Goal: Task Accomplishment & Management: Complete application form

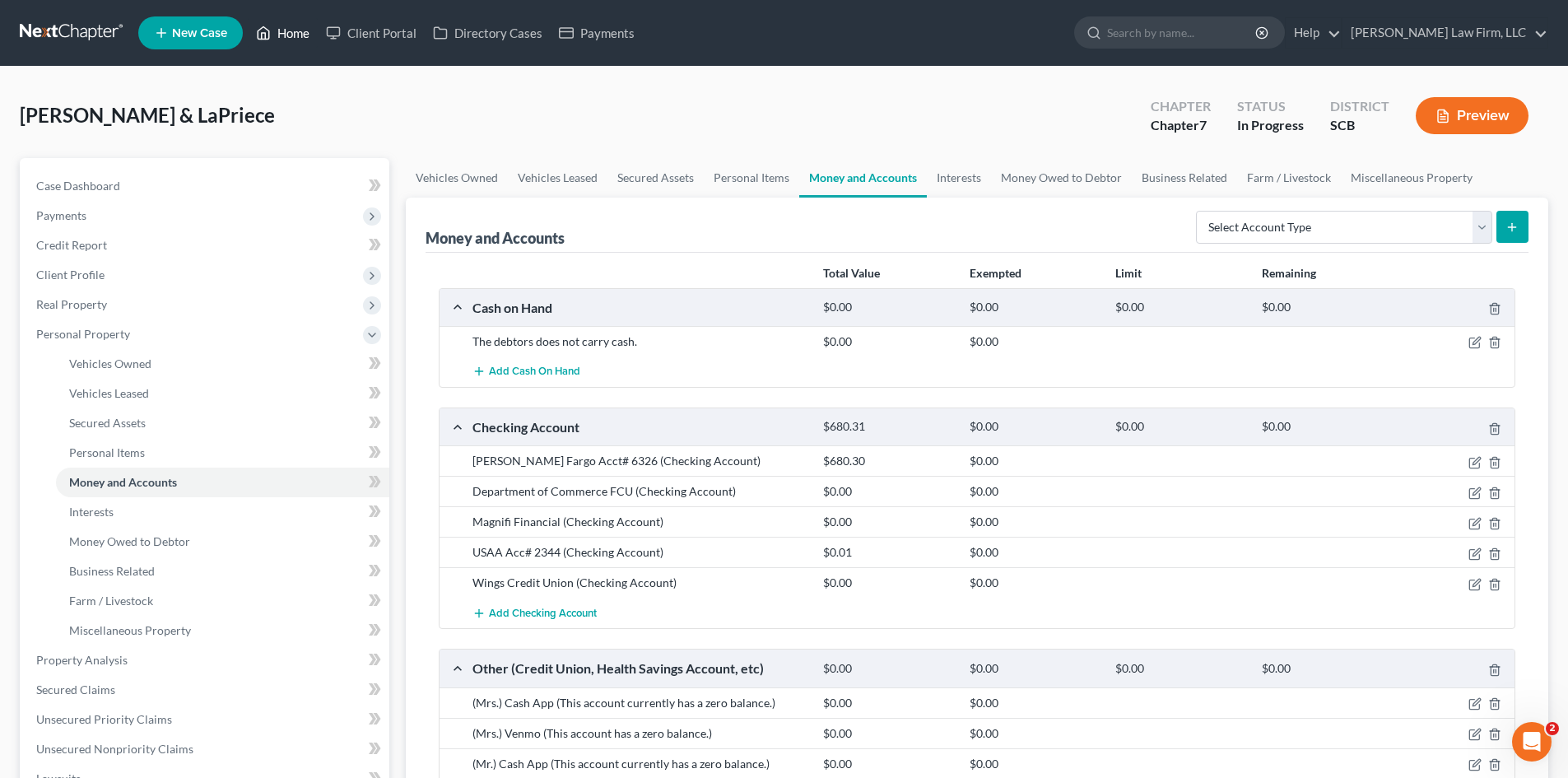
click at [280, 34] on link "Home" at bounding box center [283, 33] width 70 height 30
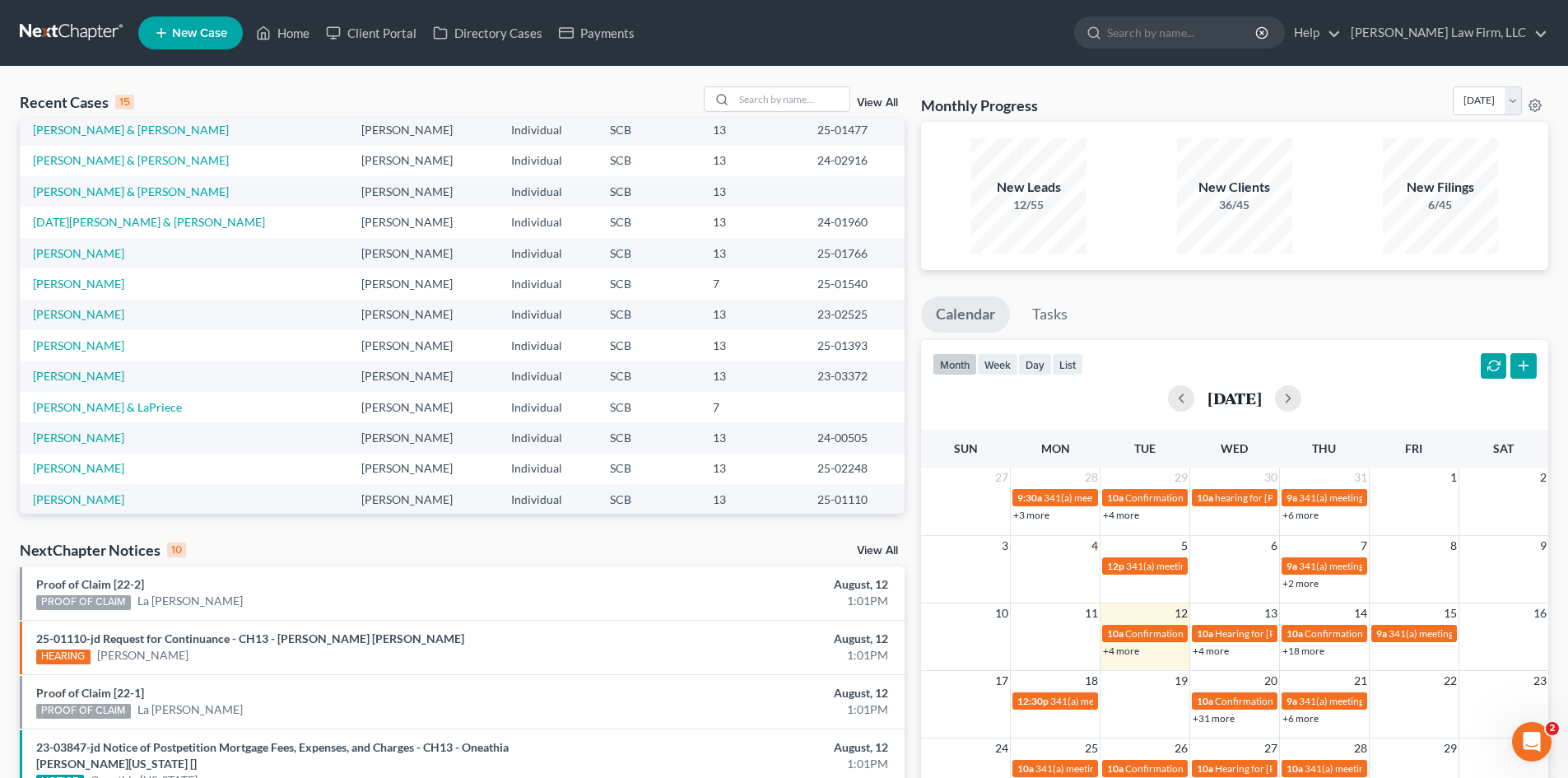
scroll to position [113, 0]
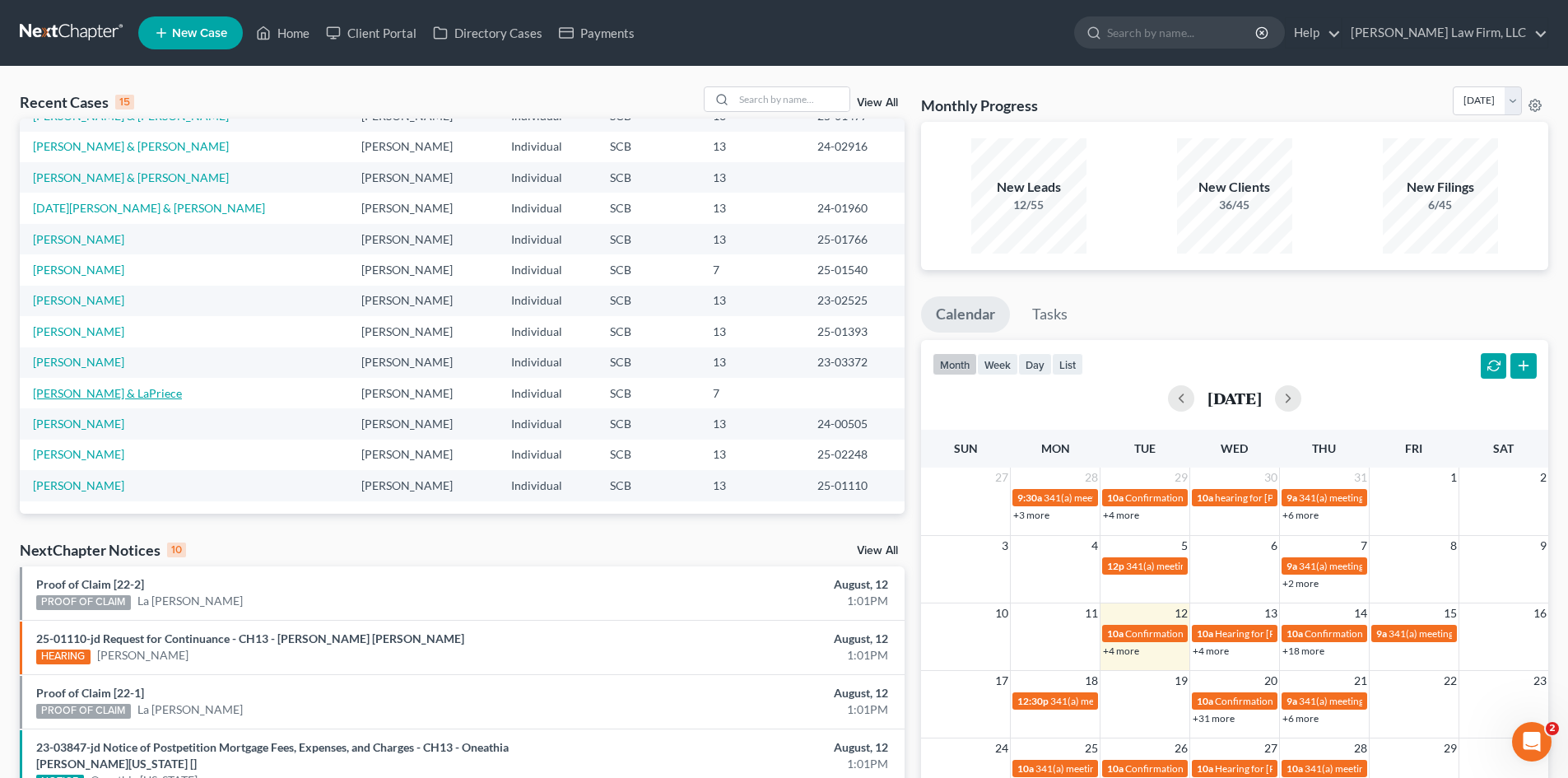
click at [89, 394] on link "[PERSON_NAME] & LaPriece" at bounding box center [107, 393] width 149 height 14
select select "0"
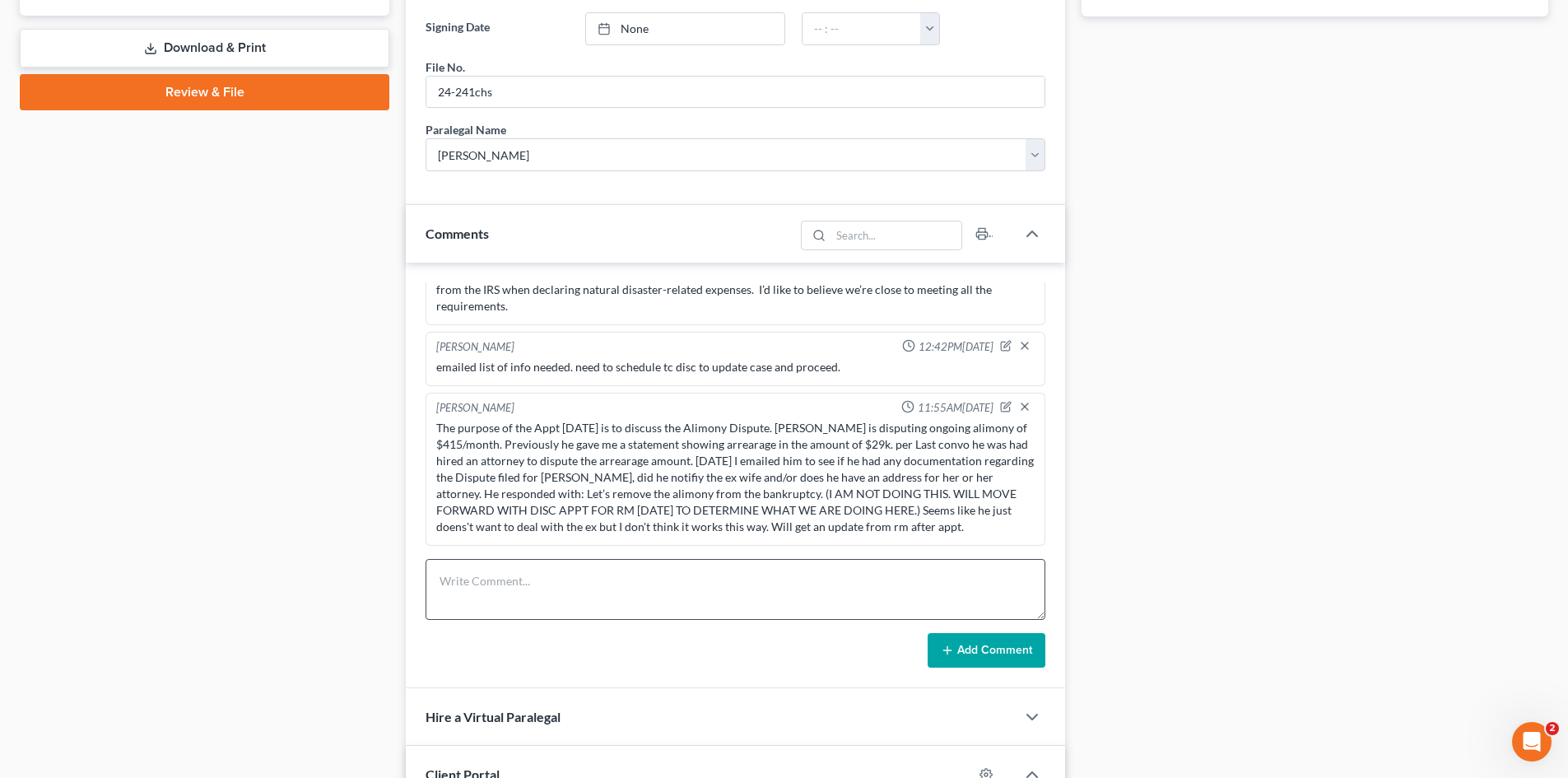
scroll to position [905, 0]
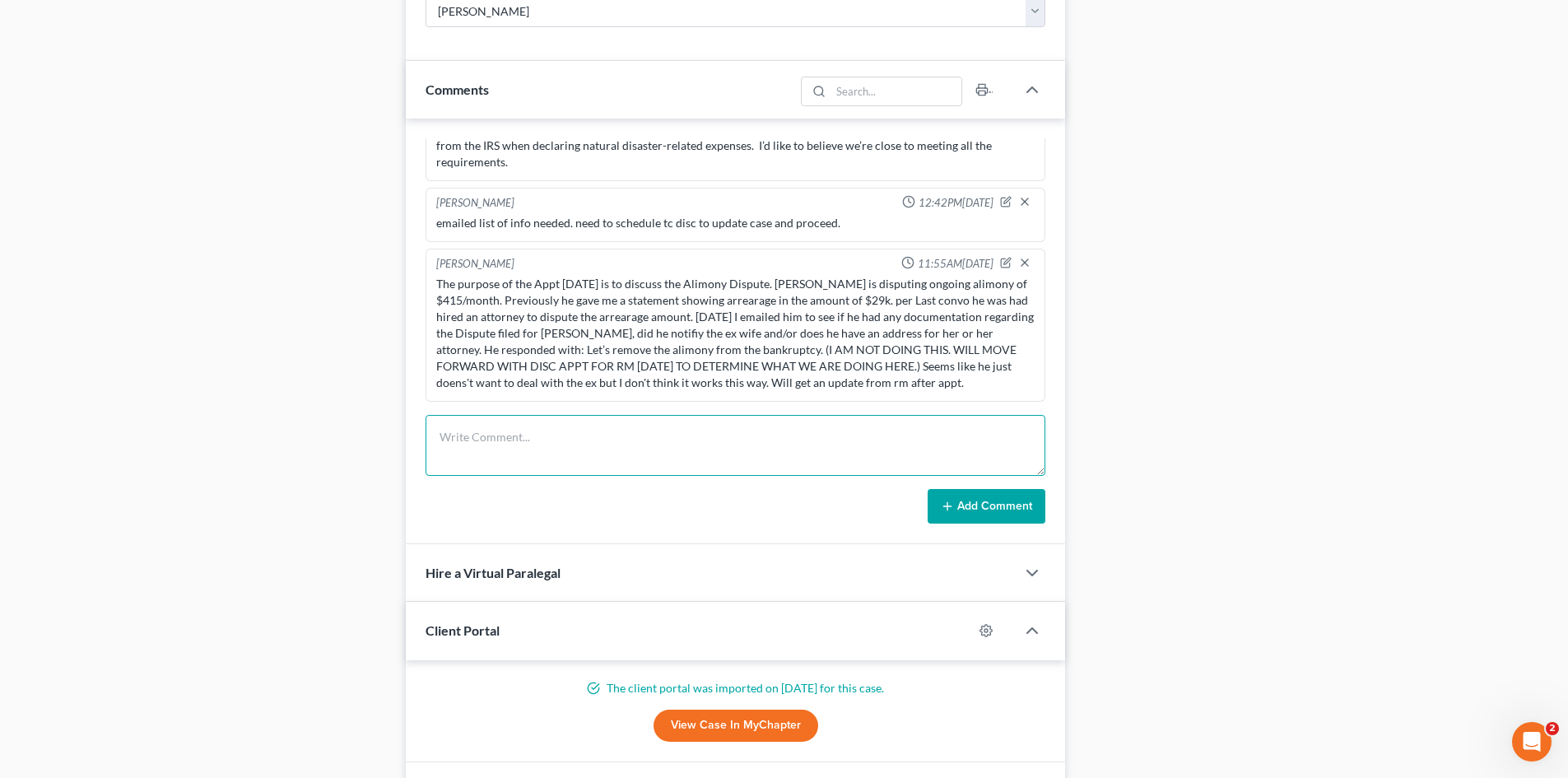
click at [603, 461] on textarea at bounding box center [735, 445] width 619 height 61
click at [609, 450] on textarea at bounding box center [735, 445] width 619 height 61
paste textarea "In talking with my divorce attorney, my case is closed. I was confusing the fac…"
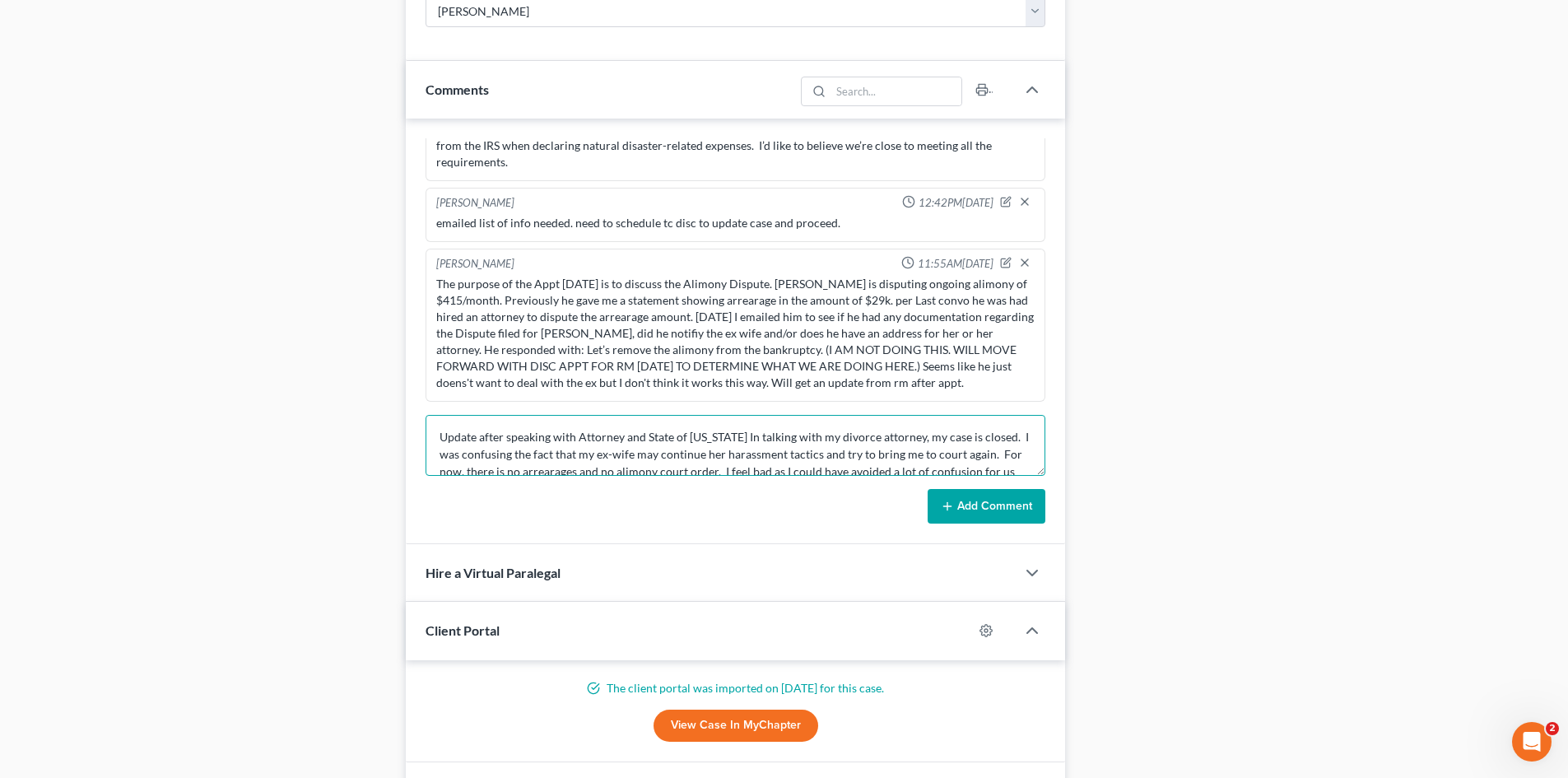
scroll to position [4, 0]
drag, startPoint x: 743, startPoint y: 433, endPoint x: 805, endPoint y: 440, distance: 62.4
click at [744, 433] on textarea "Update after speaking with Attorney and State of [US_STATE] In talking with my …" at bounding box center [735, 445] width 619 height 61
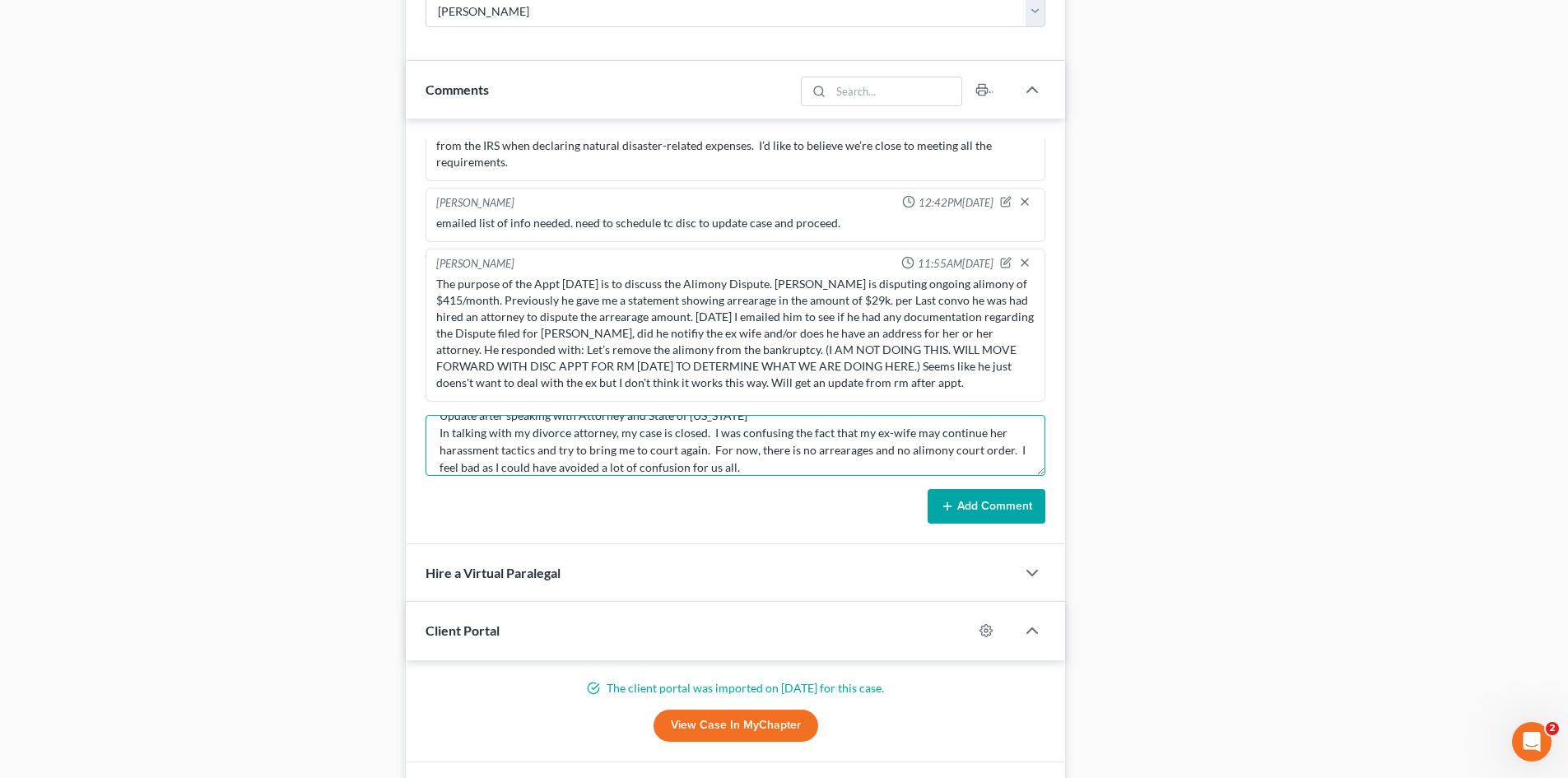
type textarea "Update after speaking with Attorney and State of [US_STATE] In talking with my …"
click at [968, 506] on button "Add Comment" at bounding box center [986, 507] width 118 height 35
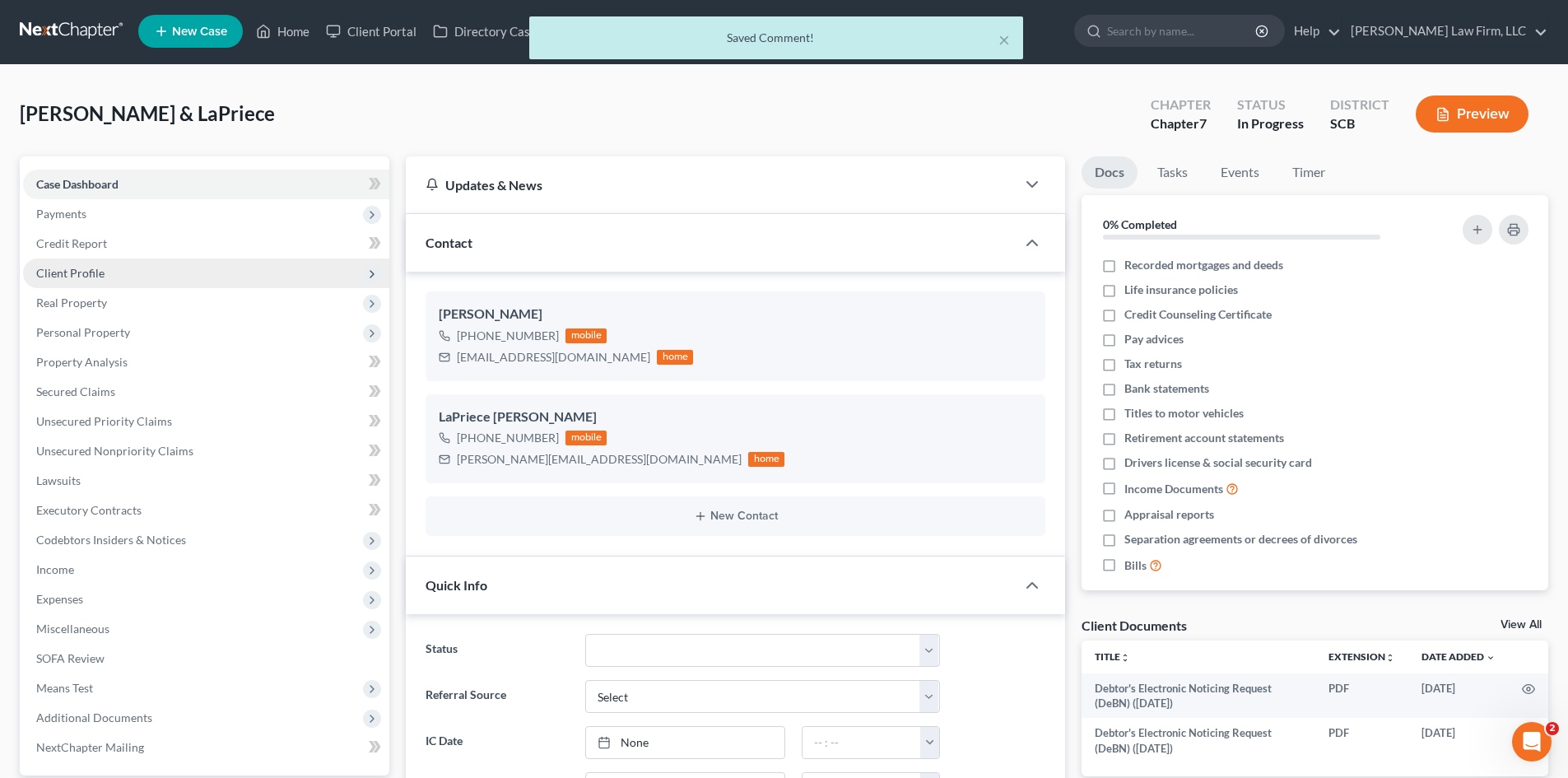
scroll to position [0, 0]
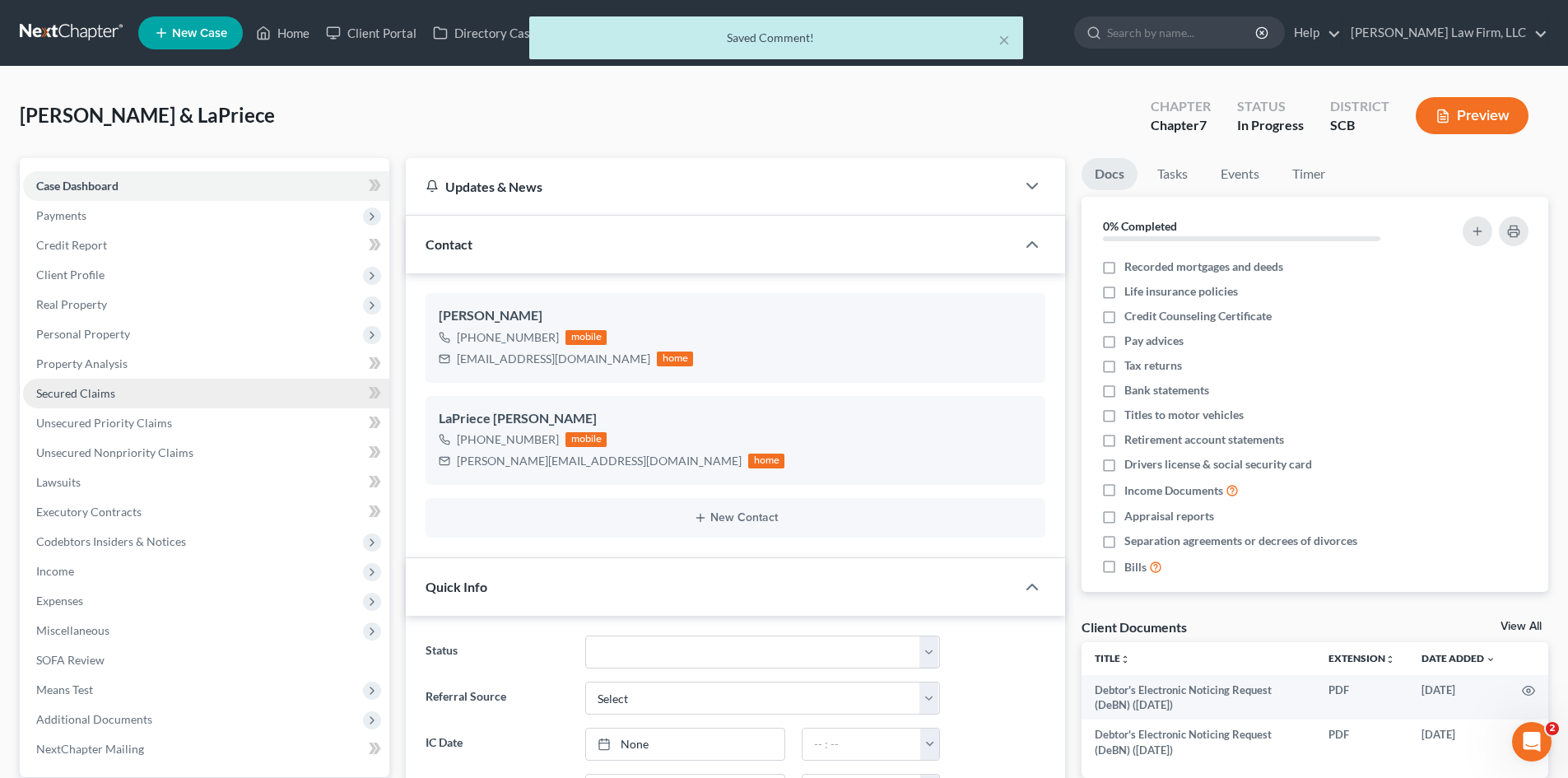
click at [60, 394] on span "Secured Claims" at bounding box center [76, 393] width 79 height 14
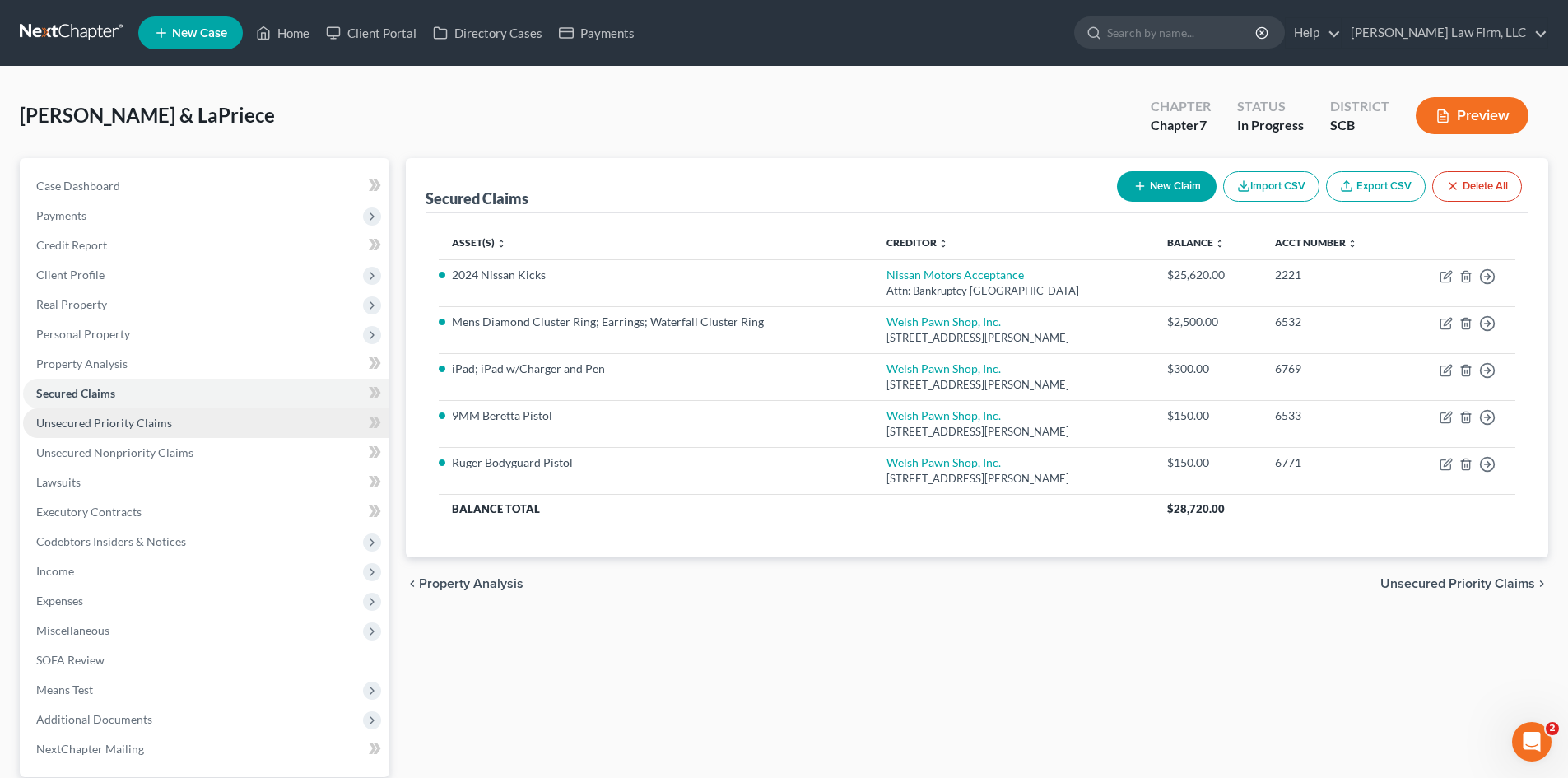
click at [103, 417] on span "Unsecured Priority Claims" at bounding box center [104, 423] width 136 height 14
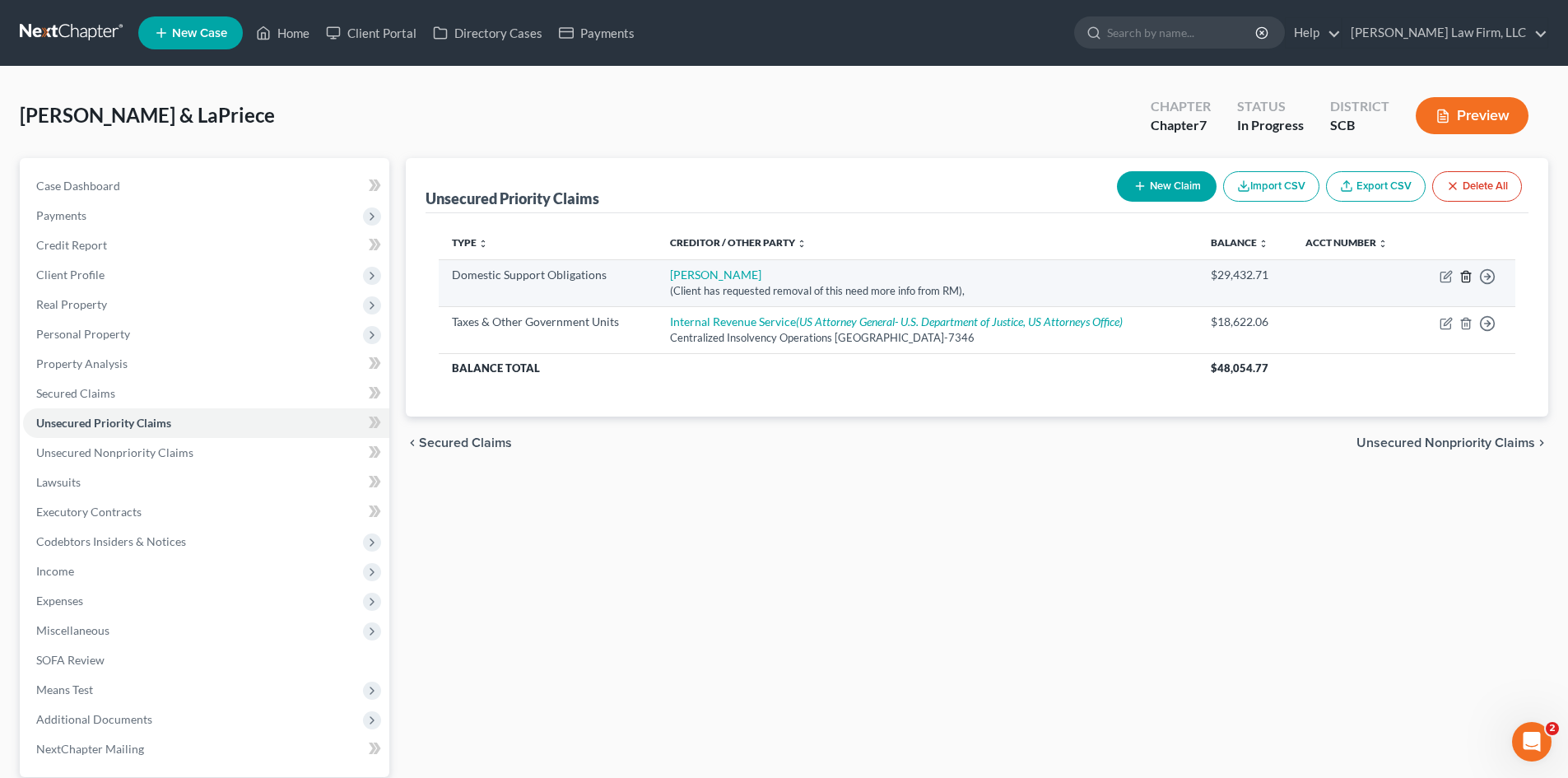
click at [1467, 282] on icon "button" at bounding box center [1466, 276] width 8 height 11
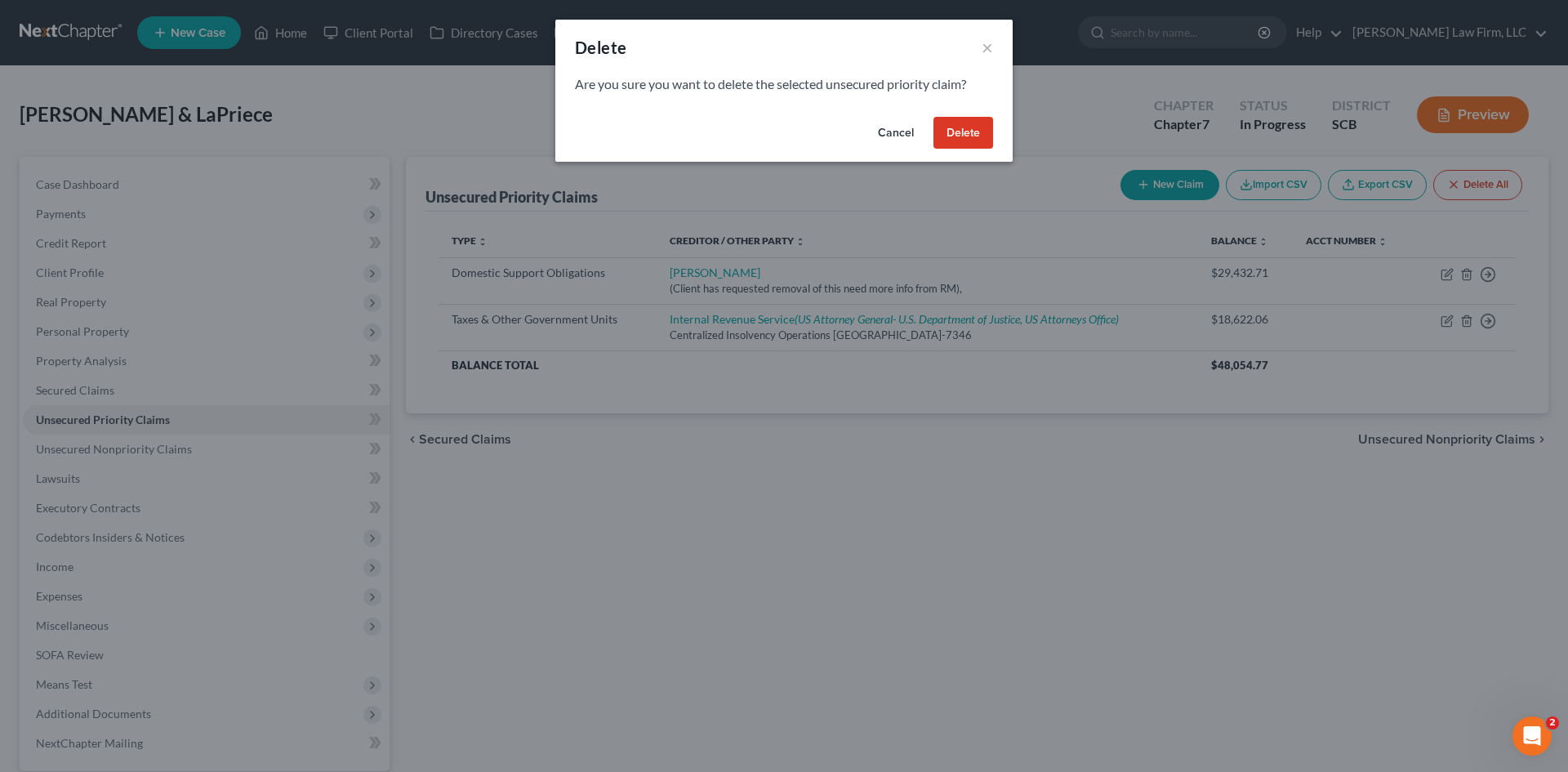
click at [961, 130] on button "Delete" at bounding box center [963, 133] width 59 height 33
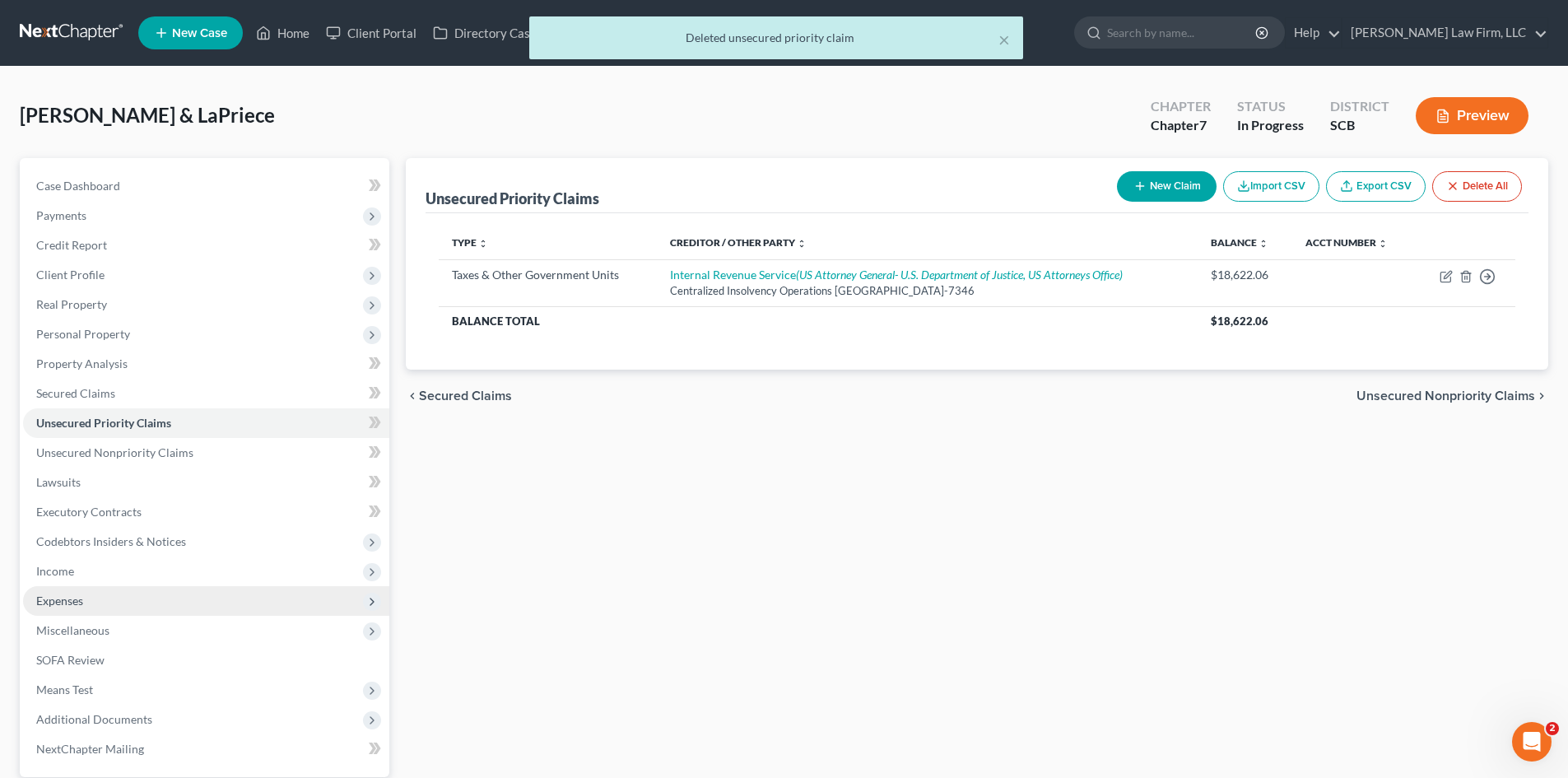
click at [54, 590] on span "Expenses" at bounding box center [206, 600] width 367 height 30
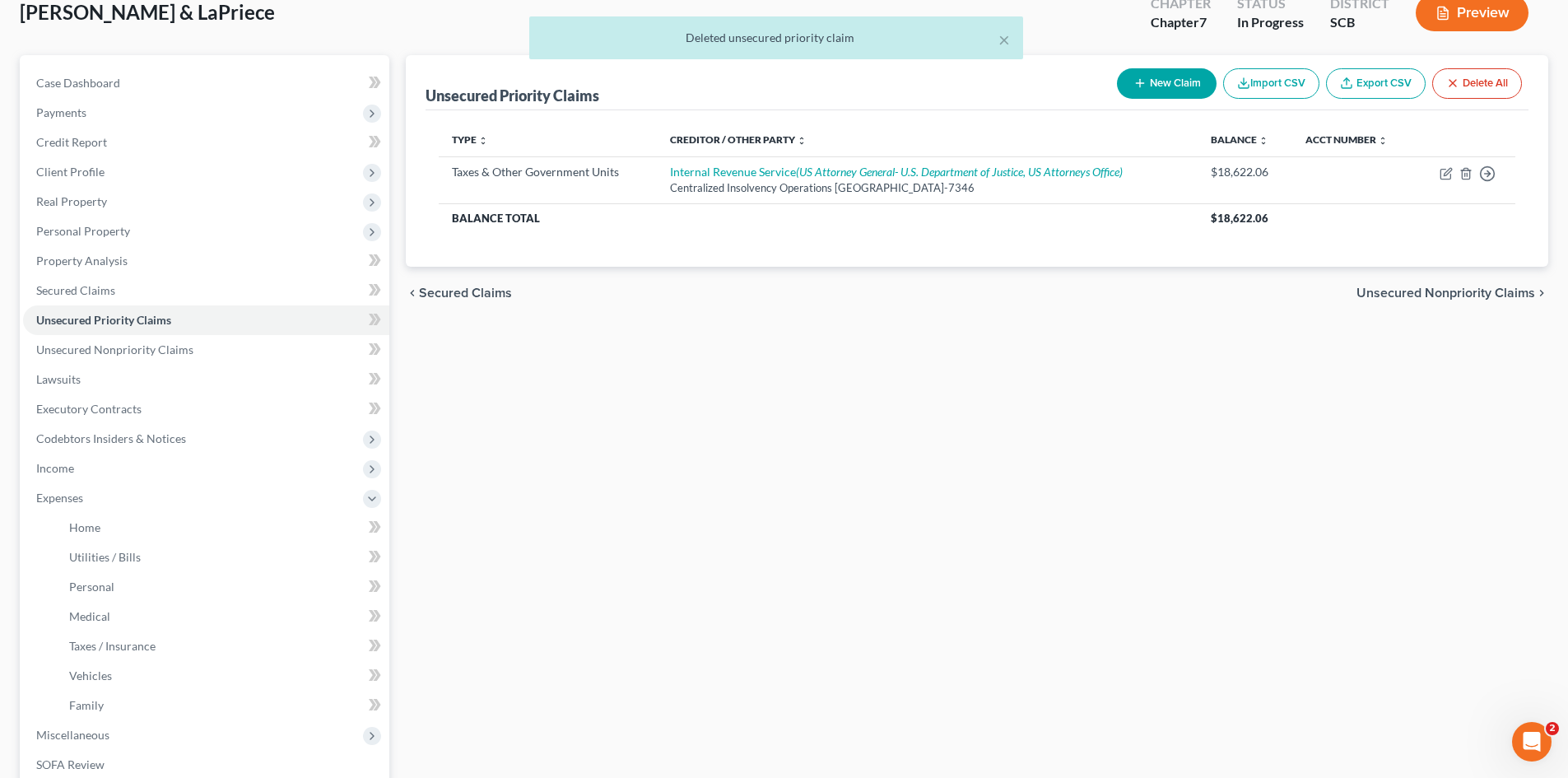
scroll to position [247, 0]
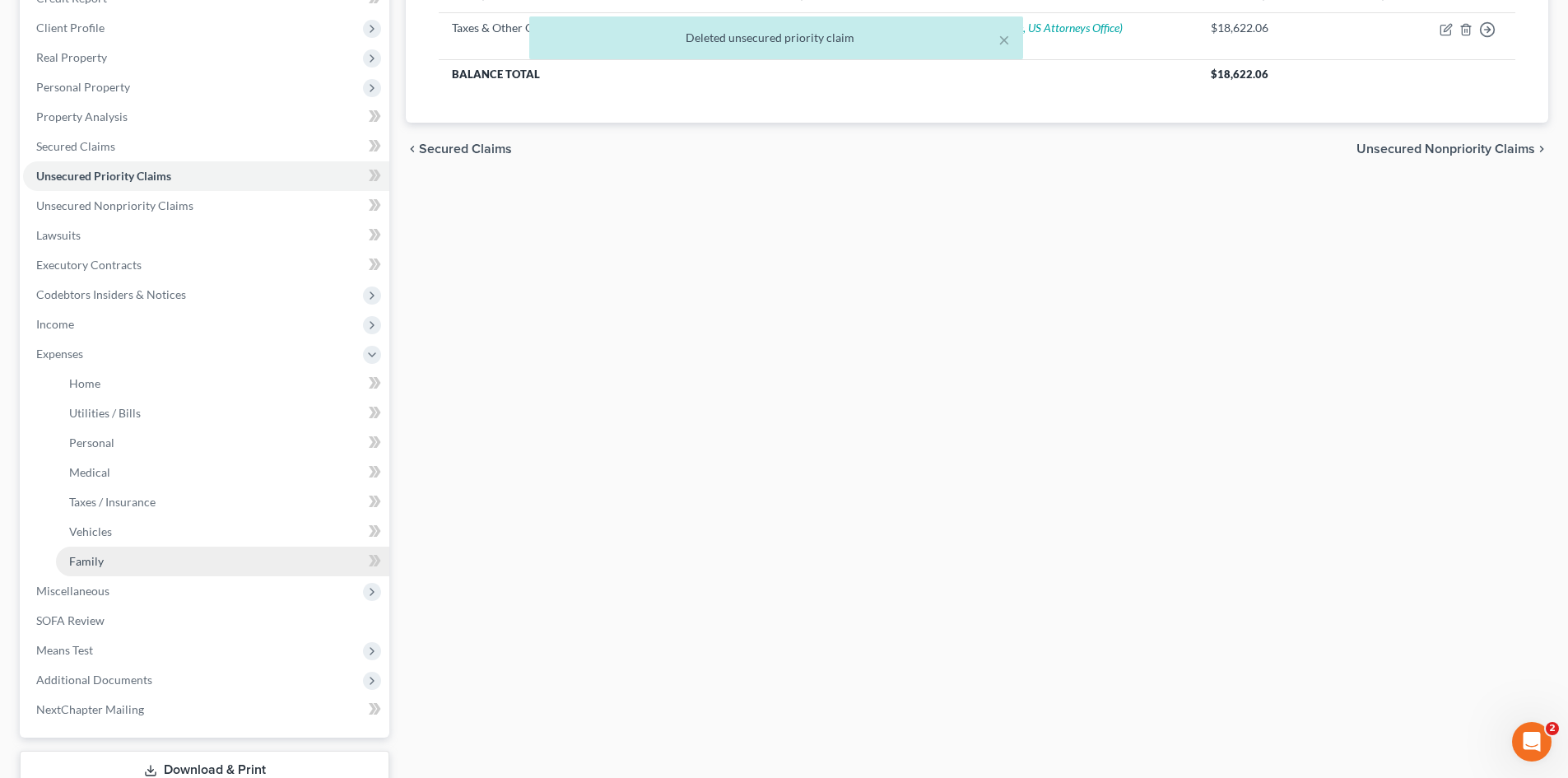
click at [81, 565] on span "Family" at bounding box center [87, 561] width 35 height 14
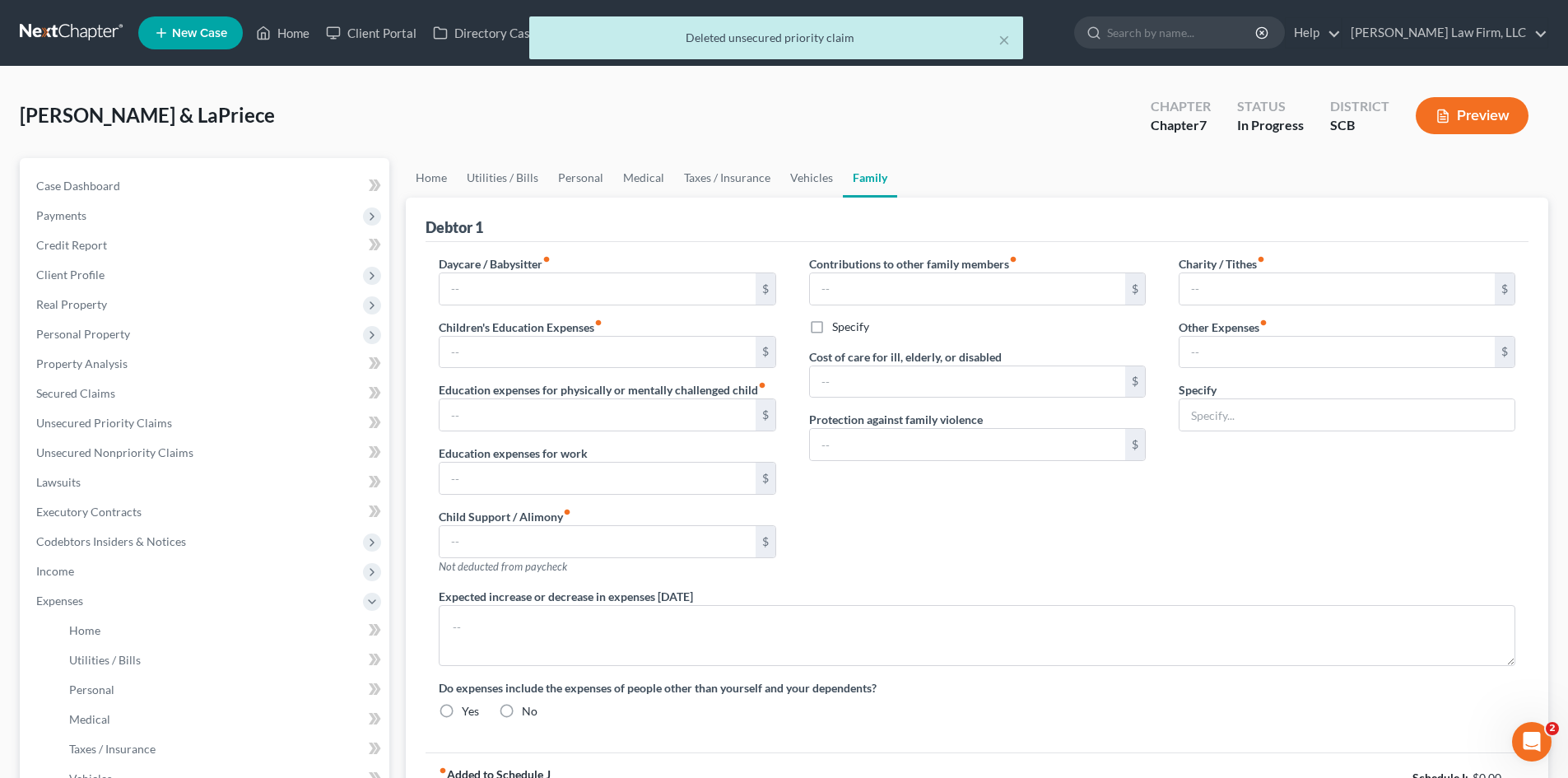
type input "0.00"
type input "415.00"
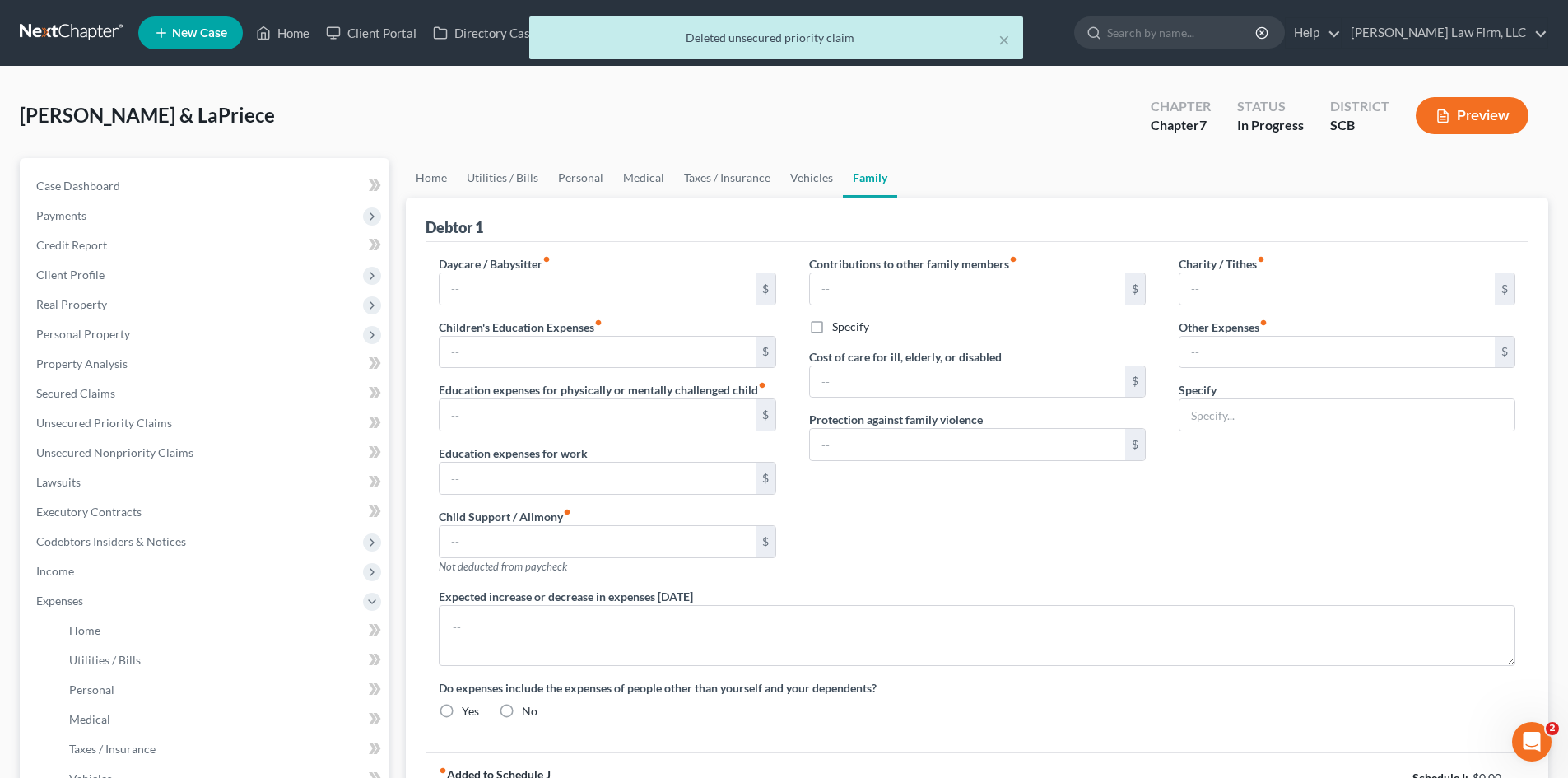
type input "0.00"
type input "50.00"
type input "100.00"
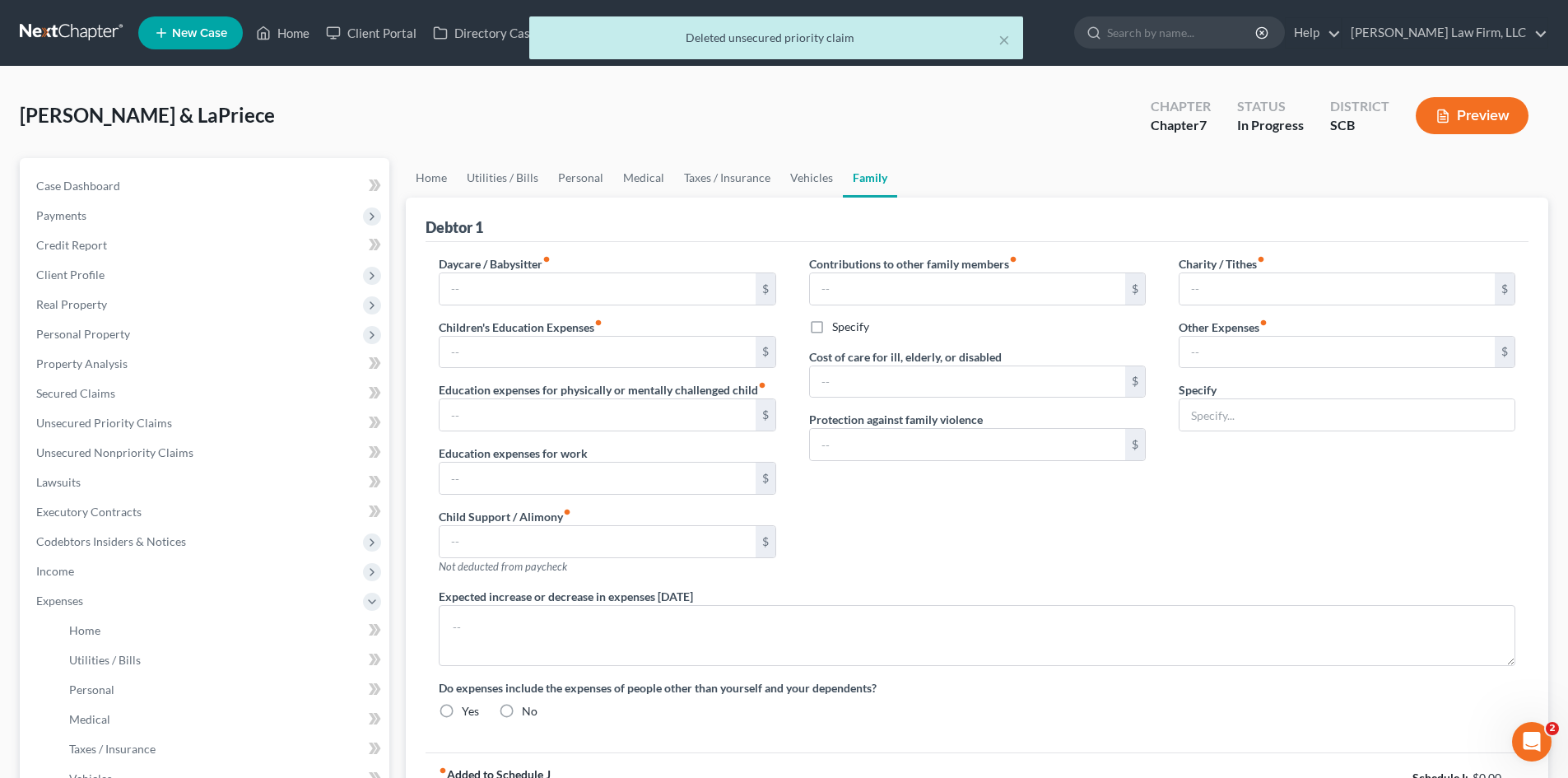
type input "Pet Expenses"
type textarea "The debtors do not anticipate an increase or decrease in their expenditures of …"
radio input "true"
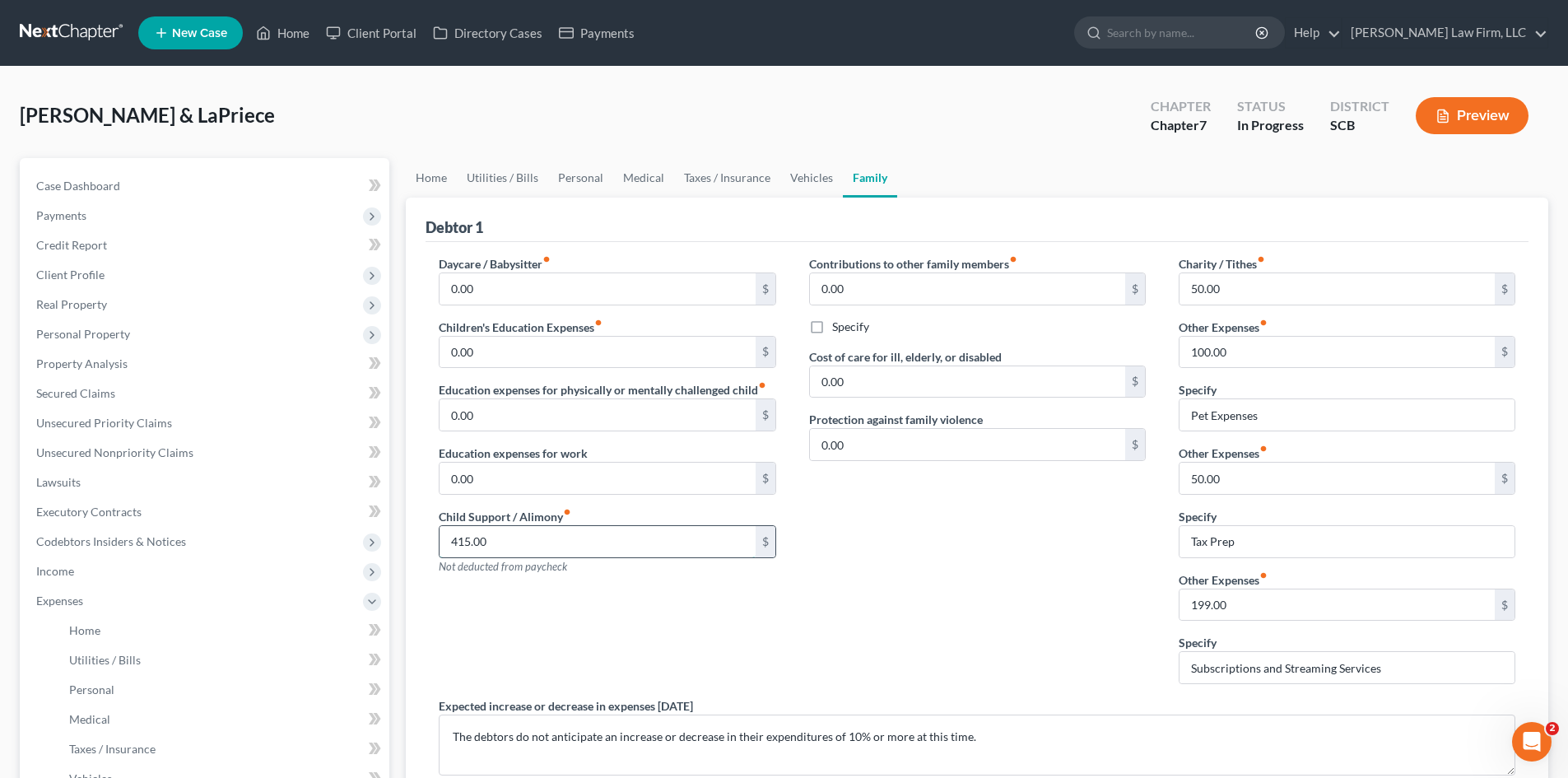
click at [530, 546] on input "415.00" at bounding box center [597, 542] width 316 height 31
click at [443, 178] on link "Home" at bounding box center [431, 178] width 51 height 40
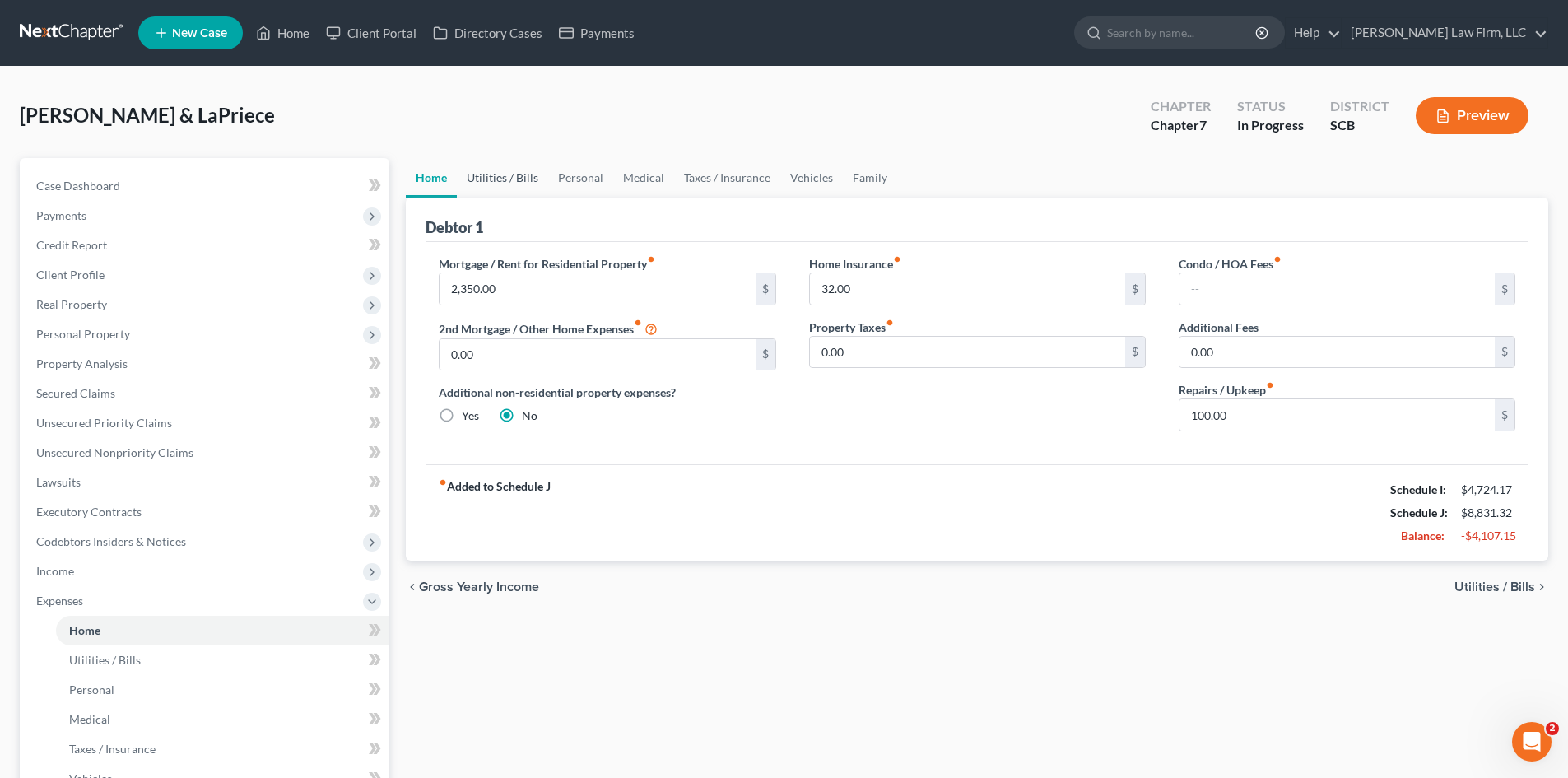
click at [509, 180] on link "Utilities / Bills" at bounding box center [502, 178] width 92 height 40
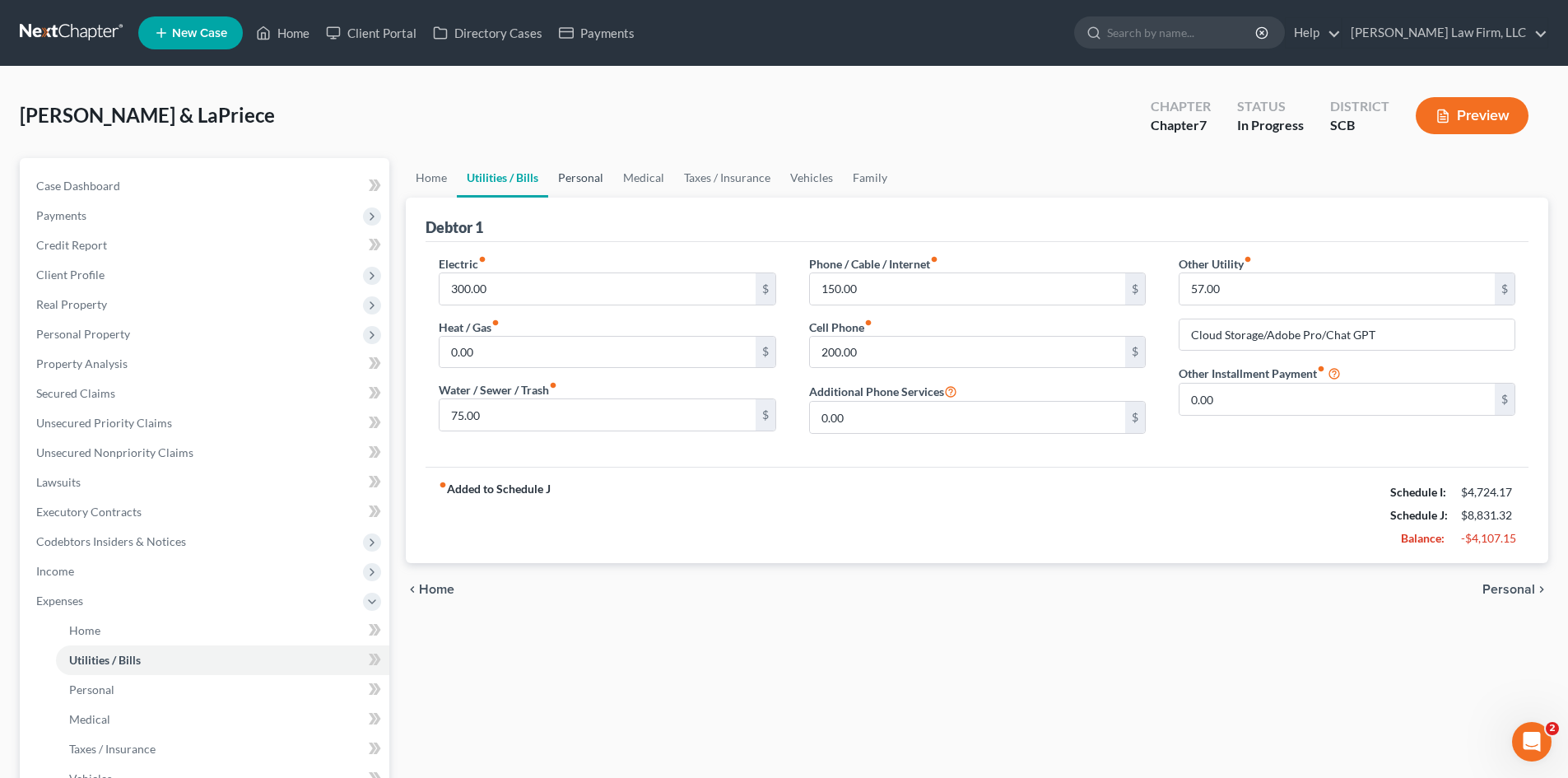
click at [600, 174] on link "Personal" at bounding box center [580, 178] width 65 height 40
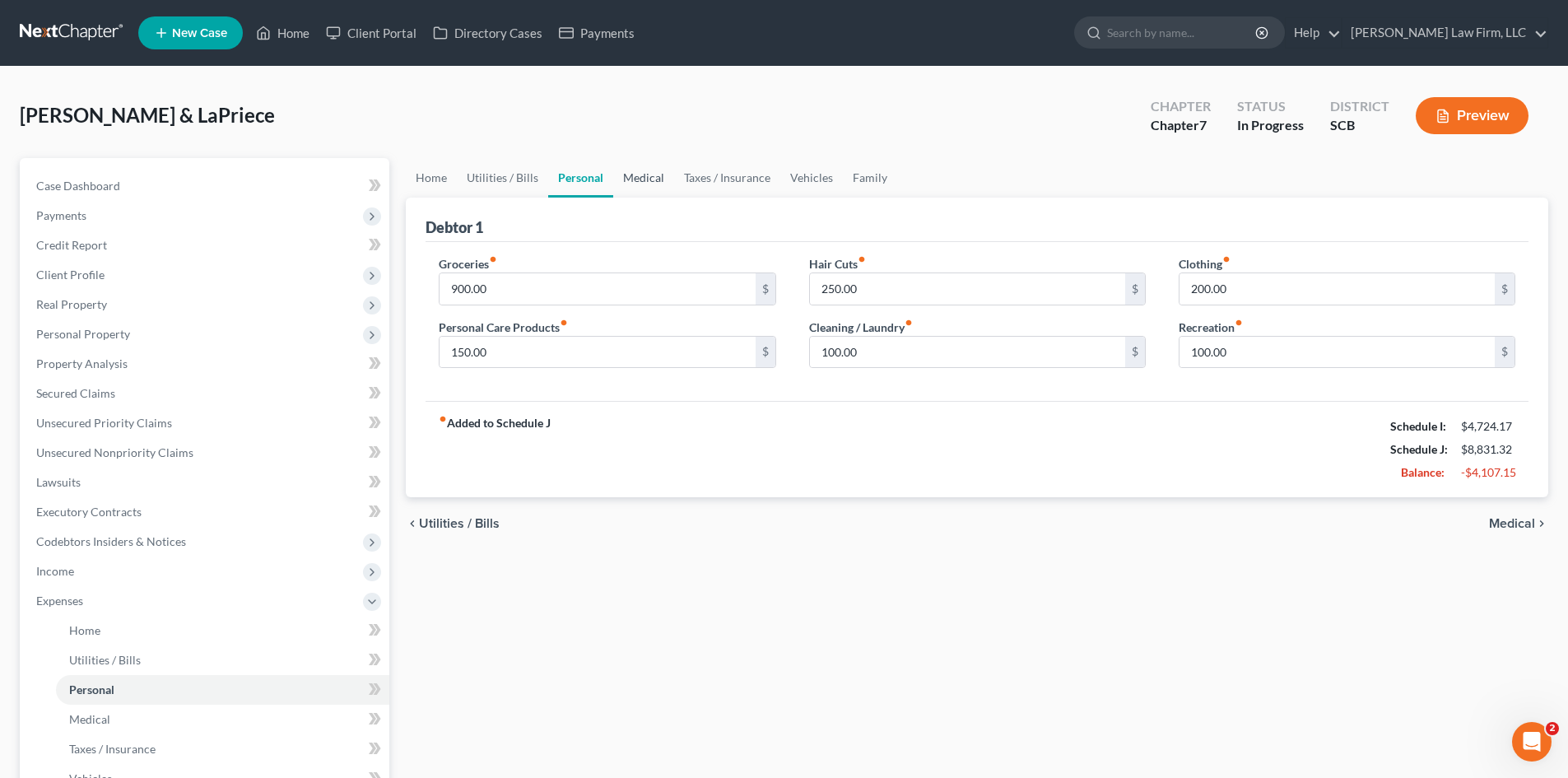
click at [642, 168] on link "Medical" at bounding box center [643, 178] width 61 height 40
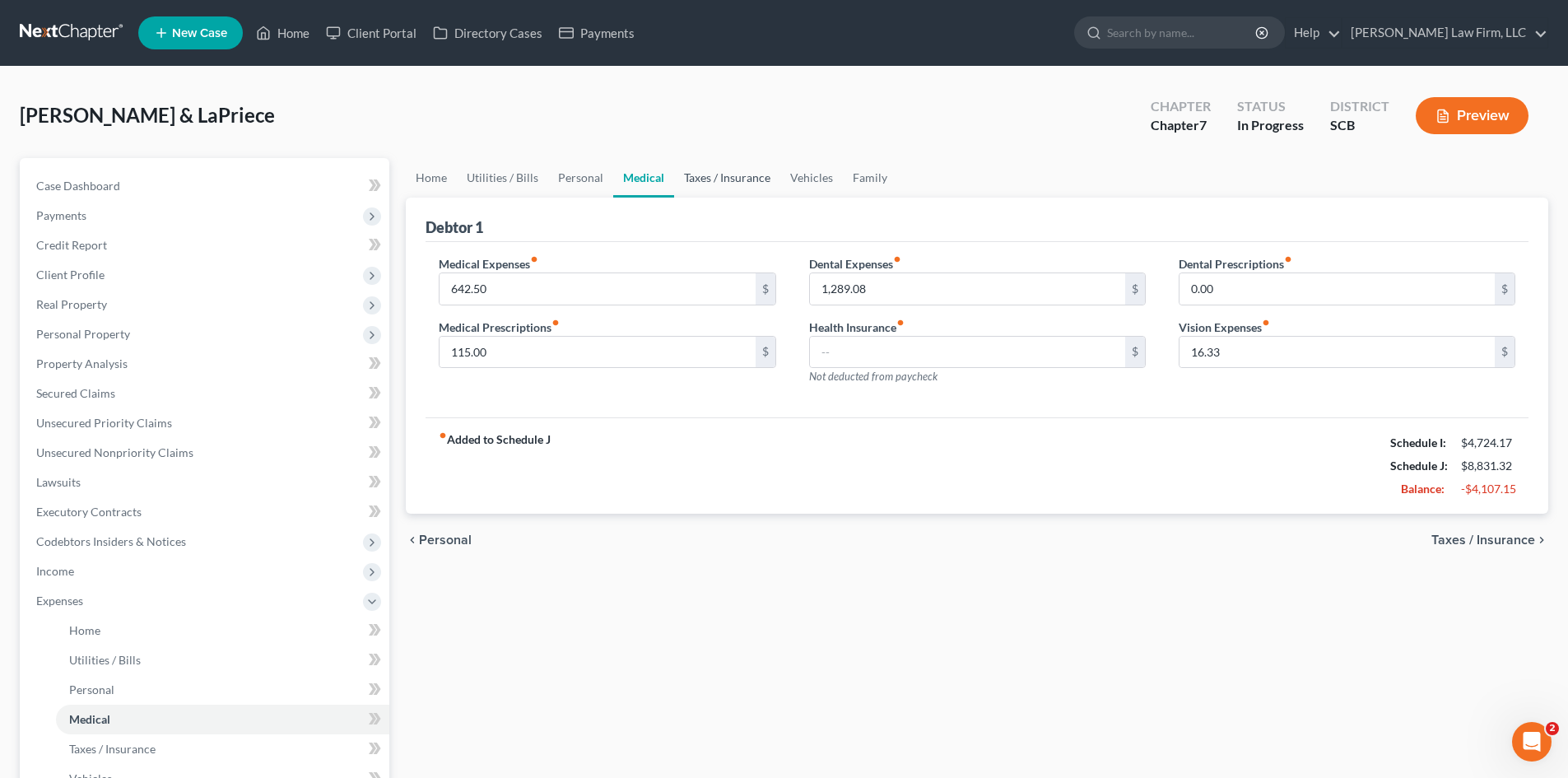
click at [692, 170] on link "Taxes / Insurance" at bounding box center [728, 178] width 106 height 40
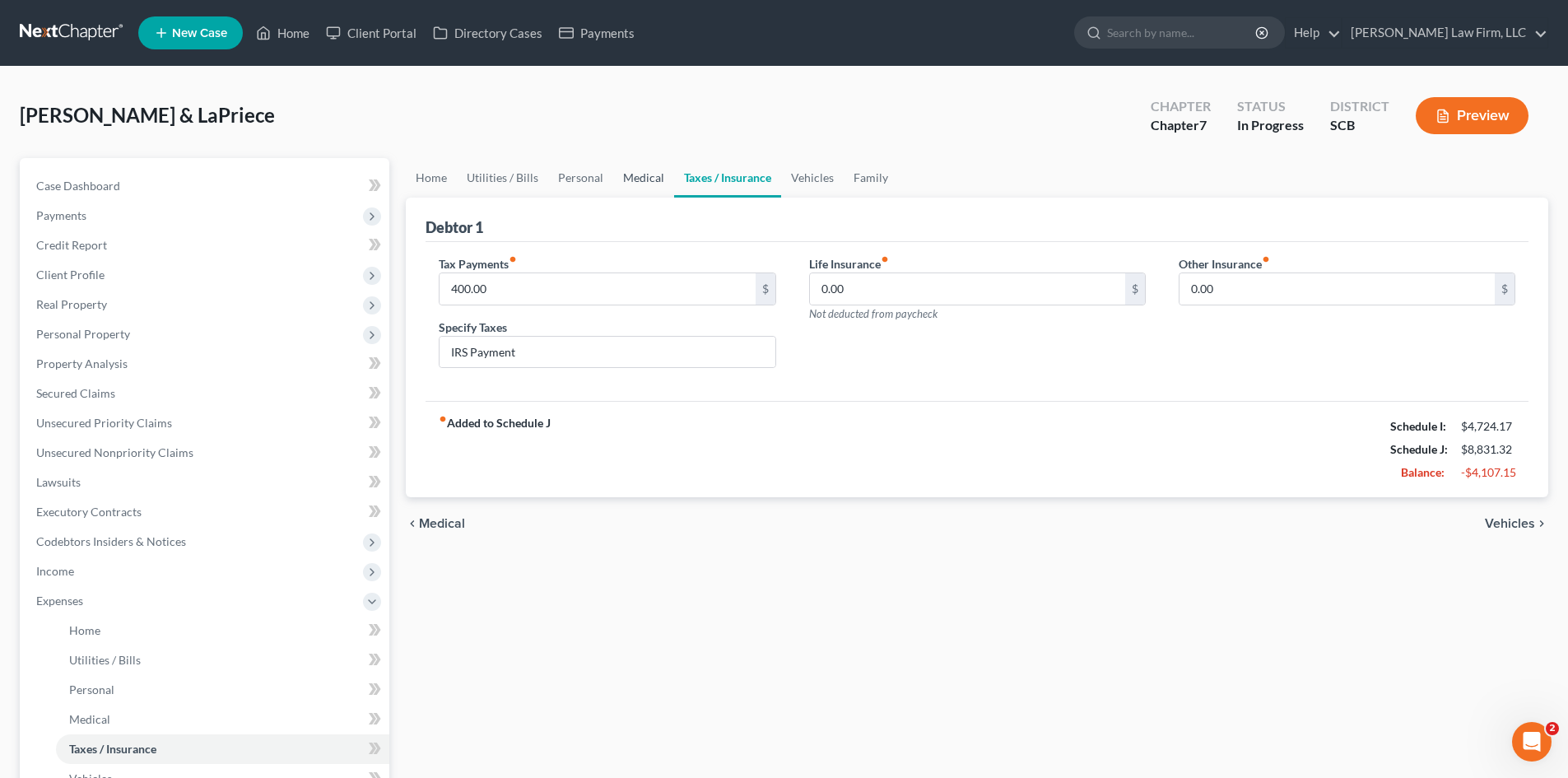
click at [658, 177] on link "Medical" at bounding box center [643, 178] width 61 height 40
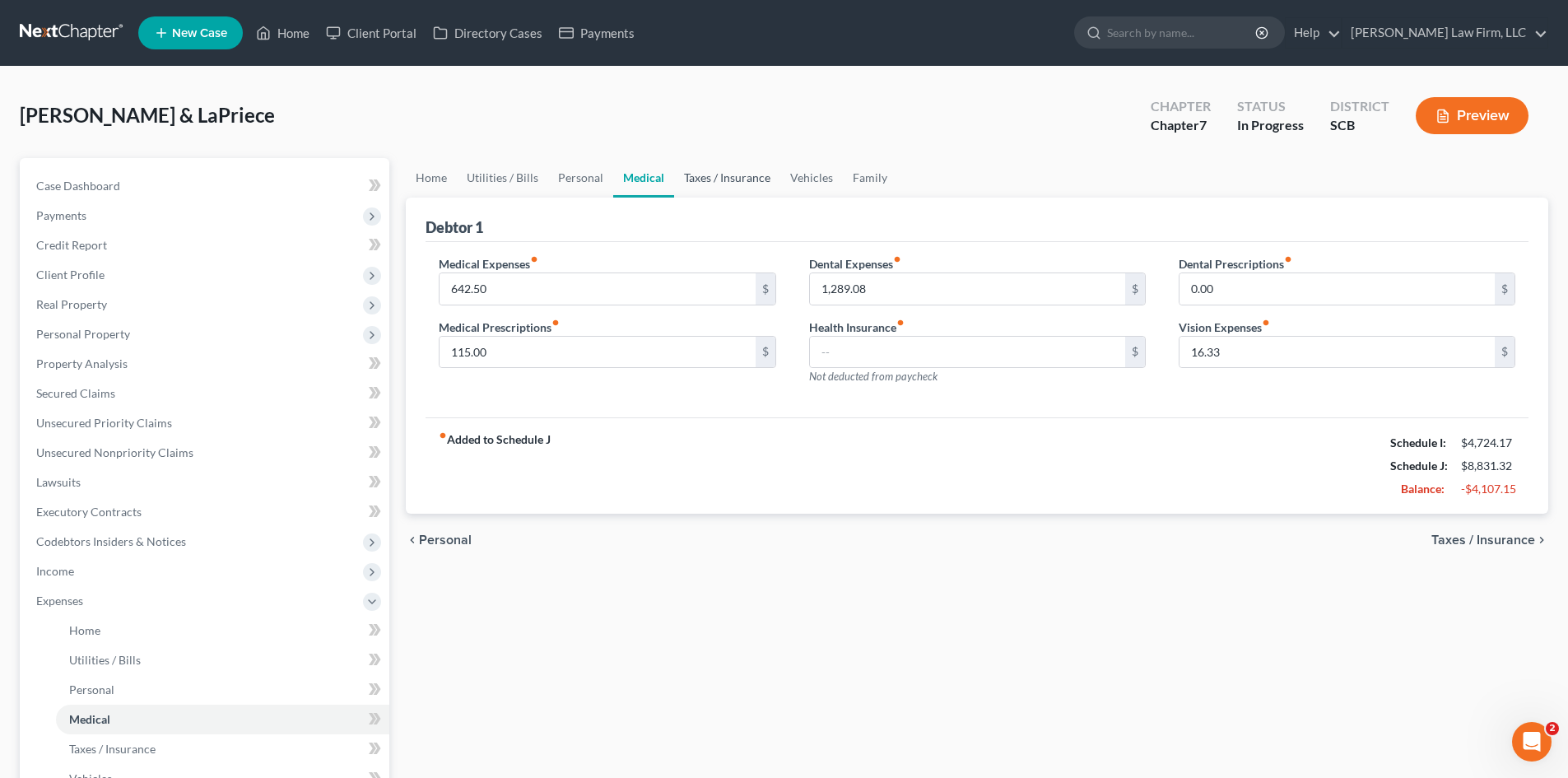
click at [728, 179] on link "Taxes / Insurance" at bounding box center [728, 178] width 106 height 40
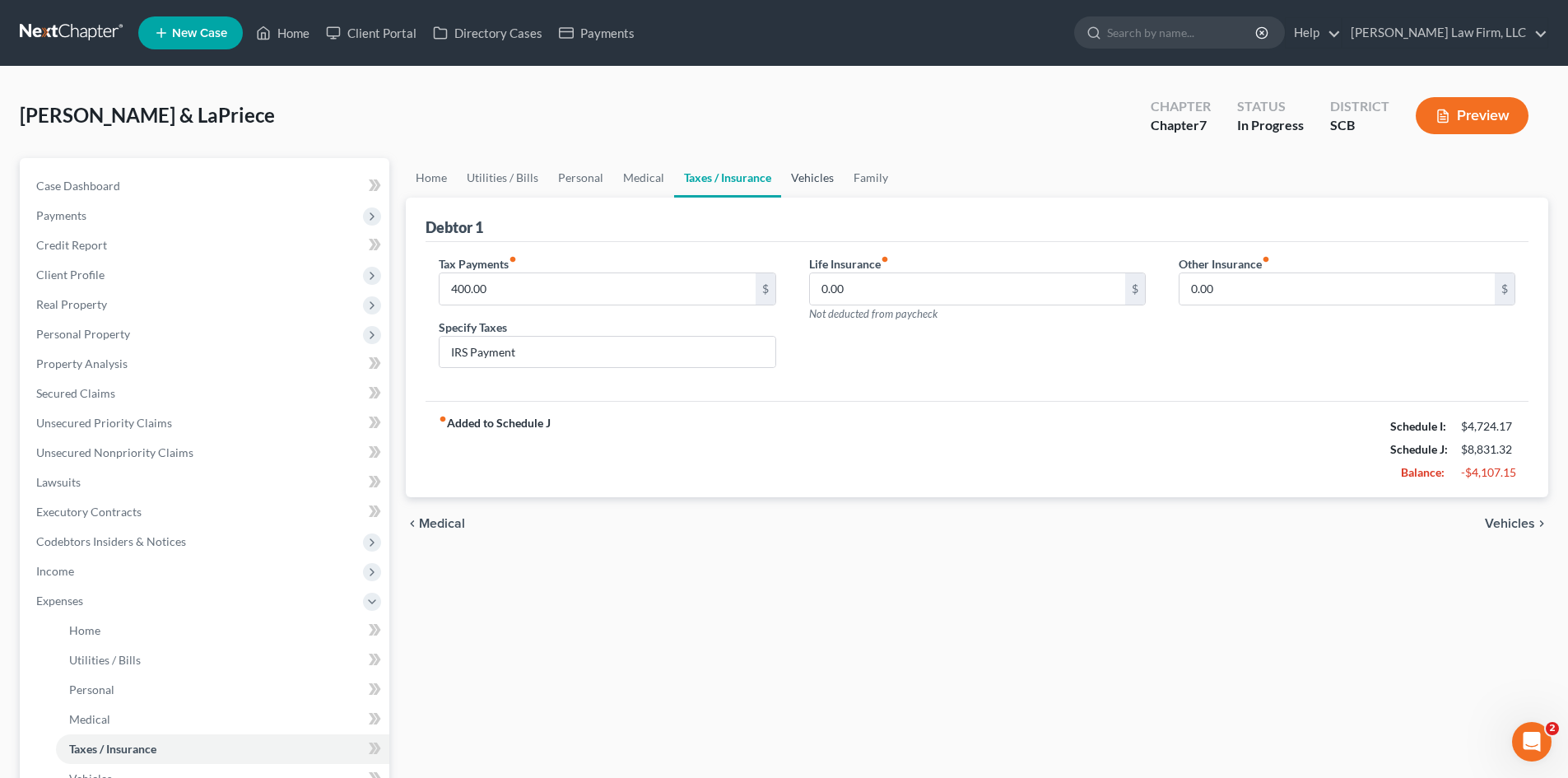
click at [822, 177] on link "Vehicles" at bounding box center [812, 178] width 63 height 40
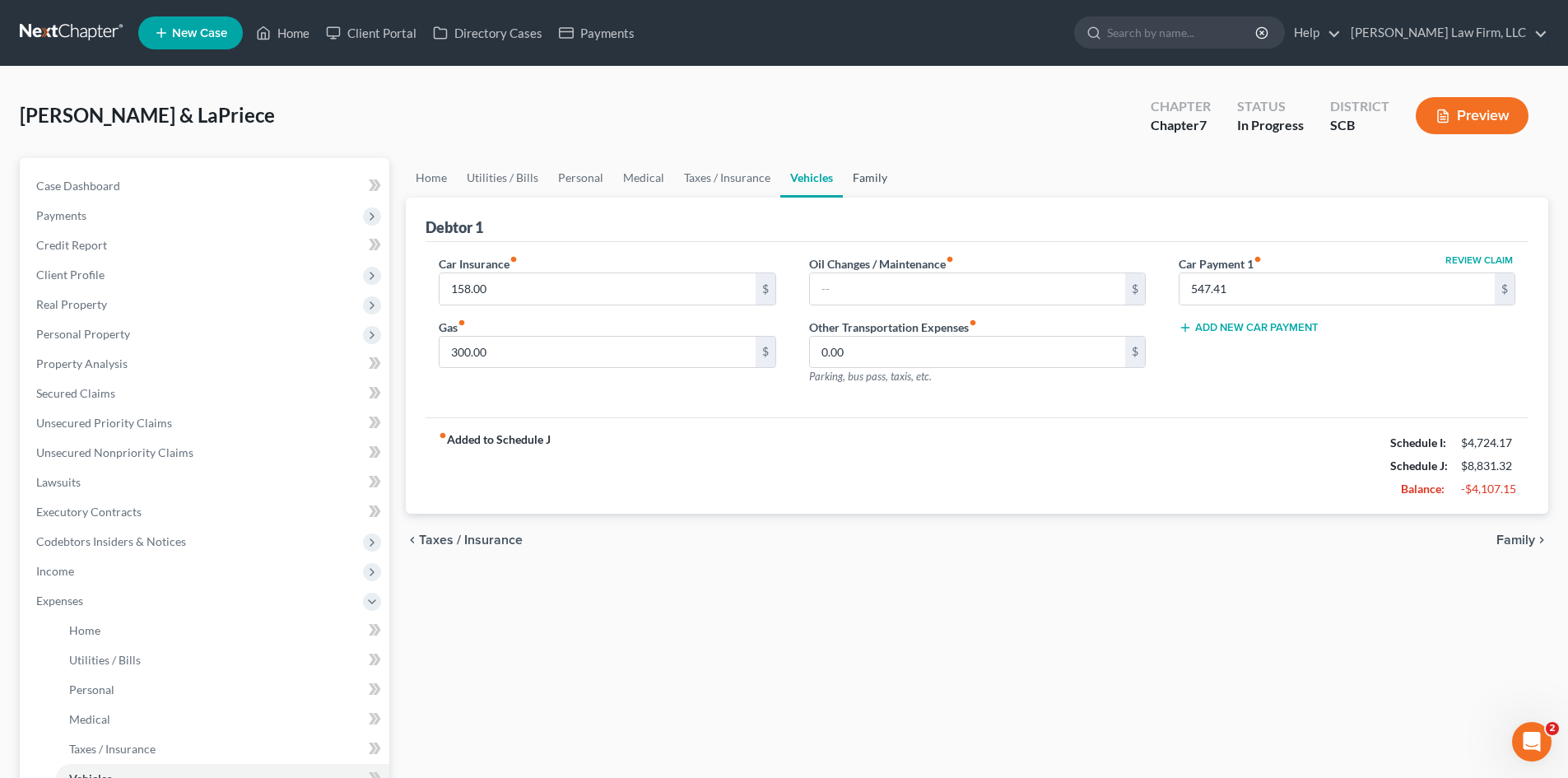
click at [865, 179] on link "Family" at bounding box center [869, 178] width 54 height 40
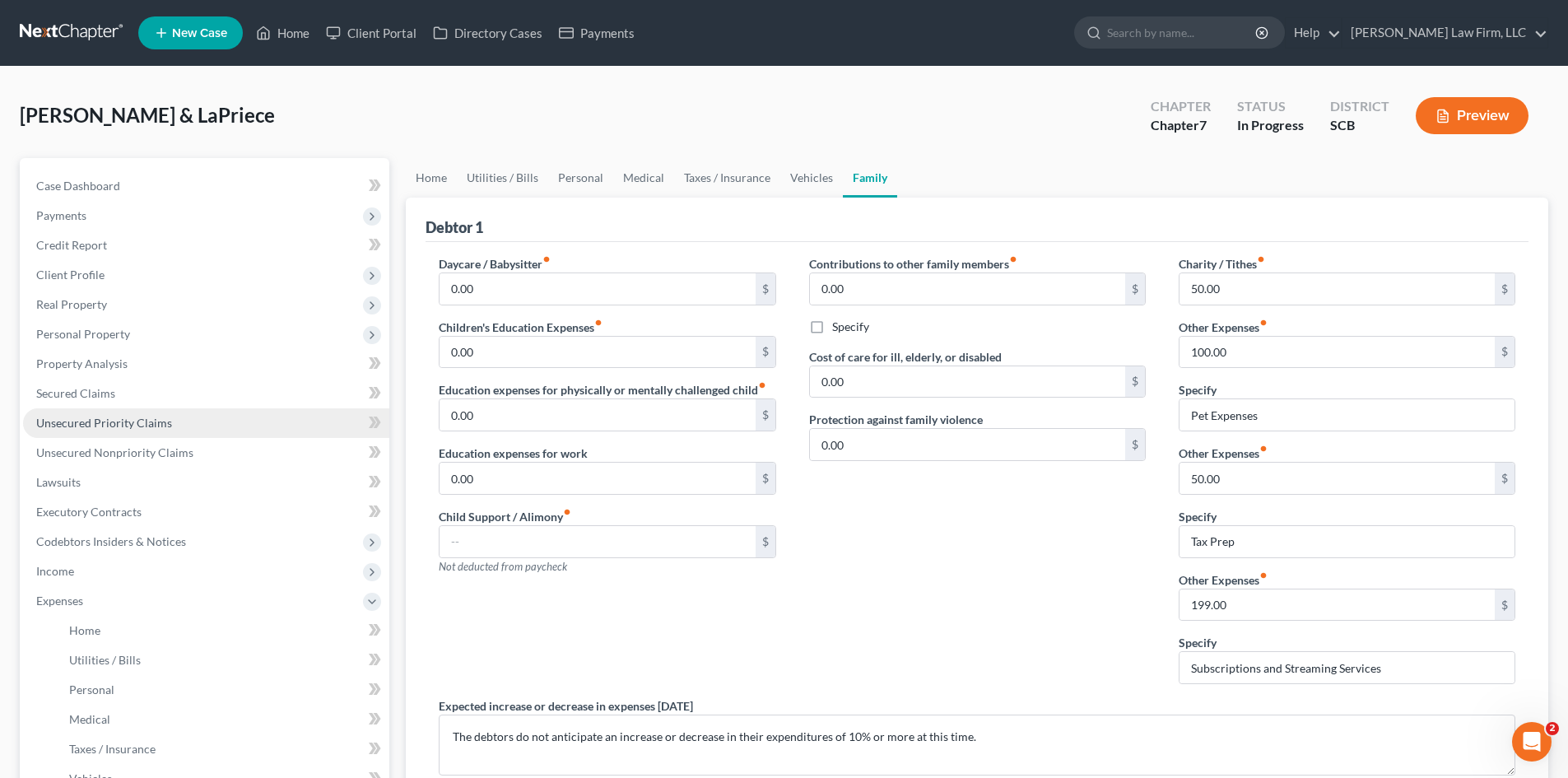
click at [81, 422] on span "Unsecured Priority Claims" at bounding box center [104, 423] width 136 height 14
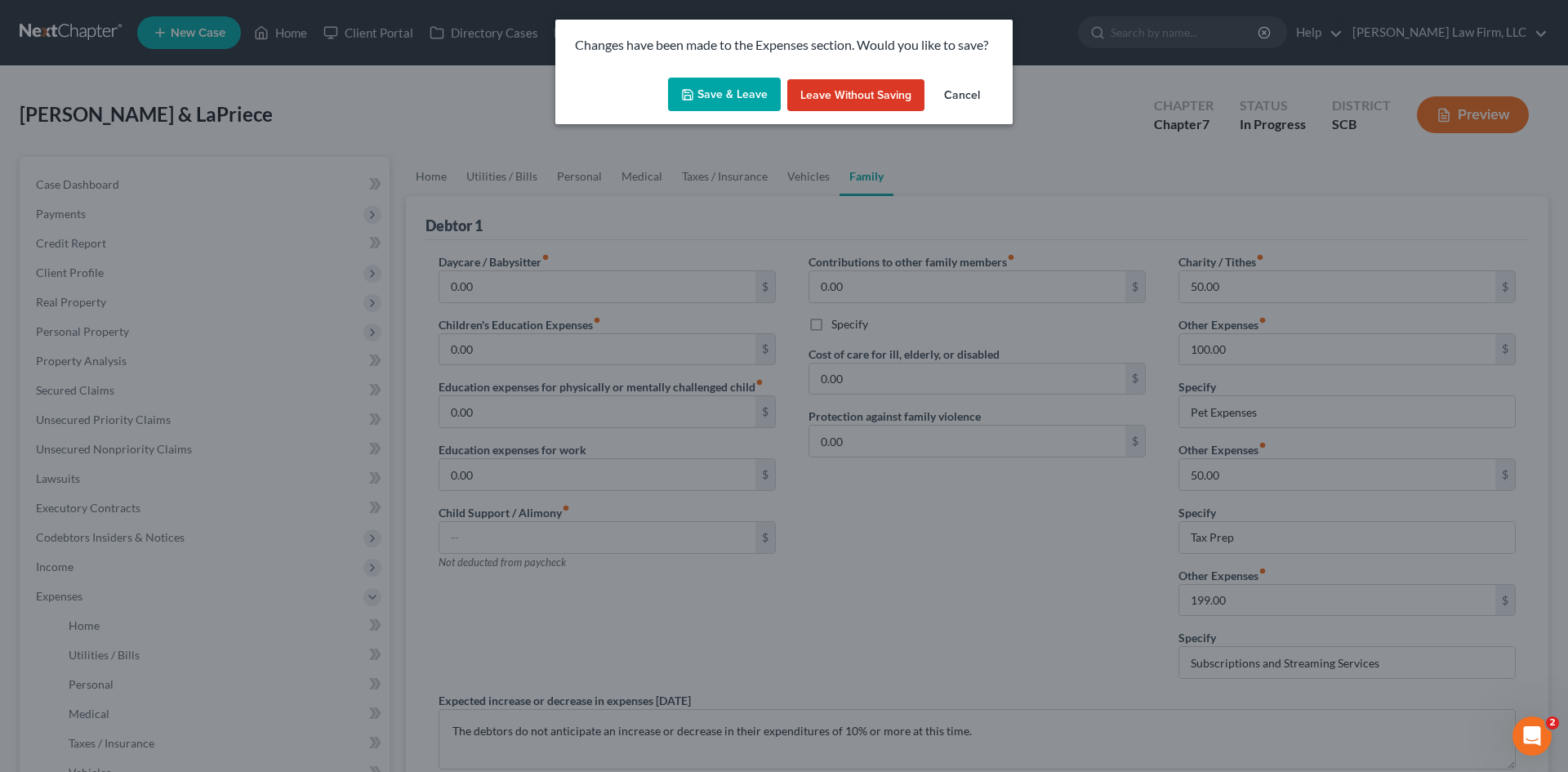
click at [721, 93] on button "Save & Leave" at bounding box center [725, 95] width 113 height 34
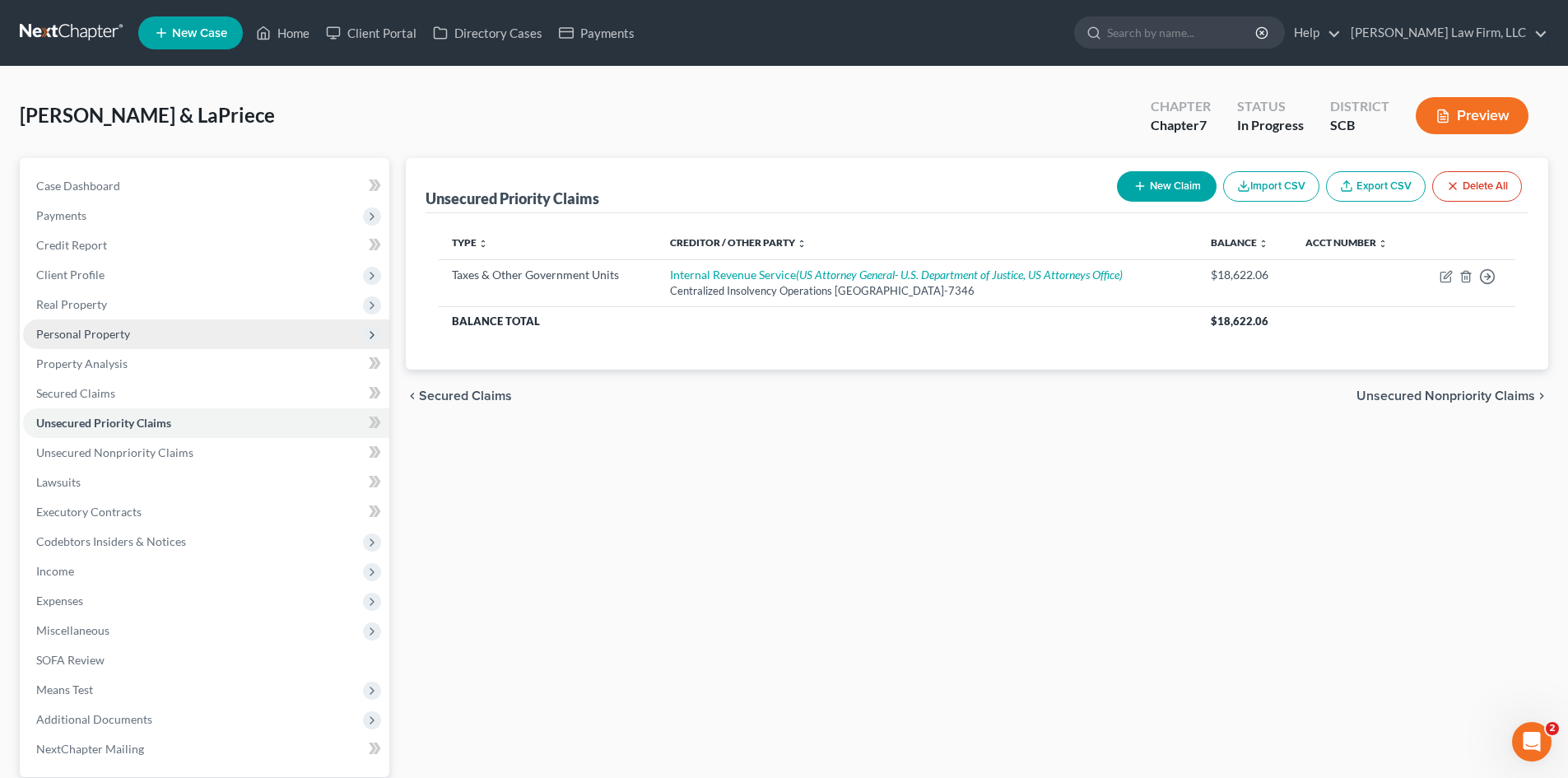
click at [70, 342] on span "Personal Property" at bounding box center [206, 334] width 367 height 30
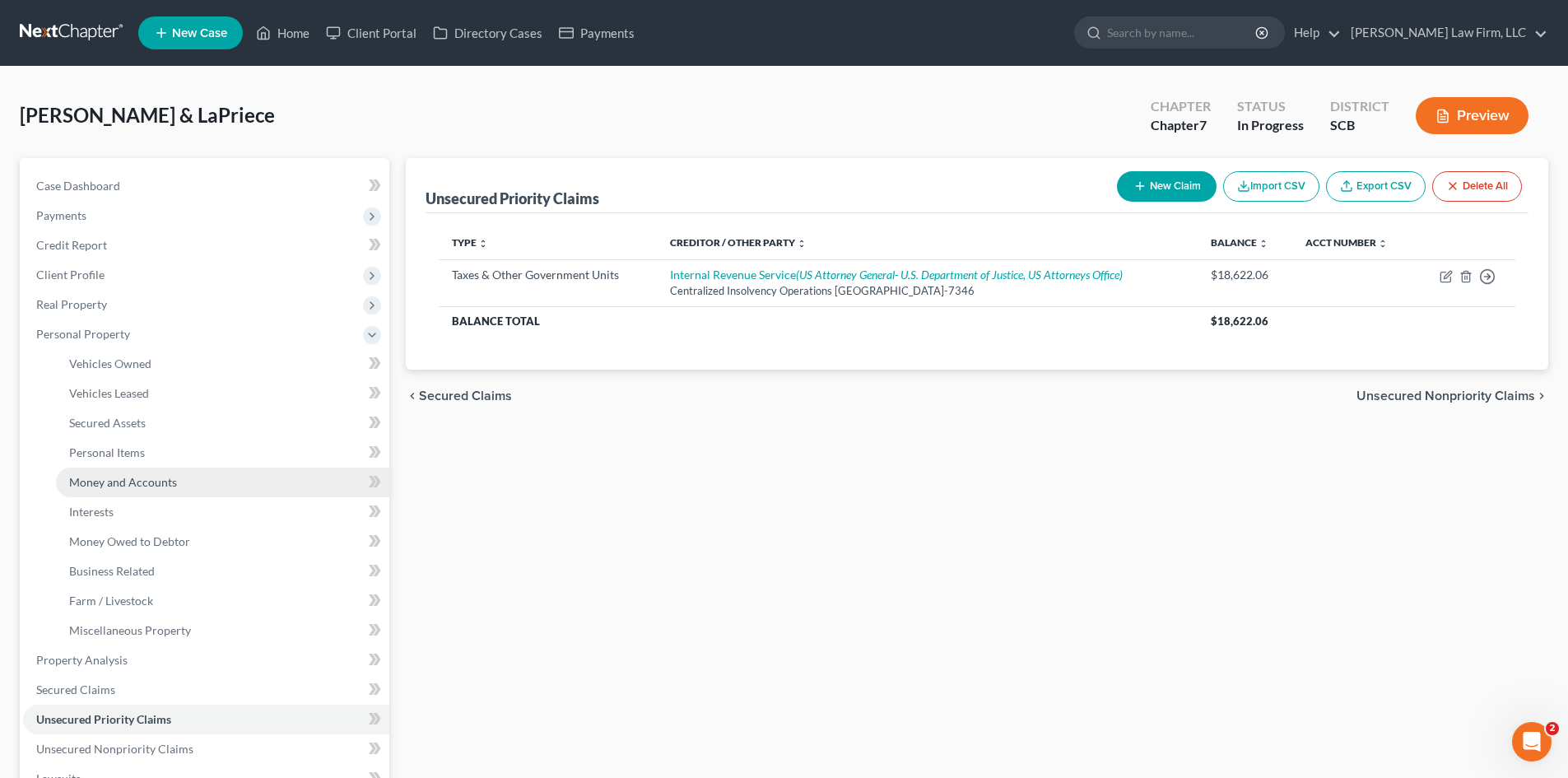
click at [114, 474] on link "Money and Accounts" at bounding box center [222, 483] width 333 height 30
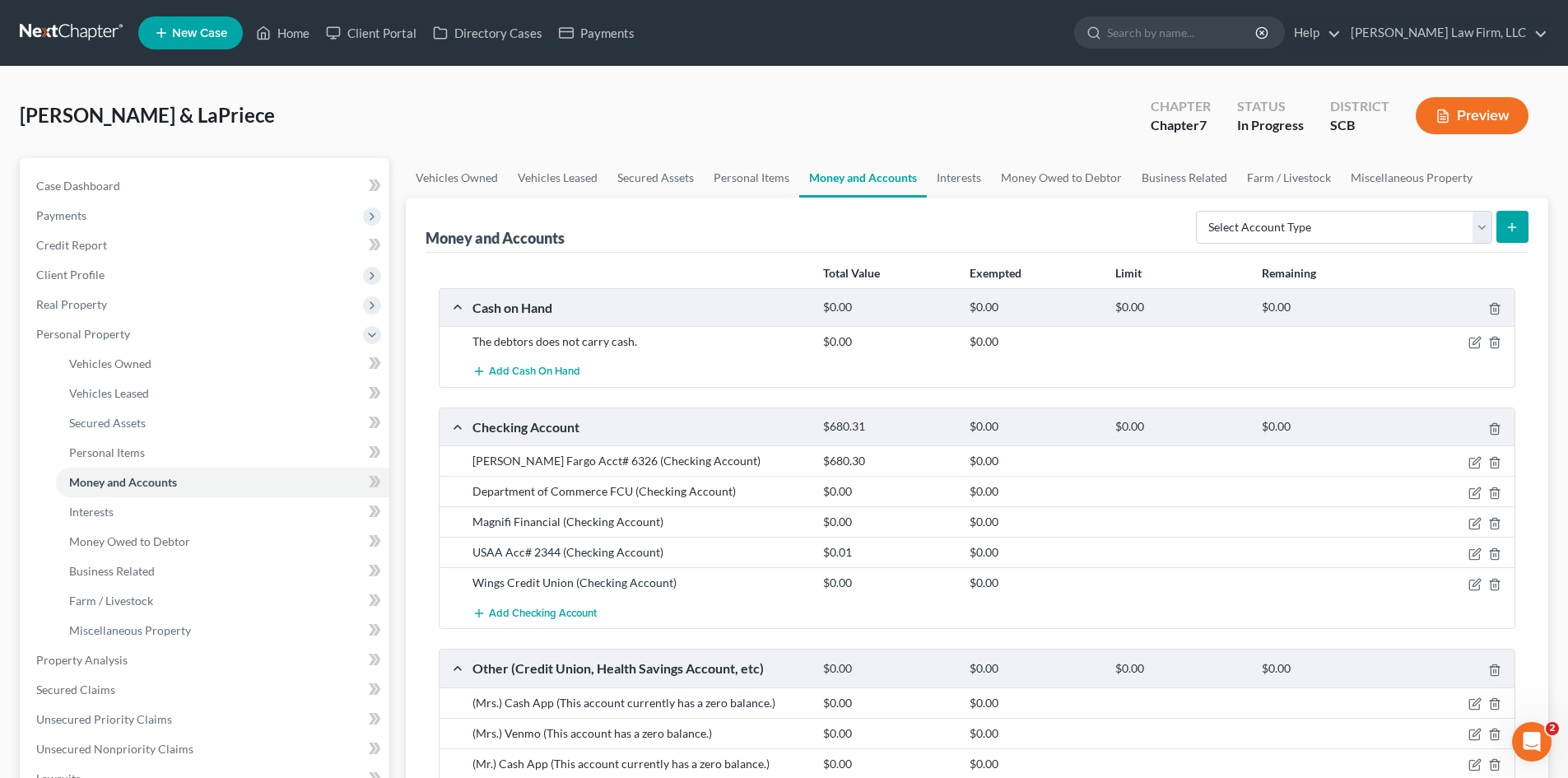
scroll to position [82, 0]
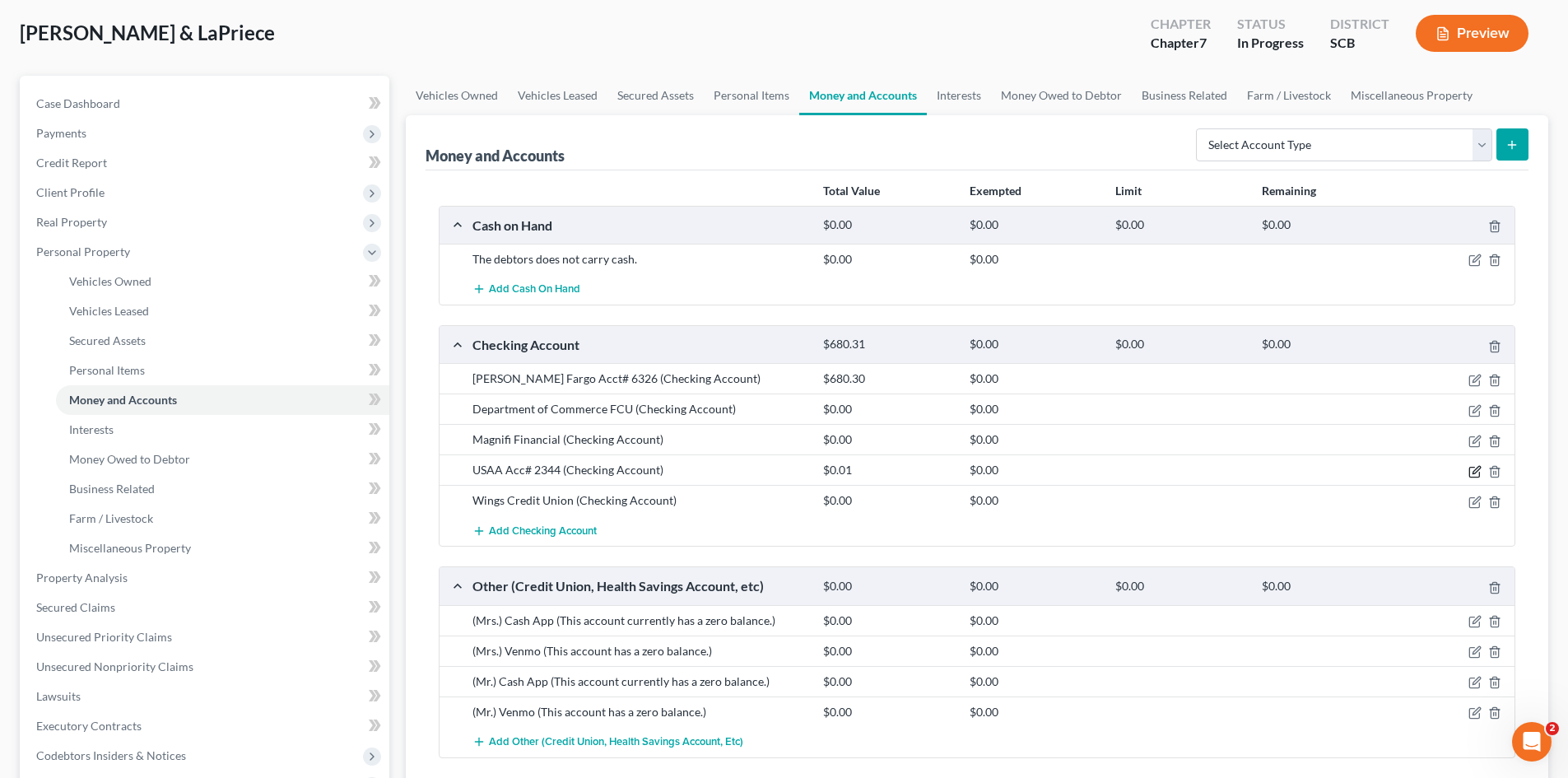
click at [1473, 475] on icon "button" at bounding box center [1475, 472] width 14 height 14
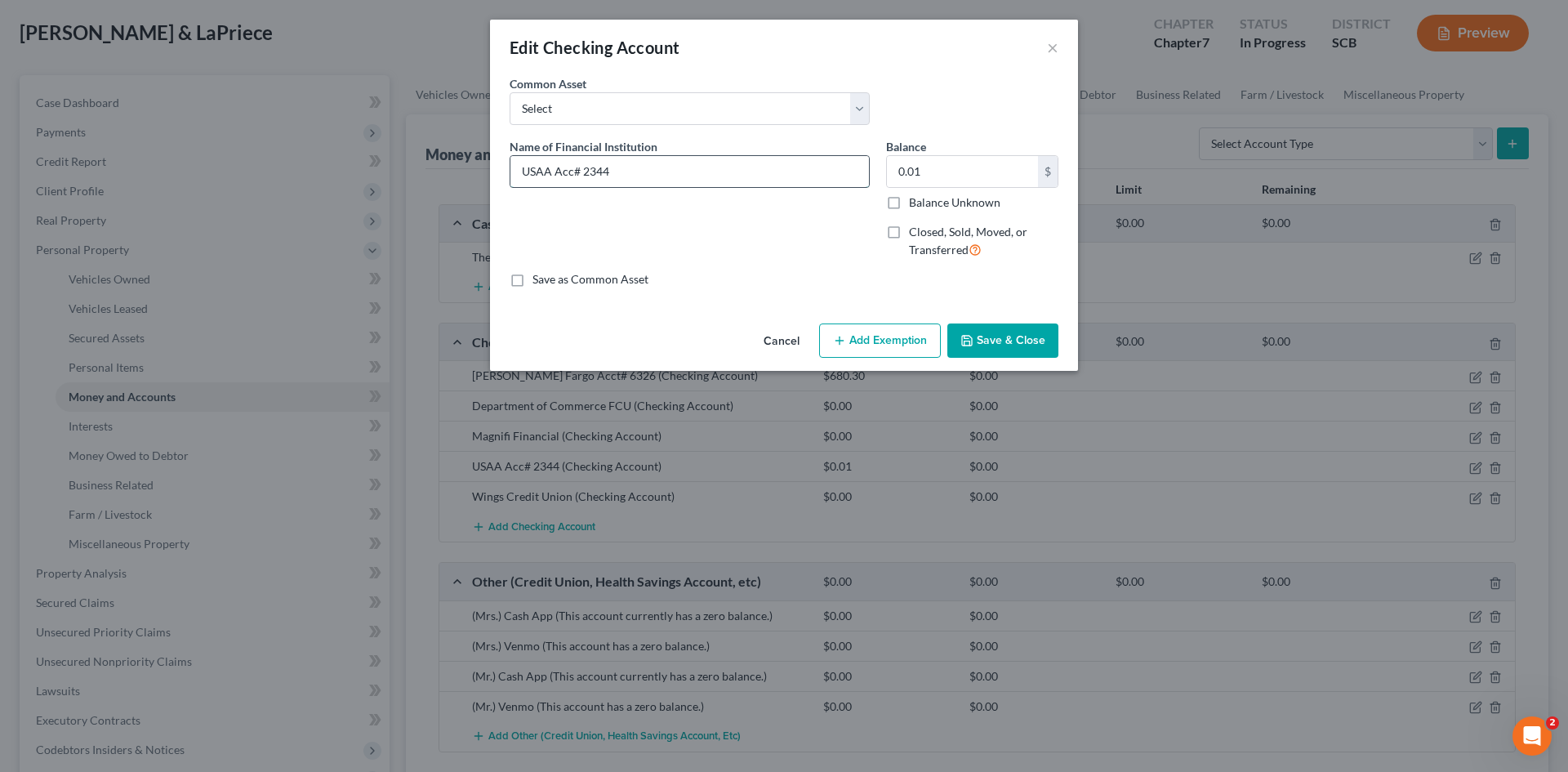
click at [573, 178] on input "USAA Acc# 2344" at bounding box center [689, 171] width 358 height 31
type input "USAA Acct# 2344"
click at [975, 349] on button "Save & Close" at bounding box center [1003, 341] width 111 height 34
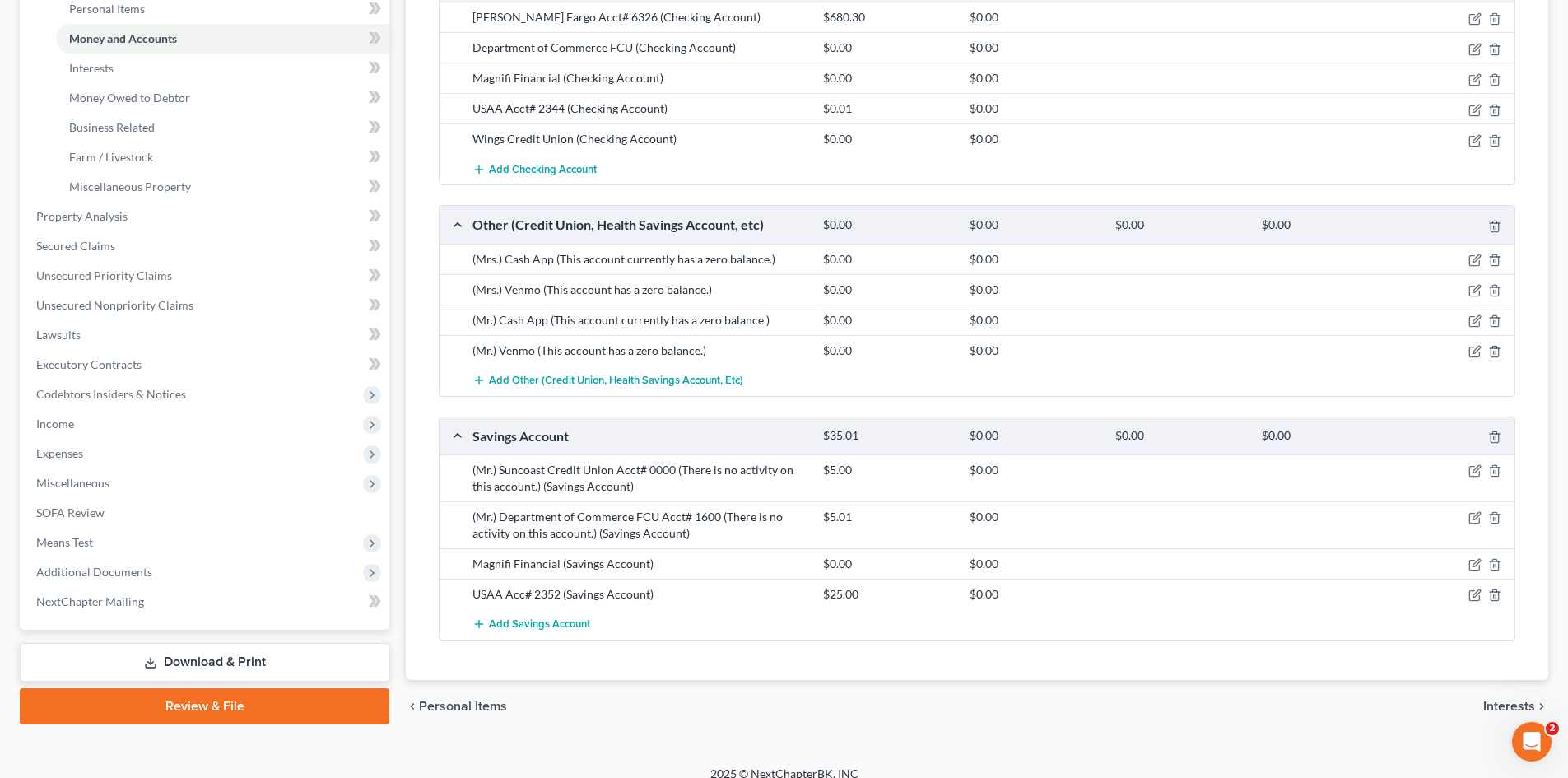
scroll to position [461, 0]
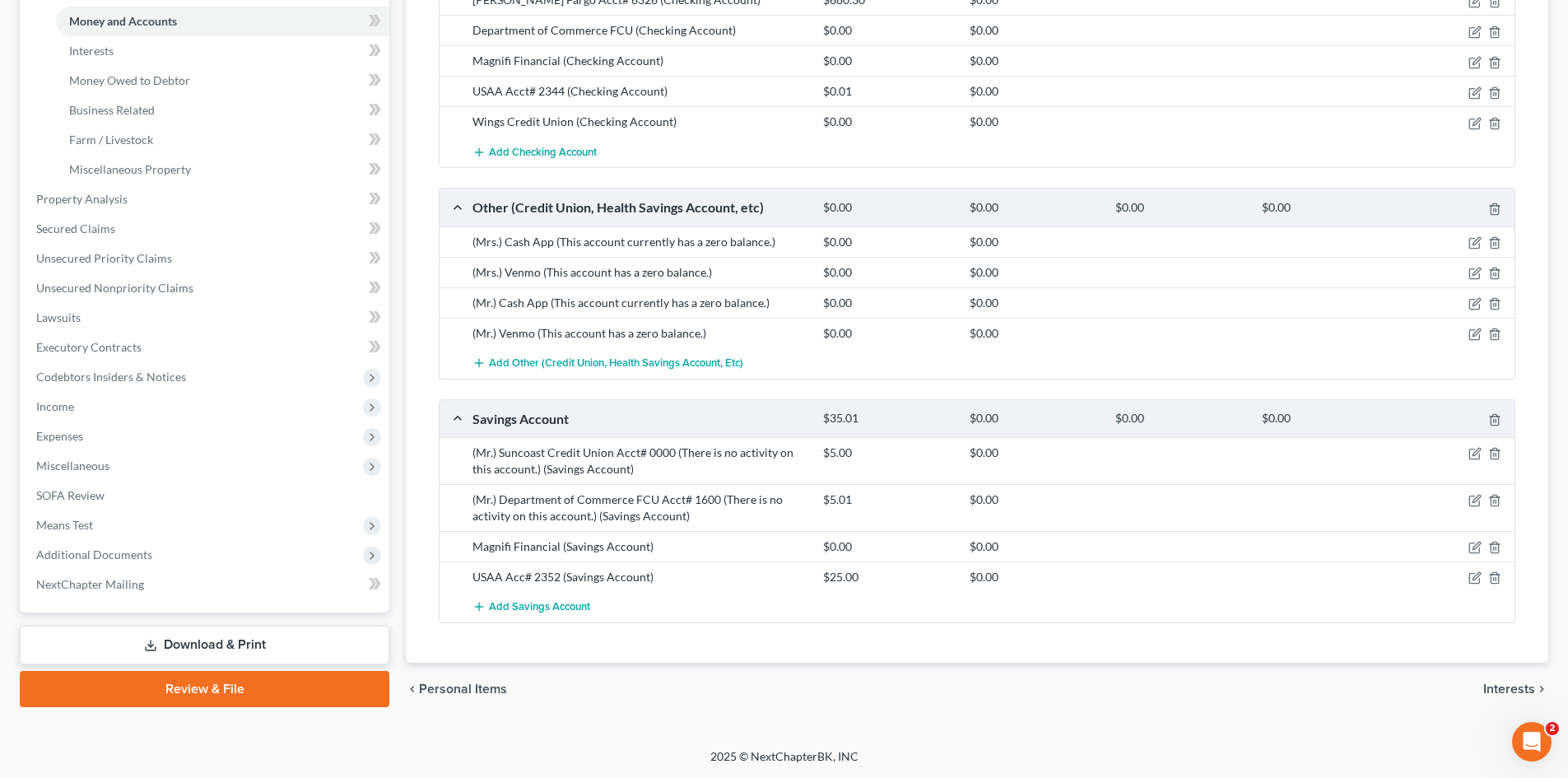
click at [194, 645] on link "Download & Print" at bounding box center [204, 645] width 370 height 39
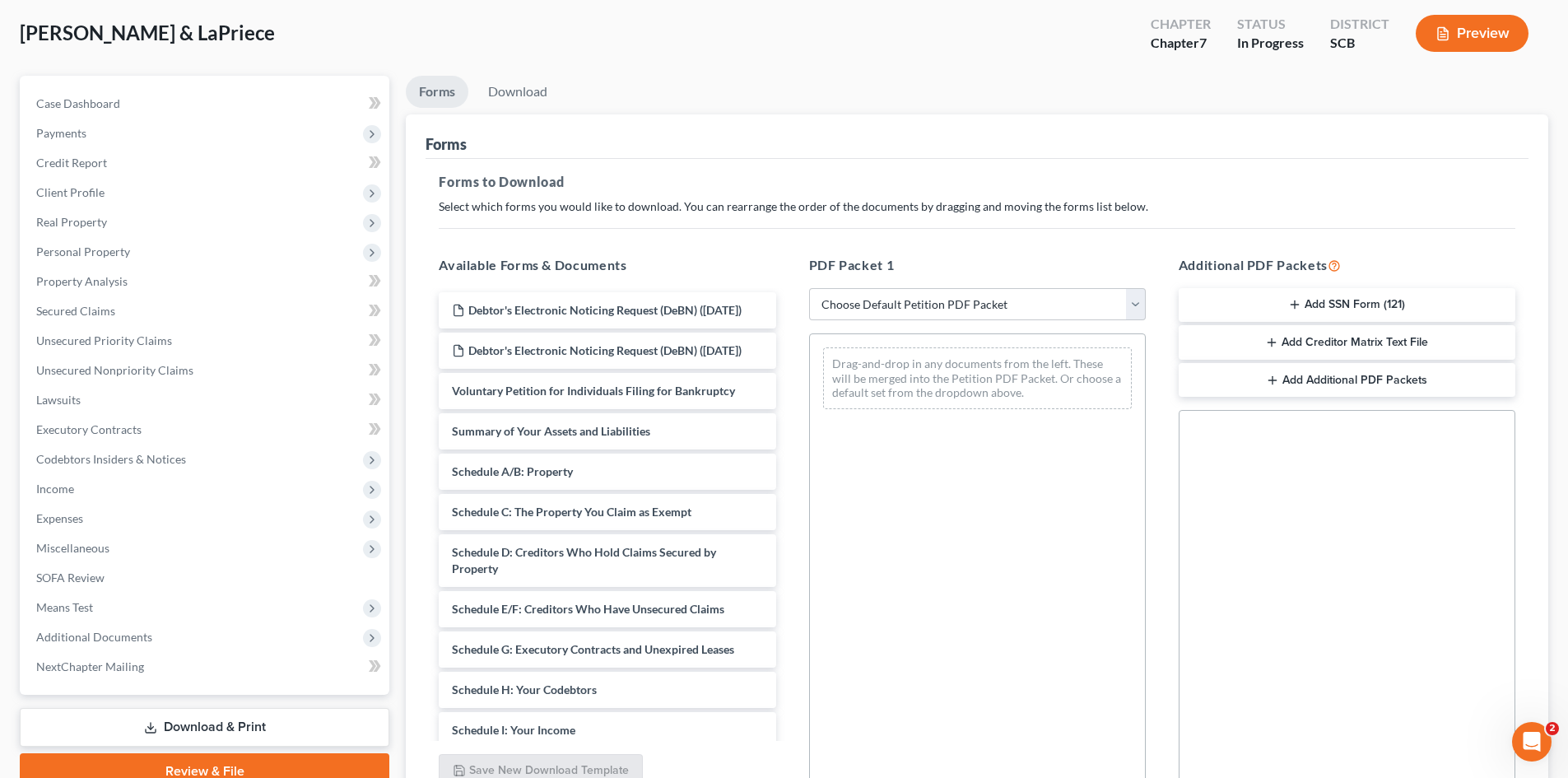
scroll to position [165, 0]
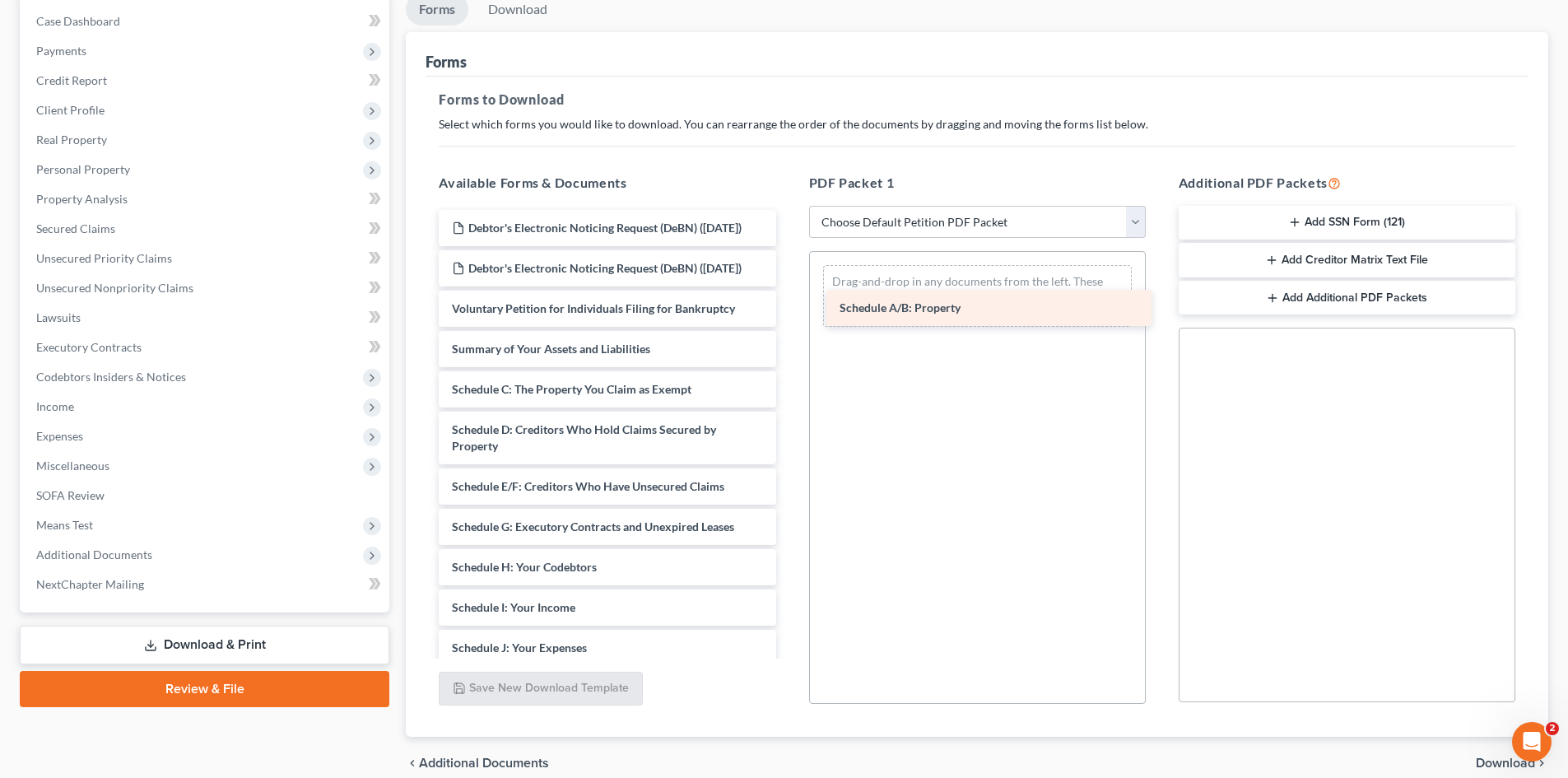
drag, startPoint x: 606, startPoint y: 425, endPoint x: 994, endPoint y: 299, distance: 407.9
click at [788, 299] on div "Schedule A/B: Property Debtor's Electronic Noticing Request (DeBN) ([DATE]) Deb…" at bounding box center [607, 625] width 363 height 828
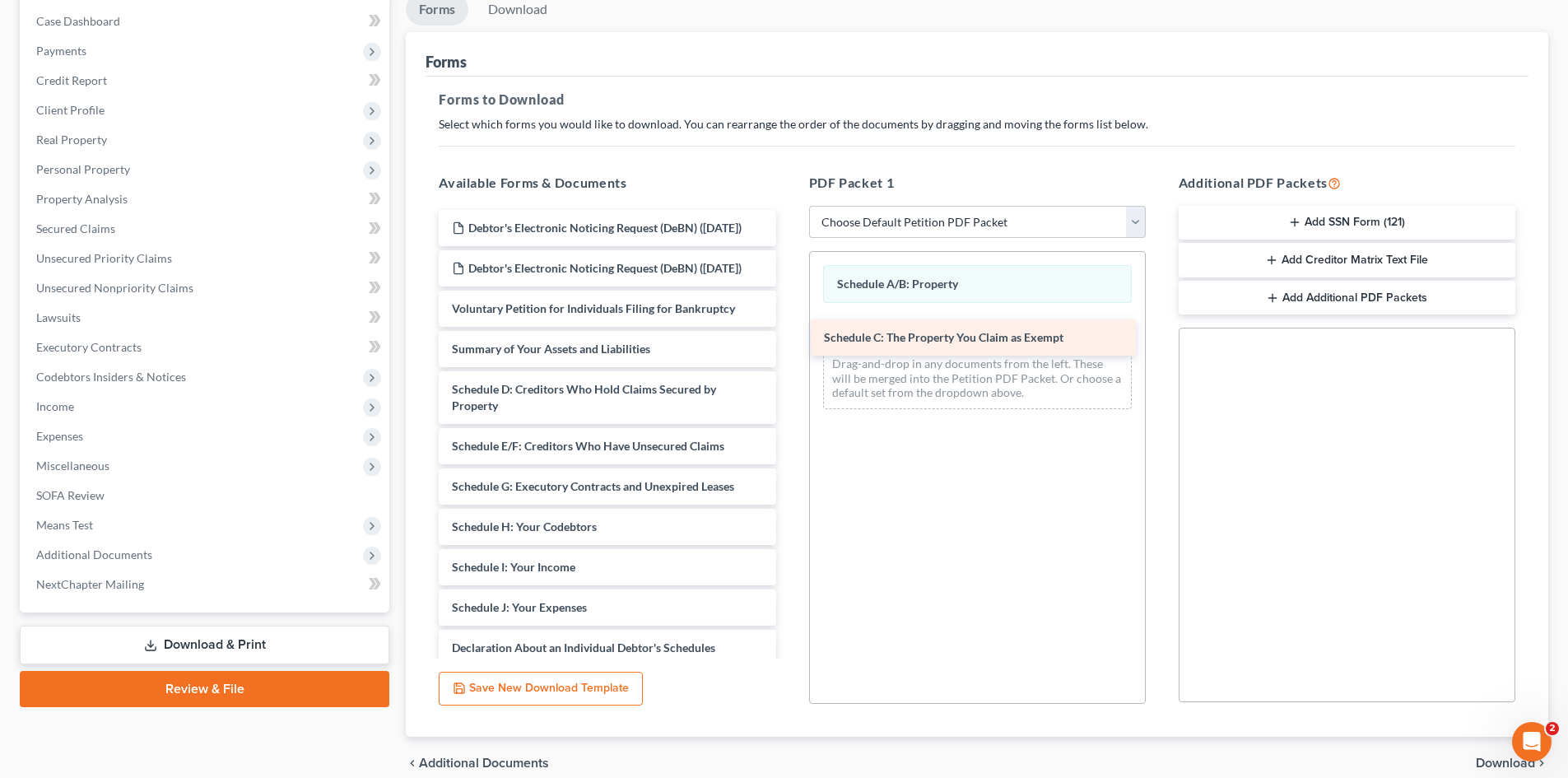
drag, startPoint x: 562, startPoint y: 417, endPoint x: 941, endPoint y: 328, distance: 389.3
click at [788, 328] on div "Schedule C: The Property You Claim as Exempt Debtor's Electronic Noticing Reque…" at bounding box center [607, 604] width 363 height 788
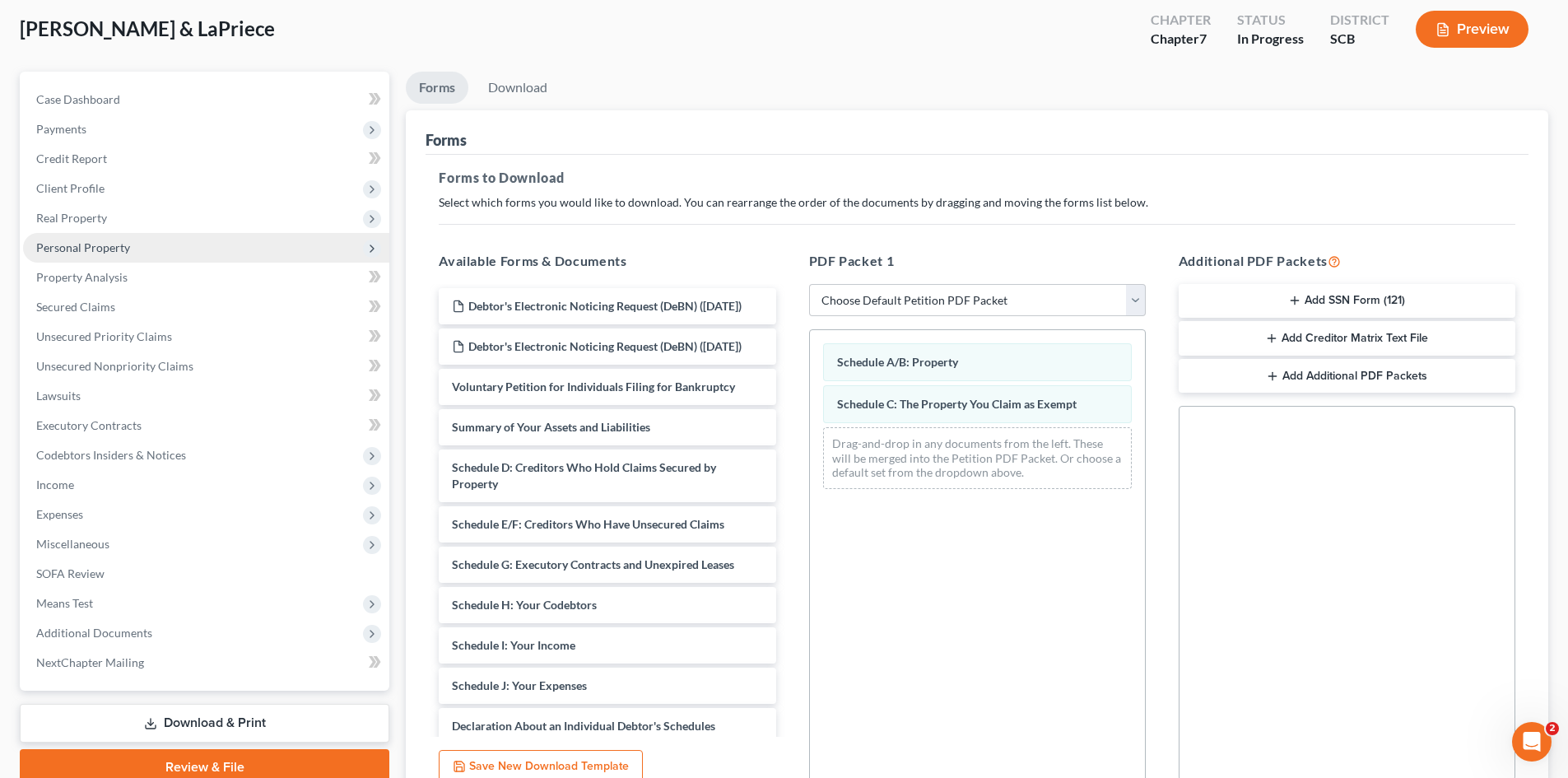
scroll to position [0, 0]
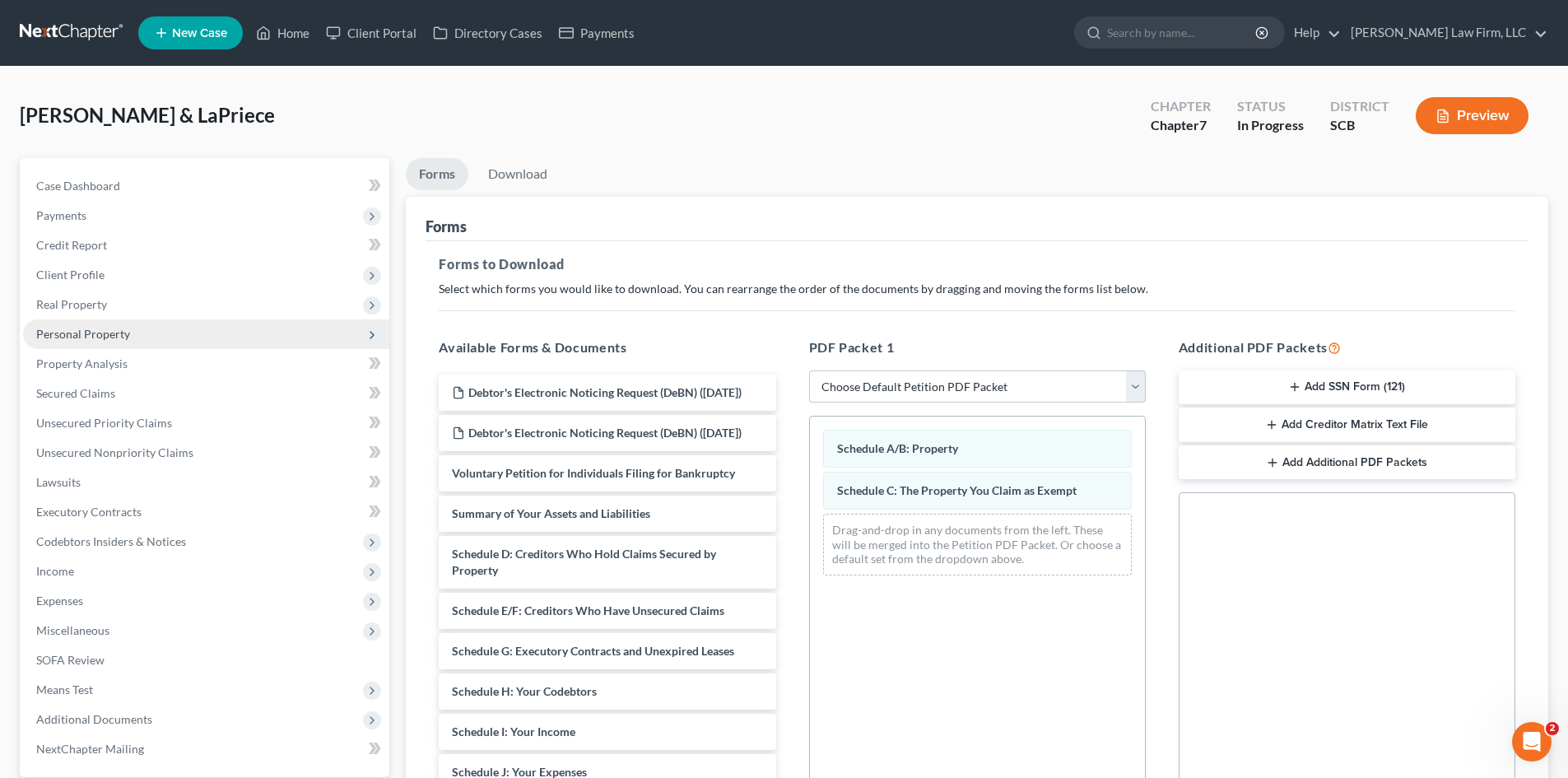
click at [56, 335] on span "Personal Property" at bounding box center [83, 334] width 94 height 14
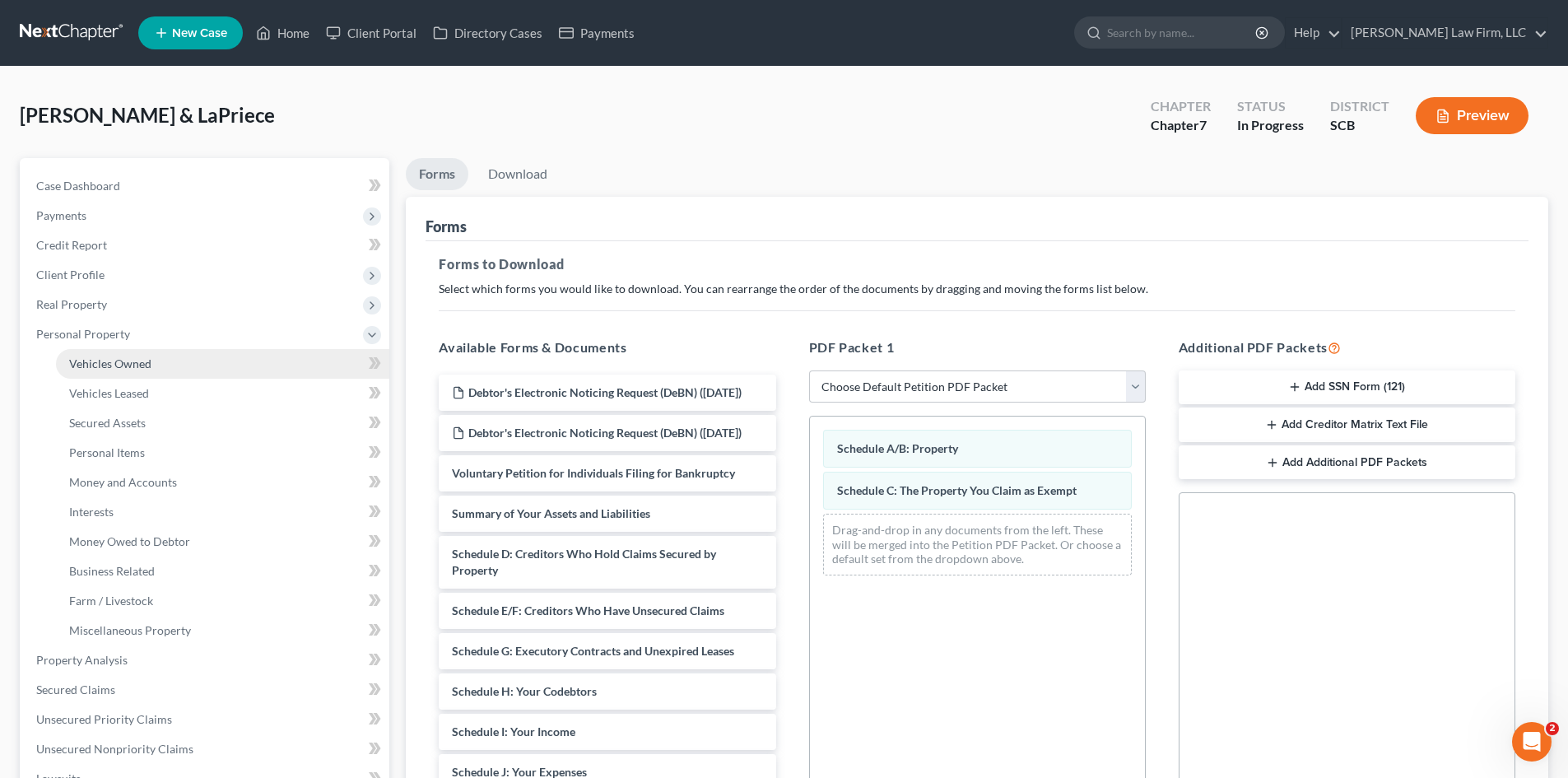
click at [94, 367] on span "Vehicles Owned" at bounding box center [110, 363] width 82 height 14
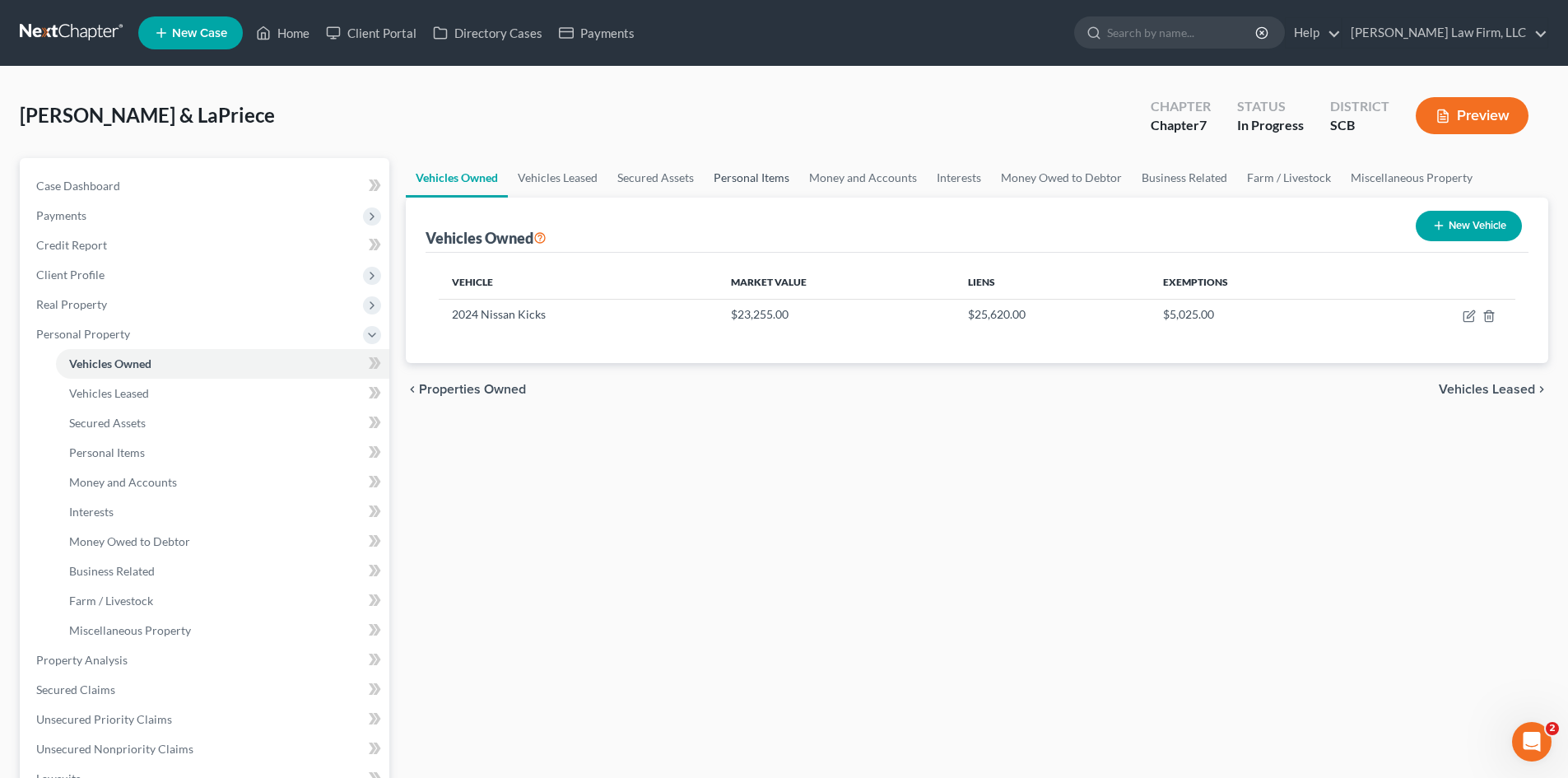
click at [752, 185] on link "Personal Items" at bounding box center [751, 178] width 96 height 40
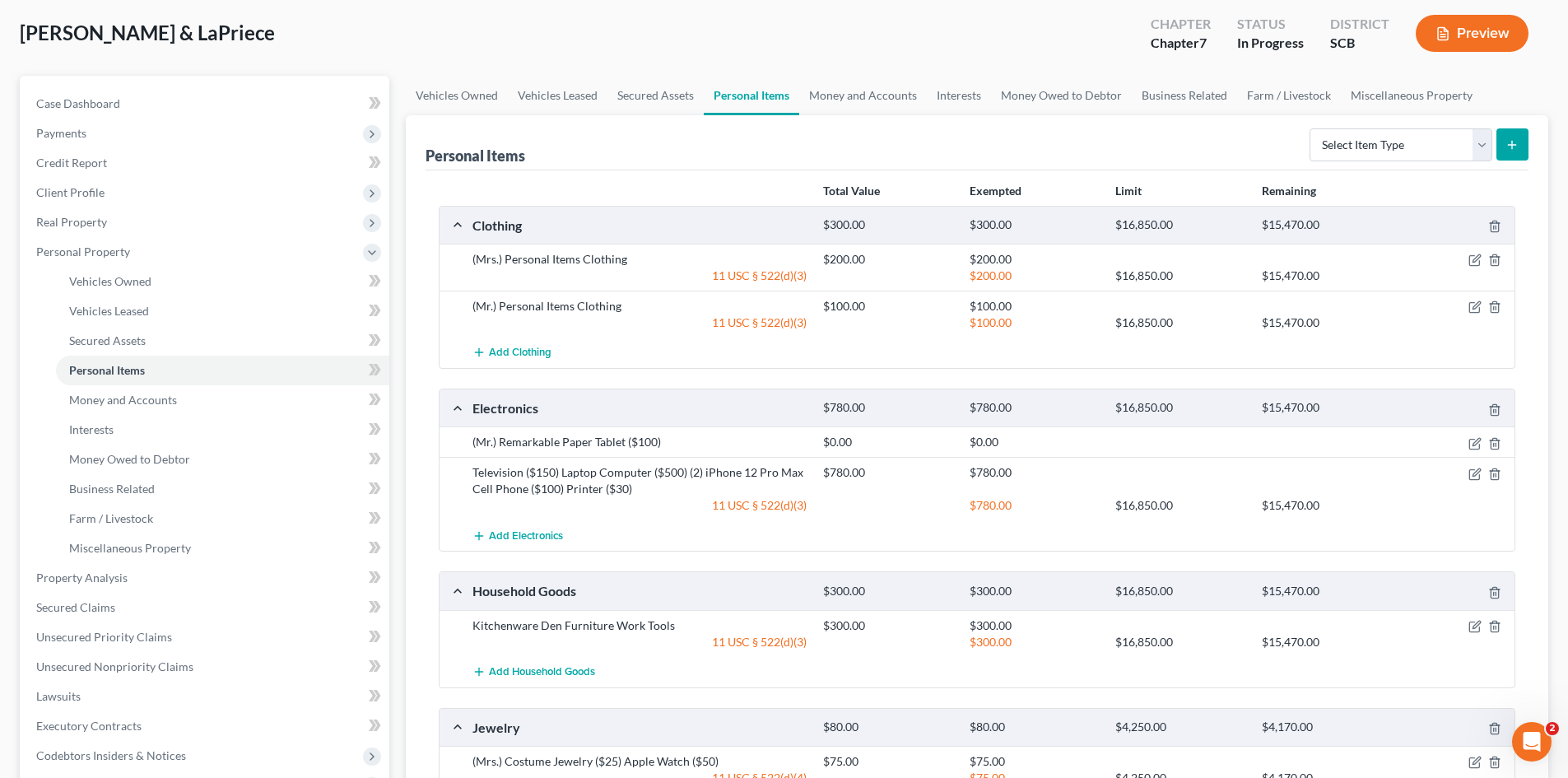
scroll to position [165, 0]
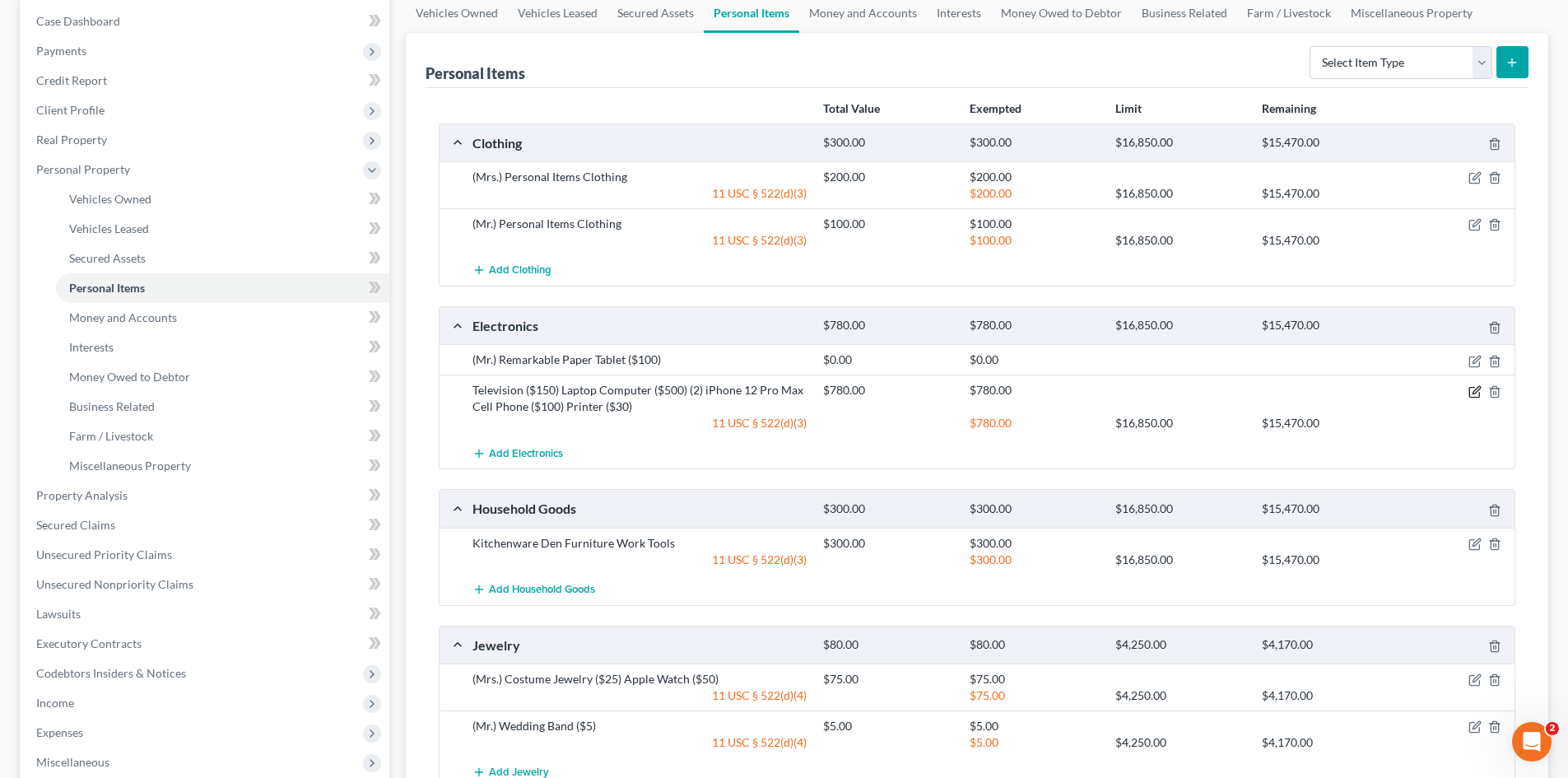
click at [1472, 389] on icon "button" at bounding box center [1475, 392] width 14 height 14
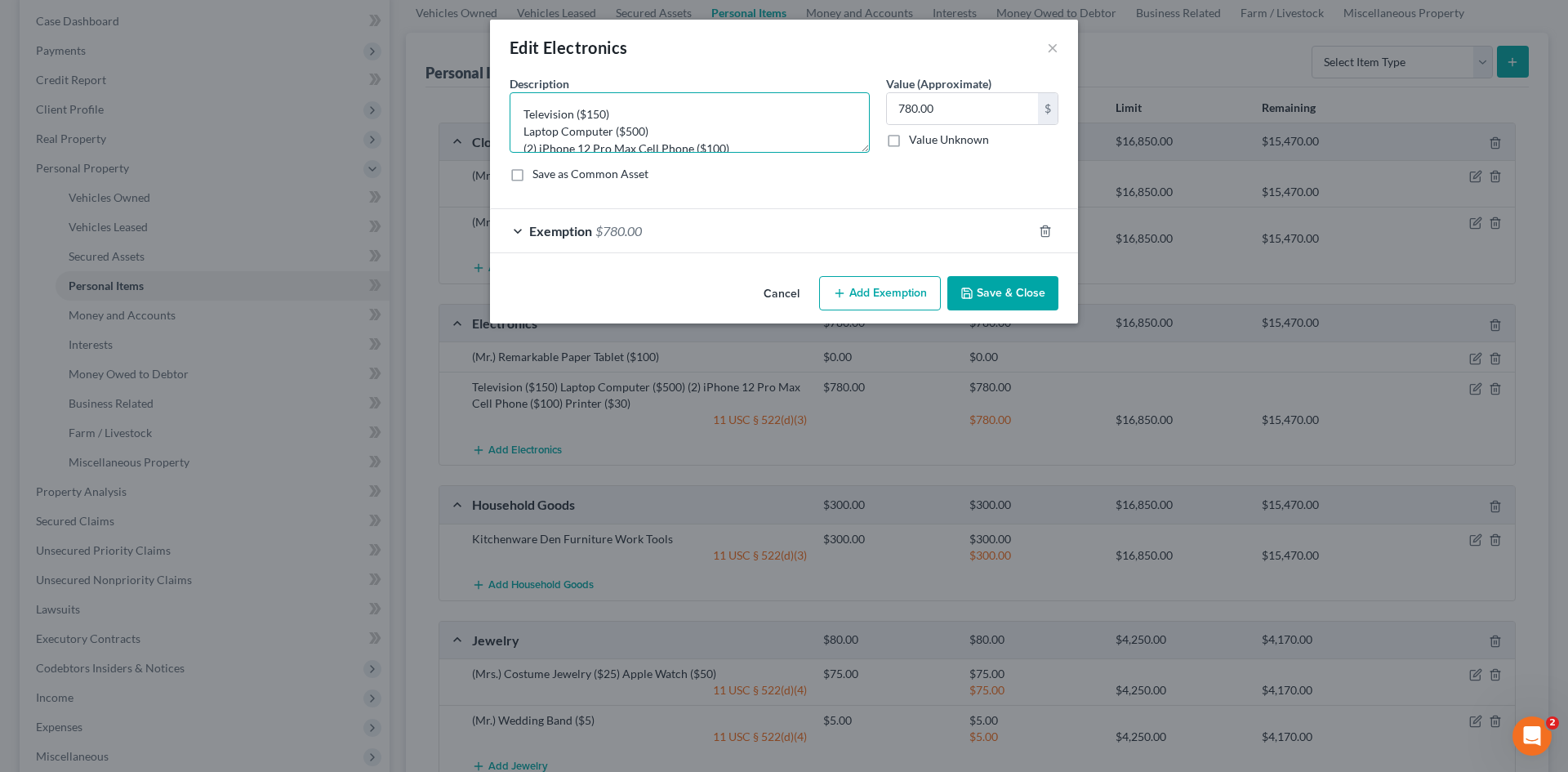
click at [519, 116] on textarea "Television ($150) Laptop Computer ($500) (2) iPhone 12 Pro Max Cell Phone ($100…" at bounding box center [689, 122] width 360 height 60
type textarea "Remarkable Paper Tablet ($100) Television ($150) Laptop Computer ($500) (2) iPh…"
click at [972, 115] on input "780.00" at bounding box center [962, 108] width 151 height 31
type input "880"
click at [616, 216] on div "Exemption $780.00" at bounding box center [761, 230] width 542 height 43
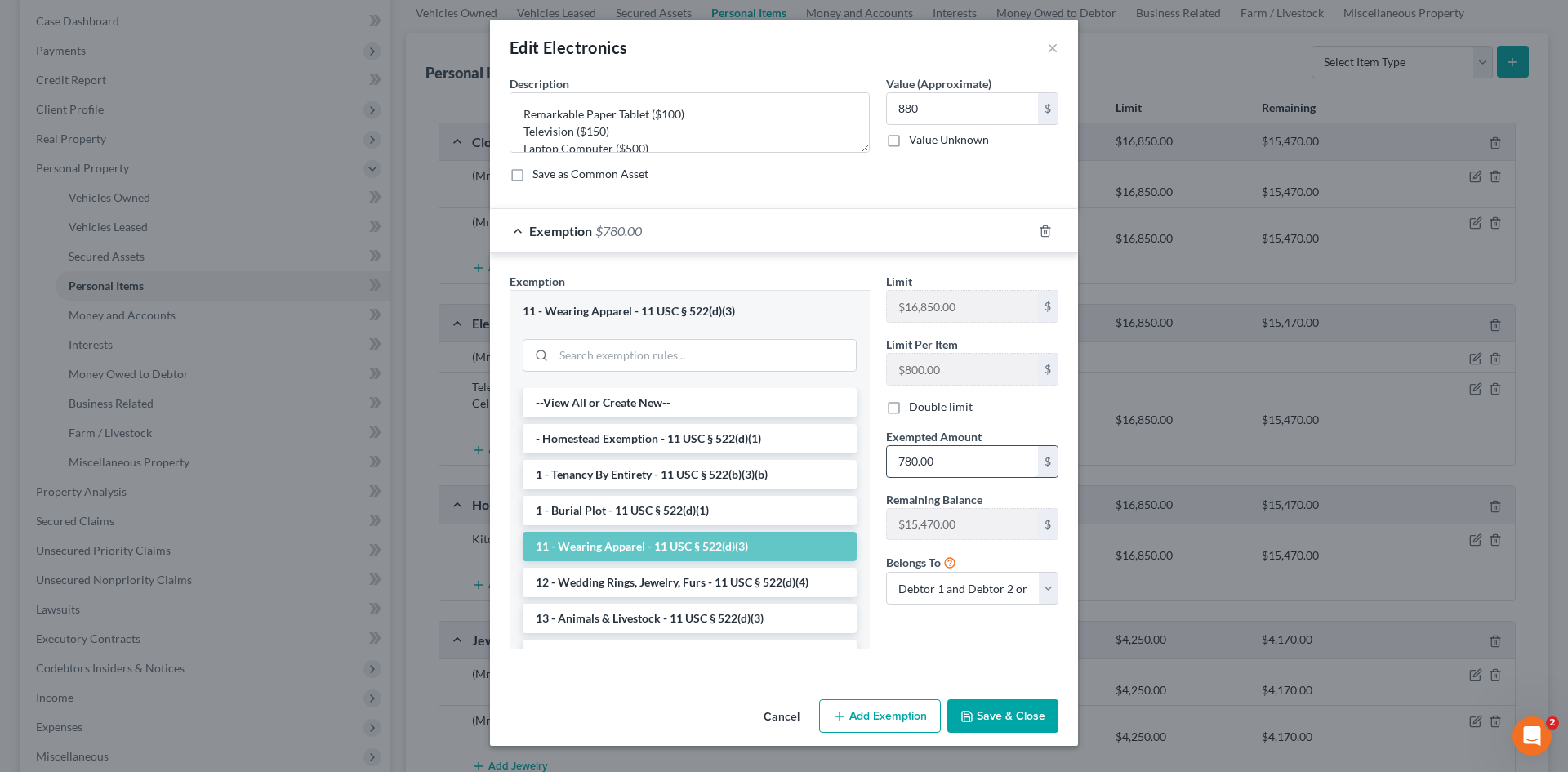
click at [925, 467] on input "780.00" at bounding box center [962, 462] width 151 height 31
type input "880"
click at [1022, 709] on button "Save & Close" at bounding box center [1003, 716] width 111 height 34
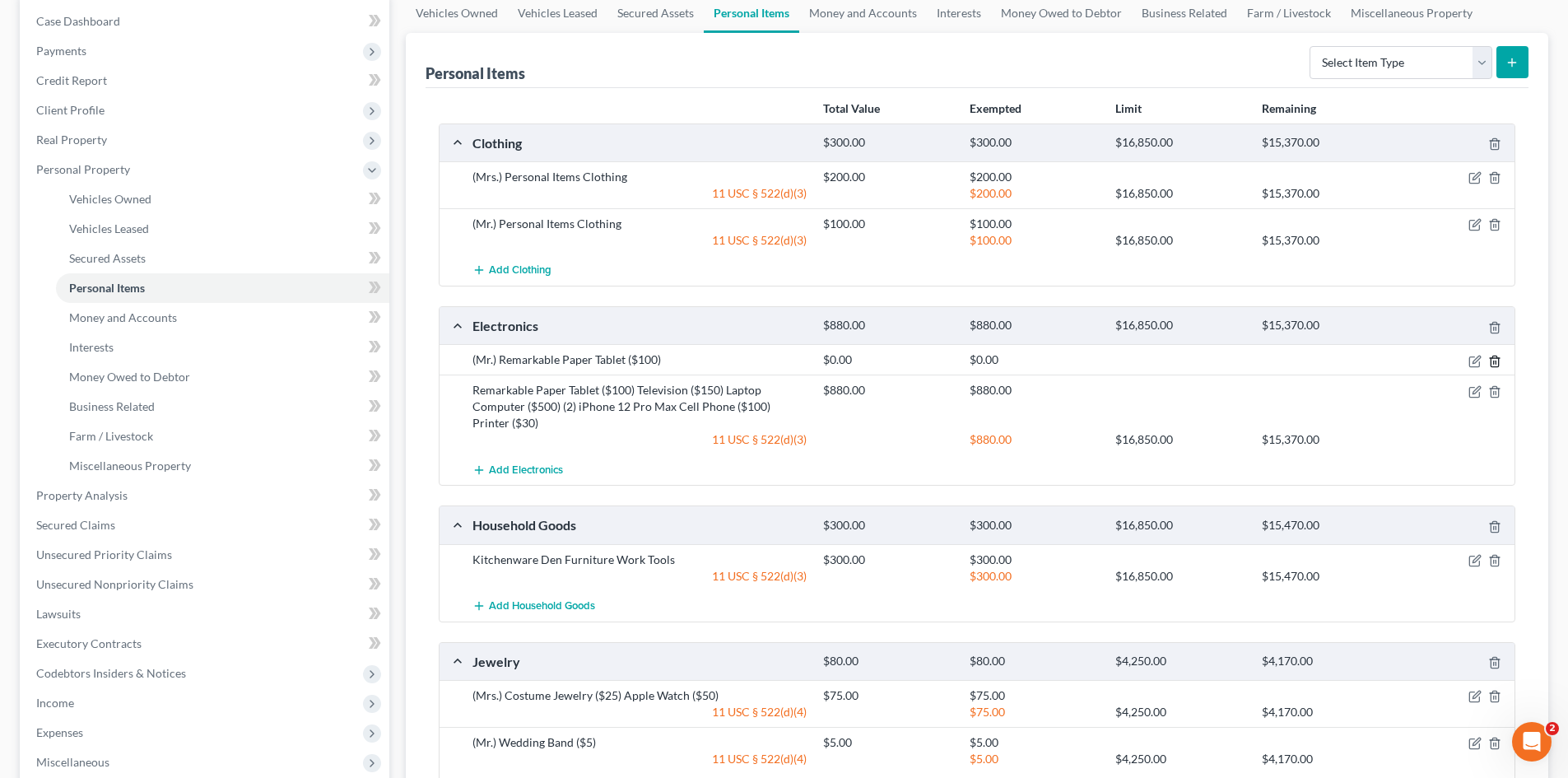
click at [1499, 360] on icon "button" at bounding box center [1495, 362] width 14 height 14
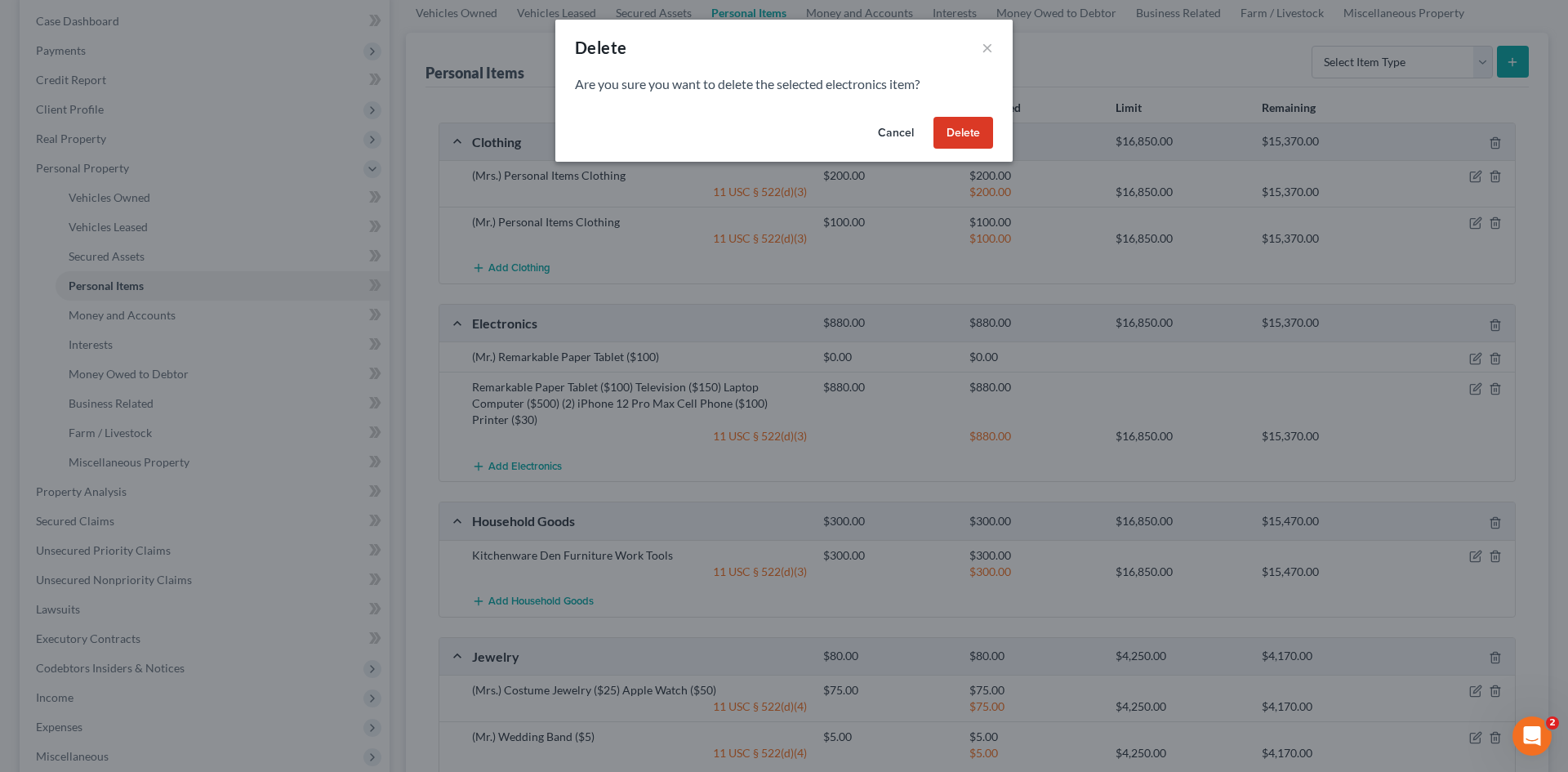
click at [962, 138] on button "Delete" at bounding box center [963, 133] width 59 height 33
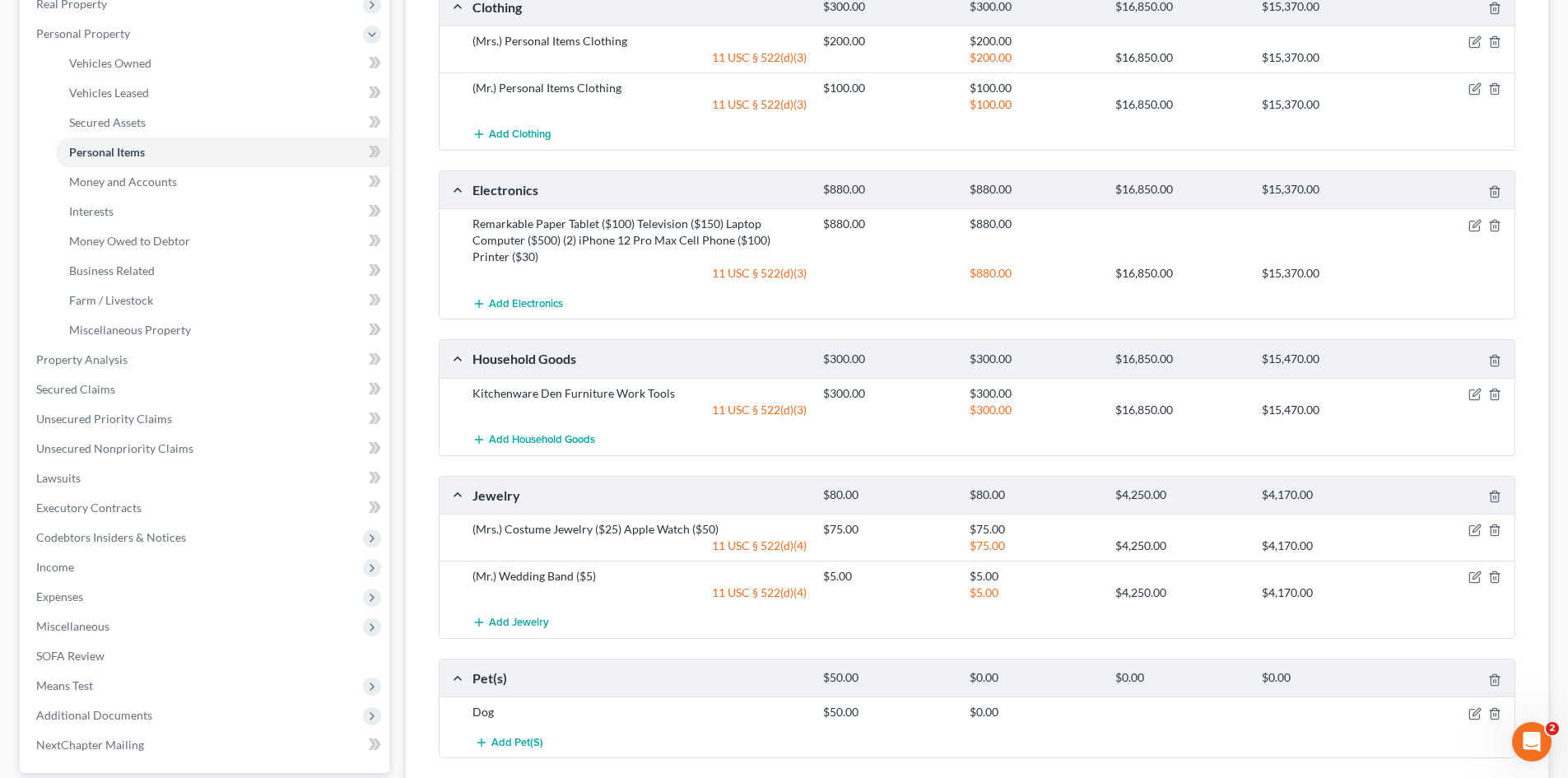
scroll to position [329, 0]
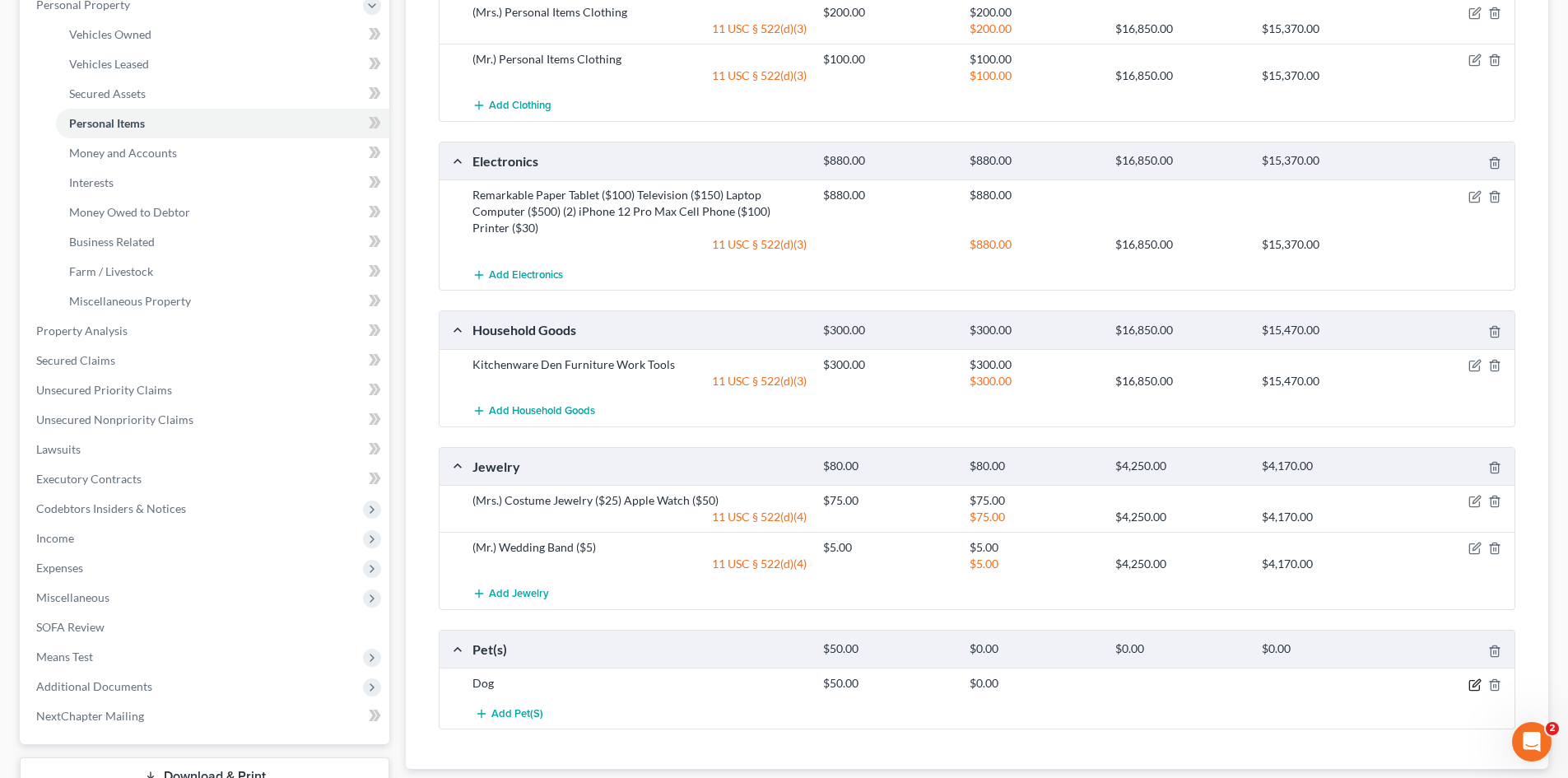
click at [1471, 688] on icon "button" at bounding box center [1475, 685] width 14 height 14
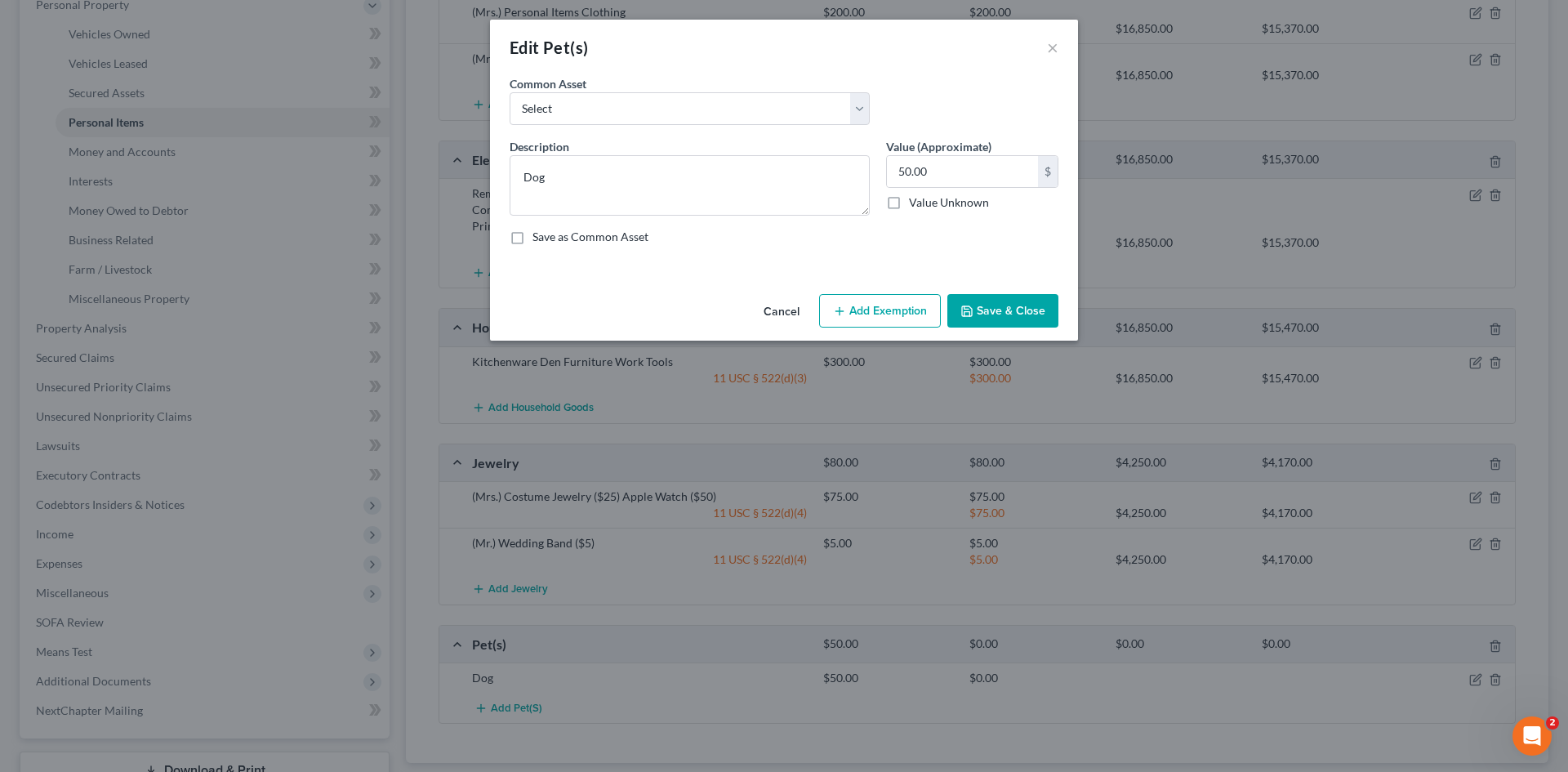
click at [863, 313] on button "Add Exemption" at bounding box center [880, 311] width 122 height 34
select select "2"
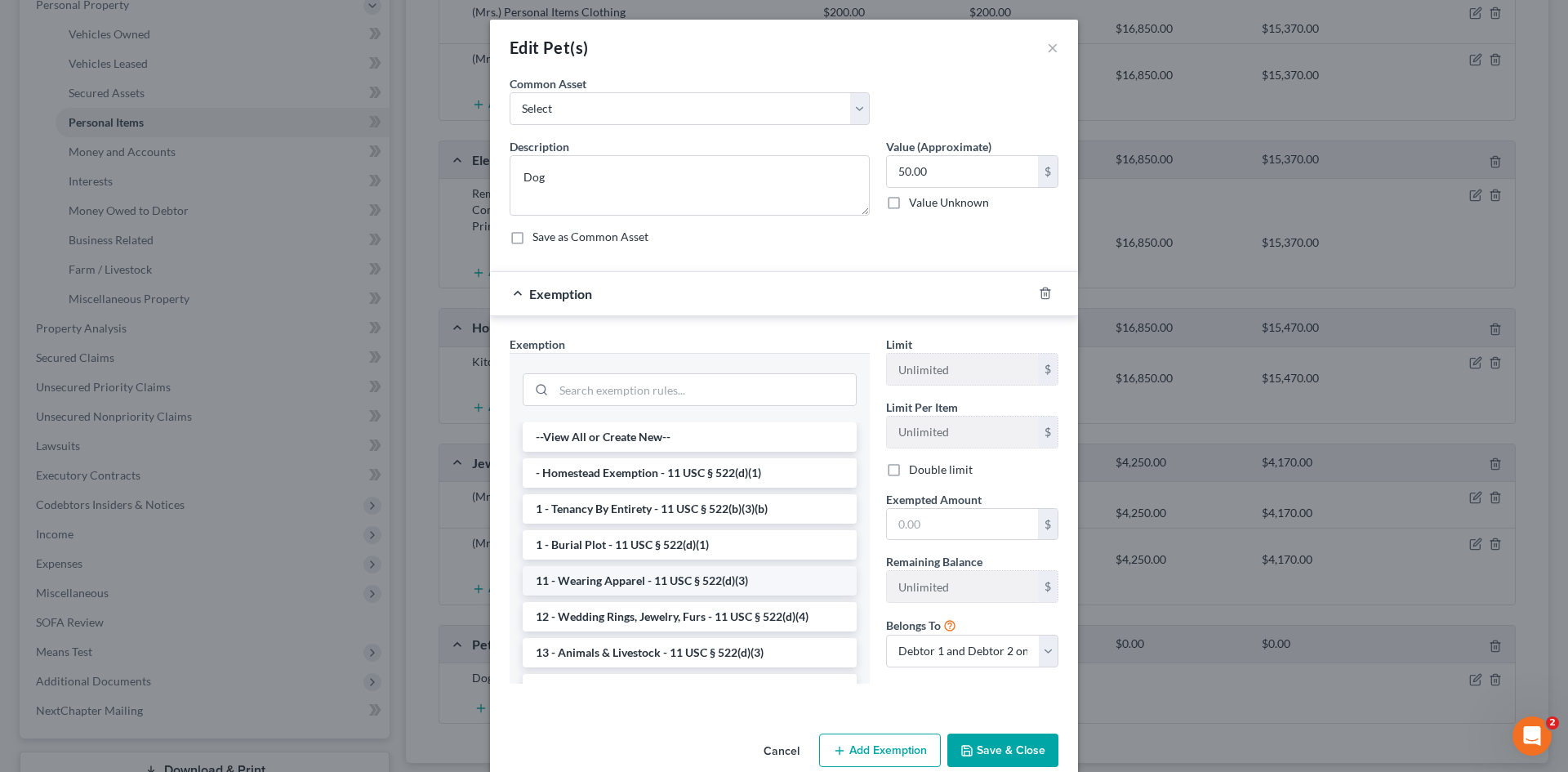
click at [595, 580] on li "11 - Wearing Apparel - 11 USC § 522(d)(3)" at bounding box center [689, 580] width 334 height 30
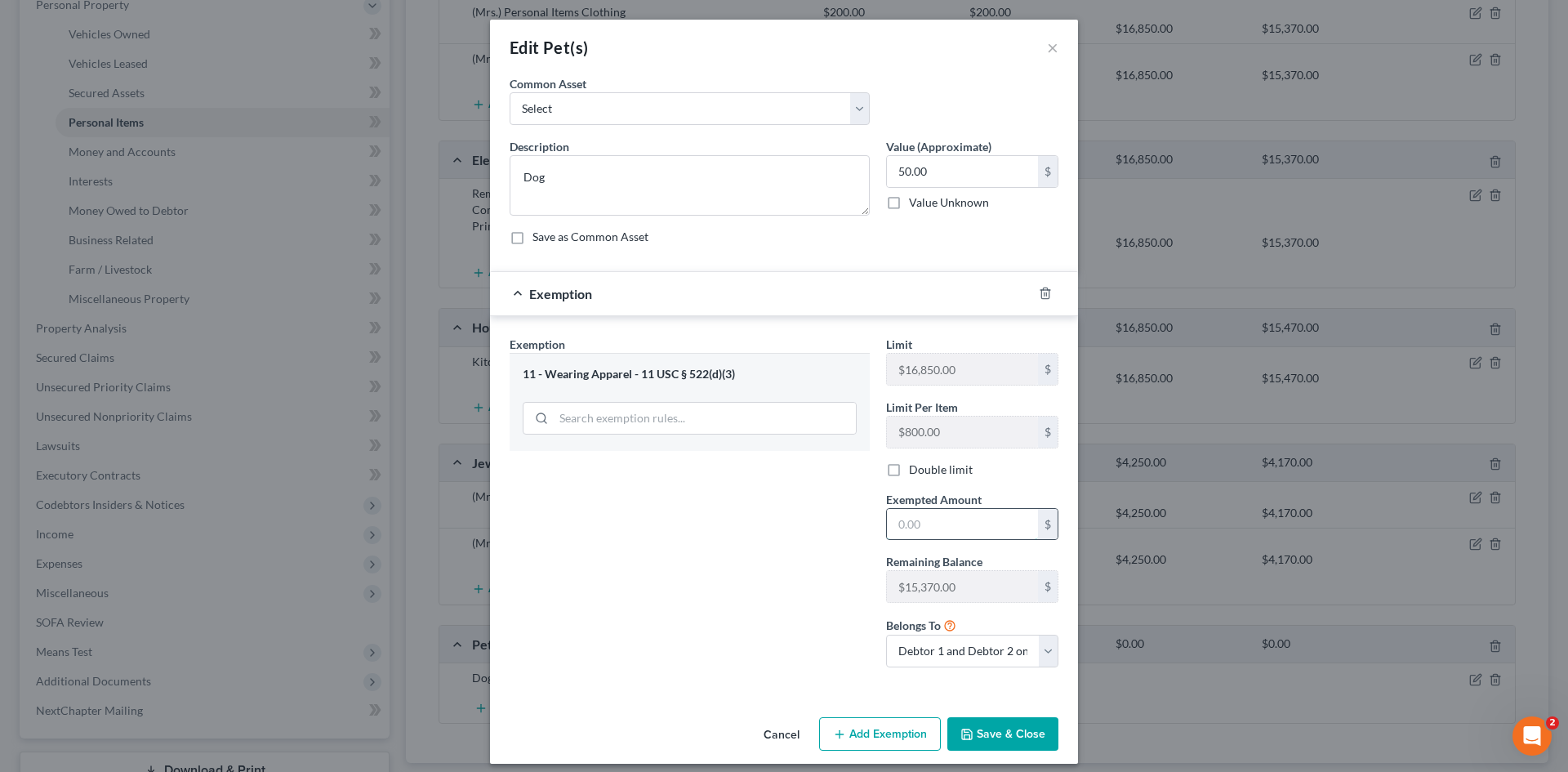
click at [948, 518] on input "text" at bounding box center [962, 524] width 151 height 31
type input "50"
click at [989, 748] on button "Save & Close" at bounding box center [1003, 735] width 111 height 34
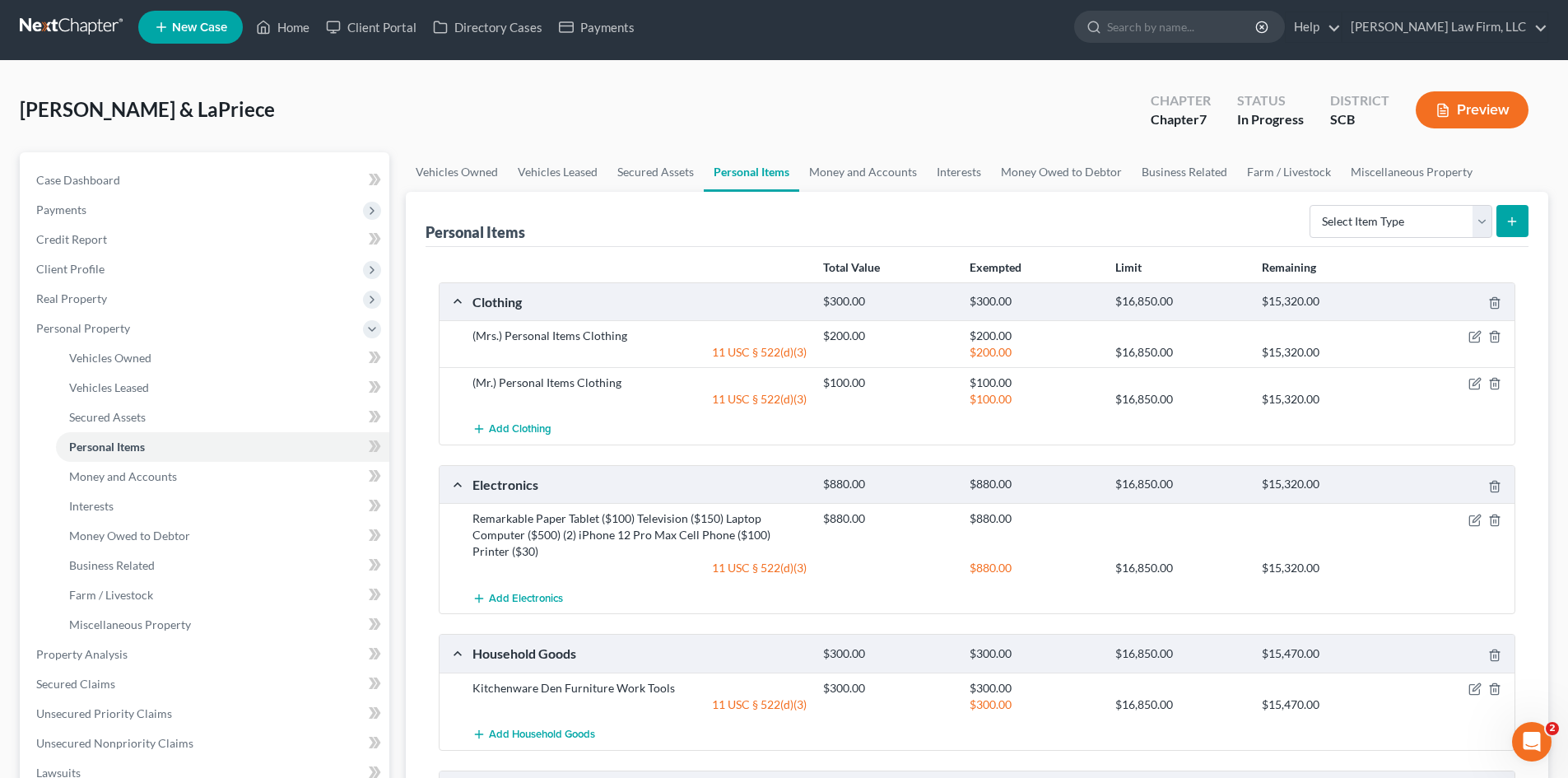
scroll to position [0, 0]
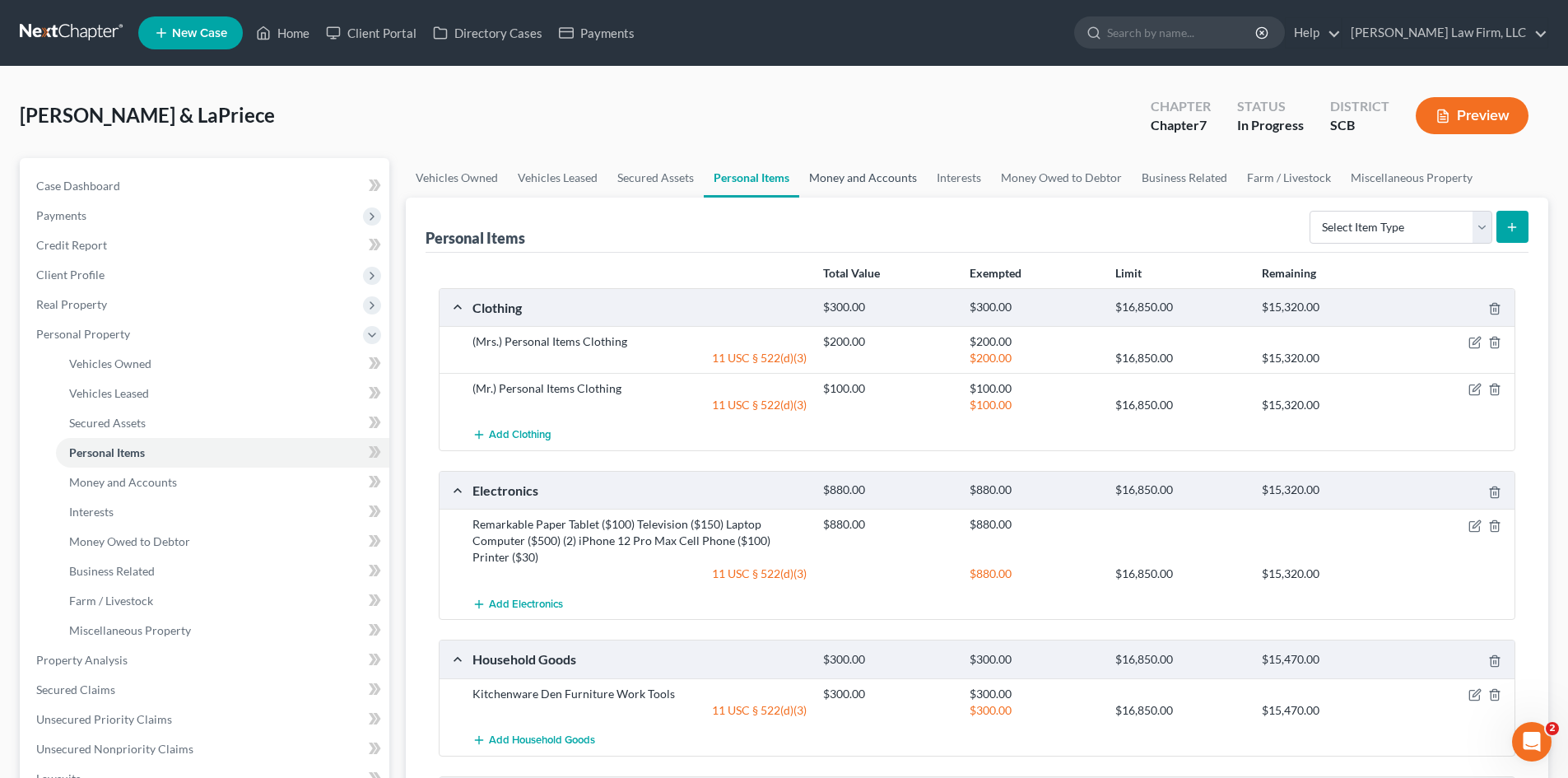
click at [808, 176] on link "Money and Accounts" at bounding box center [863, 178] width 127 height 40
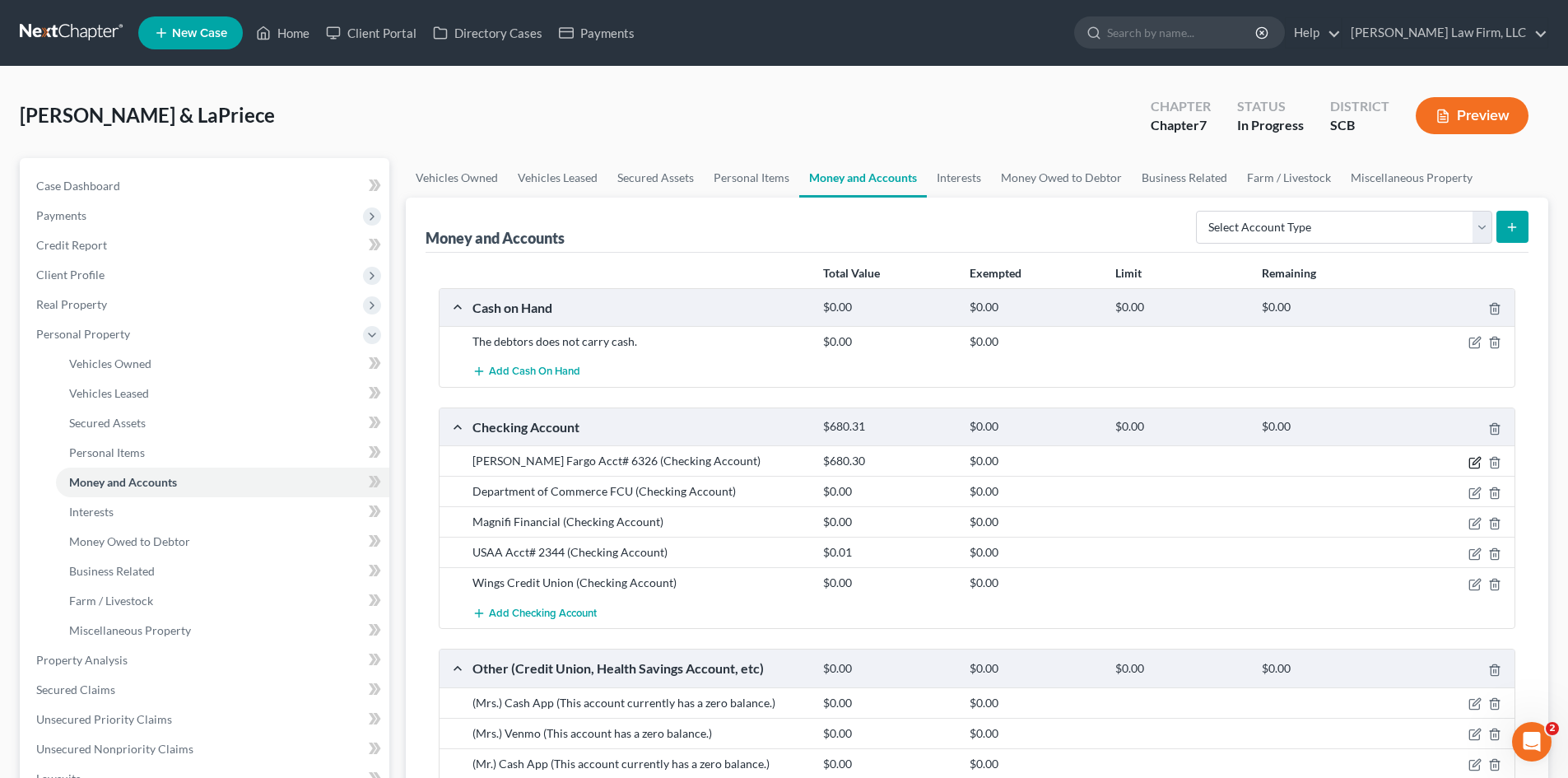
click at [1470, 465] on icon "button" at bounding box center [1474, 462] width 10 height 10
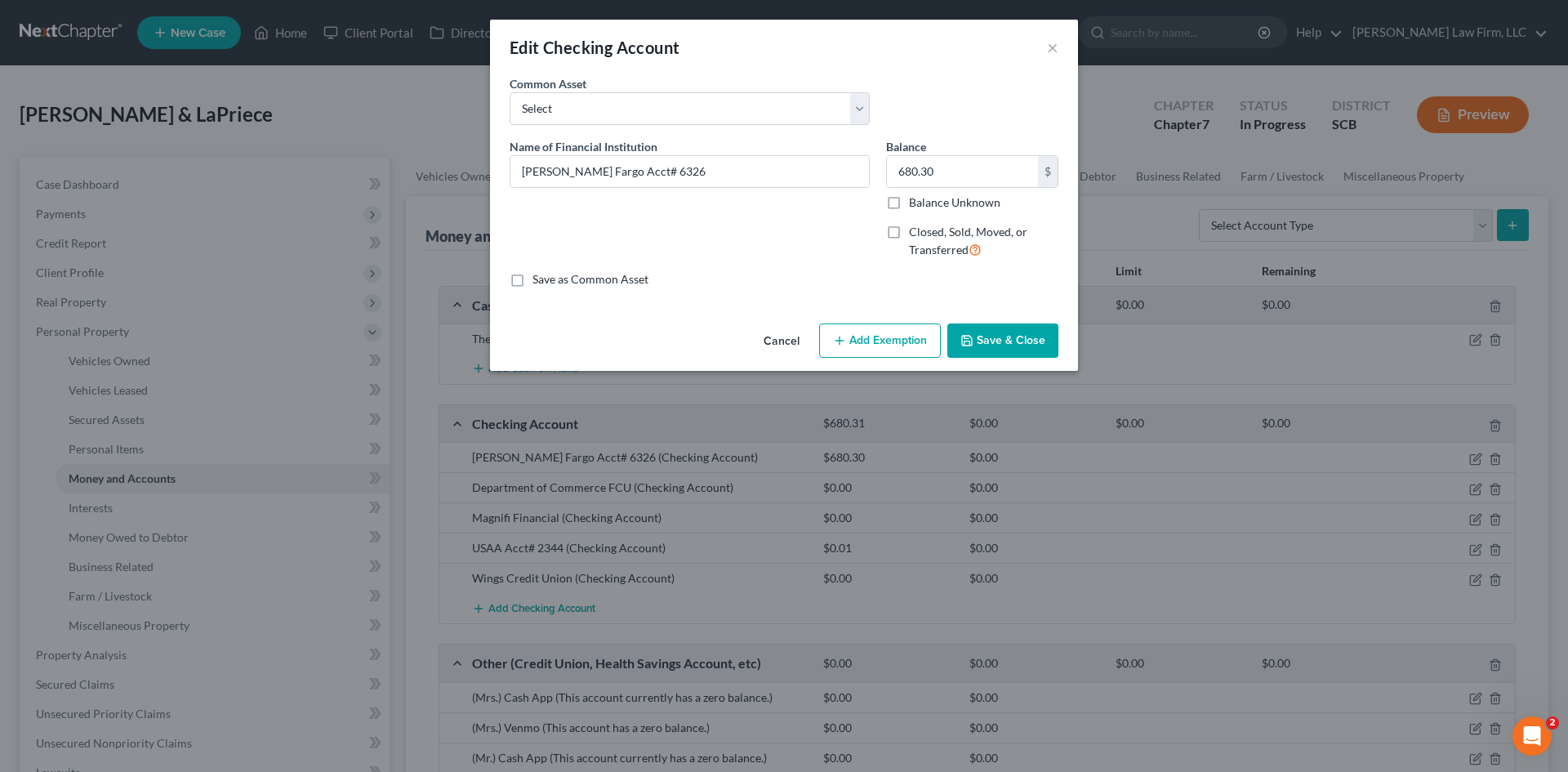
click at [836, 347] on icon "button" at bounding box center [840, 341] width 13 height 13
select select "2"
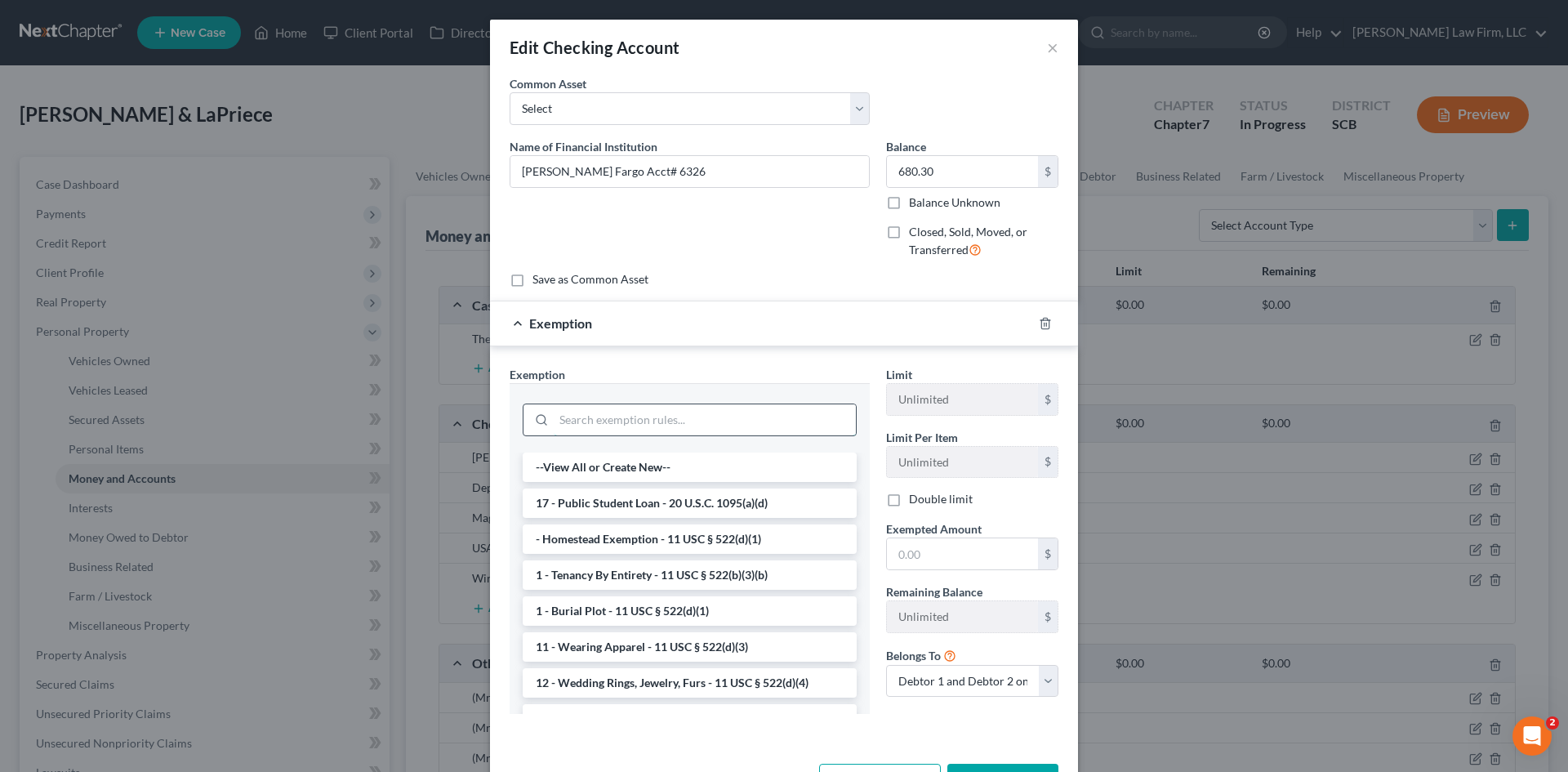
click at [755, 411] on input "search" at bounding box center [705, 420] width 302 height 31
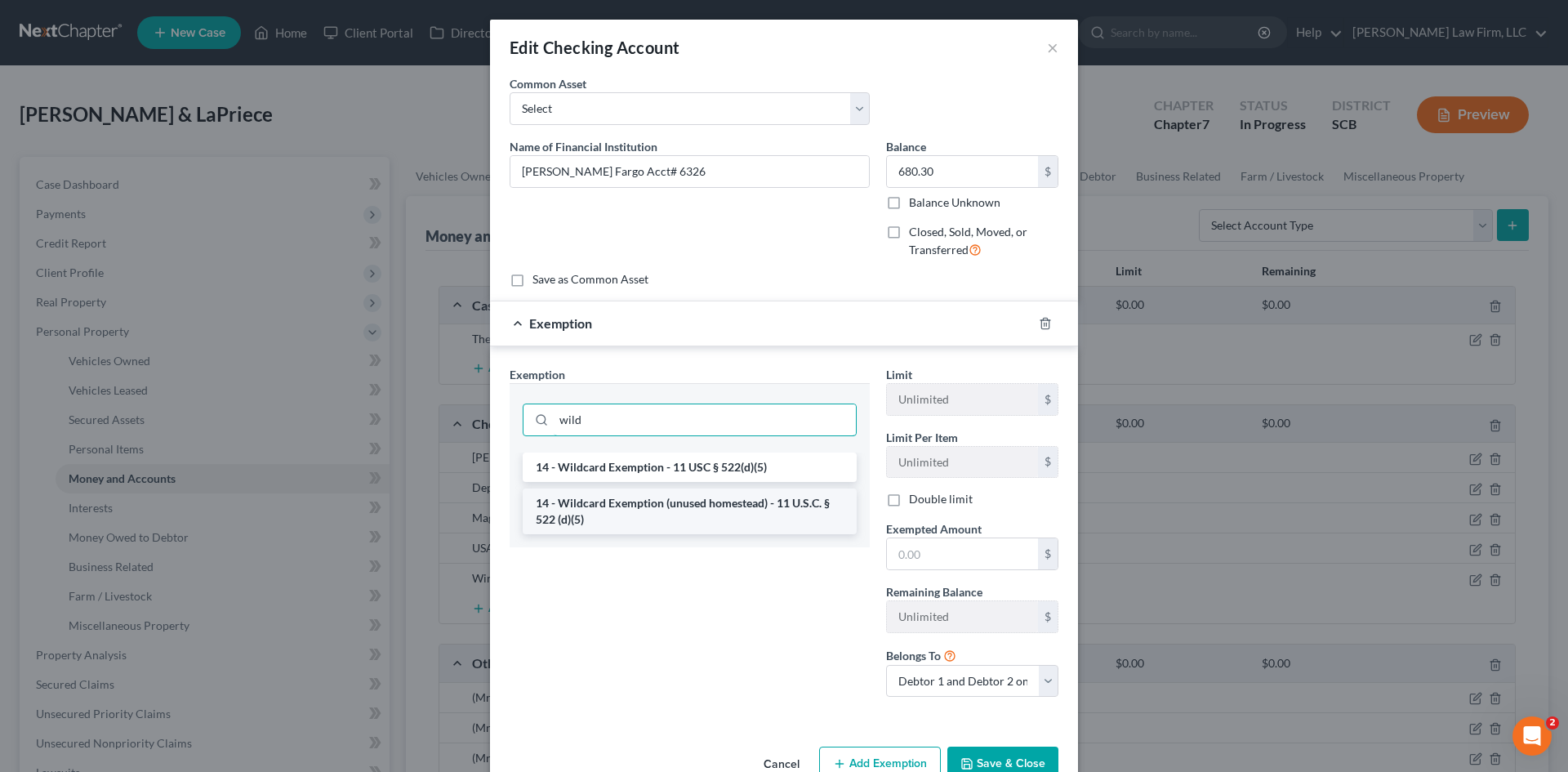
type input "wild"
click at [746, 507] on li "14 - Wildcard Exemption (unused homestead) - 11 U.S.C. § 522 (d)(5)" at bounding box center [689, 511] width 334 height 46
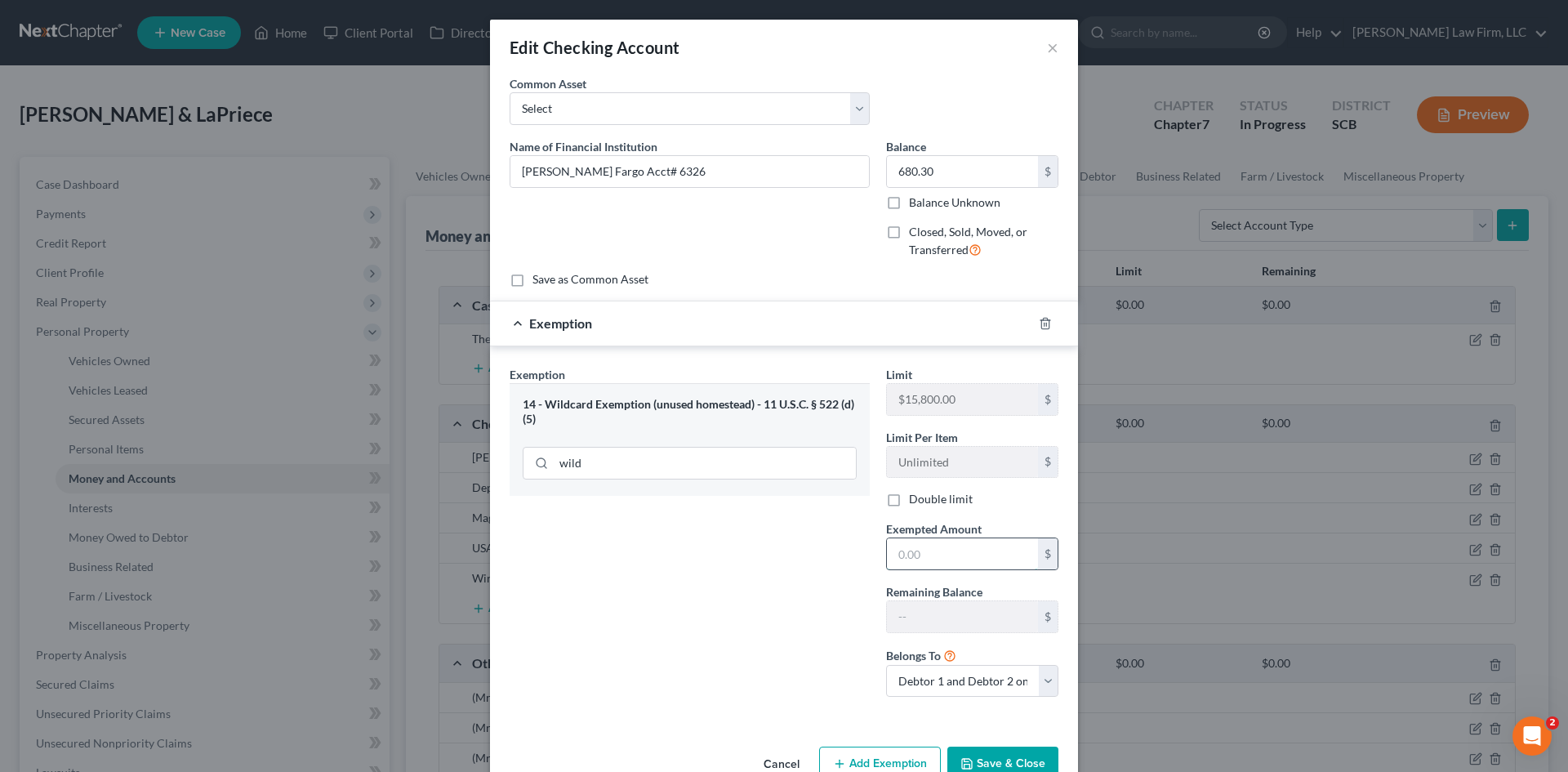
click at [931, 551] on input "text" at bounding box center [962, 554] width 151 height 31
type input "680.30"
click at [1028, 760] on button "Save & Close" at bounding box center [1003, 764] width 111 height 34
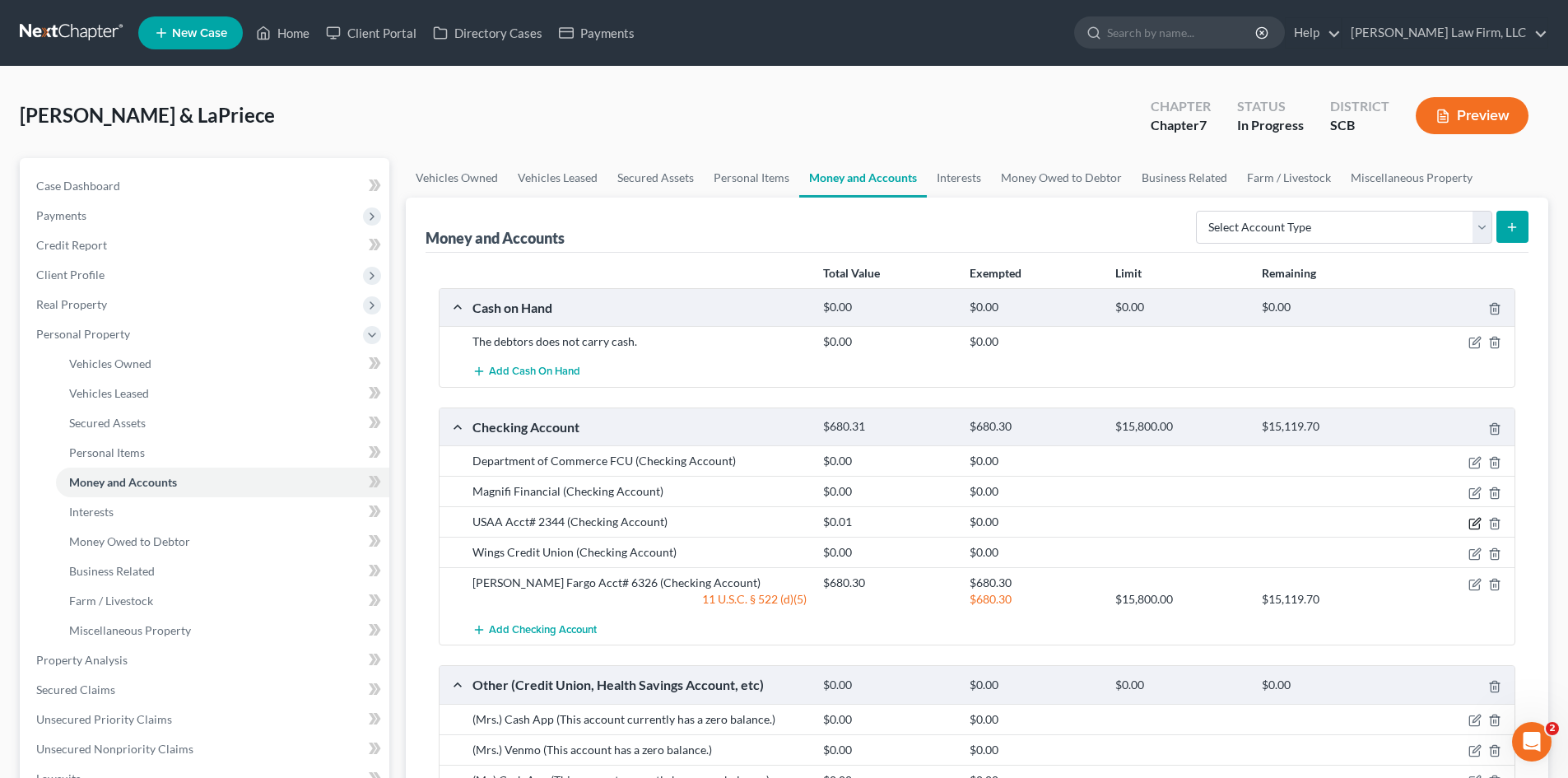
click at [1472, 520] on icon "button" at bounding box center [1475, 524] width 14 height 14
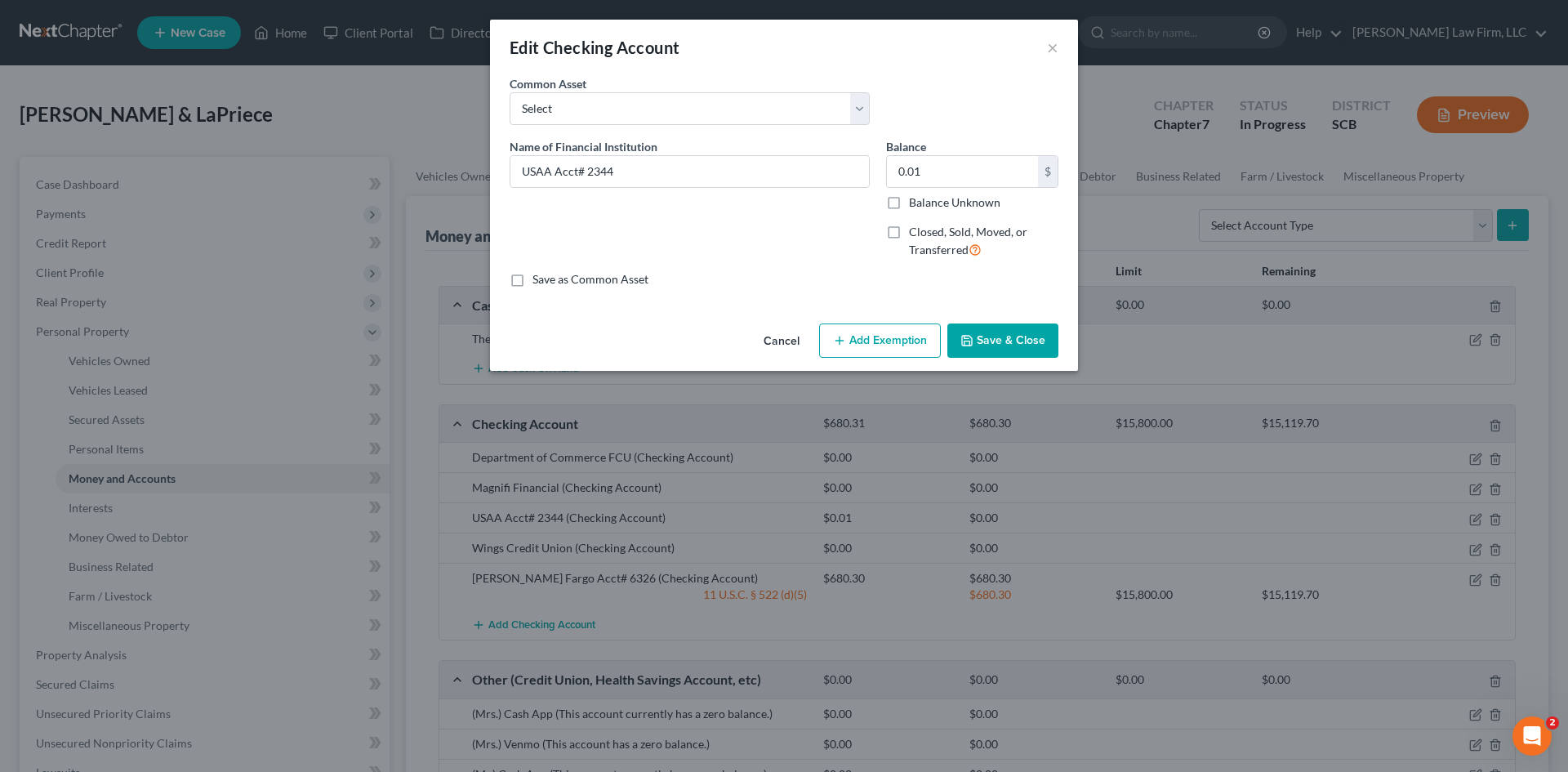
click at [876, 337] on button "Add Exemption" at bounding box center [880, 341] width 122 height 34
select select "2"
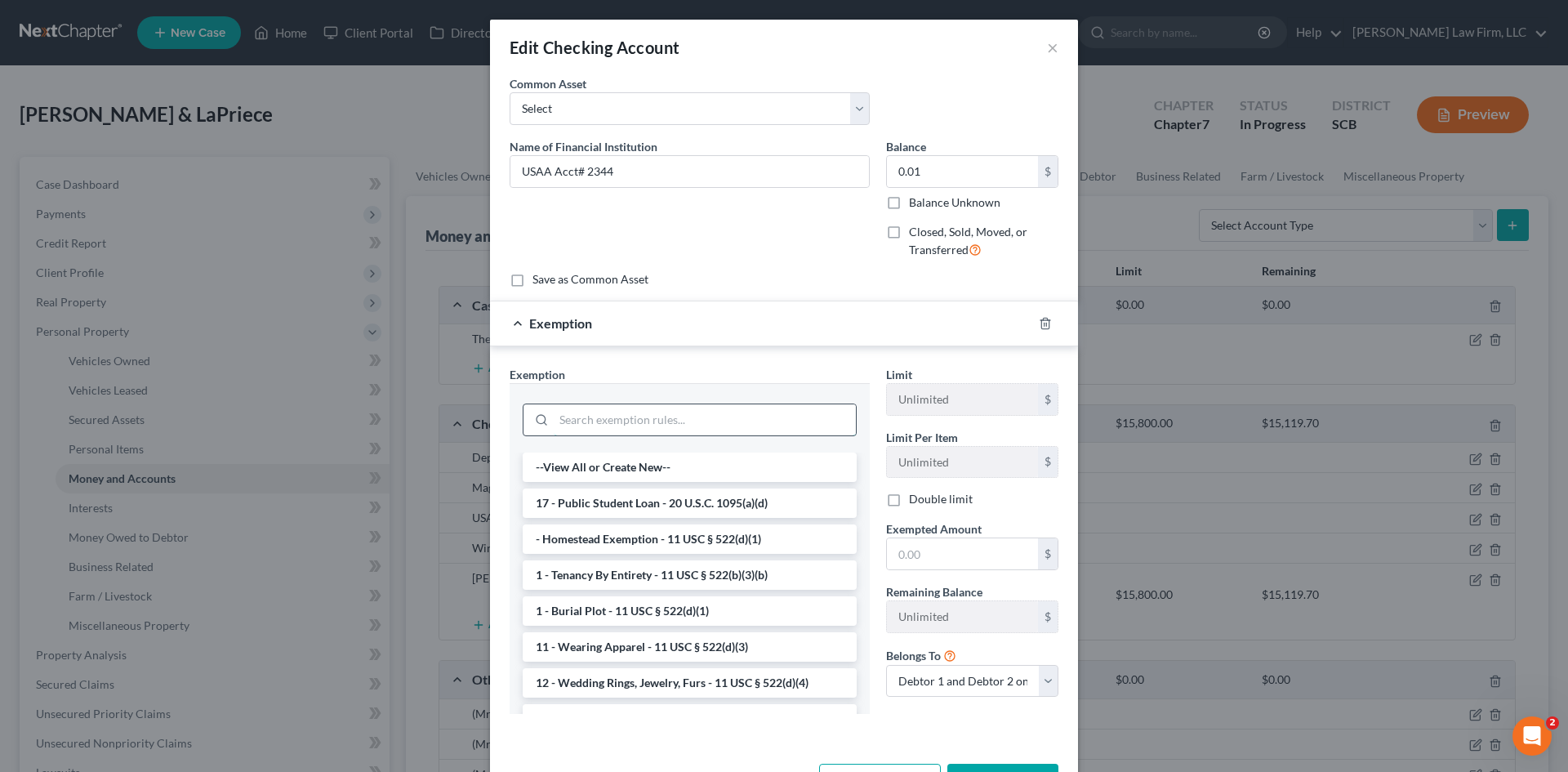
click at [700, 420] on input "search" at bounding box center [705, 420] width 302 height 31
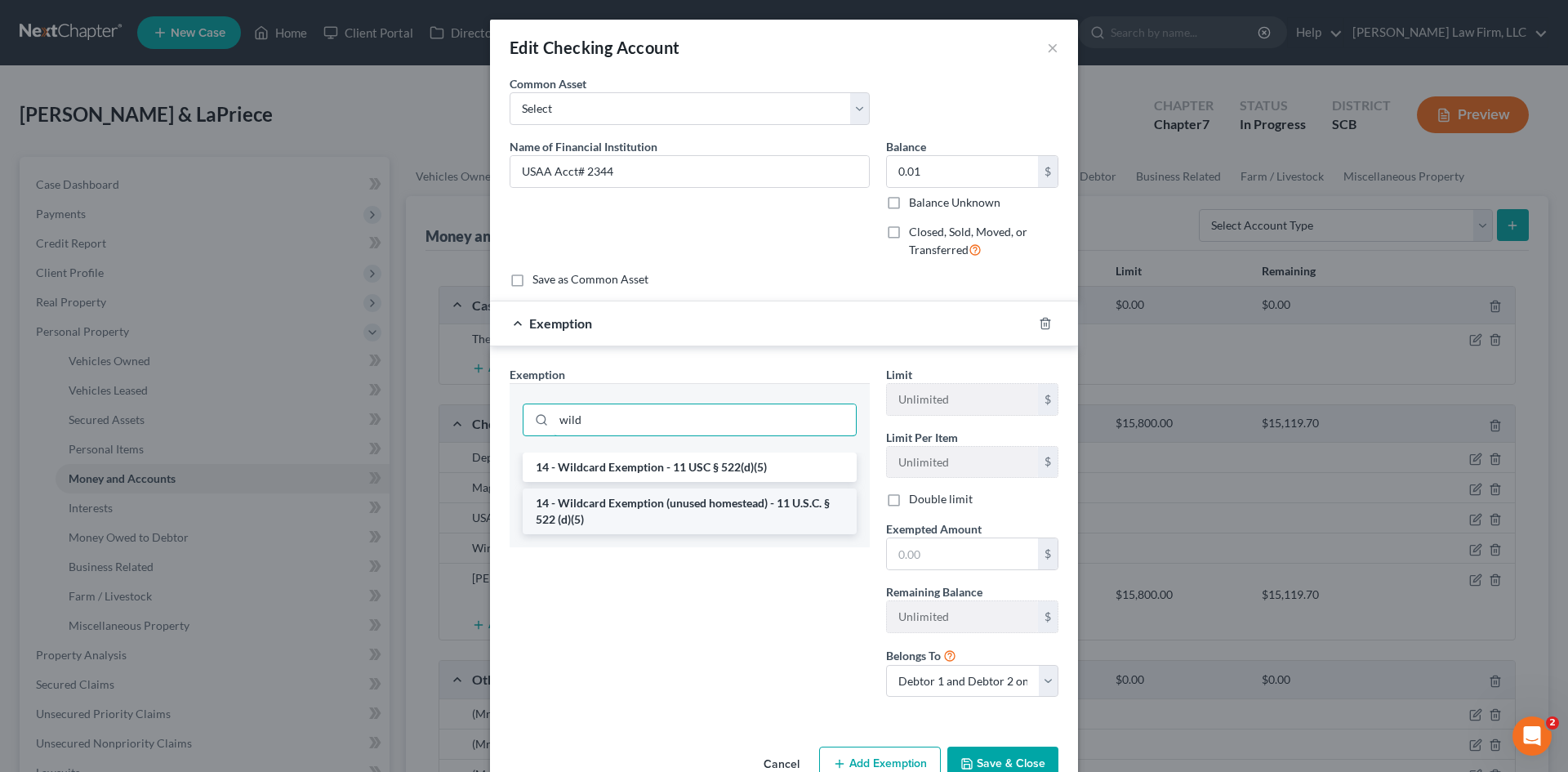
type input "wild"
click at [691, 509] on li "14 - Wildcard Exemption (unused homestead) - 11 U.S.C. § 522 (d)(5)" at bounding box center [689, 511] width 334 height 46
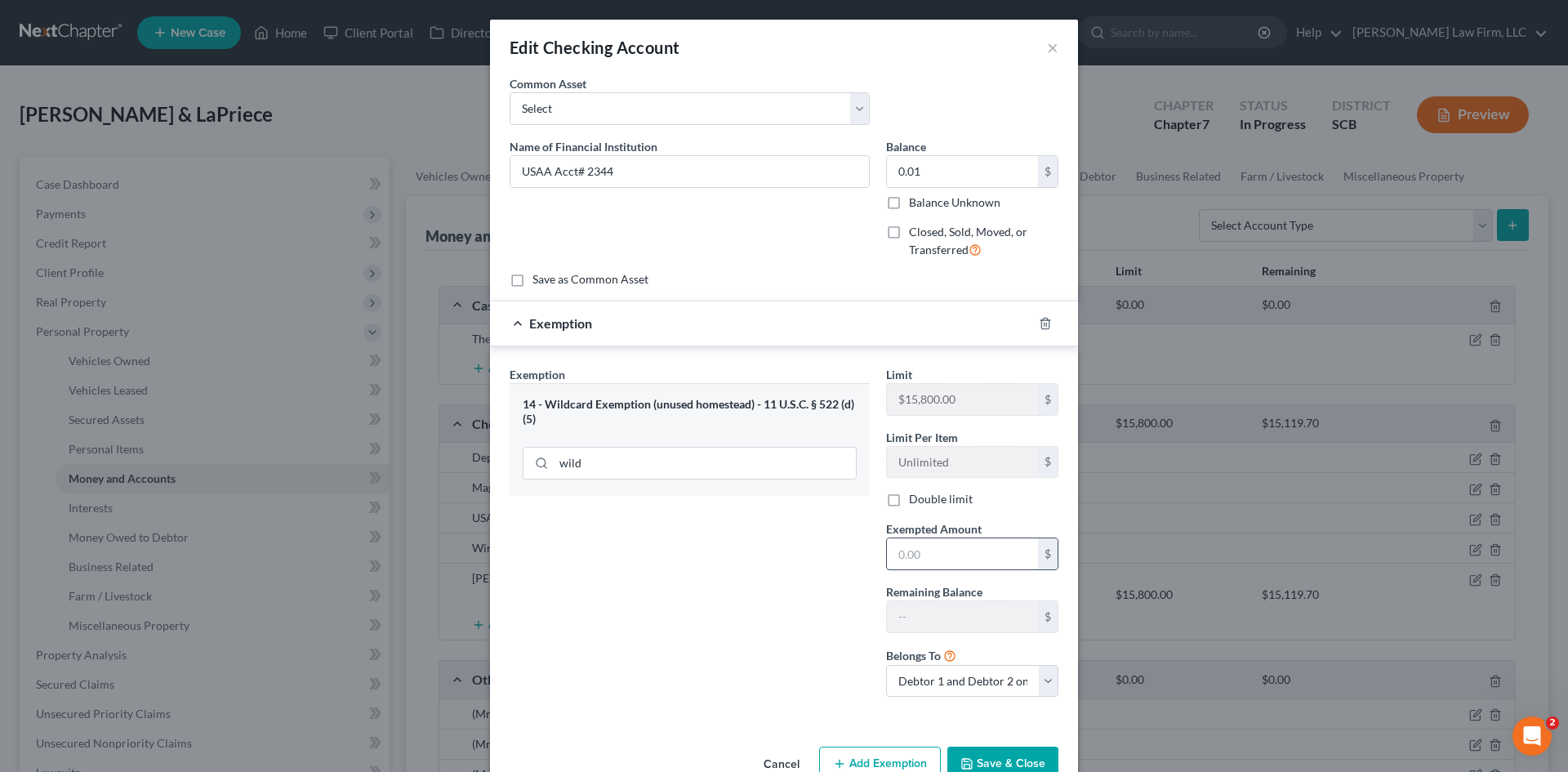
click at [891, 552] on input "text" at bounding box center [962, 554] width 151 height 31
type input "0.01"
click at [980, 760] on button "Save & Close" at bounding box center [1003, 764] width 111 height 34
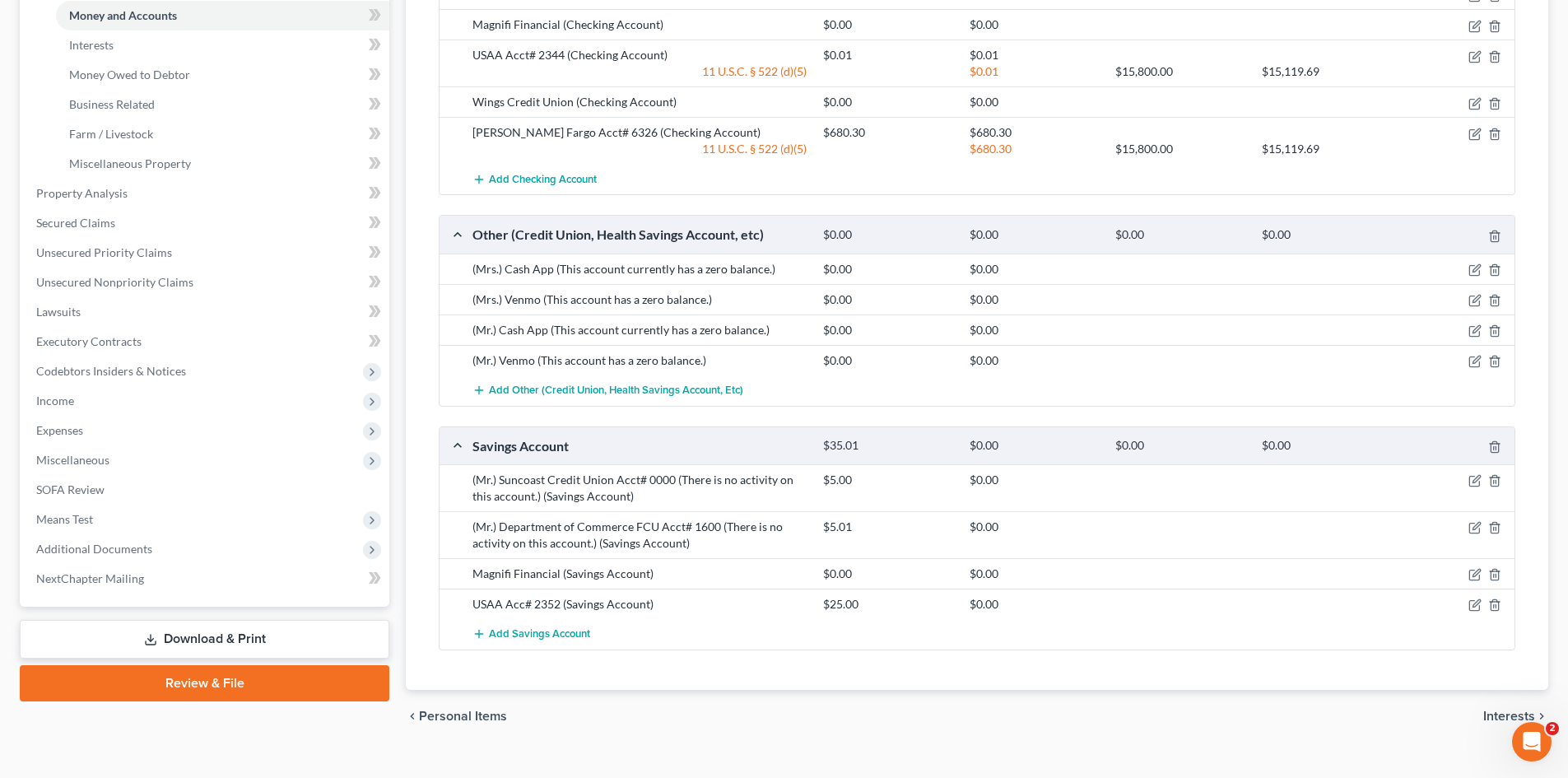
scroll to position [494, 0]
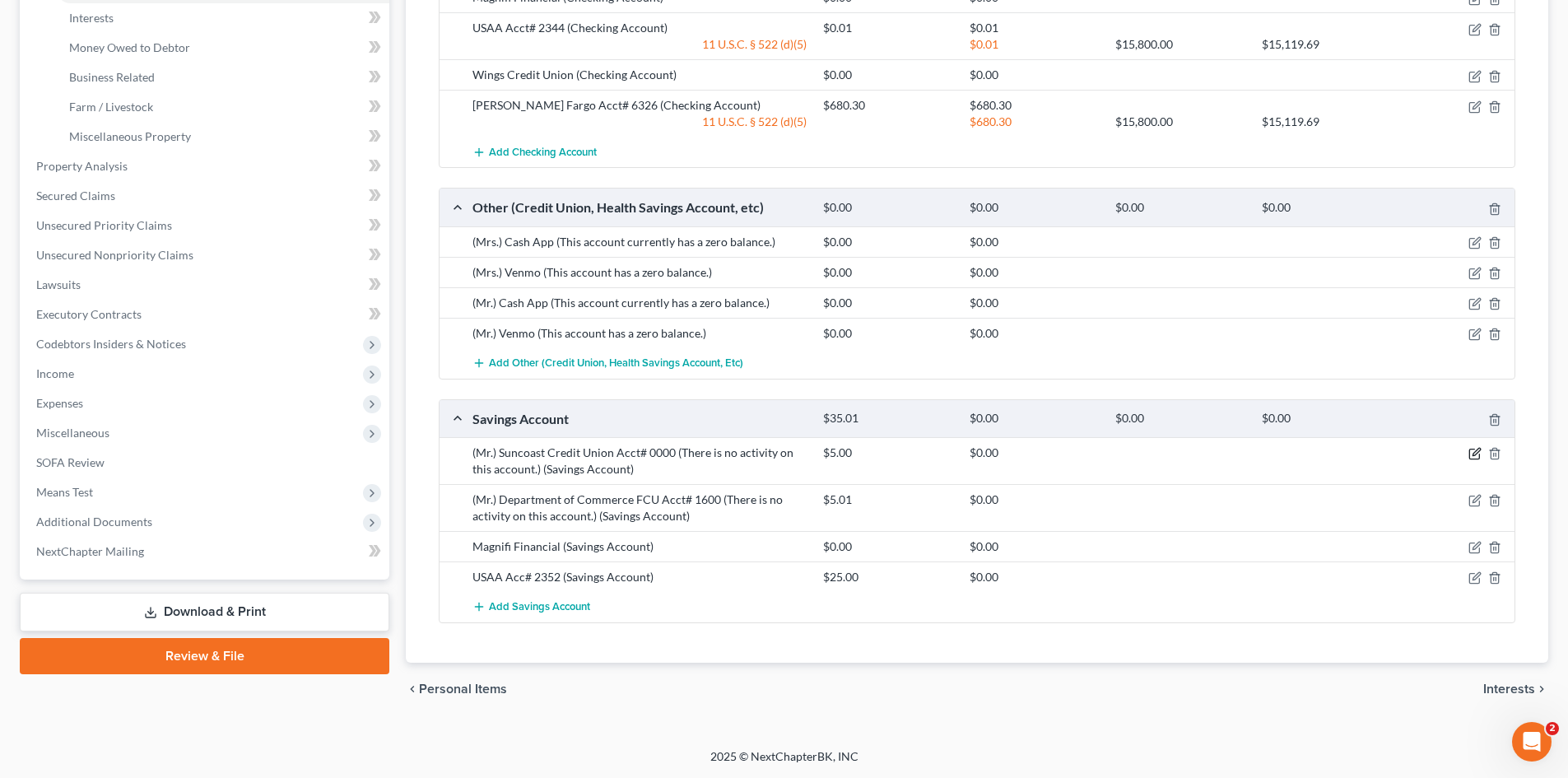
click at [1472, 457] on icon "button" at bounding box center [1475, 454] width 14 height 14
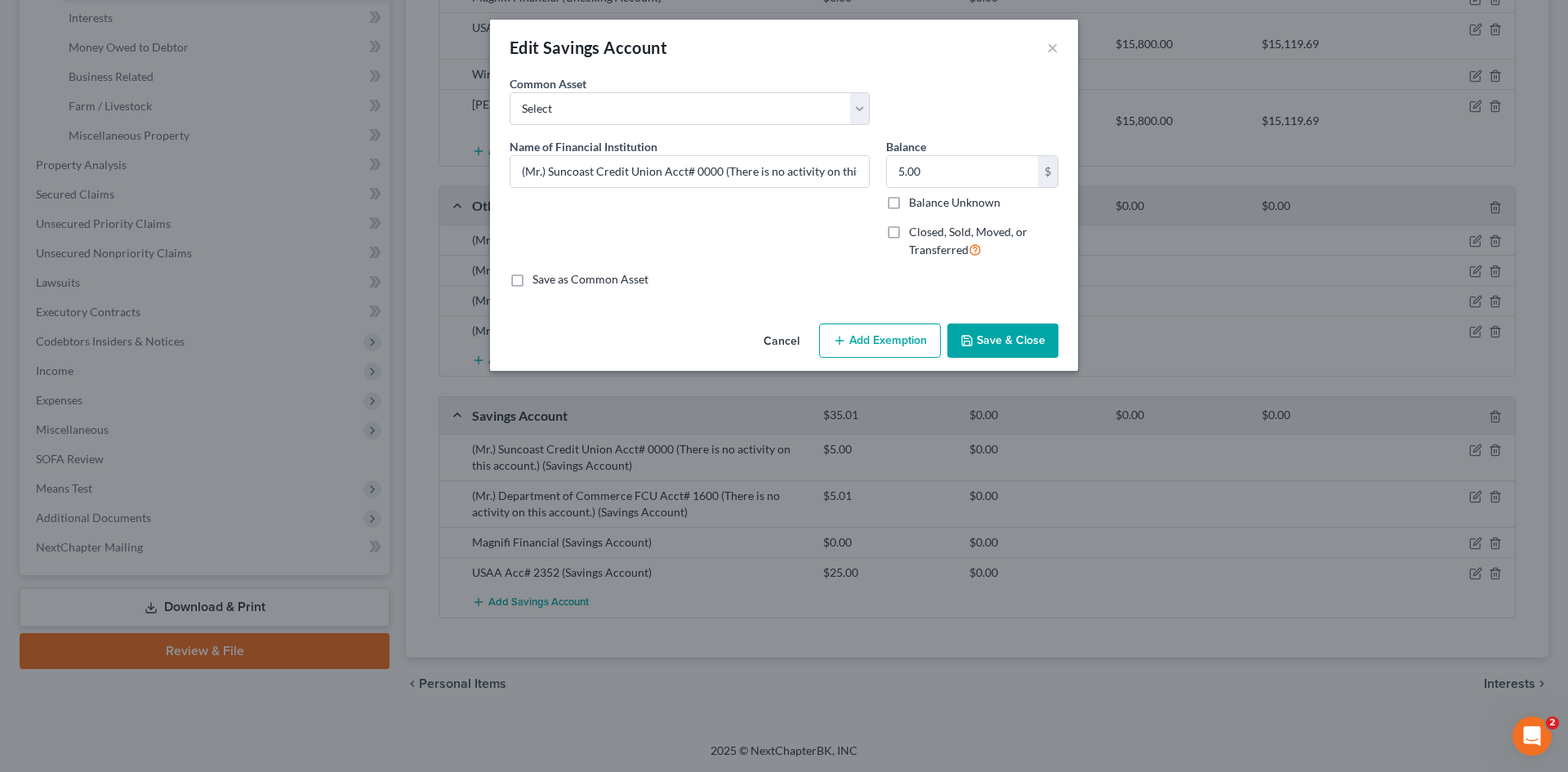
click at [896, 342] on button "Add Exemption" at bounding box center [880, 341] width 122 height 34
select select "2"
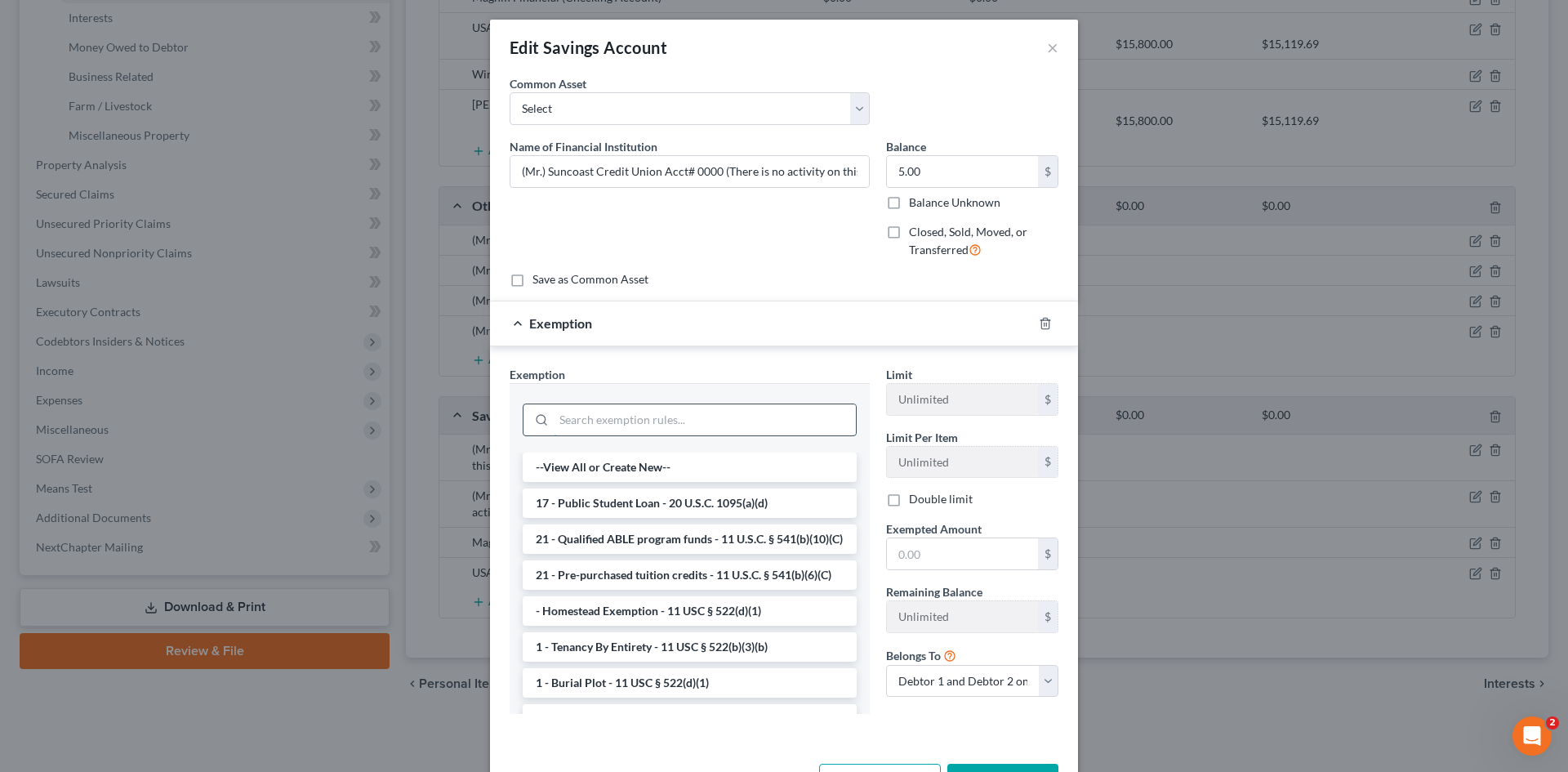
click at [680, 428] on input "search" at bounding box center [705, 420] width 302 height 31
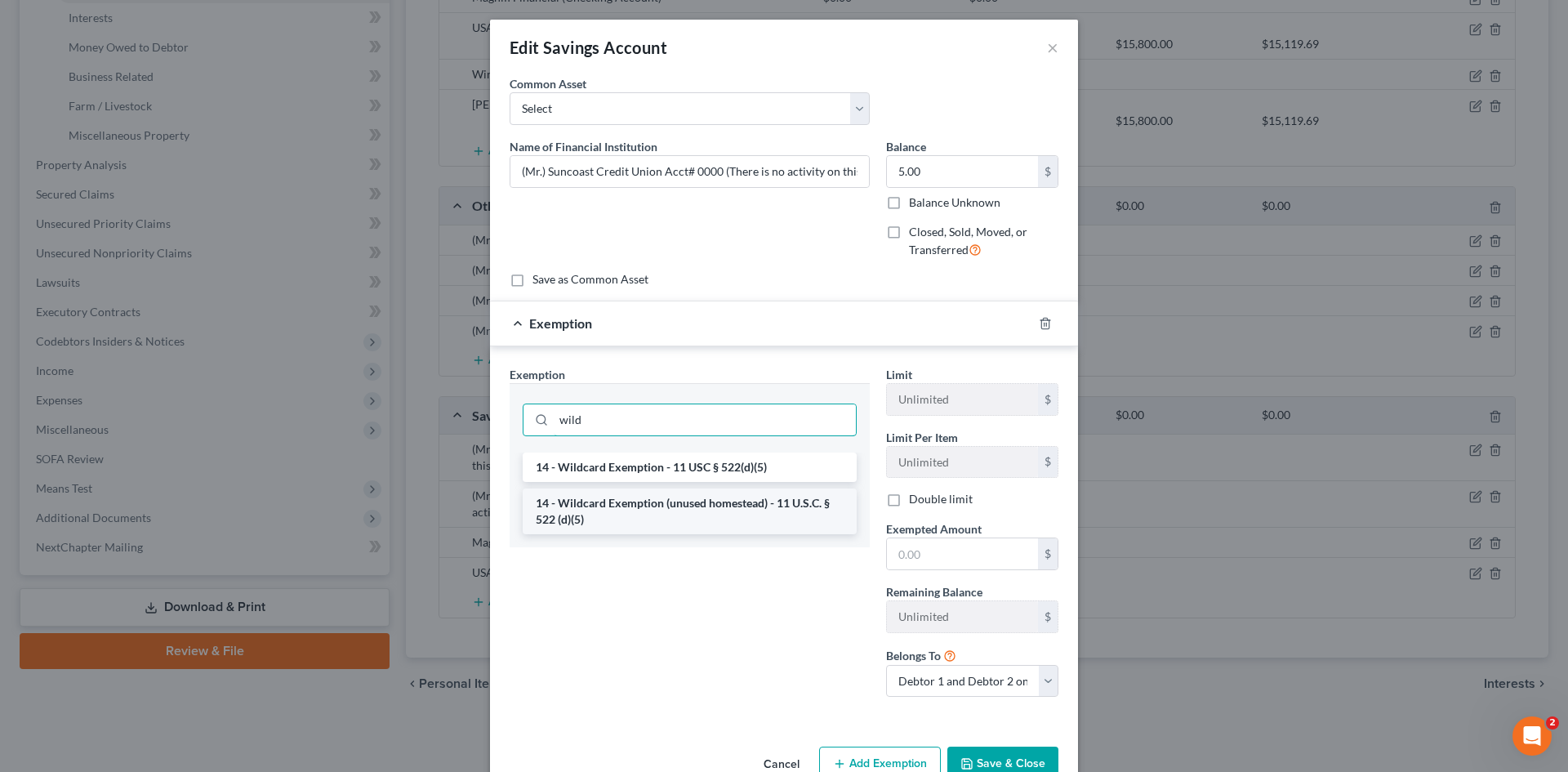
type input "wild"
drag, startPoint x: 687, startPoint y: 504, endPoint x: 809, endPoint y: 513, distance: 122.3
click at [687, 505] on li "14 - Wildcard Exemption (unused homestead) - 11 U.S.C. § 522 (d)(5)" at bounding box center [689, 511] width 334 height 46
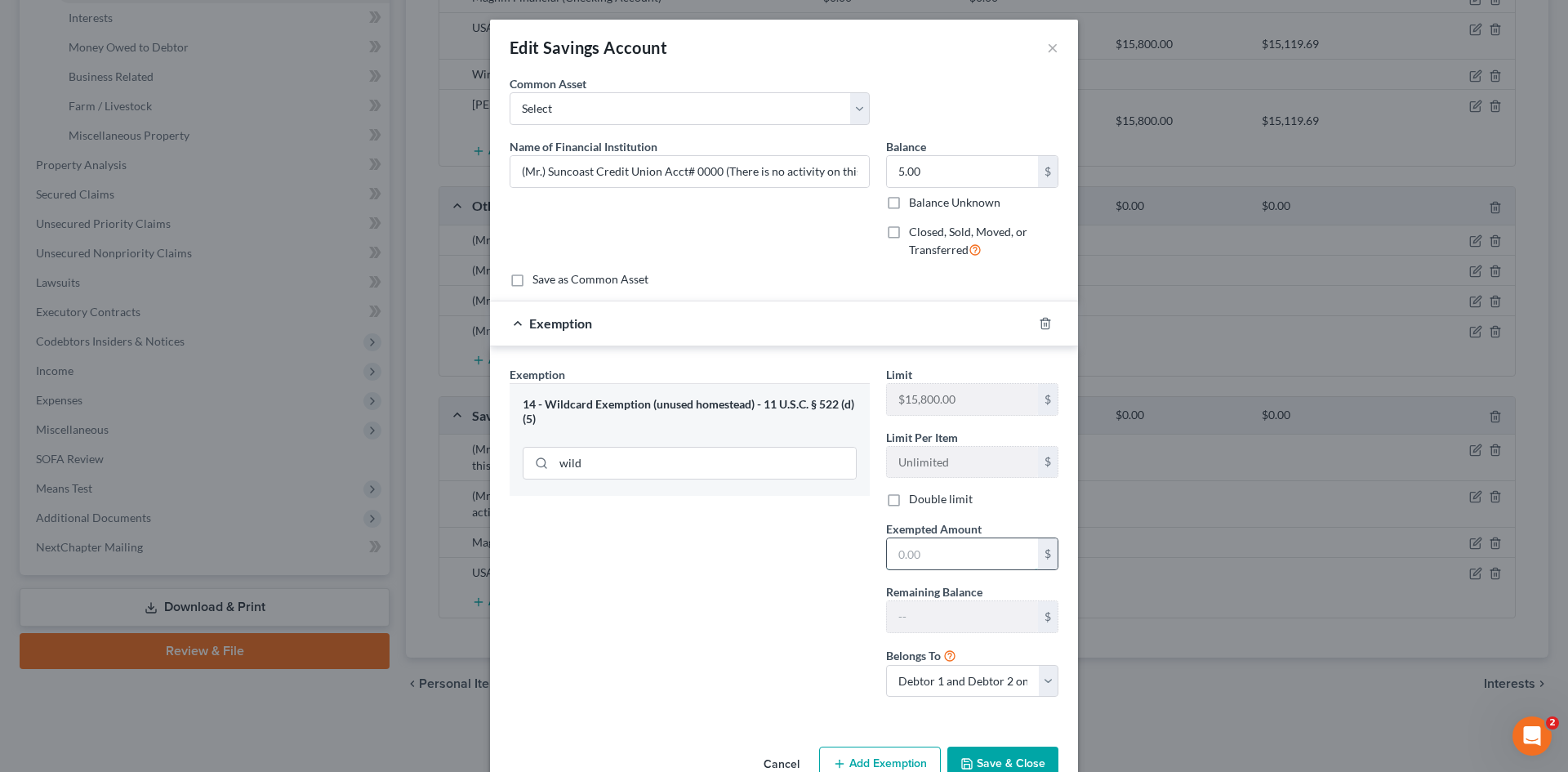
click at [955, 556] on input "text" at bounding box center [962, 554] width 151 height 31
type input "5.00"
click at [1011, 761] on button "Save & Close" at bounding box center [1003, 764] width 111 height 34
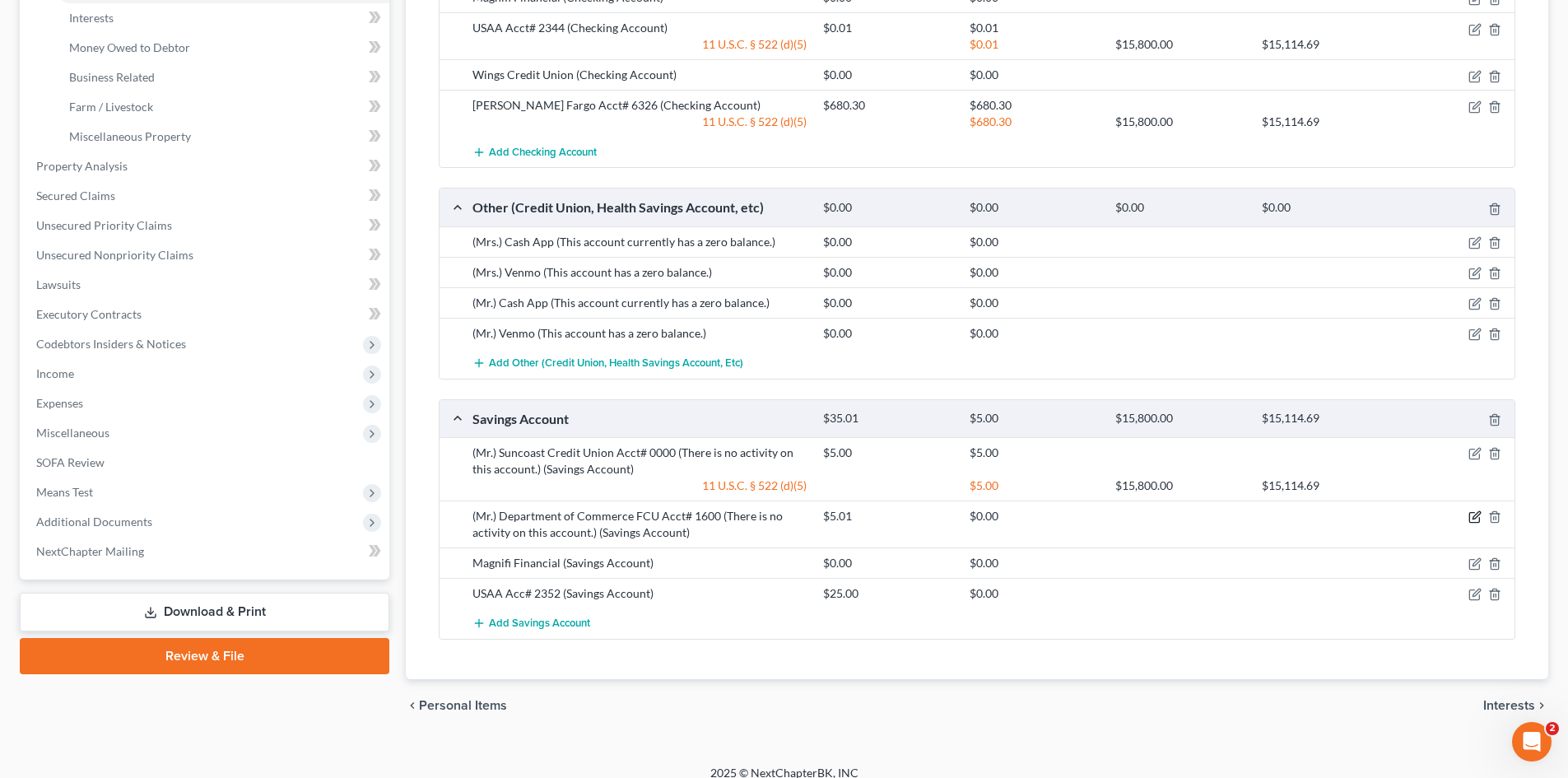
click at [1473, 515] on icon "button" at bounding box center [1475, 517] width 14 height 14
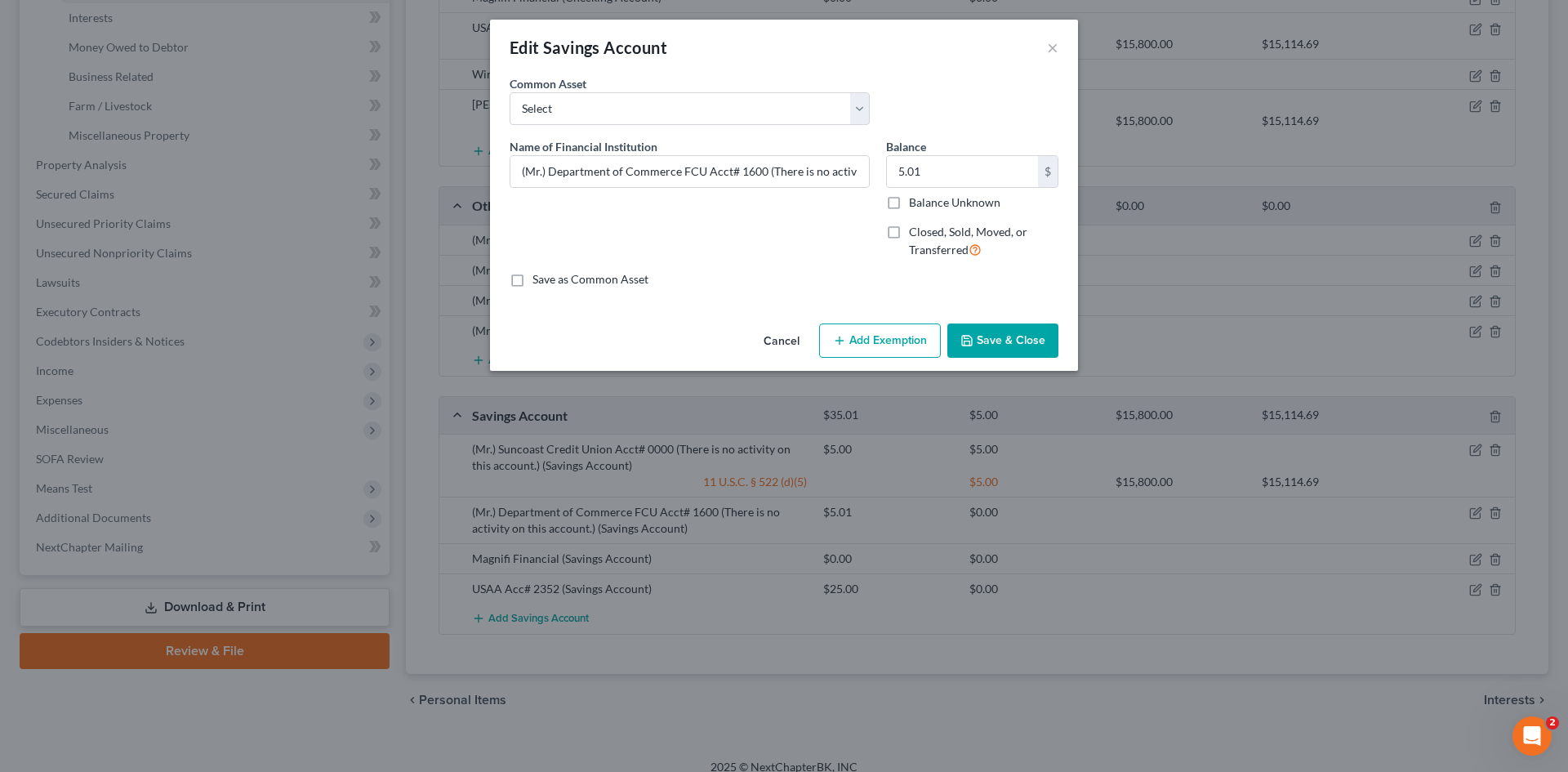
click at [859, 335] on button "Add Exemption" at bounding box center [880, 341] width 122 height 34
select select "2"
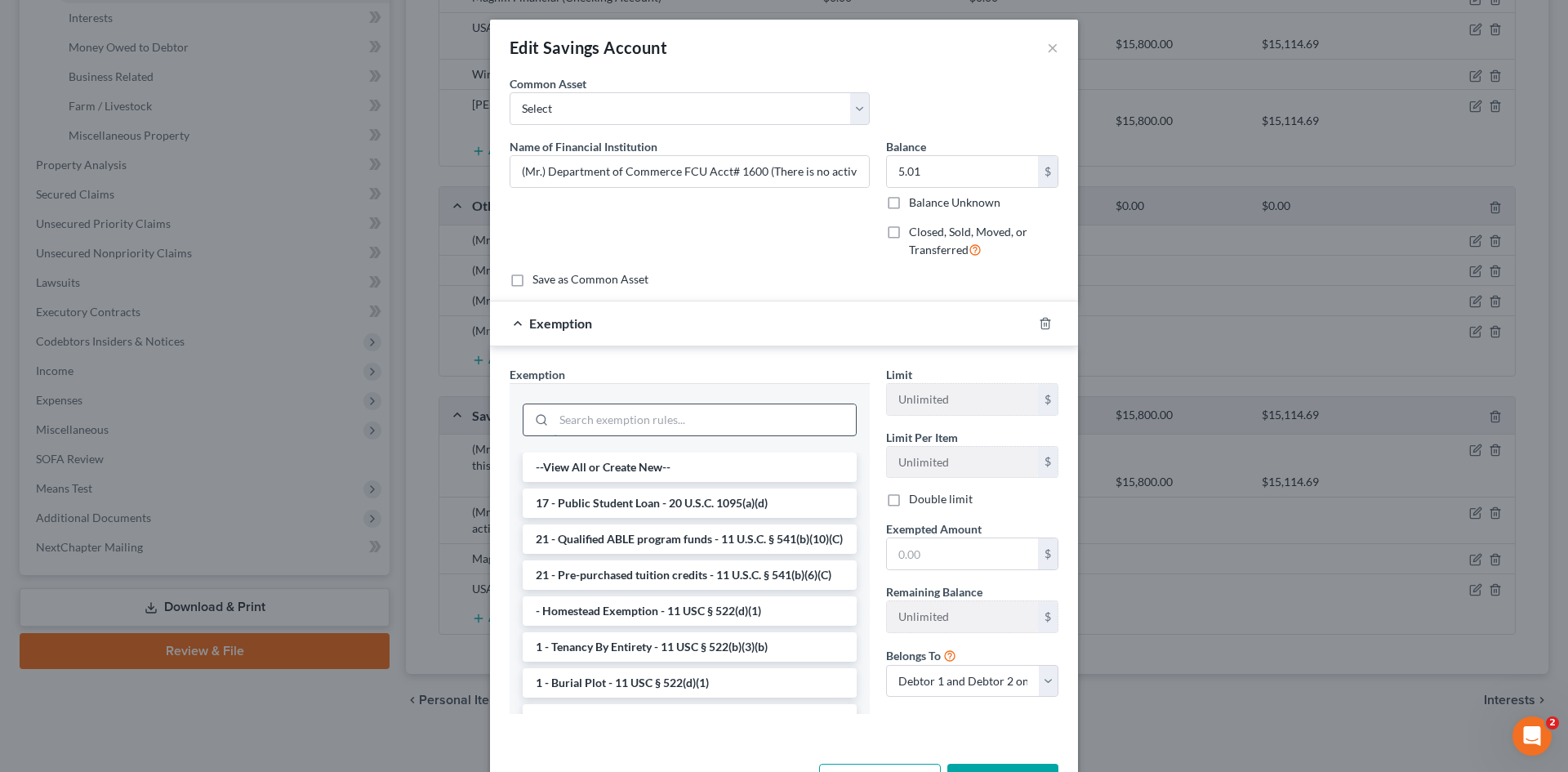
click at [672, 432] on input "search" at bounding box center [705, 420] width 302 height 31
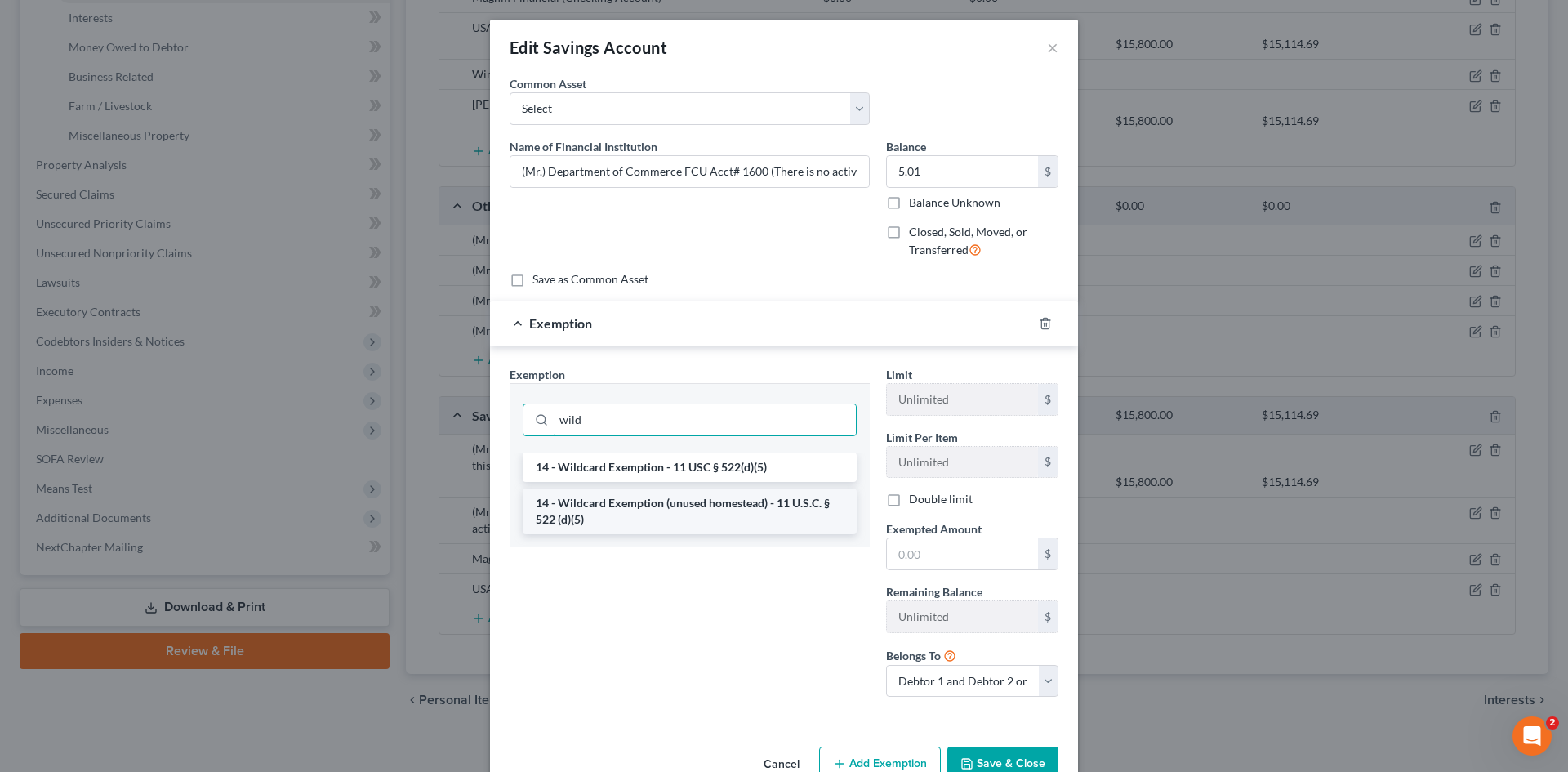
type input "wild"
click at [663, 510] on li "14 - Wildcard Exemption (unused homestead) - 11 U.S.C. § 522 (d)(5)" at bounding box center [689, 511] width 334 height 46
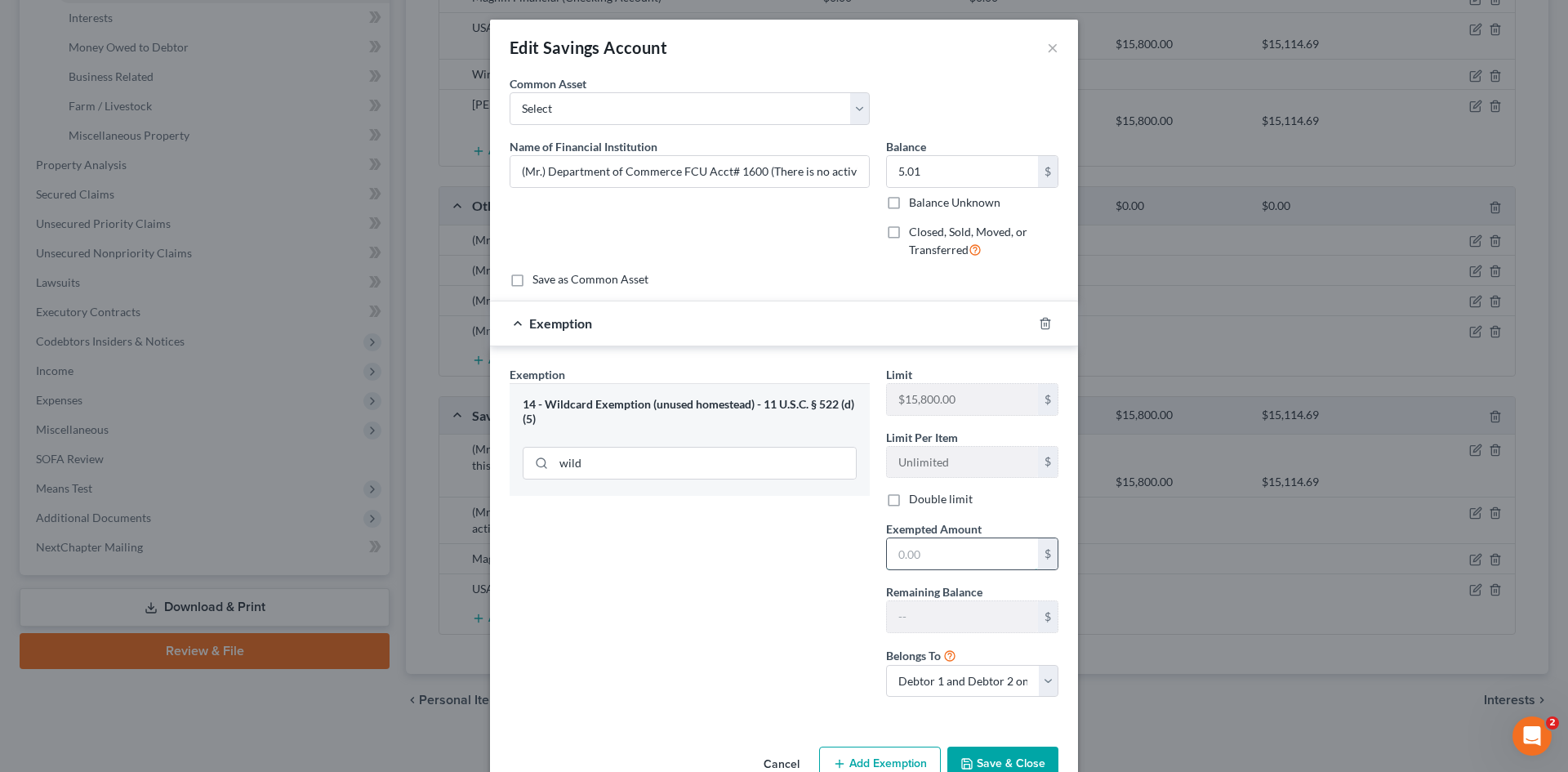
click at [945, 556] on input "text" at bounding box center [962, 554] width 151 height 31
type input "5.01"
click at [1009, 761] on button "Save & Close" at bounding box center [1003, 764] width 111 height 34
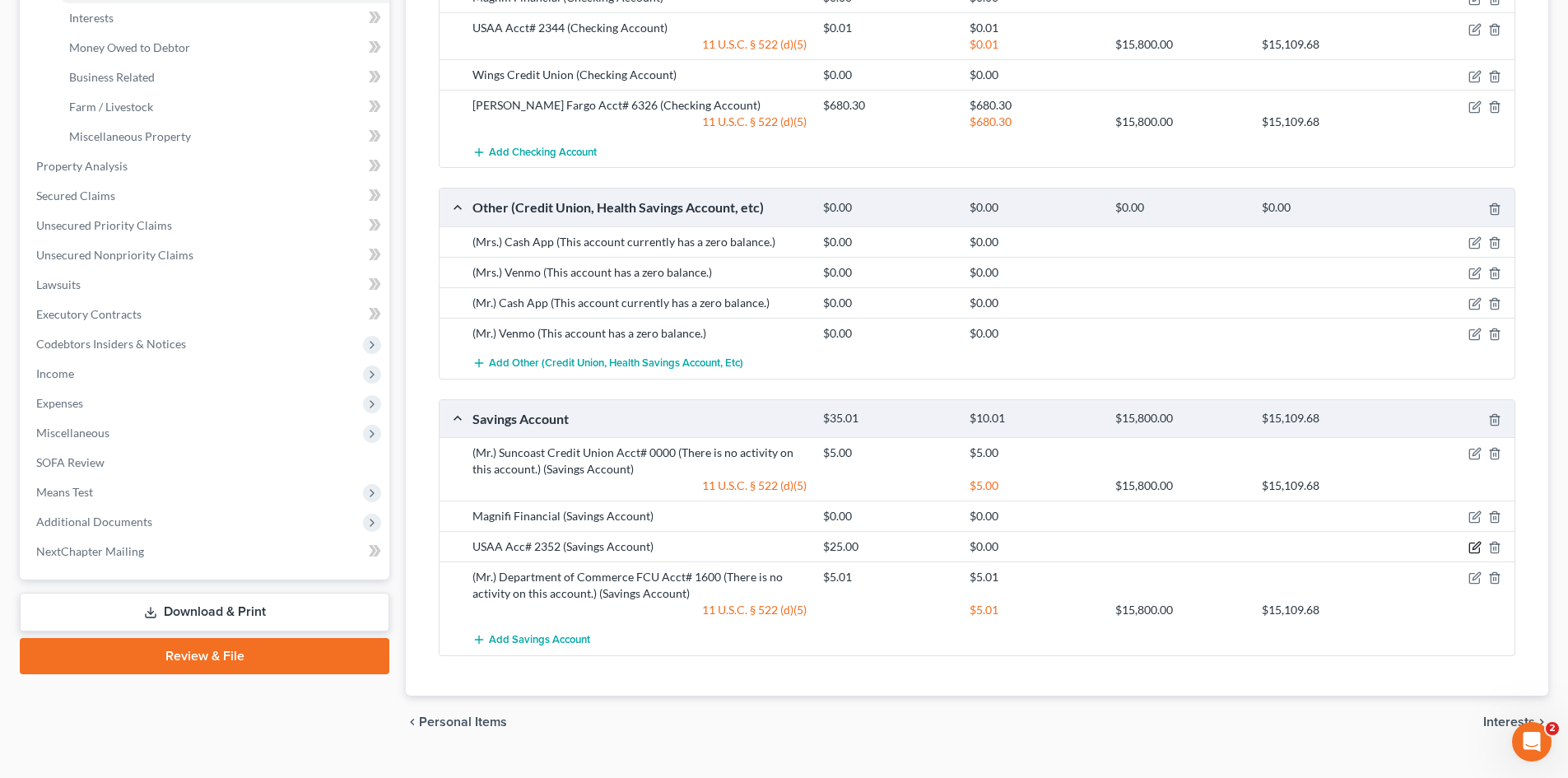
click at [1472, 546] on icon "button" at bounding box center [1475, 547] width 14 height 14
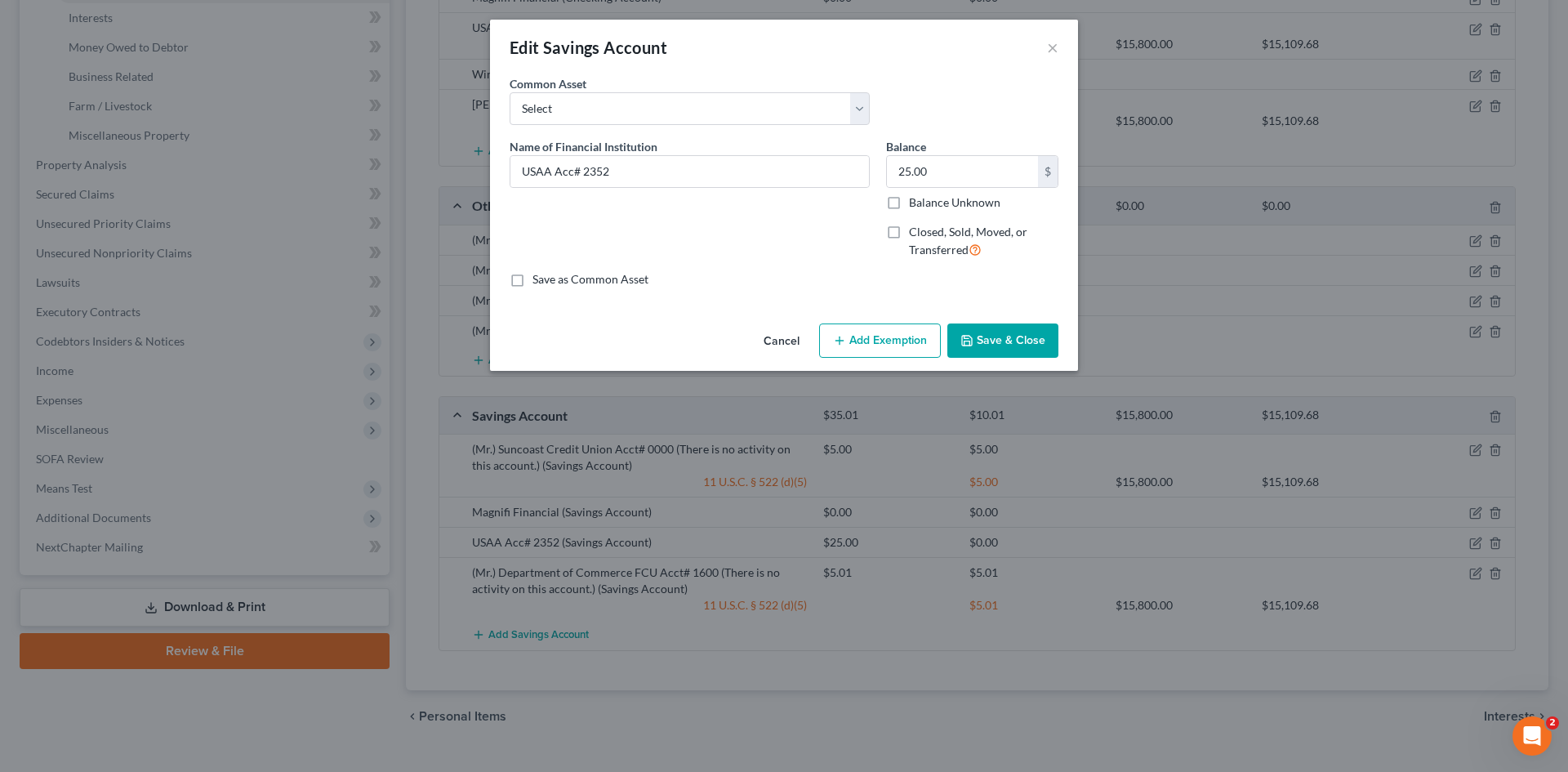
click at [879, 352] on button "Add Exemption" at bounding box center [880, 341] width 122 height 34
select select "2"
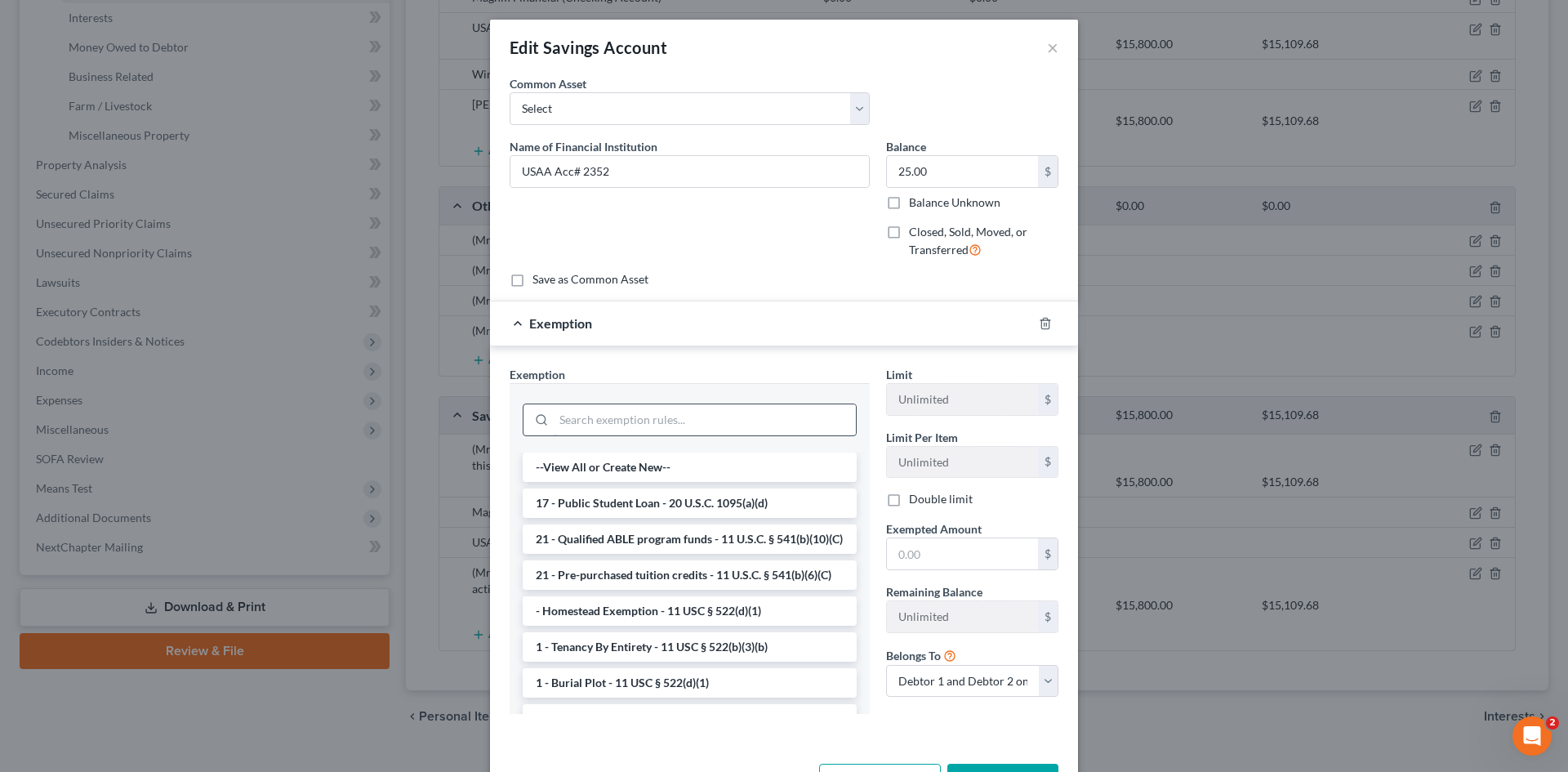
click at [650, 406] on input "search" at bounding box center [705, 420] width 302 height 31
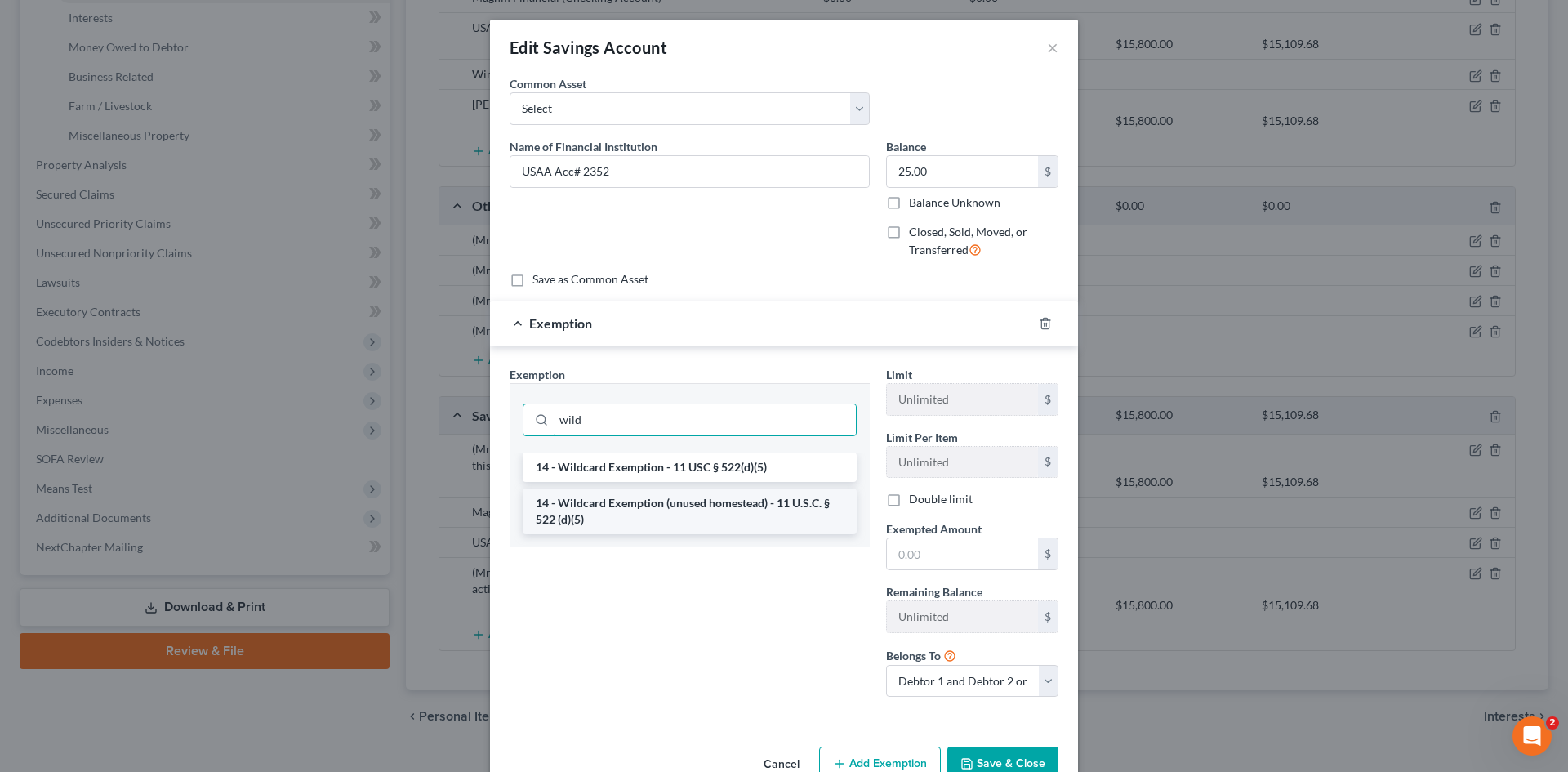
type input "wild"
click at [656, 505] on li "14 - Wildcard Exemption (unused homestead) - 11 U.S.C. § 522 (d)(5)" at bounding box center [689, 511] width 334 height 46
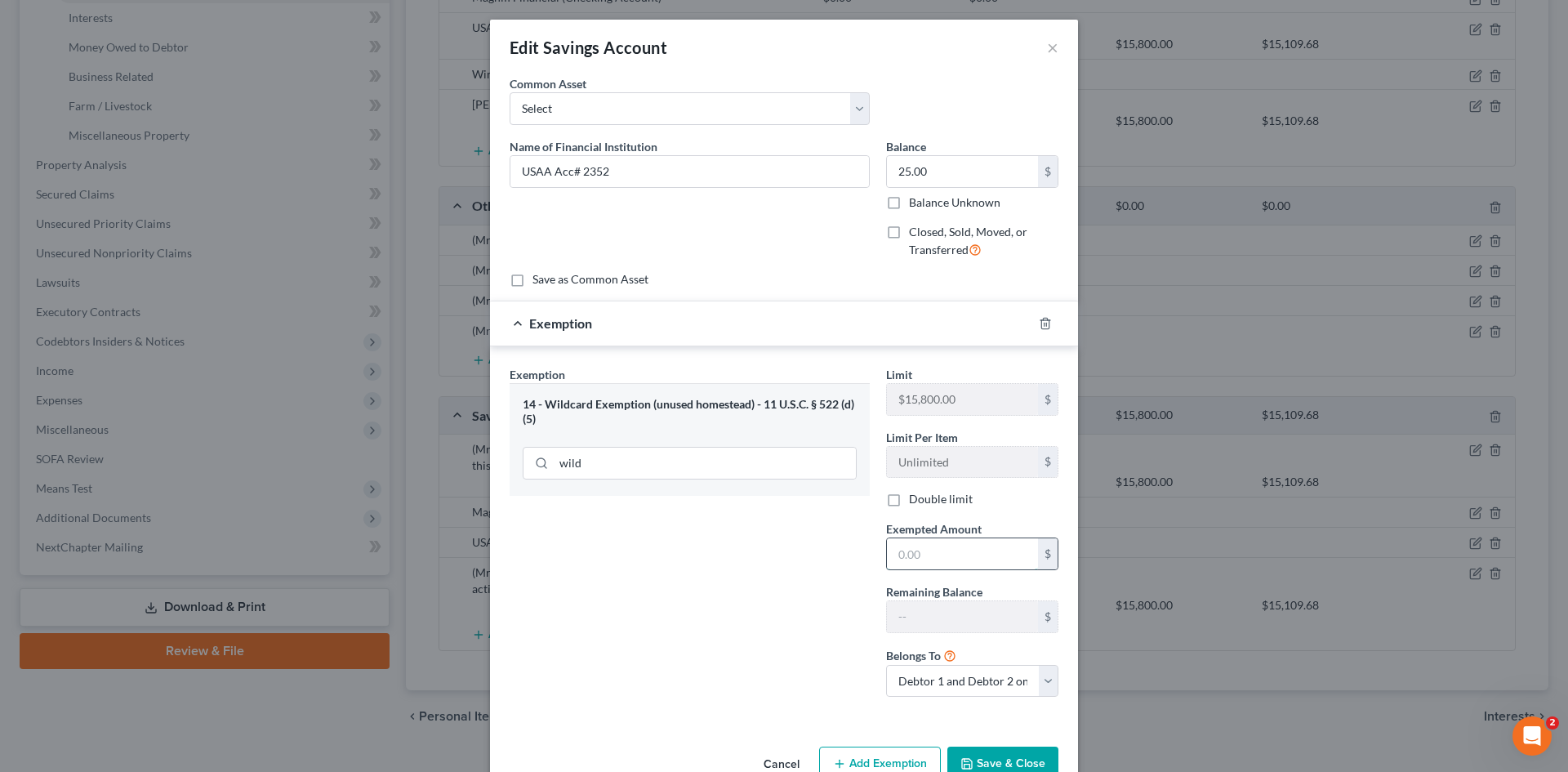
click at [931, 557] on input "text" at bounding box center [962, 554] width 151 height 31
type input "25.00"
click at [993, 753] on button "Save & Close" at bounding box center [1003, 764] width 111 height 34
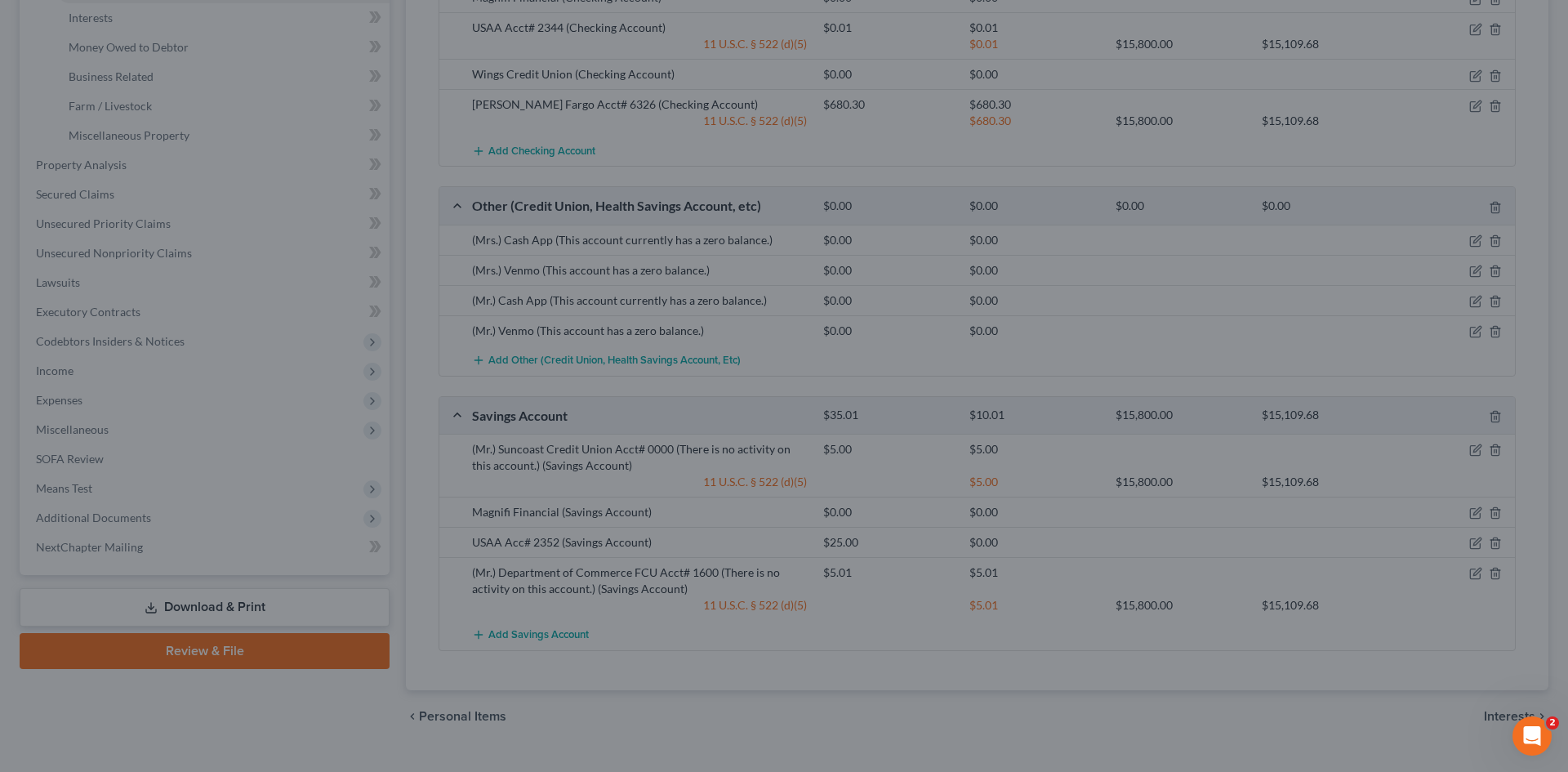
click at [993, 753] on div "Edit Savings Account × An exemption set must first be selected from the Filing …" at bounding box center [784, 386] width 1568 height 772
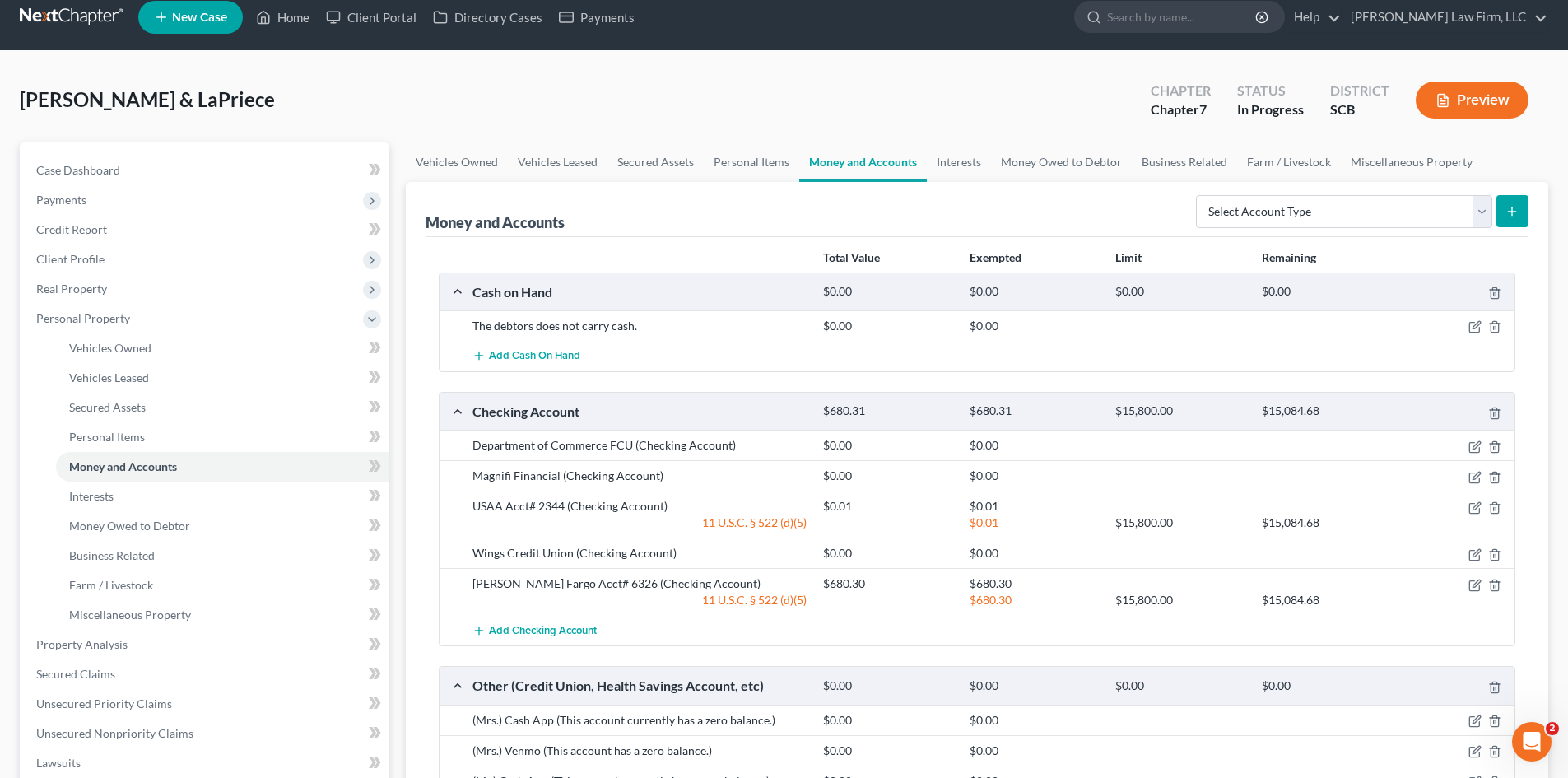
scroll to position [0, 0]
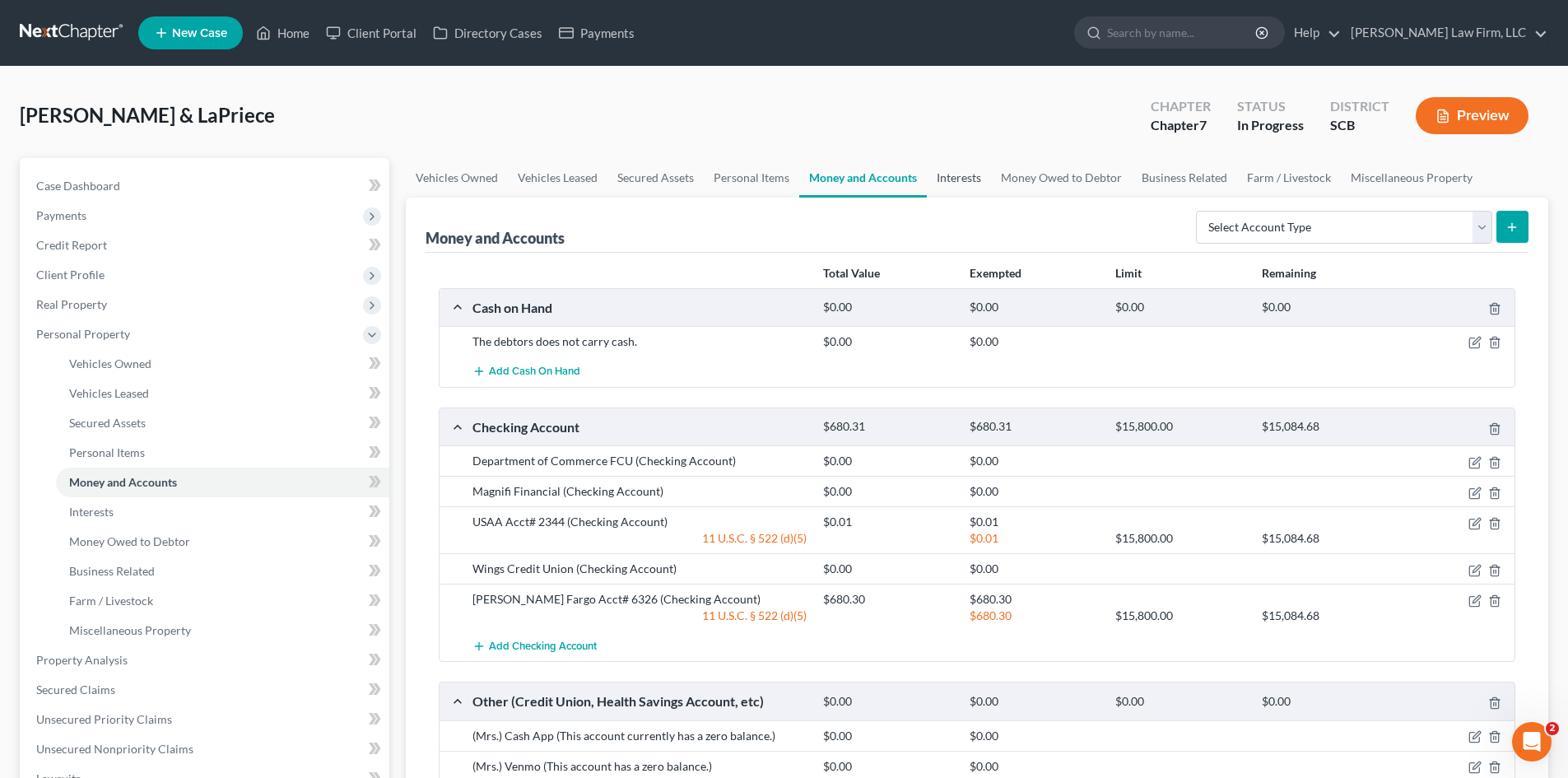
click at [949, 183] on link "Interests" at bounding box center [958, 178] width 65 height 40
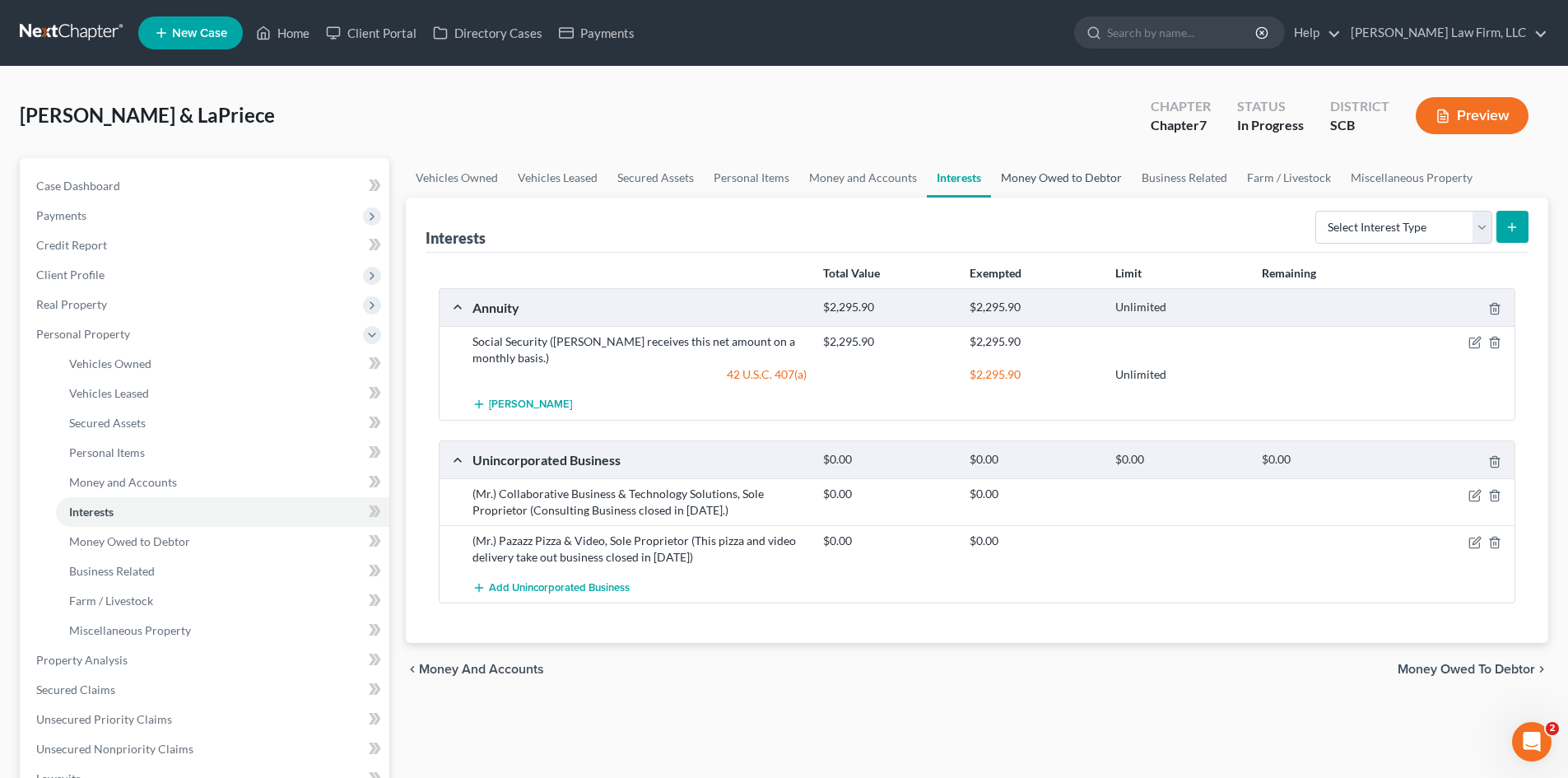
click at [1005, 174] on link "Money Owed to Debtor" at bounding box center [1061, 178] width 141 height 40
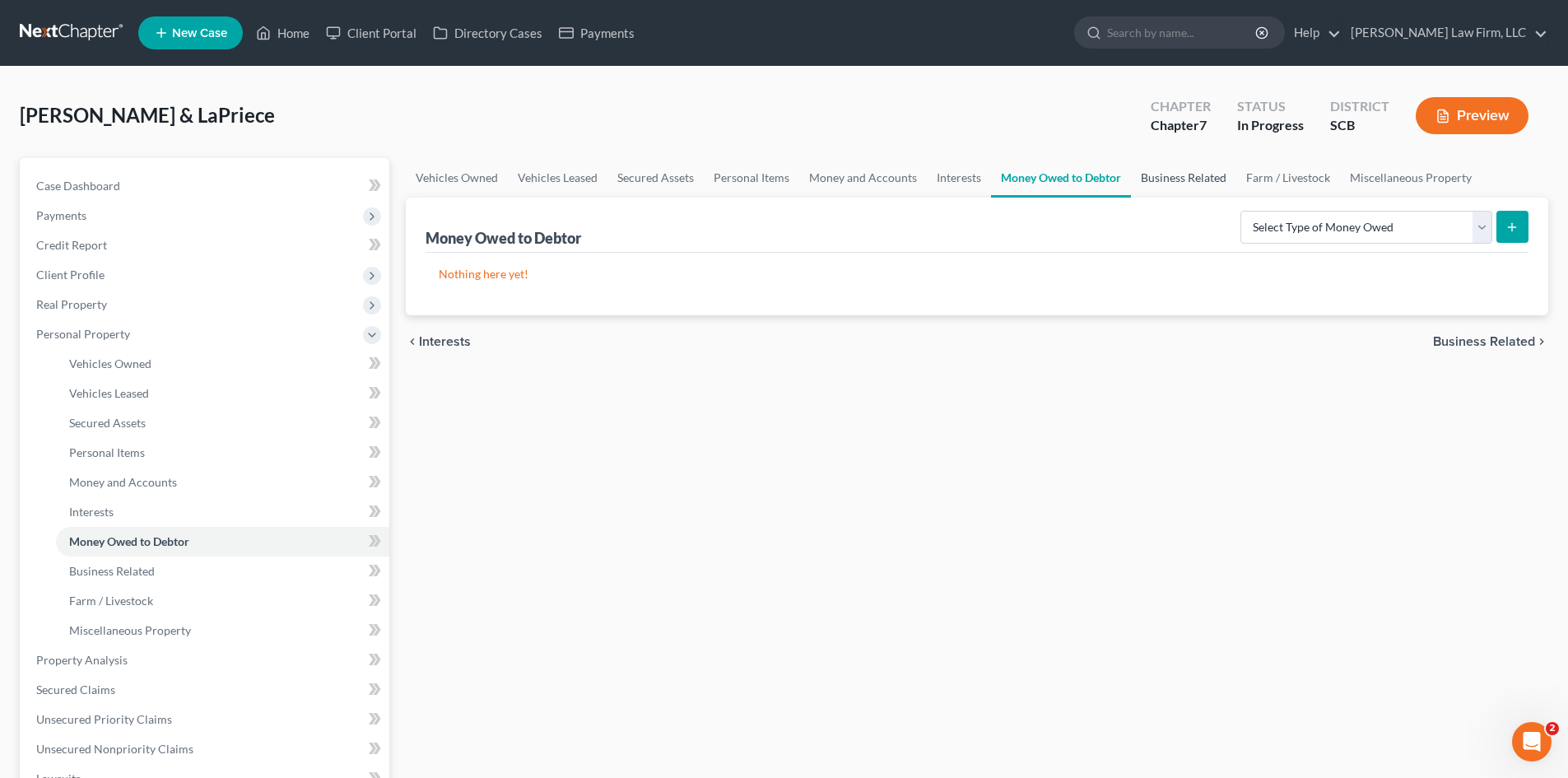
click at [1146, 165] on link "Business Related" at bounding box center [1183, 178] width 105 height 40
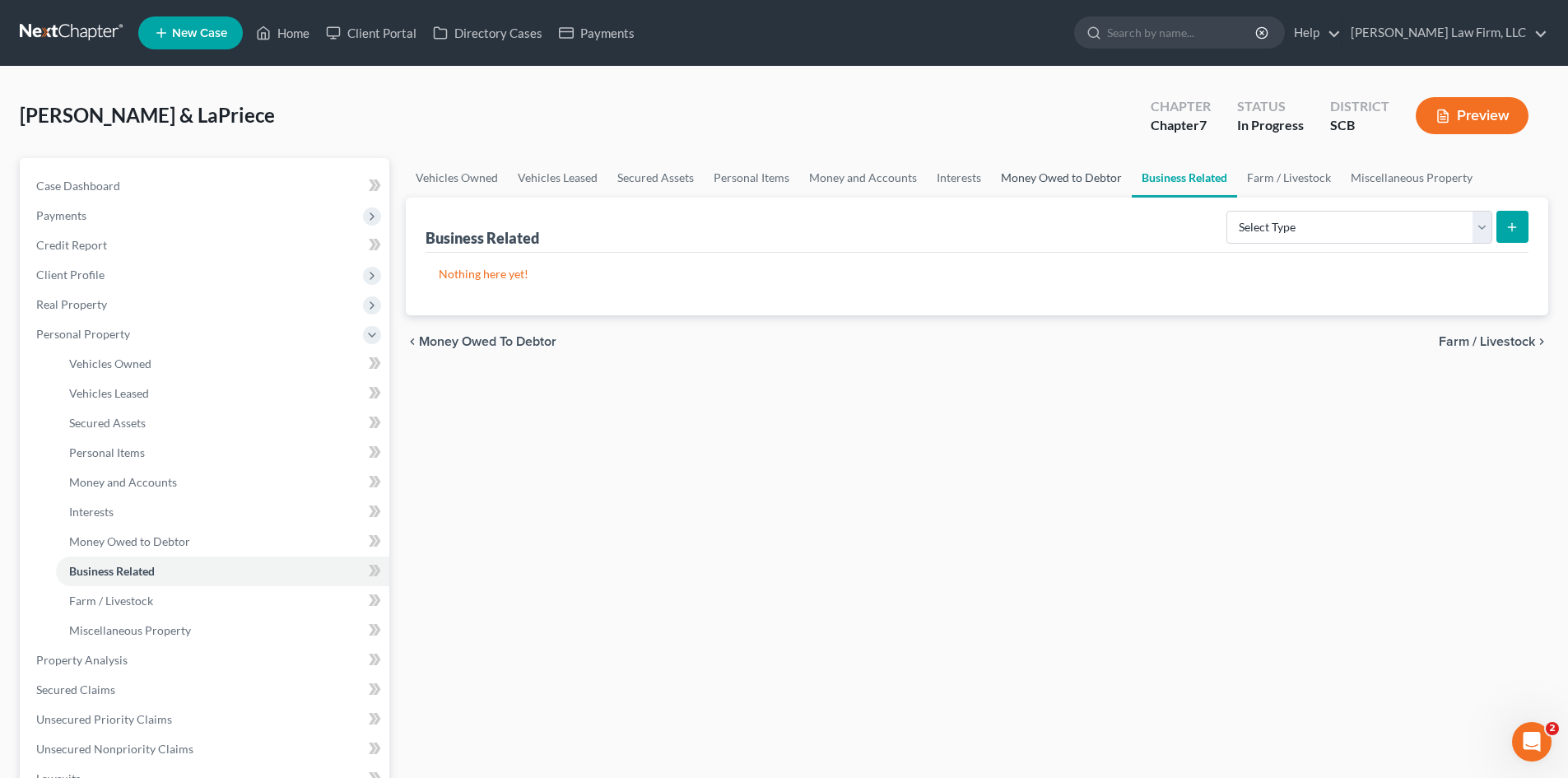
click at [1074, 181] on link "Money Owed to Debtor" at bounding box center [1061, 178] width 141 height 40
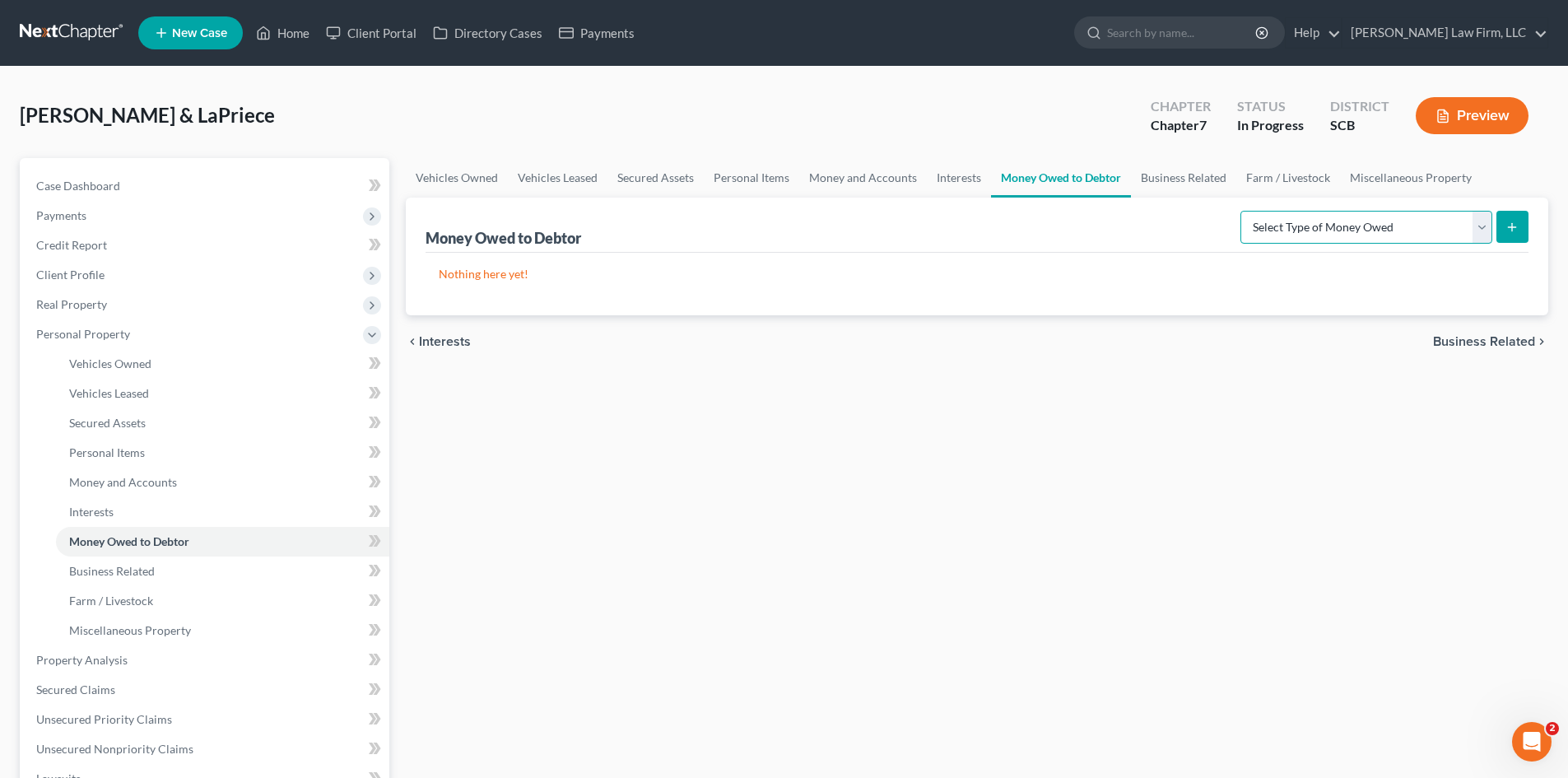
click at [1338, 235] on select "Select Type of Money Owed Accounts Receivable Alimony Child Support Claims Agai…" at bounding box center [1365, 227] width 252 height 33
select select "expected_tax_refund"
click at [1243, 210] on select "Select Type of Money Owed Accounts Receivable Alimony Child Support Claims Agai…" at bounding box center [1365, 227] width 252 height 33
click at [1514, 237] on button "submit" at bounding box center [1512, 226] width 32 height 32
select select "0"
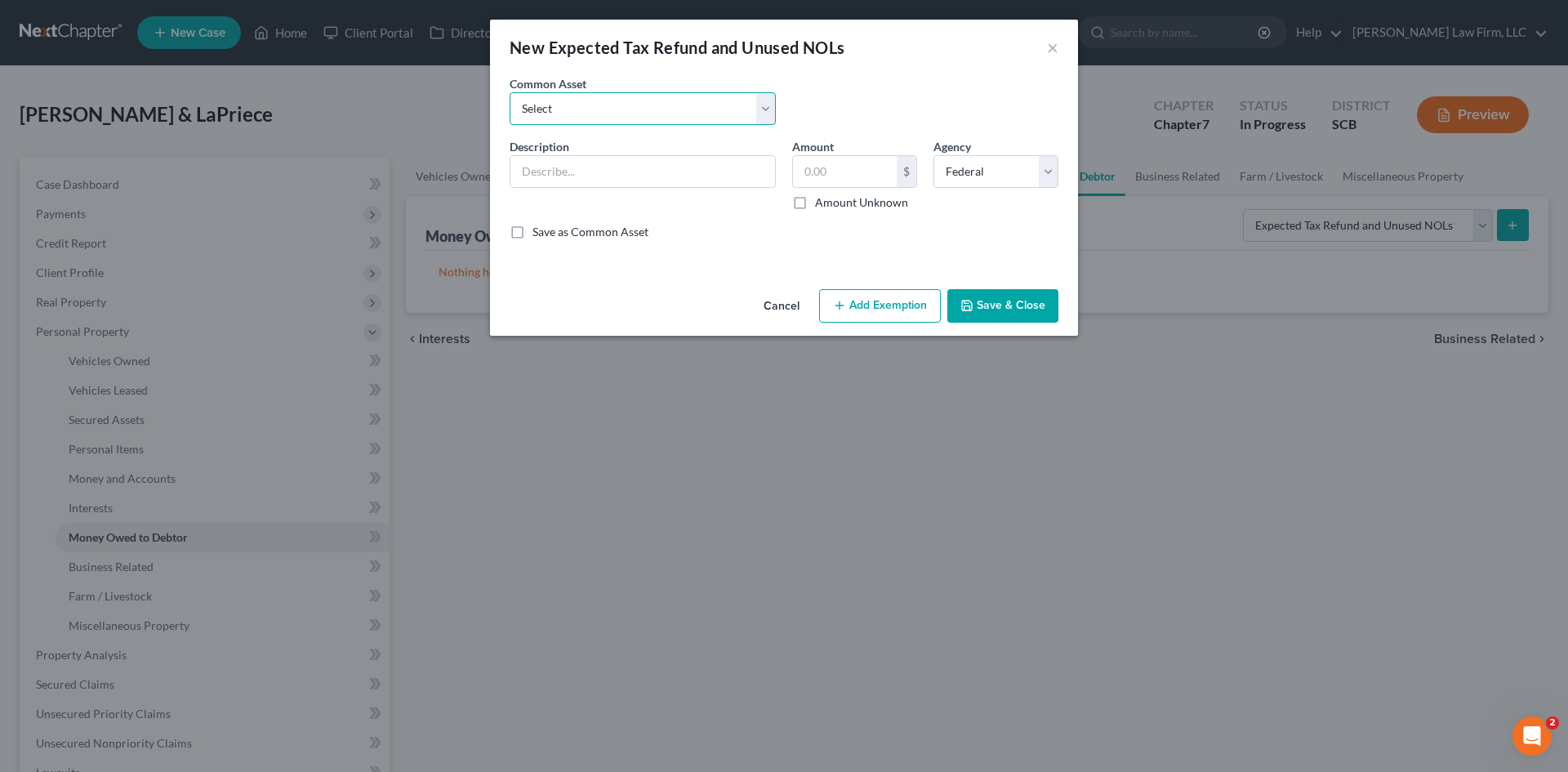
click at [606, 119] on select "Select 2024 Anticipated Federal and State Tax Refunds (This amount is based on …" at bounding box center [642, 108] width 266 height 33
select select "10"
click at [509, 92] on select "Select 2024 Anticipated Federal and State Tax Refunds (This amount is based on …" at bounding box center [642, 108] width 266 height 33
type input "No Anticipated 2024 Federal or State Tax Refunds. The debtors owe Federal and S…"
click at [997, 308] on button "Save & Close" at bounding box center [1003, 307] width 111 height 34
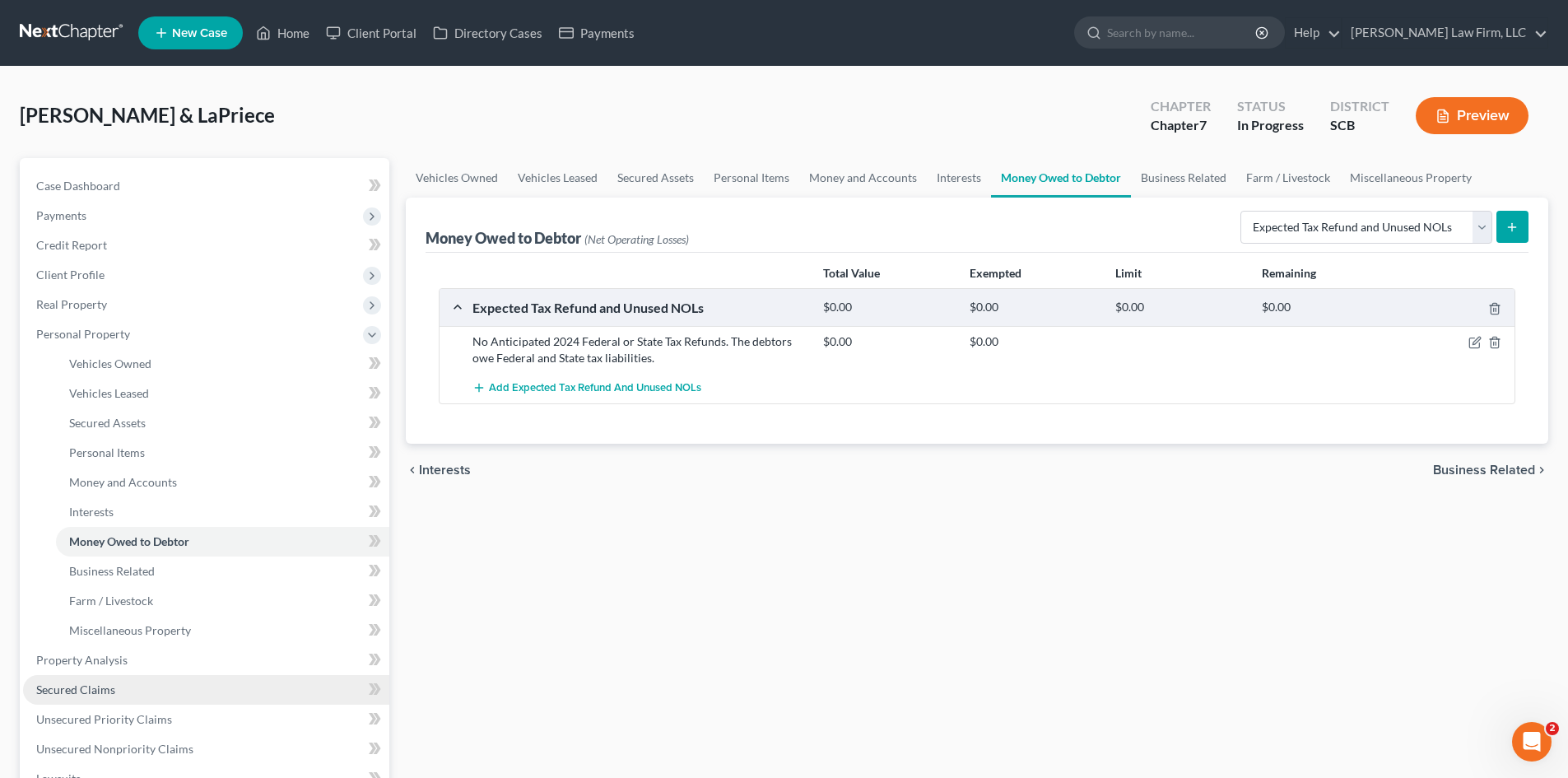
click at [72, 692] on span "Secured Claims" at bounding box center [76, 689] width 79 height 14
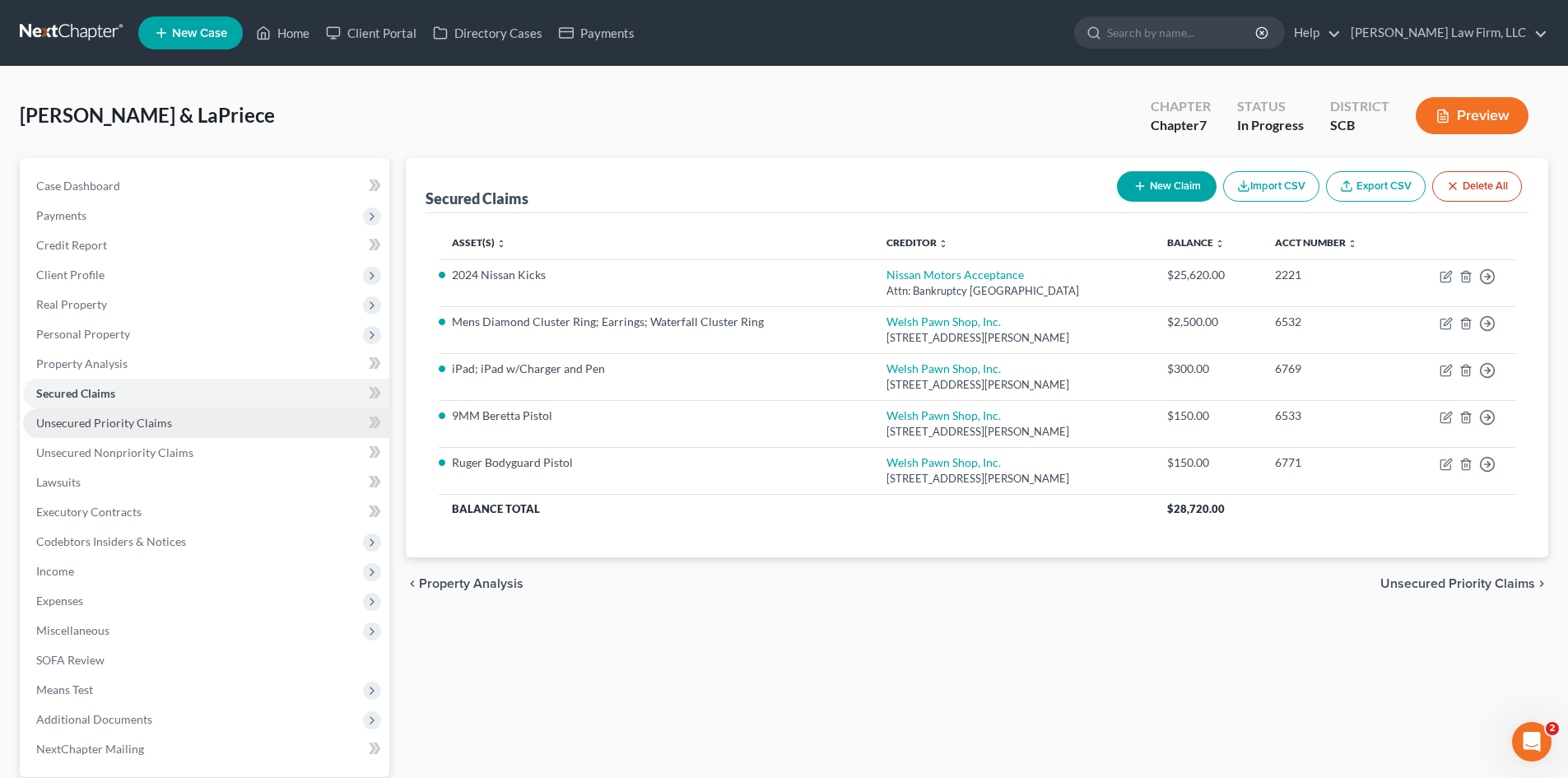
click at [87, 425] on span "Unsecured Priority Claims" at bounding box center [104, 423] width 136 height 14
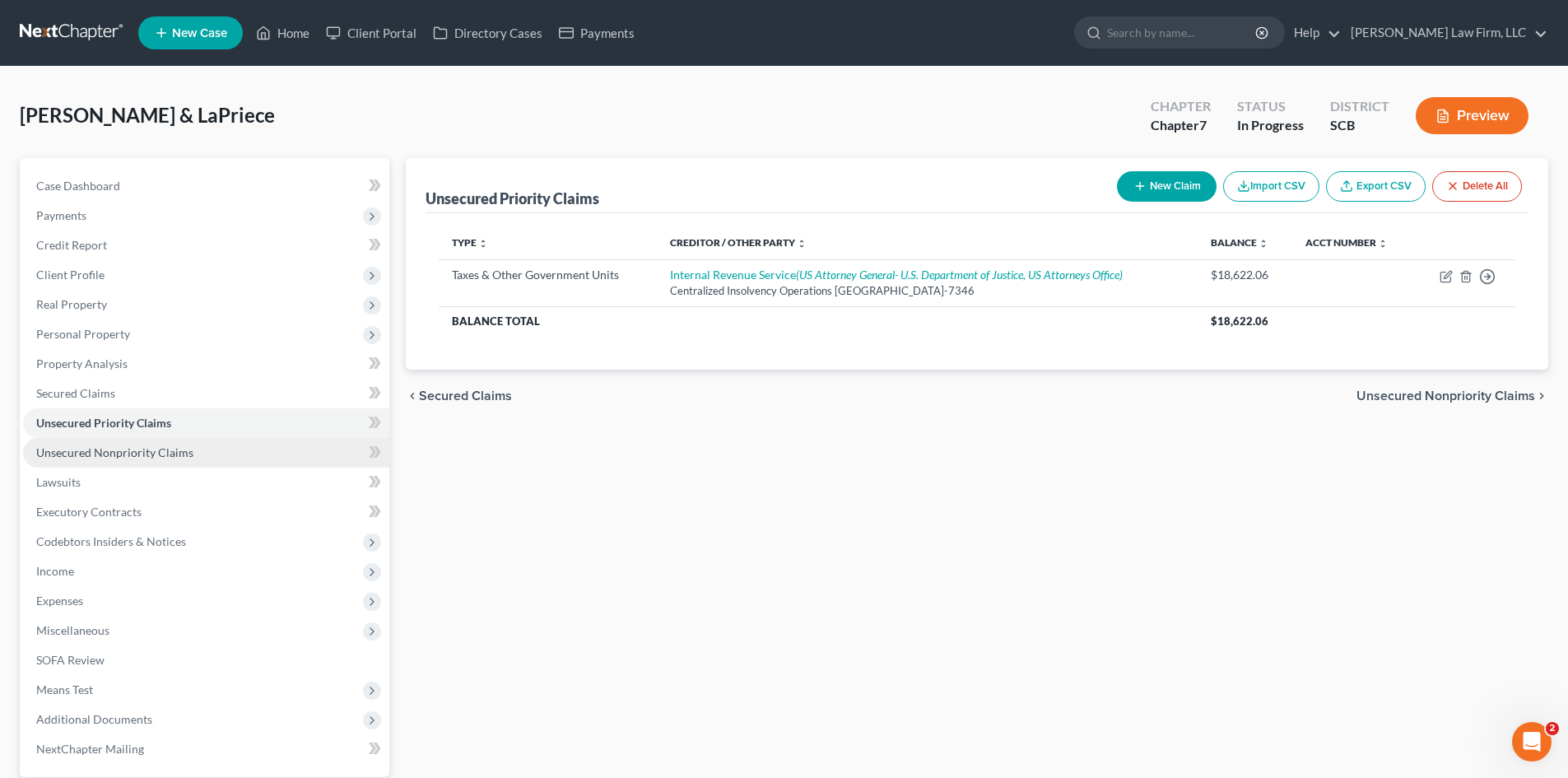
click at [92, 444] on link "Unsecured Nonpriority Claims" at bounding box center [206, 453] width 367 height 30
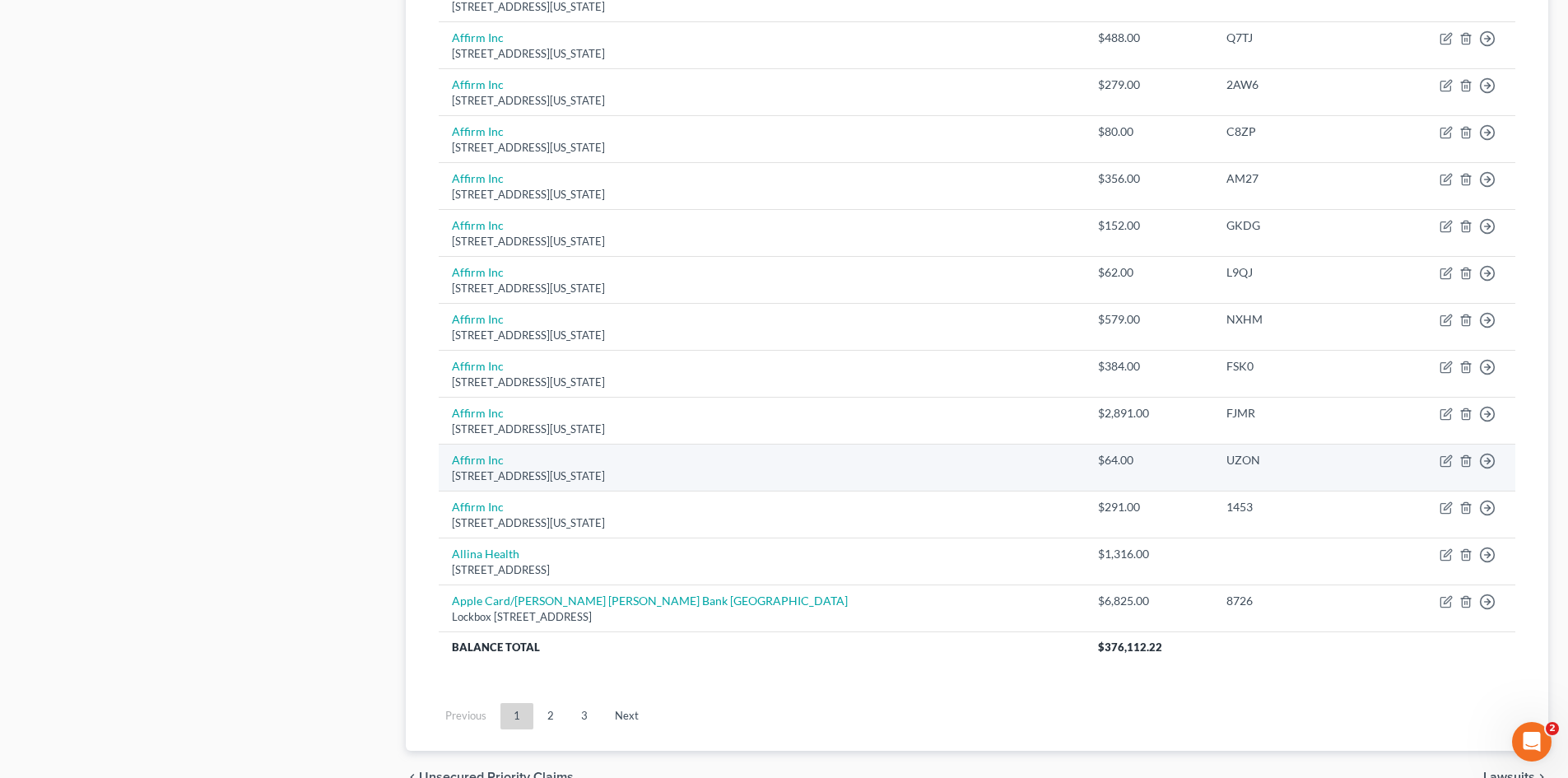
scroll to position [1124, 0]
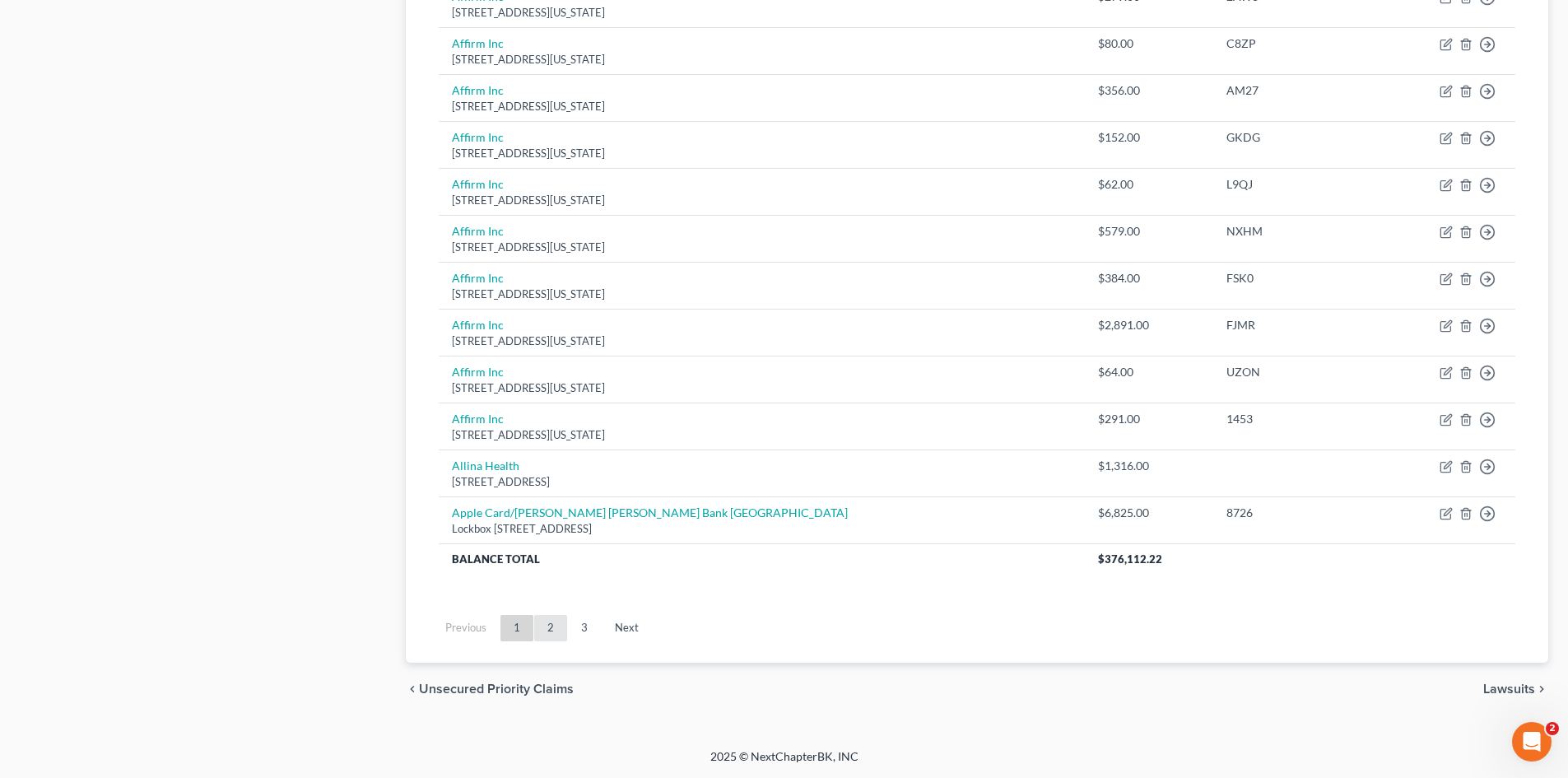
click at [549, 634] on link "2" at bounding box center [551, 627] width 33 height 26
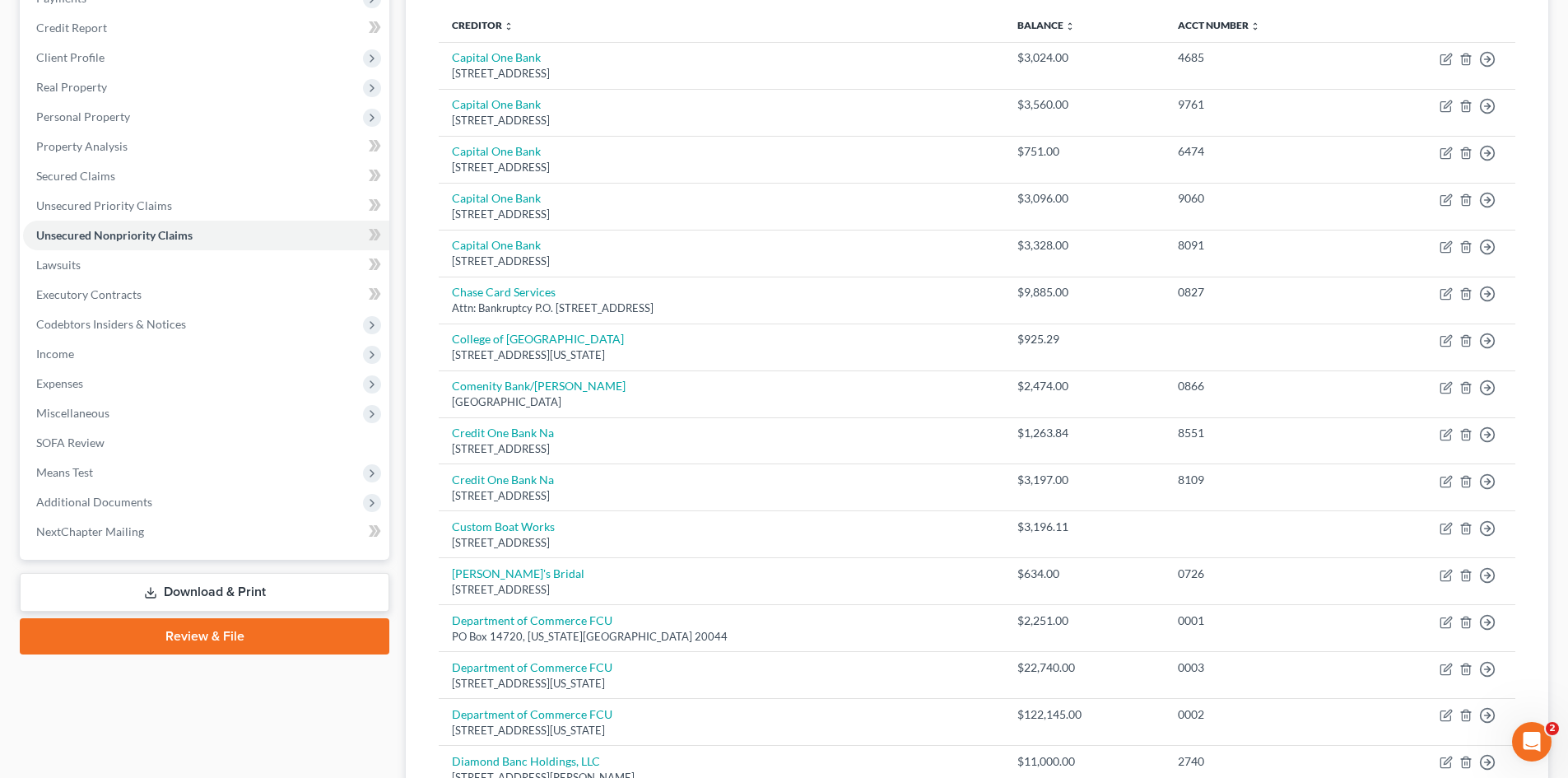
scroll to position [793, 0]
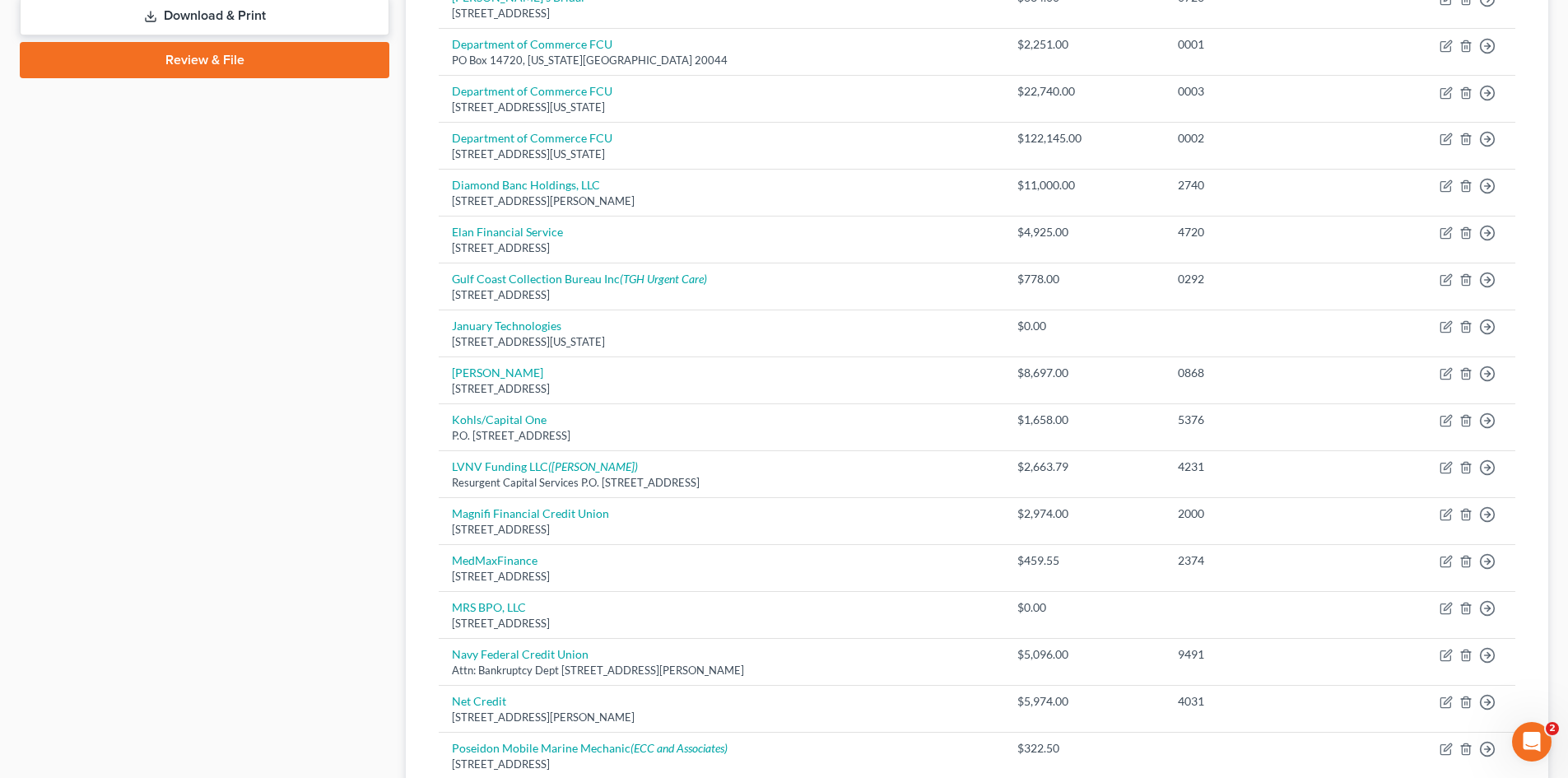
drag, startPoint x: 704, startPoint y: 515, endPoint x: 402, endPoint y: 530, distance: 302.4
click at [402, 530] on div "Unsecured Nonpriority Claims New Claim Import CSV Export CSV Delete All Credito…" at bounding box center [977, 204] width 1159 height 1681
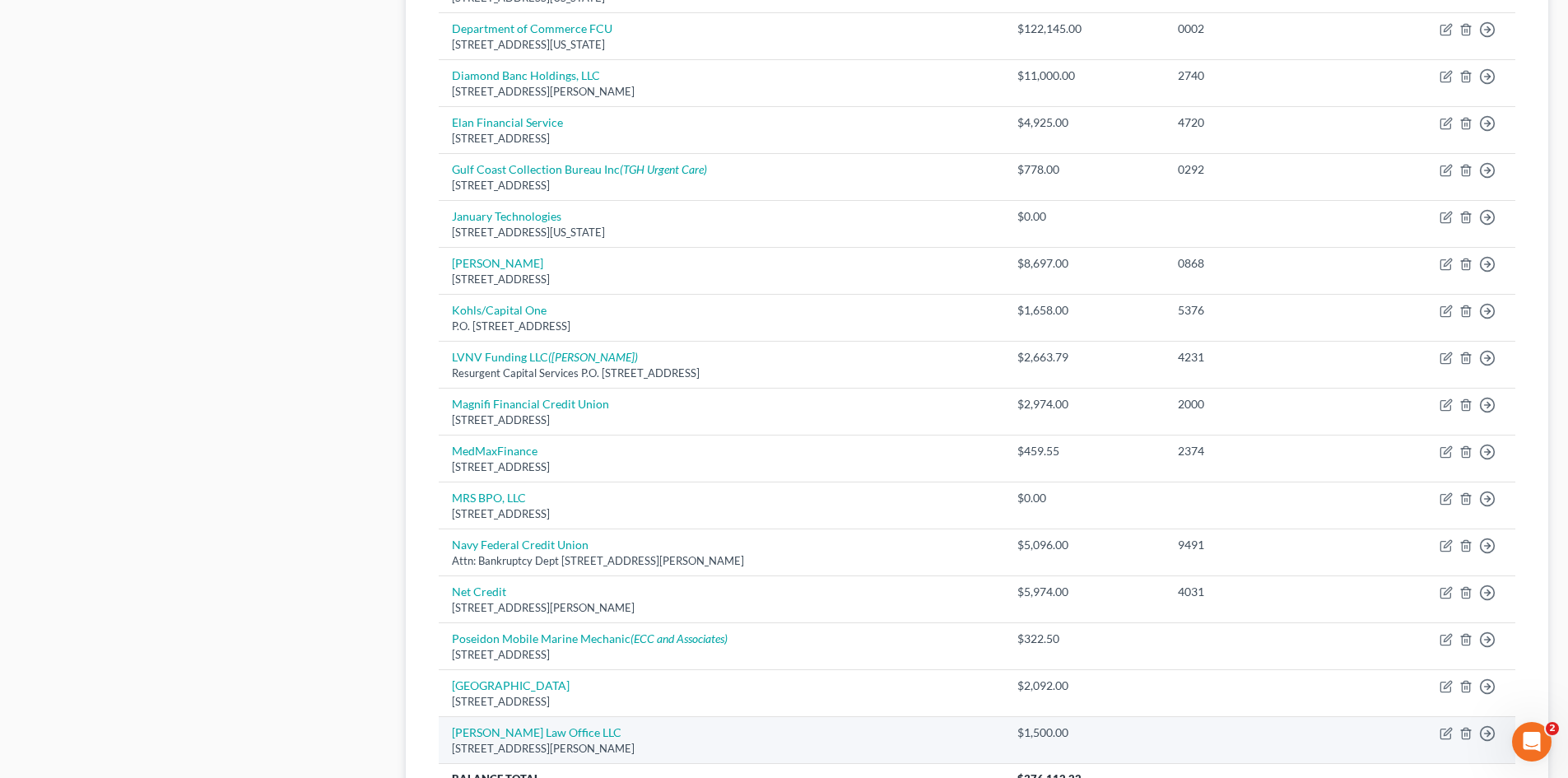
scroll to position [1124, 0]
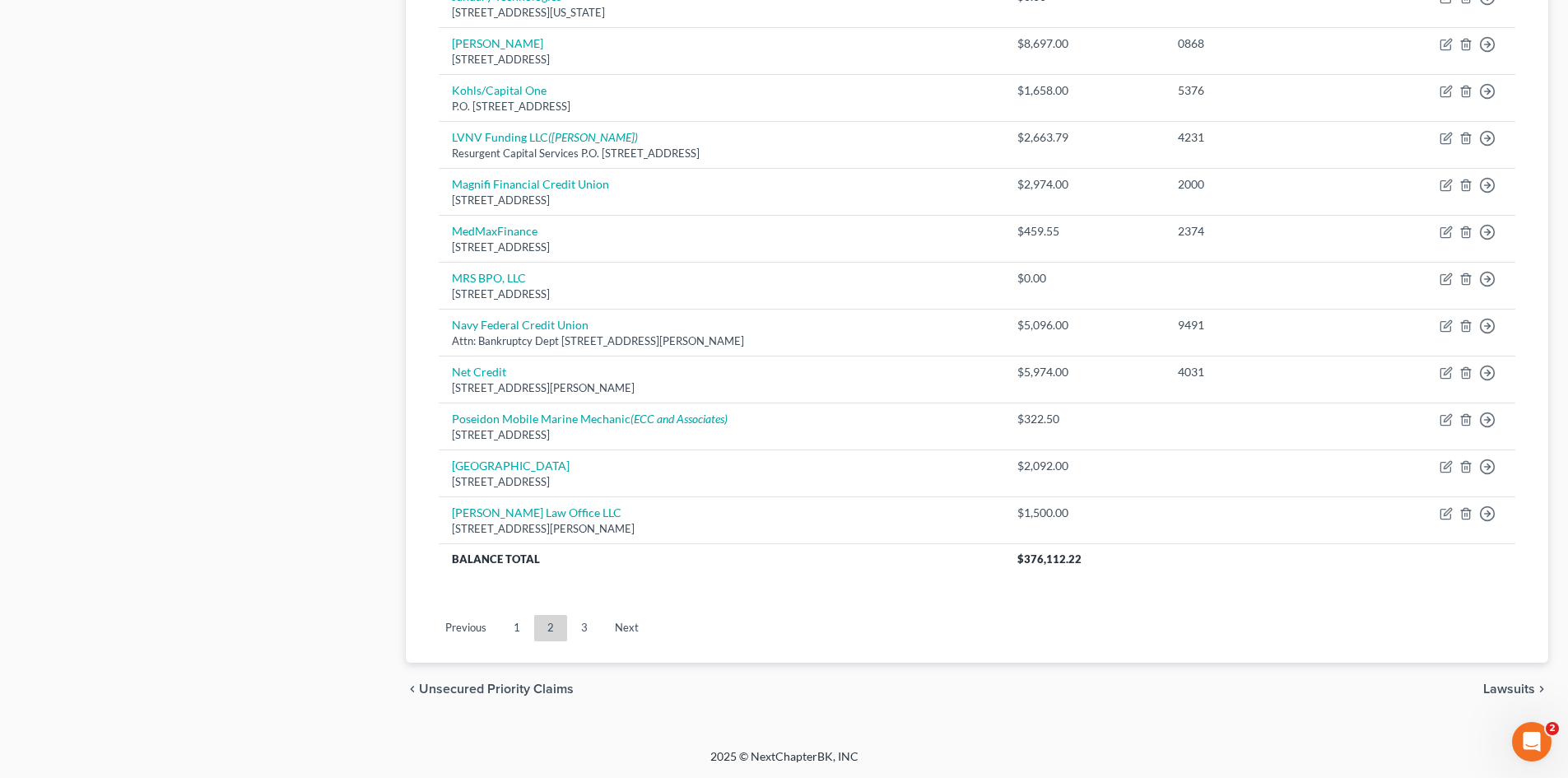
click at [575, 625] on link "3" at bounding box center [585, 627] width 33 height 26
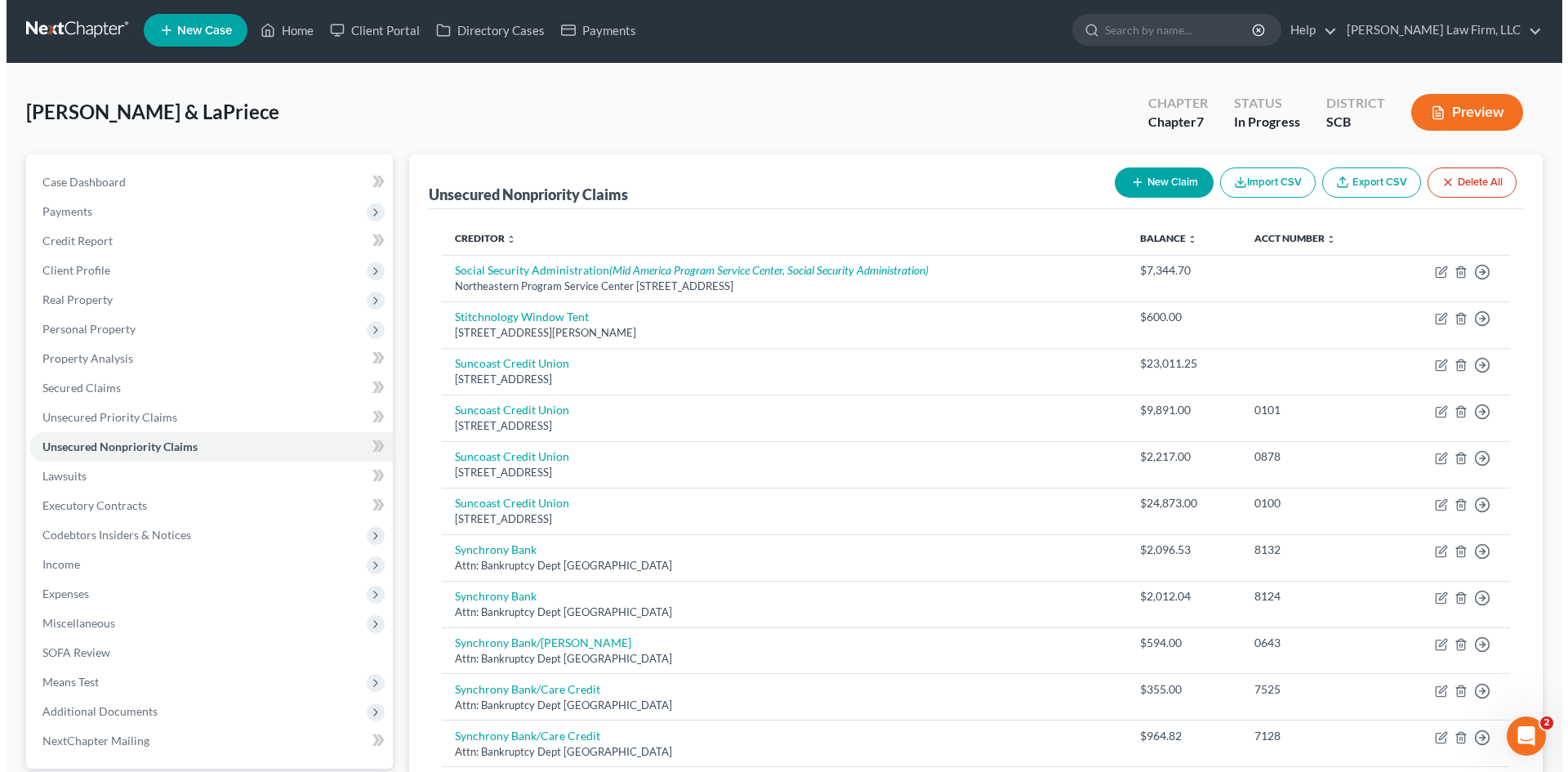
scroll to position [0, 0]
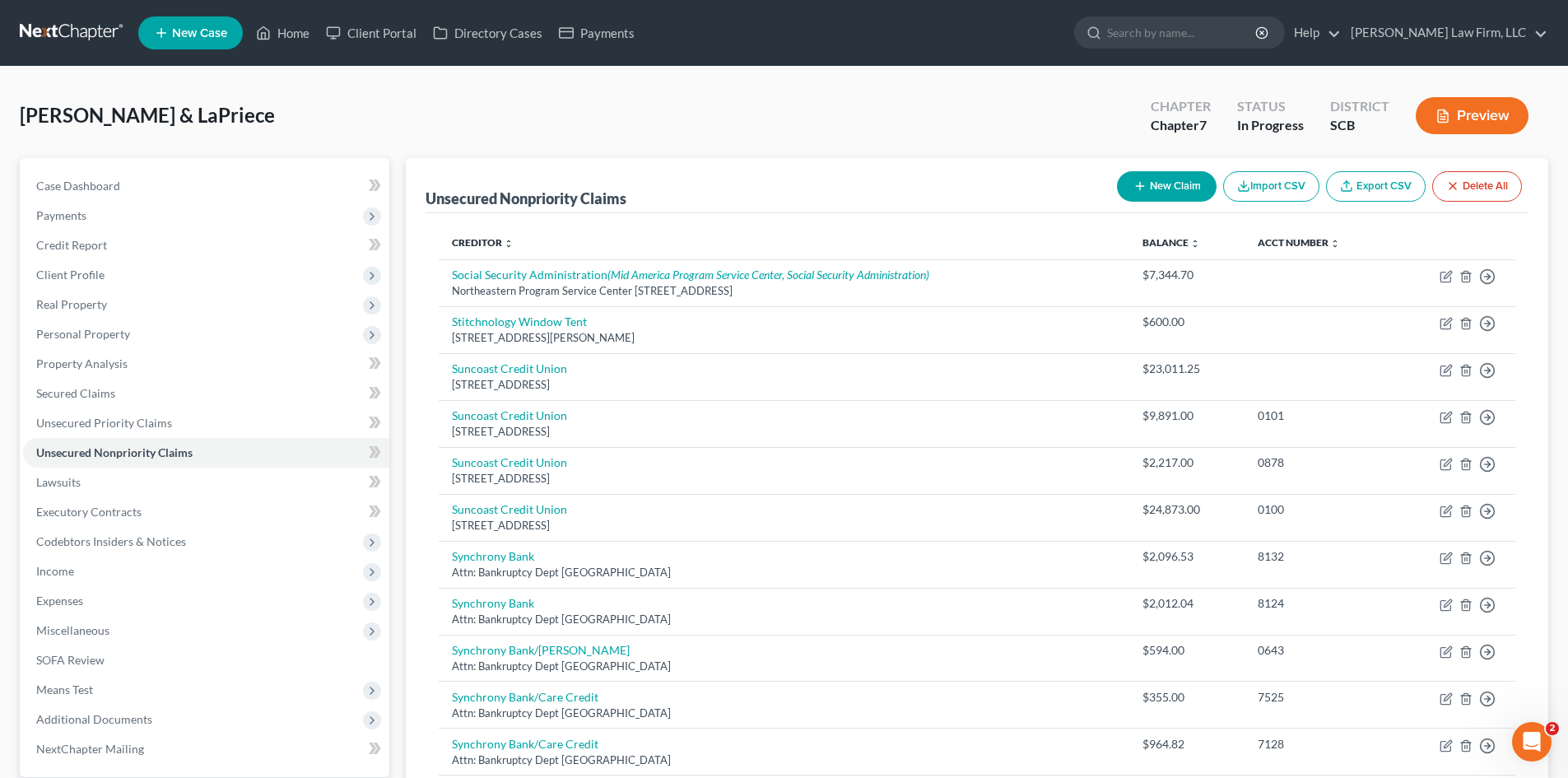
click at [1151, 178] on button "New Claim" at bounding box center [1167, 186] width 99 height 31
select select "2"
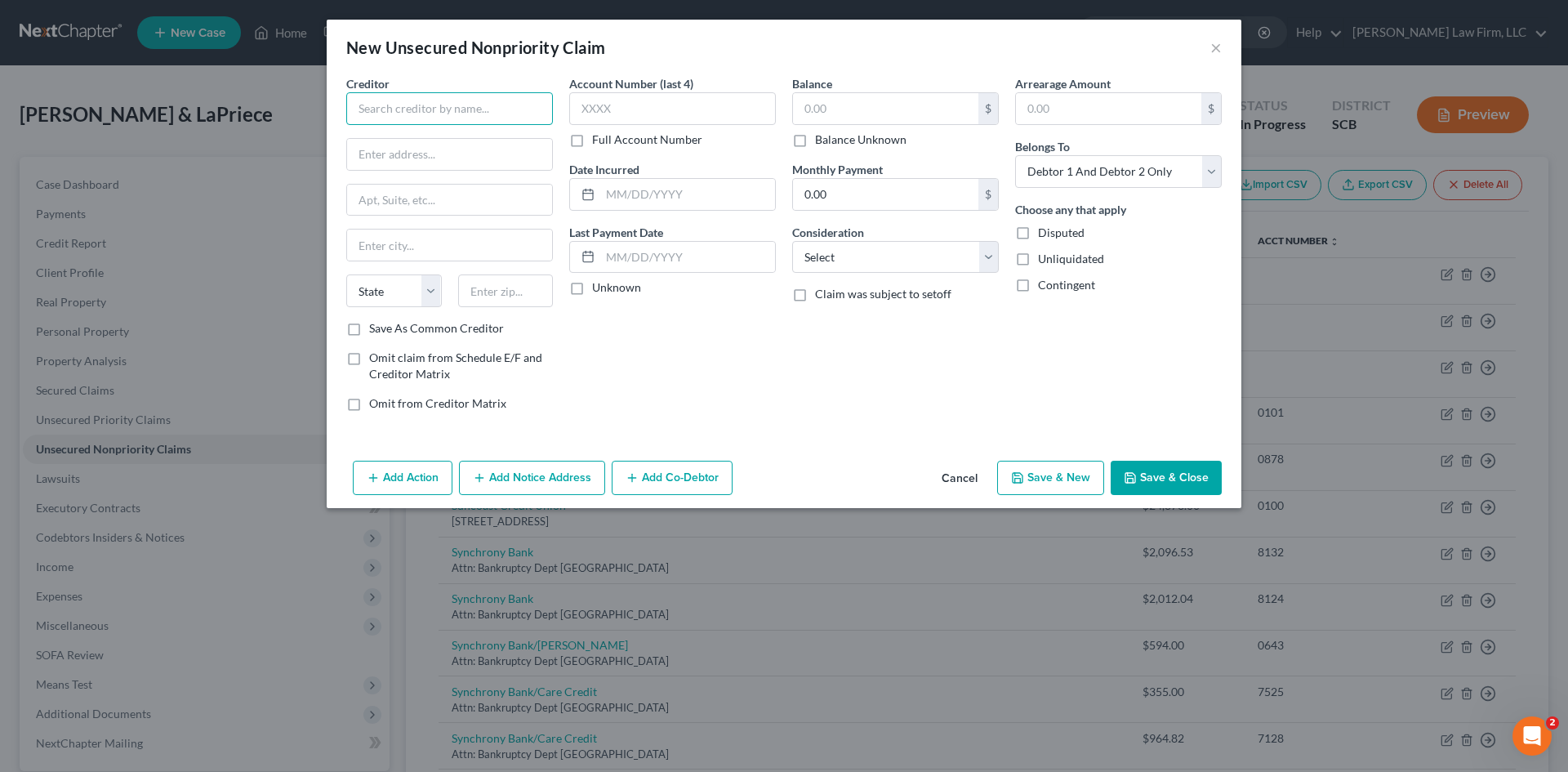
click at [502, 98] on input "text" at bounding box center [450, 108] width 207 height 33
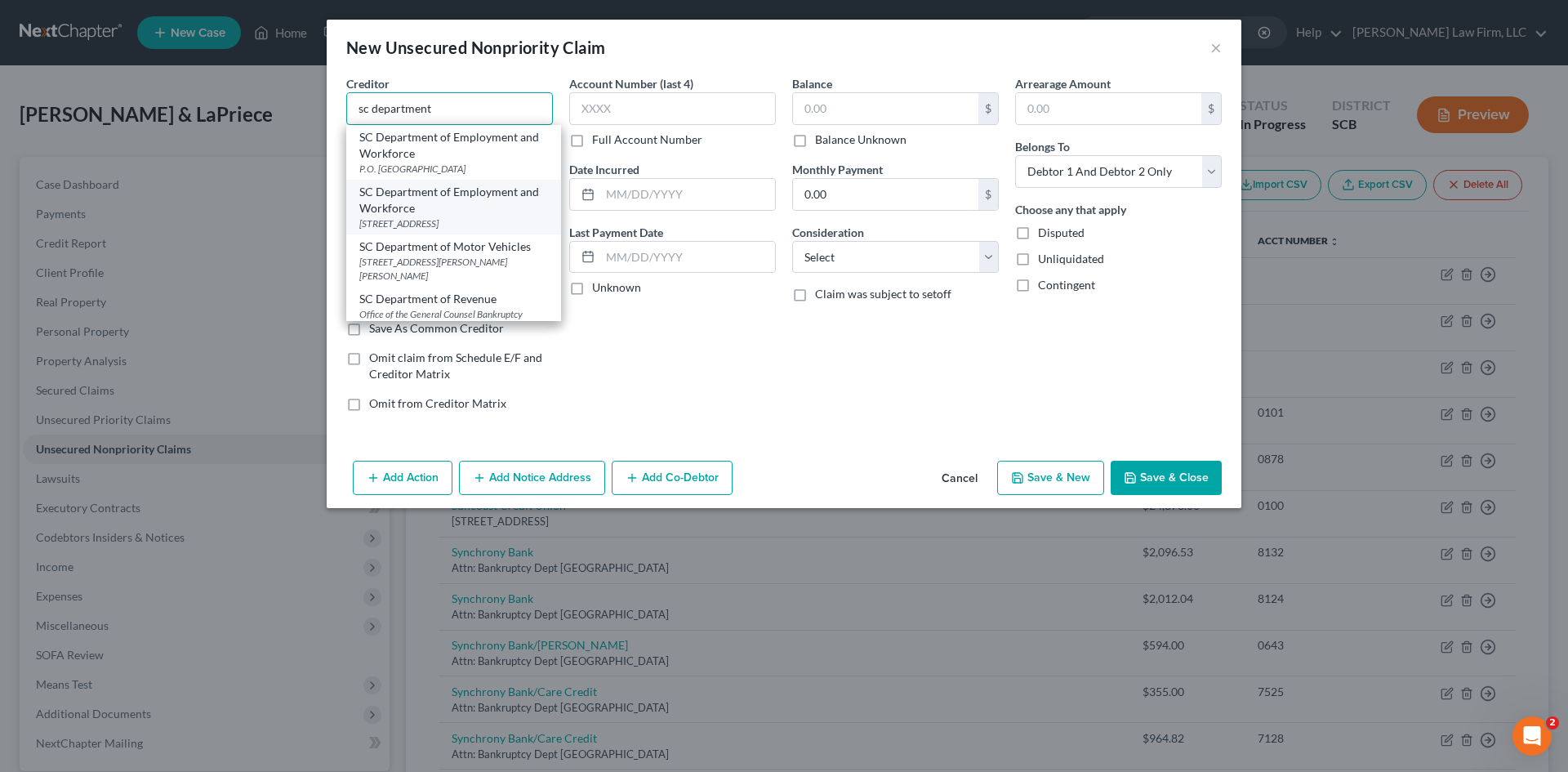
scroll to position [33, 0]
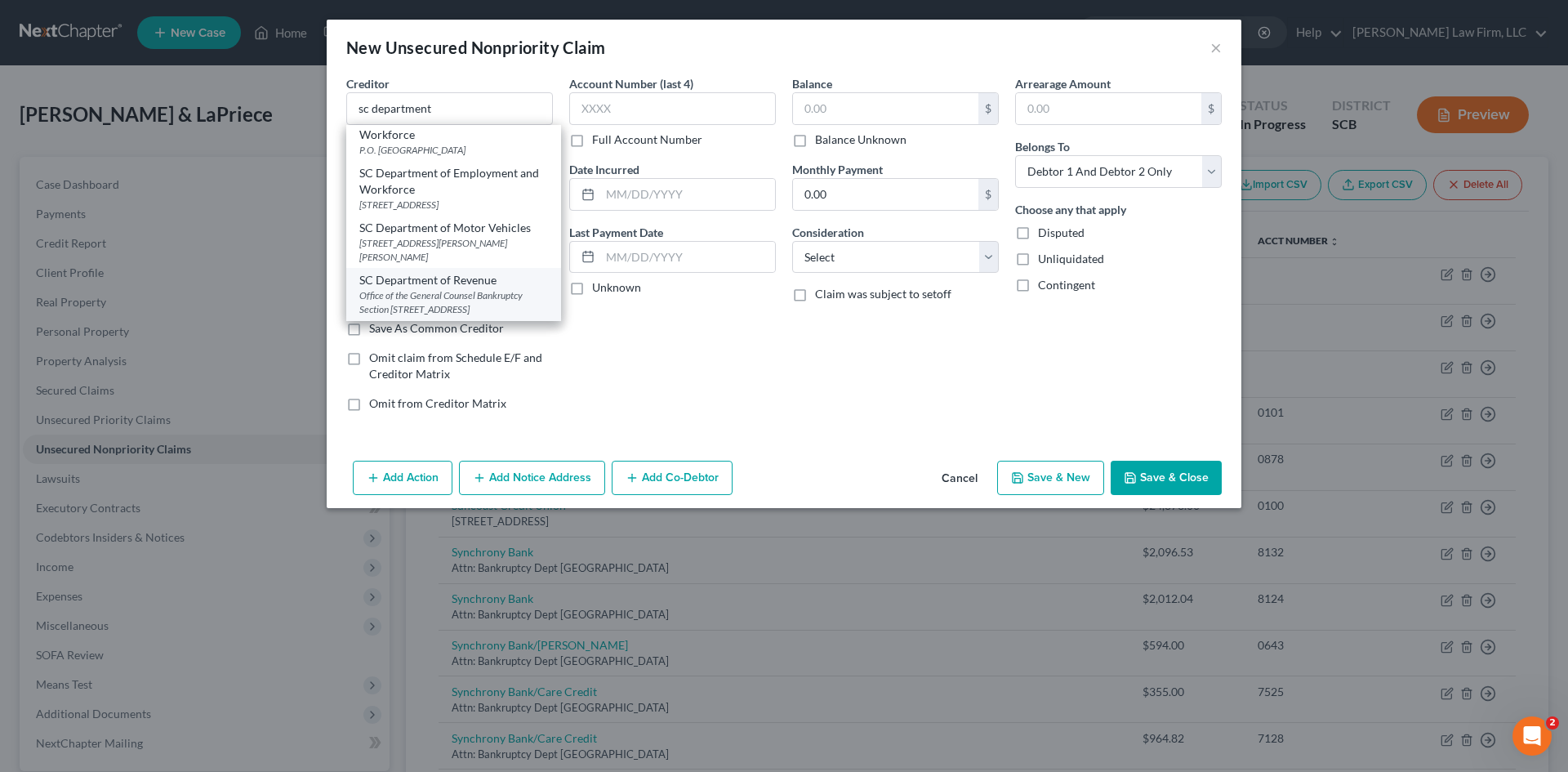
click at [459, 288] on div "Office of the General Counsel Bankruptcy Section [STREET_ADDRESS]" at bounding box center [453, 302] width 189 height 28
type input "SC Department of Revenue"
type input "Office of the General Counsel Bankruptcy Section"
type input "[STREET_ADDRESS]"
type input "Columbia"
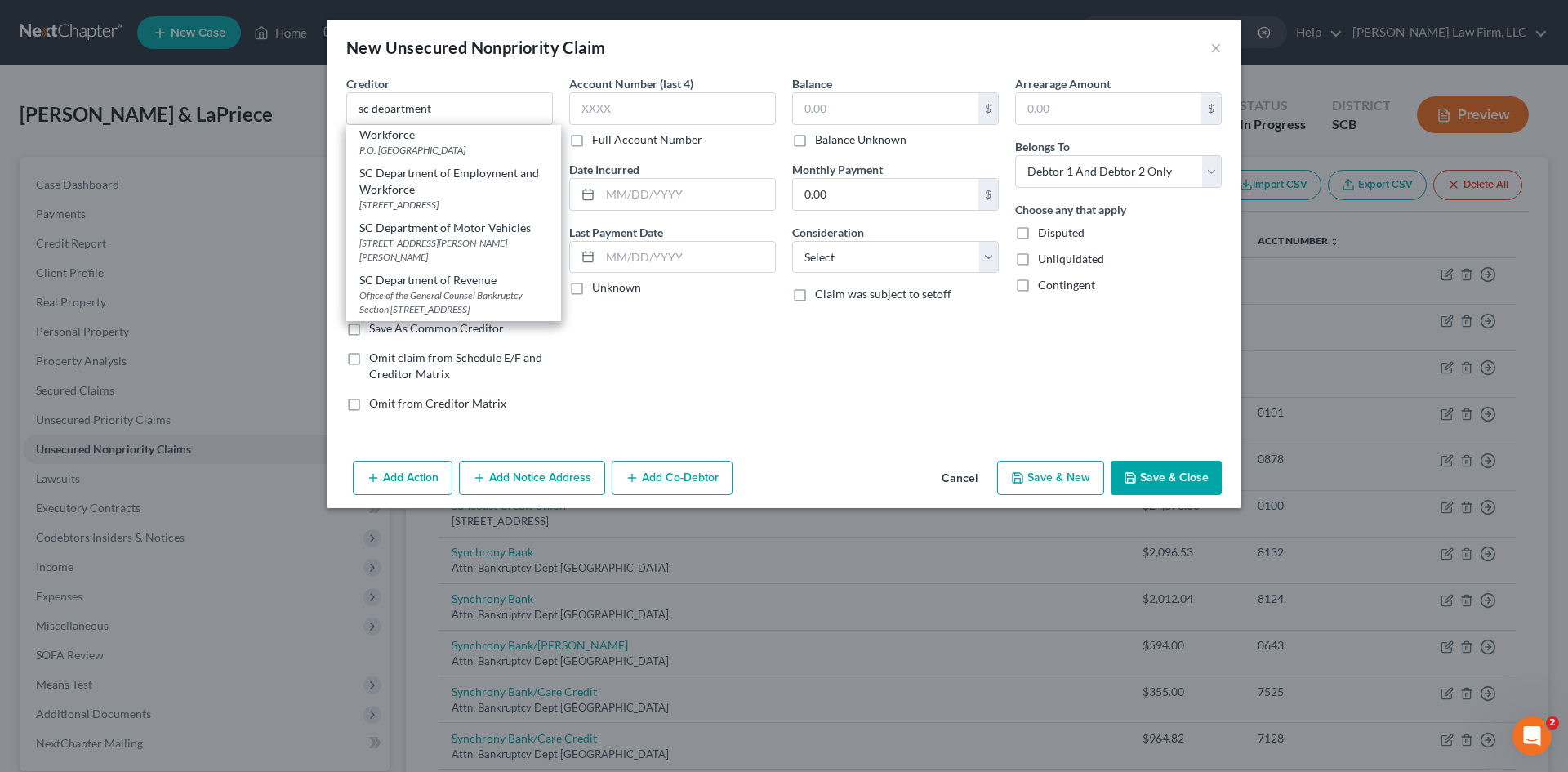
select select "42"
type input "29210-5666"
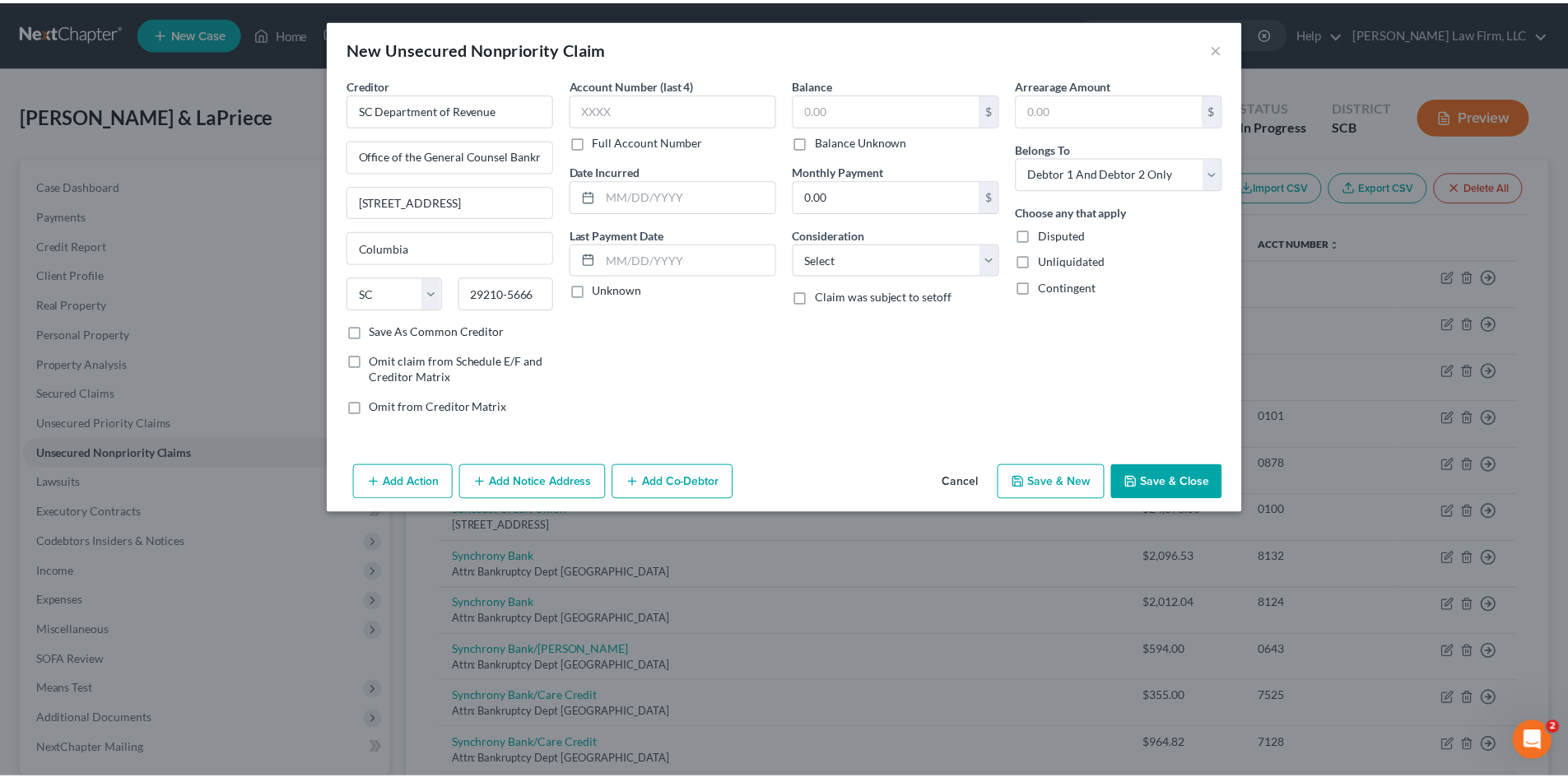
scroll to position [0, 0]
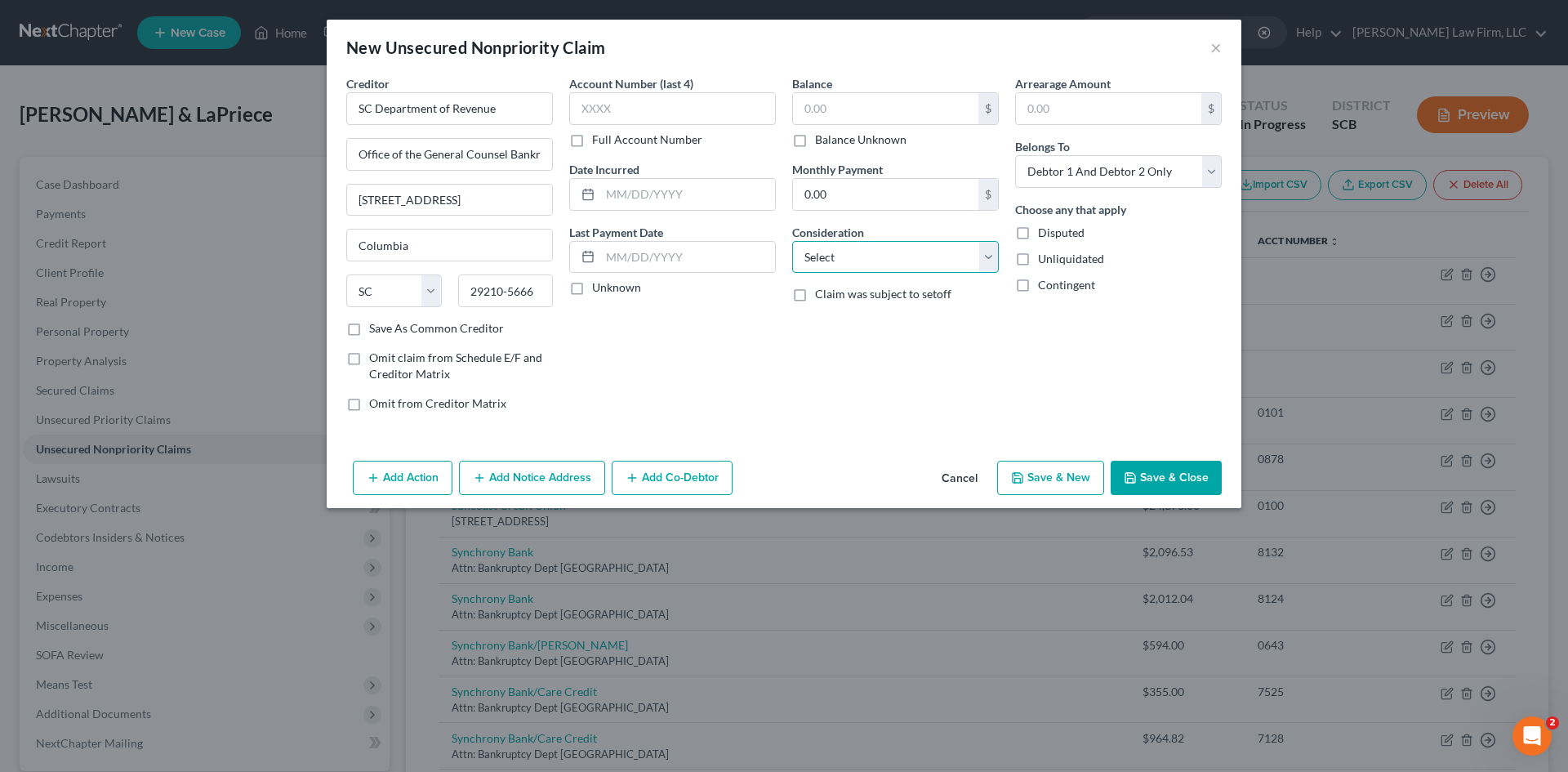
click at [808, 261] on select "Select Cable / Satellite Services Collection Agency Credit Card Debt Debt Couns…" at bounding box center [895, 258] width 207 height 33
select select "14"
click at [792, 241] on select "Select Cable / Satellite Services Collection Agency Credit Card Debt Debt Couns…" at bounding box center [895, 258] width 207 height 33
click at [853, 330] on input "text" at bounding box center [895, 319] width 205 height 31
type input "Notice Only"
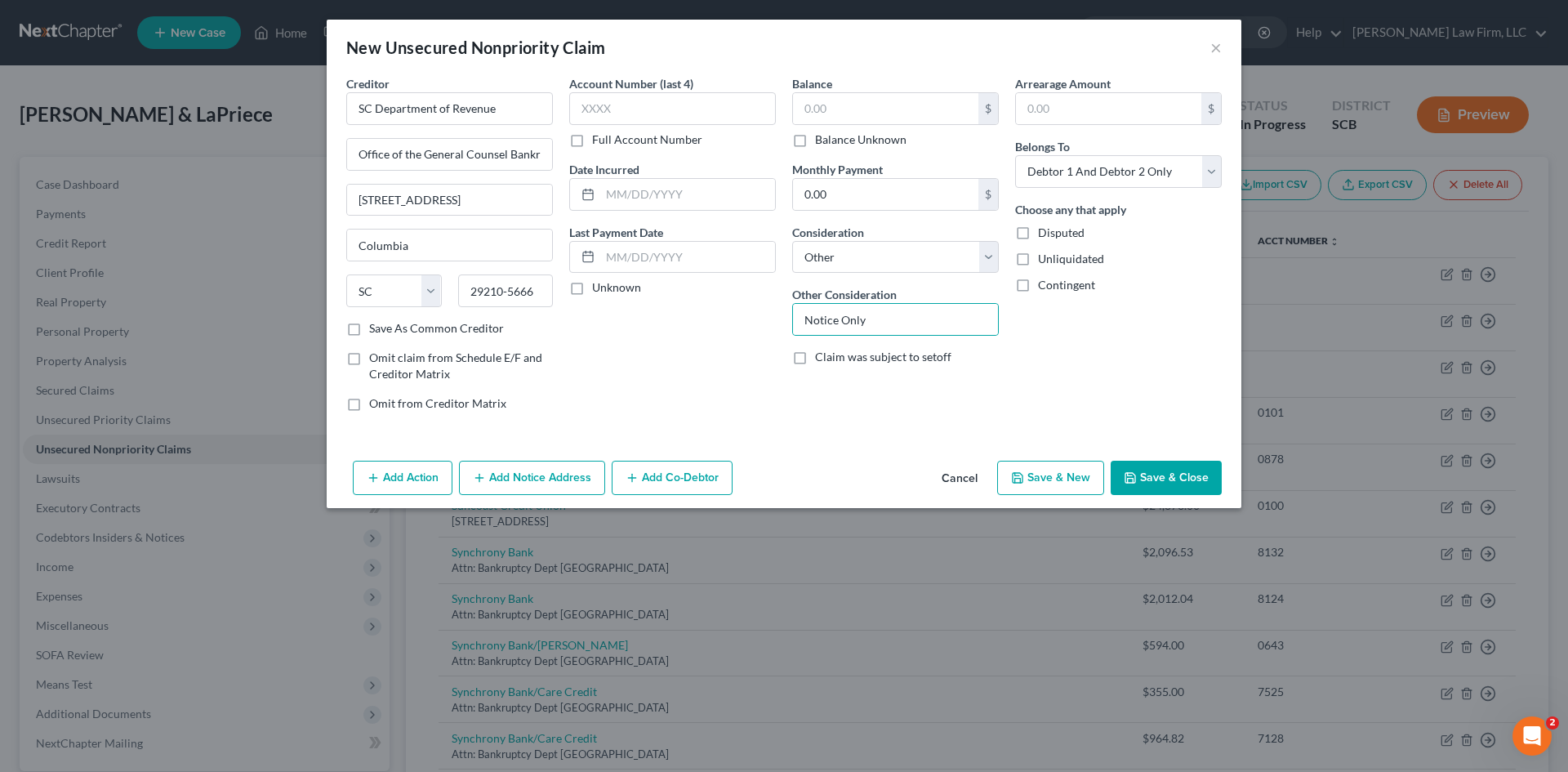
click at [1147, 473] on button "Save & Close" at bounding box center [1166, 478] width 111 height 34
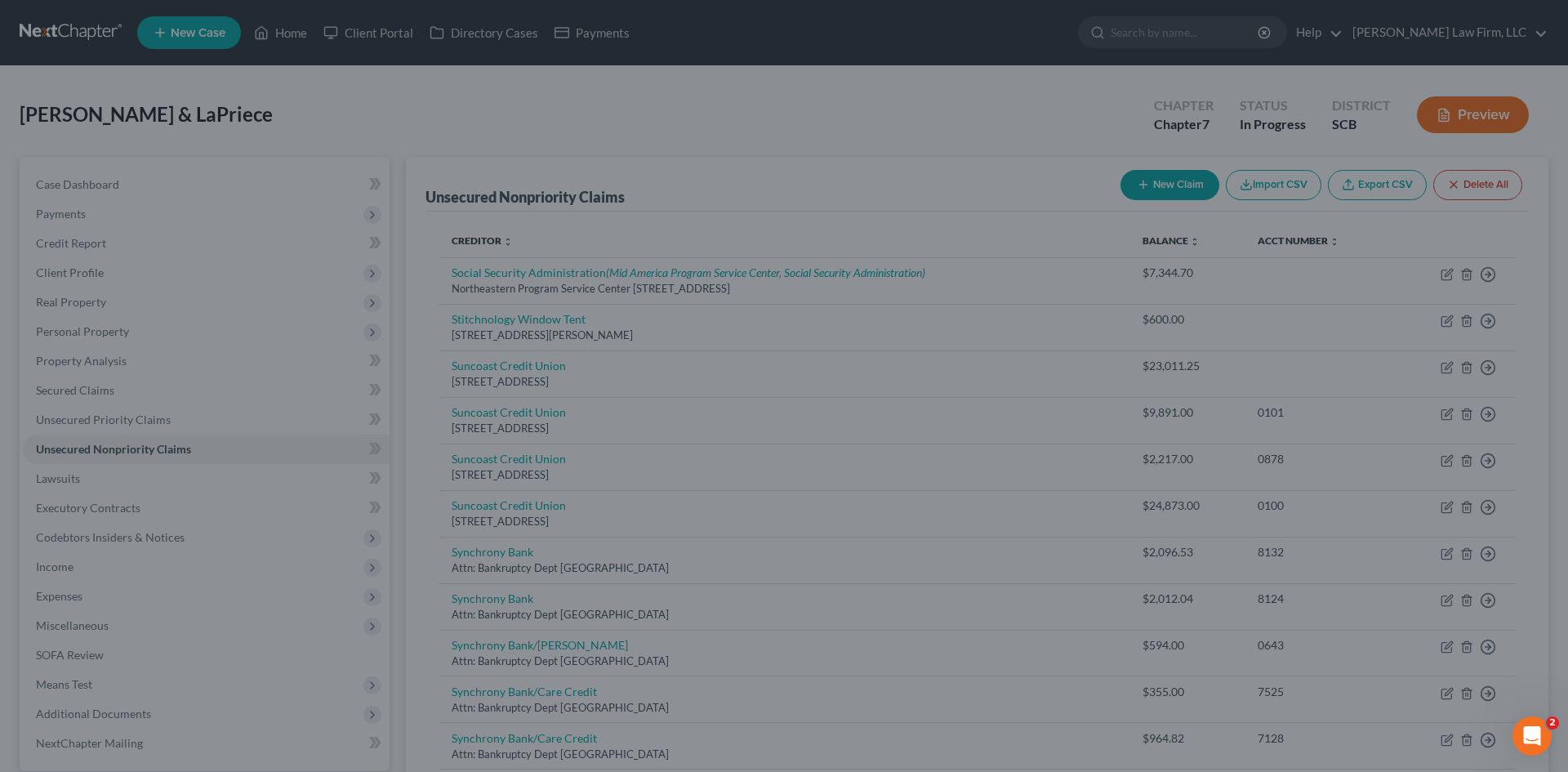
type input "0.00"
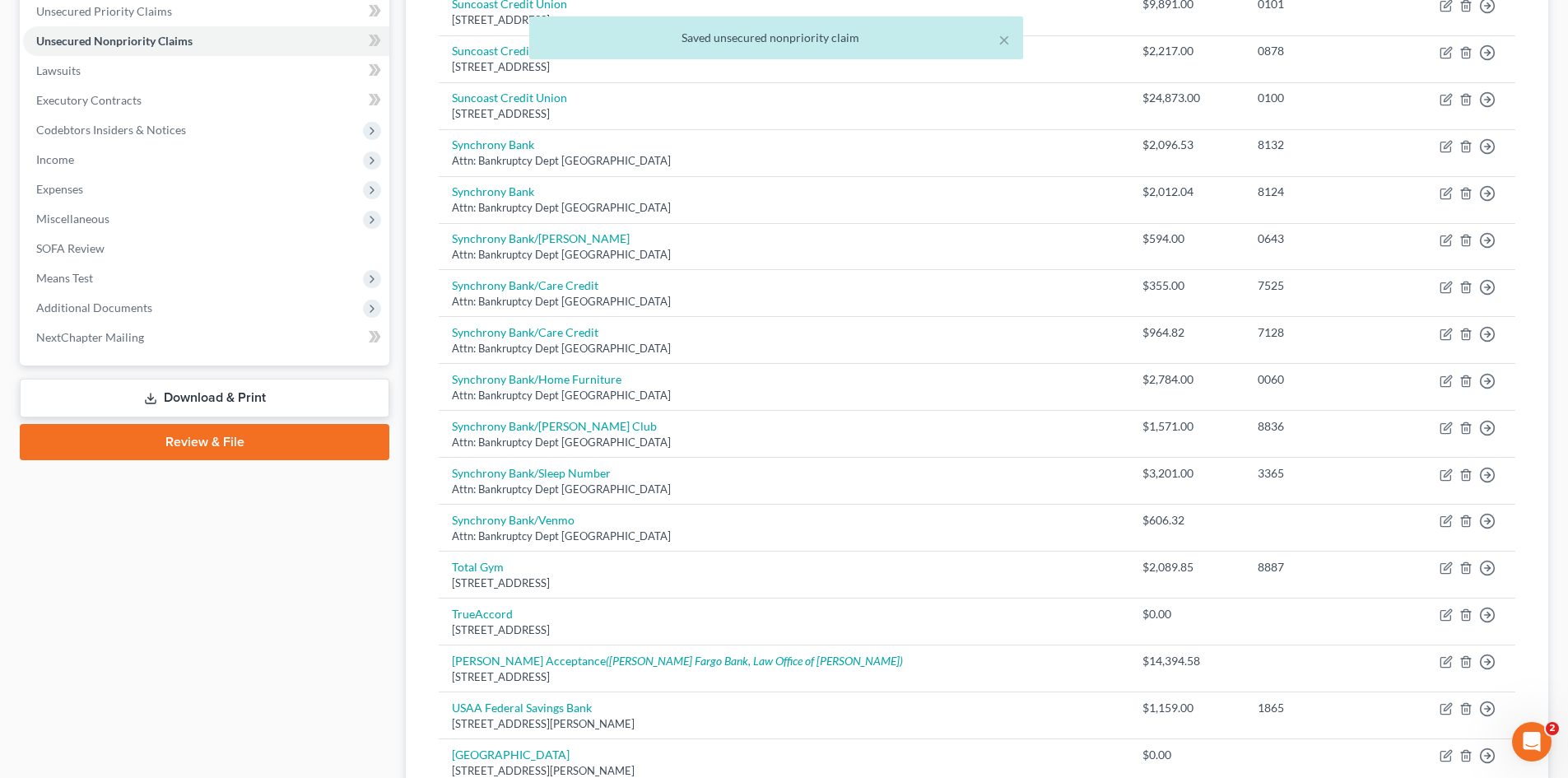
click at [154, 396] on icon at bounding box center [151, 399] width 14 height 14
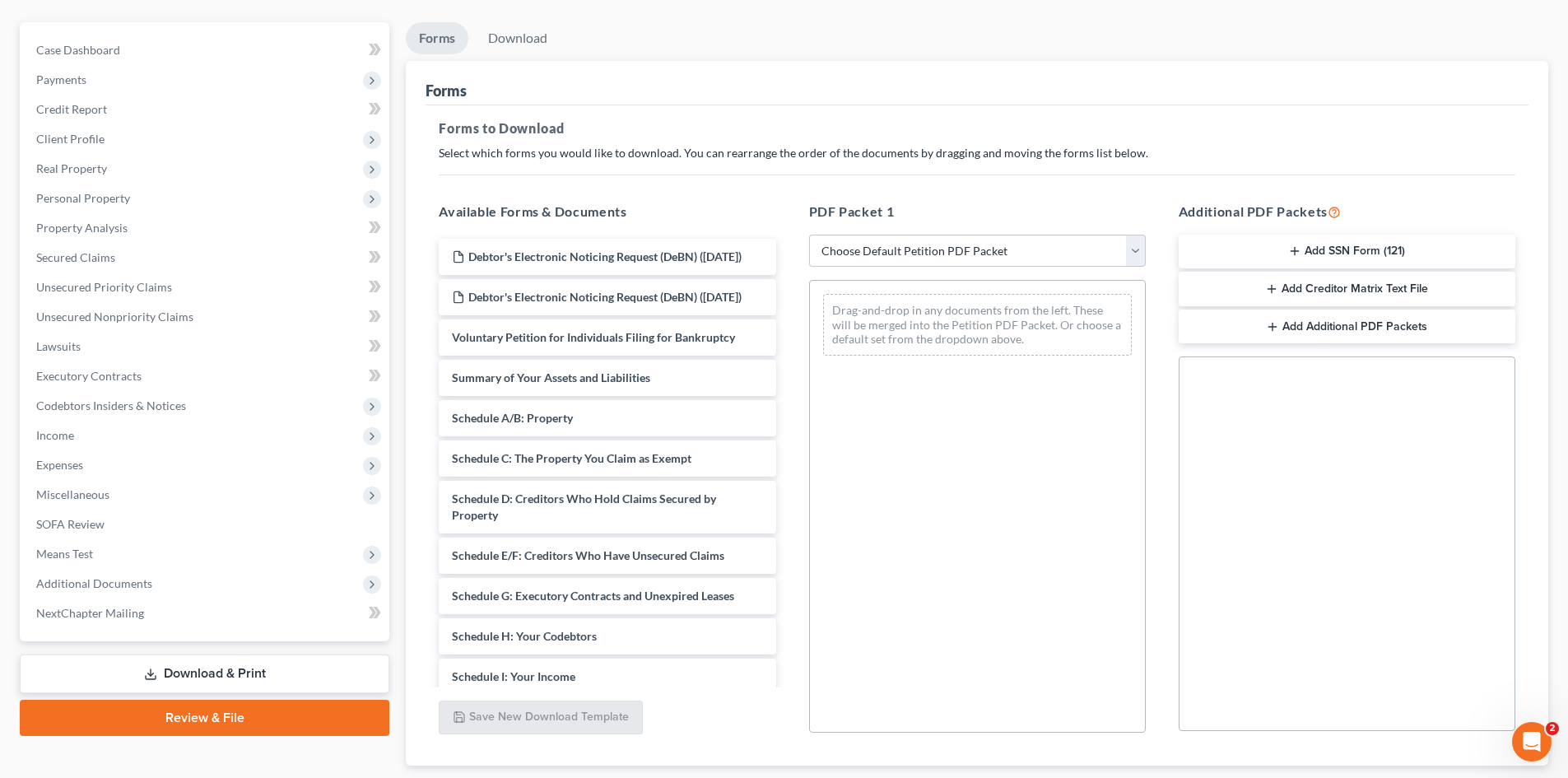
scroll to position [165, 0]
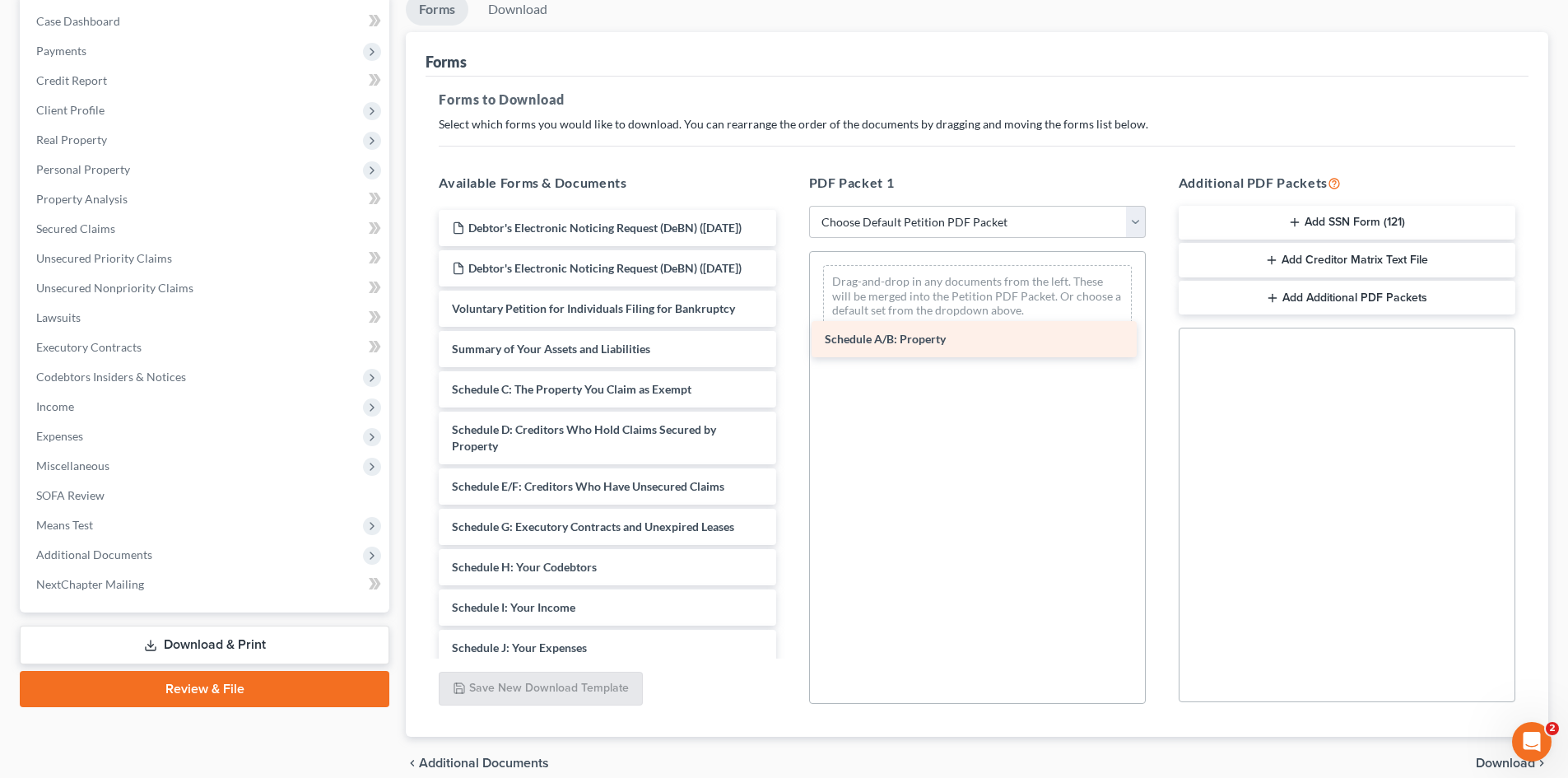
drag, startPoint x: 557, startPoint y: 418, endPoint x: 950, endPoint y: 340, distance: 400.7
click at [788, 338] on div "Schedule A/B: Property Debtor's Electronic Noticing Request (DeBN) ([DATE]) Deb…" at bounding box center [607, 625] width 363 height 828
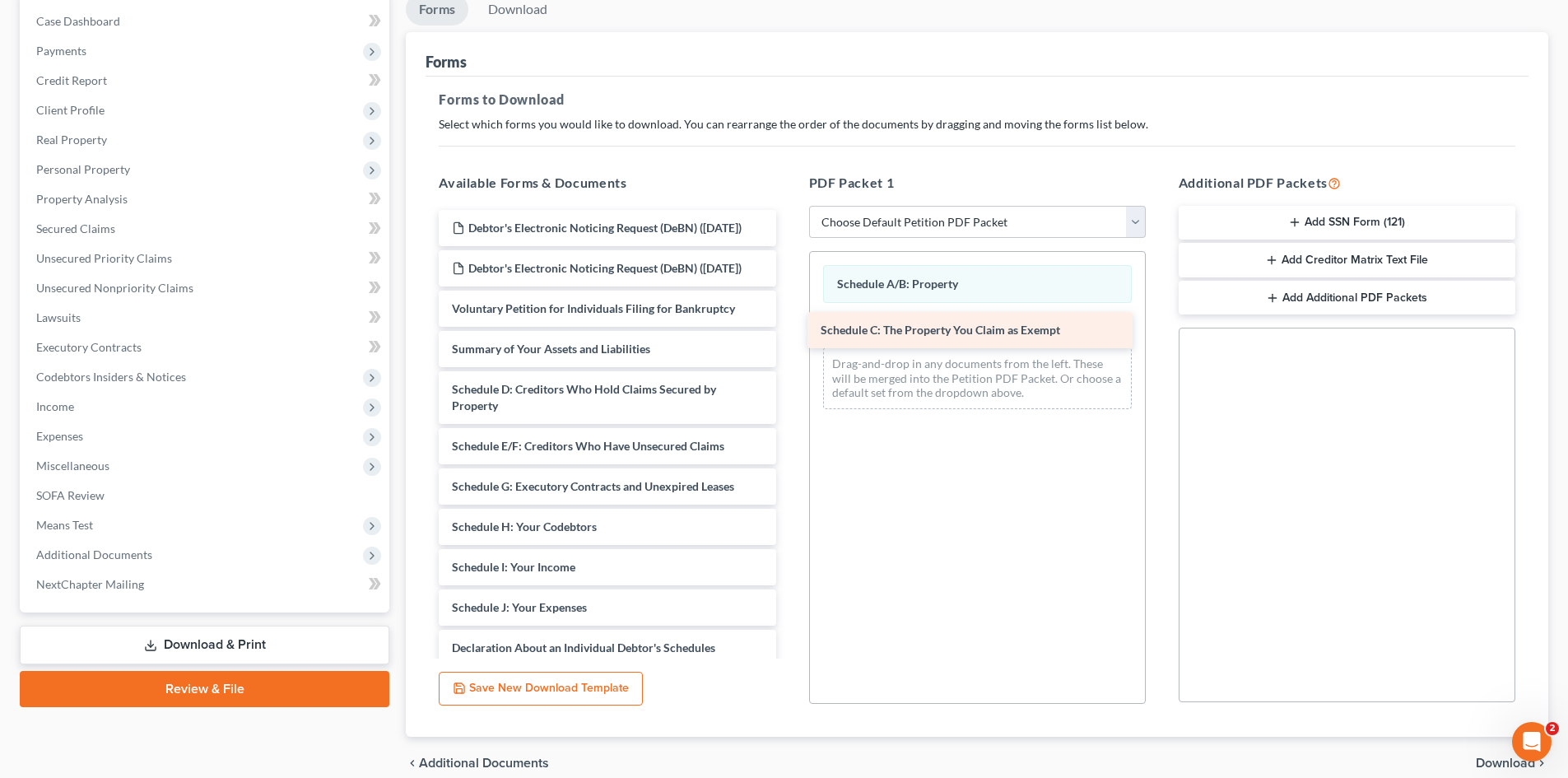
drag, startPoint x: 557, startPoint y: 417, endPoint x: 926, endPoint y: 324, distance: 380.5
click at [788, 324] on div "Schedule C: The Property You Claim as Exempt Debtor's Electronic Noticing Reque…" at bounding box center [607, 604] width 363 height 788
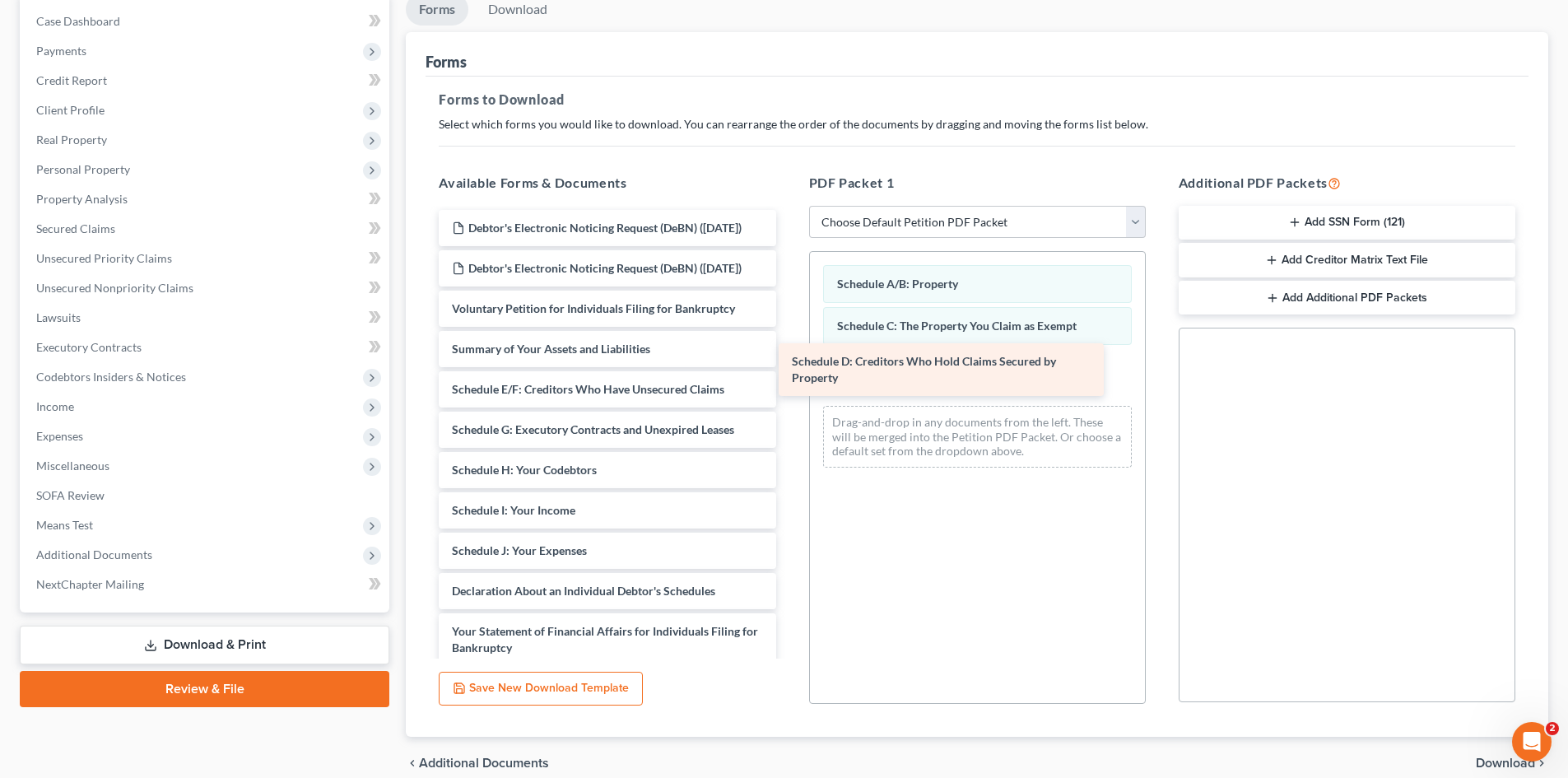
drag, startPoint x: 598, startPoint y: 425, endPoint x: 938, endPoint y: 364, distance: 345.4
click at [788, 364] on div "Schedule D: Creditors Who Hold Claims Secured by Property Debtor's Electronic N…" at bounding box center [607, 575] width 363 height 731
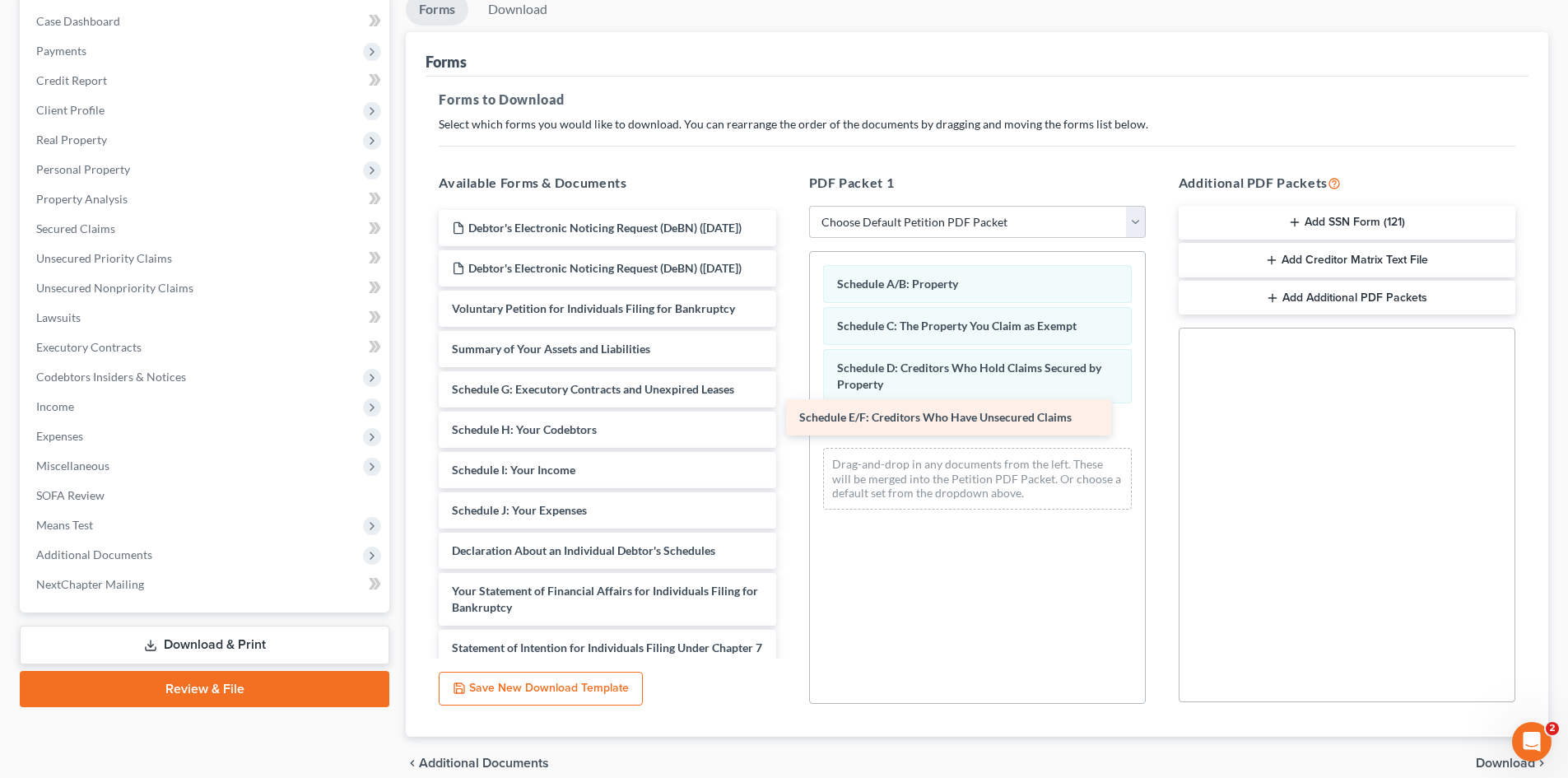
drag, startPoint x: 567, startPoint y: 426, endPoint x: 915, endPoint y: 421, distance: 348.0
click at [788, 421] on div "Schedule E/F: Creditors Who Have Unsecured Claims Debtor's Electronic Noticing …" at bounding box center [607, 556] width 363 height 691
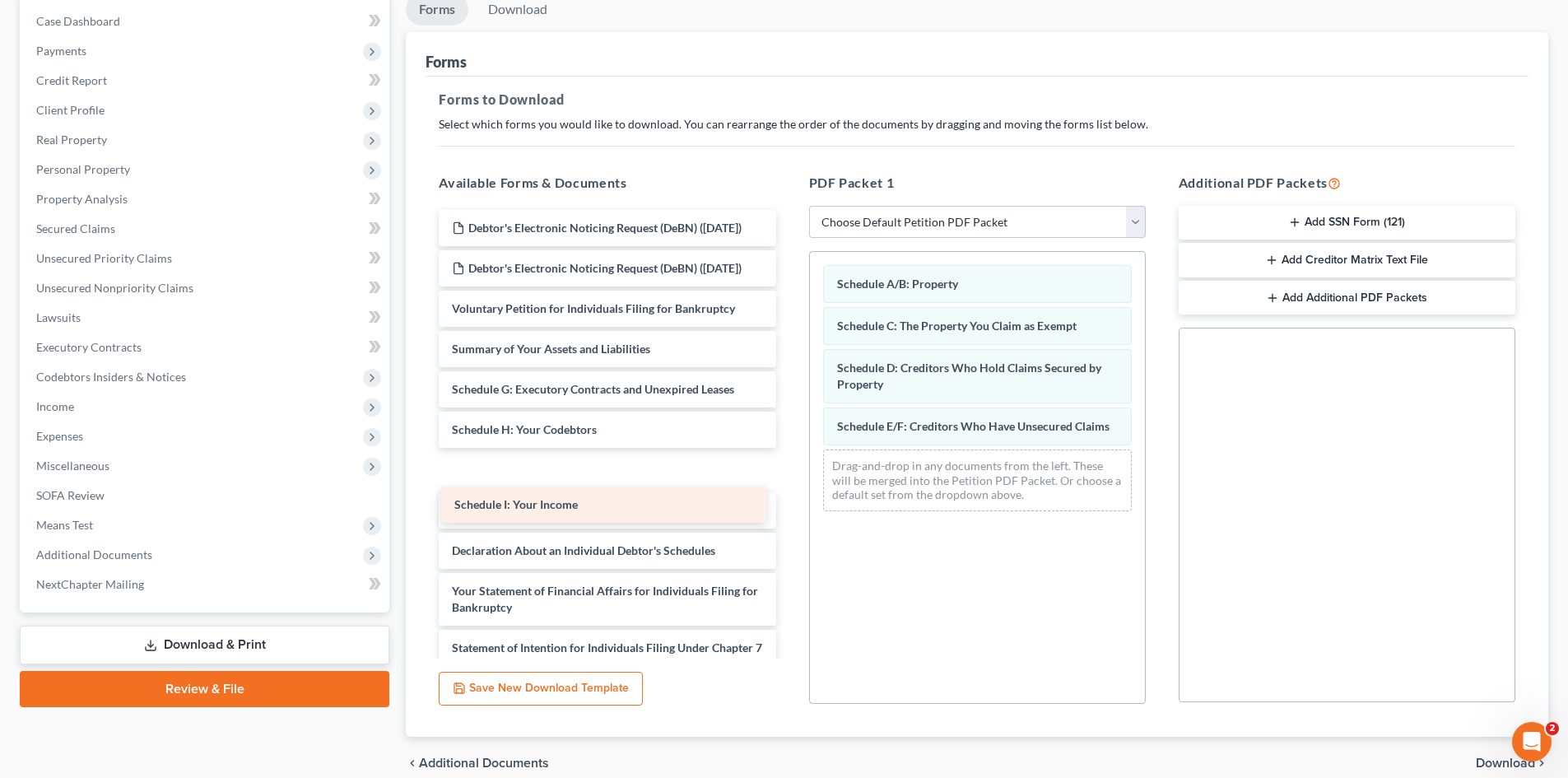
click at [529, 507] on div "Schedule I: Your Income Debtor's Electronic Noticing Request (DeBN) ([DATE]) De…" at bounding box center [607, 556] width 363 height 691
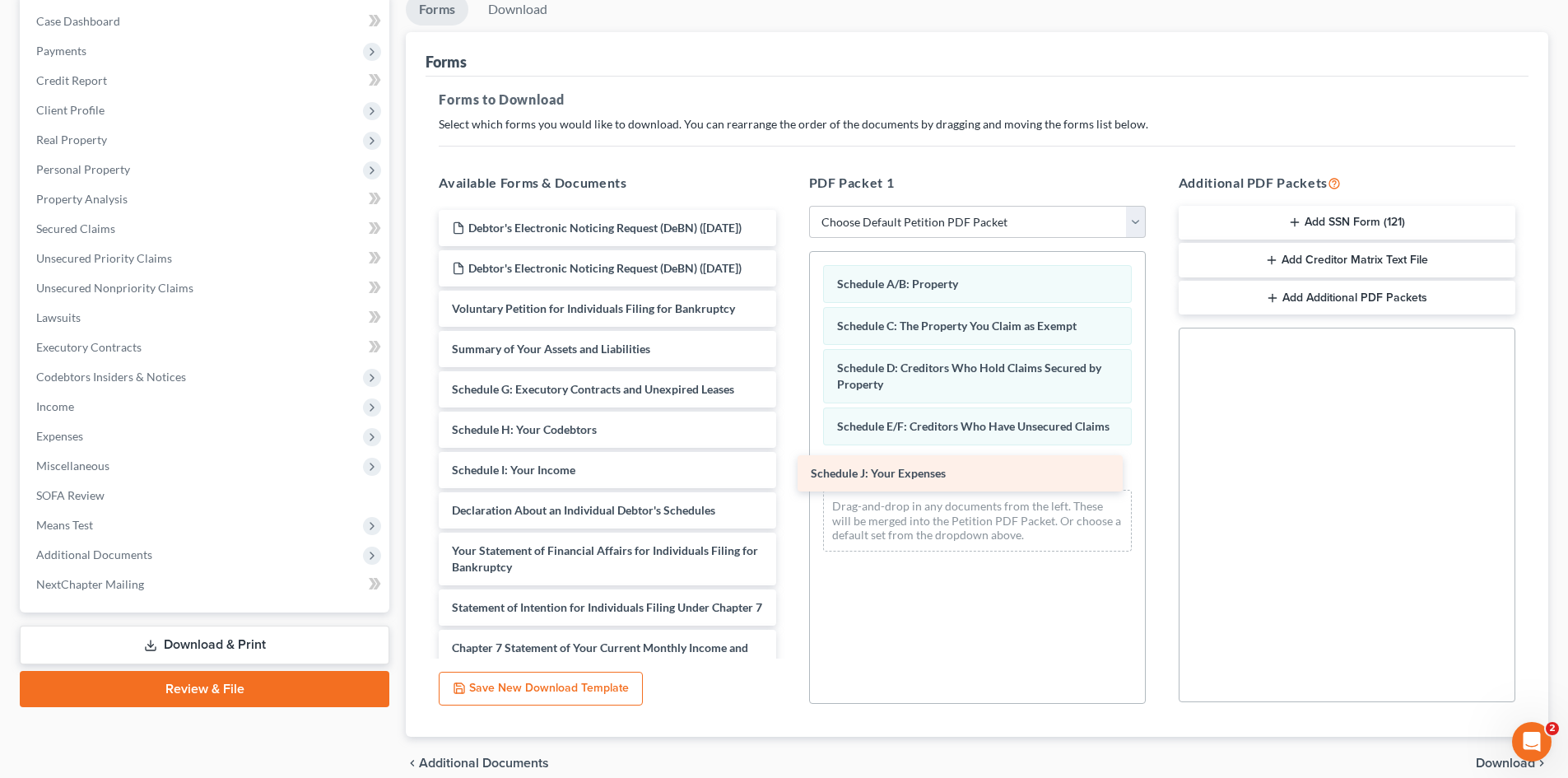
drag, startPoint x: 521, startPoint y: 537, endPoint x: 880, endPoint y: 467, distance: 365.8
click at [788, 467] on div "Schedule J: Your Expenses Debtor's Electronic Noticing Request (DeBN) ([DATE]) …" at bounding box center [607, 536] width 363 height 651
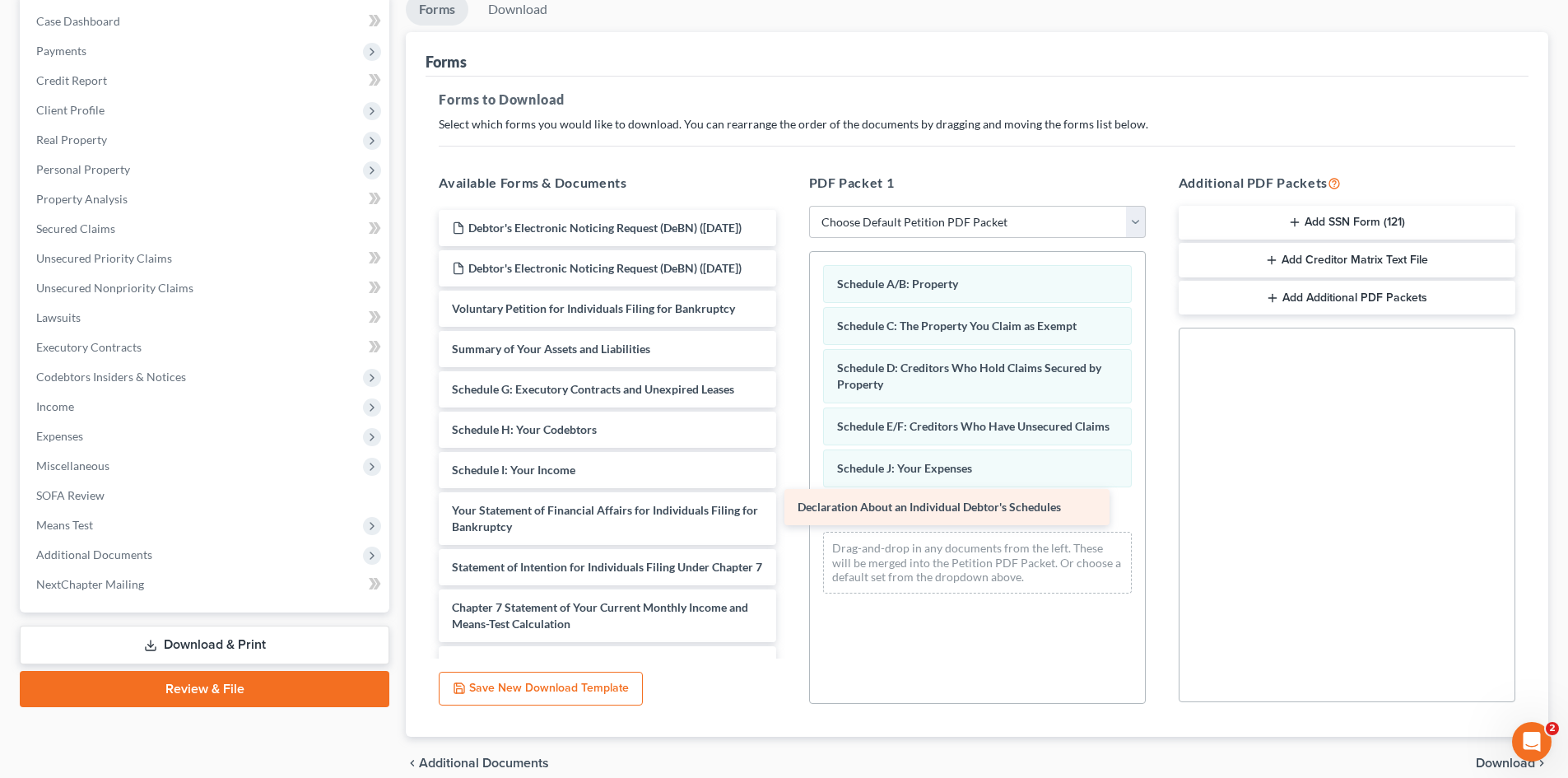
drag, startPoint x: 560, startPoint y: 543, endPoint x: 905, endPoint y: 507, distance: 346.9
click at [788, 507] on div "Declaration About an Individual Debtor's Schedules Debtor's Electronic Noticing…" at bounding box center [607, 515] width 363 height 610
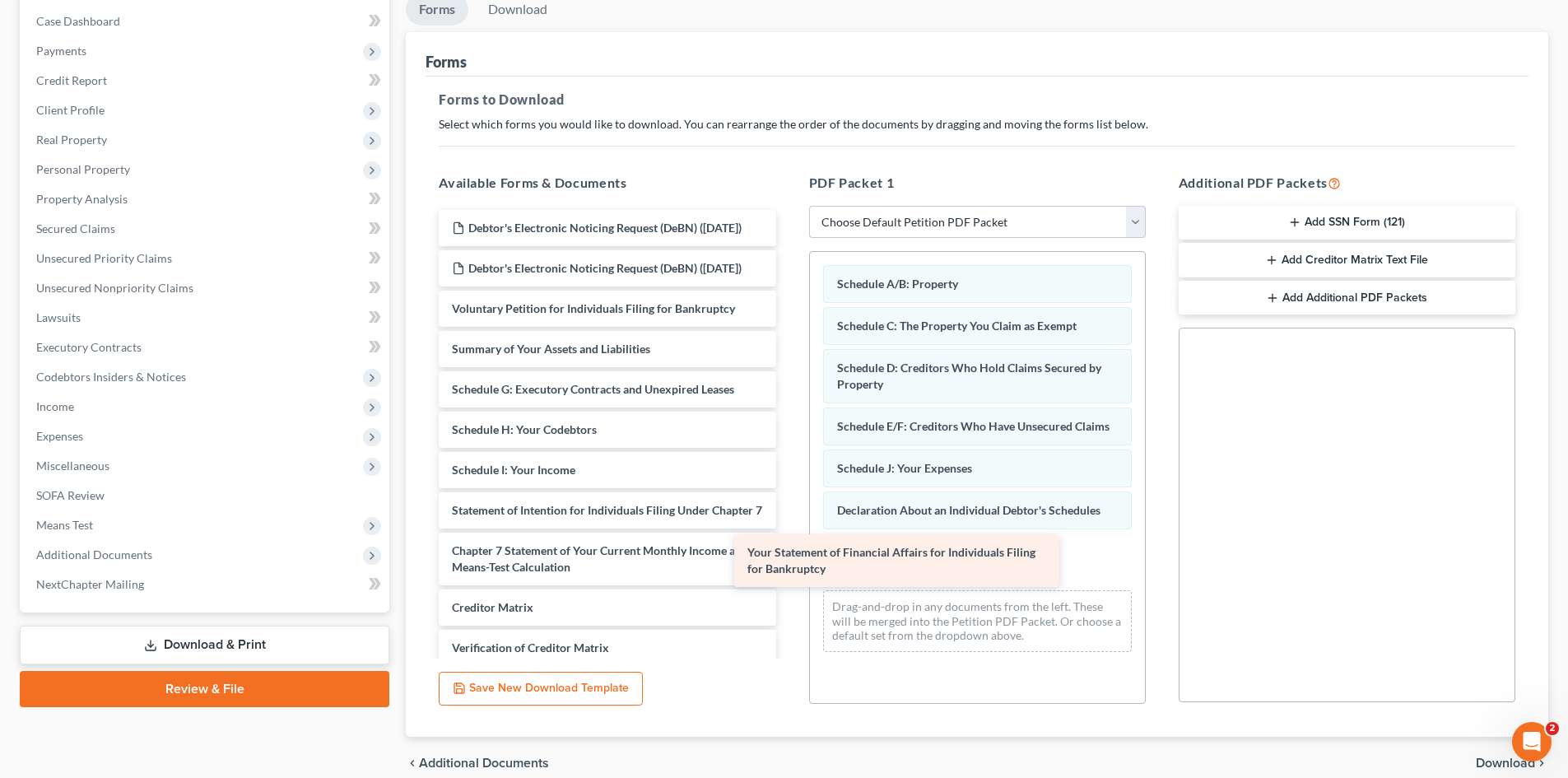
drag, startPoint x: 676, startPoint y: 551, endPoint x: 976, endPoint y: 559, distance: 300.1
click at [788, 559] on div "Your Statement of Financial Affairs for Individuals Filing for Bankruptcy Debto…" at bounding box center [607, 486] width 363 height 553
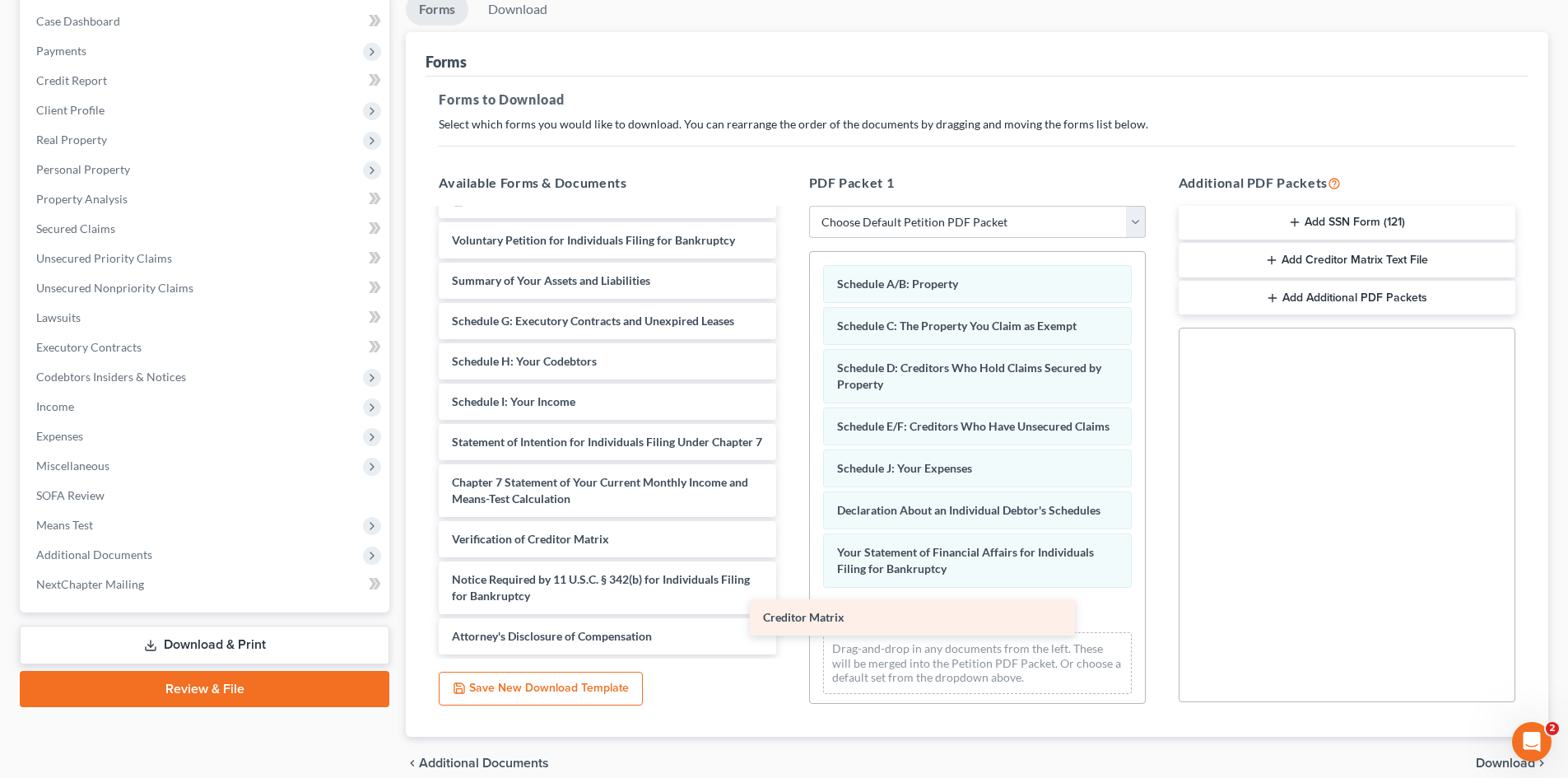
scroll to position [118, 0]
drag, startPoint x: 525, startPoint y: 506, endPoint x: 900, endPoint y: 621, distance: 392.2
click at [788, 621] on div "Creditor Matrix Debtor's Electronic Noticing Request (DeBN) ([DATE]) Debtor's E…" at bounding box center [607, 398] width 363 height 513
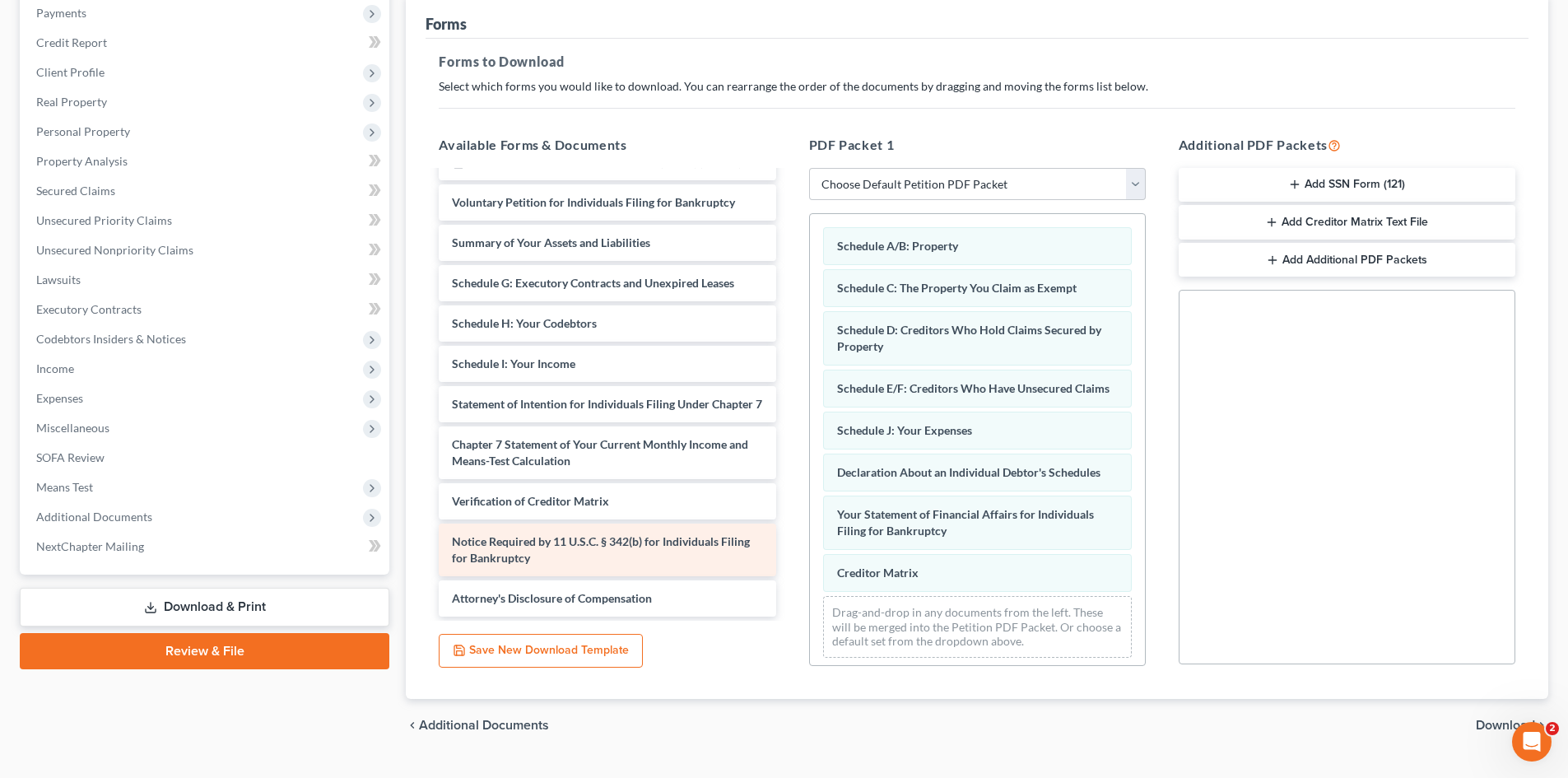
scroll to position [238, 0]
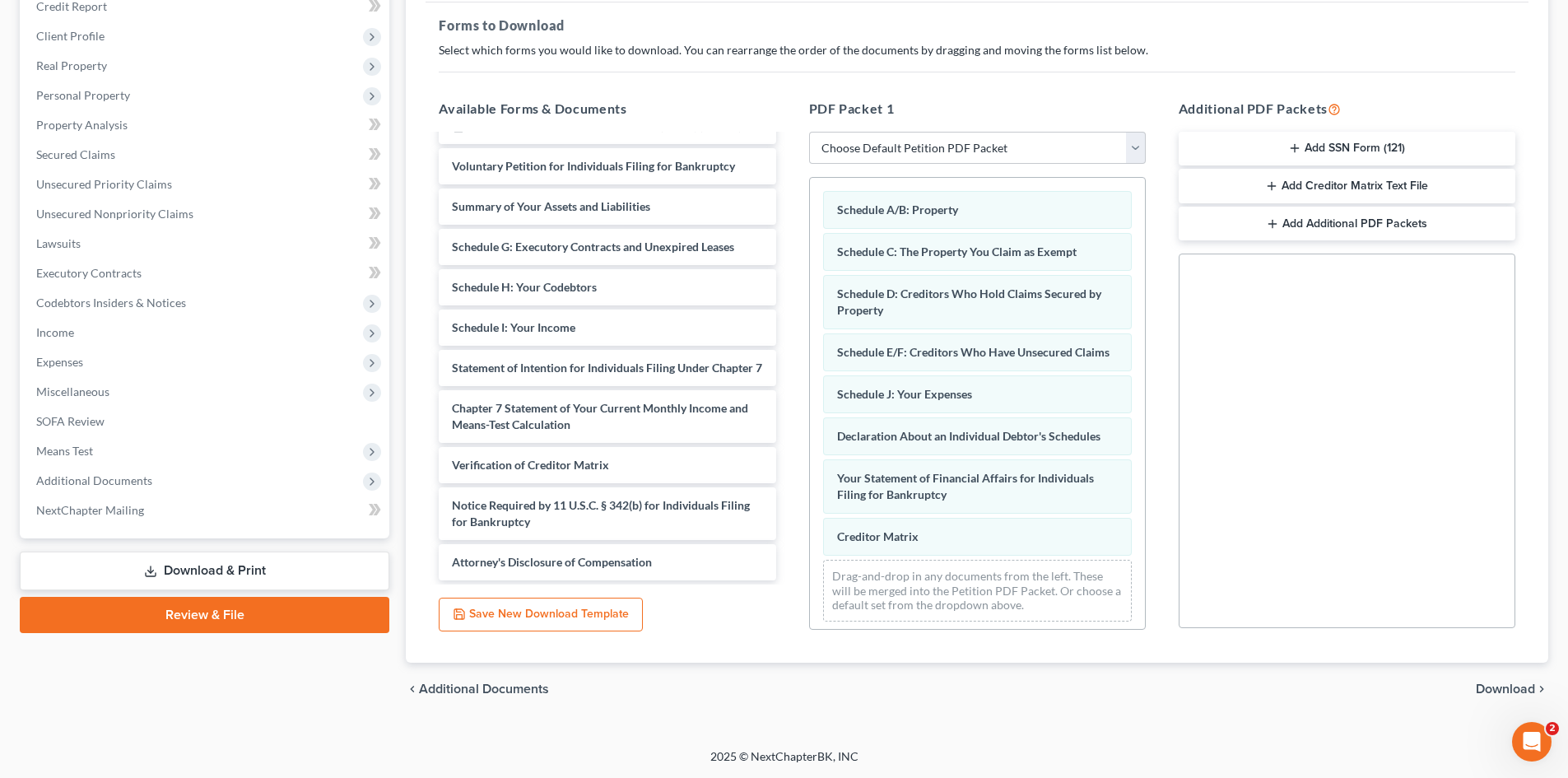
click at [1494, 686] on span "Download" at bounding box center [1504, 689] width 59 height 14
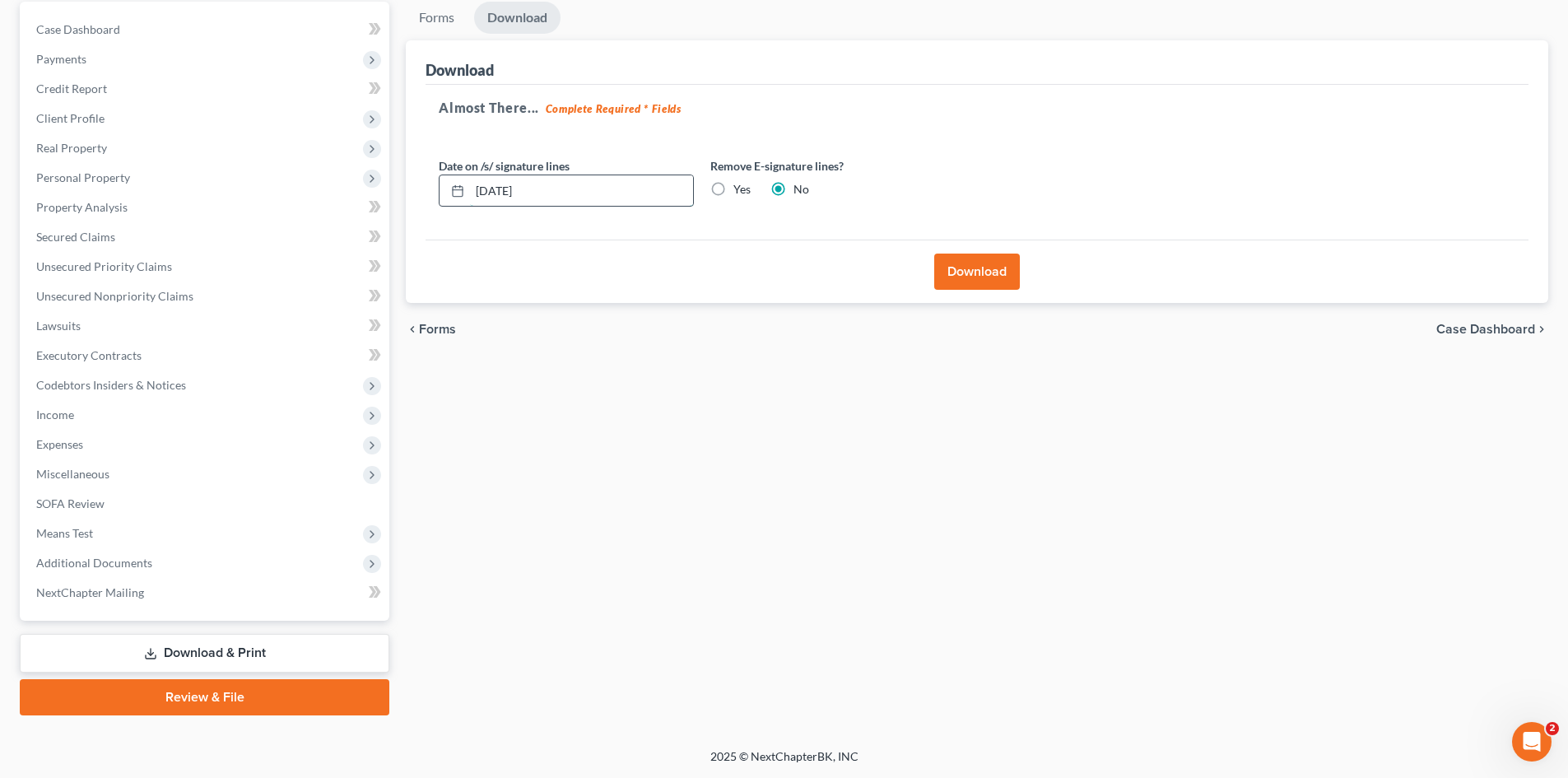
drag, startPoint x: 547, startPoint y: 193, endPoint x: 453, endPoint y: 198, distance: 94.1
click at [456, 198] on div "[DATE]" at bounding box center [566, 191] width 255 height 33
click at [733, 190] on label "Yes" at bounding box center [742, 189] width 17 height 16
click at [740, 190] on input "Yes" at bounding box center [745, 186] width 11 height 11
radio input "true"
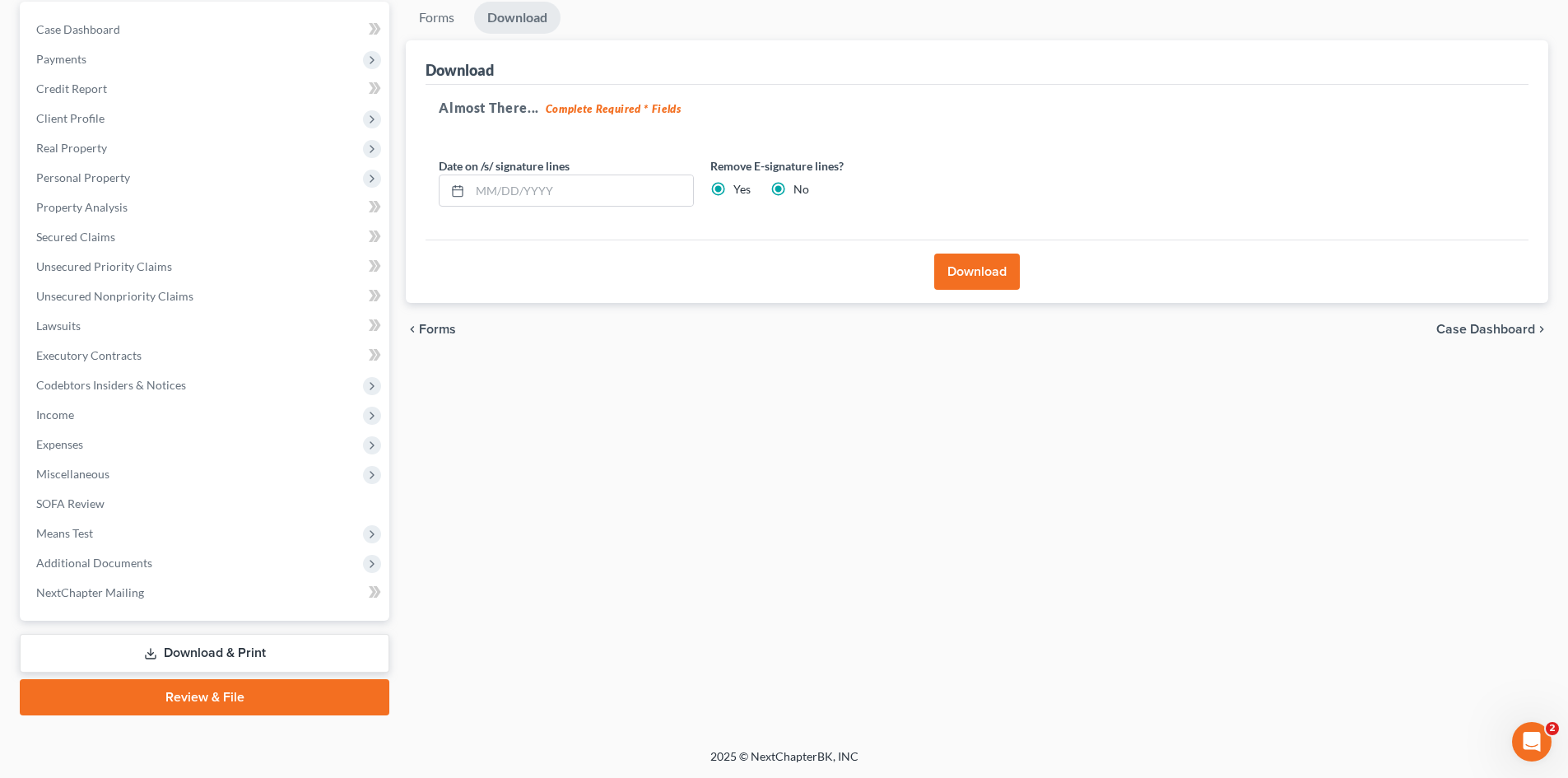
radio input "false"
click at [963, 271] on button "Download" at bounding box center [977, 272] width 86 height 37
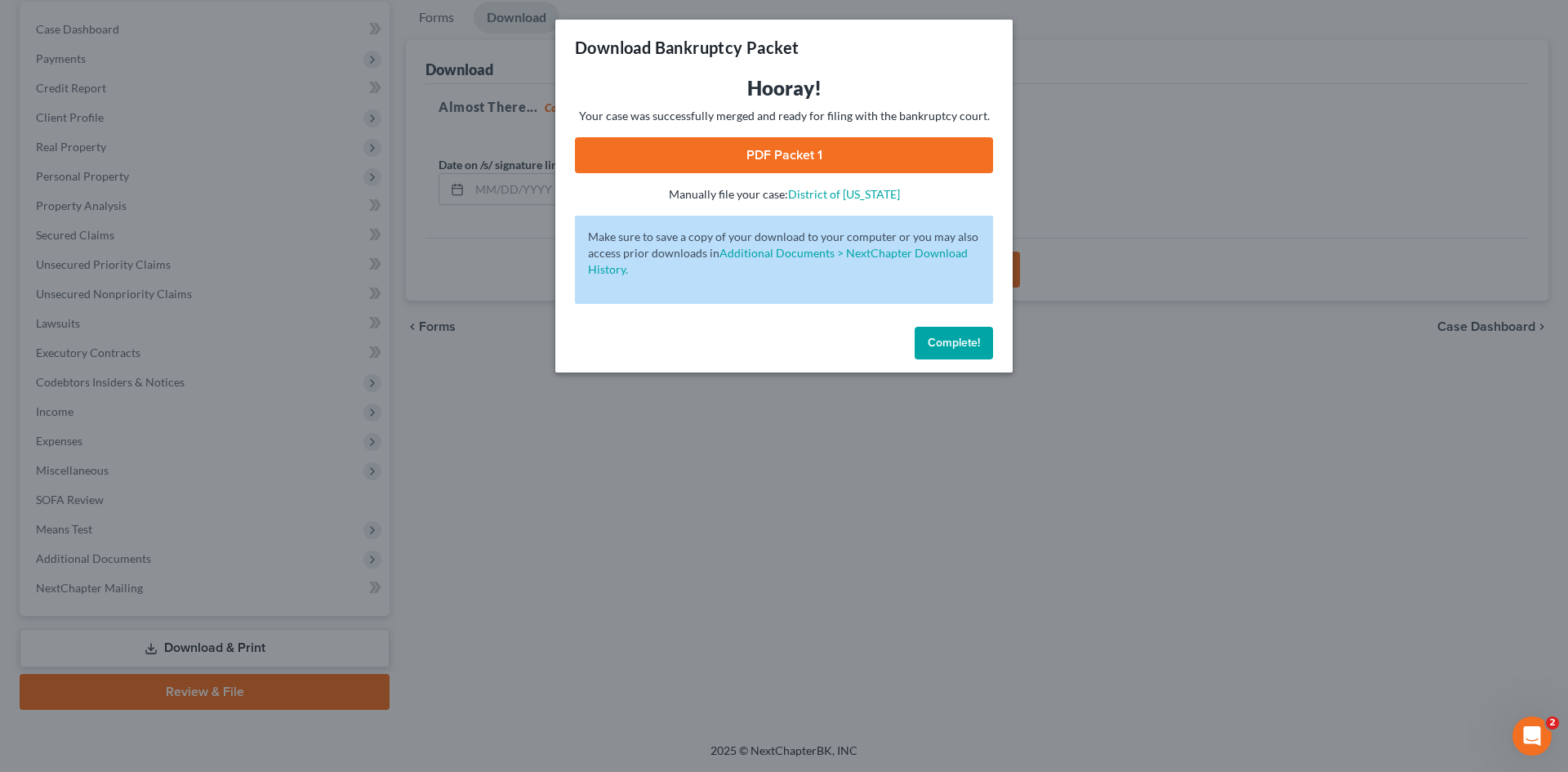
click at [881, 168] on link "PDF Packet 1" at bounding box center [784, 155] width 418 height 36
click at [967, 358] on button "Complete!" at bounding box center [953, 343] width 78 height 33
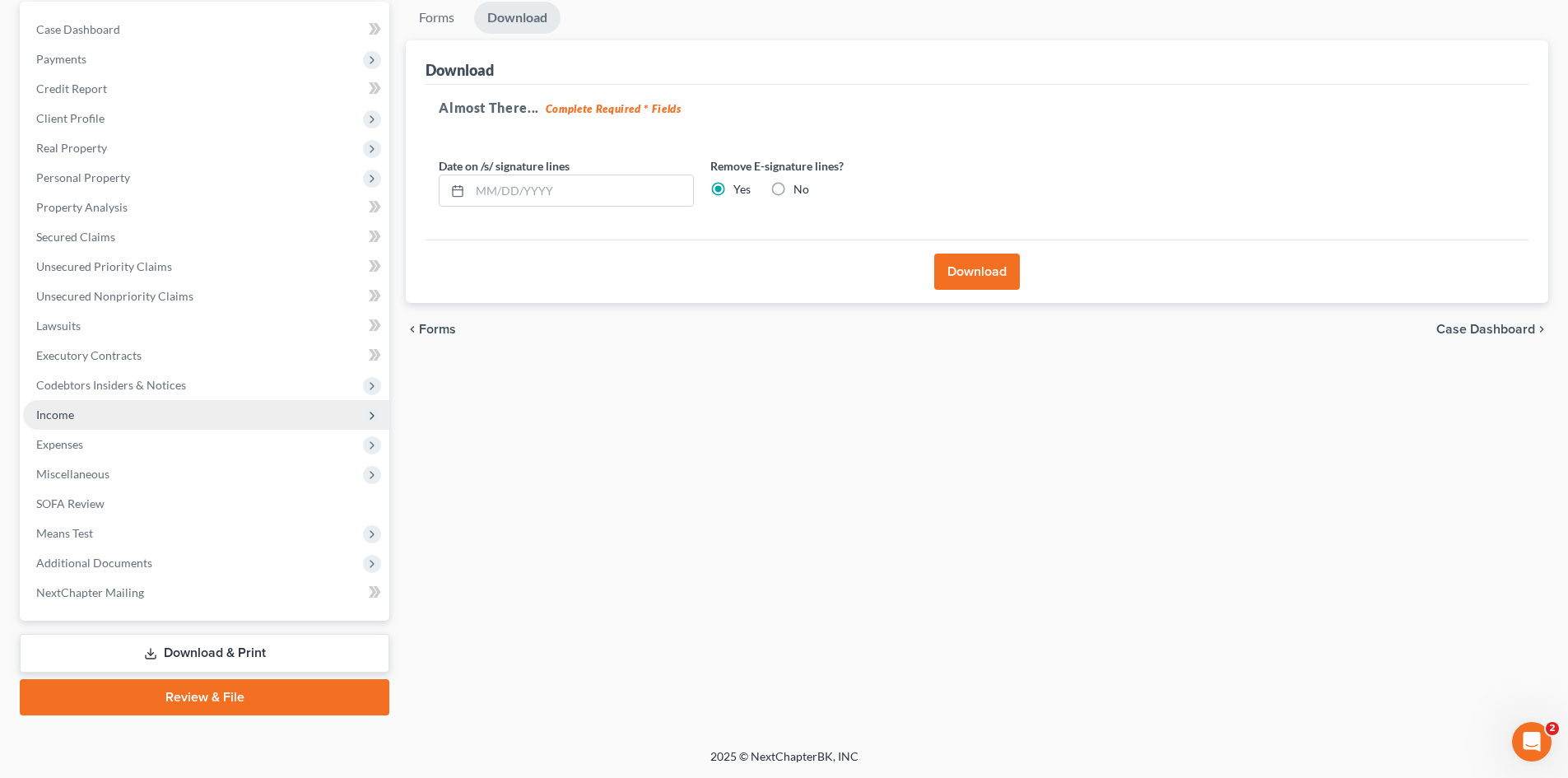
click at [70, 412] on span "Income" at bounding box center [55, 414] width 38 height 14
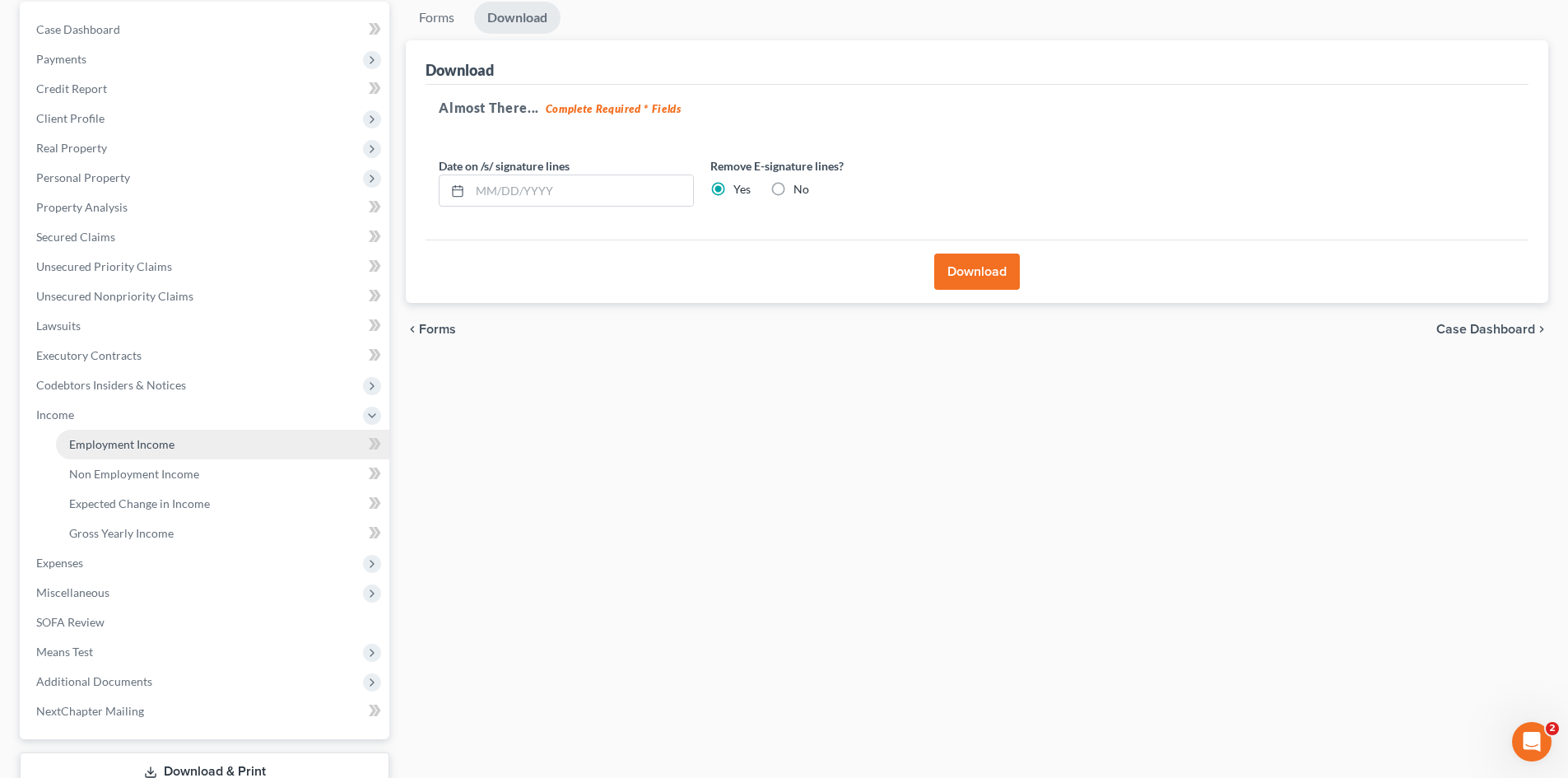
click at [90, 437] on span "Employment Income" at bounding box center [122, 444] width 105 height 14
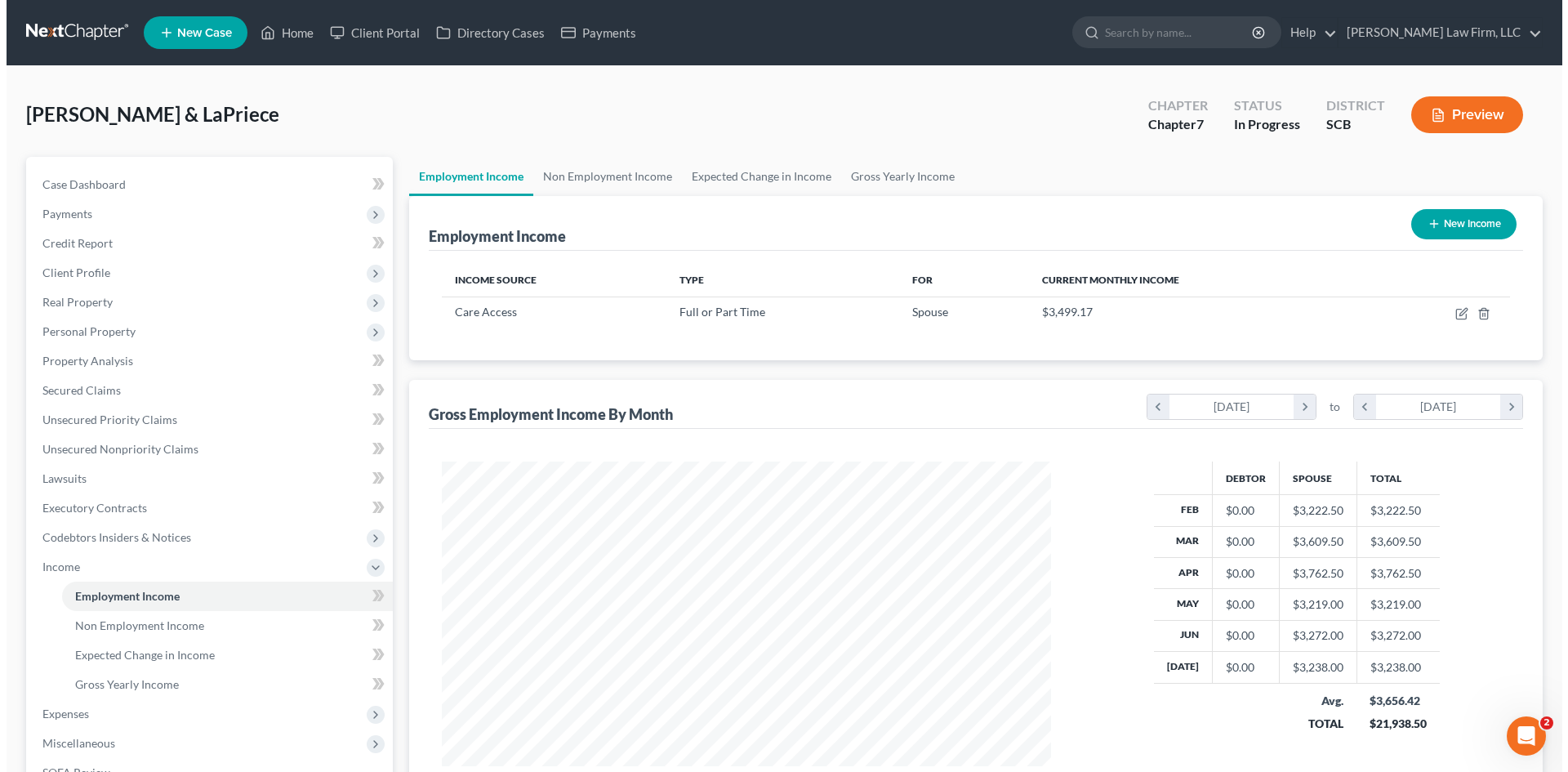
scroll to position [305, 641]
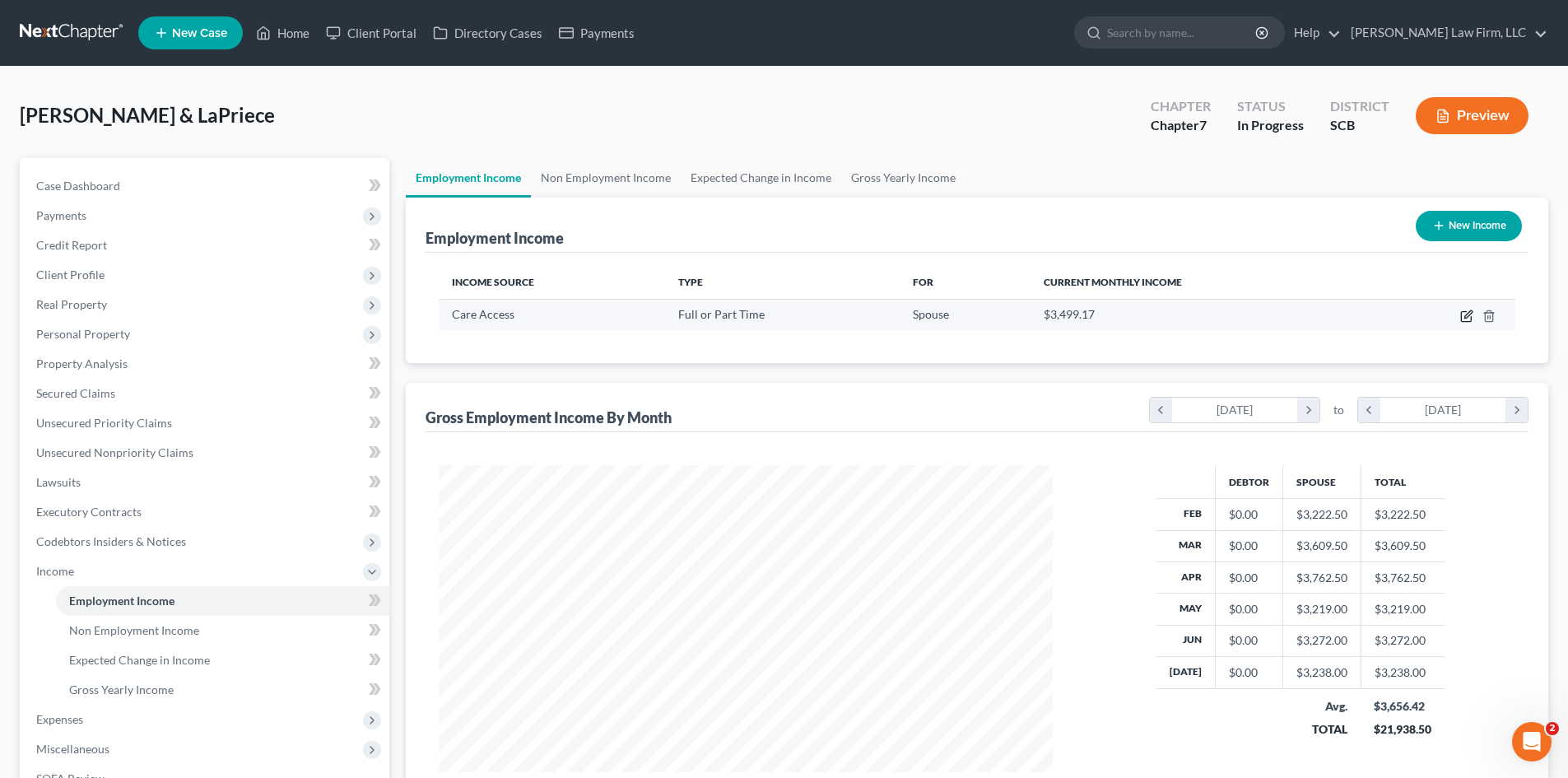
click at [1461, 322] on icon "button" at bounding box center [1467, 317] width 14 height 14
select select "0"
select select "22"
select select "2"
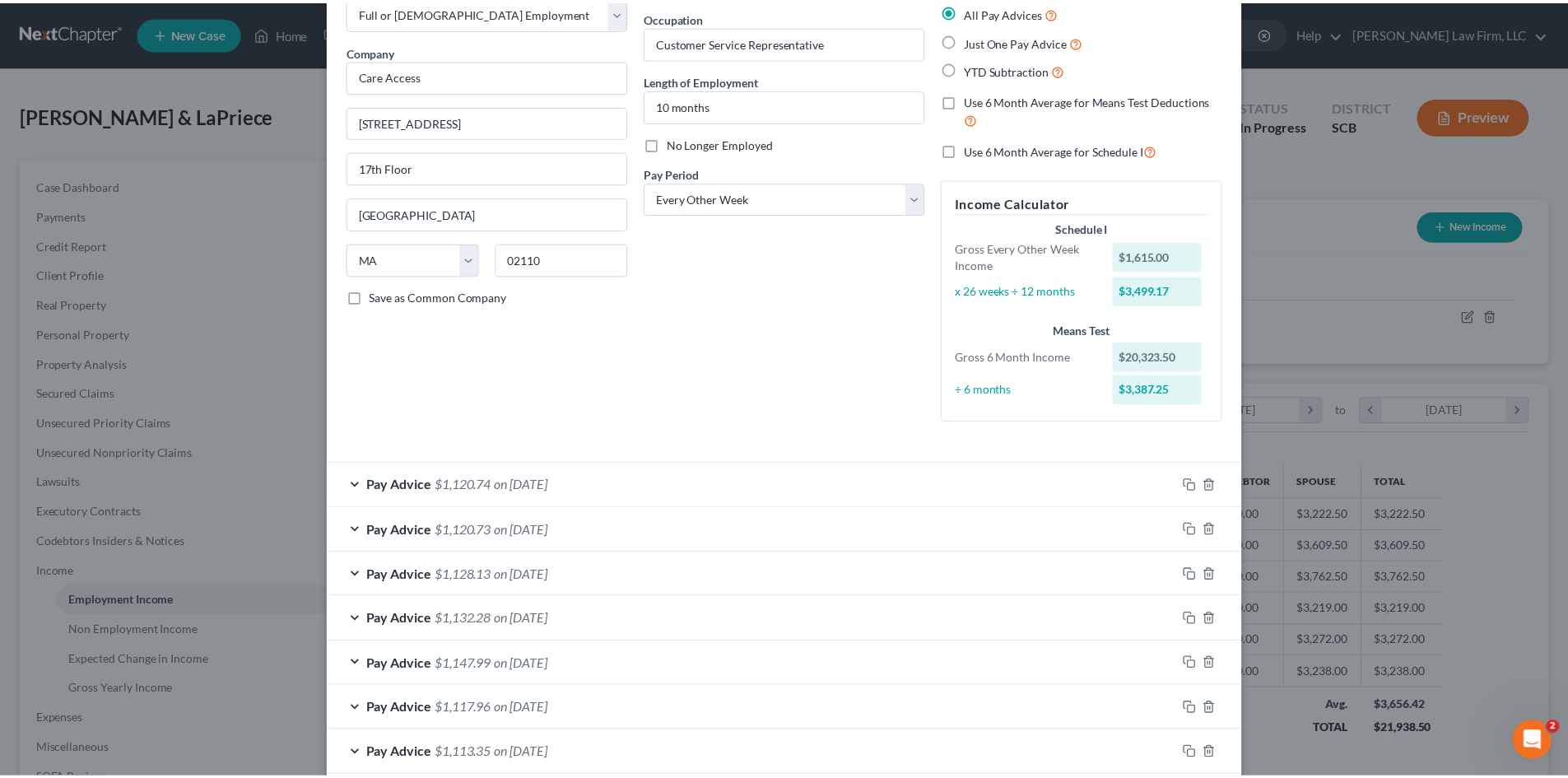
scroll to position [412, 0]
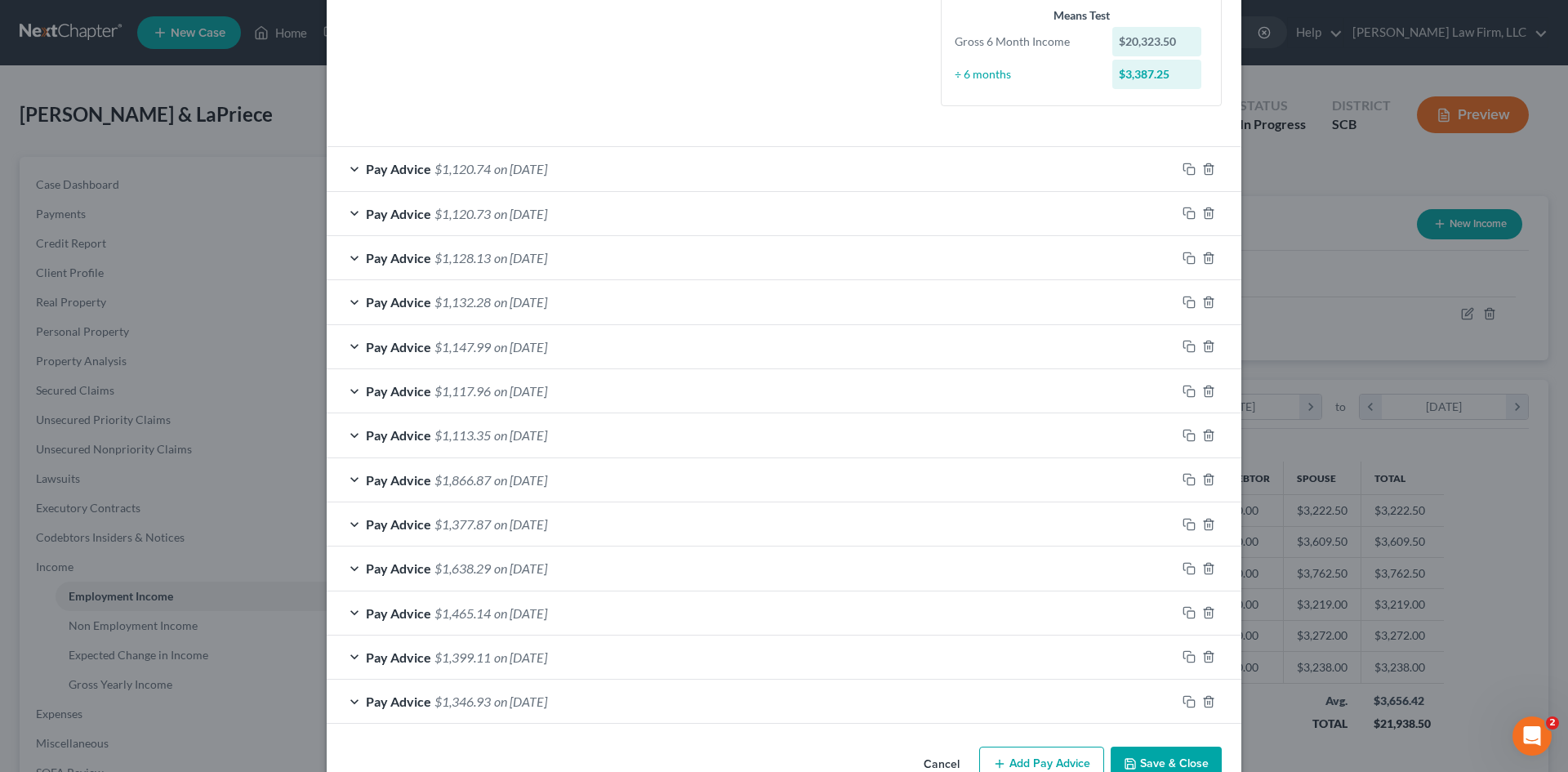
drag, startPoint x: 1147, startPoint y: 759, endPoint x: 1237, endPoint y: 744, distance: 91.2
click at [1147, 759] on button "Save & Close" at bounding box center [1166, 764] width 111 height 34
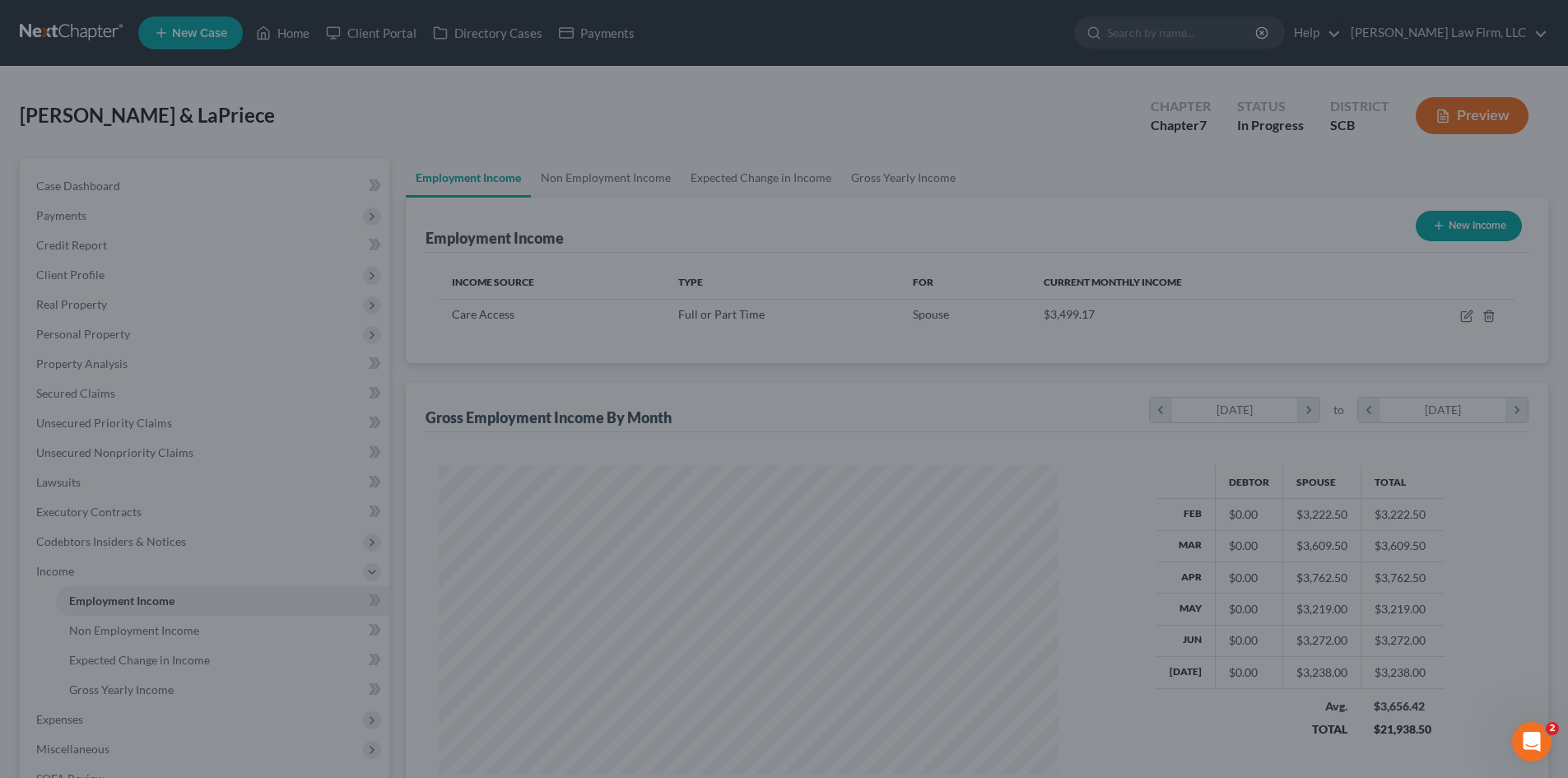
scroll to position [823079, 822450]
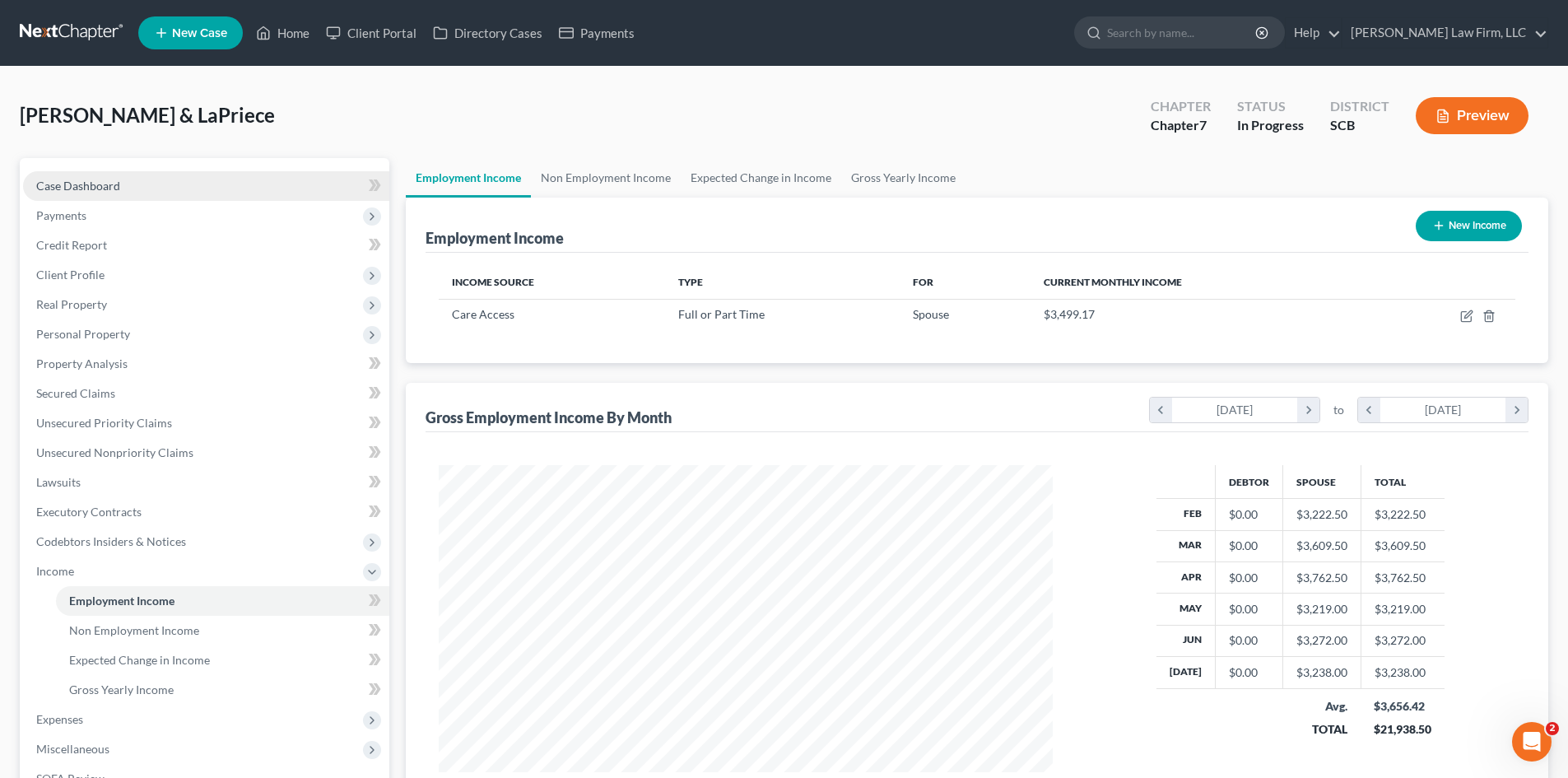
click at [95, 187] on span "Case Dashboard" at bounding box center [78, 185] width 84 height 14
select select "0"
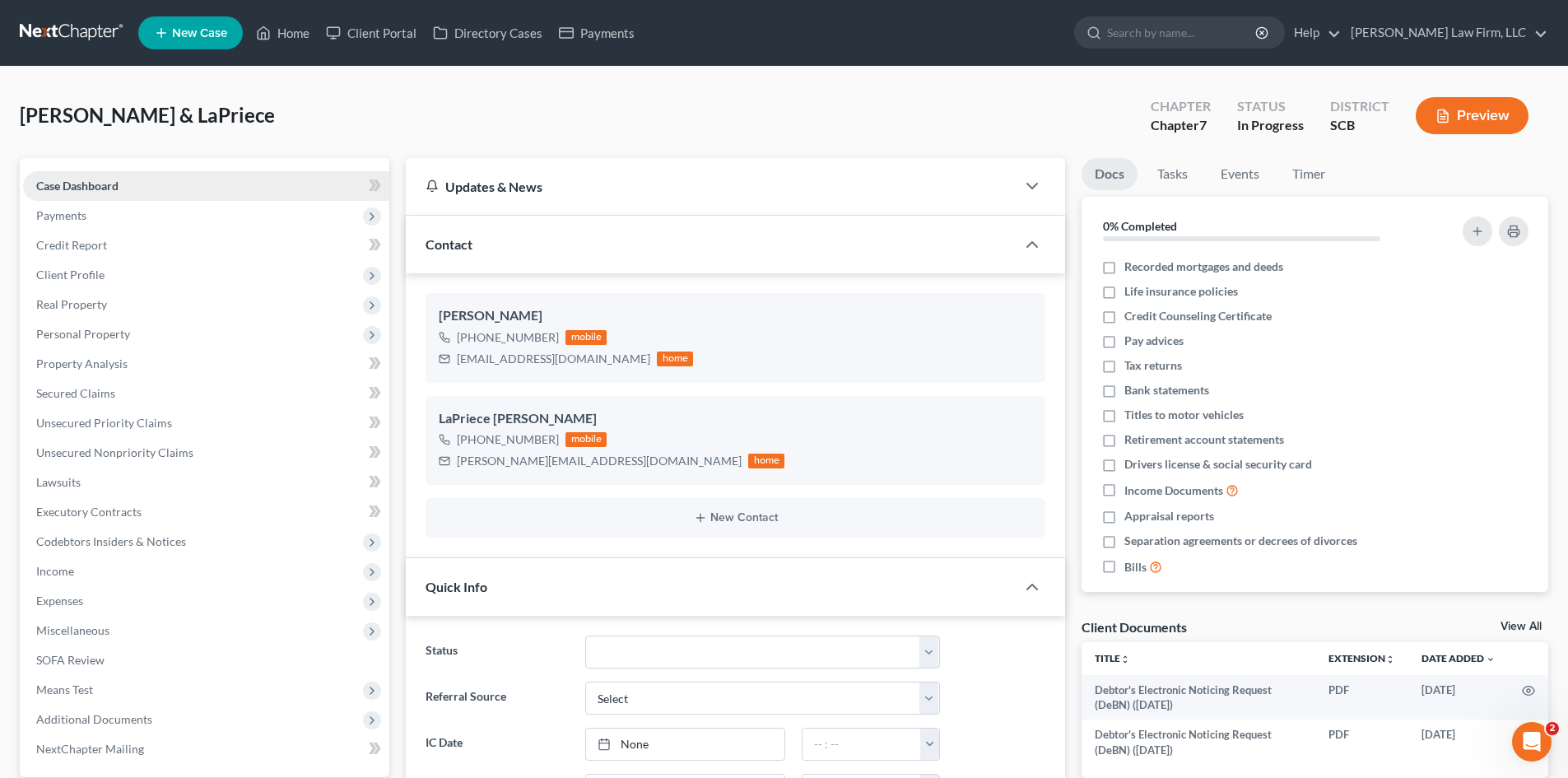
scroll to position [1181, 0]
click at [90, 572] on span "Income" at bounding box center [206, 571] width 367 height 30
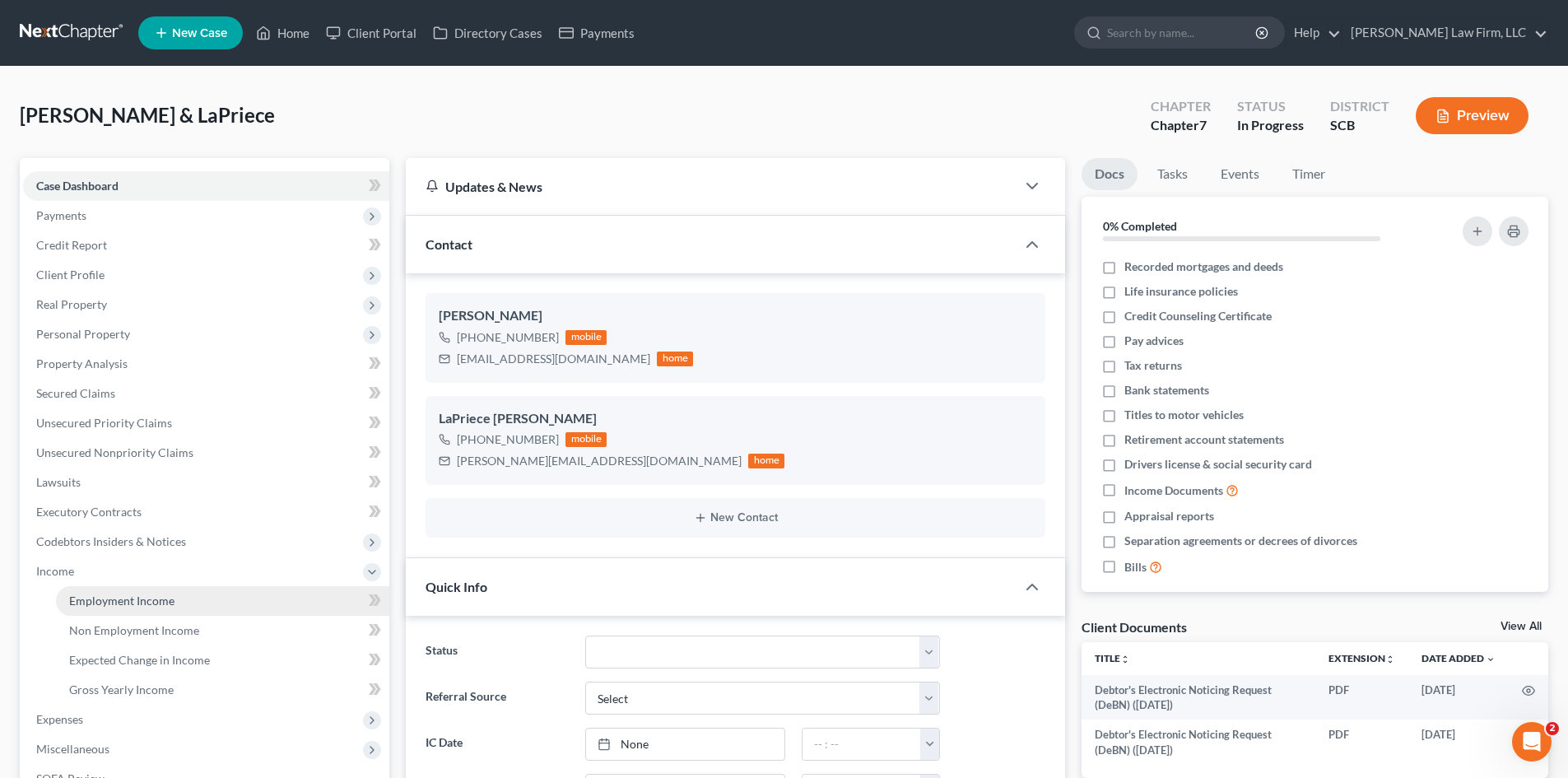
drag, startPoint x: 95, startPoint y: 591, endPoint x: 198, endPoint y: 589, distance: 103.0
click at [96, 591] on link "Employment Income" at bounding box center [222, 600] width 333 height 30
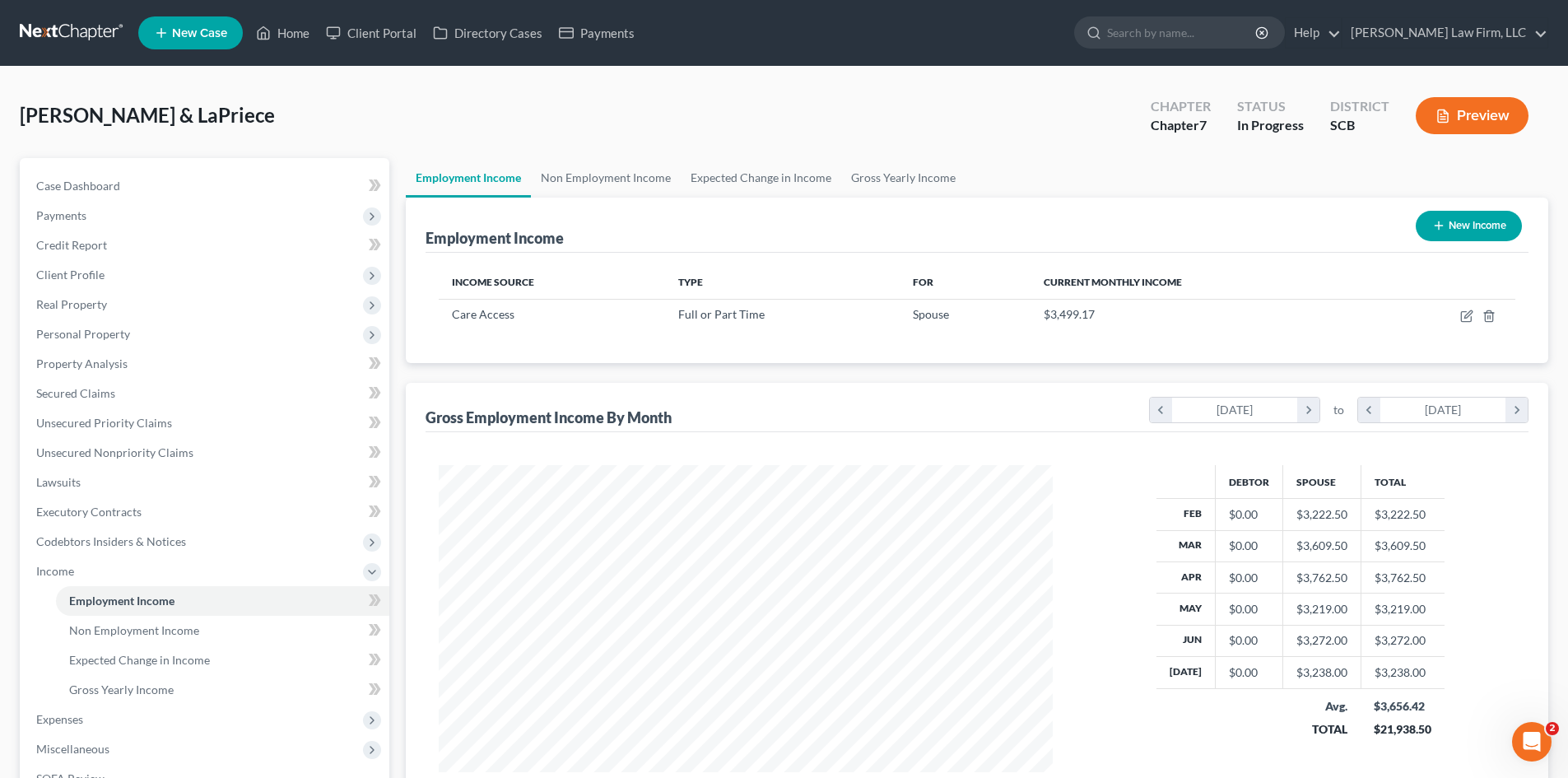
scroll to position [307, 646]
click at [624, 181] on link "Non Employment Income" at bounding box center [605, 178] width 150 height 40
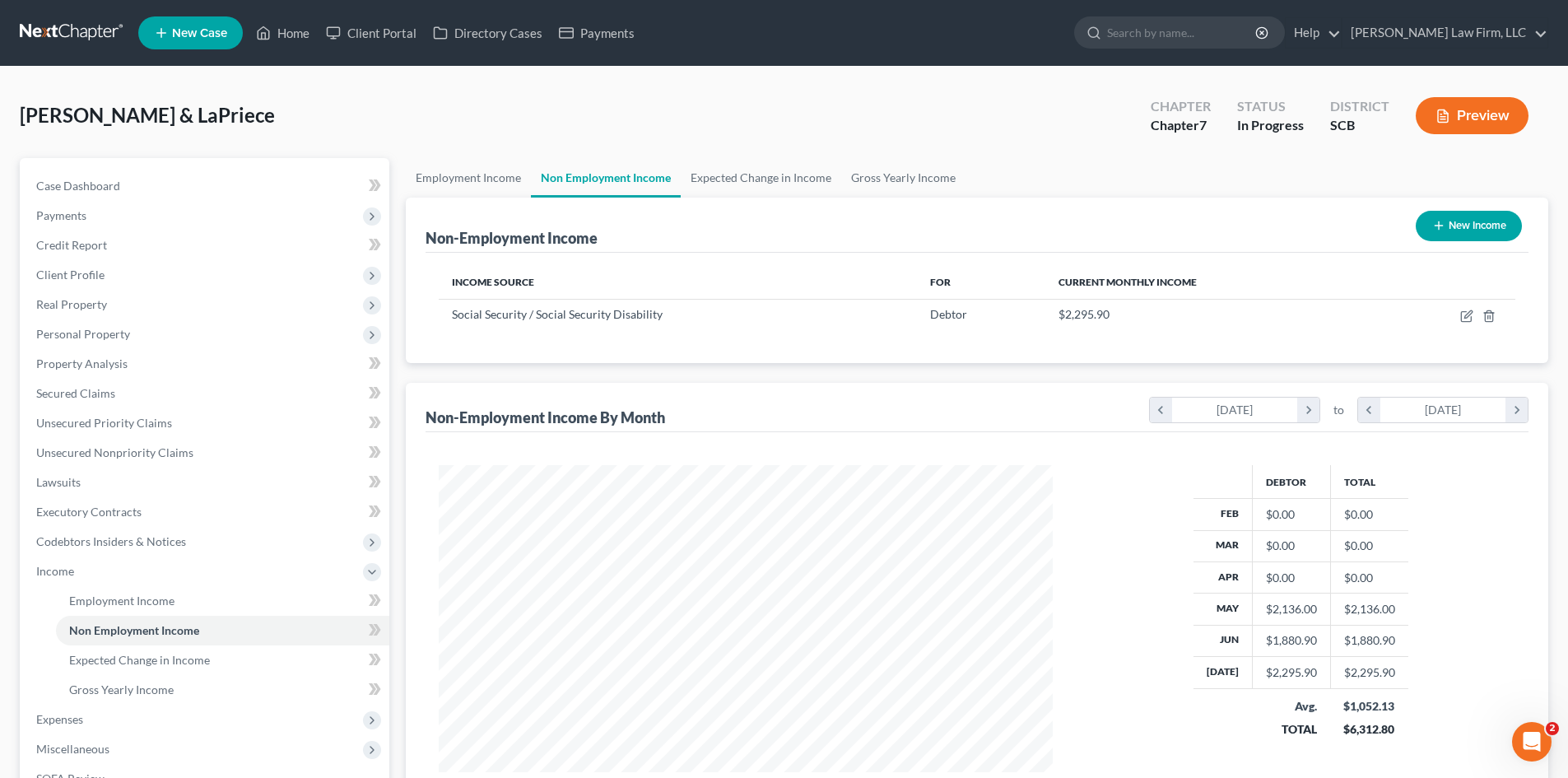
scroll to position [307, 646]
click at [772, 184] on link "Expected Change in Income" at bounding box center [760, 178] width 160 height 40
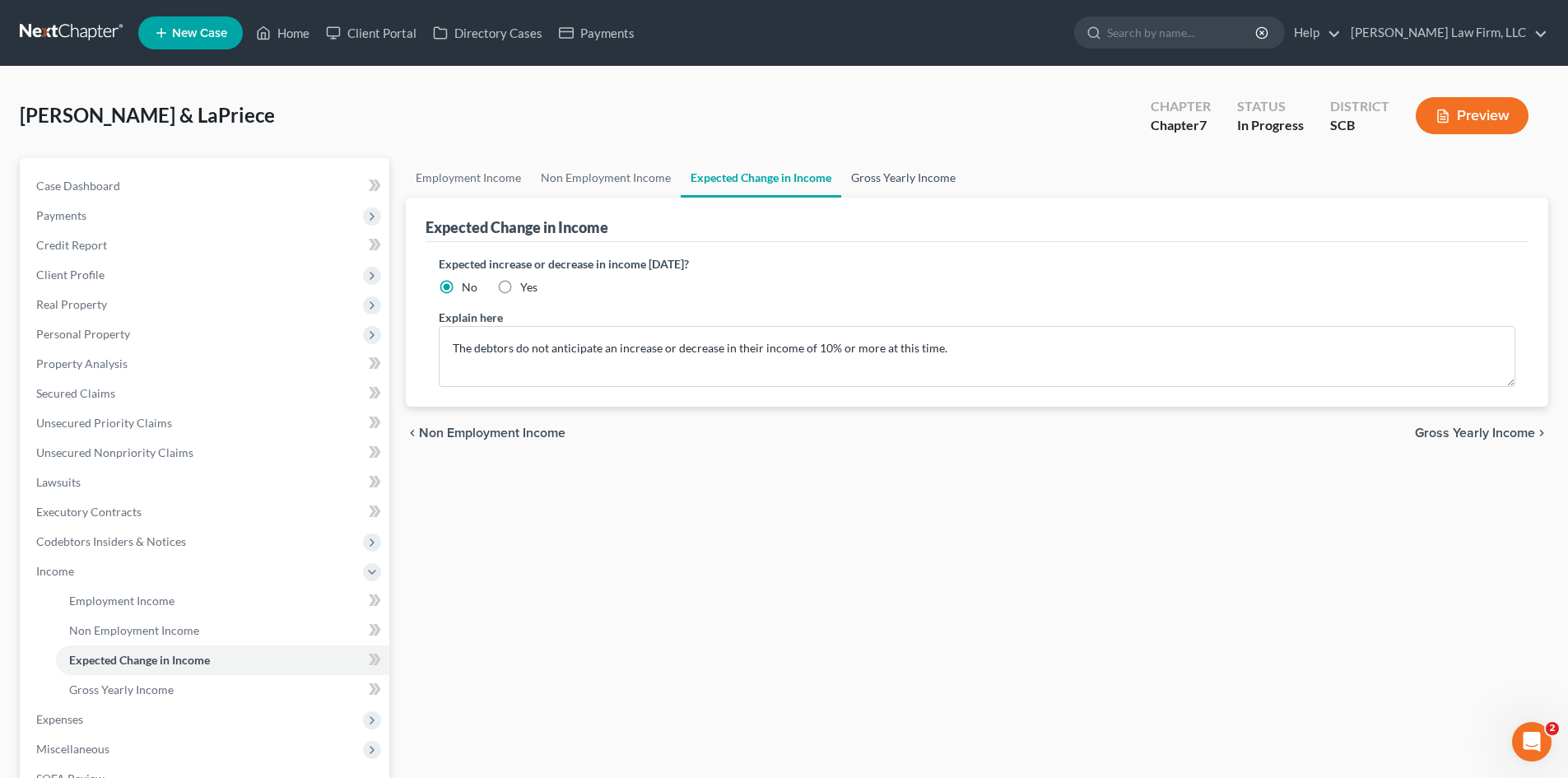
click at [896, 187] on link "Gross Yearly Income" at bounding box center [903, 178] width 124 height 40
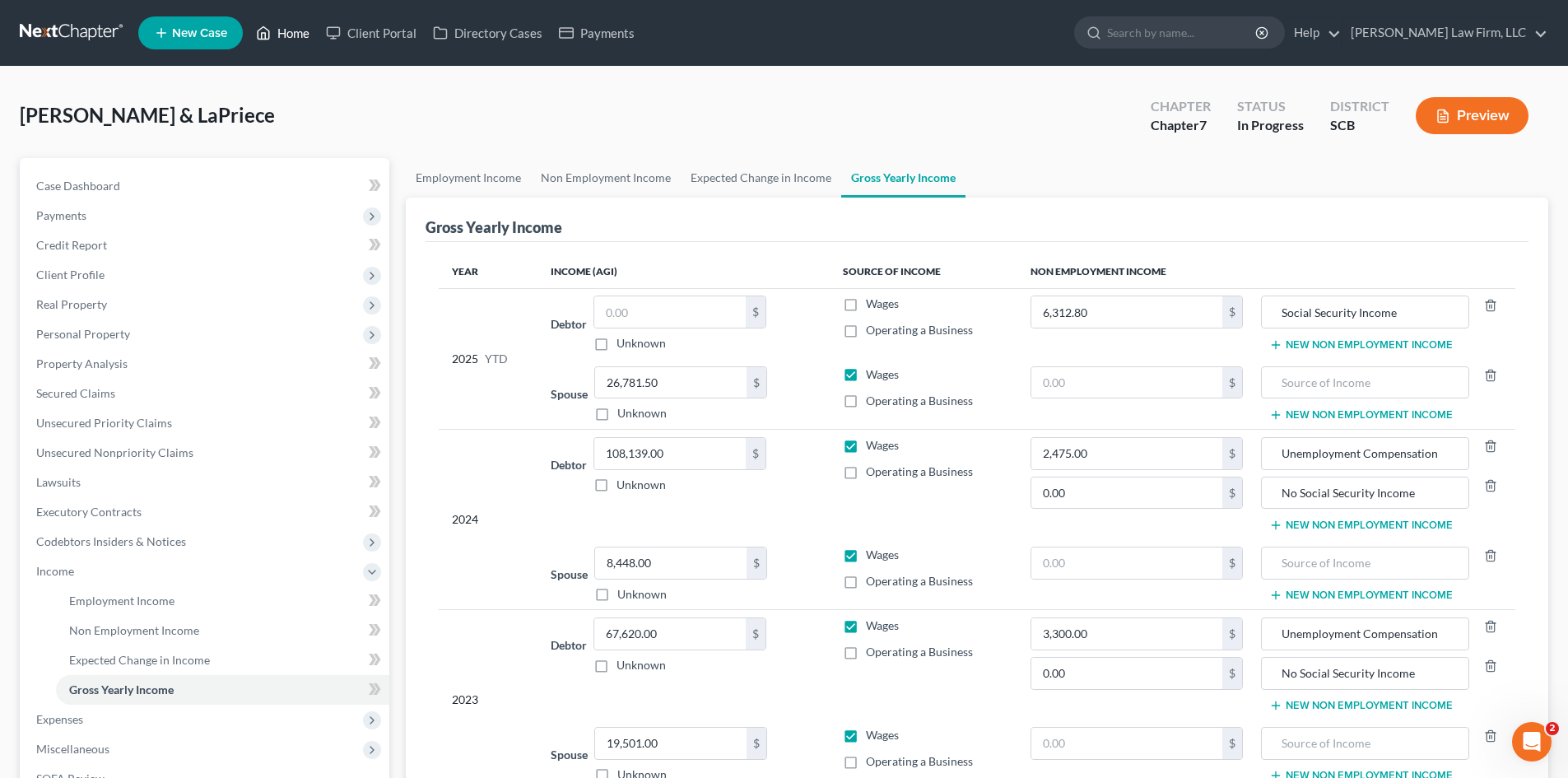
drag, startPoint x: 287, startPoint y: 26, endPoint x: 294, endPoint y: 0, distance: 26.9
click at [287, 26] on link "Home" at bounding box center [283, 33] width 70 height 30
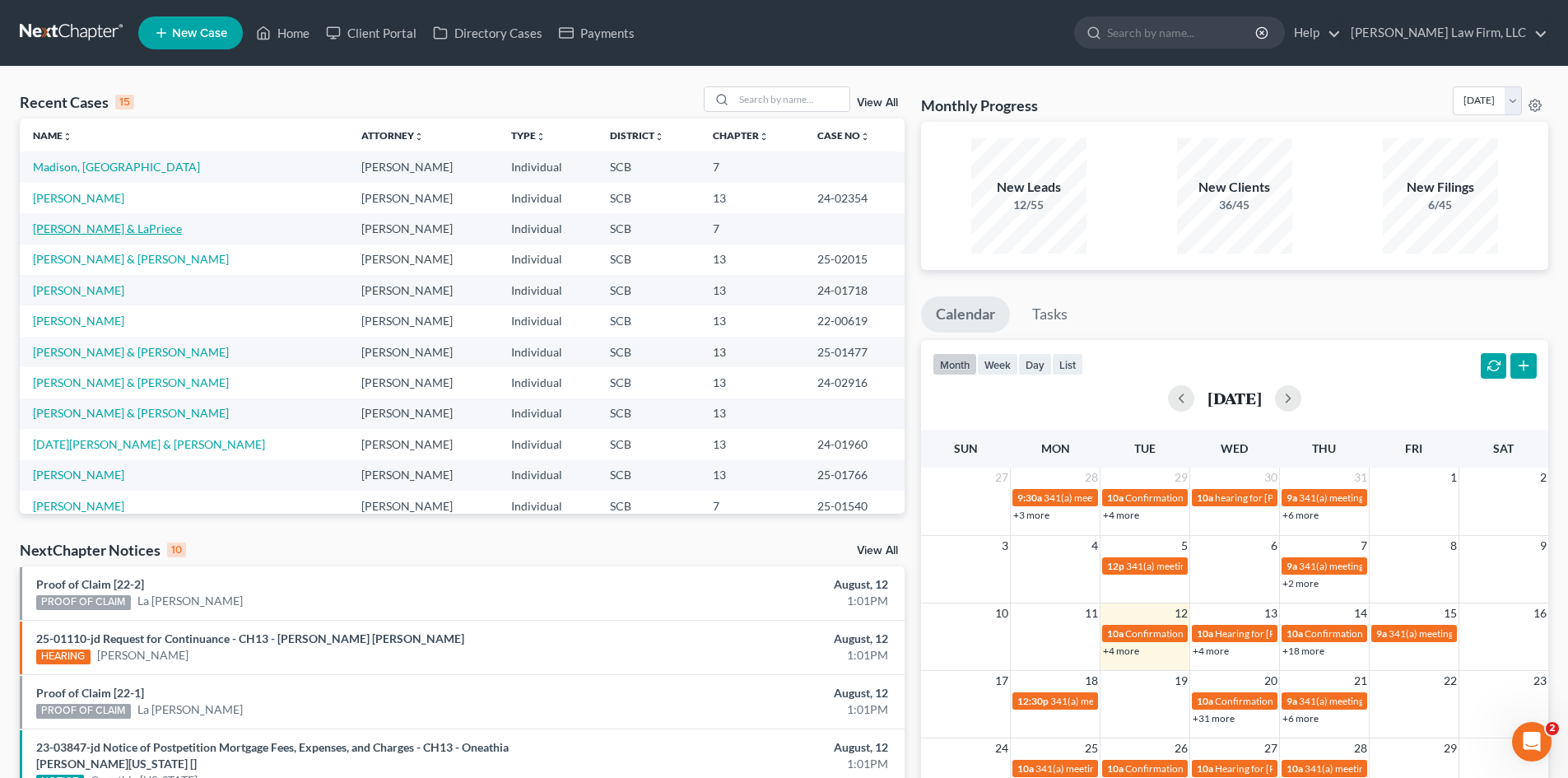
click at [132, 233] on link "[PERSON_NAME] & LaPriece" at bounding box center [107, 228] width 149 height 14
select select "3"
select select "0"
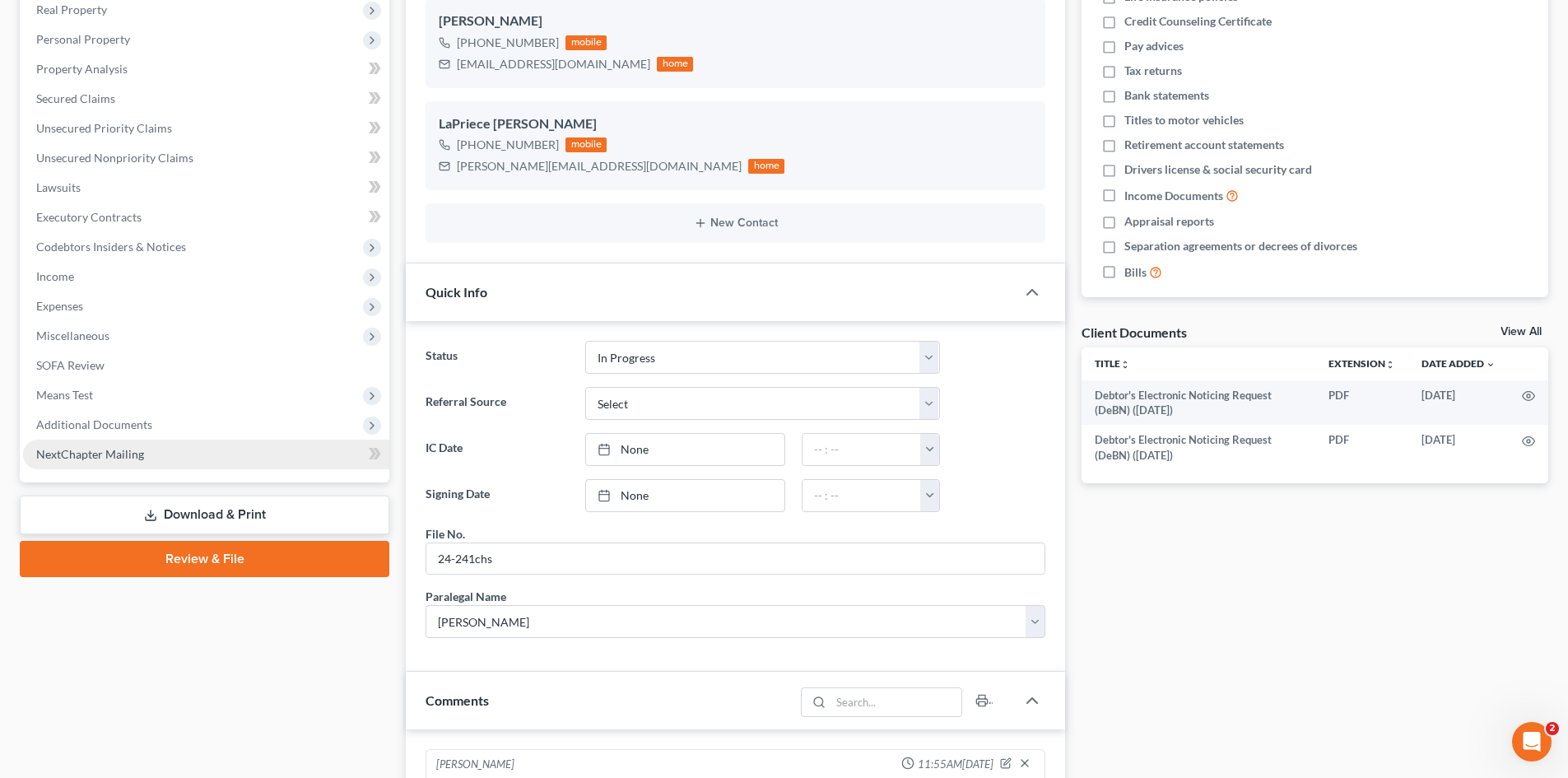
scroll to position [247, 0]
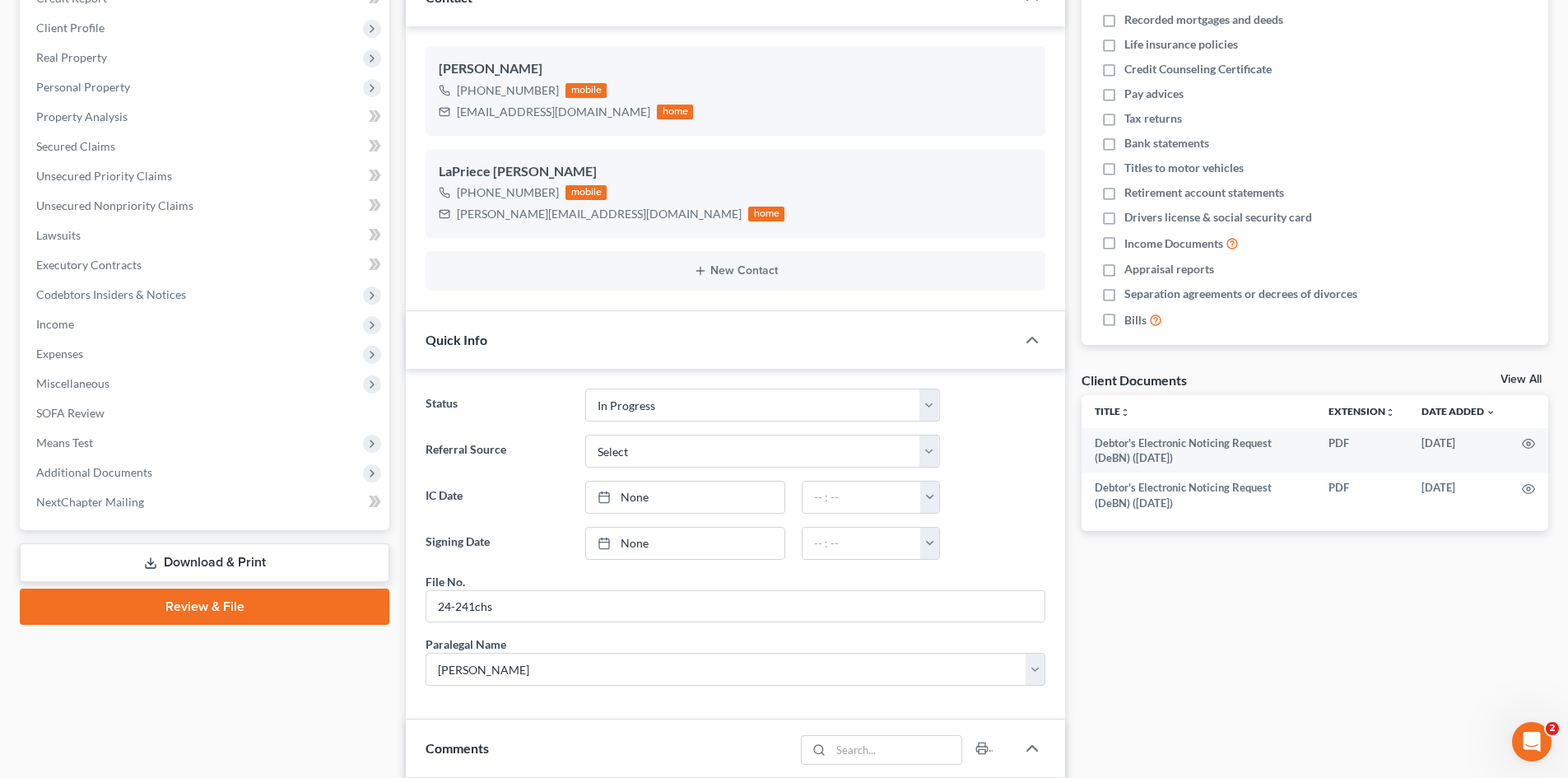
click at [205, 547] on link "Download & Print" at bounding box center [204, 563] width 370 height 39
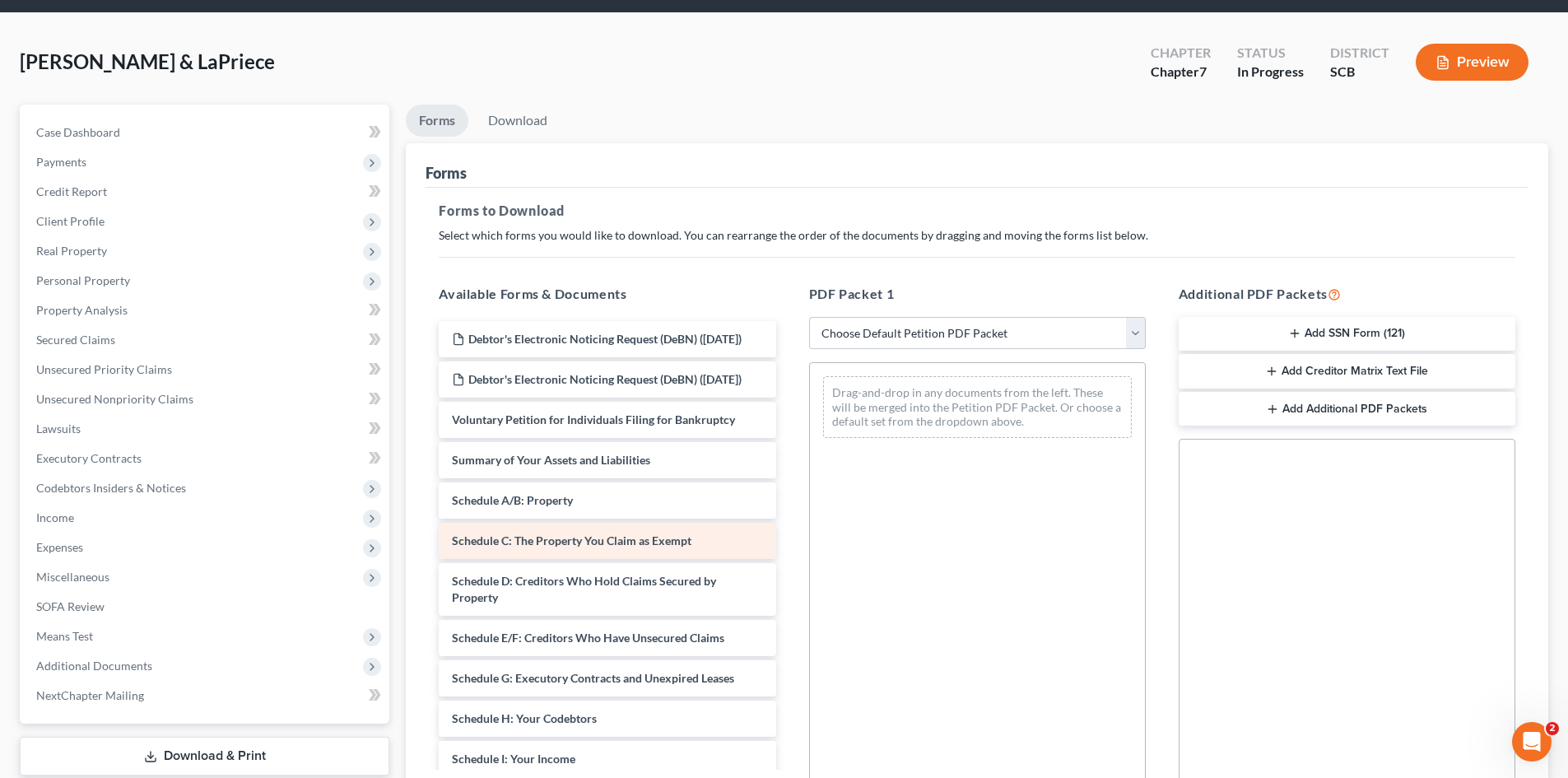
scroll to position [82, 0]
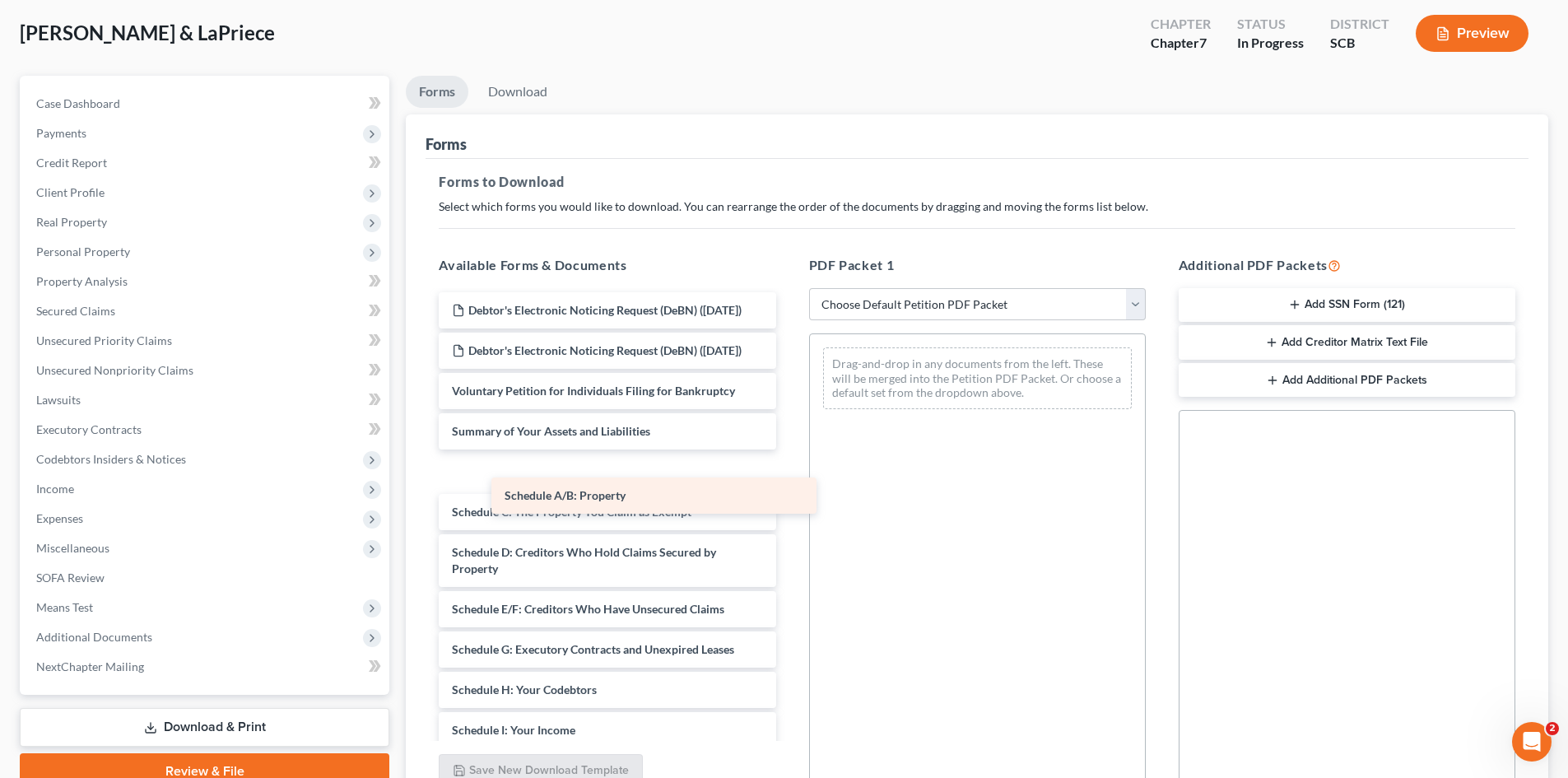
drag, startPoint x: 539, startPoint y: 504, endPoint x: 955, endPoint y: 435, distance: 421.7
click at [788, 429] on div "Schedule A/B: Property Debtor's Electronic Noticing Request (DeBN) ([DATE]) Deb…" at bounding box center [607, 727] width 363 height 869
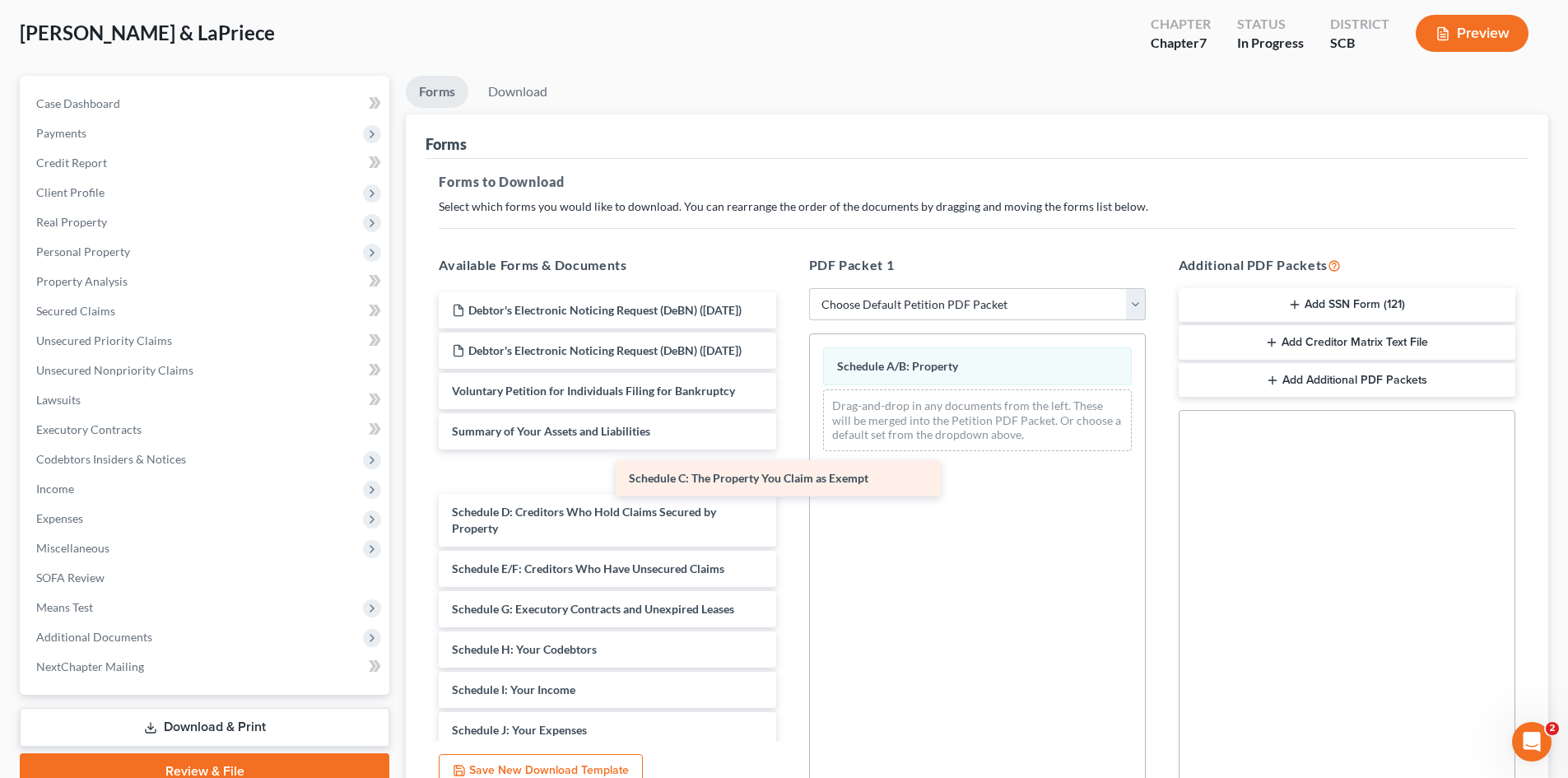
drag, startPoint x: 620, startPoint y: 509, endPoint x: 1036, endPoint y: 433, distance: 422.9
click at [788, 423] on div "Schedule C: The Property You Claim as Exempt Debtor's Electronic Noticing Reque…" at bounding box center [607, 707] width 363 height 828
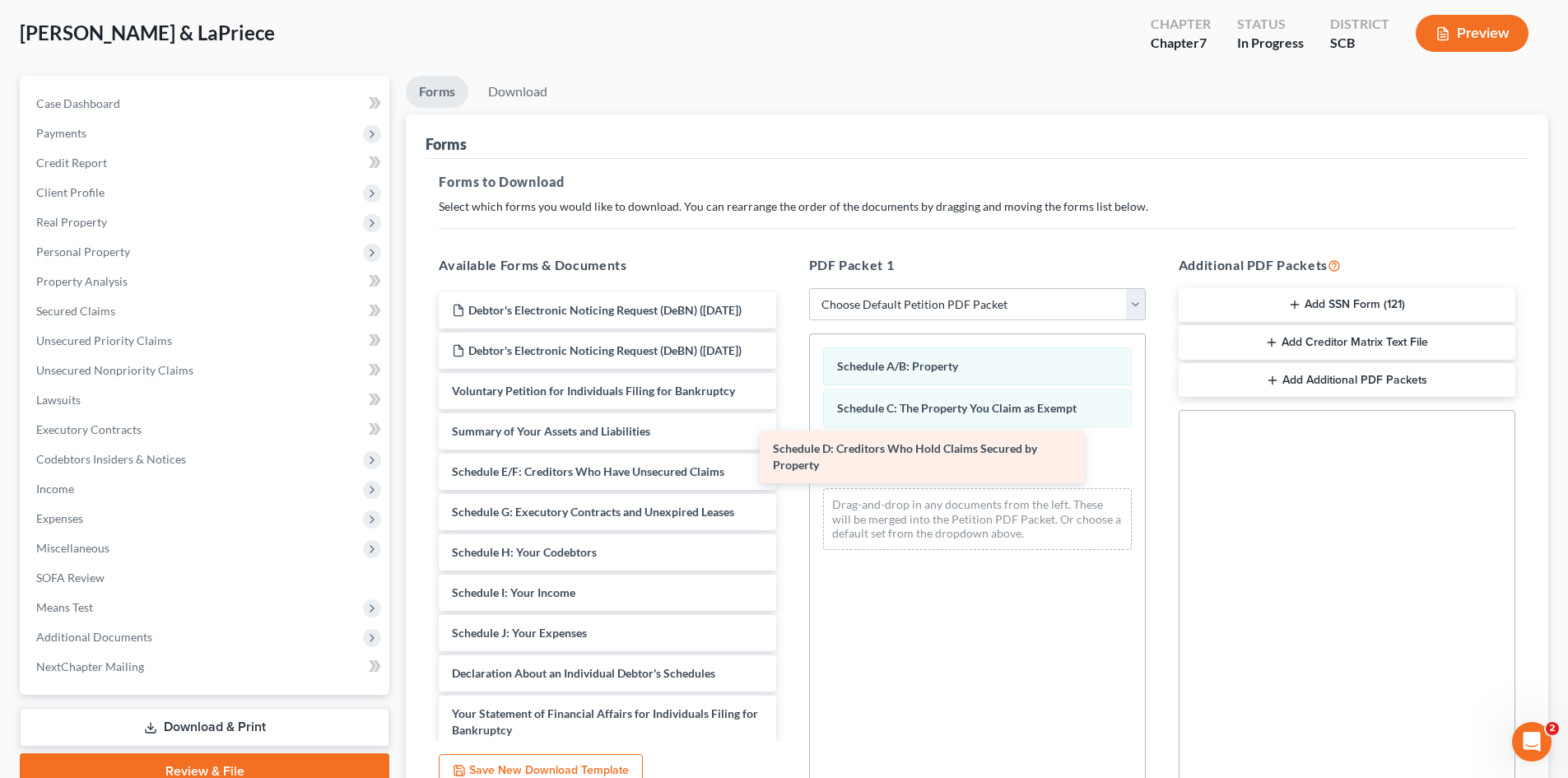
drag, startPoint x: 572, startPoint y: 506, endPoint x: 898, endPoint y: 448, distance: 331.1
click at [788, 448] on div "Schedule D: Creditors Who Hold Claims Secured by Property Debtor's Electronic N…" at bounding box center [607, 657] width 363 height 731
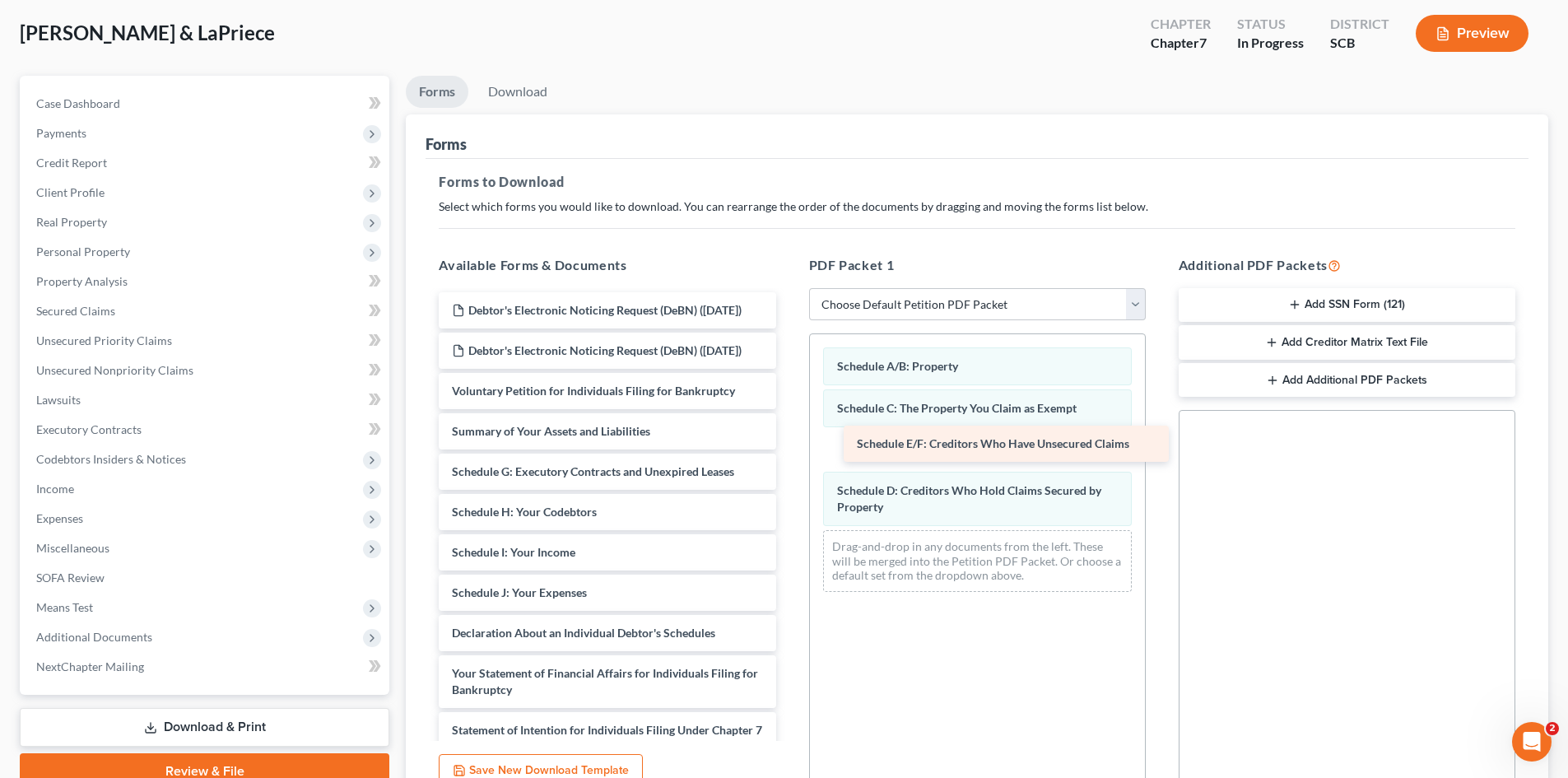
drag, startPoint x: 610, startPoint y: 513, endPoint x: 1030, endPoint y: 448, distance: 425.0
click at [788, 447] on div "Schedule E/F: Creditors Who Have Unsecured Claims Debtor's Electronic Noticing …" at bounding box center [607, 638] width 363 height 691
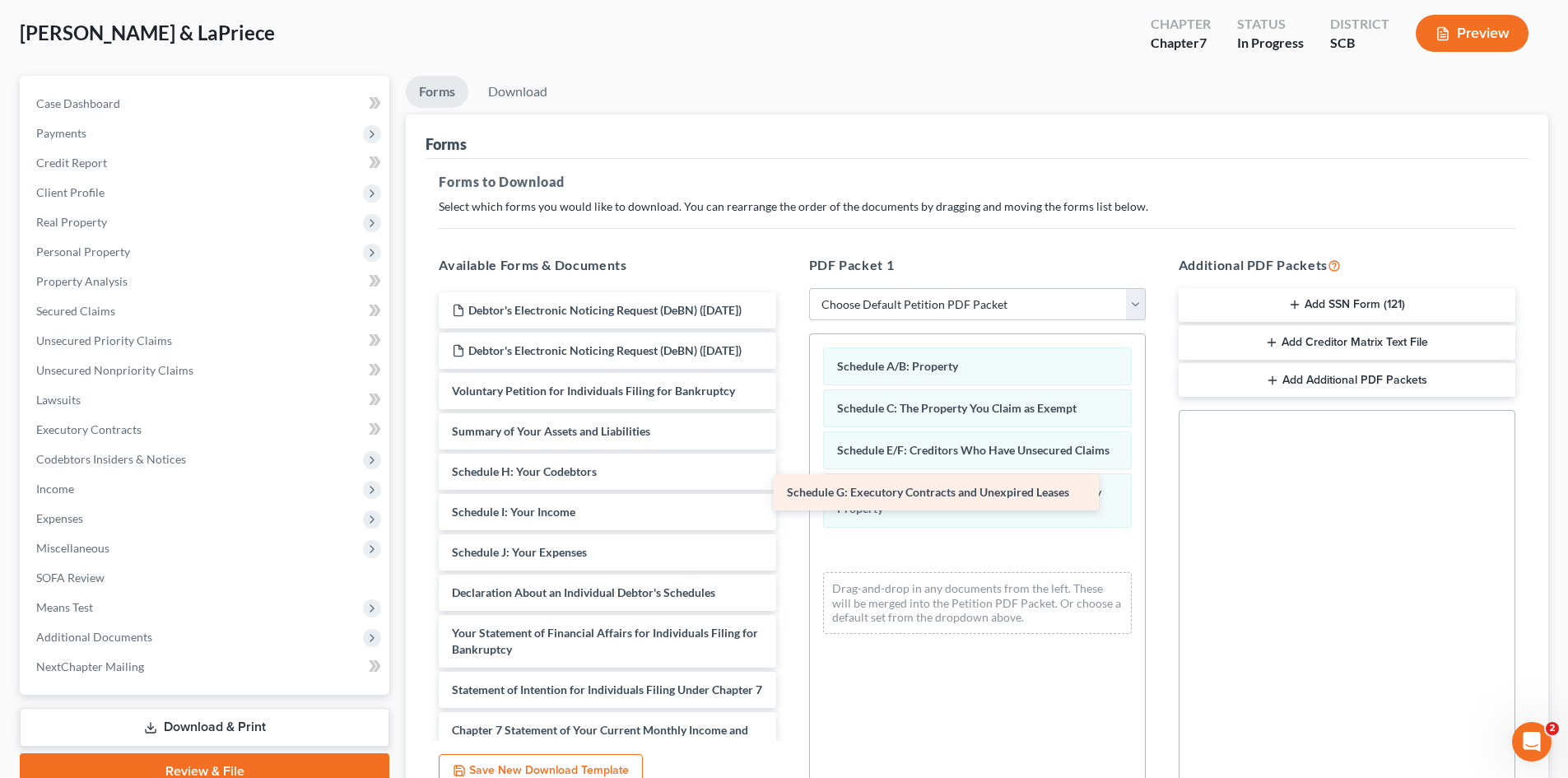
drag, startPoint x: 597, startPoint y: 515, endPoint x: 936, endPoint y: 503, distance: 339.2
click at [788, 503] on div "Schedule G: Executory Contracts and Unexpired Leases Debtor's Electronic Notici…" at bounding box center [607, 618] width 363 height 651
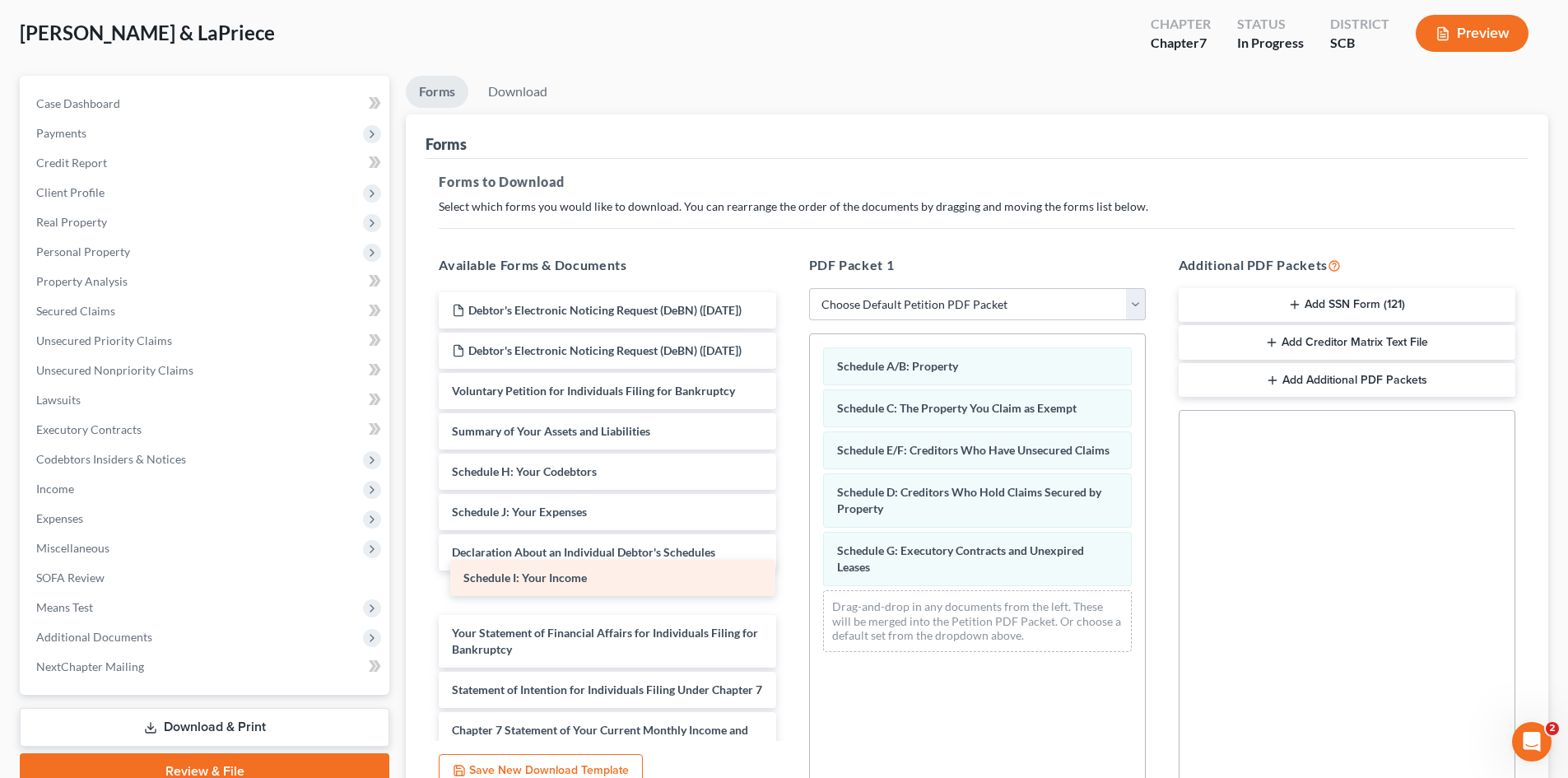
drag, startPoint x: 518, startPoint y: 552, endPoint x: 529, endPoint y: 583, distance: 32.9
click at [529, 583] on div "Schedule I: Your Income Debtor's Electronic Noticing Request (DeBN) ([DATE]) De…" at bounding box center [607, 618] width 363 height 651
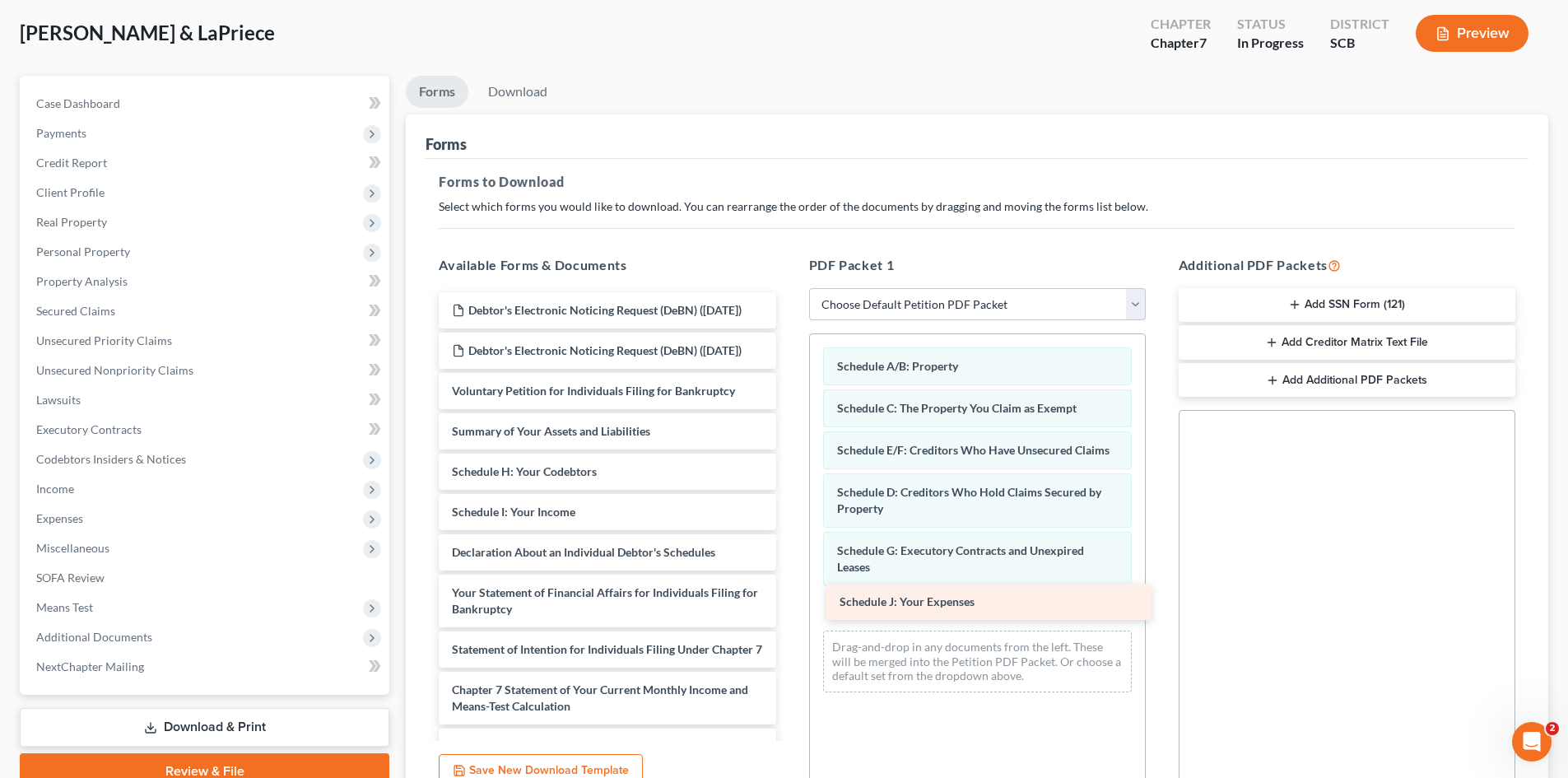
drag, startPoint x: 523, startPoint y: 542, endPoint x: 923, endPoint y: 612, distance: 406.1
click at [788, 612] on div "Schedule J: Your Expenses Debtor's Electronic Noticing Request (DeBN) ([DATE]) …" at bounding box center [607, 597] width 363 height 610
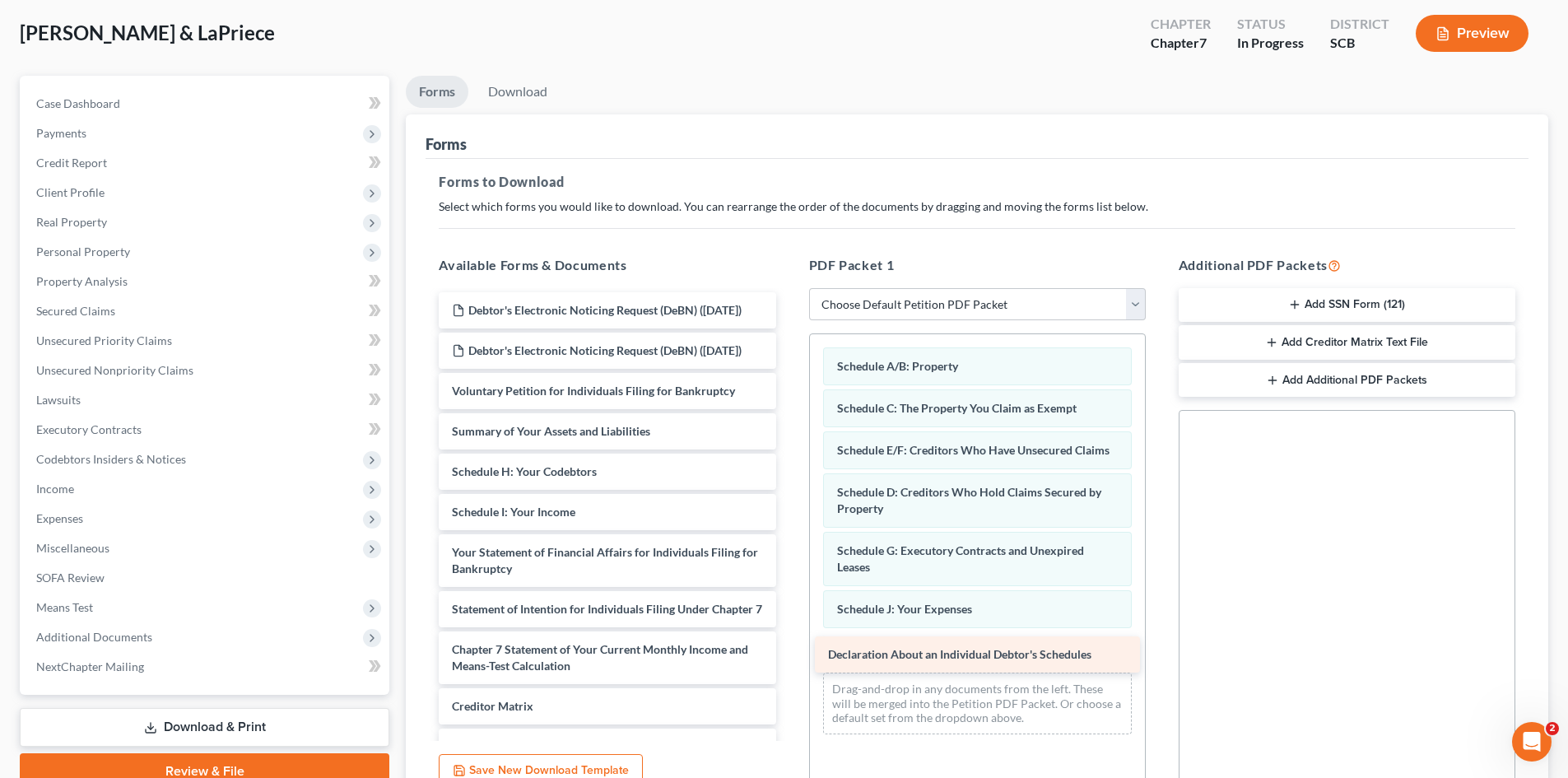
drag, startPoint x: 579, startPoint y: 588, endPoint x: 954, endPoint y: 657, distance: 381.3
click at [788, 657] on div "Declaration About an Individual Debtor's Schedules Debtor's Electronic Noticing…" at bounding box center [607, 577] width 363 height 570
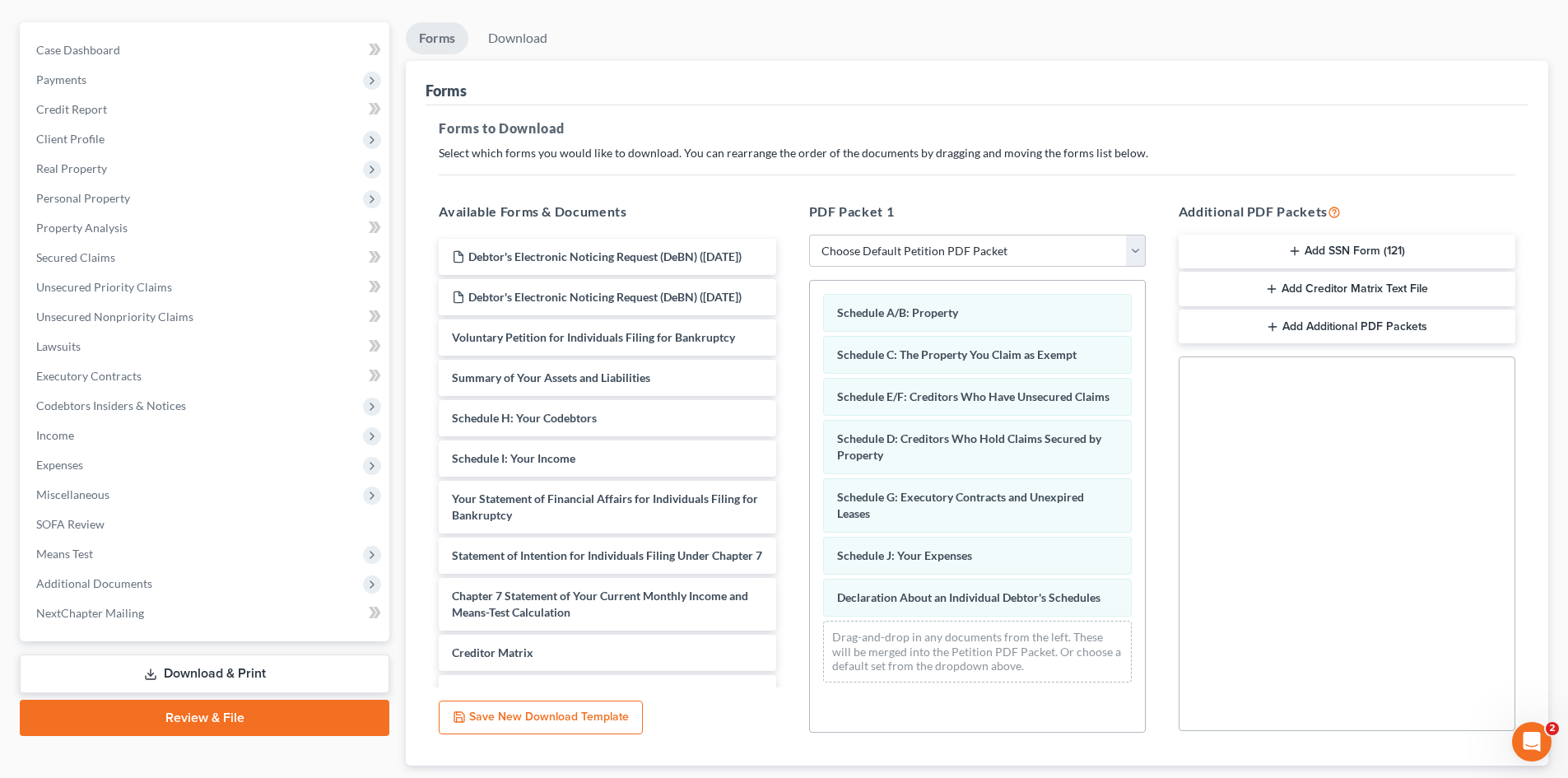
scroll to position [165, 0]
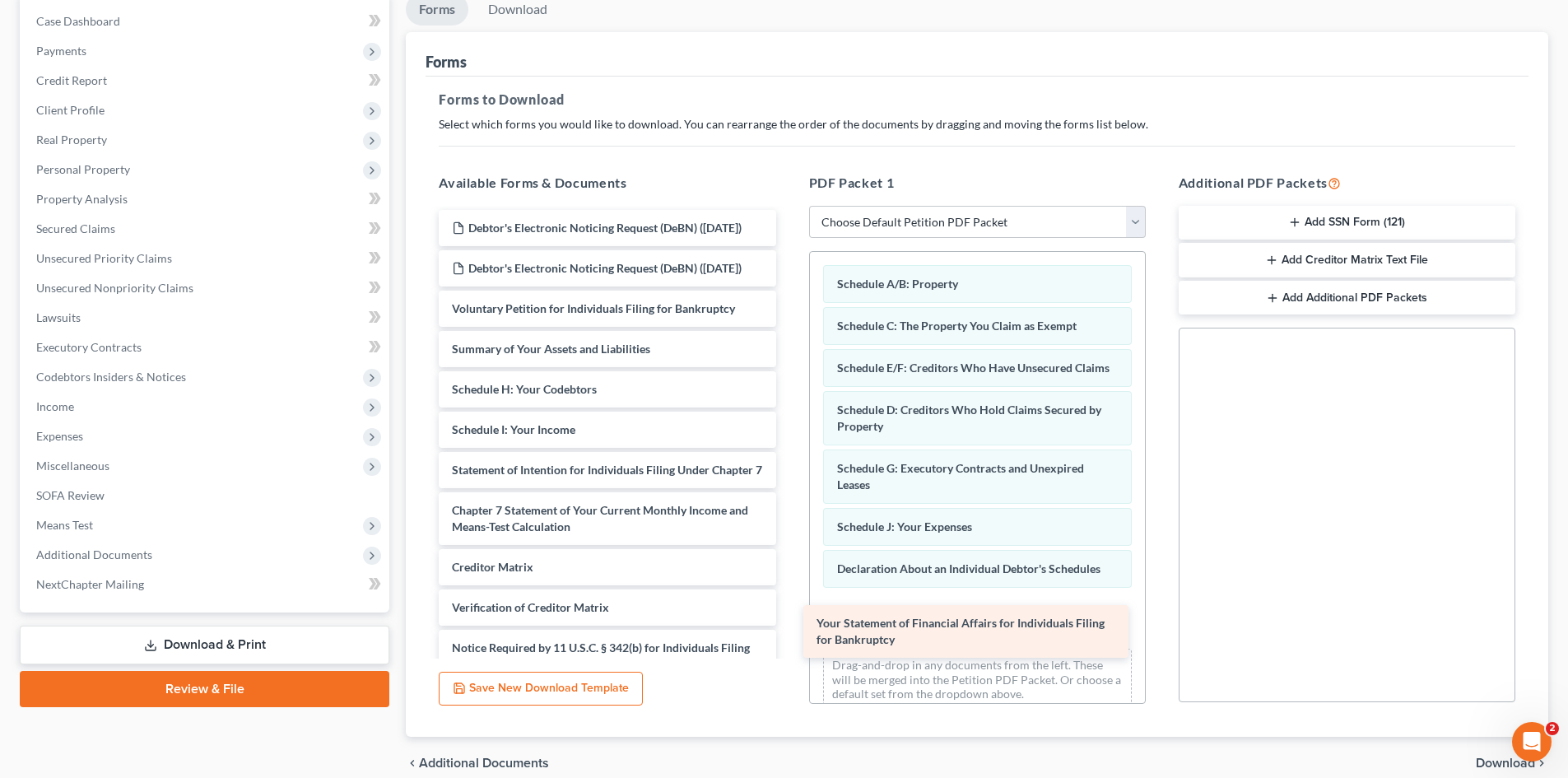
drag, startPoint x: 631, startPoint y: 509, endPoint x: 975, endPoint y: 623, distance: 362.4
click at [788, 625] on div "Your Statement of Financial Affairs for Individuals Filing for Bankruptcy Debto…" at bounding box center [607, 466] width 363 height 513
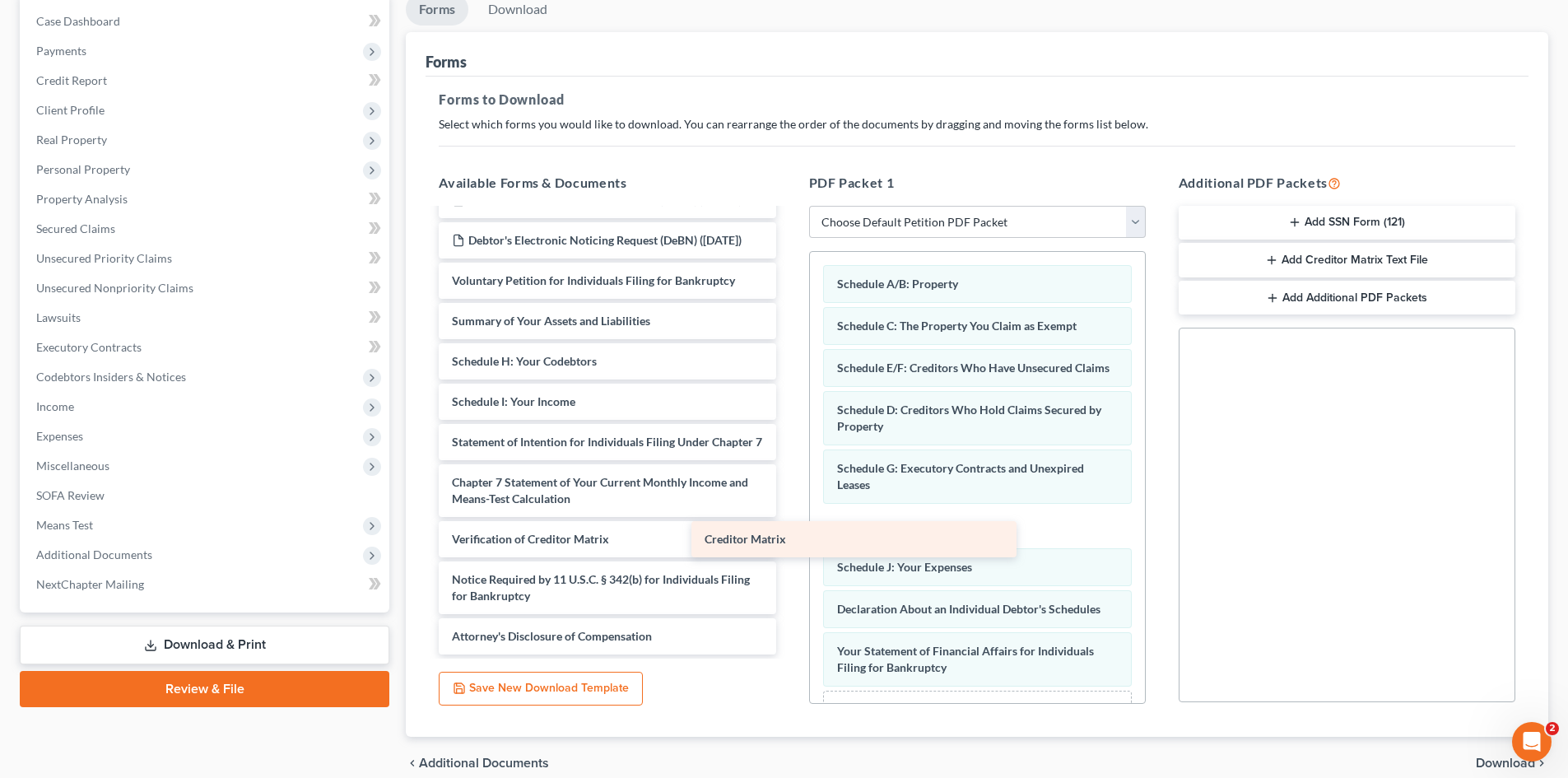
scroll to position [77, 0]
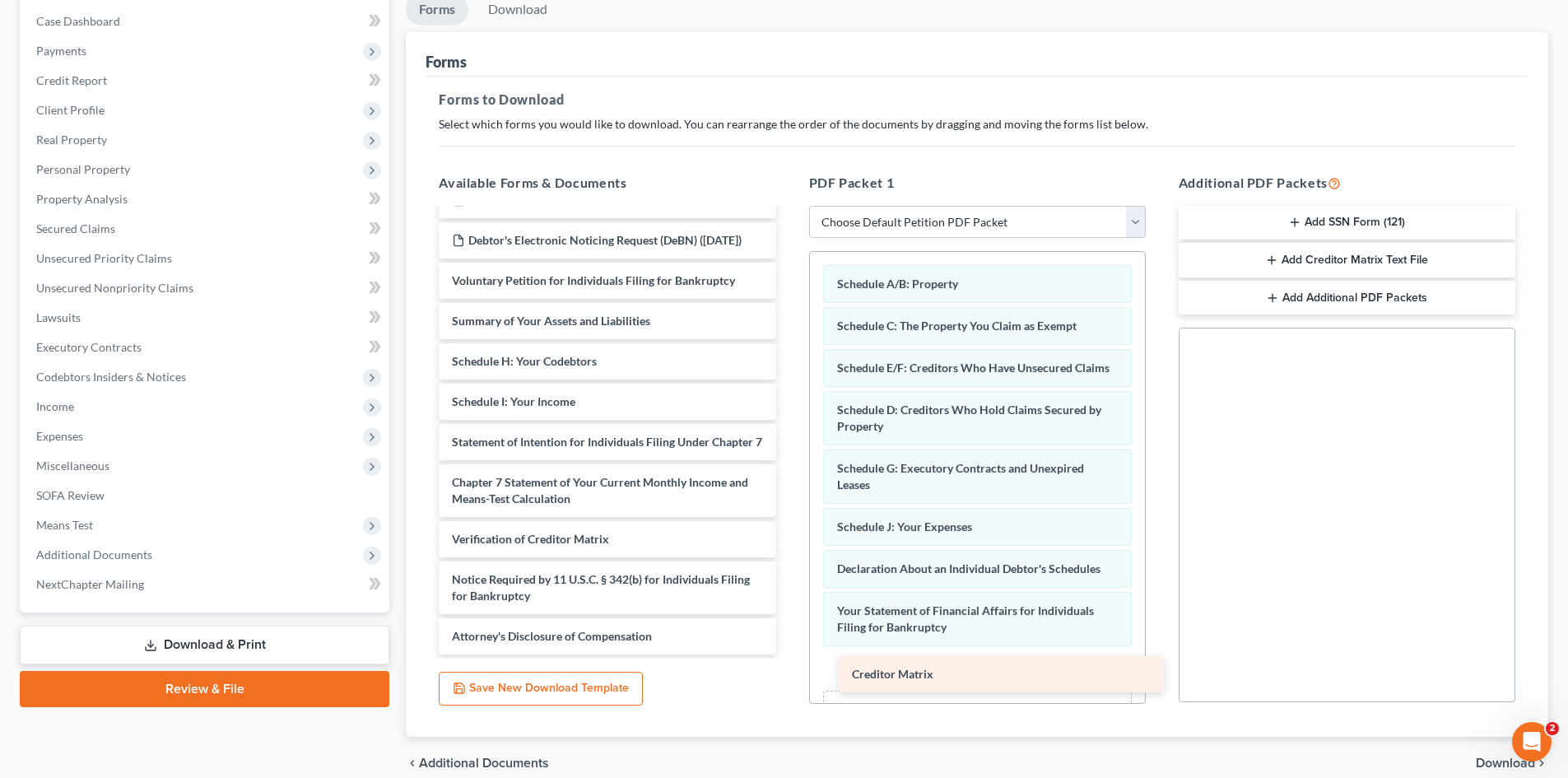
drag, startPoint x: 545, startPoint y: 535, endPoint x: 922, endPoint y: 670, distance: 400.4
click at [788, 654] on div "Creditor Matrix Debtor's Electronic Noticing Request (DeBN) ([DATE]) Debtor's E…" at bounding box center [607, 419] width 363 height 473
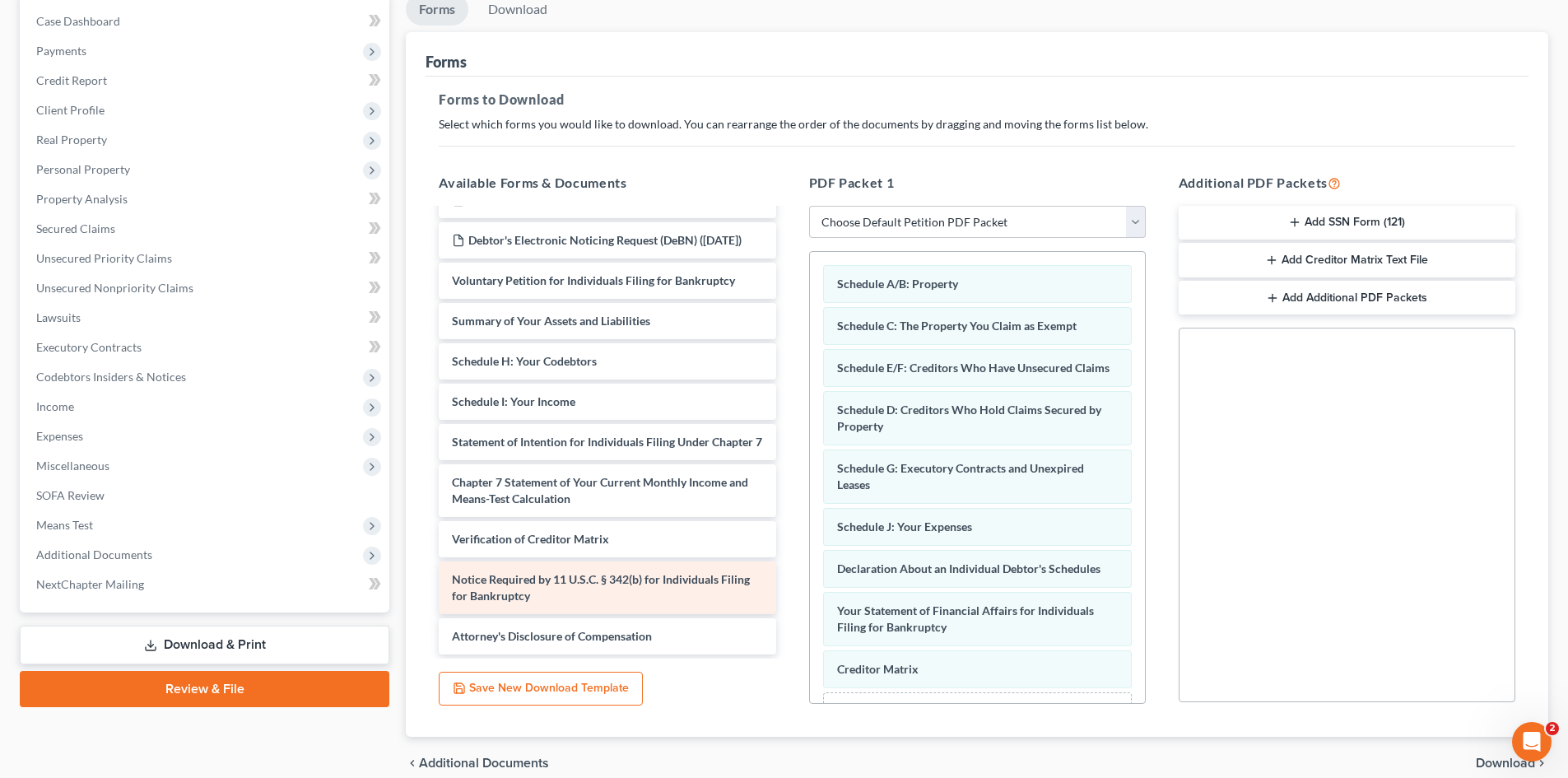
scroll to position [238, 0]
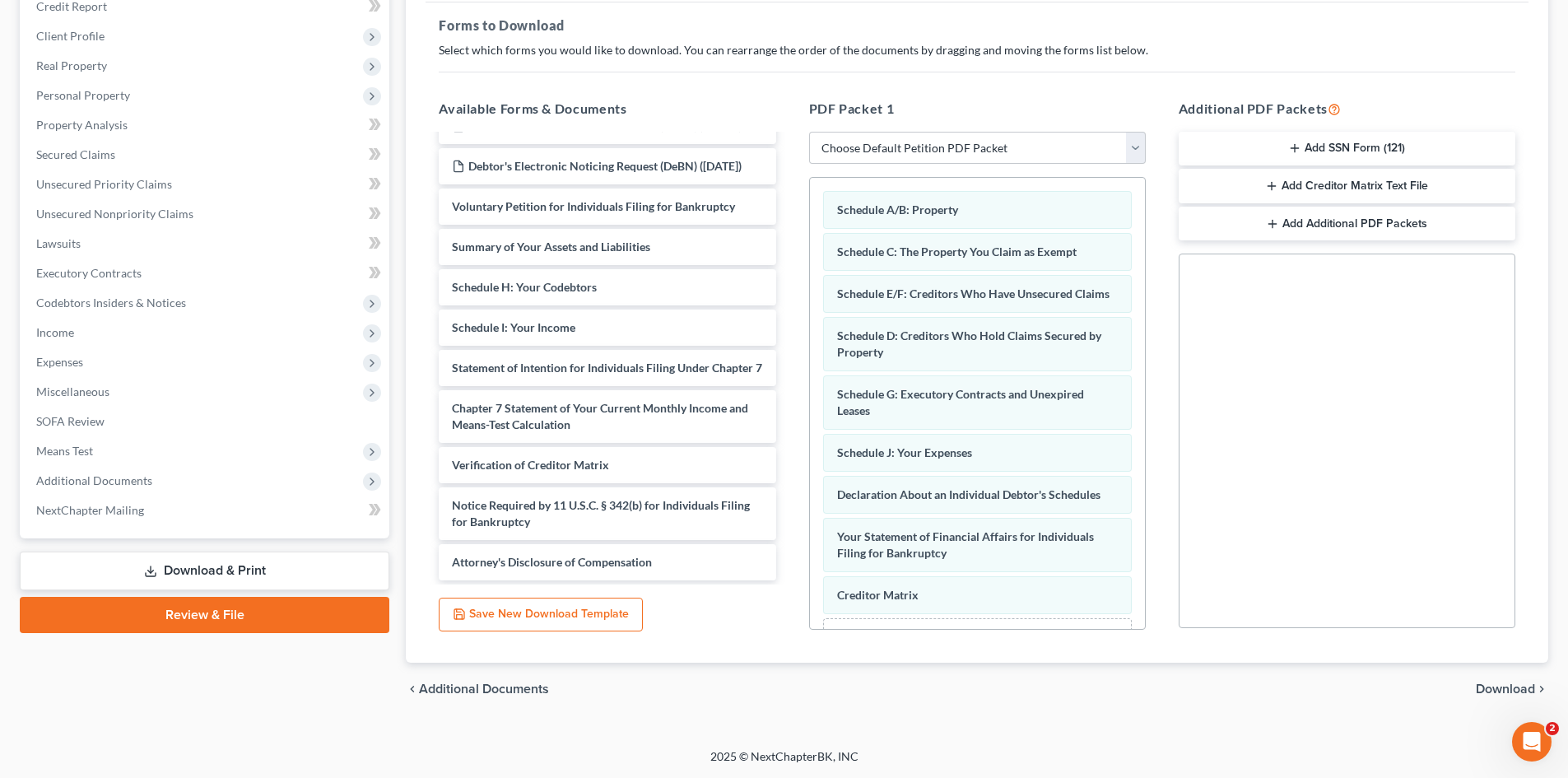
click at [1502, 686] on span "Download" at bounding box center [1504, 689] width 59 height 14
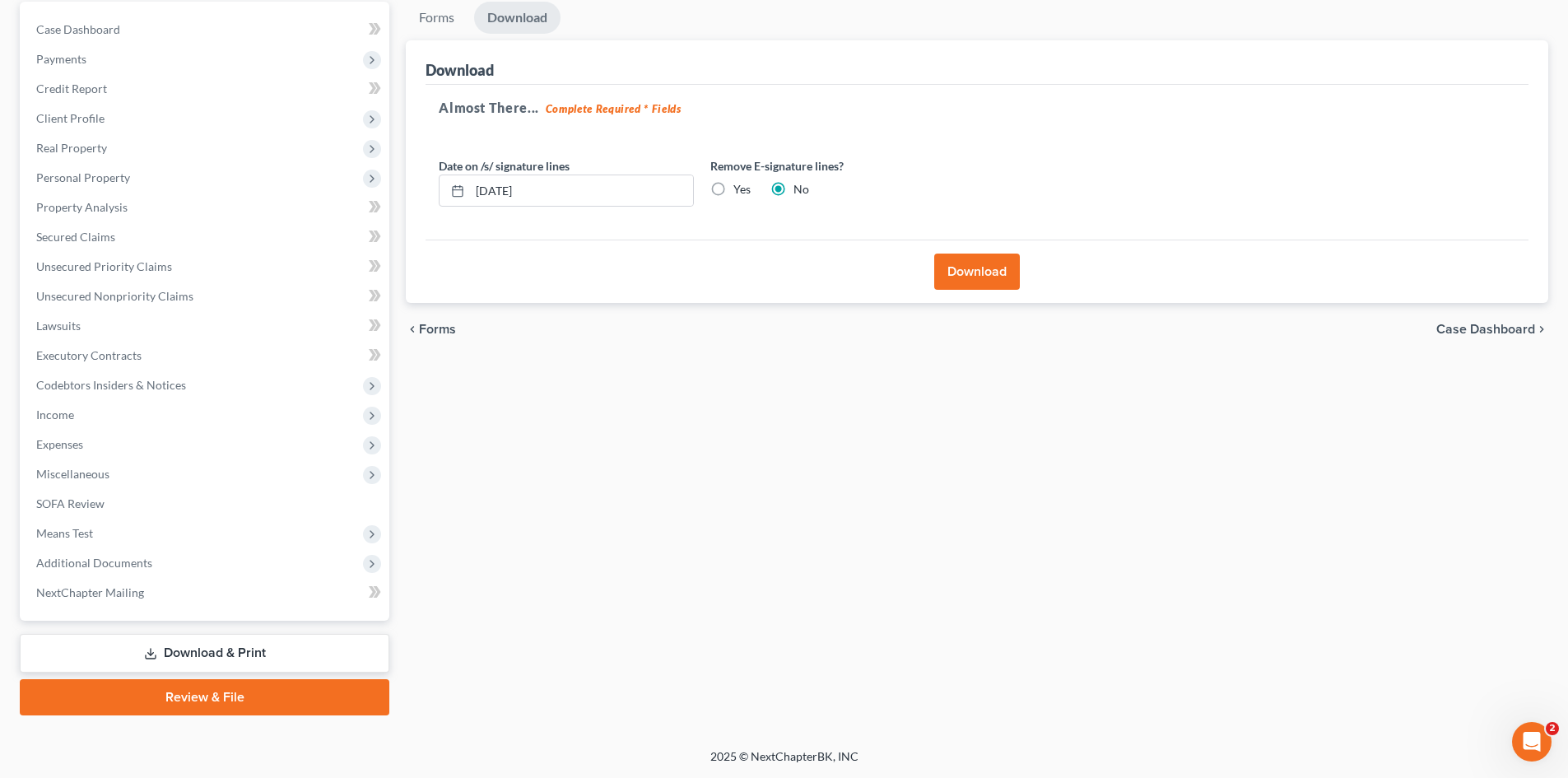
scroll to position [156, 0]
click at [522, 199] on input "[DATE]" at bounding box center [581, 191] width 223 height 31
drag, startPoint x: 475, startPoint y: 194, endPoint x: 526, endPoint y: 194, distance: 51.0
click at [523, 194] on input "[DATE]" at bounding box center [581, 191] width 223 height 31
type input "25"
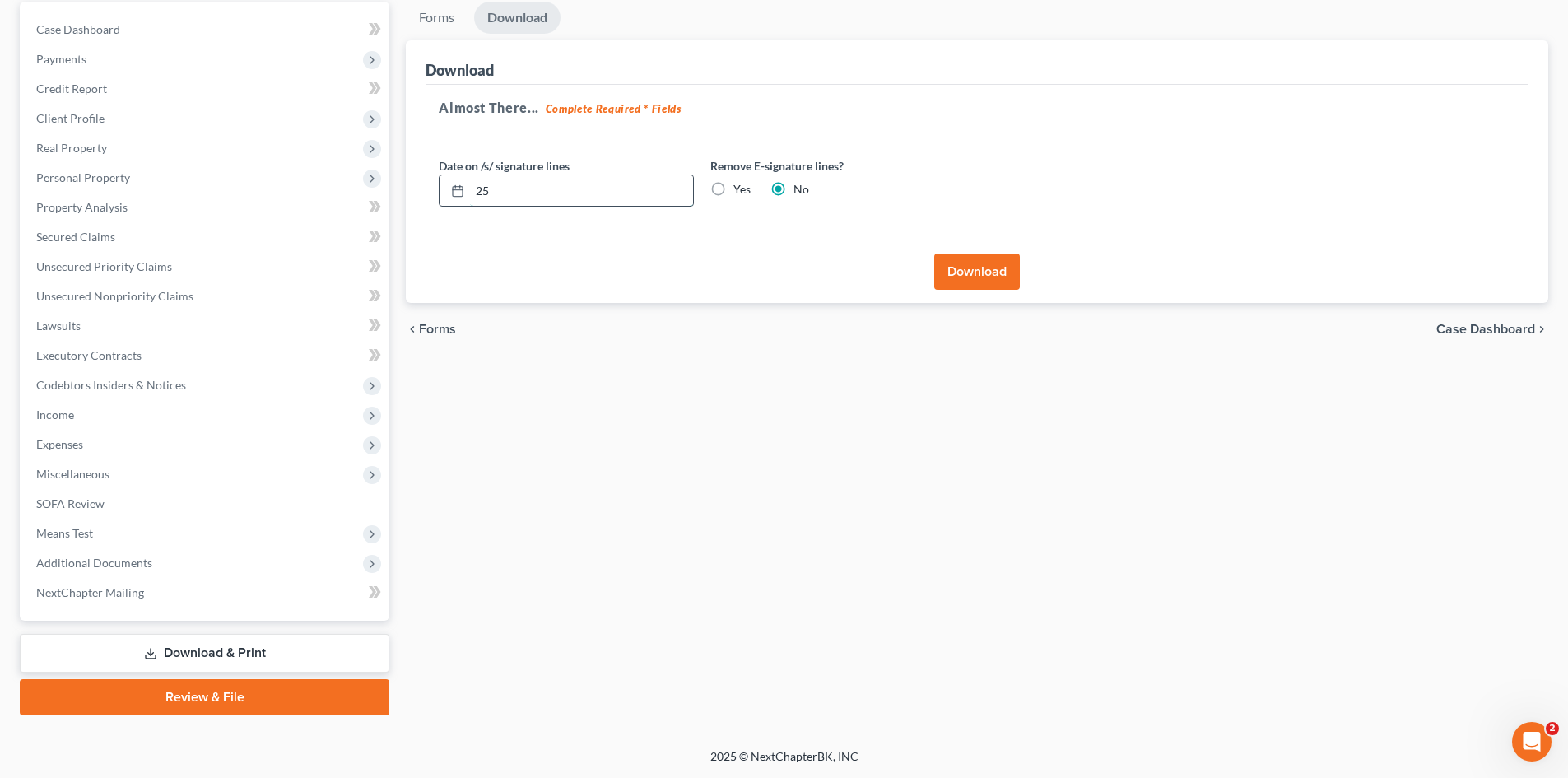
drag, startPoint x: 524, startPoint y: 191, endPoint x: 451, endPoint y: 198, distance: 73.3
click at [456, 196] on div "25" at bounding box center [566, 191] width 255 height 33
click at [733, 190] on label "Yes" at bounding box center [742, 189] width 17 height 16
click at [740, 190] on input "Yes" at bounding box center [745, 186] width 11 height 11
radio input "true"
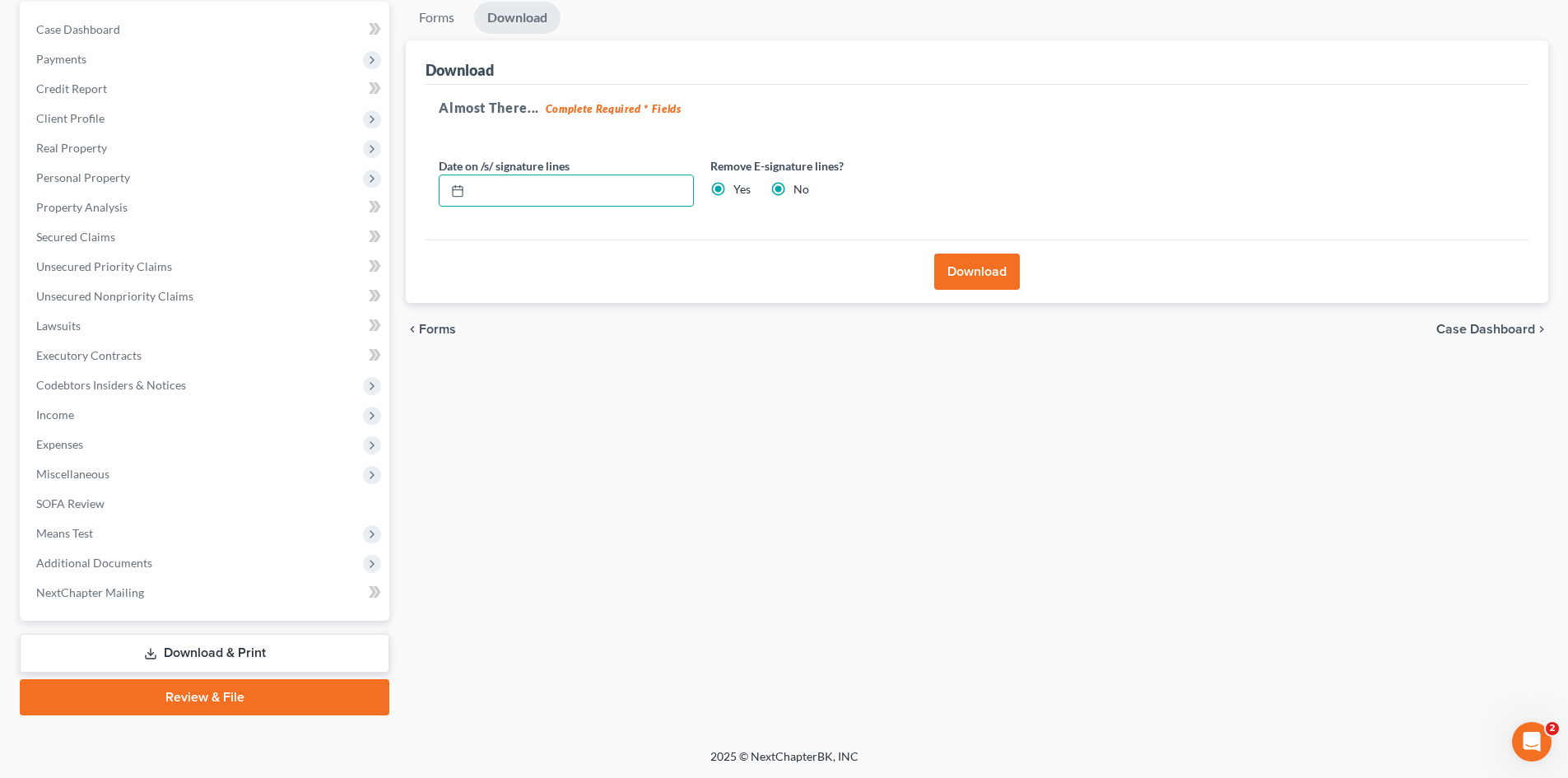
radio input "false"
click at [987, 283] on button "Download" at bounding box center [977, 272] width 86 height 37
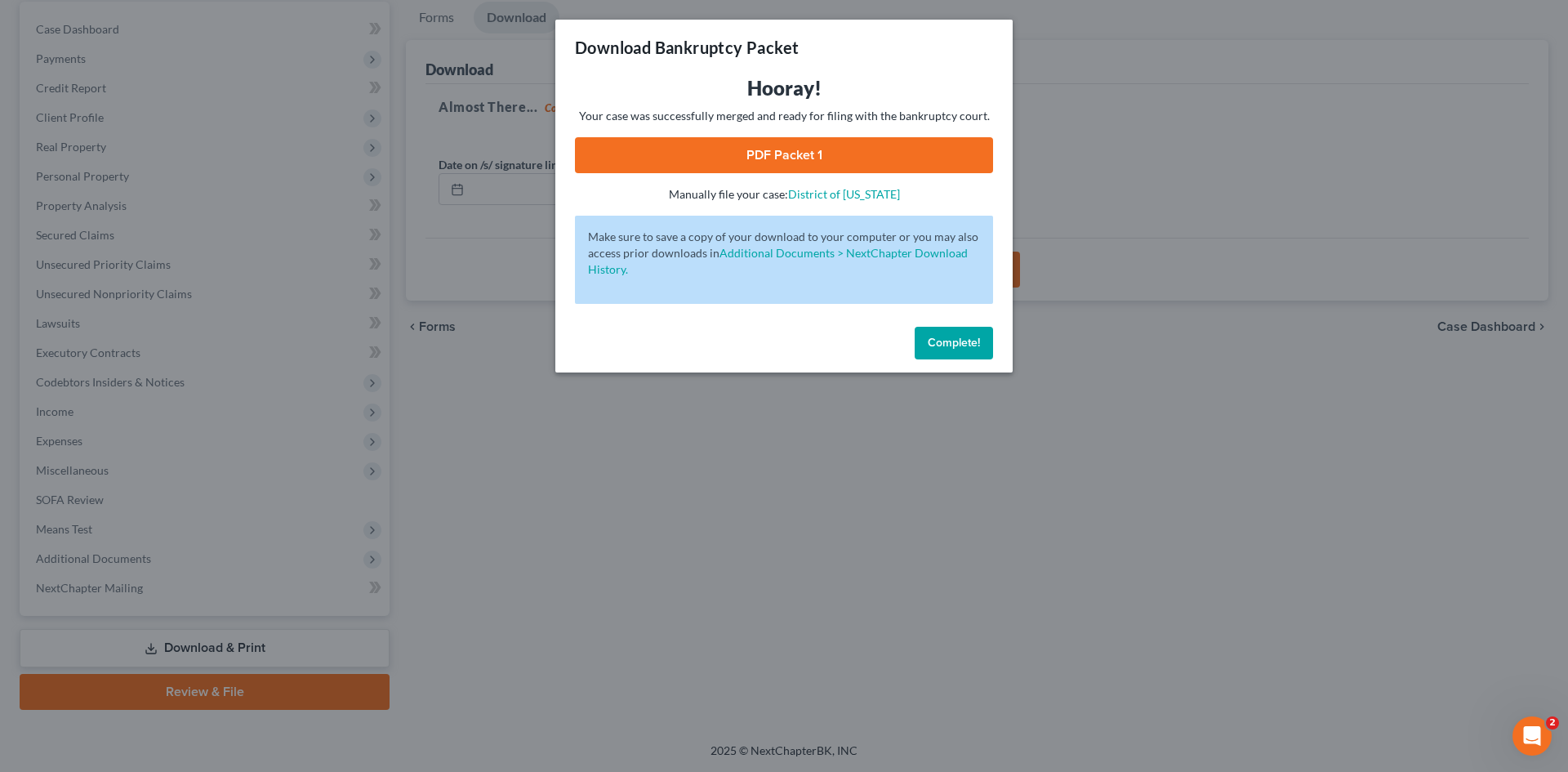
click at [706, 165] on link "PDF Packet 1" at bounding box center [784, 155] width 418 height 36
click at [975, 344] on span "Complete!" at bounding box center [953, 343] width 53 height 14
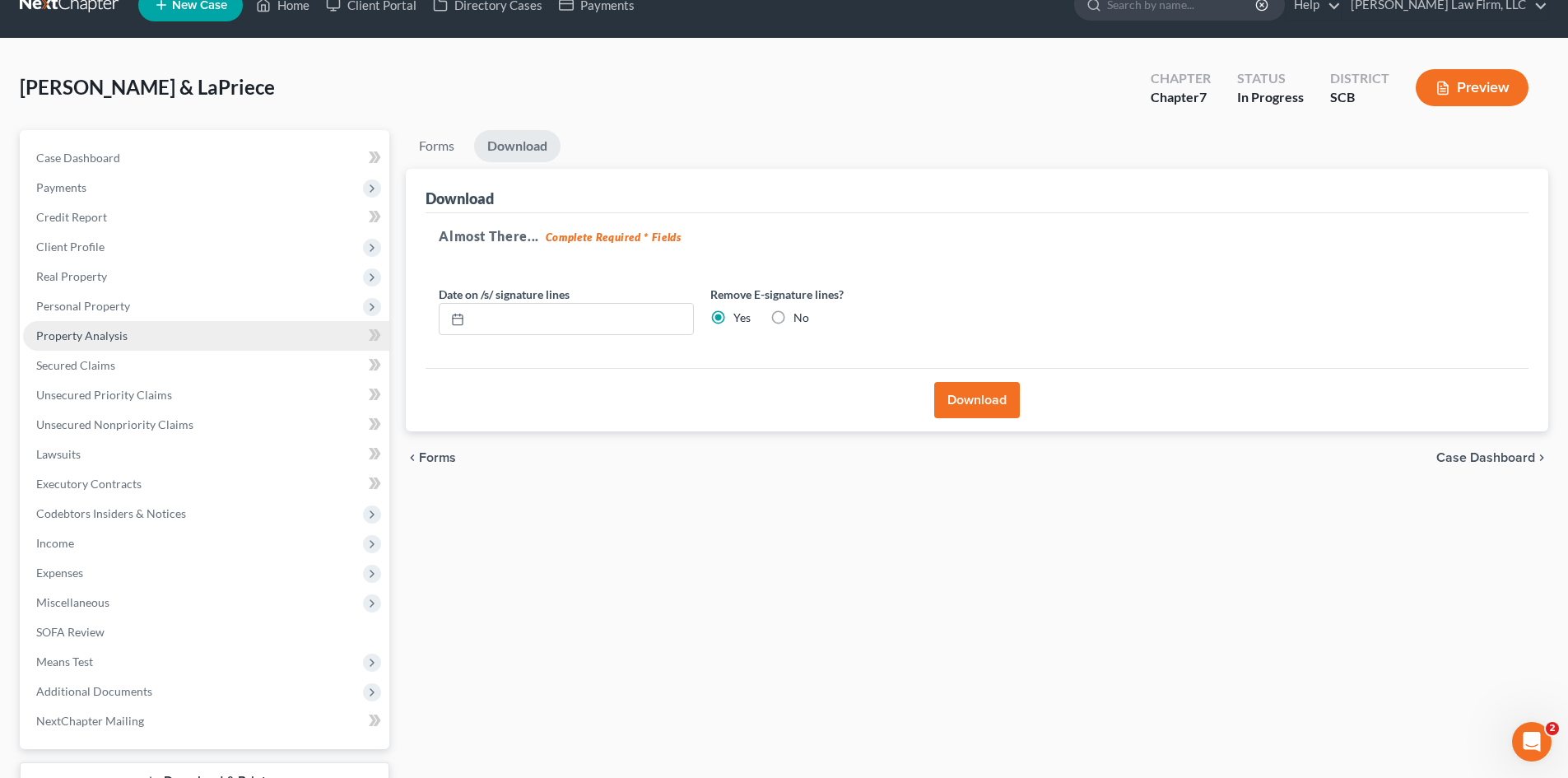
scroll to position [0, 0]
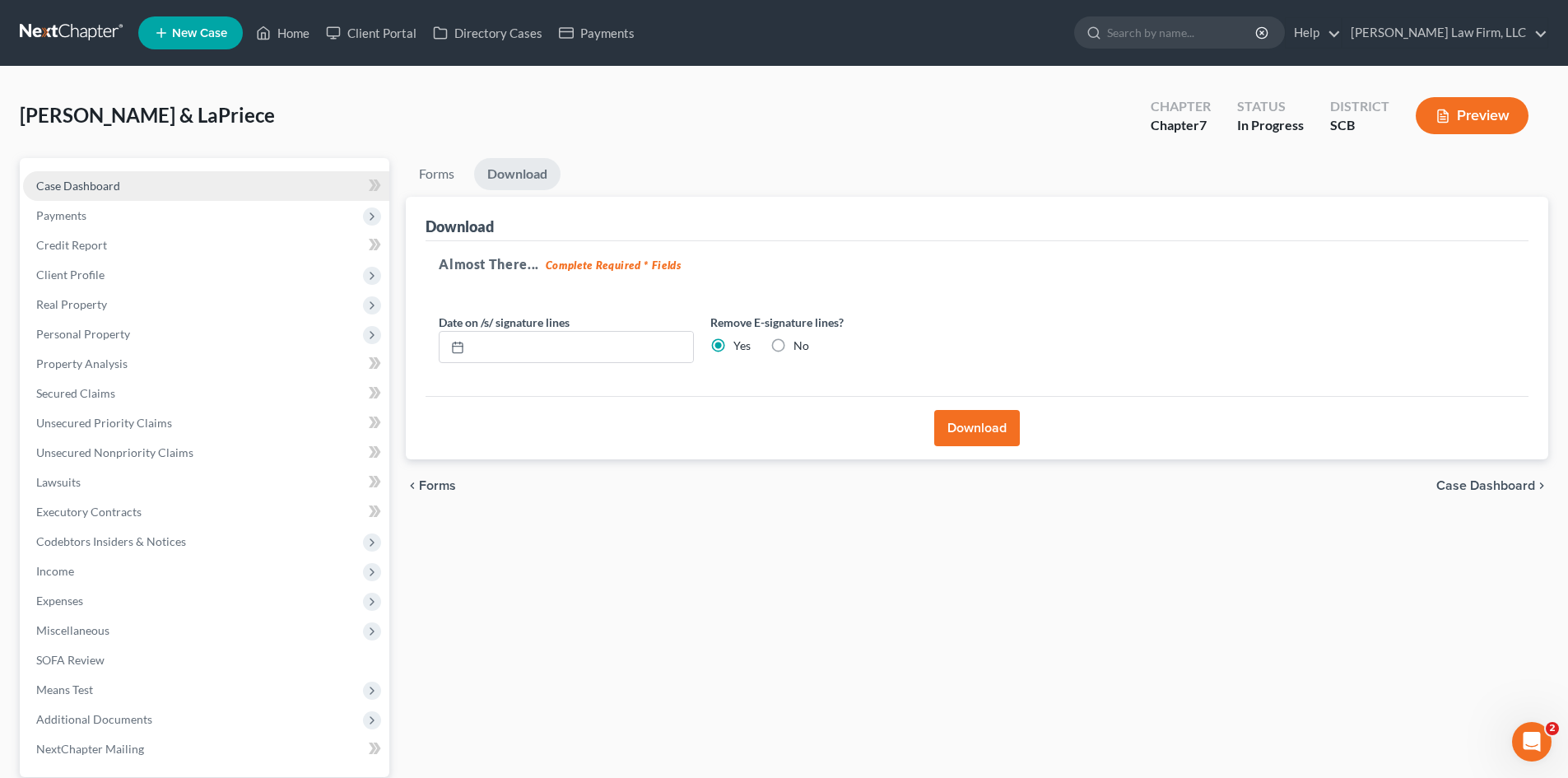
click at [73, 194] on link "Case Dashboard" at bounding box center [206, 185] width 367 height 30
select select "0"
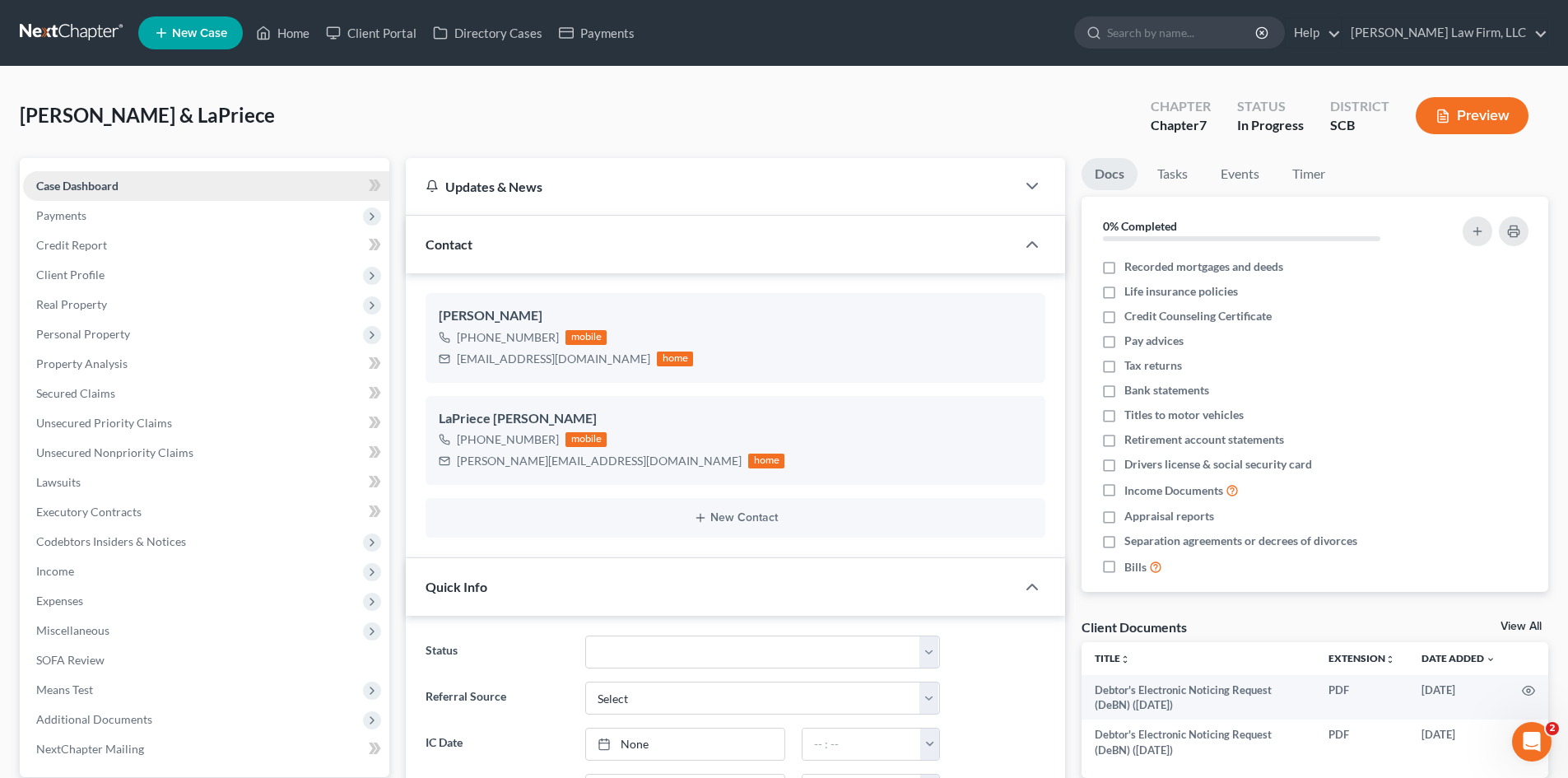
scroll to position [1181, 0]
click at [304, 31] on link "Home" at bounding box center [283, 33] width 70 height 30
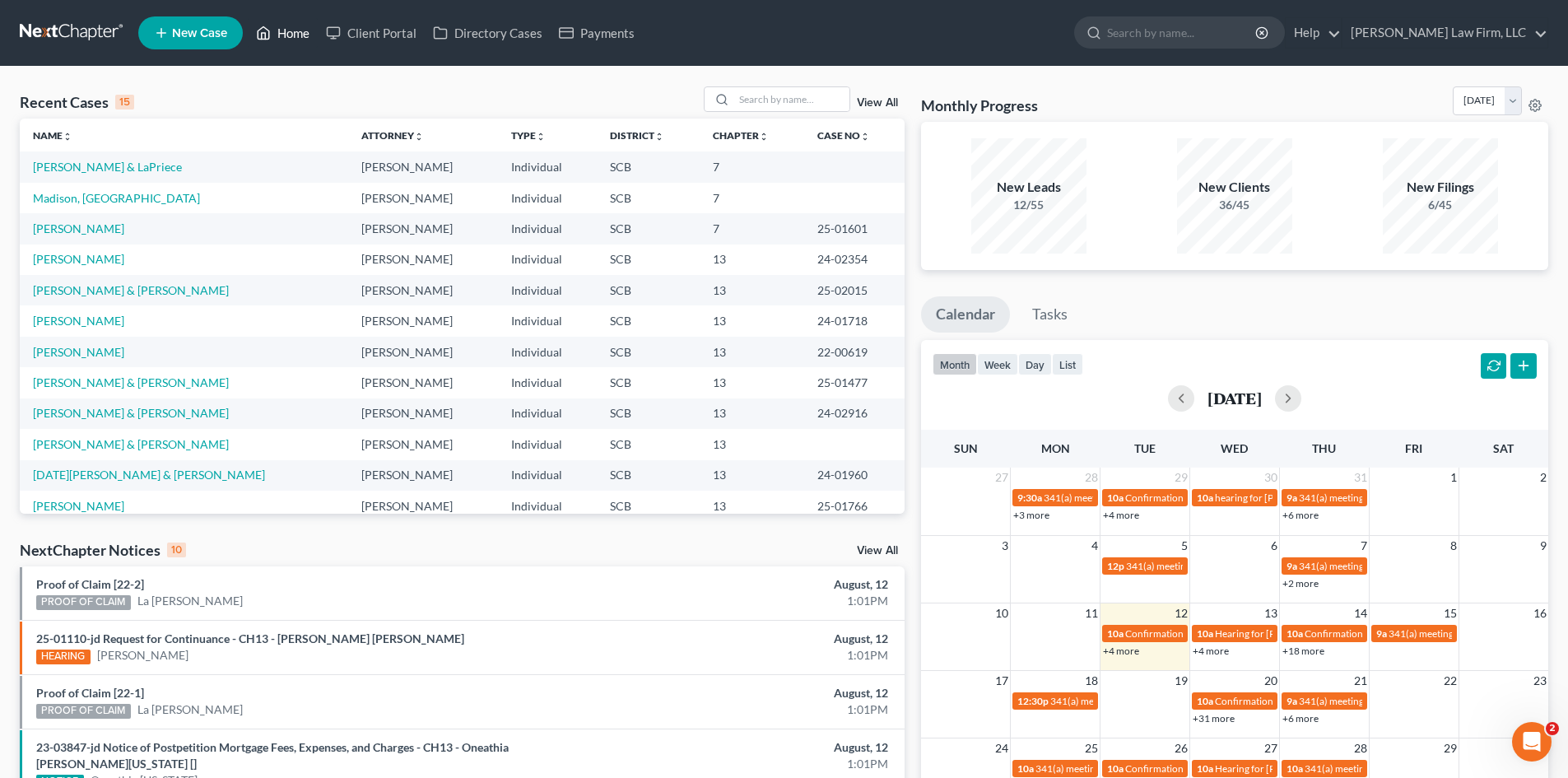
click at [284, 45] on link "Home" at bounding box center [283, 33] width 70 height 30
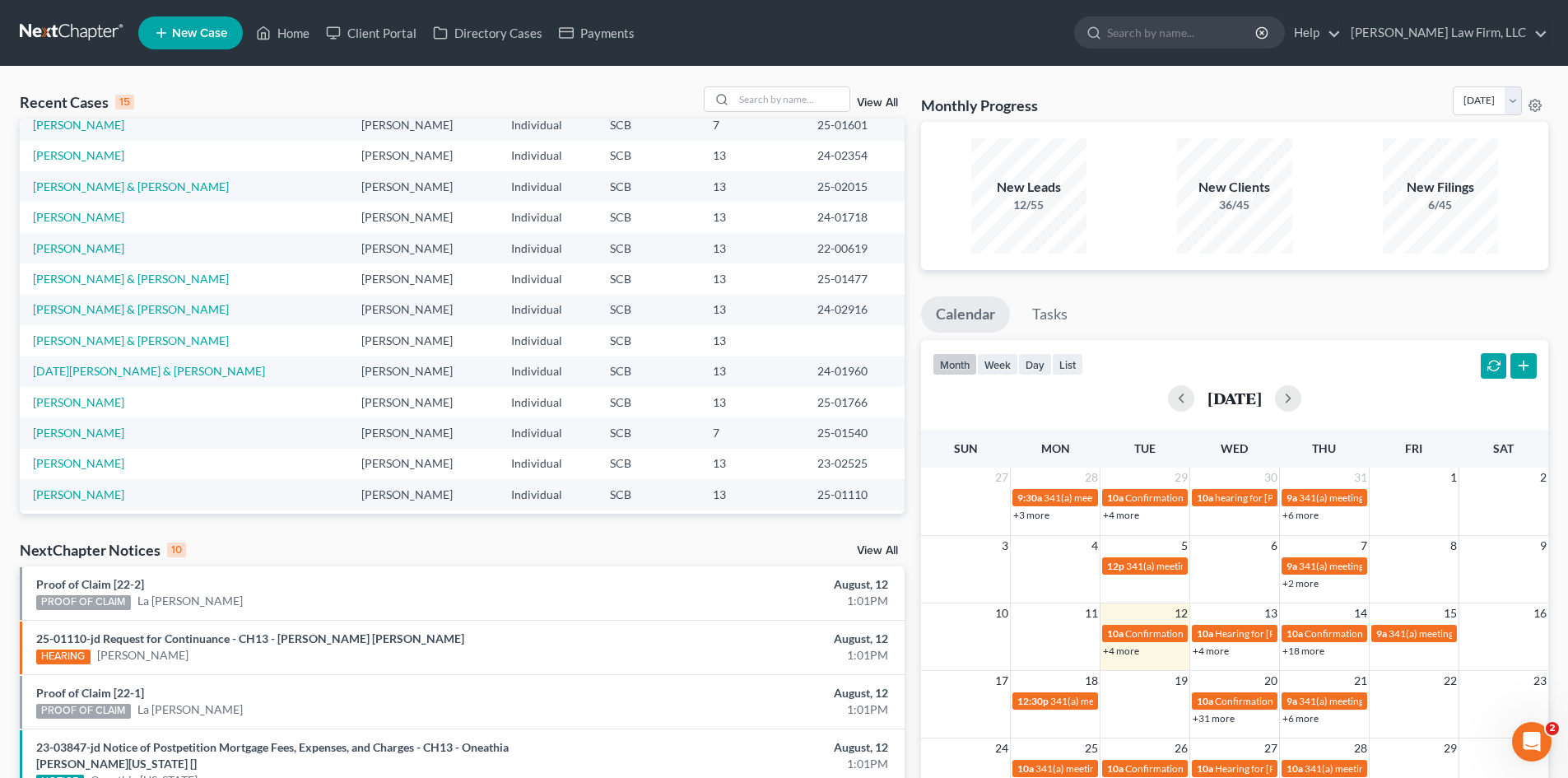
scroll to position [113, 0]
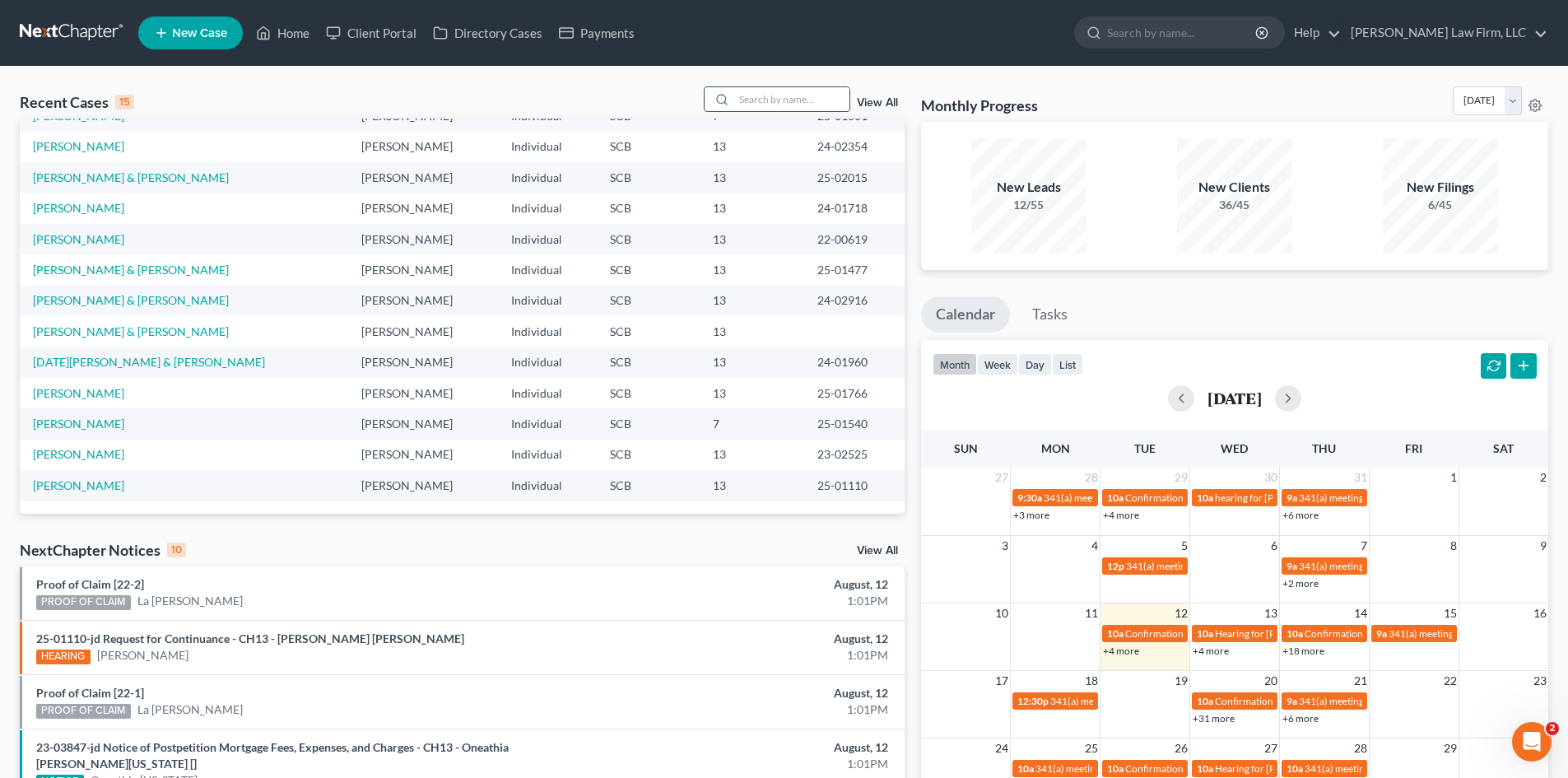
click at [791, 101] on input "search" at bounding box center [791, 98] width 115 height 24
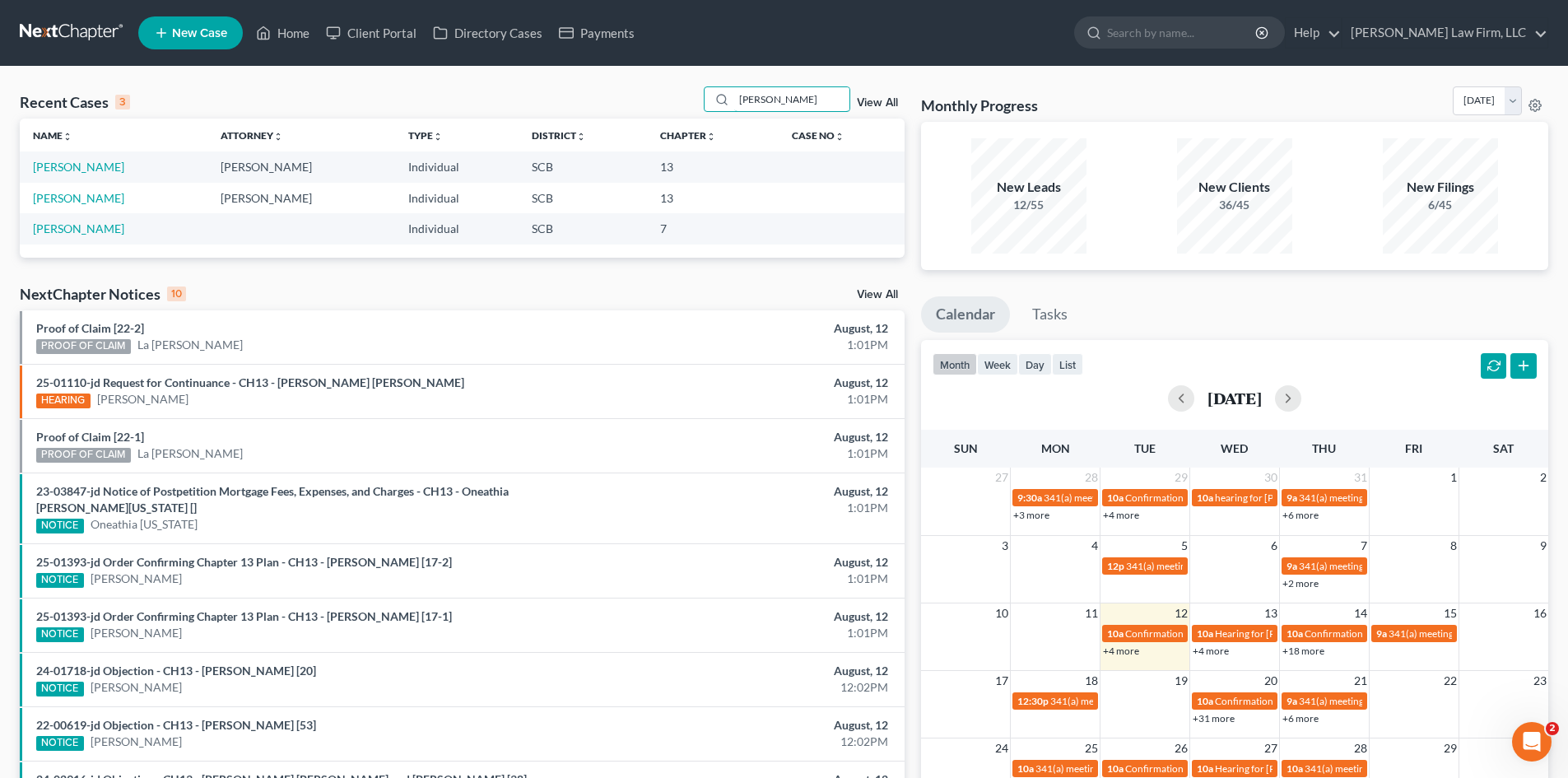
scroll to position [0, 0]
type input "[PERSON_NAME]"
click at [97, 169] on link "[PERSON_NAME]" at bounding box center [78, 166] width 92 height 14
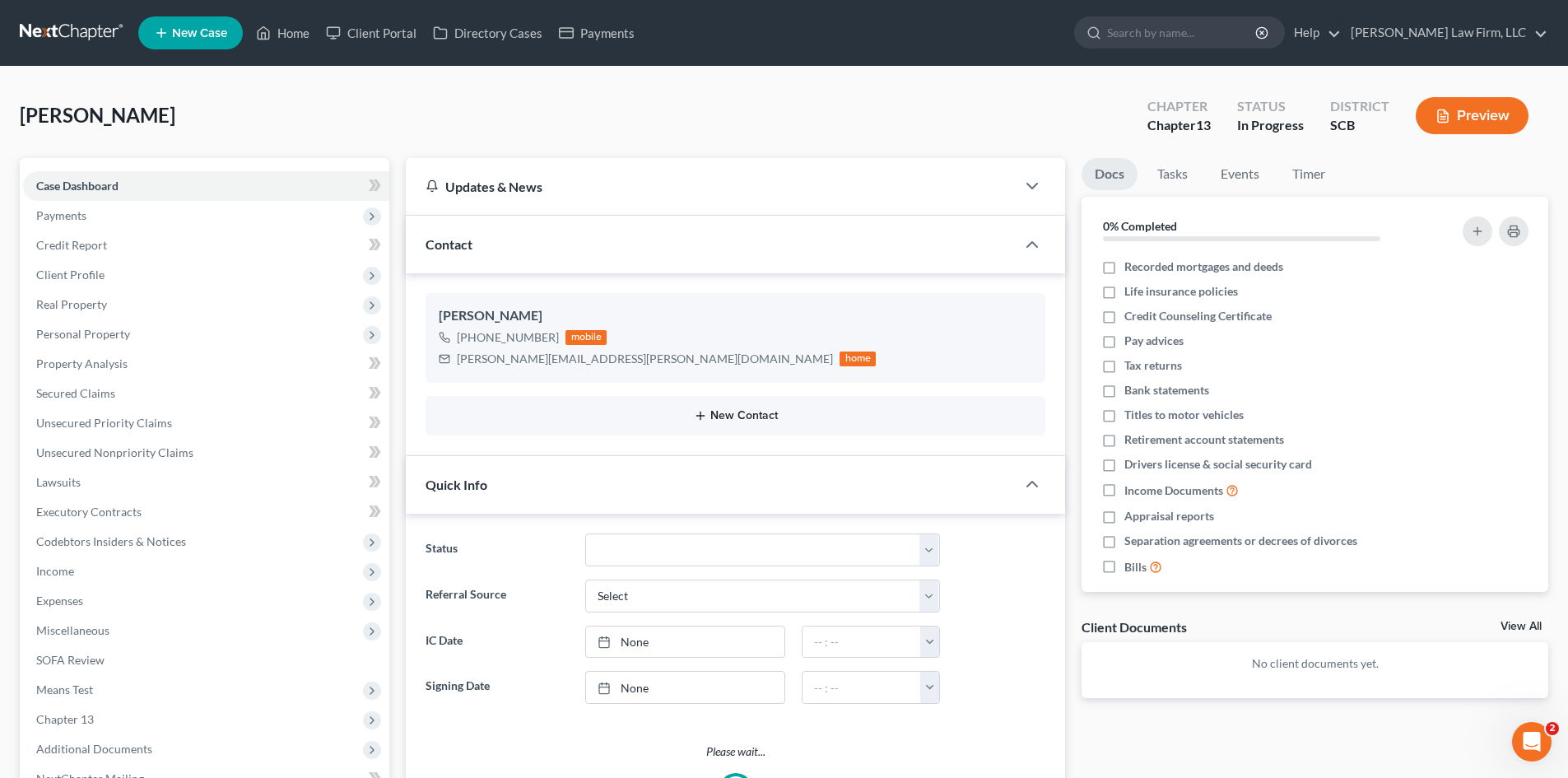
select select "0"
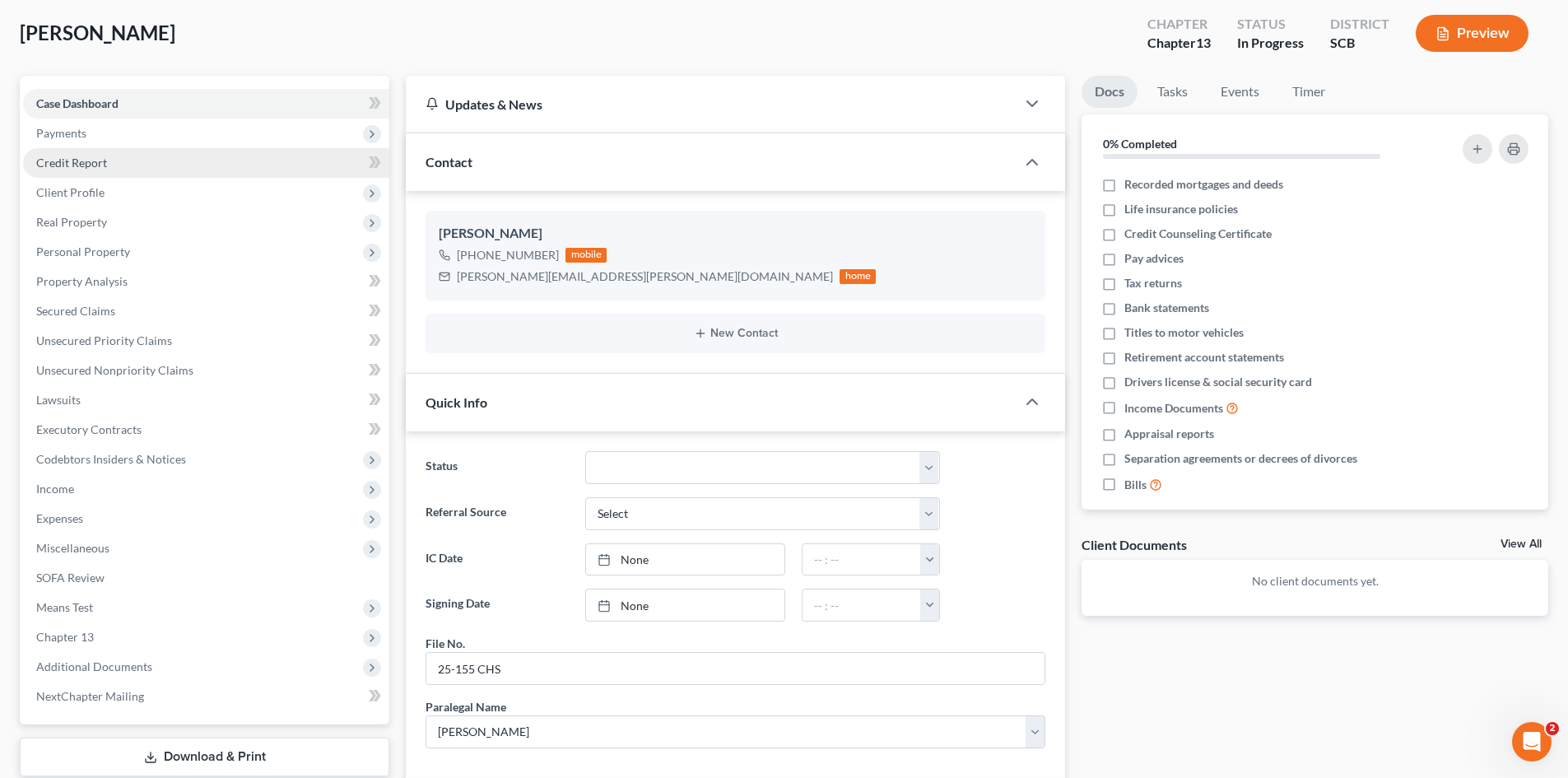
scroll to position [843, 0]
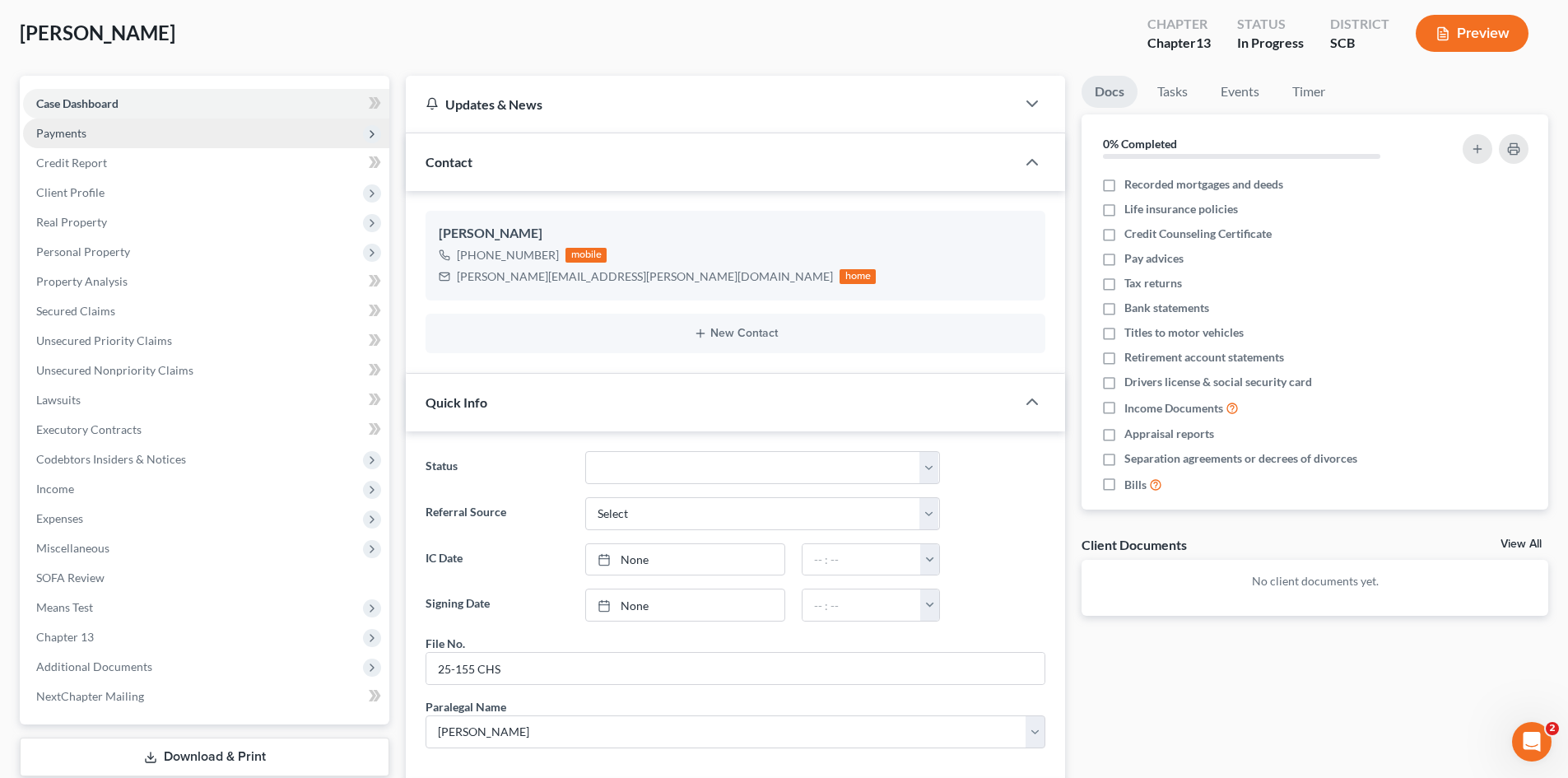
click at [63, 142] on span "Payments" at bounding box center [206, 133] width 367 height 30
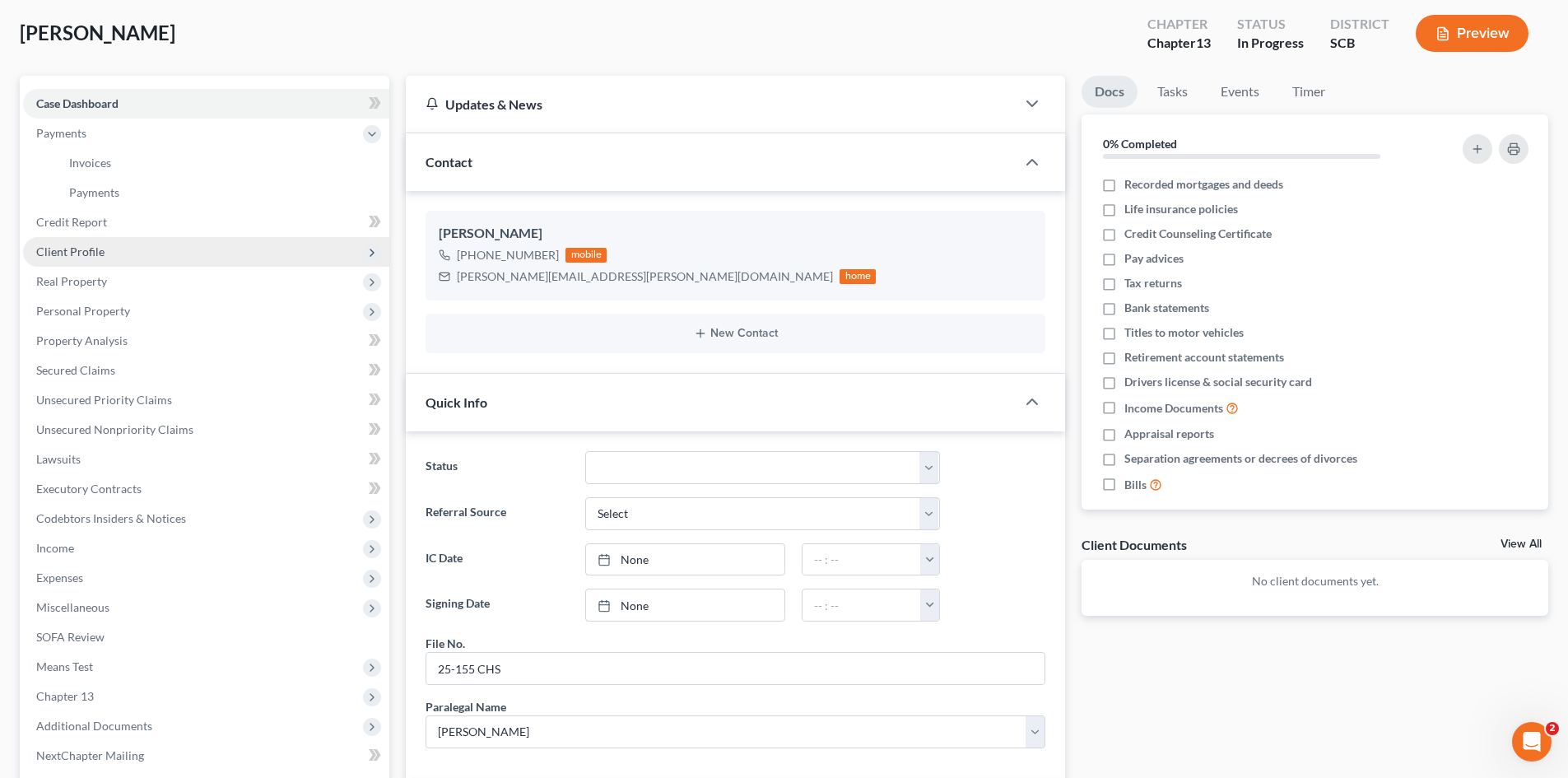
click at [71, 248] on span "Client Profile" at bounding box center [70, 251] width 69 height 14
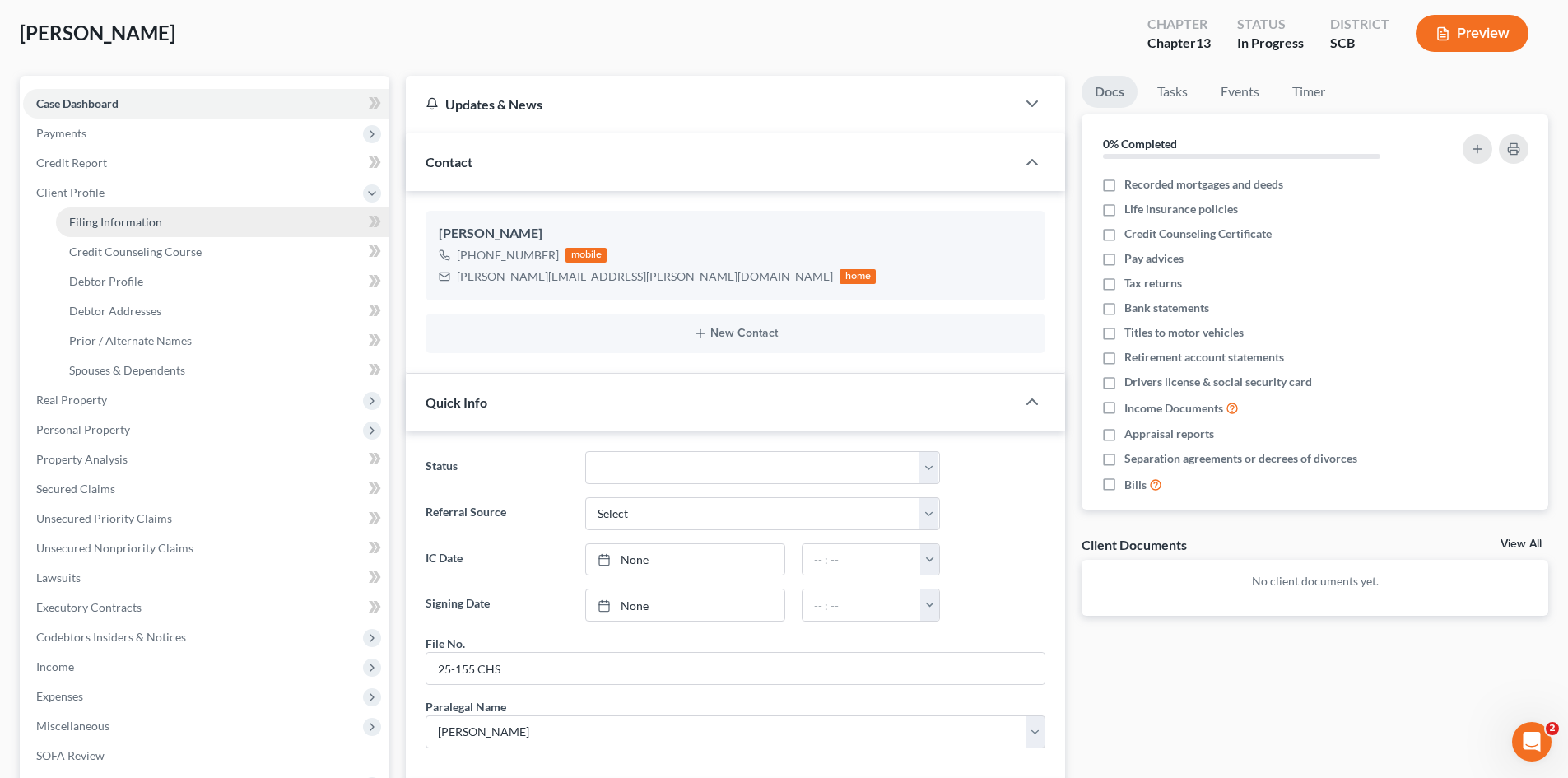
click at [100, 219] on span "Filing Information" at bounding box center [116, 222] width 93 height 14
select select "1"
select select "0"
select select "3"
select select "42"
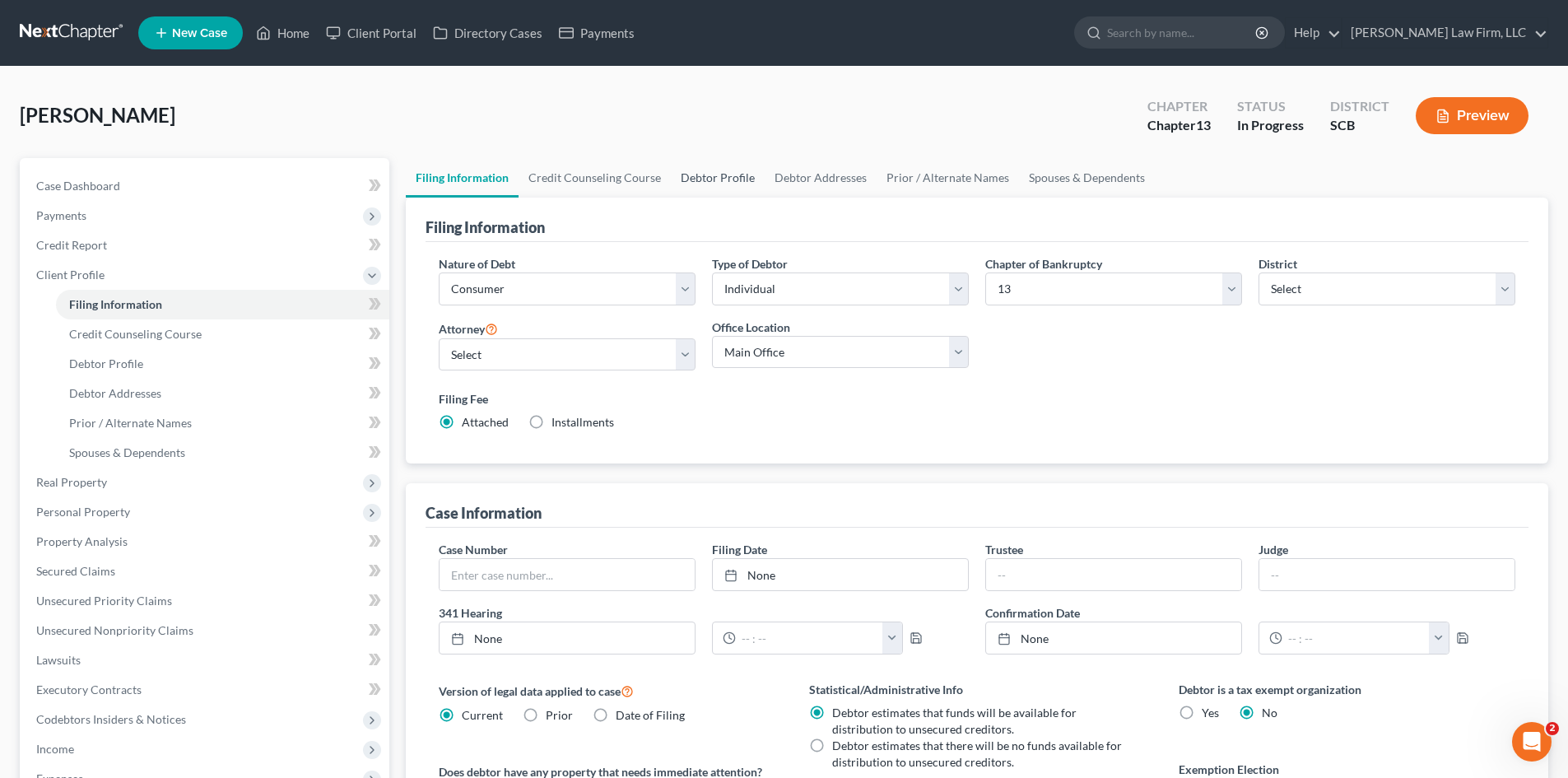
click at [727, 182] on link "Debtor Profile" at bounding box center [717, 178] width 94 height 40
select select "0"
select select "4"
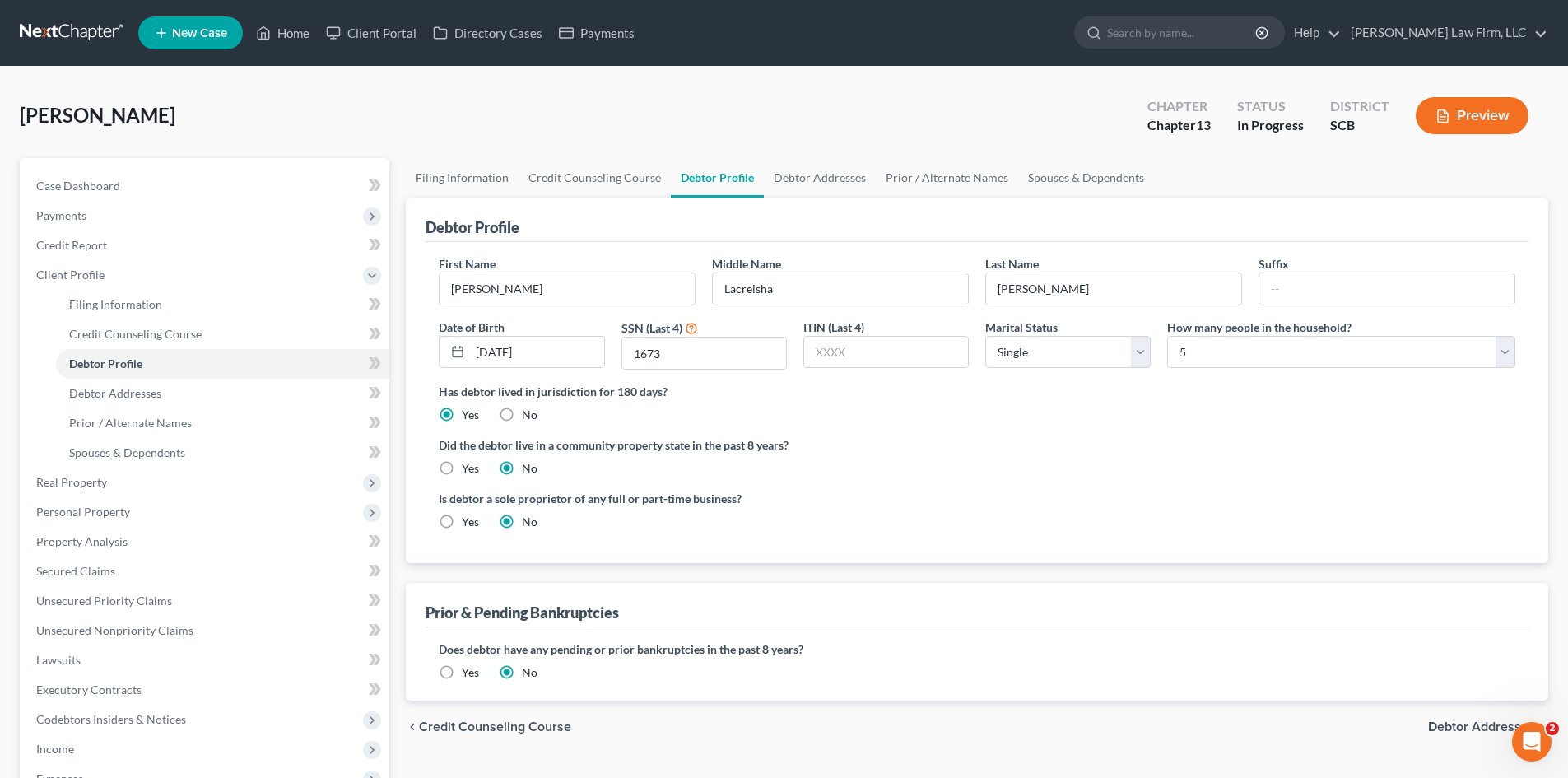
radio input "true"
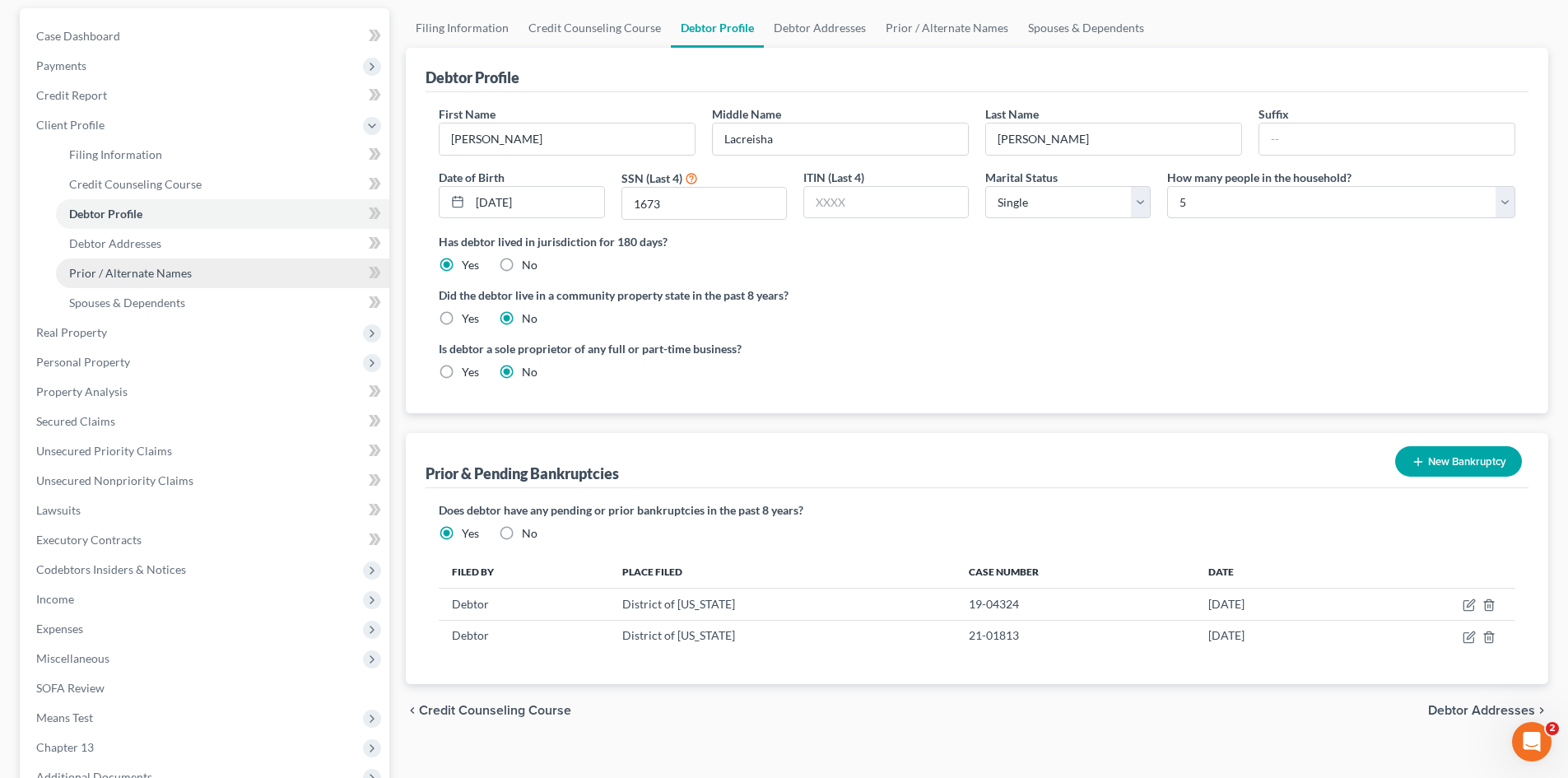
scroll to position [165, 0]
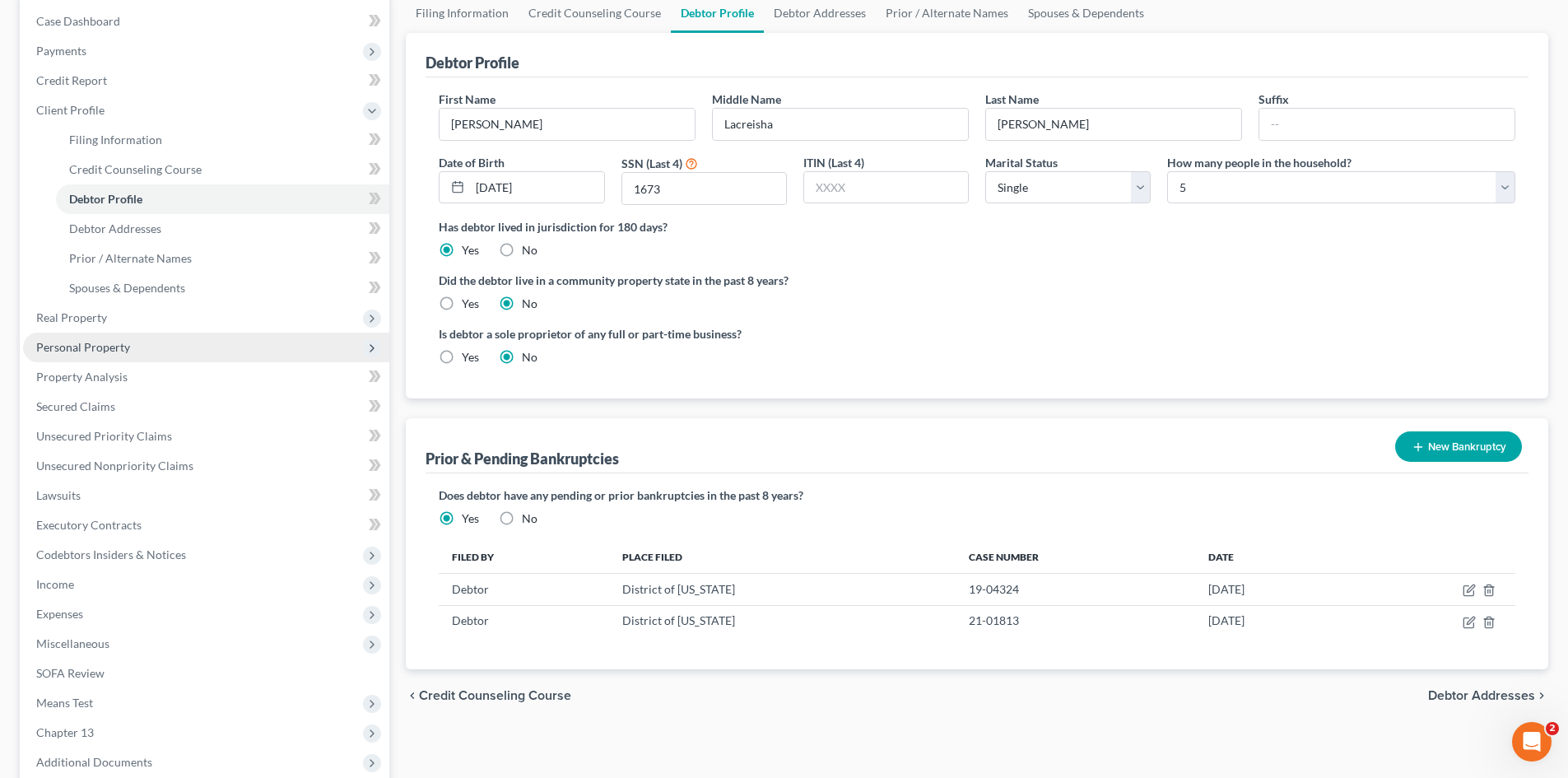
click at [89, 345] on span "Personal Property" at bounding box center [83, 347] width 94 height 14
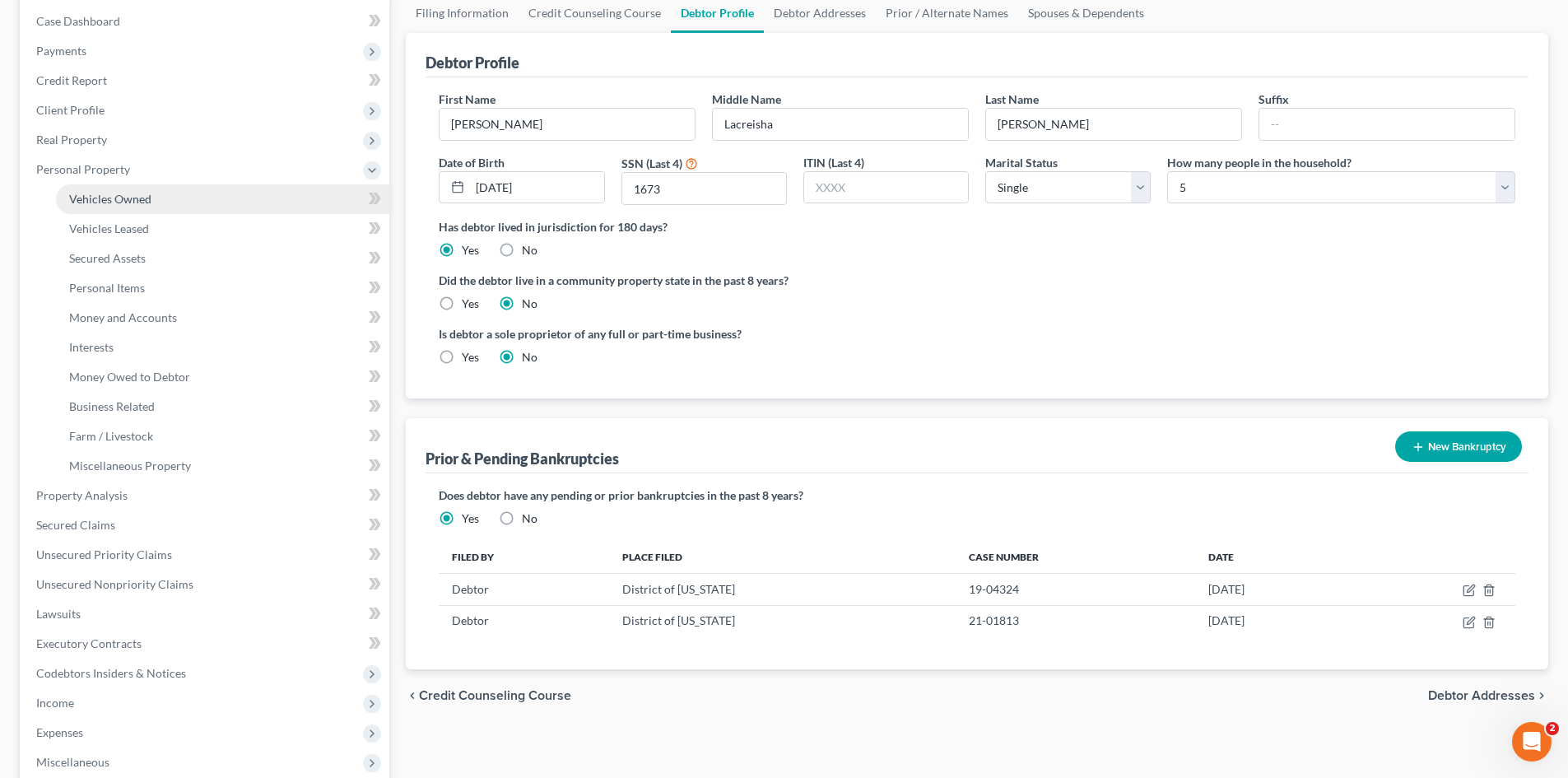
click at [164, 204] on link "Vehicles Owned" at bounding box center [222, 199] width 333 height 30
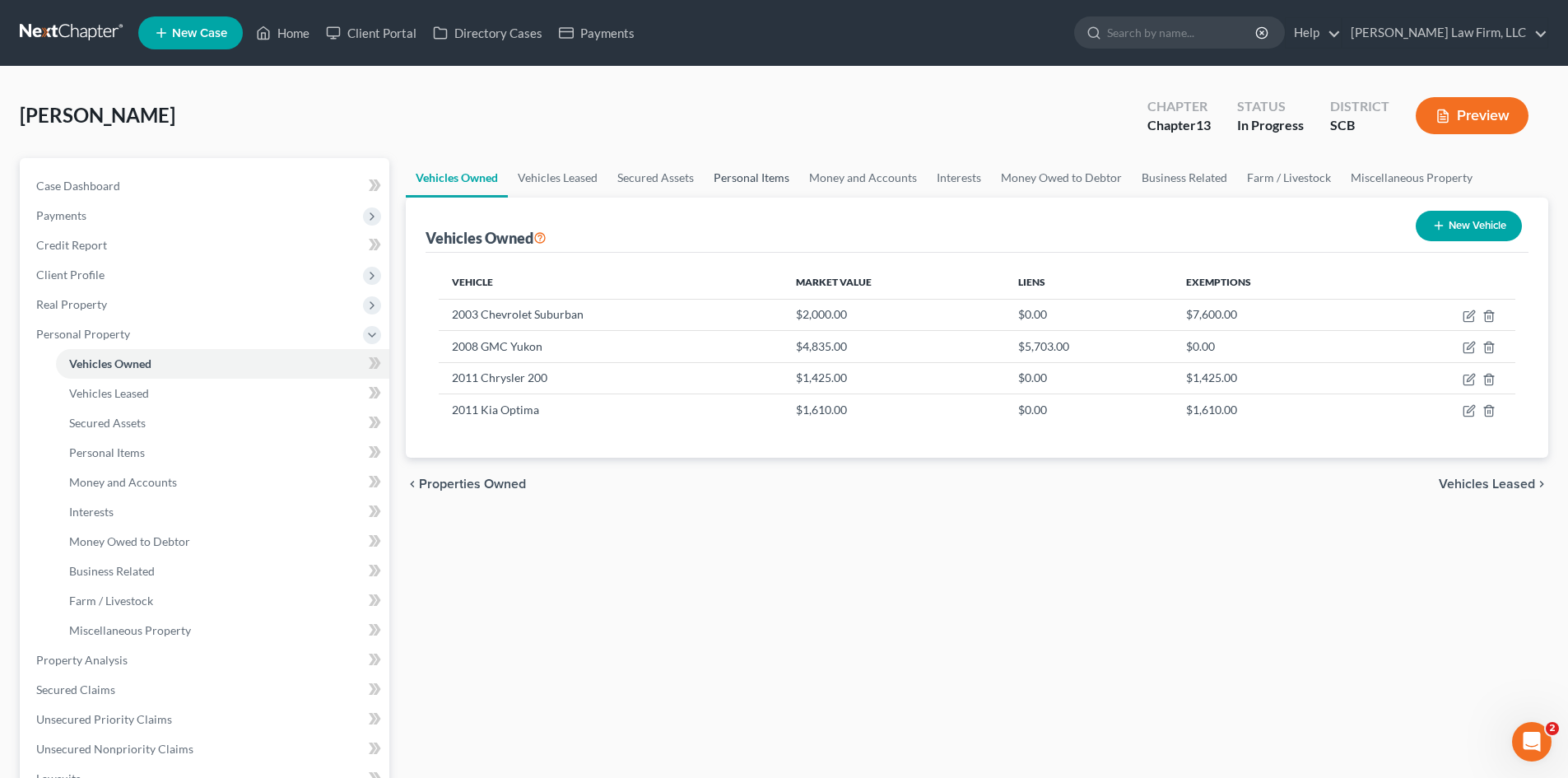
click at [753, 179] on link "Personal Items" at bounding box center [751, 178] width 96 height 40
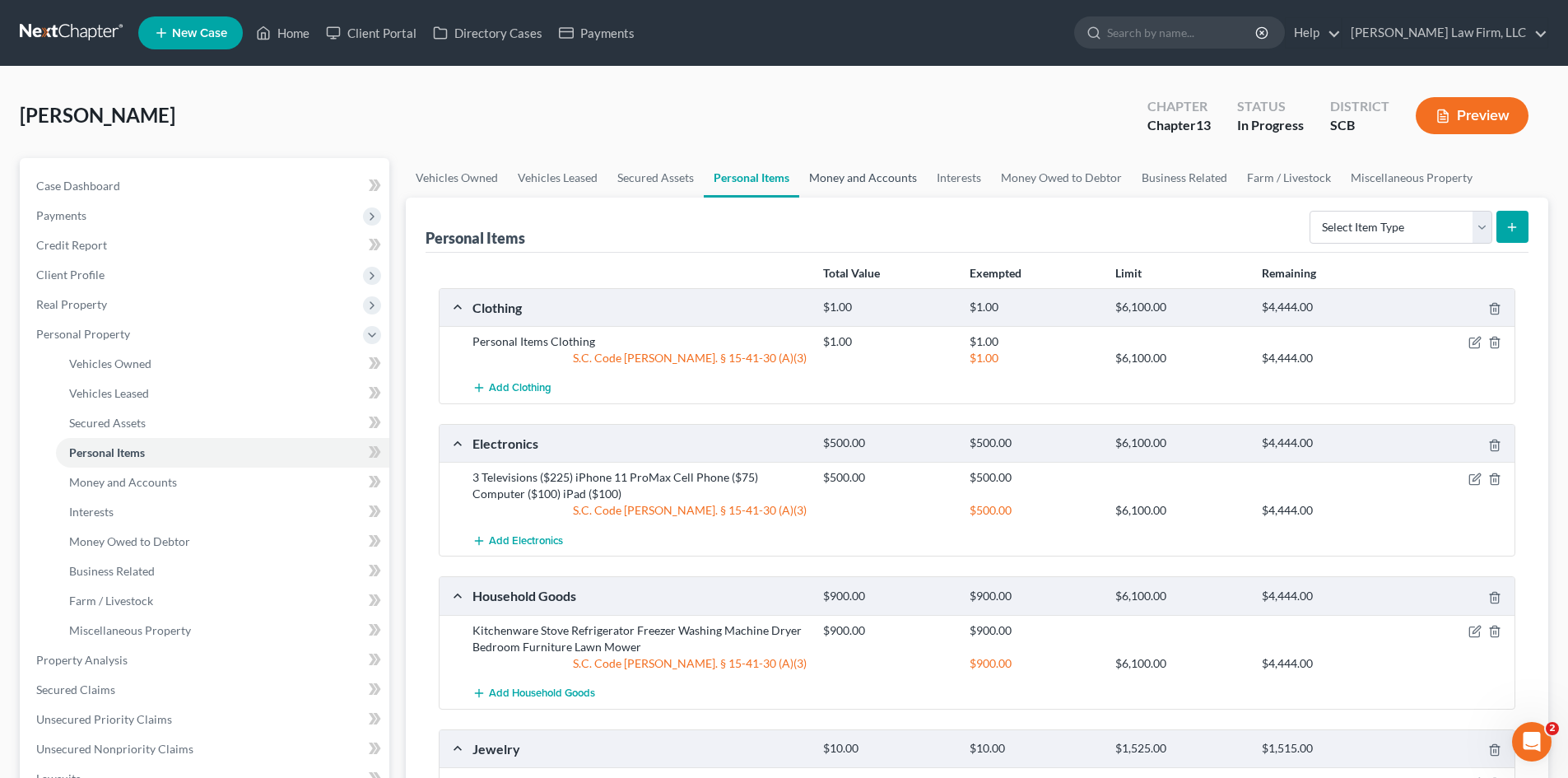
click at [867, 183] on link "Money and Accounts" at bounding box center [863, 178] width 127 height 40
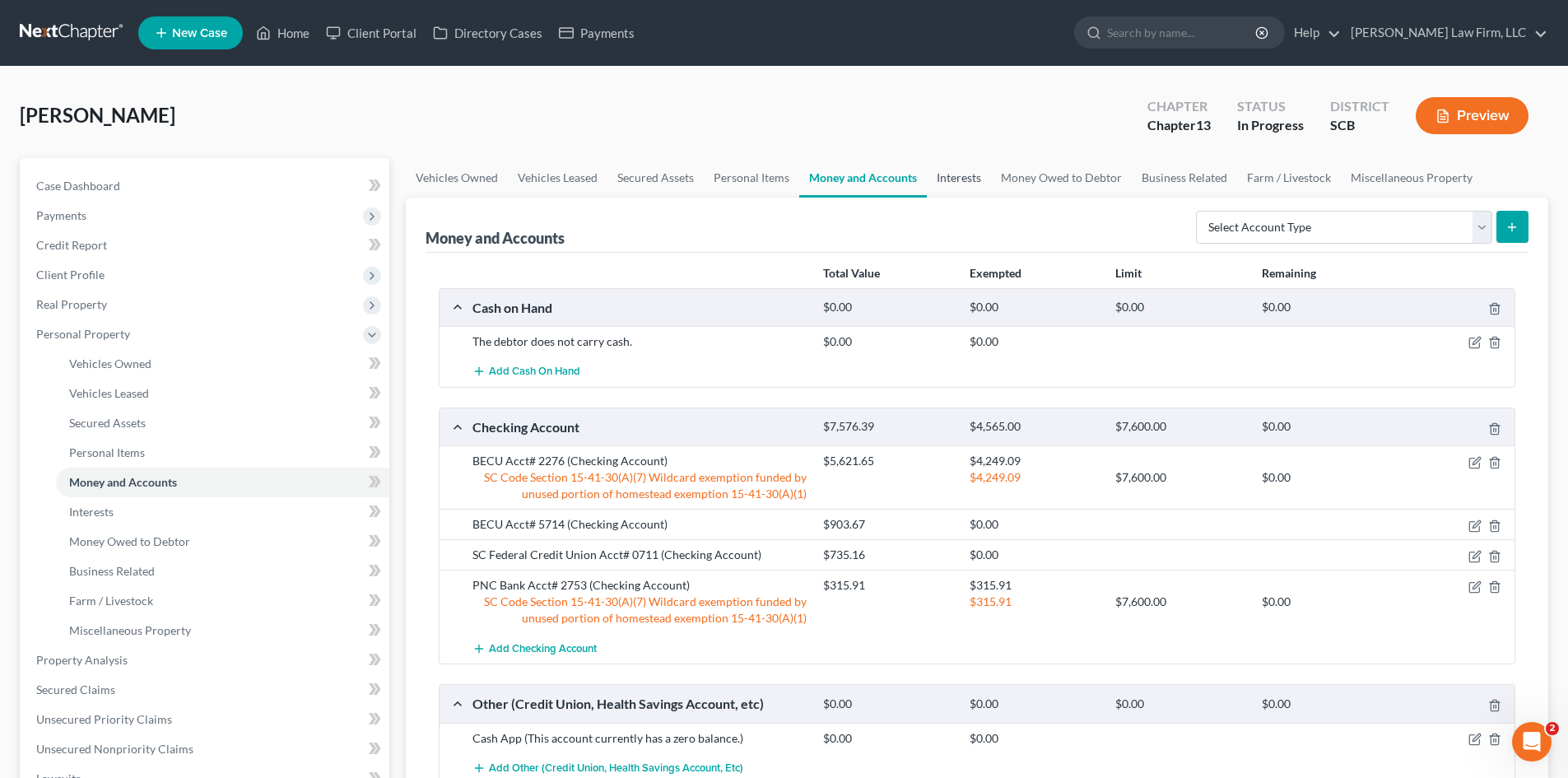
click at [949, 165] on link "Interests" at bounding box center [958, 178] width 65 height 40
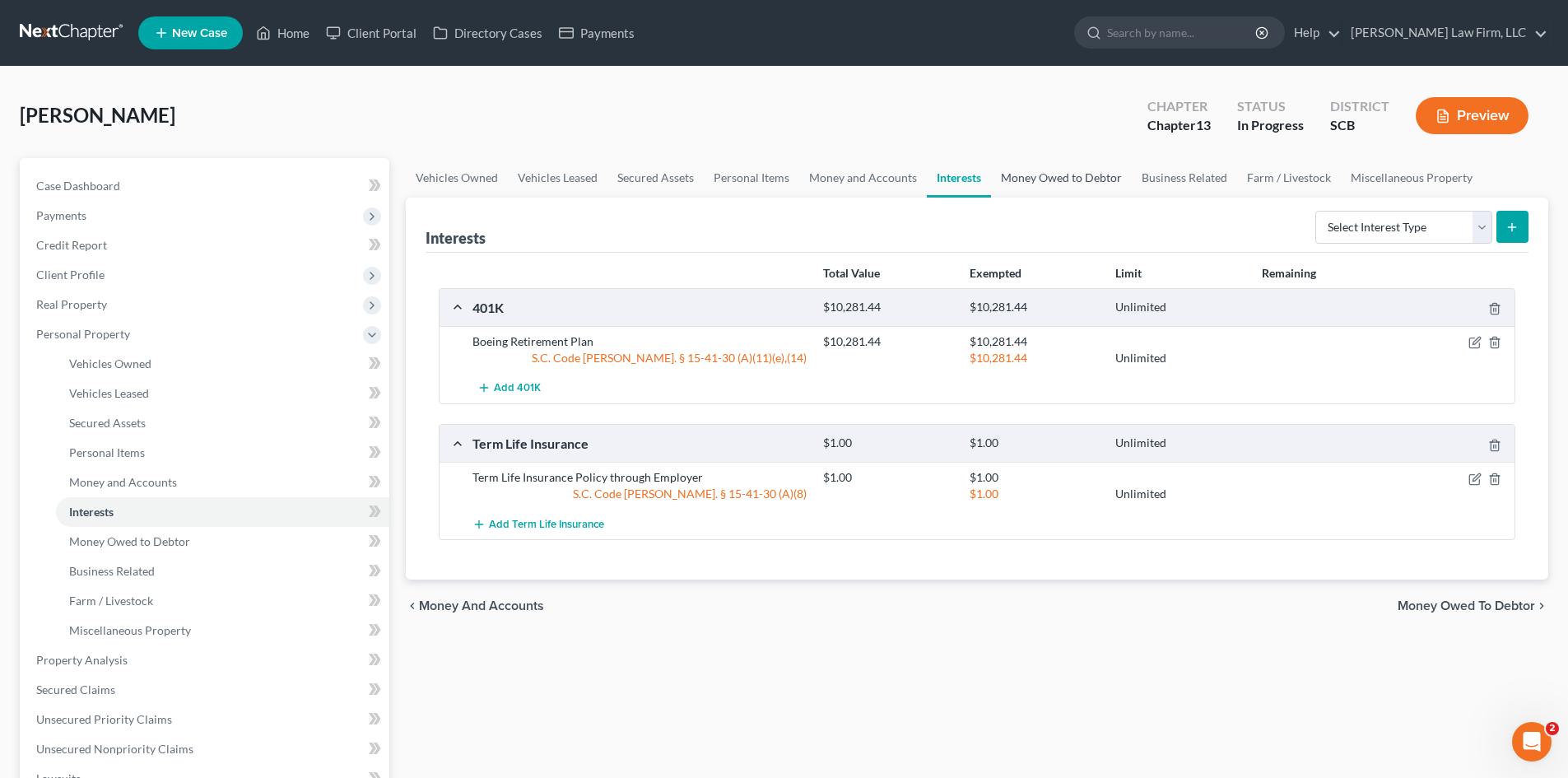
click at [1009, 171] on link "Money Owed to Debtor" at bounding box center [1061, 178] width 141 height 40
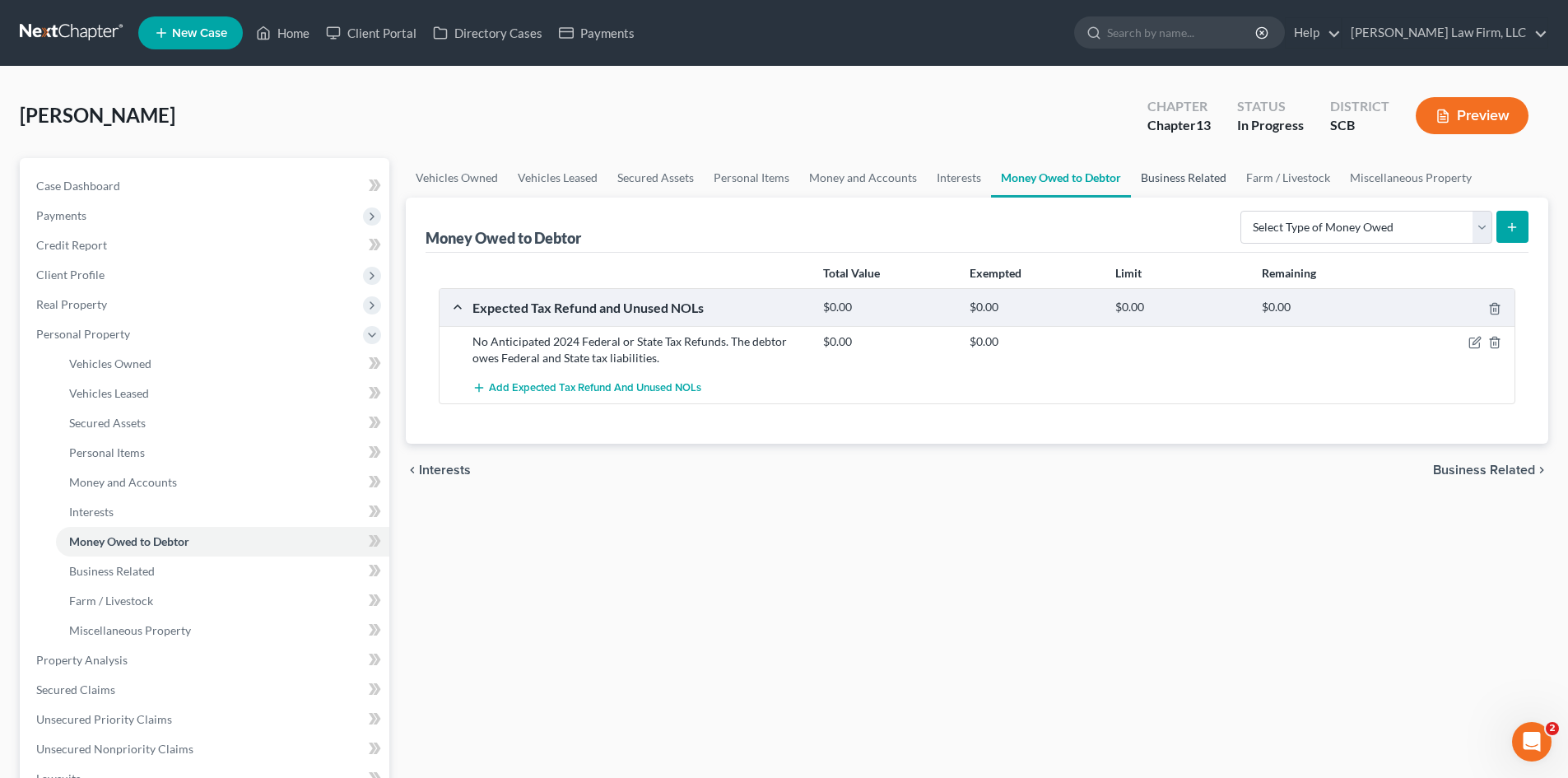
click at [1181, 175] on link "Business Related" at bounding box center [1183, 178] width 105 height 40
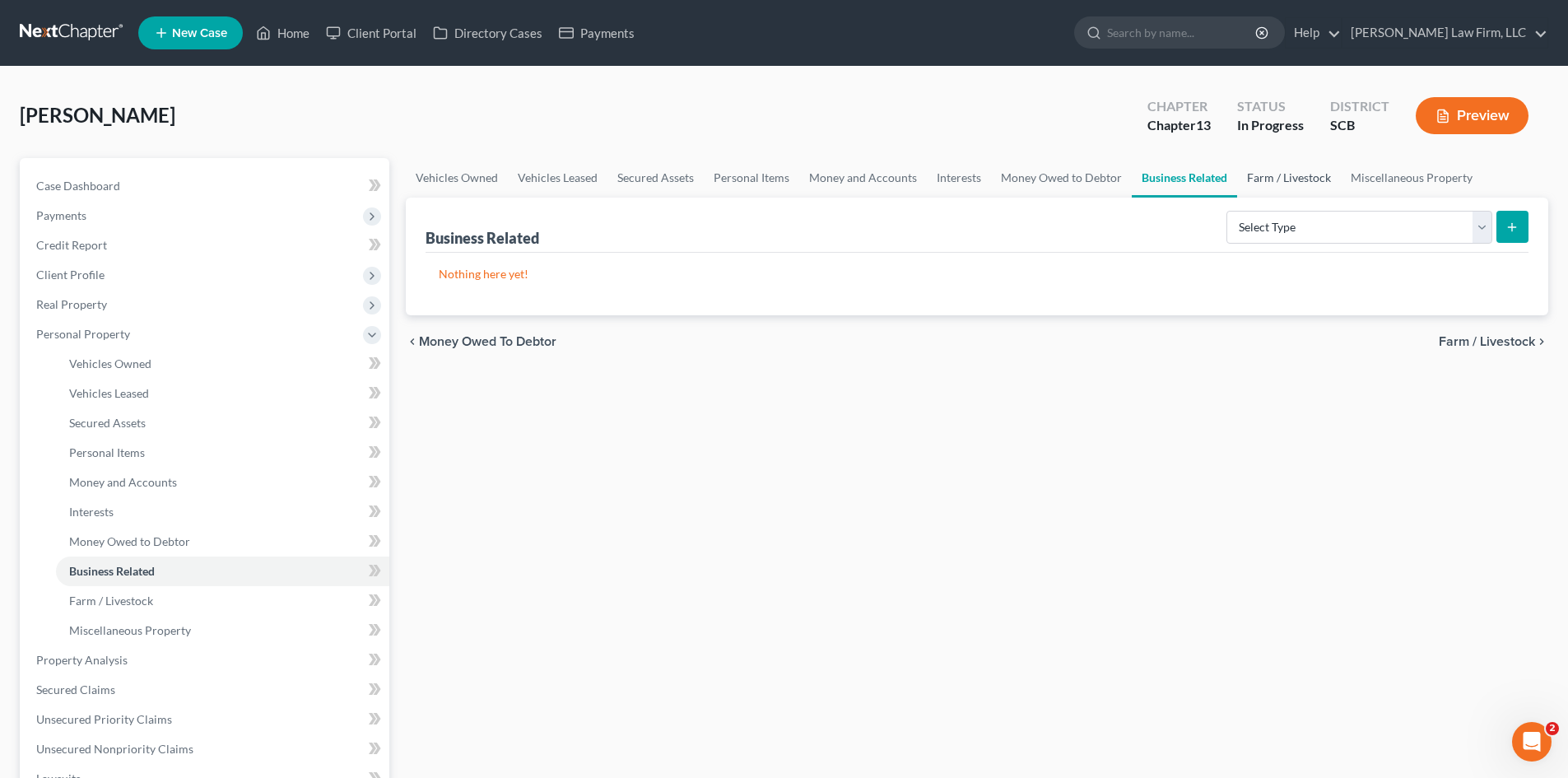
click at [1281, 175] on link "Farm / Livestock" at bounding box center [1288, 178] width 103 height 40
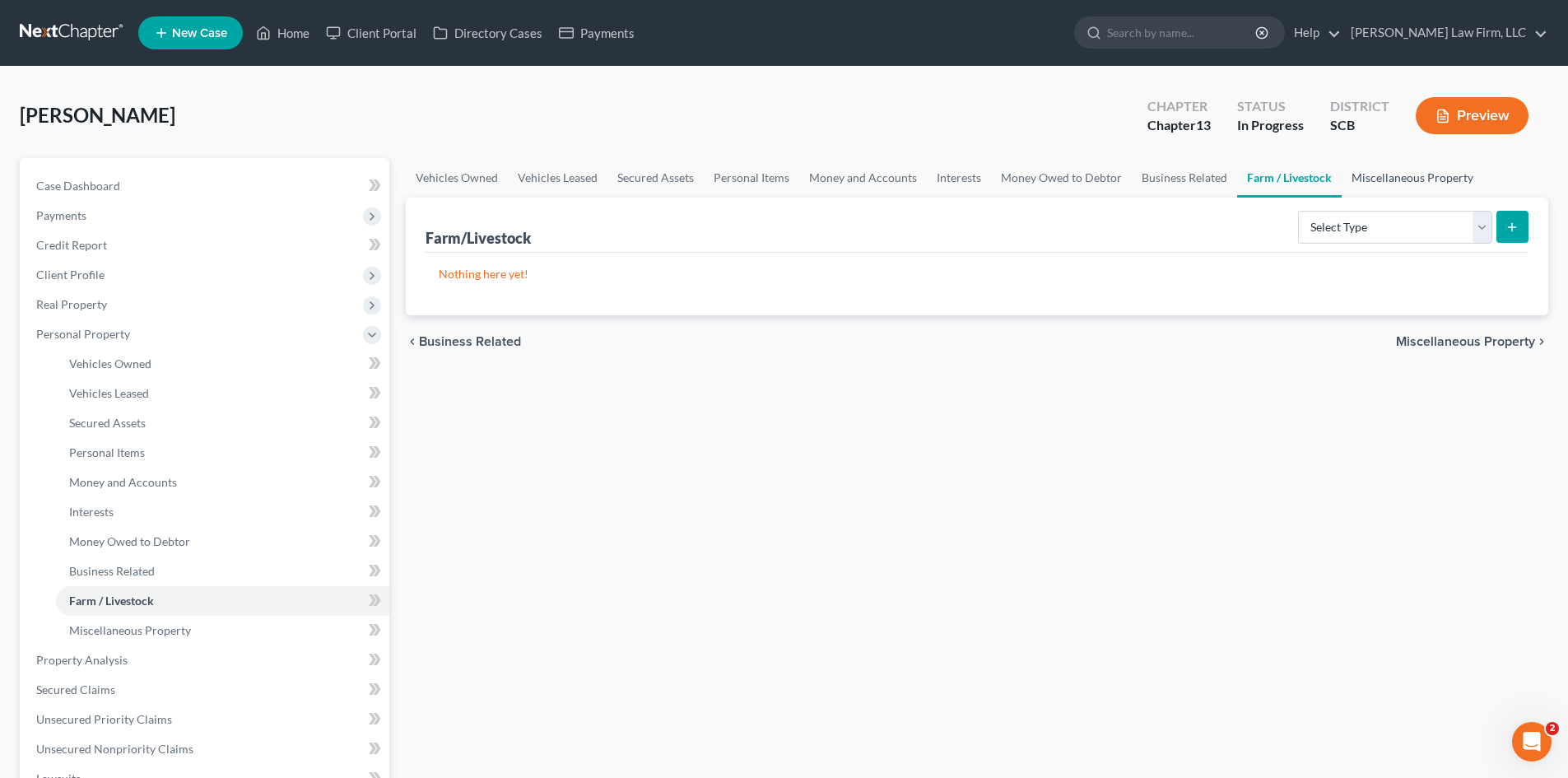
click at [1369, 178] on link "Miscellaneous Property" at bounding box center [1412, 178] width 142 height 40
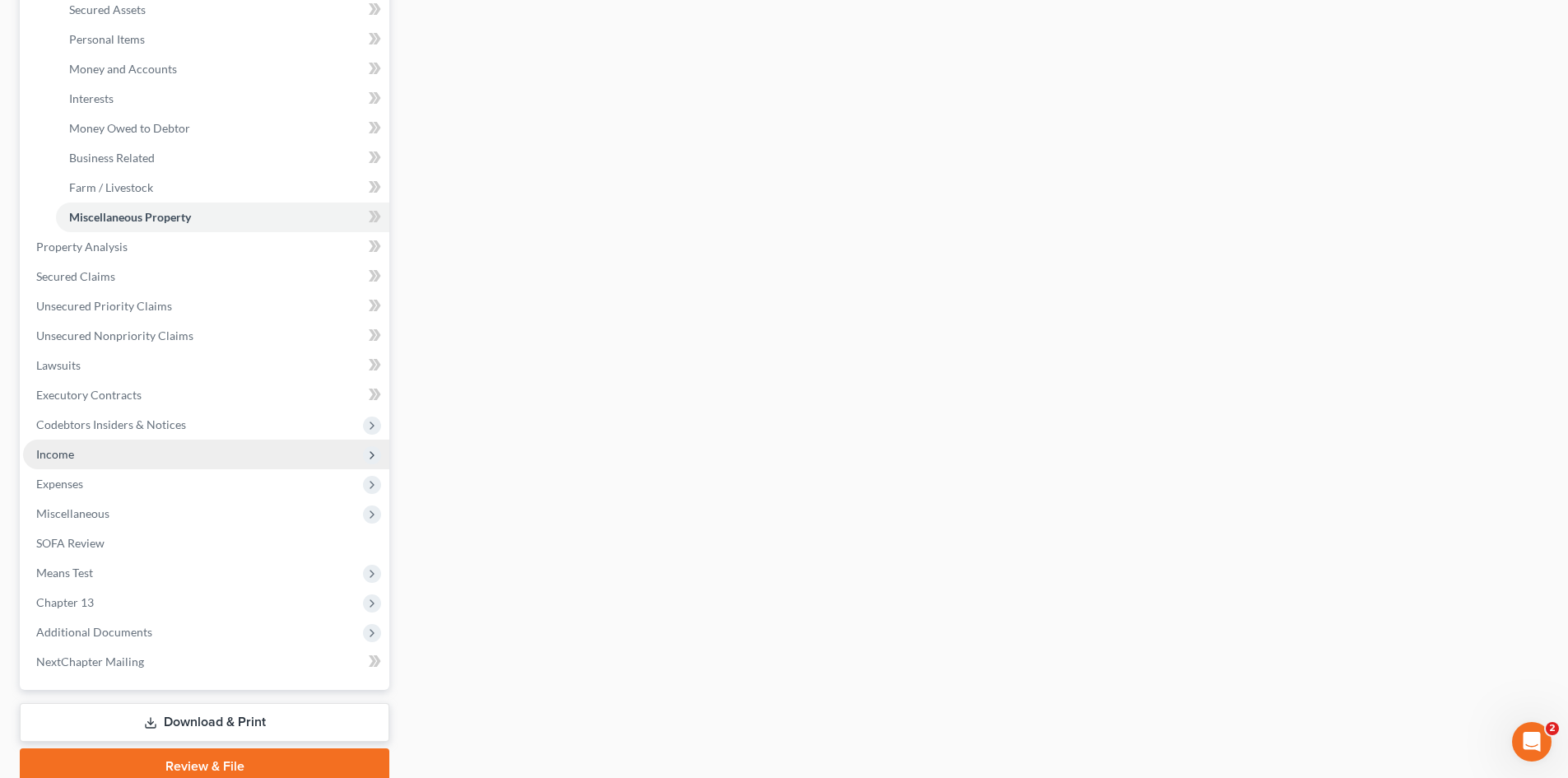
scroll to position [483, 0]
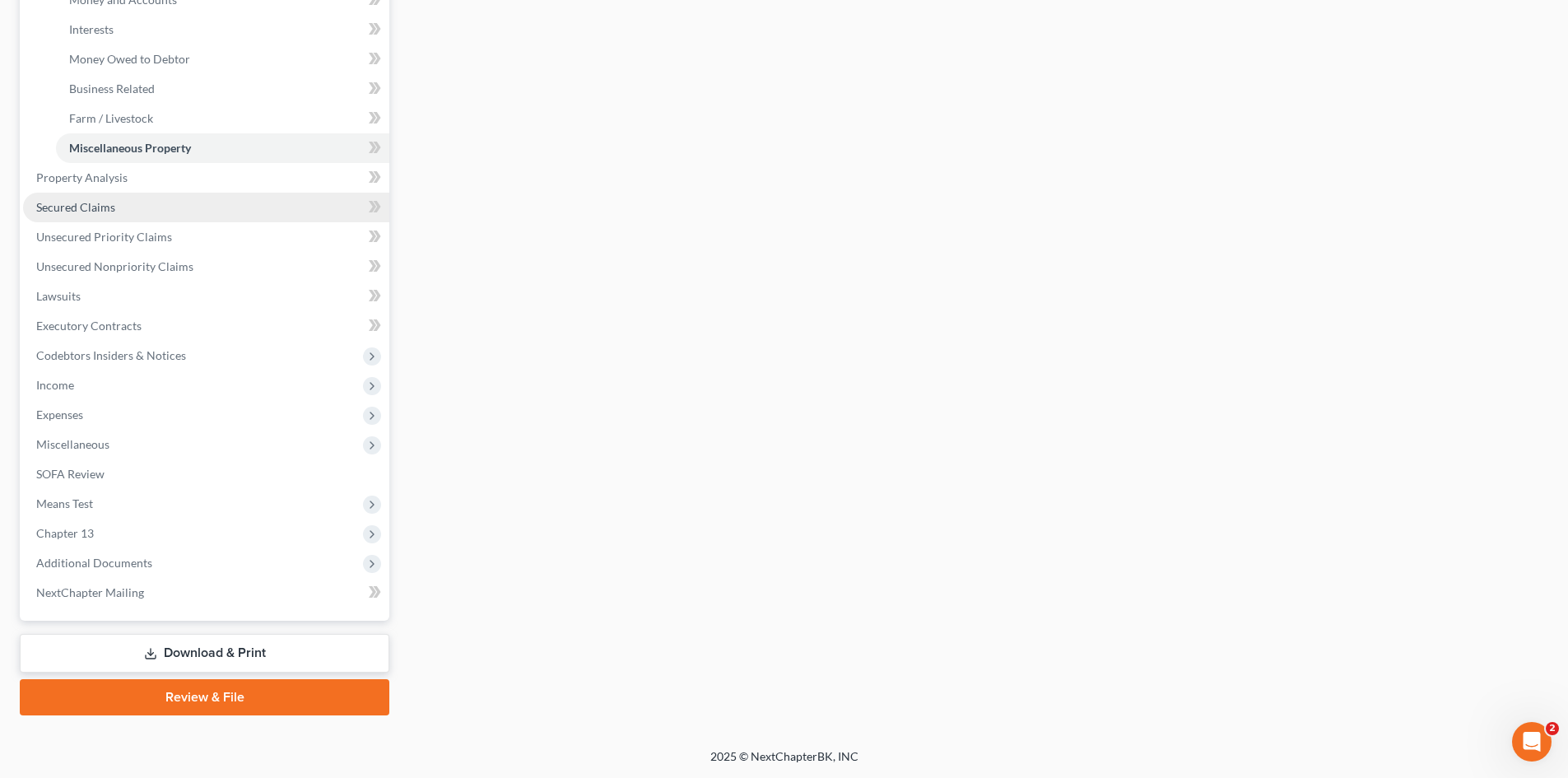
click at [65, 215] on link "Secured Claims" at bounding box center [206, 208] width 367 height 30
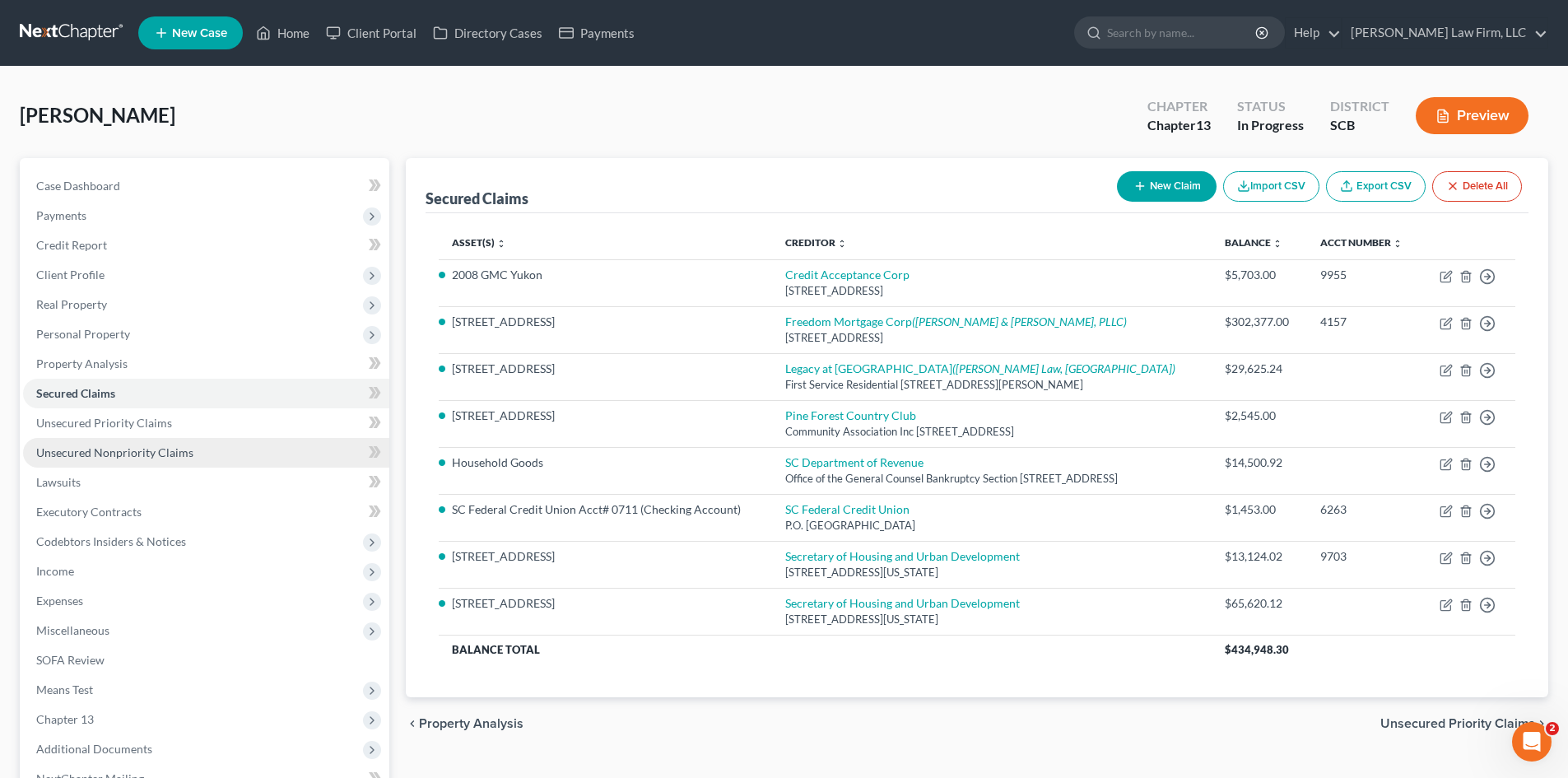
scroll to position [82, 0]
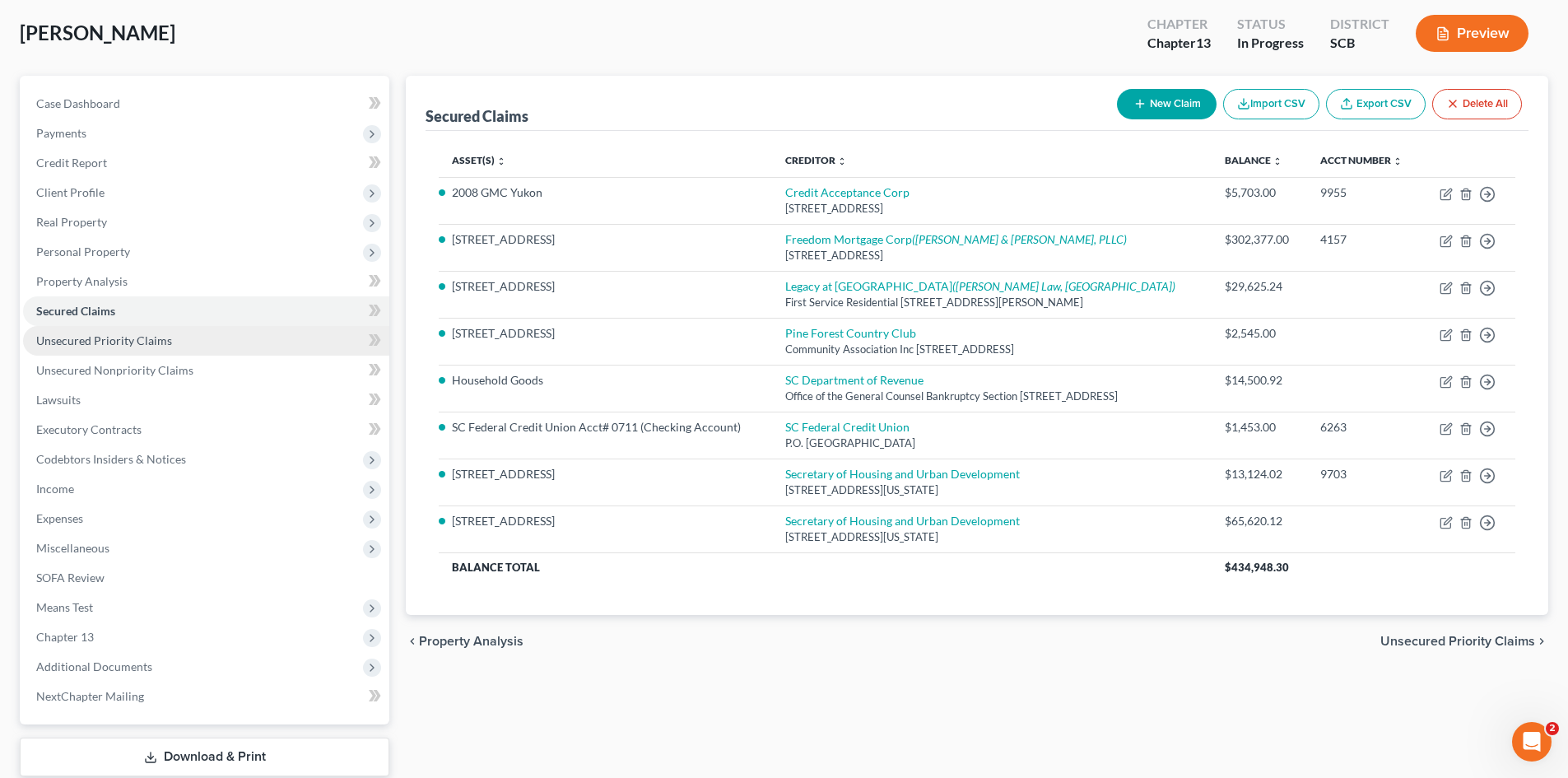
click at [87, 347] on link "Unsecured Priority Claims" at bounding box center [206, 341] width 367 height 30
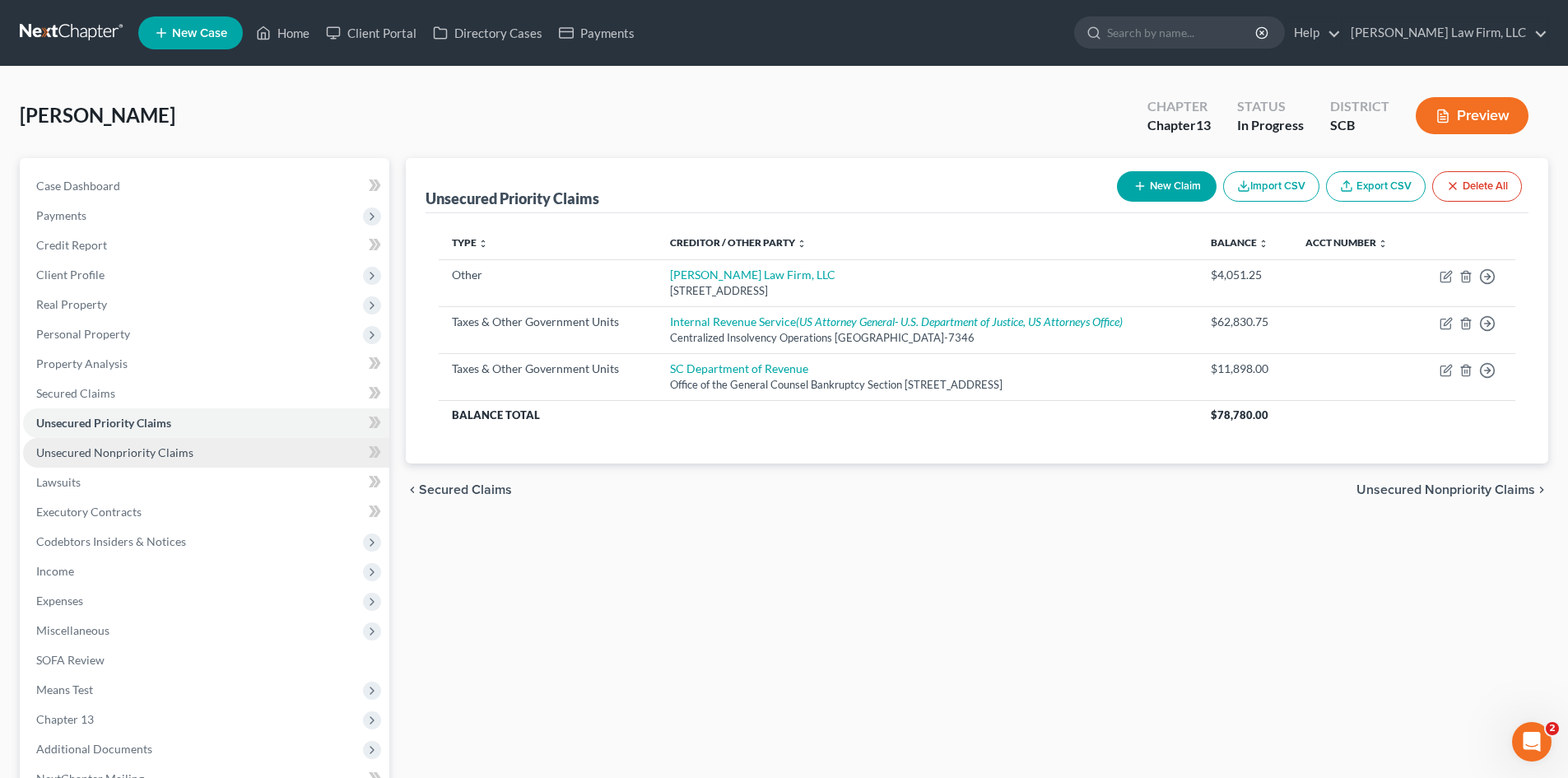
click at [85, 451] on span "Unsecured Nonpriority Claims" at bounding box center [115, 452] width 157 height 14
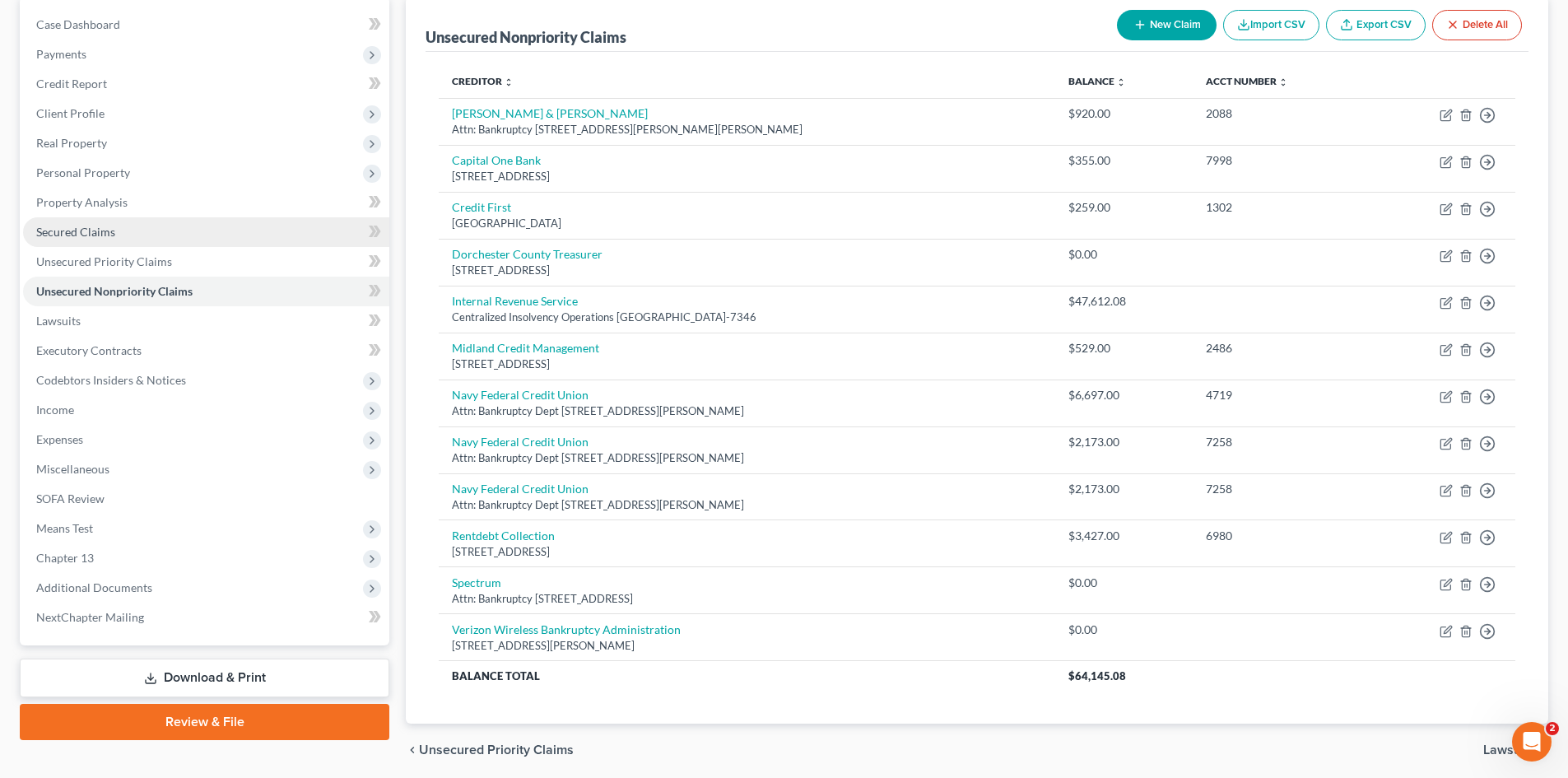
scroll to position [165, 0]
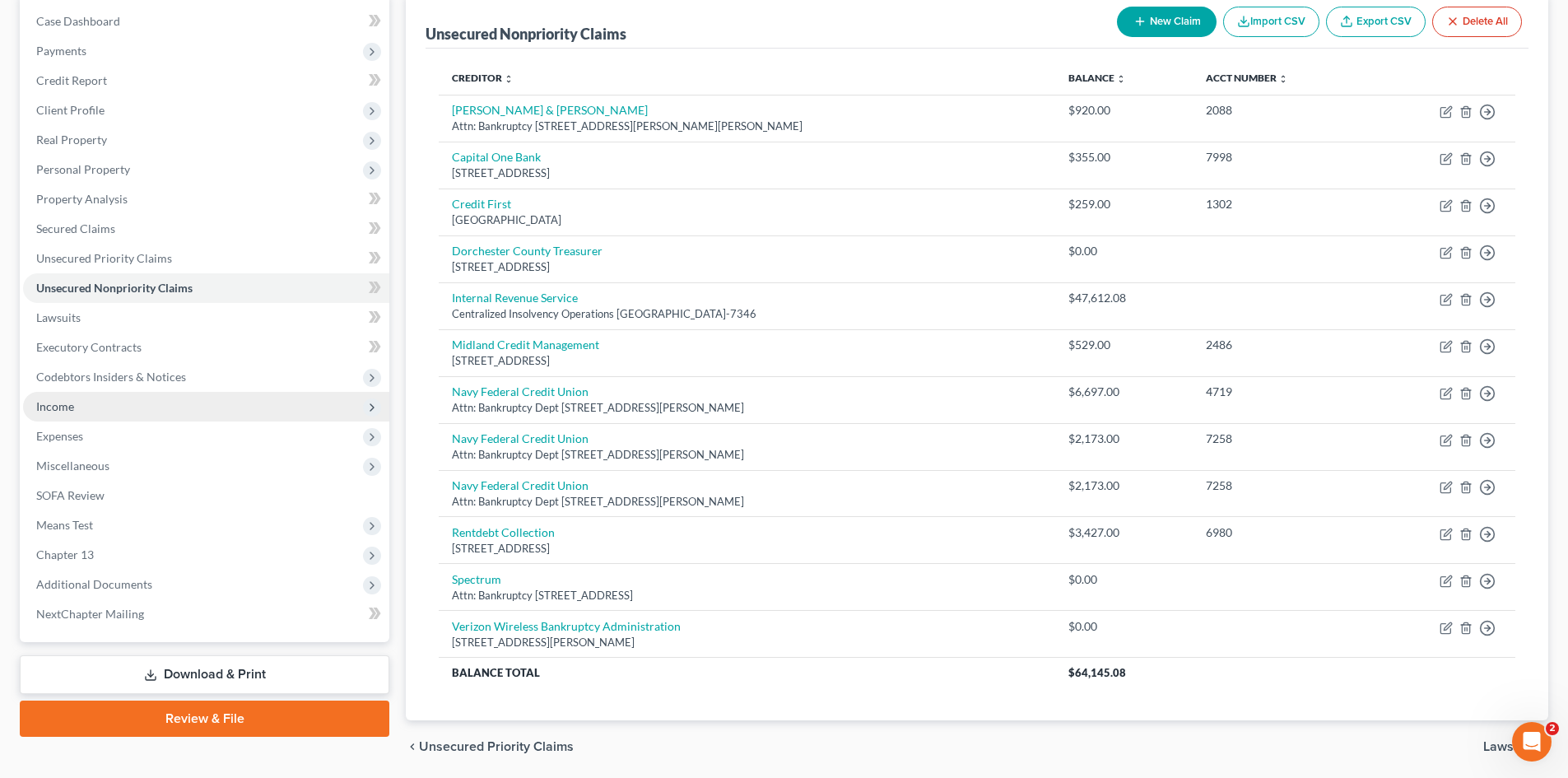
click at [57, 409] on span "Income" at bounding box center [55, 406] width 38 height 14
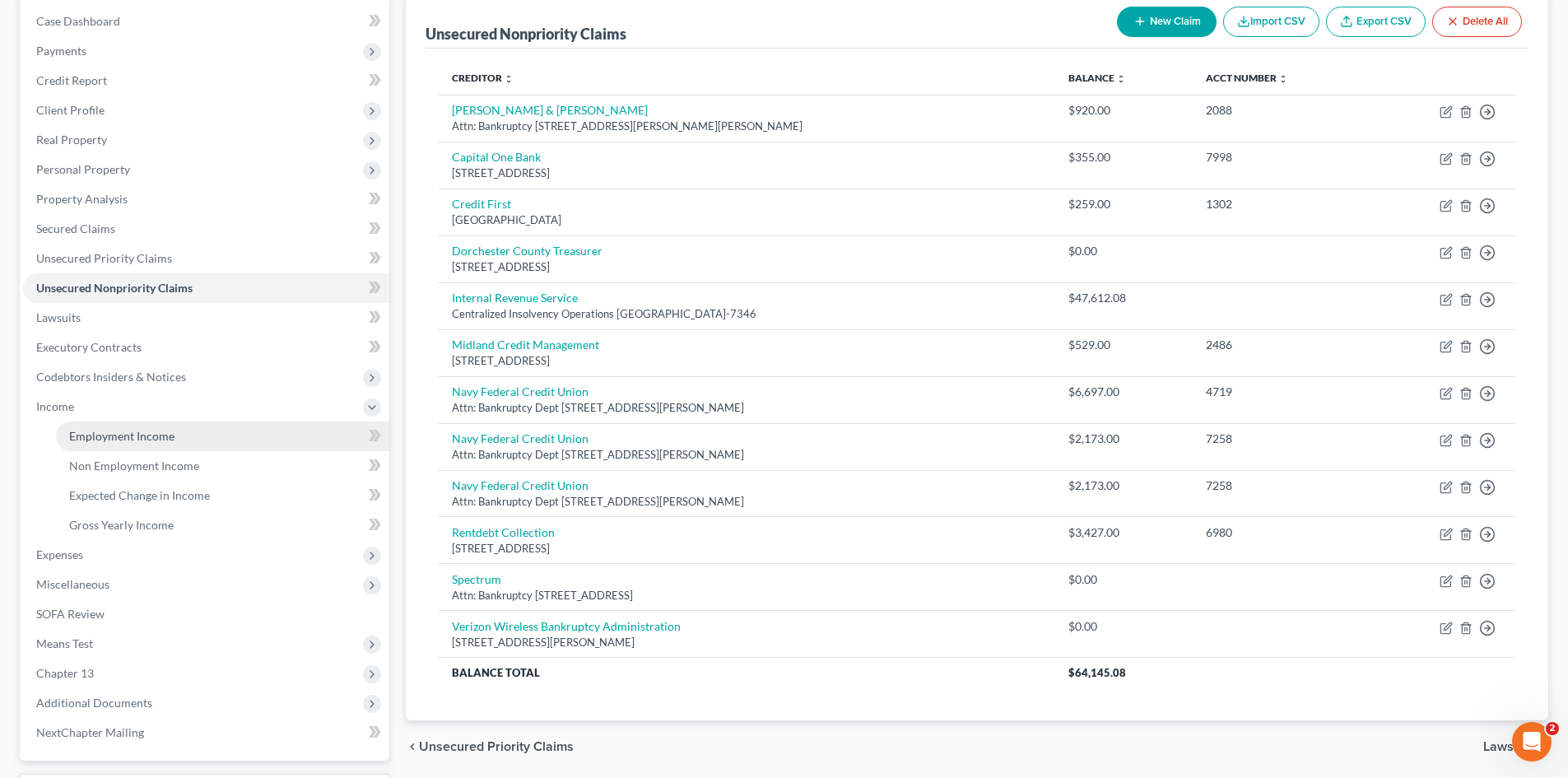
click at [70, 441] on span "Employment Income" at bounding box center [122, 435] width 105 height 14
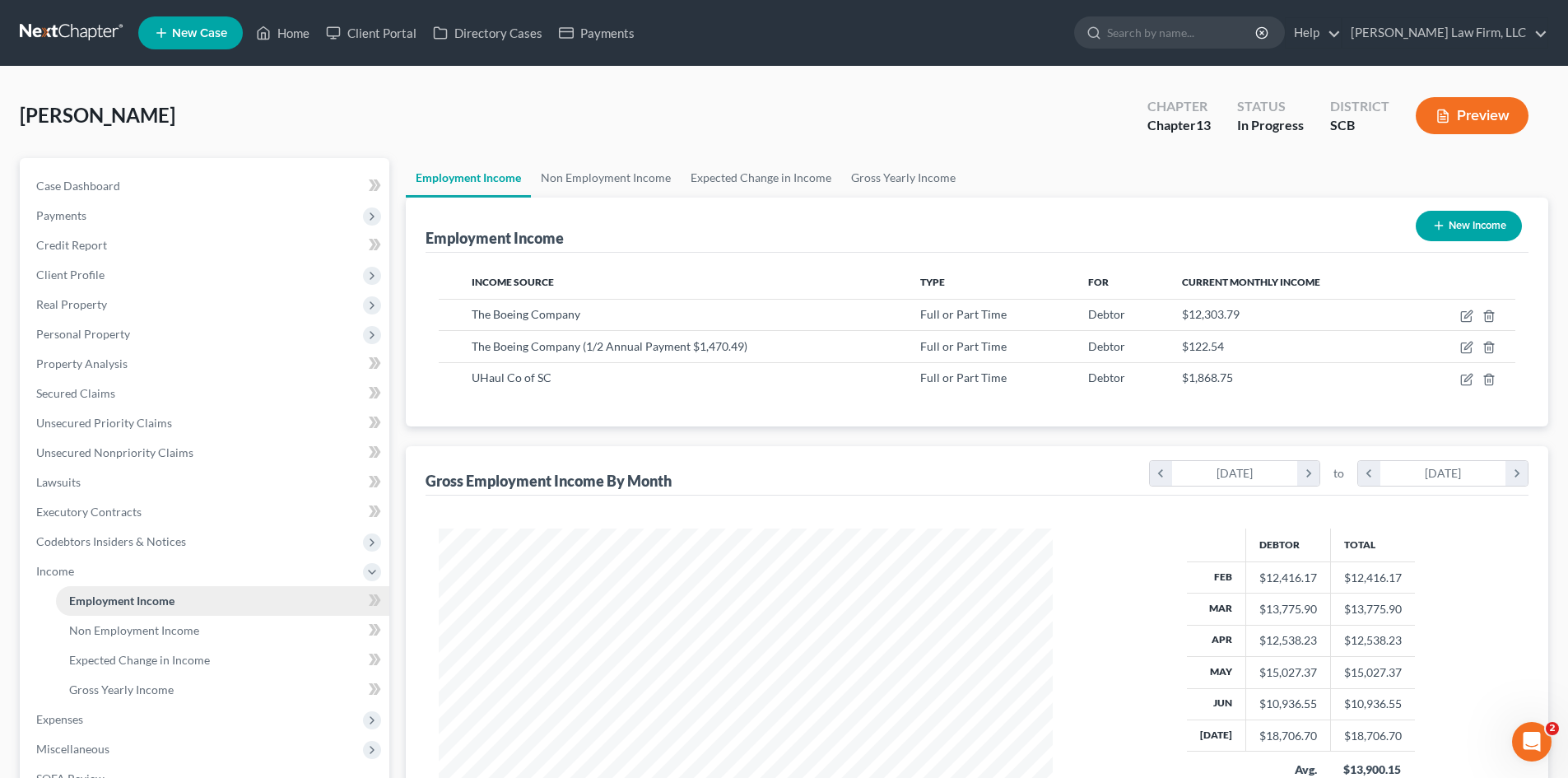
scroll to position [307, 646]
click at [571, 192] on link "Non Employment Income" at bounding box center [605, 178] width 150 height 40
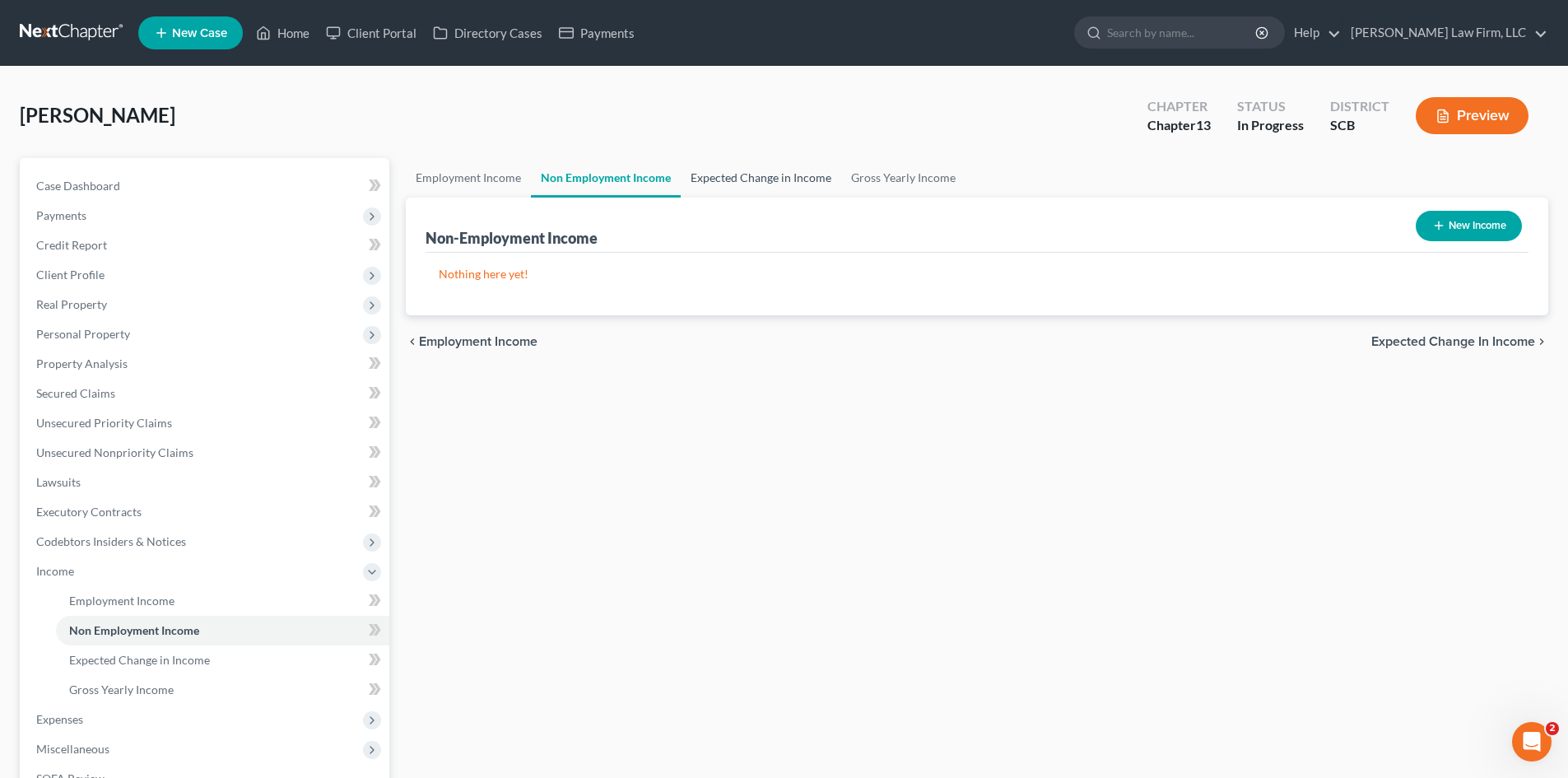
click at [693, 190] on link "Expected Change in Income" at bounding box center [760, 178] width 160 height 40
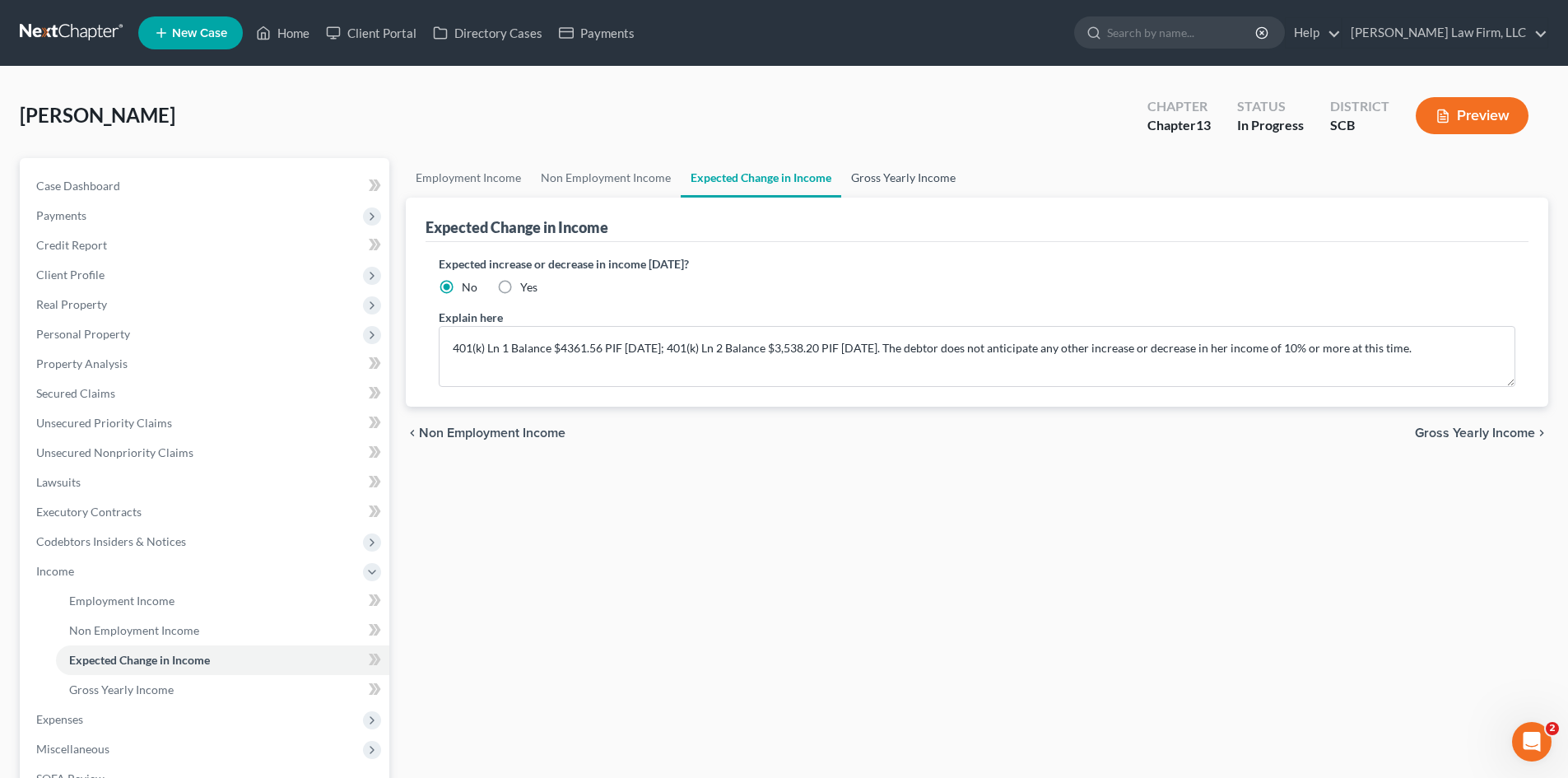
click at [883, 181] on link "Gross Yearly Income" at bounding box center [903, 178] width 124 height 40
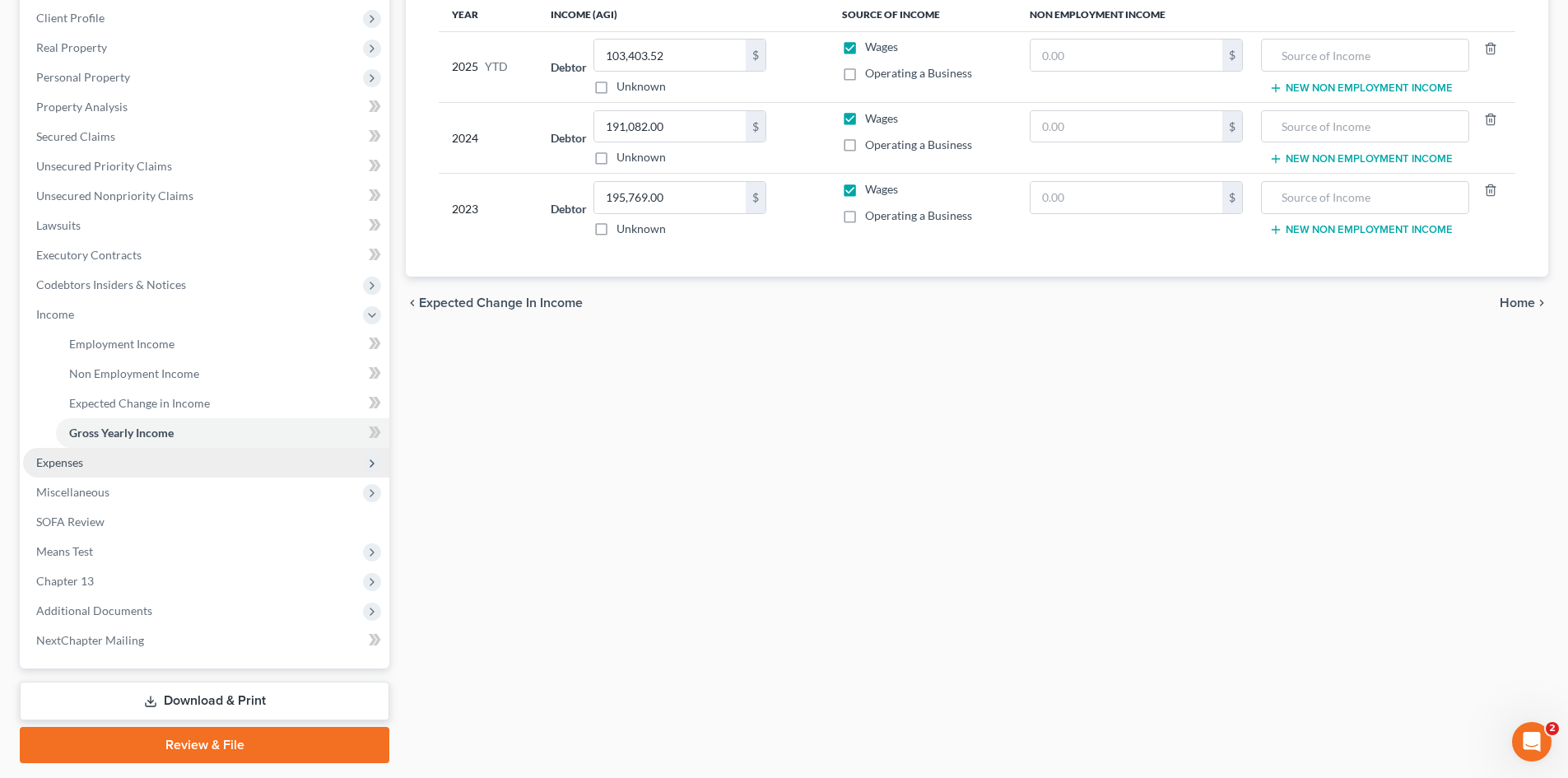
scroll to position [305, 0]
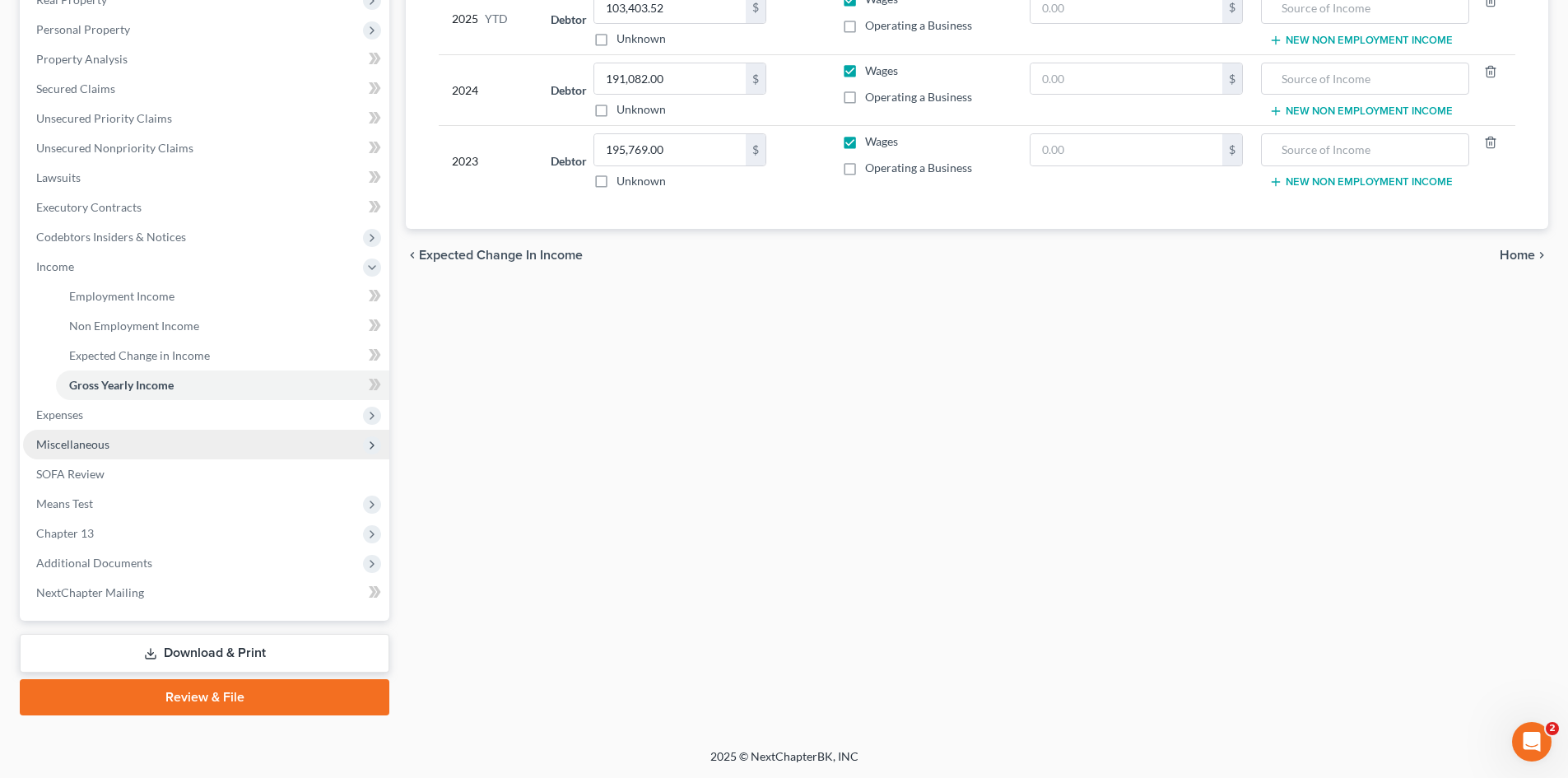
click at [82, 437] on span "Miscellaneous" at bounding box center [73, 444] width 73 height 14
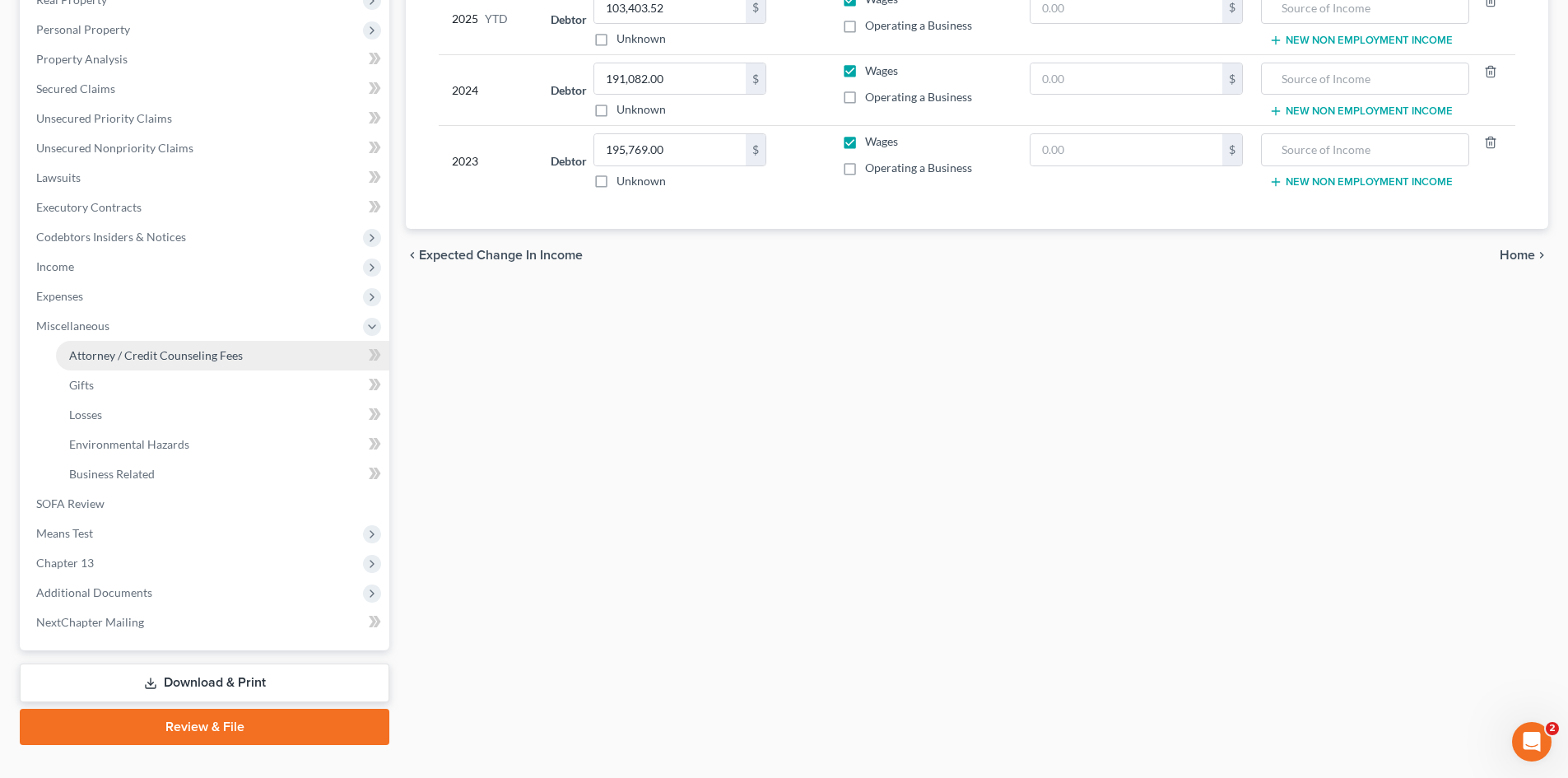
click at [122, 352] on span "Attorney / Credit Counseling Fees" at bounding box center [156, 355] width 174 height 14
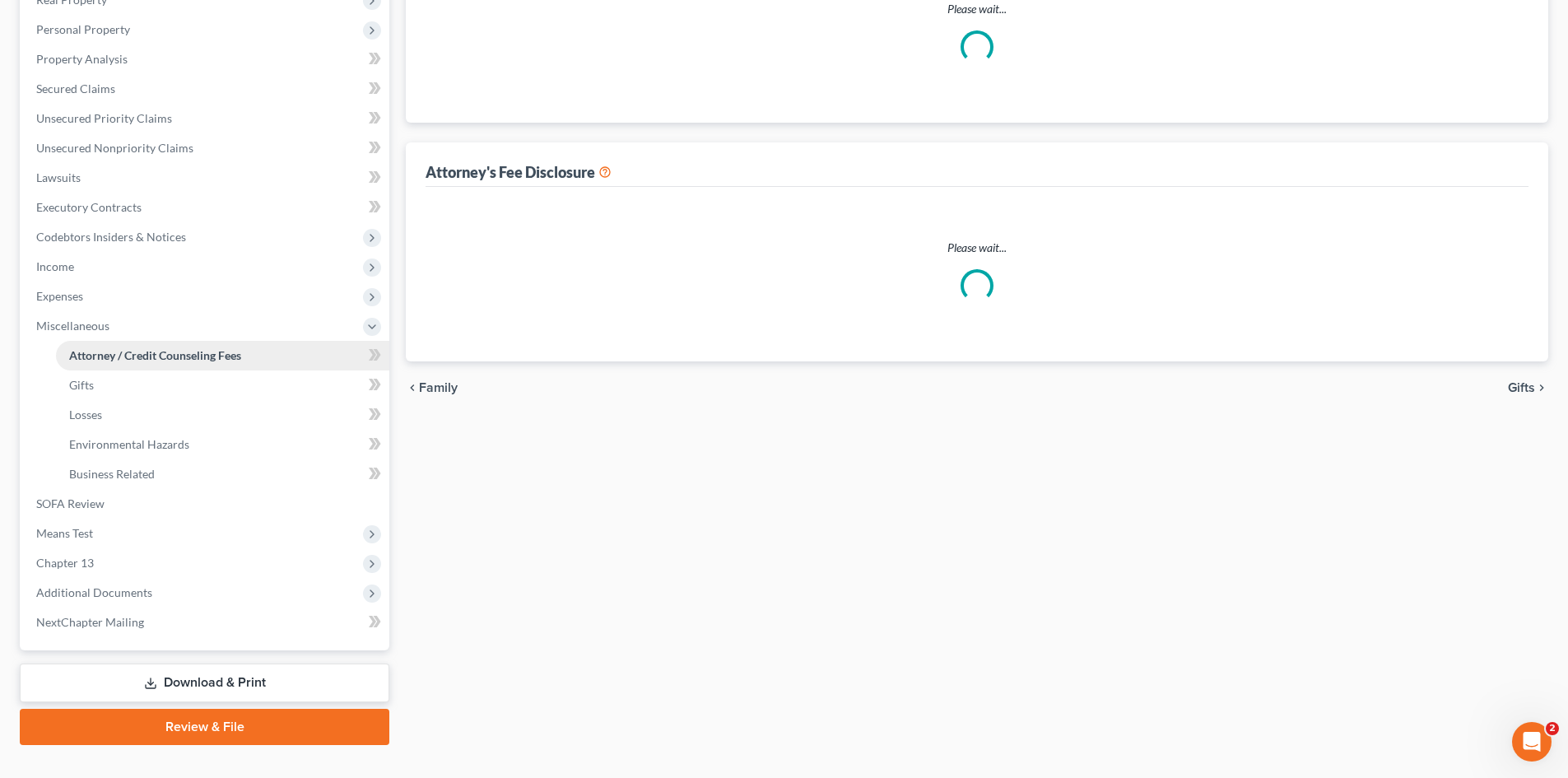
scroll to position [50, 0]
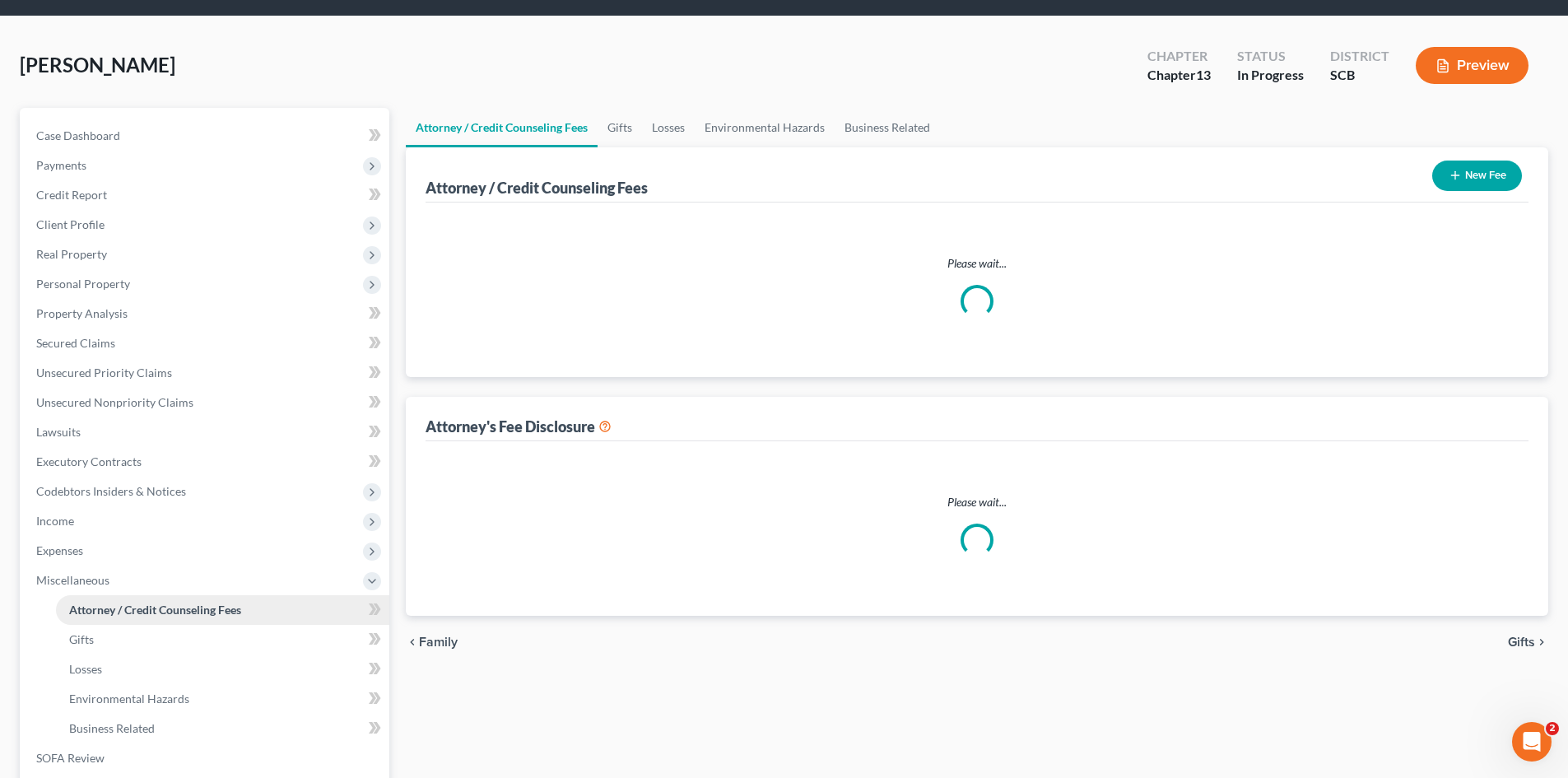
select select "0"
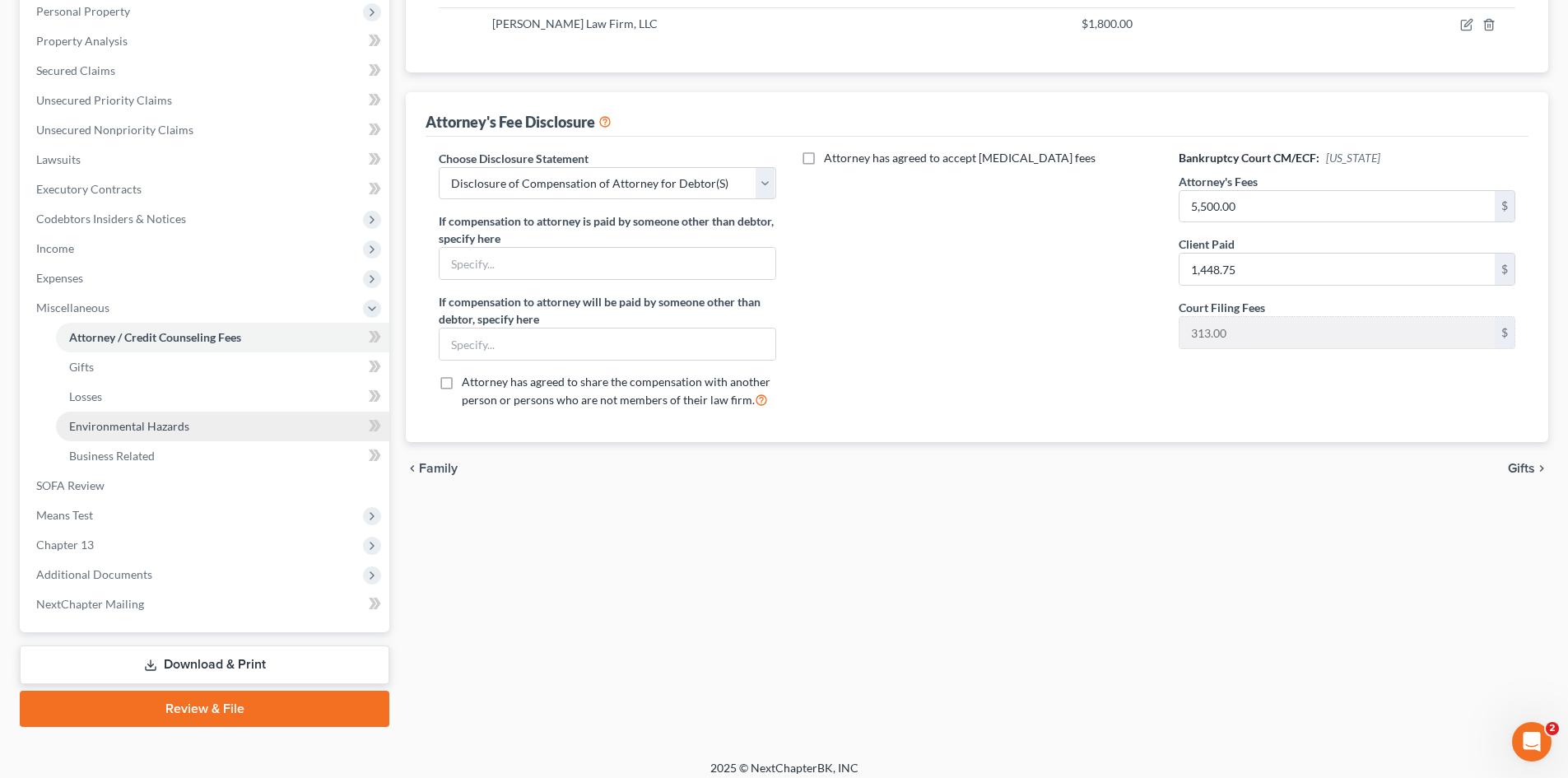
scroll to position [329, 0]
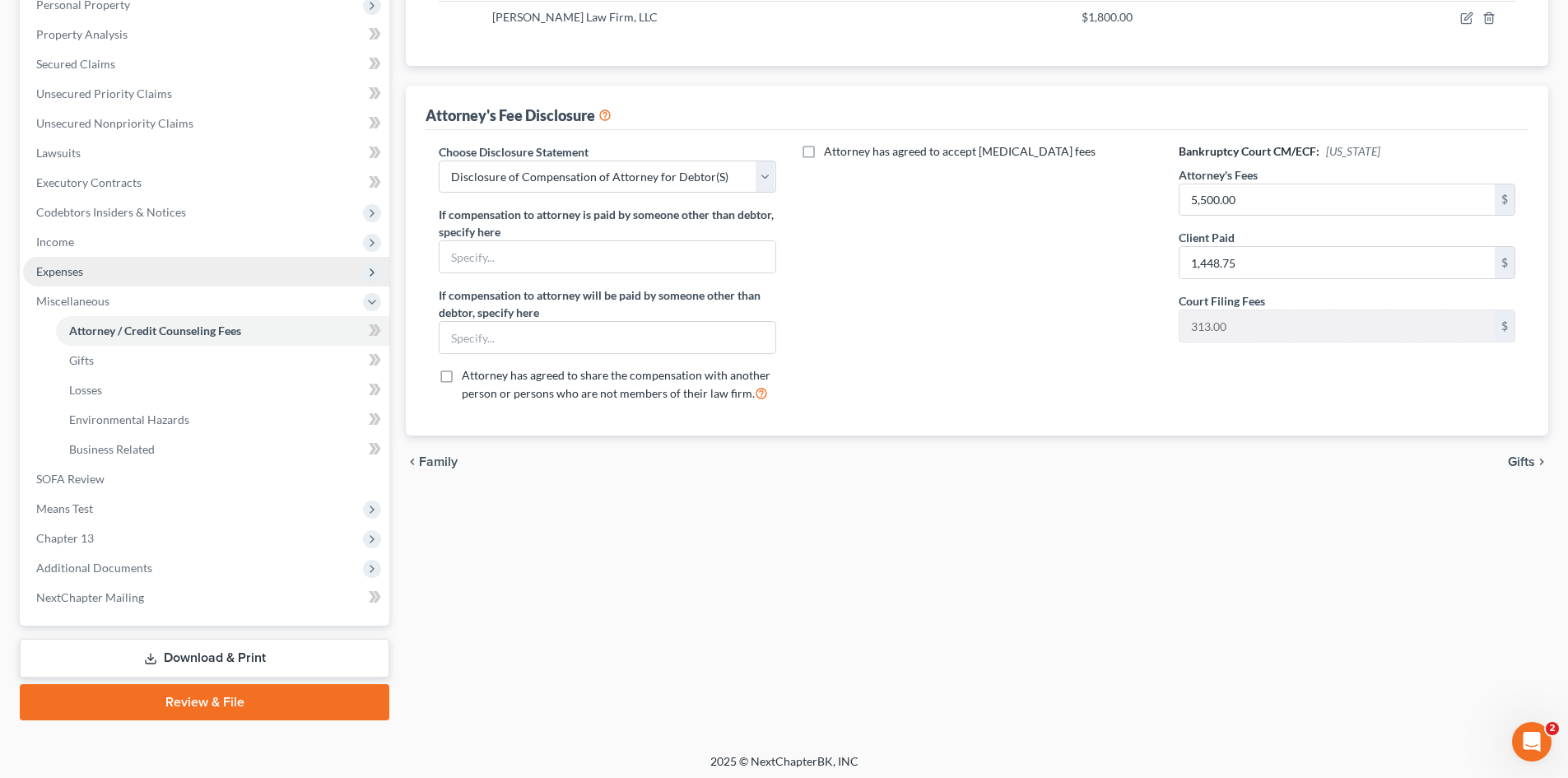
click at [65, 271] on span "Expenses" at bounding box center [60, 271] width 47 height 14
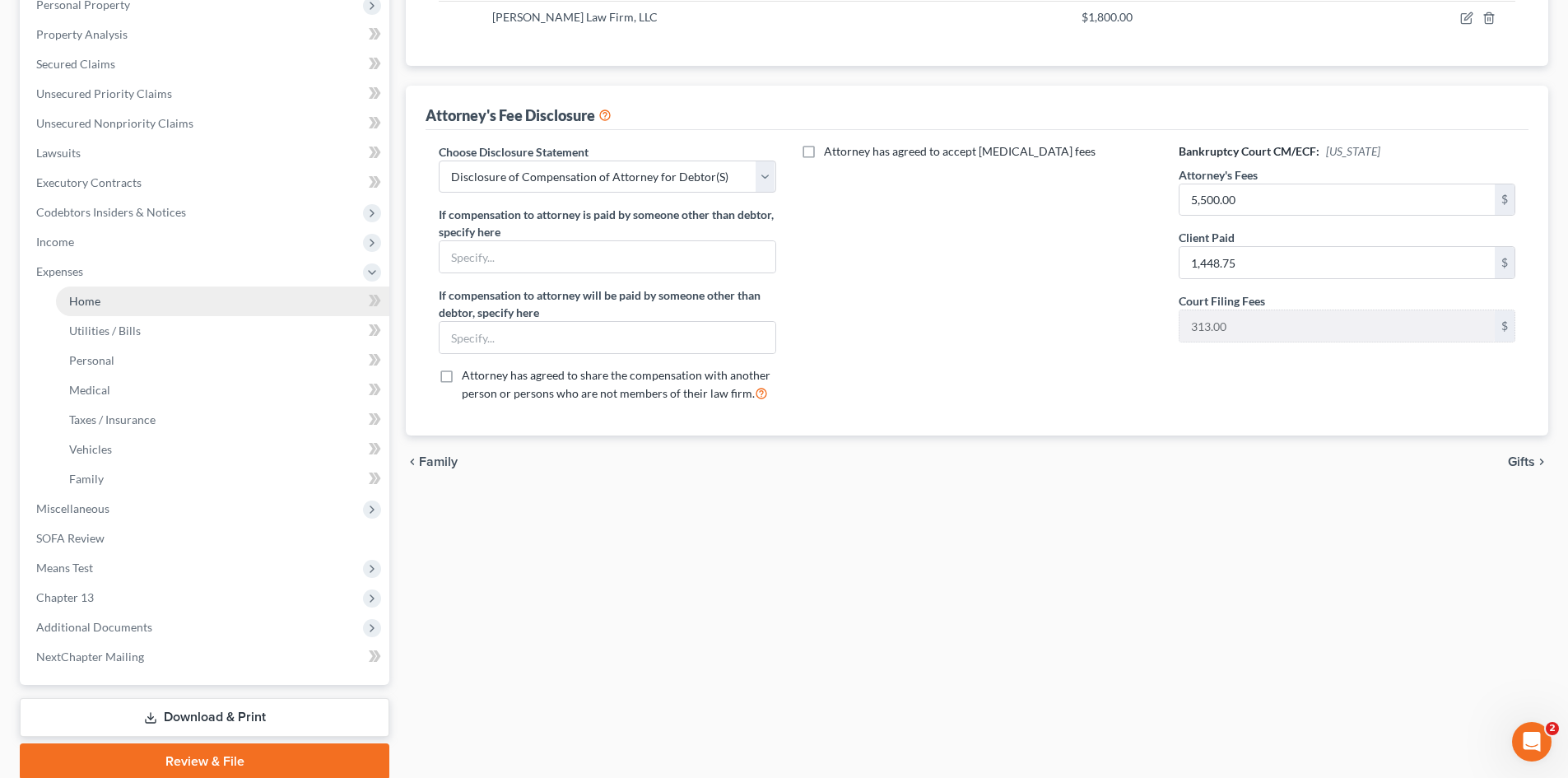
click at [75, 301] on span "Home" at bounding box center [85, 301] width 31 height 14
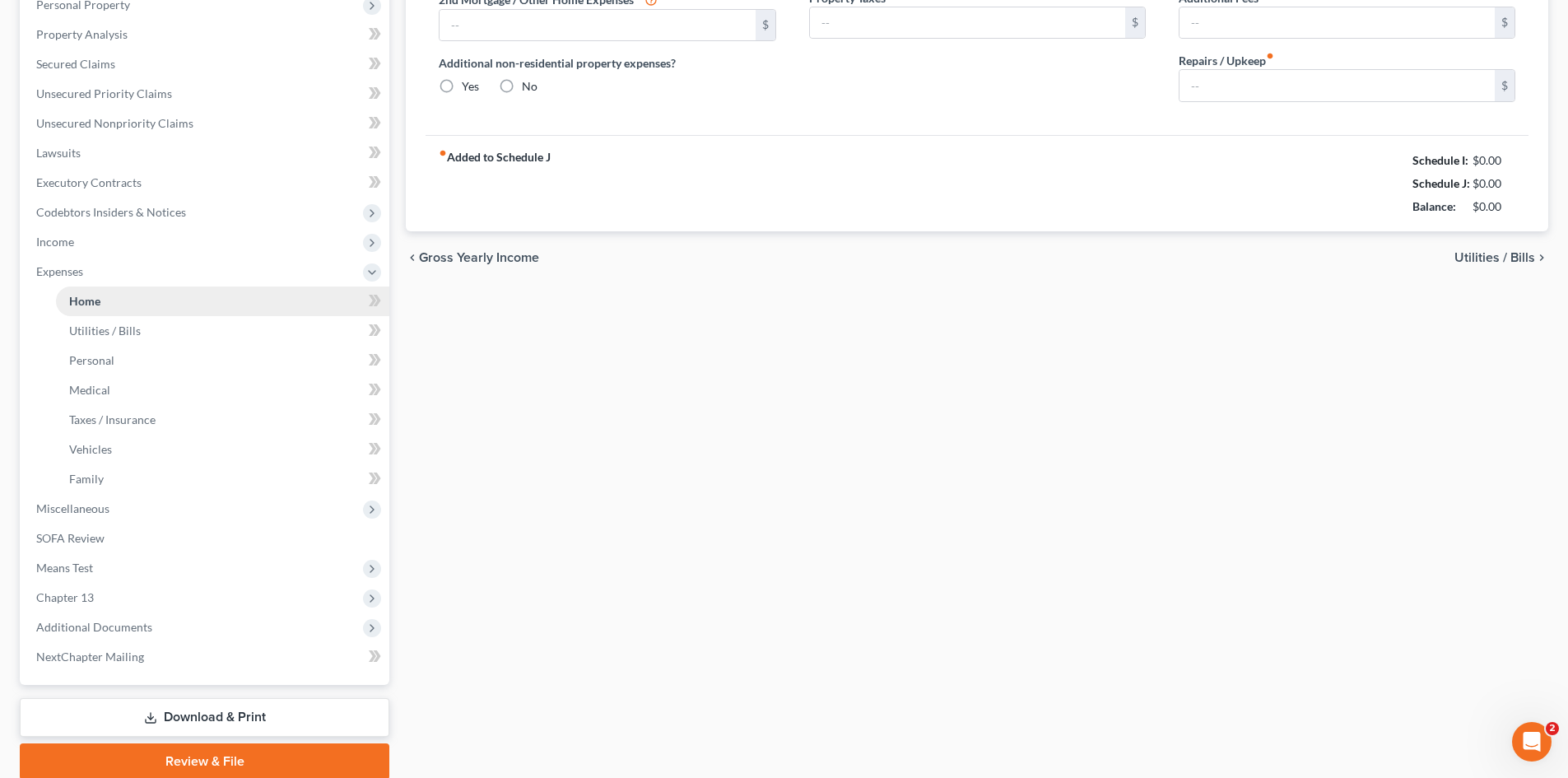
scroll to position [103, 0]
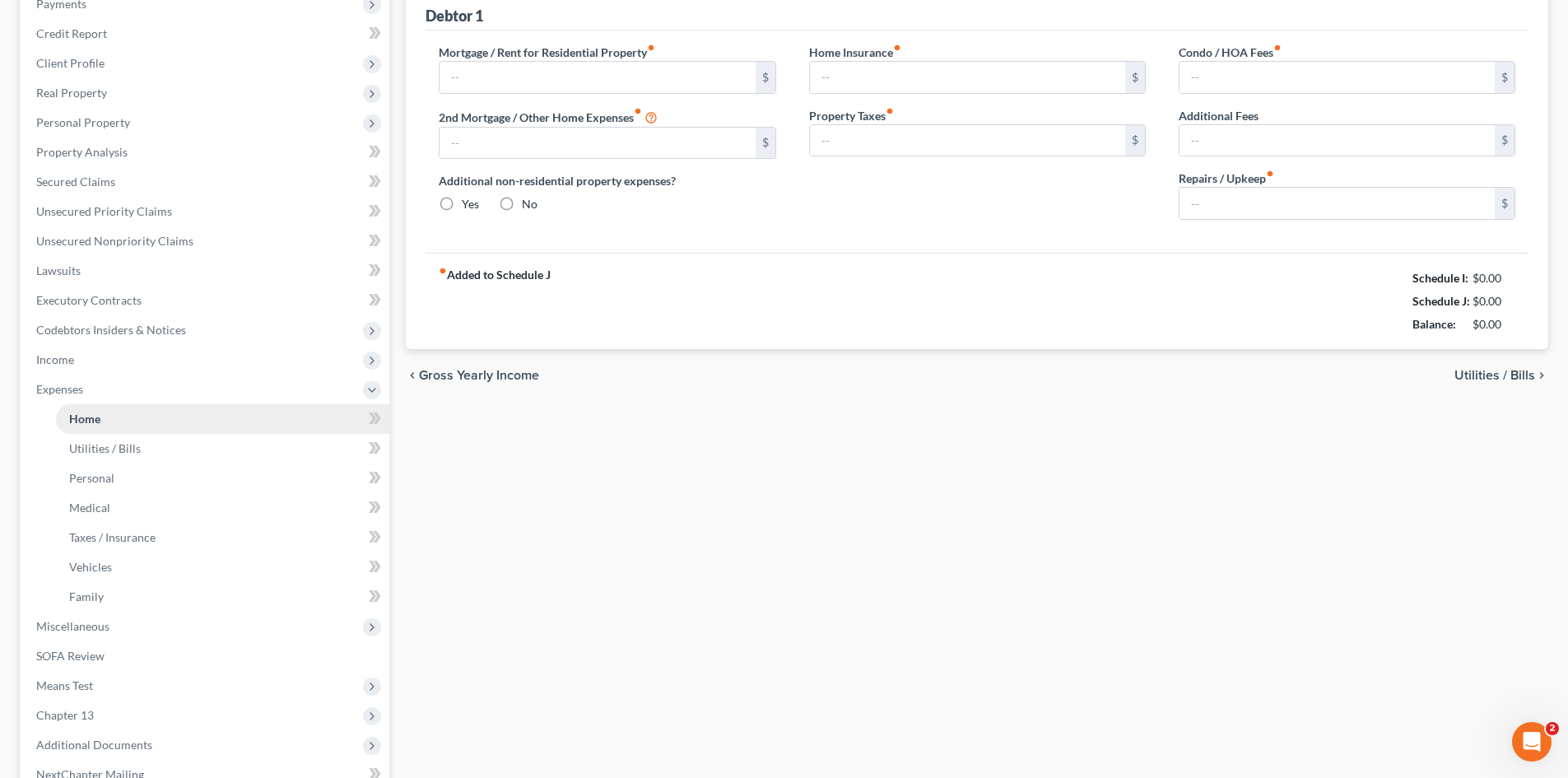
type input "0.00"
radio input "true"
type input "0.00"
type input "29.16"
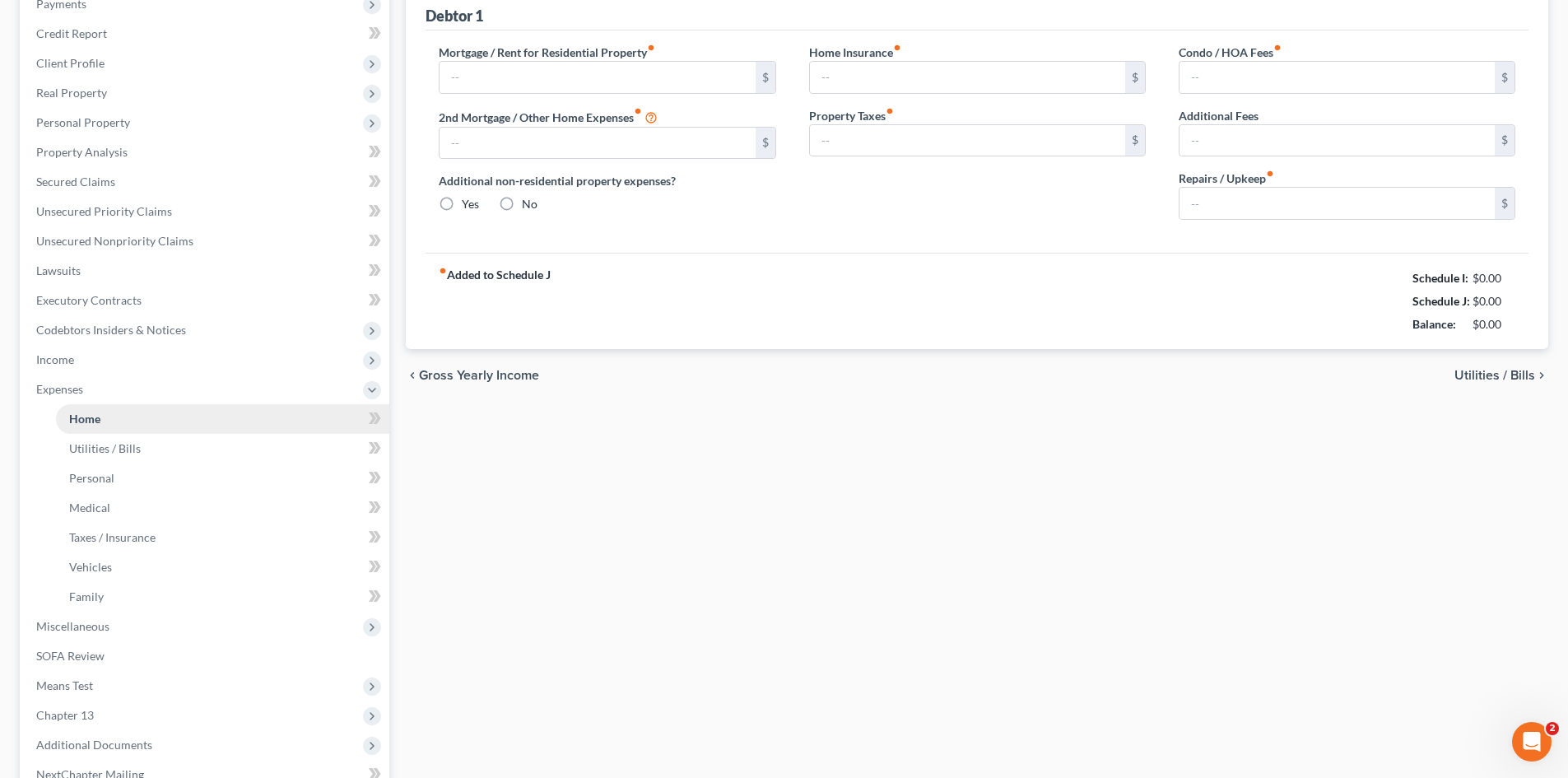
type input "0.00"
type input "100.00"
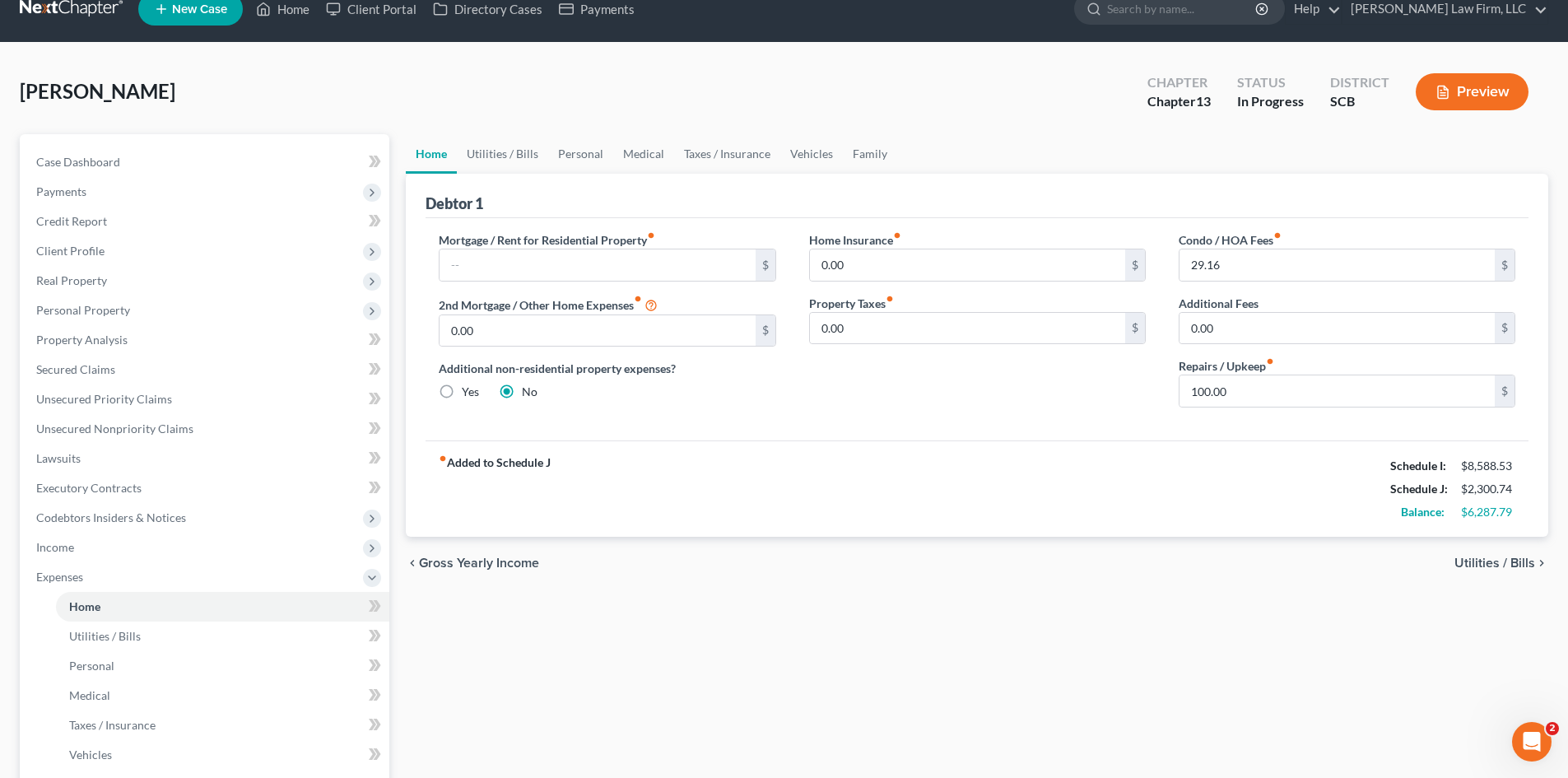
scroll to position [0, 0]
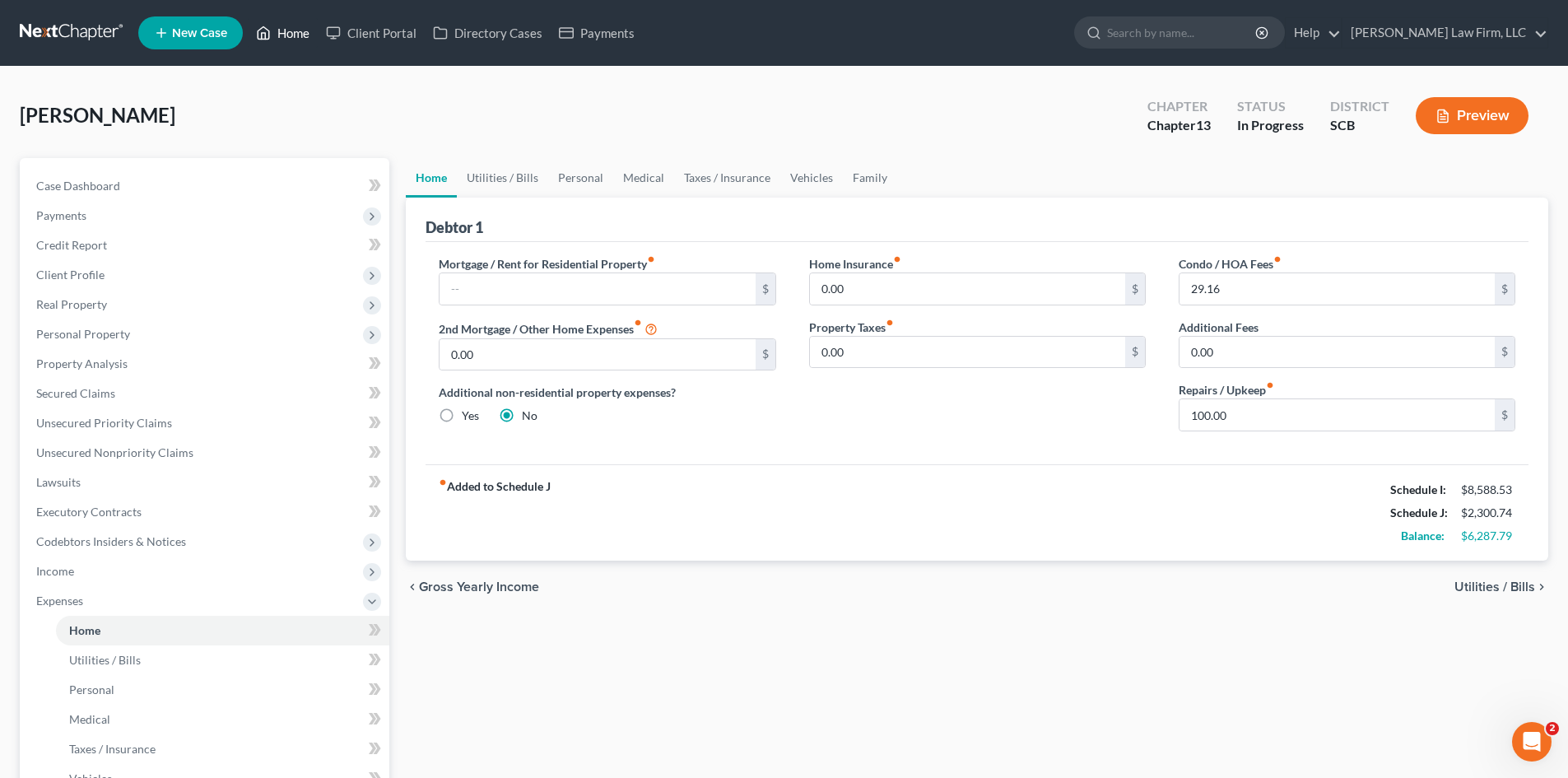
click at [274, 41] on link "Home" at bounding box center [283, 33] width 70 height 30
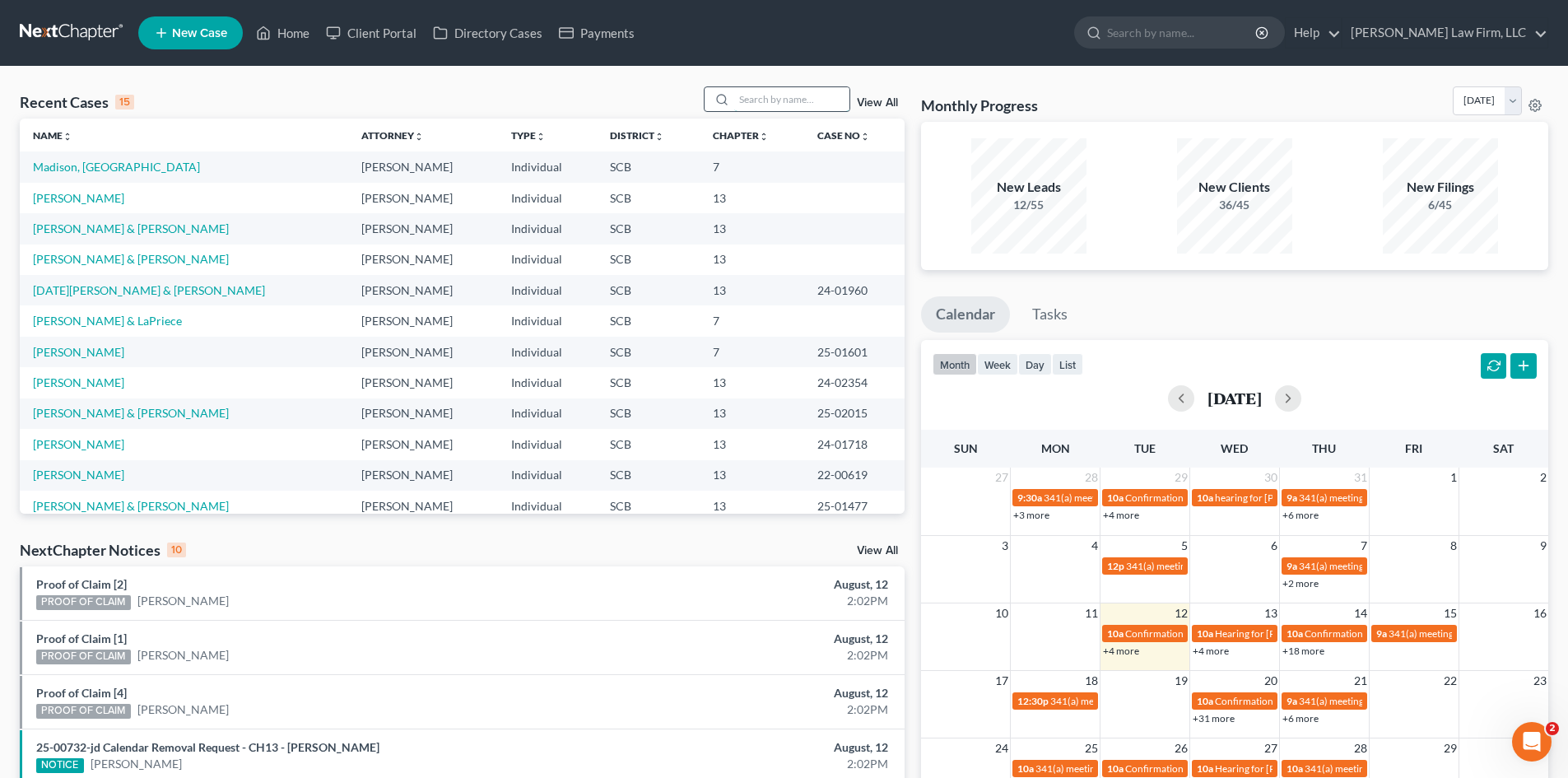
click at [788, 103] on input "search" at bounding box center [791, 98] width 115 height 24
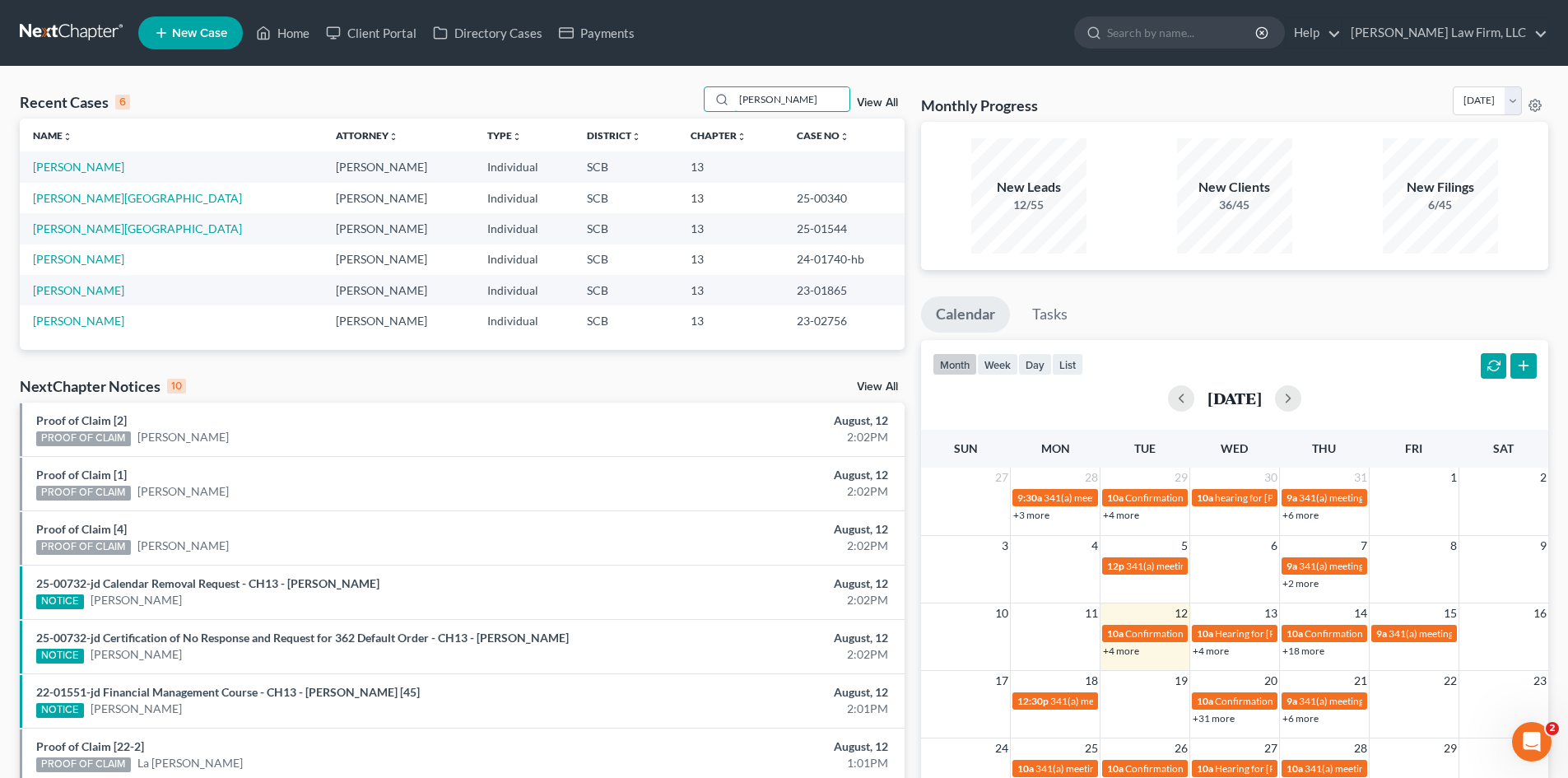
type input "[PERSON_NAME]"
click at [100, 170] on link "[PERSON_NAME]" at bounding box center [78, 166] width 92 height 14
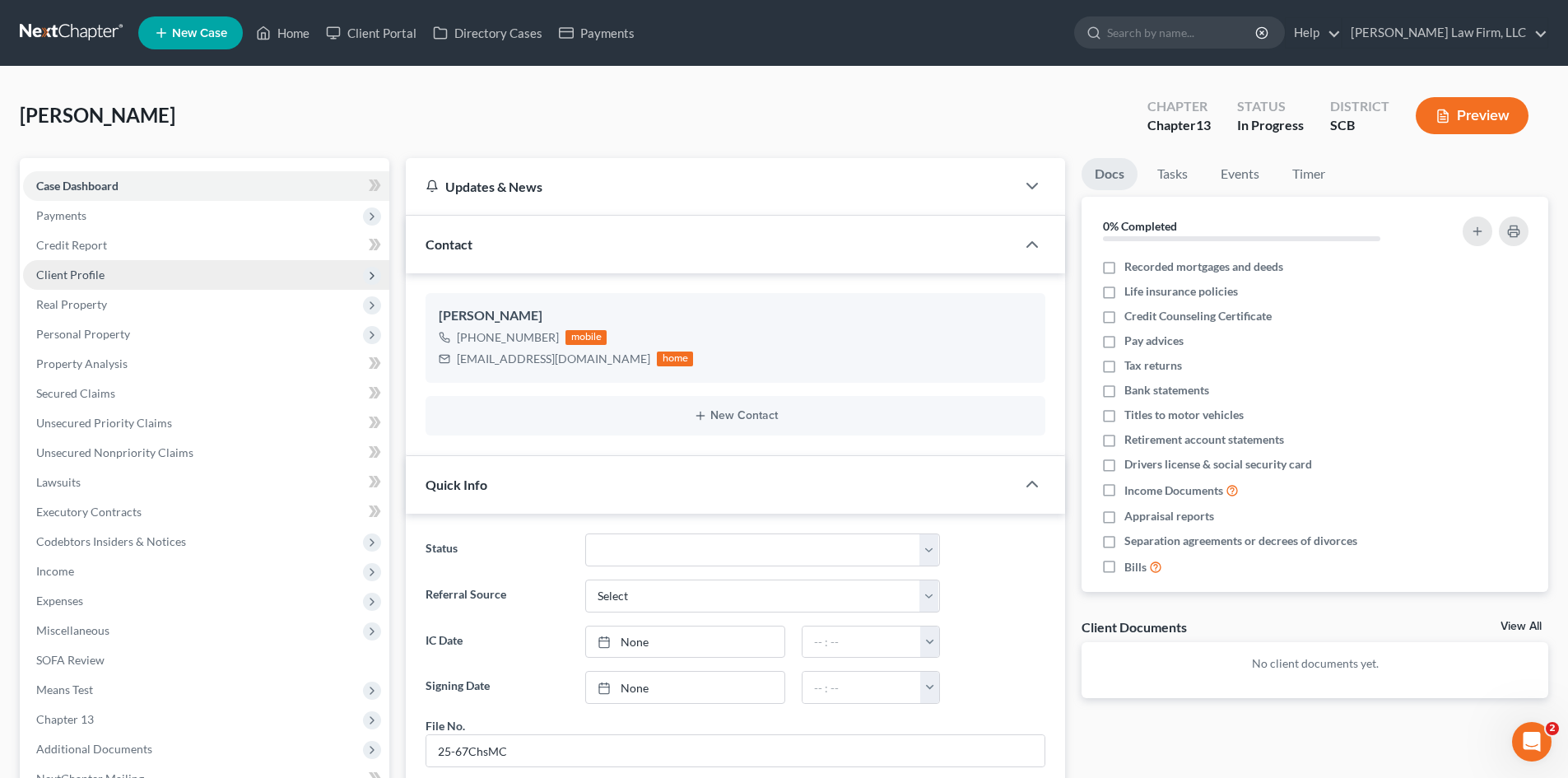
click at [60, 271] on span "Client Profile" at bounding box center [70, 274] width 69 height 14
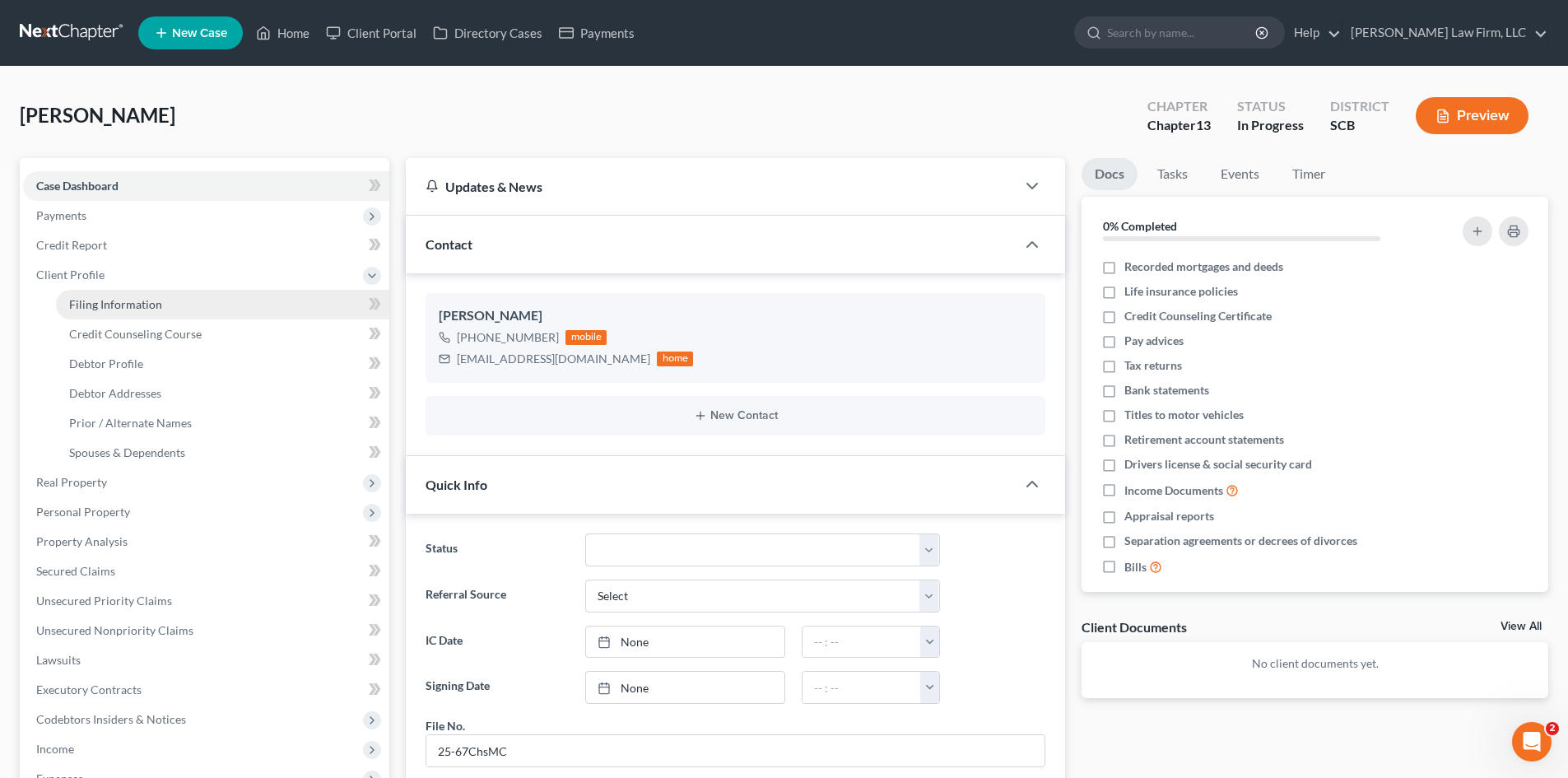
click at [77, 295] on link "Filing Information" at bounding box center [222, 304] width 333 height 30
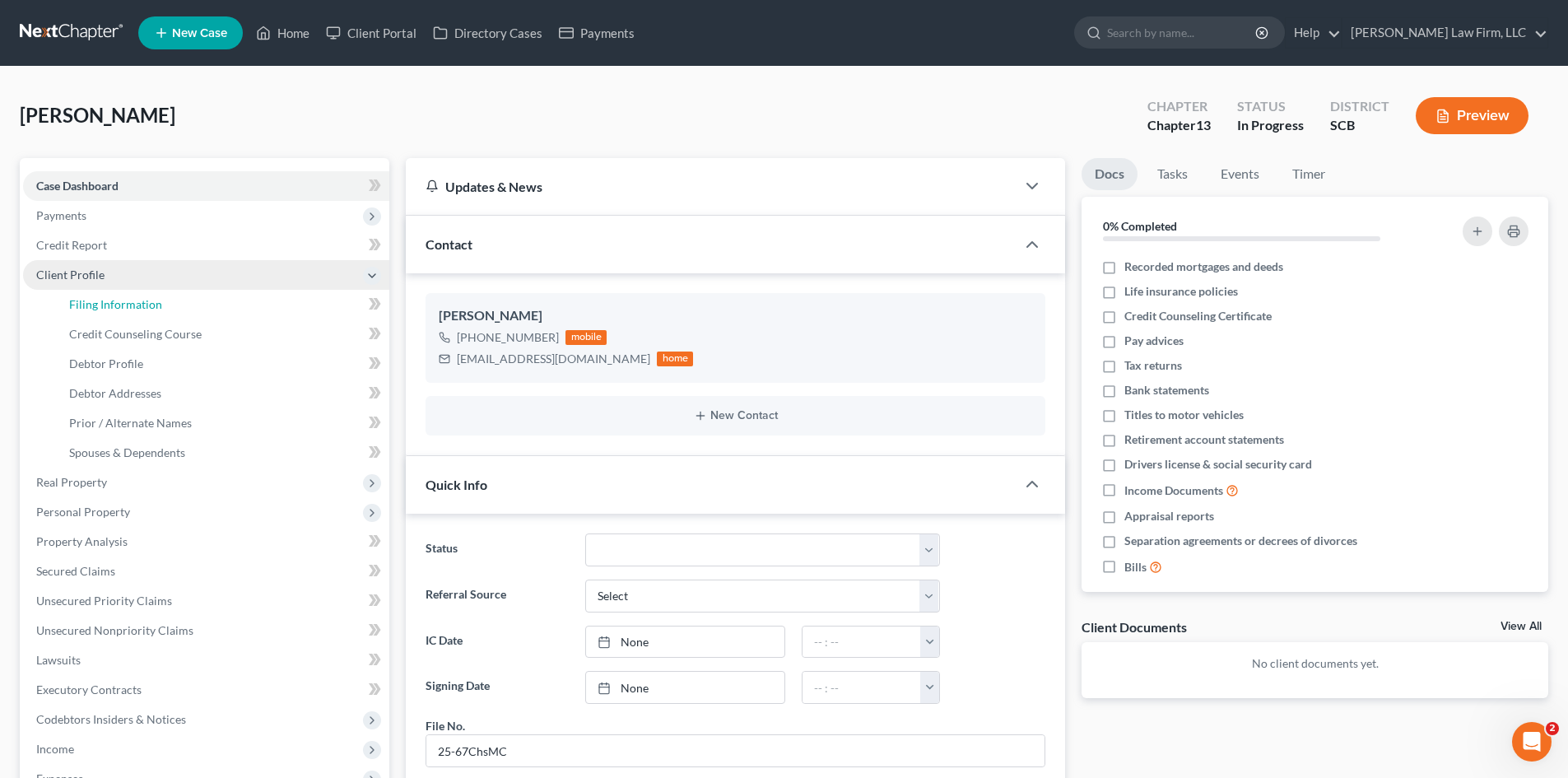
select select "1"
select select "0"
select select "3"
select select "72"
select select "0"
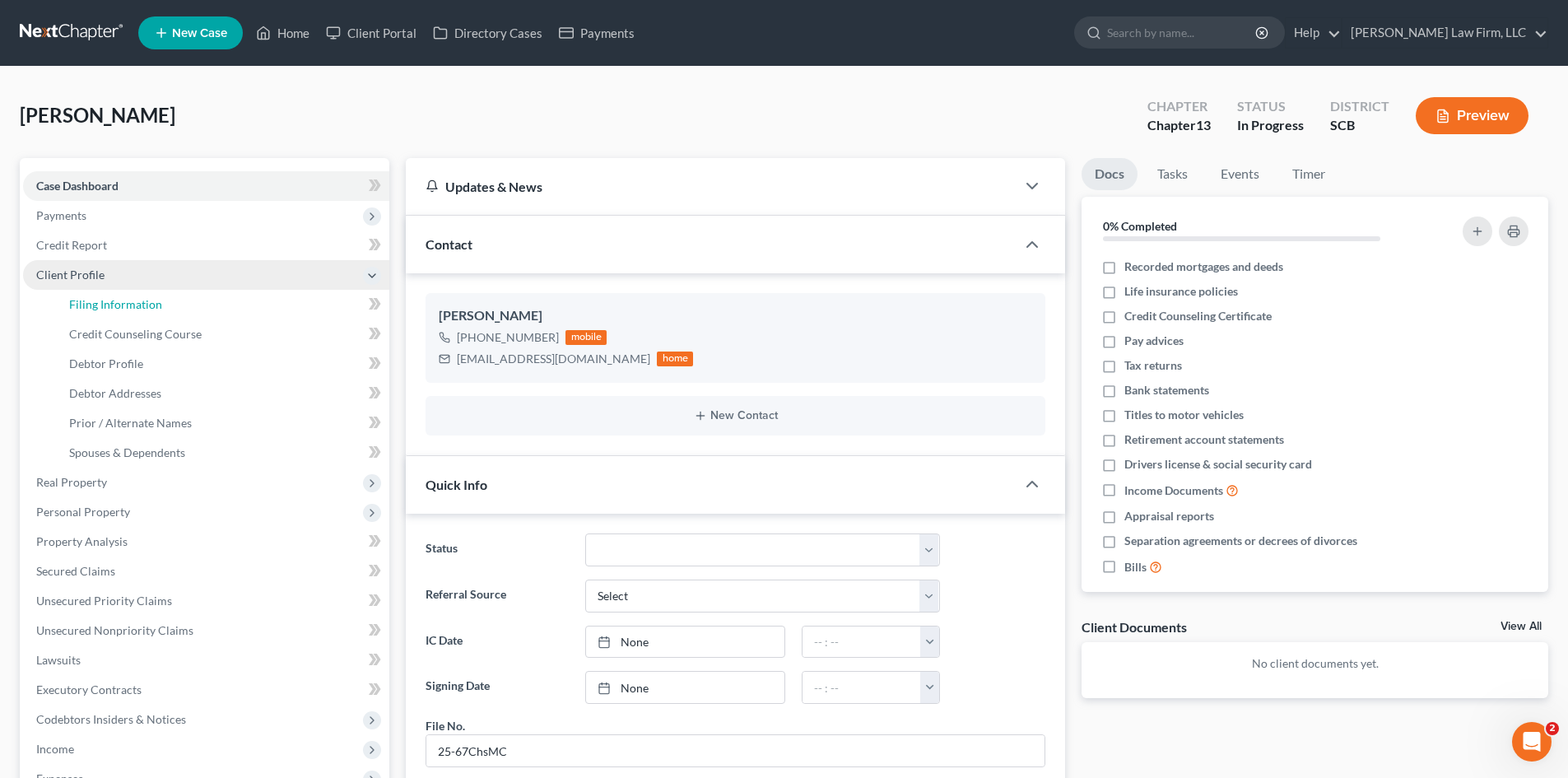
select select "42"
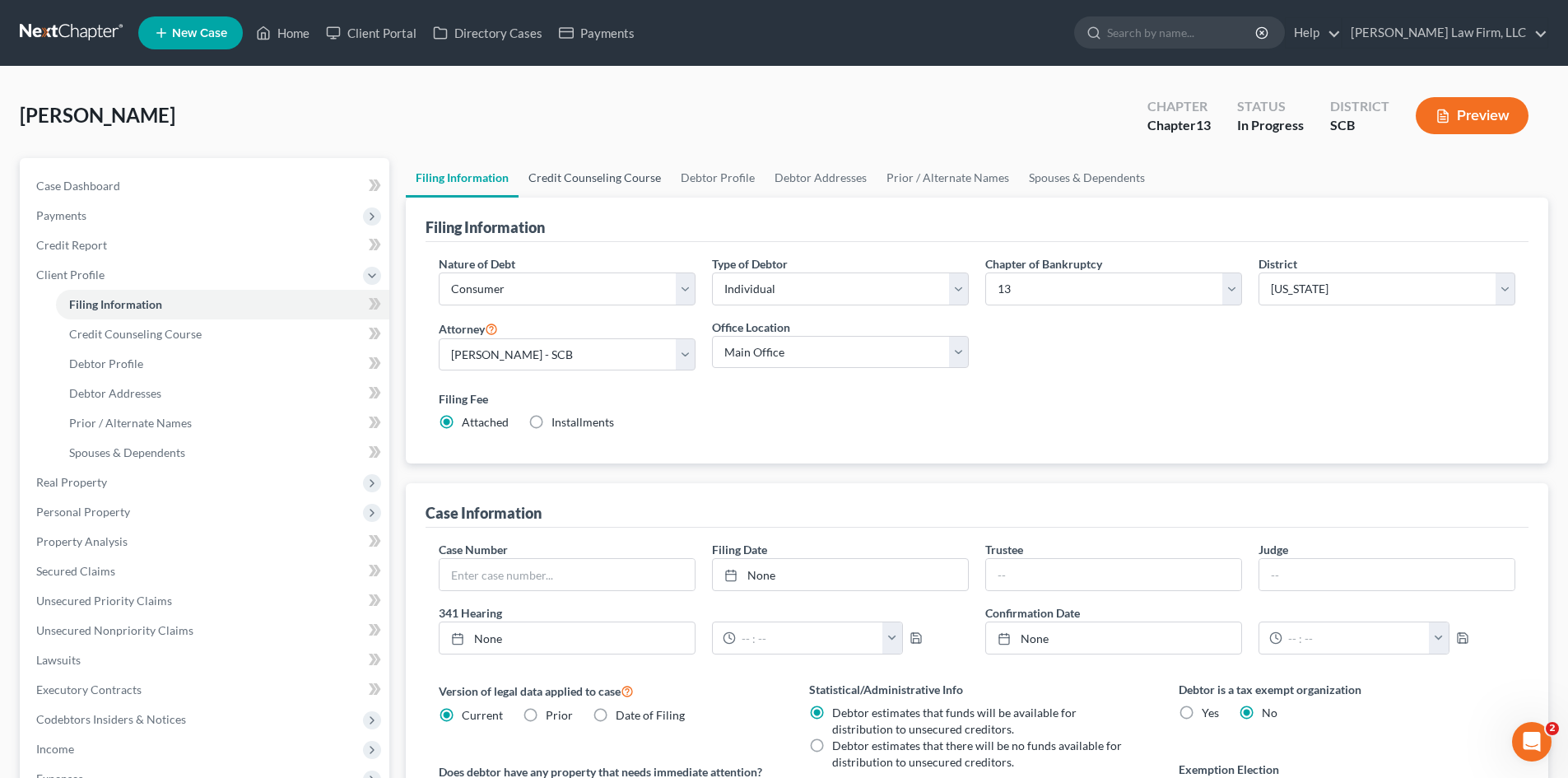
click at [572, 184] on link "Credit Counseling Course" at bounding box center [594, 178] width 152 height 40
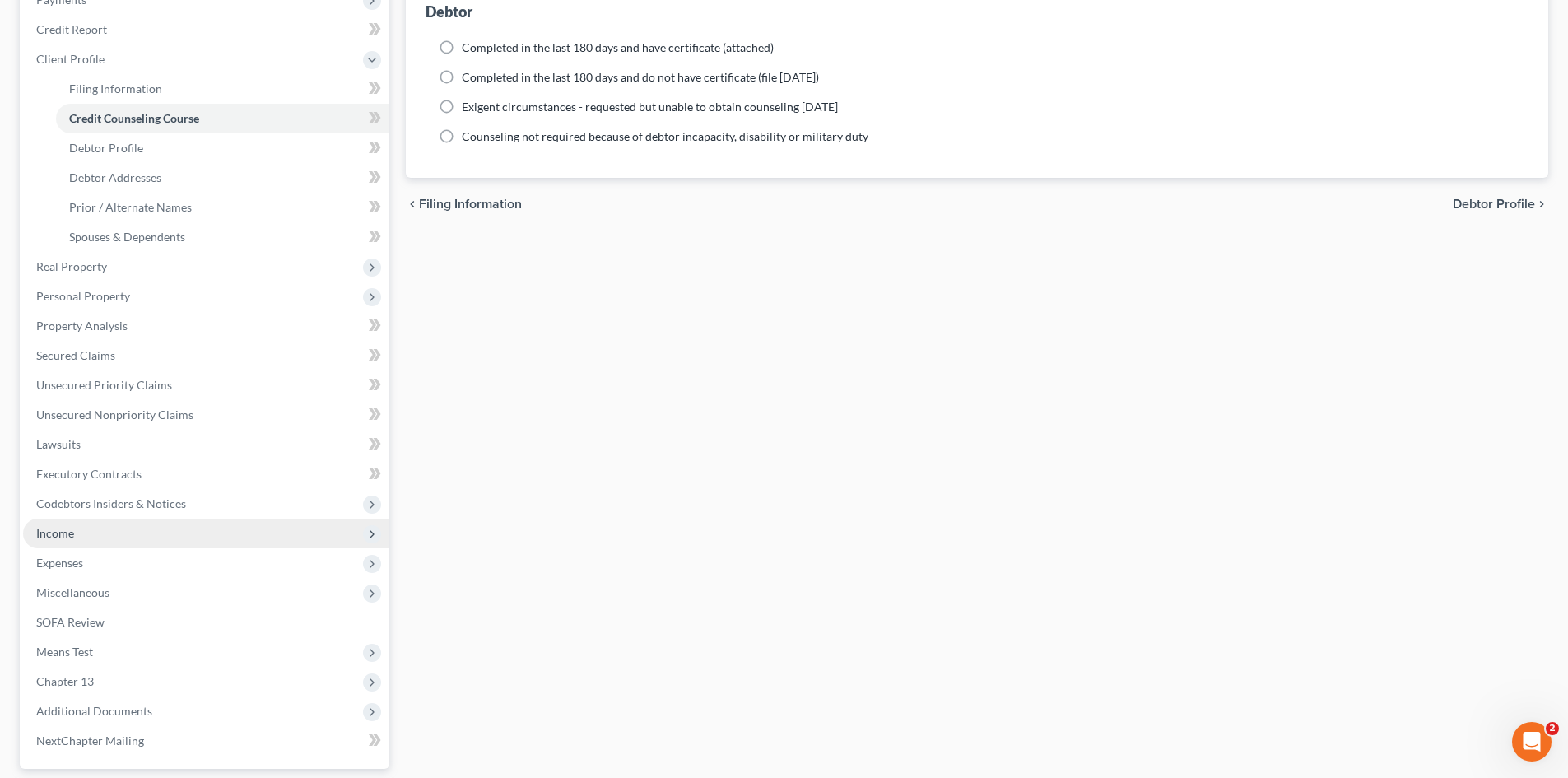
scroll to position [247, 0]
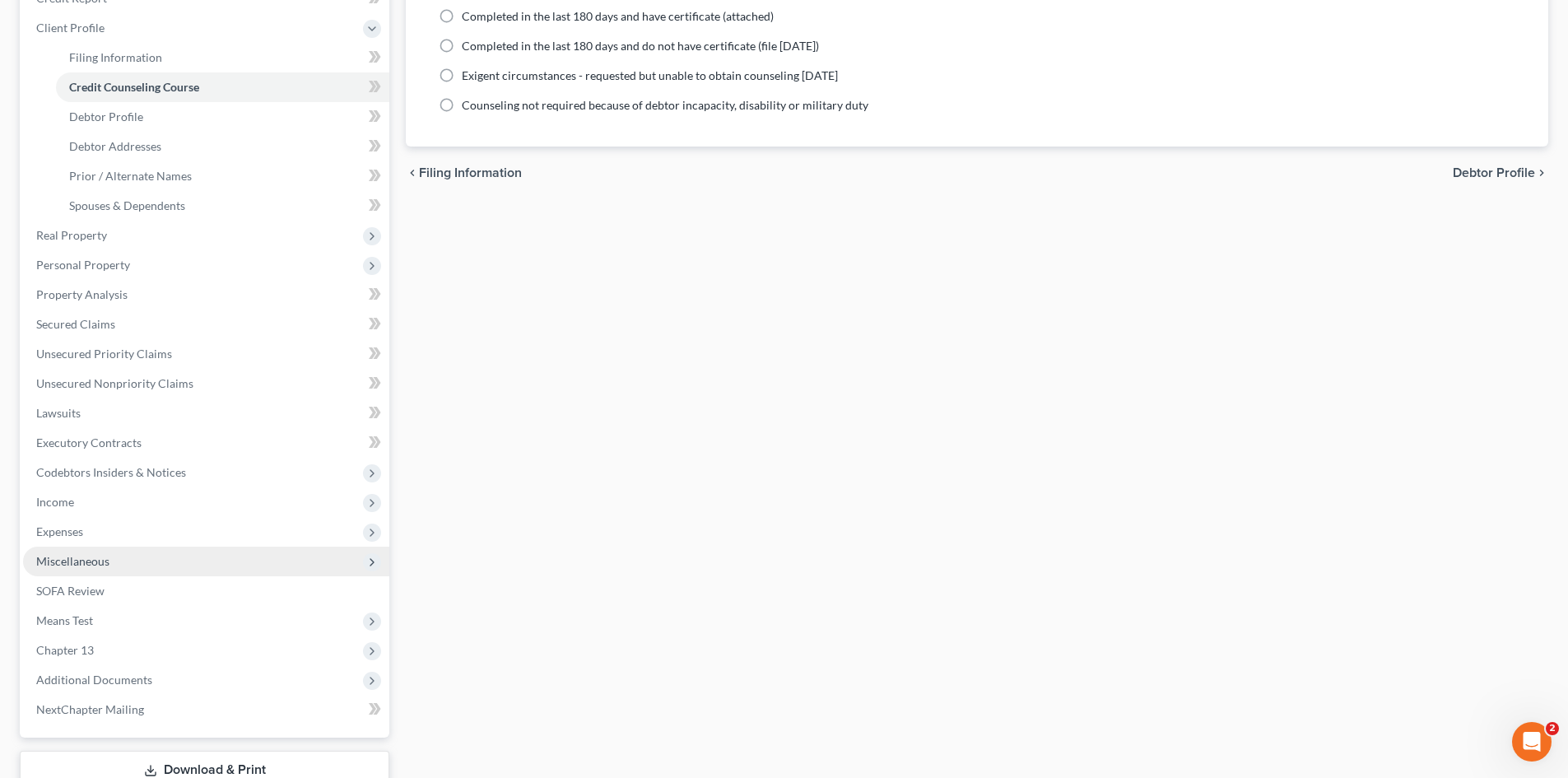
click at [72, 557] on span "Miscellaneous" at bounding box center [73, 561] width 73 height 14
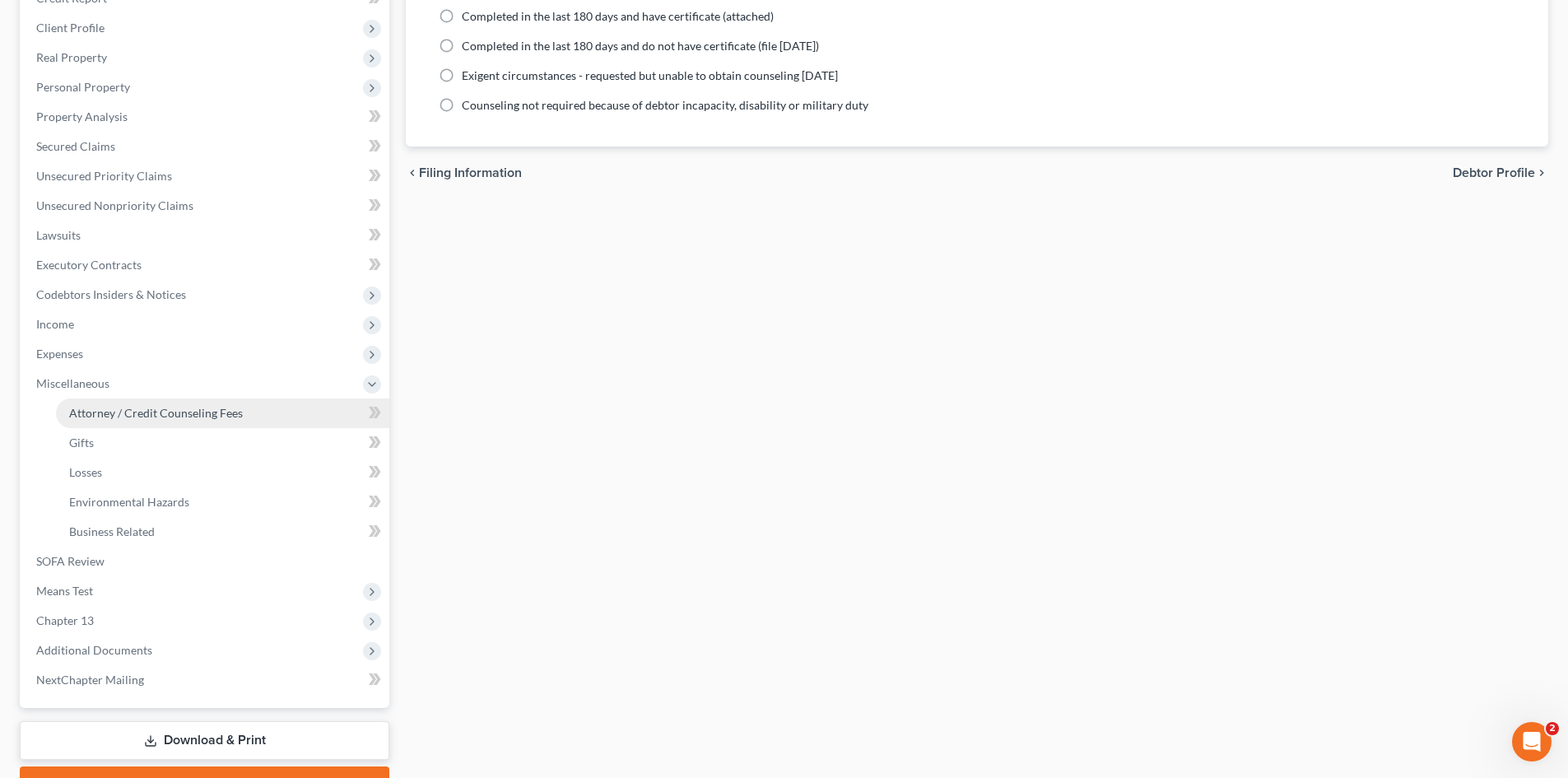
click at [148, 412] on span "Attorney / Credit Counseling Fees" at bounding box center [156, 413] width 174 height 14
select select "0"
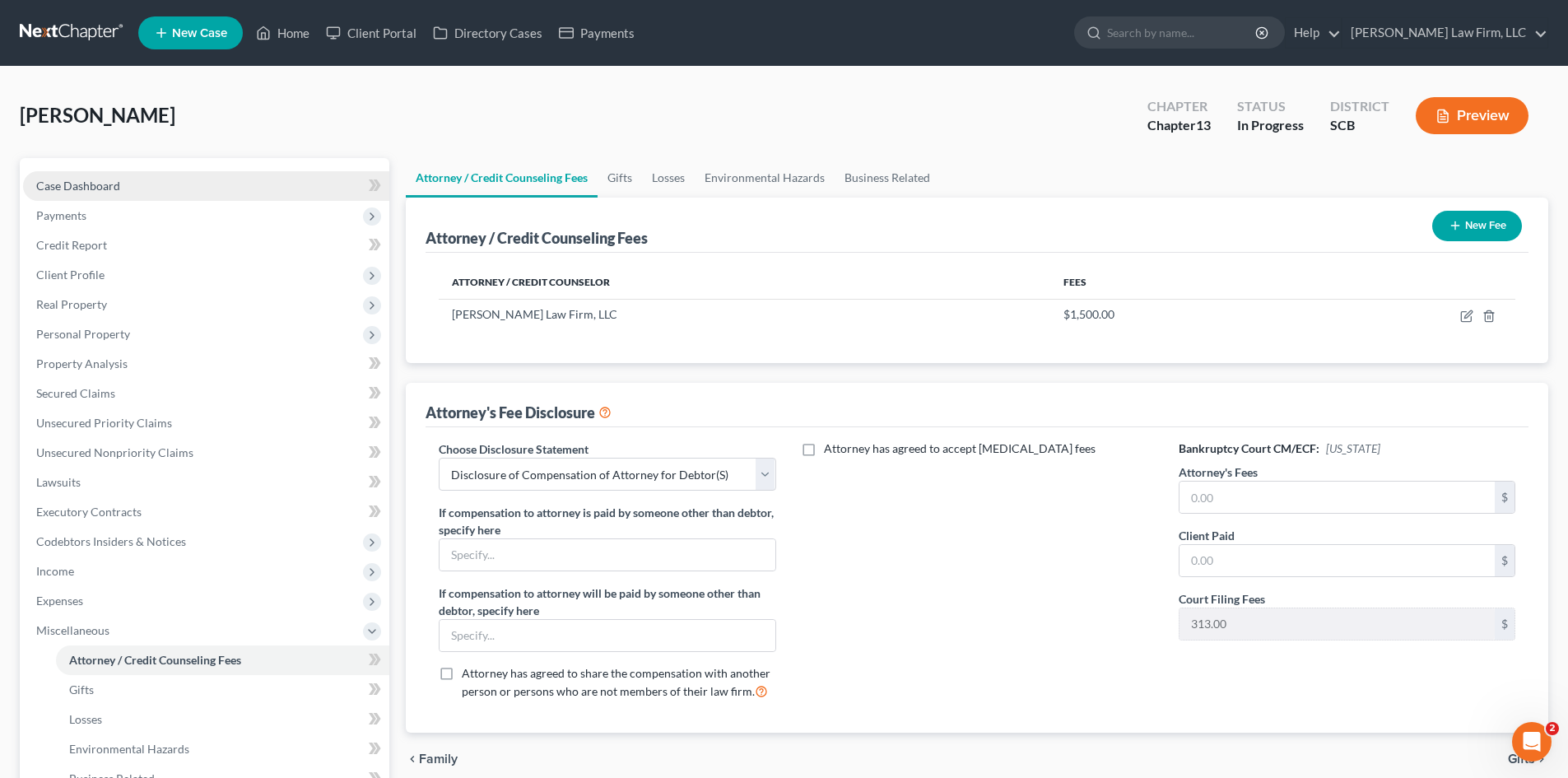
click at [81, 181] on span "Case Dashboard" at bounding box center [78, 185] width 84 height 14
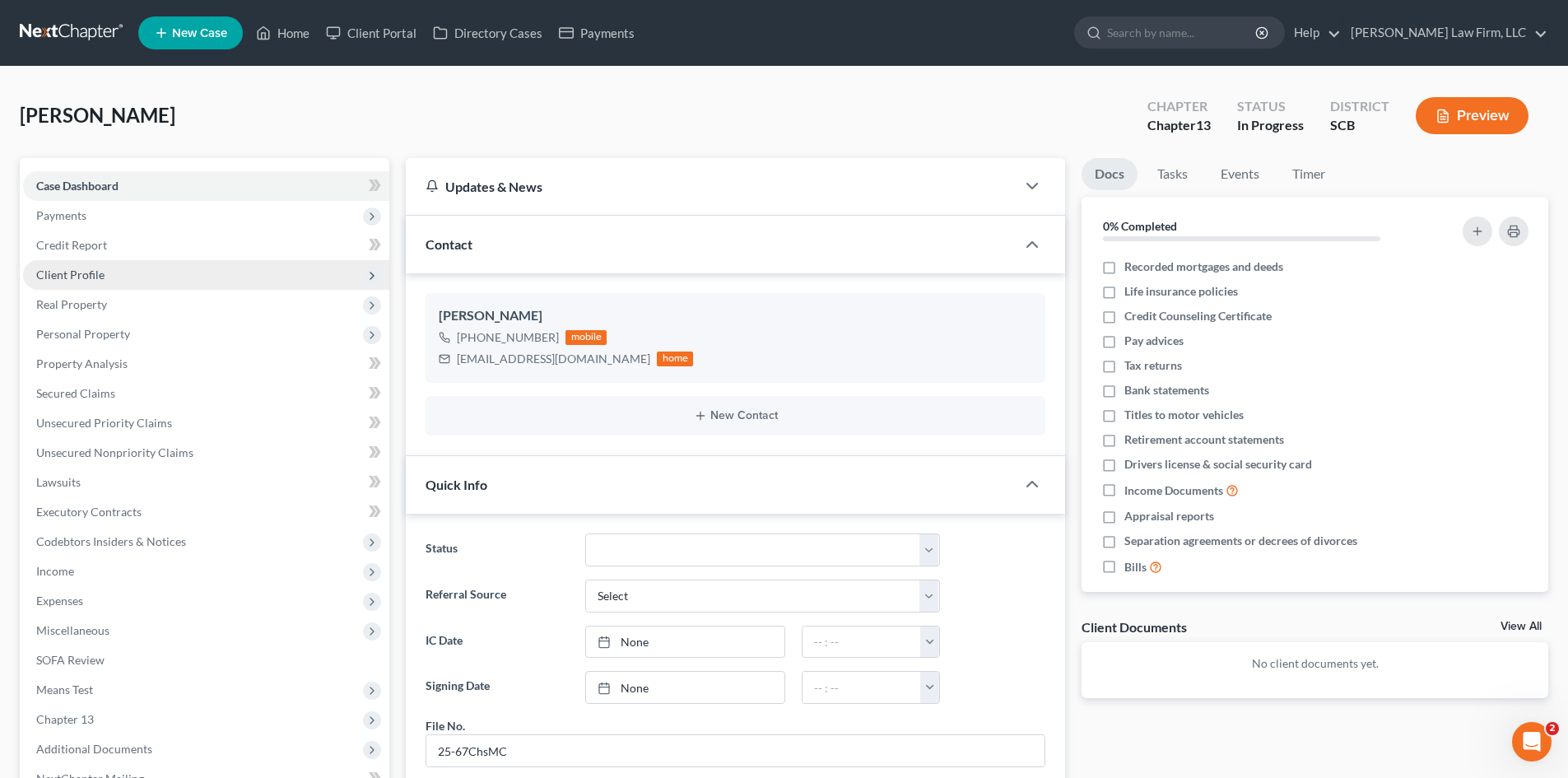
click at [67, 277] on span "Client Profile" at bounding box center [70, 274] width 69 height 14
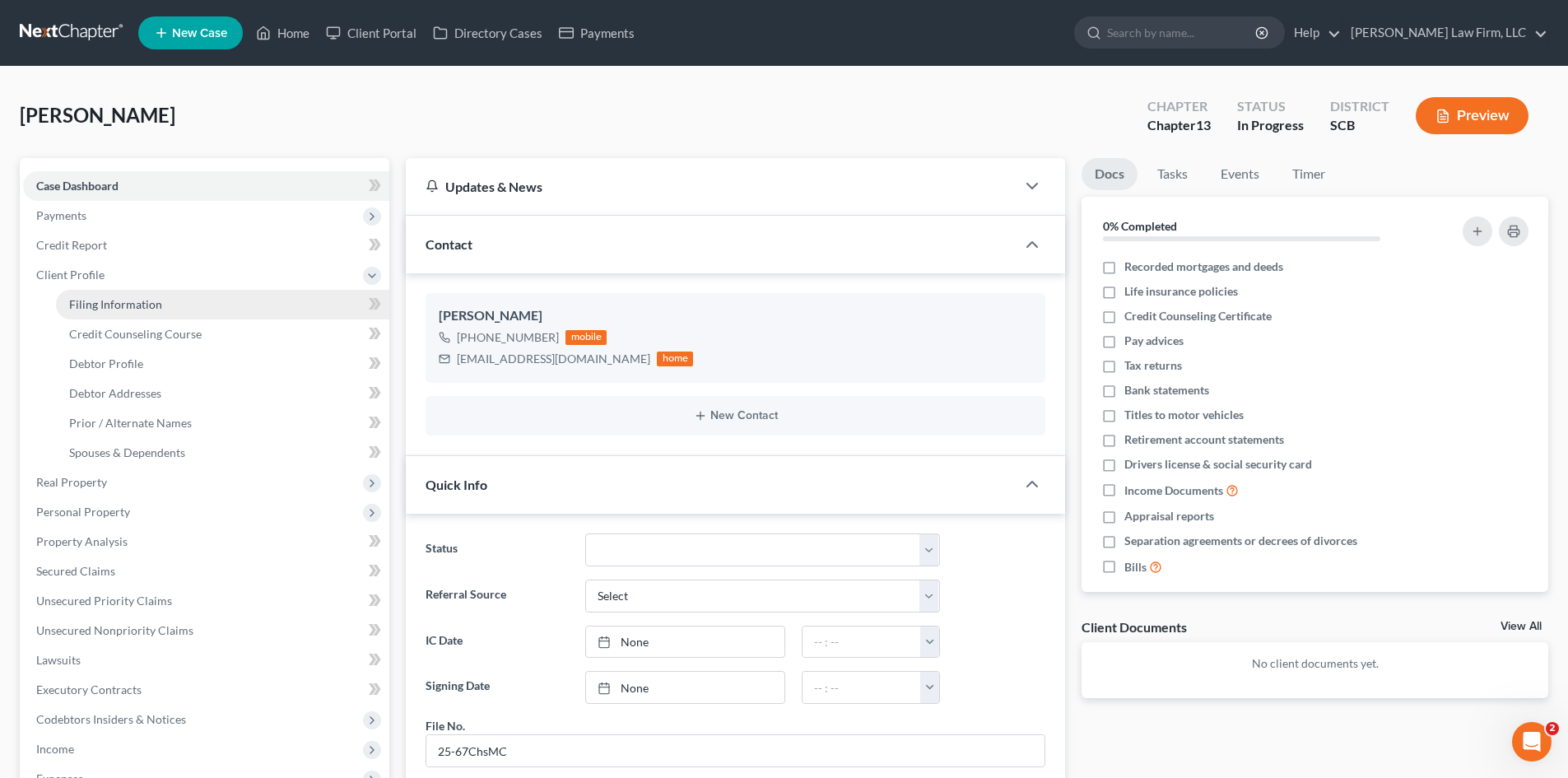
click at [93, 309] on span "Filing Information" at bounding box center [116, 304] width 93 height 14
select select "1"
select select "0"
select select "3"
select select "72"
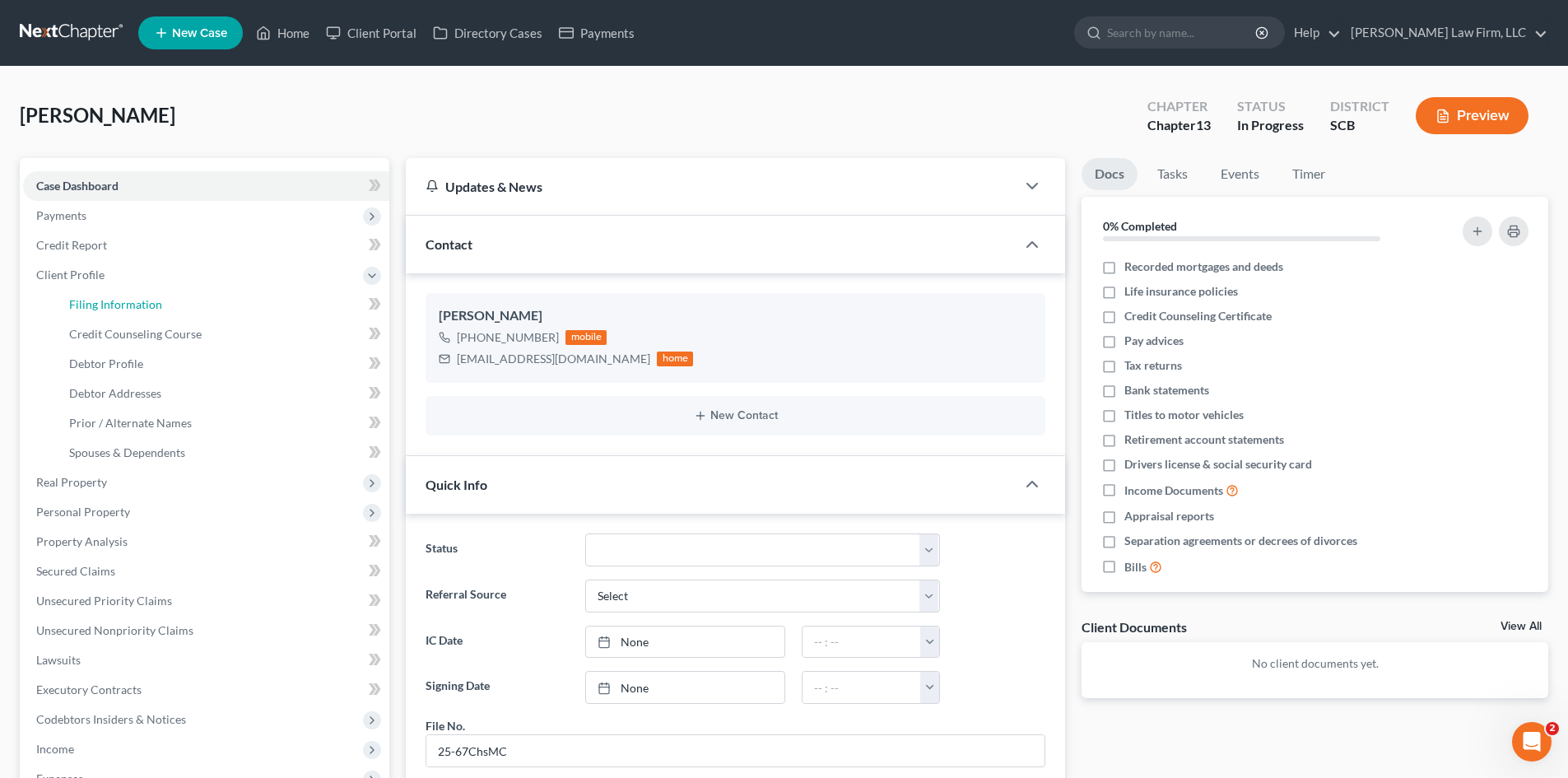
select select "0"
select select "42"
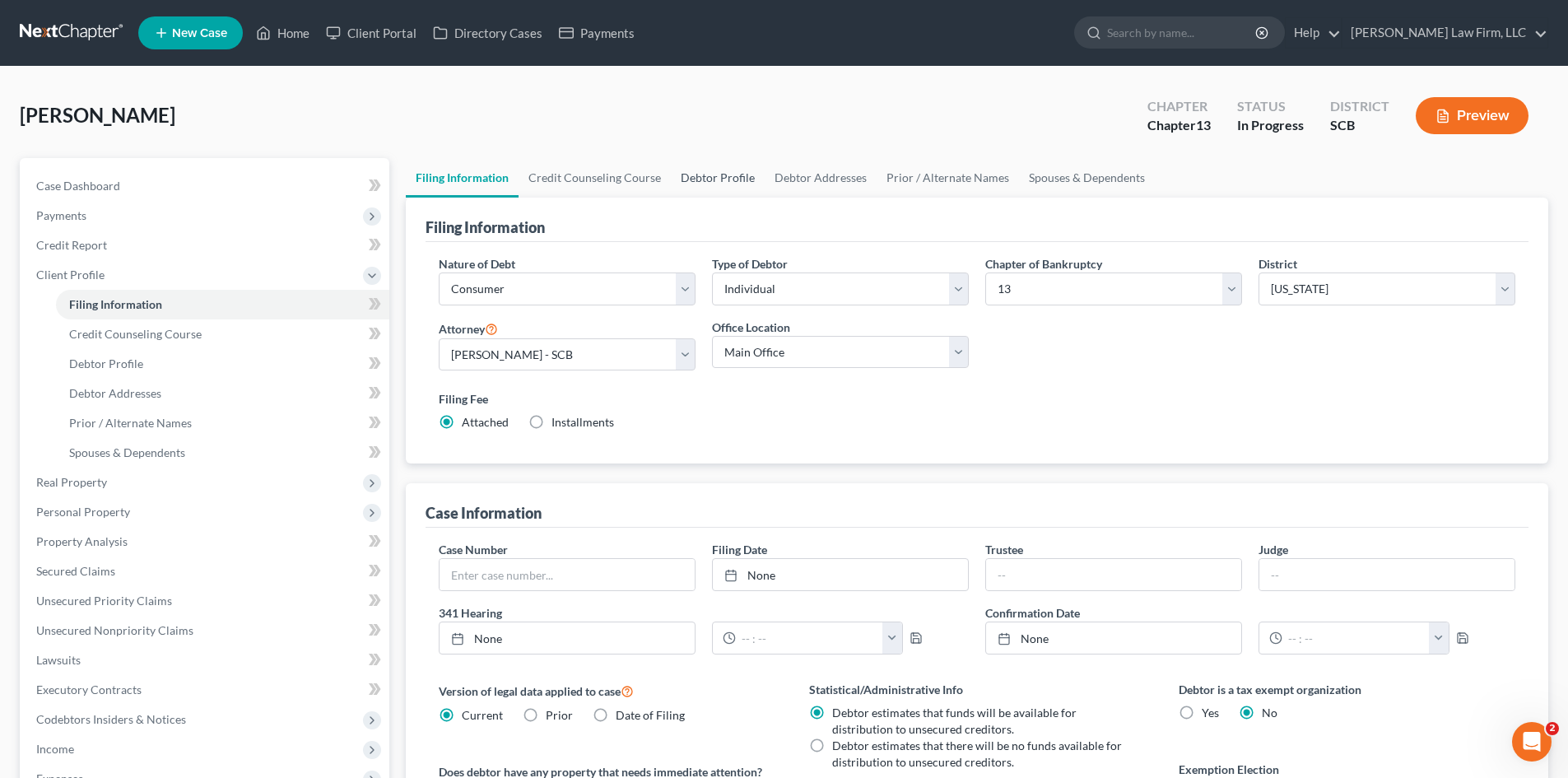
click at [732, 185] on link "Debtor Profile" at bounding box center [717, 178] width 94 height 40
select select "0"
select select "1"
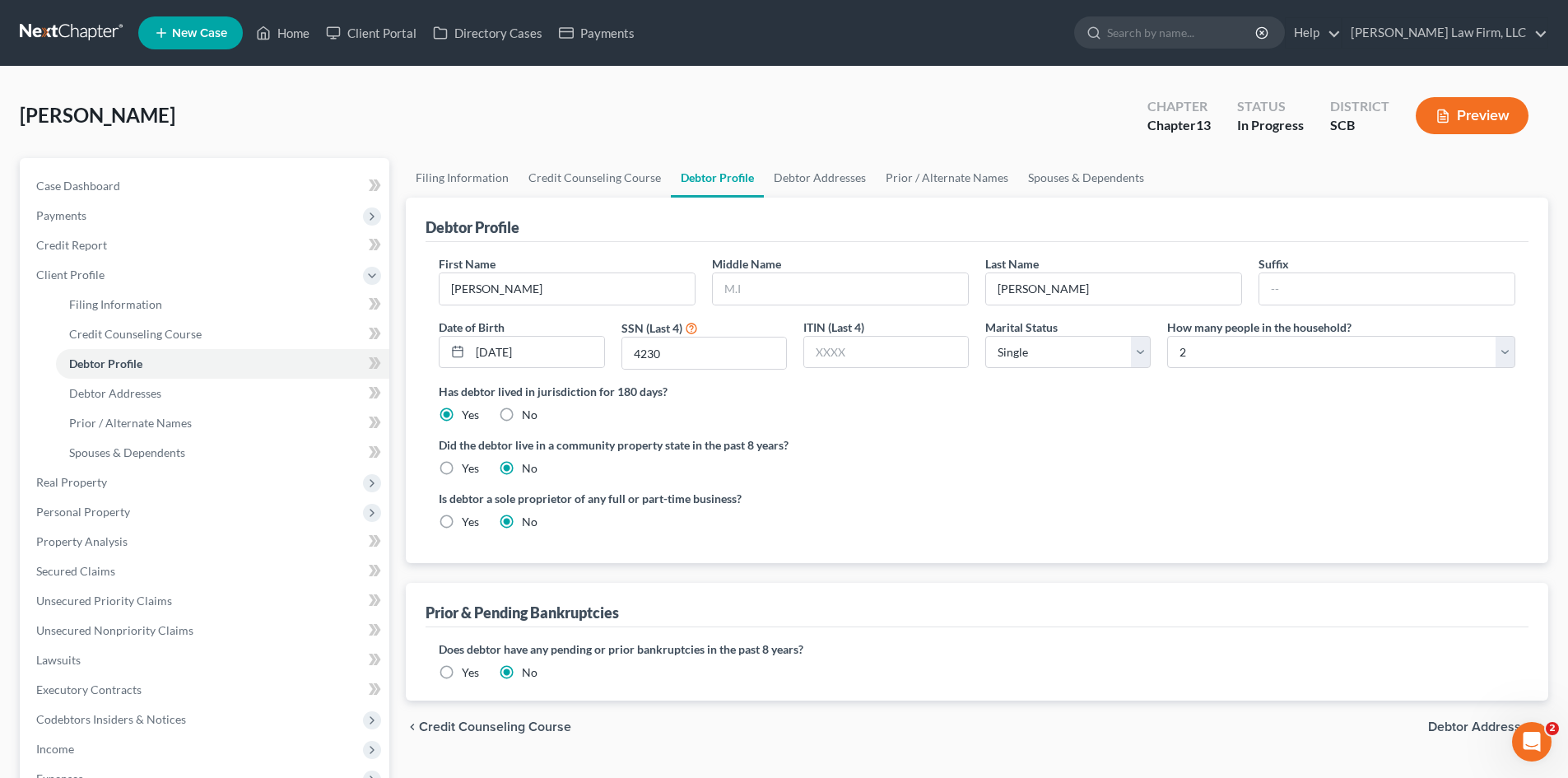
radio input "true"
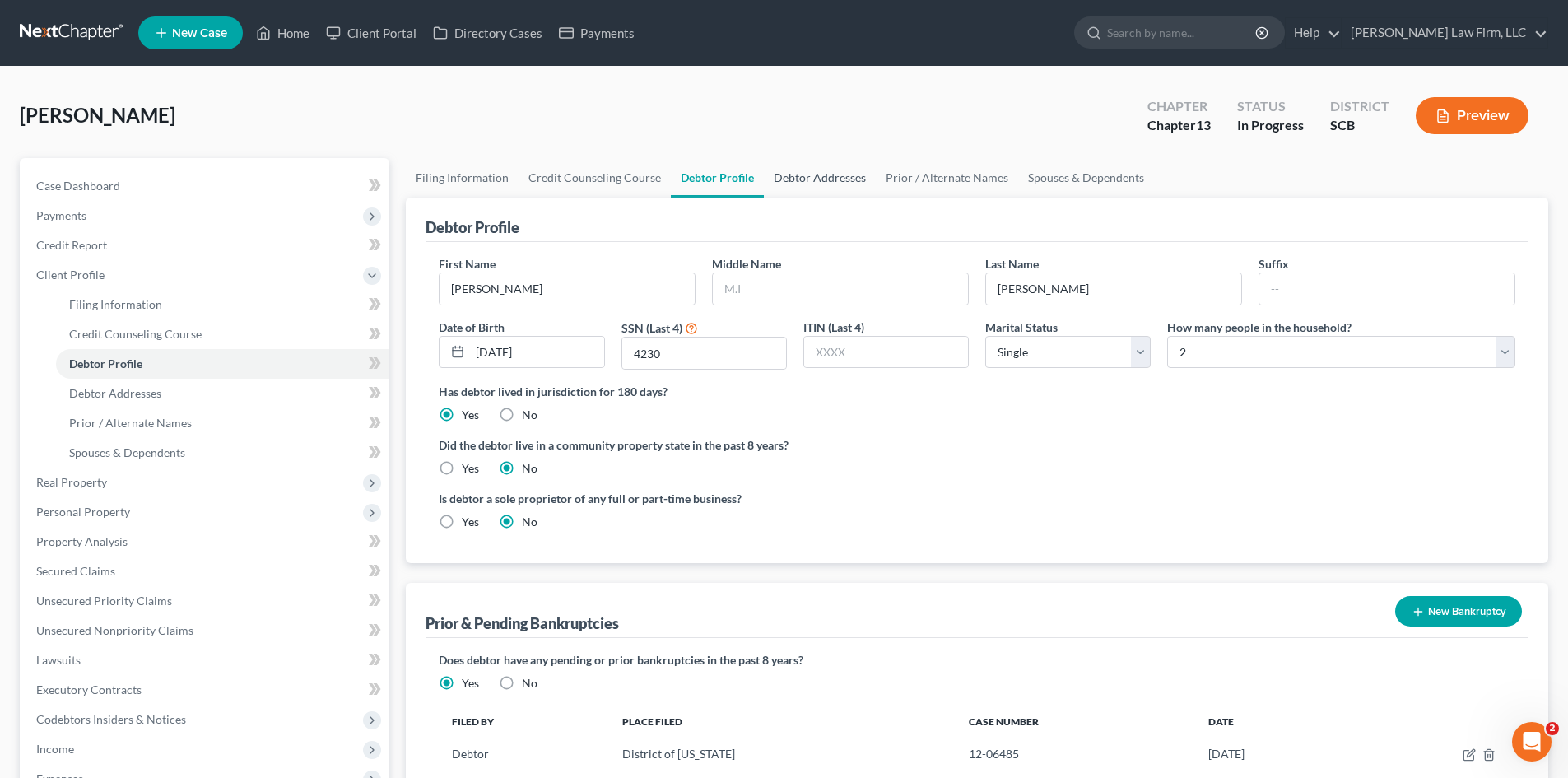
click at [776, 193] on link "Debtor Addresses" at bounding box center [820, 178] width 112 height 40
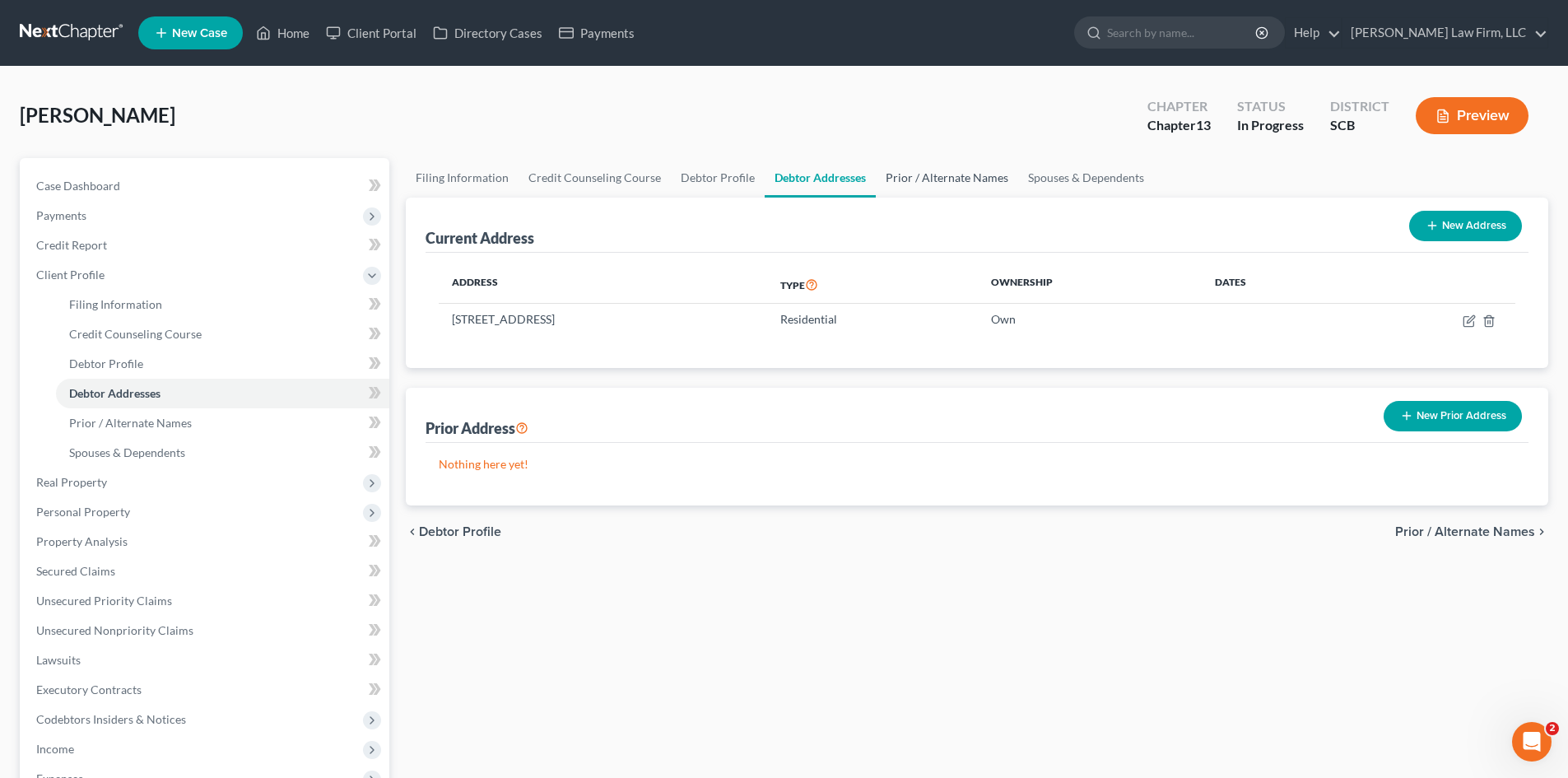
click at [876, 177] on link "Prior / Alternate Names" at bounding box center [948, 178] width 143 height 40
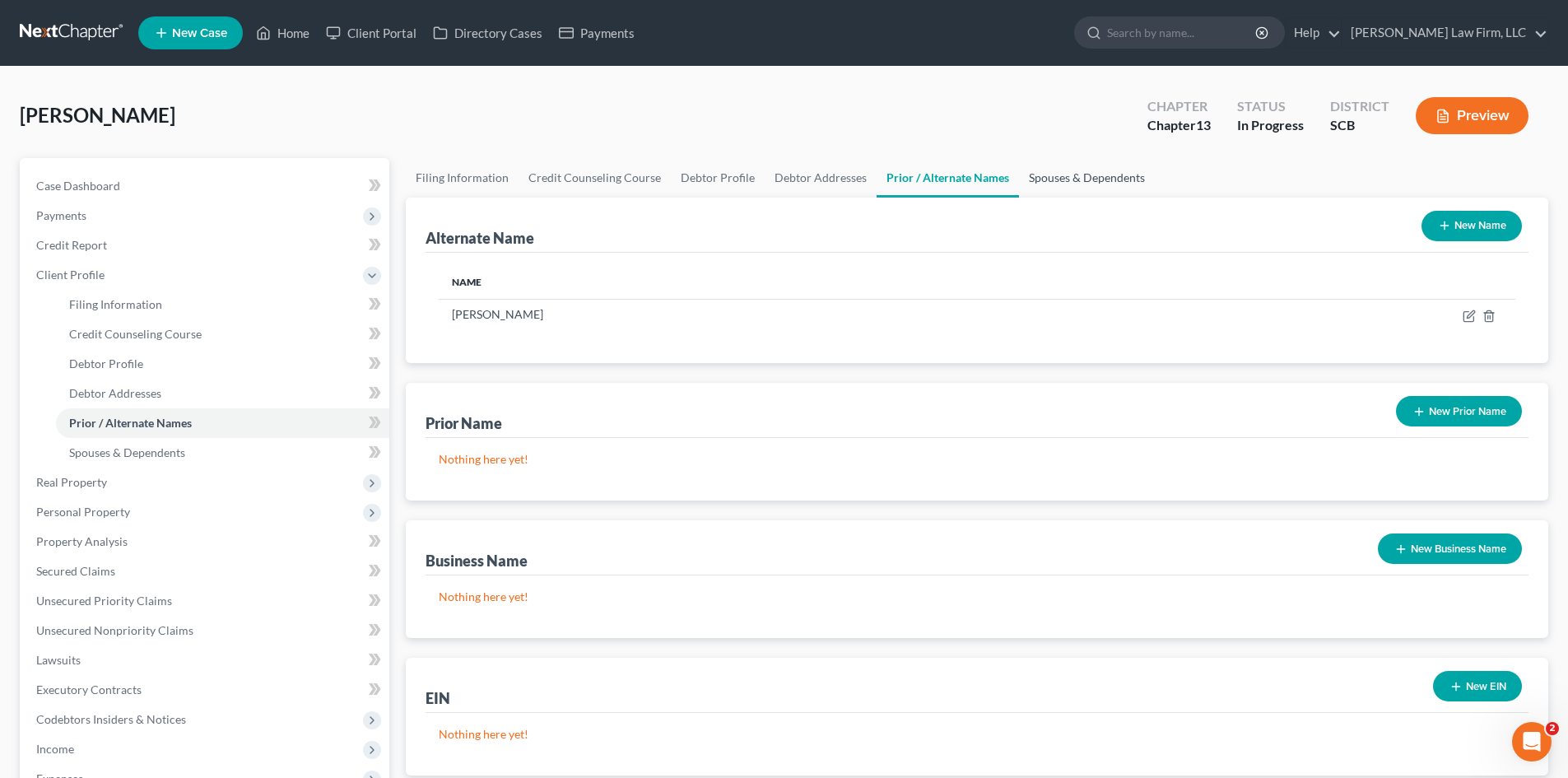
click at [1056, 172] on link "Spouses & Dependents" at bounding box center [1087, 178] width 136 height 40
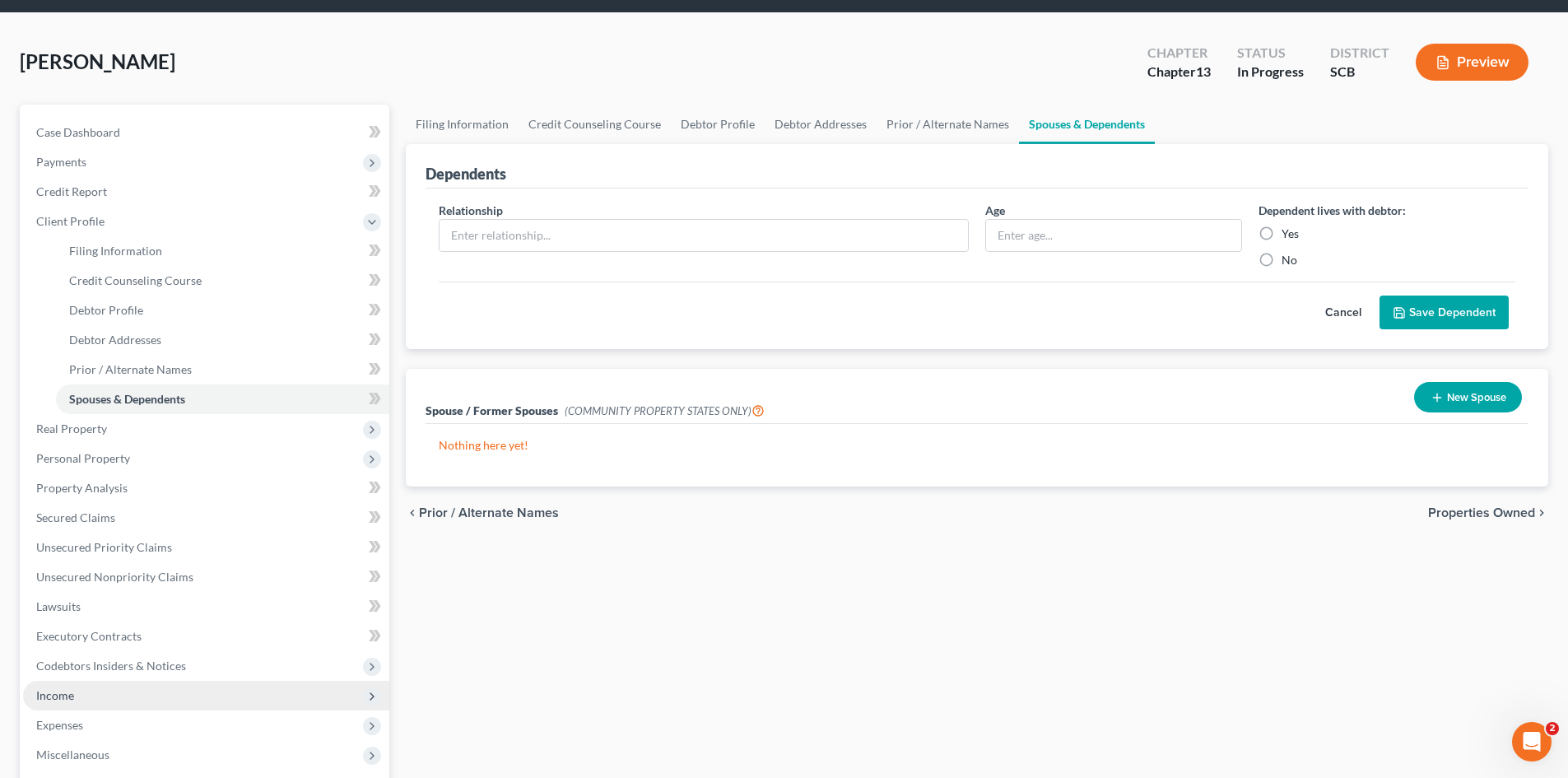
scroll to position [82, 0]
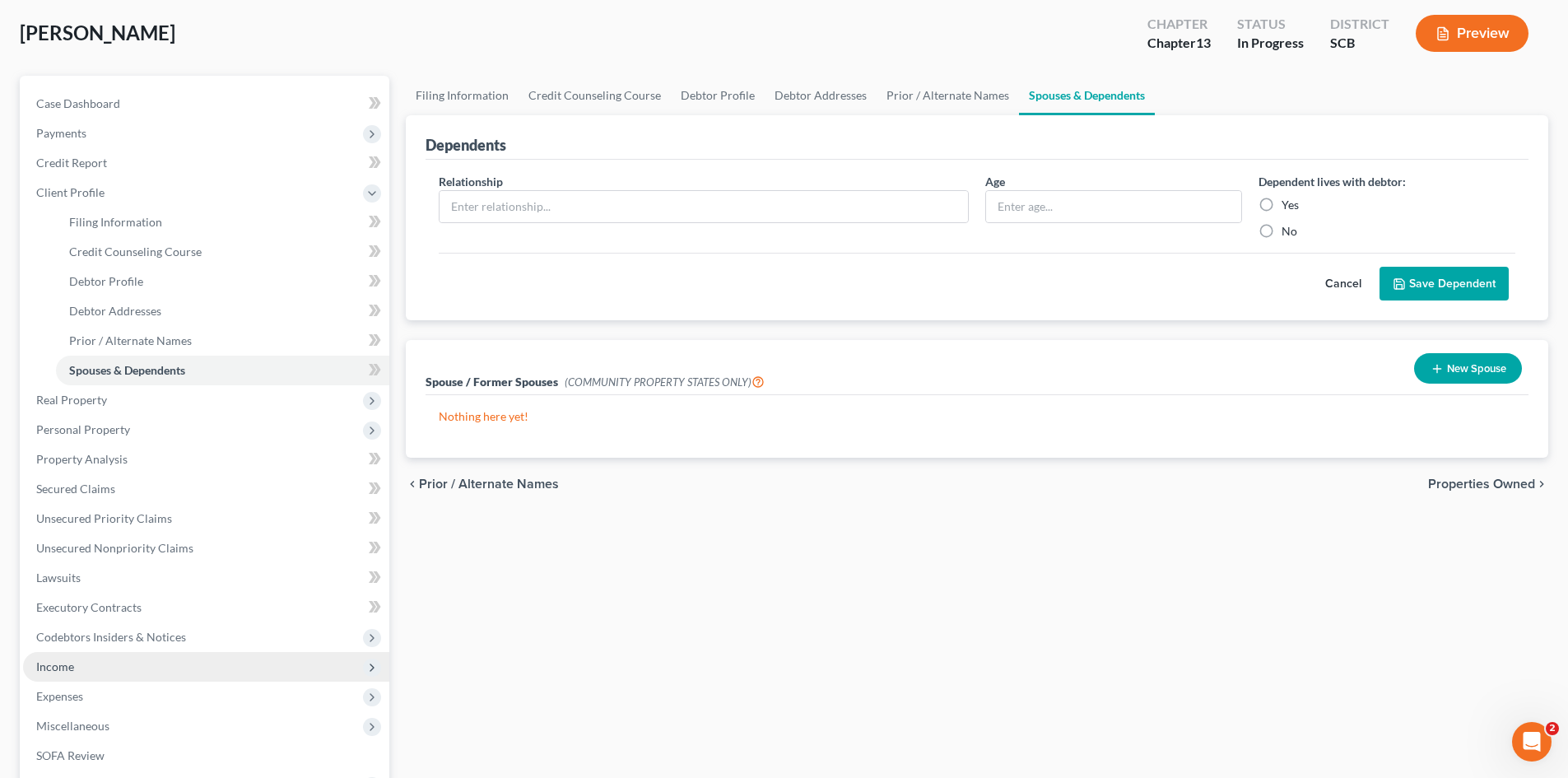
click at [107, 670] on span "Income" at bounding box center [206, 667] width 367 height 30
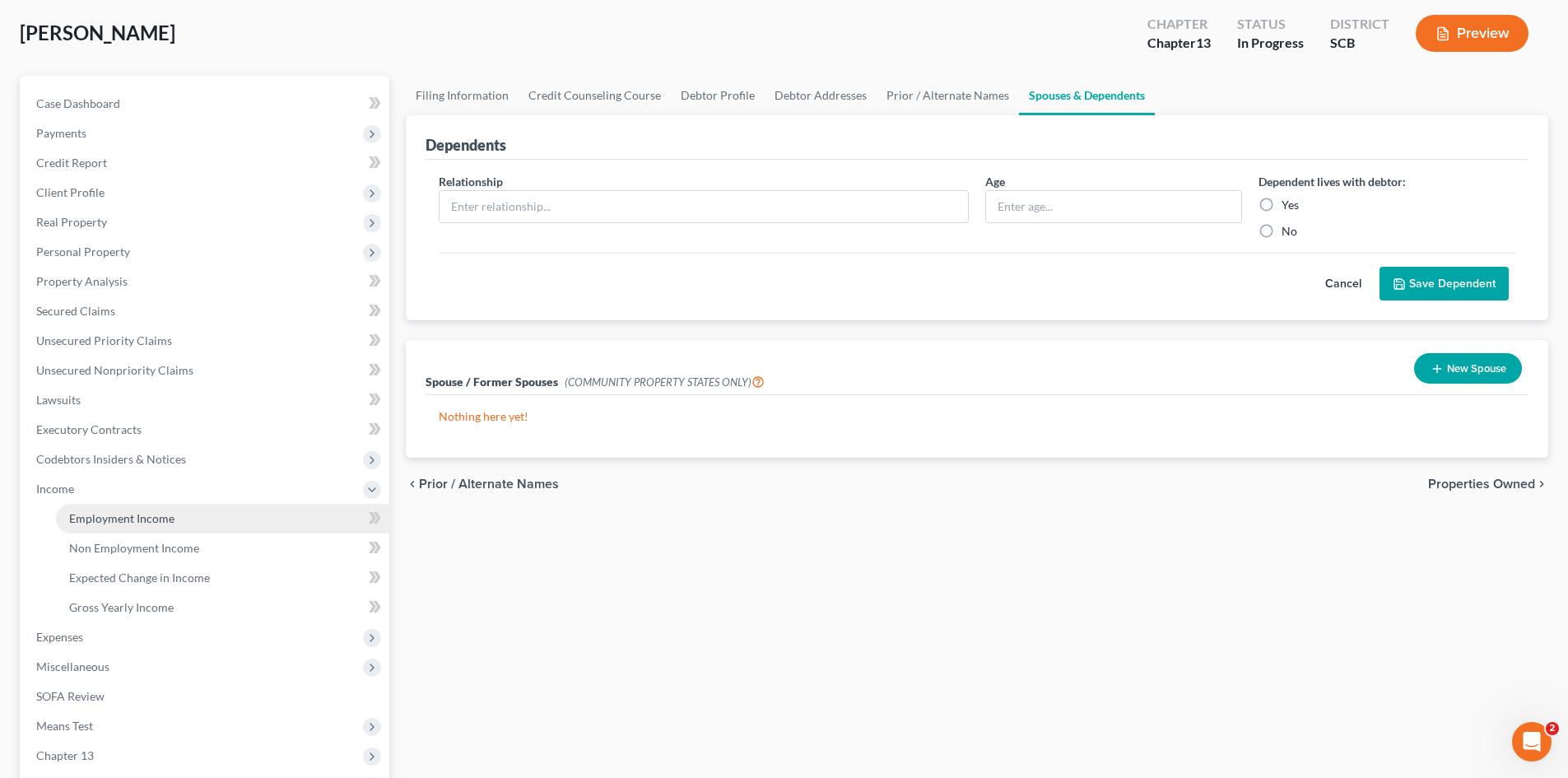
click at [120, 528] on link "Employment Income" at bounding box center [222, 518] width 333 height 30
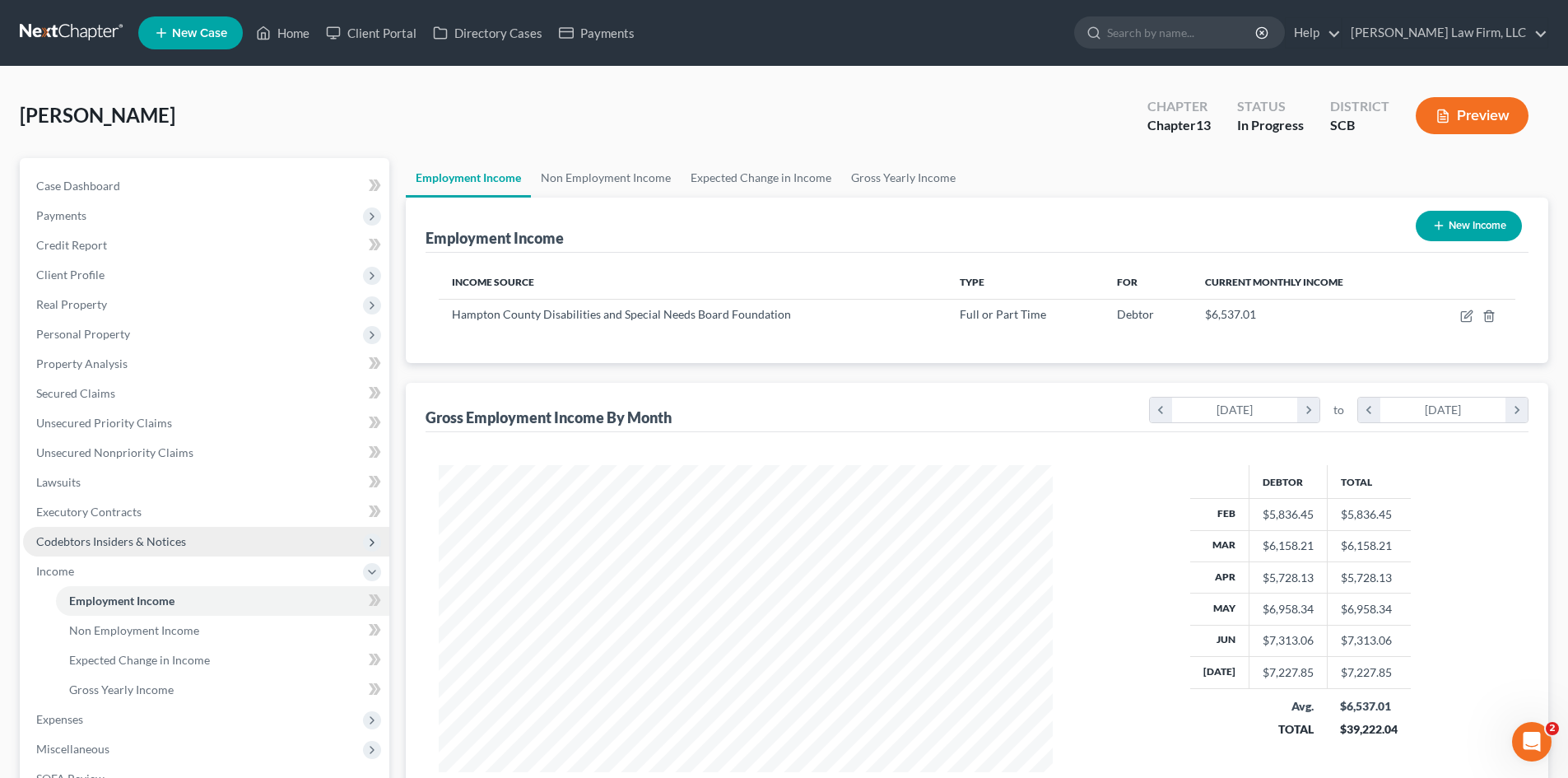
scroll to position [307, 646]
click at [93, 180] on span "Case Dashboard" at bounding box center [78, 185] width 84 height 14
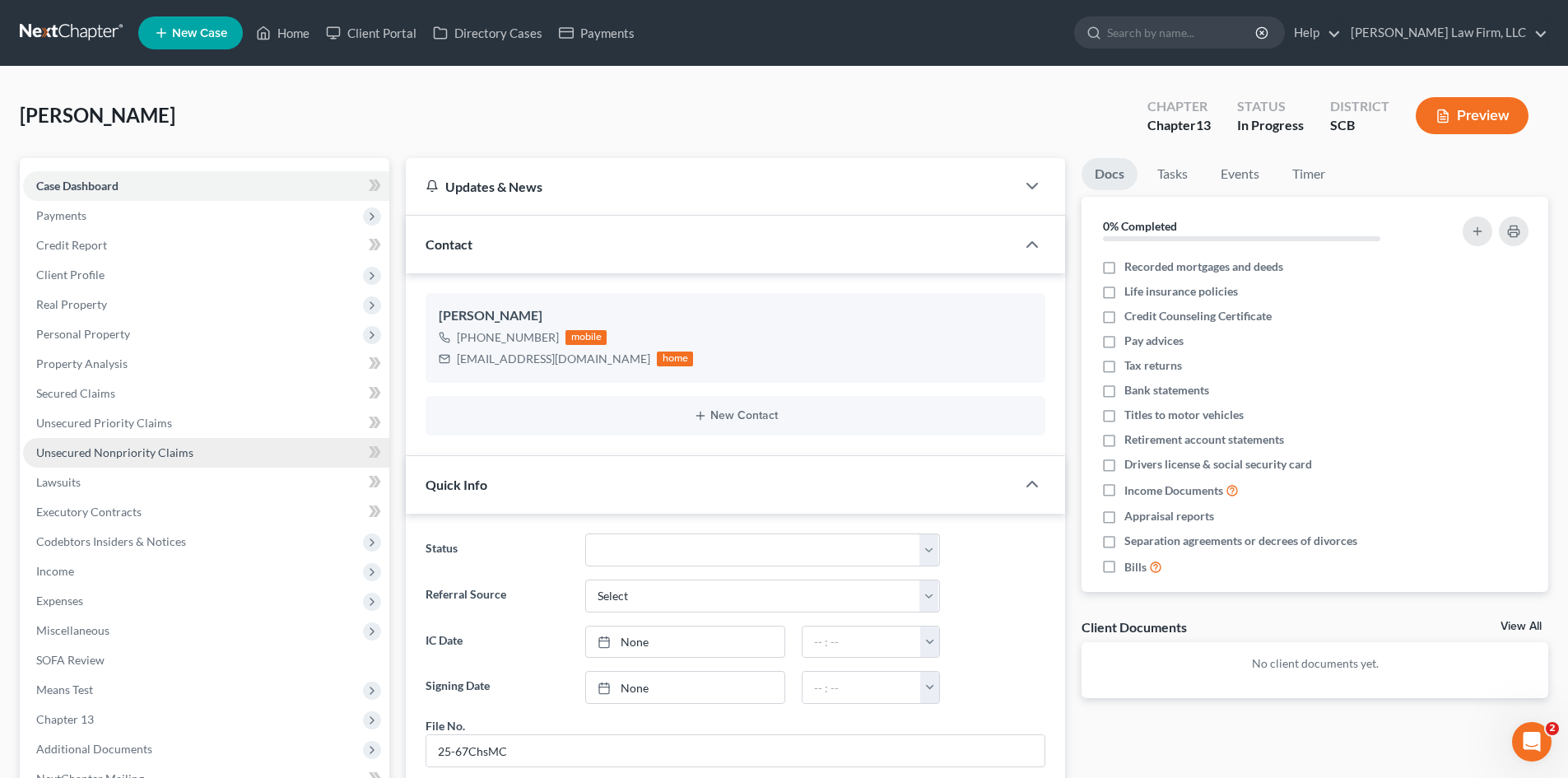
scroll to position [82, 0]
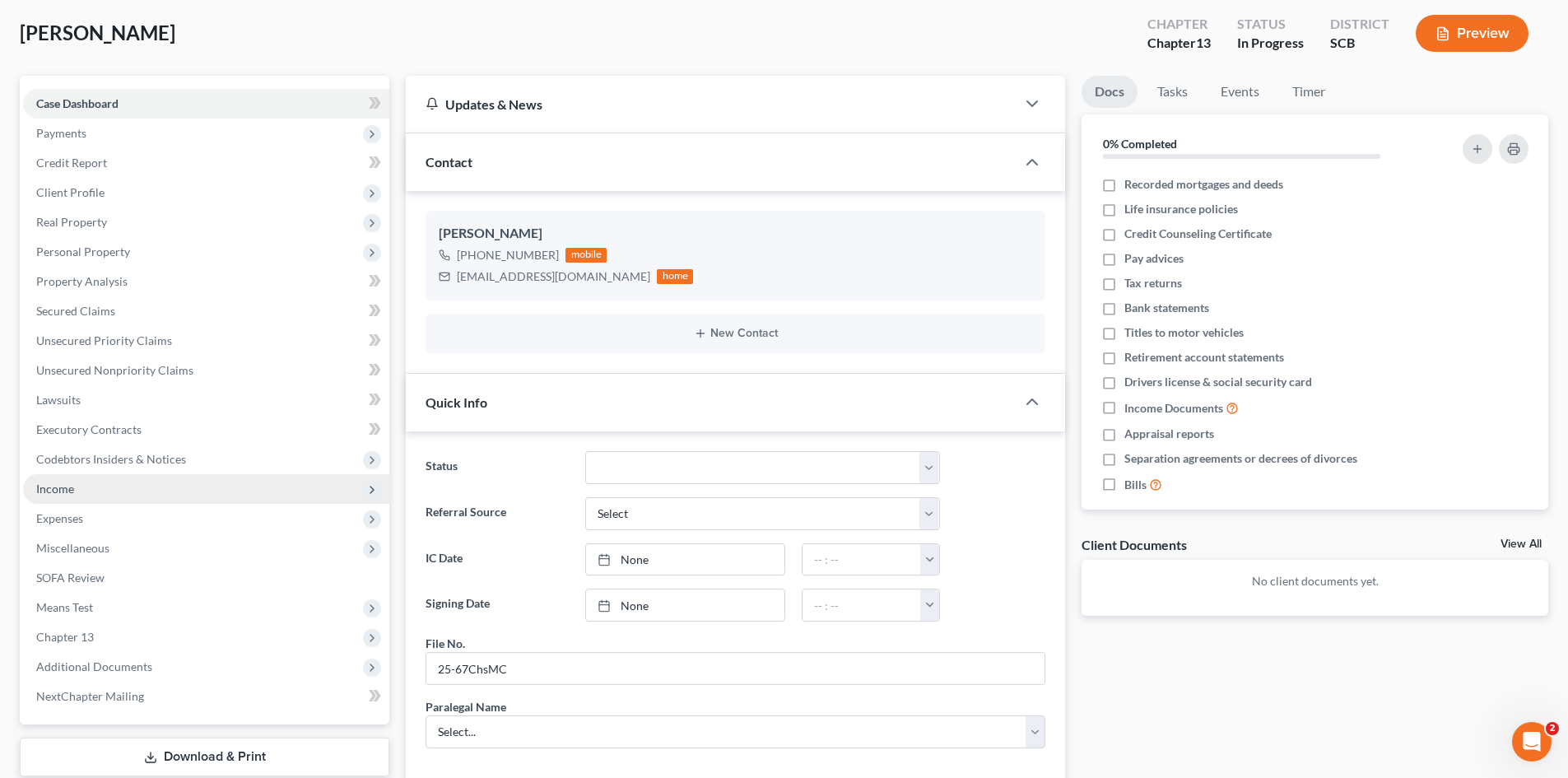
click at [69, 491] on span "Income" at bounding box center [55, 488] width 38 height 14
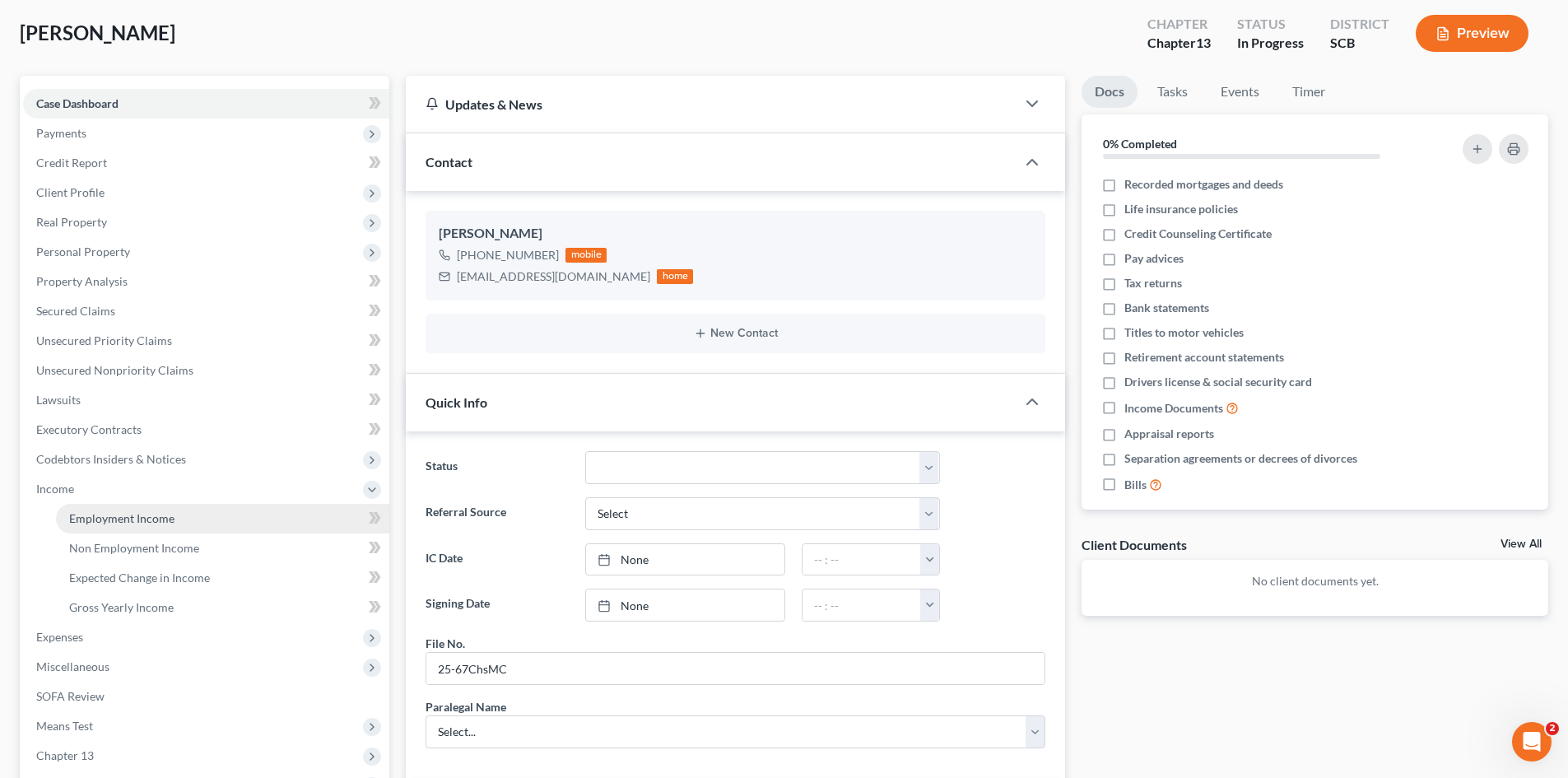
click at [79, 512] on span "Employment Income" at bounding box center [122, 518] width 105 height 14
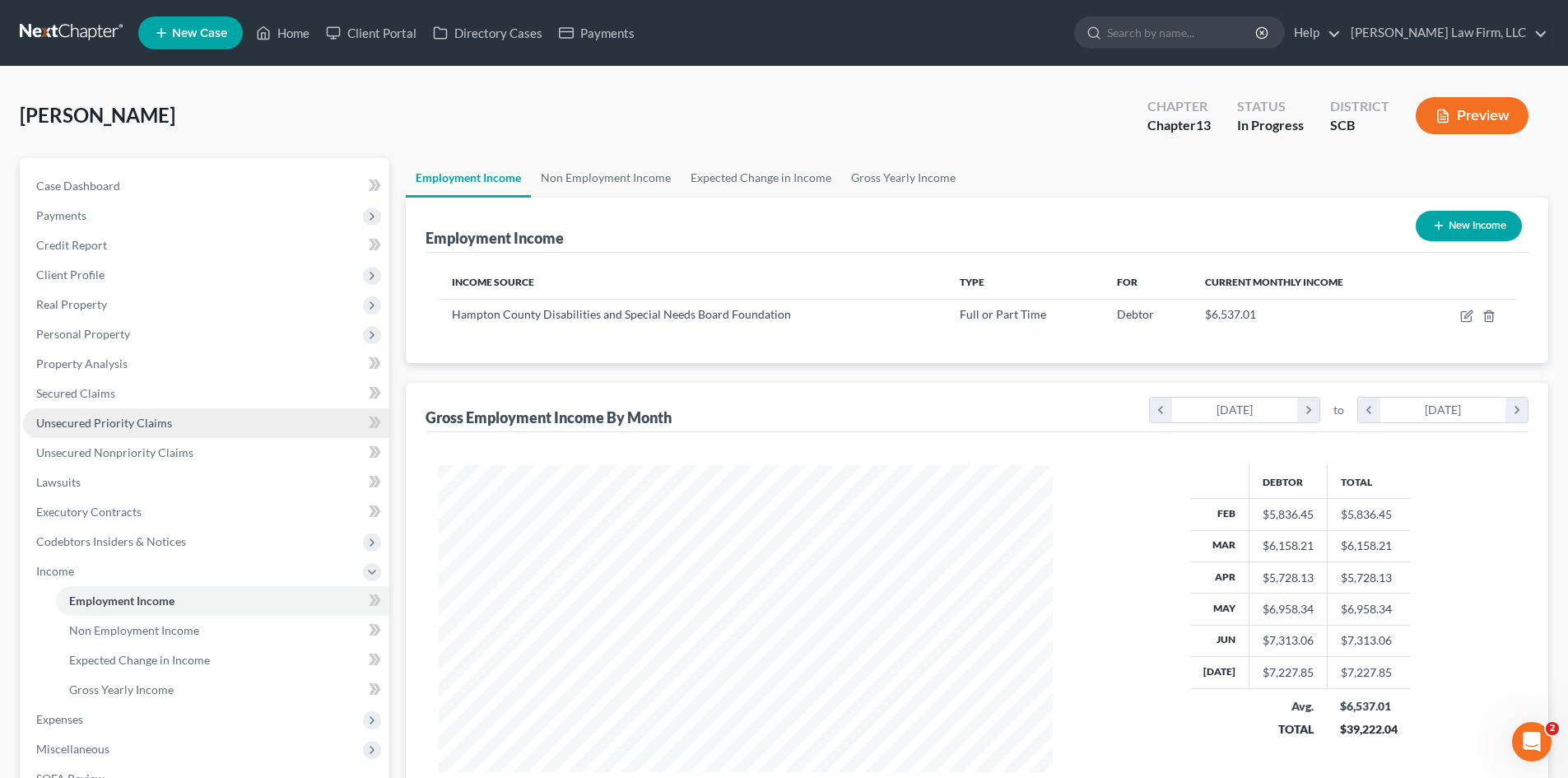
scroll to position [307, 646]
click at [573, 180] on link "Non Employment Income" at bounding box center [605, 178] width 150 height 40
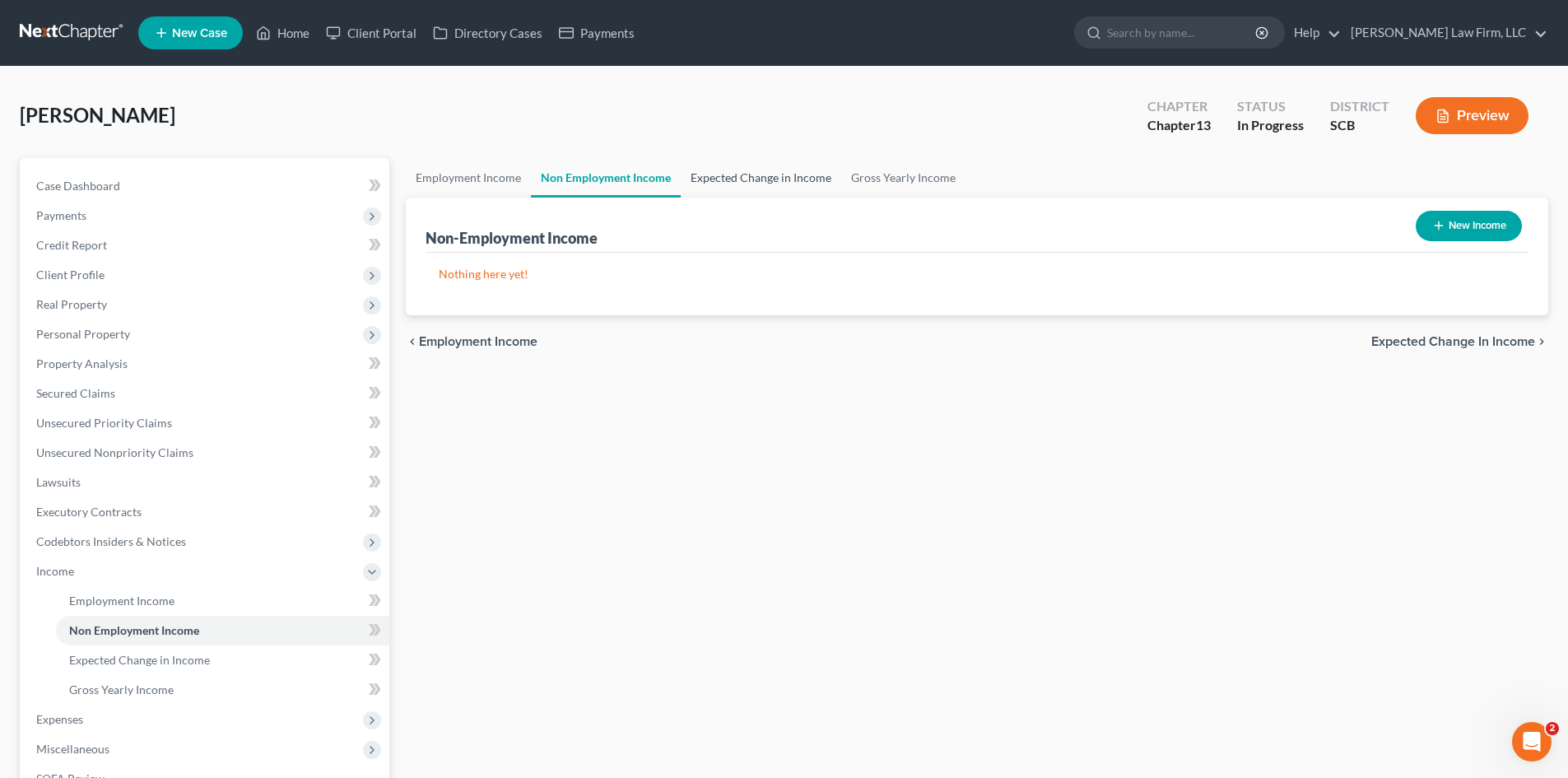
click at [685, 186] on link "Expected Change in Income" at bounding box center [760, 178] width 160 height 40
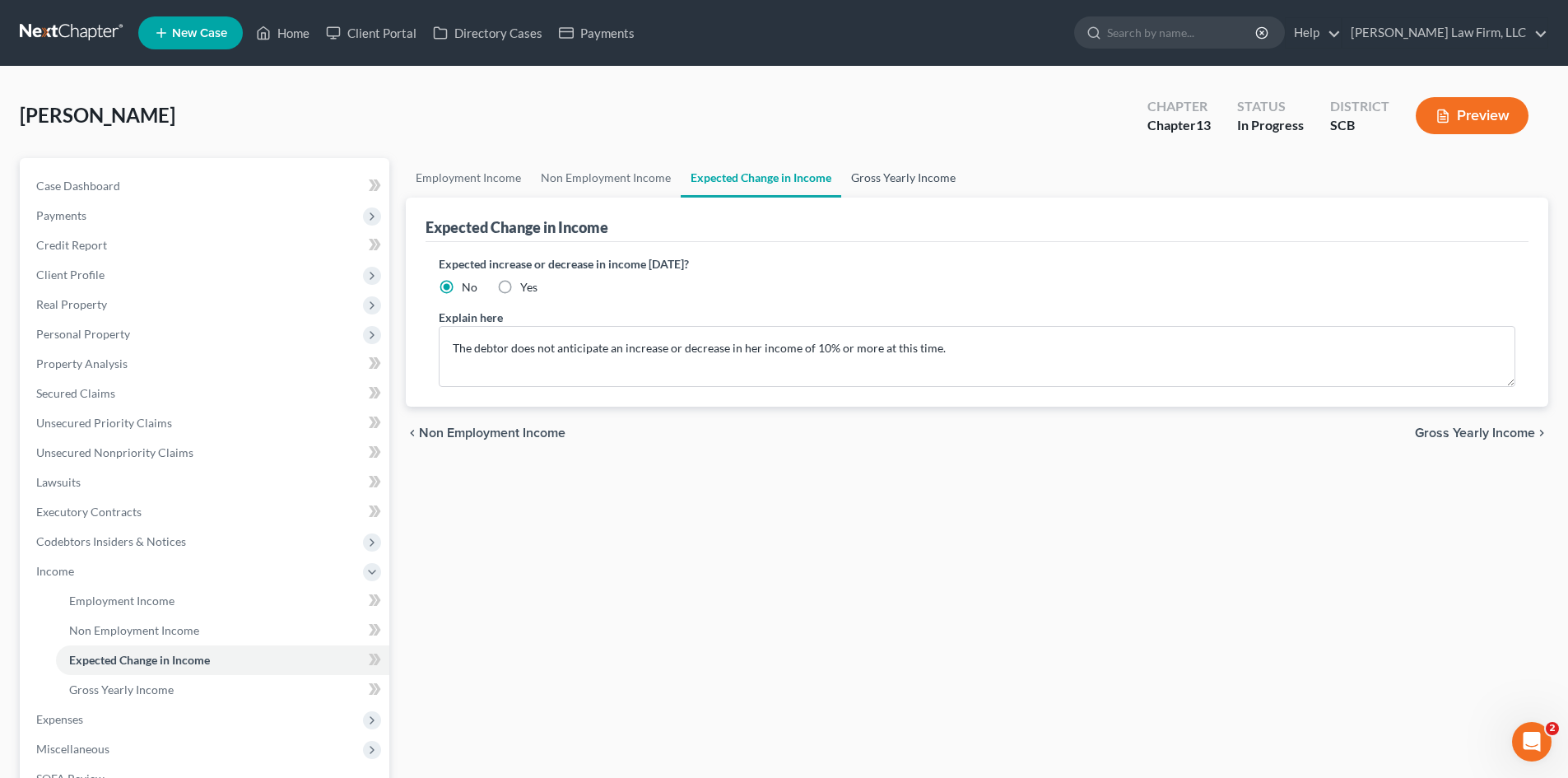
click at [888, 182] on link "Gross Yearly Income" at bounding box center [903, 178] width 124 height 40
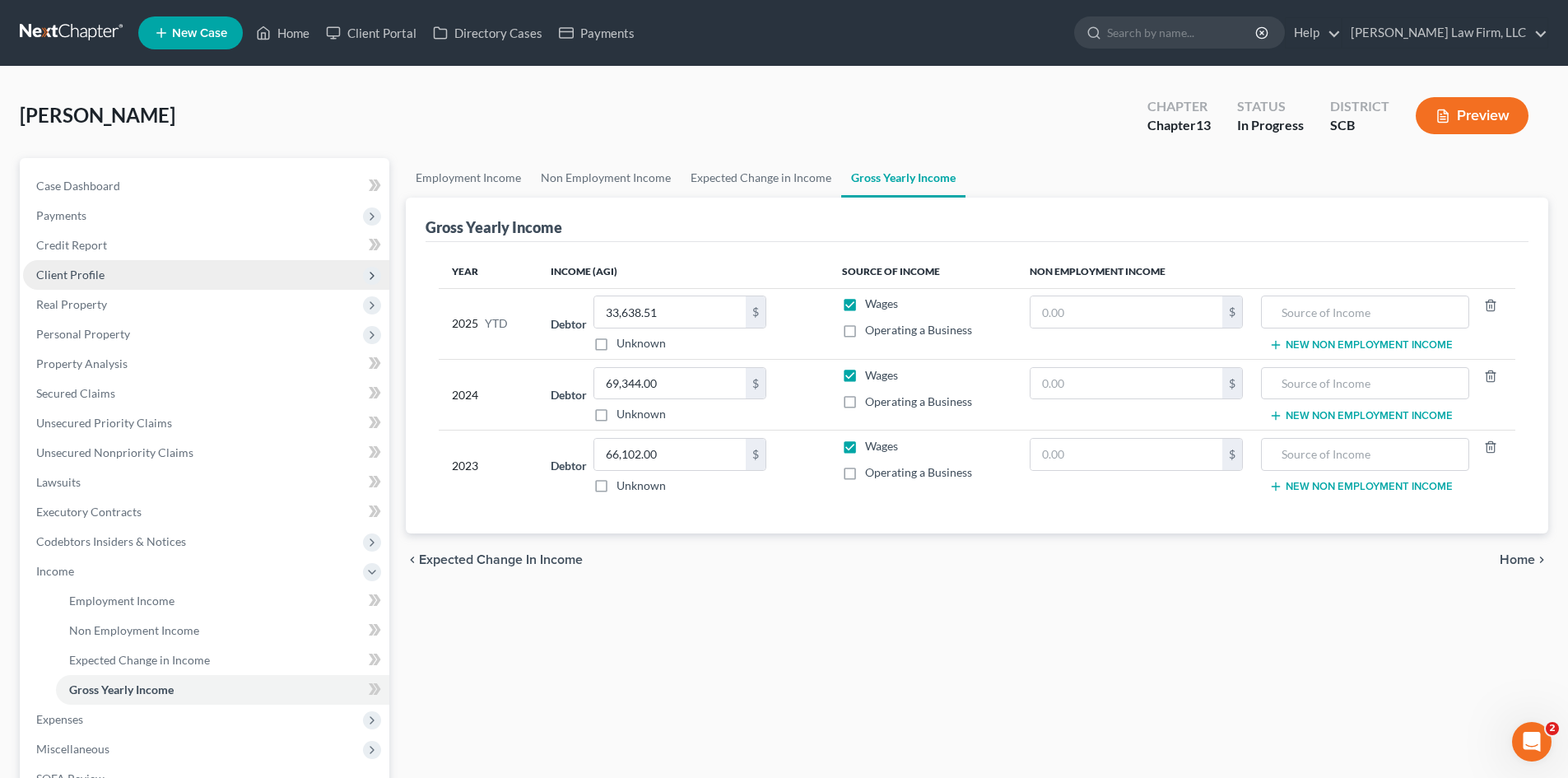
click at [69, 277] on span "Client Profile" at bounding box center [70, 274] width 69 height 14
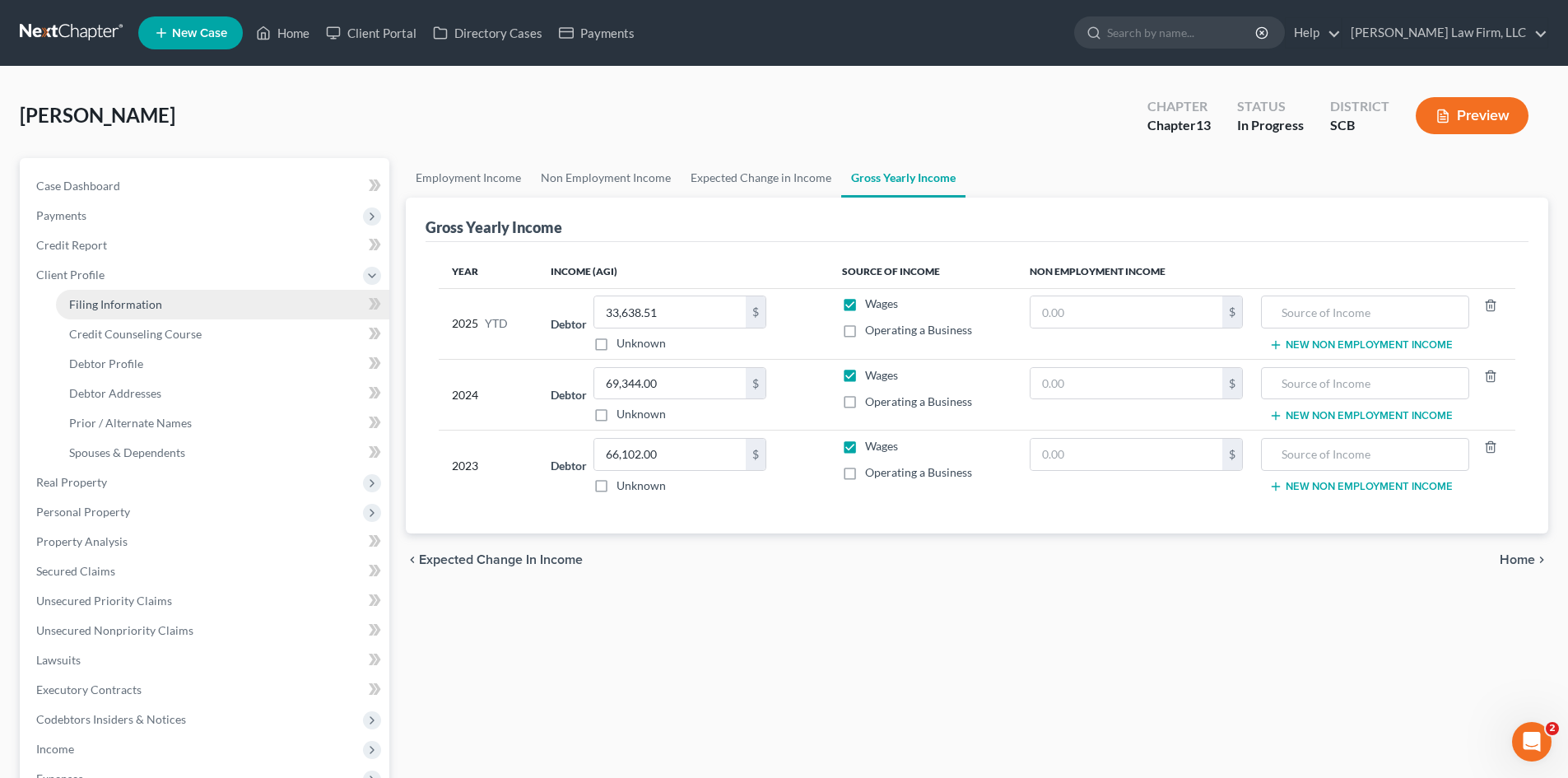
click at [87, 305] on span "Filing Information" at bounding box center [116, 304] width 93 height 14
select select "1"
select select "0"
select select "3"
select select "72"
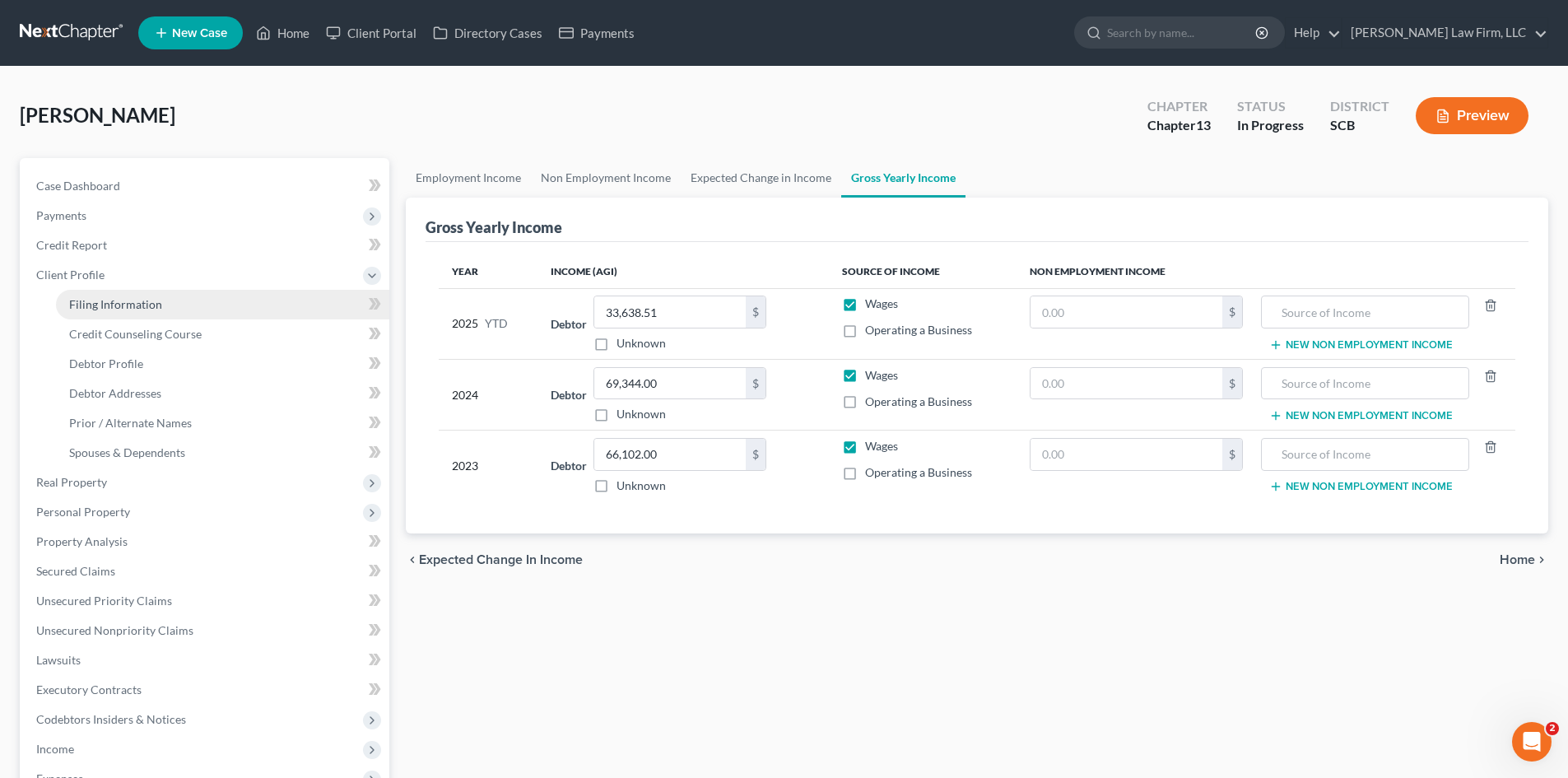
select select "0"
select select "42"
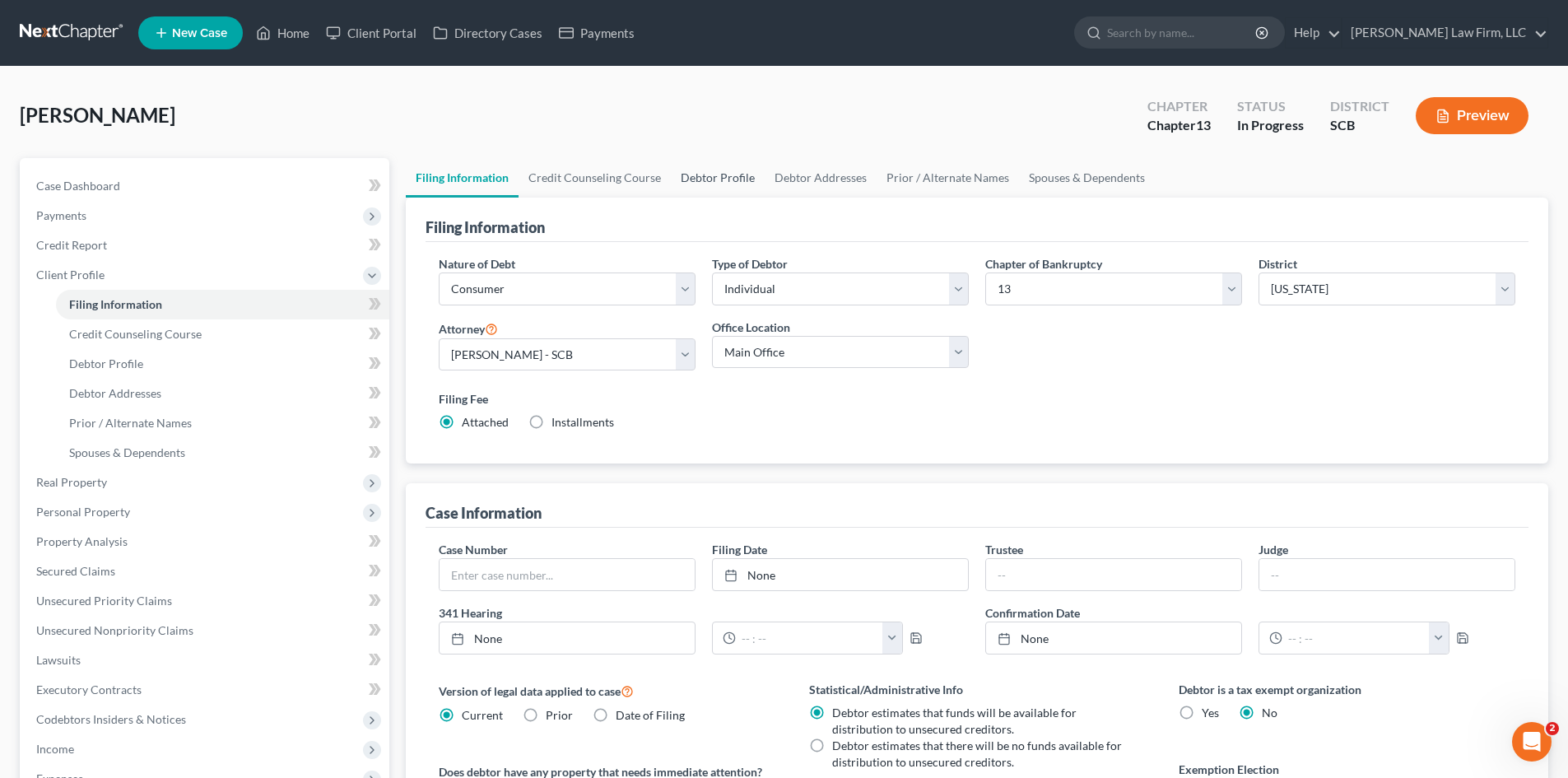
click at [688, 169] on link "Debtor Profile" at bounding box center [717, 178] width 94 height 40
select select "0"
select select "1"
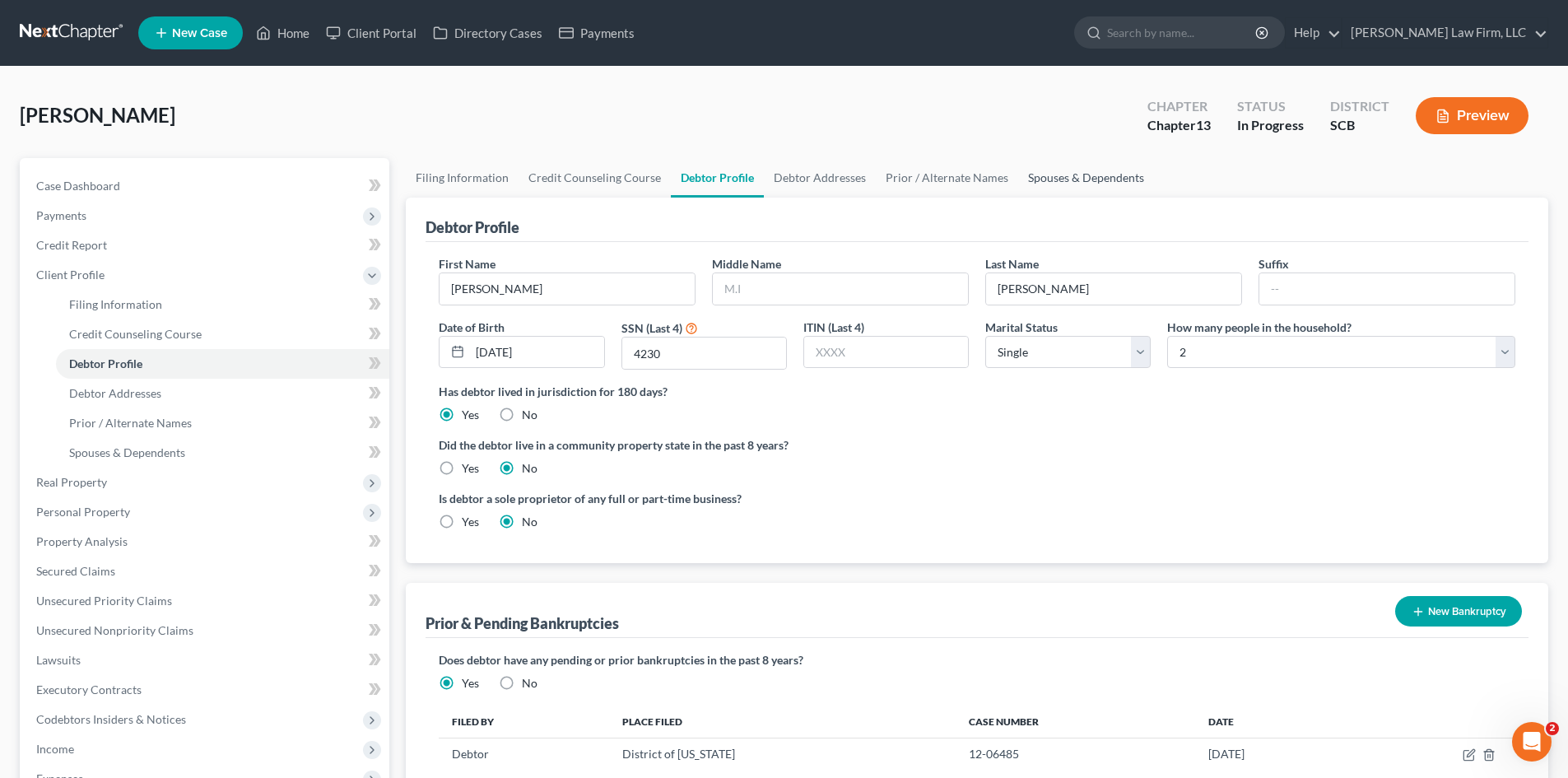
click at [1104, 173] on link "Spouses & Dependents" at bounding box center [1086, 178] width 136 height 40
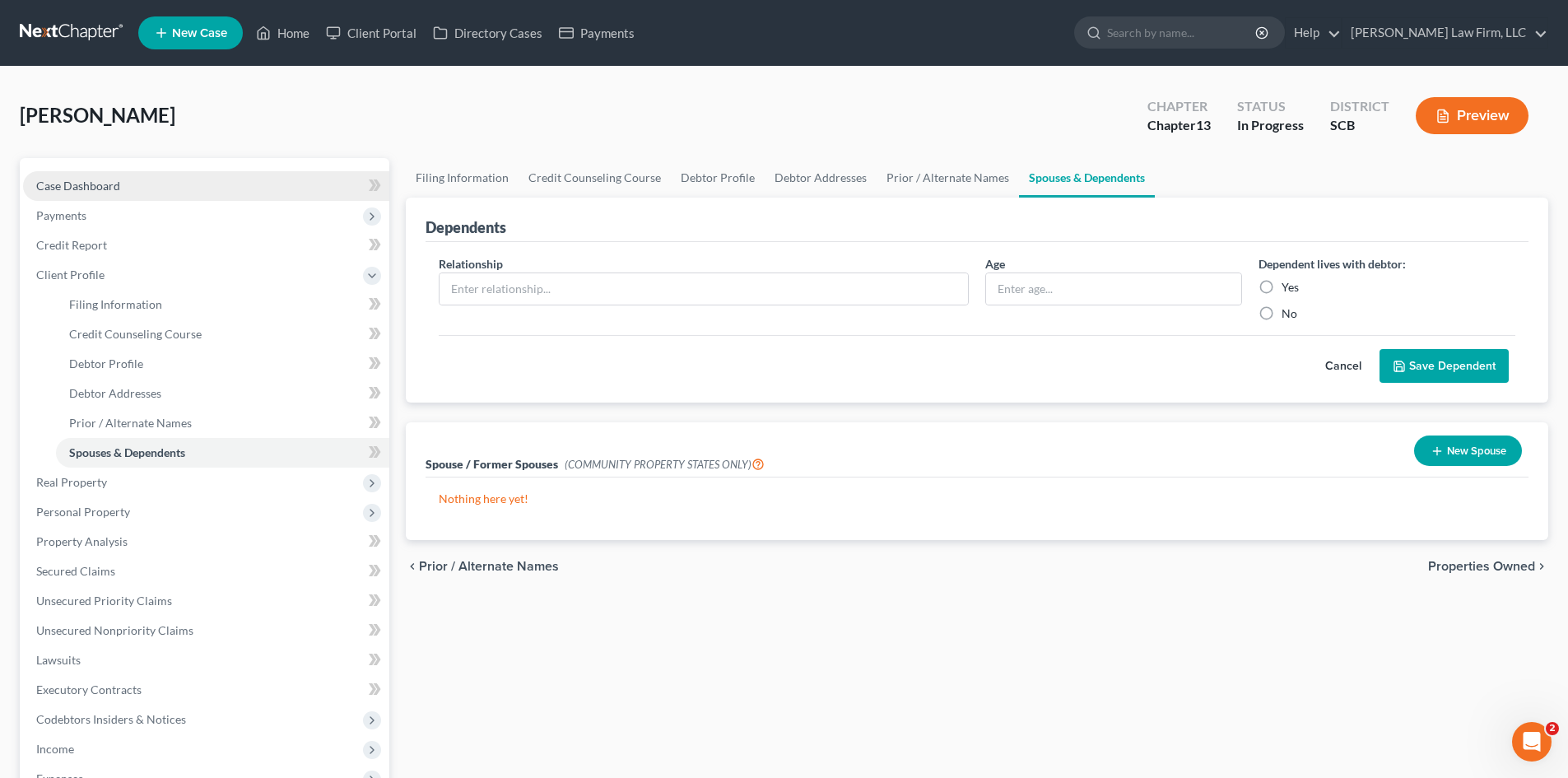
click at [57, 179] on span "Case Dashboard" at bounding box center [78, 185] width 84 height 14
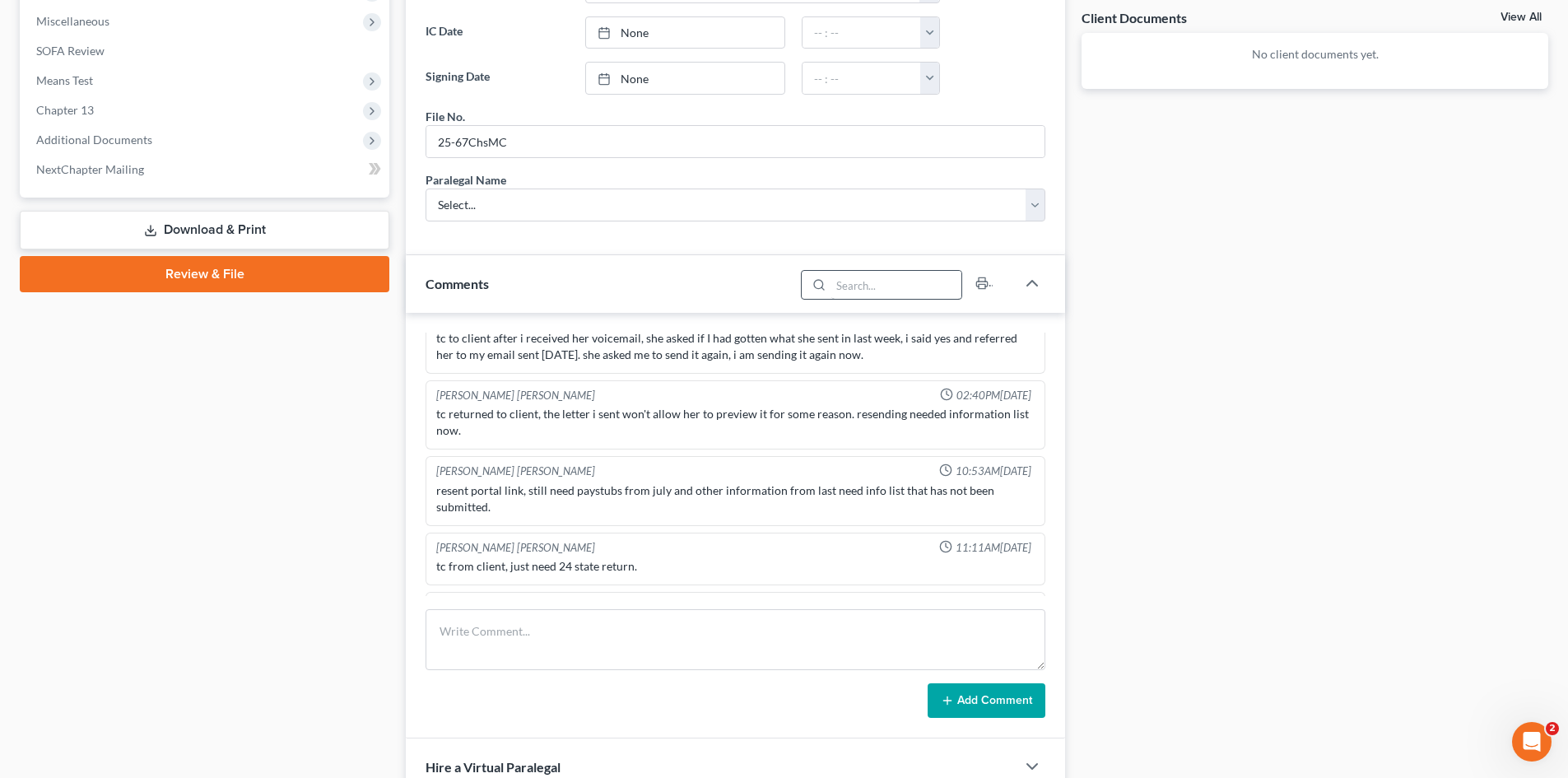
scroll to position [741, 0]
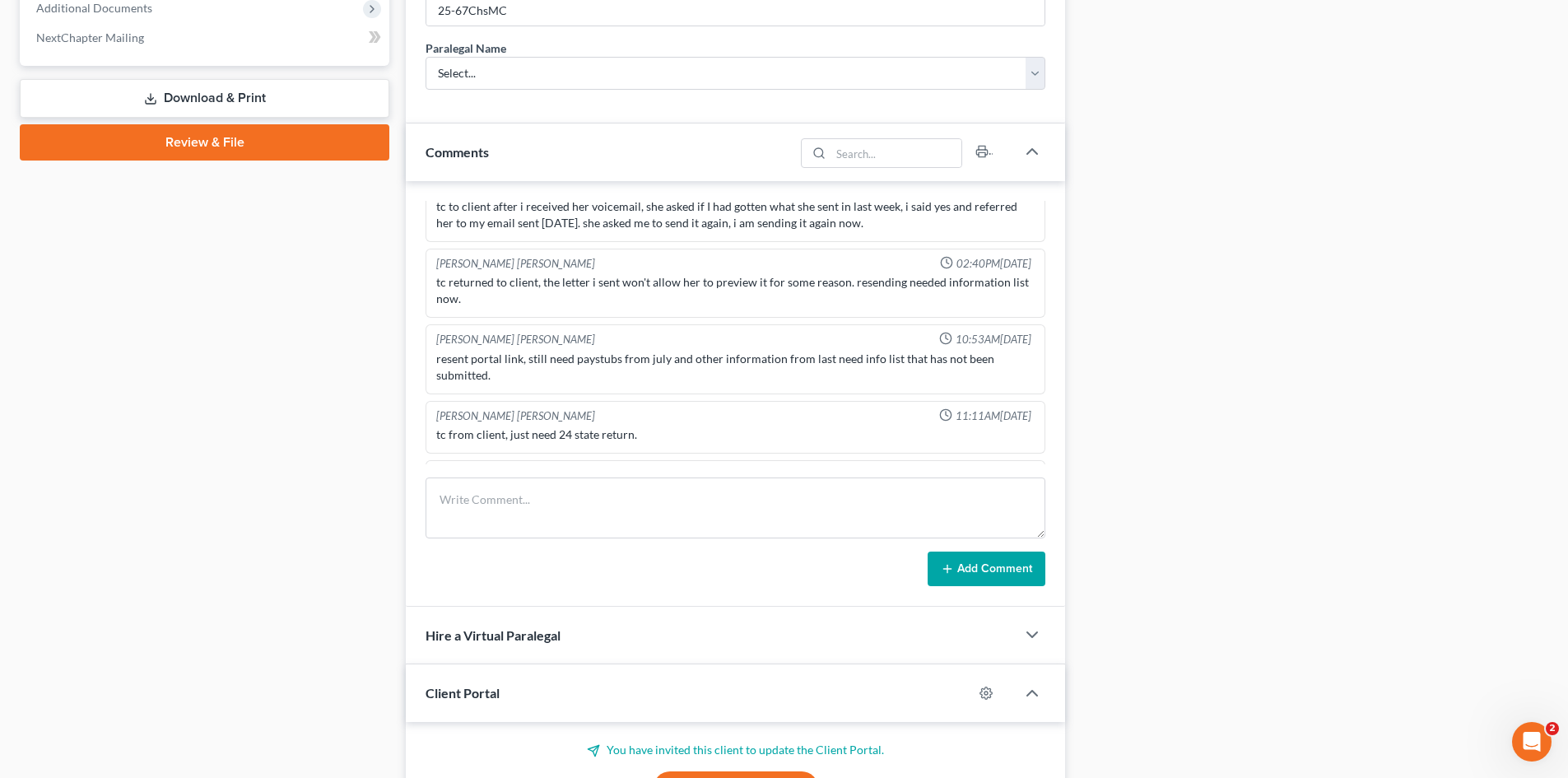
drag, startPoint x: 438, startPoint y: 448, endPoint x: 934, endPoint y: 448, distance: 496.0
click at [934, 486] on div "made updates with july paystubs and info from tax returns. should be ready for …" at bounding box center [735, 494] width 598 height 16
copy div "made updates with july paystubs and info from tax returns. should be ready for …"
click at [477, 498] on textarea at bounding box center [735, 508] width 619 height 61
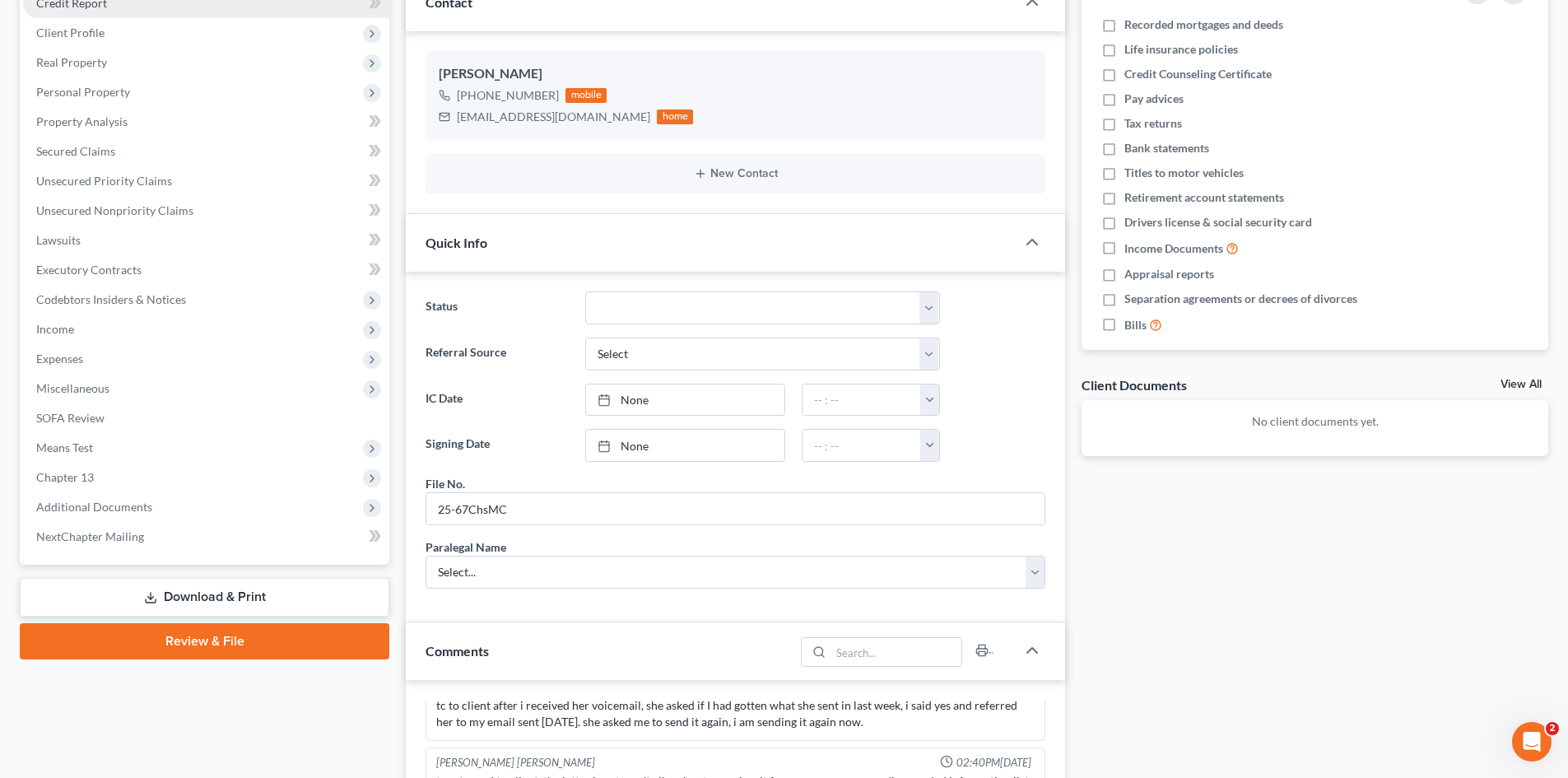
scroll to position [0, 0]
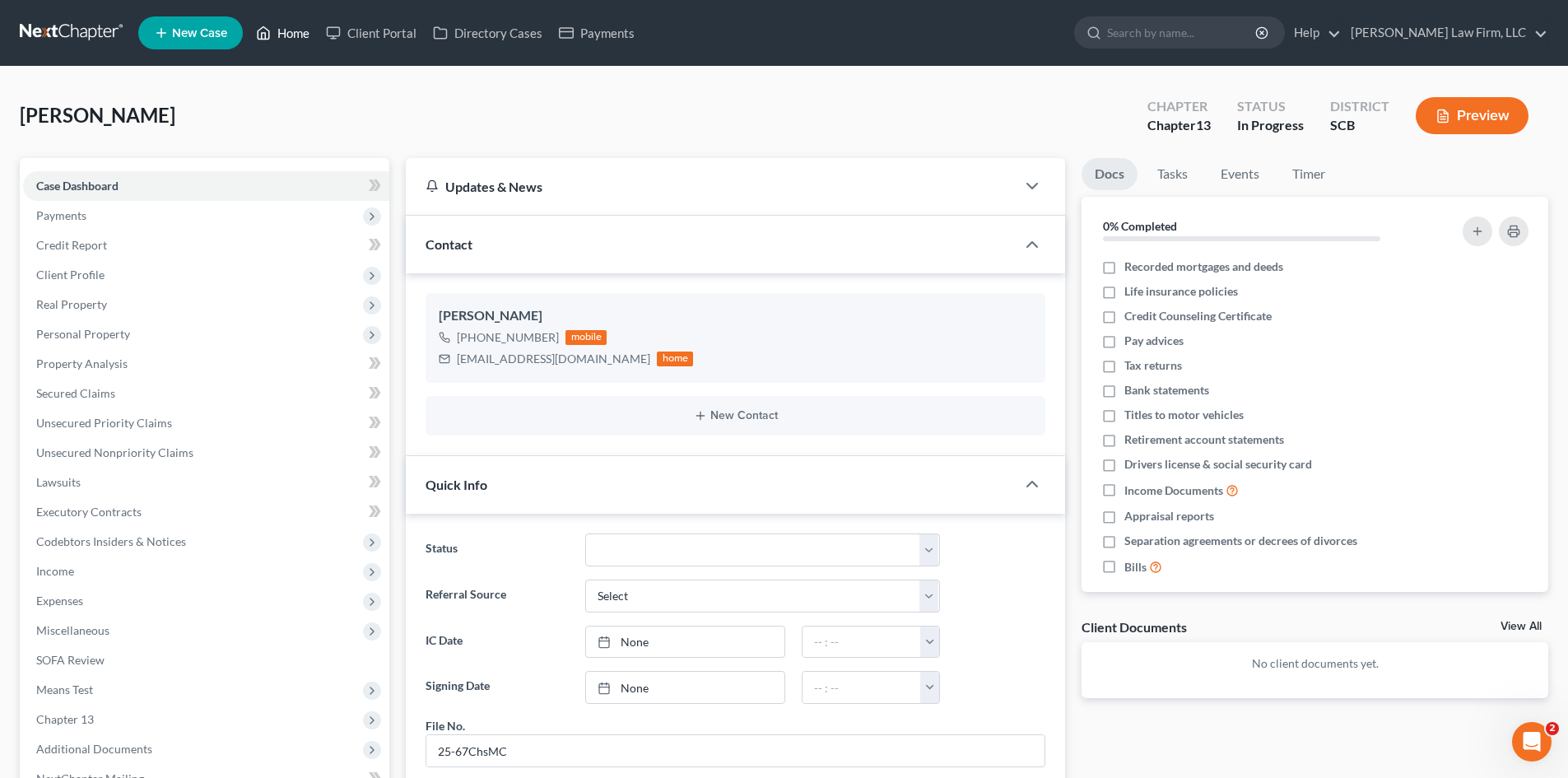
click at [292, 42] on link "Home" at bounding box center [283, 33] width 70 height 30
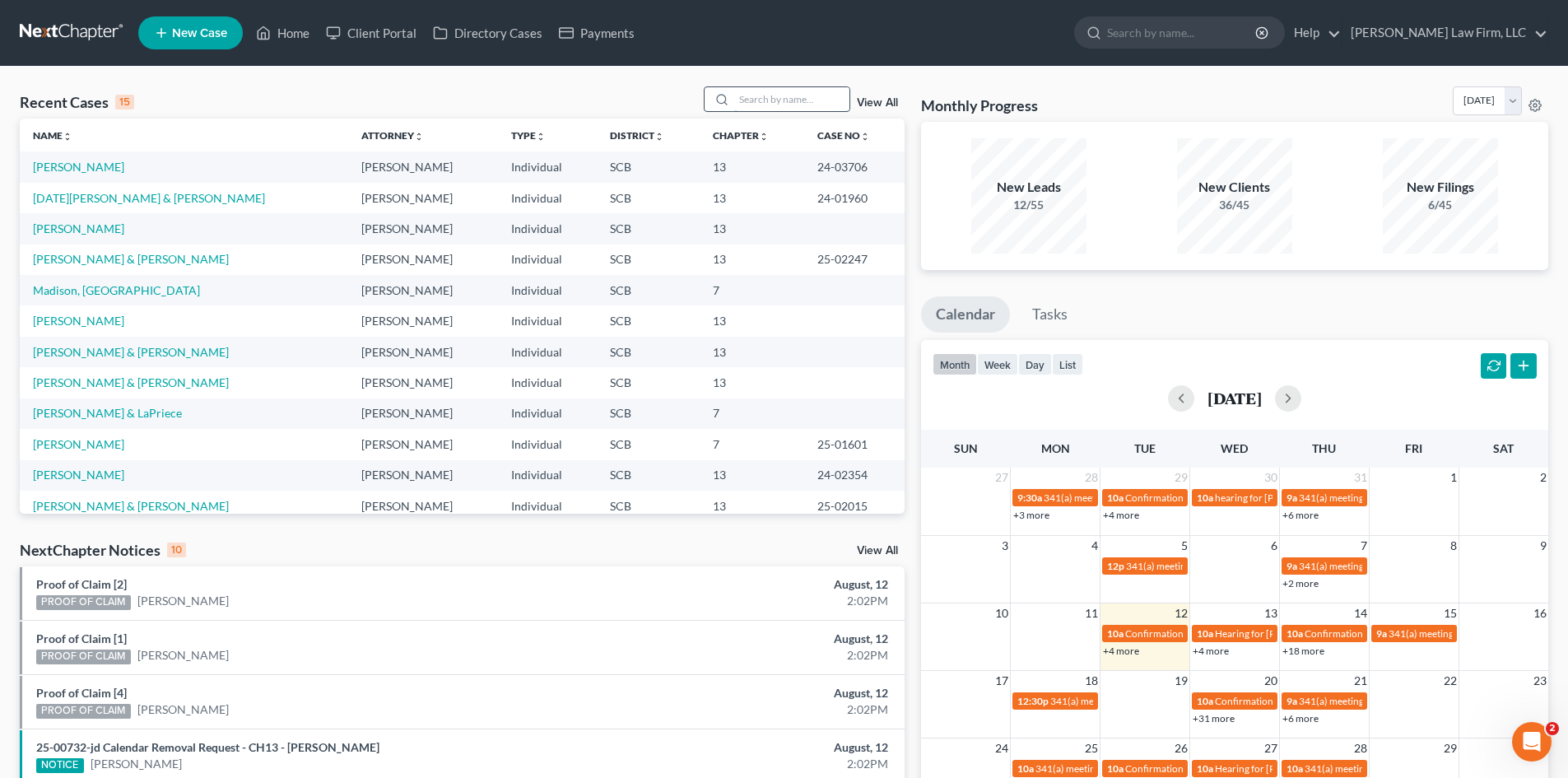
click at [780, 93] on input "search" at bounding box center [791, 98] width 115 height 24
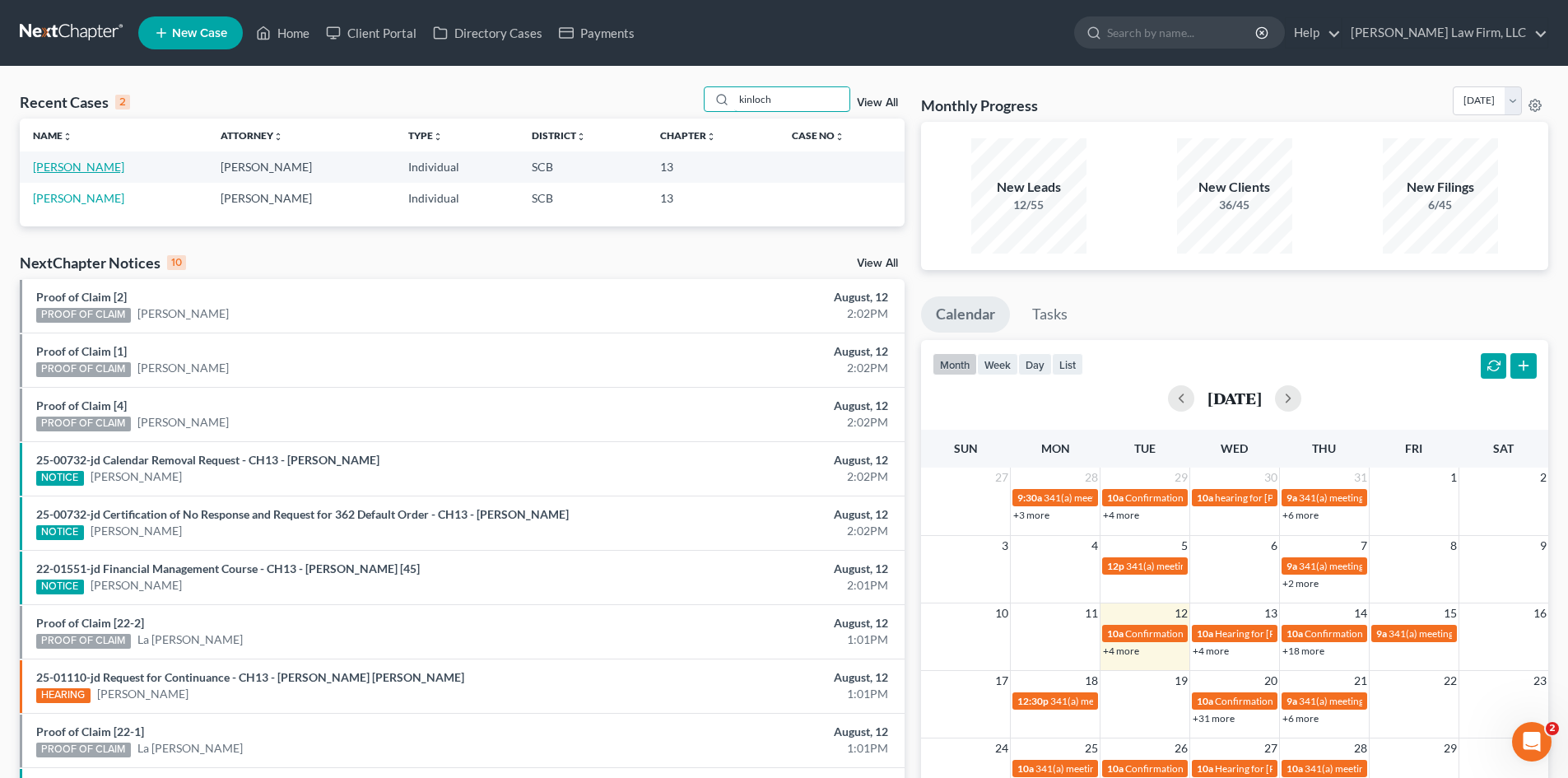
type input "kinloch"
click at [91, 168] on link "[PERSON_NAME]" at bounding box center [78, 166] width 92 height 14
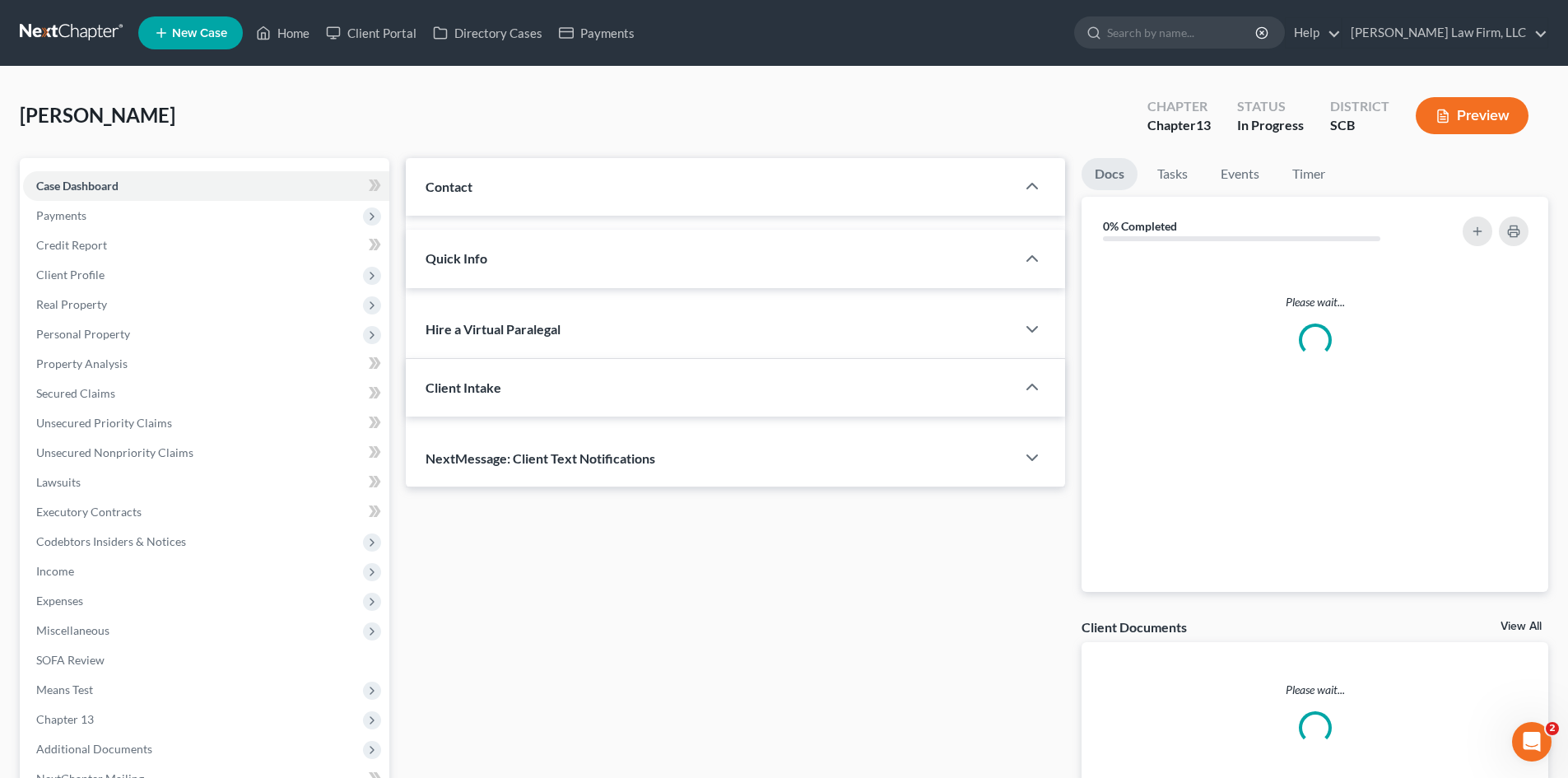
select select "0"
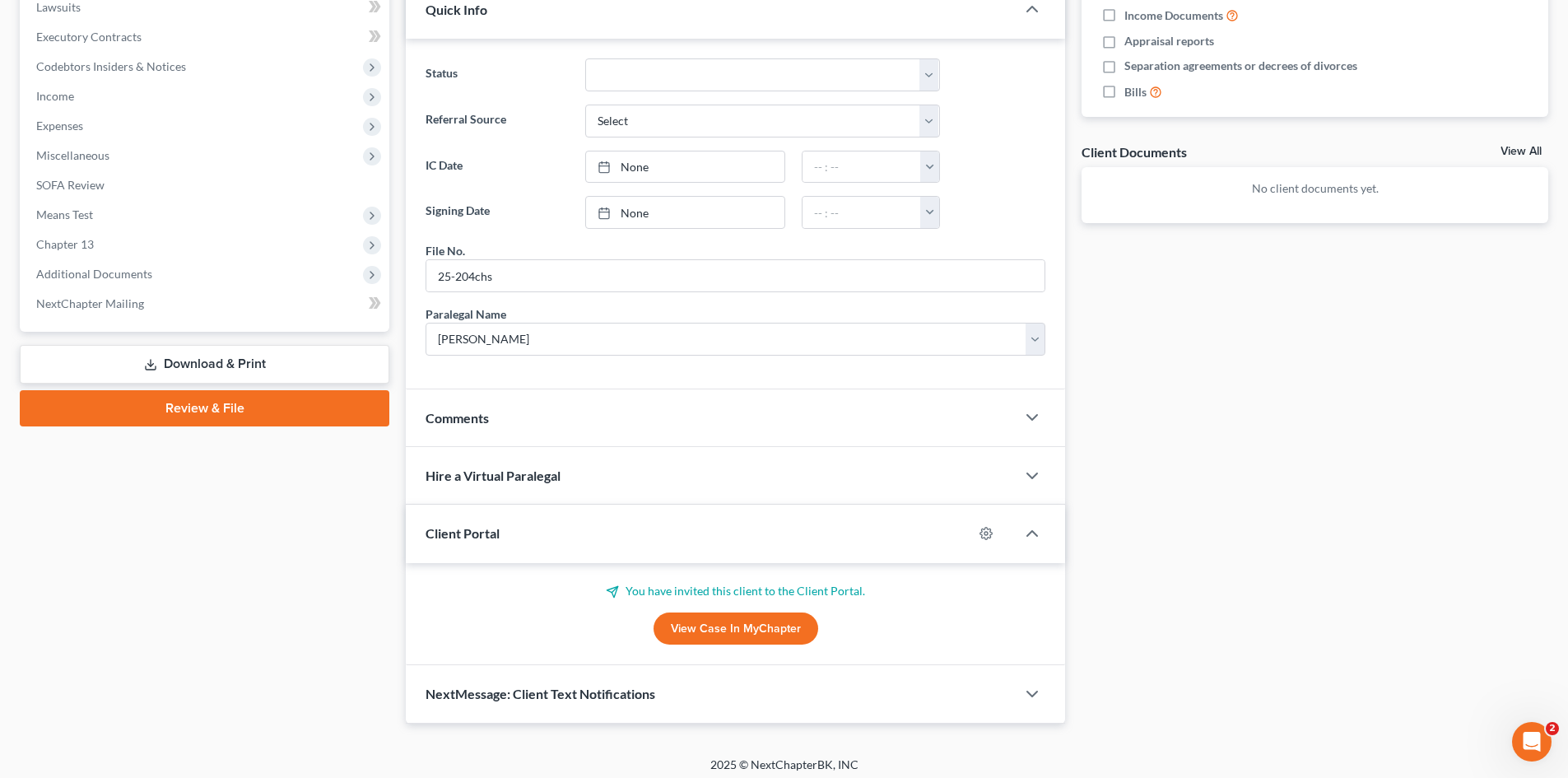
scroll to position [484, 0]
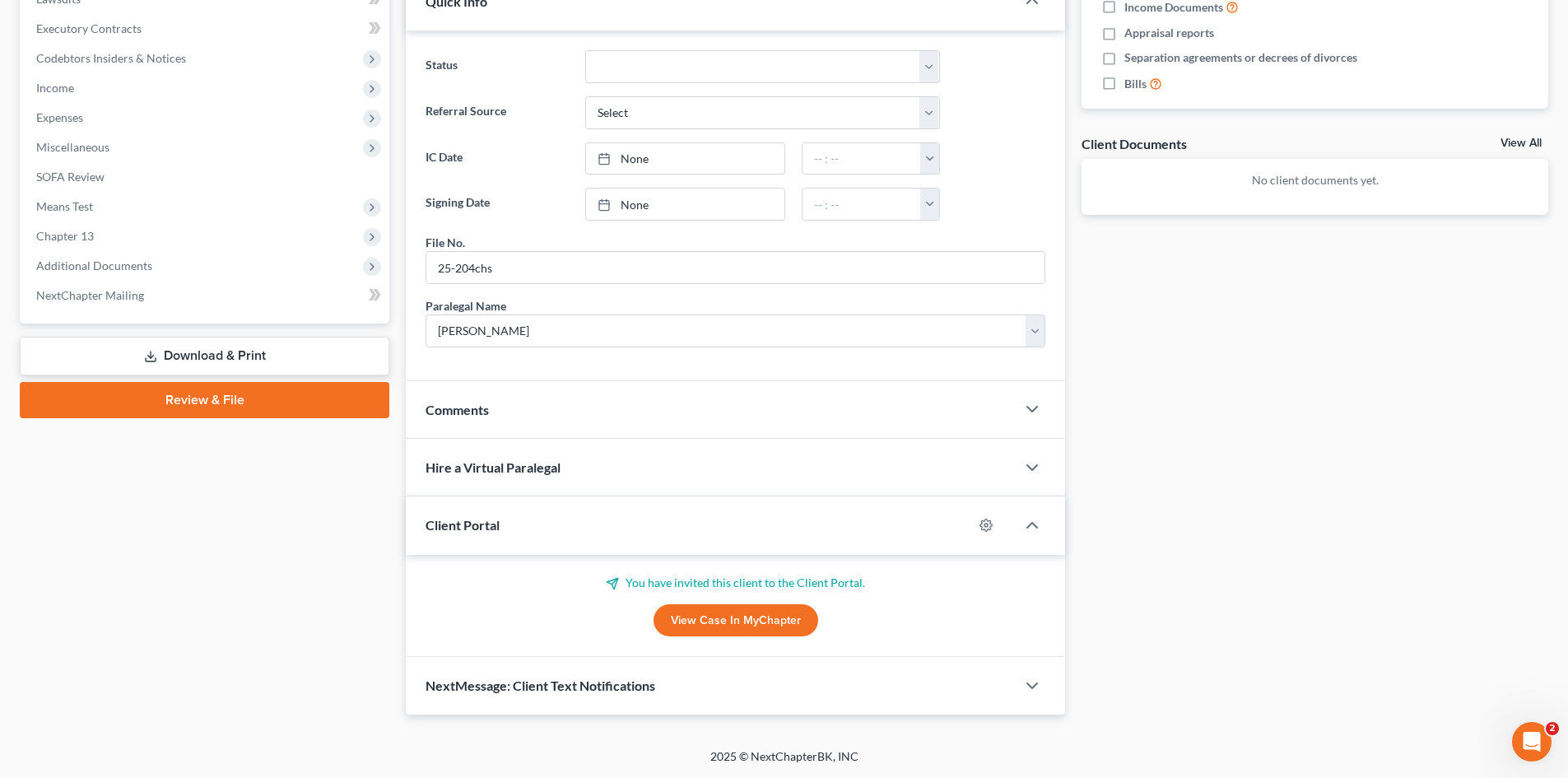
click at [714, 615] on link "View Case in MyChapter" at bounding box center [735, 621] width 165 height 33
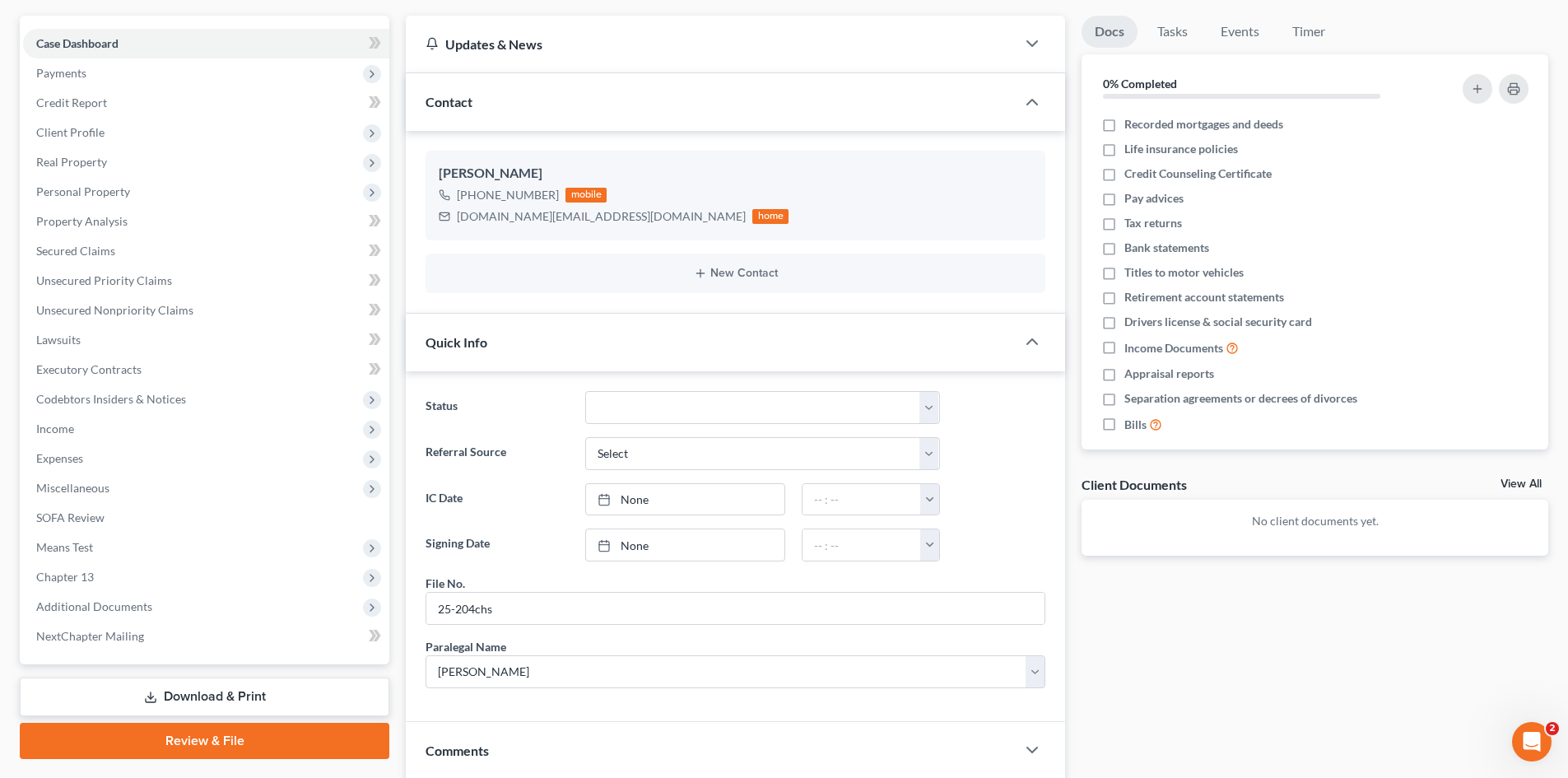
scroll to position [0, 0]
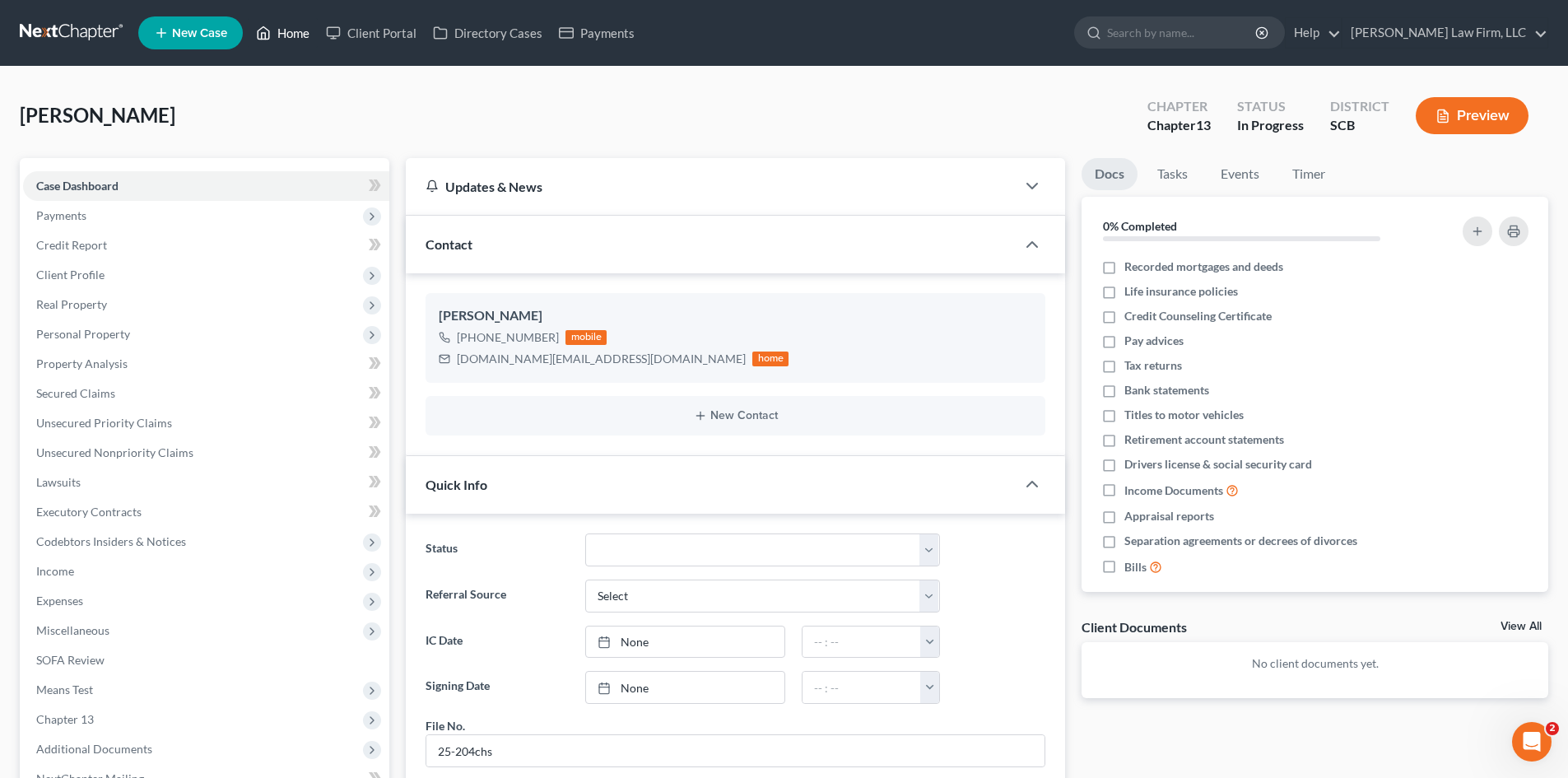
click at [308, 31] on link "Home" at bounding box center [283, 33] width 70 height 30
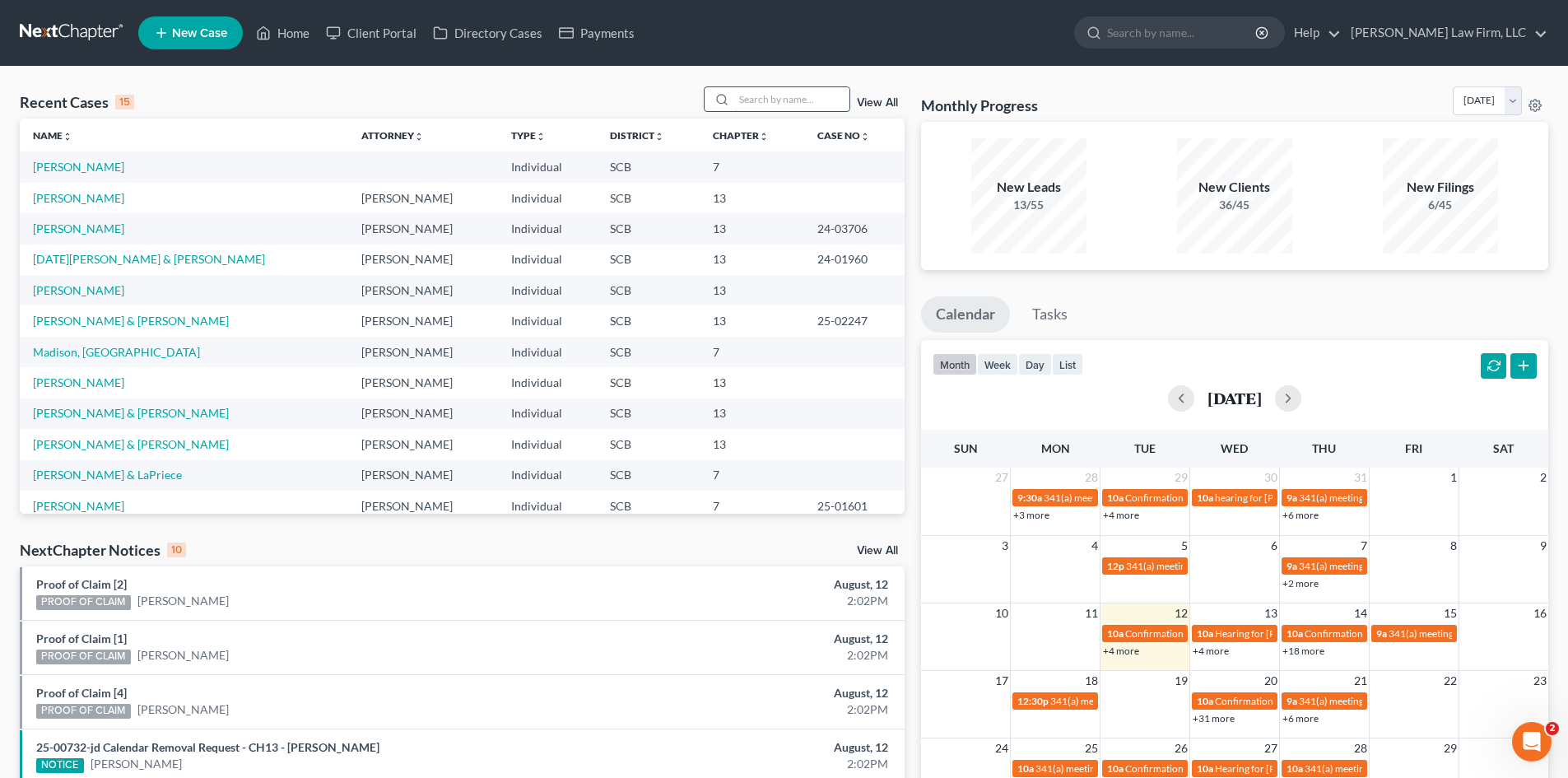
click at [756, 100] on input "search" at bounding box center [791, 98] width 115 height 24
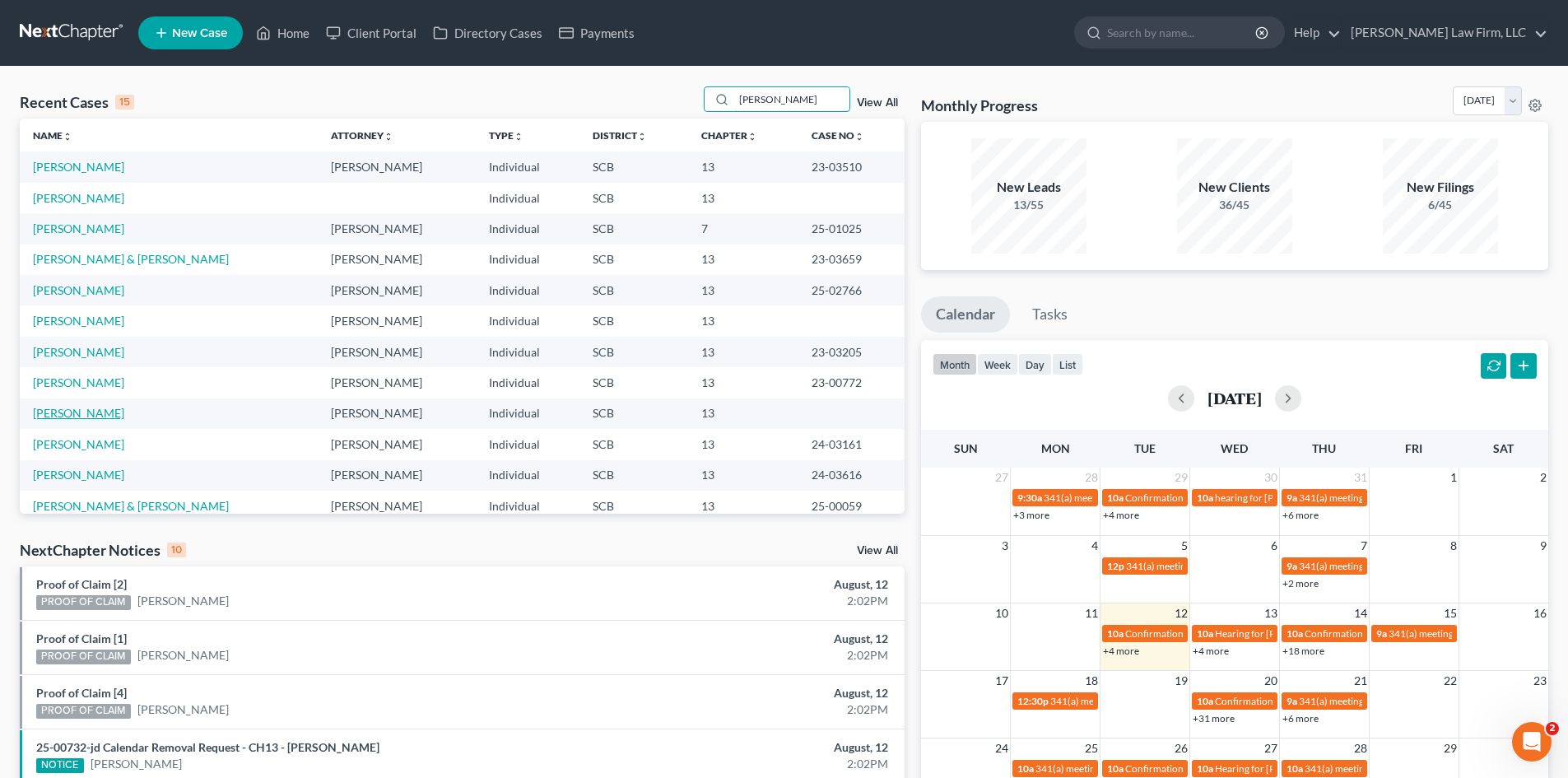
type input "[PERSON_NAME]"
click at [104, 415] on link "[PERSON_NAME]" at bounding box center [78, 413] width 92 height 14
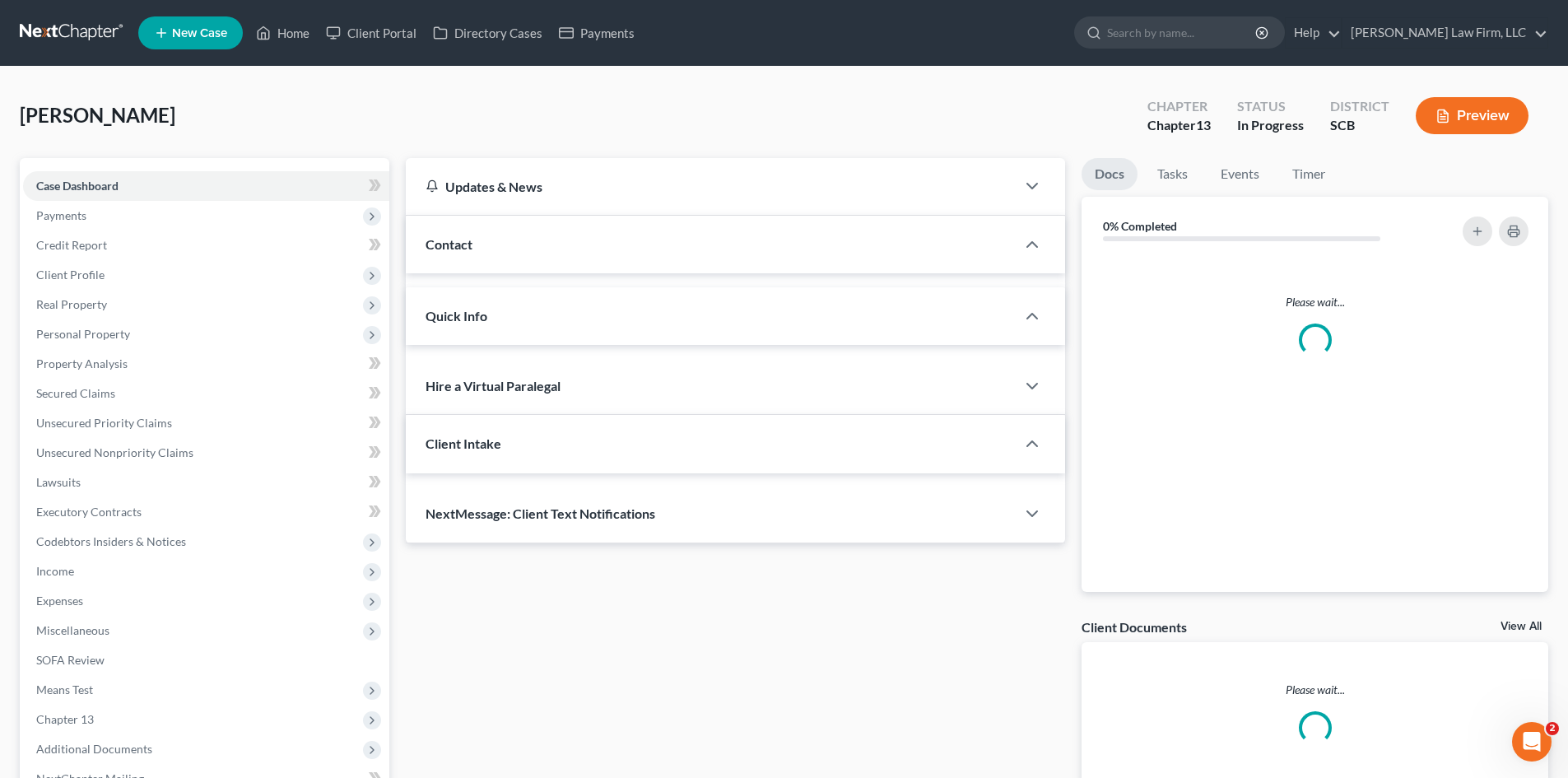
select select "0"
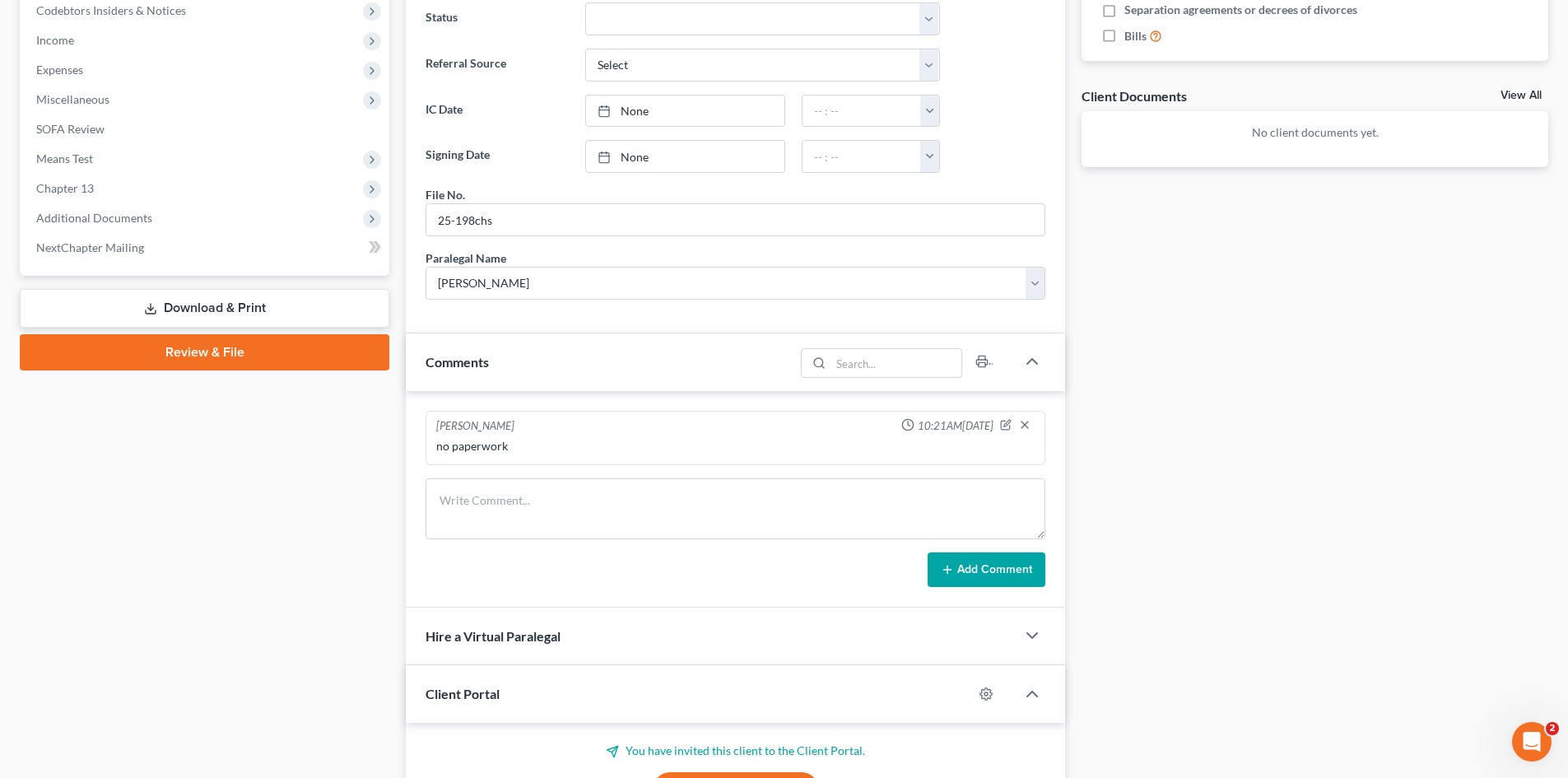
scroll to position [658, 0]
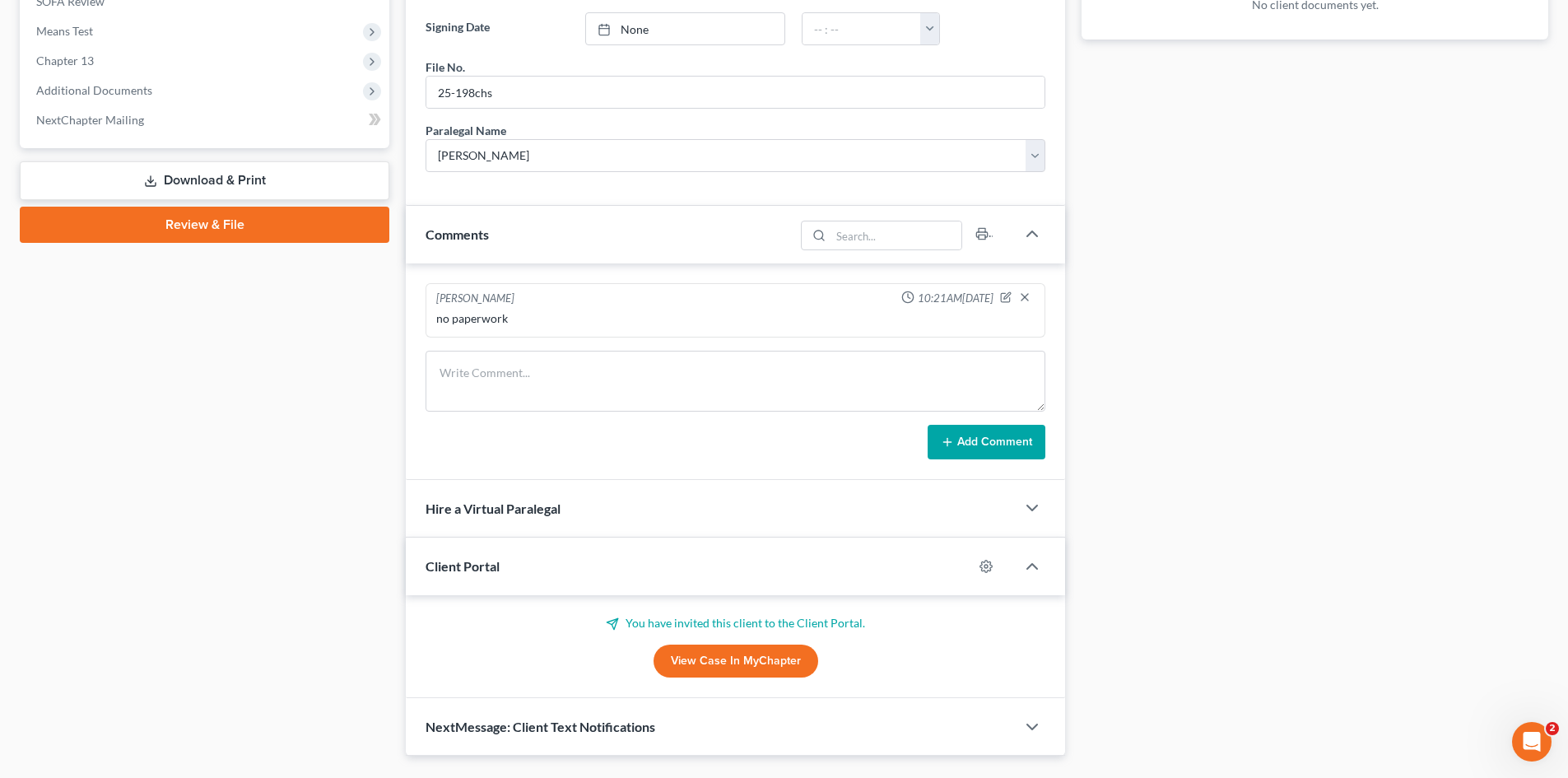
click at [729, 664] on link "View Case in MyChapter" at bounding box center [735, 661] width 165 height 33
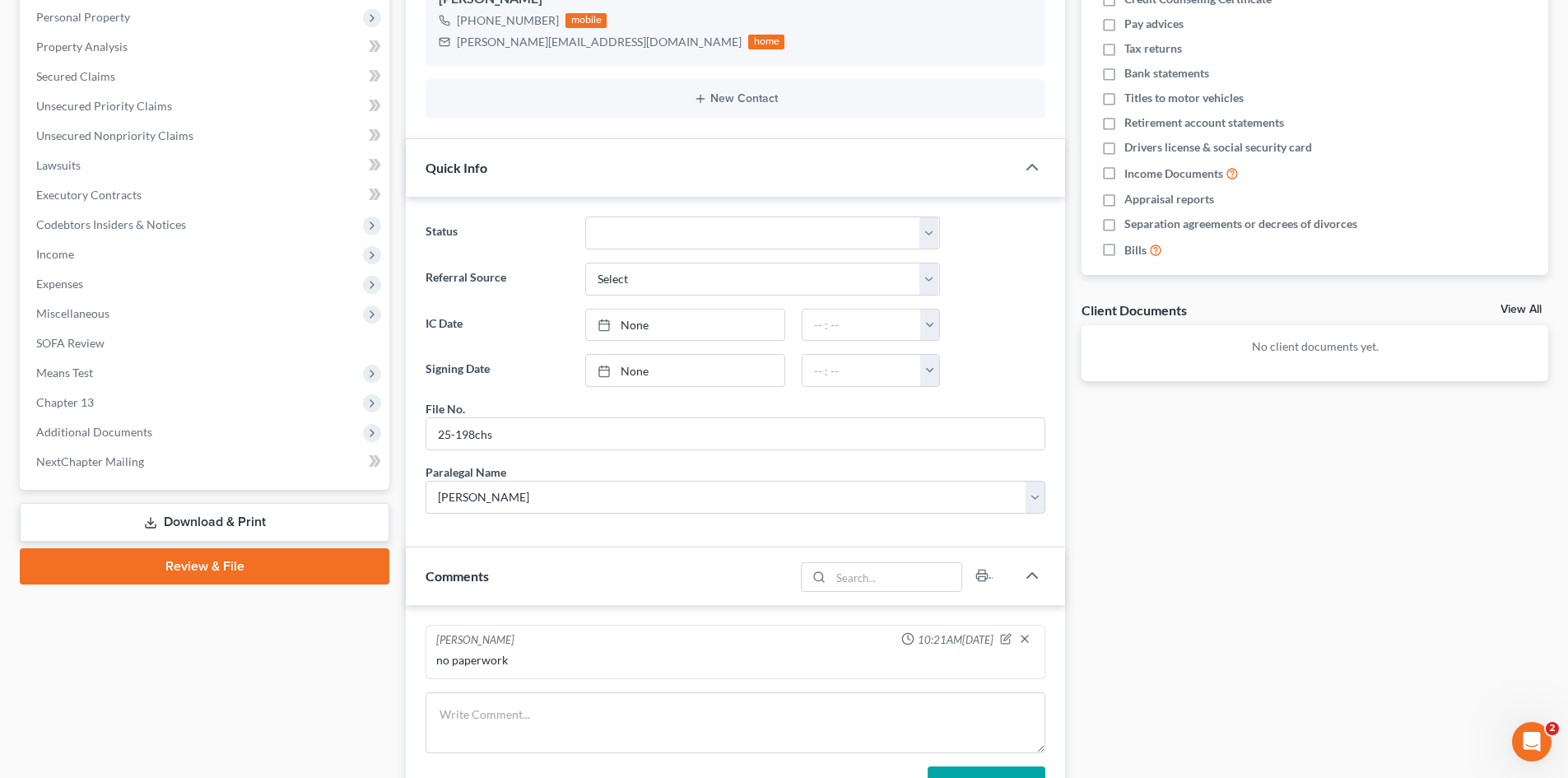
scroll to position [412, 0]
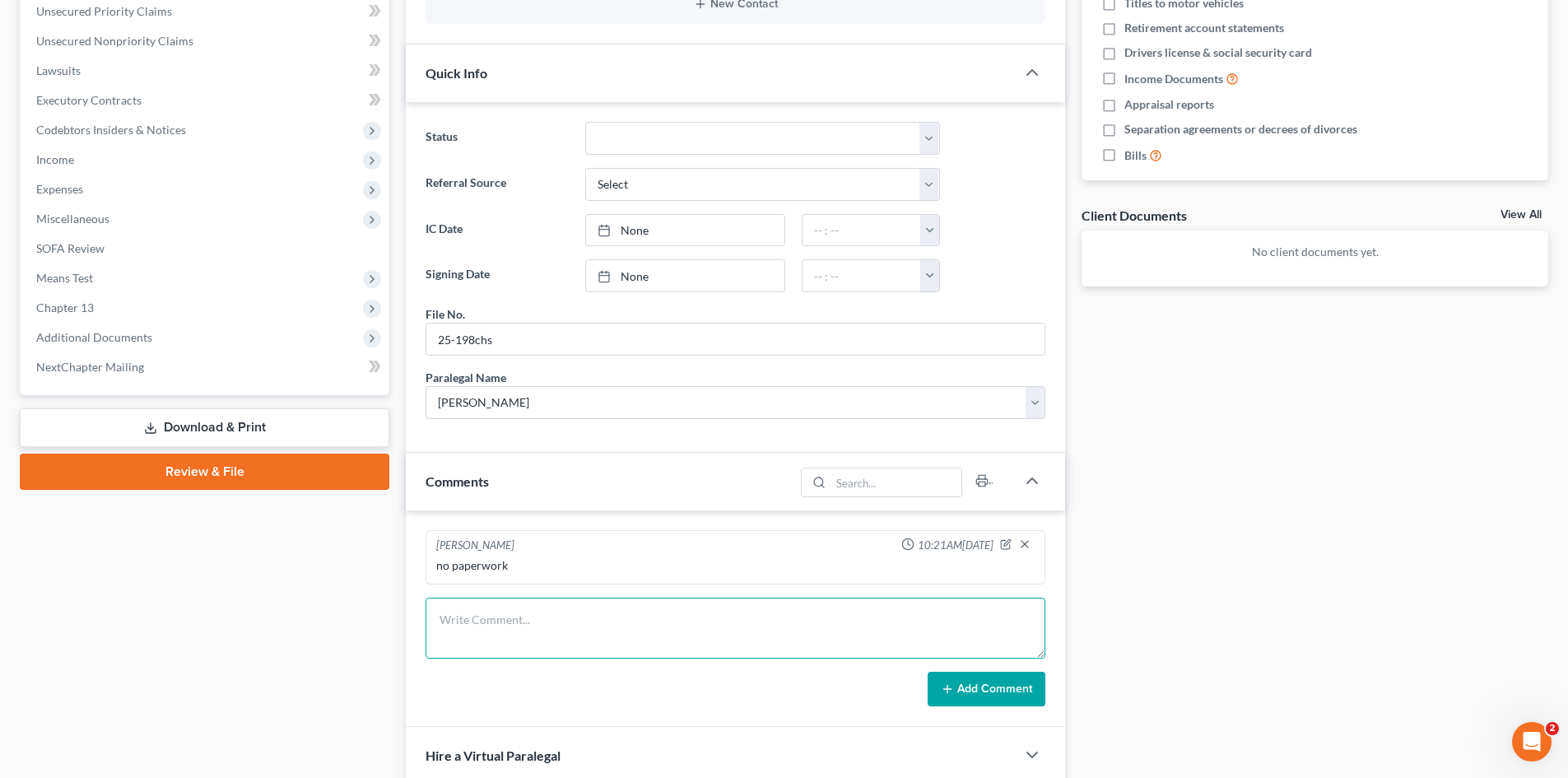
click at [499, 655] on textarea at bounding box center [735, 627] width 619 height 61
type textarea "t/c to client to see if he is ready to schedule appt to bring in doc. lvm"
click at [938, 693] on button "Add Comment" at bounding box center [986, 689] width 118 height 35
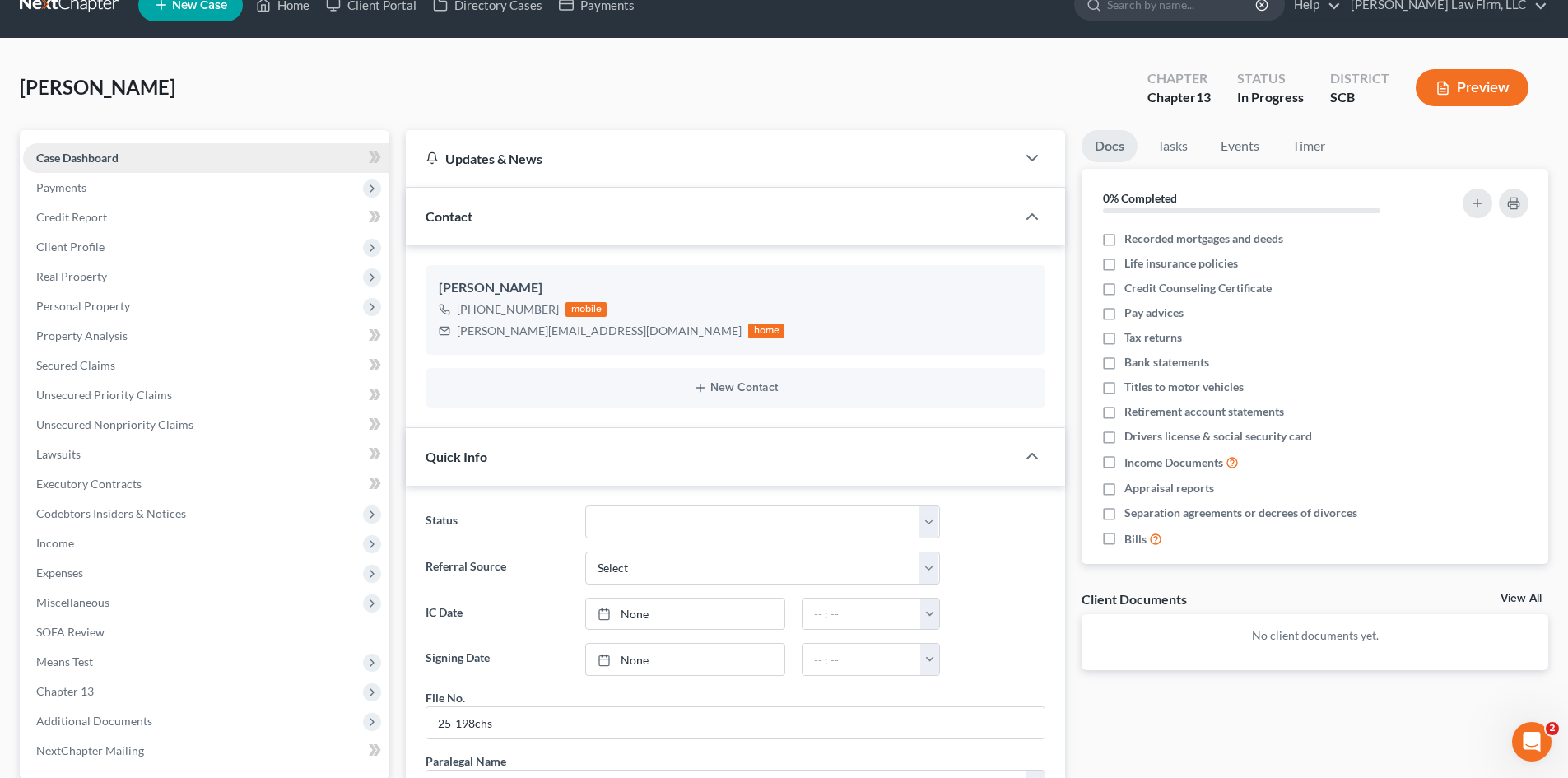
scroll to position [0, 0]
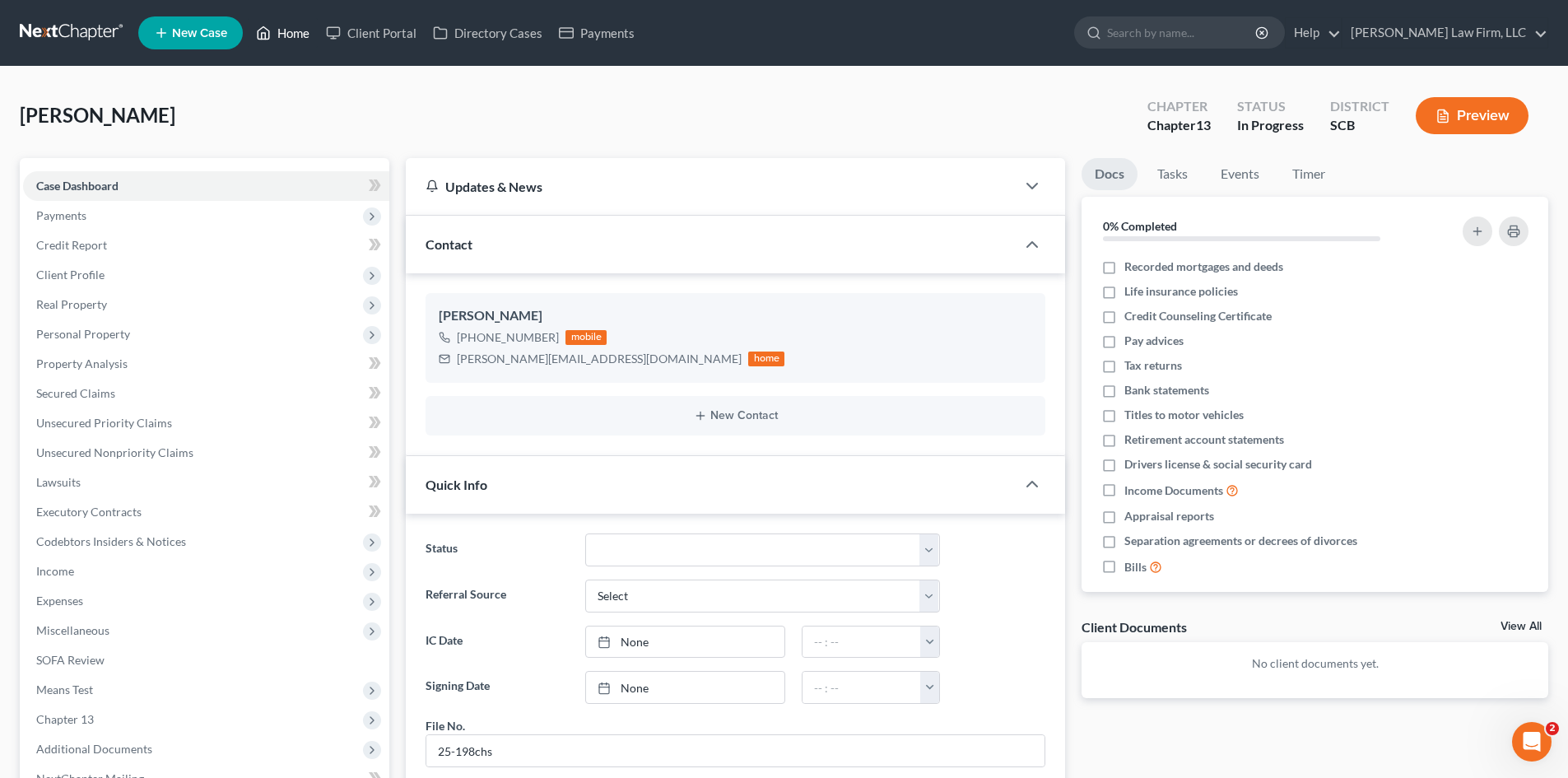
click at [298, 18] on link "Home" at bounding box center [283, 33] width 70 height 30
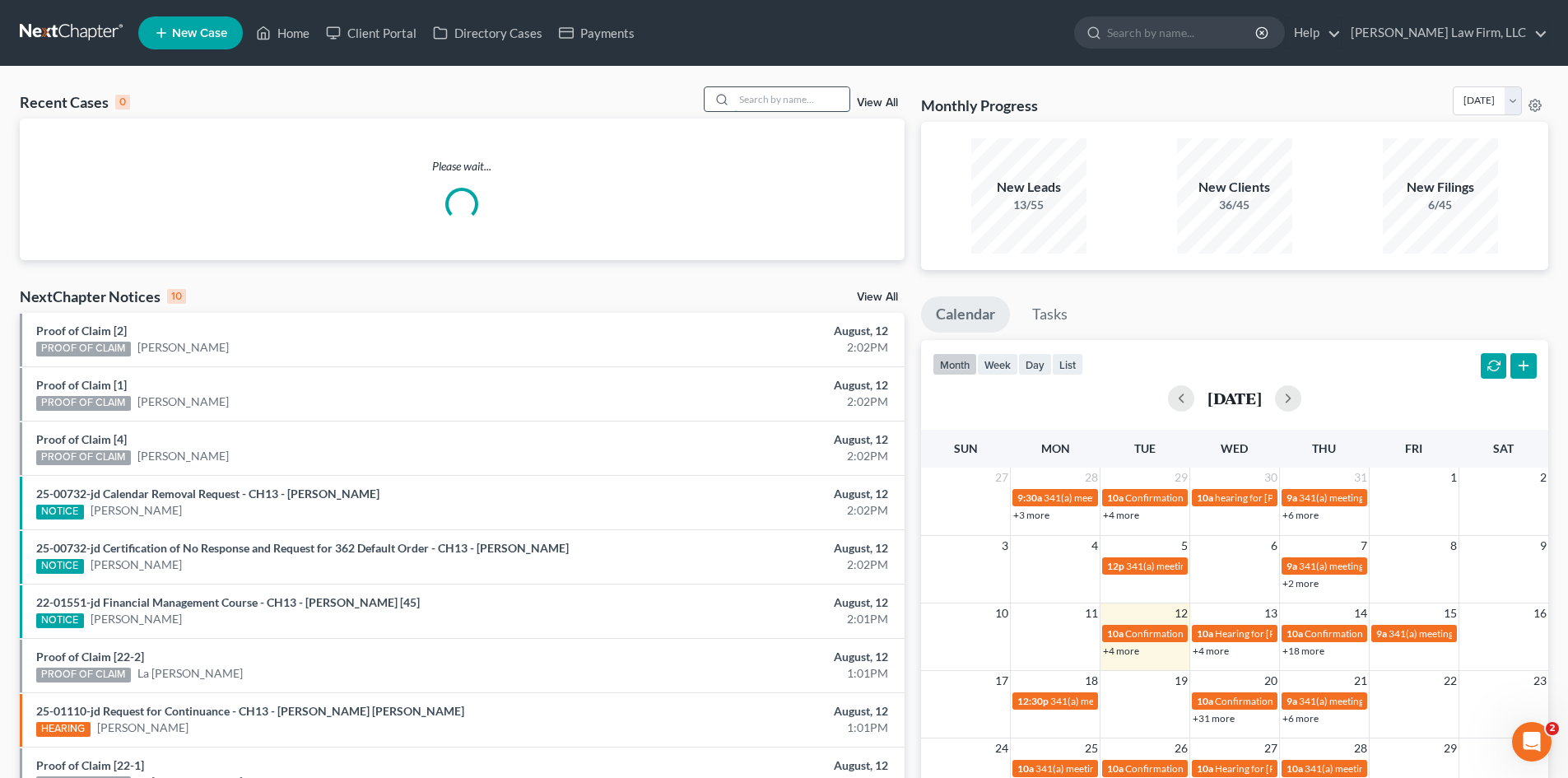
click at [754, 107] on input "search" at bounding box center [791, 98] width 115 height 24
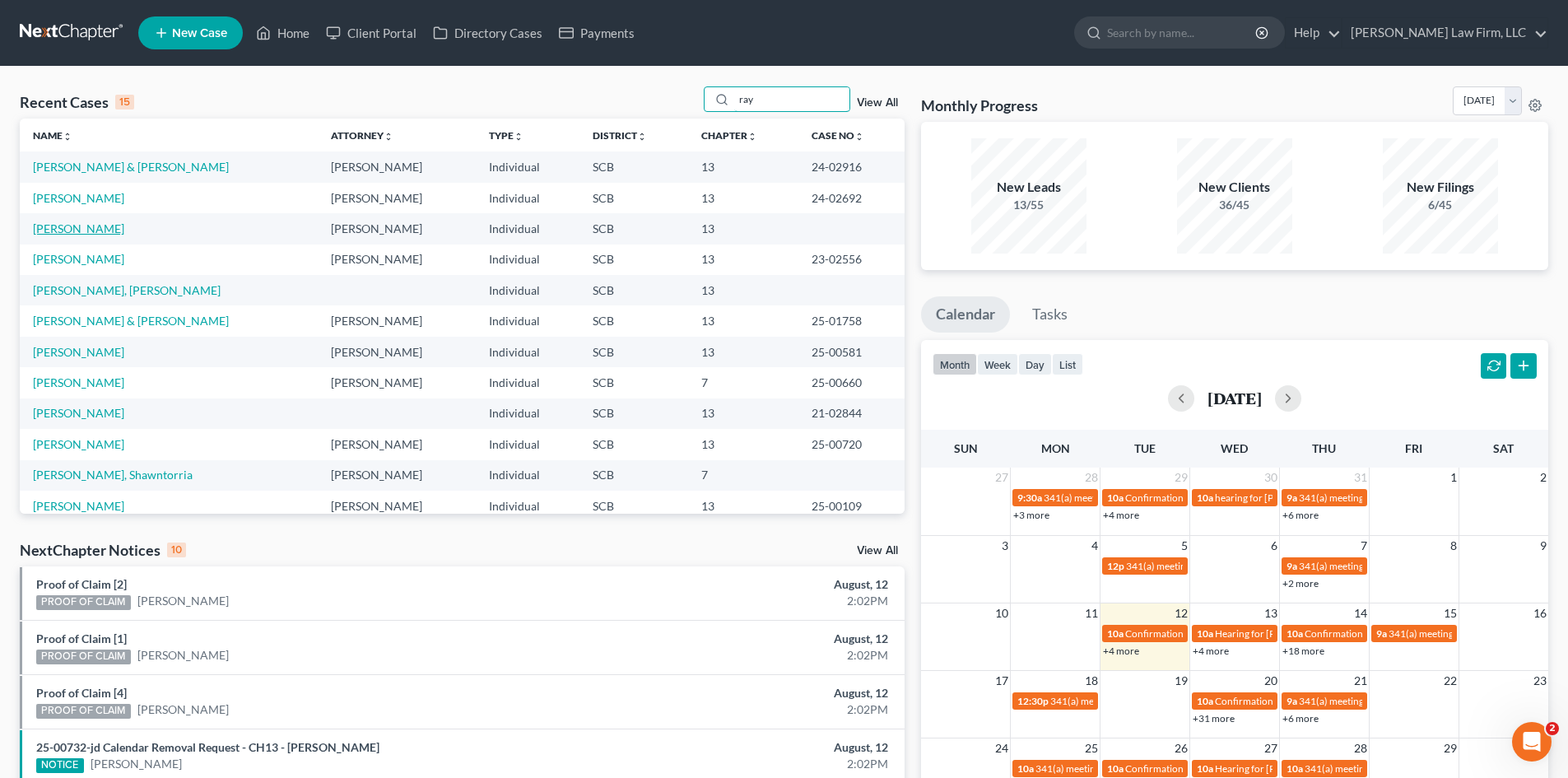
type input "ray"
click at [83, 227] on link "[PERSON_NAME]" at bounding box center [78, 228] width 92 height 14
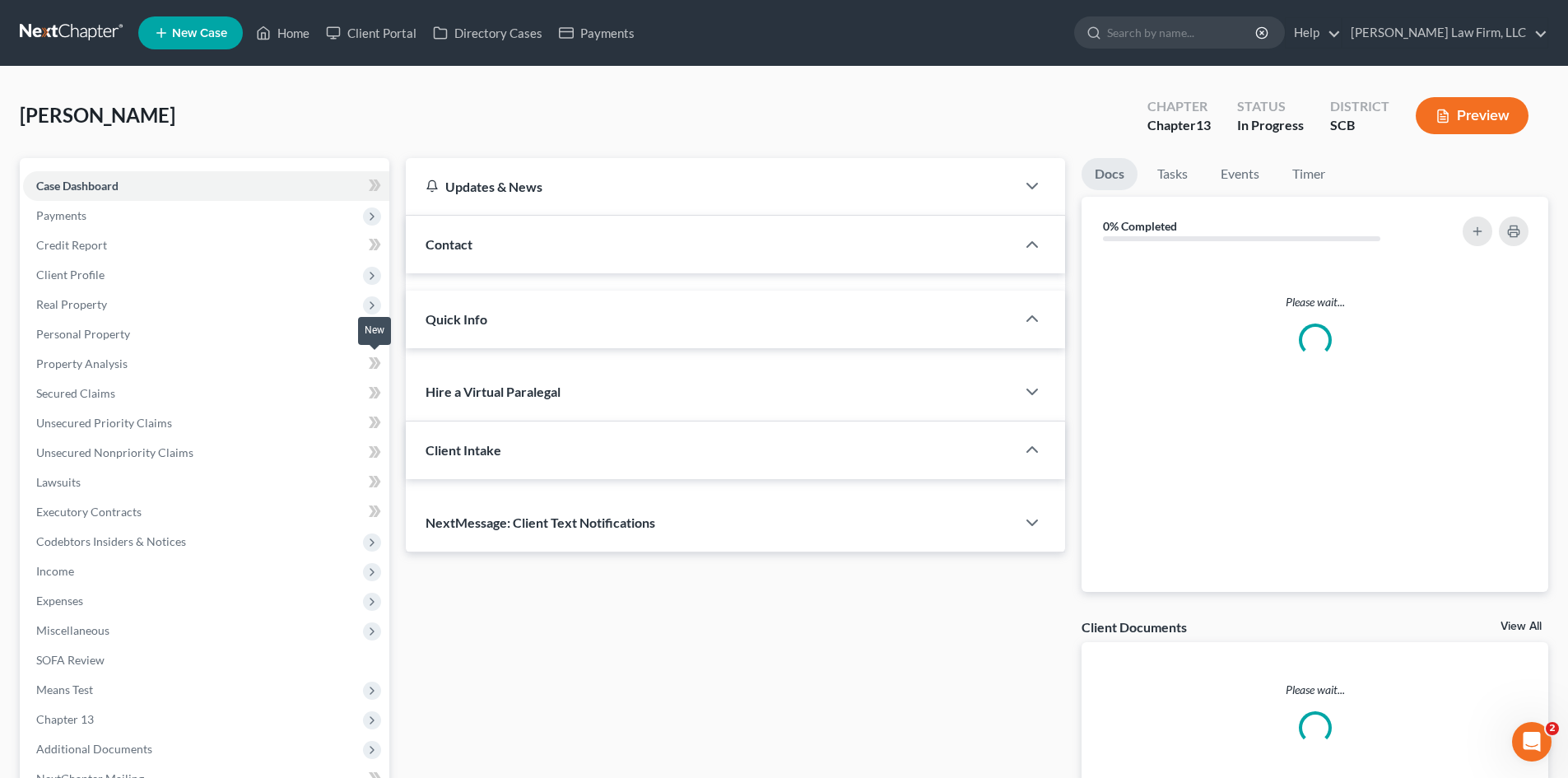
select select "0"
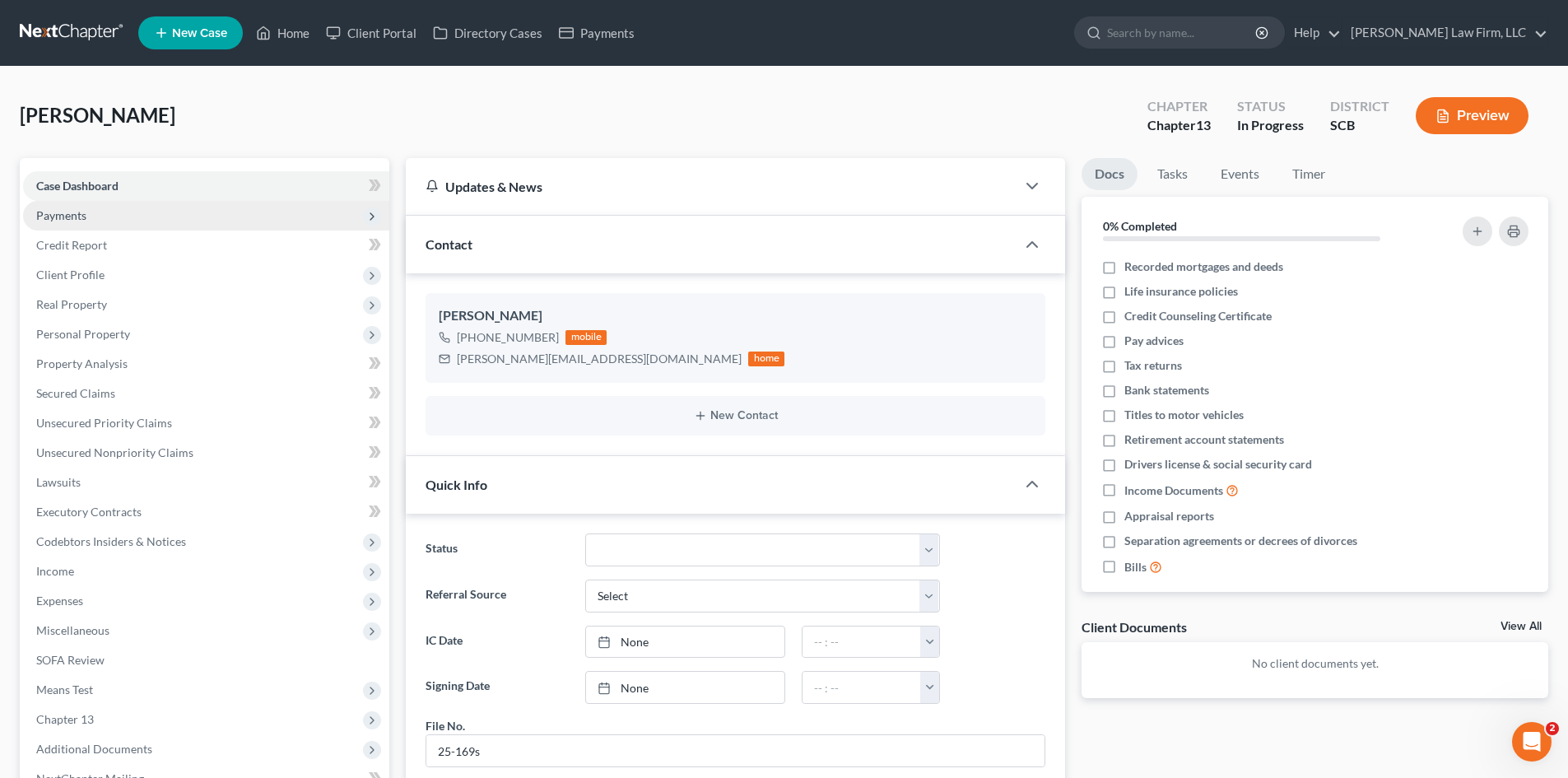
click at [45, 215] on span "Payments" at bounding box center [62, 215] width 50 height 14
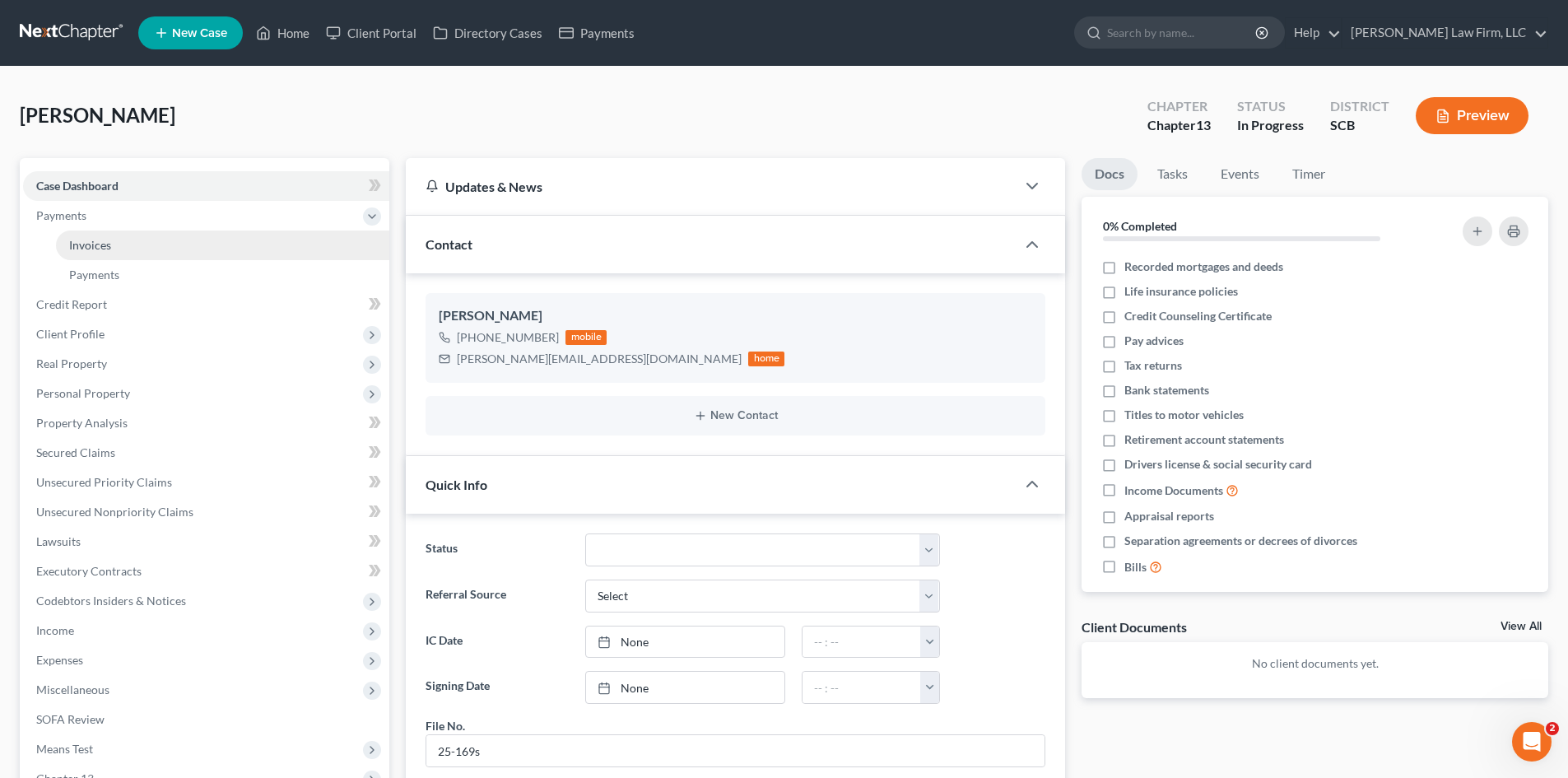
click at [68, 240] on link "Invoices" at bounding box center [222, 245] width 333 height 30
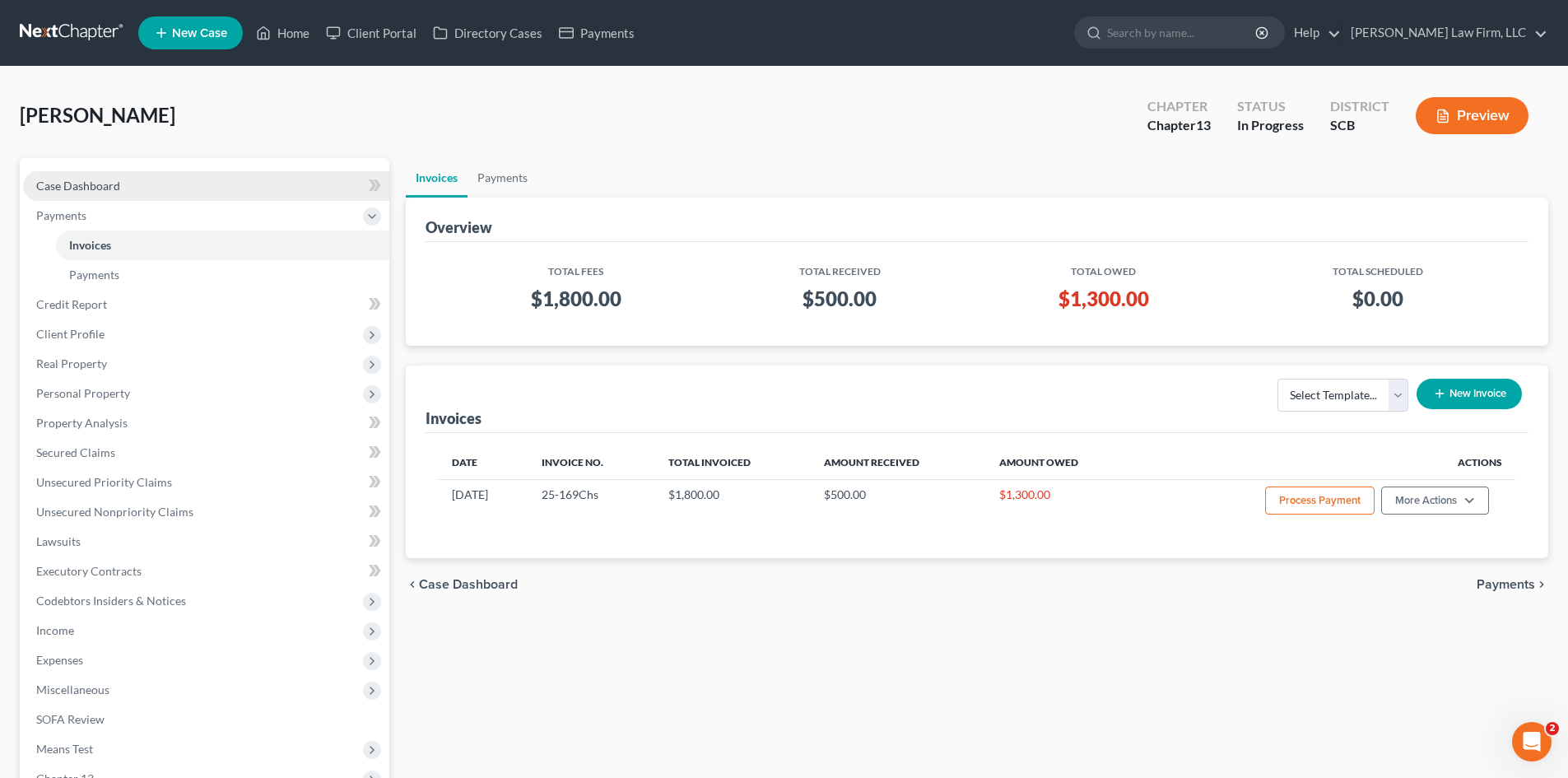
click at [93, 188] on span "Case Dashboard" at bounding box center [78, 185] width 84 height 14
select select "0"
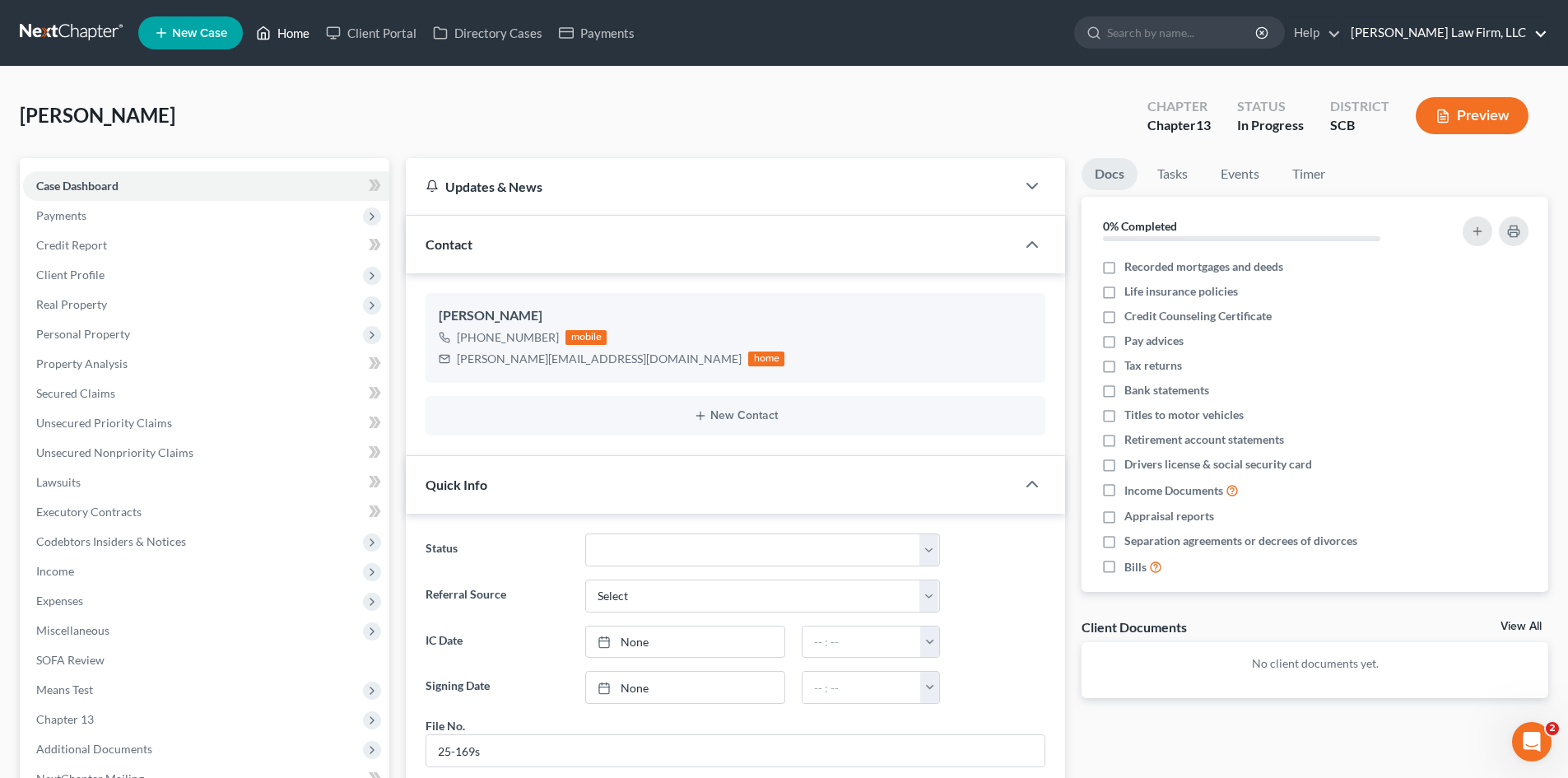
drag, startPoint x: 273, startPoint y: 35, endPoint x: 1534, endPoint y: 34, distance: 1261.0
click at [273, 35] on link "Home" at bounding box center [283, 33] width 70 height 30
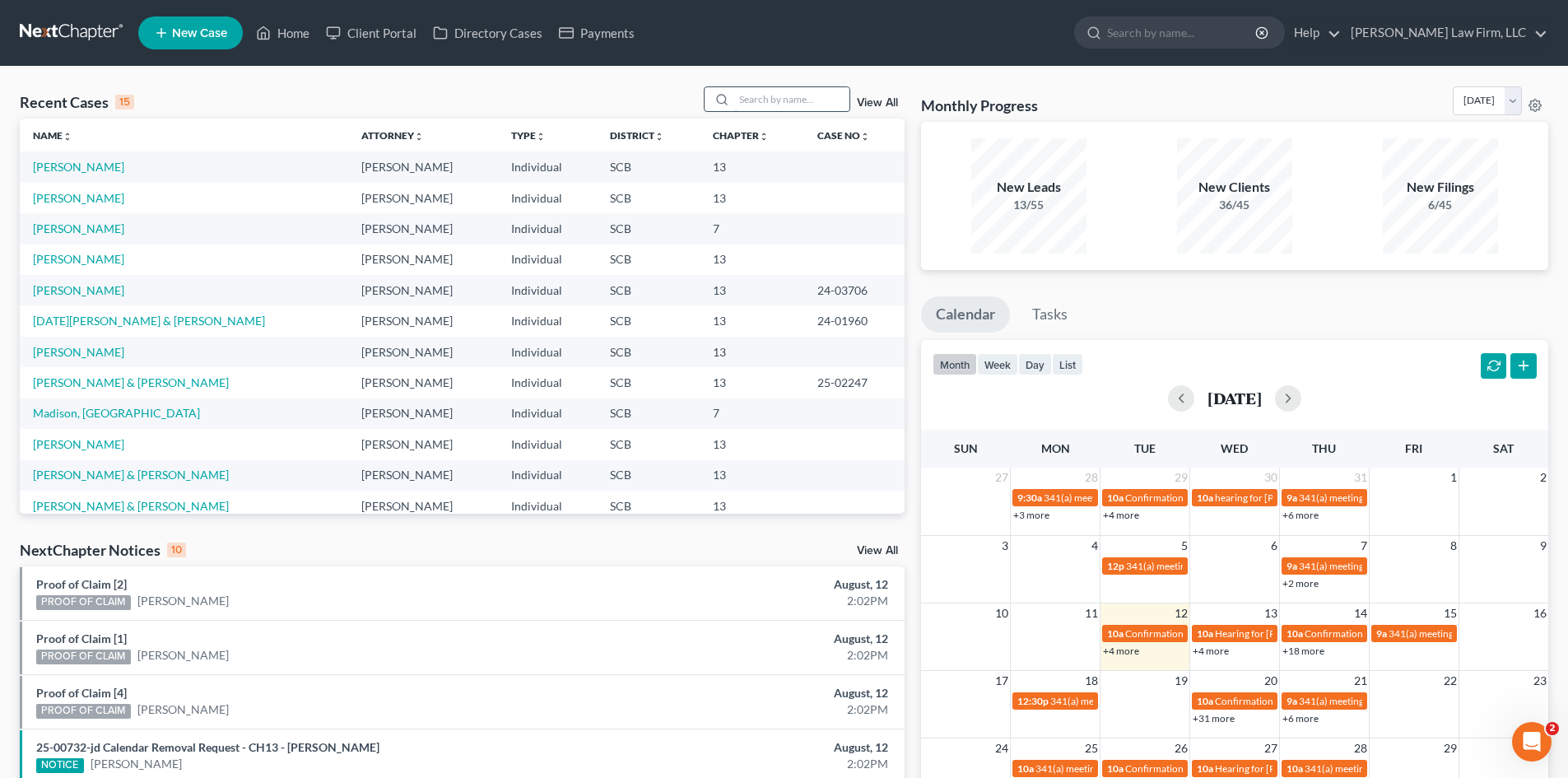
click at [802, 103] on input "search" at bounding box center [791, 98] width 115 height 24
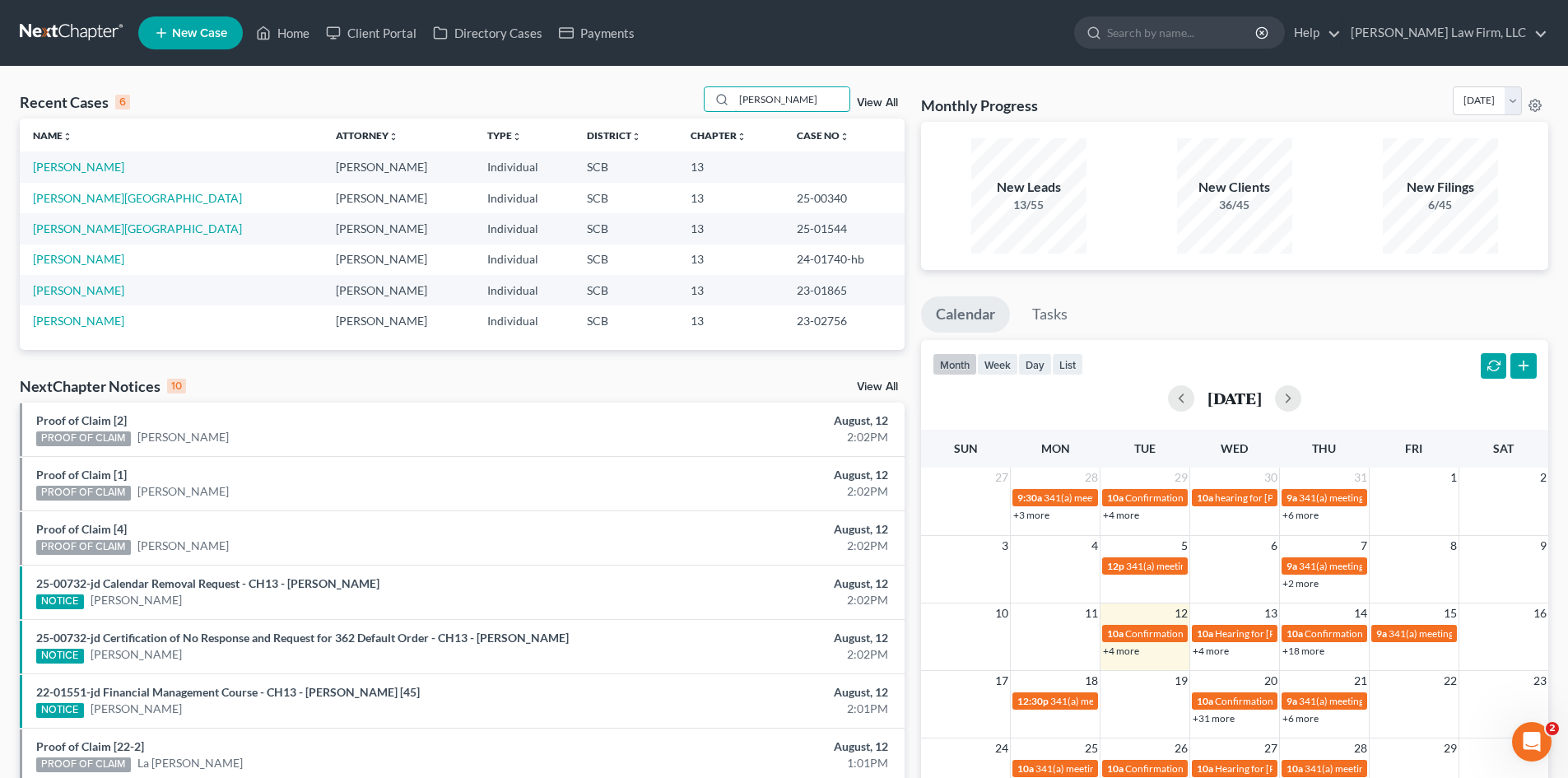
type input "[PERSON_NAME]"
click at [93, 193] on link "[PERSON_NAME][GEOGRAPHIC_DATA]" at bounding box center [137, 198] width 209 height 14
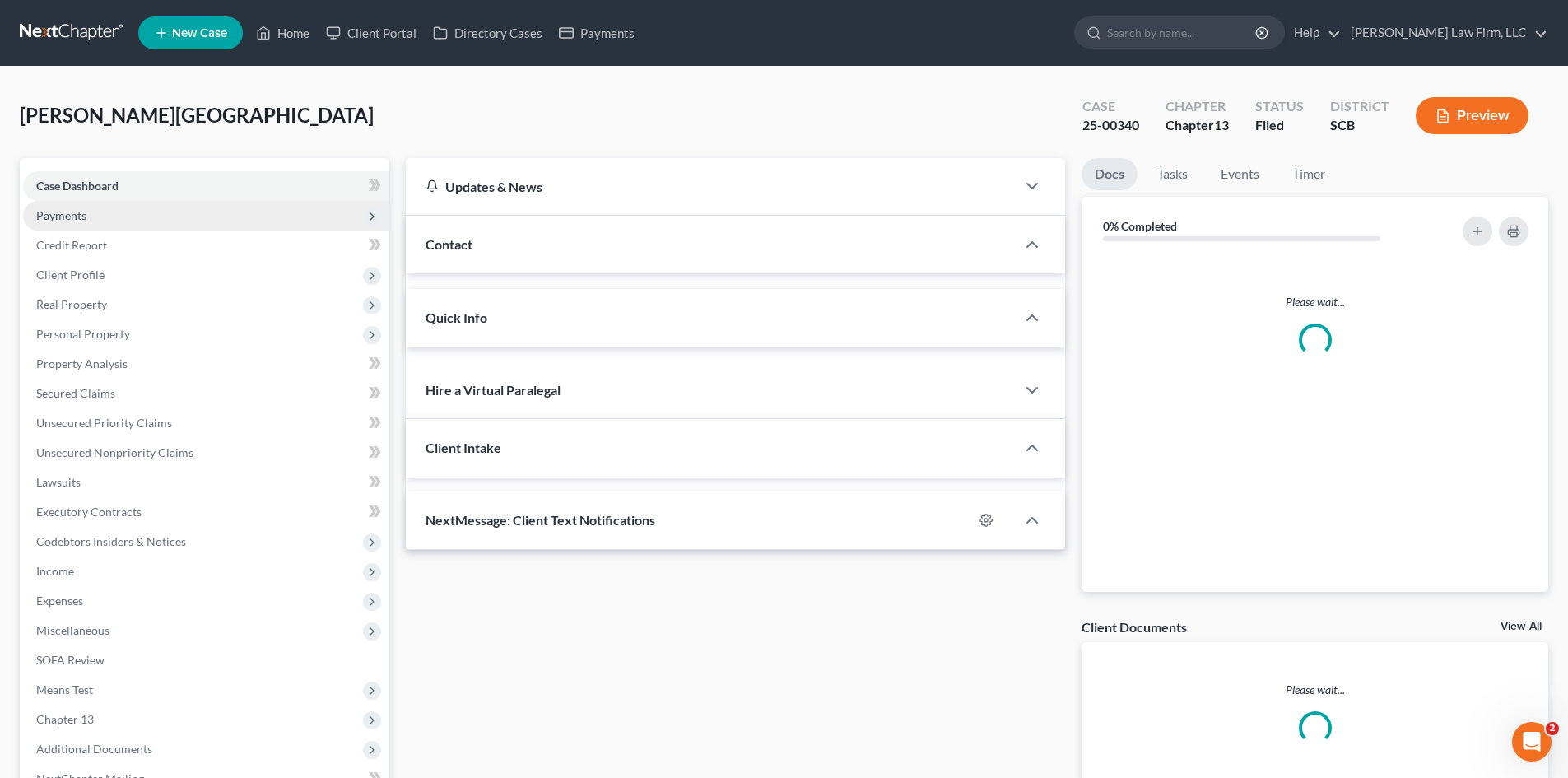
select select "0"
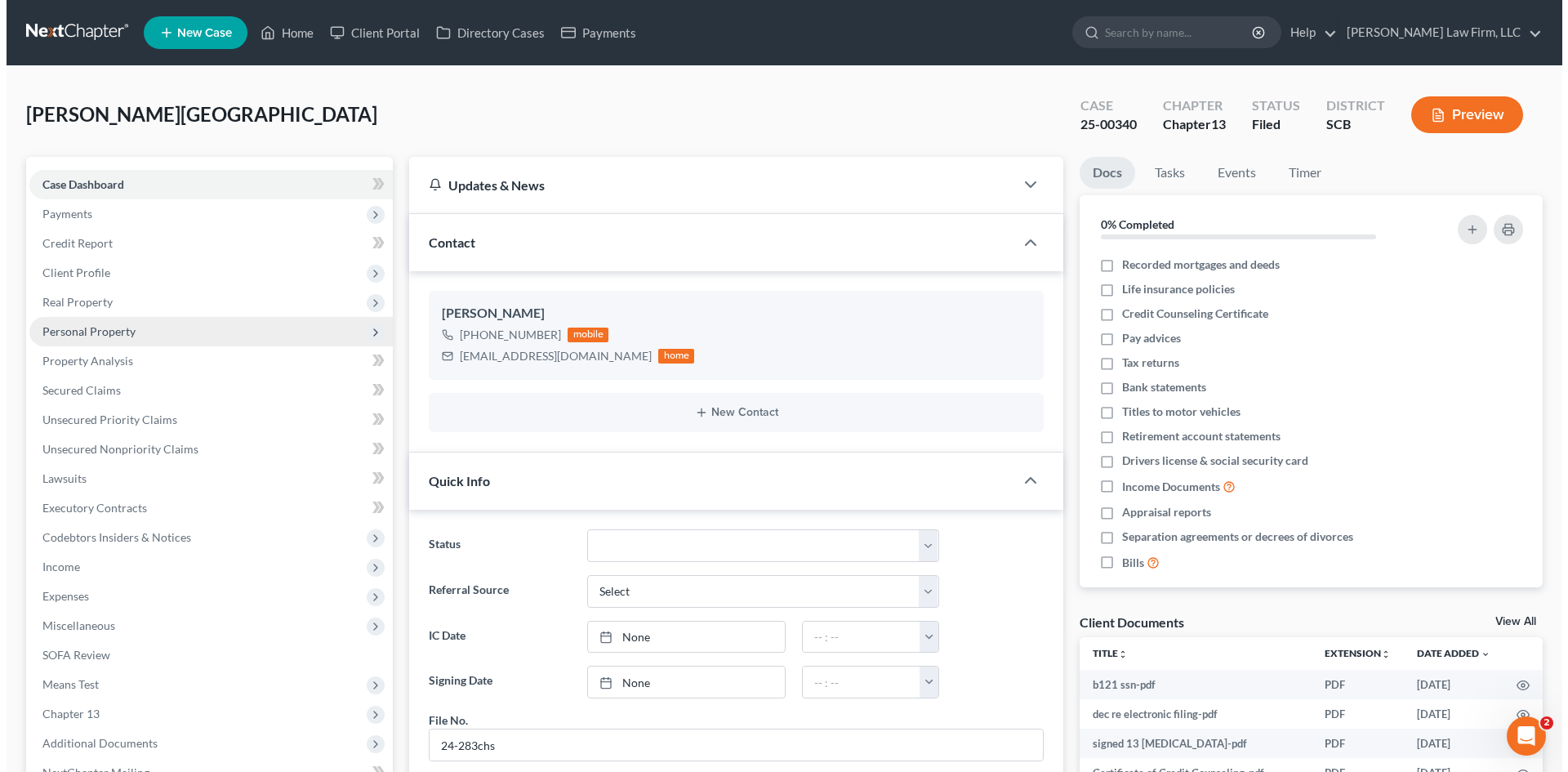
scroll to position [1122, 0]
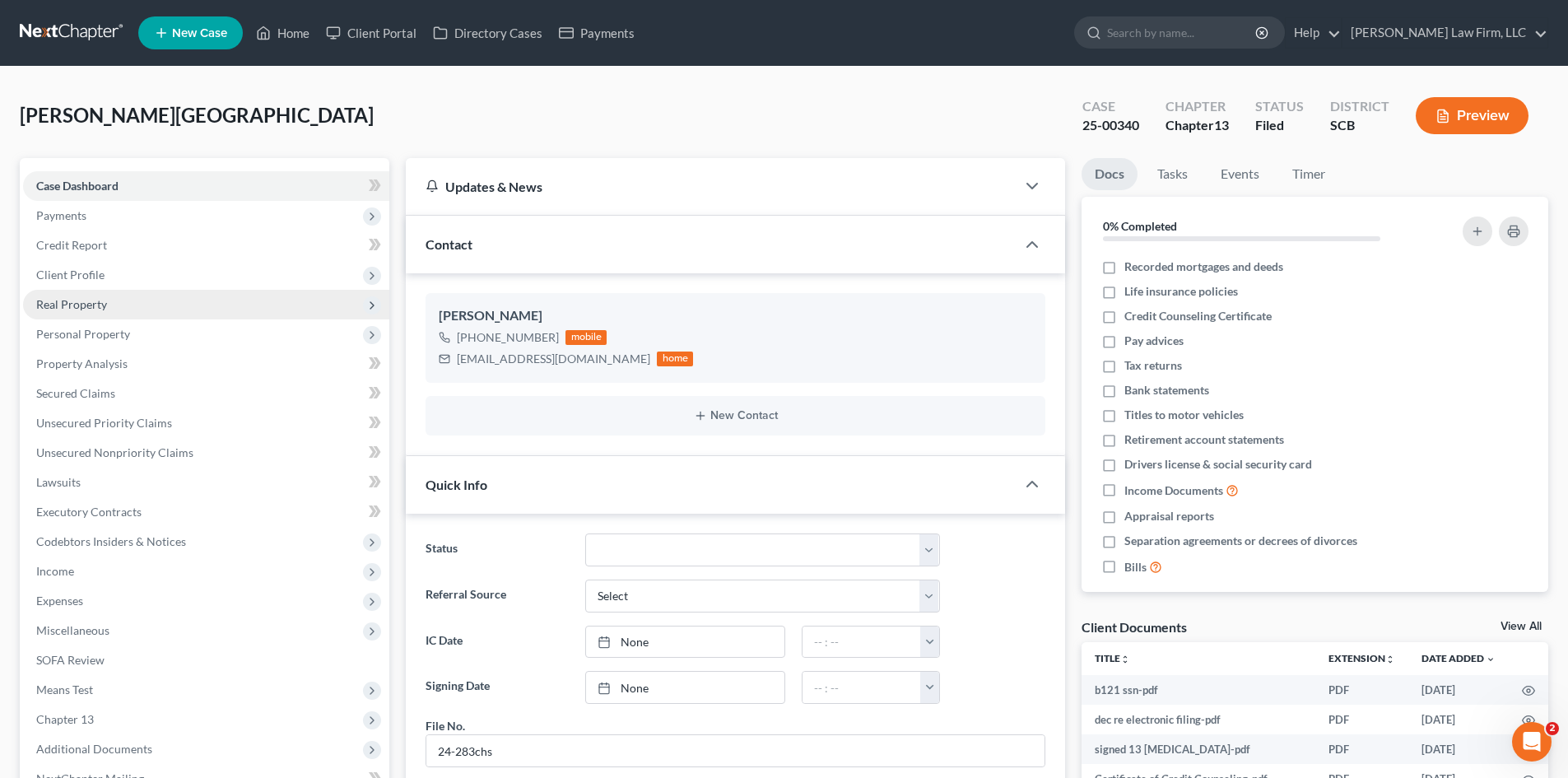
click at [63, 301] on span "Real Property" at bounding box center [71, 304] width 70 height 14
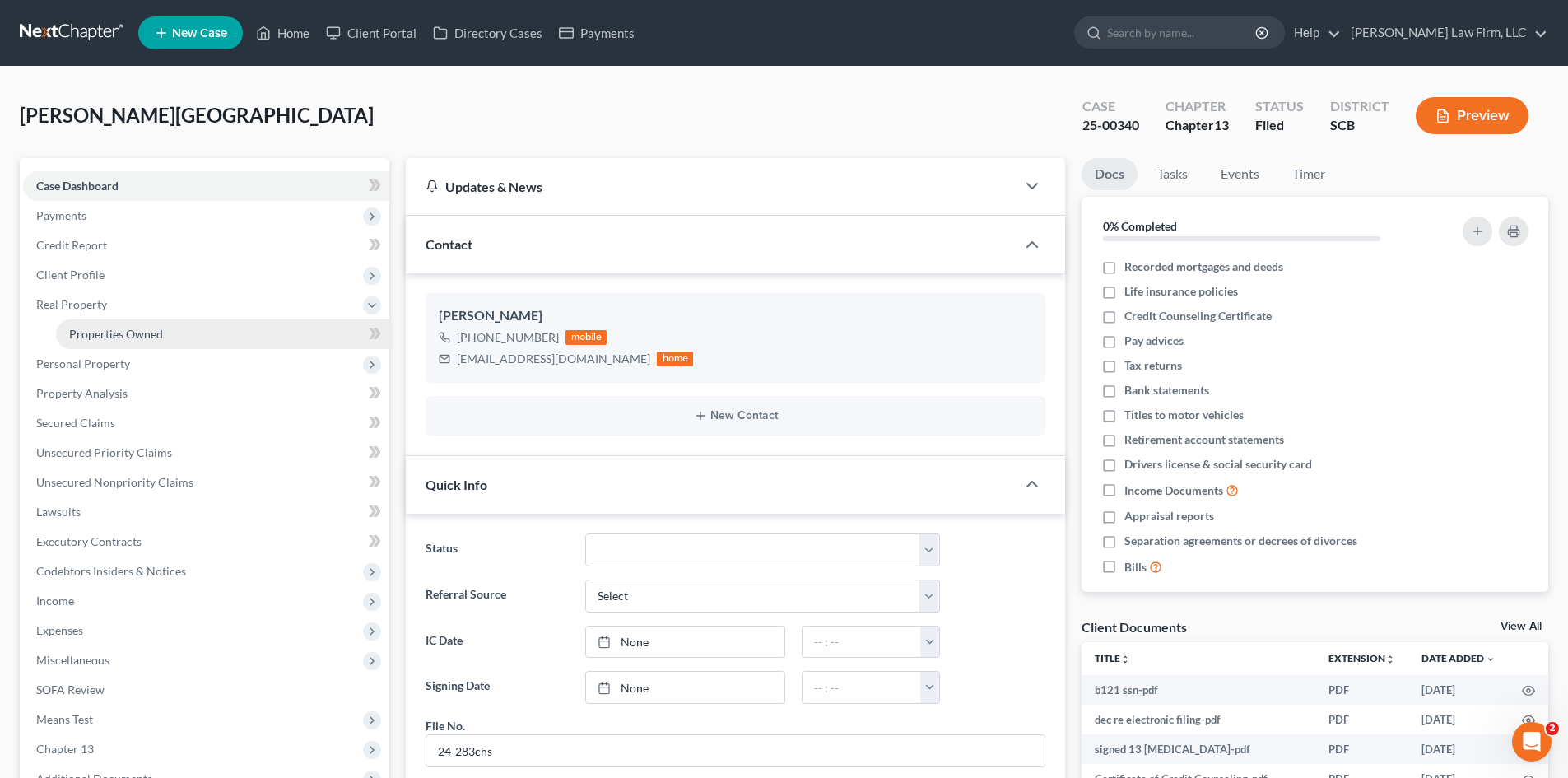
click at [107, 330] on span "Properties Owned" at bounding box center [116, 334] width 94 height 14
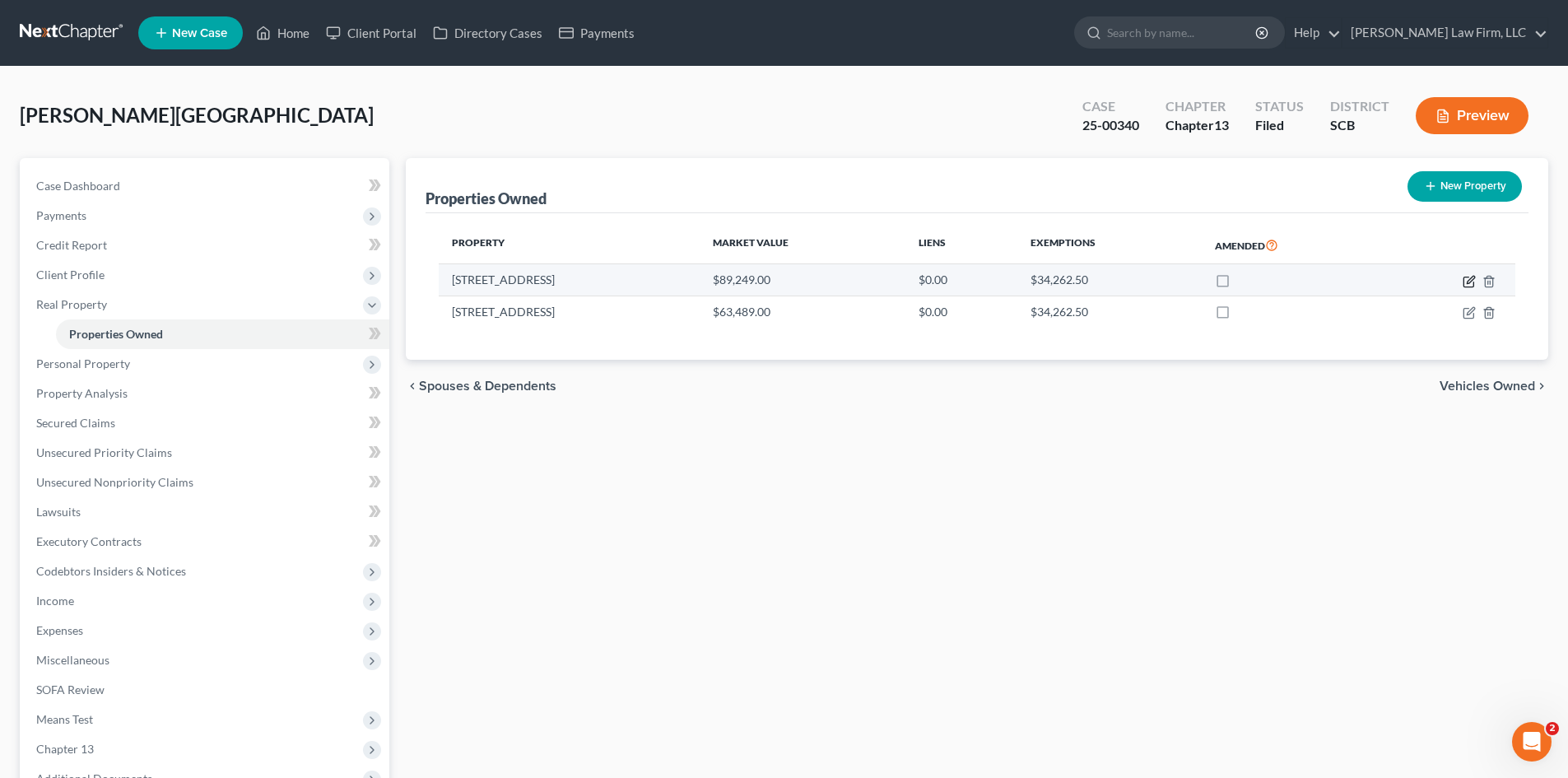
click at [1472, 282] on icon "button" at bounding box center [1470, 282] width 14 height 14
select select "42"
select select "3"
select select "7"
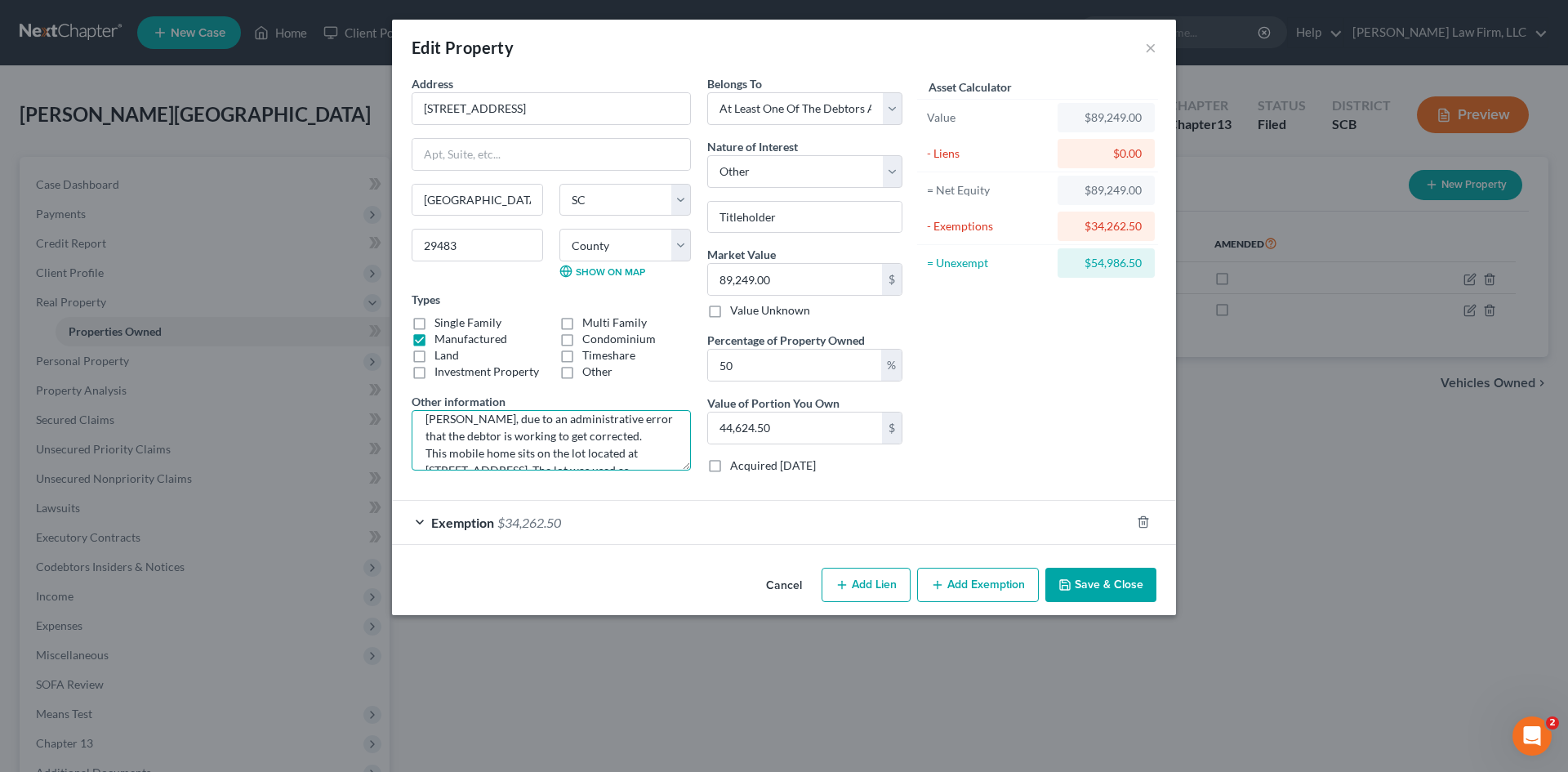
scroll to position [102, 0]
click at [795, 589] on button "Cancel" at bounding box center [783, 586] width 62 height 33
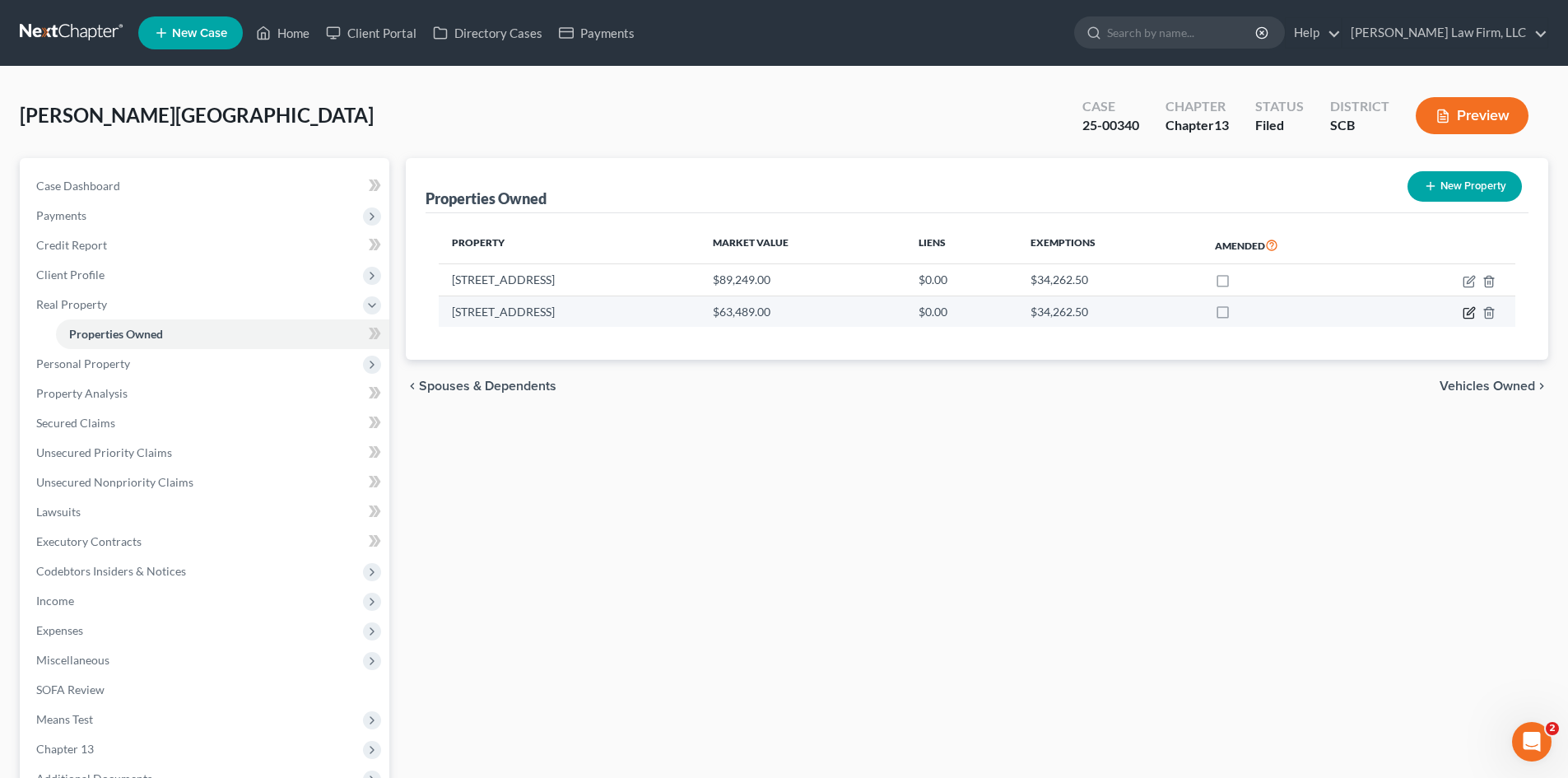
click at [1466, 317] on icon "button" at bounding box center [1470, 313] width 14 height 14
select select "42"
select select "17"
select select "0"
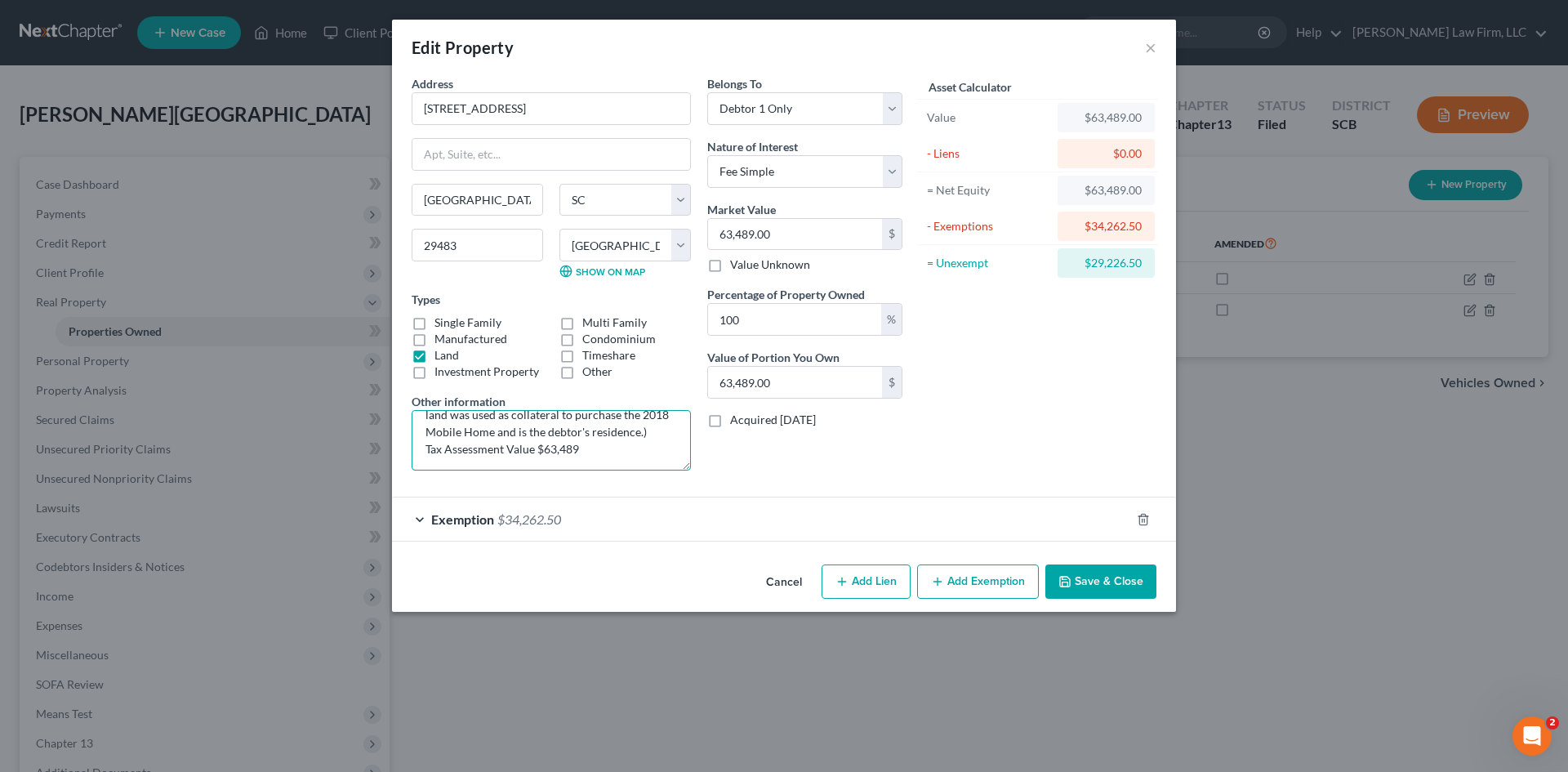
scroll to position [86, 0]
click at [798, 589] on button "Cancel" at bounding box center [783, 582] width 62 height 33
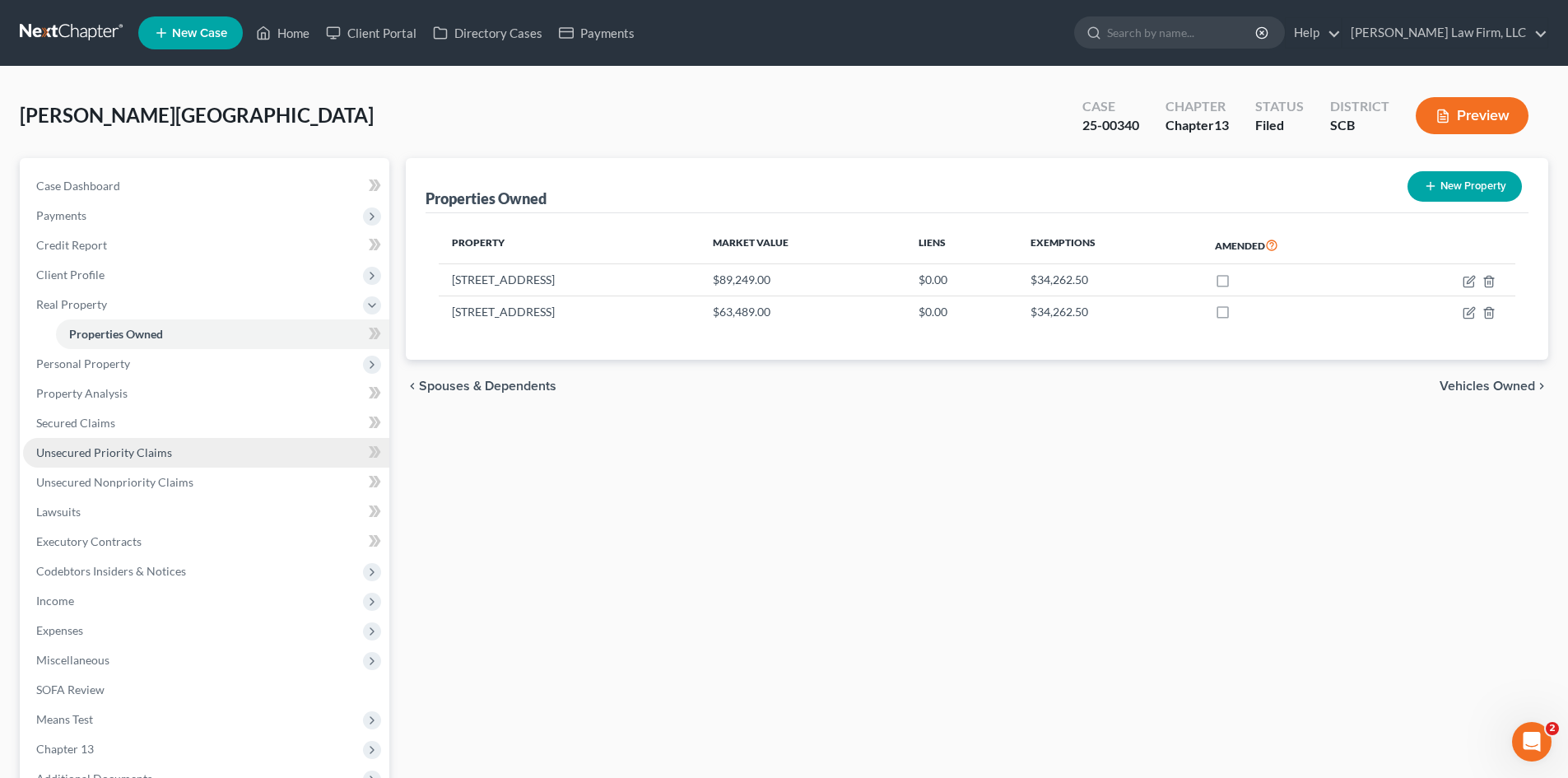
click at [99, 453] on span "Unsecured Priority Claims" at bounding box center [104, 452] width 136 height 14
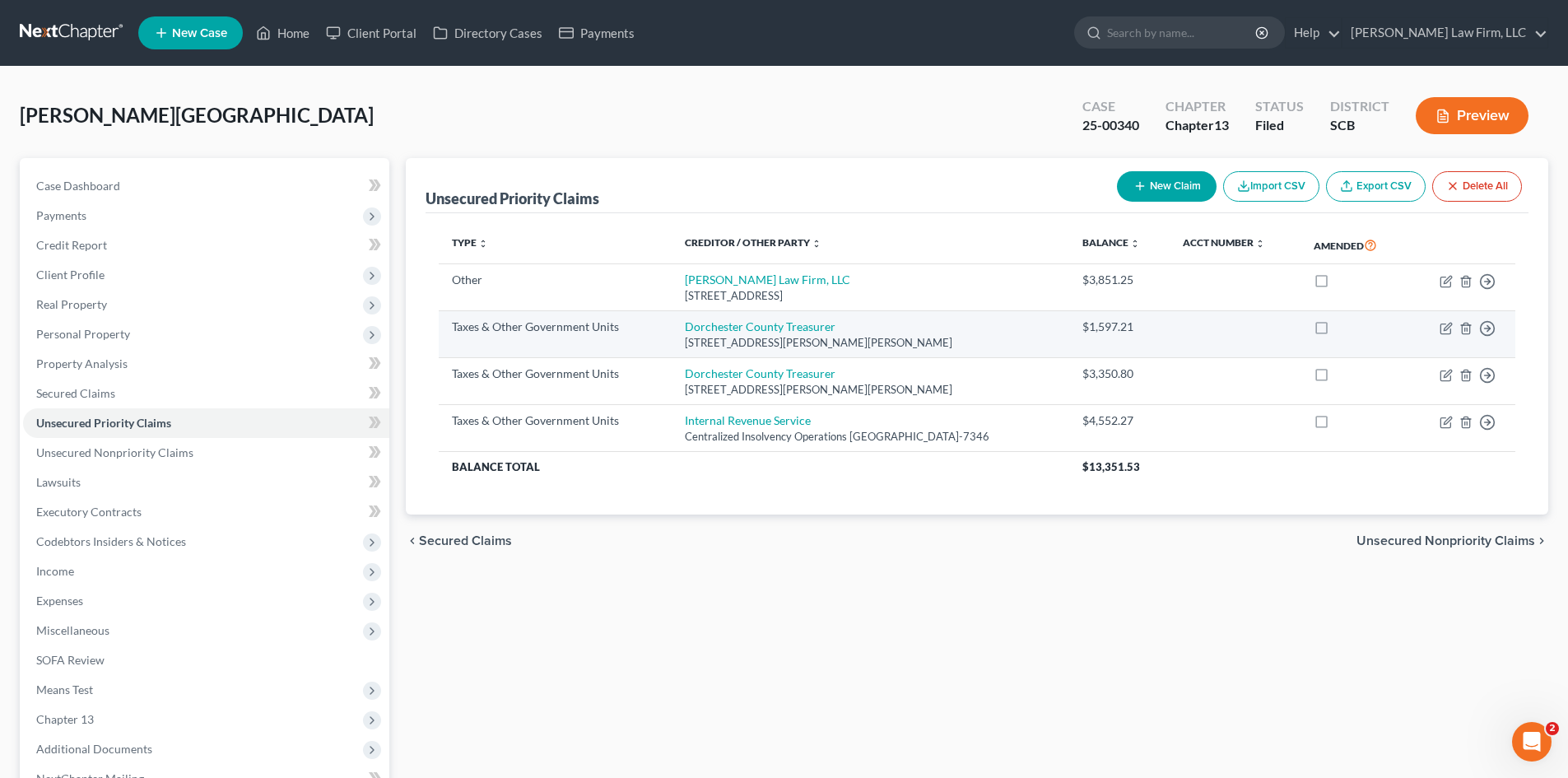
click at [740, 334] on td "Dorchester County Treasurer [STREET_ADDRESS][PERSON_NAME][PERSON_NAME]" at bounding box center [870, 334] width 398 height 47
click at [736, 326] on link "Dorchester County Treasurer" at bounding box center [760, 326] width 151 height 14
select select "4"
select select "42"
select select "2"
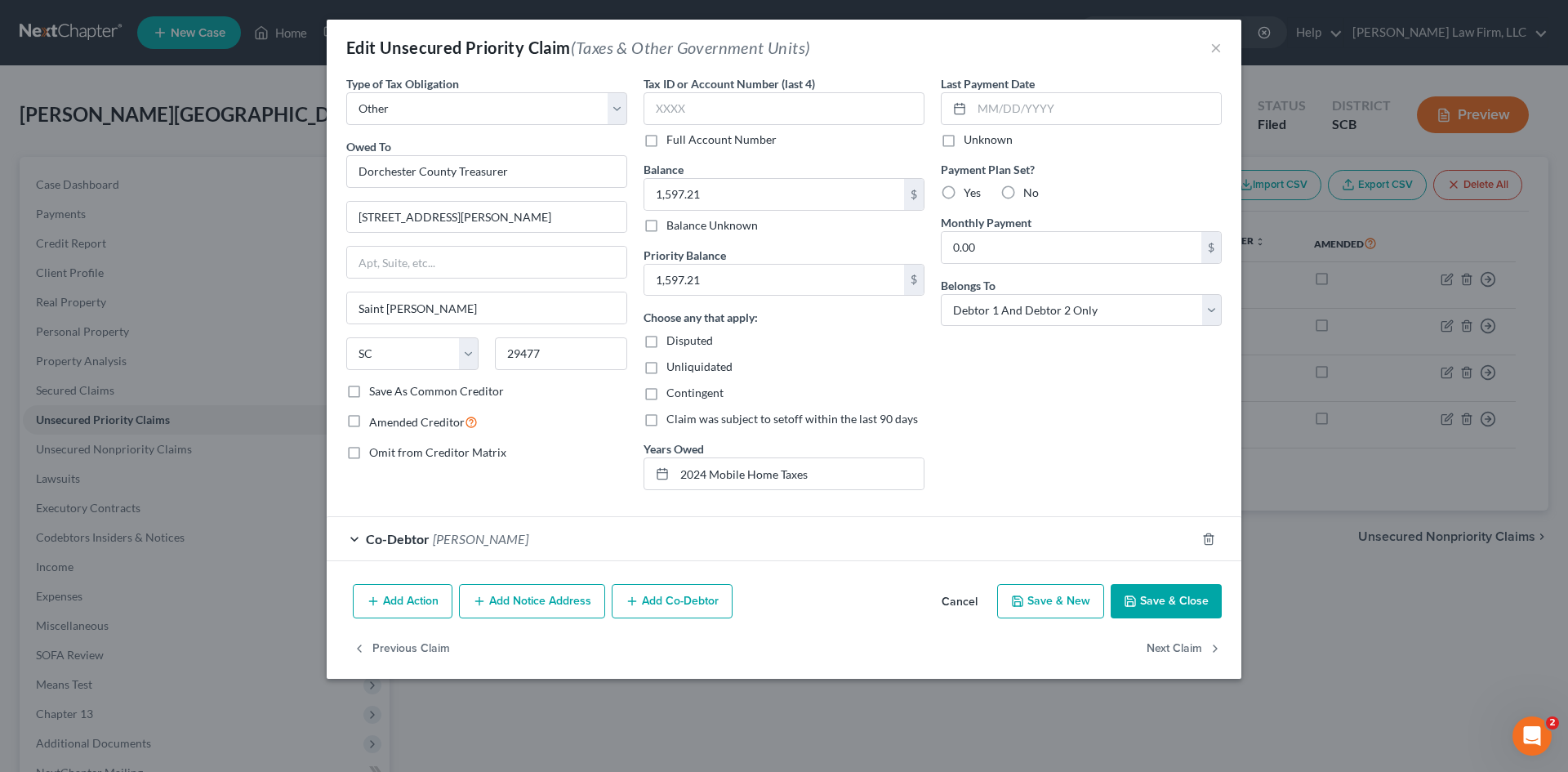
click at [964, 603] on button "Cancel" at bounding box center [959, 602] width 62 height 33
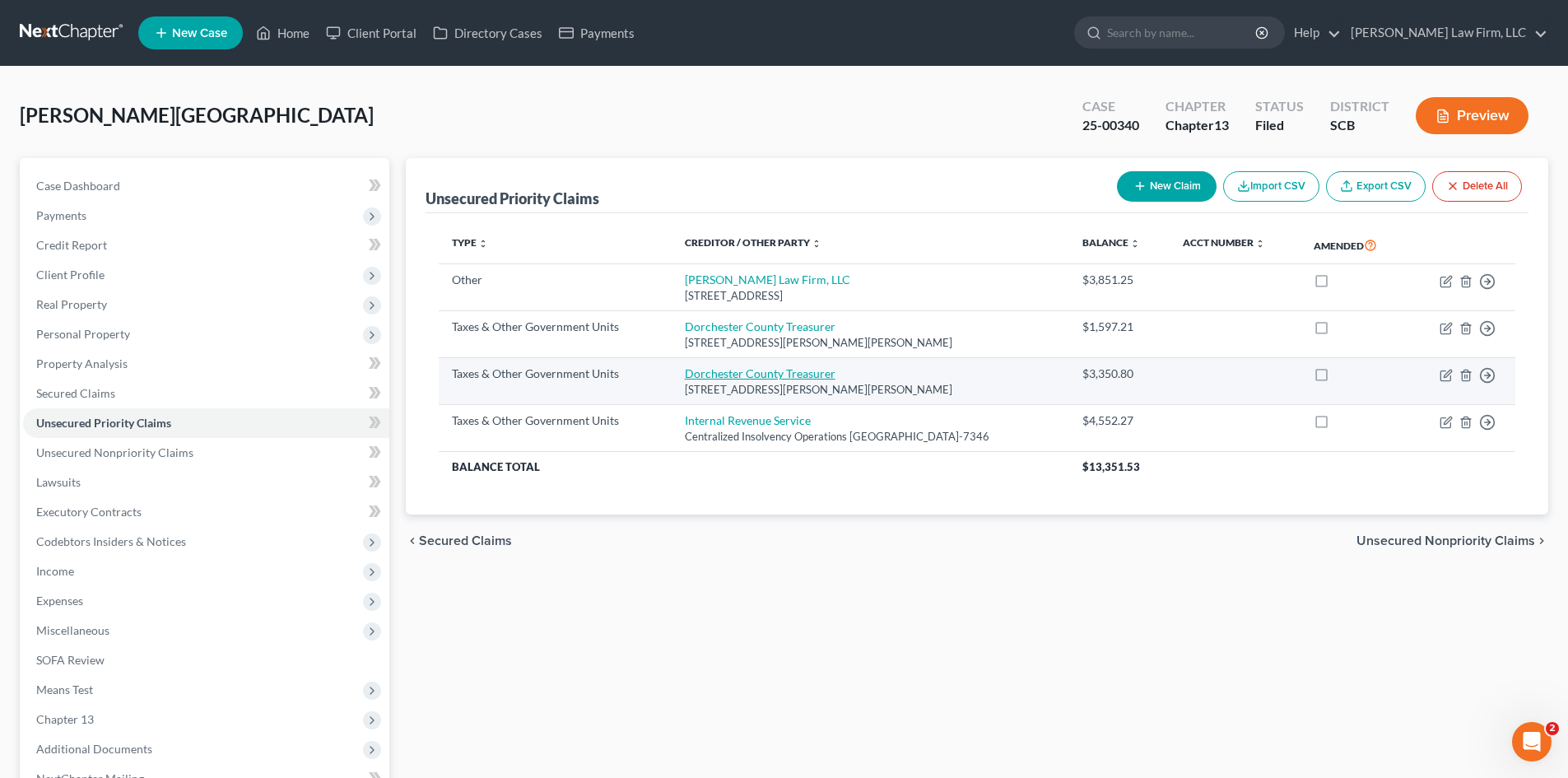
click at [705, 370] on link "Dorchester County Treasurer" at bounding box center [760, 374] width 151 height 14
select select "4"
select select "42"
select select "3"
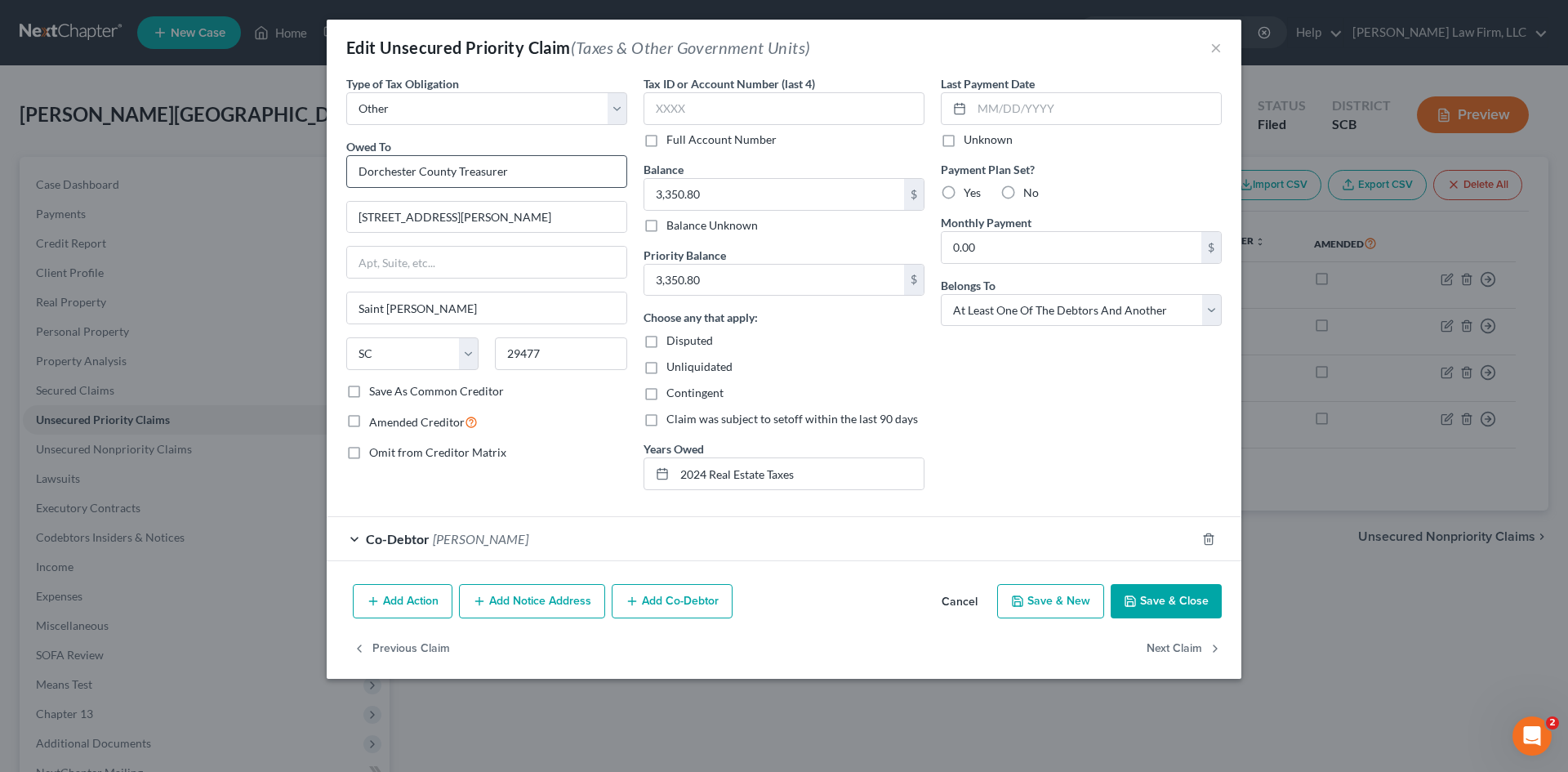
click at [964, 607] on button "Cancel" at bounding box center [959, 602] width 62 height 33
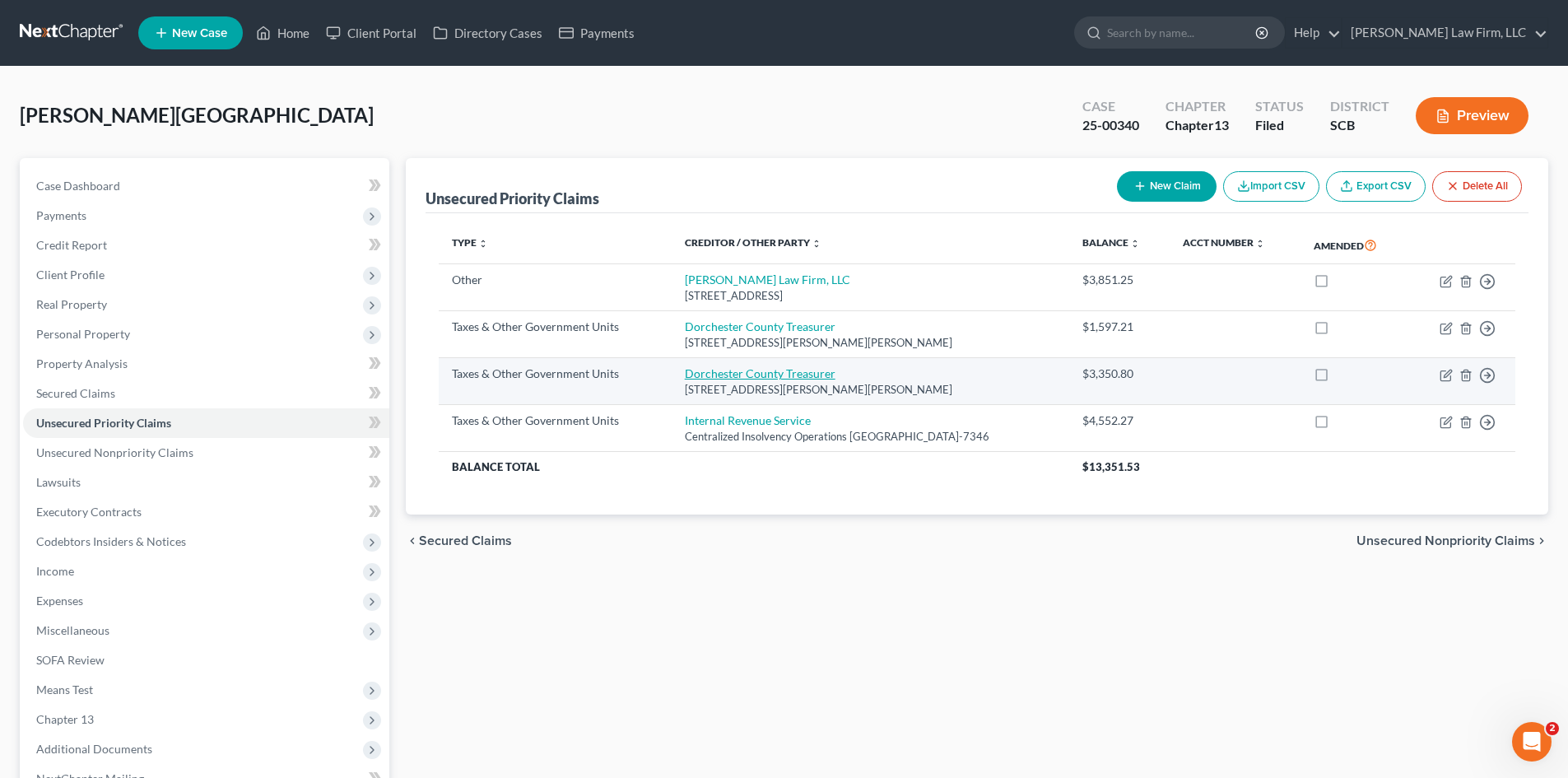
click at [735, 374] on link "Dorchester County Treasurer" at bounding box center [760, 374] width 151 height 14
select select "4"
select select "42"
select select "3"
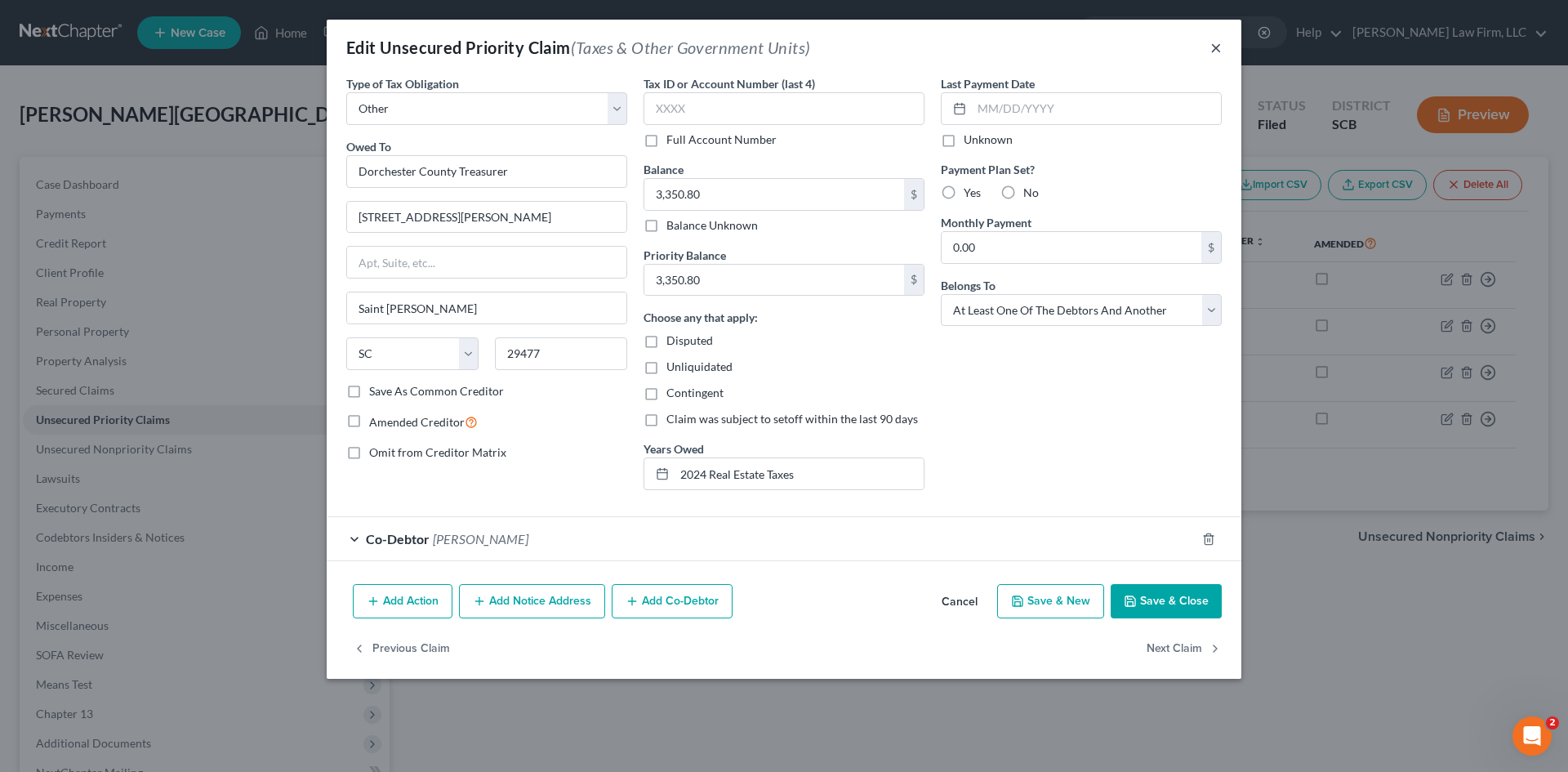
click at [1214, 49] on button "×" at bounding box center [1216, 47] width 11 height 19
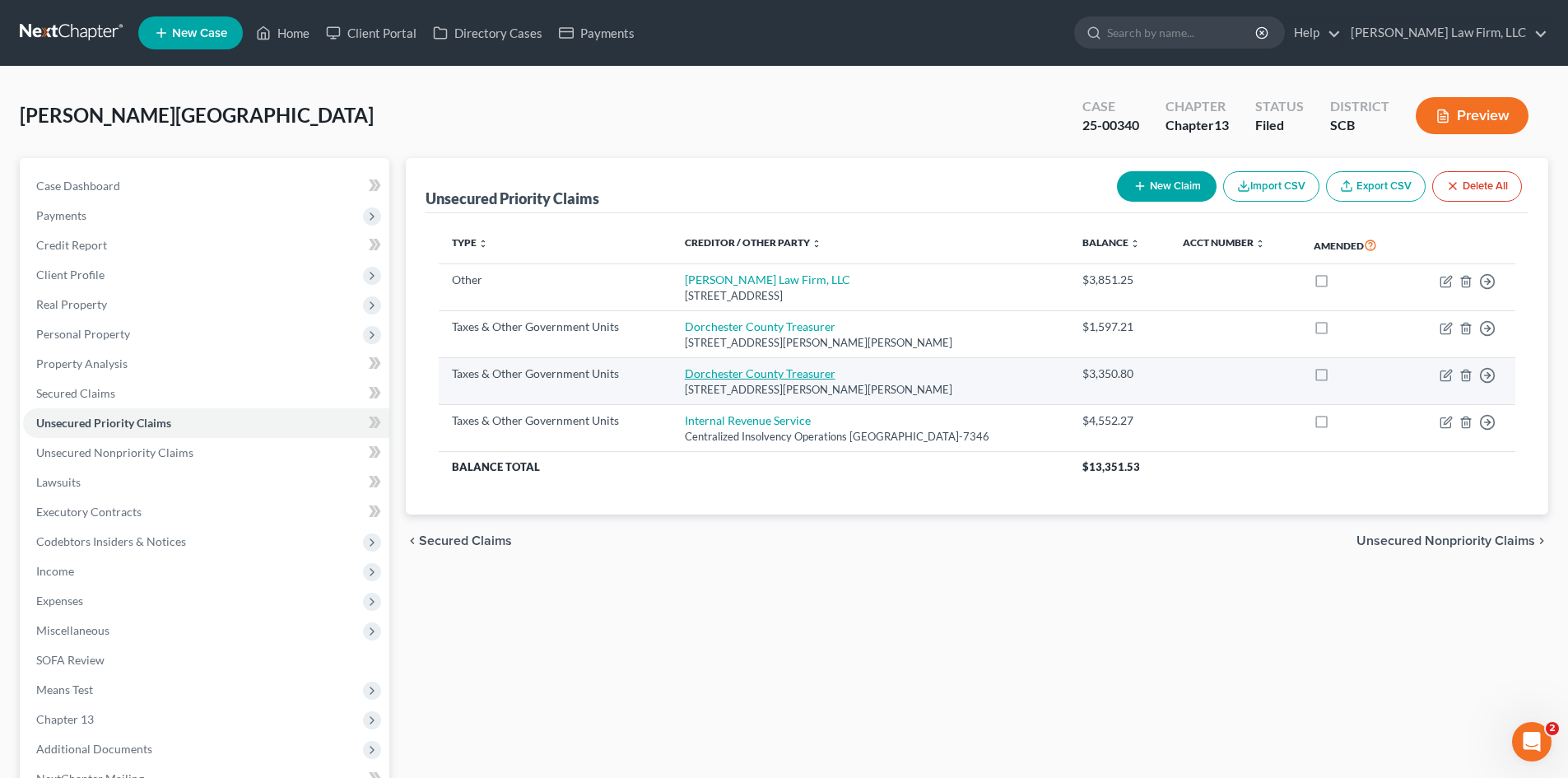
click at [732, 377] on link "Dorchester County Treasurer" at bounding box center [760, 374] width 151 height 14
select select "4"
select select "42"
select select "3"
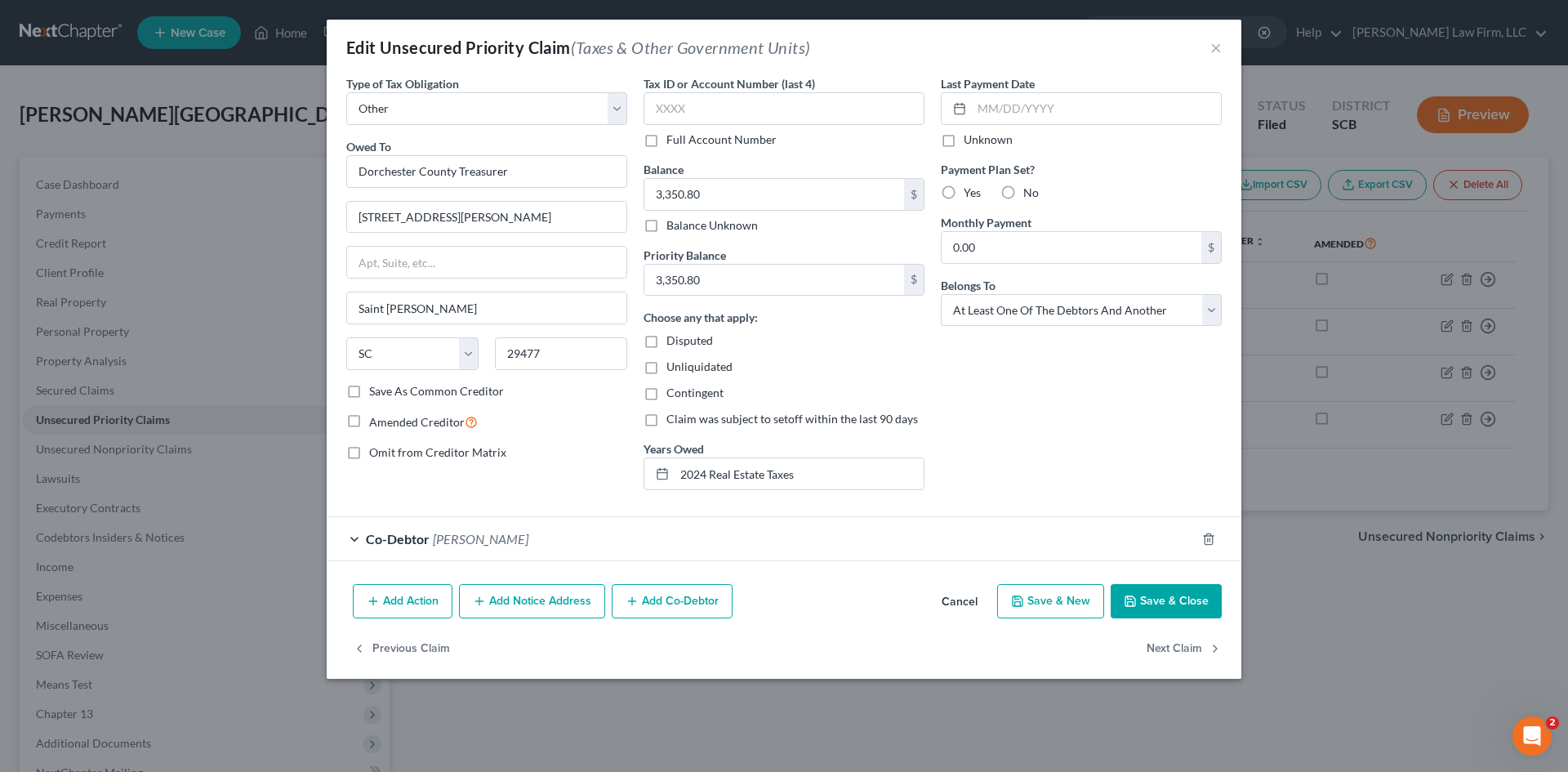
click at [1156, 604] on button "Save & Close" at bounding box center [1166, 602] width 111 height 34
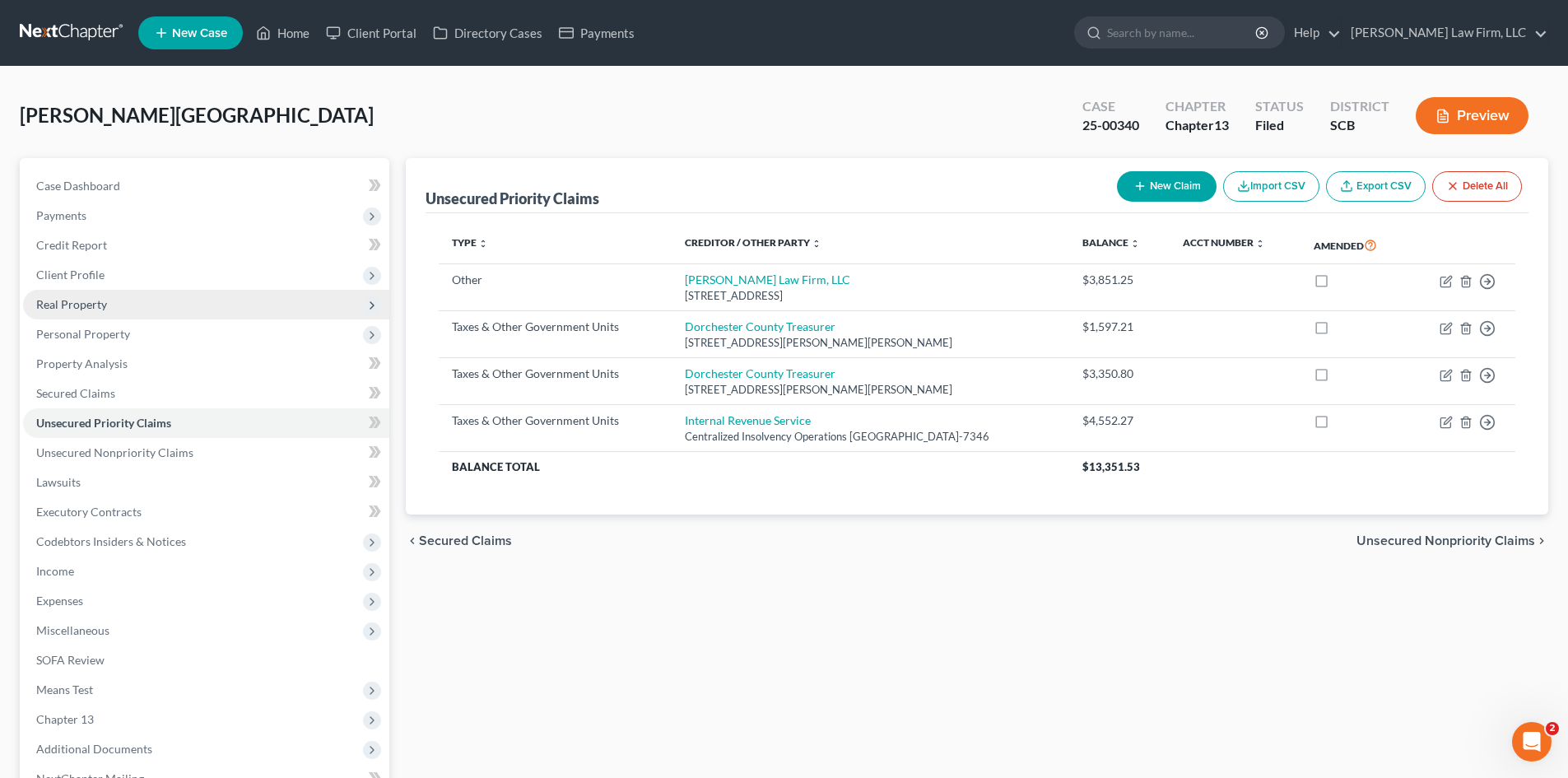
click at [79, 306] on span "Real Property" at bounding box center [71, 304] width 70 height 14
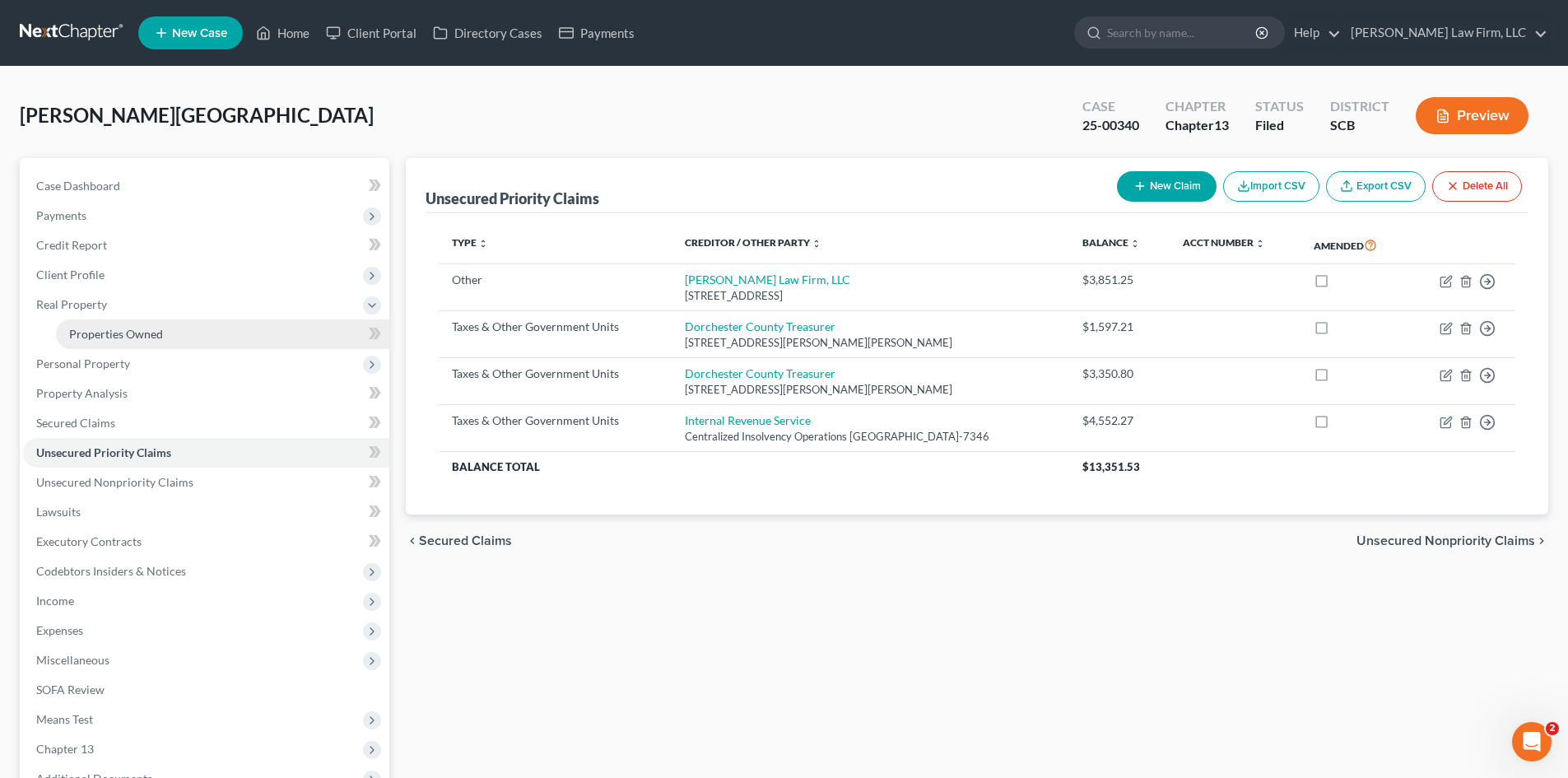
click at [93, 333] on span "Properties Owned" at bounding box center [116, 334] width 94 height 14
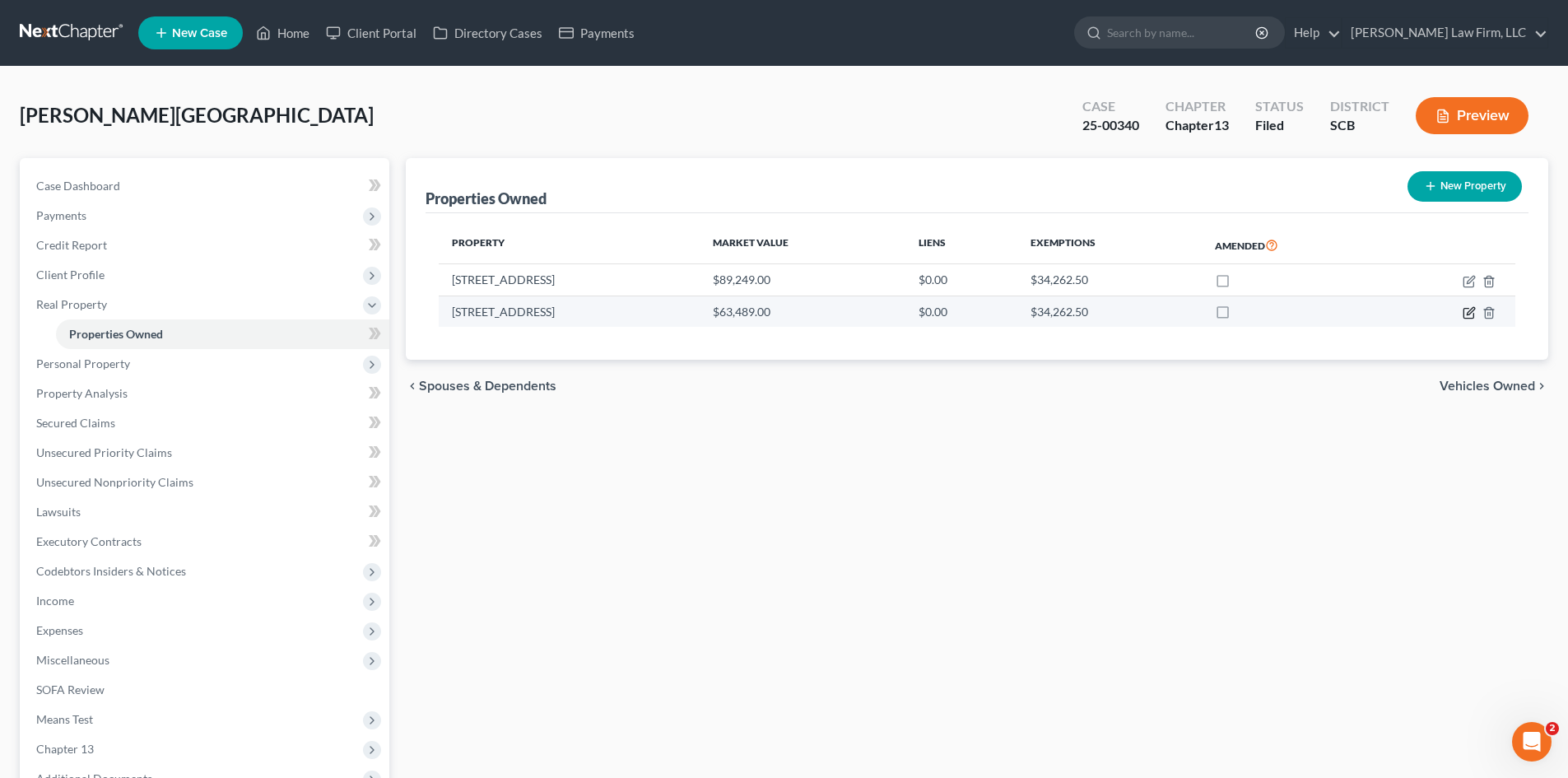
click at [1470, 314] on icon "button" at bounding box center [1470, 313] width 14 height 14
select select "42"
select select "17"
select select "0"
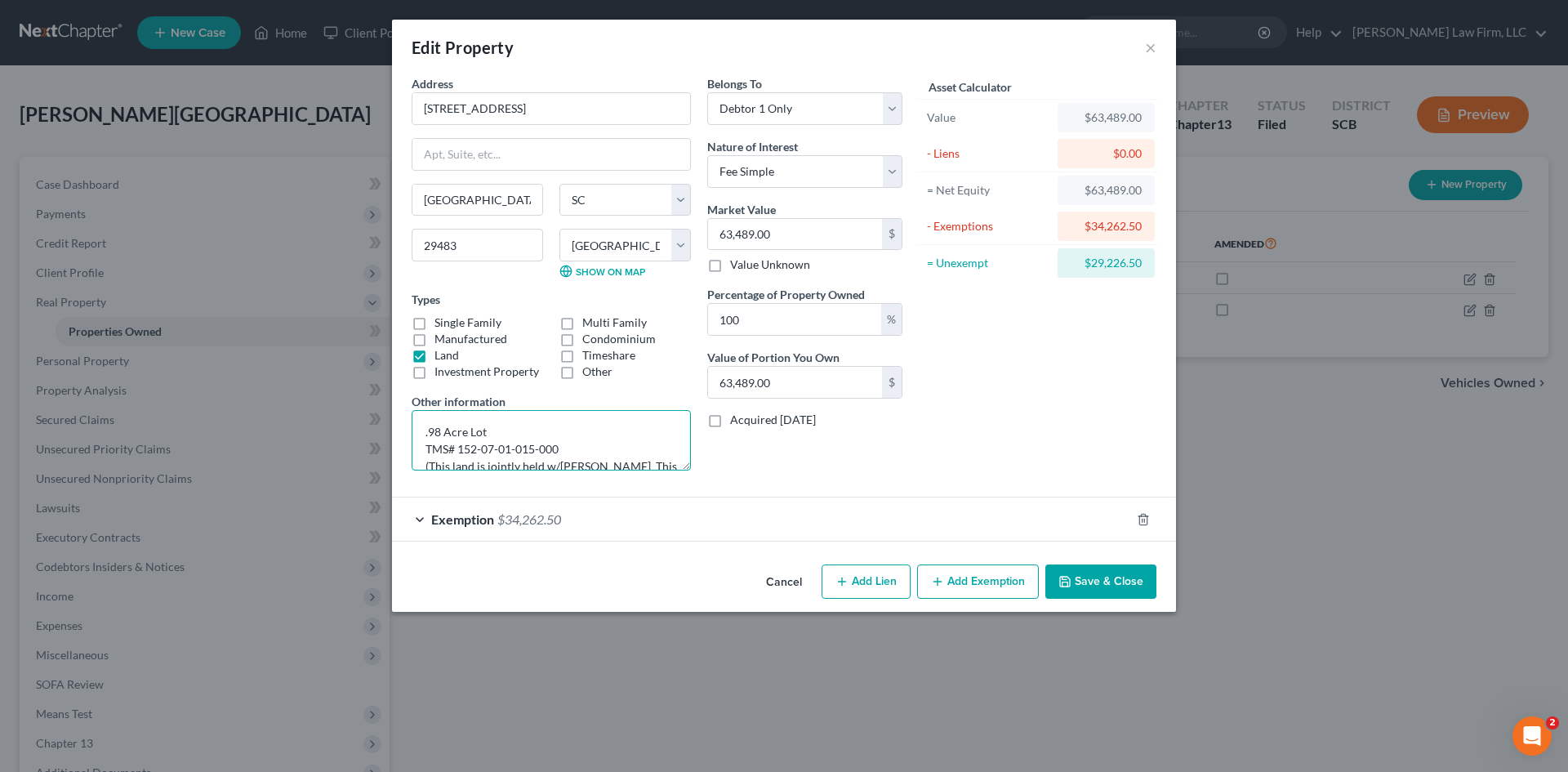
drag, startPoint x: 560, startPoint y: 449, endPoint x: 459, endPoint y: 451, distance: 101.0
click at [459, 451] on textarea ".98 Acre Lot TMS# 152-07-01-015-000 (This land is jointly held w/[PERSON_NAME] …" at bounding box center [551, 440] width 280 height 60
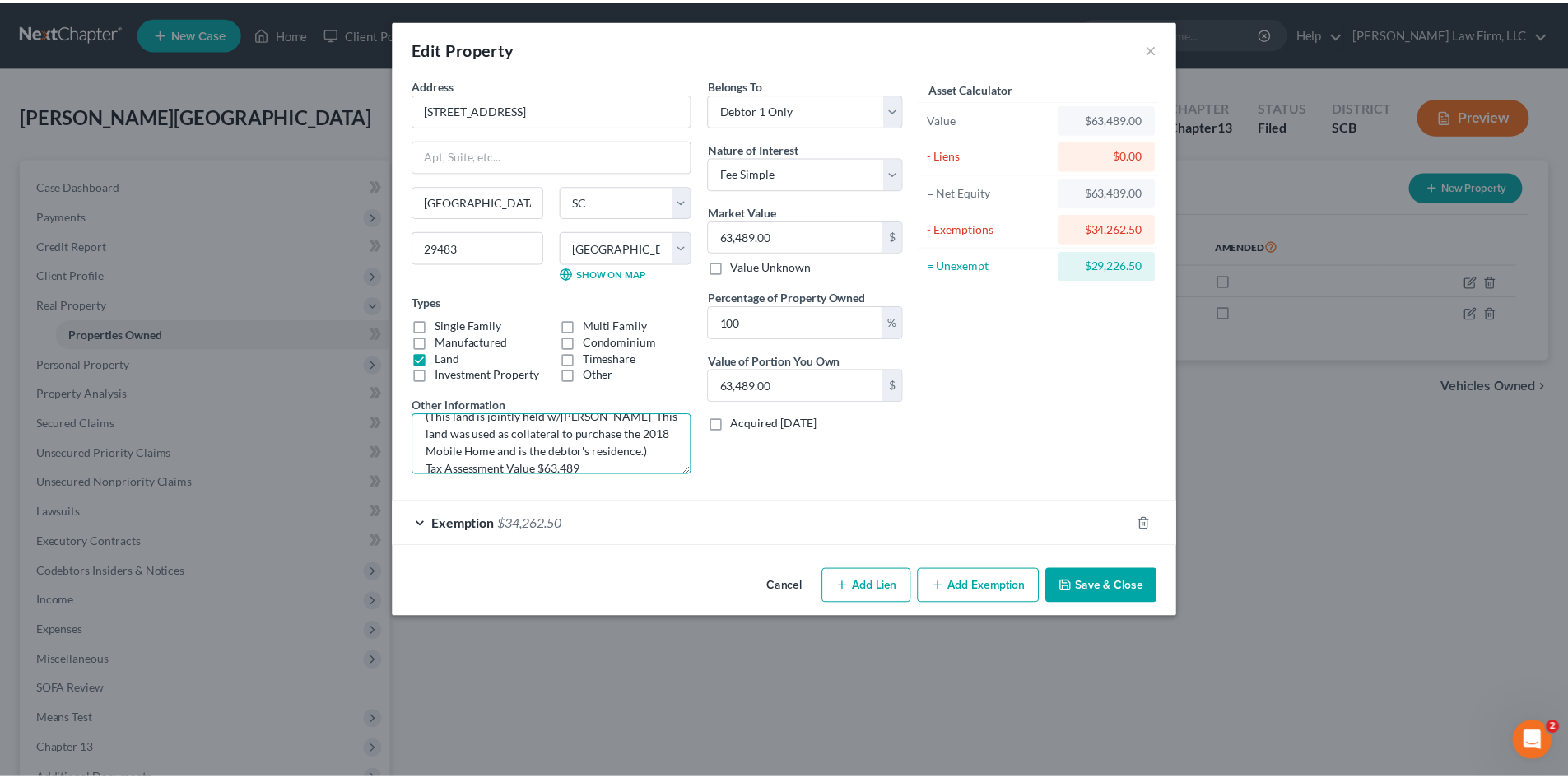
scroll to position [82, 0]
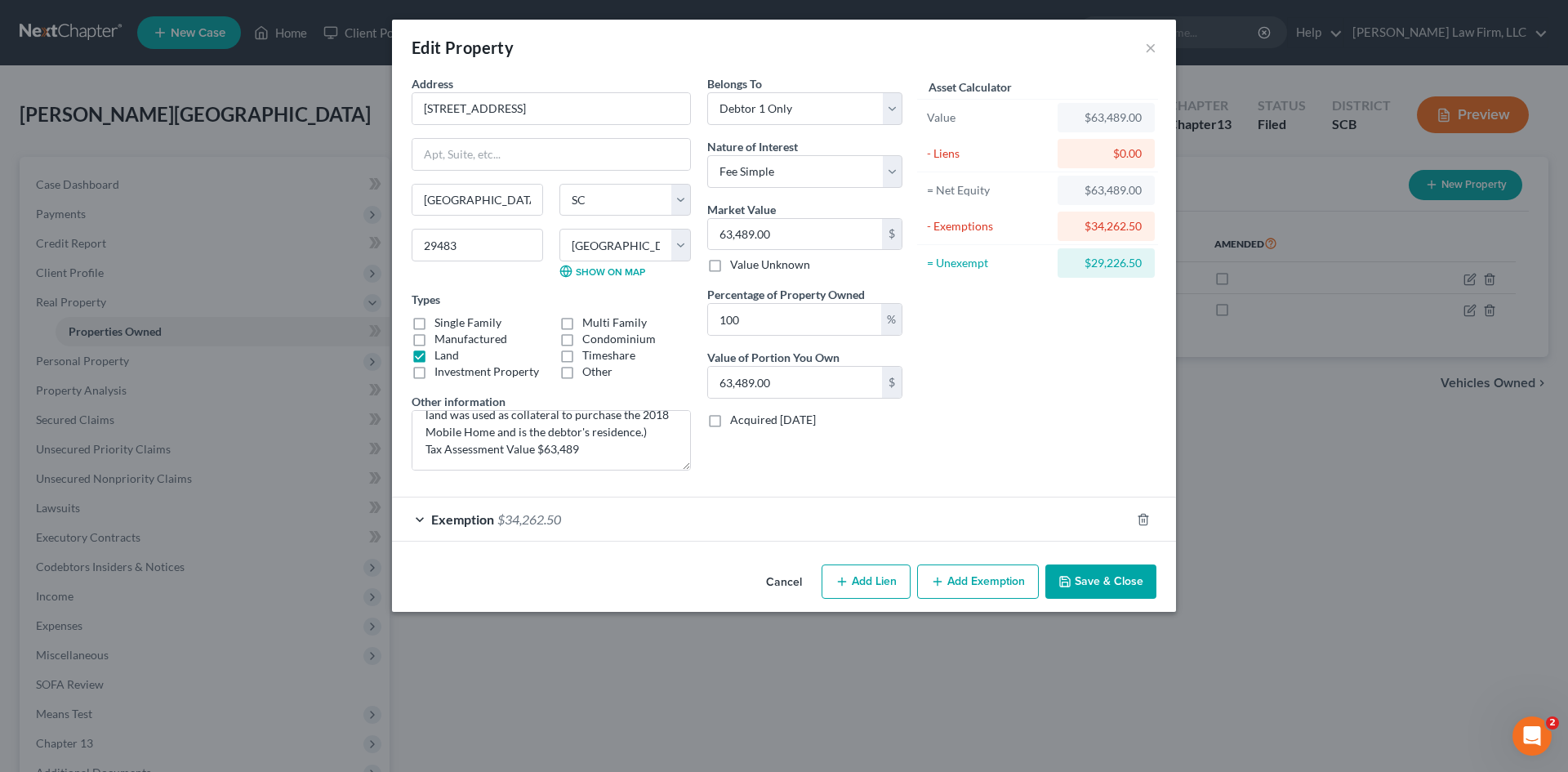
click at [1133, 581] on button "Save & Close" at bounding box center [1101, 581] width 111 height 34
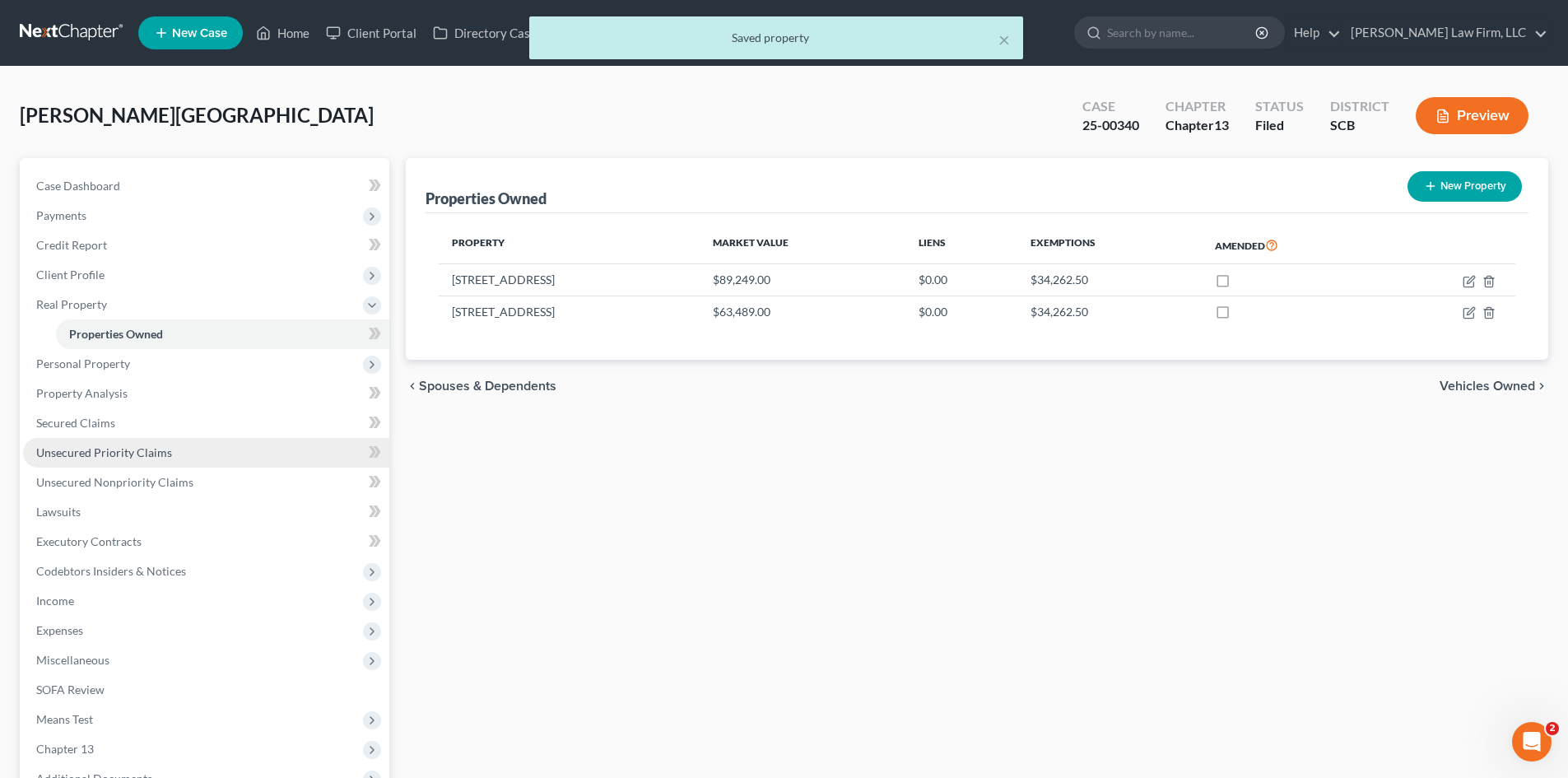
click at [105, 446] on span "Unsecured Priority Claims" at bounding box center [104, 452] width 136 height 14
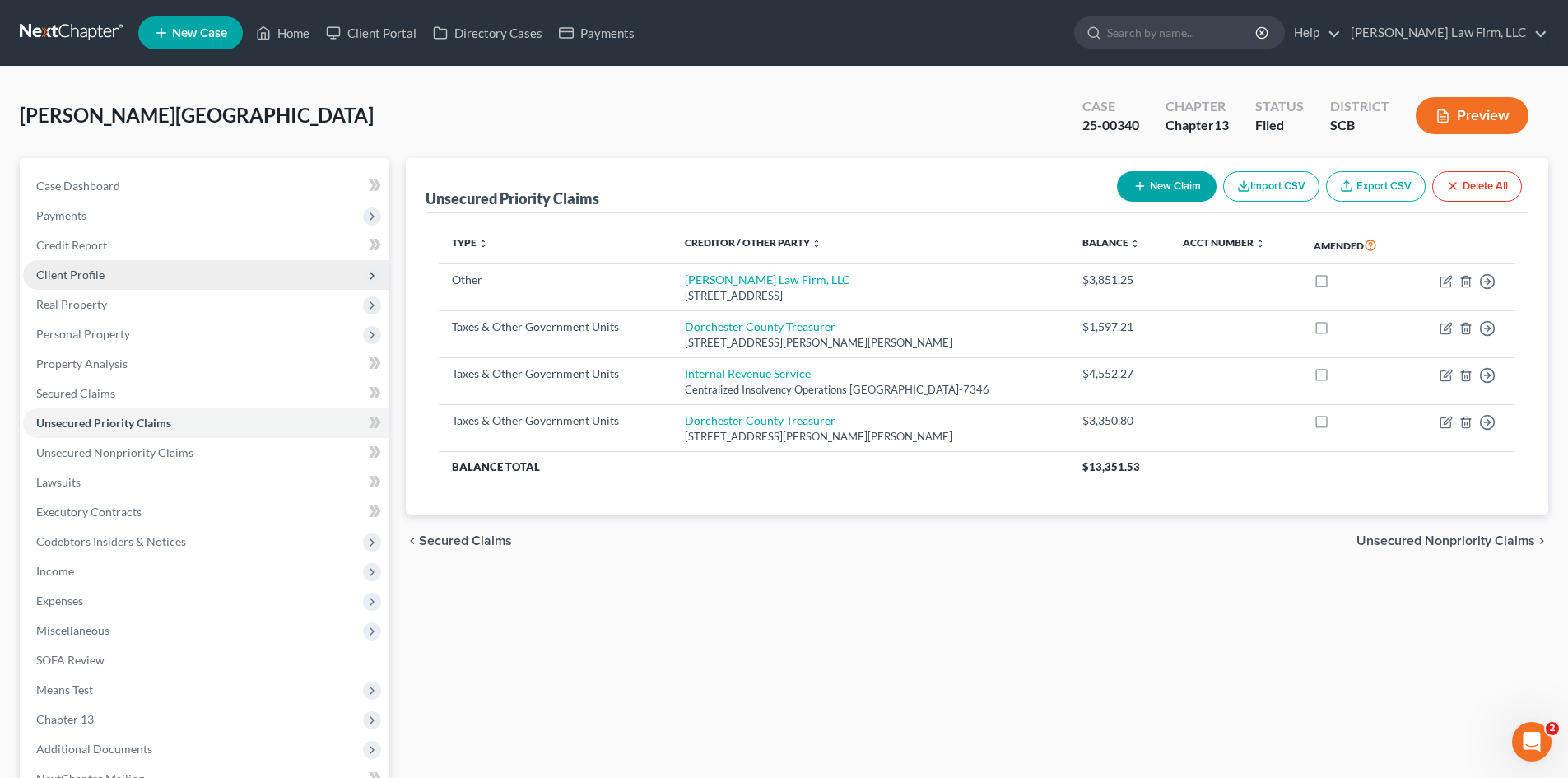
click at [70, 300] on span "Real Property" at bounding box center [71, 304] width 70 height 14
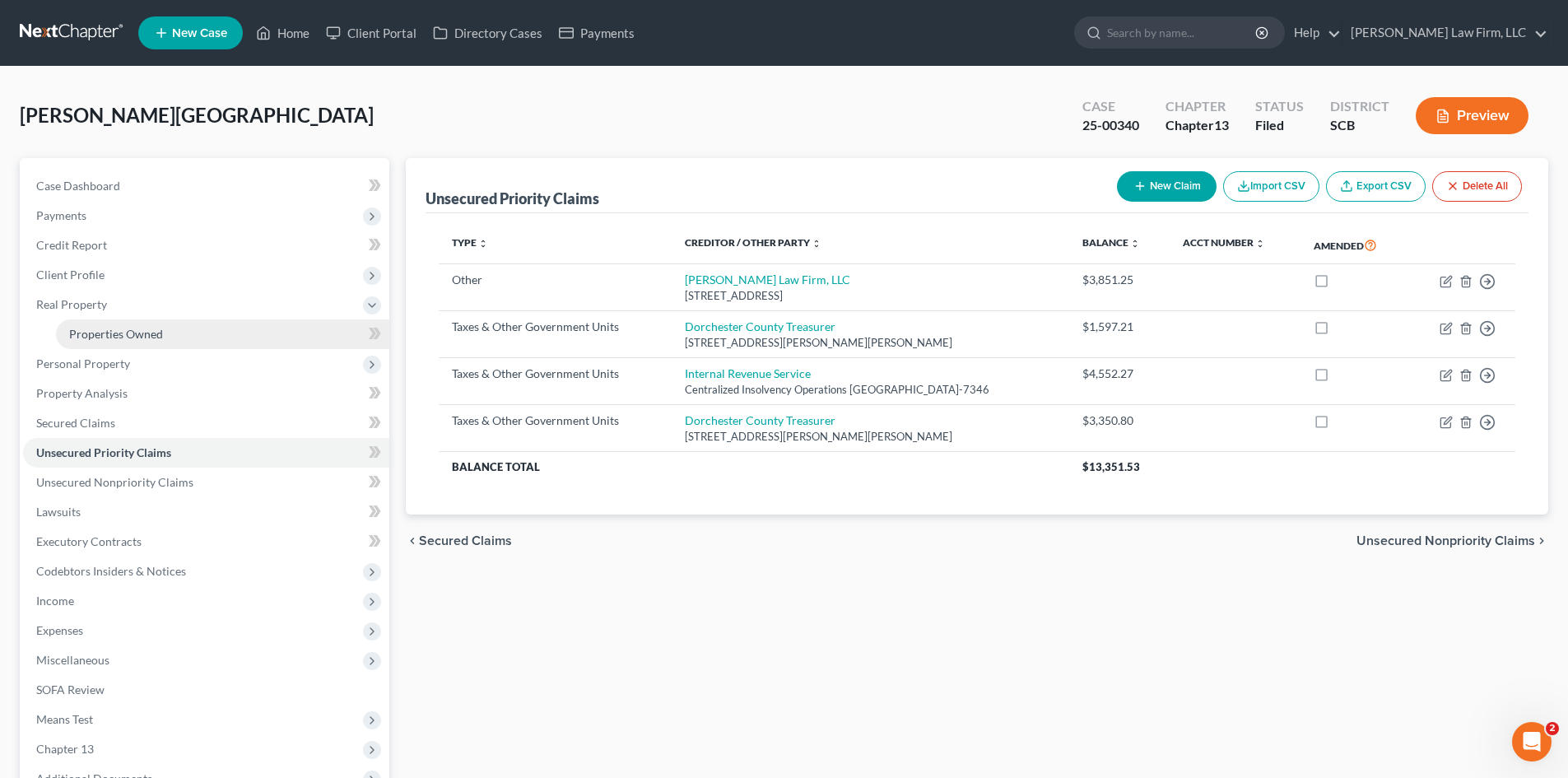
click at [151, 329] on span "Properties Owned" at bounding box center [116, 334] width 94 height 14
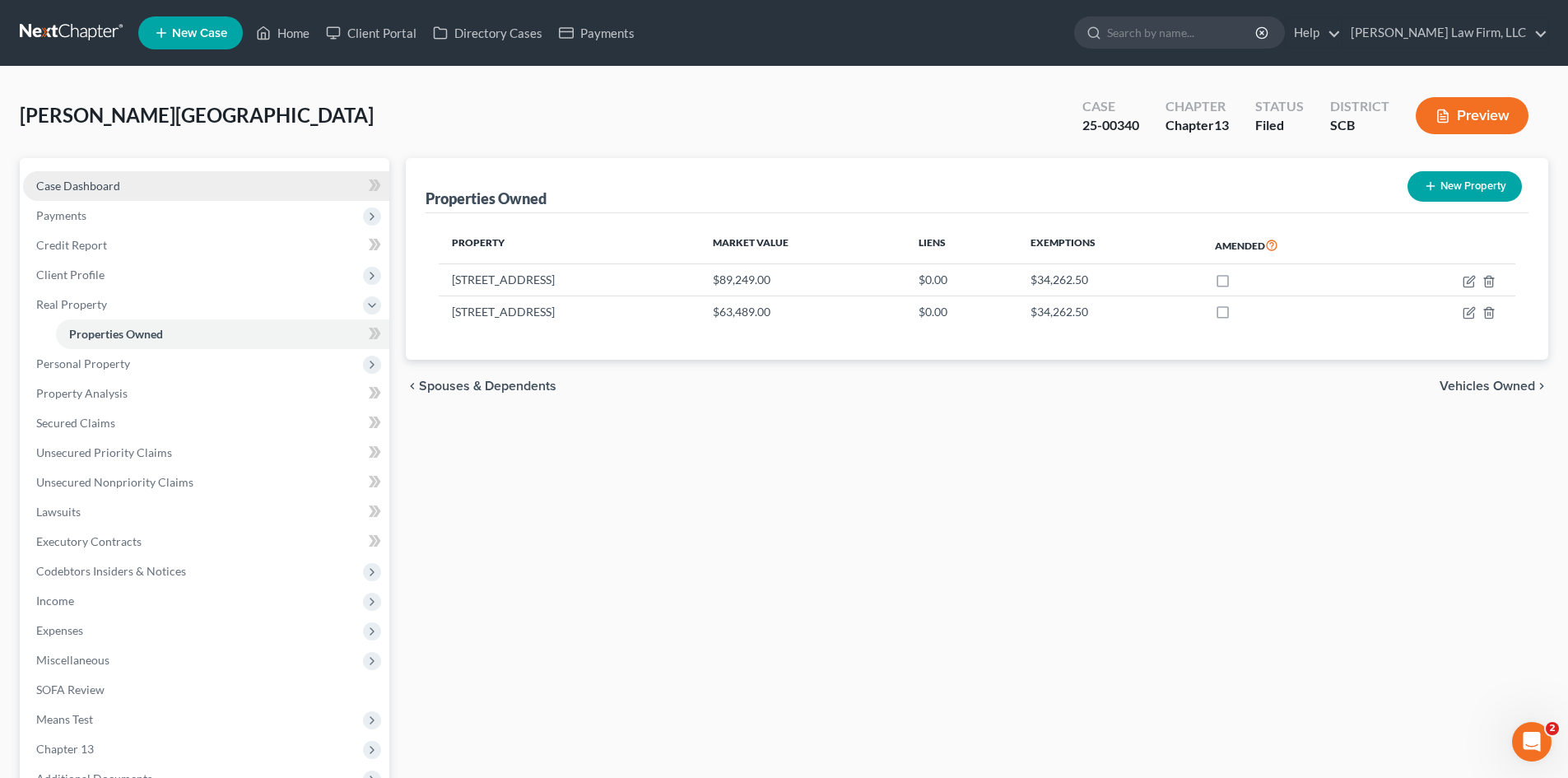
click at [109, 187] on span "Case Dashboard" at bounding box center [78, 185] width 84 height 14
select select "0"
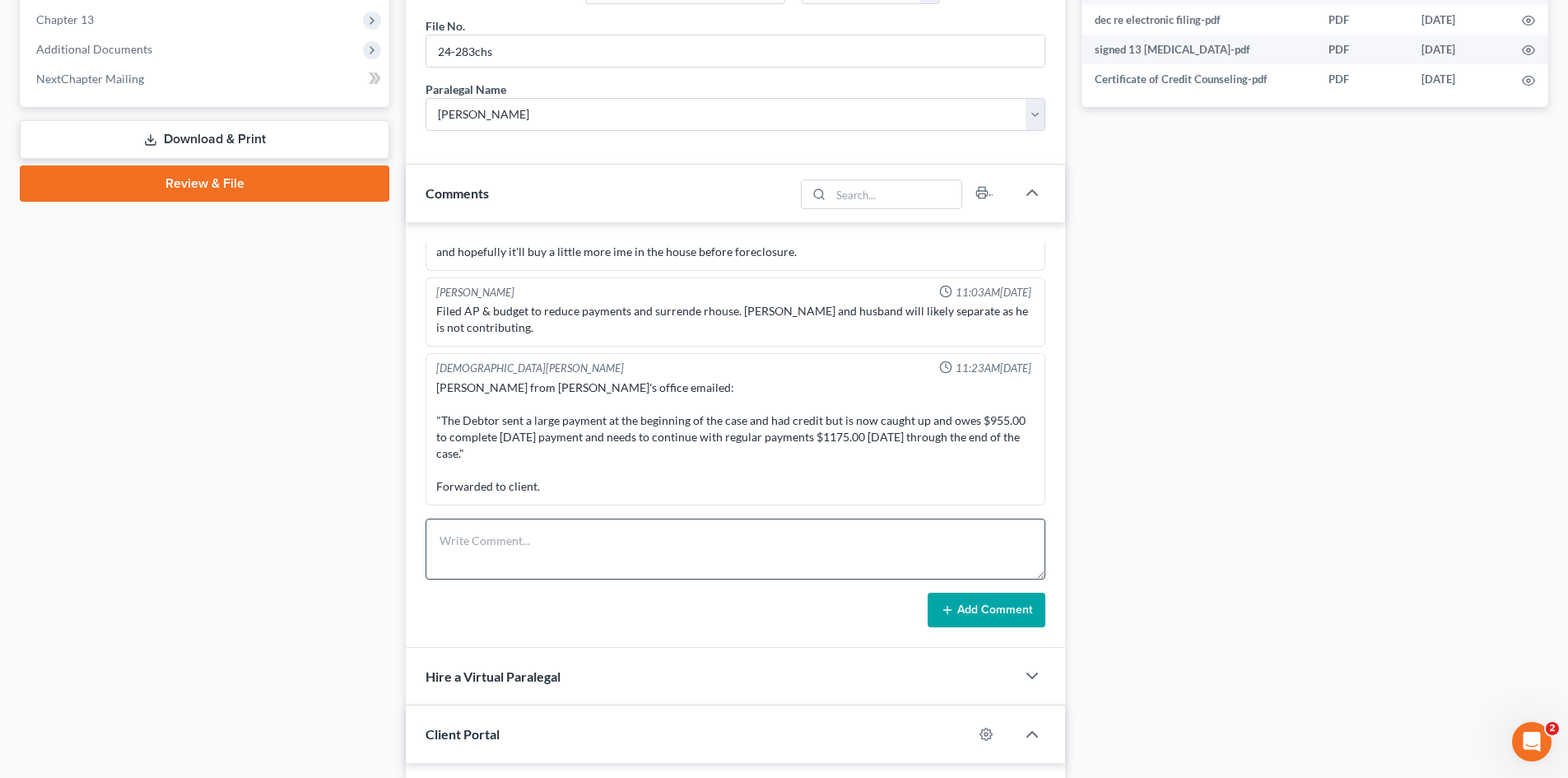
scroll to position [823, 0]
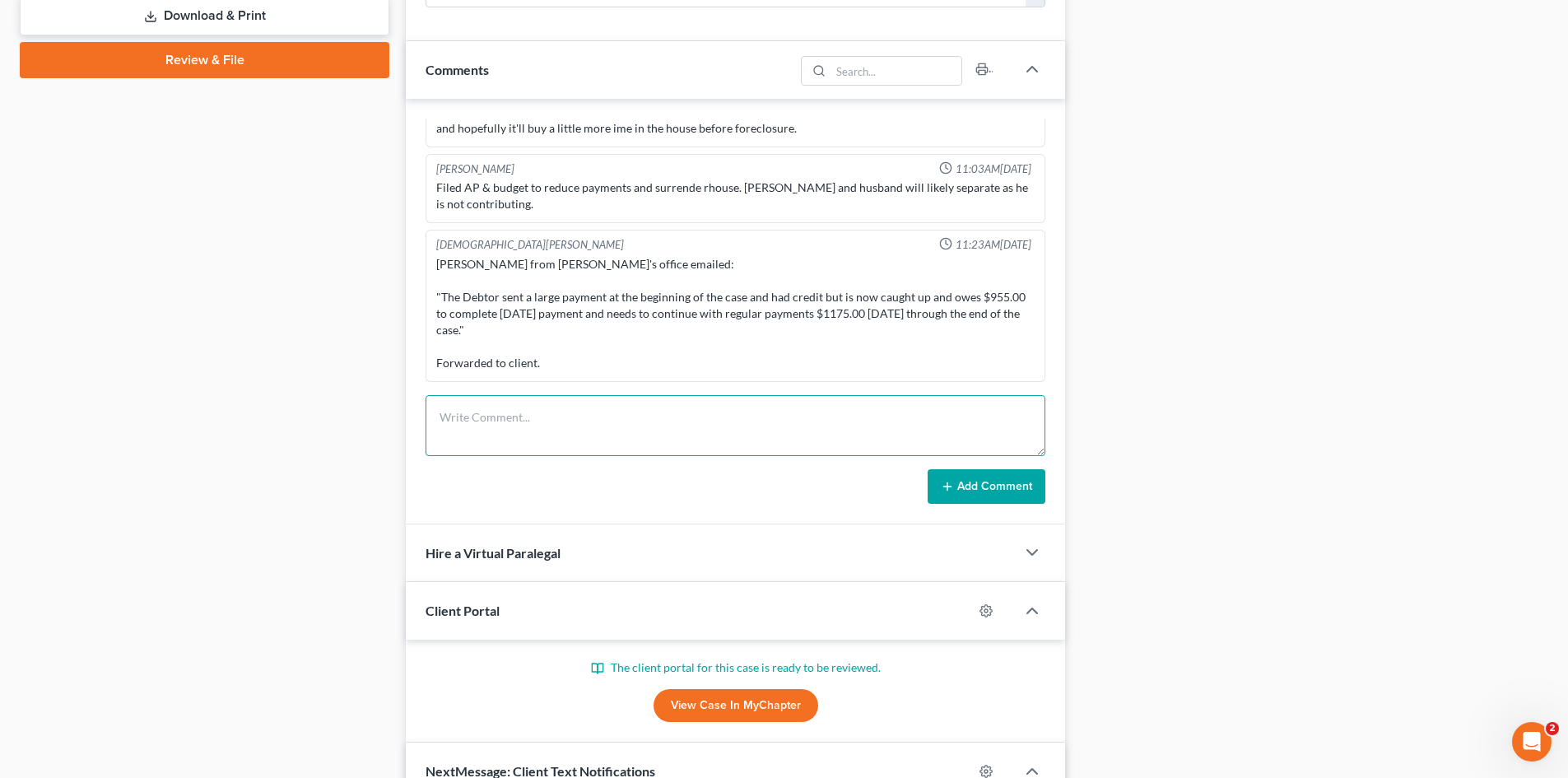
click at [624, 437] on textarea at bounding box center [735, 425] width 619 height 61
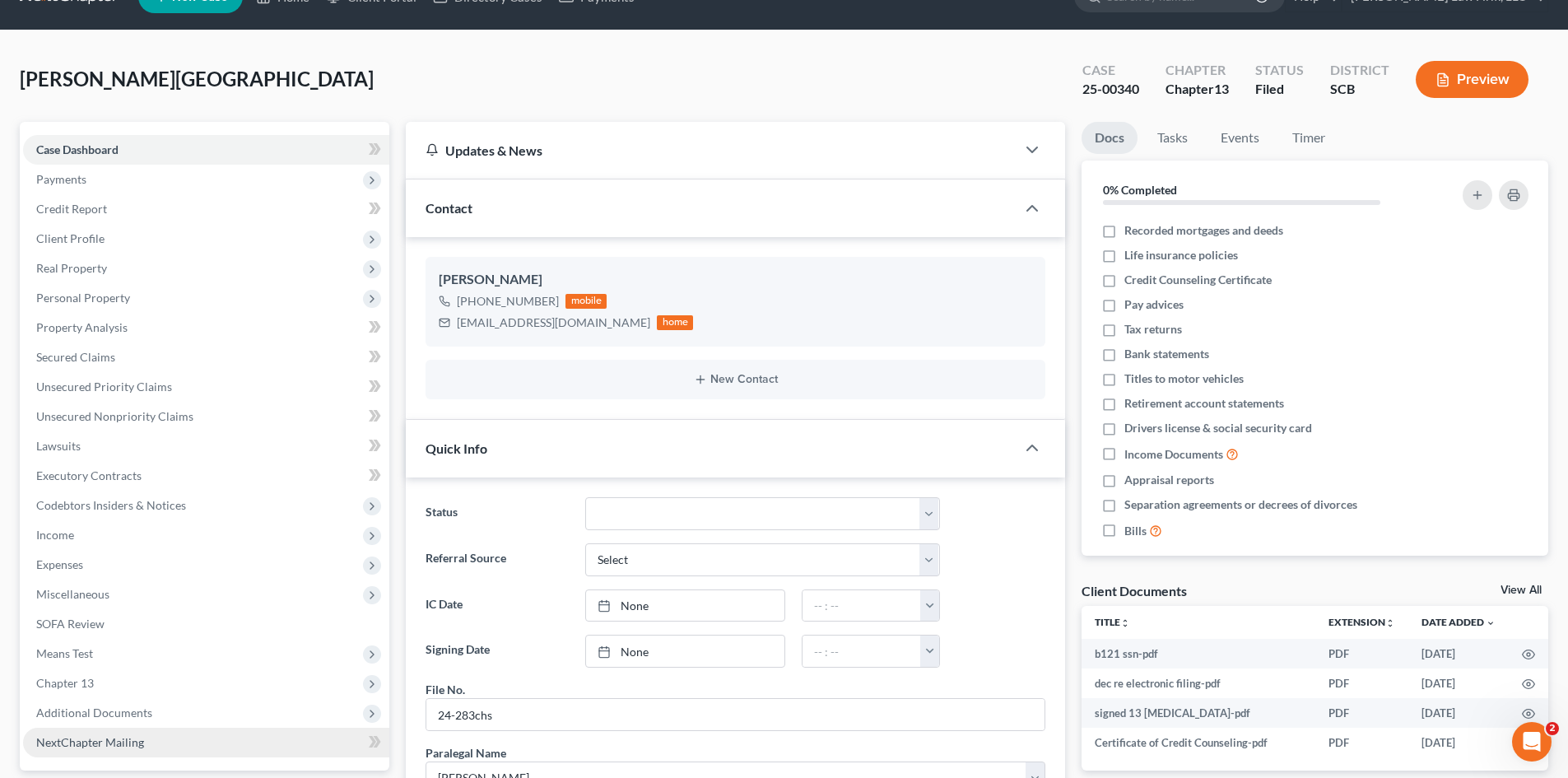
scroll to position [0, 0]
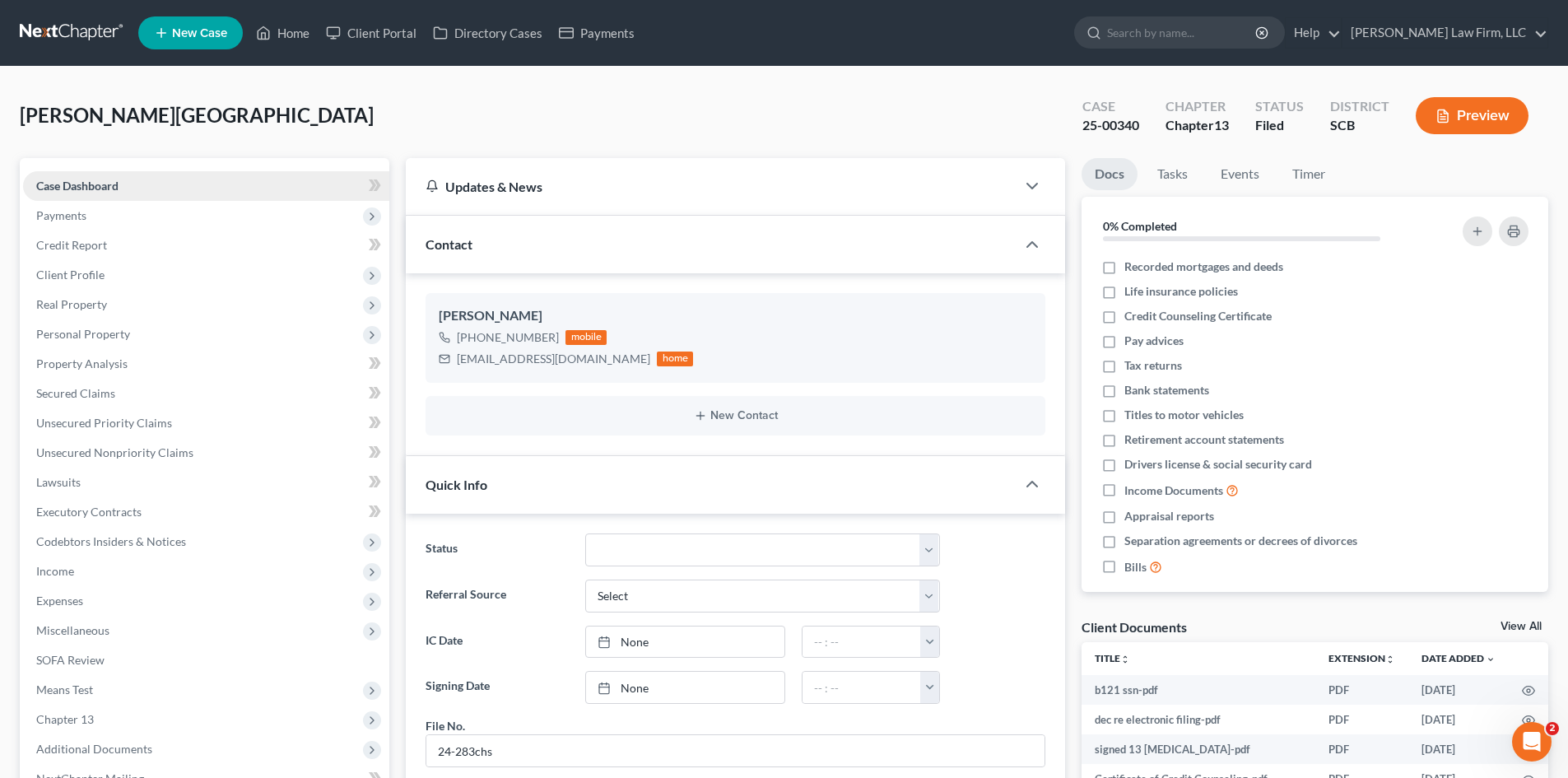
type textarea "Delinquent Taxes 2024 Mobile Home and Land Paid. No outstanding balances per co…"
click at [95, 190] on span "Case Dashboard" at bounding box center [77, 185] width 82 height 14
click at [70, 270] on span "Client Profile" at bounding box center [70, 274] width 69 height 14
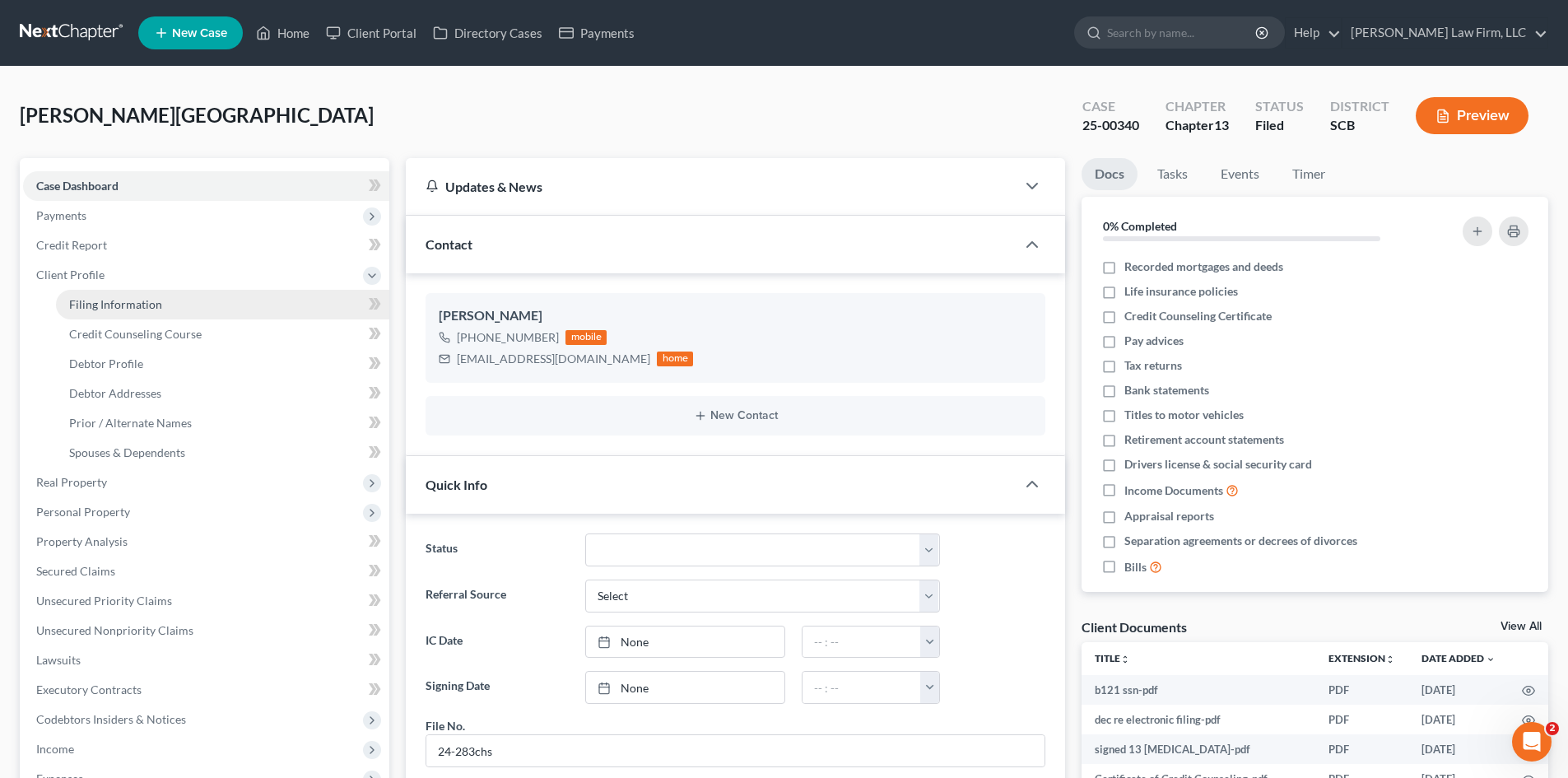
click at [82, 297] on span "Filing Information" at bounding box center [116, 304] width 93 height 14
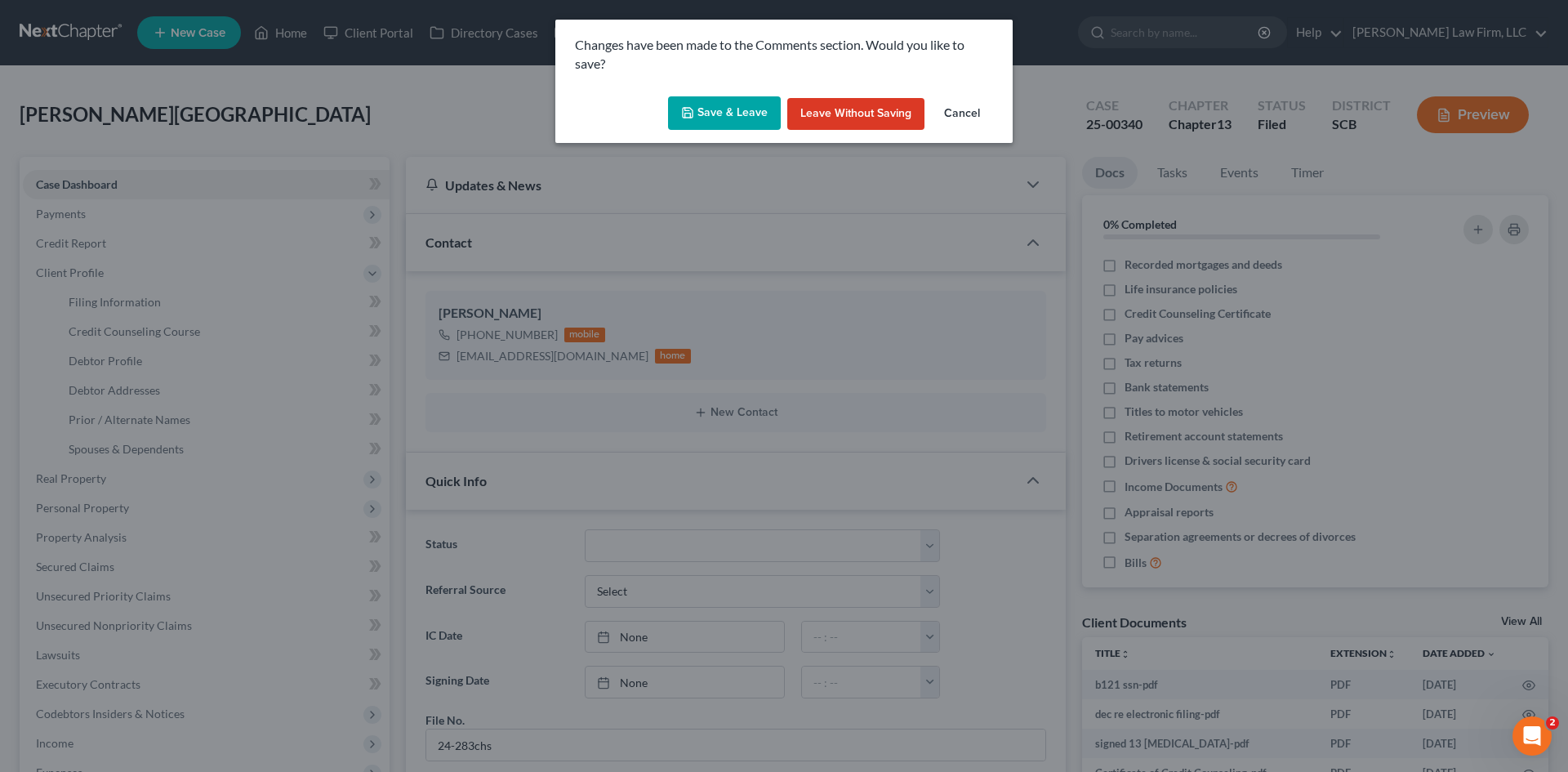
click at [716, 108] on button "Save & Leave" at bounding box center [725, 114] width 113 height 34
select select "1"
select select "0"
select select "3"
select select "72"
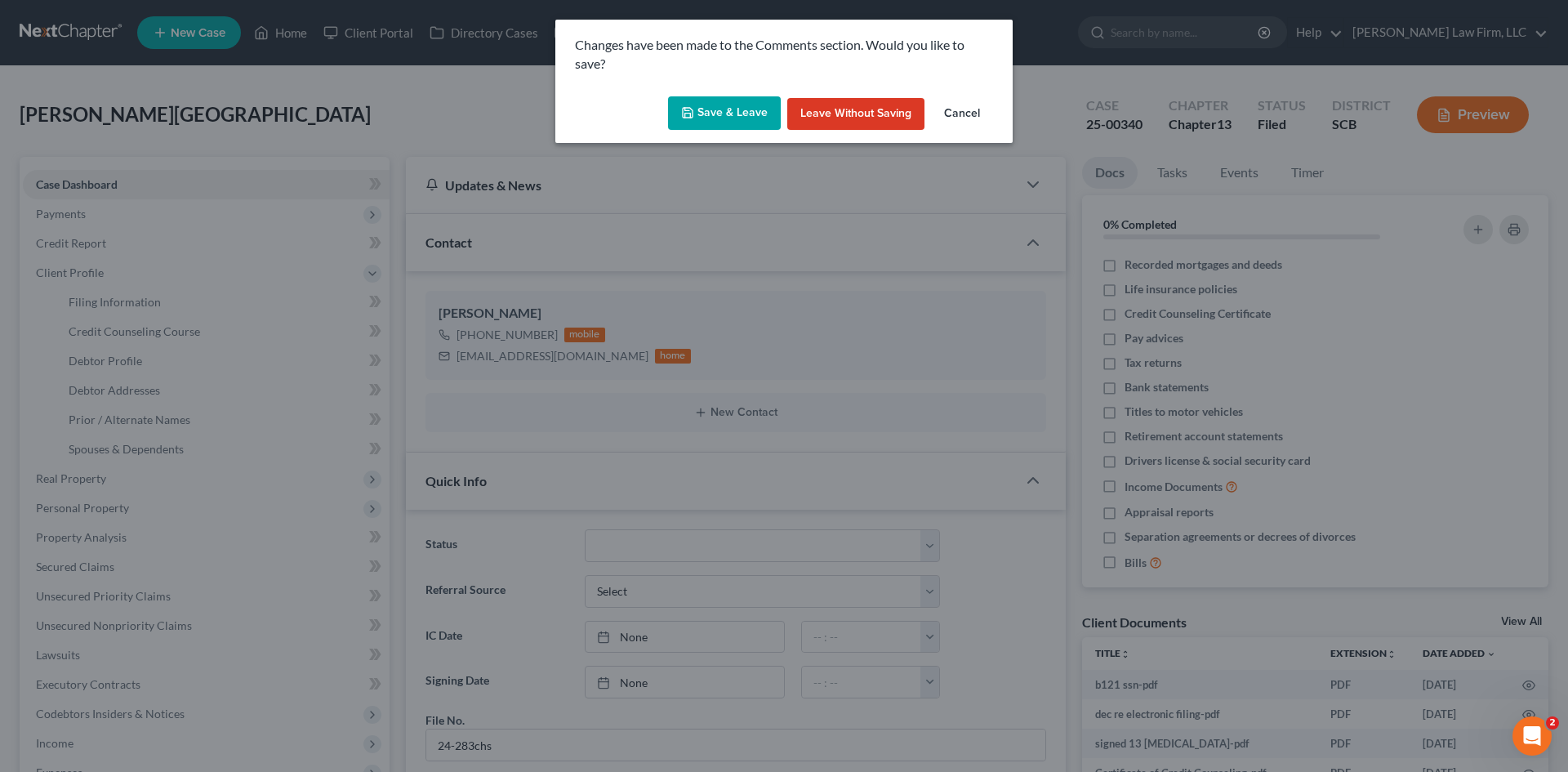
select select "0"
select select "42"
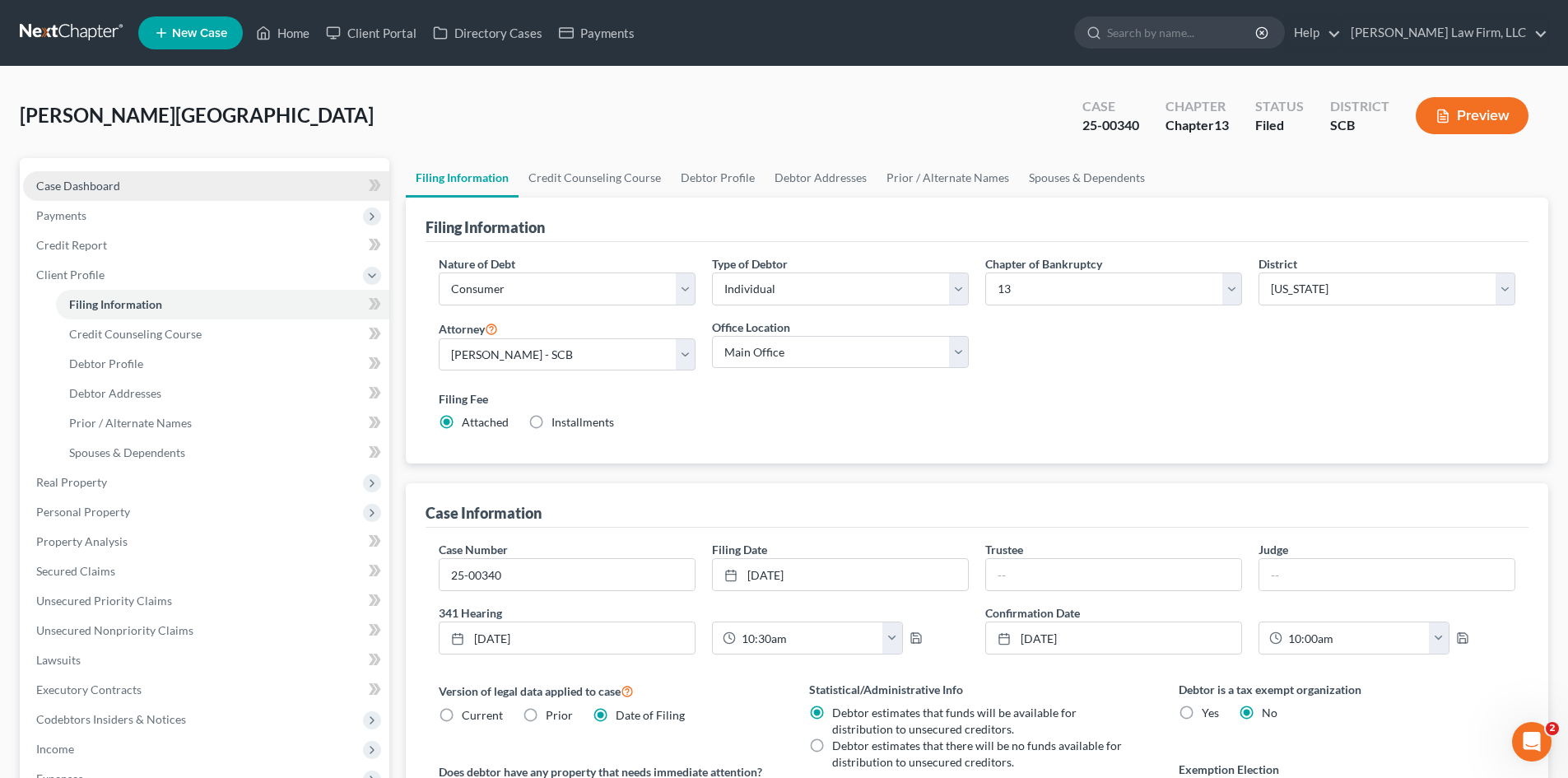
click at [95, 182] on span "Case Dashboard" at bounding box center [78, 185] width 84 height 14
select select "0"
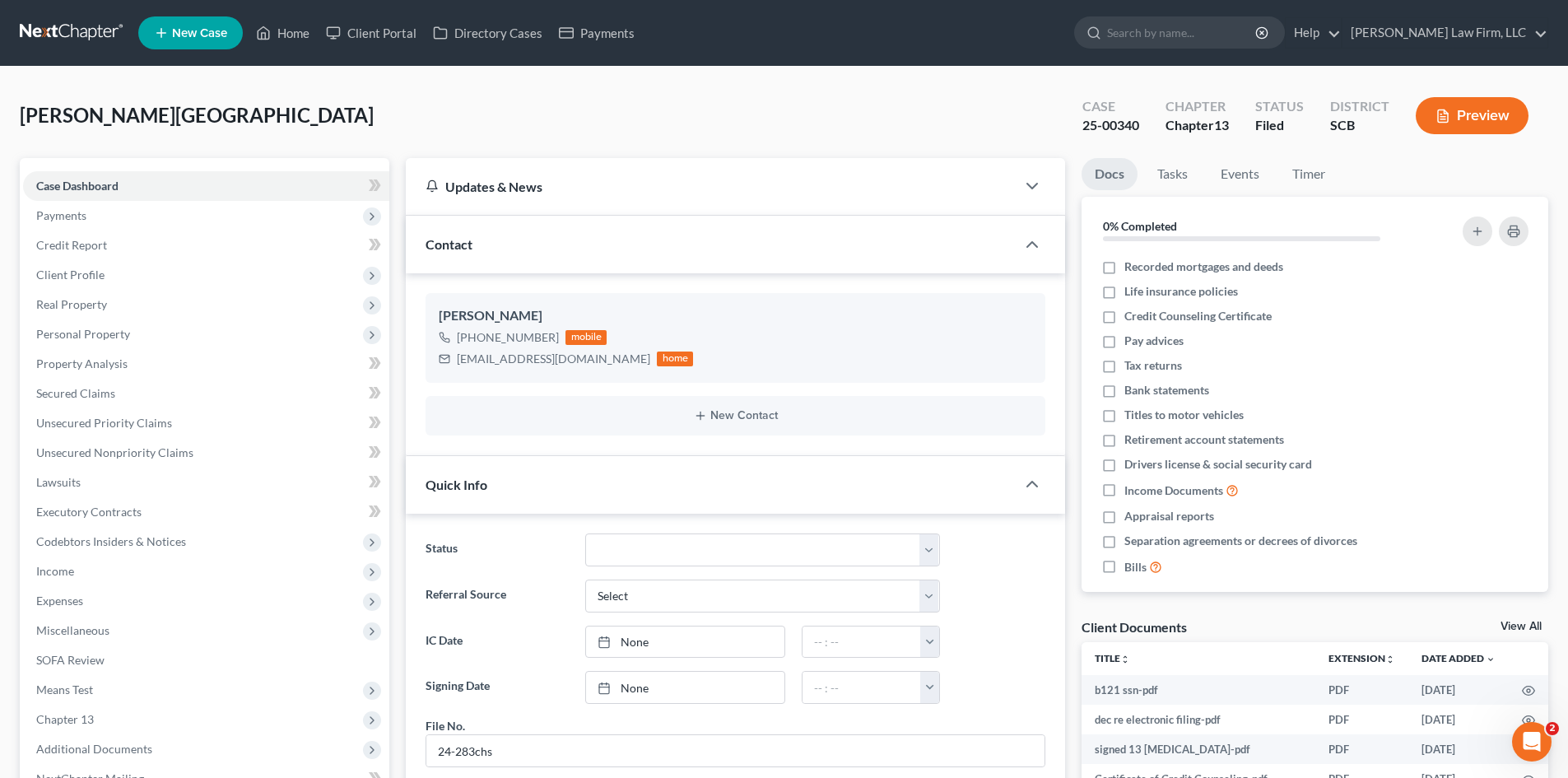
scroll to position [1191, 0]
click at [294, 31] on link "Home" at bounding box center [283, 33] width 70 height 30
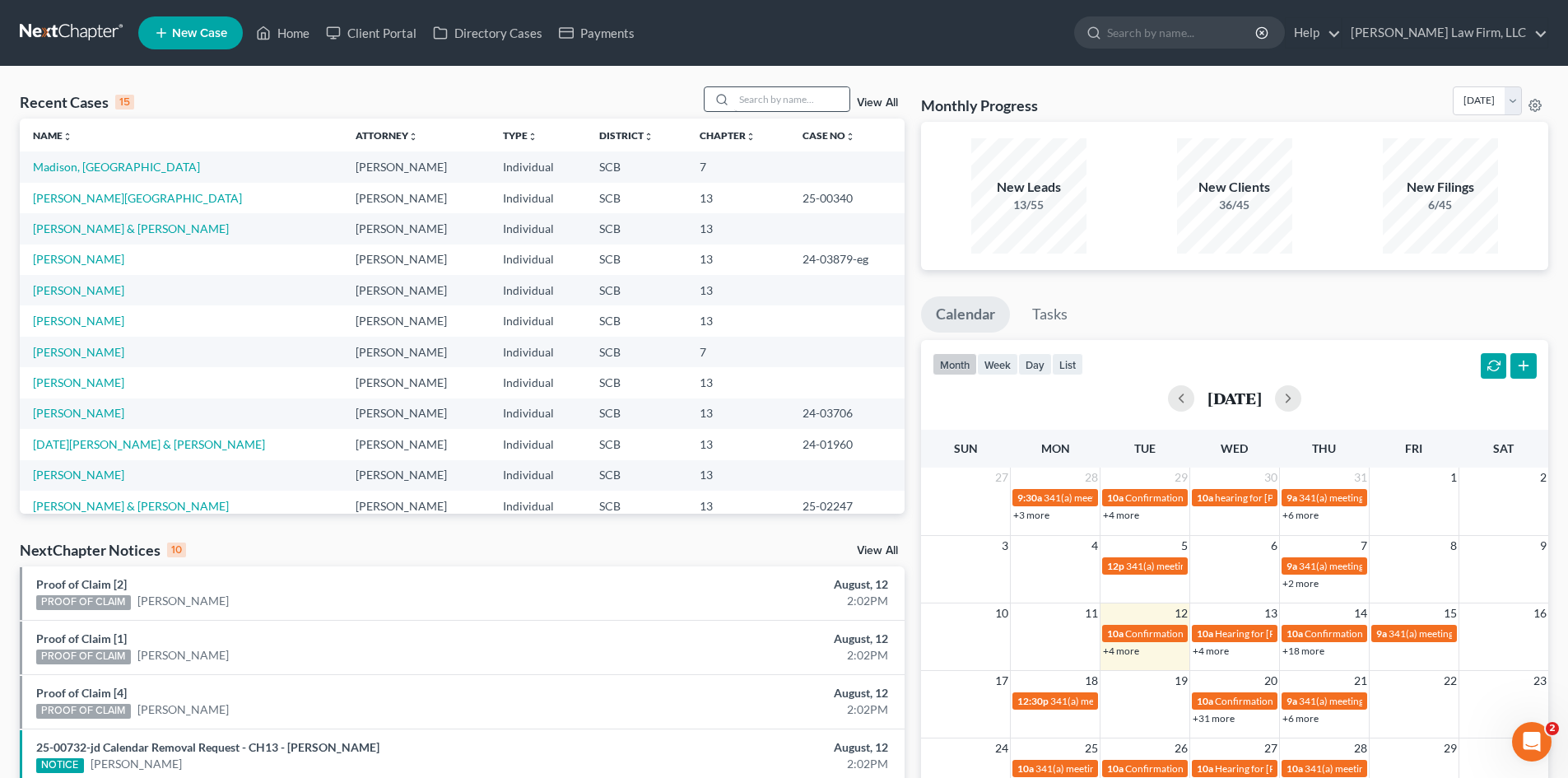
click at [754, 94] on div "Recent Cases 15 View All Name unfold_more expand_more expand_less Attorney unfo…" at bounding box center [784, 619] width 1568 height 1105
click at [754, 94] on input "search" at bounding box center [791, 98] width 115 height 24
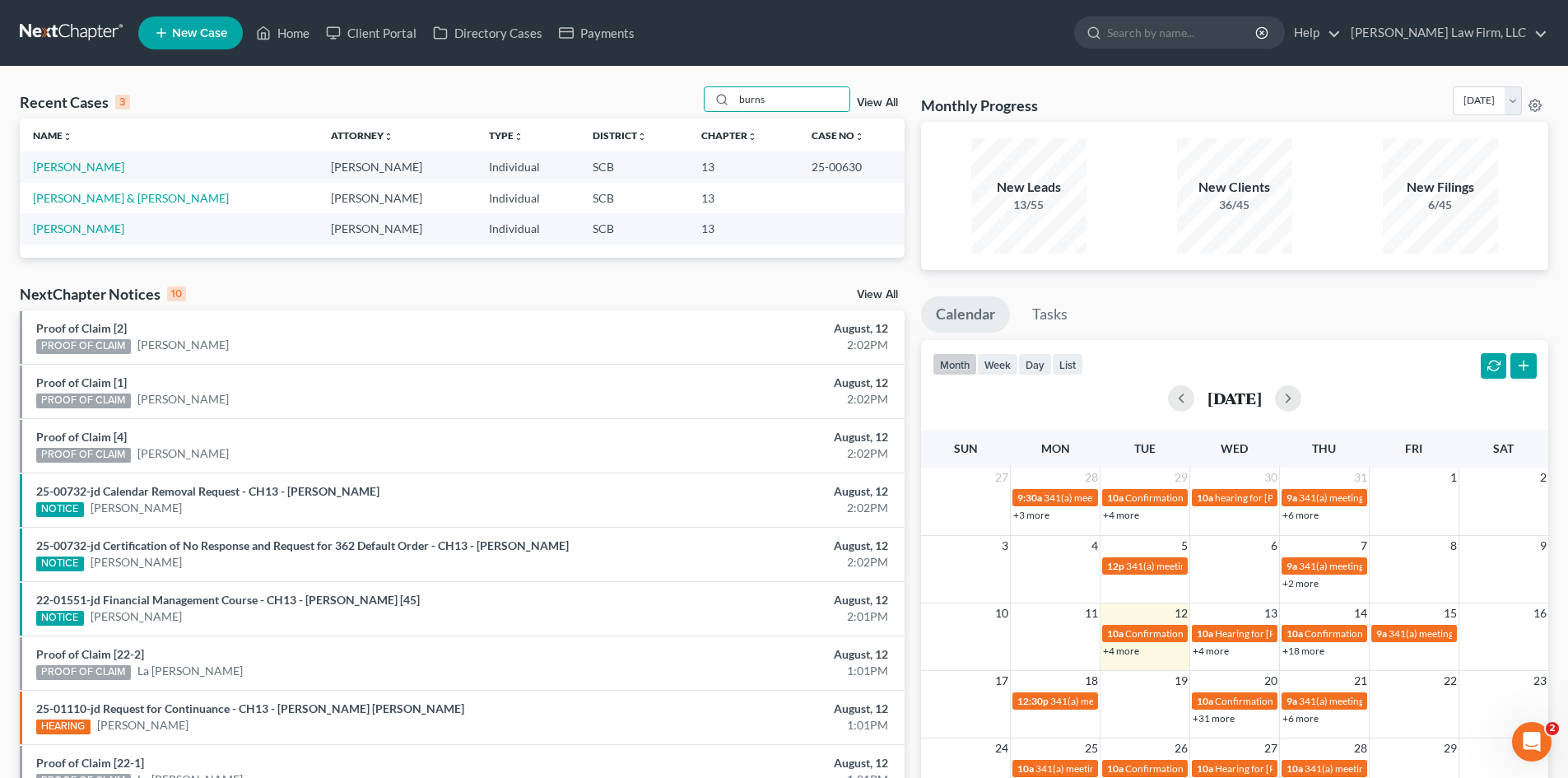
type input "burns"
click at [71, 168] on link "[PERSON_NAME]" at bounding box center [78, 166] width 92 height 14
select select "1"
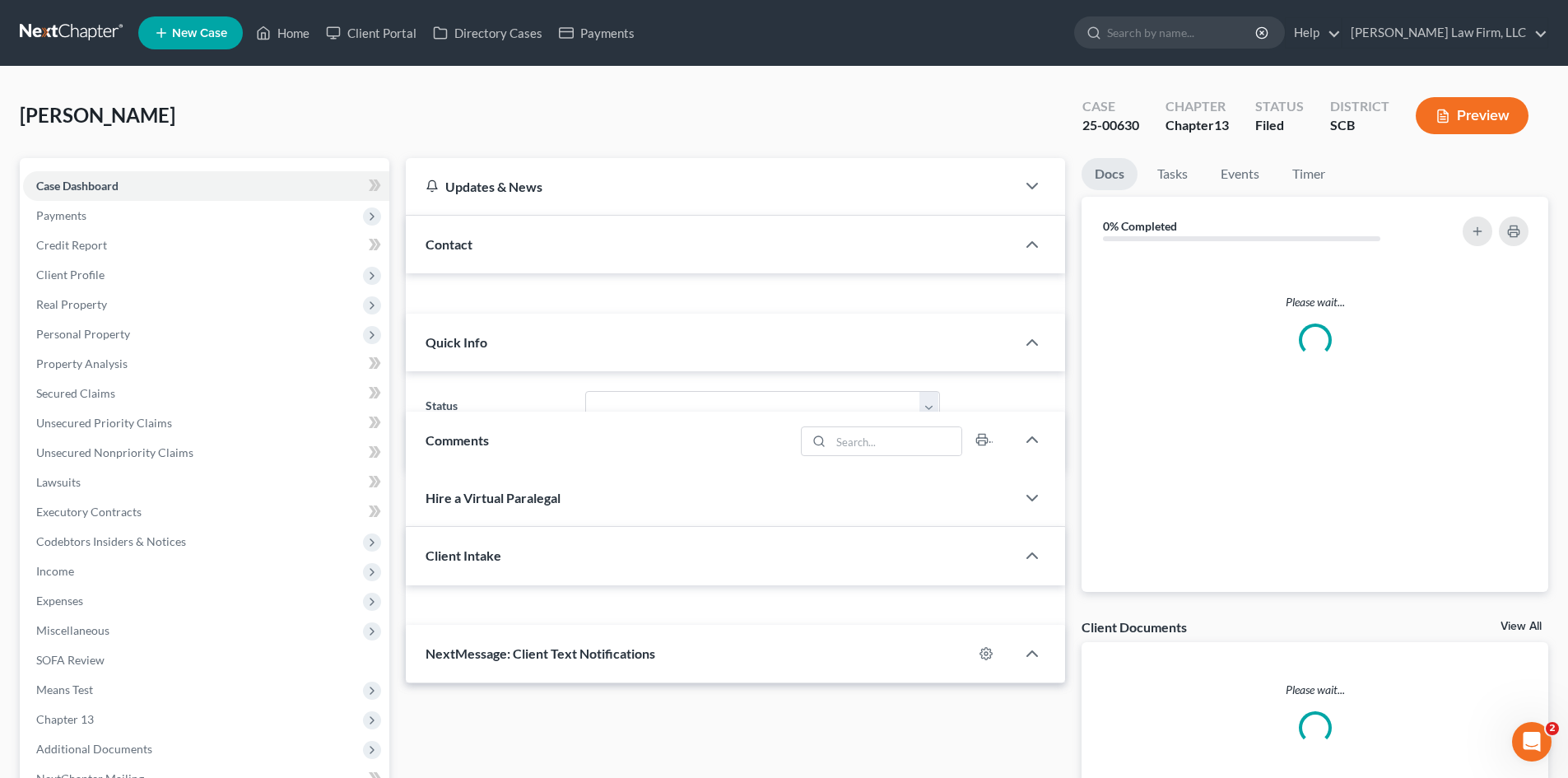
select select "0"
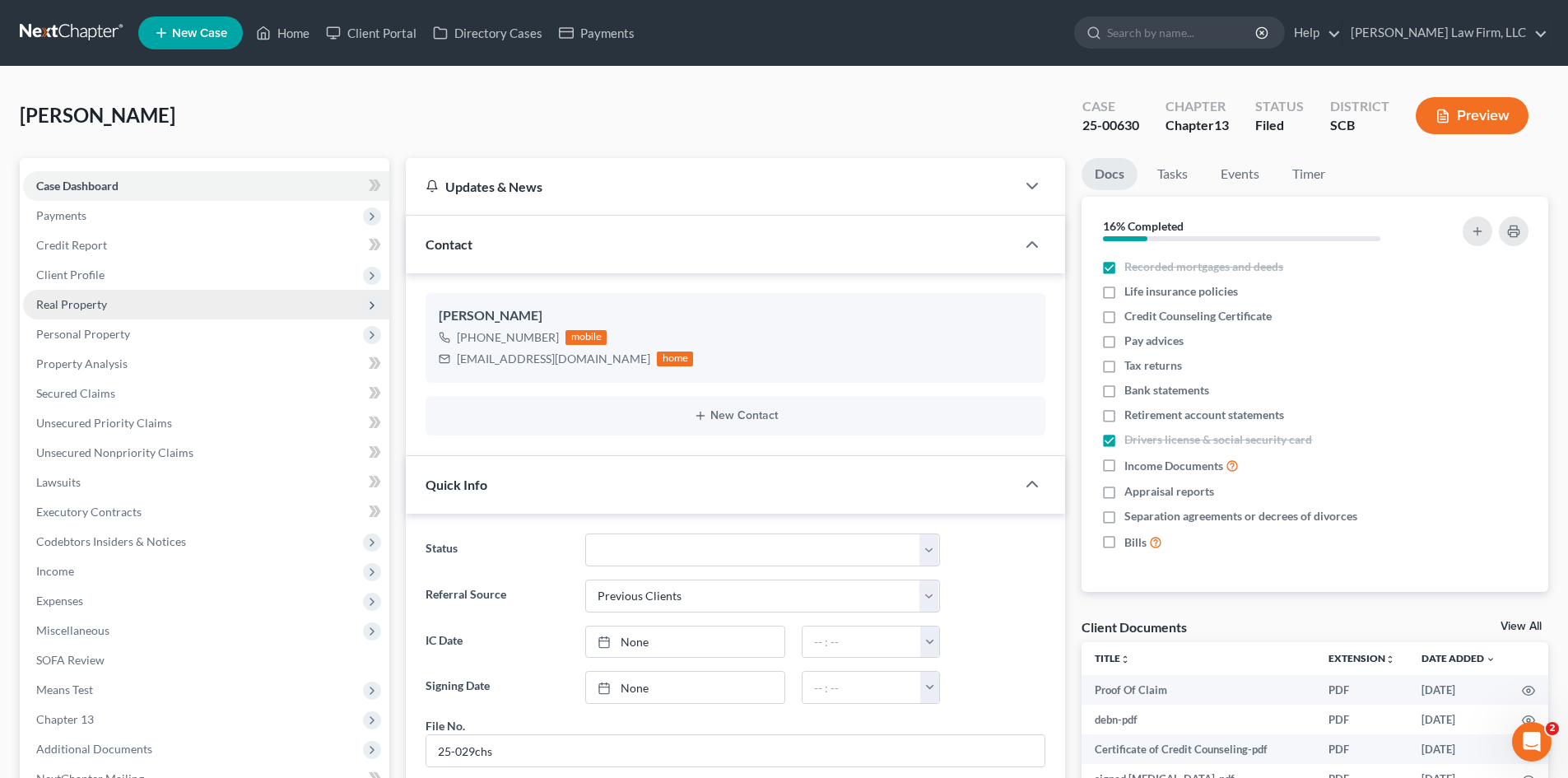
scroll to position [2273, 0]
click at [96, 302] on span "Real Property" at bounding box center [71, 304] width 70 height 14
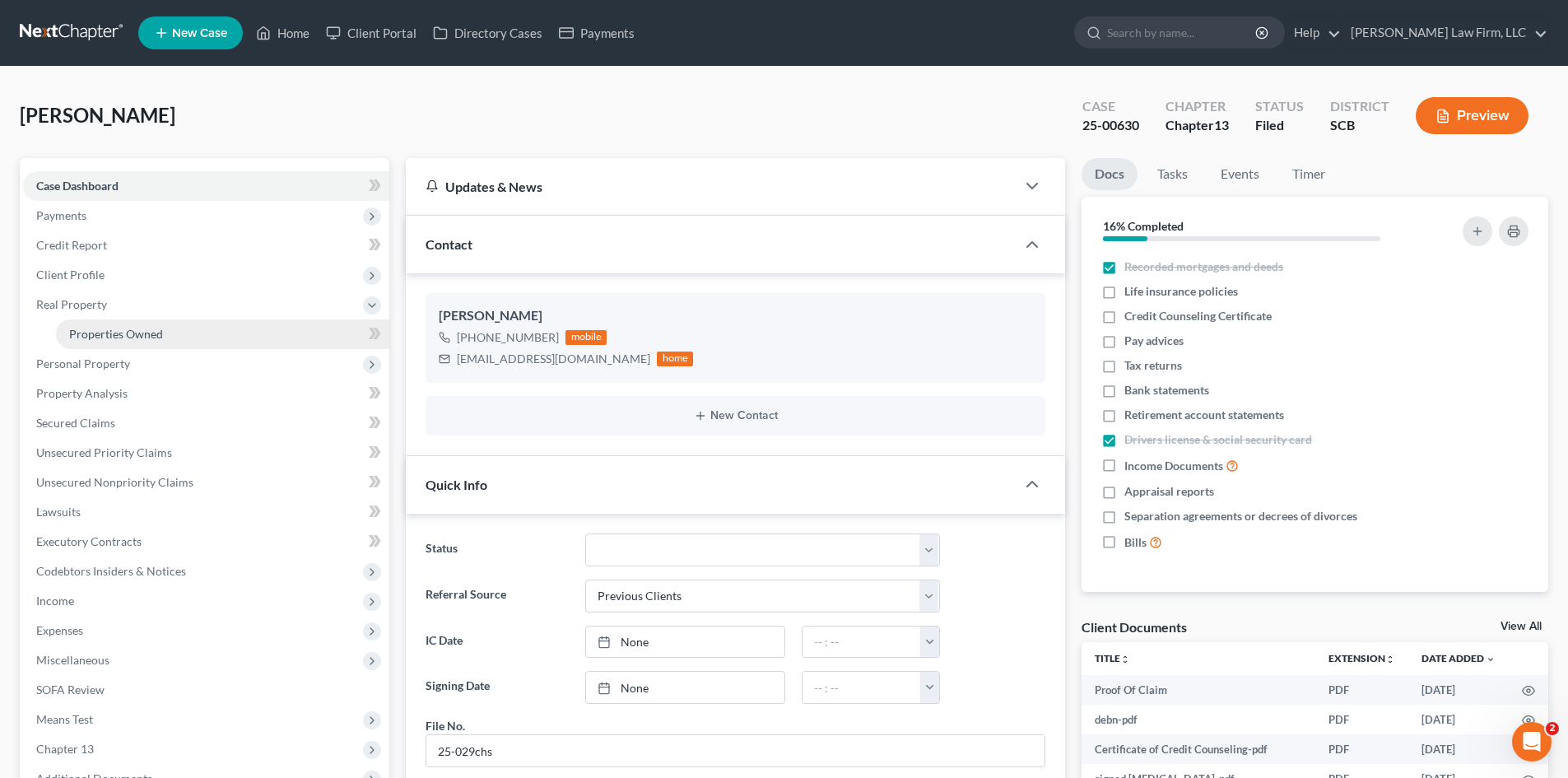
click at [99, 325] on link "Properties Owned" at bounding box center [222, 334] width 333 height 30
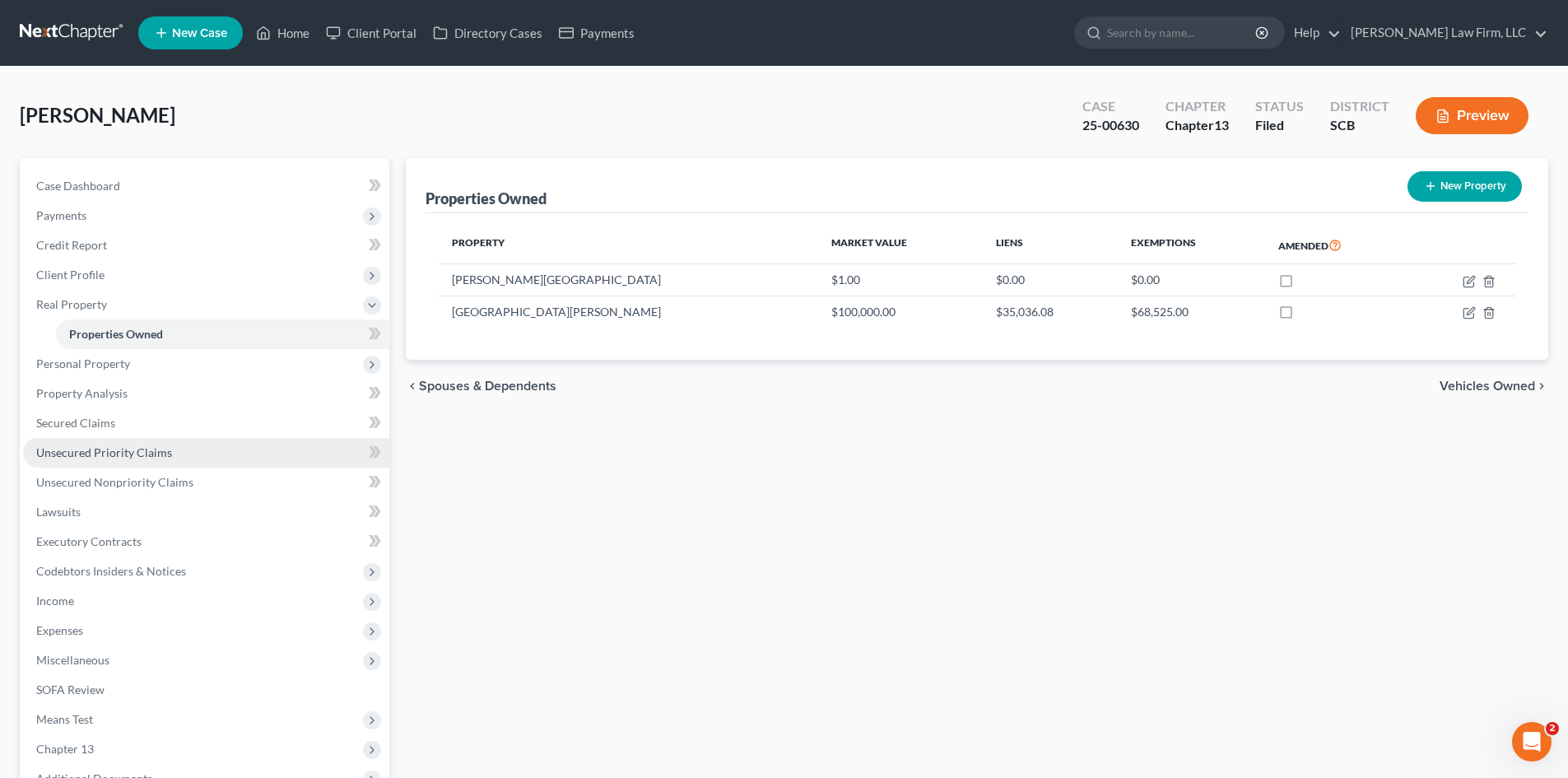
click at [81, 454] on span "Unsecured Priority Claims" at bounding box center [104, 452] width 136 height 14
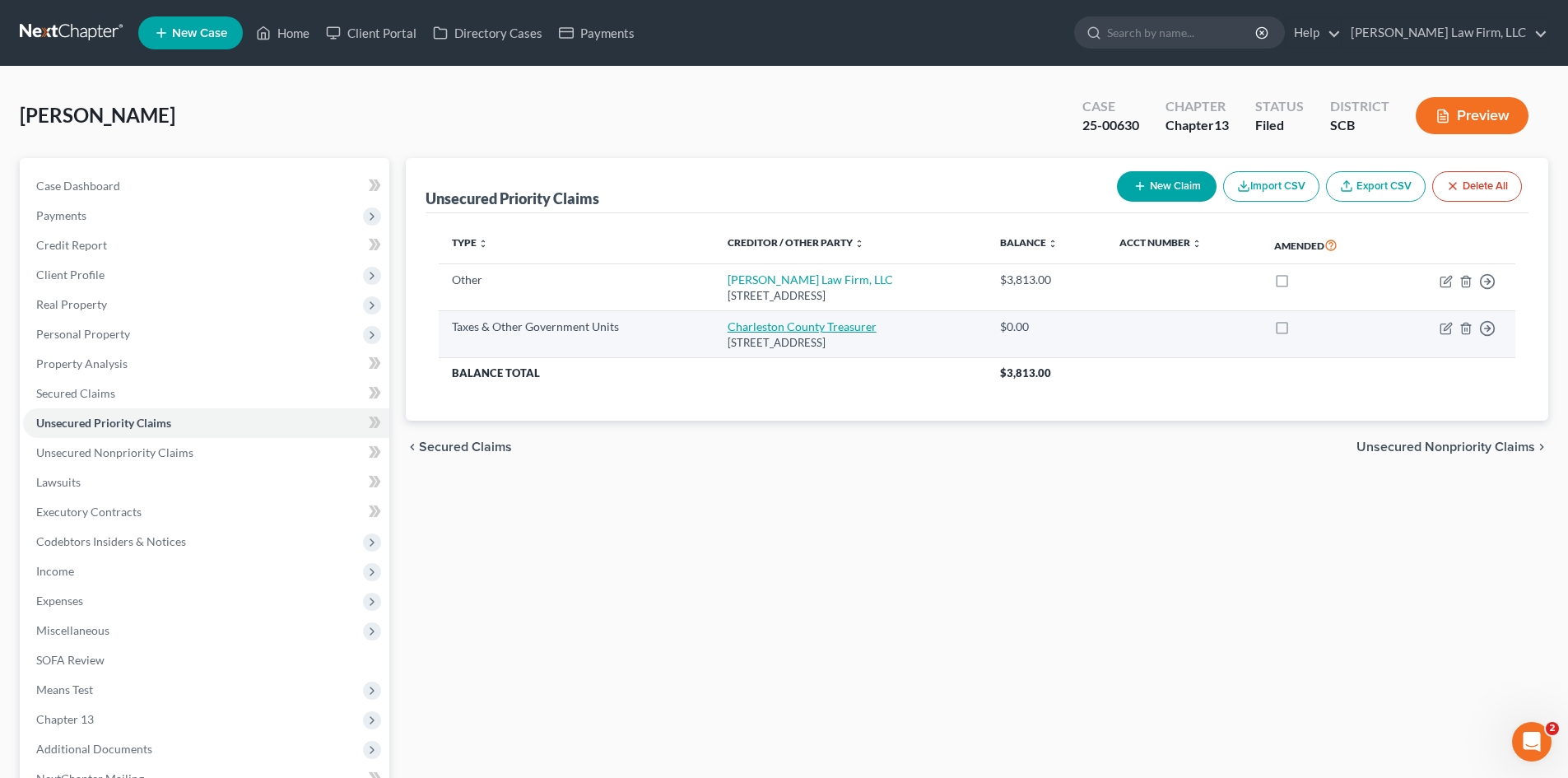
click at [745, 331] on link "Charleston County Treasurer" at bounding box center [802, 326] width 149 height 14
select select "4"
select select "42"
select select "0"
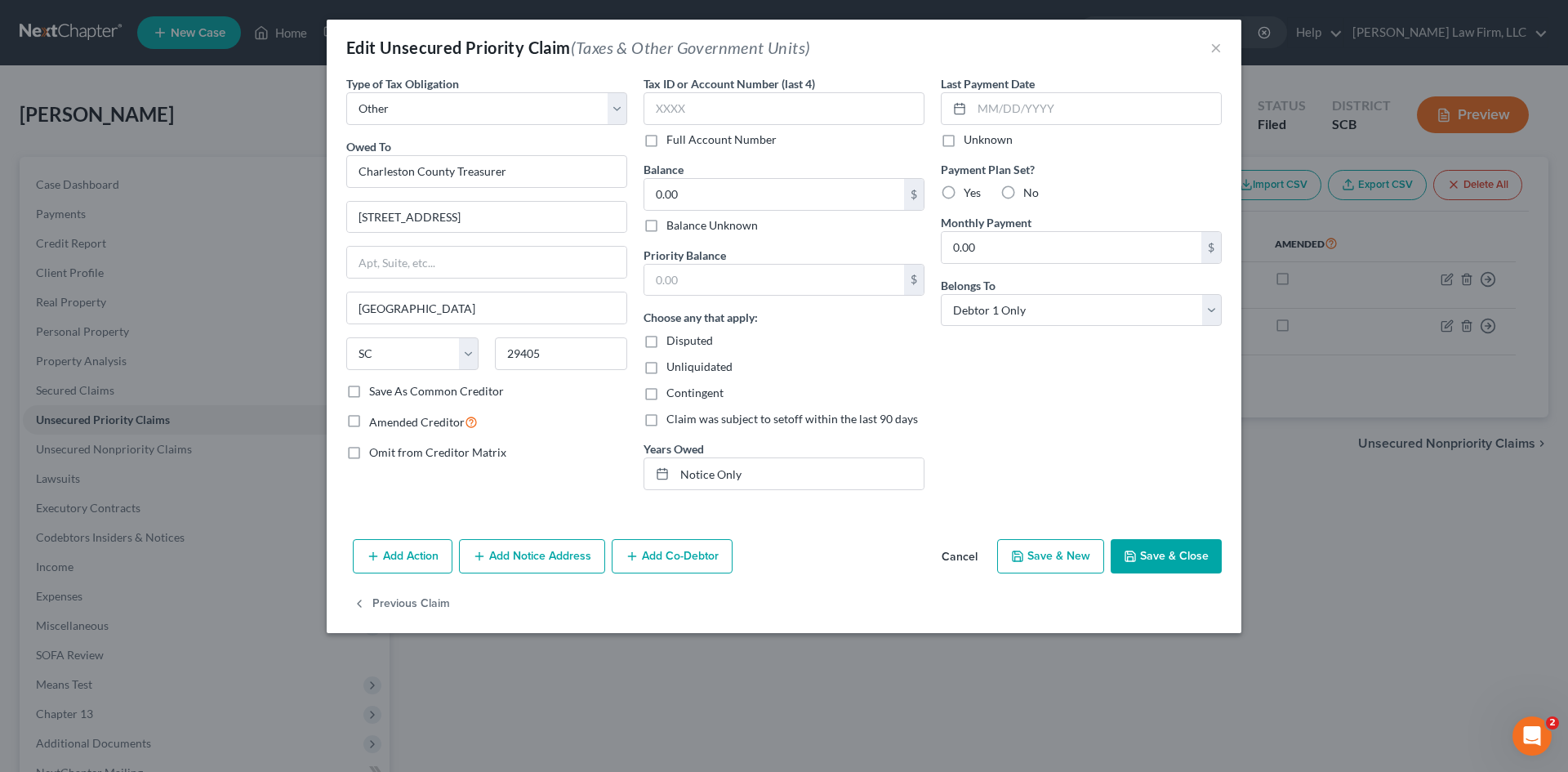
click at [952, 564] on button "Cancel" at bounding box center [959, 557] width 62 height 33
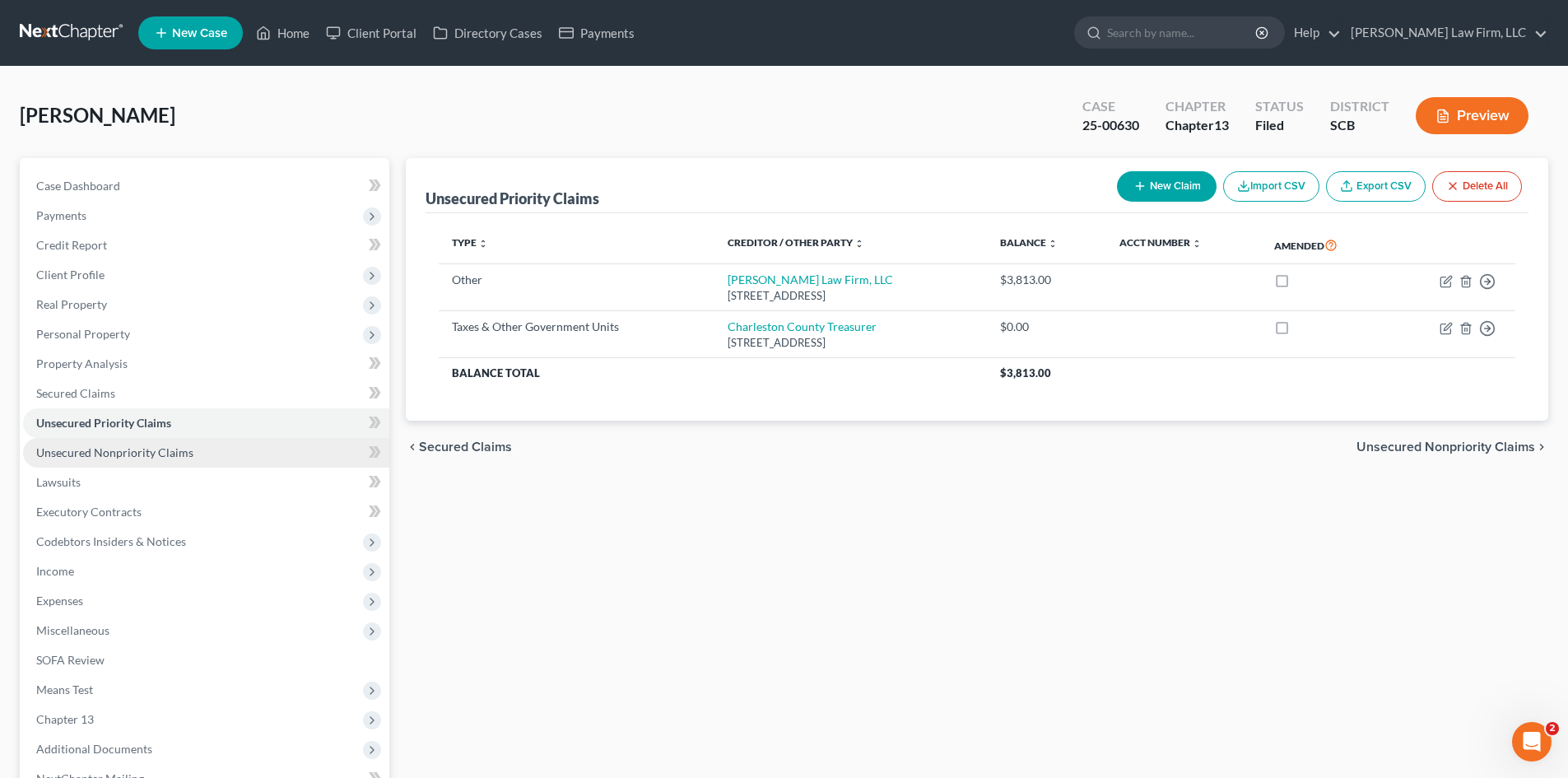
click at [150, 451] on span "Unsecured Nonpriority Claims" at bounding box center [115, 452] width 157 height 14
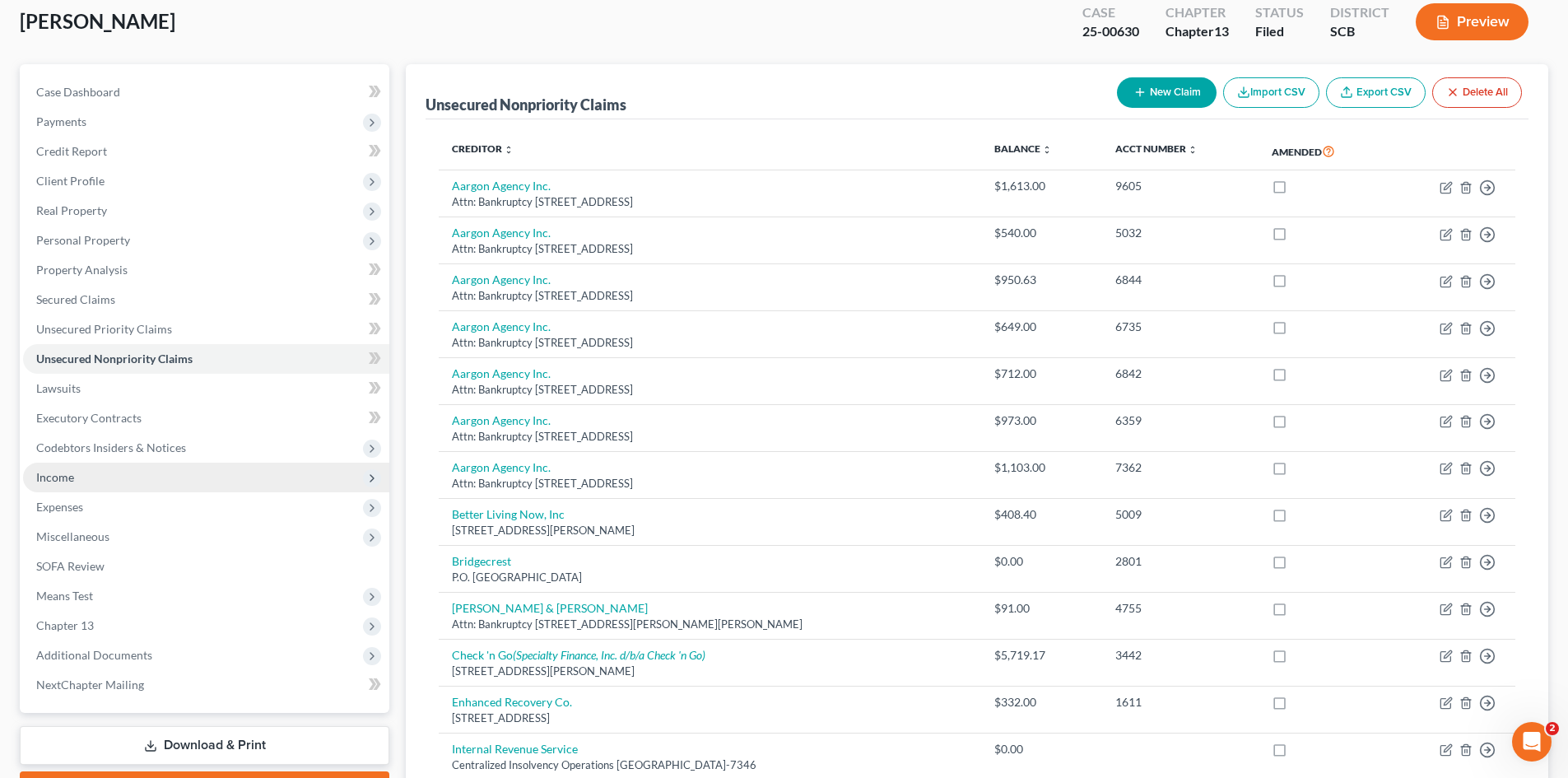
scroll to position [165, 0]
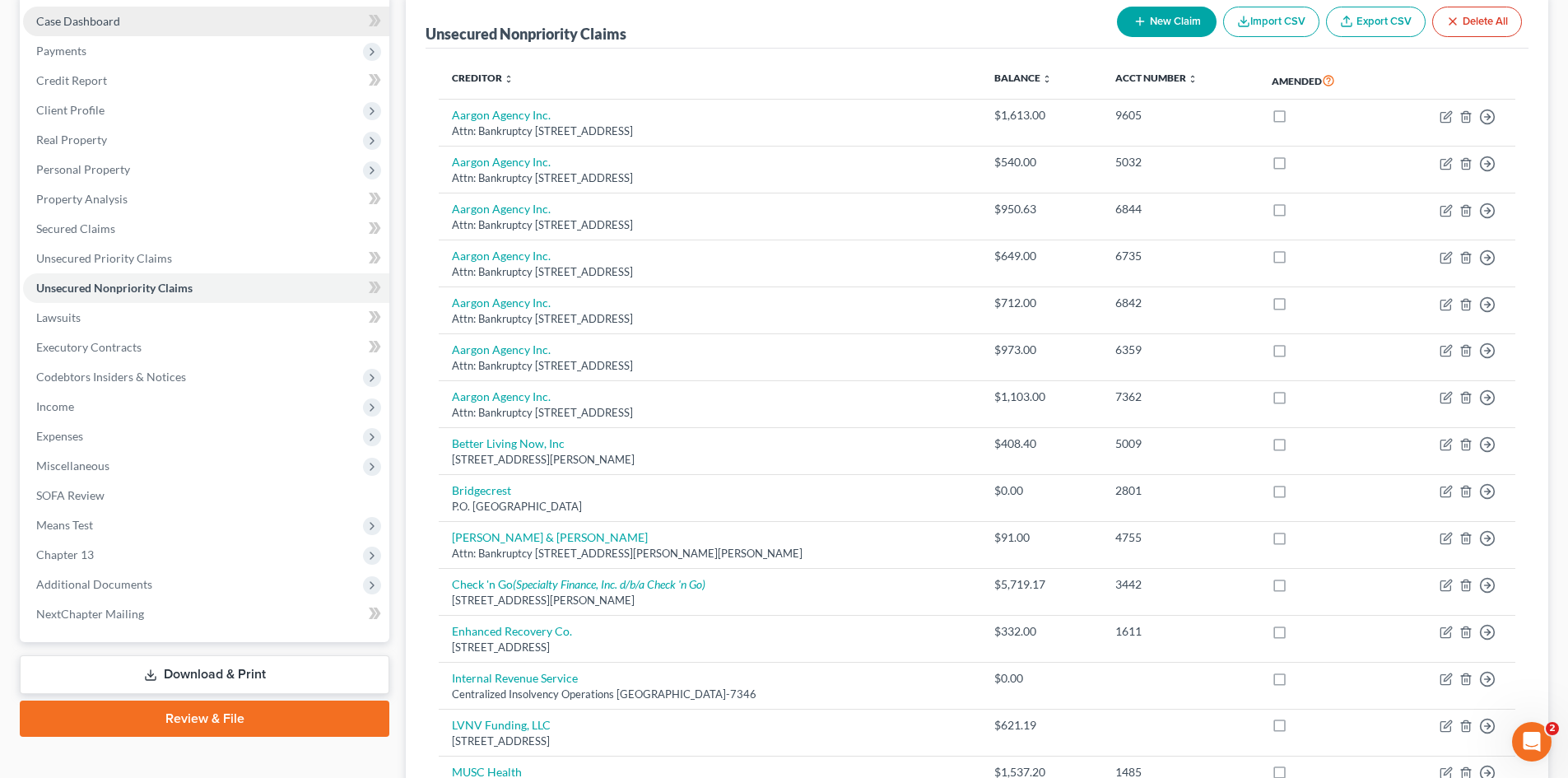
click at [81, 24] on span "Case Dashboard" at bounding box center [78, 21] width 84 height 14
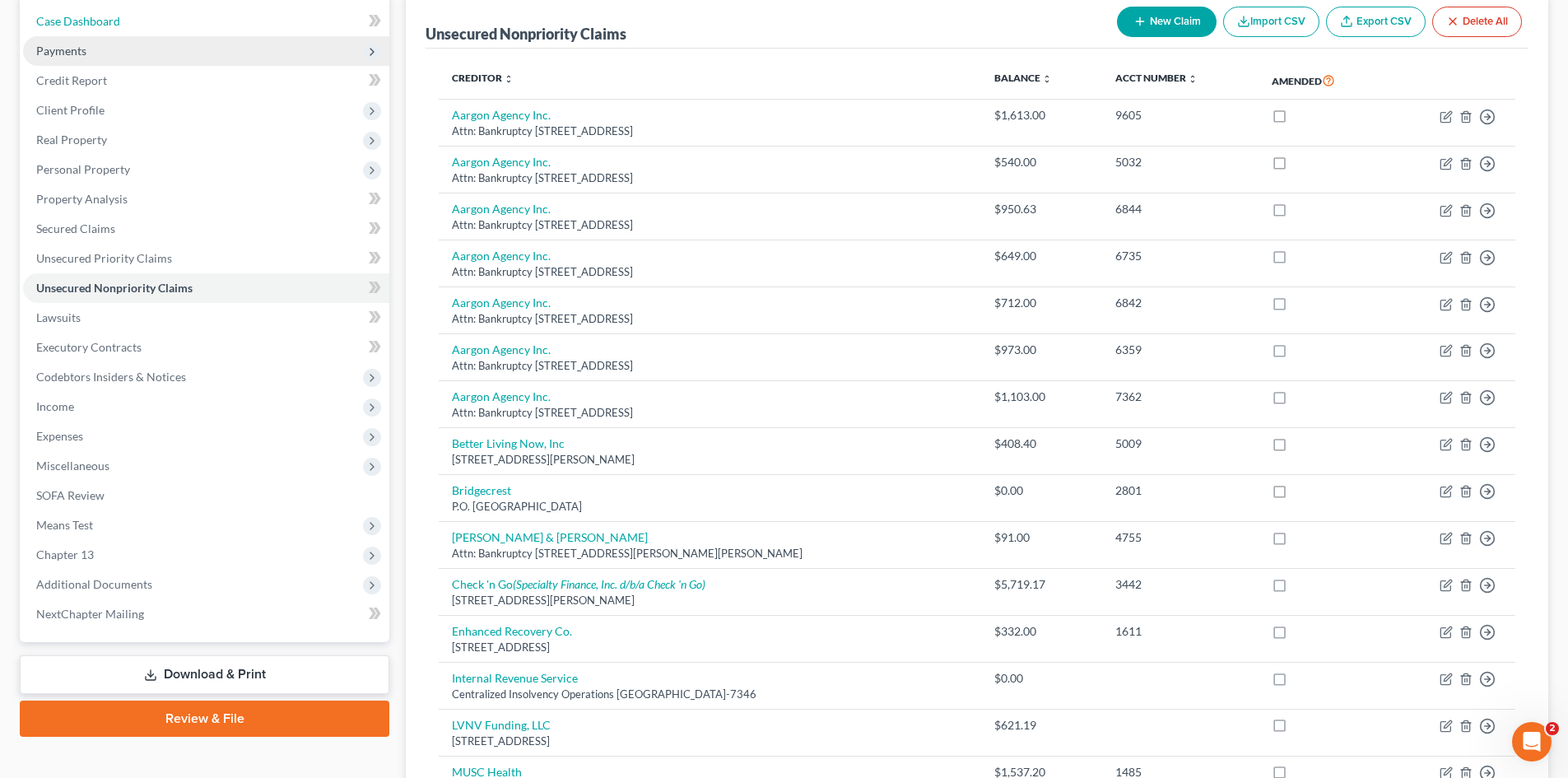
select select "1"
select select "0"
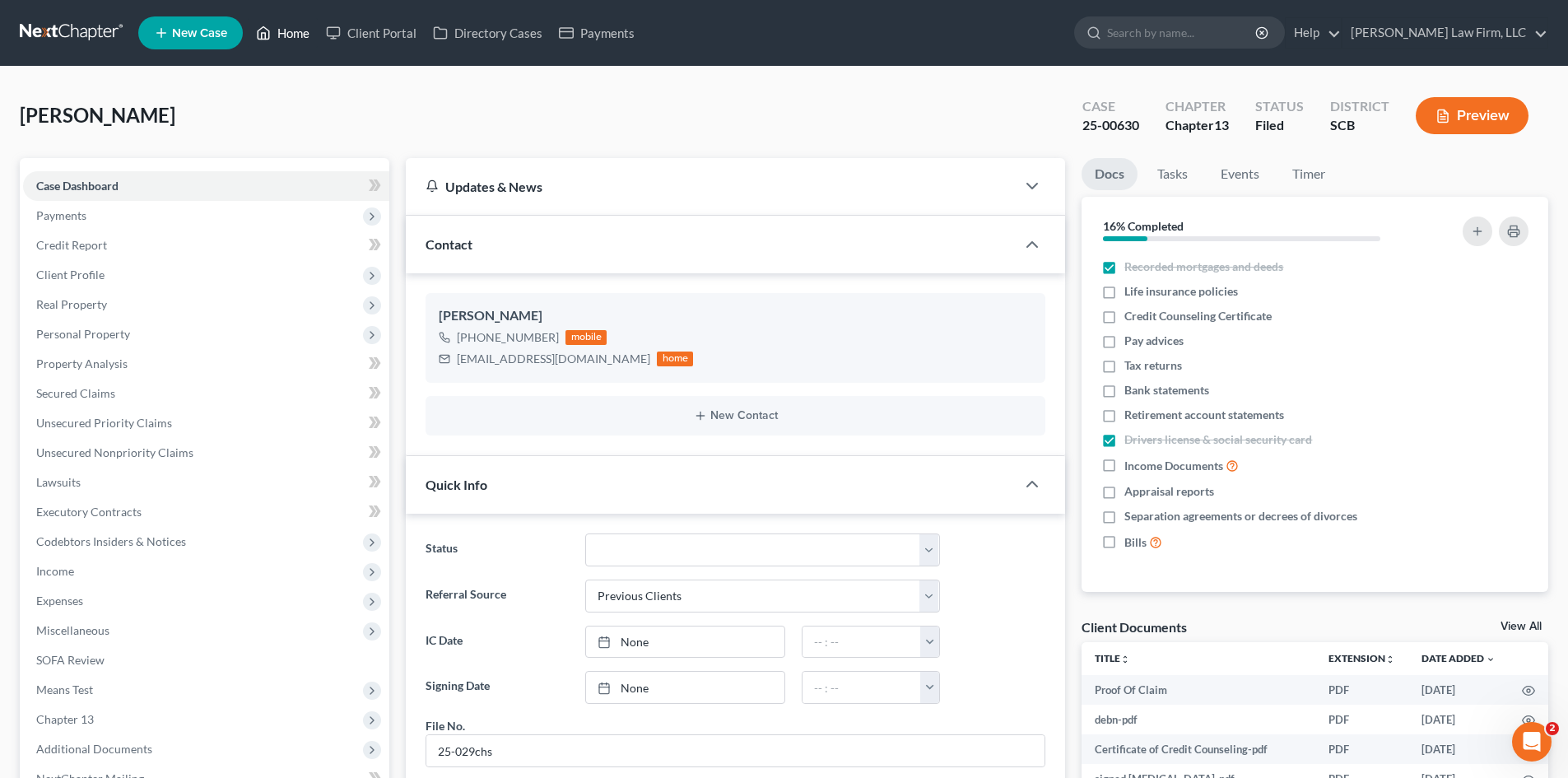
click at [288, 41] on link "Home" at bounding box center [283, 33] width 70 height 30
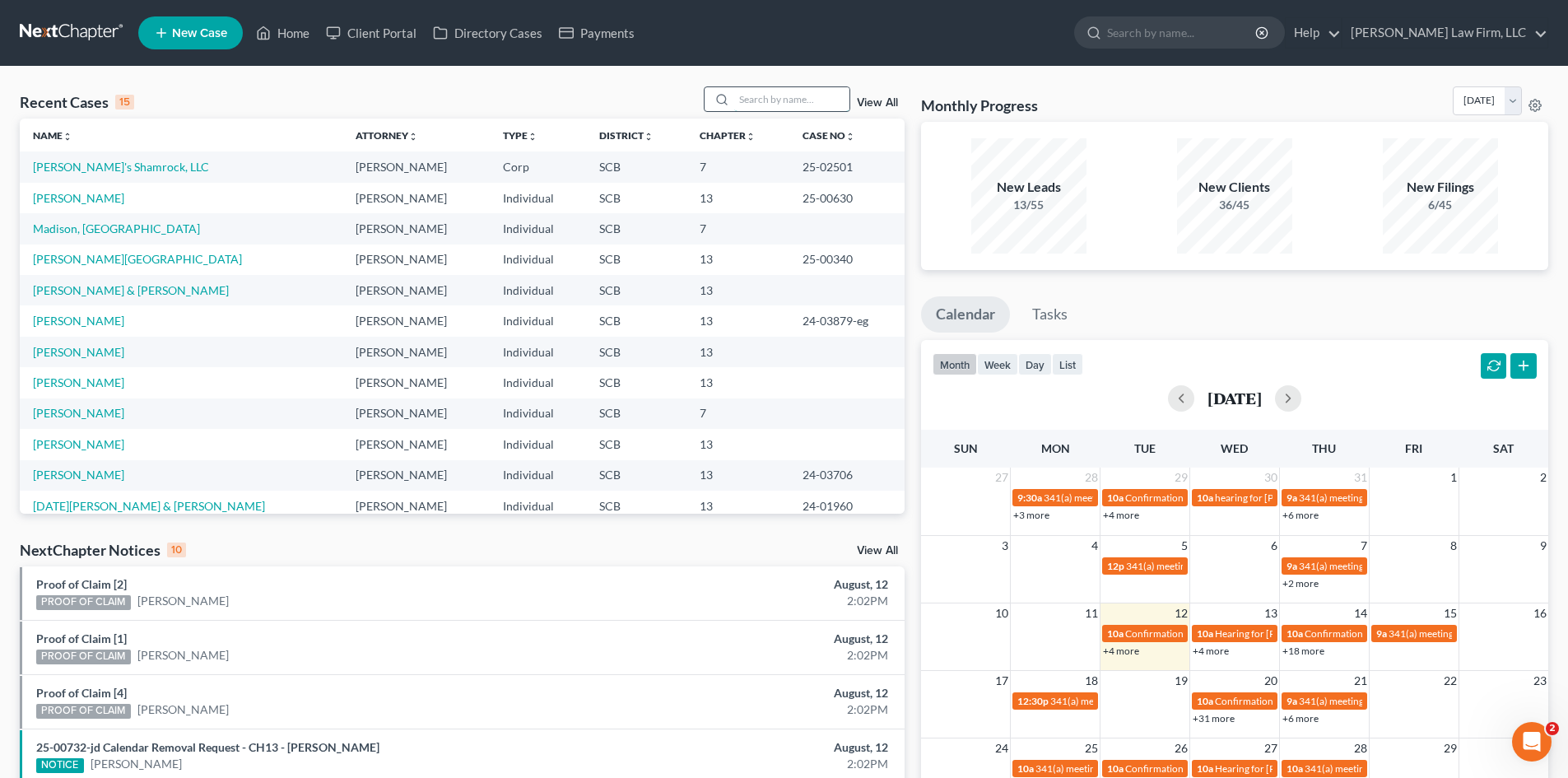
click at [747, 102] on input "search" at bounding box center [791, 98] width 115 height 24
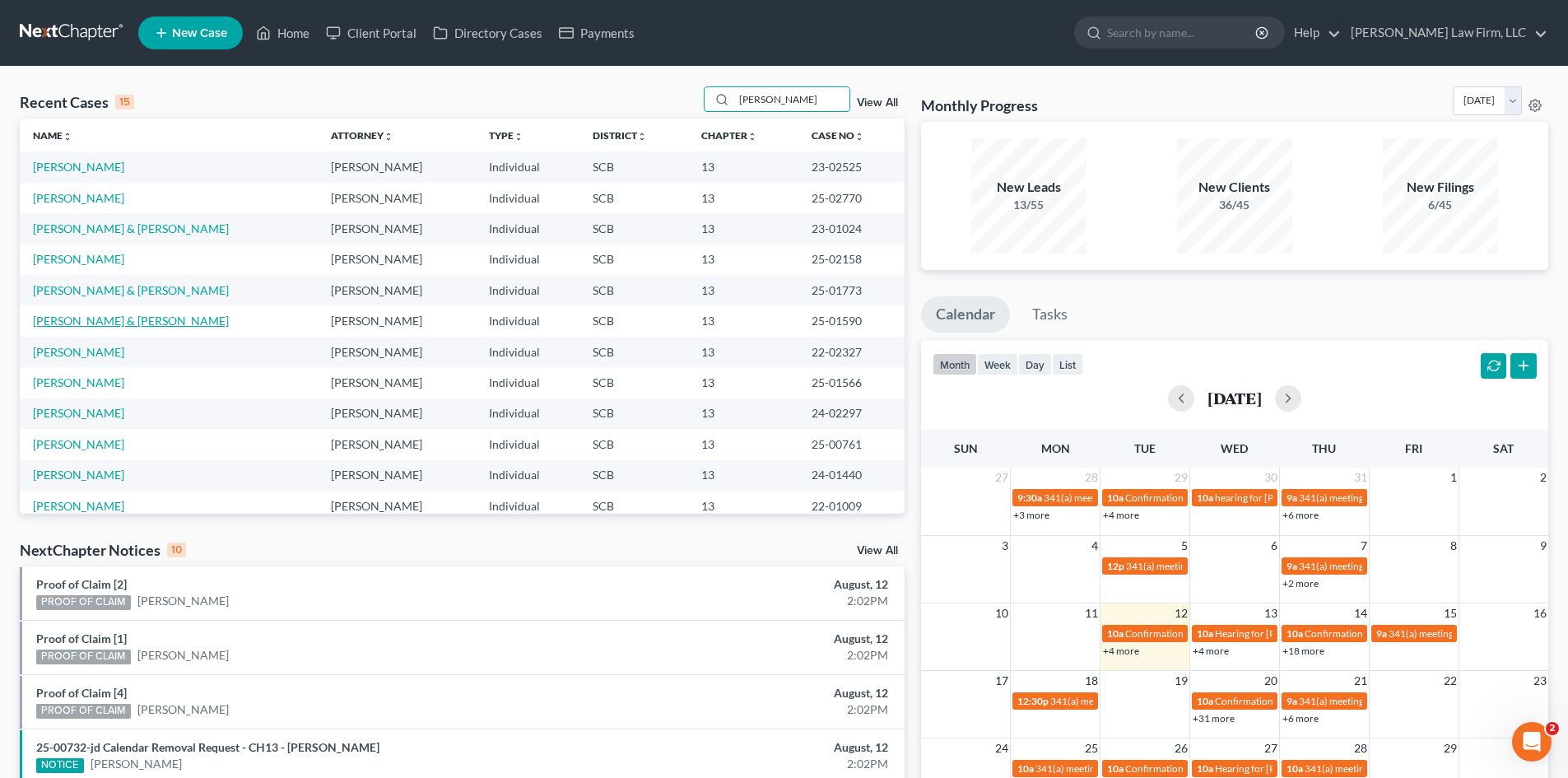
type input "[PERSON_NAME]"
click at [155, 320] on link "[PERSON_NAME] & [PERSON_NAME]" at bounding box center [130, 320] width 196 height 14
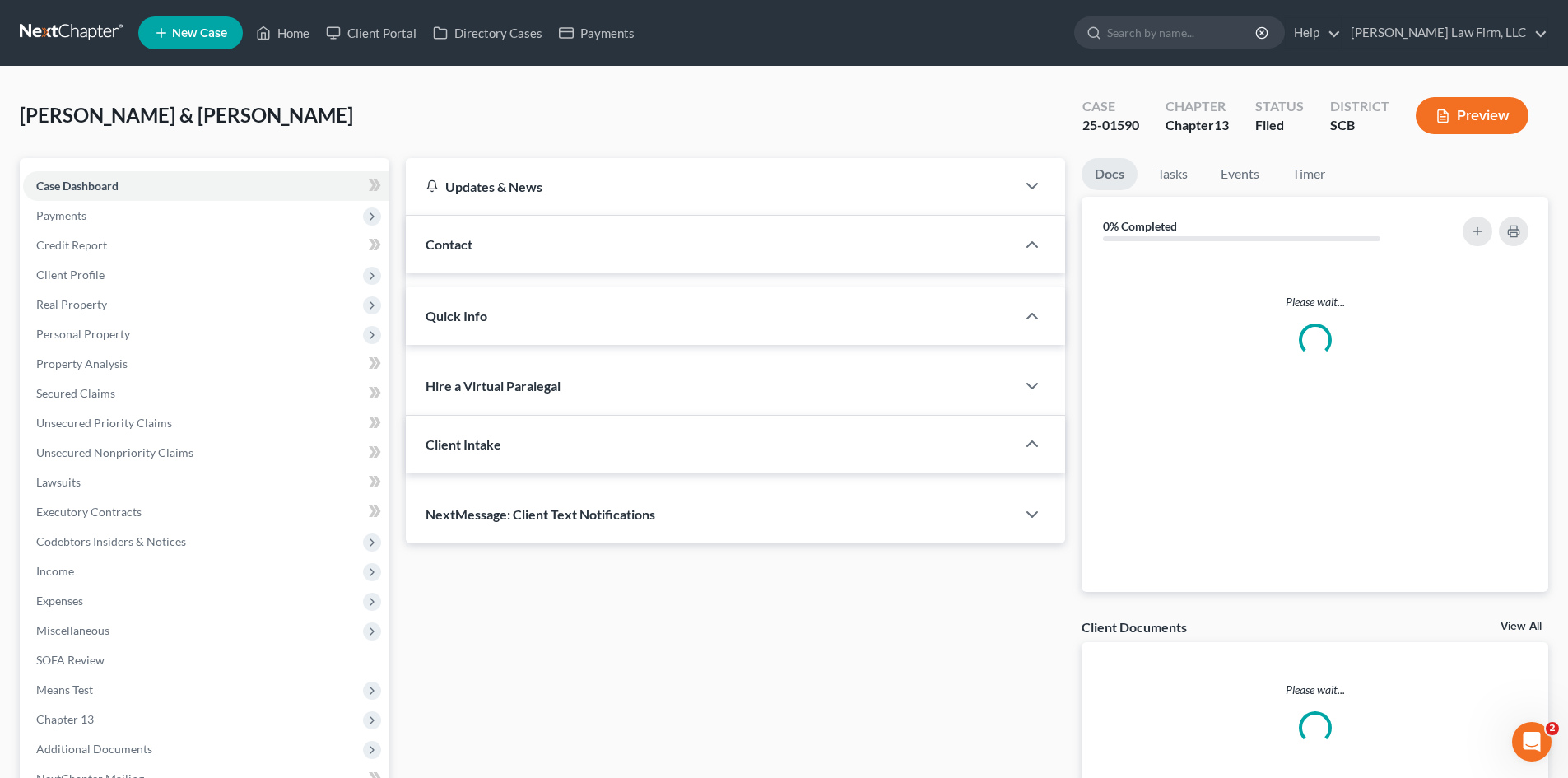
select select "0"
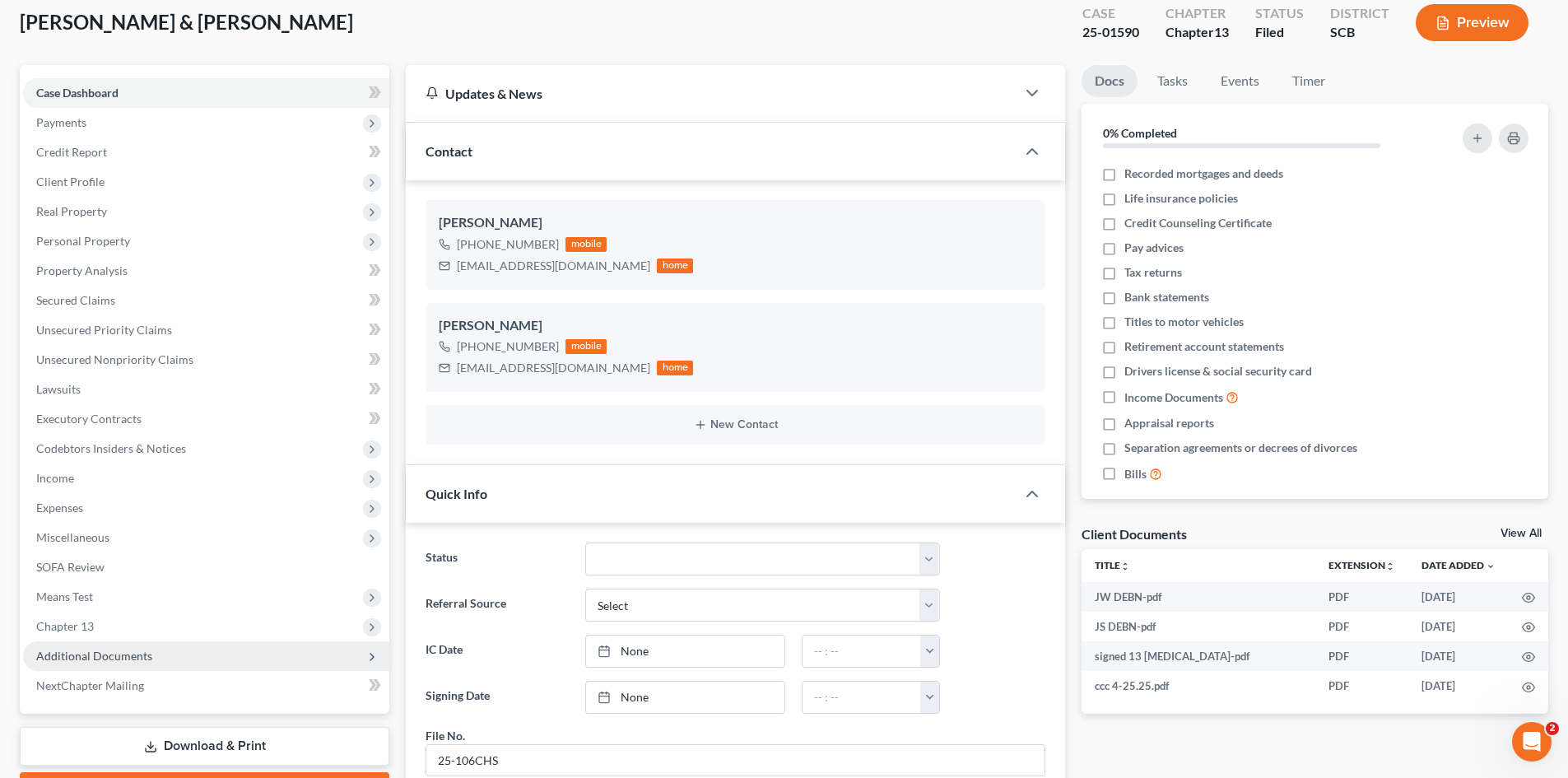
scroll to position [247, 0]
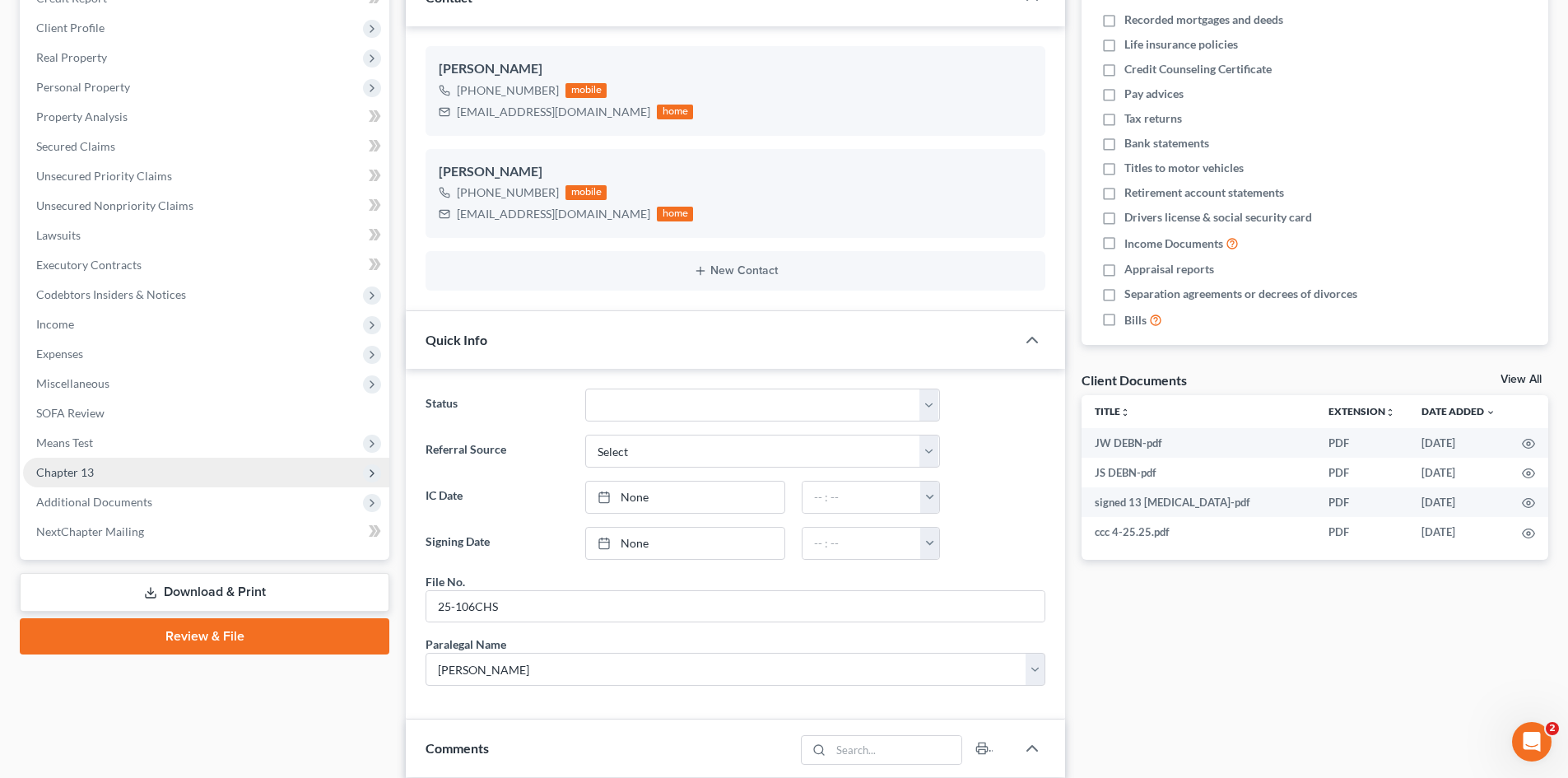
click at [51, 472] on span "Chapter 13" at bounding box center [66, 472] width 58 height 14
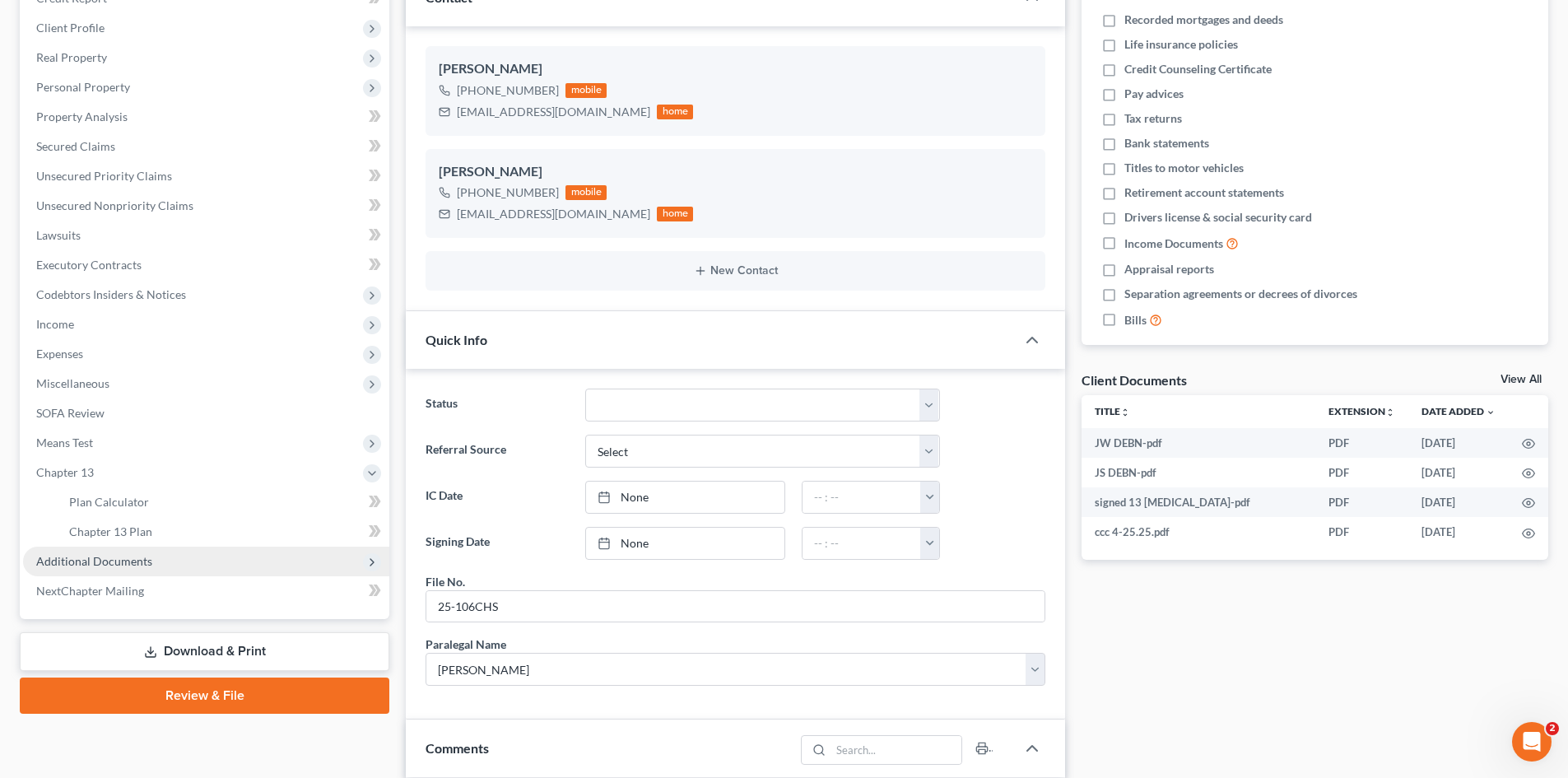
click at [62, 558] on span "Additional Documents" at bounding box center [95, 561] width 116 height 14
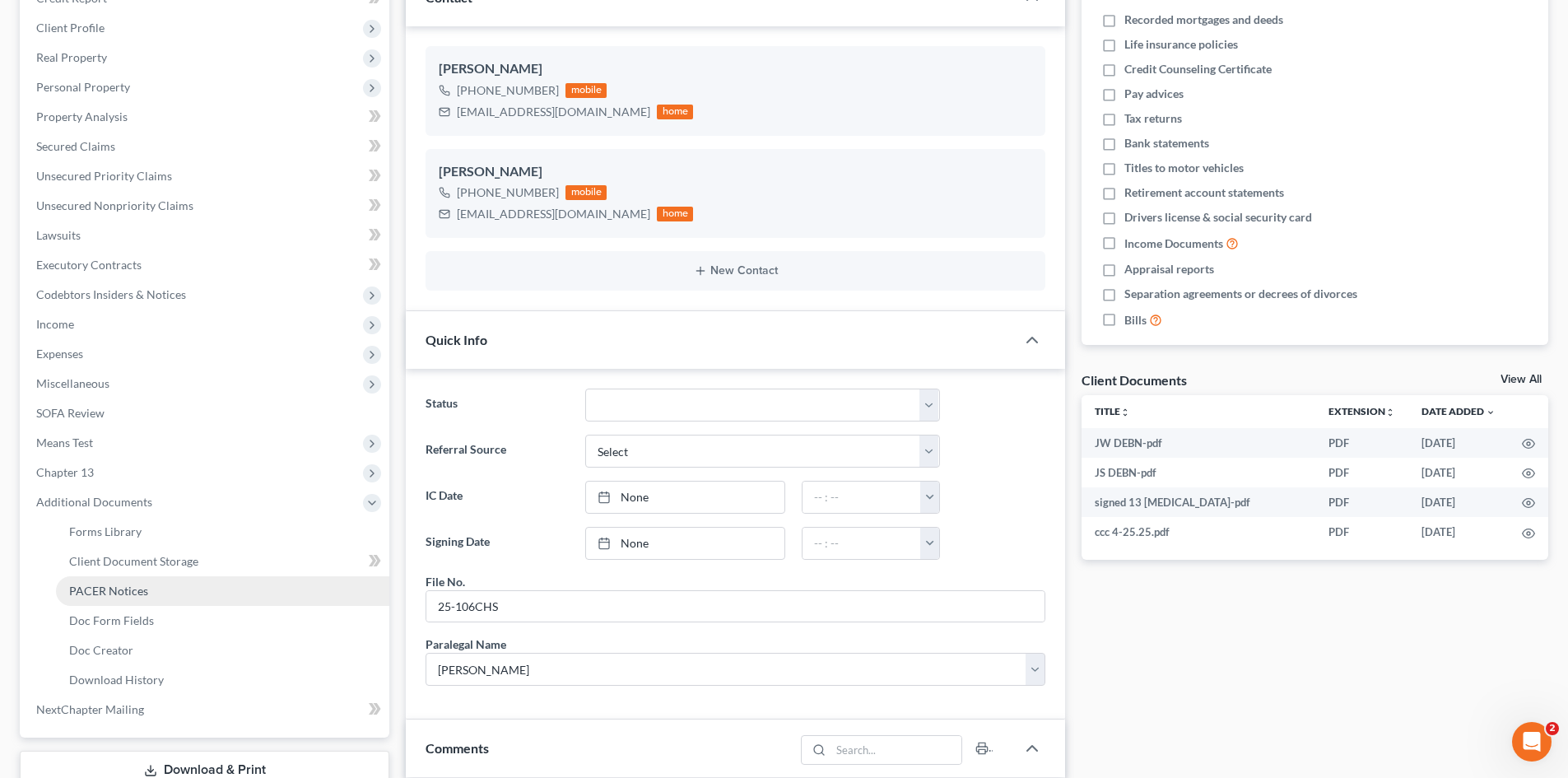
click at [94, 597] on link "PACER Notices" at bounding box center [222, 591] width 333 height 30
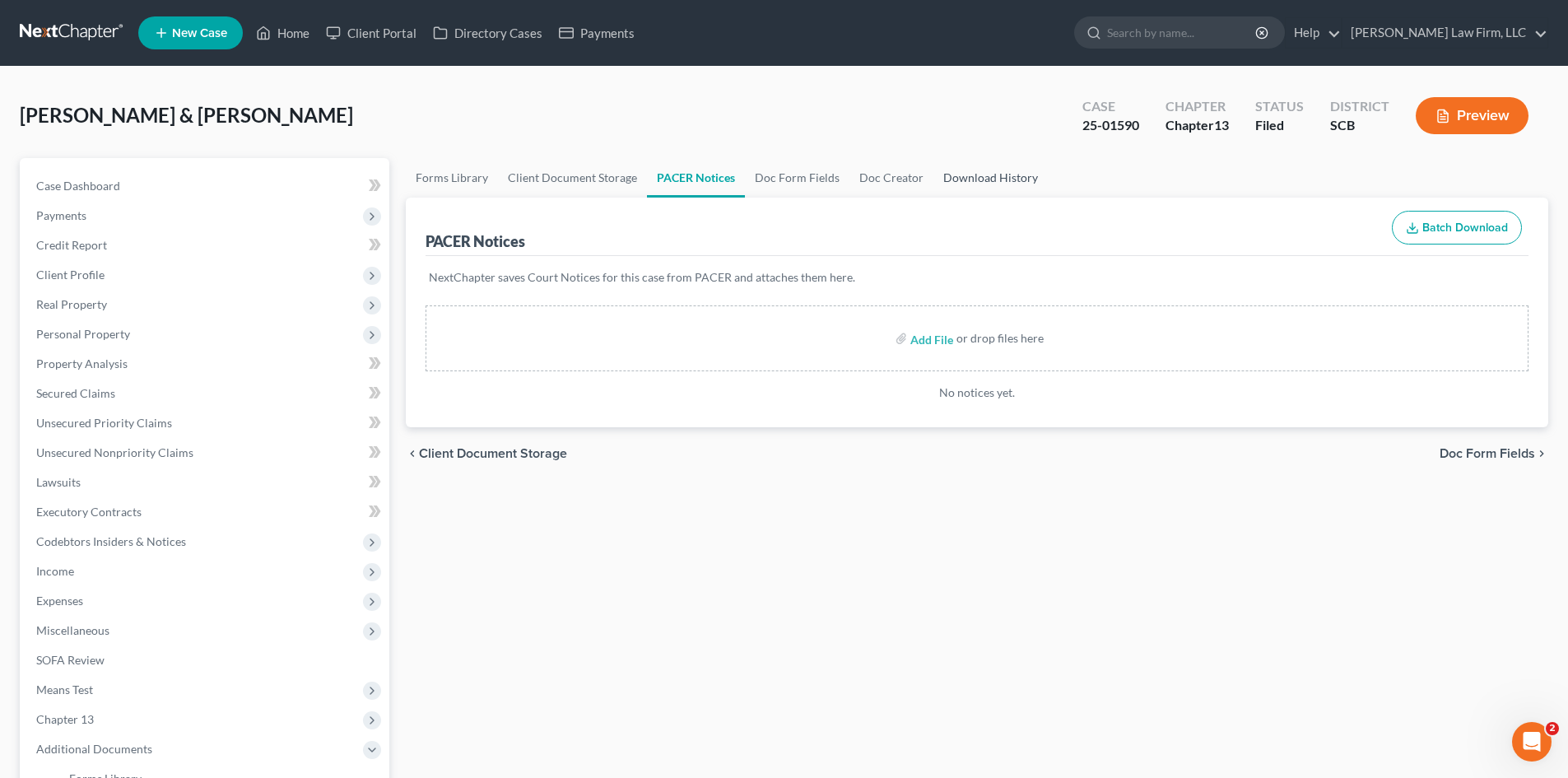
click at [968, 177] on link "Download History" at bounding box center [990, 178] width 115 height 40
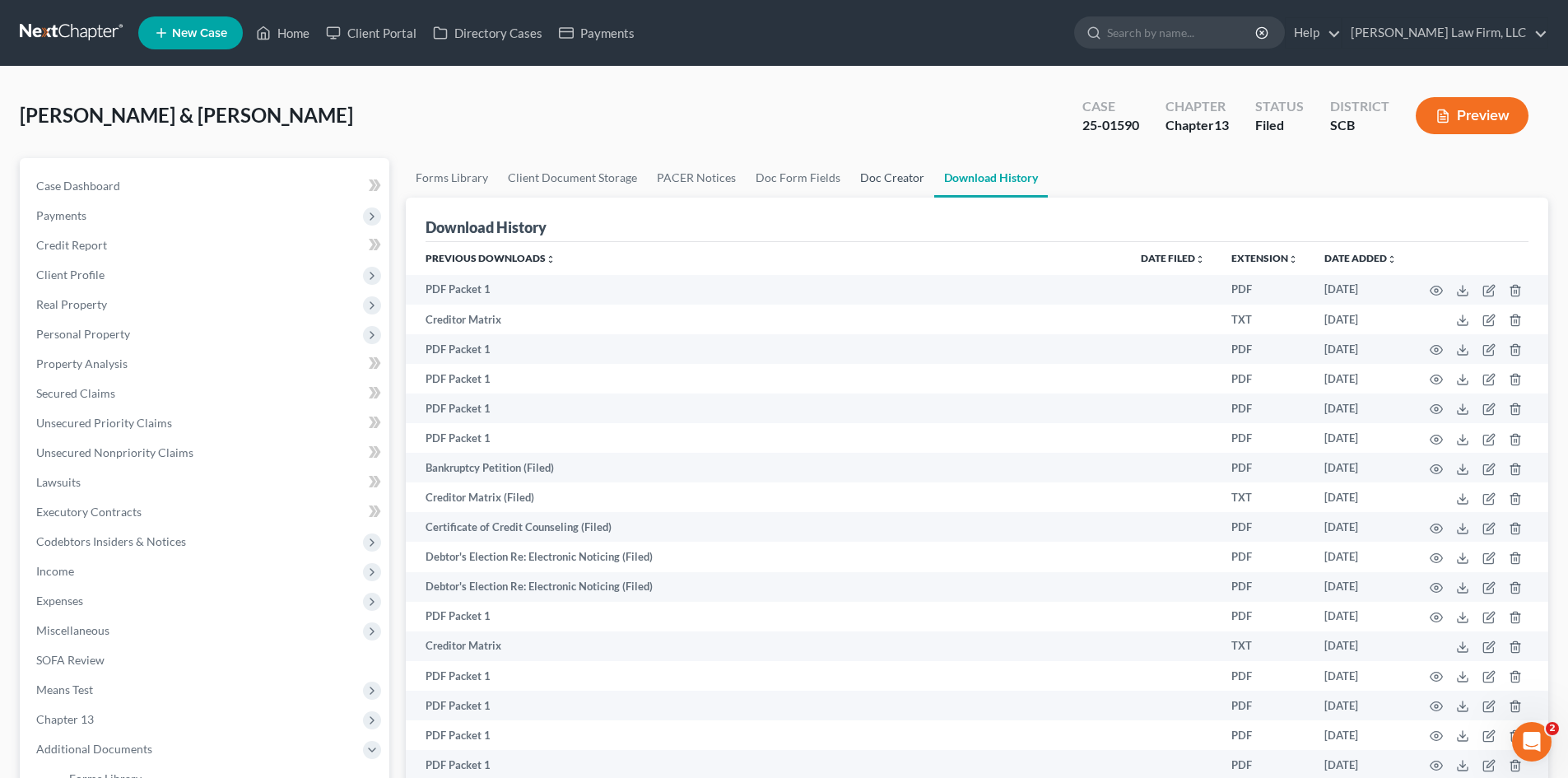
click at [899, 187] on link "Doc Creator" at bounding box center [892, 178] width 84 height 40
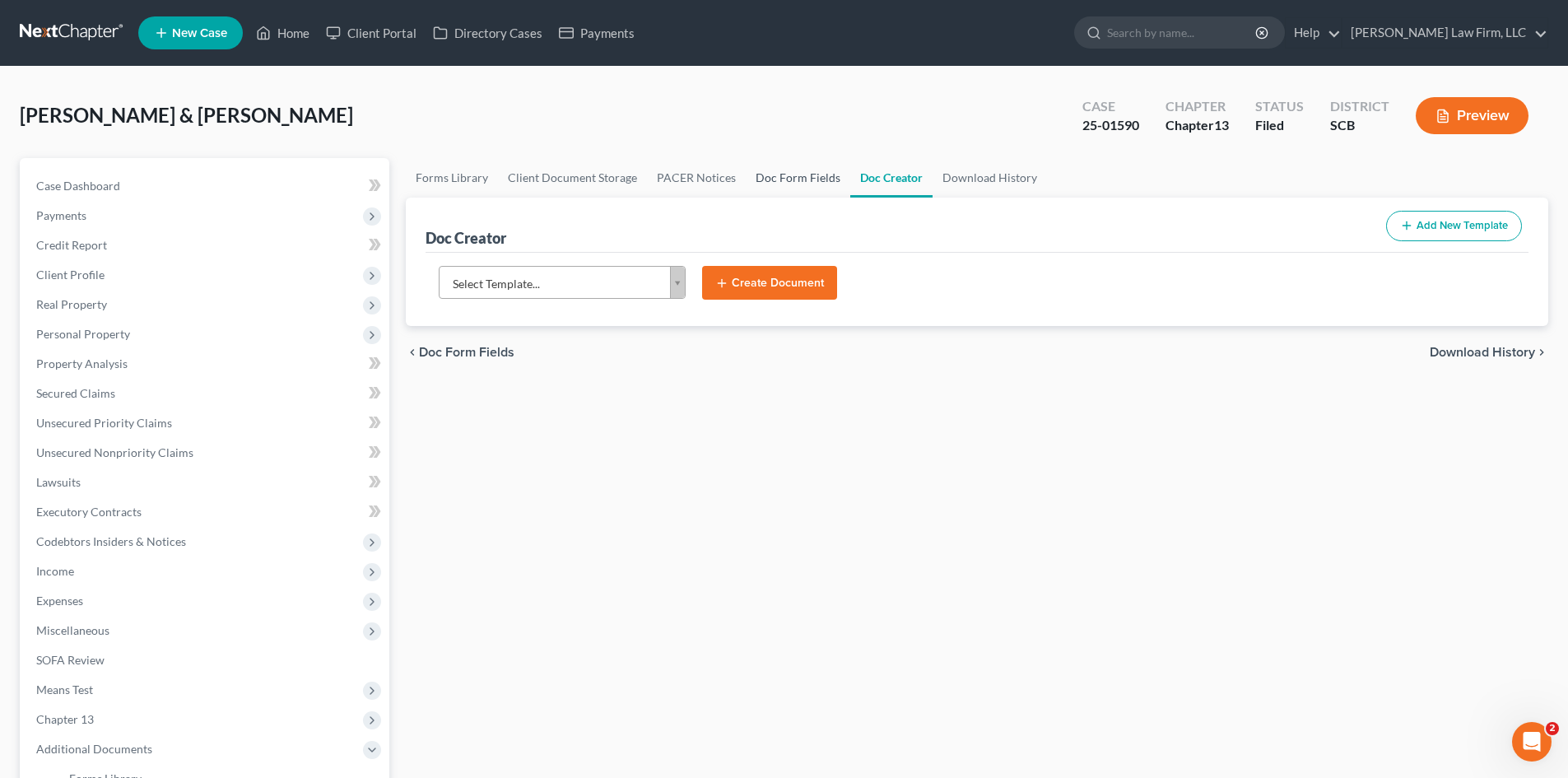
click at [758, 183] on link "Doc Form Fields" at bounding box center [798, 178] width 104 height 40
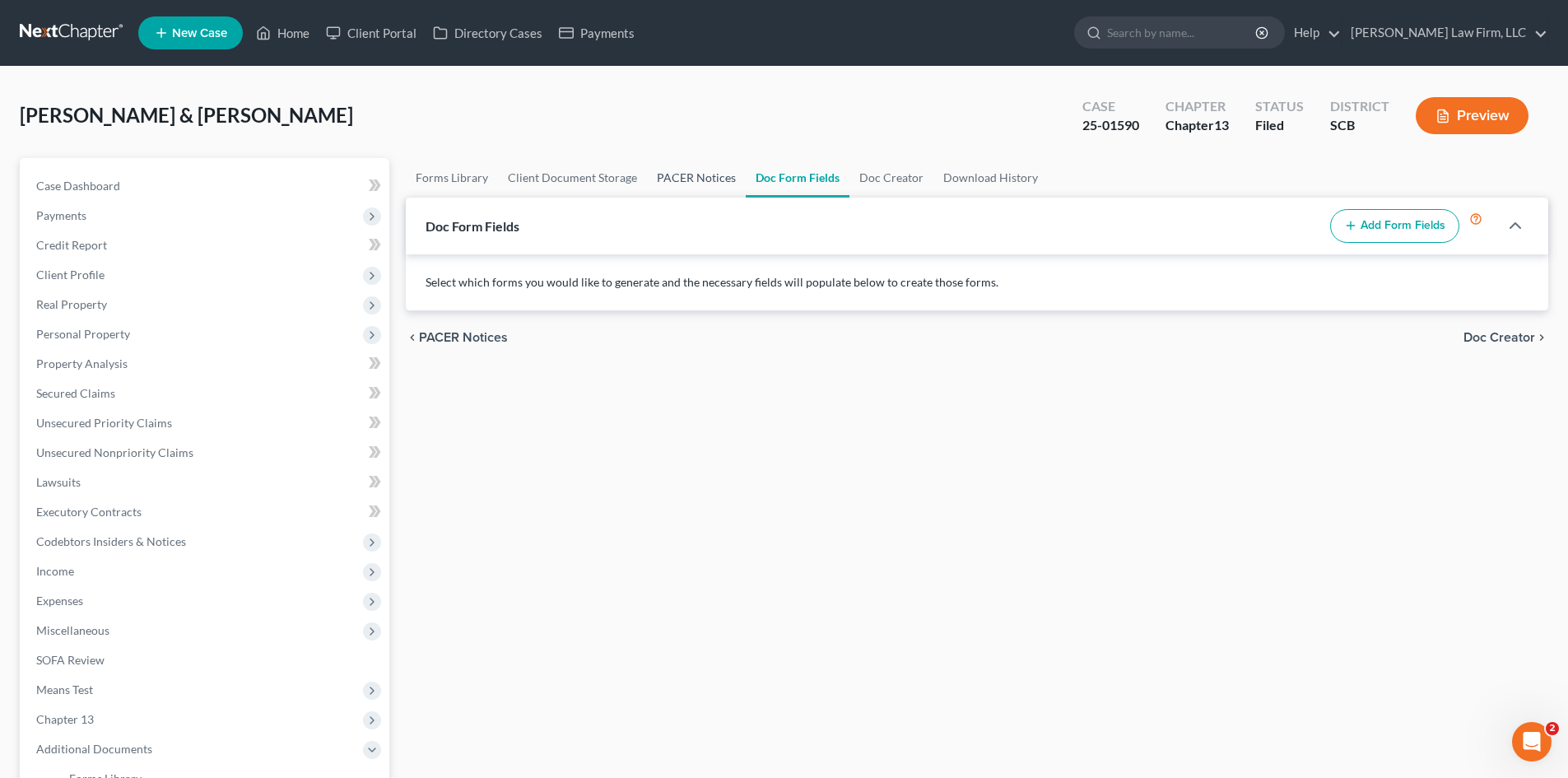
click at [691, 182] on link "PACER Notices" at bounding box center [696, 178] width 98 height 40
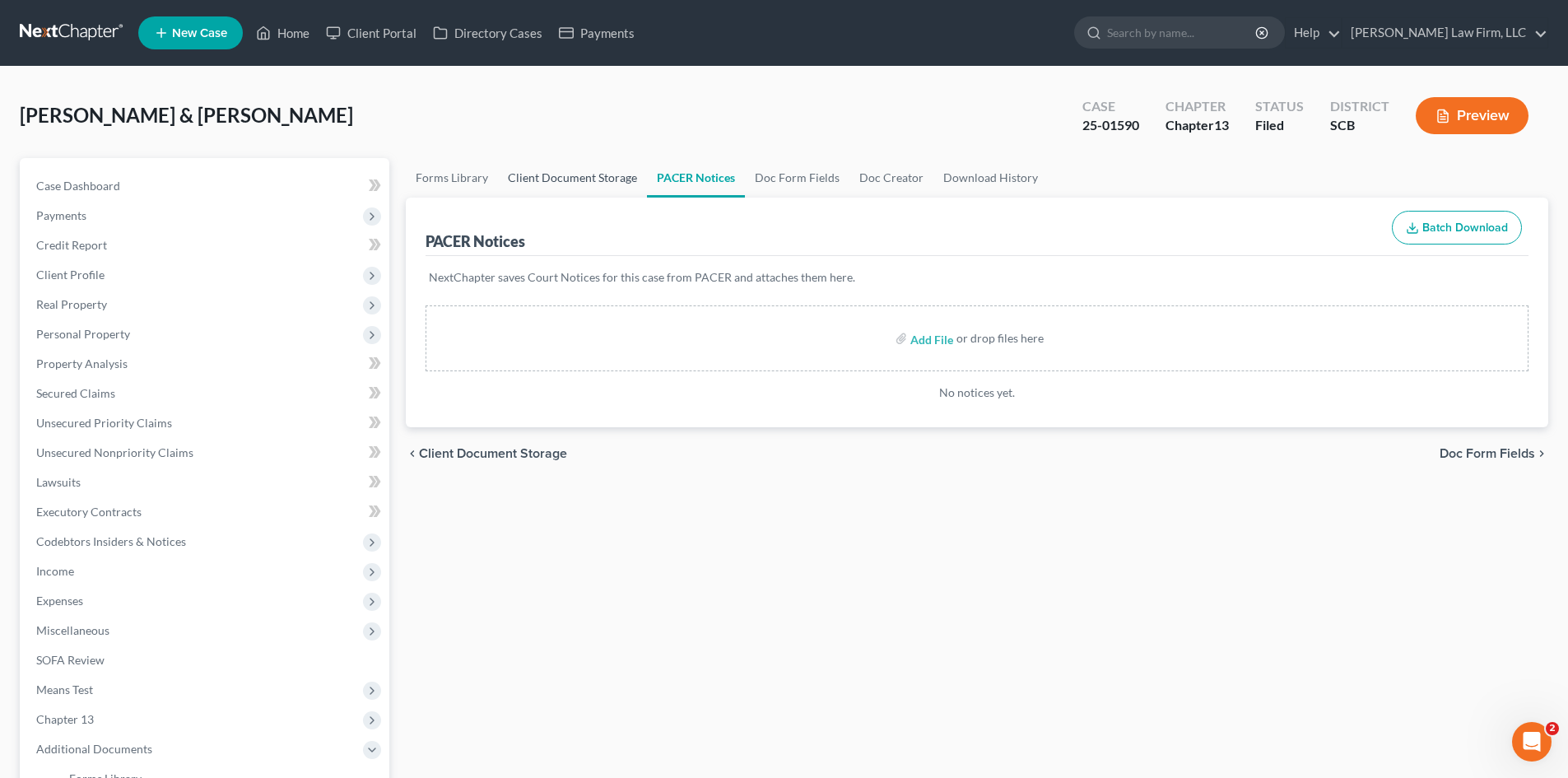
click at [531, 185] on link "Client Document Storage" at bounding box center [572, 178] width 149 height 40
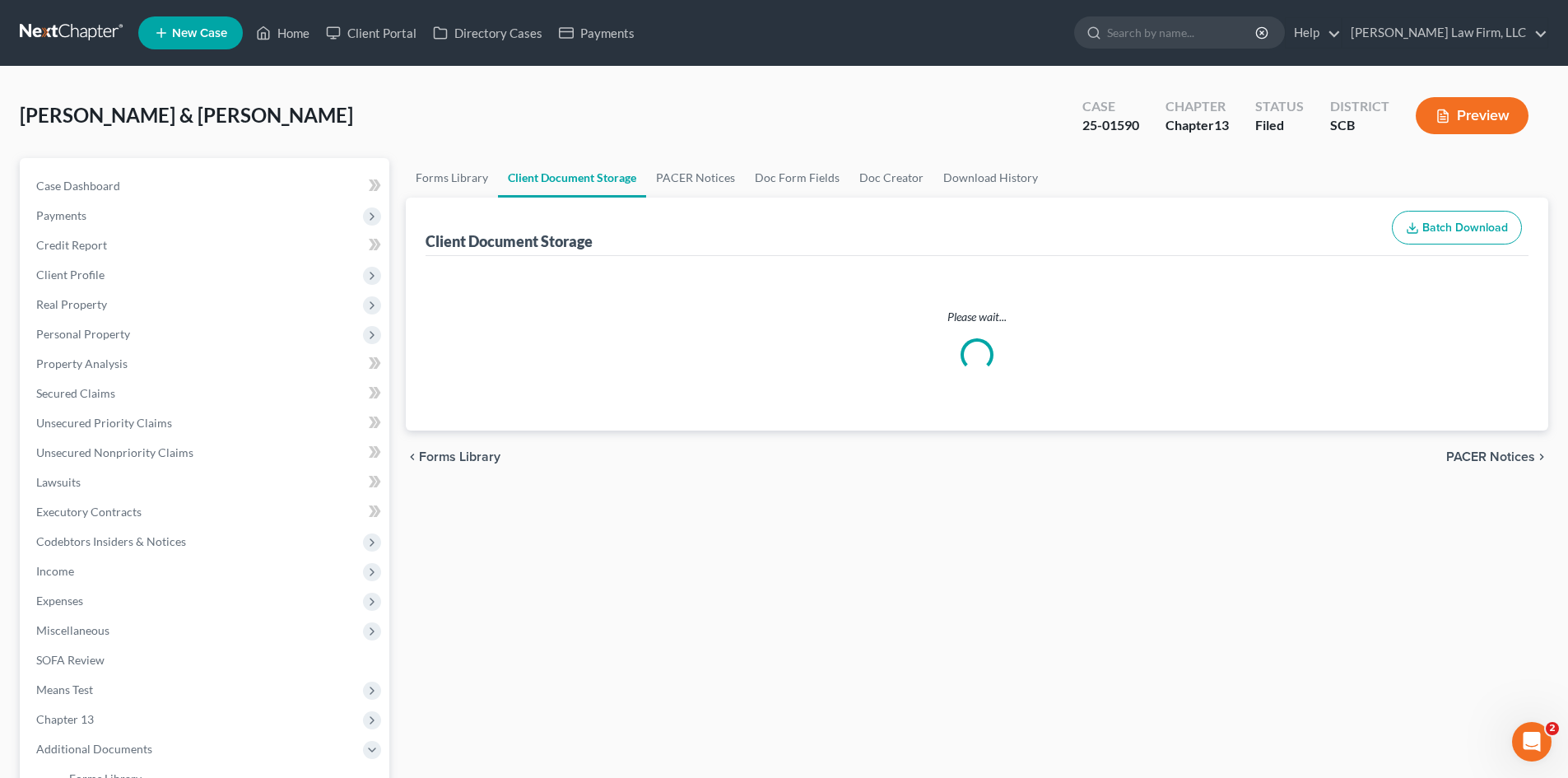
select select "6"
select select "16"
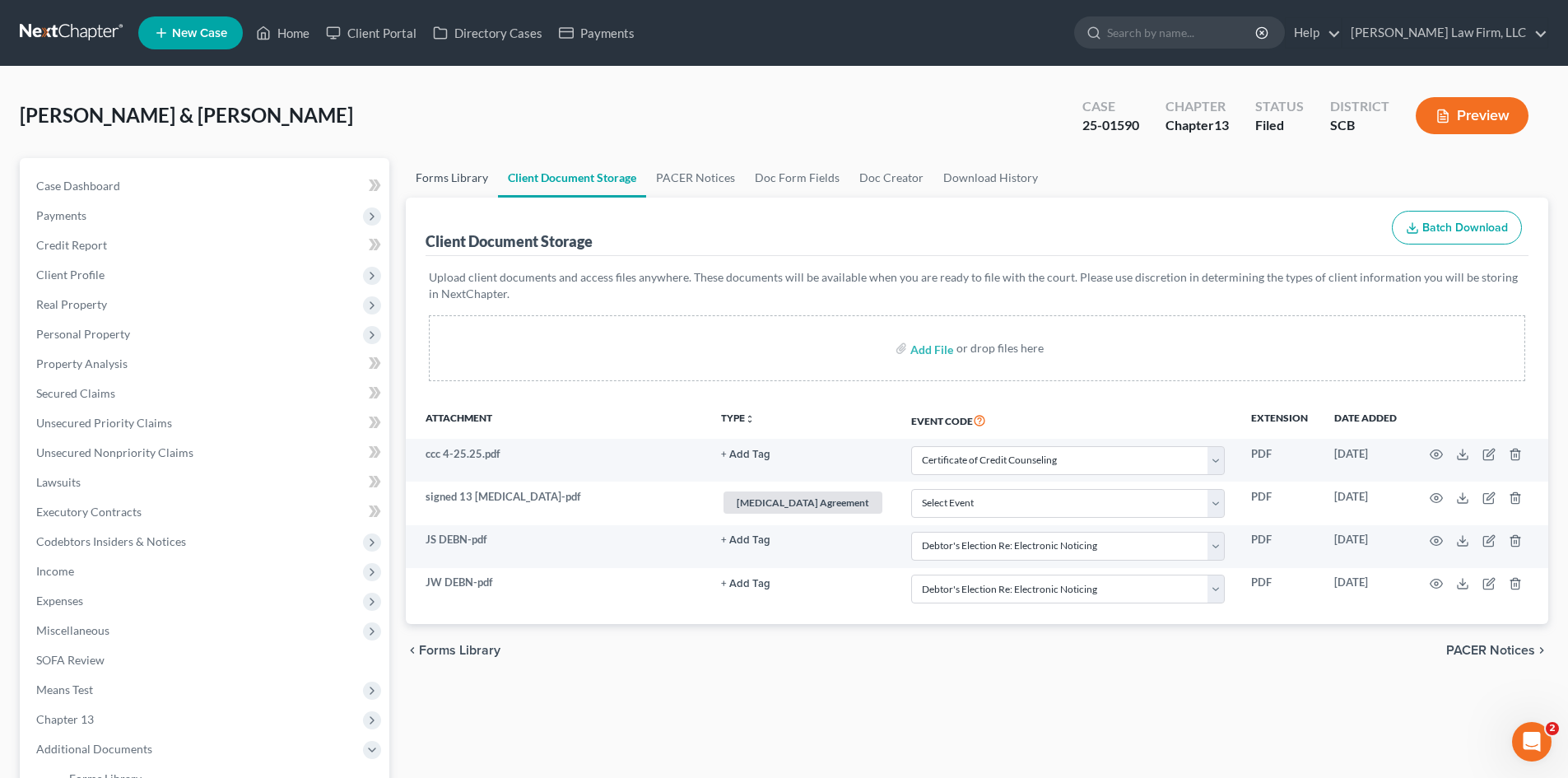
click at [444, 178] on link "Forms Library" at bounding box center [453, 178] width 93 height 40
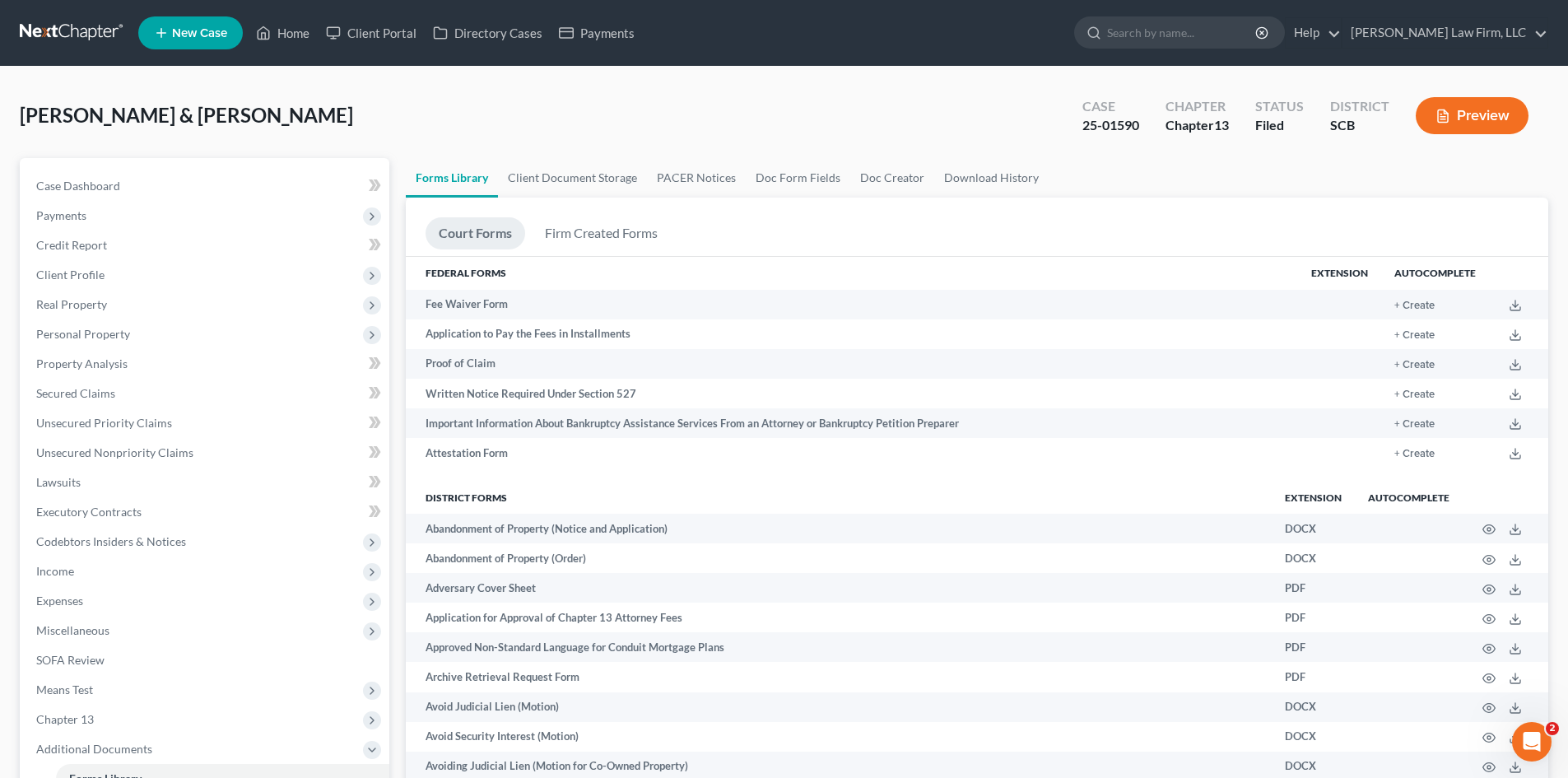
scroll to position [165, 0]
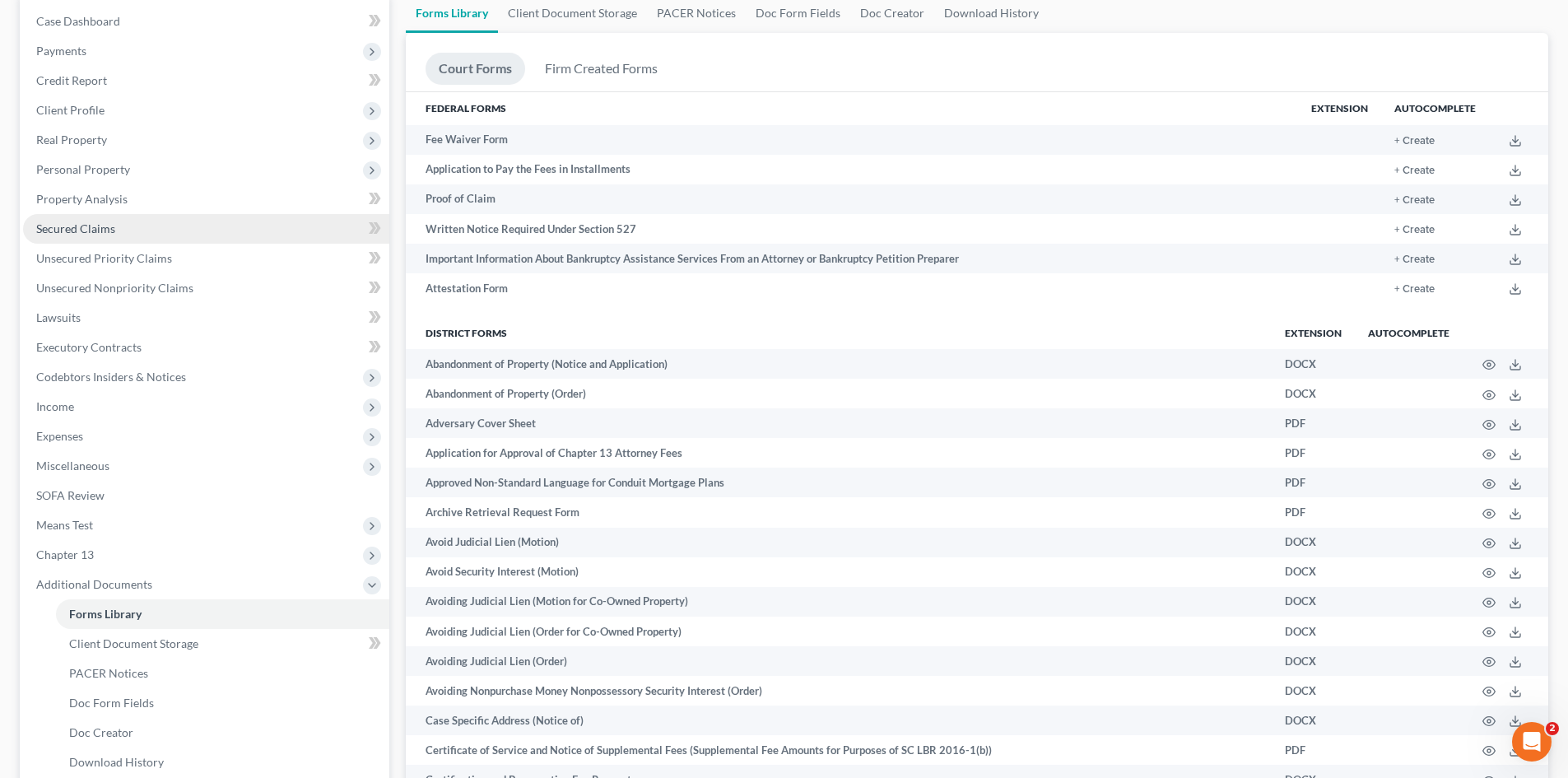
click at [95, 236] on link "Secured Claims" at bounding box center [206, 229] width 367 height 30
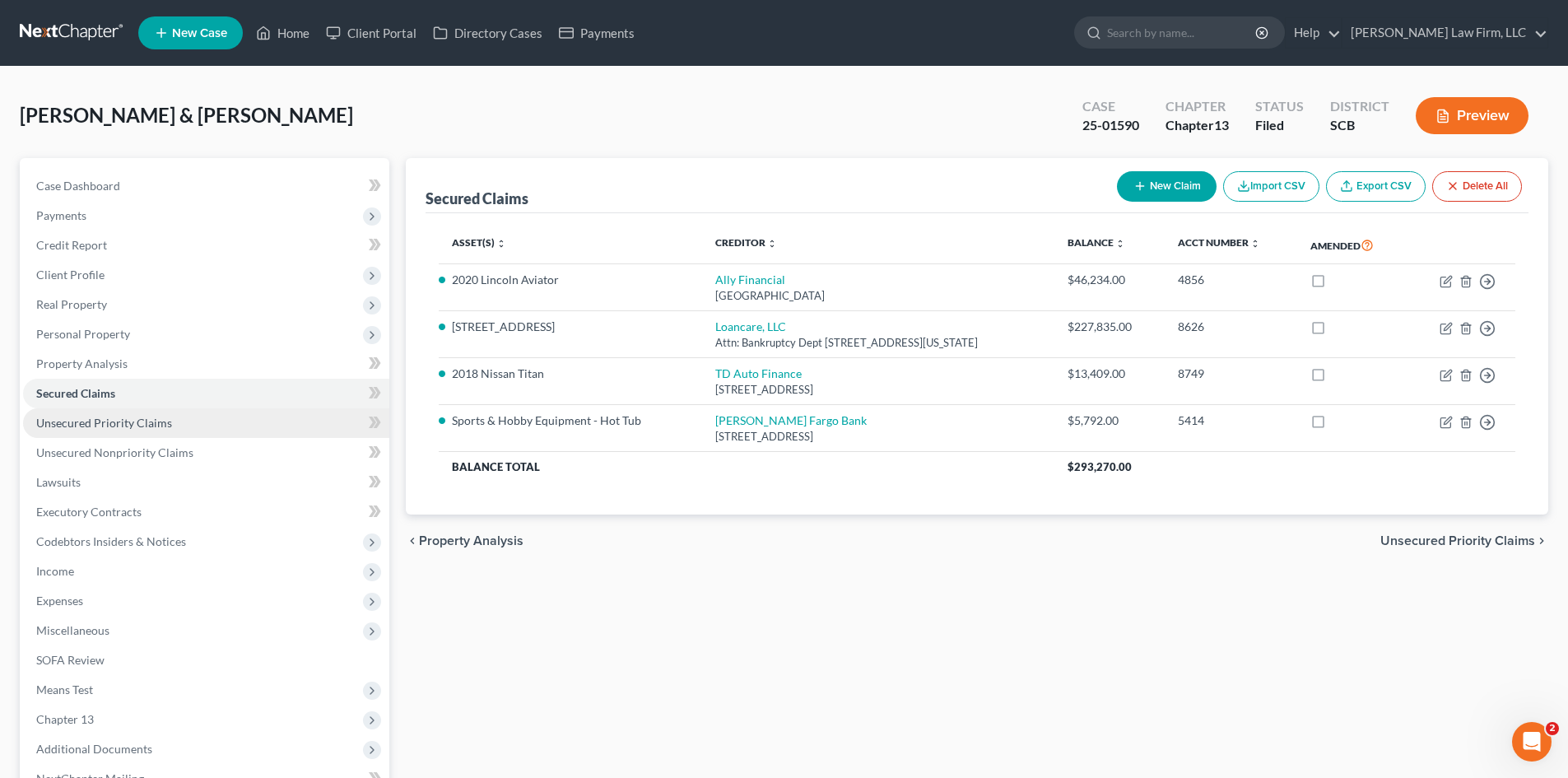
click at [168, 421] on span "Unsecured Priority Claims" at bounding box center [104, 423] width 136 height 14
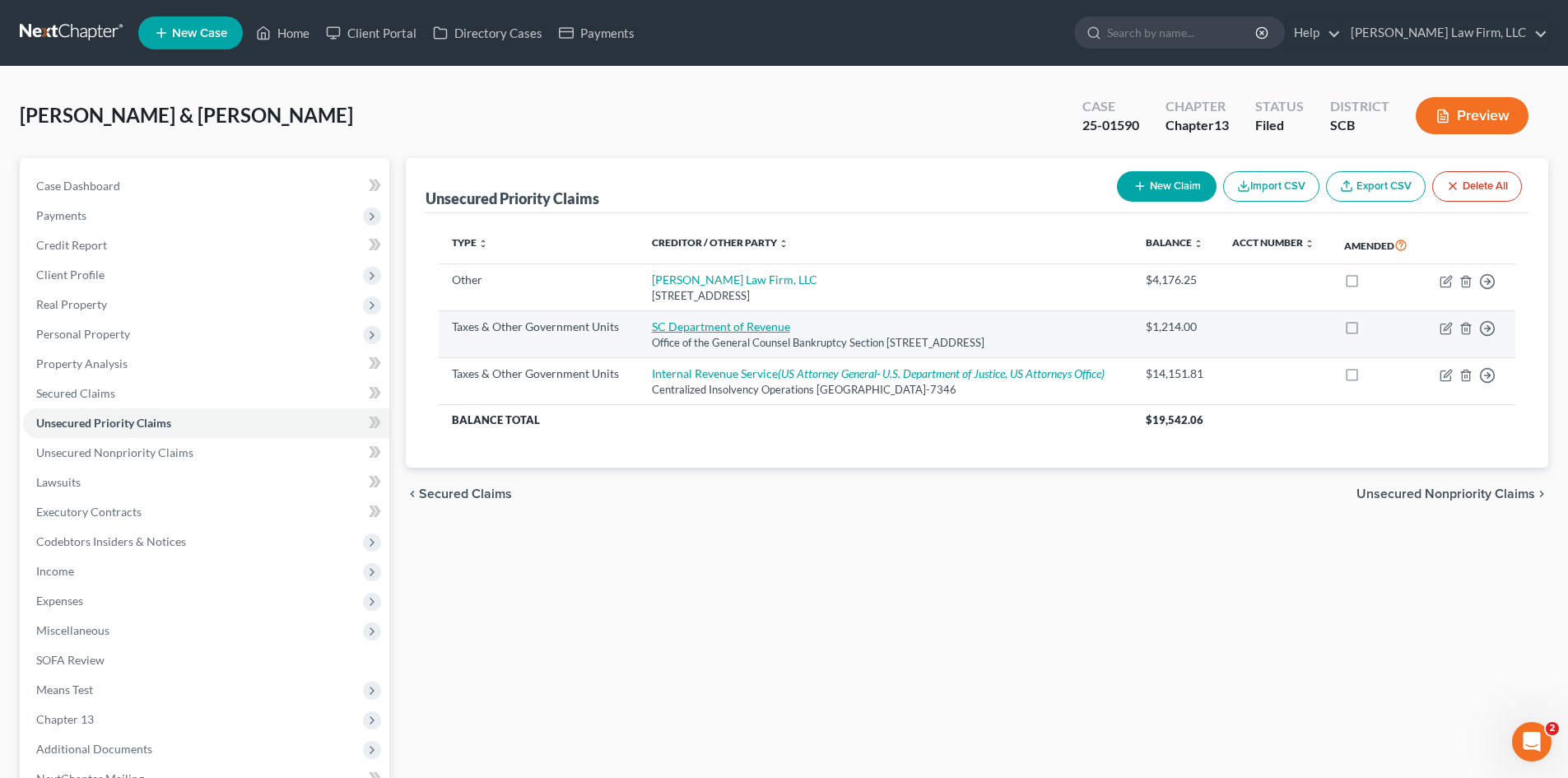
click at [762, 324] on link "SC Department of Revenue" at bounding box center [721, 326] width 138 height 14
select select "2"
select select "42"
select select "1"
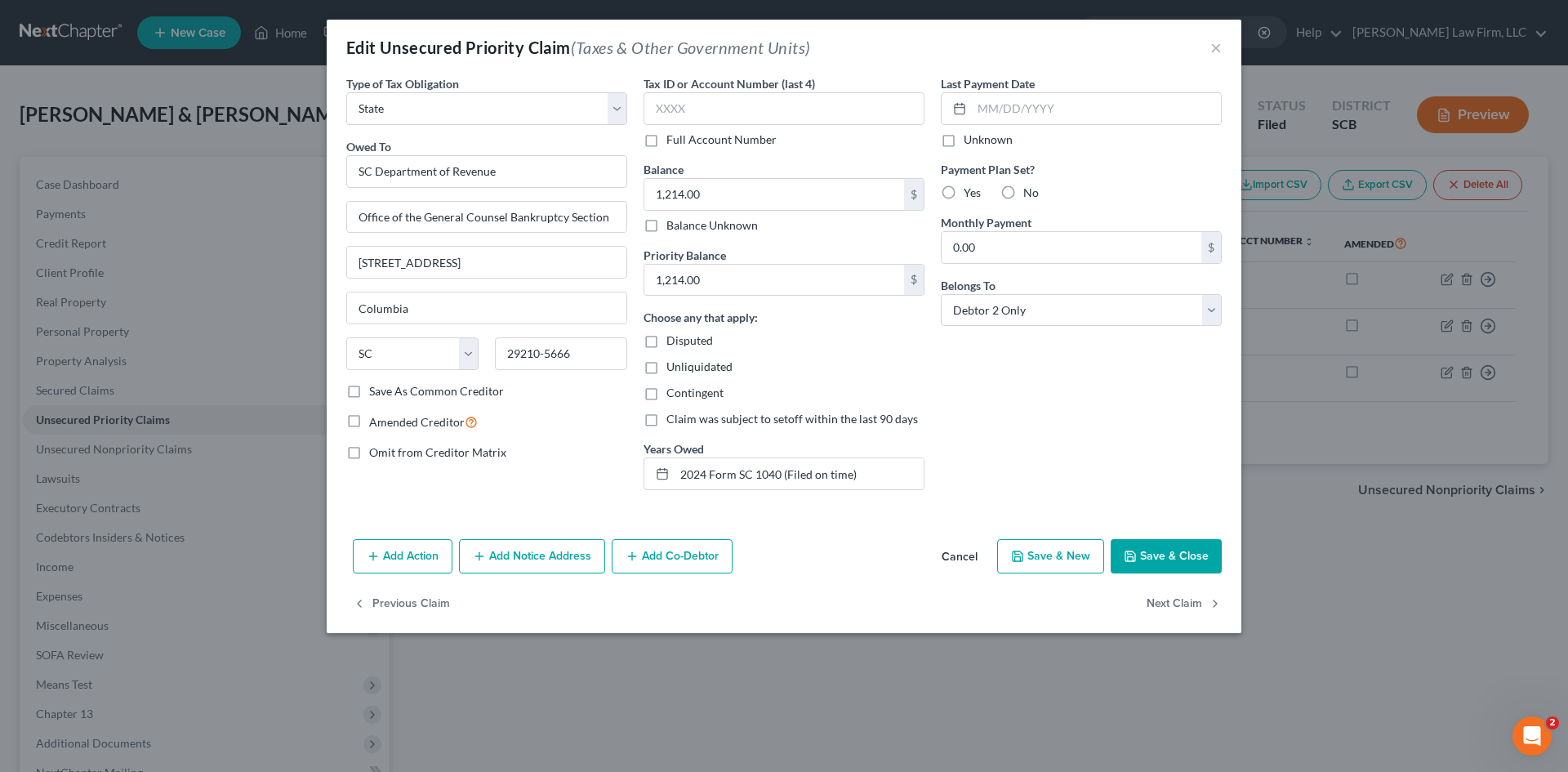
click at [1193, 553] on button "Save & Close" at bounding box center [1166, 556] width 111 height 34
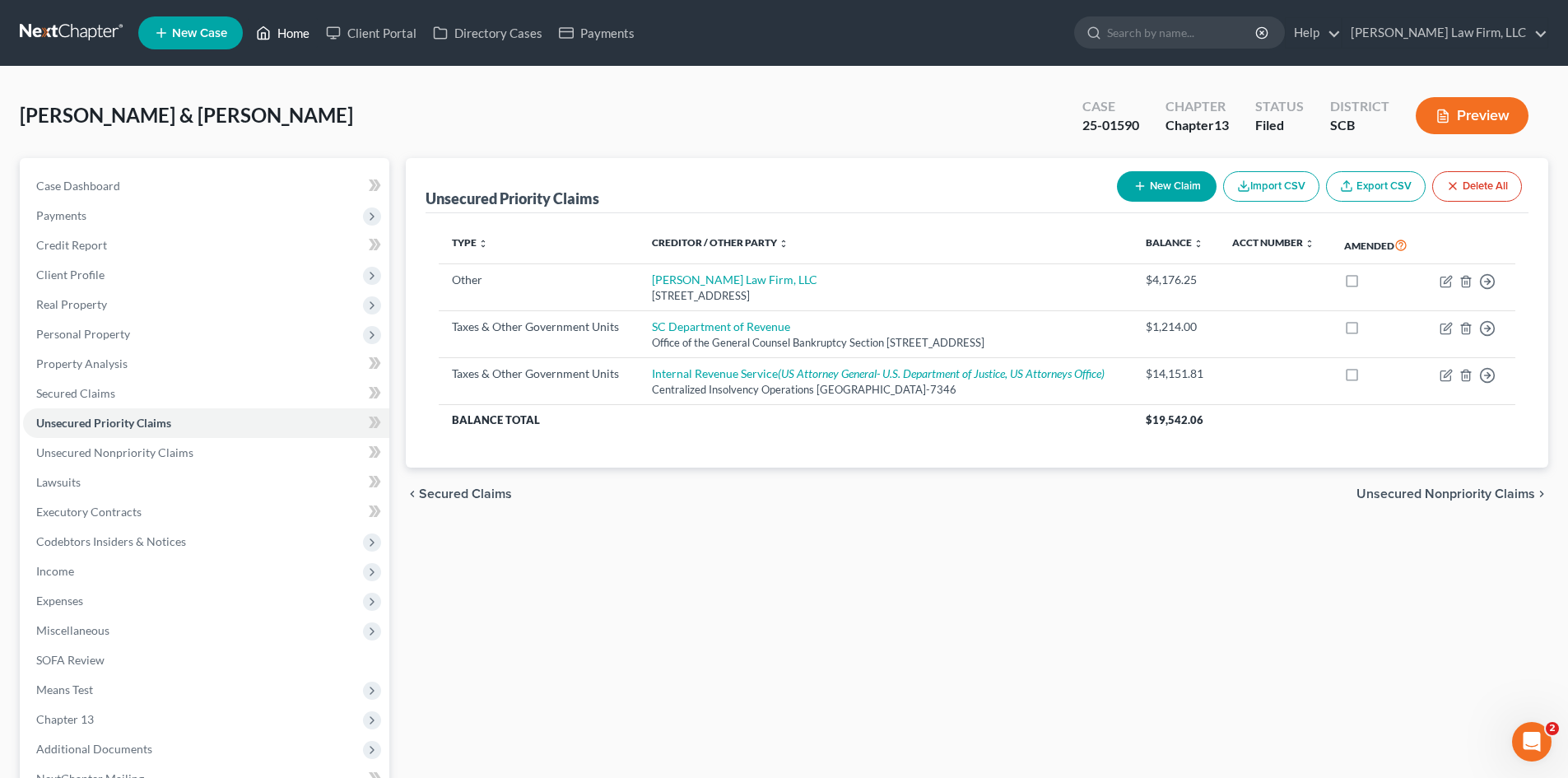
drag, startPoint x: 277, startPoint y: 26, endPoint x: 615, endPoint y: 74, distance: 341.4
click at [277, 26] on link "Home" at bounding box center [283, 33] width 70 height 30
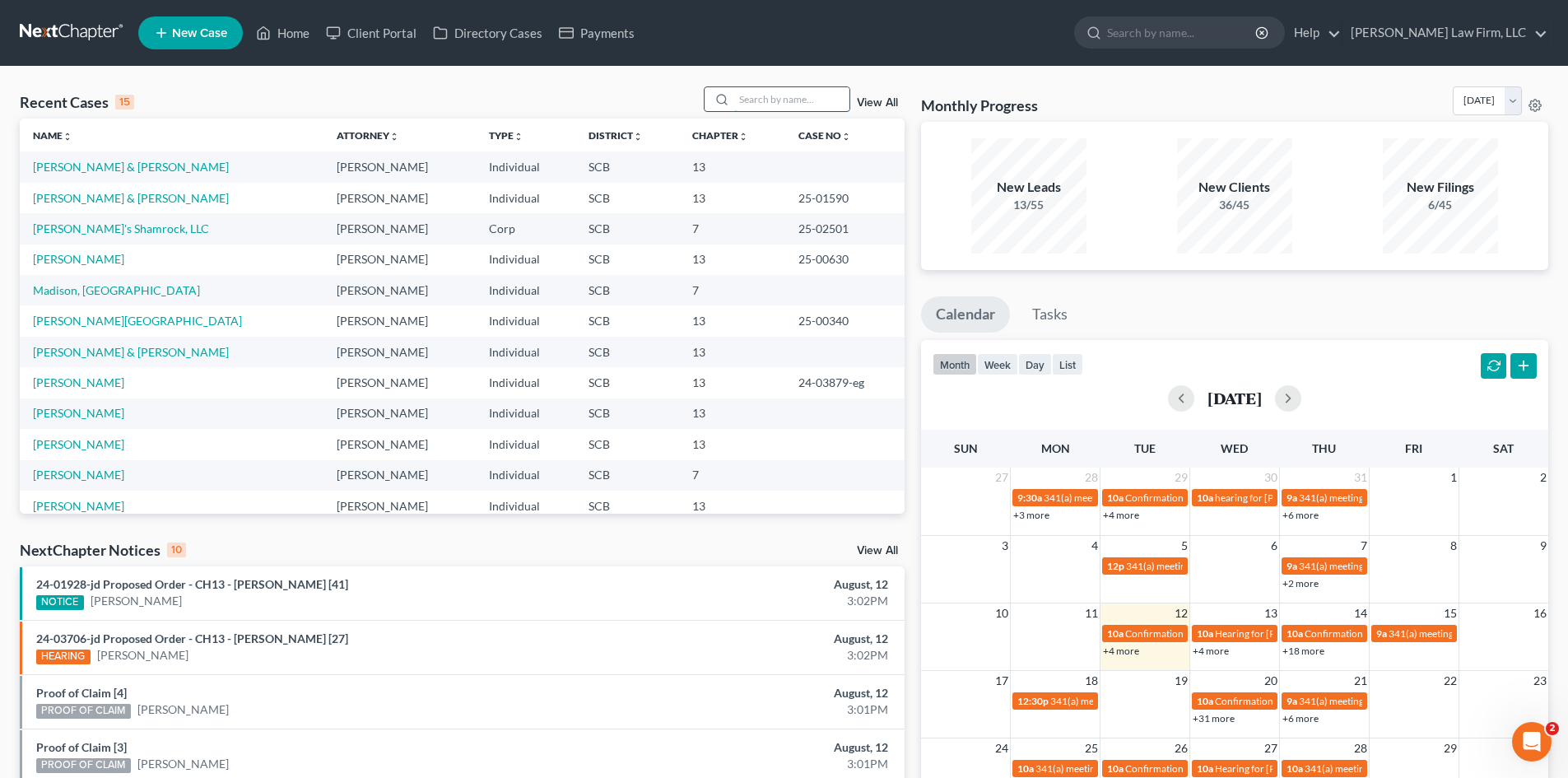
click at [780, 94] on input "search" at bounding box center [791, 98] width 115 height 24
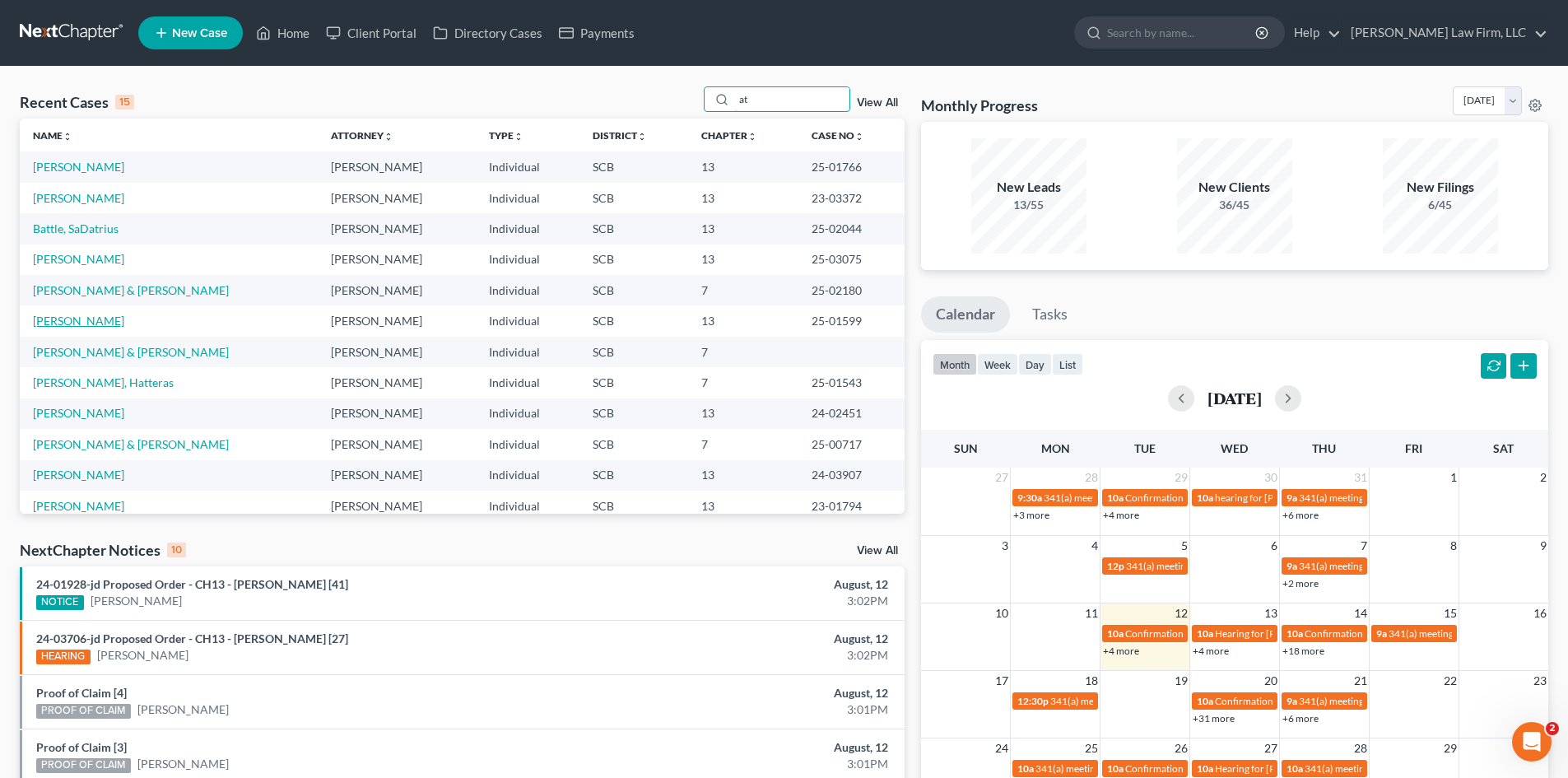
type input "at"
click at [96, 322] on link "[PERSON_NAME]" at bounding box center [78, 320] width 92 height 14
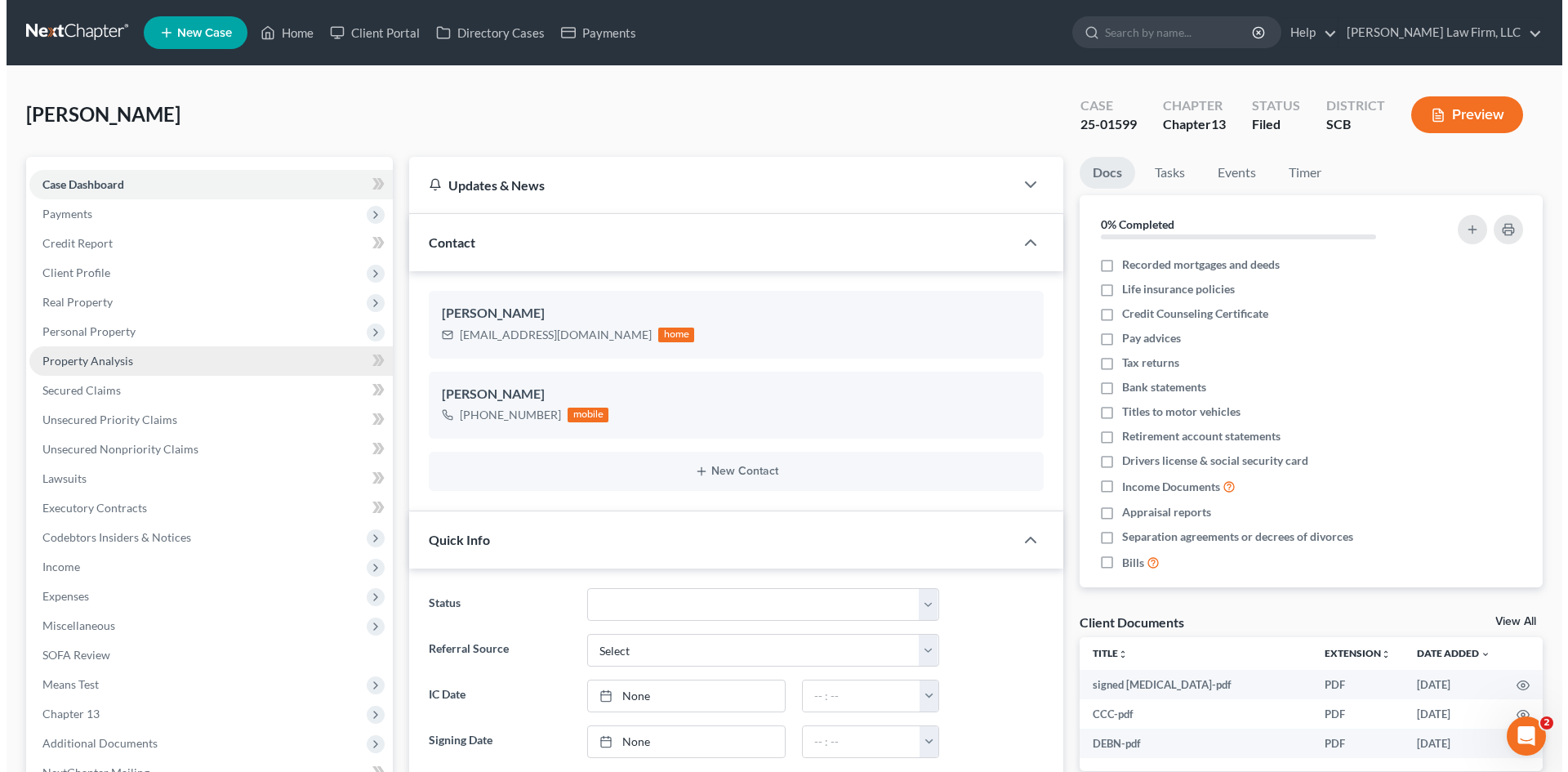
scroll to position [397, 0]
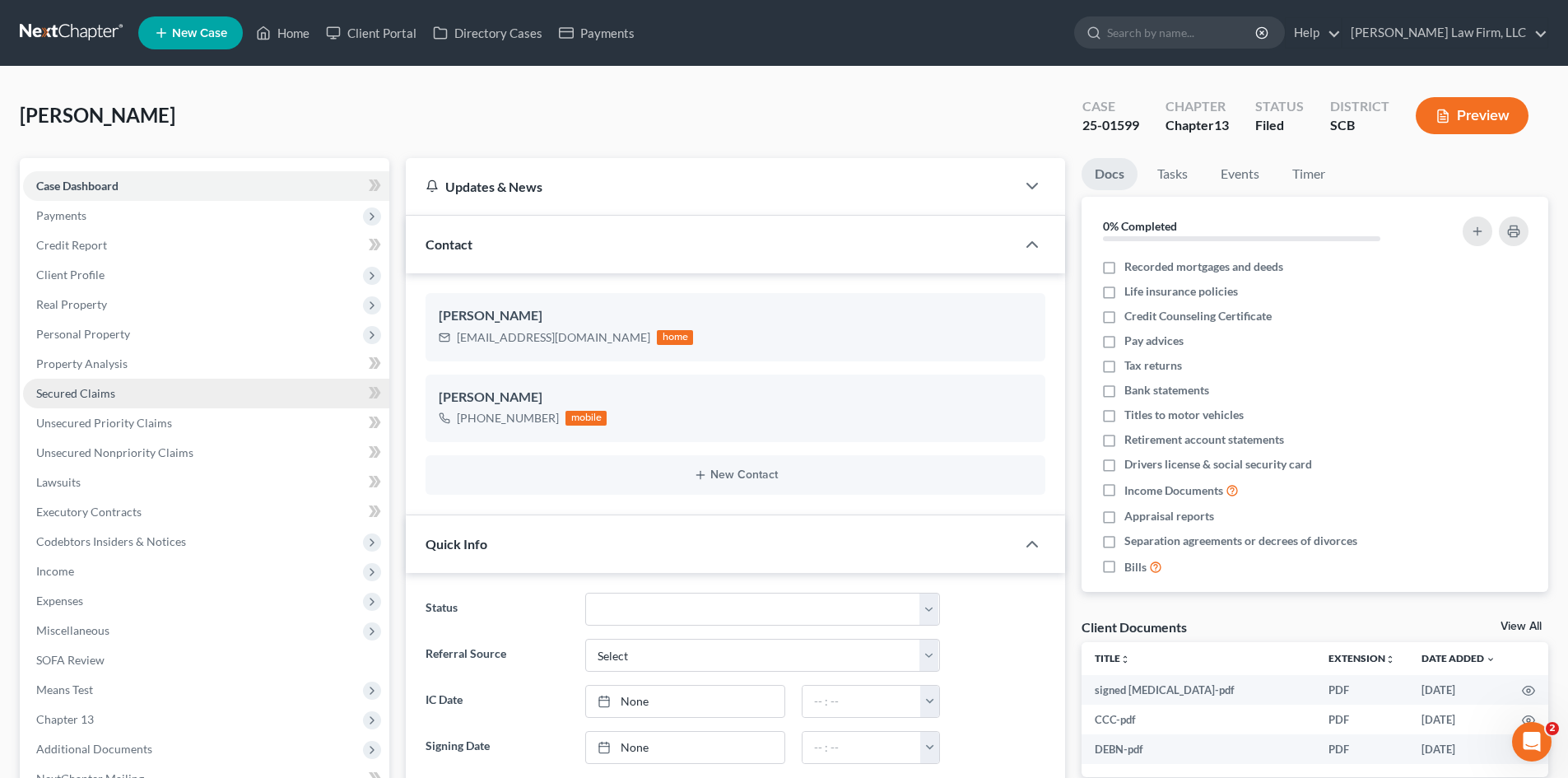
click at [78, 395] on span "Secured Claims" at bounding box center [76, 393] width 79 height 14
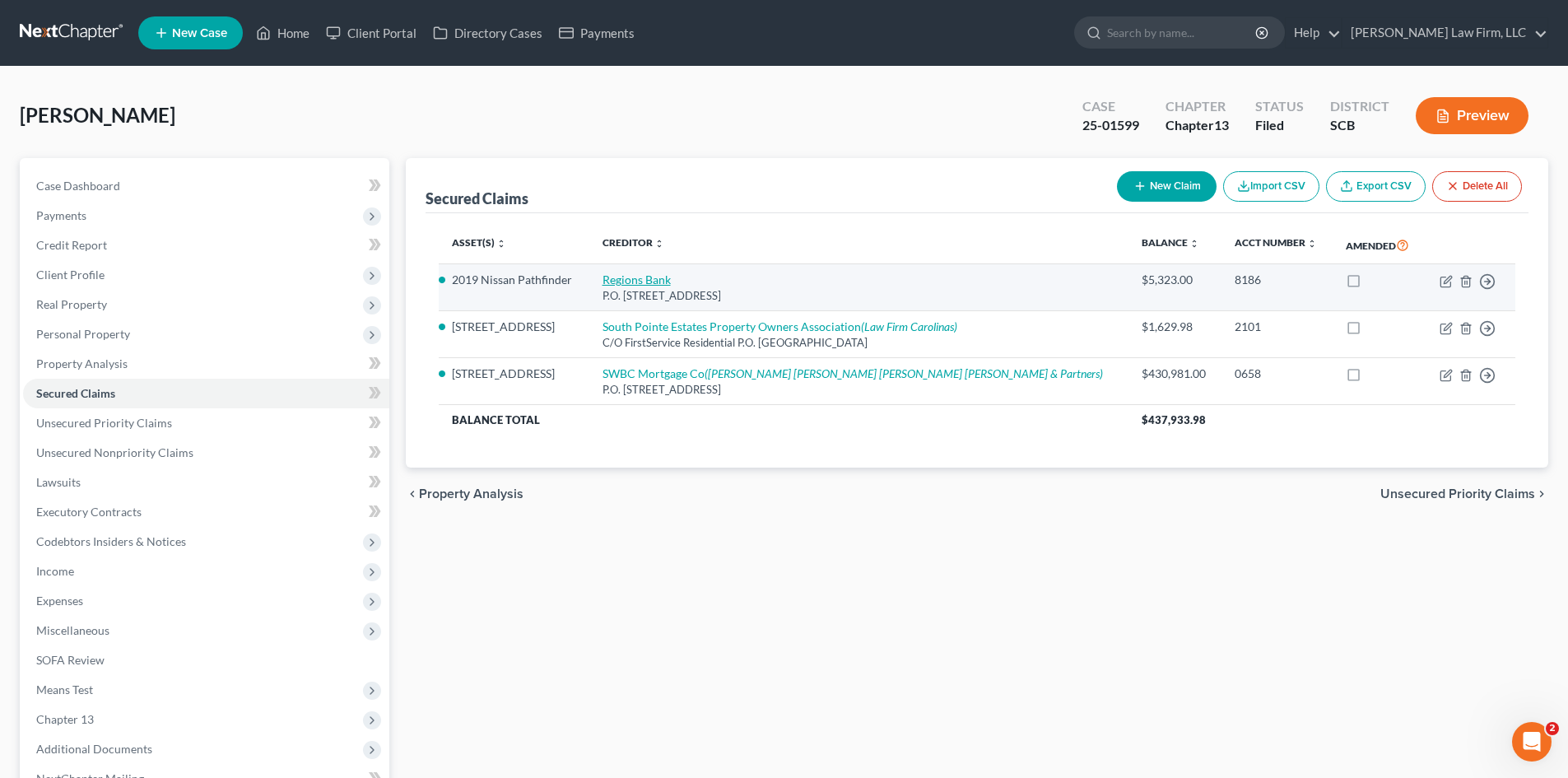
click at [671, 273] on link "Regions Bank" at bounding box center [636, 279] width 69 height 14
select select "0"
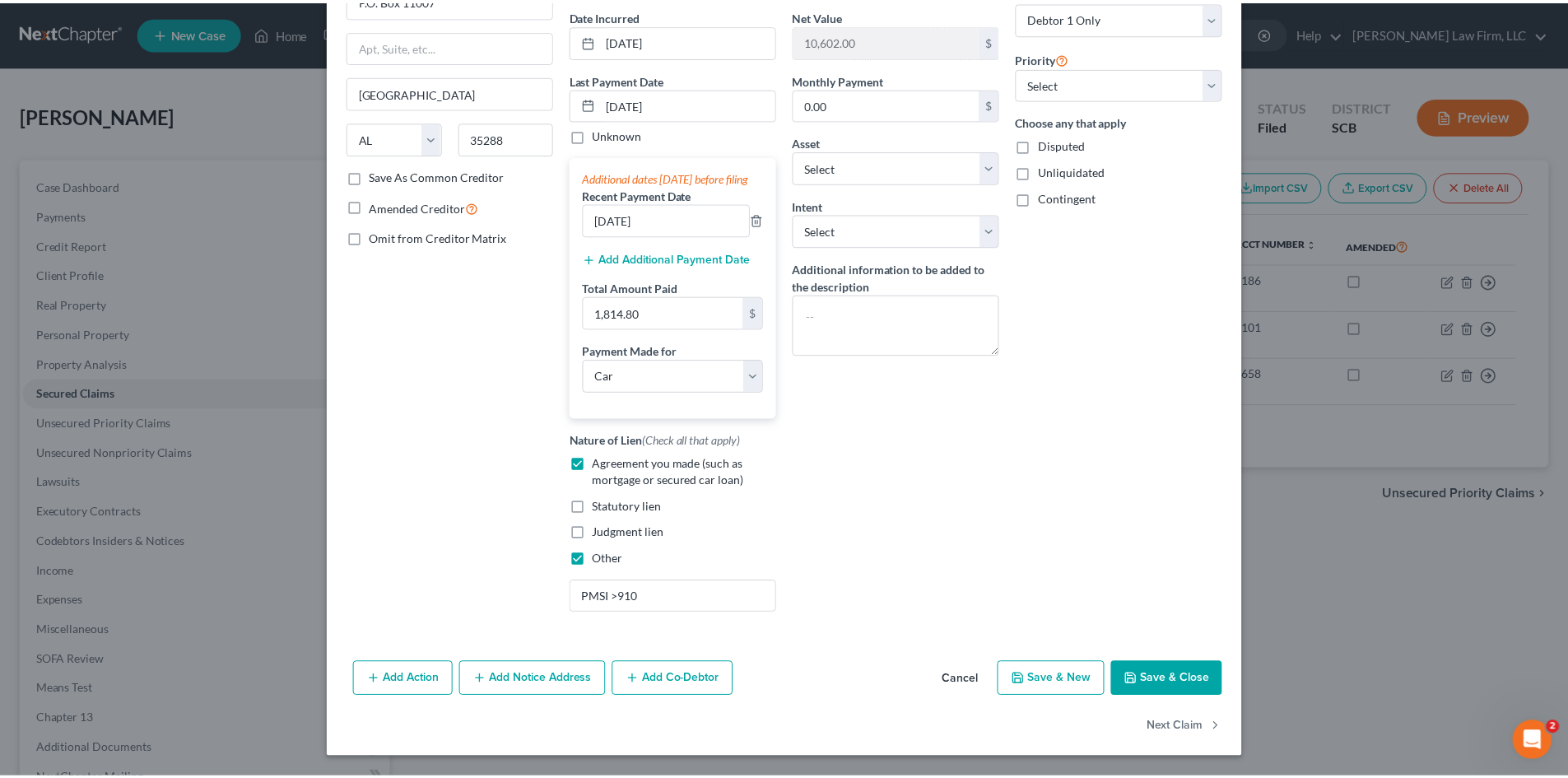
scroll to position [171, 0]
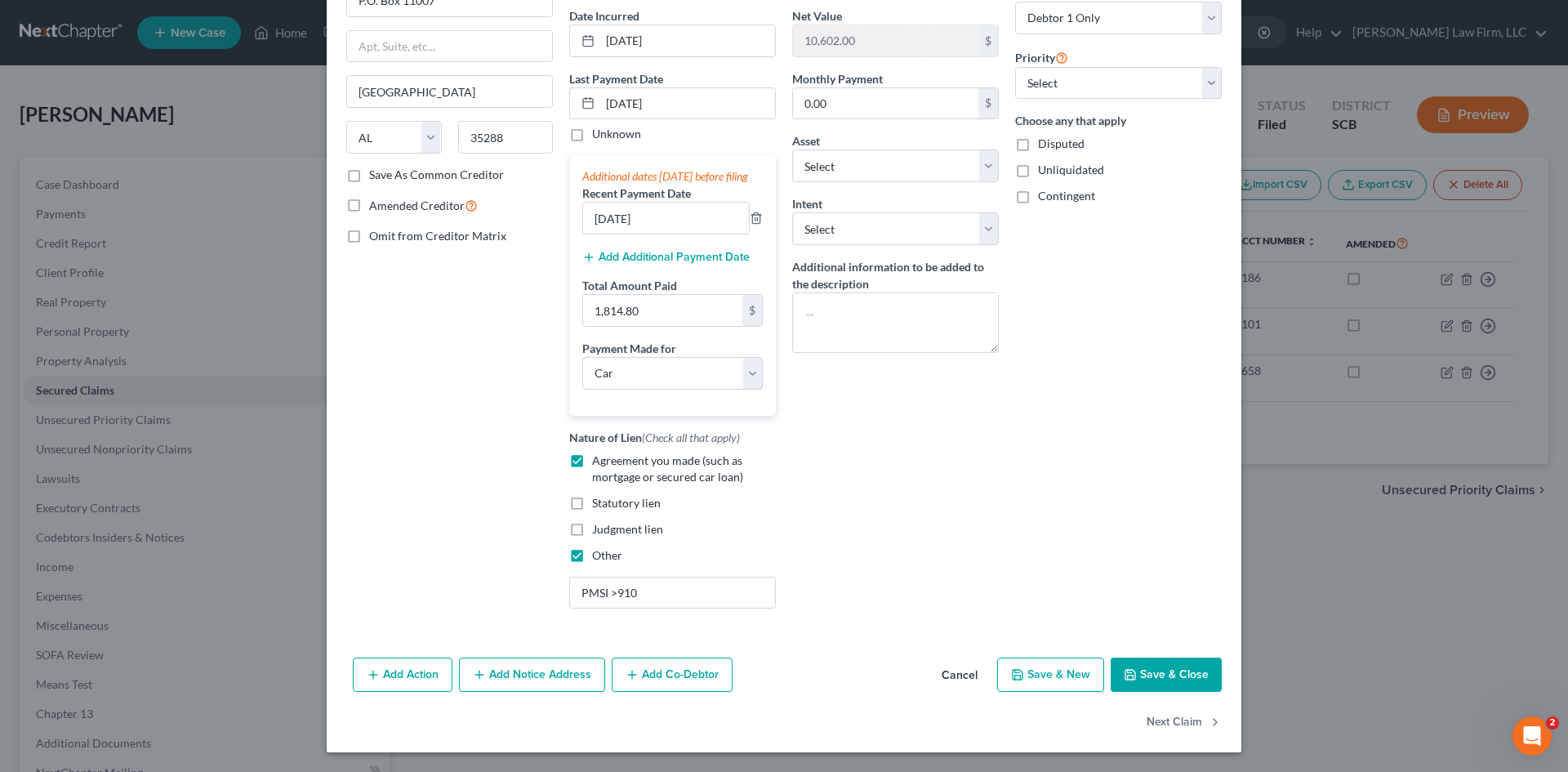
click at [1180, 670] on button "Save & Close" at bounding box center [1166, 675] width 111 height 34
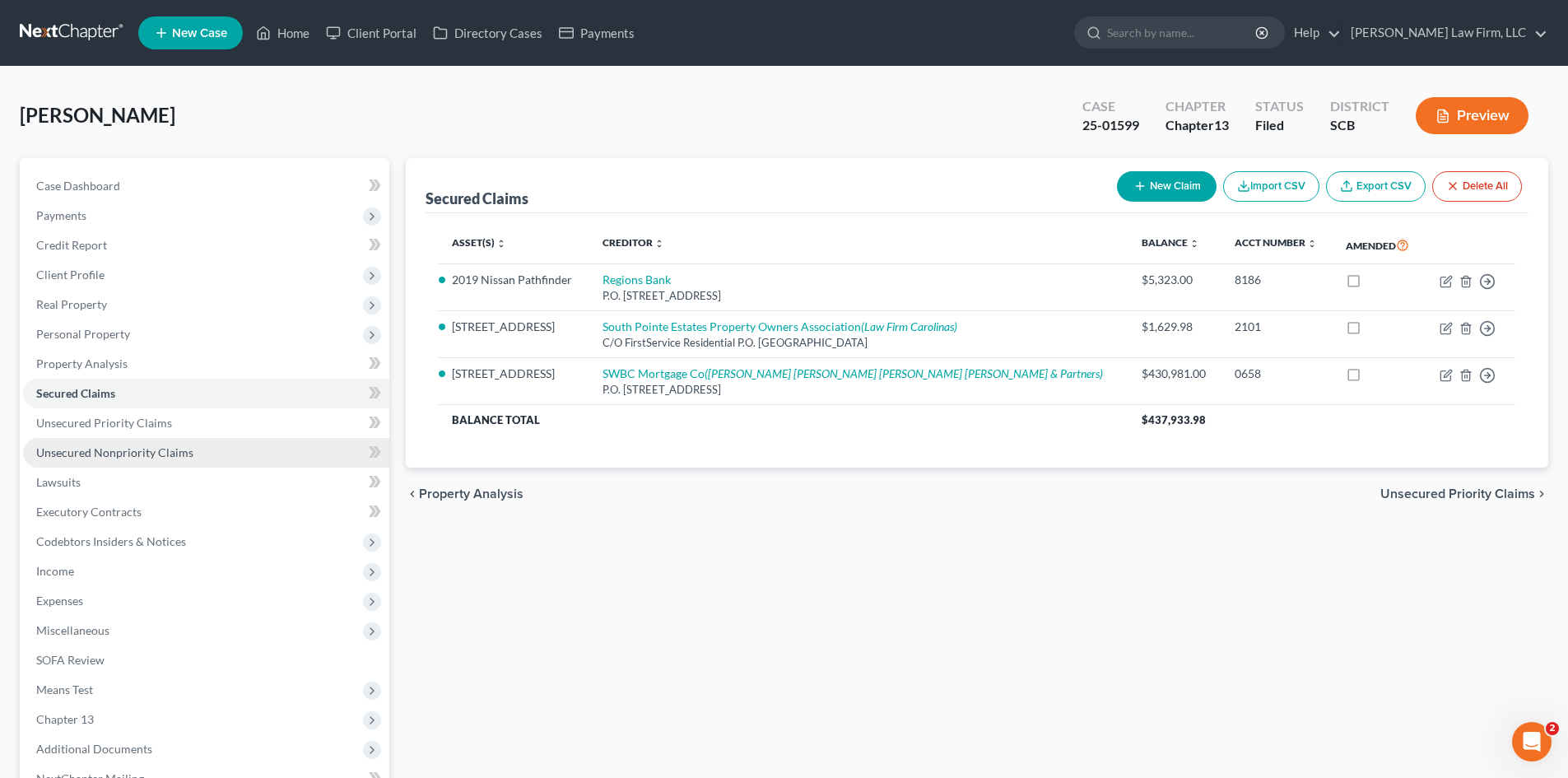
click at [139, 457] on span "Unsecured Nonpriority Claims" at bounding box center [115, 452] width 157 height 14
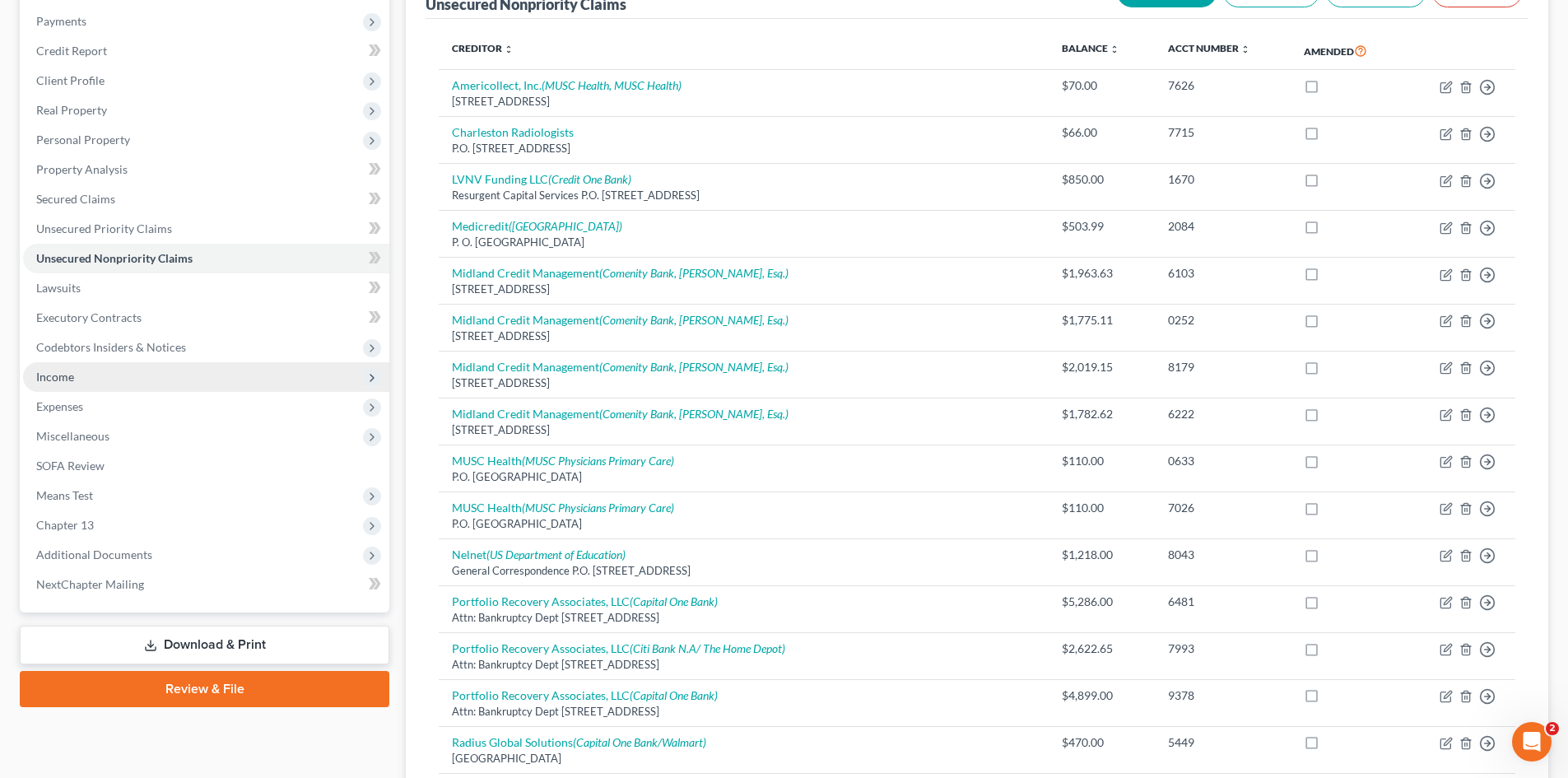
scroll to position [165, 0]
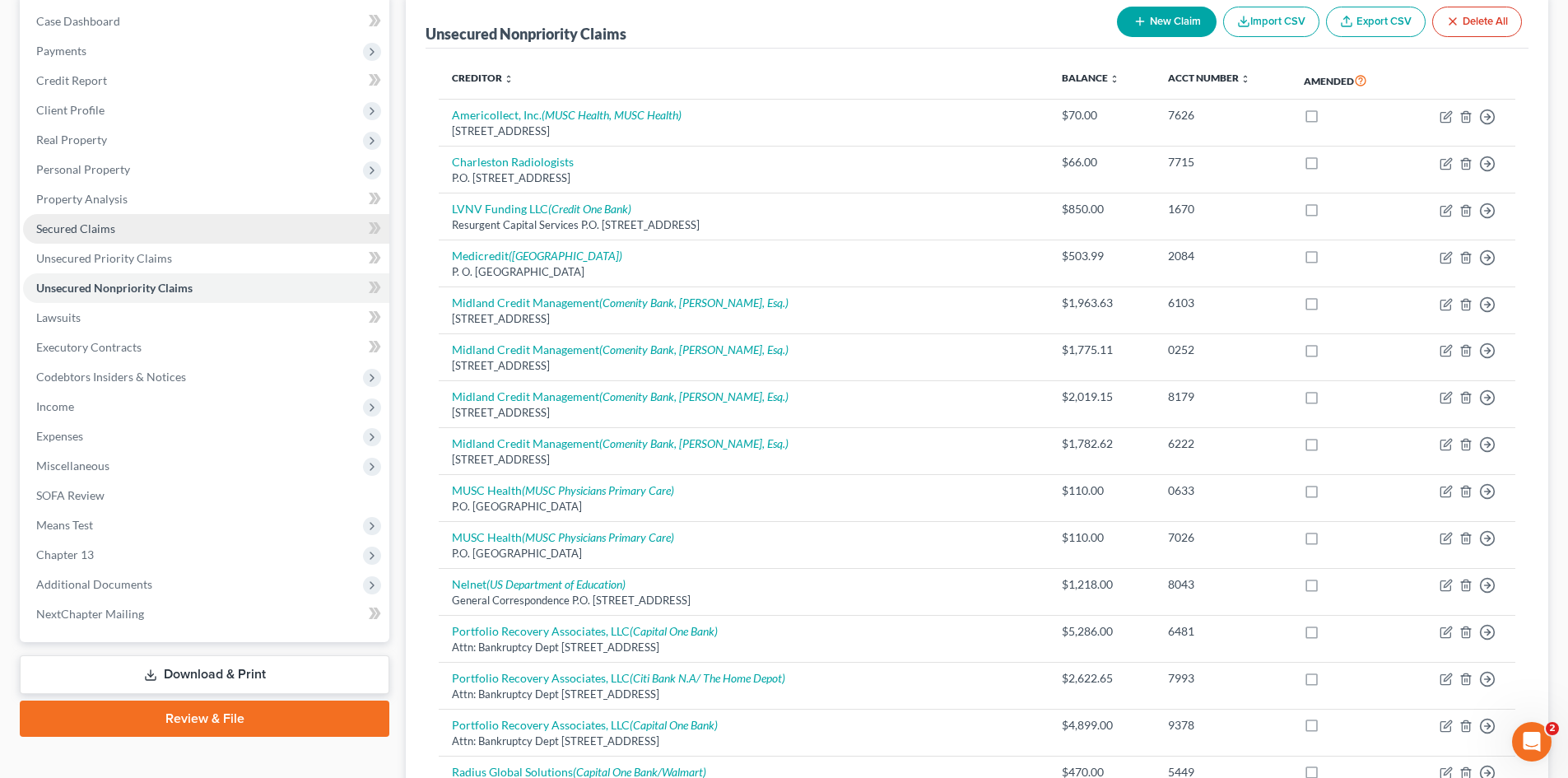
click at [105, 236] on link "Secured Claims" at bounding box center [206, 229] width 367 height 30
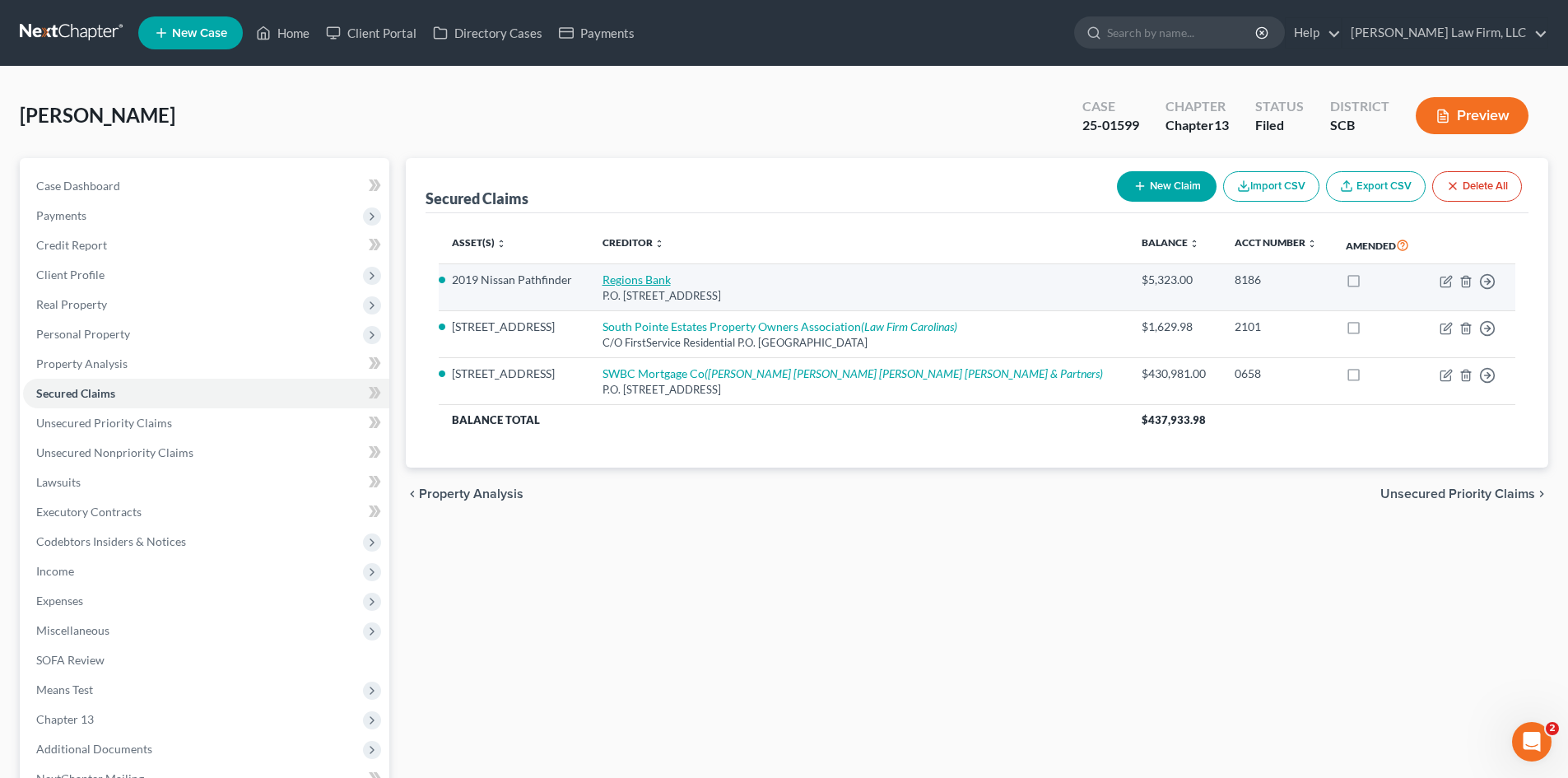
click at [671, 278] on link "Regions Bank" at bounding box center [636, 279] width 69 height 14
select select "0"
select select "8"
select select "0"
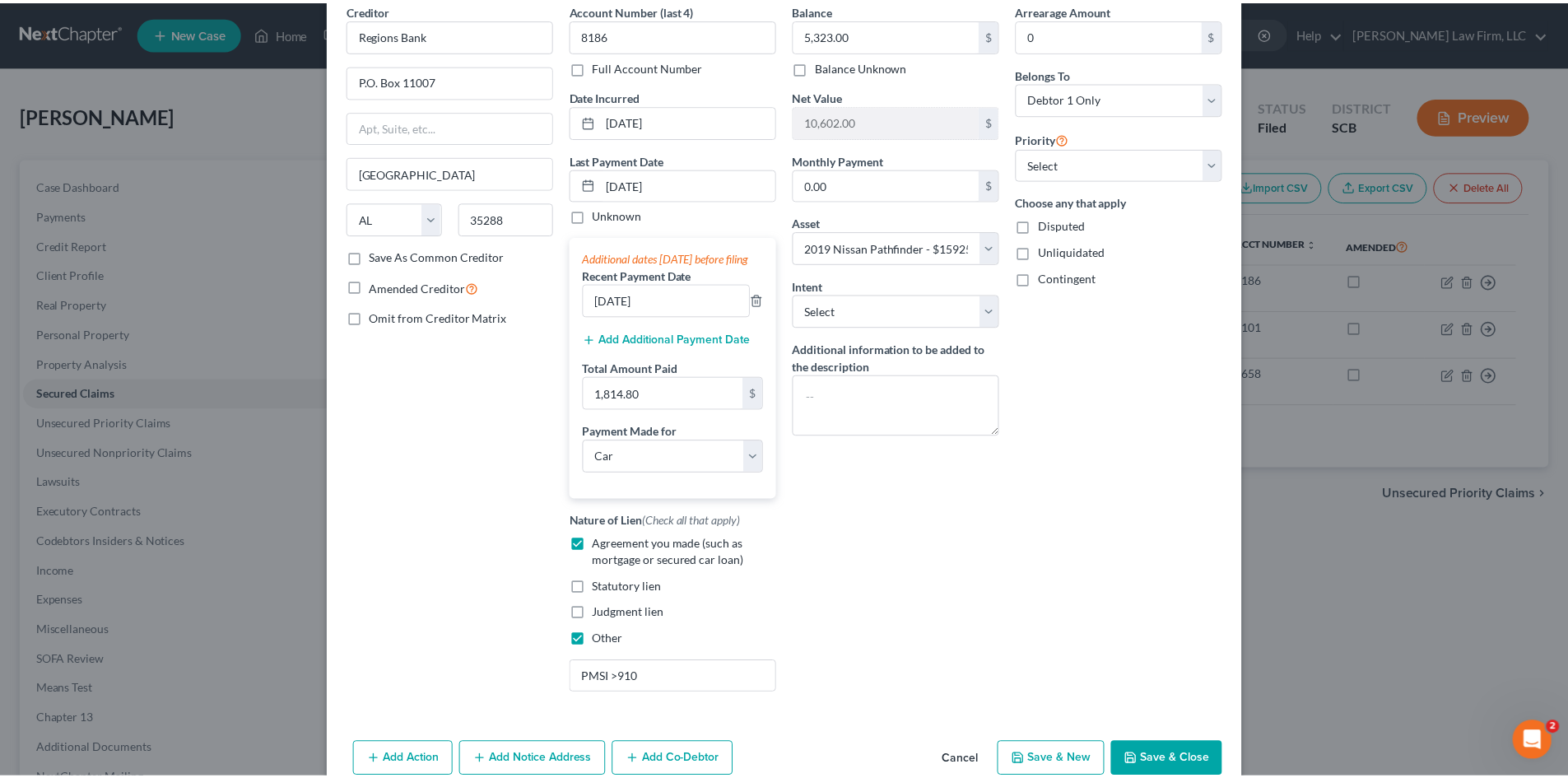
scroll to position [171, 0]
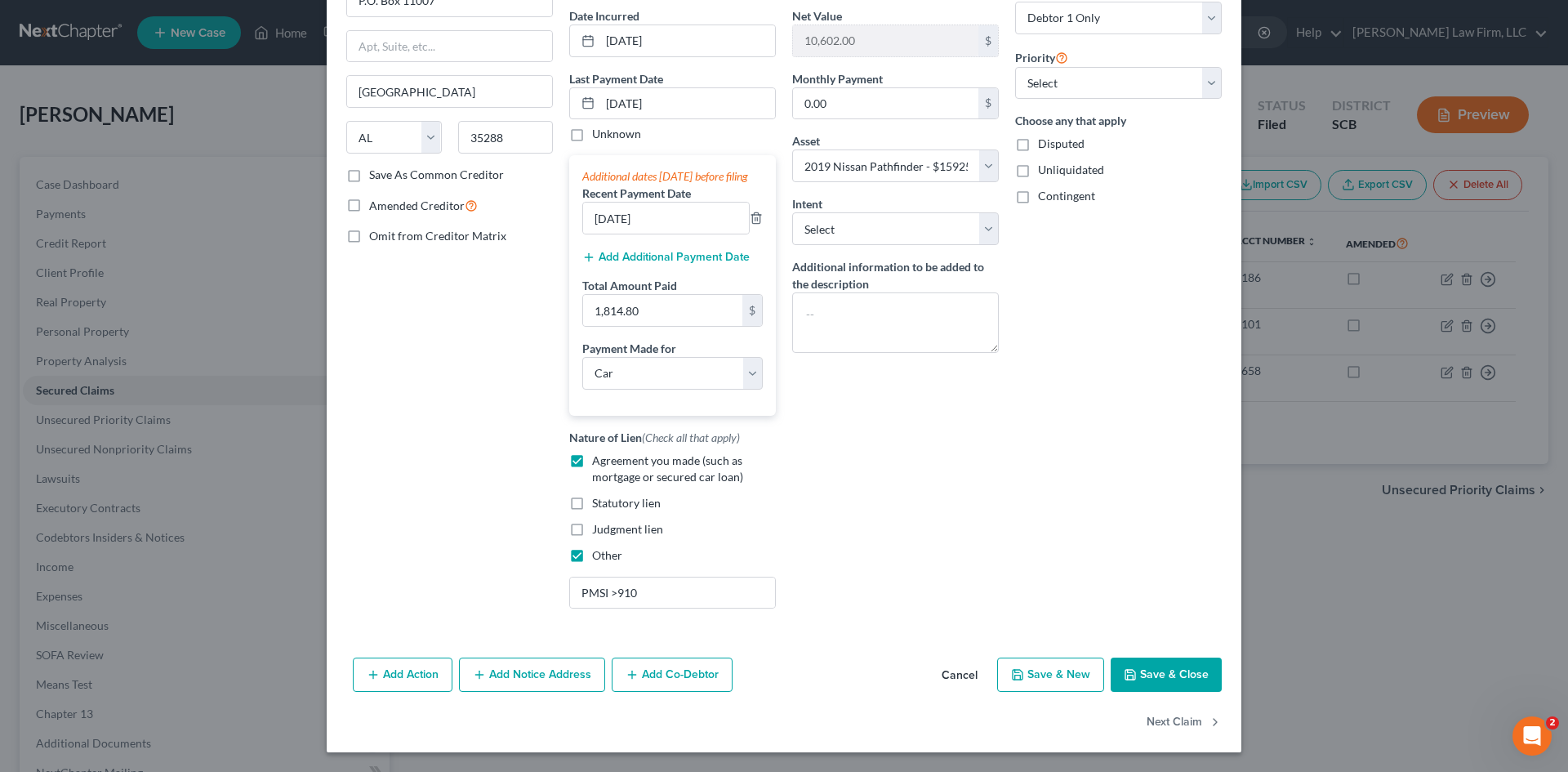
click at [1179, 677] on button "Save & Close" at bounding box center [1166, 675] width 111 height 34
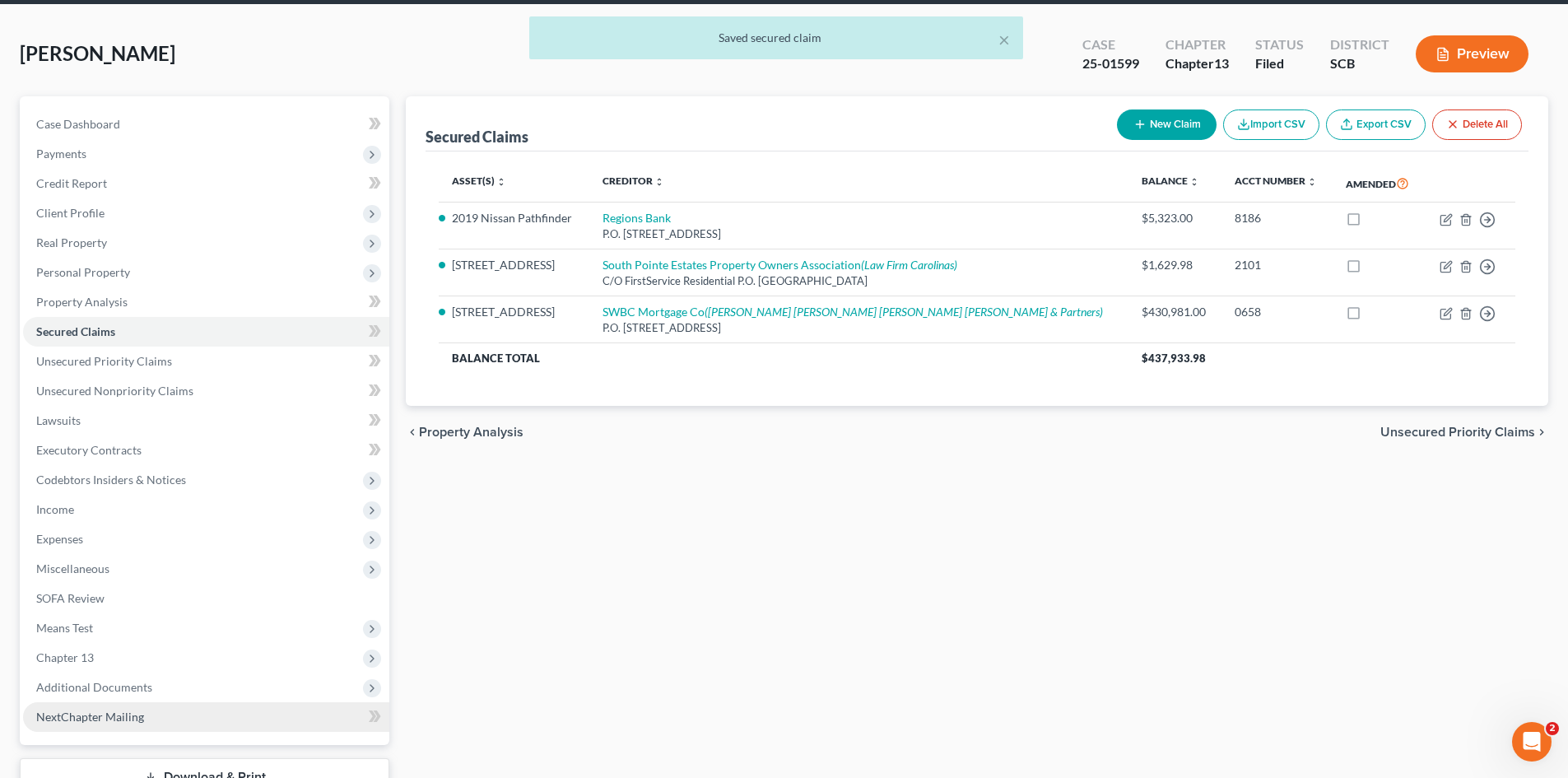
scroll to position [165, 0]
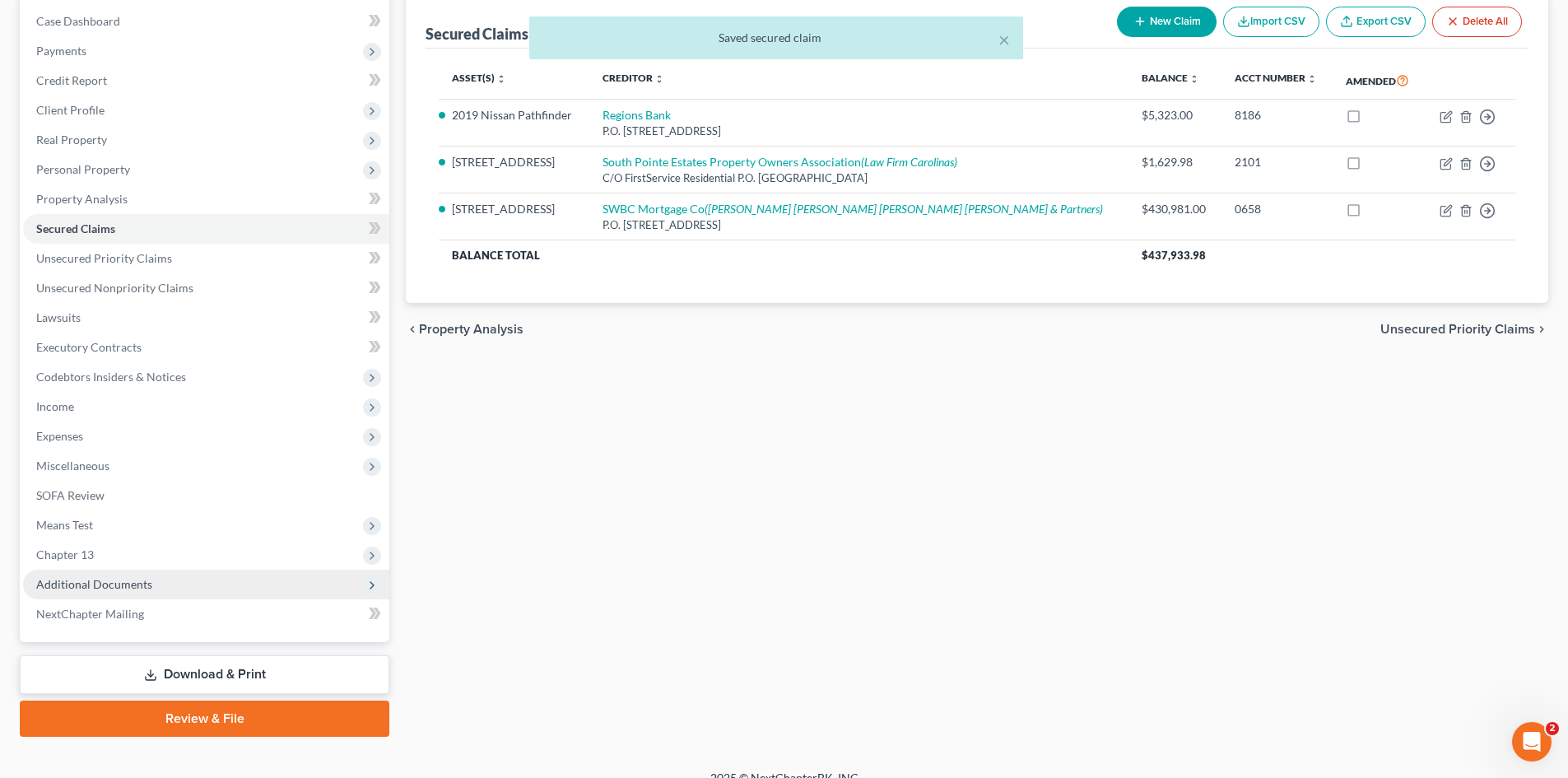
click at [74, 592] on span "Additional Documents" at bounding box center [206, 584] width 367 height 30
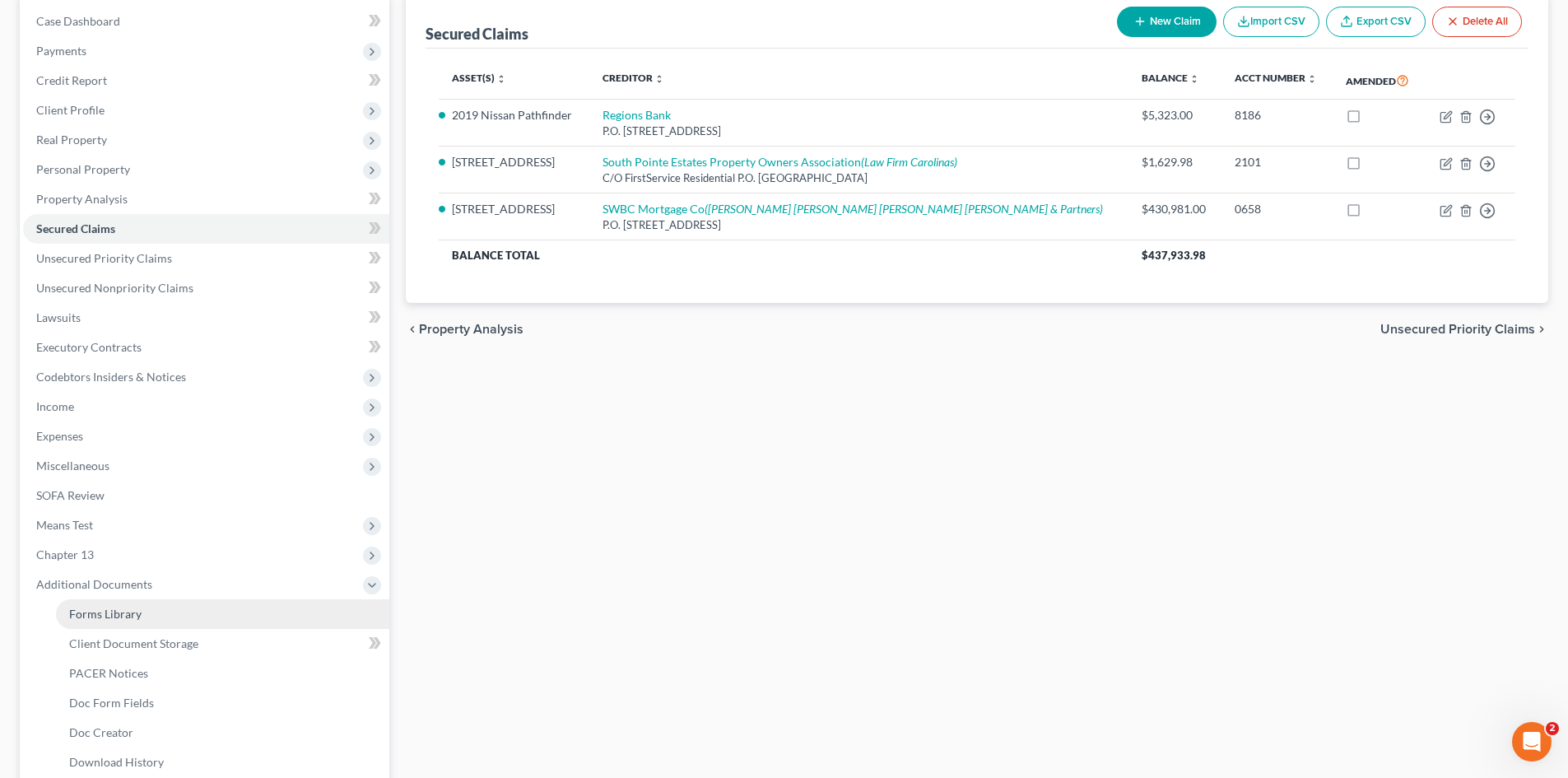
click at [87, 617] on span "Forms Library" at bounding box center [105, 614] width 72 height 14
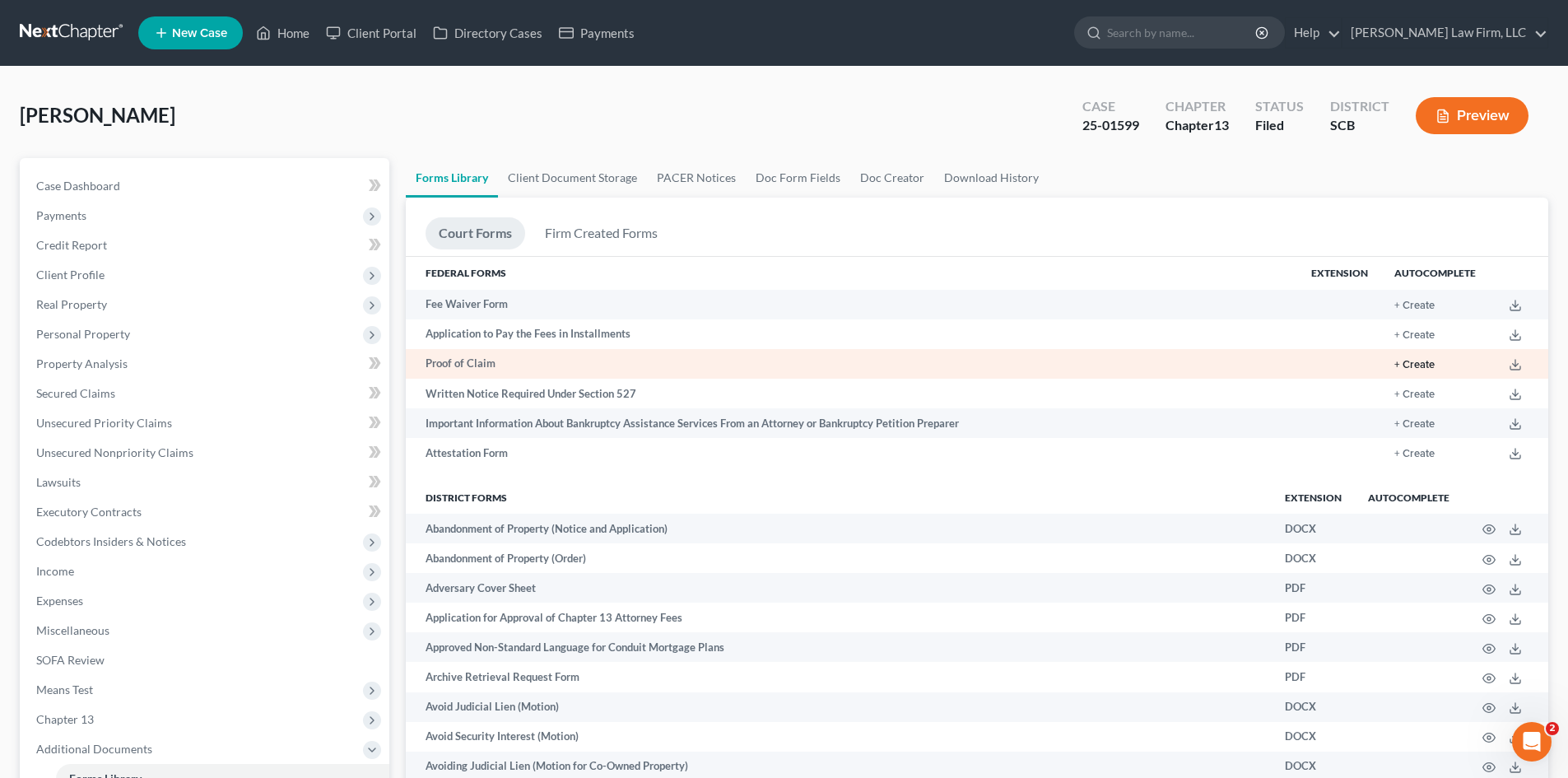
click at [1424, 368] on button "+ Create" at bounding box center [1415, 365] width 41 height 11
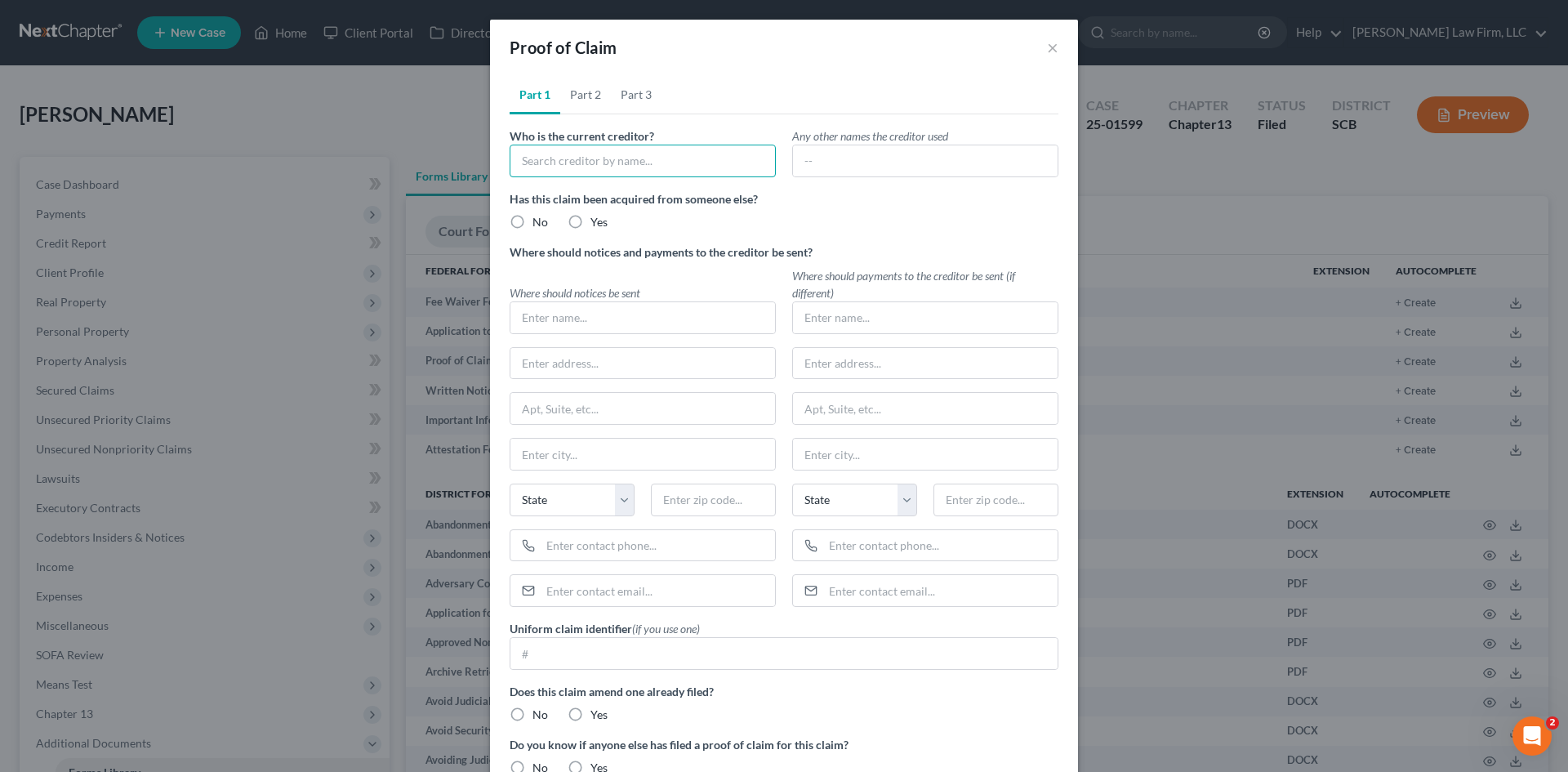
click at [675, 148] on input "text" at bounding box center [642, 161] width 266 height 33
click at [620, 192] on div "Regions Bank" at bounding box center [607, 189] width 169 height 16
type input "Regions Bank"
type input "P.O. Box 11007"
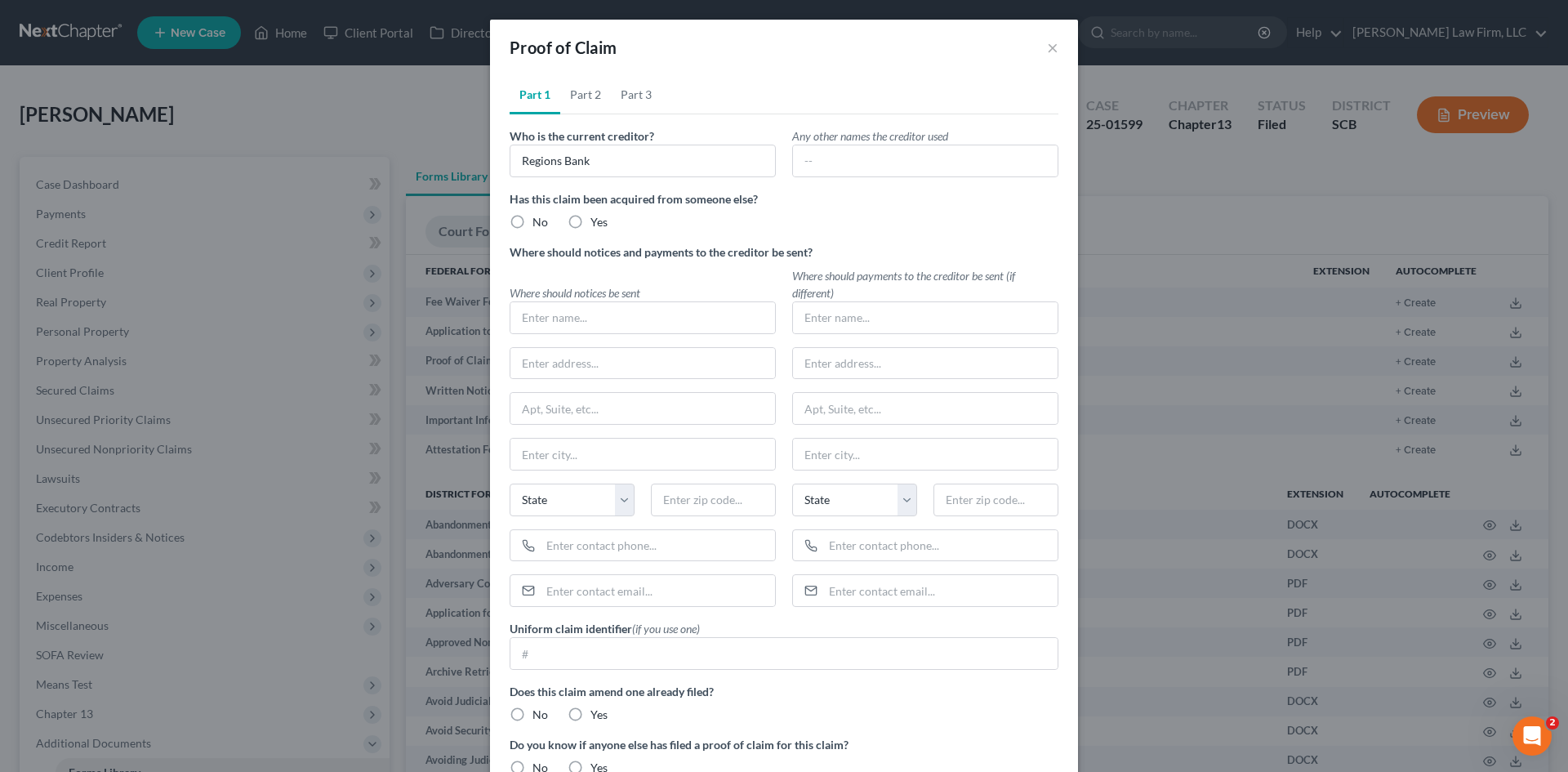
type input "[GEOGRAPHIC_DATA]"
select select "0"
type input "35288"
click at [532, 224] on label "No" at bounding box center [540, 221] width 15 height 16
click at [539, 224] on input "No" at bounding box center [544, 218] width 11 height 11
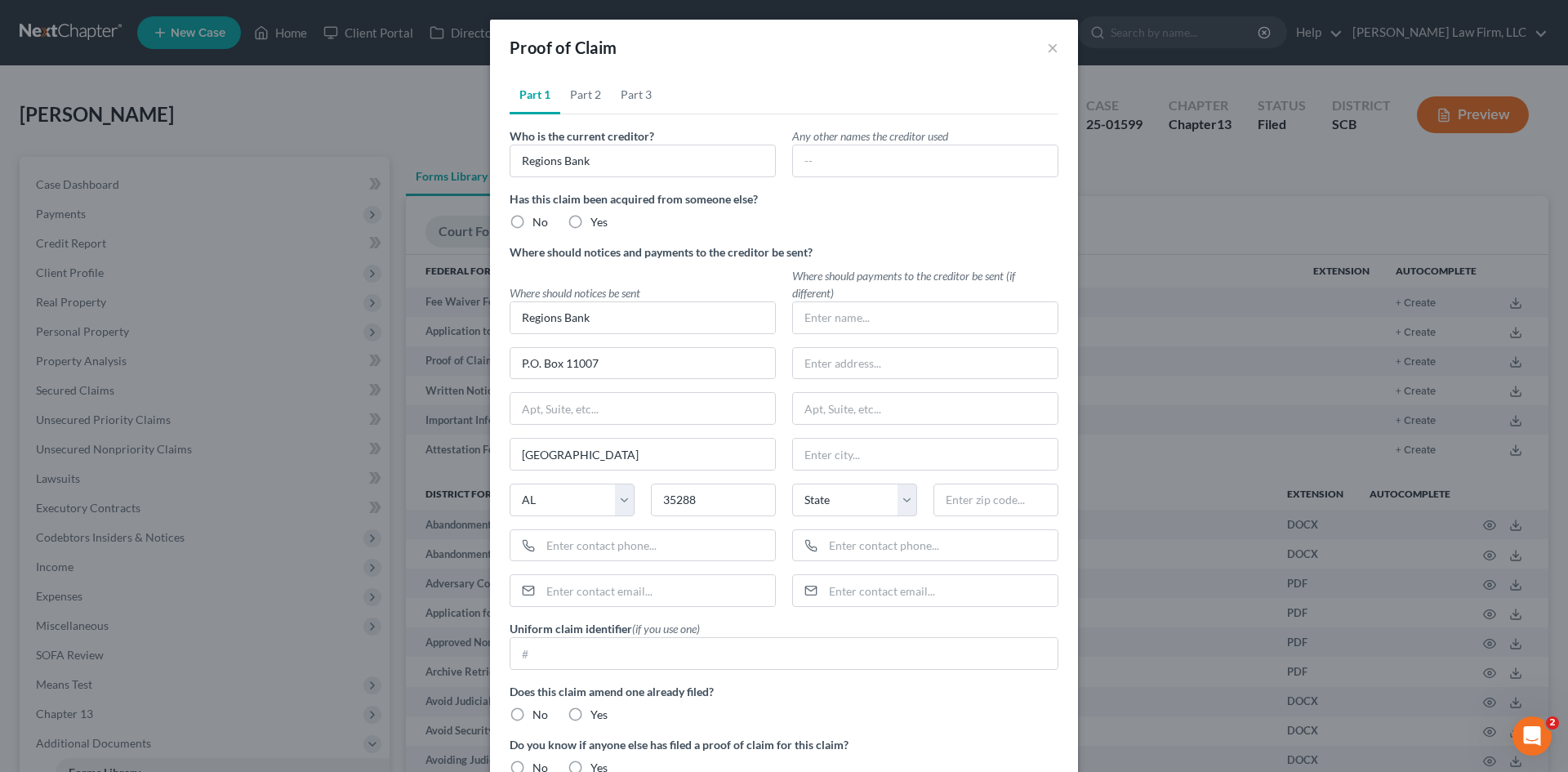
radio input "true"
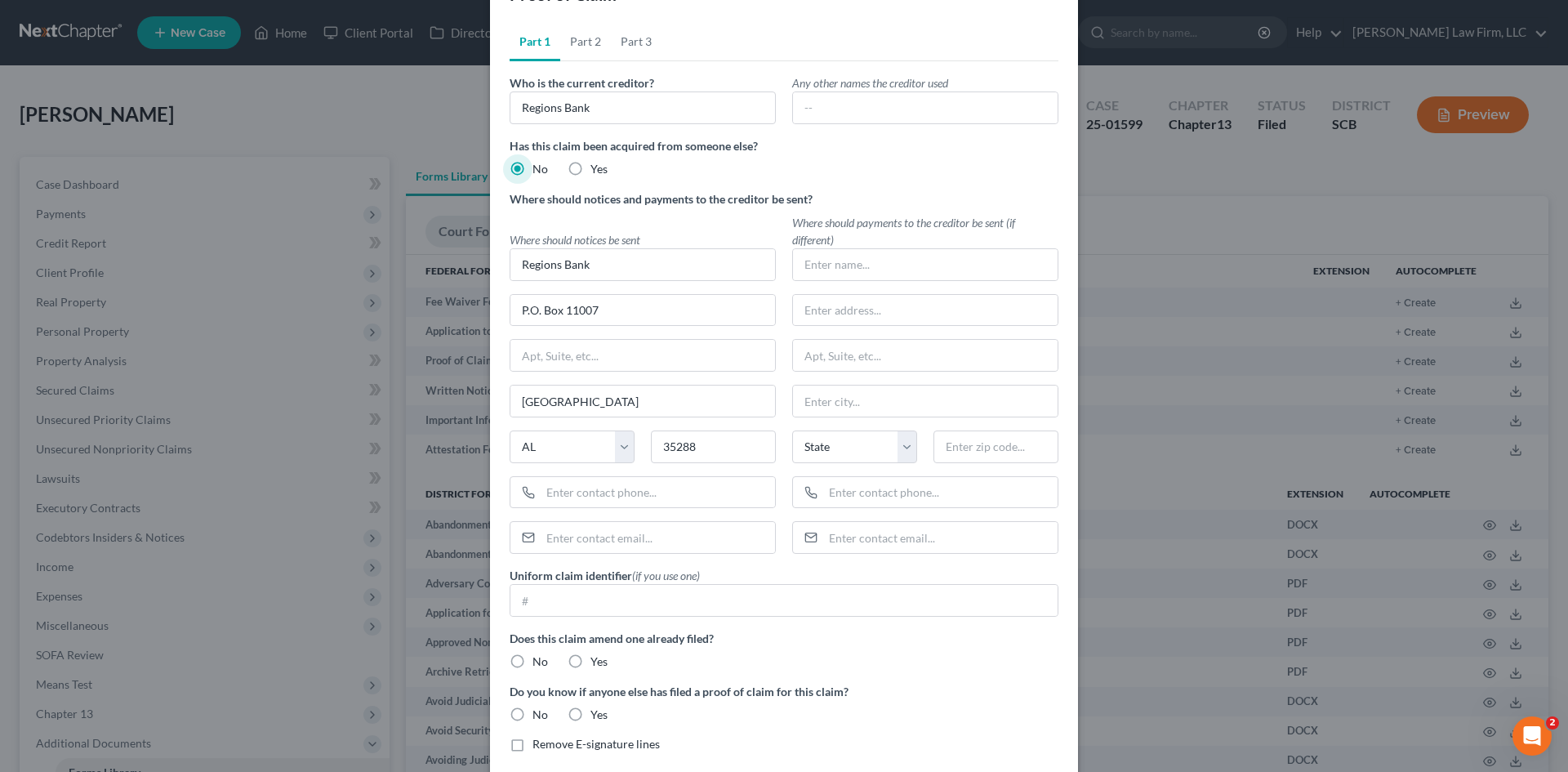
scroll to position [81, 0]
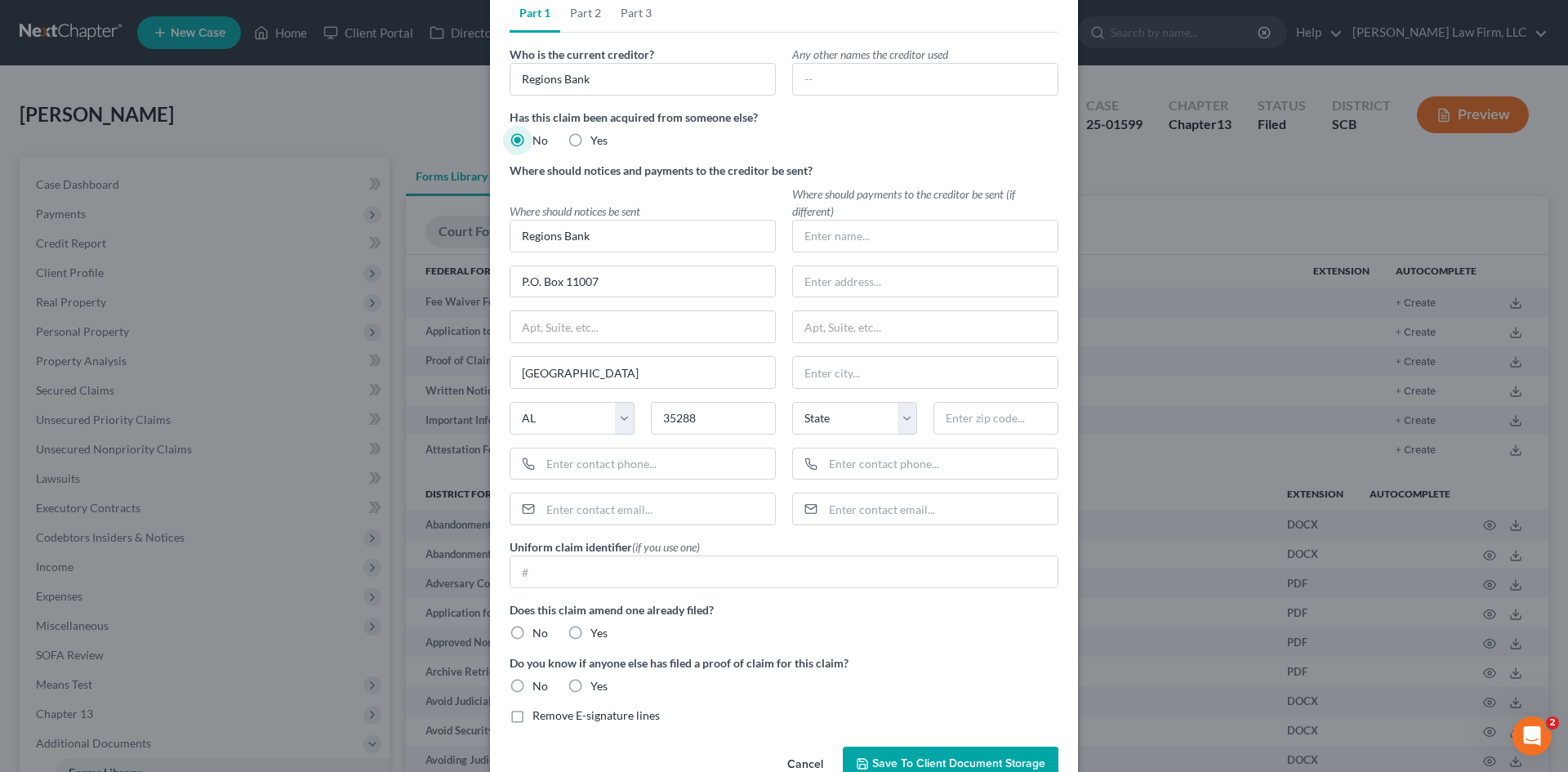
click at [532, 632] on label "No" at bounding box center [540, 633] width 15 height 16
click at [539, 632] on input "No" at bounding box center [544, 630] width 11 height 11
radio input "true"
click at [532, 687] on label "No" at bounding box center [540, 686] width 15 height 16
click at [539, 687] on input "No" at bounding box center [544, 683] width 11 height 11
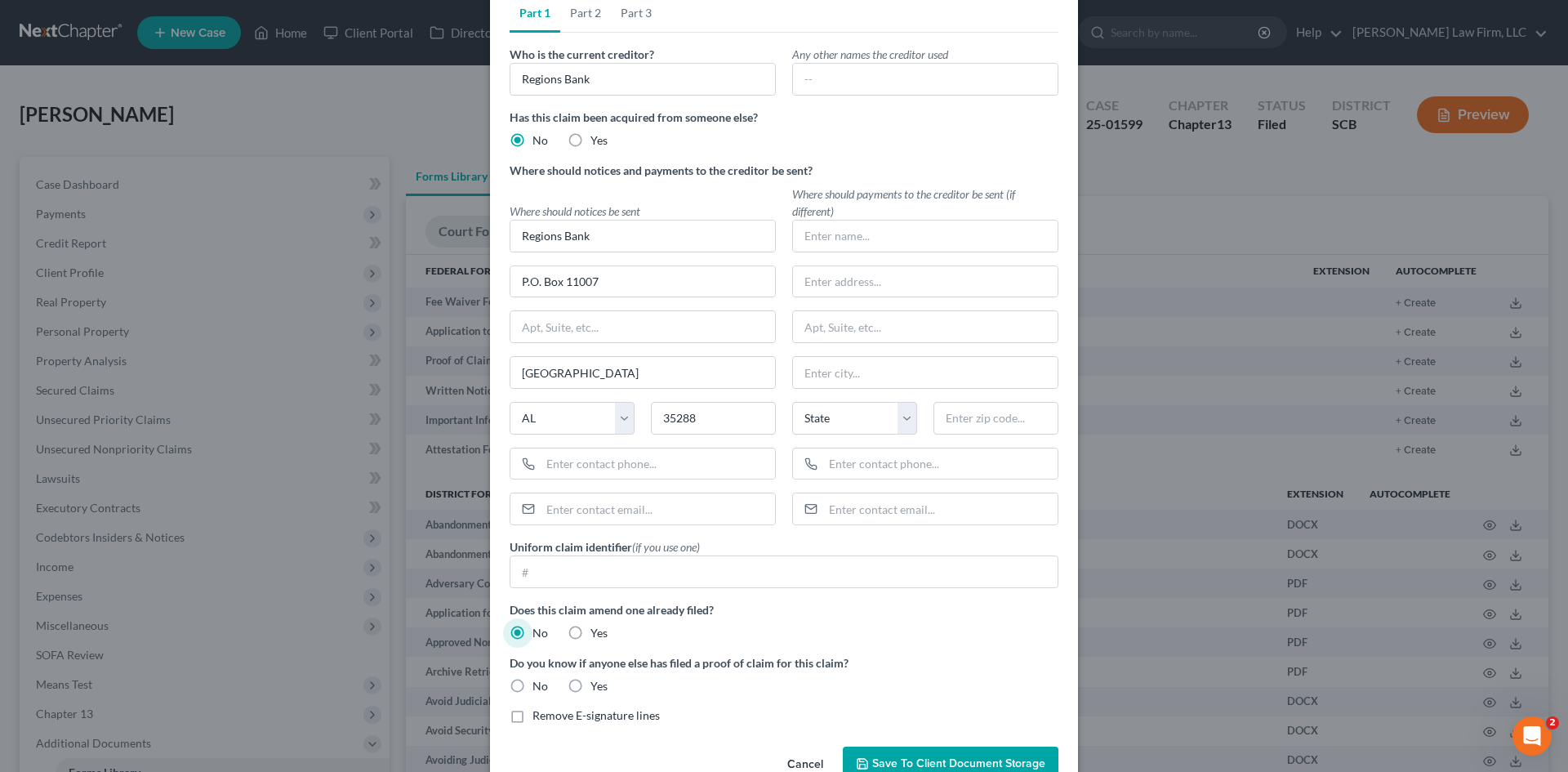
radio input "true"
click at [532, 716] on label "Remove E-signature lines" at bounding box center [595, 715] width 127 height 16
click at [539, 716] on input "Remove E-signature lines" at bounding box center [544, 713] width 11 height 11
checkbox input "true"
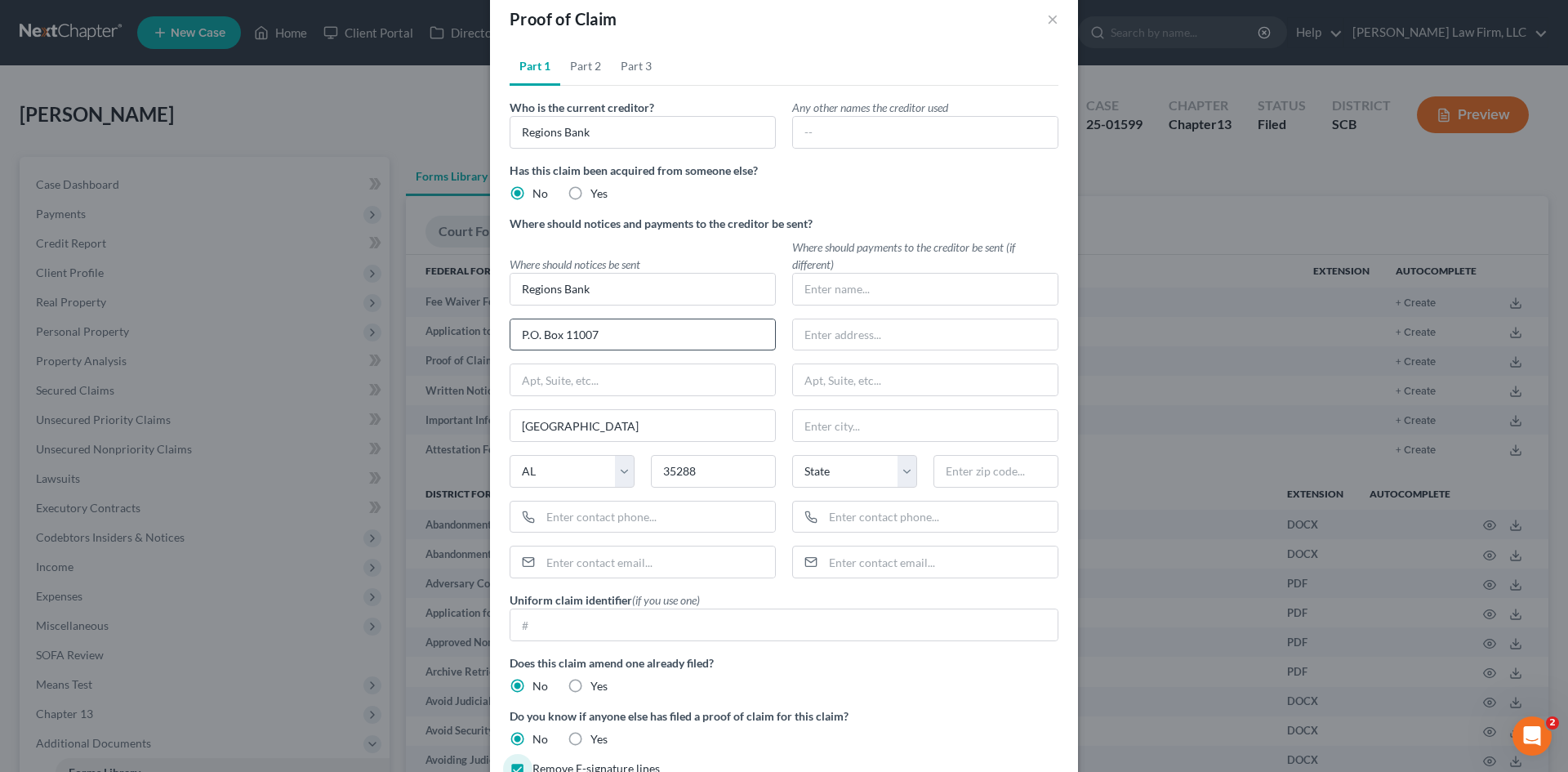
scroll to position [0, 0]
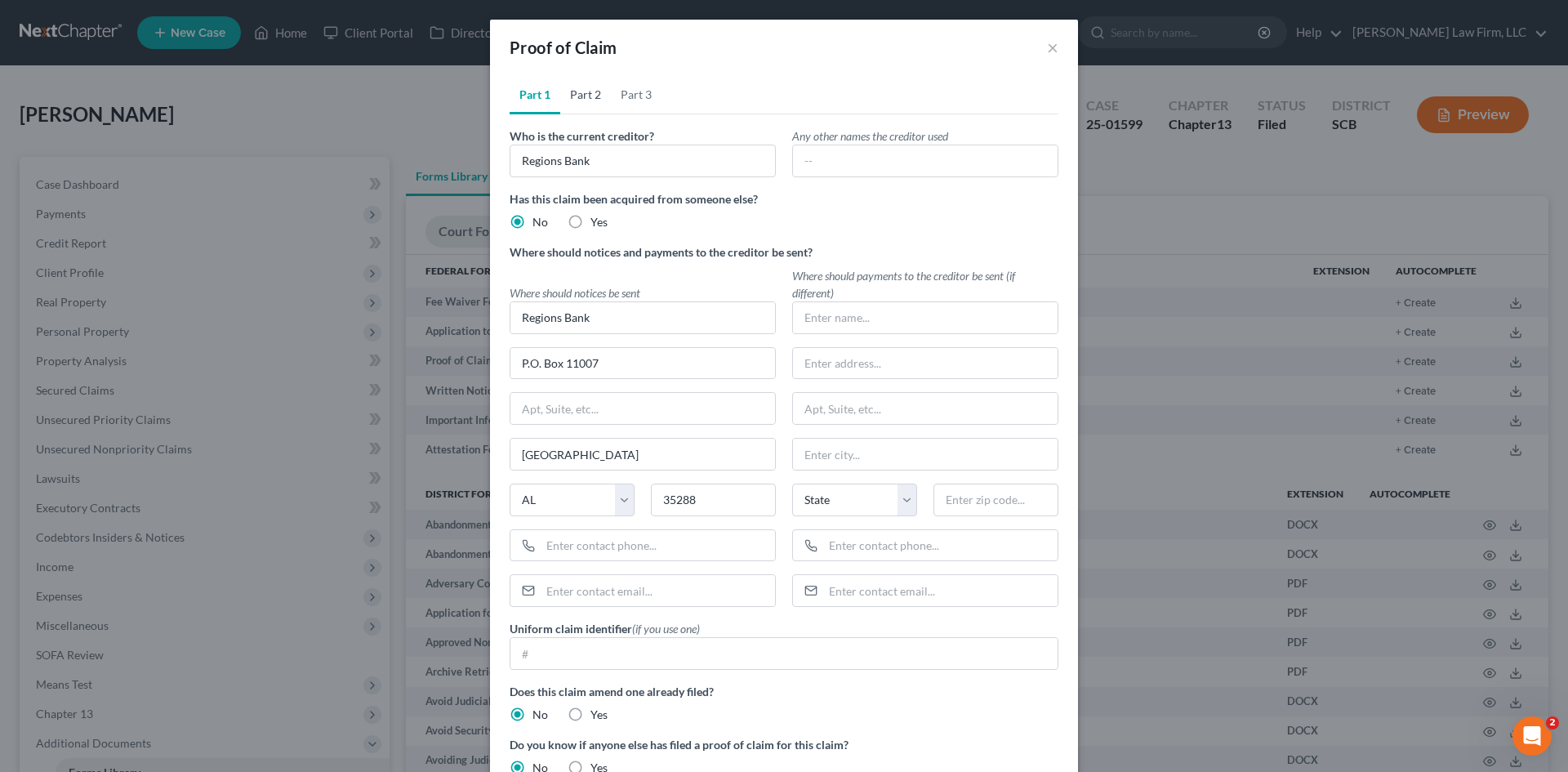
click at [578, 88] on link "Part 2" at bounding box center [585, 94] width 51 height 39
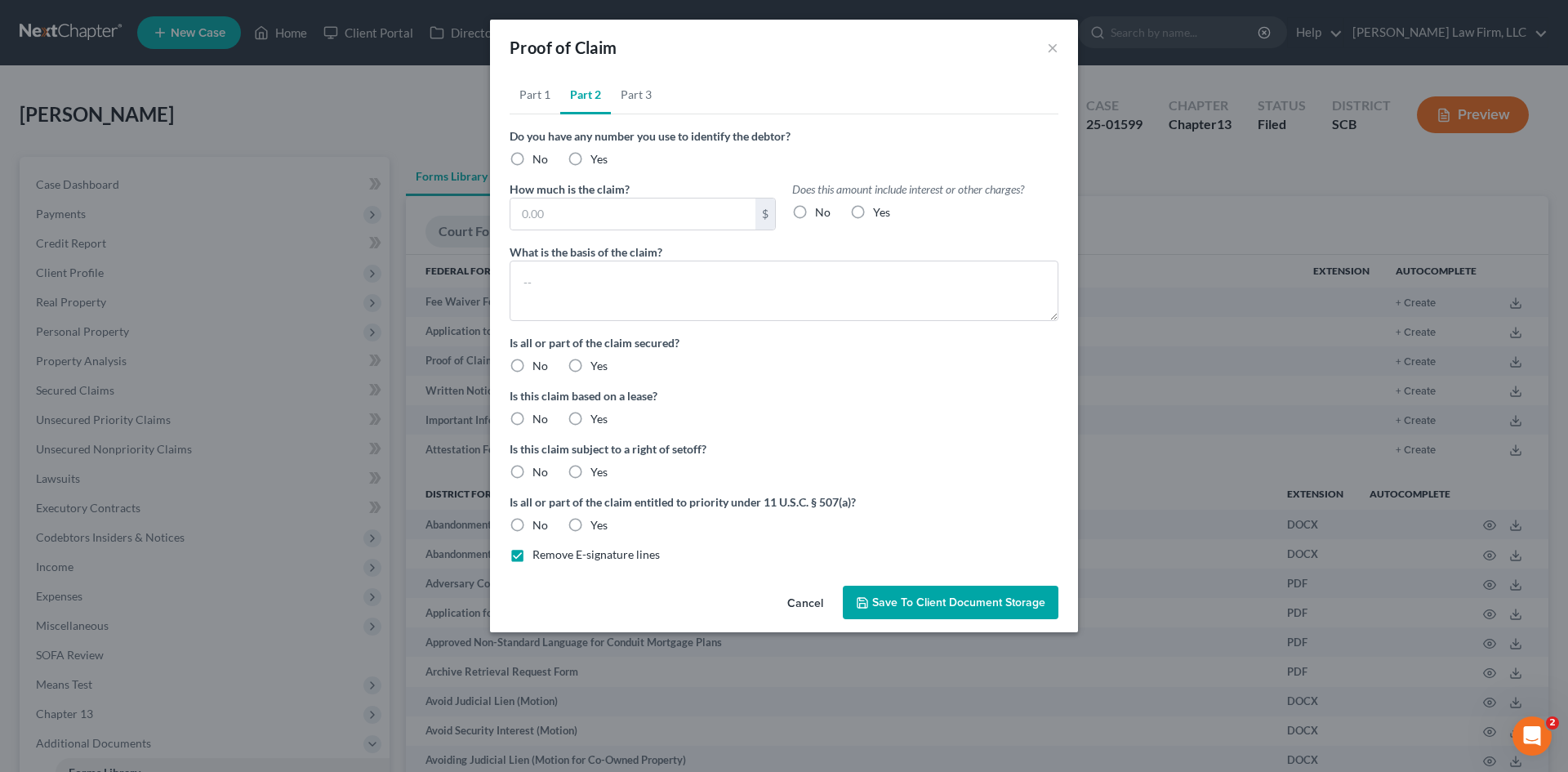
click at [591, 160] on label "Yes" at bounding box center [599, 159] width 17 height 16
click at [597, 160] on input "Yes" at bounding box center [602, 156] width 11 height 11
radio input "true"
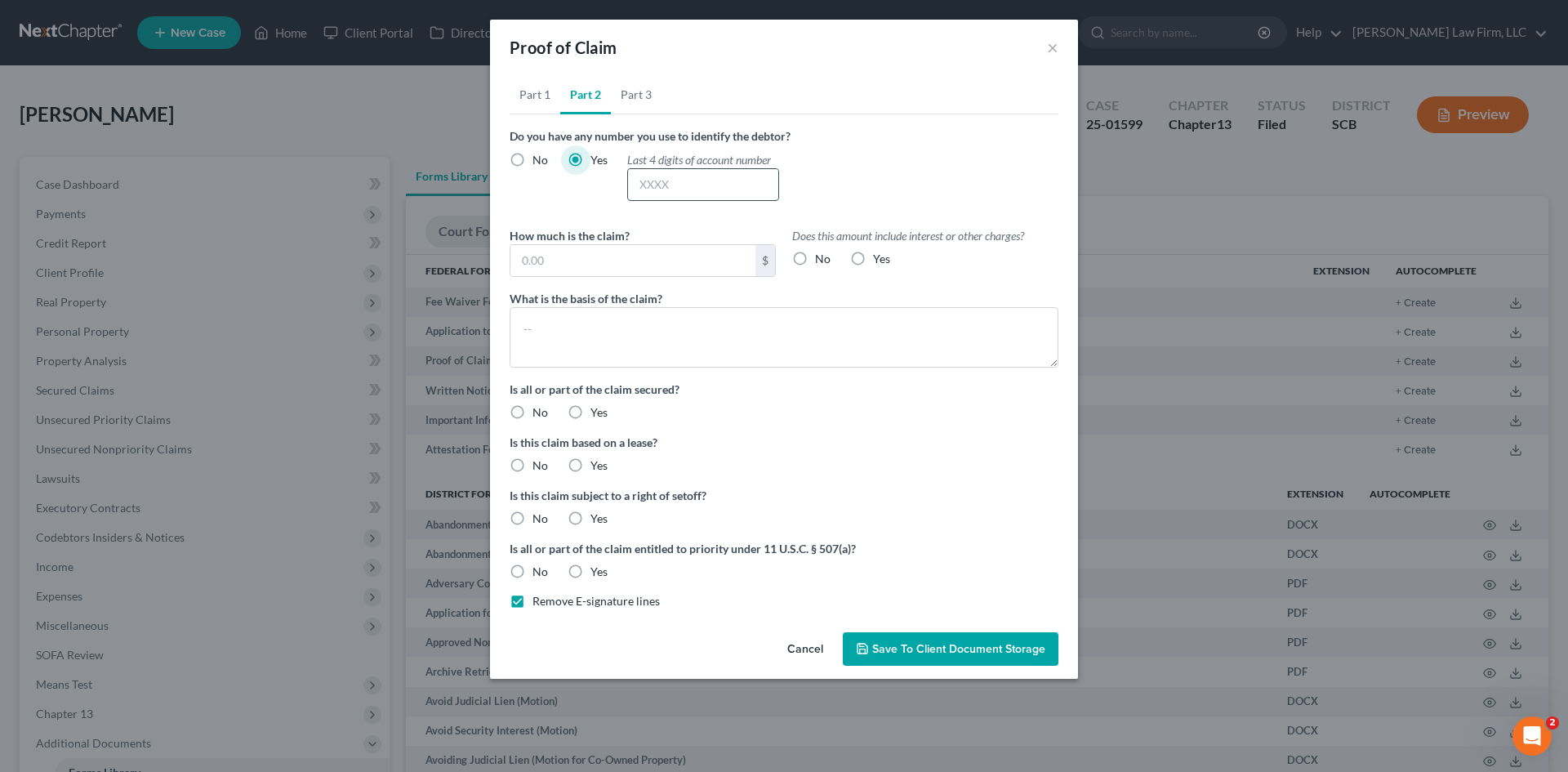
click at [761, 183] on input "text" at bounding box center [703, 185] width 150 height 31
type input "8186"
click at [685, 263] on input "text" at bounding box center [633, 261] width 245 height 31
type input "5,323.00"
click at [697, 328] on textarea at bounding box center [783, 337] width 549 height 60
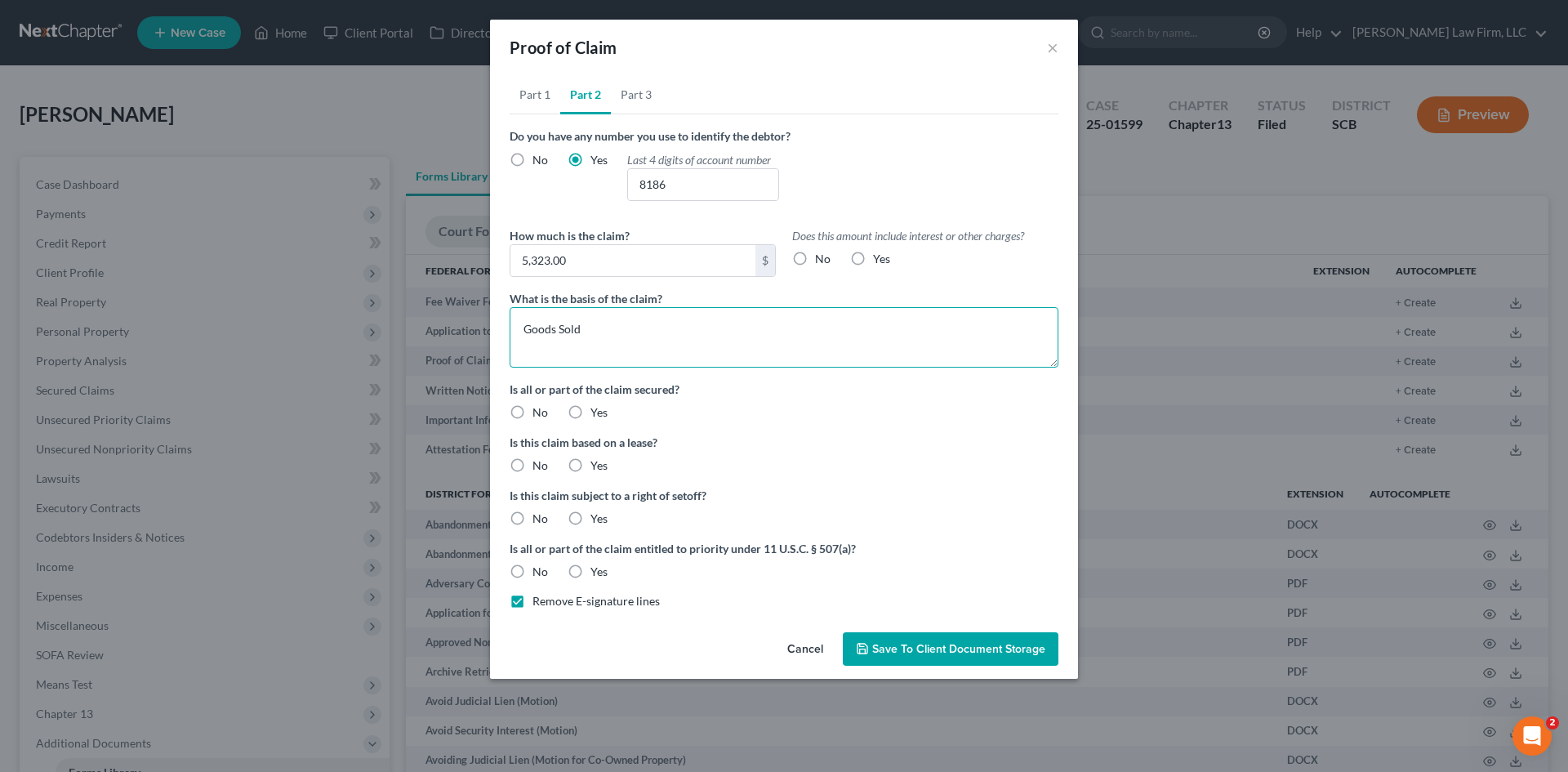
type textarea "Goods Sold"
click at [591, 414] on label "Yes" at bounding box center [599, 412] width 17 height 16
click at [597, 414] on input "Yes" at bounding box center [602, 409] width 11 height 11
radio input "true"
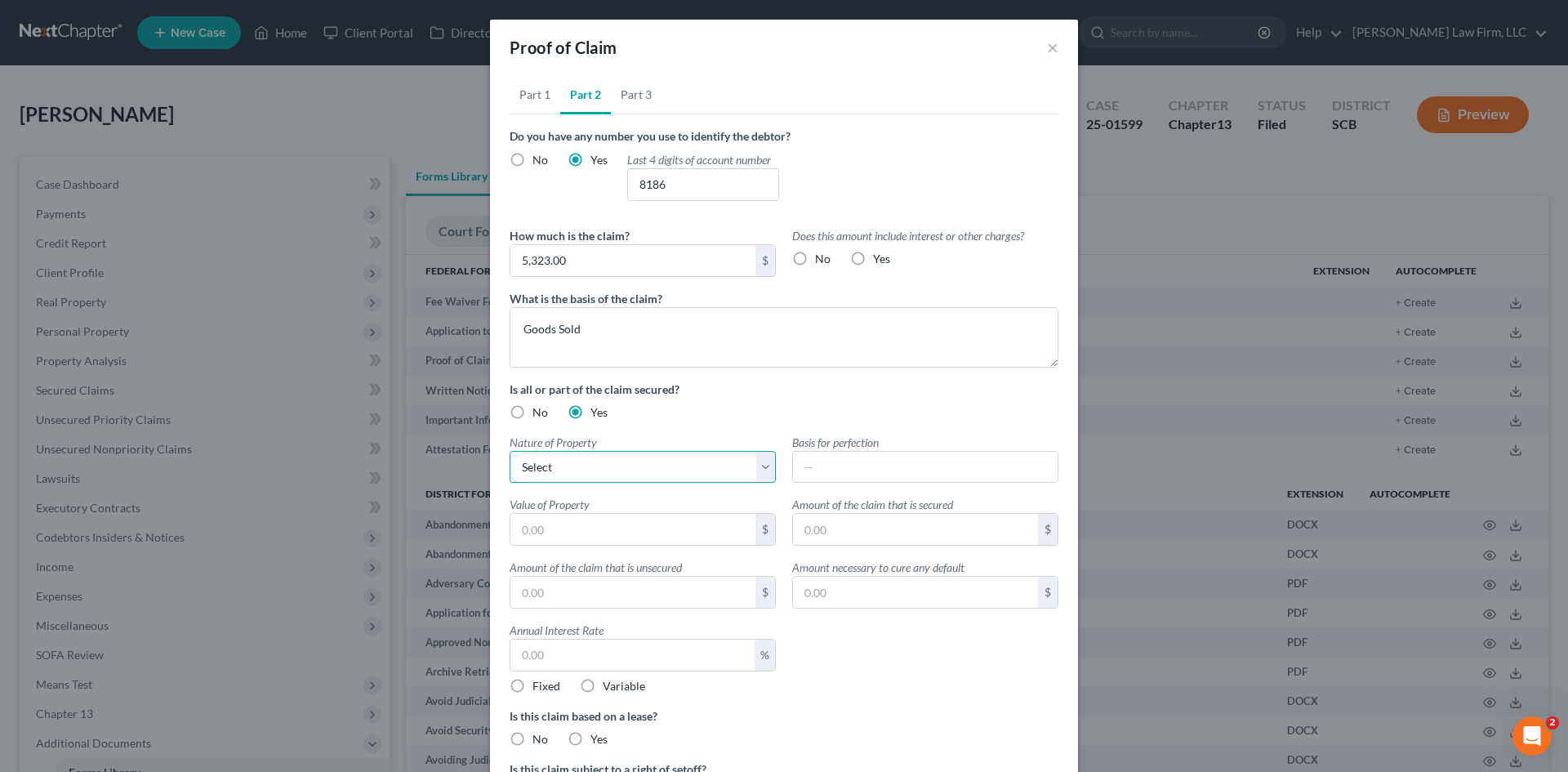
click at [582, 468] on select "Select Real Estate Motor Vehicle Other" at bounding box center [642, 467] width 266 height 33
select select "1"
click at [509, 451] on select "Select Real Estate Motor Vehicle Other" at bounding box center [642, 467] width 266 height 33
click at [842, 476] on input "text" at bounding box center [925, 467] width 264 height 31
type input "2019 Nissan Pathfinder"
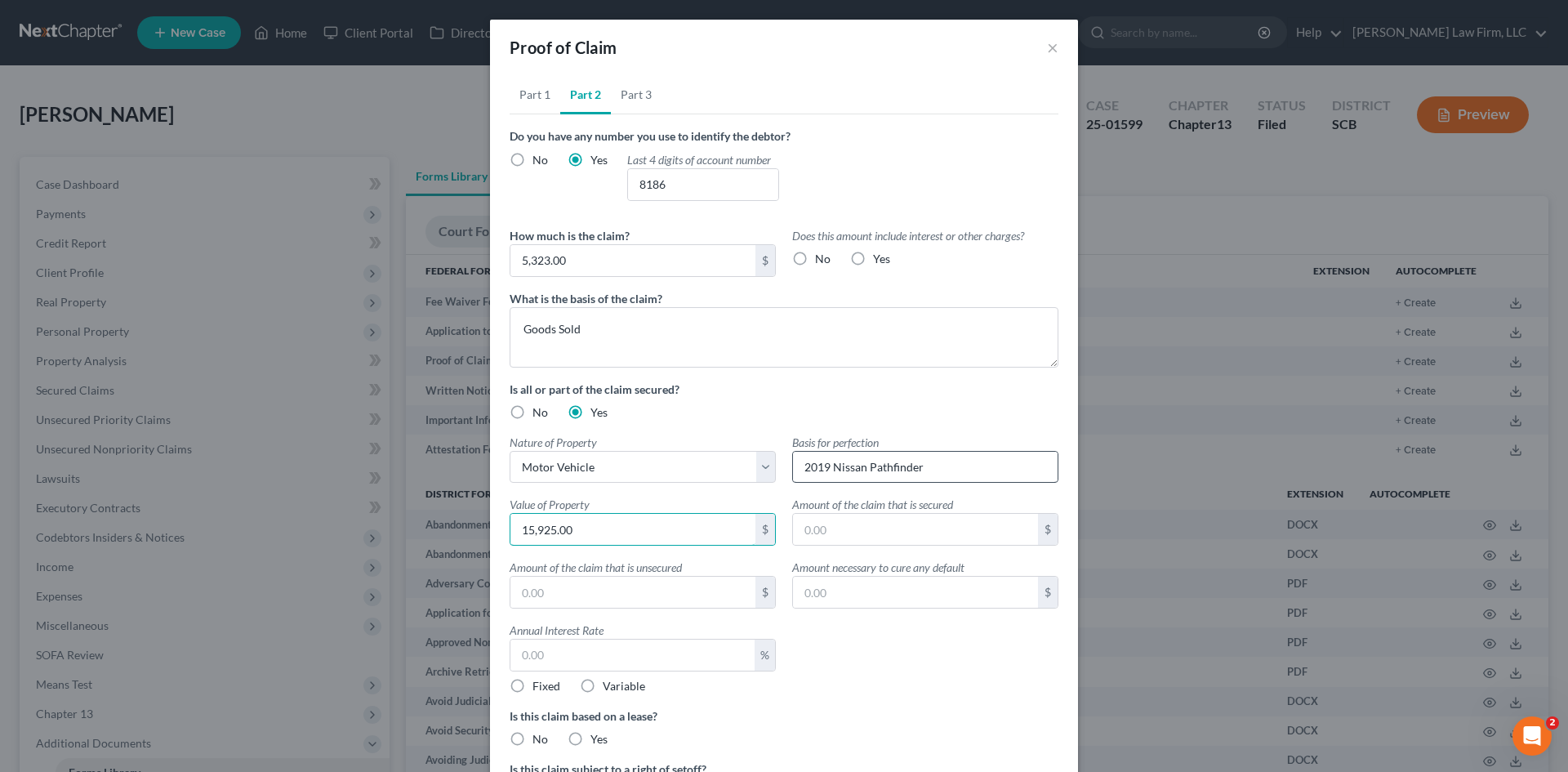
type input "15,925.00"
type input "5,323.00"
type input "0.00"
click at [532, 684] on label "Fixed" at bounding box center [546, 686] width 28 height 16
click at [539, 684] on input "Fixed" at bounding box center [544, 683] width 11 height 11
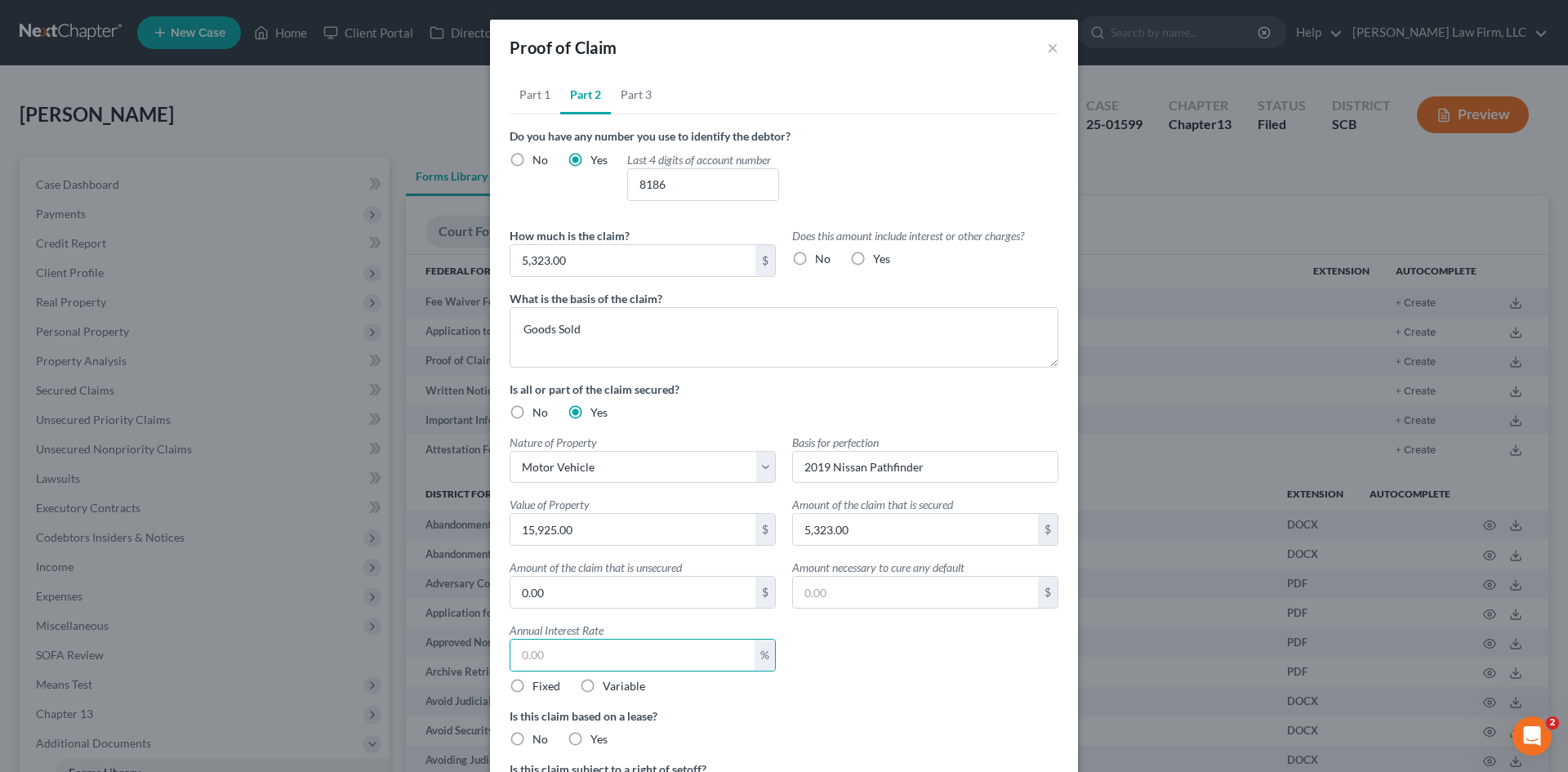
radio input "true"
drag, startPoint x: 508, startPoint y: 742, endPoint x: 663, endPoint y: 659, distance: 175.8
click at [532, 742] on label "No" at bounding box center [540, 738] width 15 height 16
click at [539, 742] on input "No" at bounding box center [544, 736] width 11 height 11
radio input "true"
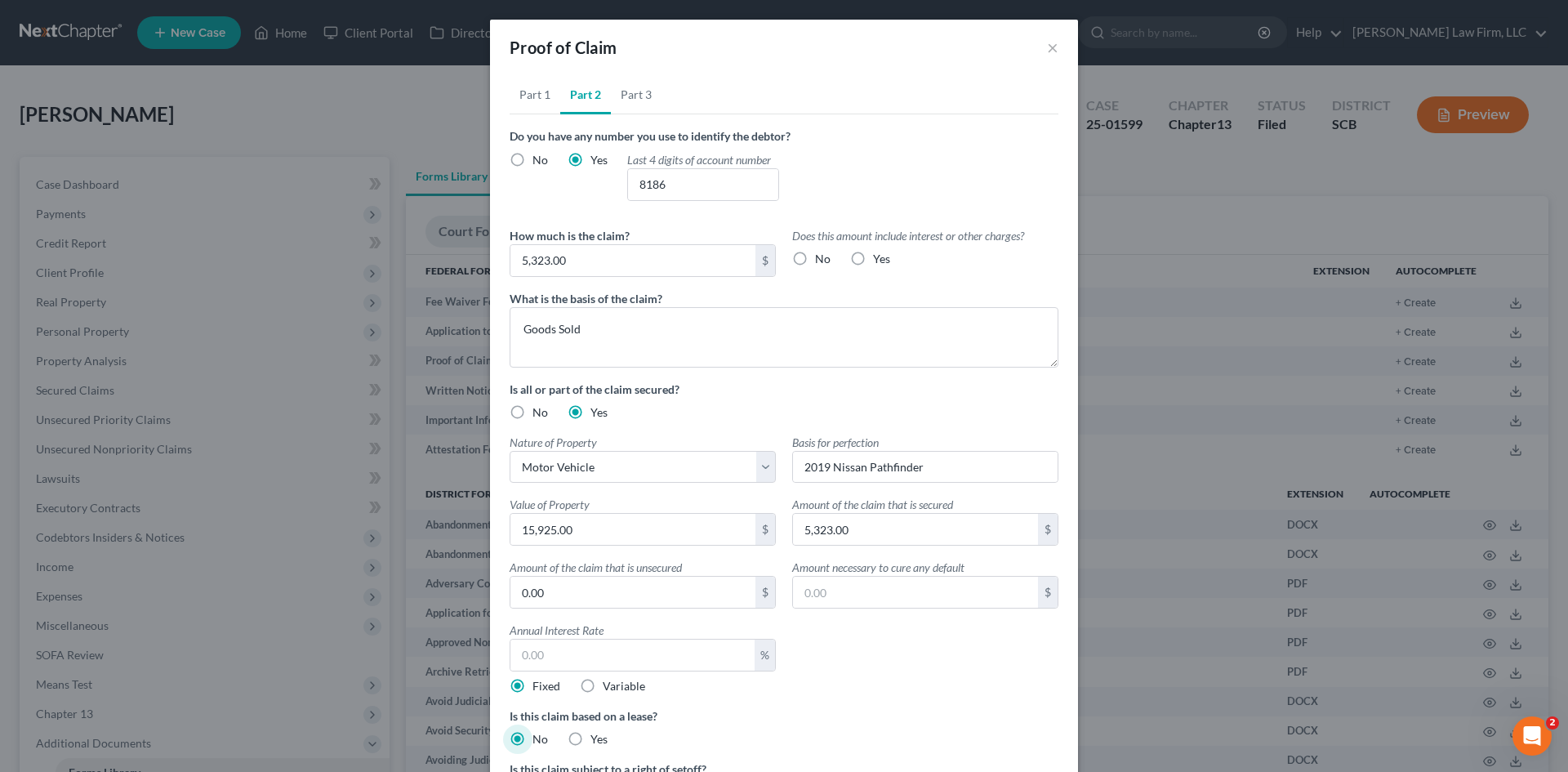
scroll to position [164, 0]
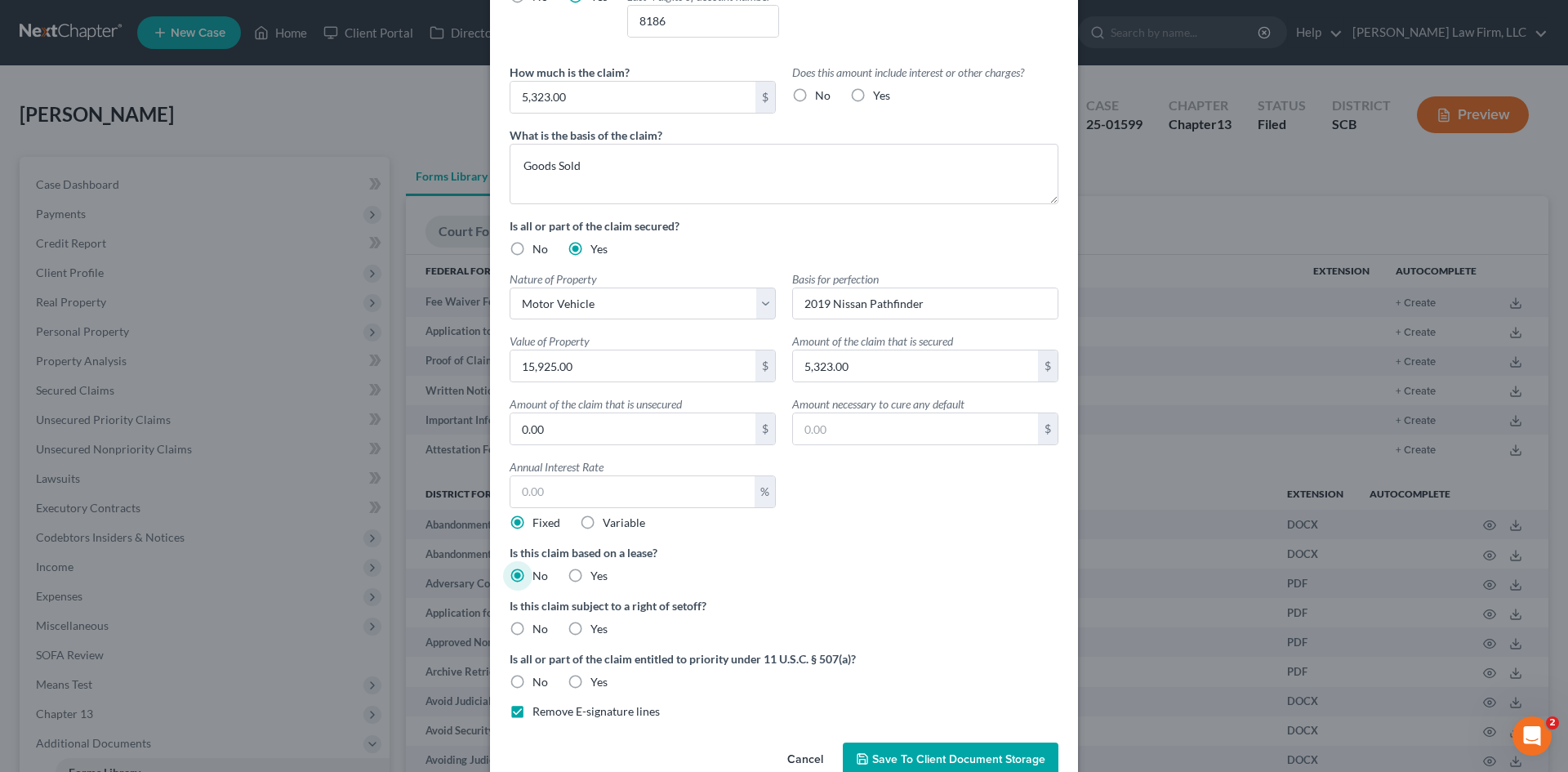
click at [532, 630] on label "No" at bounding box center [540, 628] width 15 height 16
click at [539, 630] on input "No" at bounding box center [544, 625] width 11 height 11
radio input "true"
click at [532, 683] on label "No" at bounding box center [540, 682] width 15 height 16
click at [539, 683] on input "No" at bounding box center [544, 679] width 11 height 11
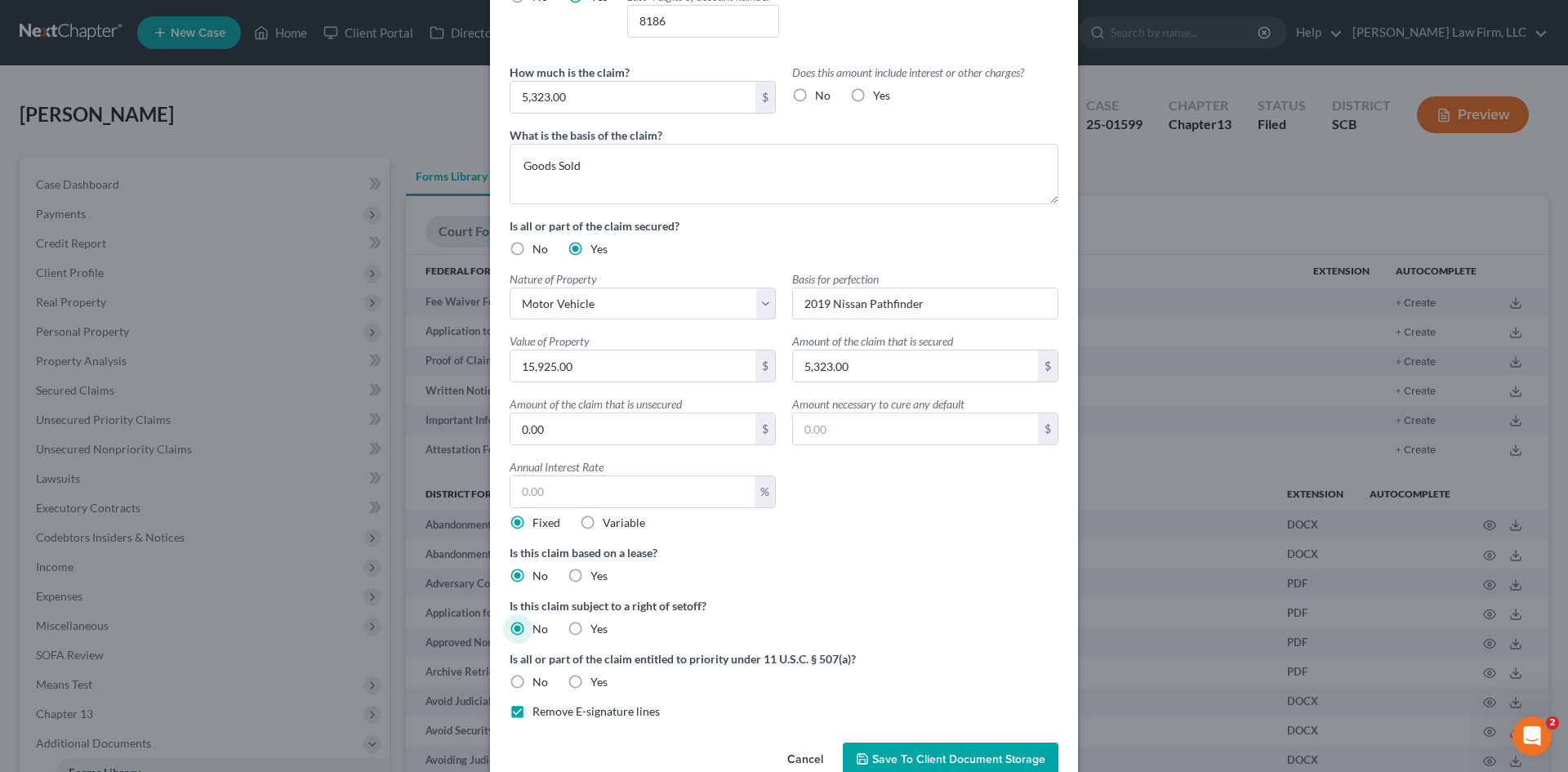
radio input "true"
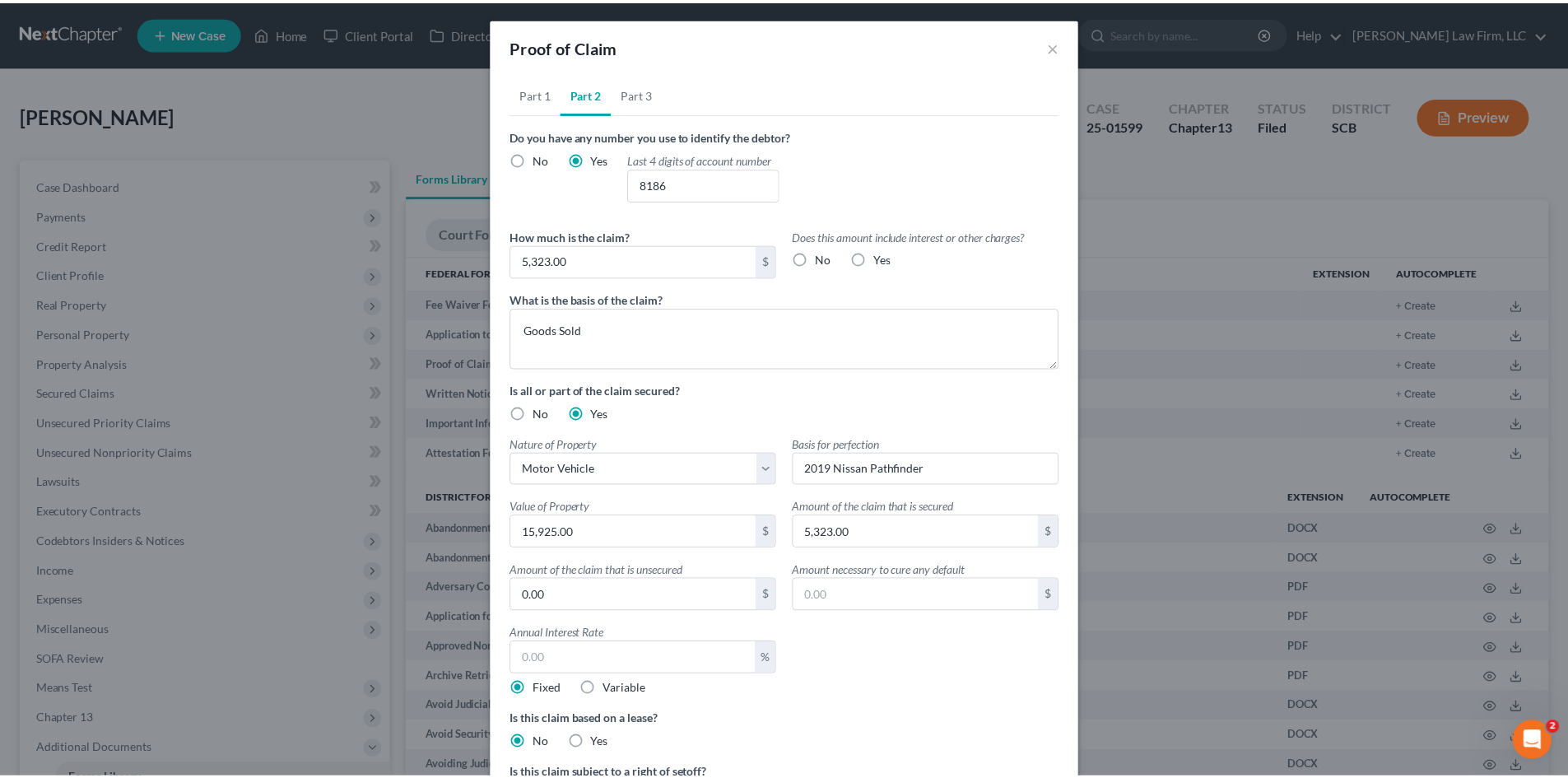
scroll to position [0, 0]
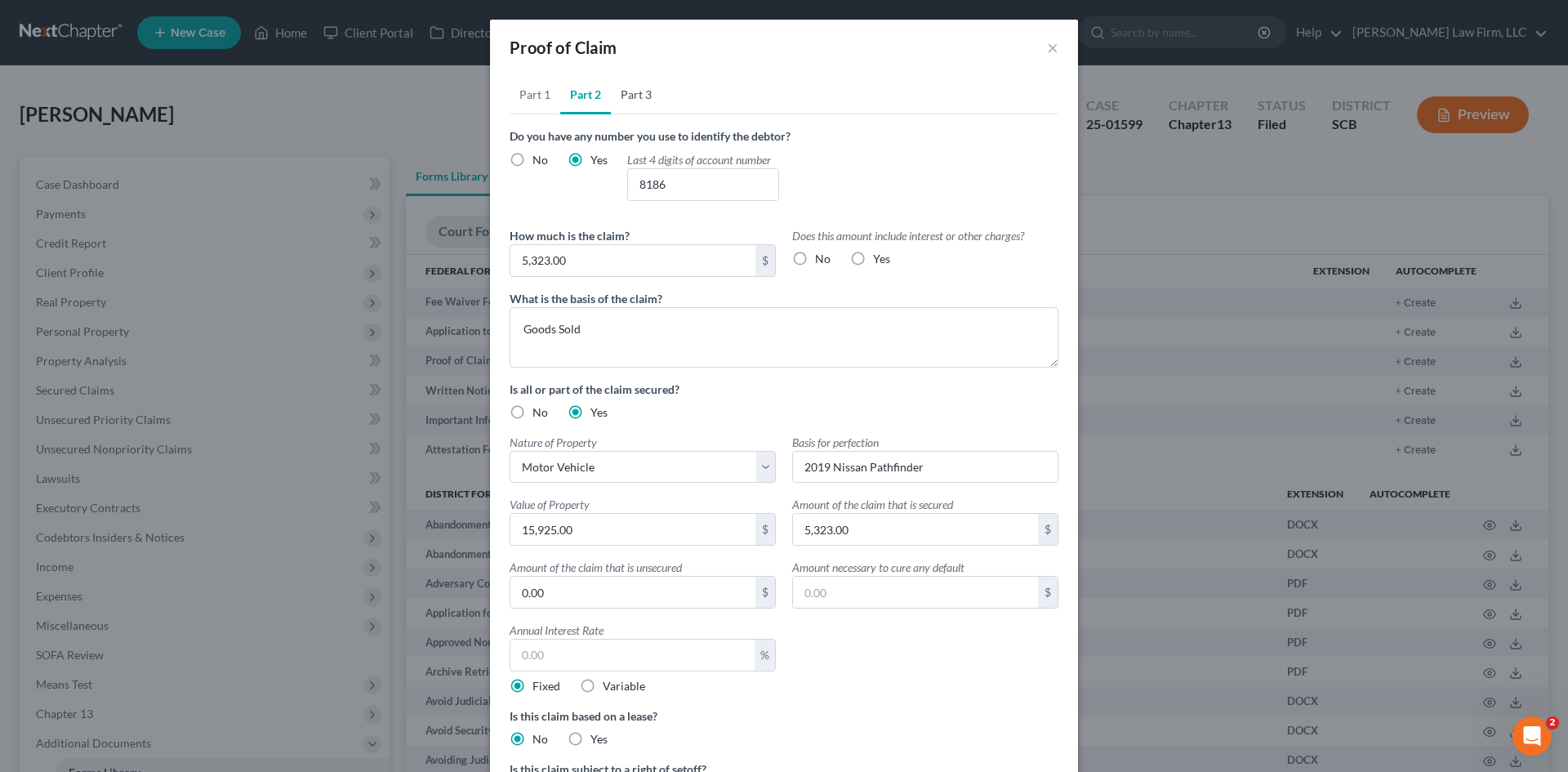
click at [633, 98] on link "Part 3" at bounding box center [636, 94] width 51 height 39
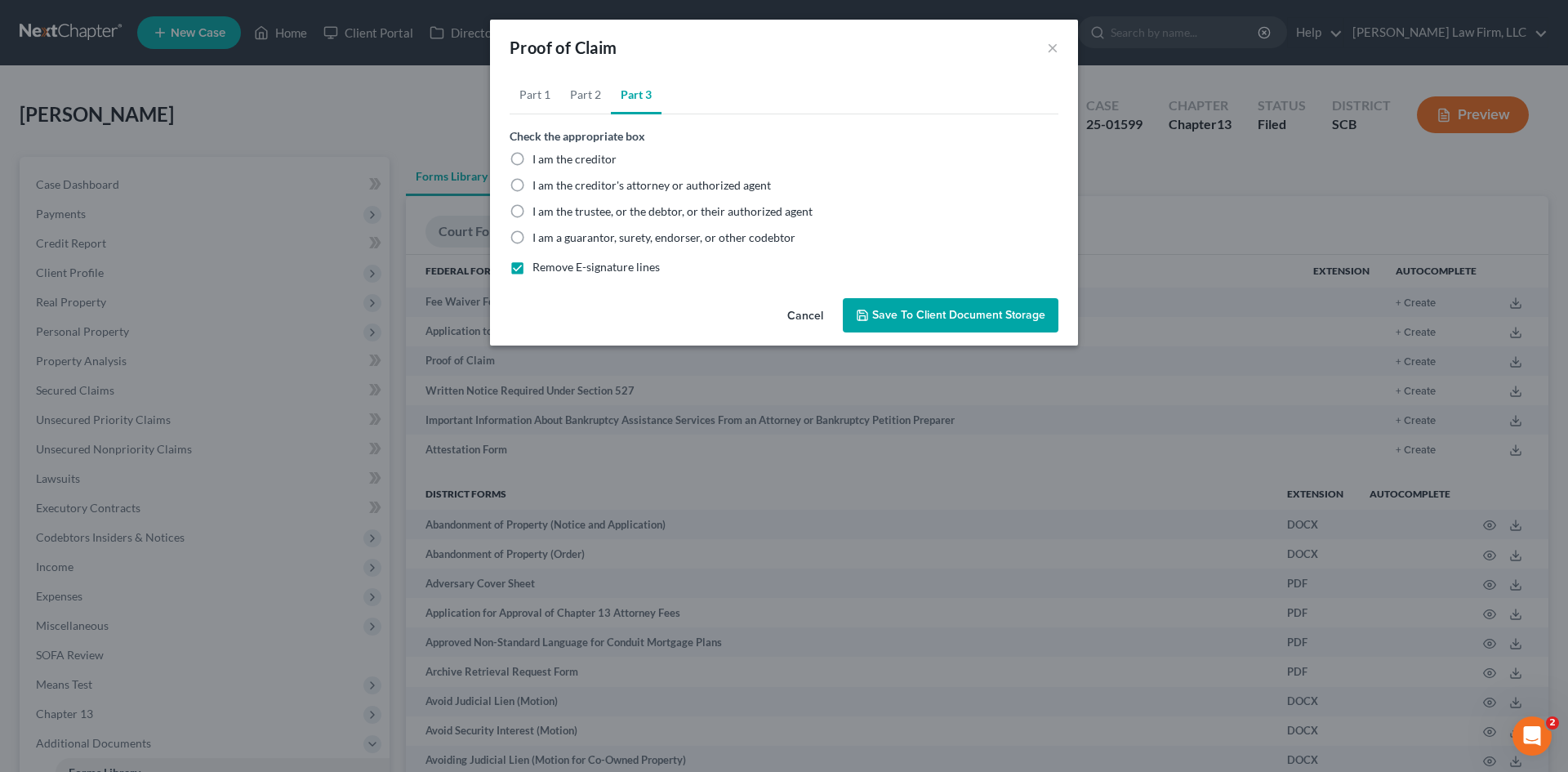
click at [591, 210] on span "I am the trustee, or the debtor, or their authorized agent" at bounding box center [672, 211] width 280 height 14
click at [549, 210] on input "I am the trustee, or the debtor, or their authorized agent" at bounding box center [544, 208] width 11 height 11
radio input "true"
click at [944, 320] on span "Save to Client Document Storage" at bounding box center [958, 315] width 173 height 14
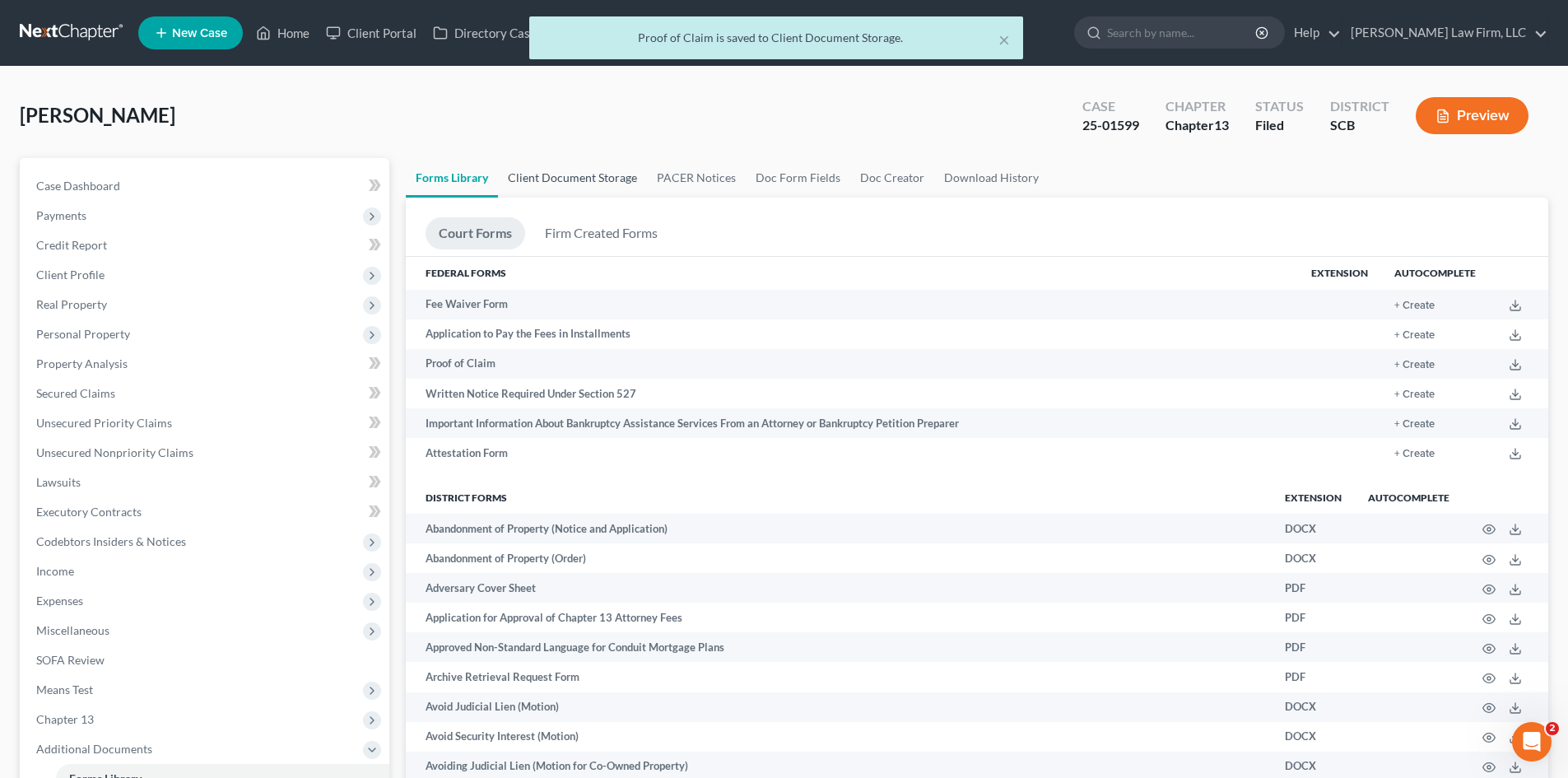
drag, startPoint x: 598, startPoint y: 182, endPoint x: 714, endPoint y: 216, distance: 120.9
click at [597, 181] on link "Client Document Storage" at bounding box center [572, 178] width 149 height 40
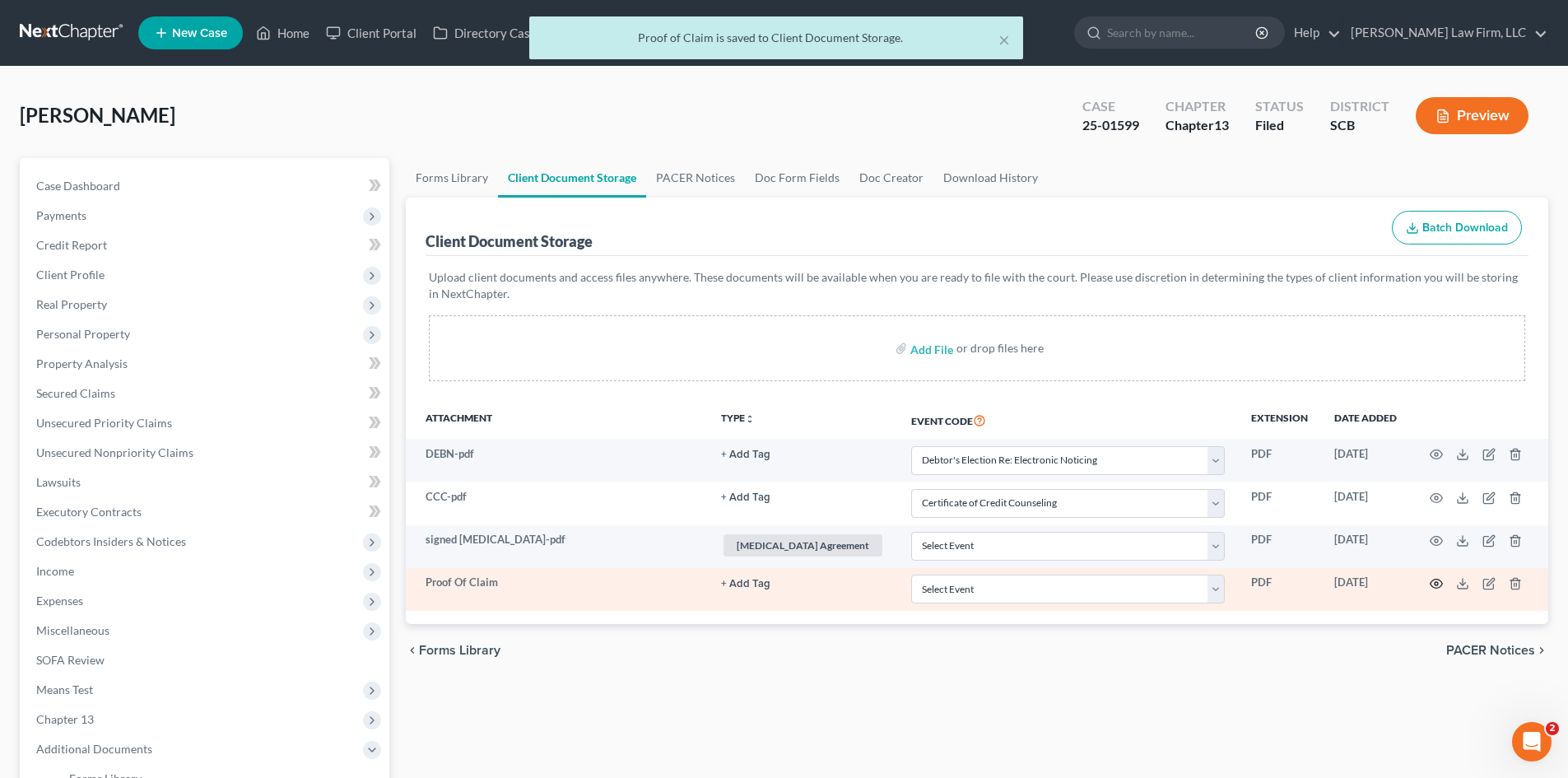
click at [1435, 585] on circle "button" at bounding box center [1436, 583] width 3 height 3
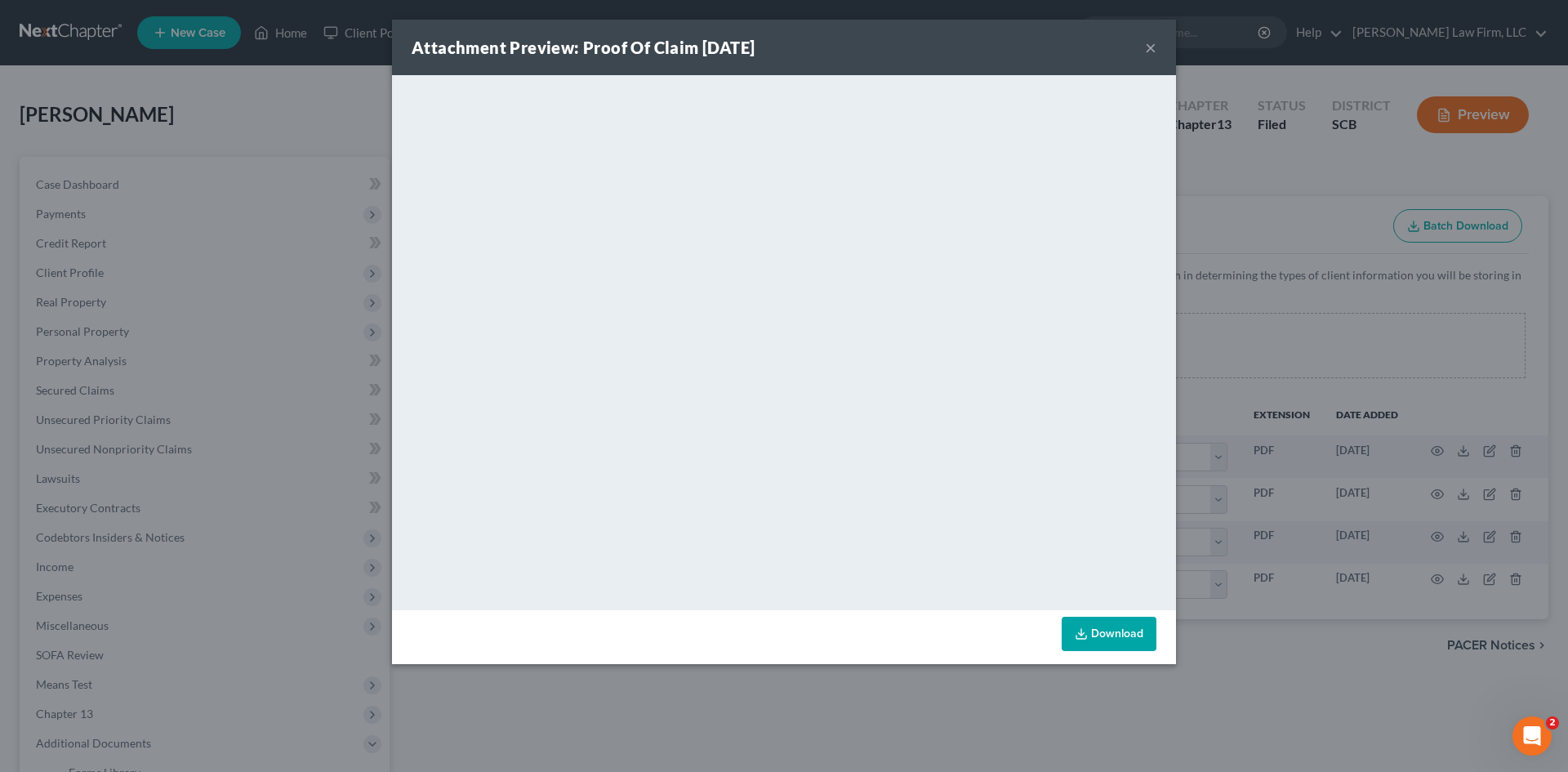
click at [1152, 49] on button "×" at bounding box center [1151, 47] width 11 height 19
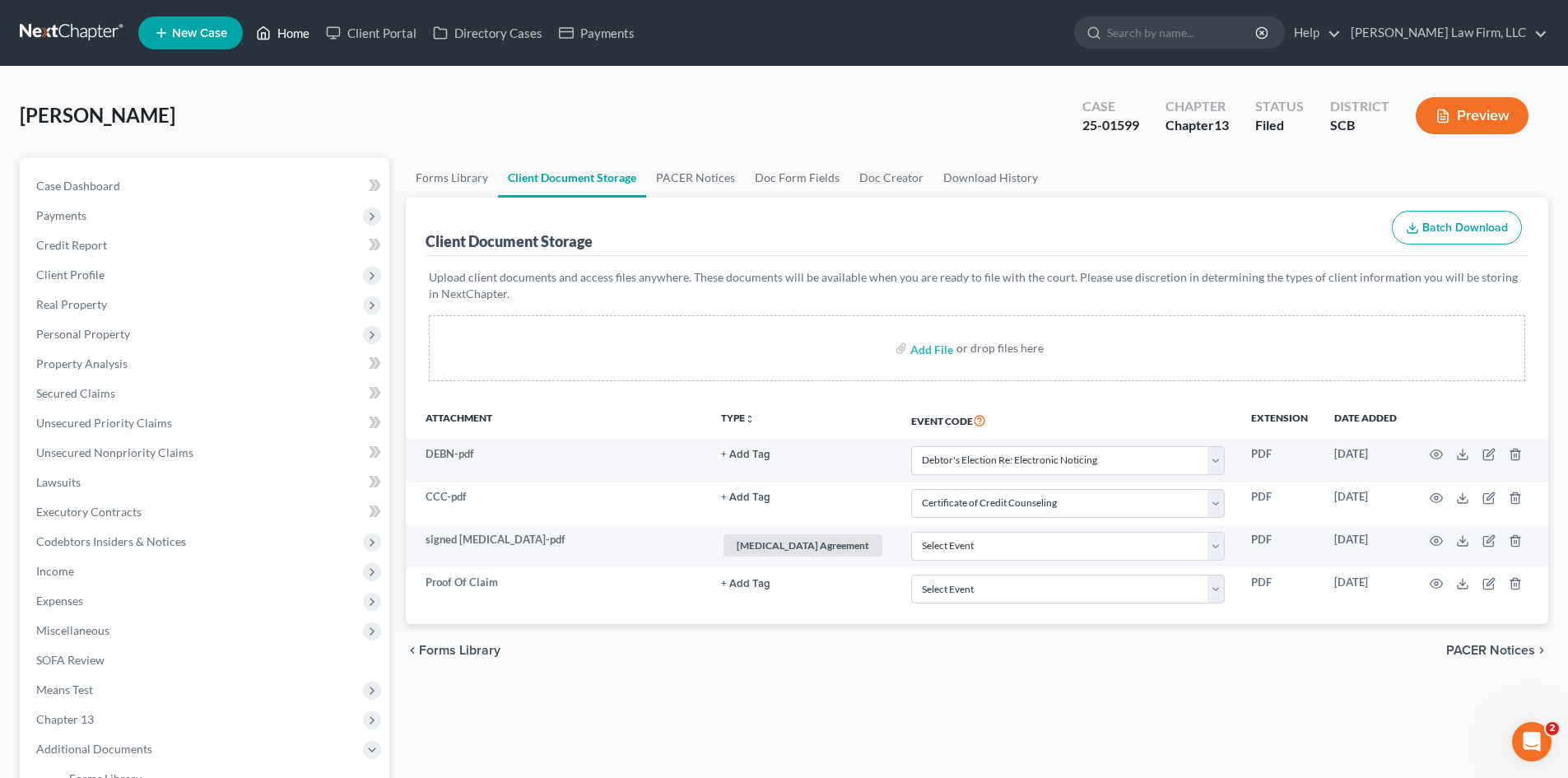
click at [285, 36] on link "Home" at bounding box center [283, 33] width 70 height 30
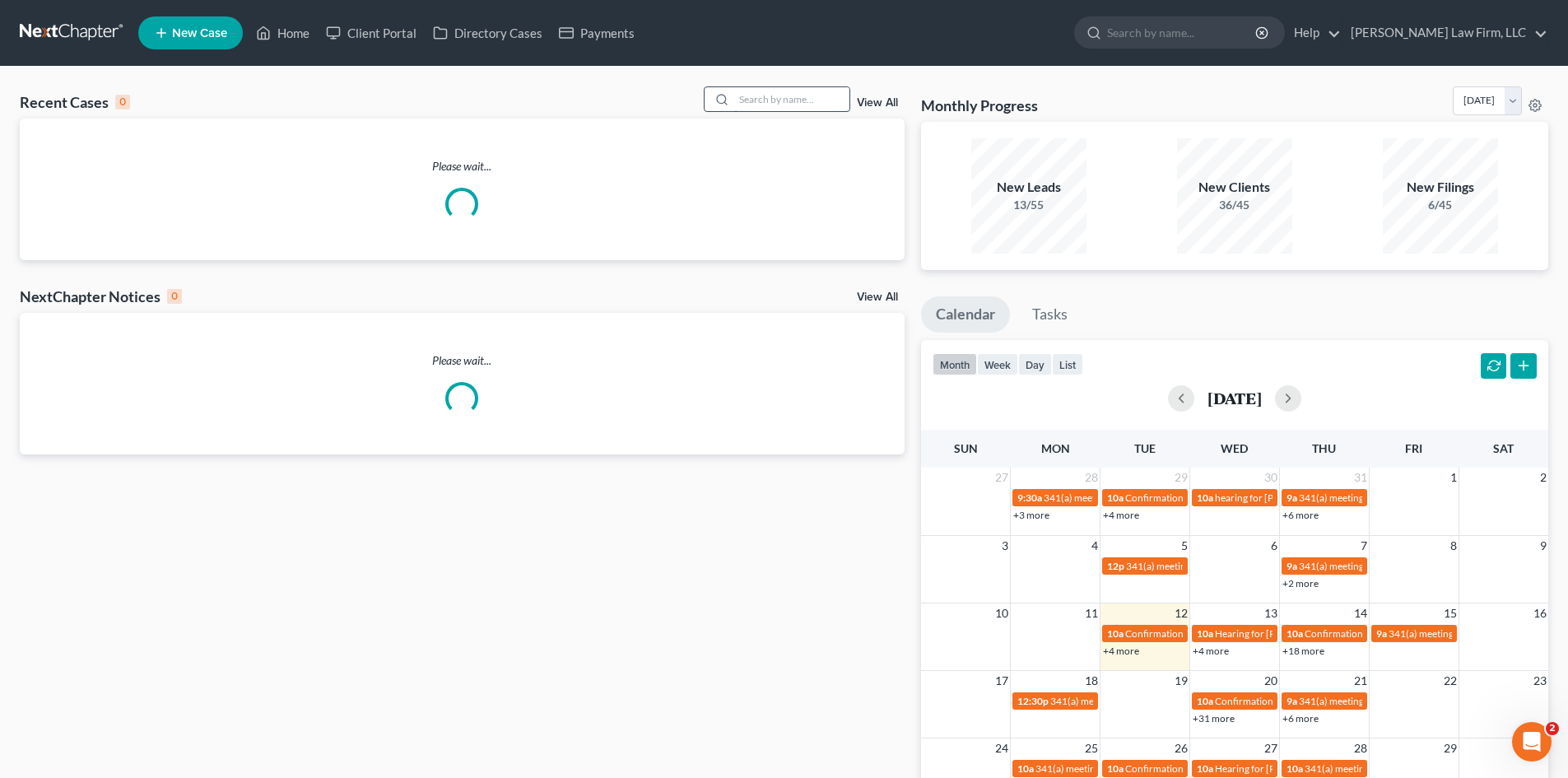
click at [737, 103] on input "search" at bounding box center [791, 98] width 115 height 24
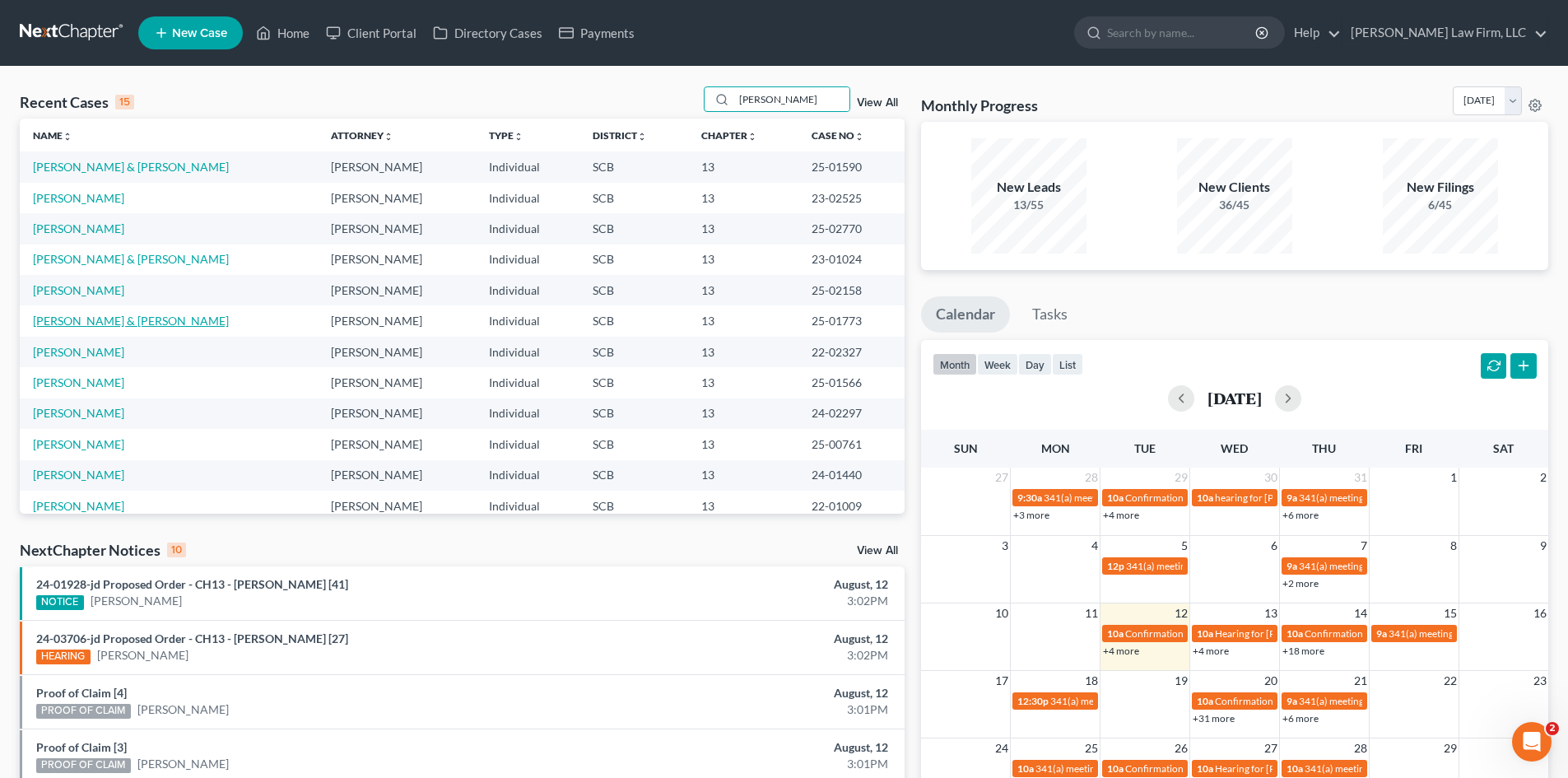
click at [153, 317] on link "[PERSON_NAME] & [PERSON_NAME]" at bounding box center [130, 320] width 196 height 14
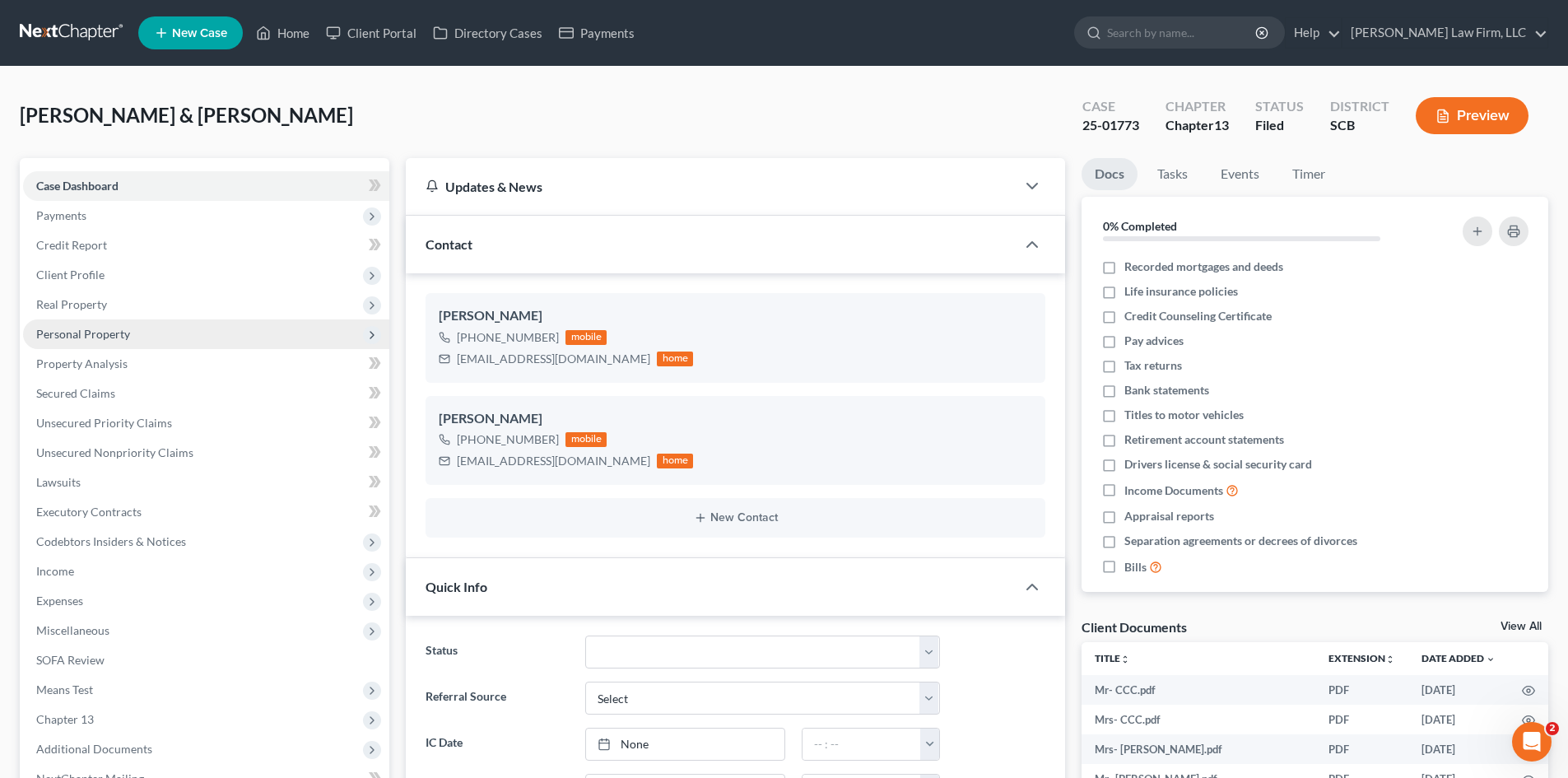
scroll to position [585, 0]
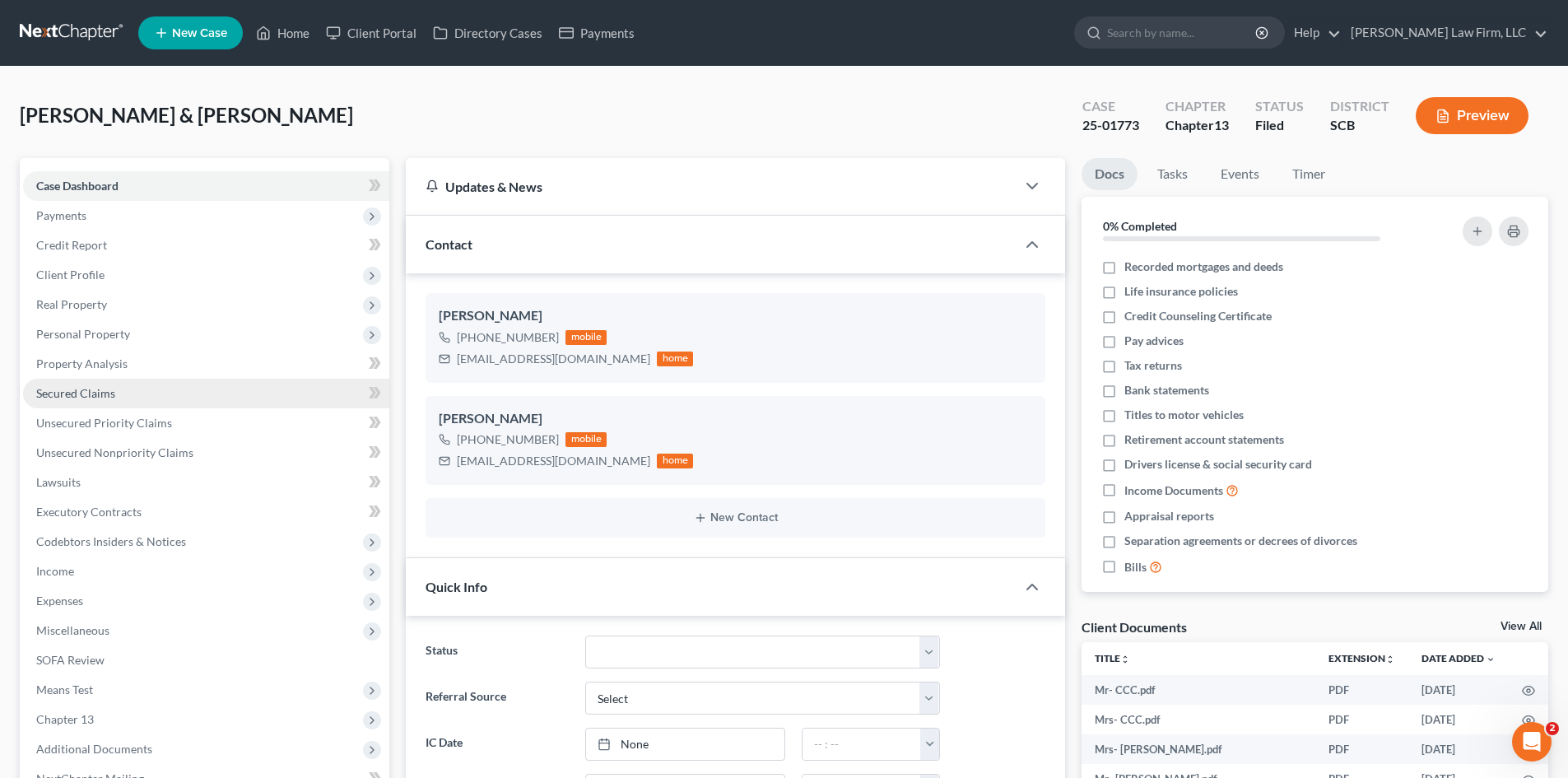
click at [81, 386] on span "Secured Claims" at bounding box center [76, 393] width 79 height 14
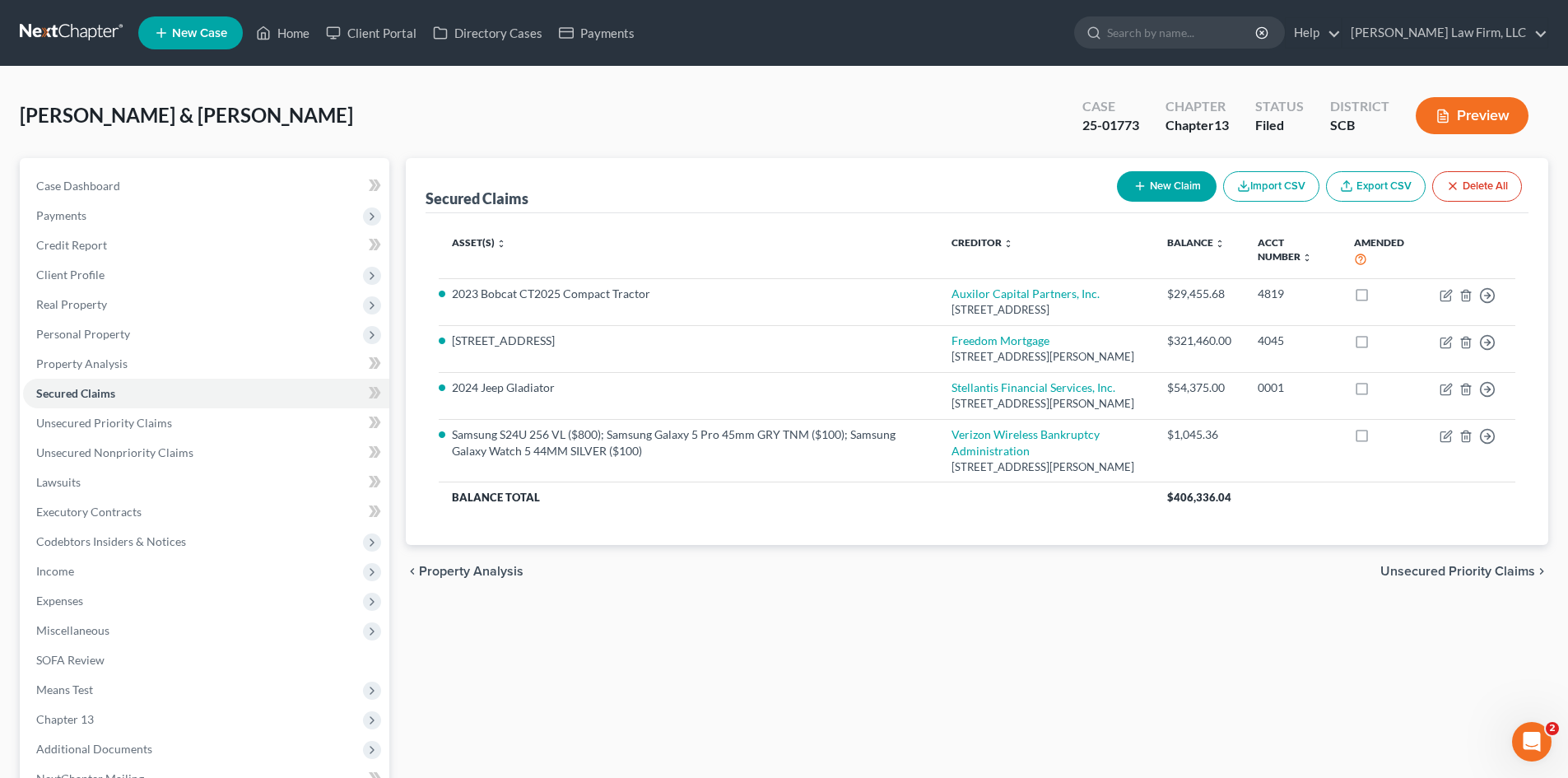
drag, startPoint x: 822, startPoint y: 137, endPoint x: 1526, endPoint y: 271, distance: 716.6
click at [822, 137] on div "[PERSON_NAME] & [PERSON_NAME] Upgraded Case 25-01773 Chapter Chapter 13 Status …" at bounding box center [784, 123] width 1528 height 71
click at [125, 429] on span "Unsecured Priority Claims" at bounding box center [104, 423] width 136 height 14
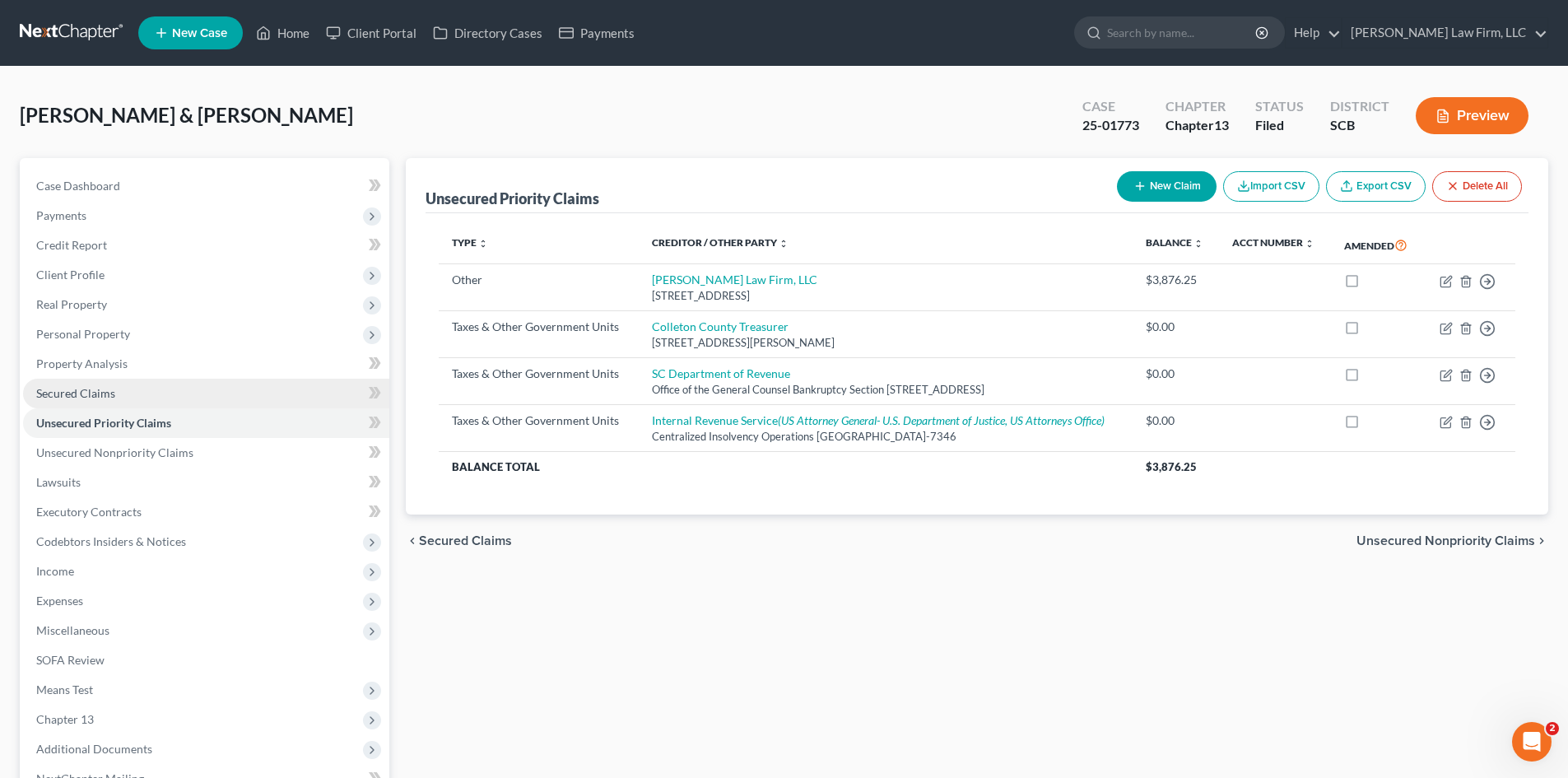
click at [71, 402] on link "Secured Claims" at bounding box center [206, 393] width 367 height 30
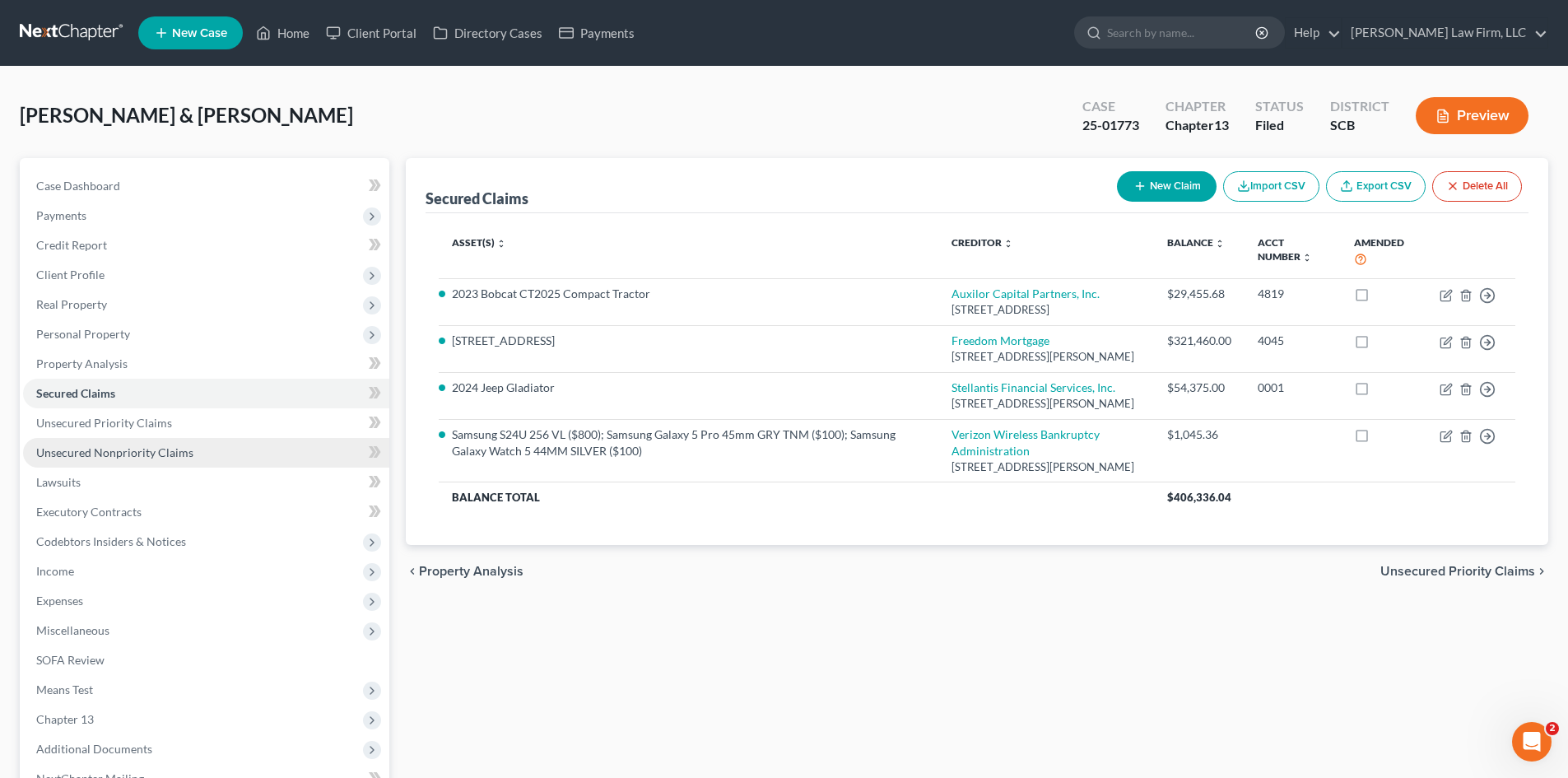
click at [50, 451] on span "Unsecured Nonpriority Claims" at bounding box center [115, 452] width 157 height 14
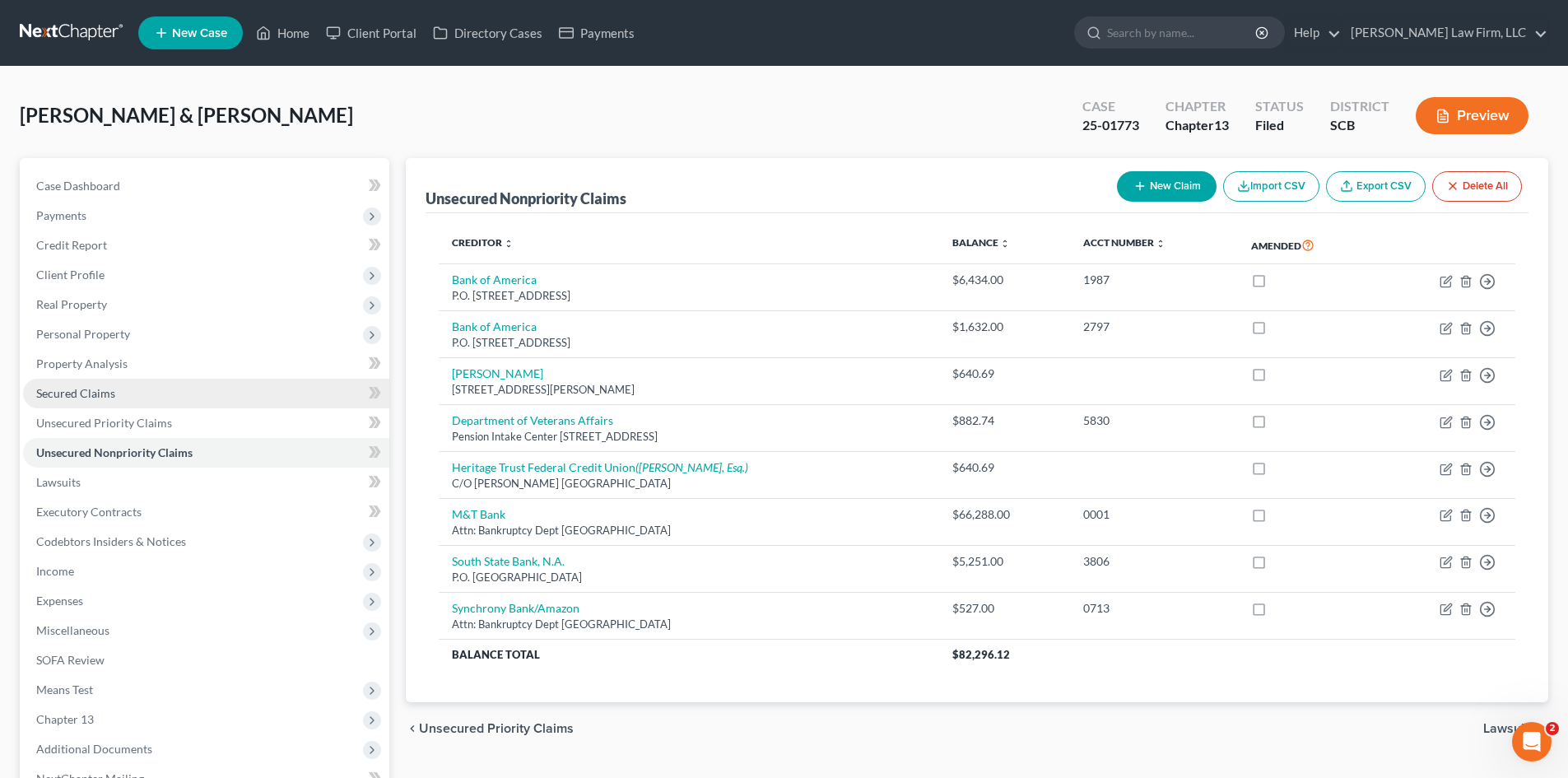
click at [42, 397] on span "Secured Claims" at bounding box center [76, 393] width 79 height 14
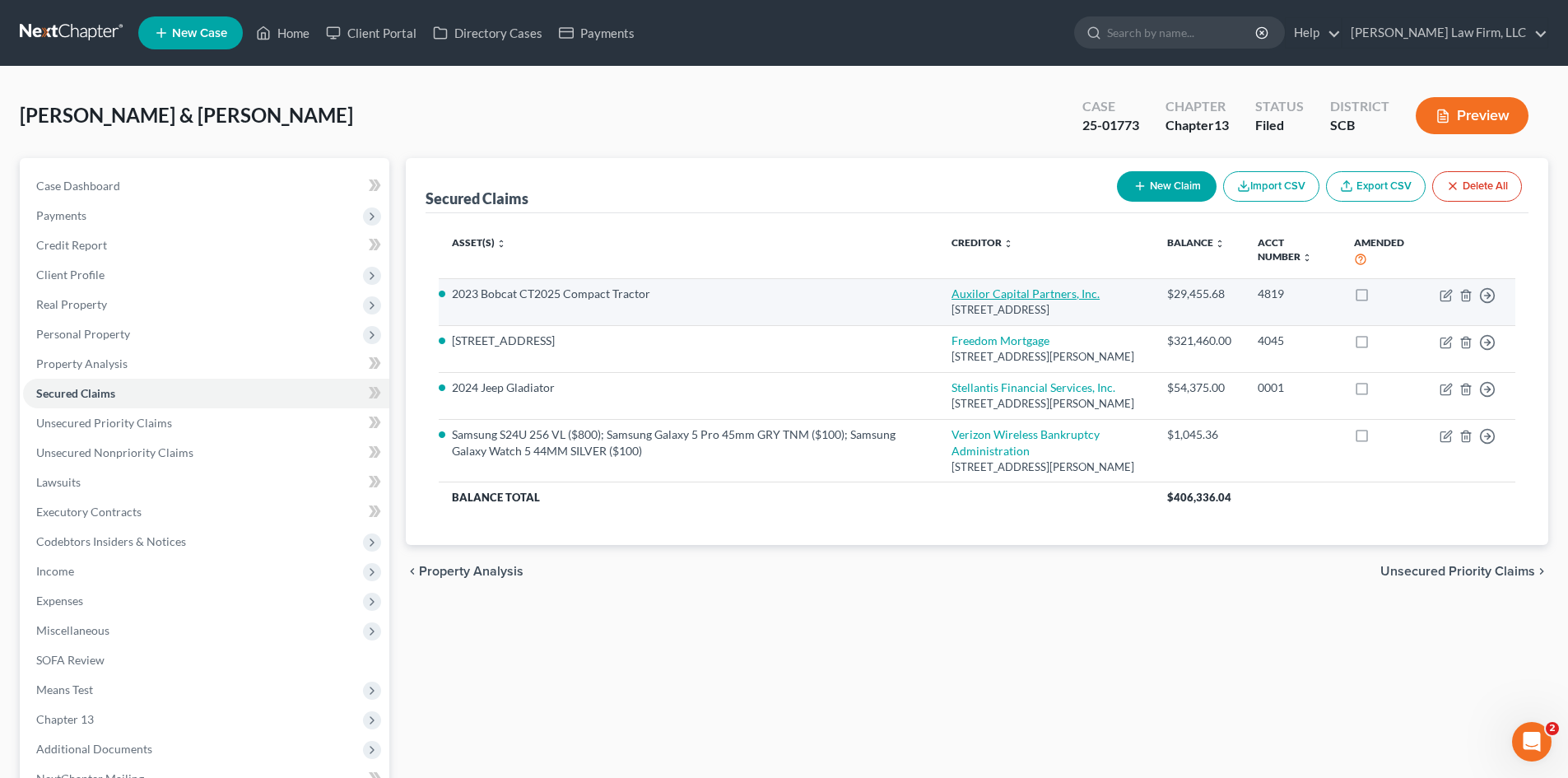
click at [951, 287] on link "Auxilor Capital Partners, Inc." at bounding box center [1026, 293] width 149 height 14
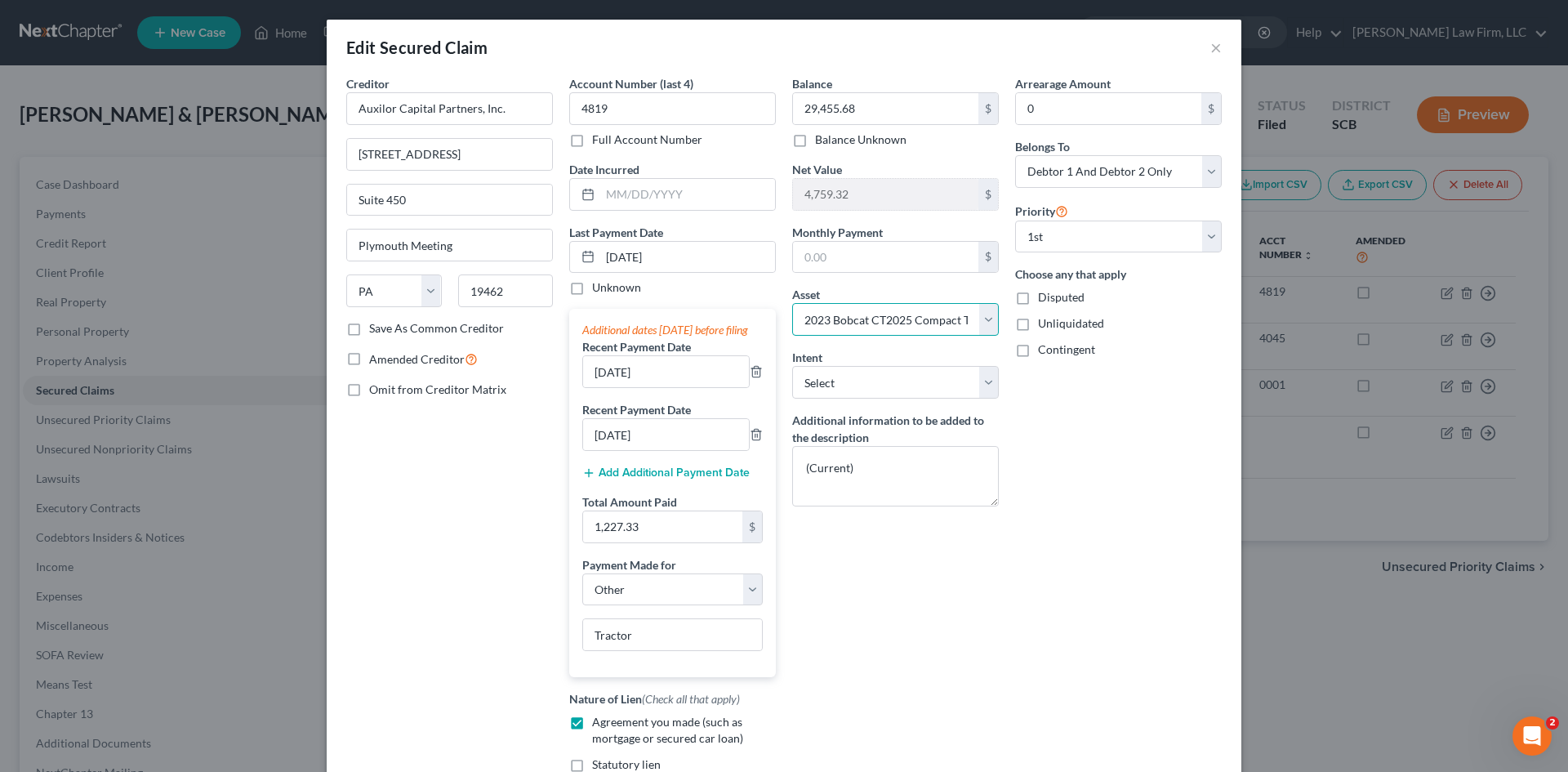
click at [892, 322] on select "Select Other Multiple Assets Pet(s) - 2 Pomeranian Dogs - $100.0 Household Good…" at bounding box center [895, 319] width 207 height 33
click at [1148, 37] on div "Edit Secured Claim ×" at bounding box center [783, 47] width 914 height 56
drag, startPoint x: 1209, startPoint y: 37, endPoint x: 1174, endPoint y: 262, distance: 227.7
click at [1210, 43] on button "×" at bounding box center [1216, 47] width 11 height 19
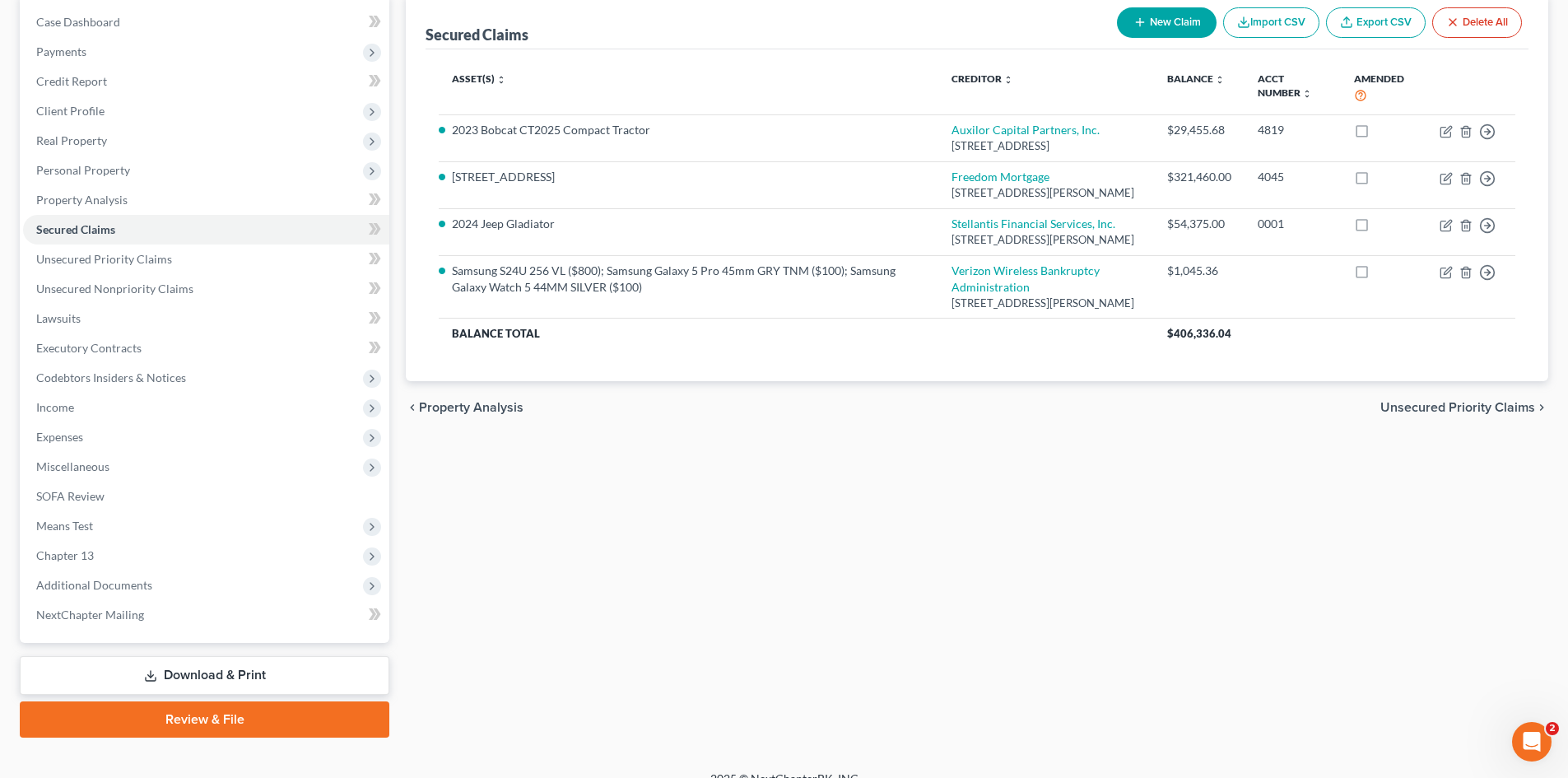
scroll to position [165, 0]
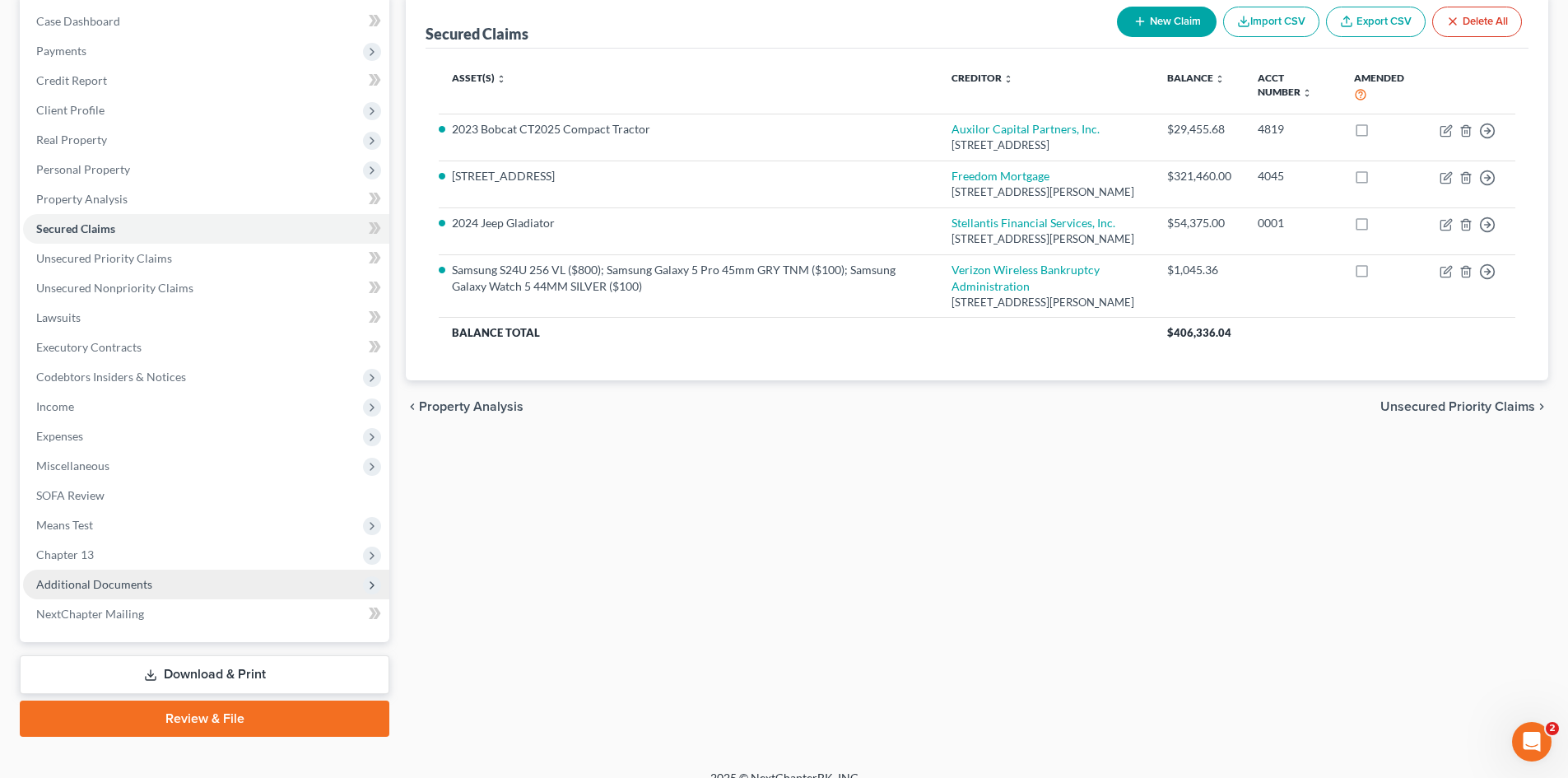
click at [74, 591] on span "Additional Documents" at bounding box center [95, 584] width 116 height 14
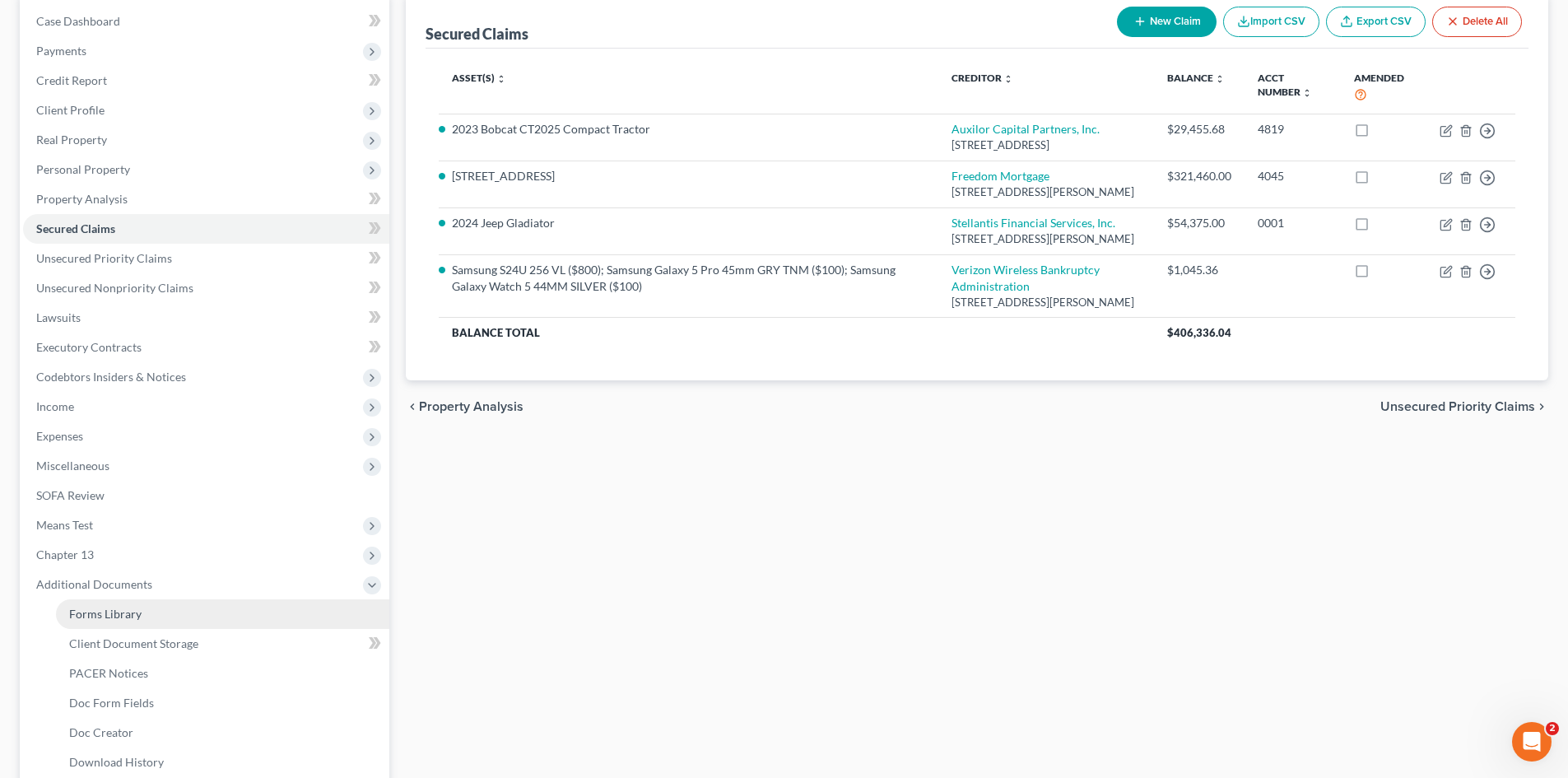
click at [89, 621] on link "Forms Library" at bounding box center [222, 614] width 333 height 30
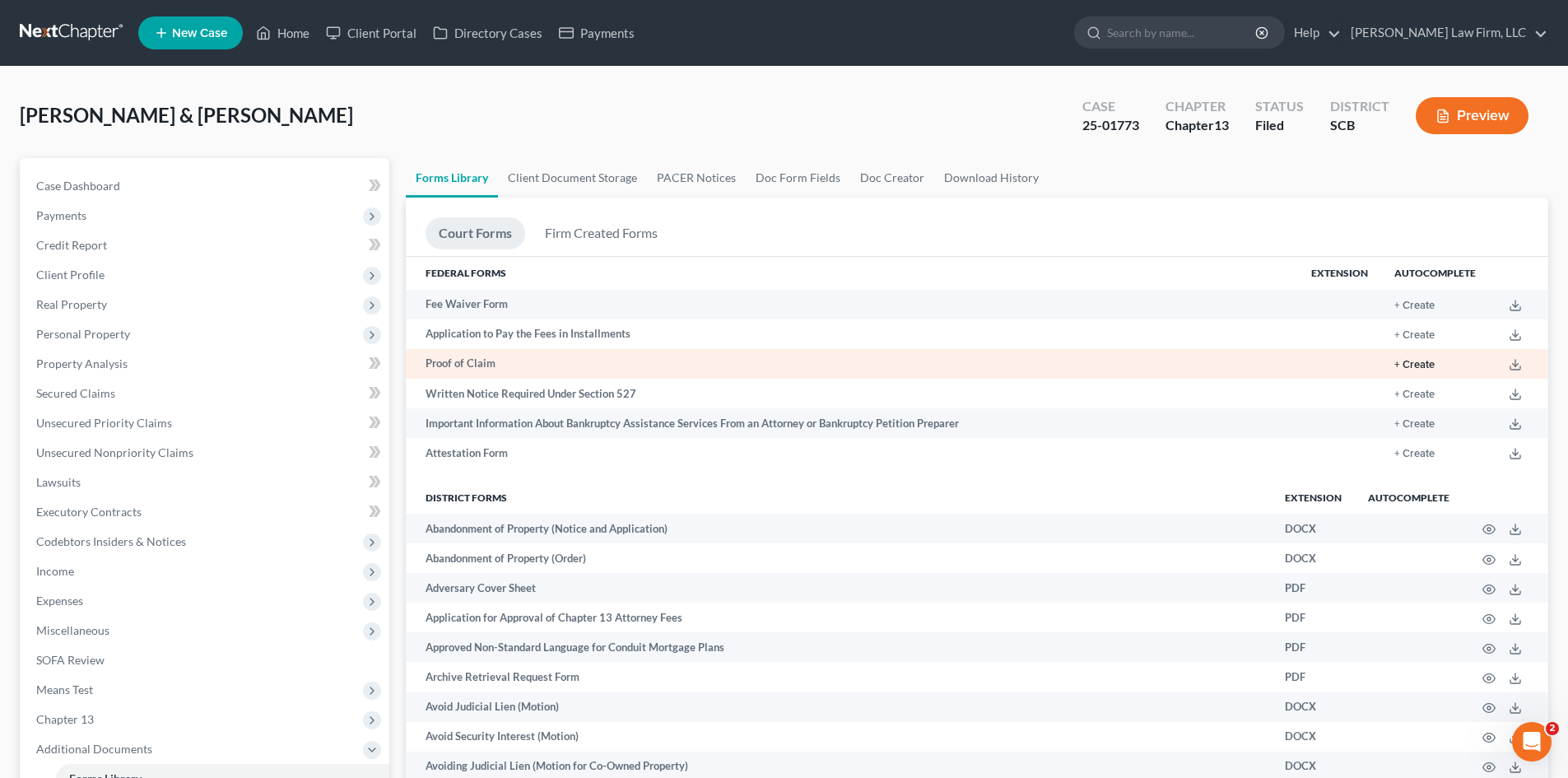
click at [1414, 371] on button "+ Create" at bounding box center [1415, 365] width 41 height 11
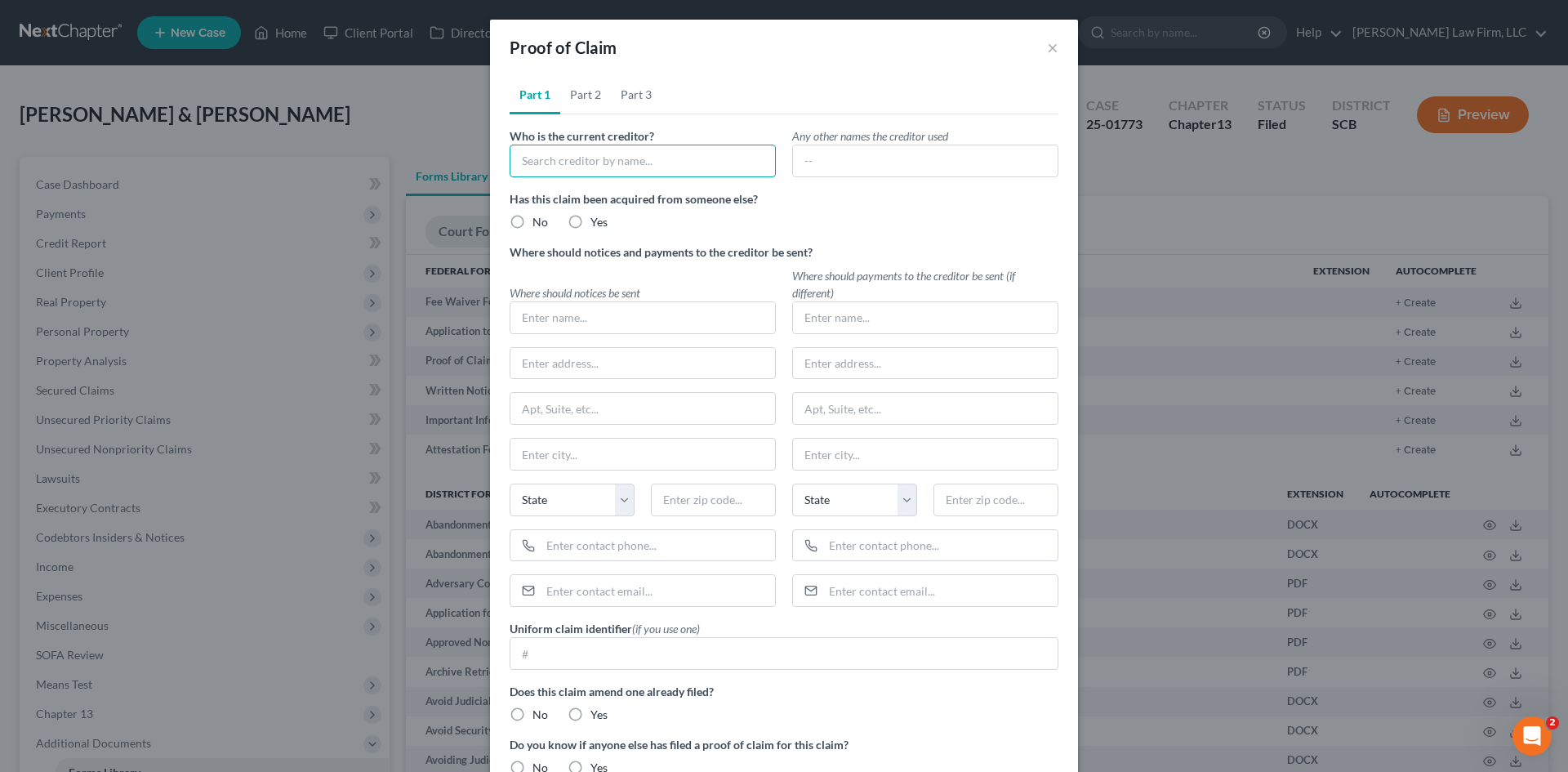
click at [618, 164] on input "text" at bounding box center [642, 161] width 266 height 33
click at [567, 192] on div "Auxilor Capital Partners, Inc." at bounding box center [607, 189] width 169 height 16
click at [532, 222] on label "No" at bounding box center [540, 221] width 15 height 16
click at [539, 222] on input "No" at bounding box center [544, 218] width 11 height 11
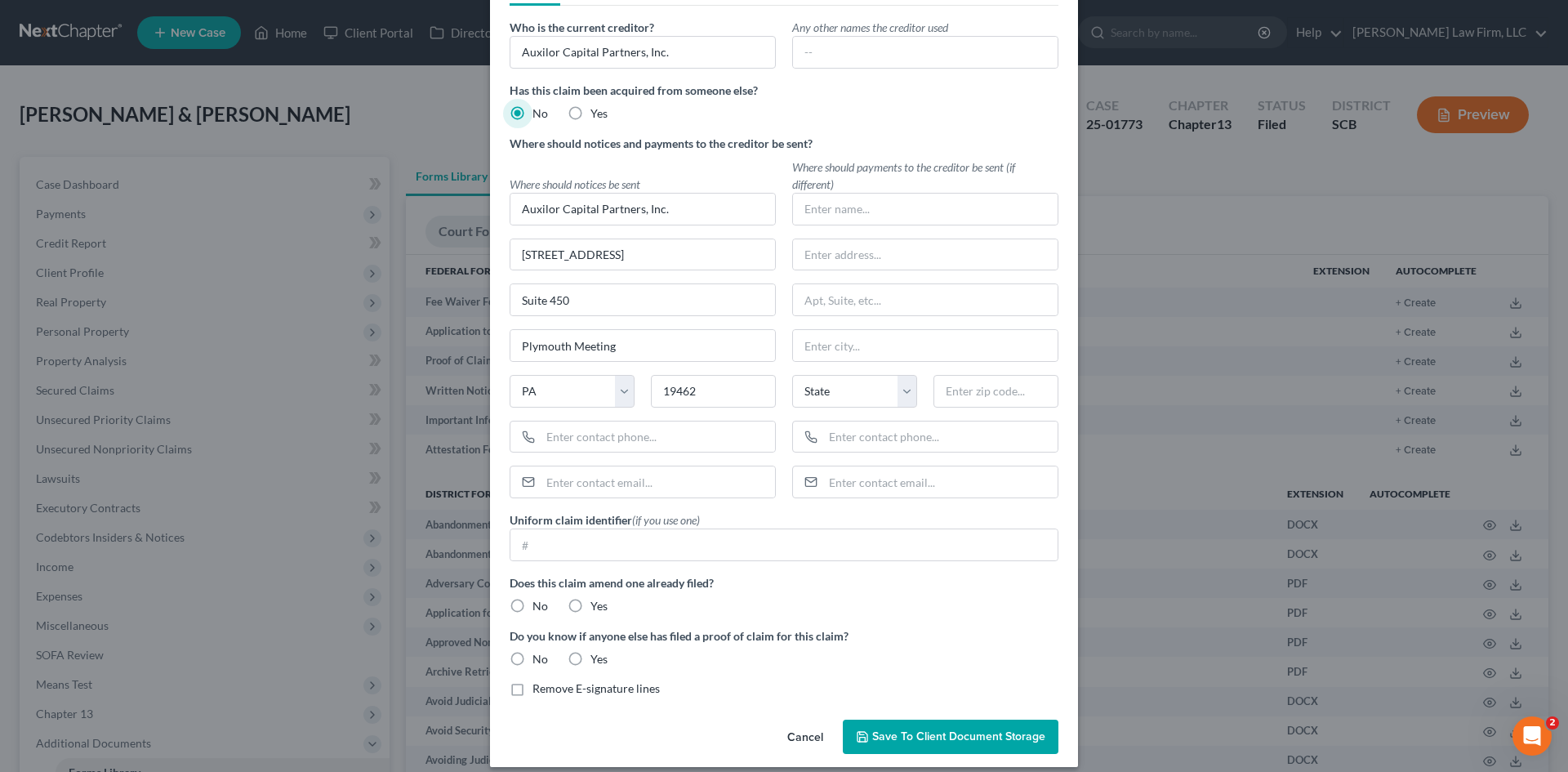
scroll to position [124, 0]
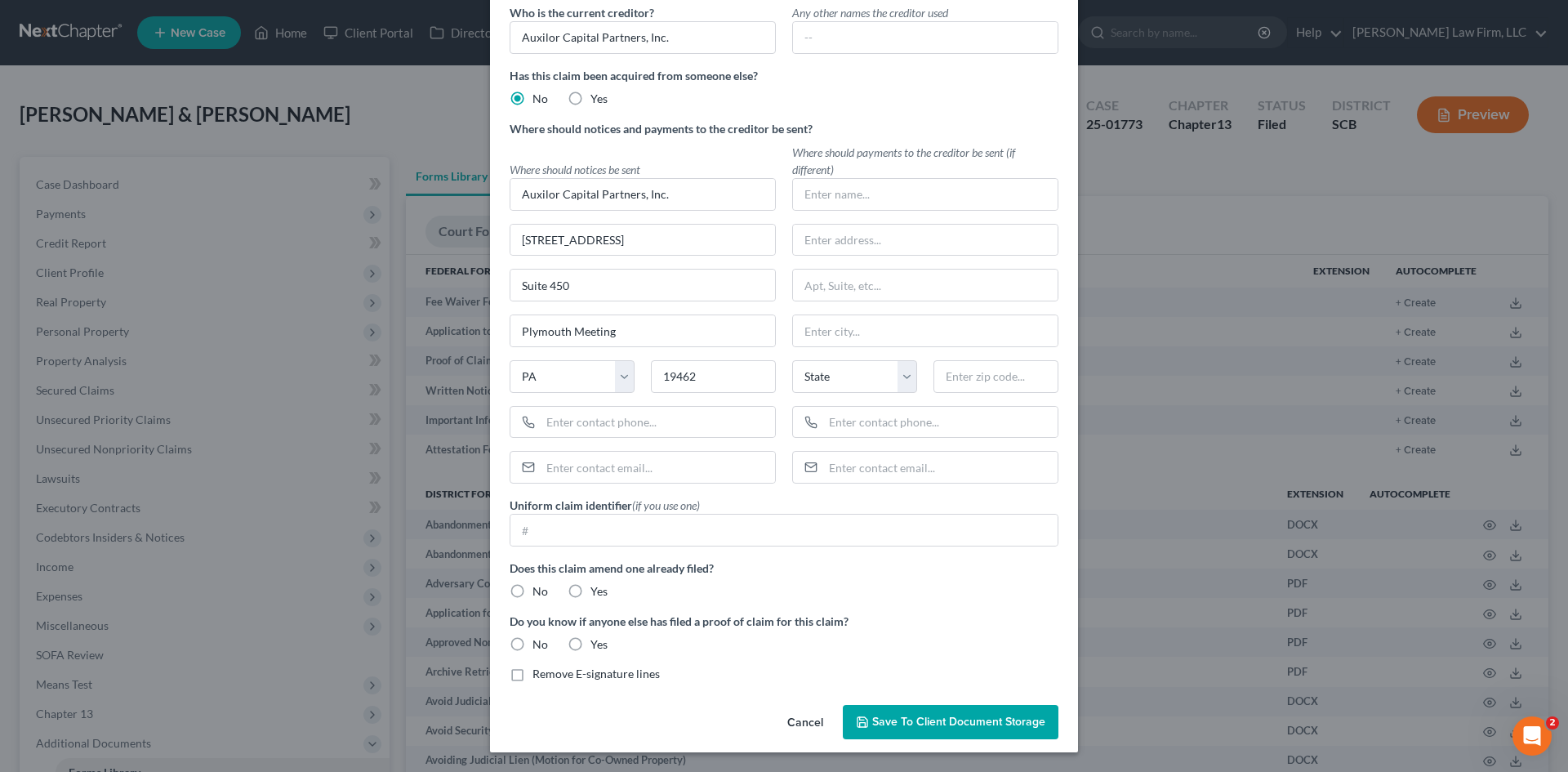
click at [532, 592] on label "No" at bounding box center [540, 591] width 15 height 16
click at [539, 592] on input "No" at bounding box center [544, 588] width 11 height 11
click at [532, 643] on label "No" at bounding box center [540, 645] width 15 height 16
click at [539, 643] on input "No" at bounding box center [544, 642] width 11 height 11
click at [532, 677] on label "Remove E-signature lines" at bounding box center [595, 673] width 127 height 16
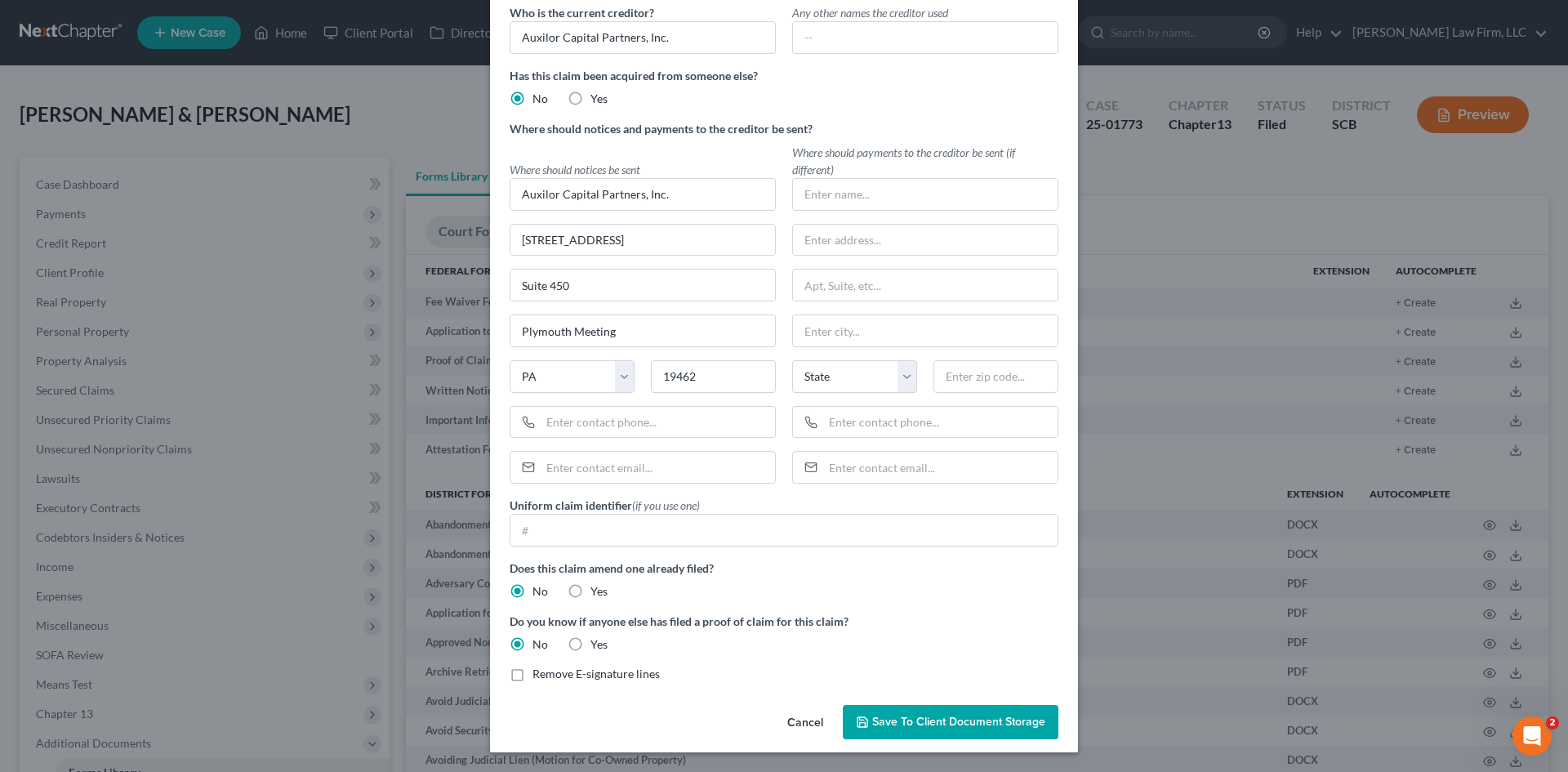
click at [539, 676] on input "Remove E-signature lines" at bounding box center [544, 670] width 11 height 11
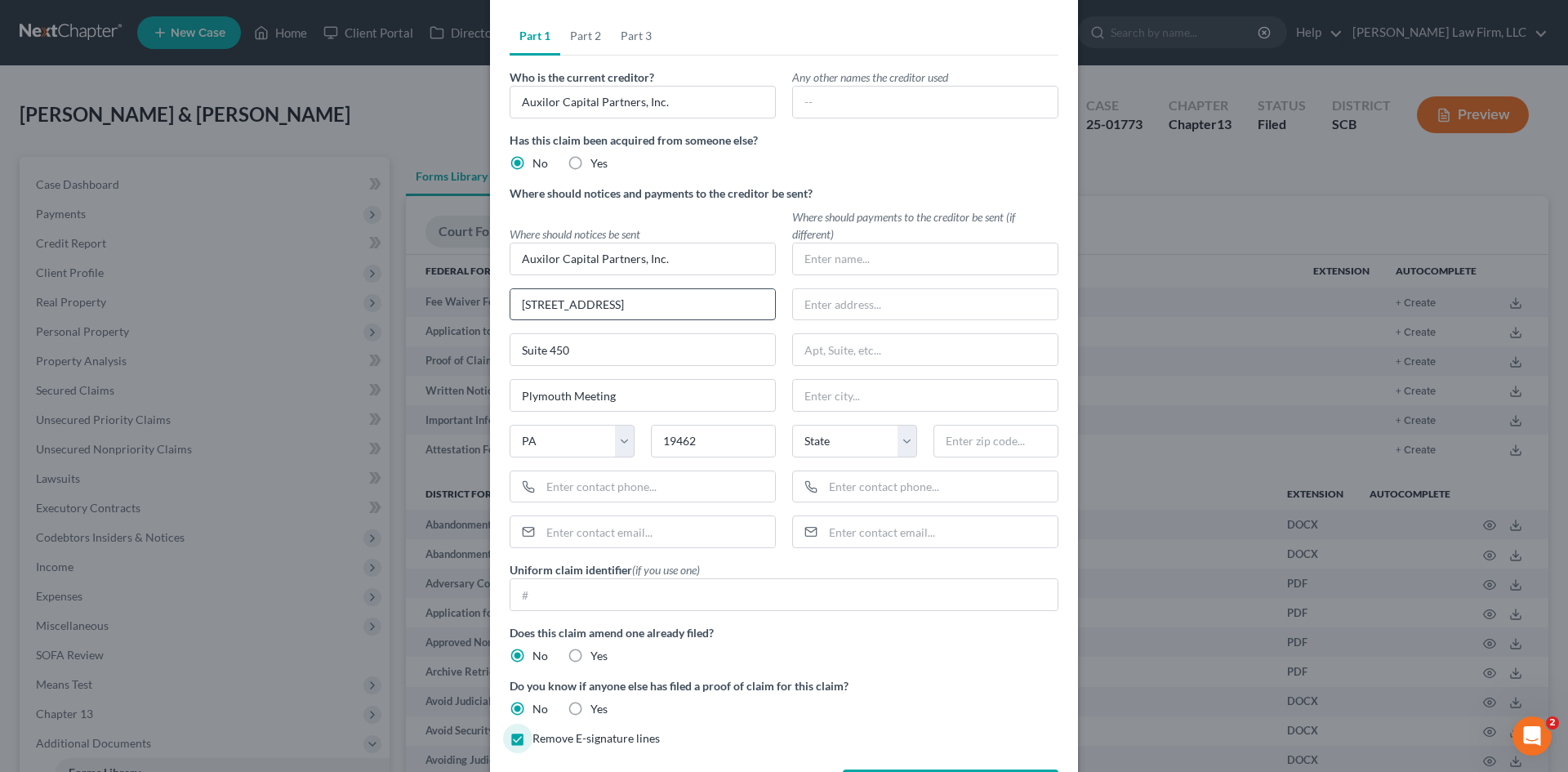
scroll to position [0, 0]
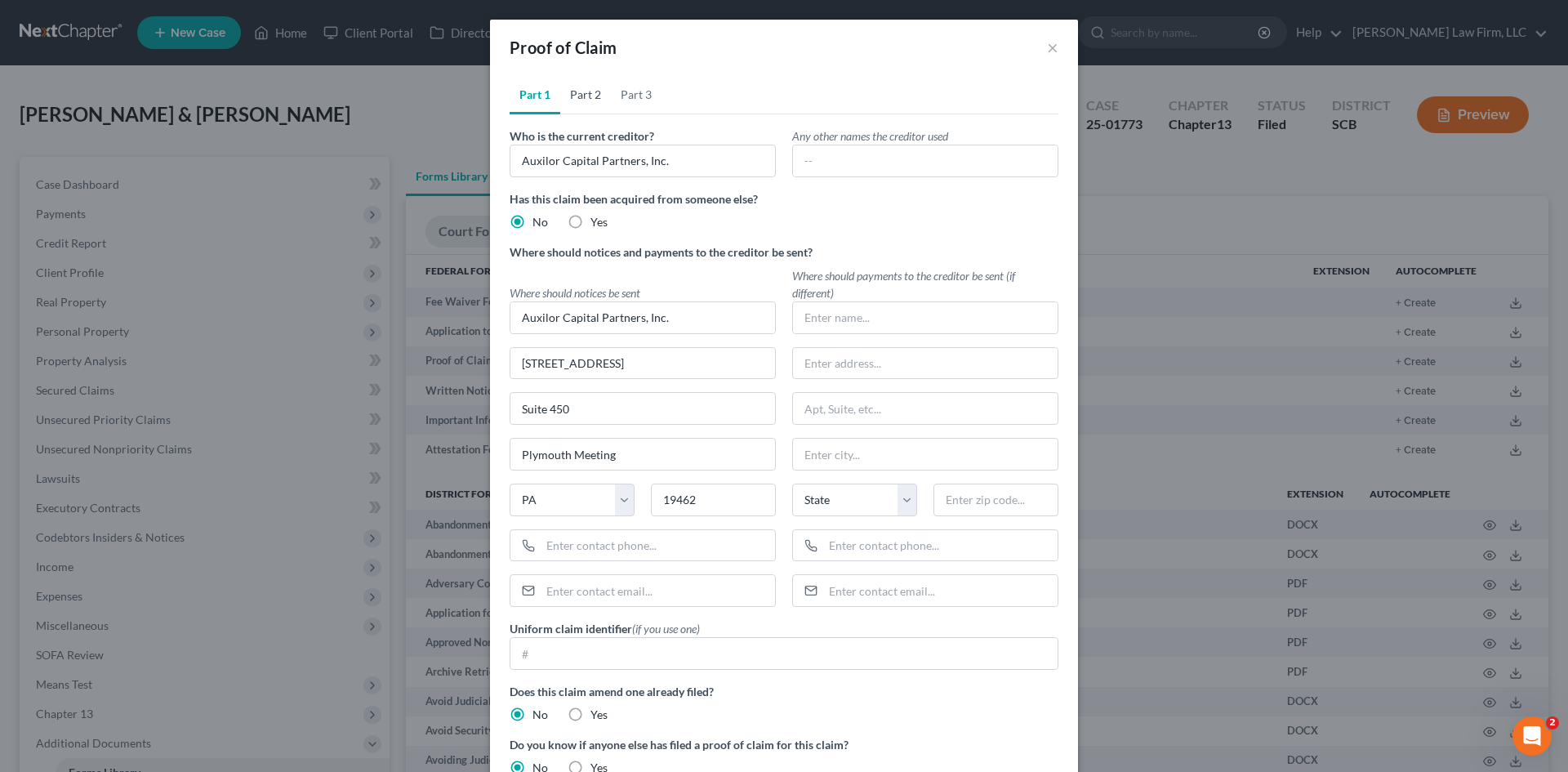
click at [582, 100] on link "Part 2" at bounding box center [585, 94] width 51 height 39
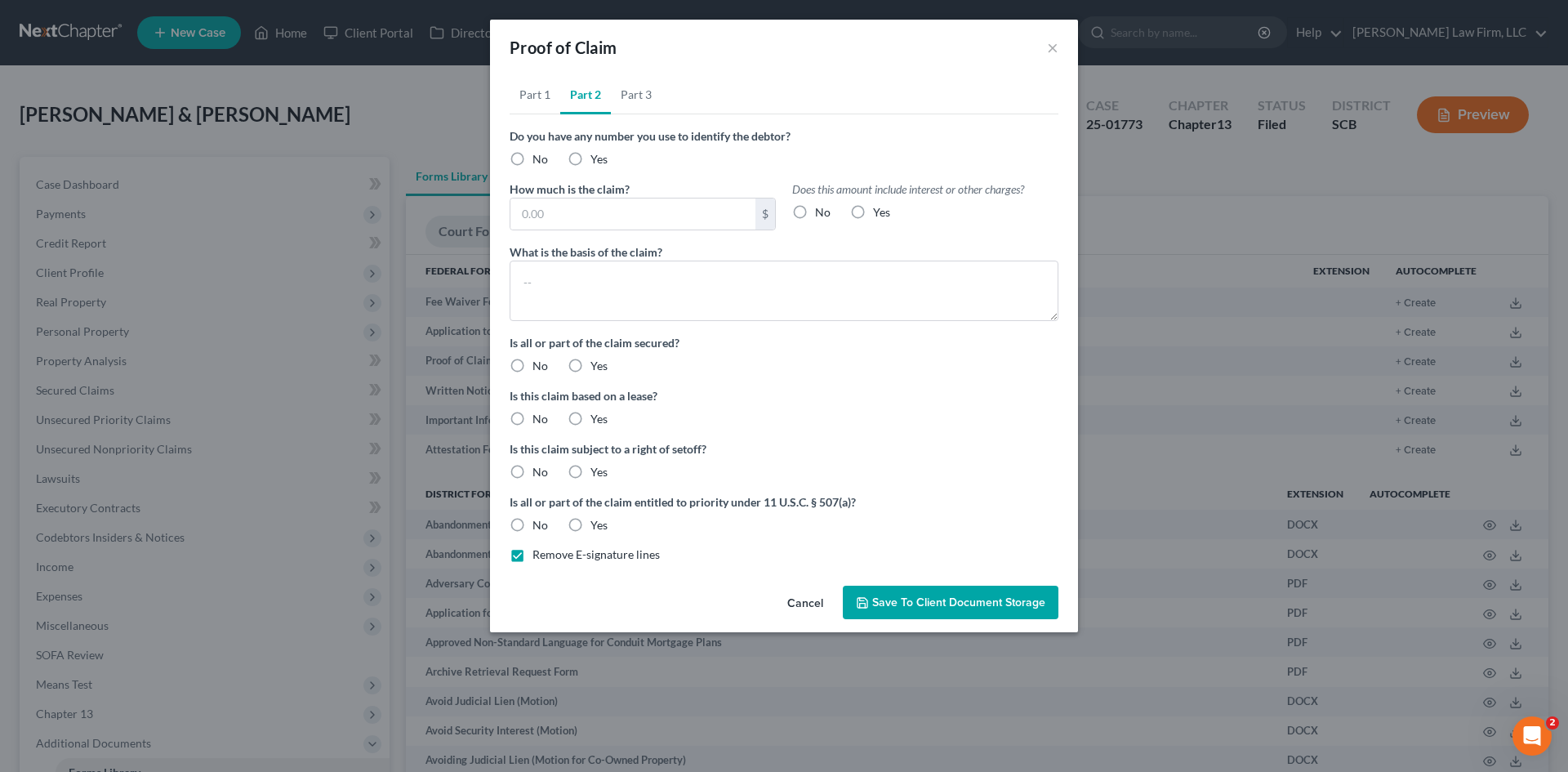
click at [591, 157] on label "Yes" at bounding box center [599, 159] width 17 height 16
click at [597, 157] on input "Yes" at bounding box center [602, 156] width 11 height 11
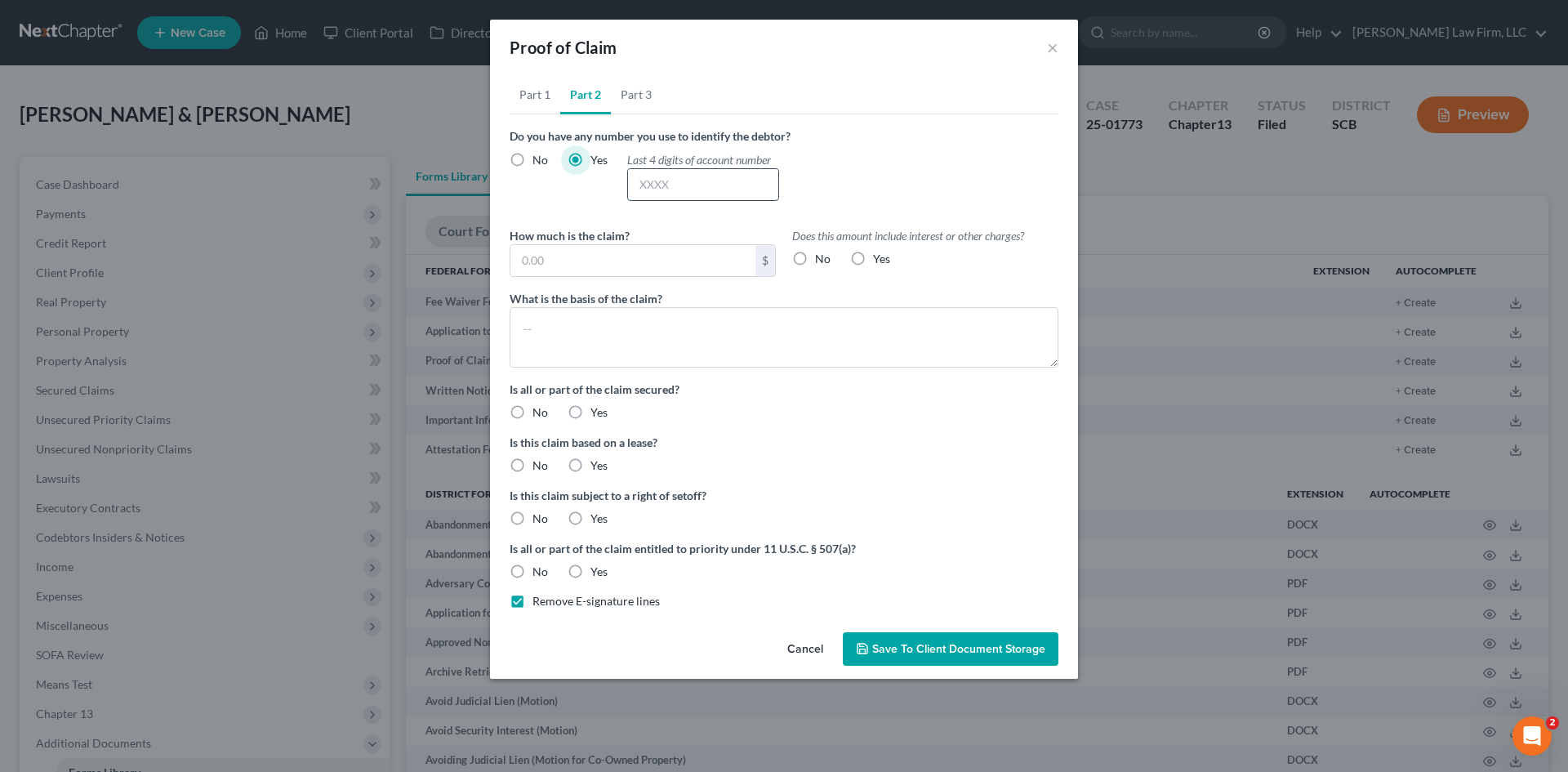
click at [707, 178] on input "text" at bounding box center [703, 185] width 150 height 31
click at [644, 264] on input "text" at bounding box center [633, 261] width 245 height 31
click at [815, 261] on label "No" at bounding box center [822, 259] width 15 height 16
click at [821, 261] on input "No" at bounding box center [826, 256] width 11 height 11
click at [665, 333] on textarea at bounding box center [783, 337] width 549 height 60
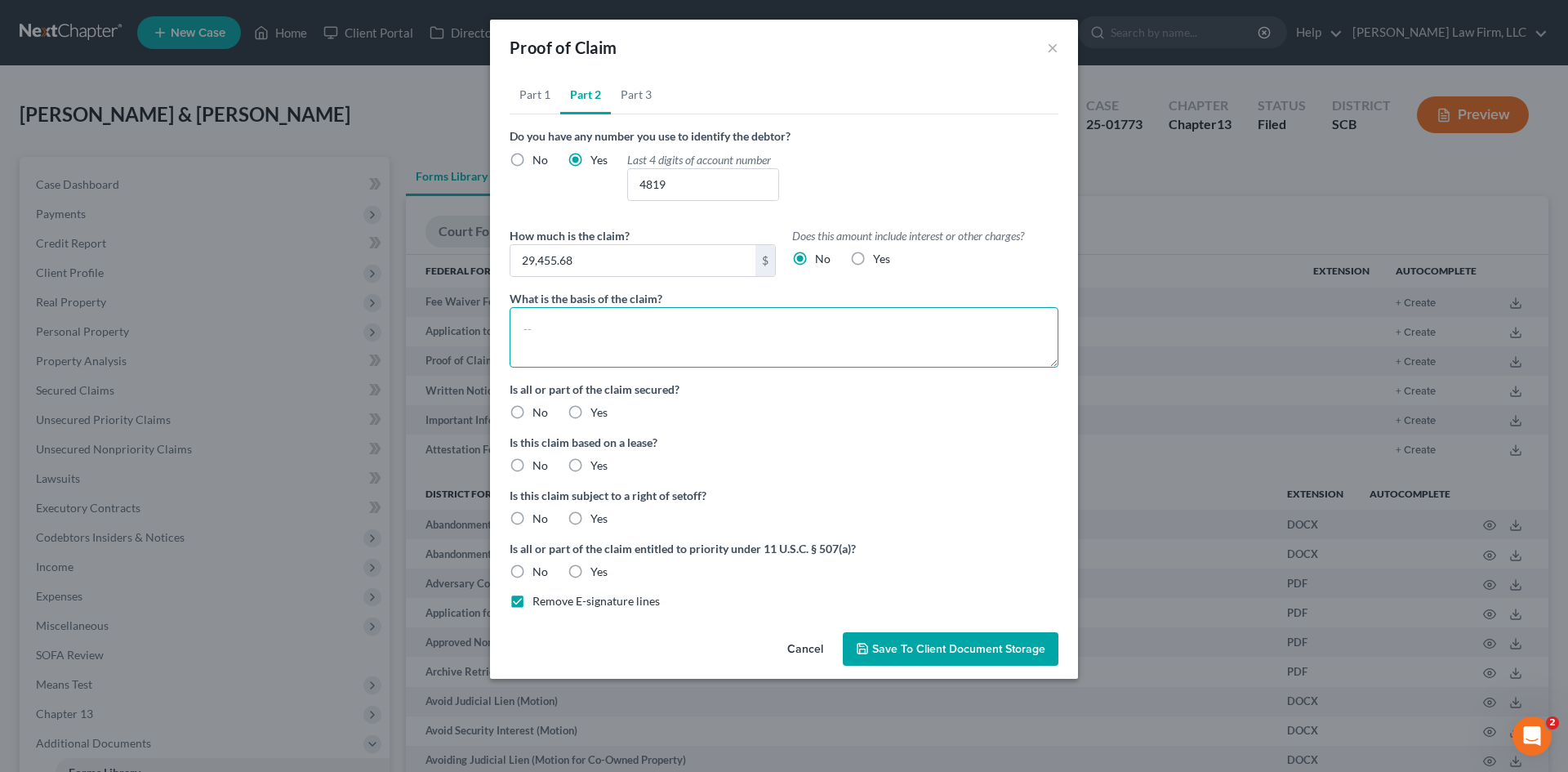
click at [674, 333] on textarea at bounding box center [783, 337] width 549 height 60
click at [591, 417] on label "Yes" at bounding box center [599, 412] width 17 height 16
click at [597, 415] on input "Yes" at bounding box center [602, 409] width 11 height 11
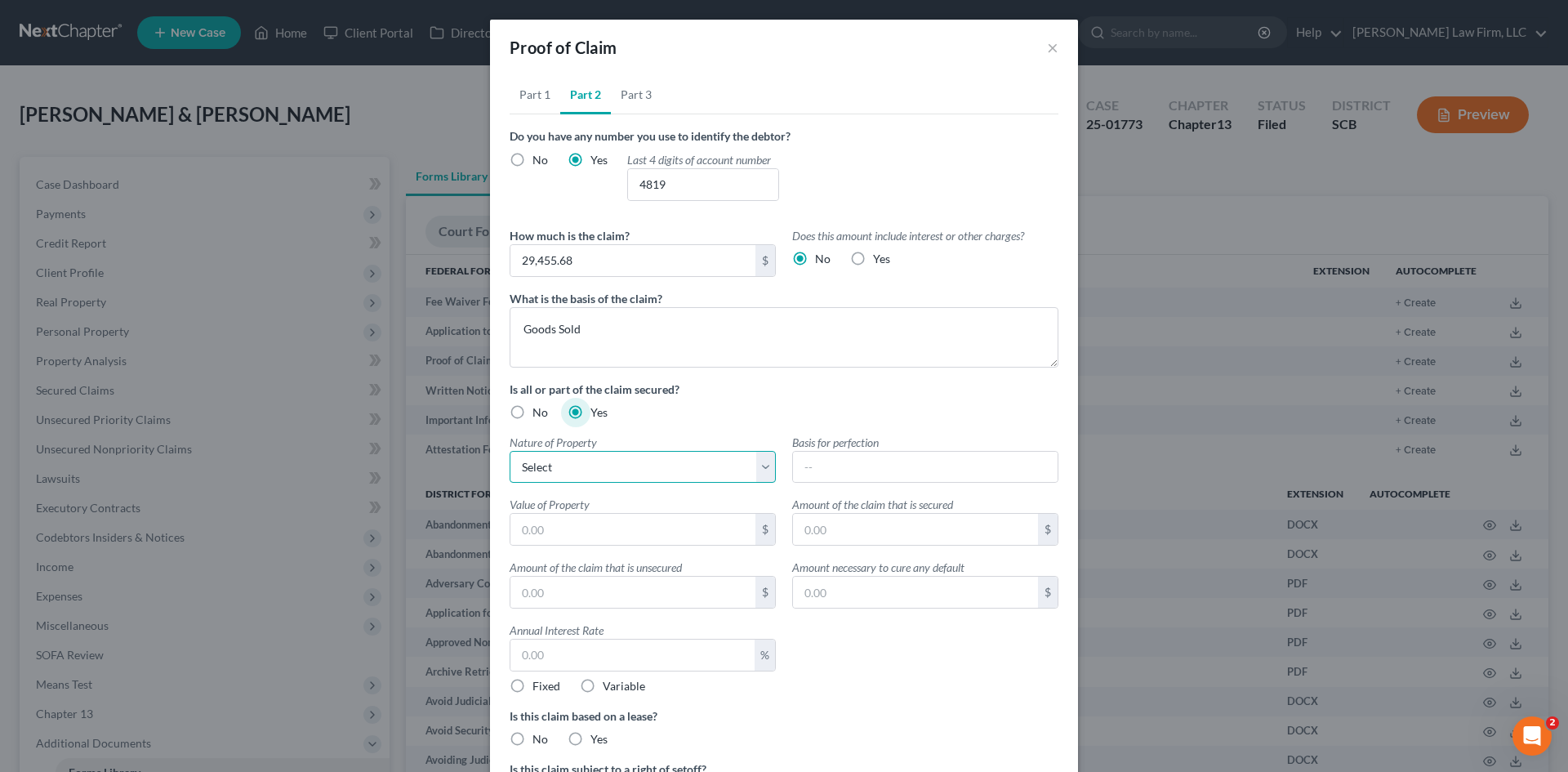
drag, startPoint x: 563, startPoint y: 458, endPoint x: 563, endPoint y: 482, distance: 24.0
click at [563, 458] on select "Select Real Estate Motor Vehicle Other" at bounding box center [642, 467] width 266 height 33
click at [509, 451] on select "Select Real Estate Motor Vehicle Other" at bounding box center [642, 467] width 266 height 33
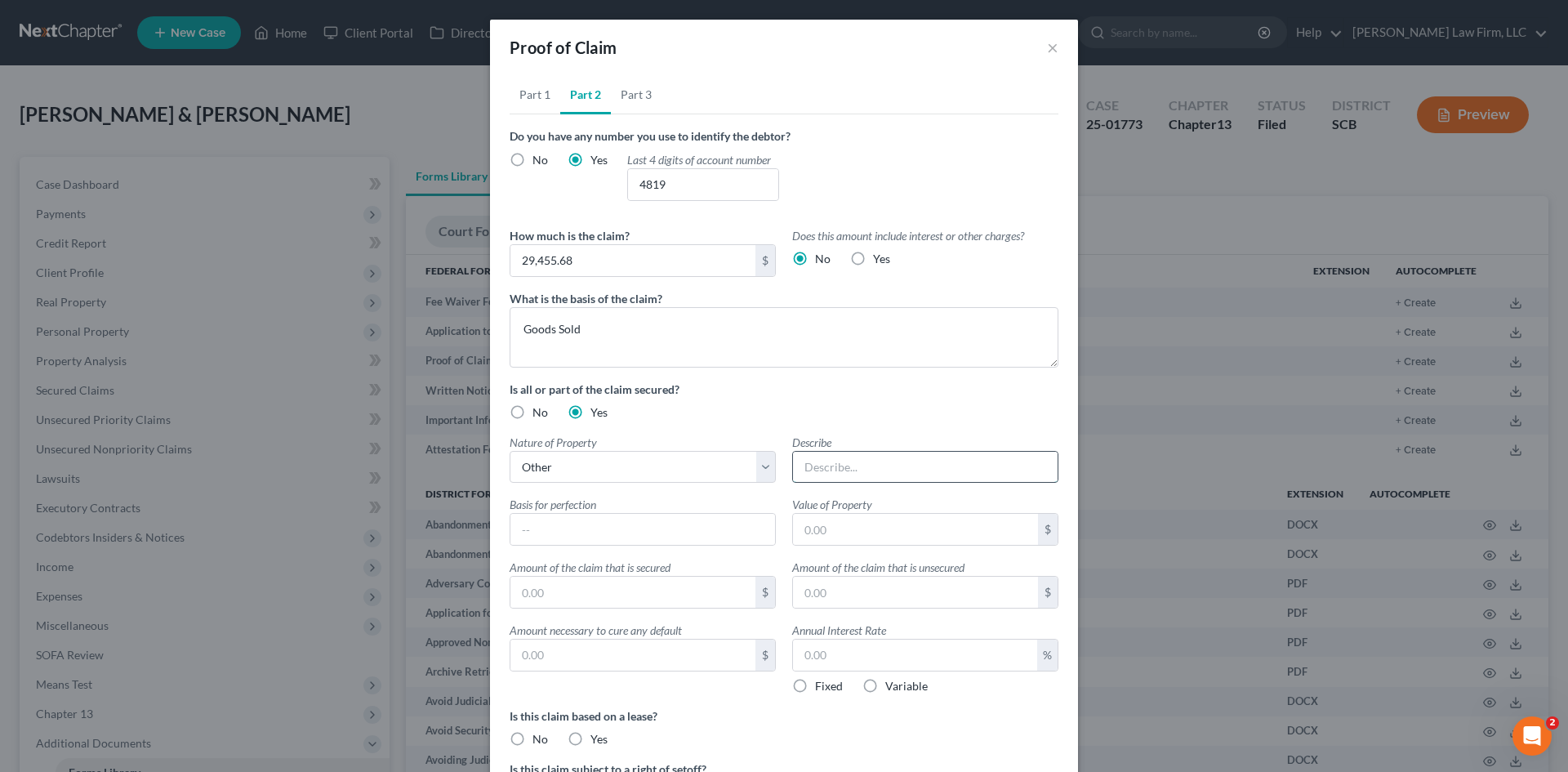
click at [869, 479] on input "text" at bounding box center [925, 467] width 264 height 31
click at [928, 536] on input "text" at bounding box center [915, 530] width 245 height 31
click at [642, 602] on input "text" at bounding box center [633, 592] width 245 height 31
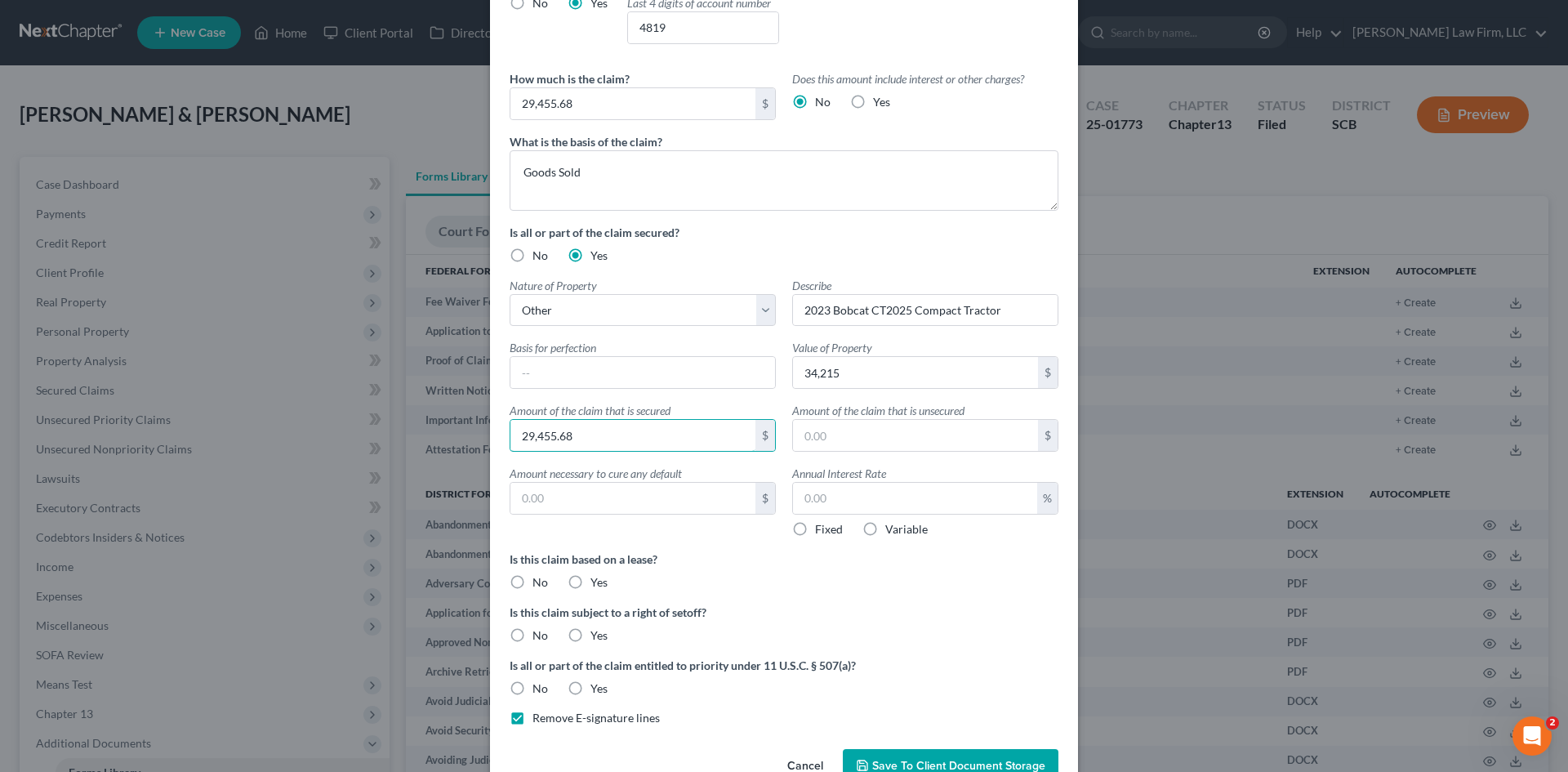
scroll to position [164, 0]
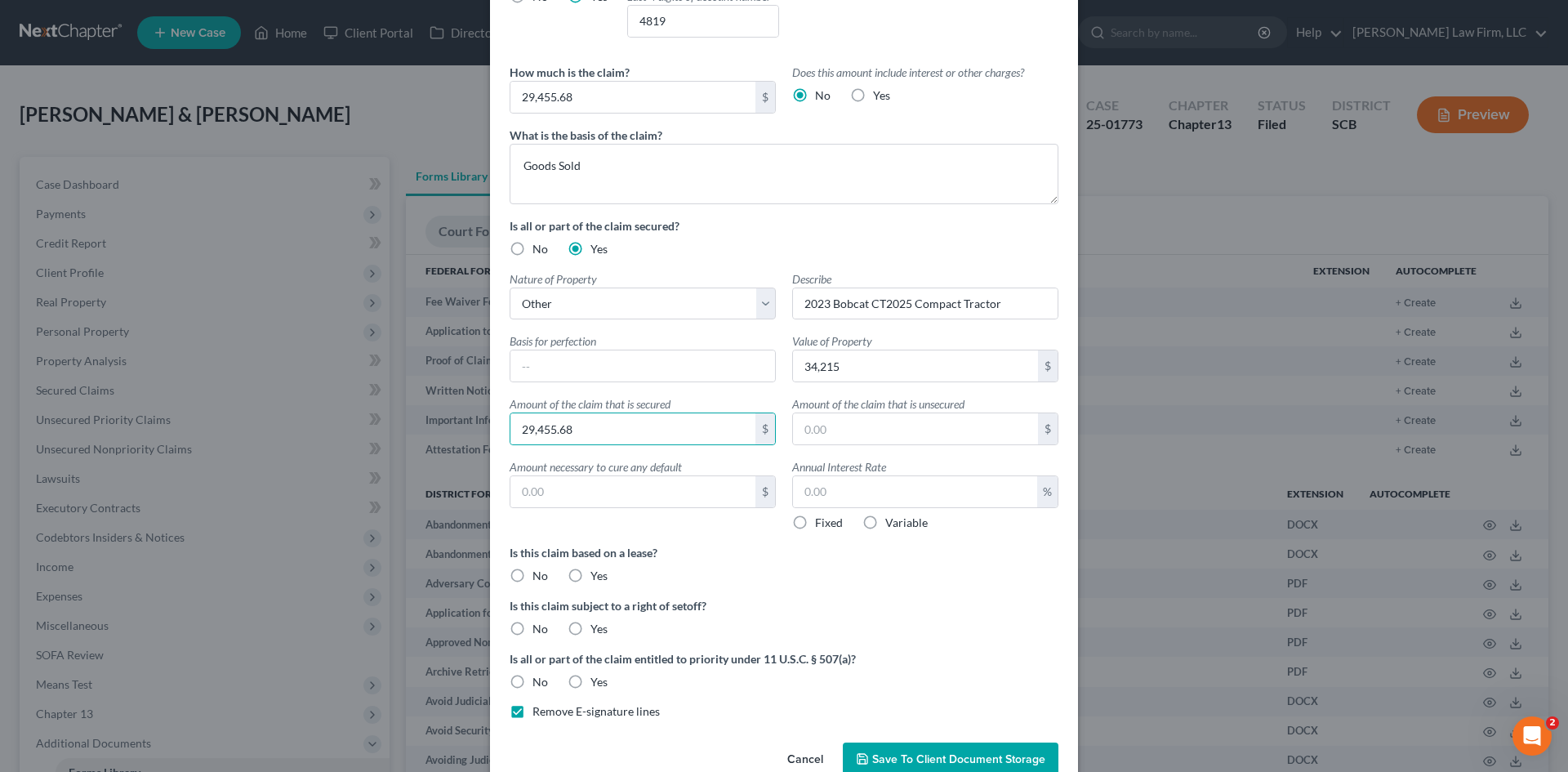
click at [532, 576] on label "No" at bounding box center [540, 576] width 15 height 16
click at [539, 576] on input "No" at bounding box center [544, 573] width 11 height 11
click at [532, 624] on label "No" at bounding box center [540, 628] width 15 height 16
click at [539, 624] on input "No" at bounding box center [544, 625] width 11 height 11
click at [532, 681] on label "No" at bounding box center [540, 682] width 15 height 16
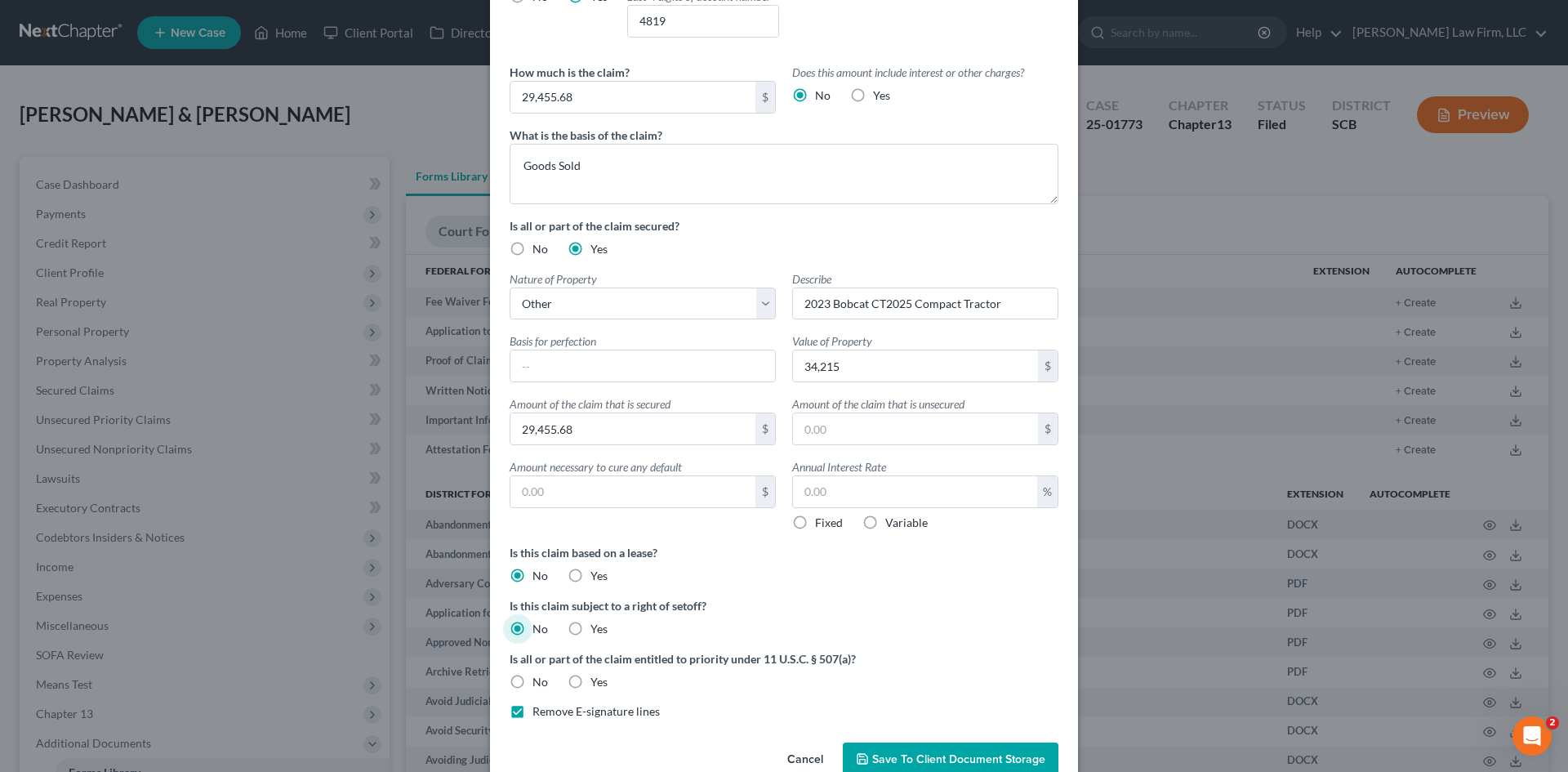
click at [539, 681] on input "No" at bounding box center [544, 679] width 11 height 11
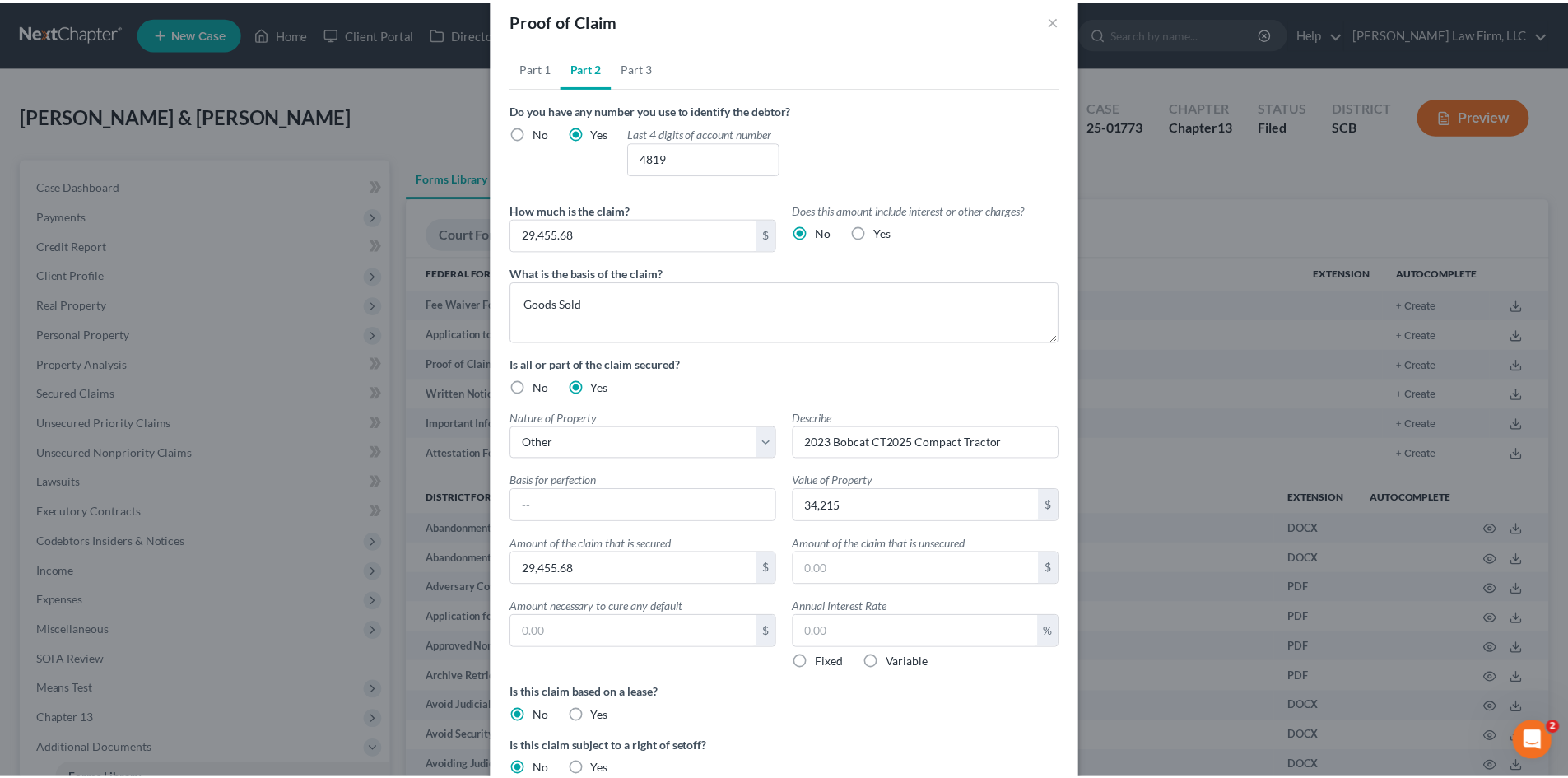
scroll to position [0, 0]
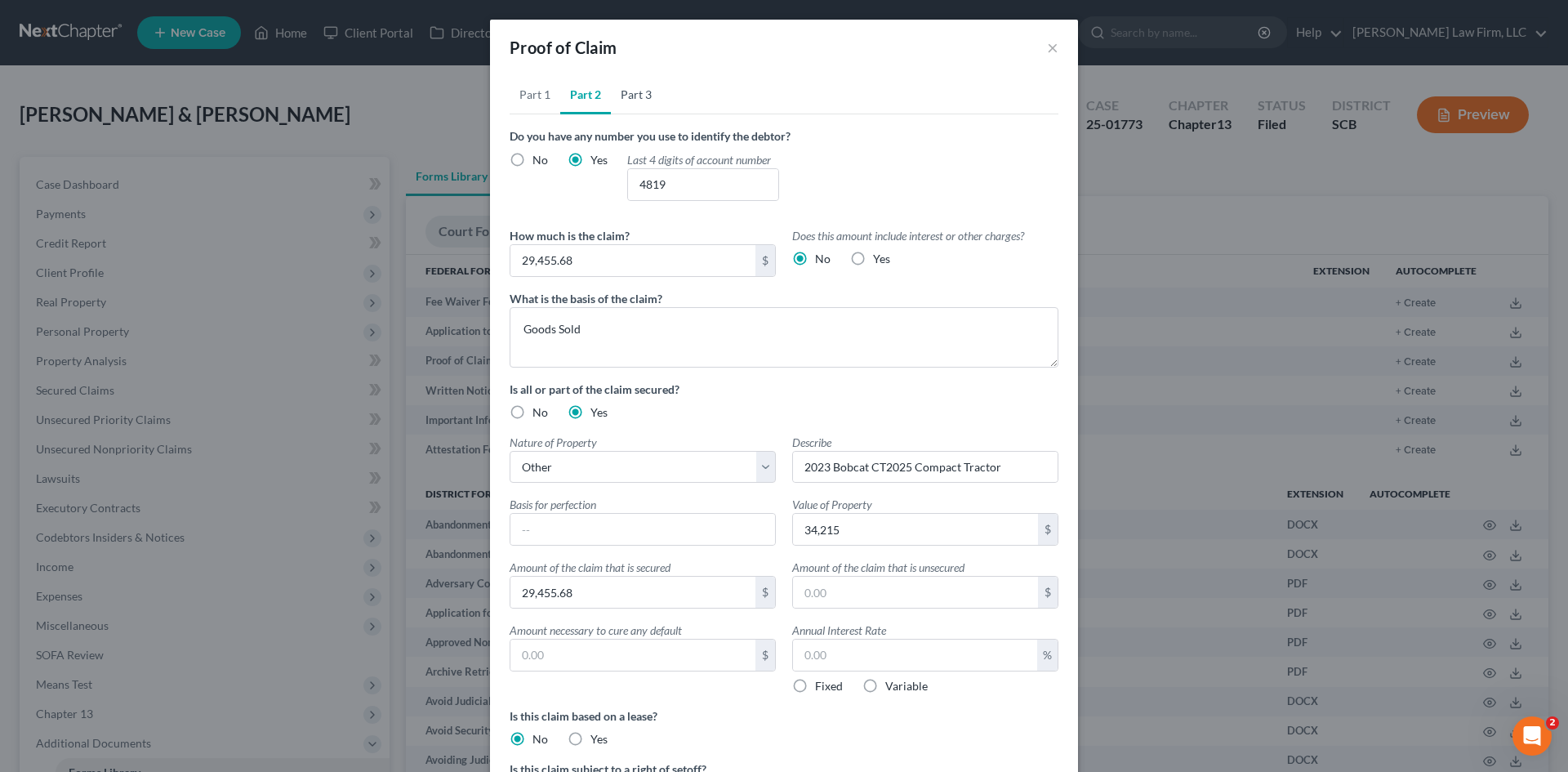
click at [628, 99] on link "Part 3" at bounding box center [636, 94] width 51 height 39
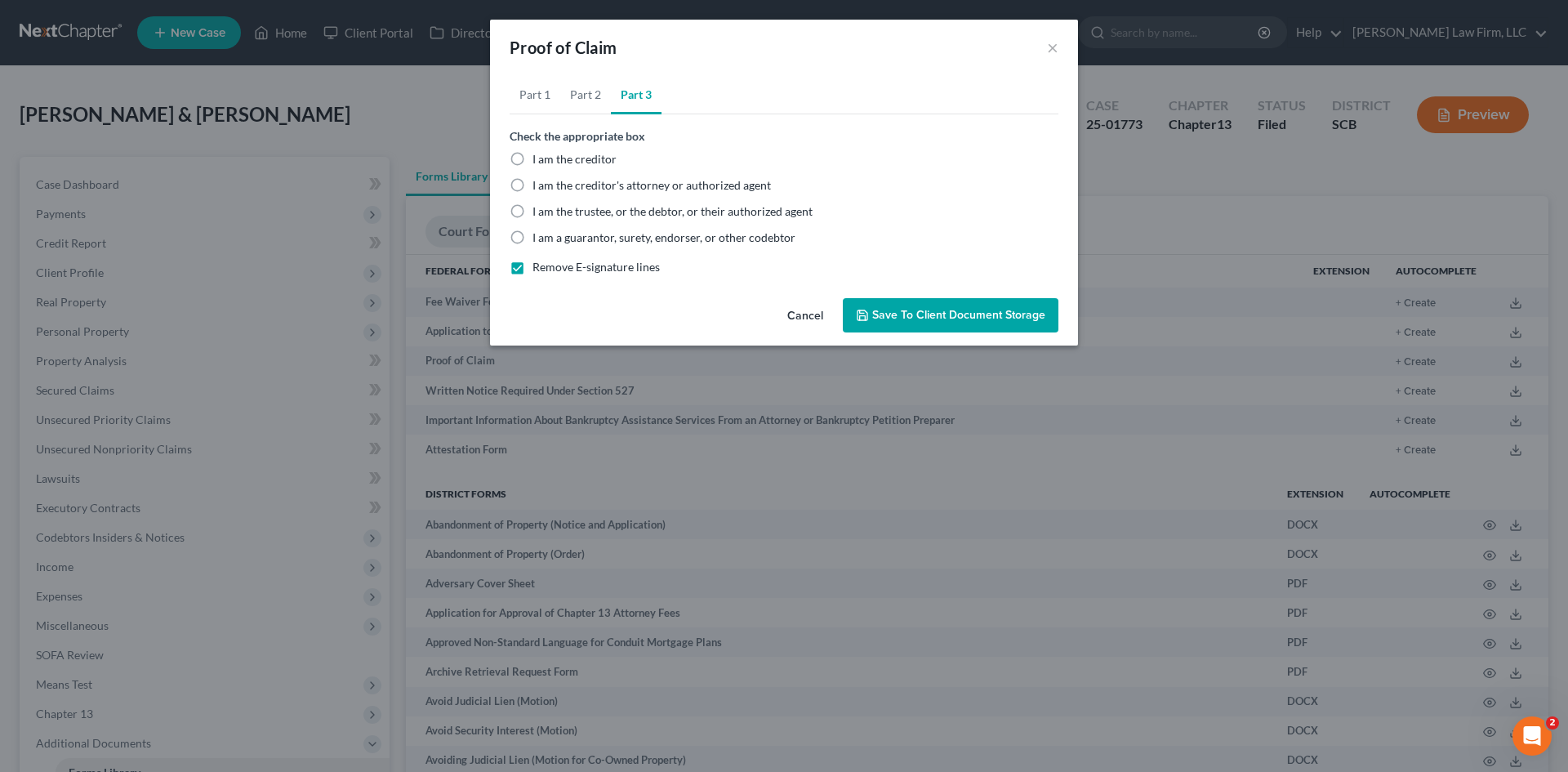
click at [532, 211] on label "I am the trustee, or the debtor, or their authorized agent" at bounding box center [672, 211] width 280 height 16
click at [539, 211] on input "I am the trustee, or the debtor, or their authorized agent" at bounding box center [544, 208] width 11 height 11
click at [910, 321] on span "Save to Client Document Storage" at bounding box center [958, 315] width 173 height 14
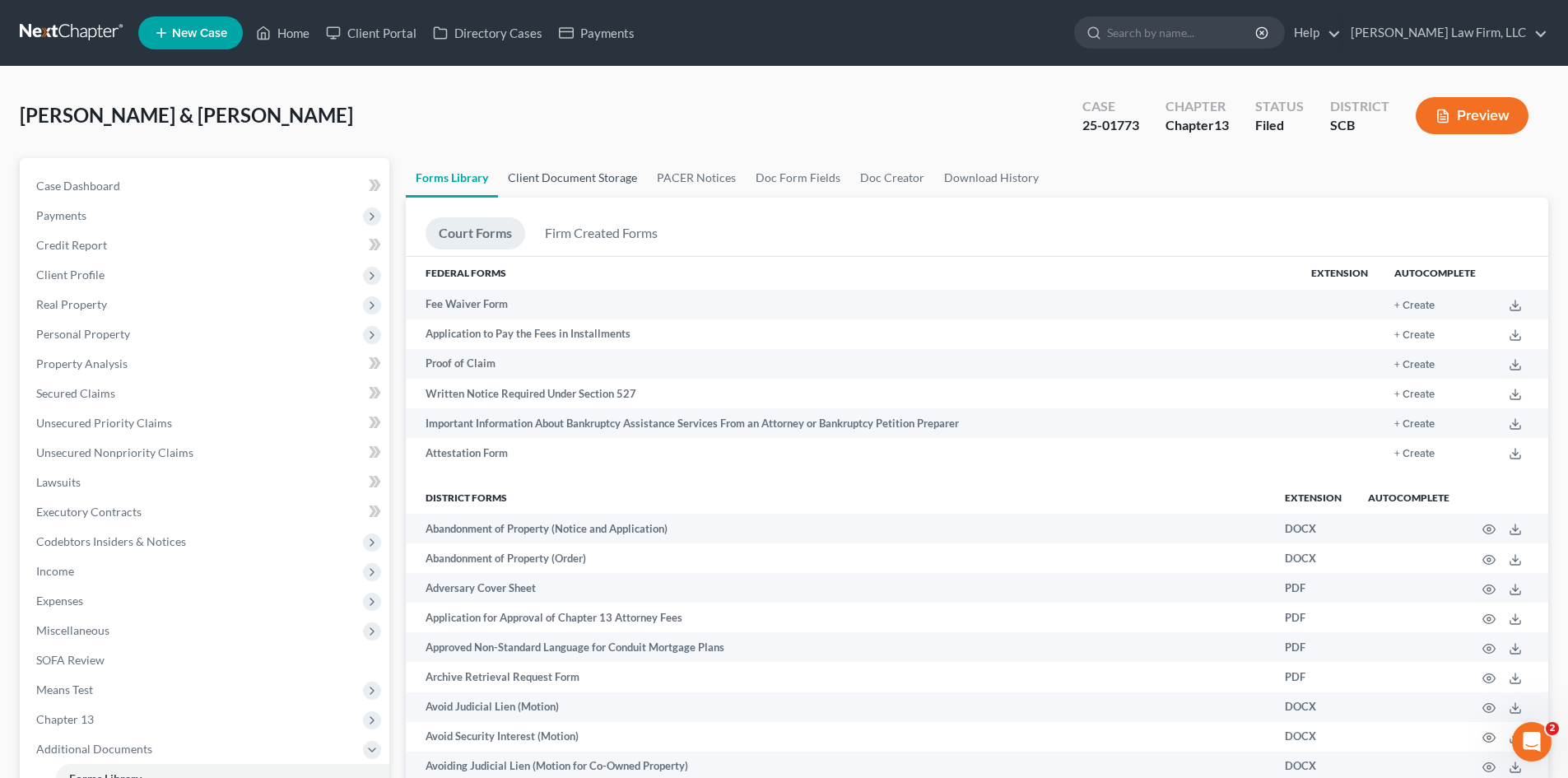
click at [551, 191] on link "Client Document Storage" at bounding box center [572, 178] width 149 height 40
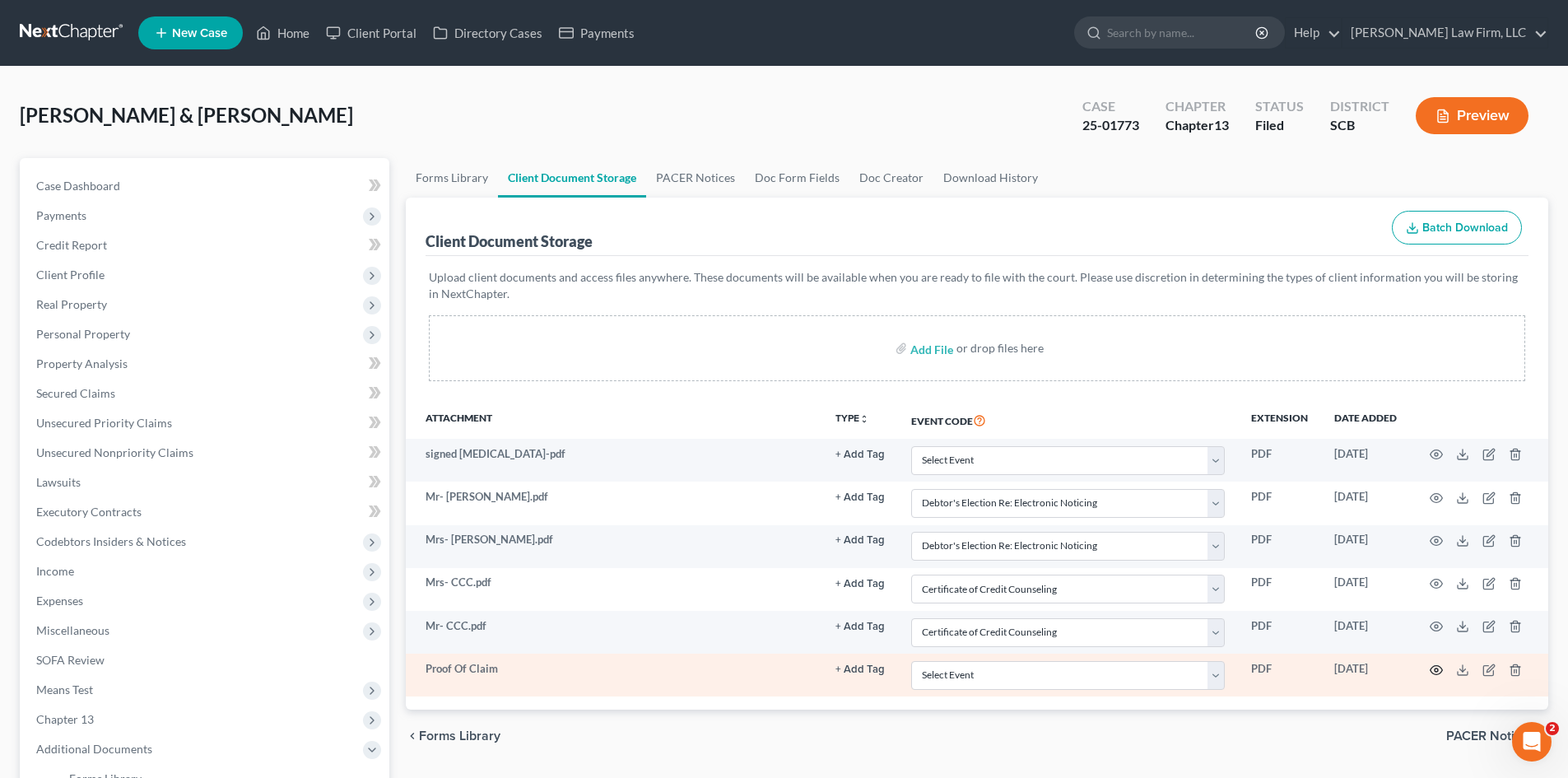
click at [1435, 675] on icon "button" at bounding box center [1437, 669] width 13 height 9
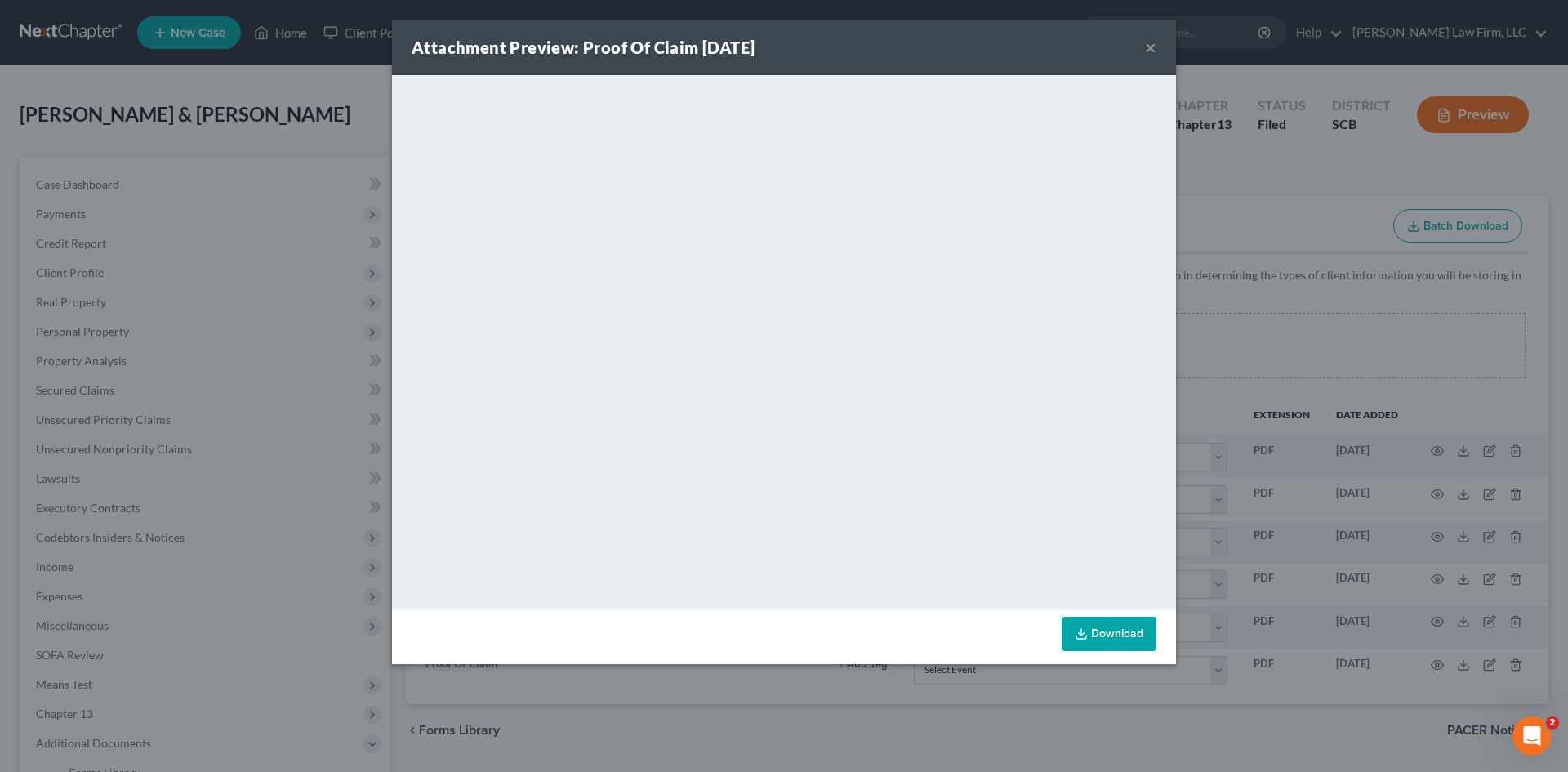
click at [1153, 48] on button "×" at bounding box center [1151, 47] width 11 height 19
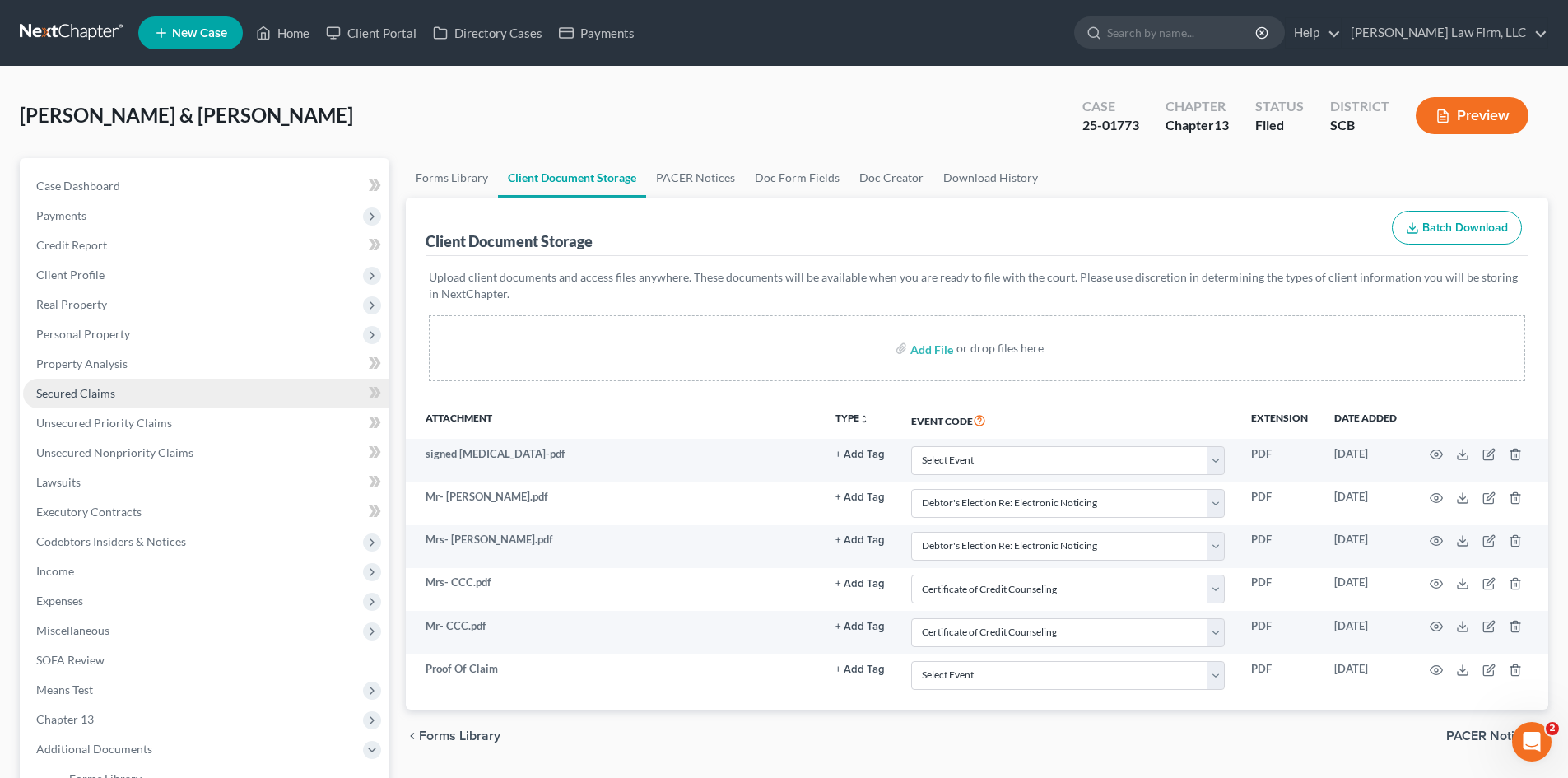
click at [123, 384] on link "Secured Claims" at bounding box center [206, 393] width 367 height 30
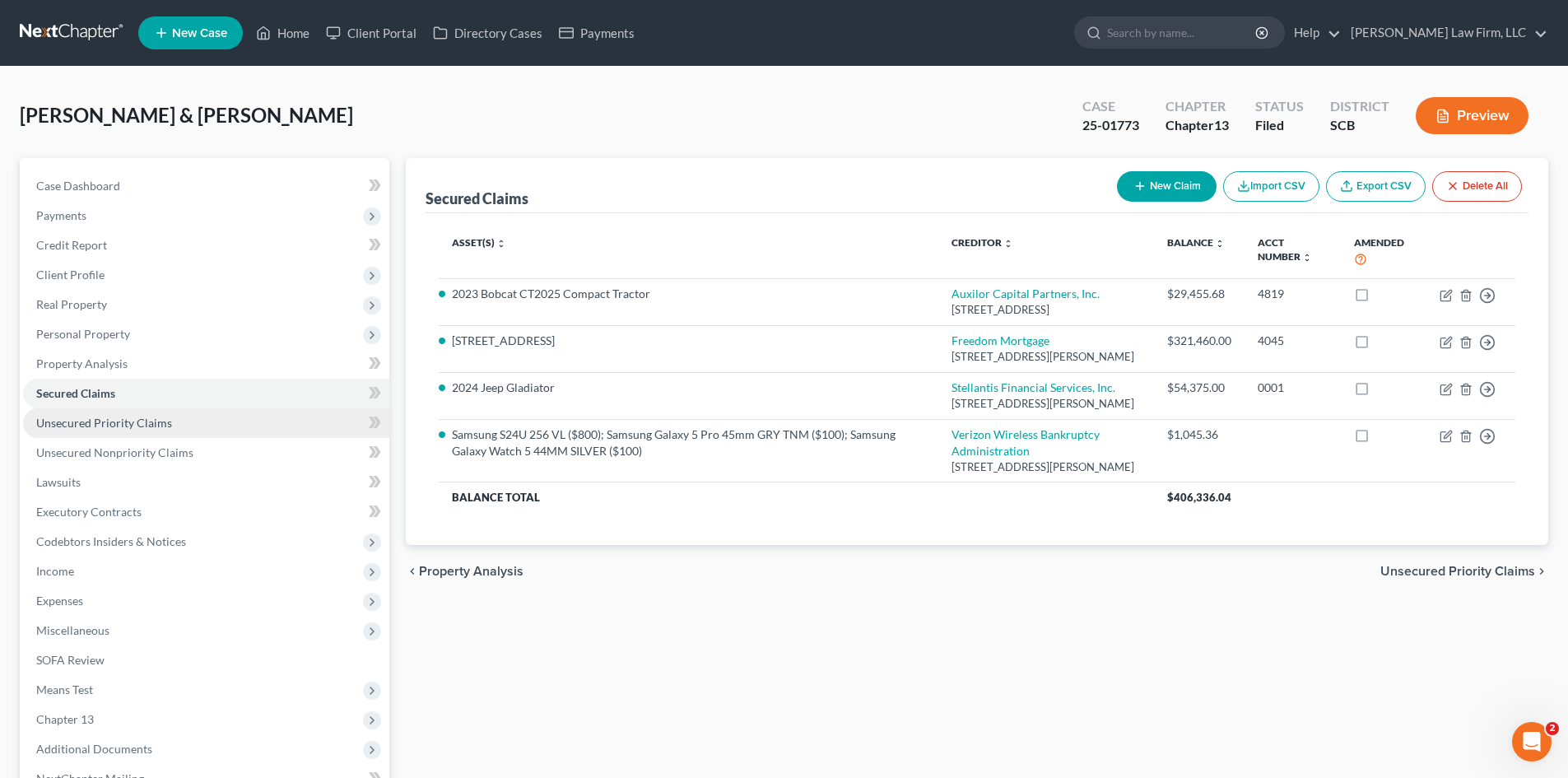
click at [154, 425] on span "Unsecured Priority Claims" at bounding box center [104, 423] width 136 height 14
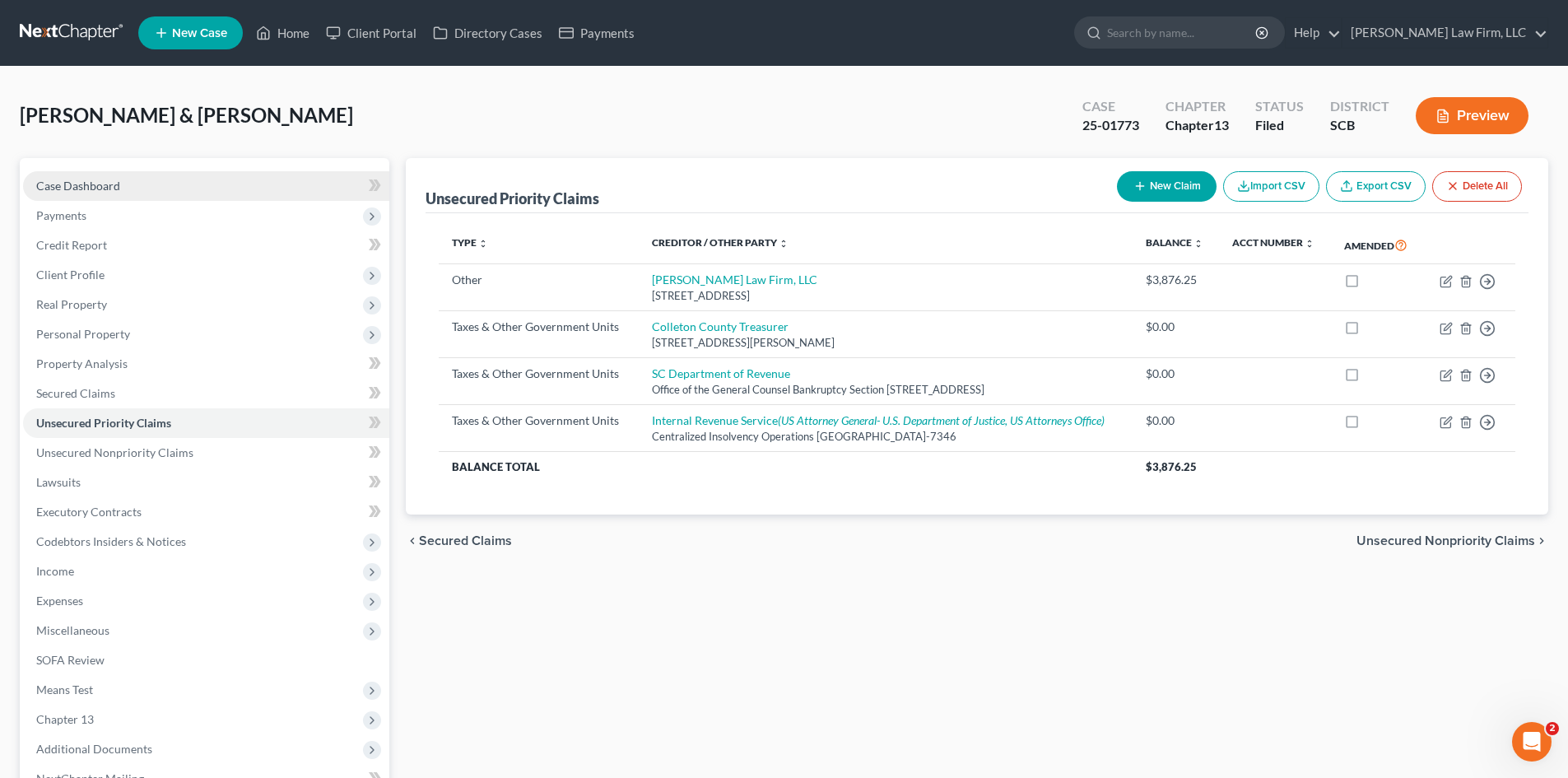
click at [102, 188] on span "Case Dashboard" at bounding box center [78, 185] width 84 height 14
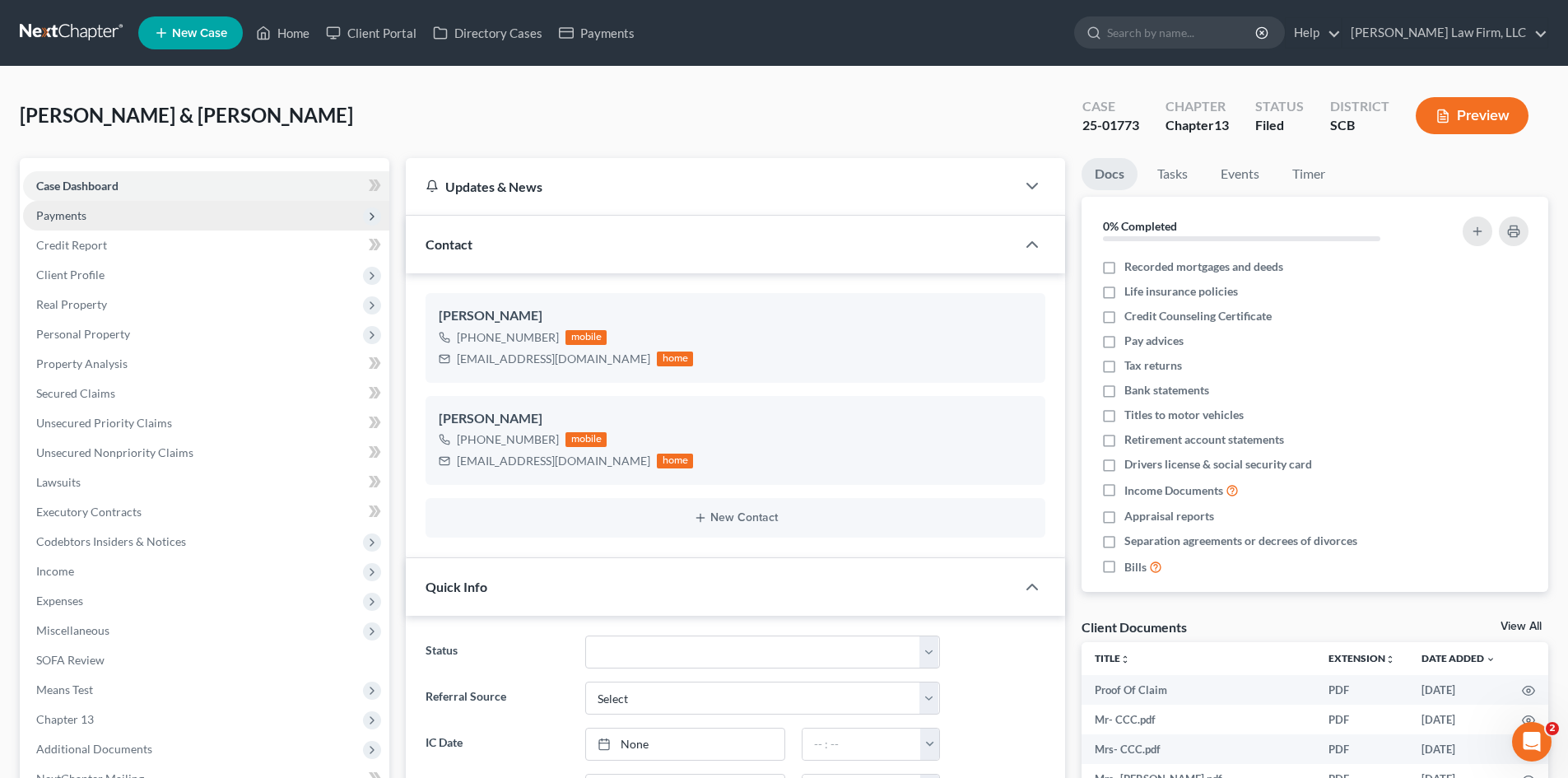
scroll to position [585, 0]
click at [292, 38] on link "Home" at bounding box center [283, 33] width 70 height 30
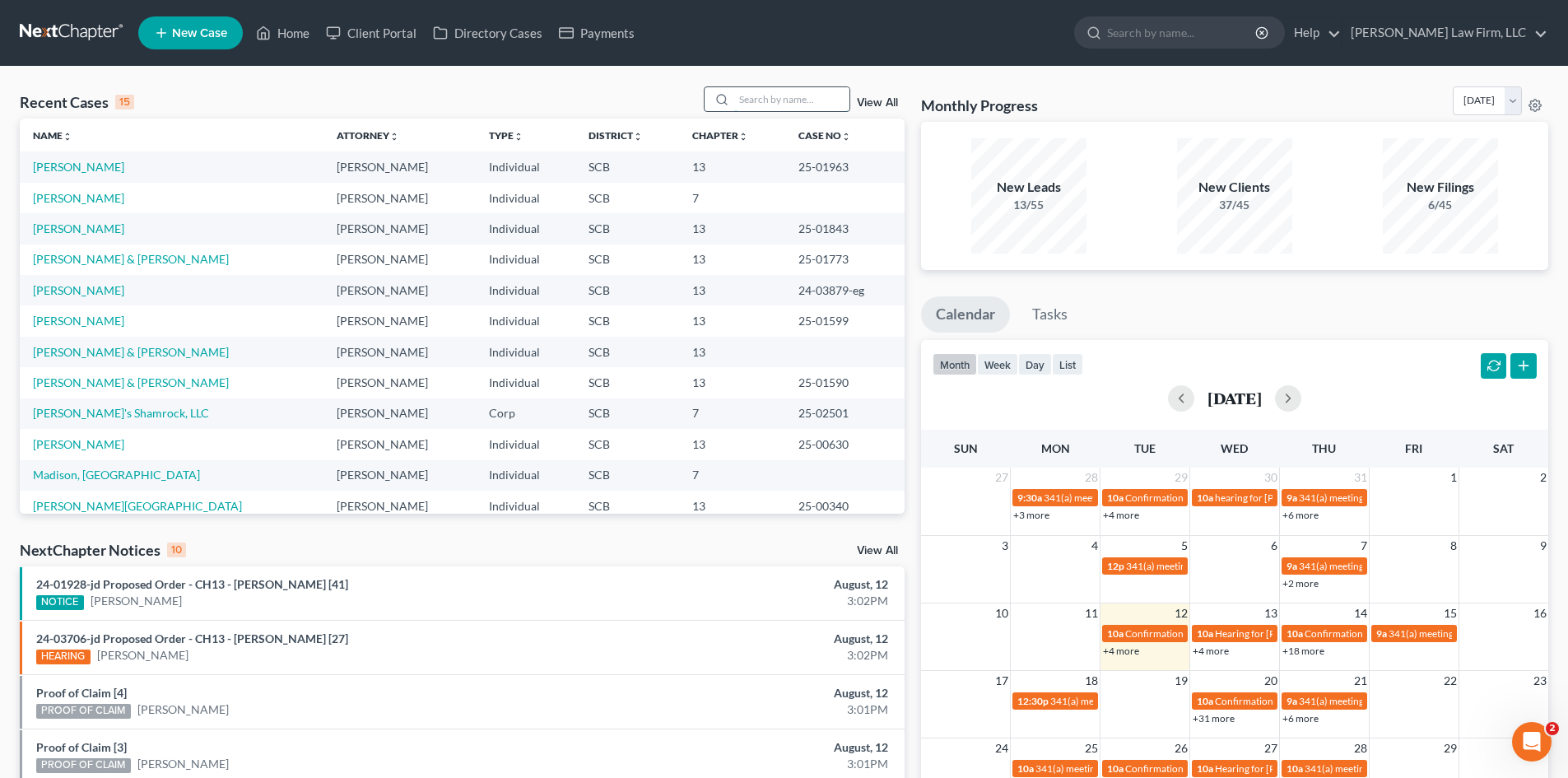
click at [764, 100] on input "search" at bounding box center [791, 98] width 115 height 24
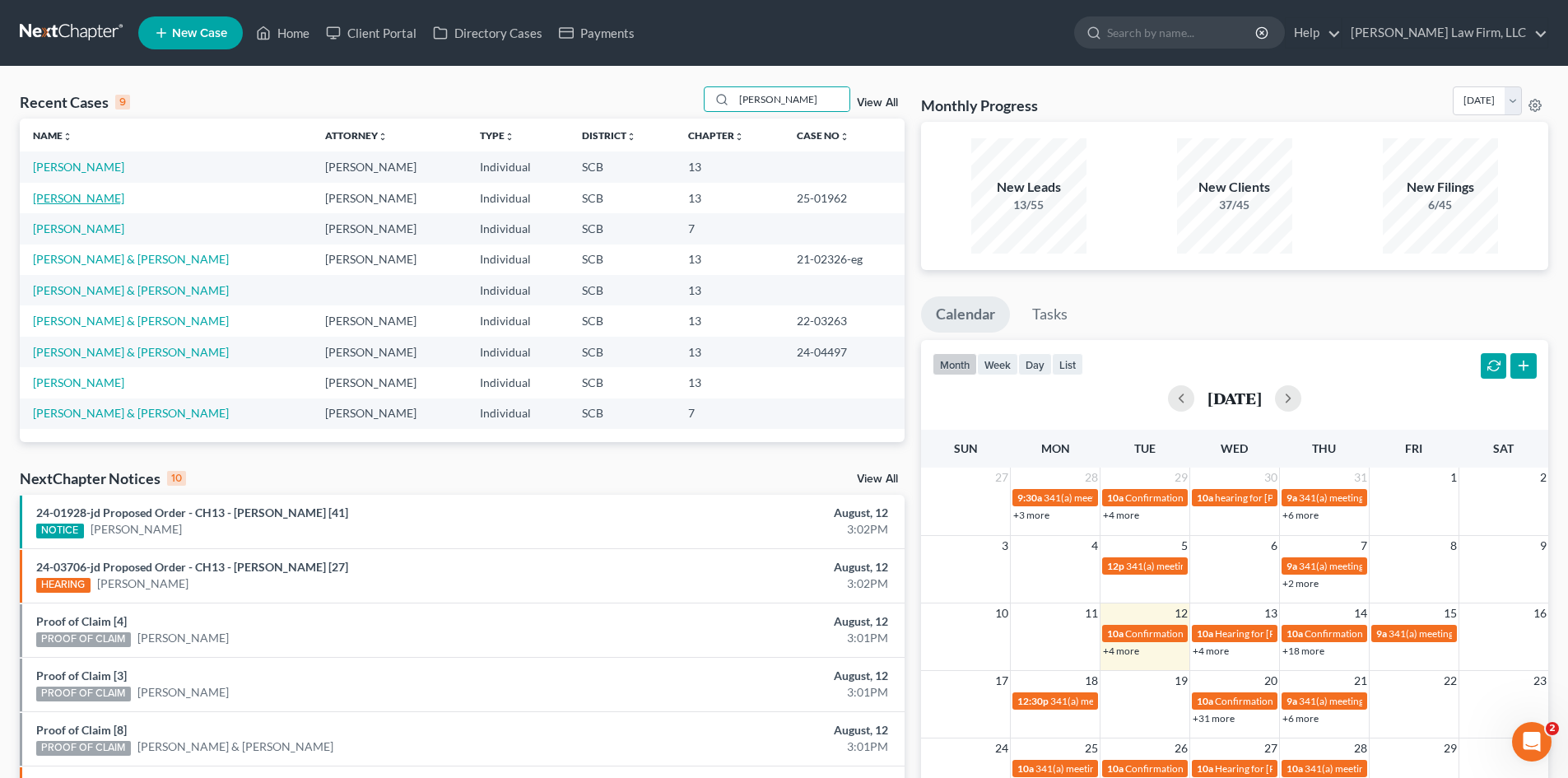
click at [86, 201] on link "[PERSON_NAME]" at bounding box center [78, 198] width 92 height 14
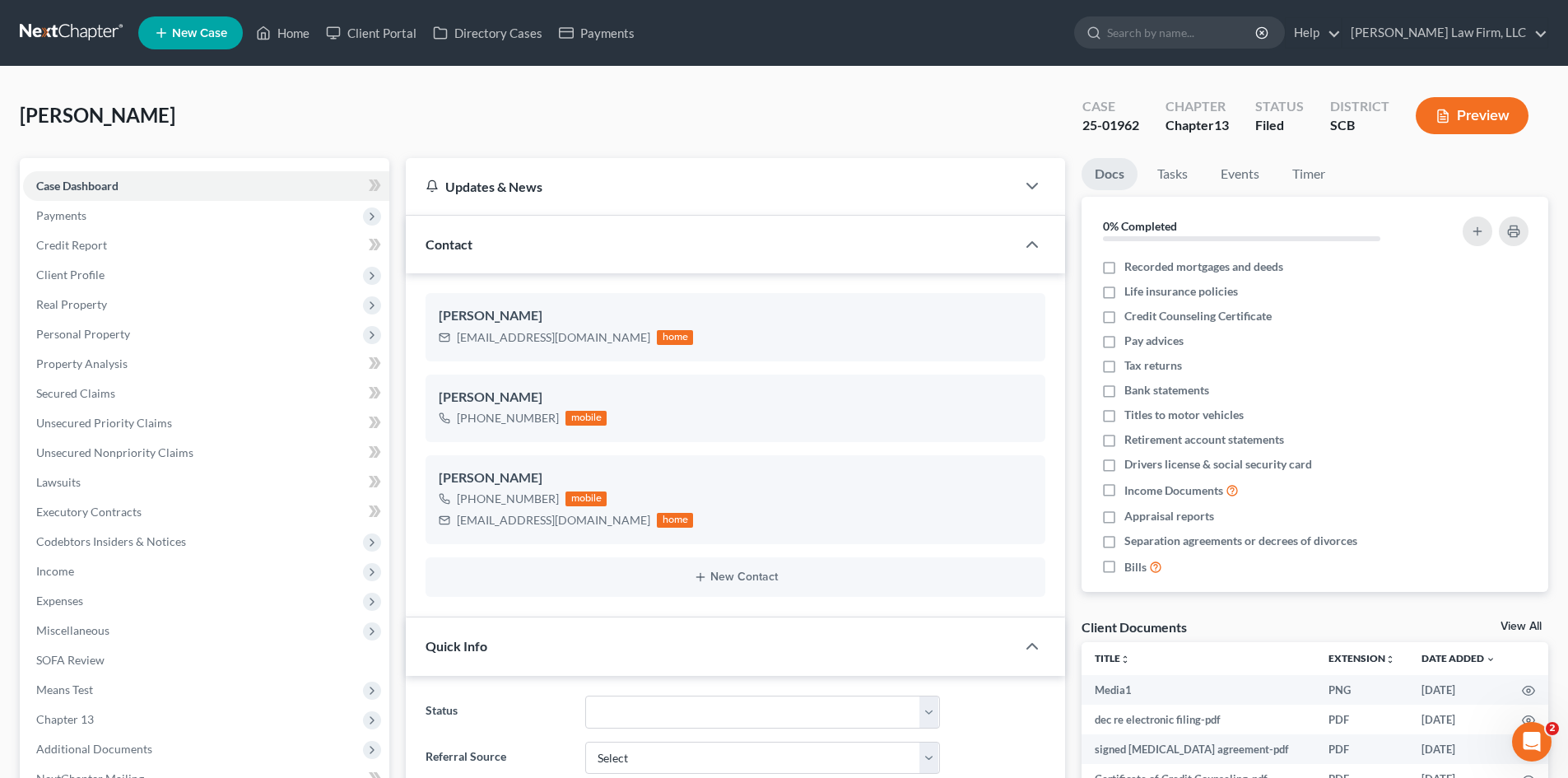
scroll to position [918, 0]
click at [56, 387] on span "Secured Claims" at bounding box center [76, 393] width 79 height 14
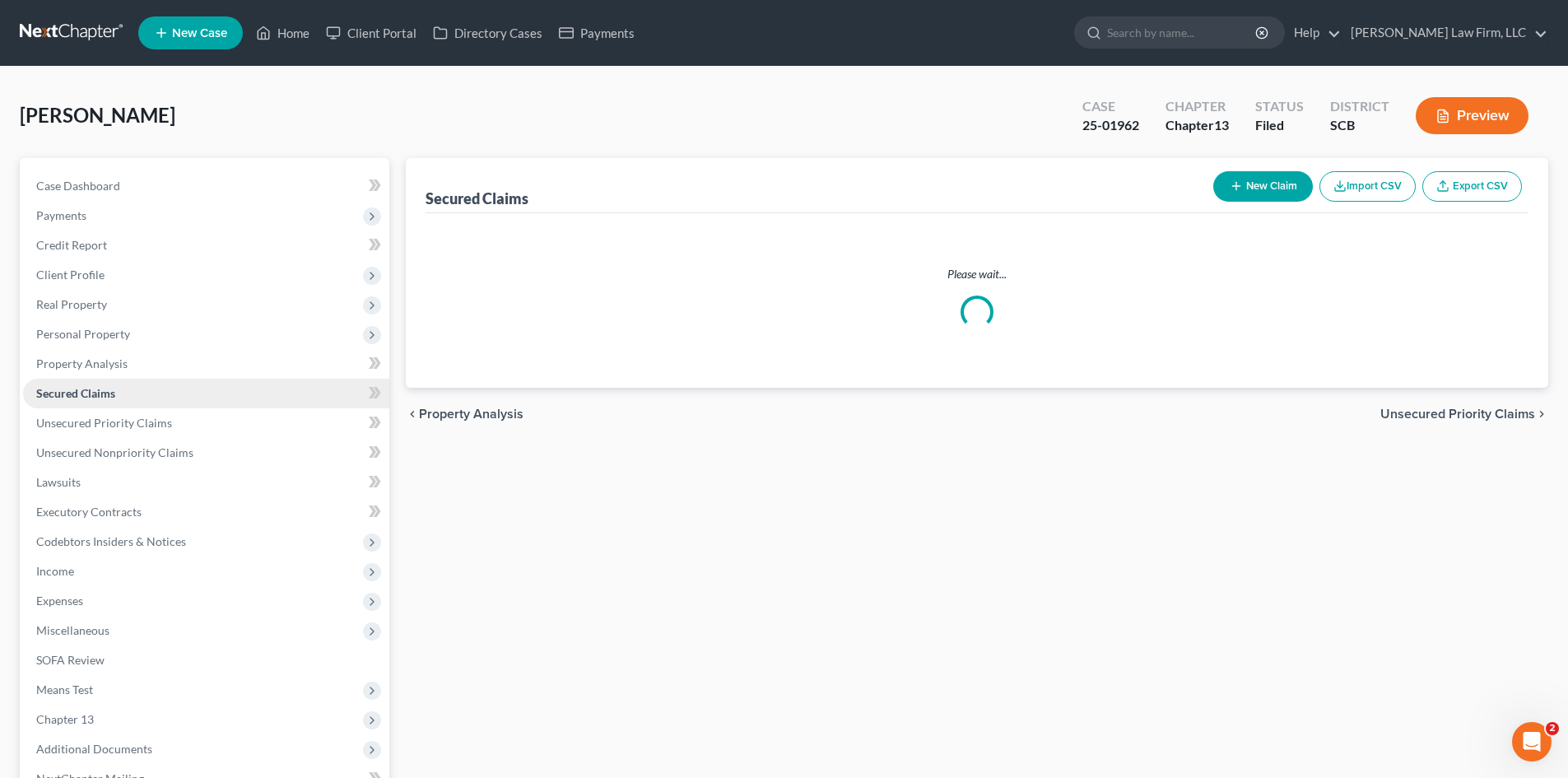
click at [77, 390] on span "Secured Claims" at bounding box center [76, 393] width 79 height 14
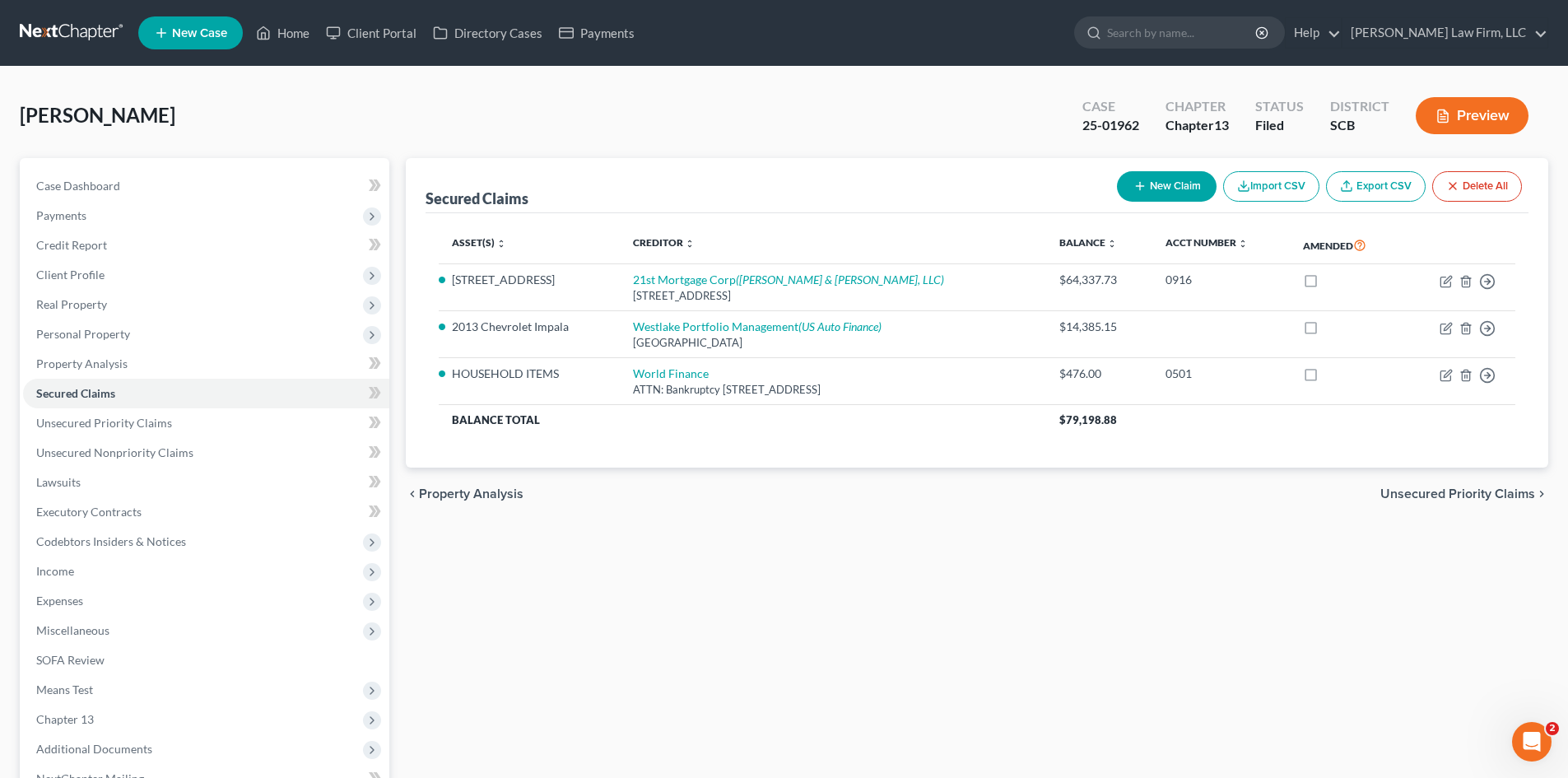
click at [1402, 491] on span "Unsecured Priority Claims" at bounding box center [1458, 494] width 154 height 14
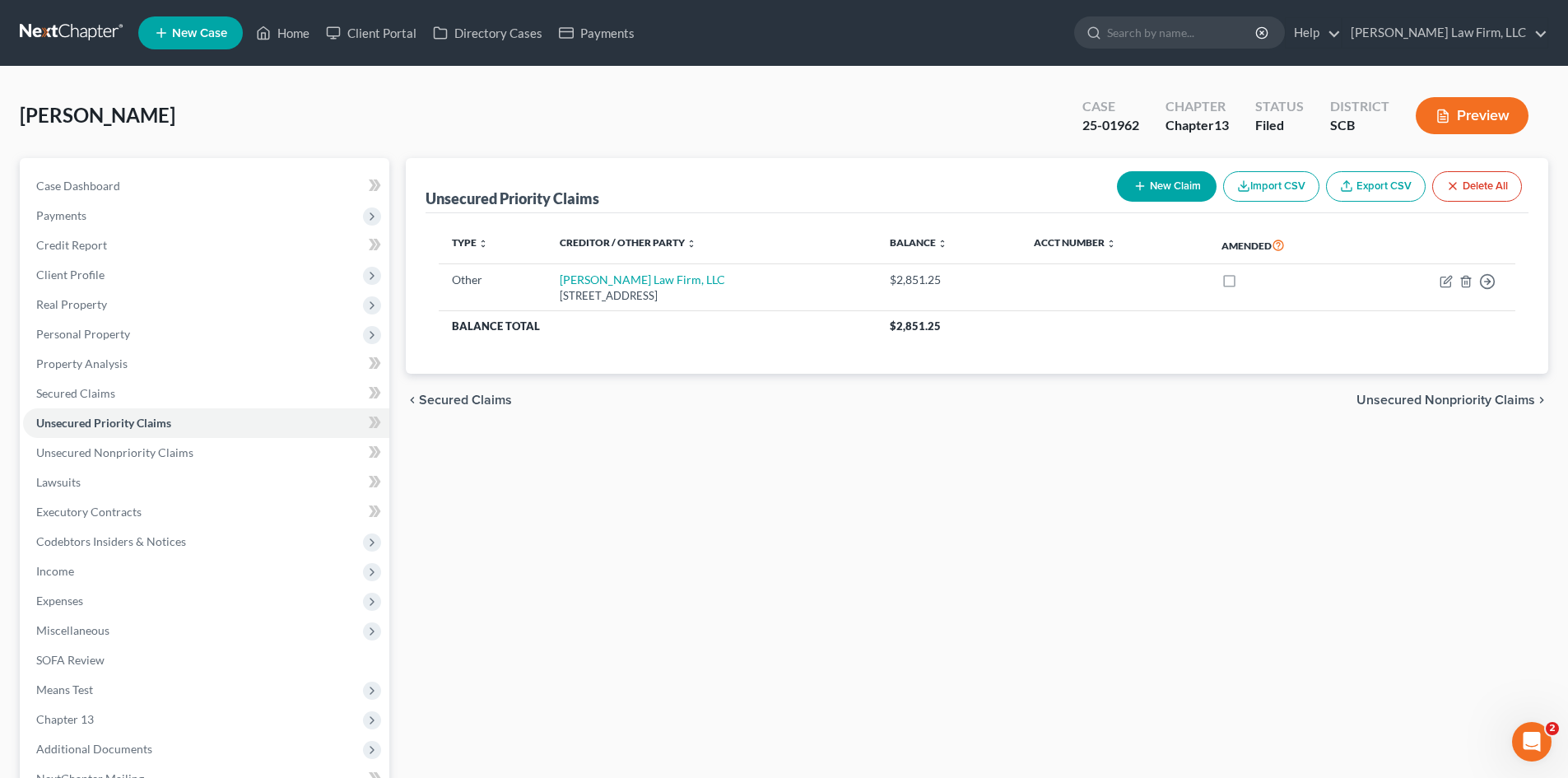
click at [492, 403] on span "Secured Claims" at bounding box center [465, 401] width 93 height 14
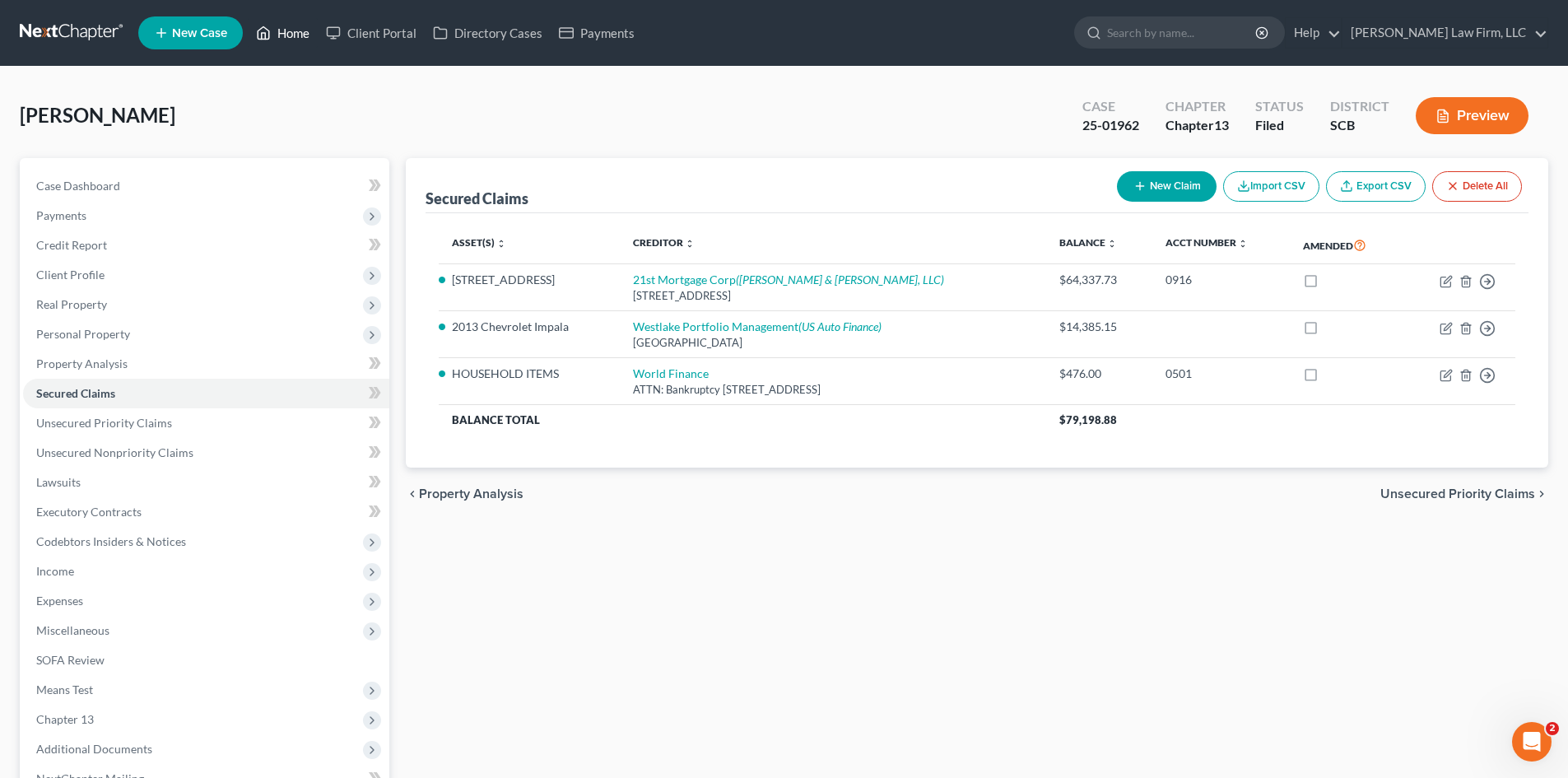
drag, startPoint x: 295, startPoint y: 38, endPoint x: 469, endPoint y: 73, distance: 177.5
click at [295, 38] on link "Home" at bounding box center [283, 33] width 70 height 30
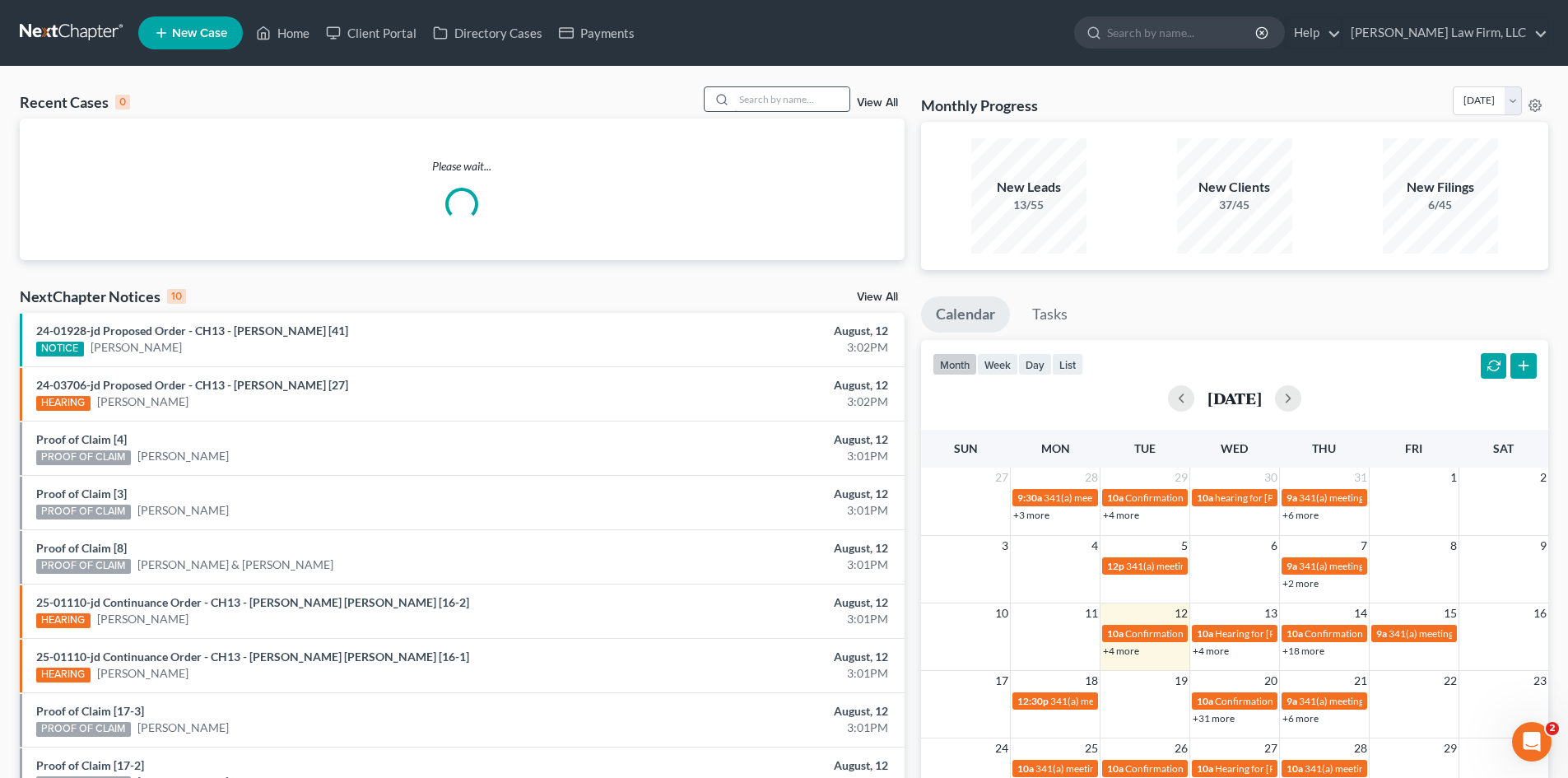
click at [744, 100] on input "search" at bounding box center [791, 98] width 115 height 24
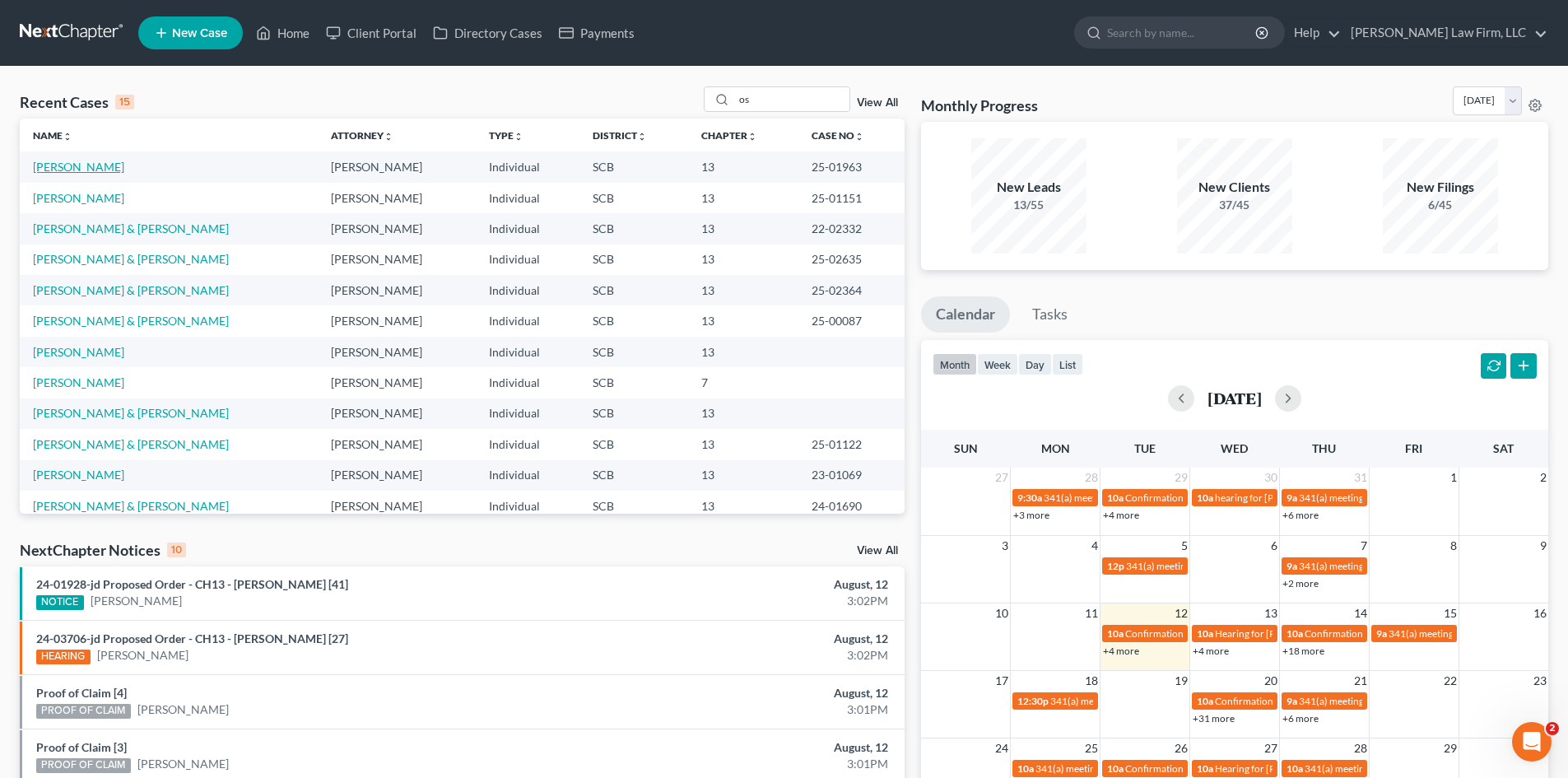
click at [96, 173] on link "[PERSON_NAME]" at bounding box center [78, 166] width 92 height 14
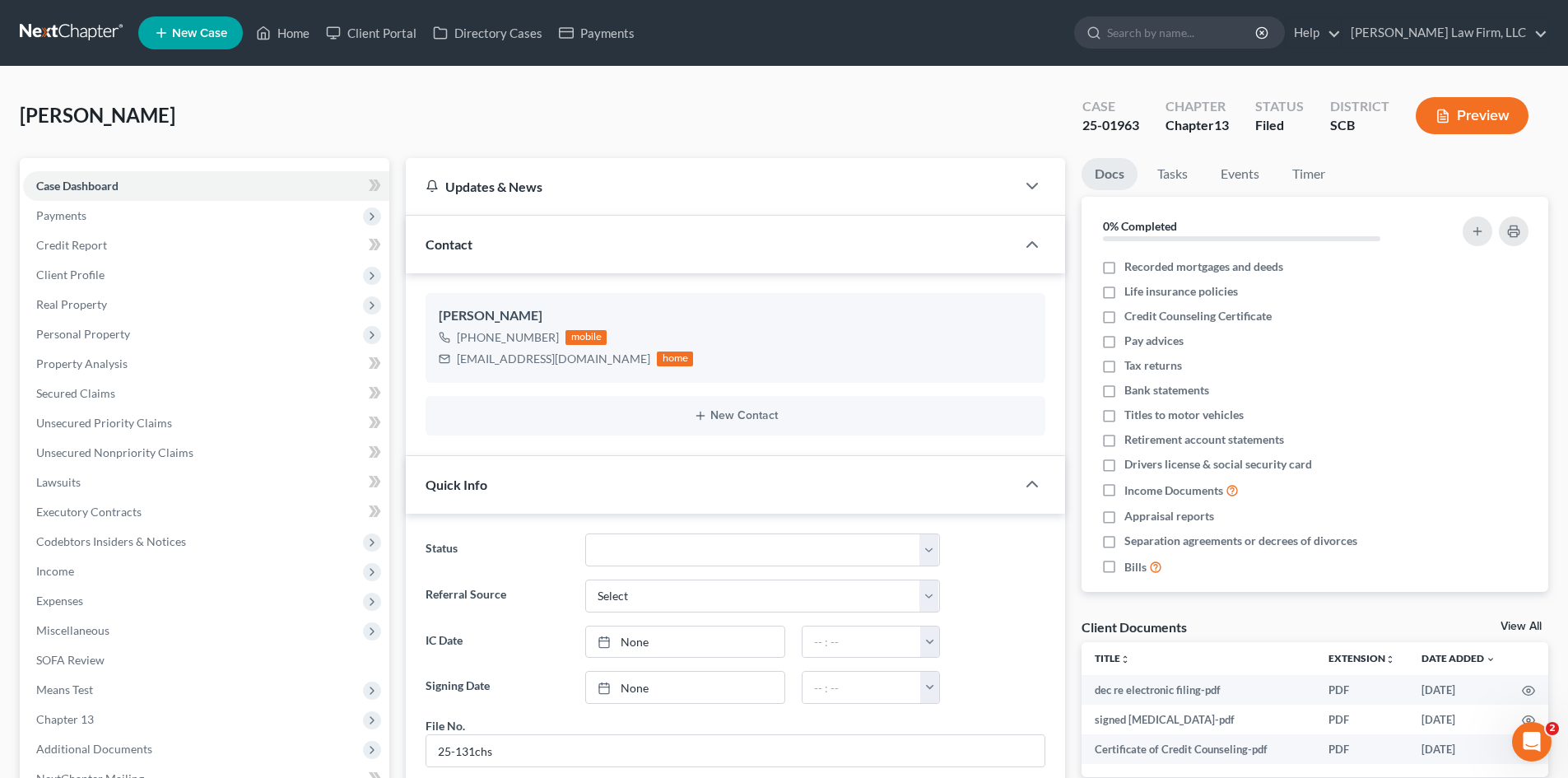
scroll to position [1422, 0]
click at [123, 393] on link "Secured Claims" at bounding box center [206, 393] width 367 height 30
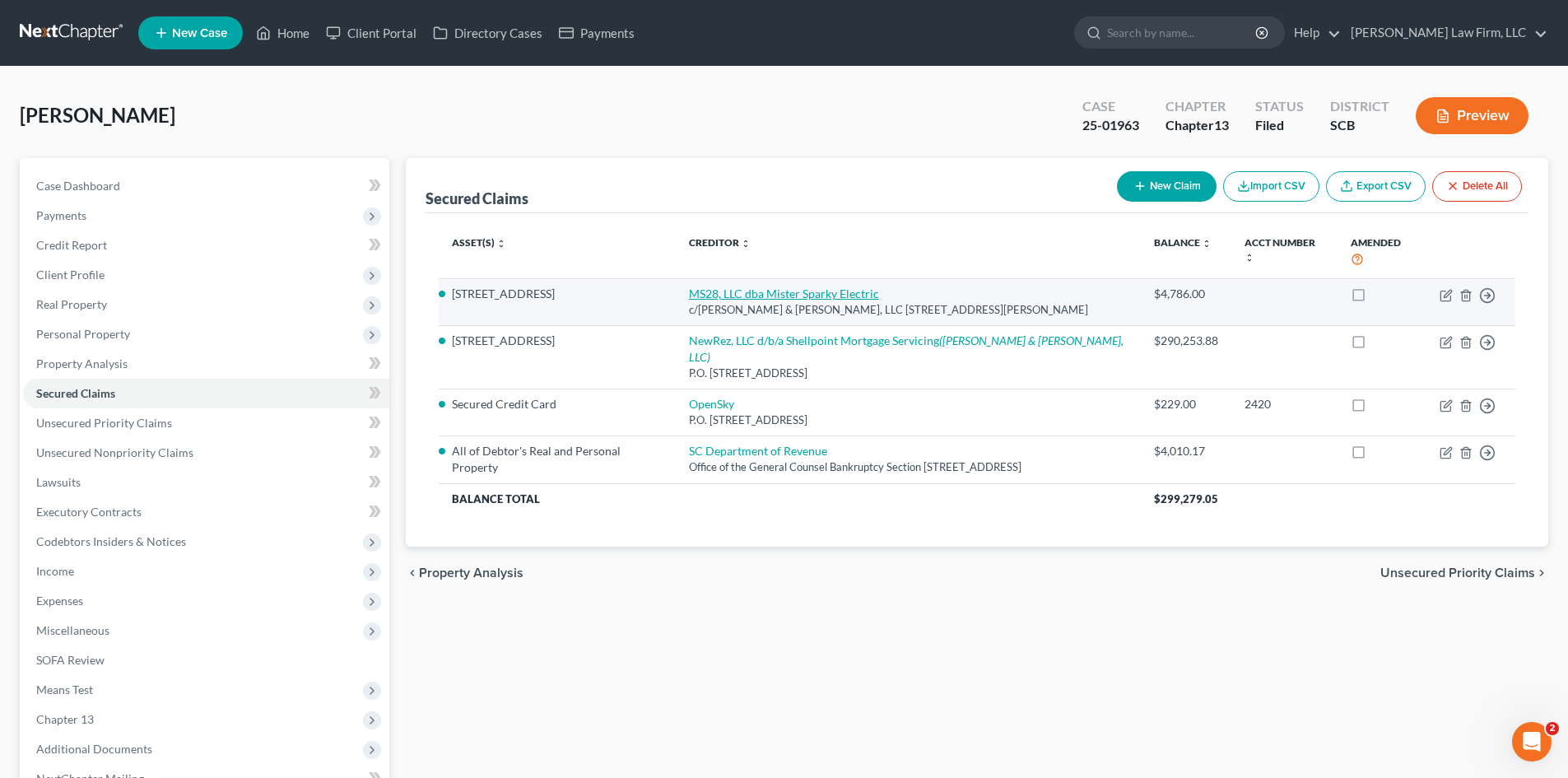
click at [708, 297] on link "MS28, LLC dba Mister Sparky Electric" at bounding box center [784, 293] width 190 height 14
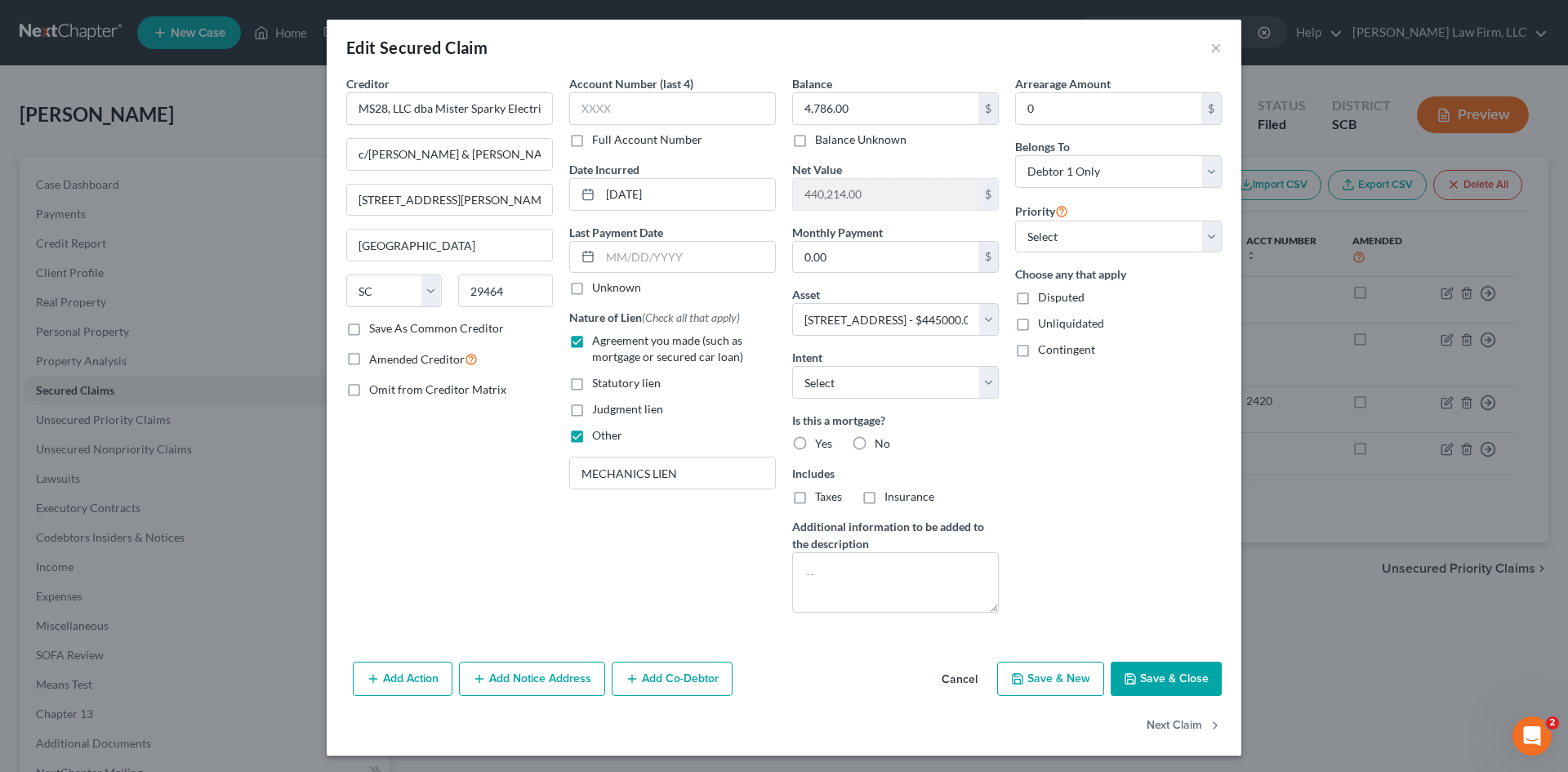
click at [958, 677] on button "Cancel" at bounding box center [959, 680] width 62 height 33
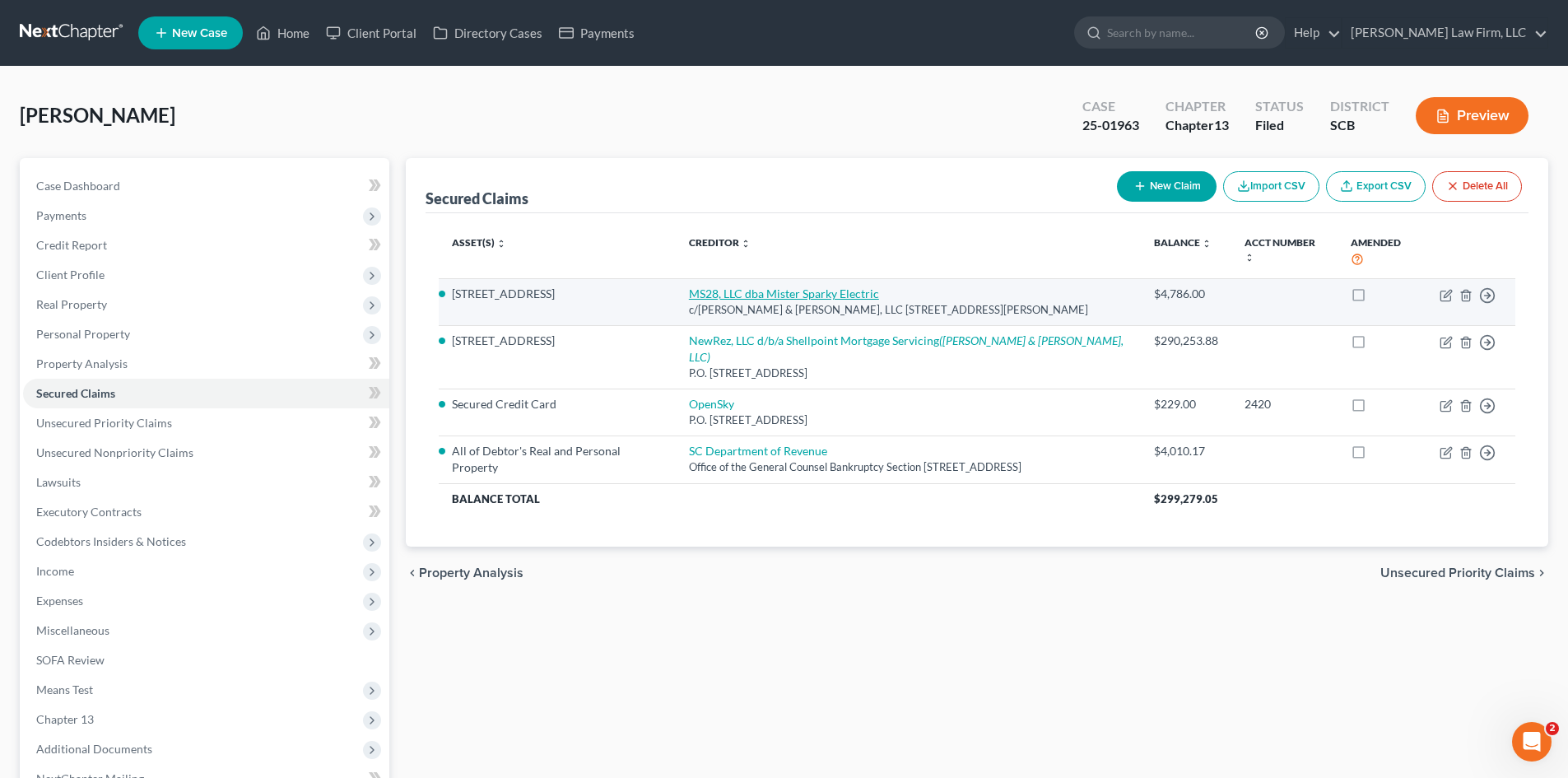
click at [840, 290] on link "MS28, LLC dba Mister Sparky Electric" at bounding box center [784, 293] width 190 height 14
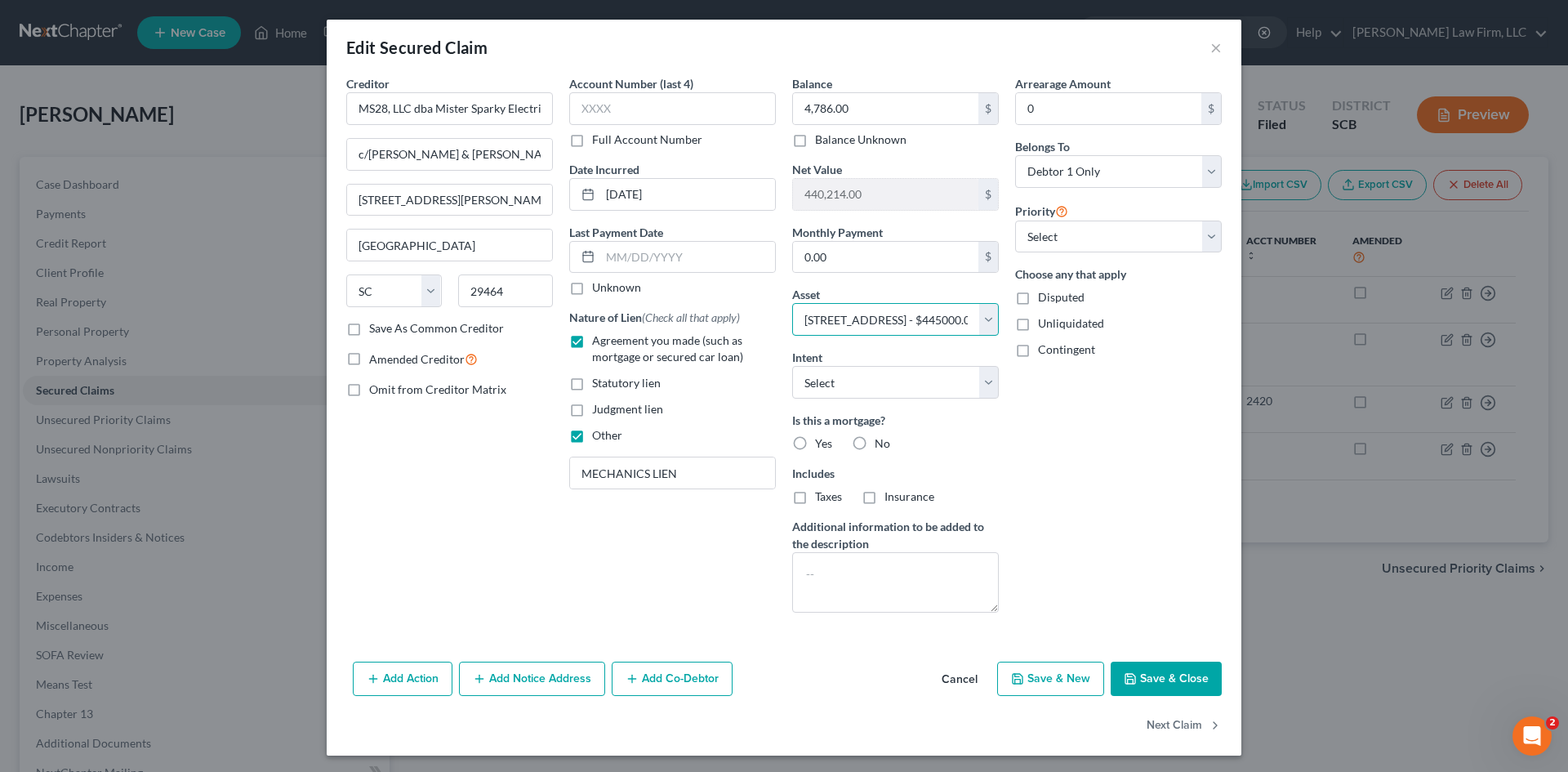
click at [951, 328] on select "Select Other Multiple Assets Chase Bank (Checking Account) - $0.0 [STREET_ADDRE…" at bounding box center [895, 319] width 207 height 33
click at [1210, 41] on button "×" at bounding box center [1216, 47] width 11 height 19
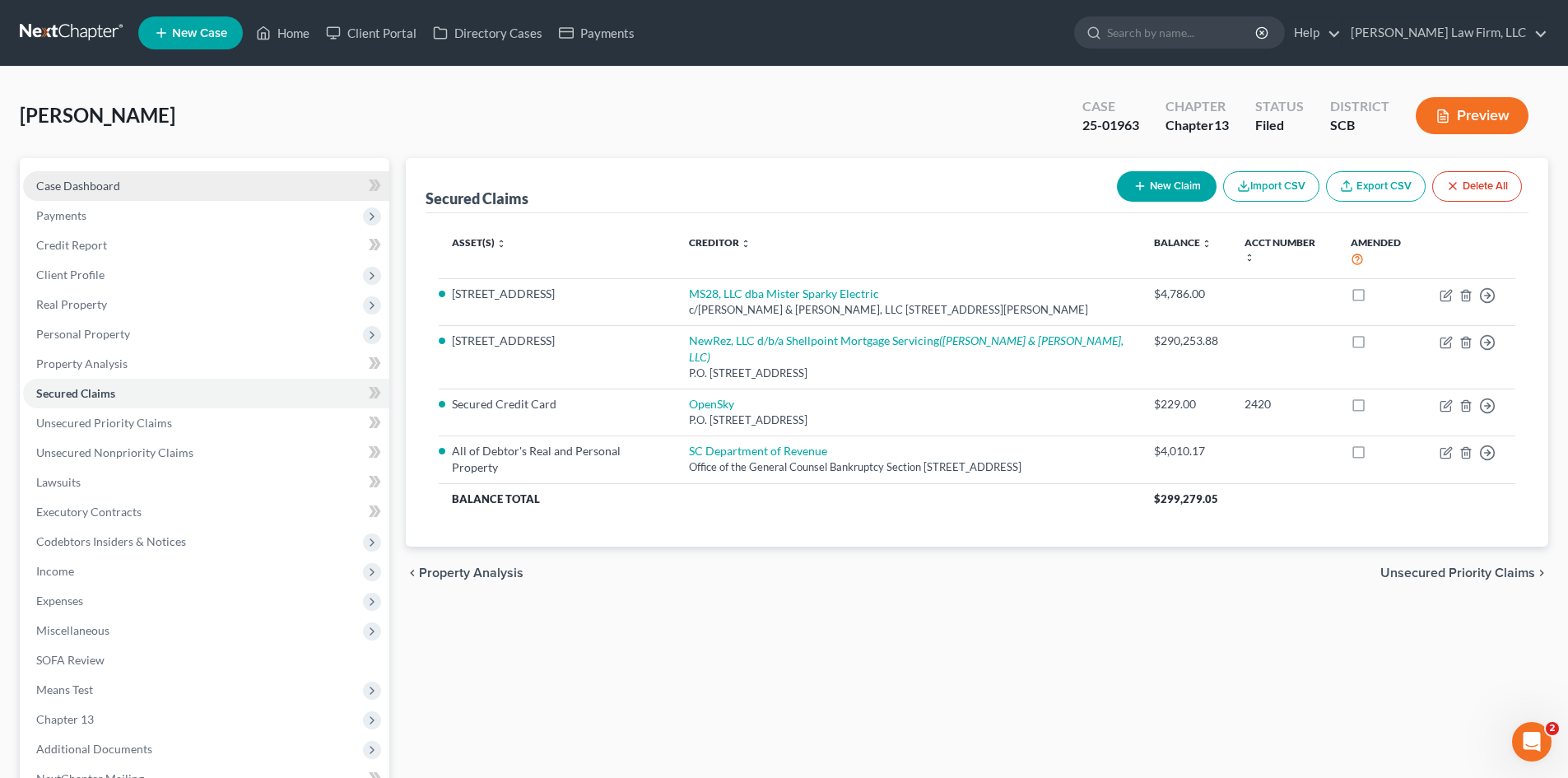
click at [105, 181] on span "Case Dashboard" at bounding box center [78, 185] width 84 height 14
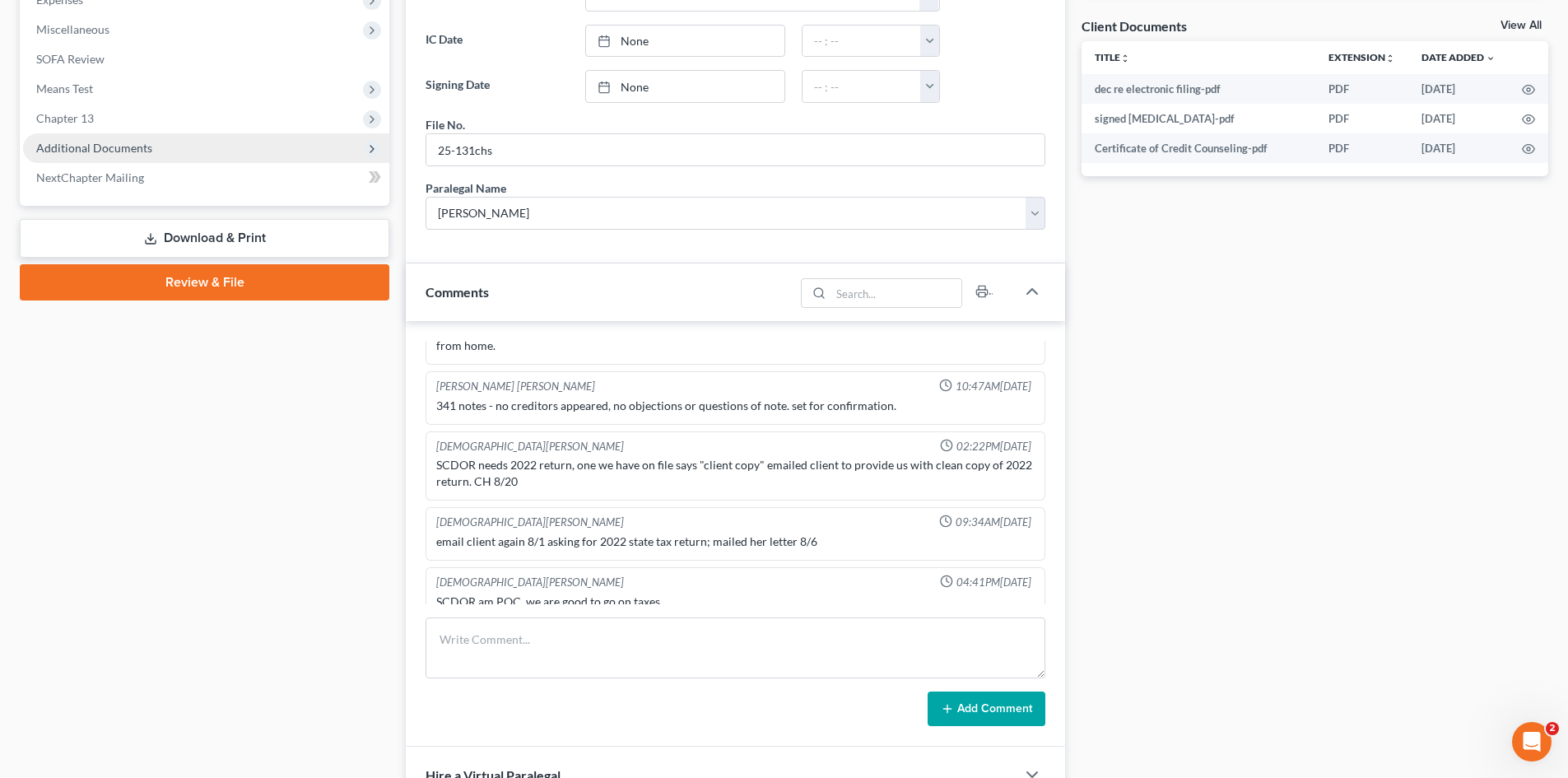
scroll to position [576, 0]
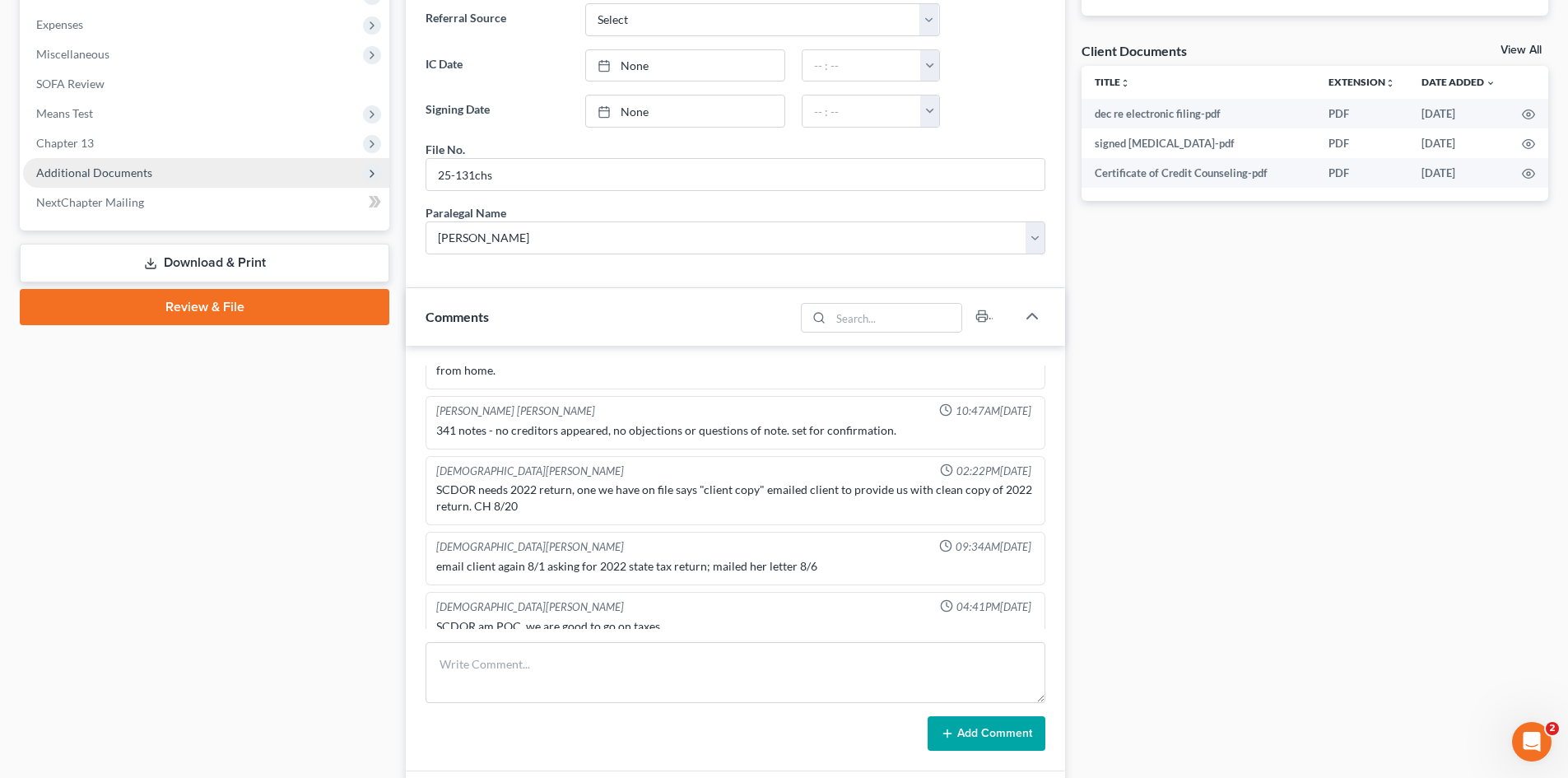
click at [99, 170] on span "Additional Documents" at bounding box center [95, 172] width 116 height 14
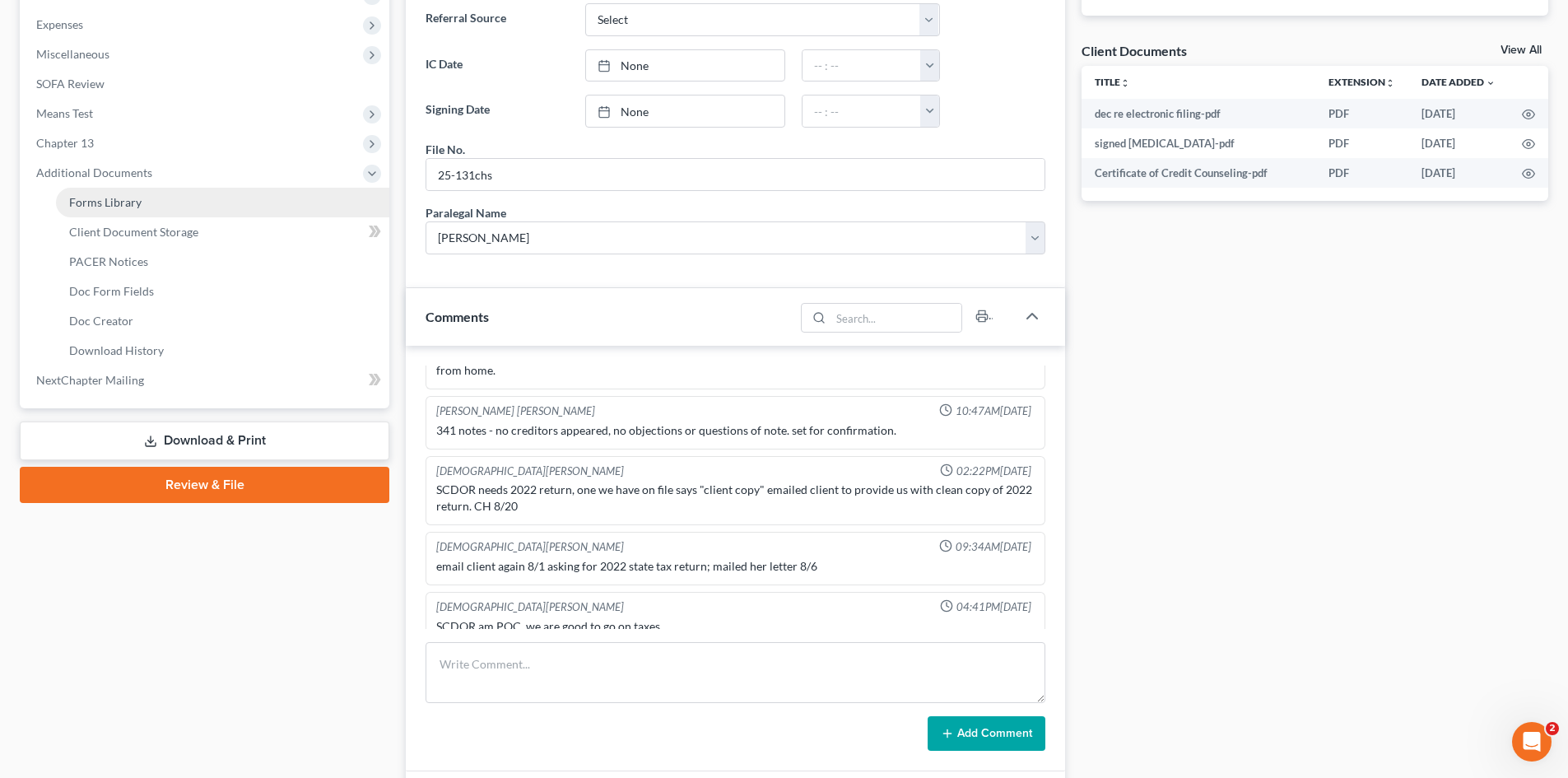
click at [114, 210] on link "Forms Library" at bounding box center [222, 202] width 333 height 30
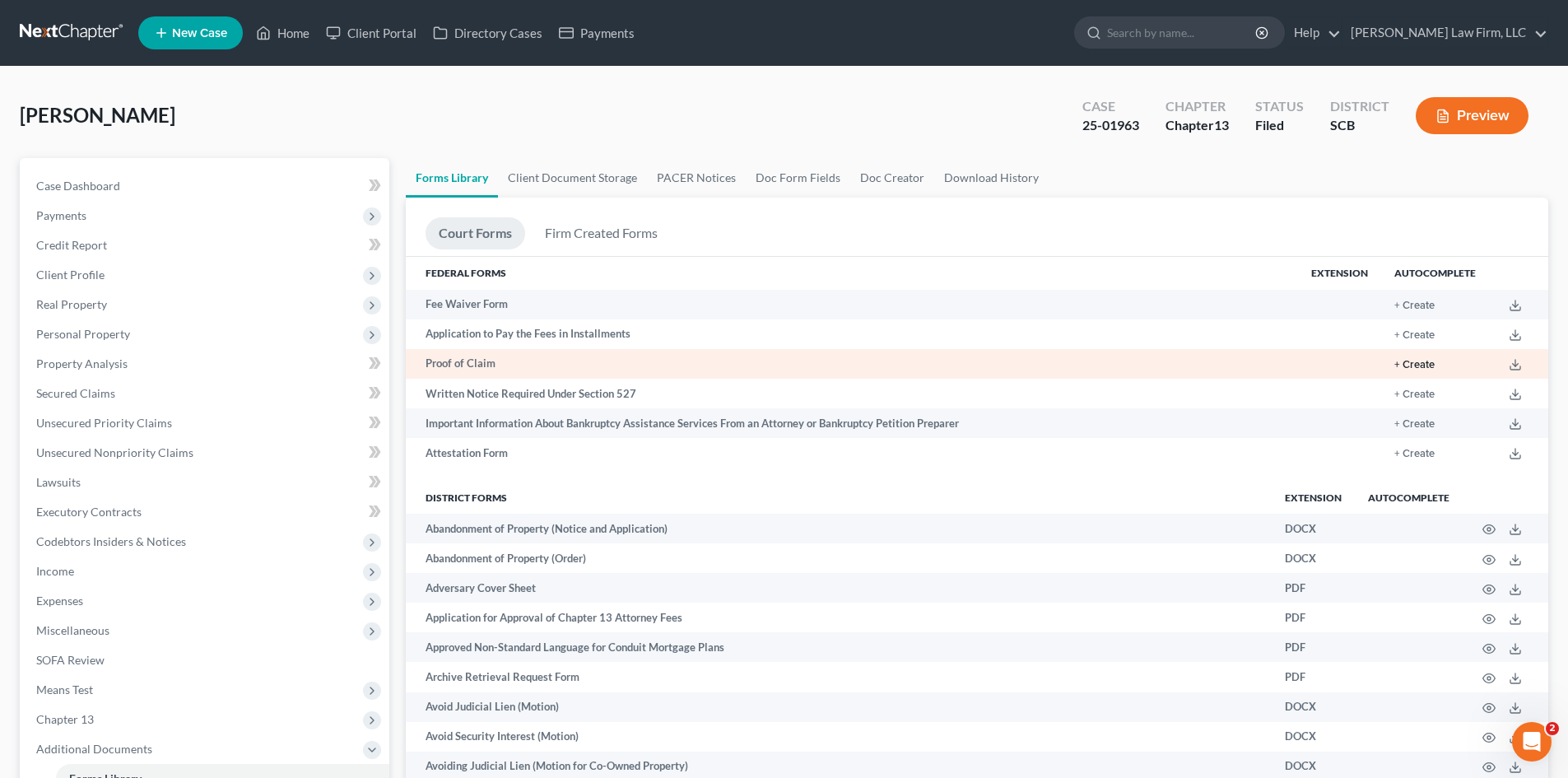
click at [1425, 368] on button "+ Create" at bounding box center [1415, 365] width 41 height 11
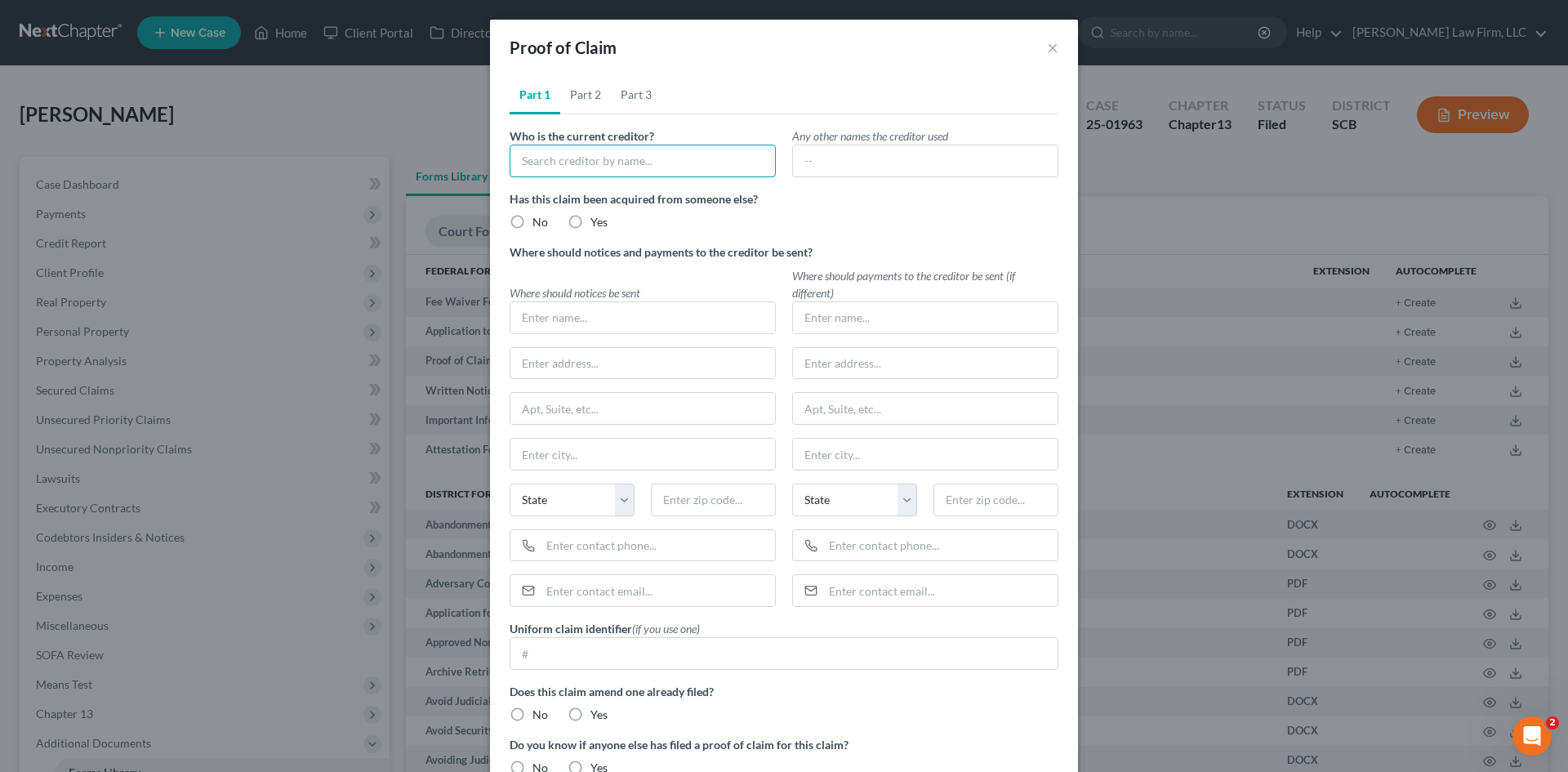
click at [622, 161] on input "text" at bounding box center [642, 161] width 266 height 33
click at [610, 196] on div "MS28, LLC dba Mister Sparky Electric" at bounding box center [616, 189] width 189 height 16
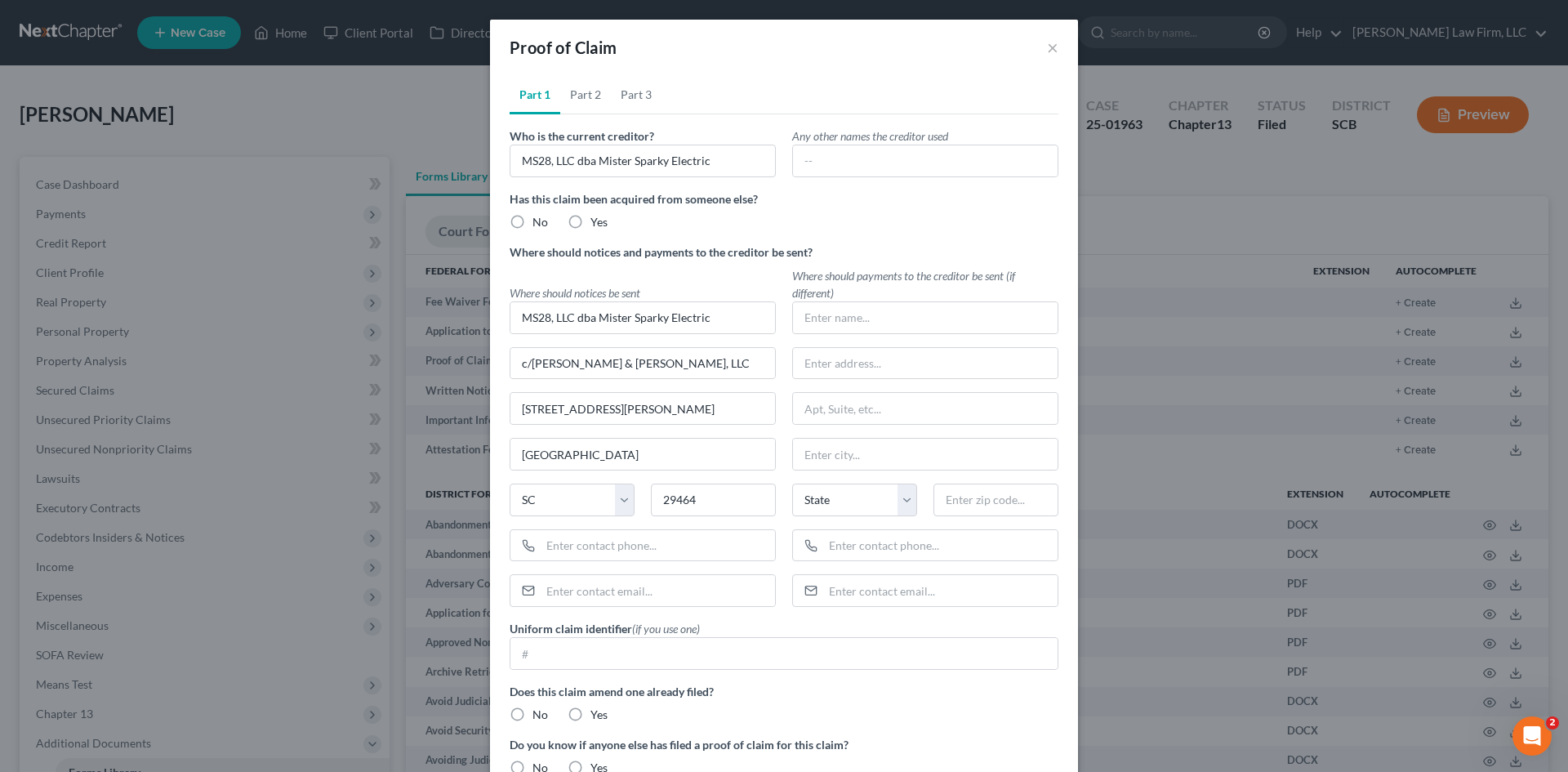
click at [532, 218] on label "No" at bounding box center [540, 221] width 15 height 16
click at [539, 218] on input "No" at bounding box center [544, 218] width 11 height 11
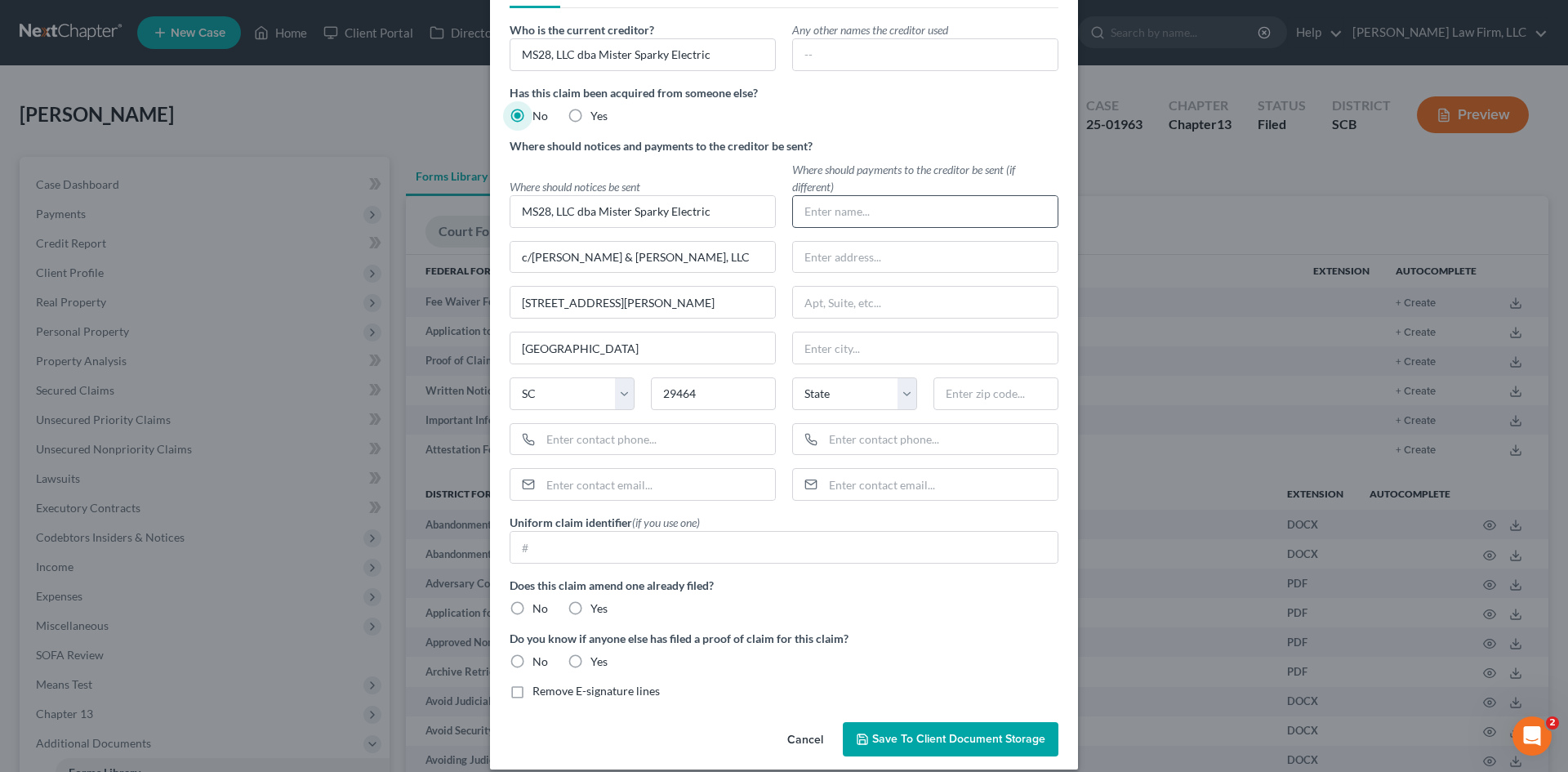
scroll to position [124, 0]
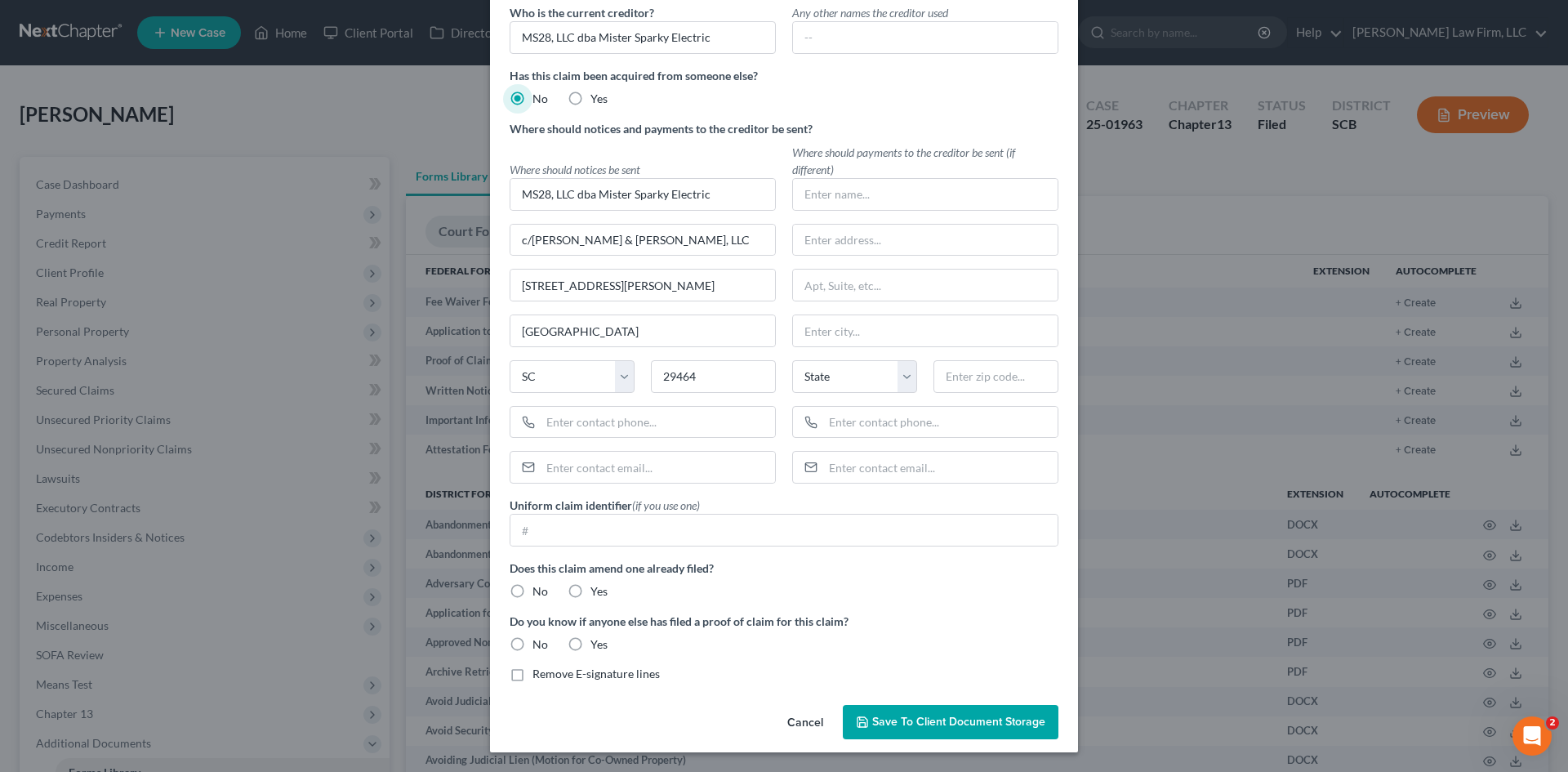
click at [532, 596] on label "No" at bounding box center [540, 591] width 15 height 16
click at [539, 594] on input "No" at bounding box center [544, 588] width 11 height 11
click at [532, 642] on label "No" at bounding box center [540, 645] width 15 height 16
click at [539, 642] on input "No" at bounding box center [544, 642] width 11 height 11
click at [532, 676] on label "Remove E-signature lines" at bounding box center [595, 673] width 127 height 16
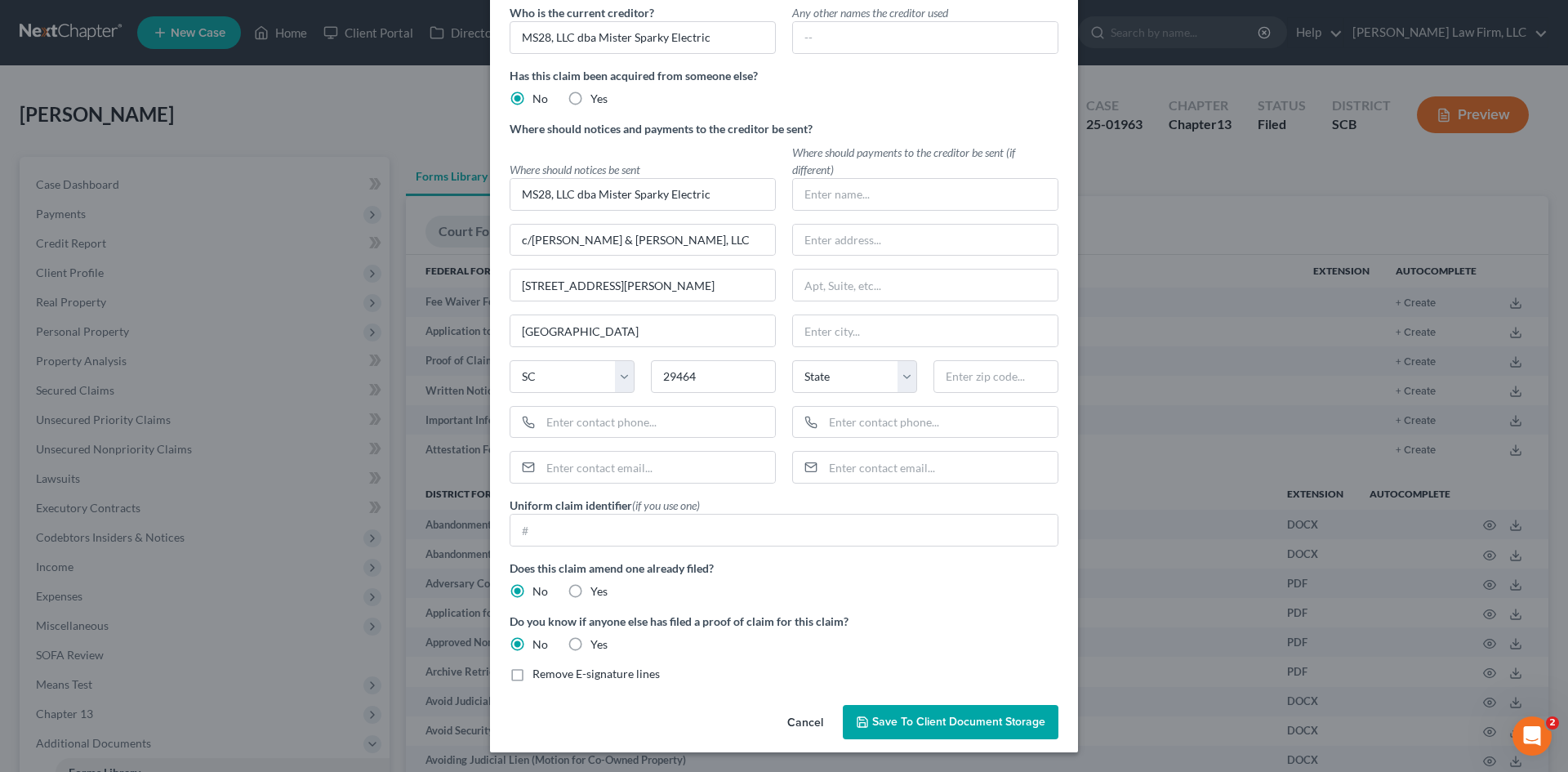
click at [539, 676] on input "Remove E-signature lines" at bounding box center [544, 670] width 11 height 11
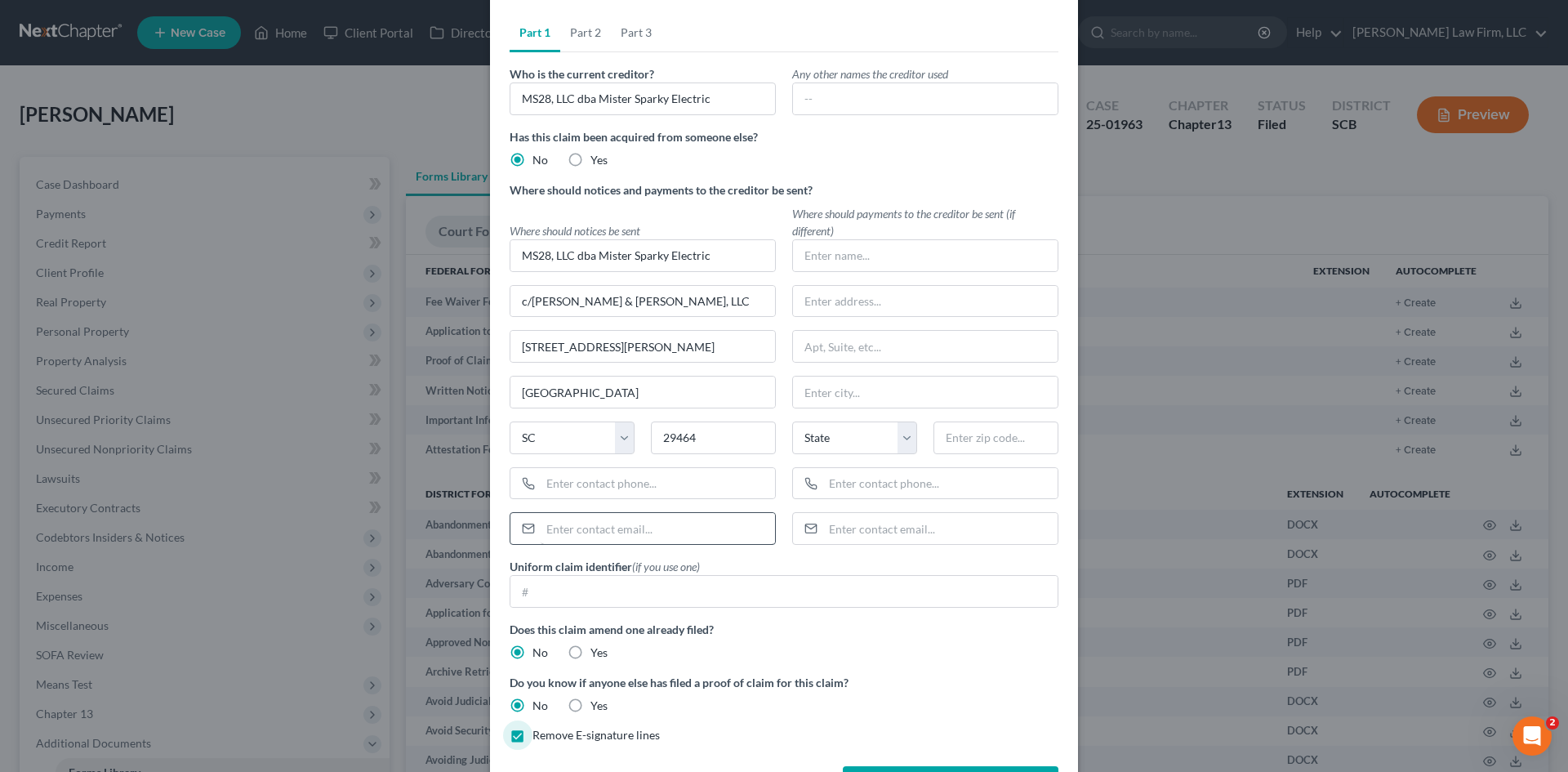
scroll to position [0, 0]
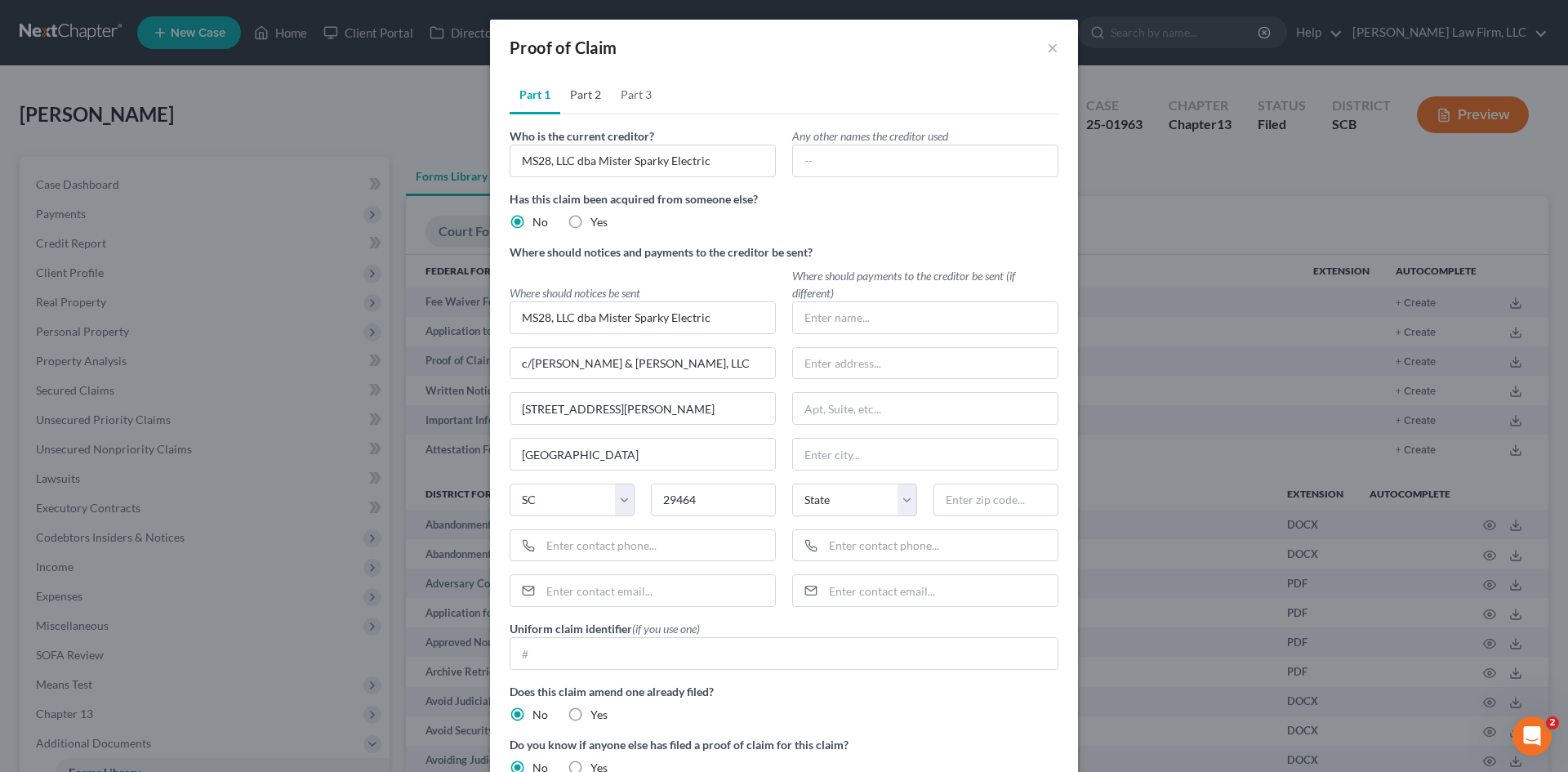
drag, startPoint x: 590, startPoint y: 102, endPoint x: 608, endPoint y: 118, distance: 24.1
click at [590, 102] on link "Part 2" at bounding box center [585, 94] width 51 height 39
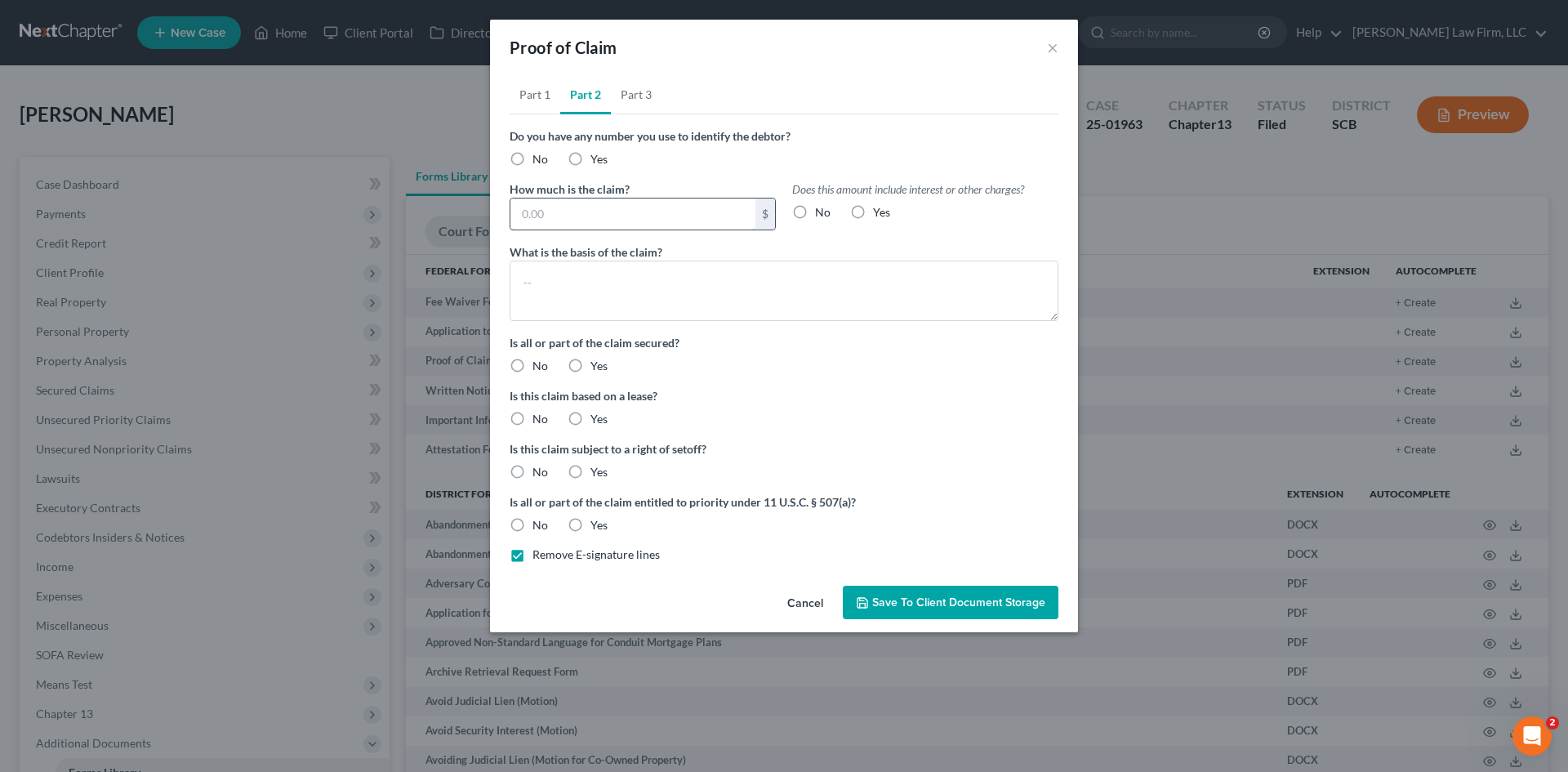
click at [532, 159] on label "No" at bounding box center [540, 159] width 15 height 16
click at [539, 159] on input "No" at bounding box center [544, 156] width 11 height 11
click at [579, 214] on input "text" at bounding box center [633, 214] width 245 height 31
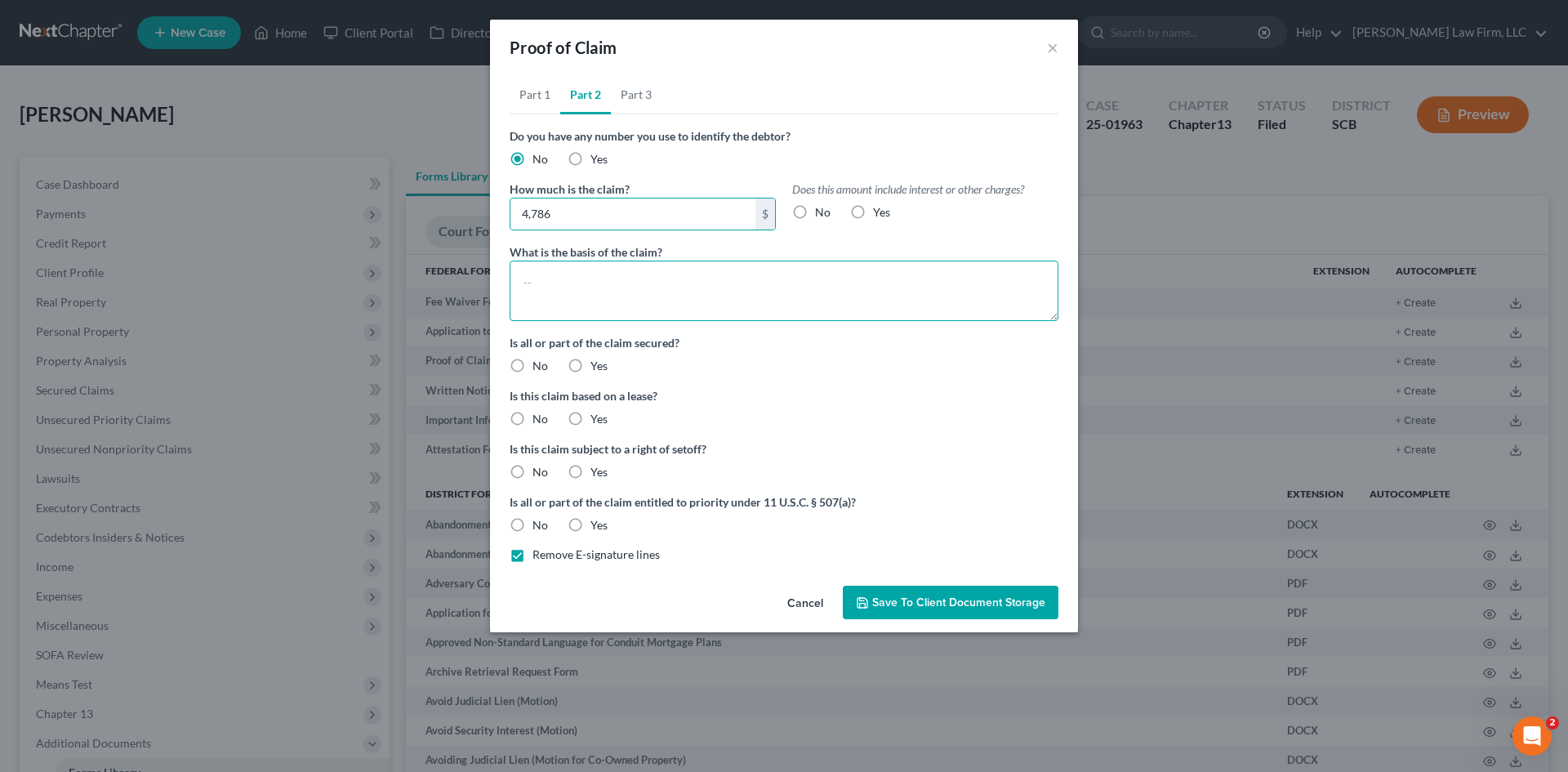
click at [613, 272] on textarea at bounding box center [783, 290] width 549 height 60
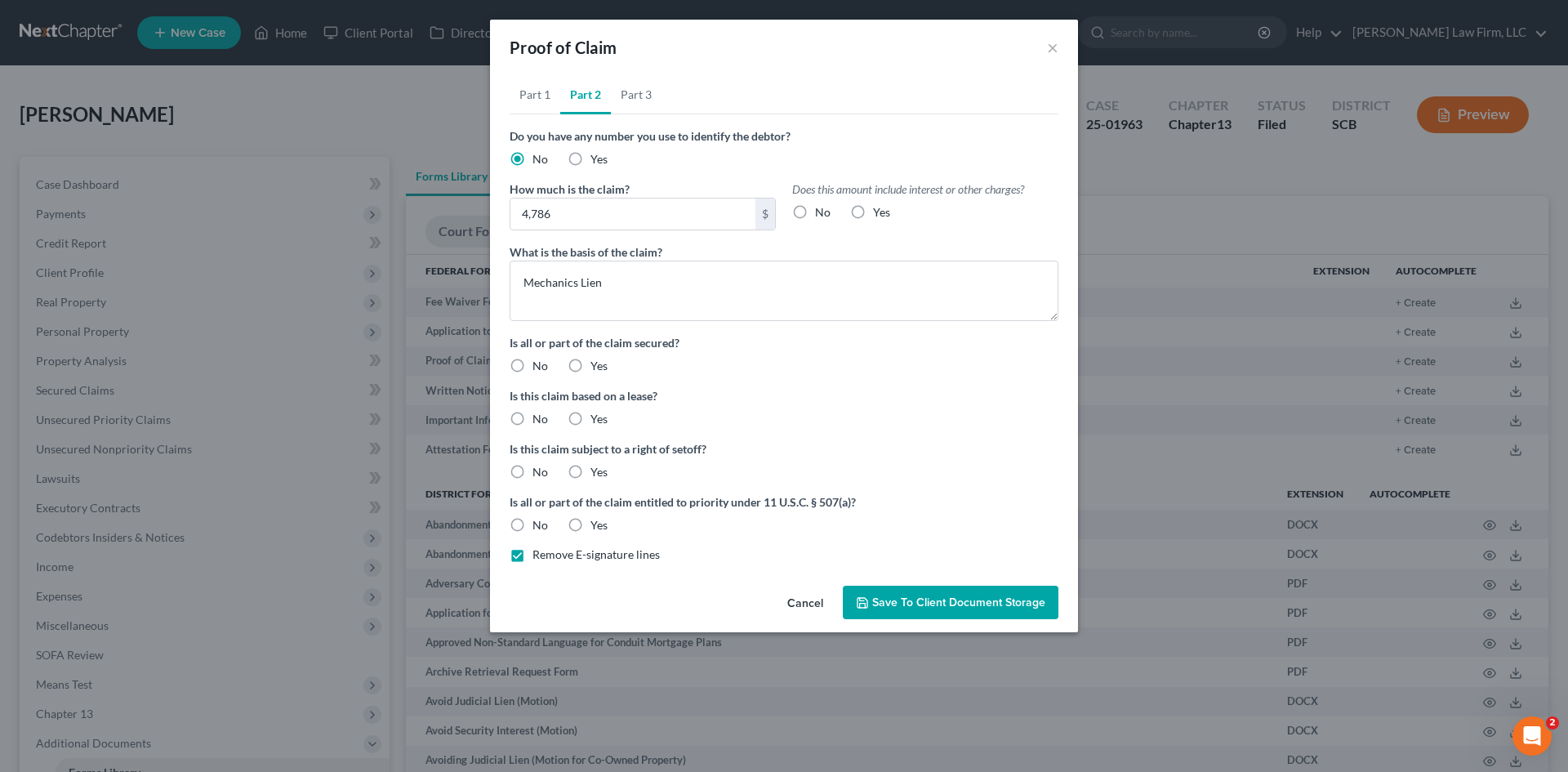
click at [591, 370] on label "Yes" at bounding box center [599, 366] width 17 height 16
click at [597, 369] on input "Yes" at bounding box center [602, 363] width 11 height 11
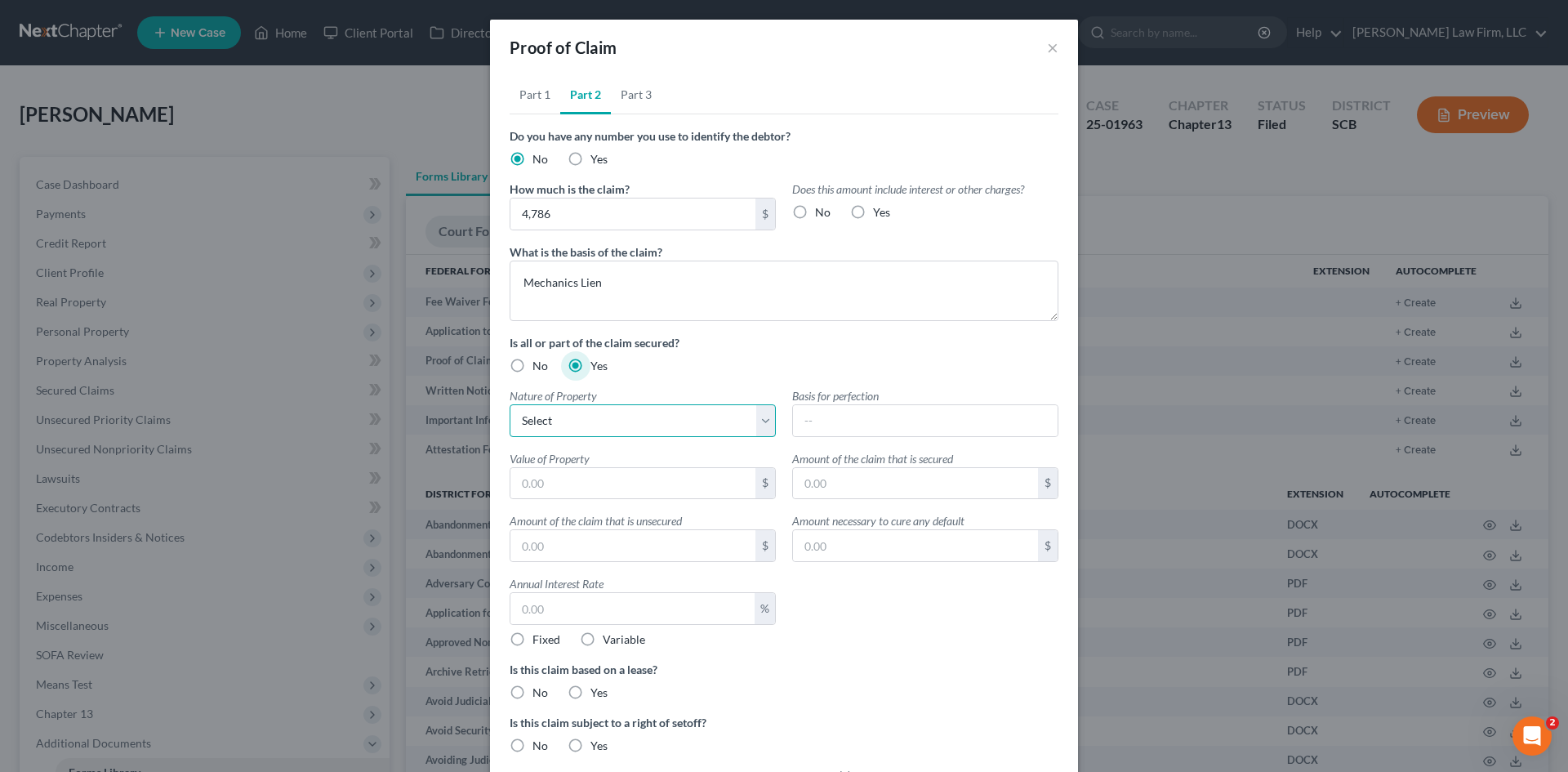
click at [575, 411] on select "Select Real Estate Motor Vehicle Other" at bounding box center [642, 420] width 266 height 33
click at [509, 404] on select "Select Real Estate Motor Vehicle Other" at bounding box center [642, 420] width 266 height 33
click at [908, 422] on input "text" at bounding box center [925, 420] width 264 height 31
click at [653, 493] on input "text" at bounding box center [633, 484] width 245 height 31
click at [819, 481] on input "text" at bounding box center [915, 484] width 245 height 31
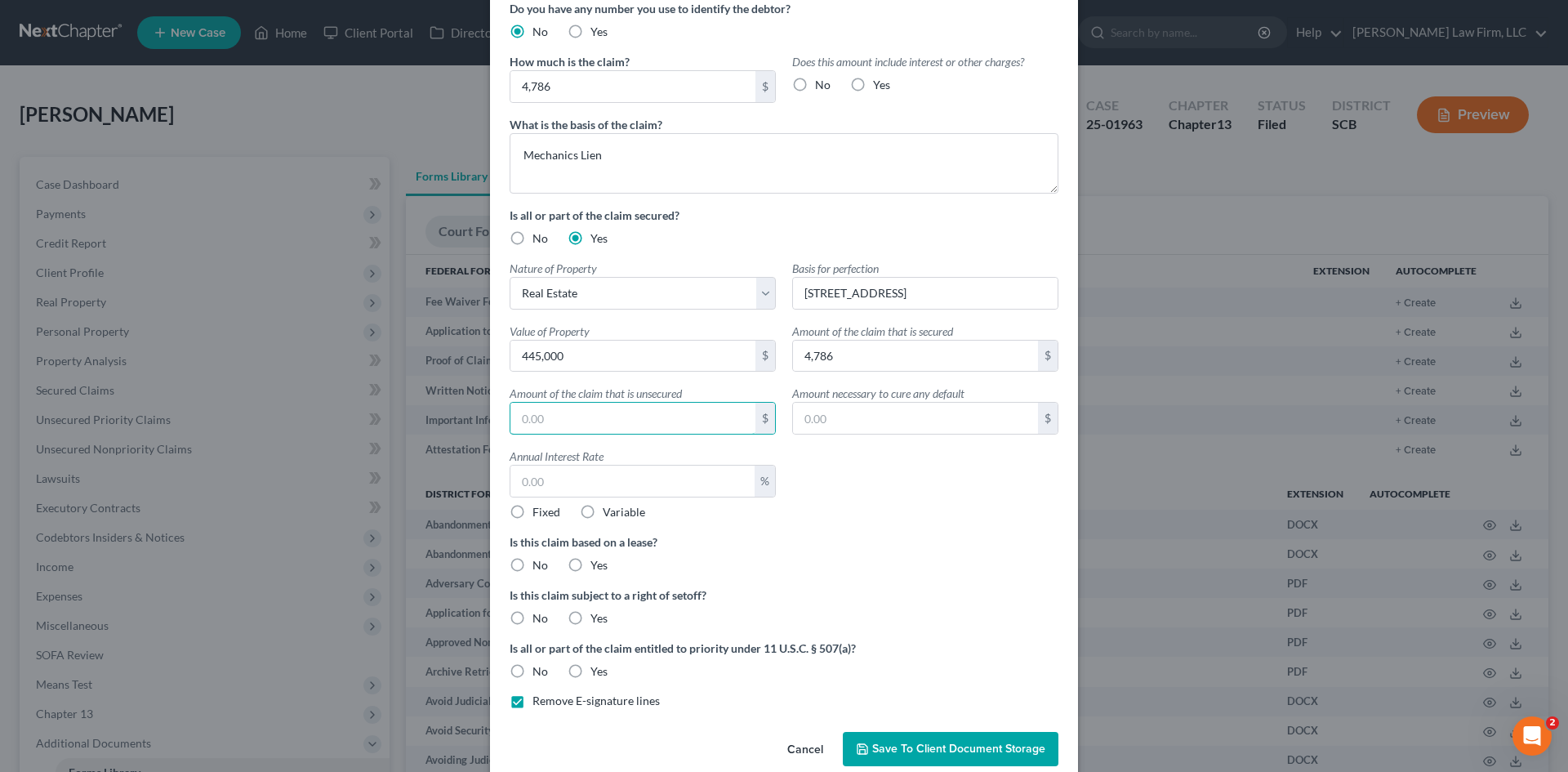
scroll to position [154, 0]
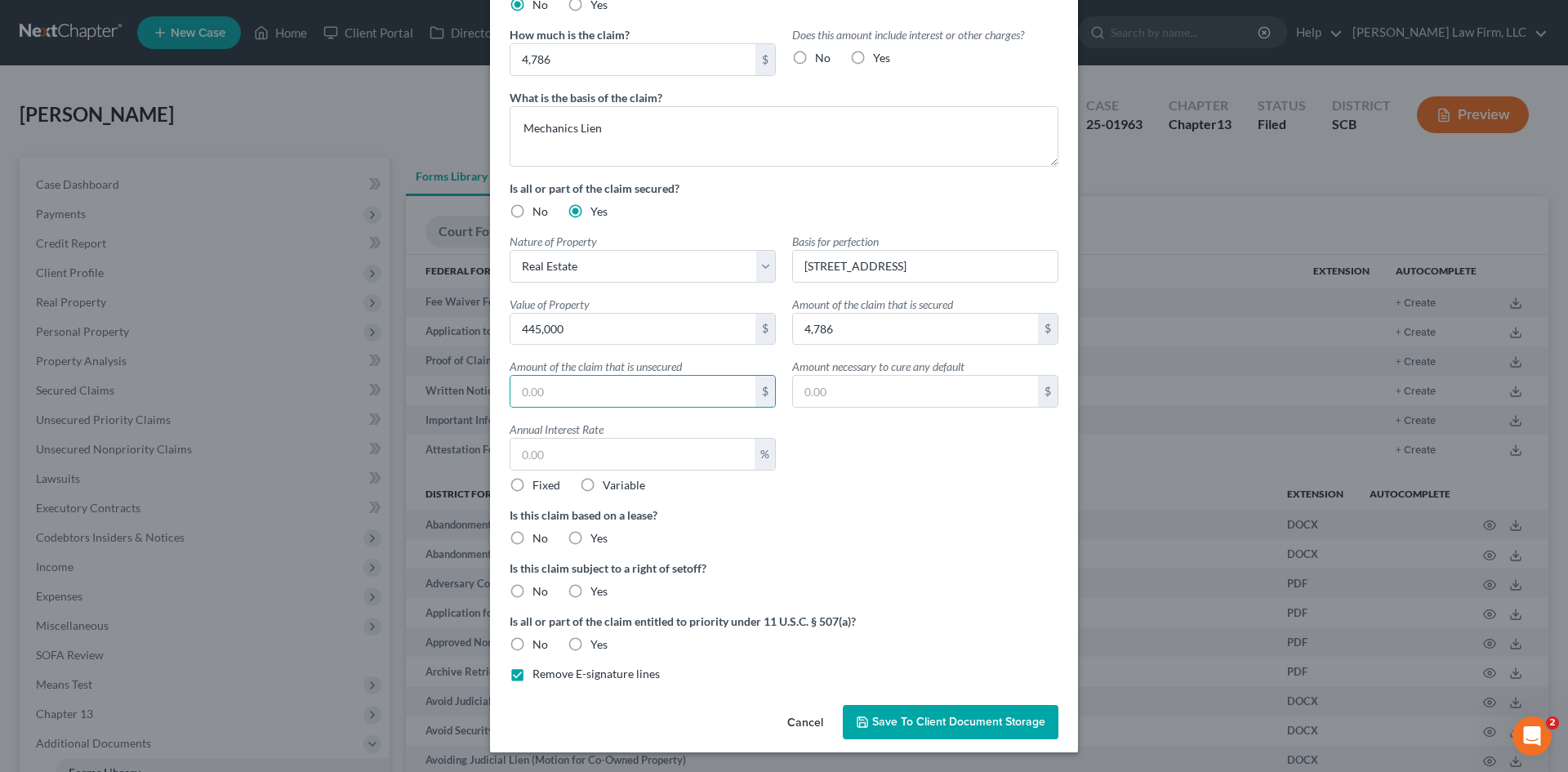
click at [532, 537] on label "No" at bounding box center [540, 538] width 15 height 16
click at [539, 537] on input "No" at bounding box center [544, 535] width 11 height 11
click at [532, 592] on label "No" at bounding box center [540, 591] width 15 height 16
click at [539, 592] on input "No" at bounding box center [544, 588] width 11 height 11
click at [532, 644] on label "No" at bounding box center [540, 645] width 15 height 16
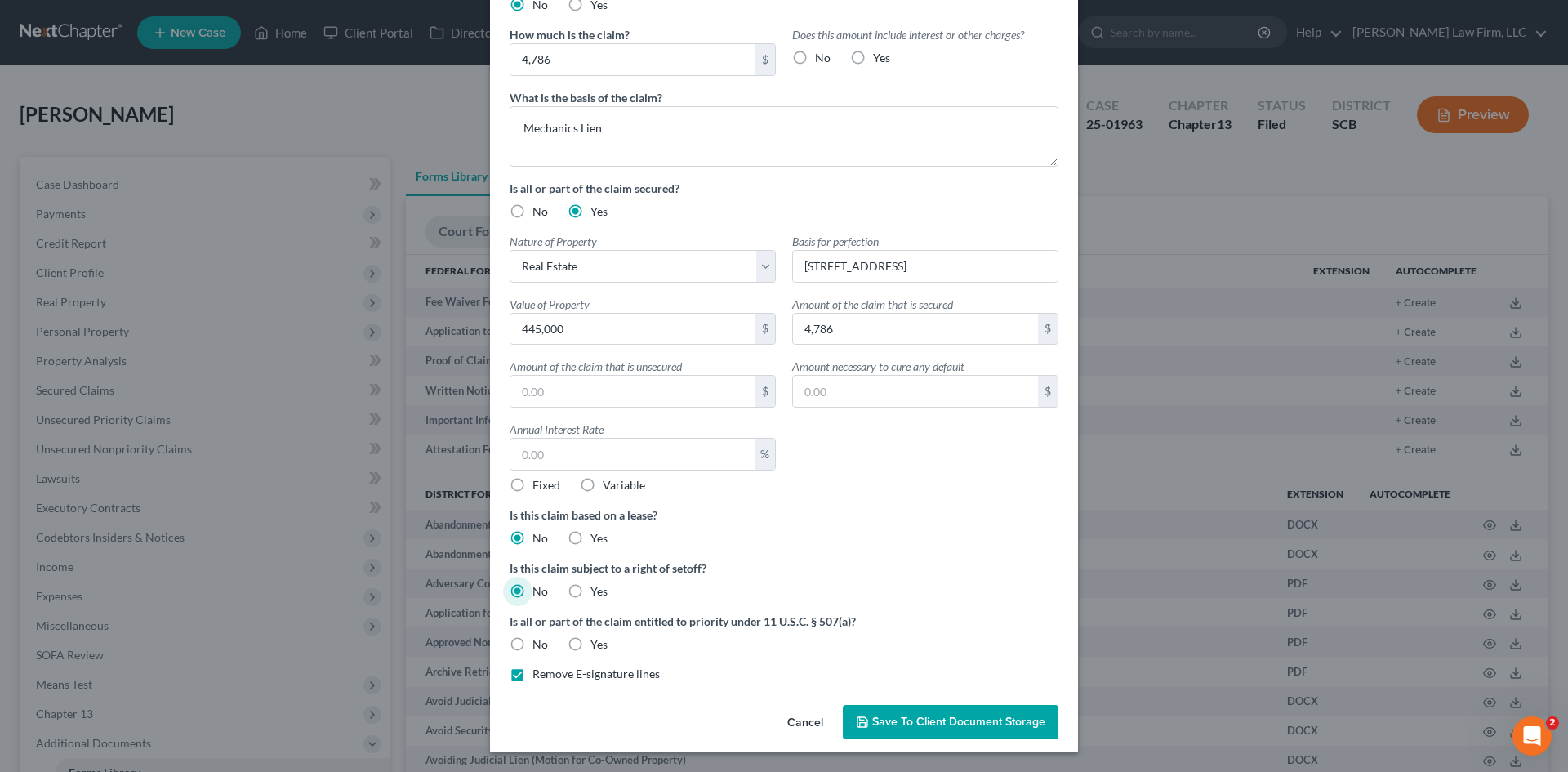
click at [539, 644] on input "No" at bounding box center [544, 642] width 11 height 11
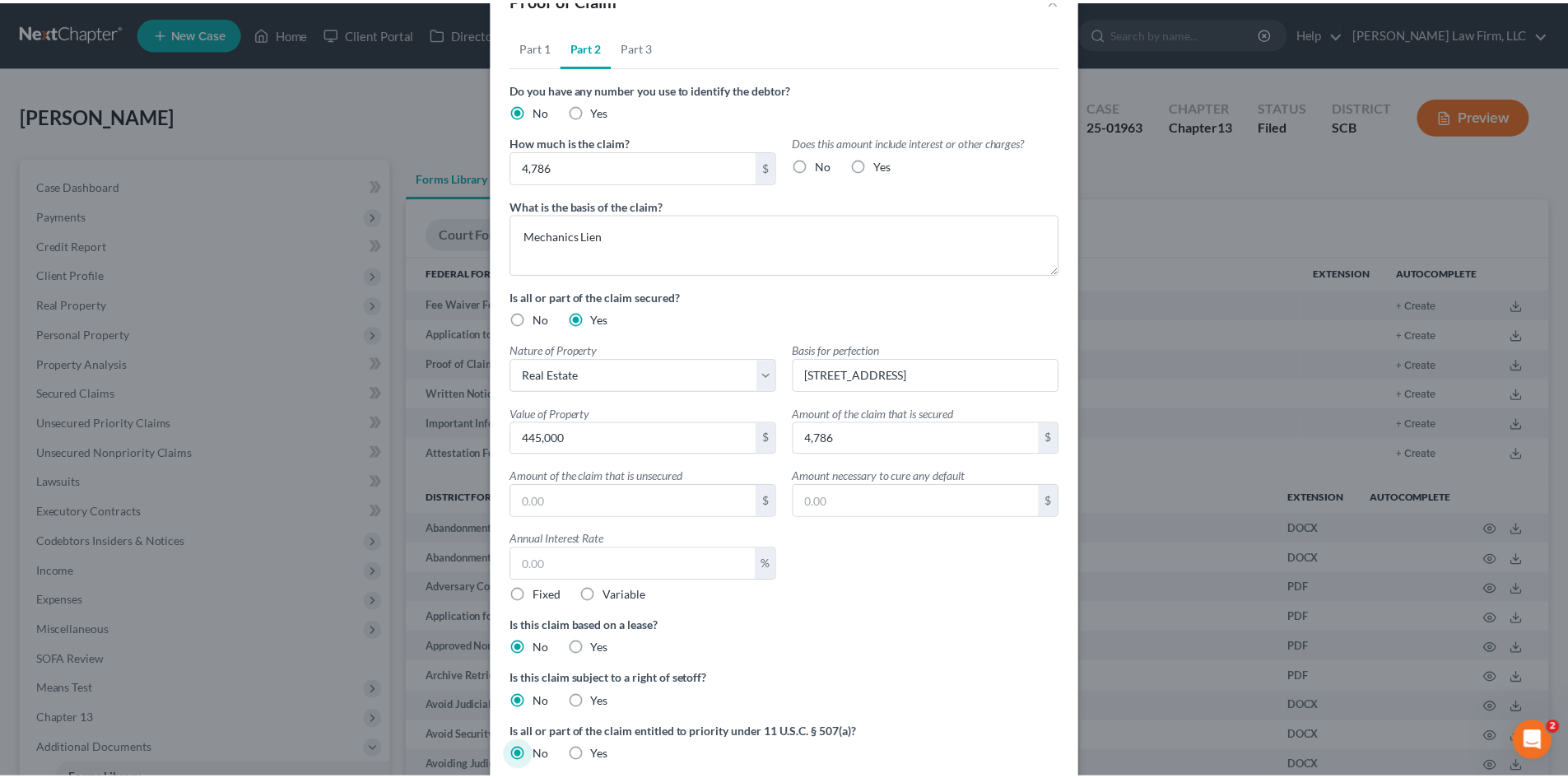
scroll to position [0, 0]
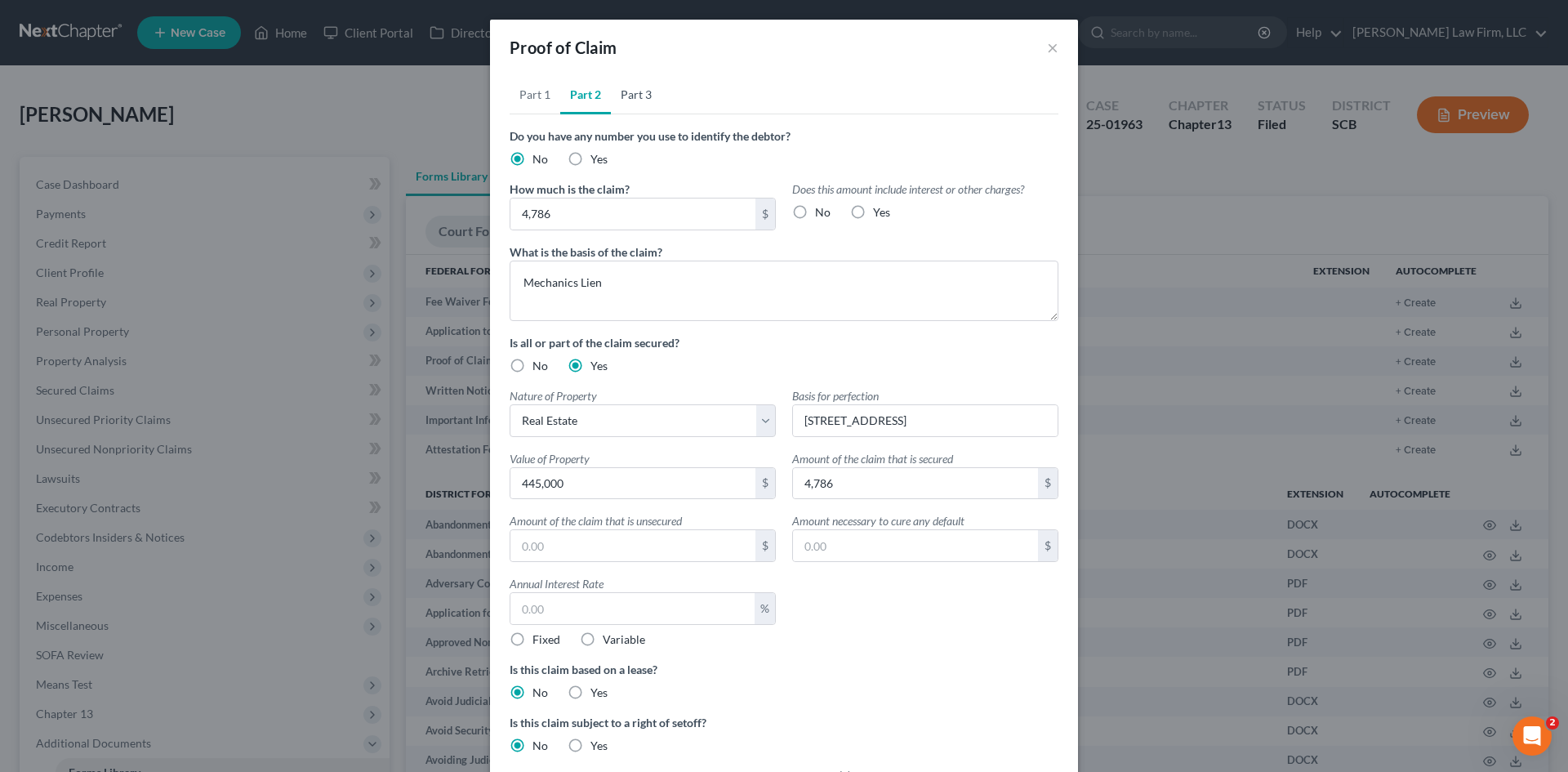
click at [626, 102] on link "Part 3" at bounding box center [636, 94] width 51 height 39
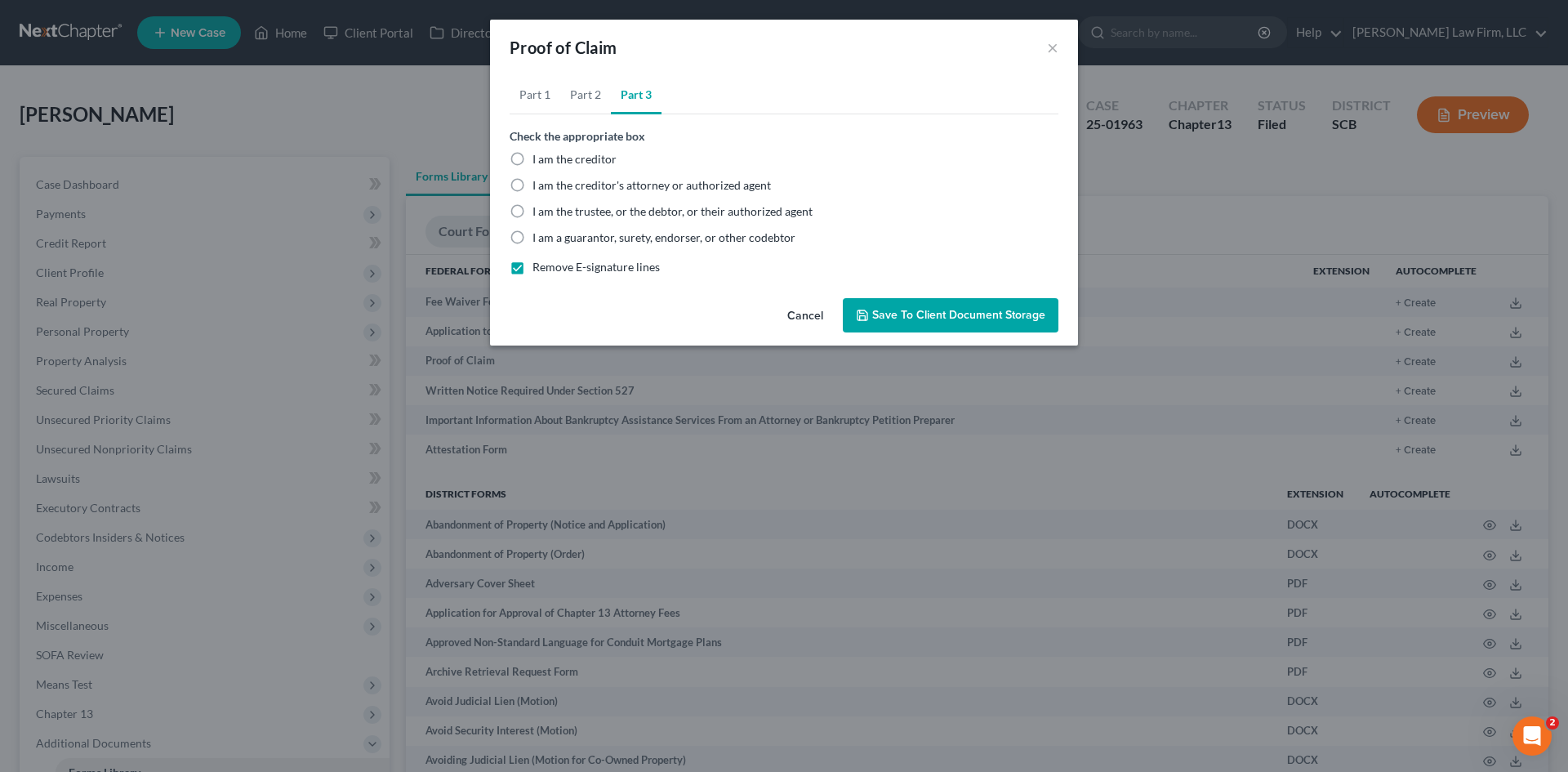
drag, startPoint x: 609, startPoint y: 214, endPoint x: 883, endPoint y: 343, distance: 302.8
click at [609, 215] on span "I am the trustee, or the debtor, or their authorized agent" at bounding box center [672, 211] width 280 height 14
click at [549, 214] on input "I am the trustee, or the debtor, or their authorized agent" at bounding box center [544, 208] width 11 height 11
click at [902, 323] on button "Save to Client Document Storage" at bounding box center [950, 315] width 215 height 34
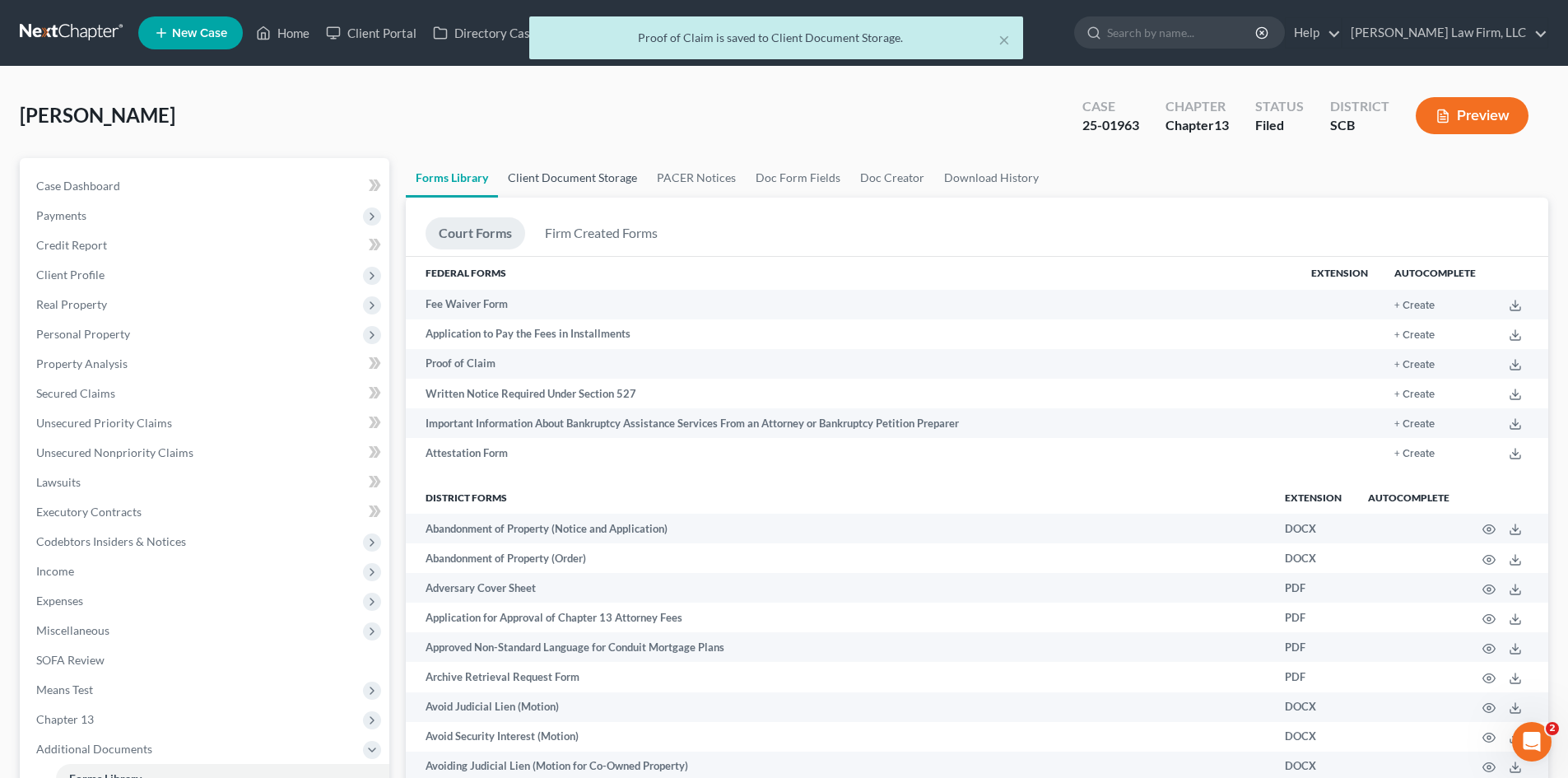
click at [596, 190] on link "Client Document Storage" at bounding box center [572, 178] width 149 height 40
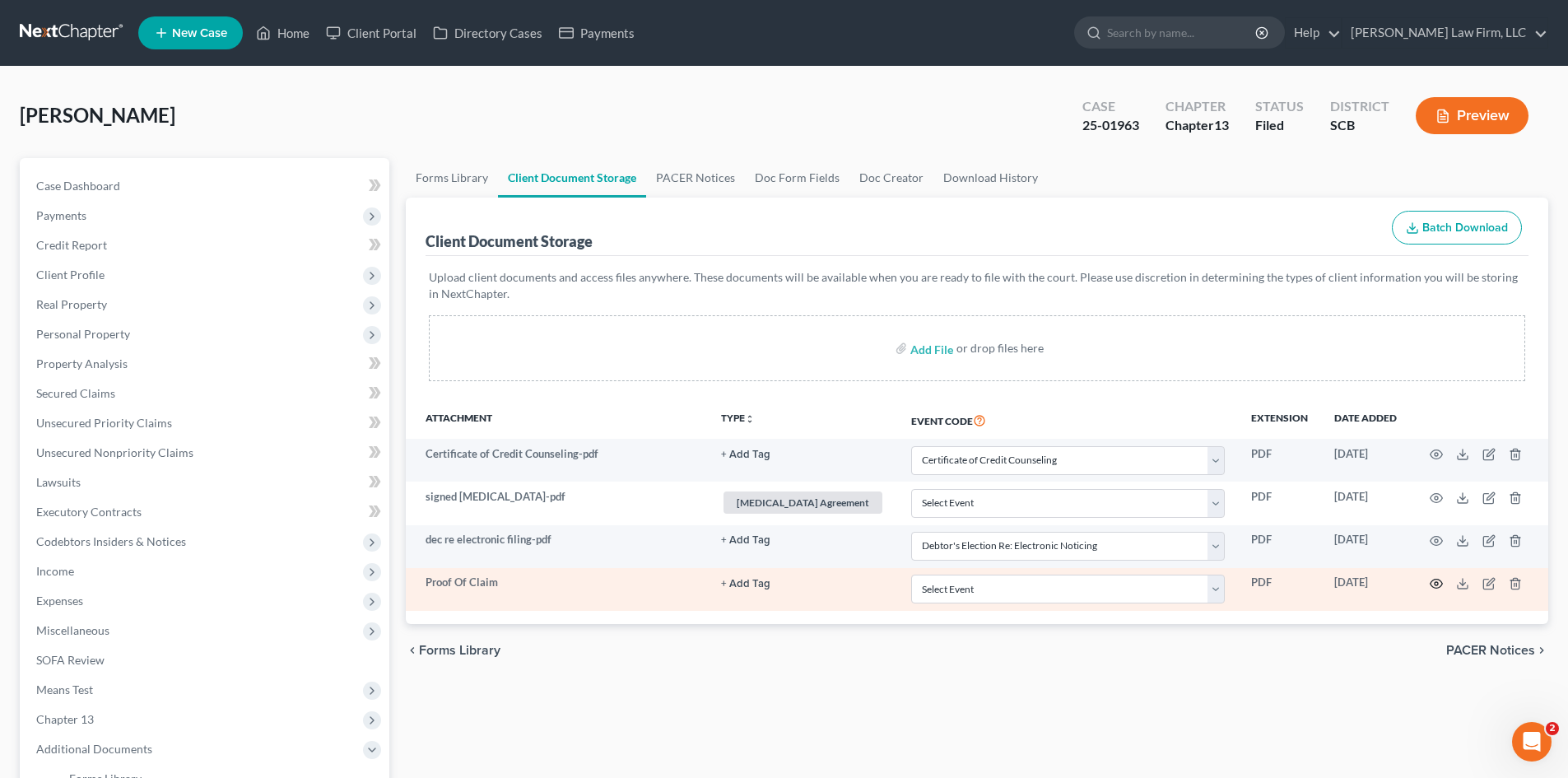
click at [1439, 586] on icon "button" at bounding box center [1437, 584] width 14 height 14
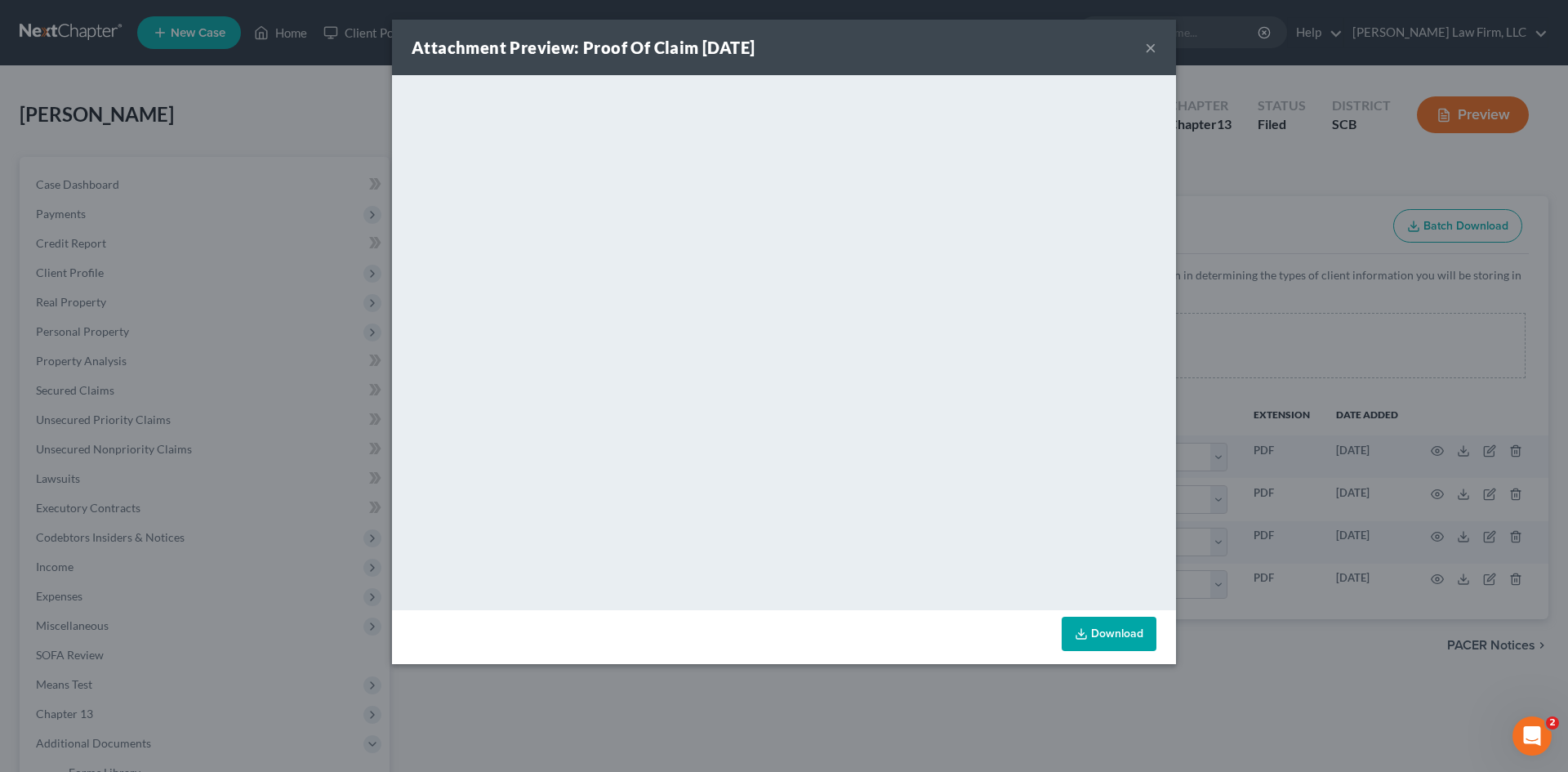
click at [1147, 52] on button "×" at bounding box center [1151, 47] width 11 height 19
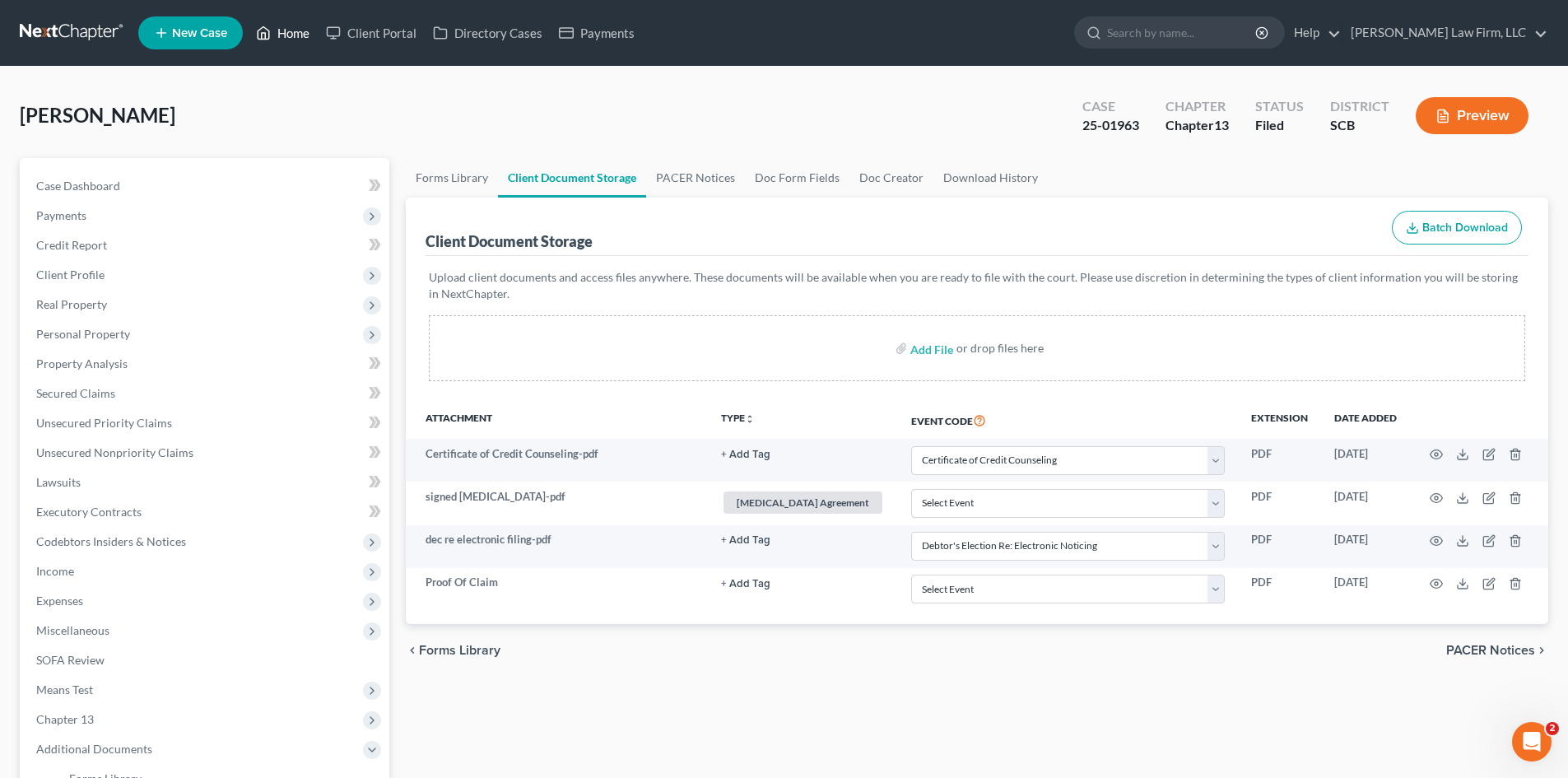
click at [302, 40] on link "Home" at bounding box center [283, 33] width 70 height 30
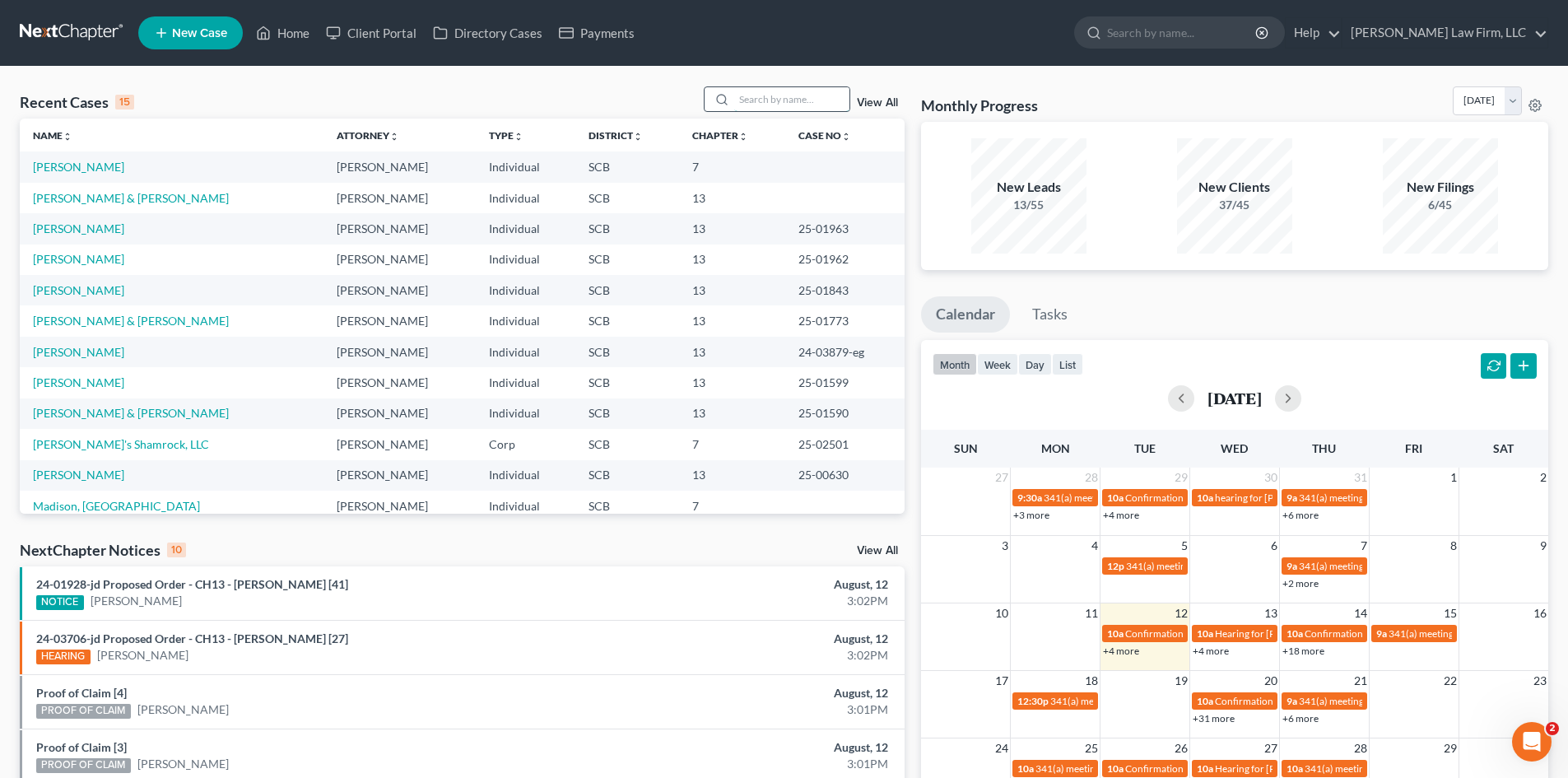
click at [748, 97] on input "search" at bounding box center [791, 98] width 115 height 24
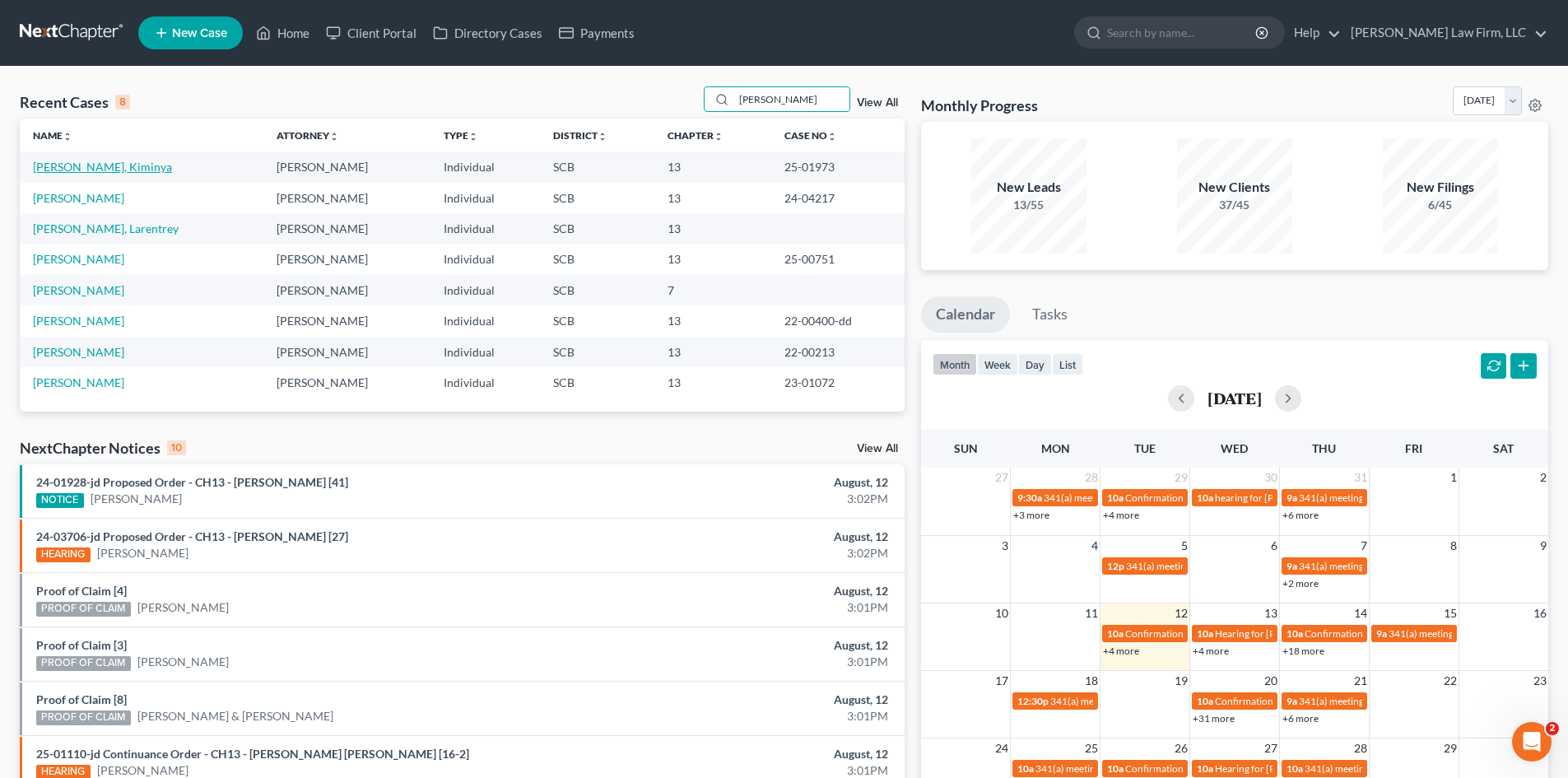
click at [54, 171] on link "[PERSON_NAME], Kiminya" at bounding box center [102, 166] width 139 height 14
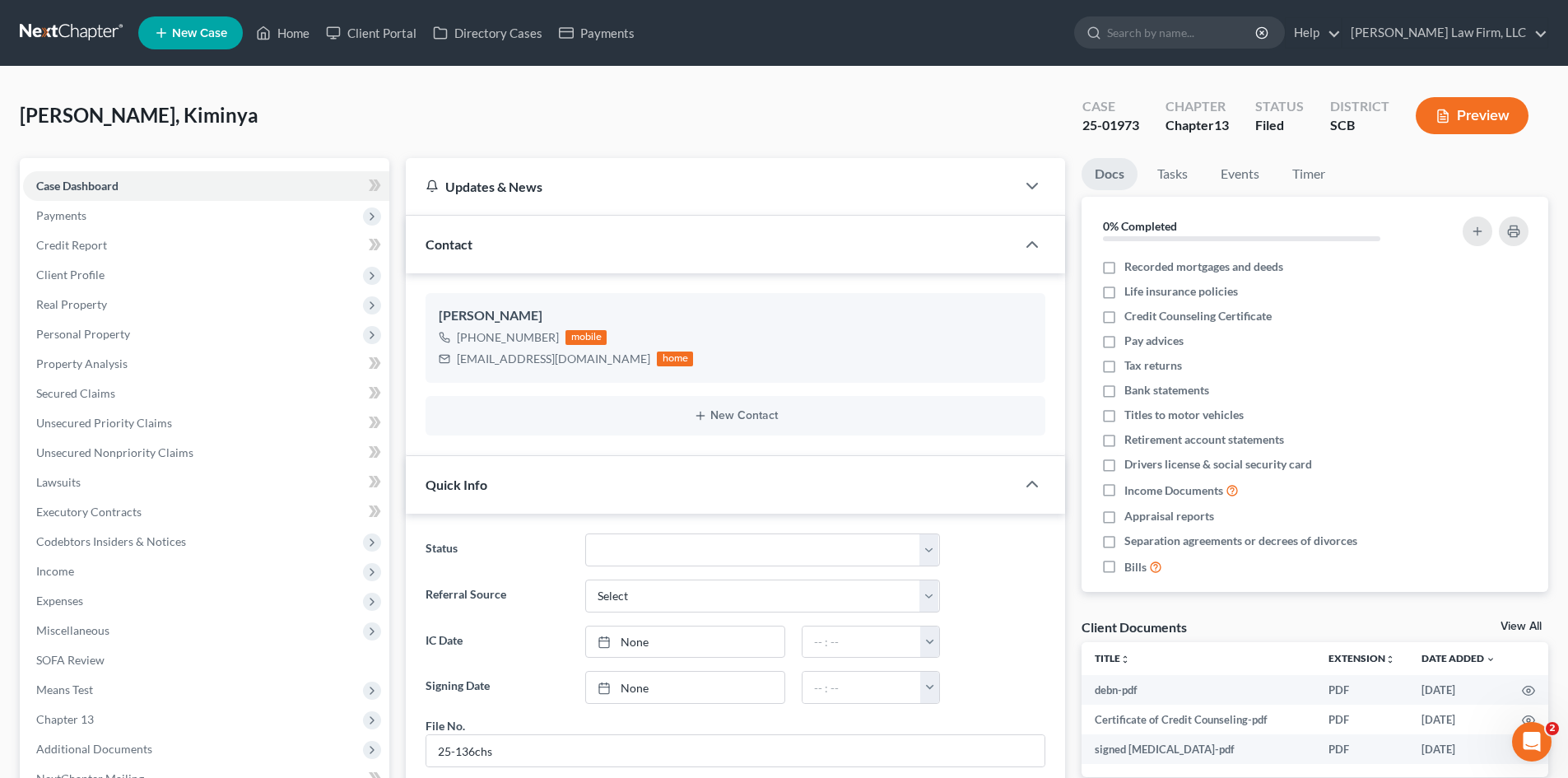
scroll to position [429, 0]
drag, startPoint x: 101, startPoint y: 398, endPoint x: 273, endPoint y: 431, distance: 175.1
click at [101, 398] on span "Secured Claims" at bounding box center [76, 393] width 79 height 14
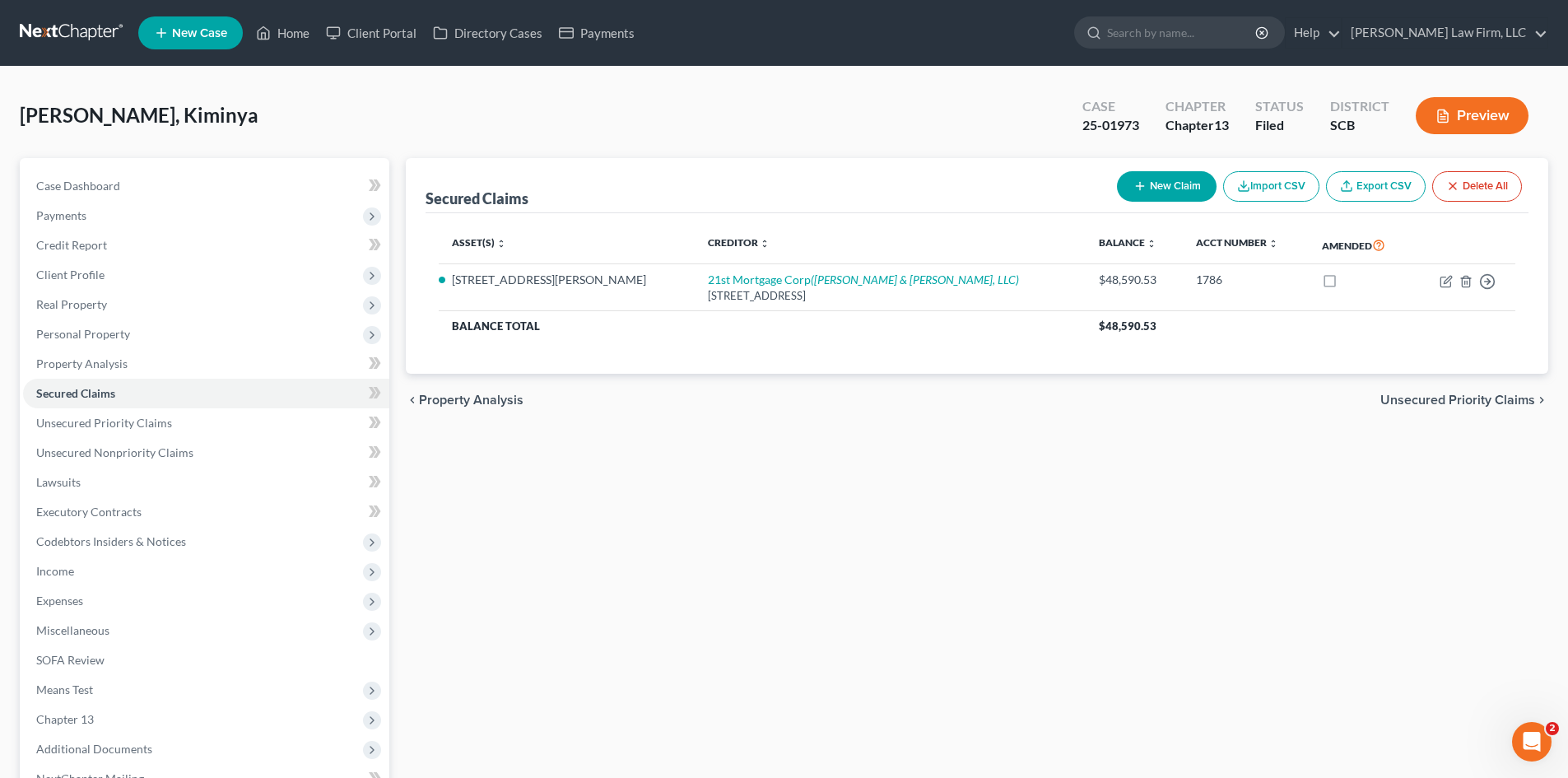
click at [1514, 401] on span "Unsecured Priority Claims" at bounding box center [1458, 401] width 154 height 14
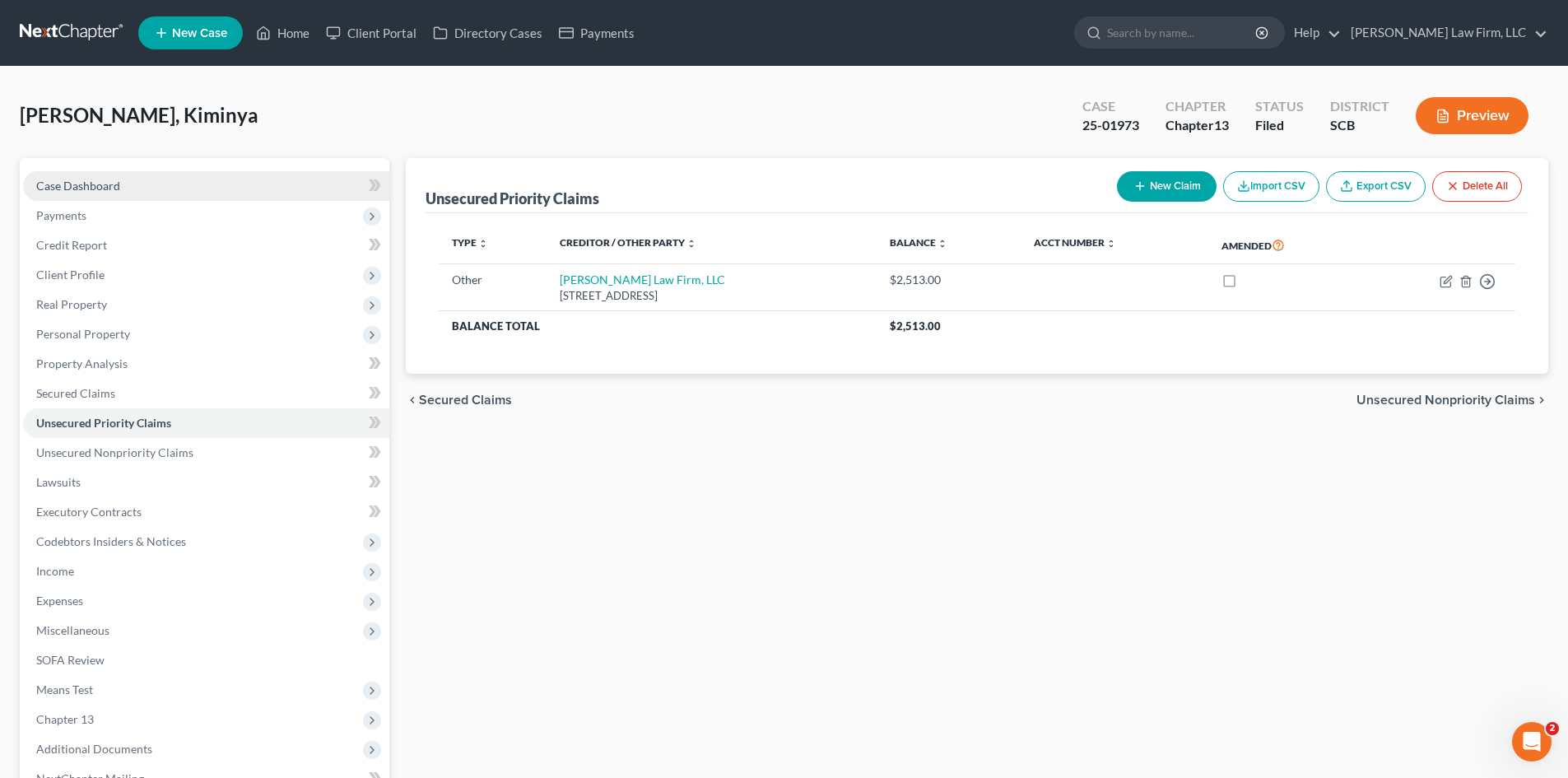
click at [81, 183] on span "Case Dashboard" at bounding box center [78, 185] width 84 height 14
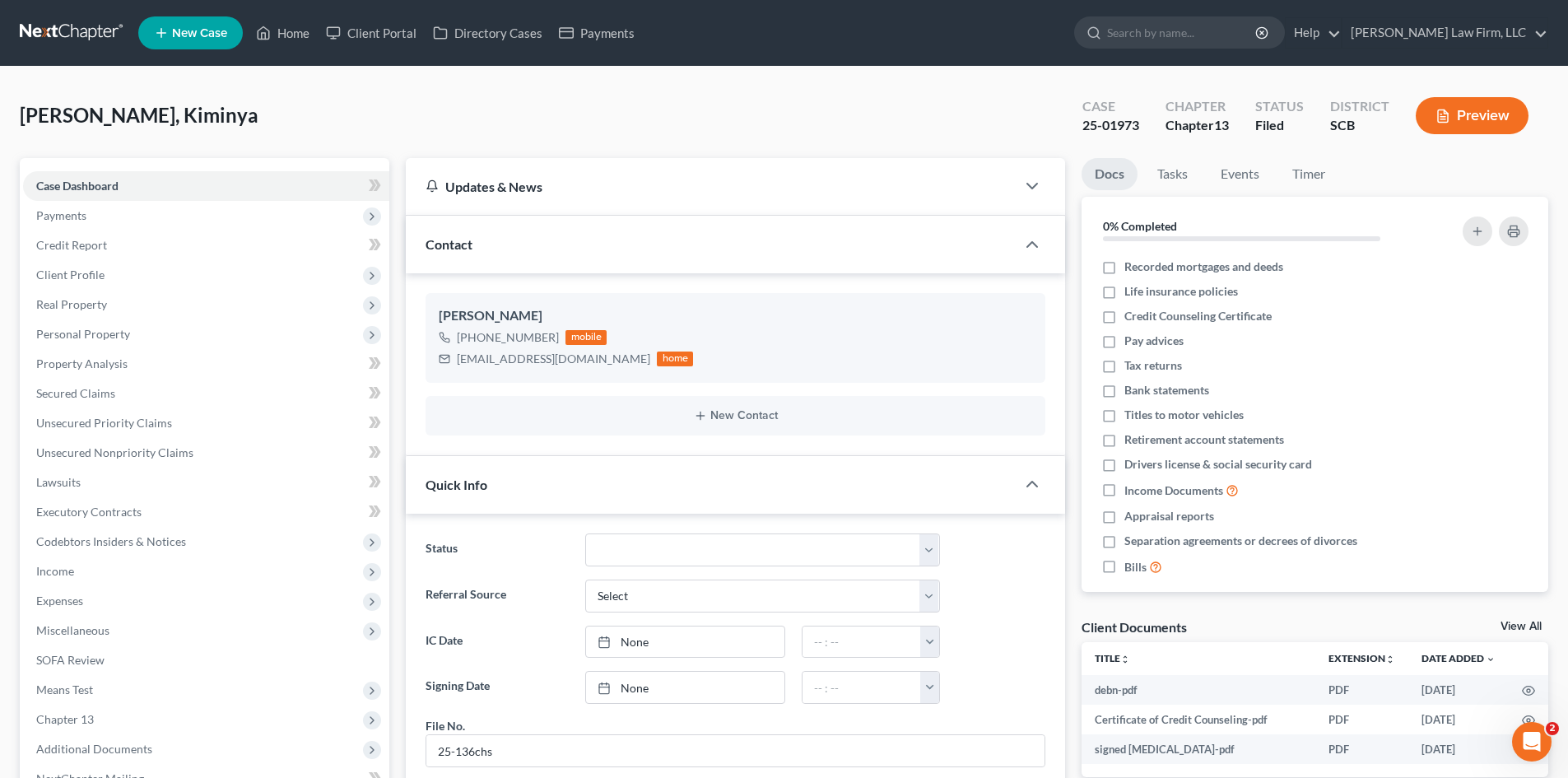
scroll to position [3354, 0]
drag, startPoint x: 295, startPoint y: 39, endPoint x: 687, endPoint y: 97, distance: 396.3
click at [294, 40] on link "Home" at bounding box center [283, 33] width 70 height 30
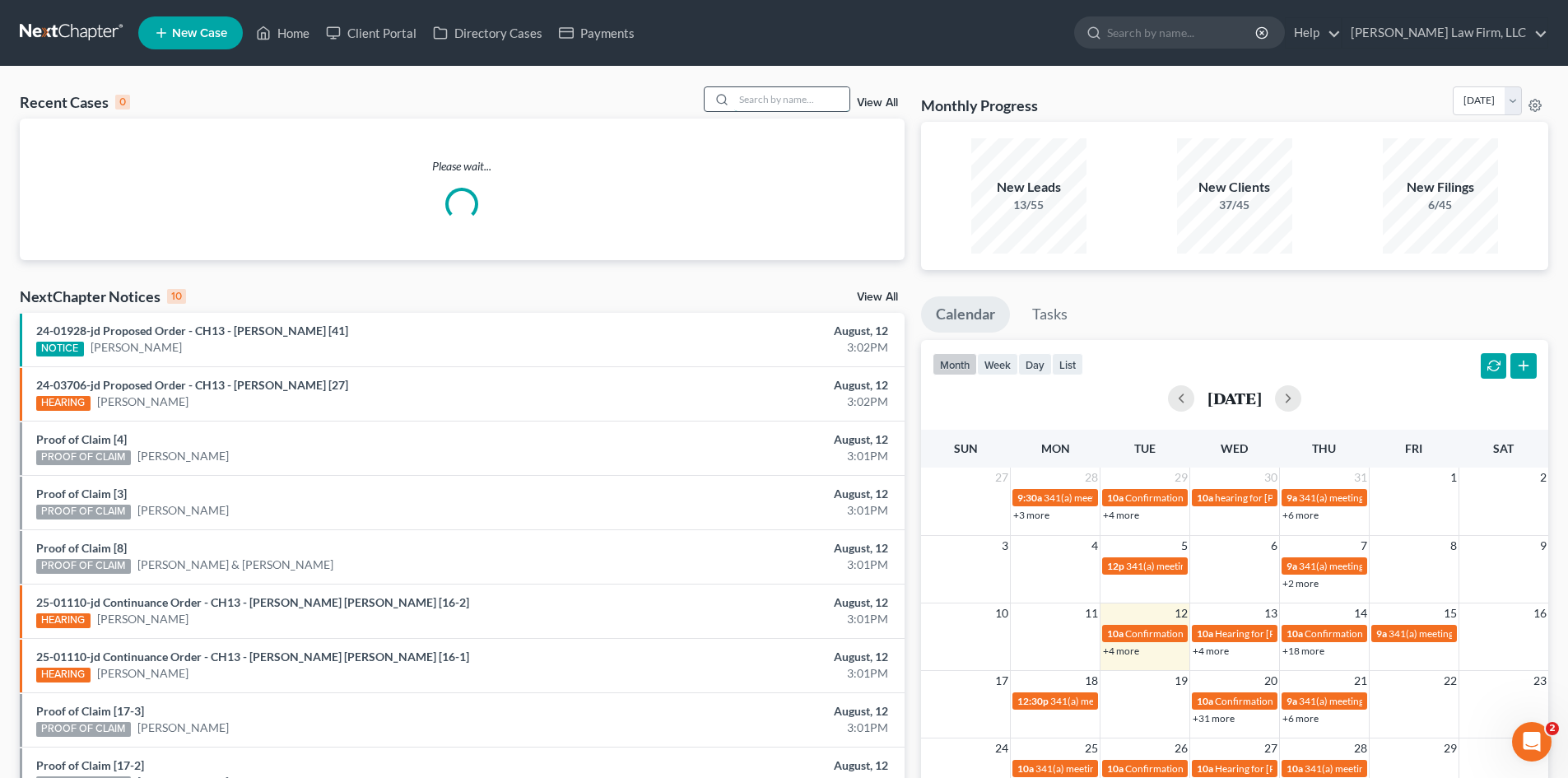
click at [763, 98] on input "search" at bounding box center [791, 98] width 115 height 24
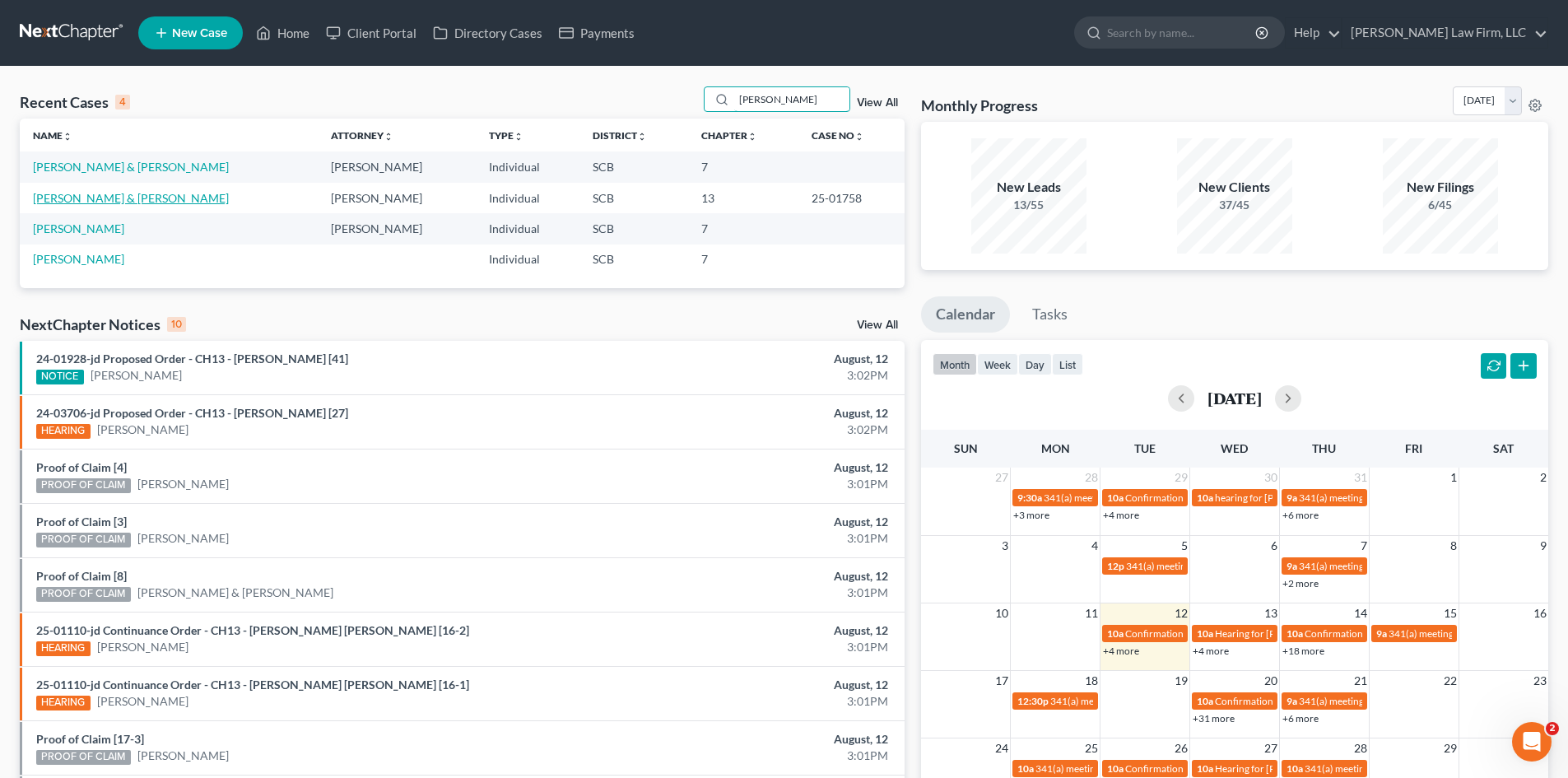
type input "cox"
click at [81, 193] on link "[PERSON_NAME] & [PERSON_NAME]" at bounding box center [130, 198] width 196 height 14
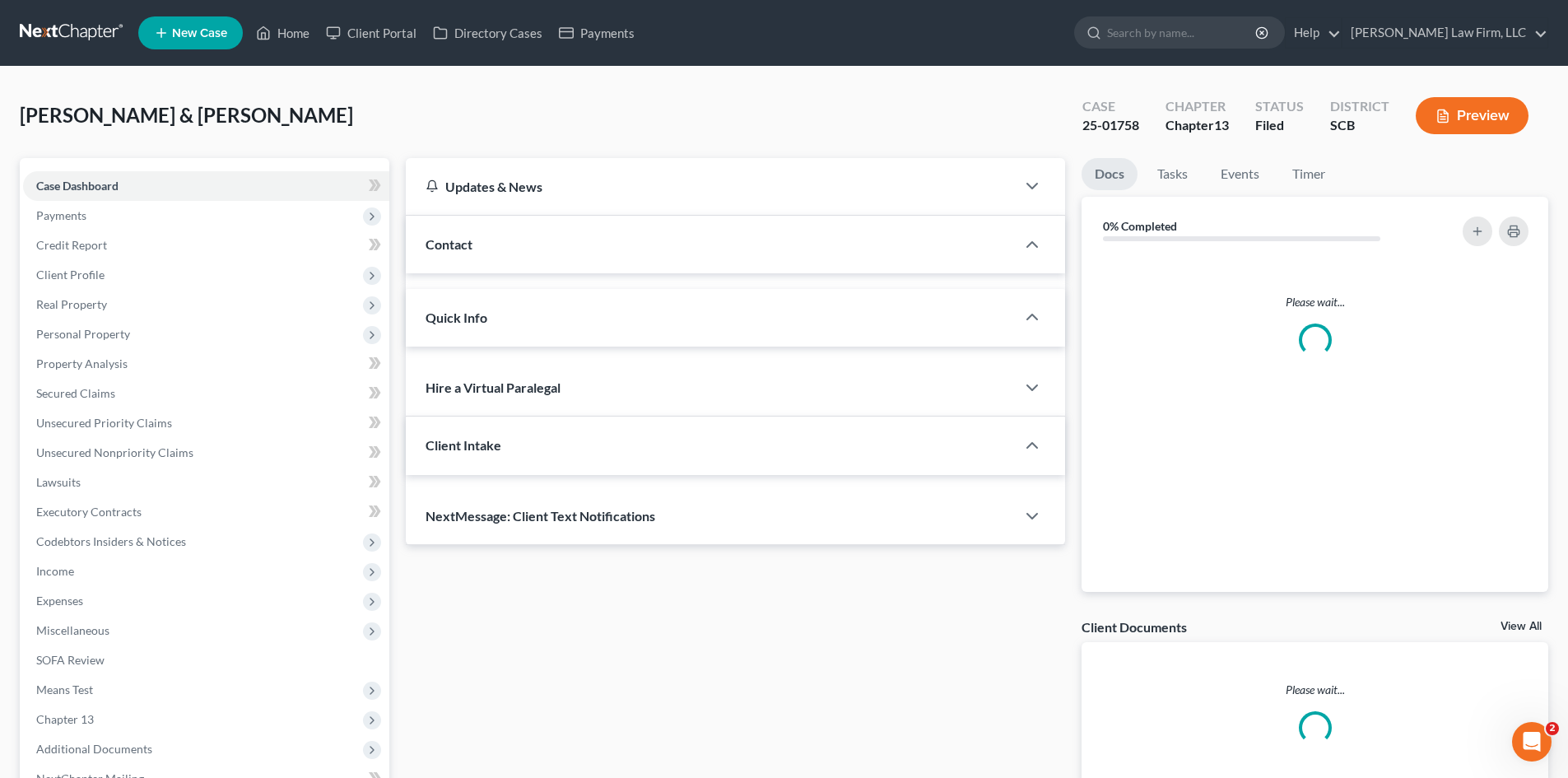
select select "0"
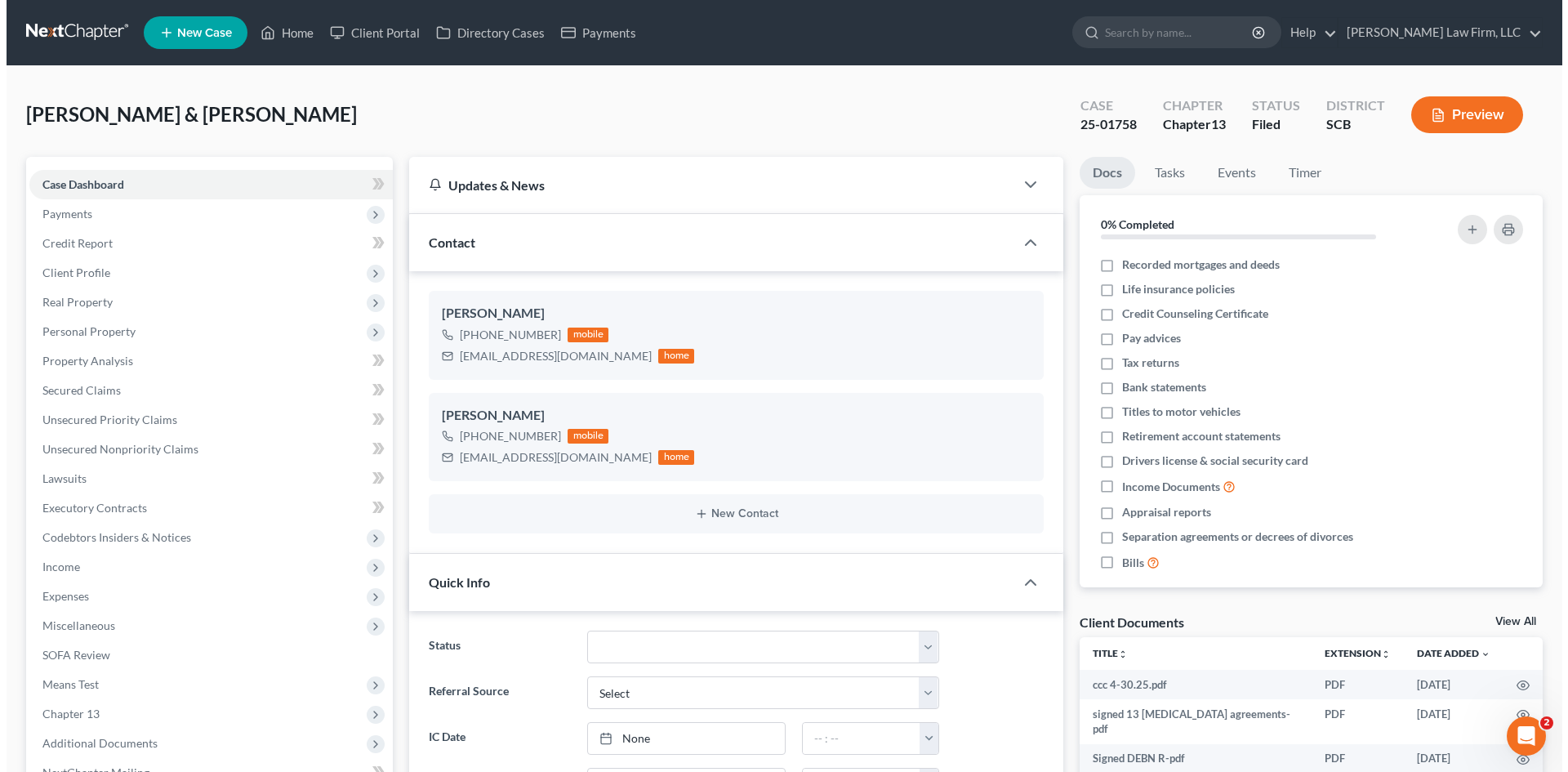
scroll to position [36, 0]
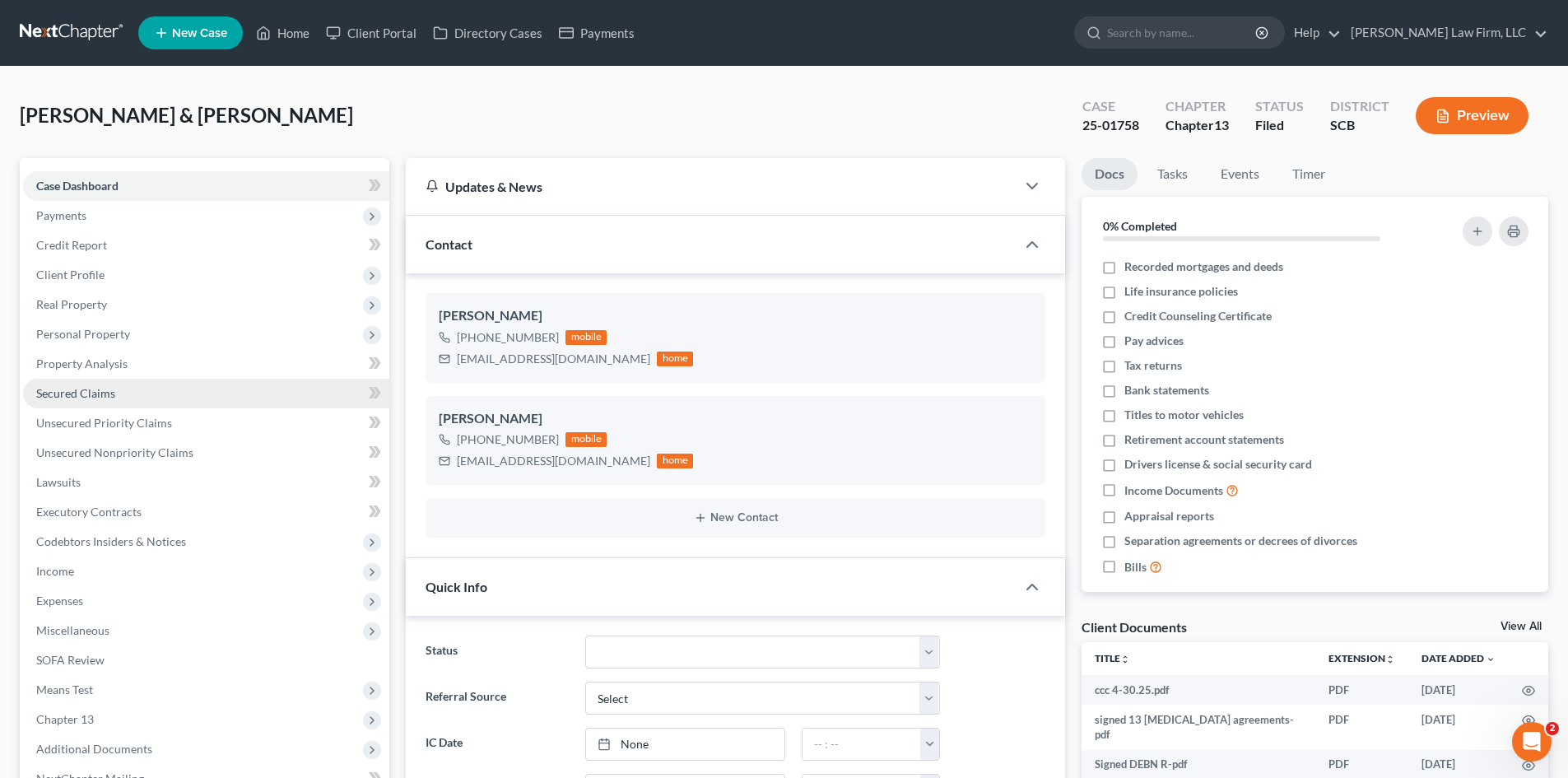
click at [66, 392] on span "Secured Claims" at bounding box center [76, 393] width 79 height 14
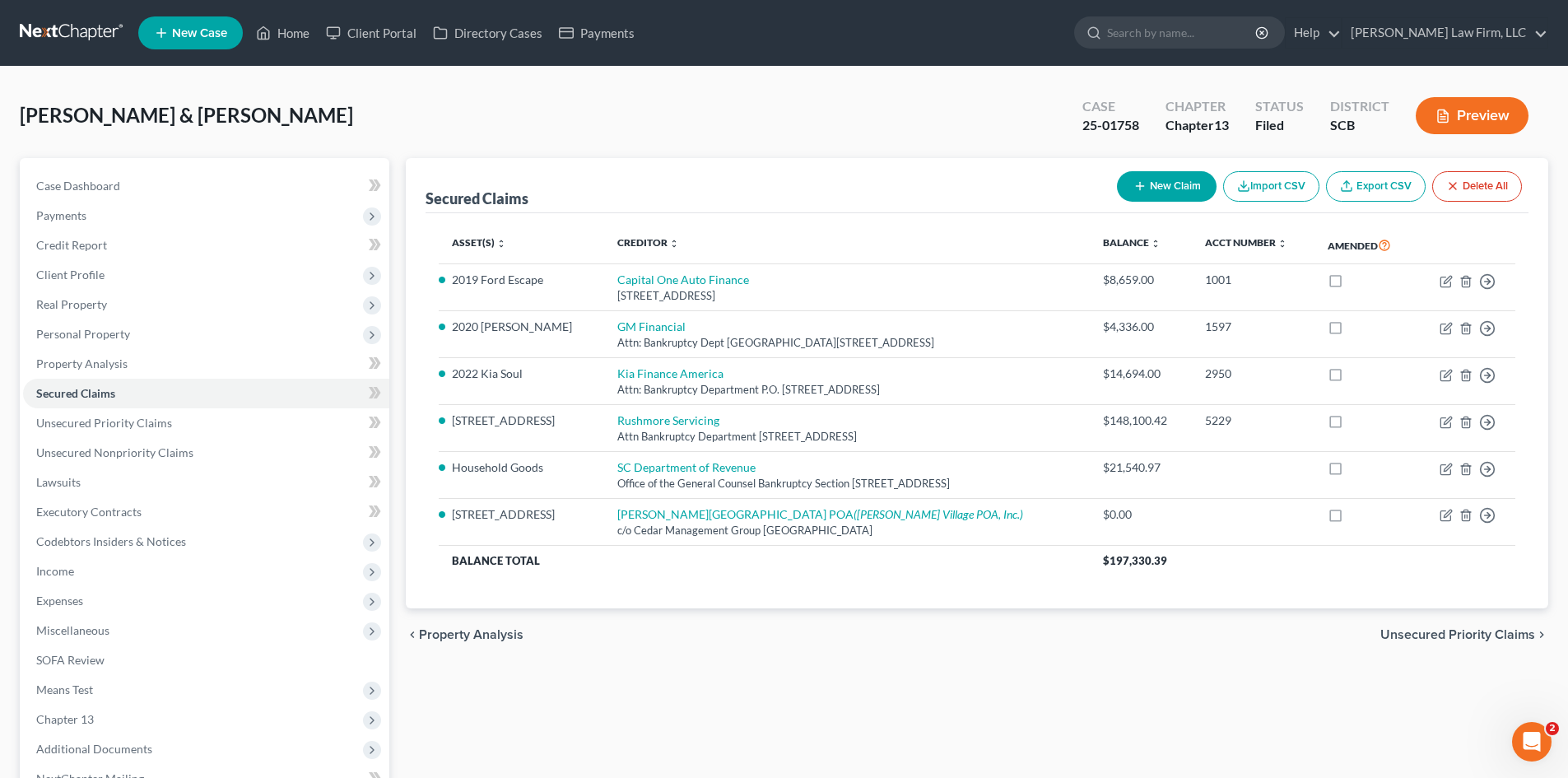
click at [1497, 635] on span "Unsecured Priority Claims" at bounding box center [1458, 635] width 154 height 14
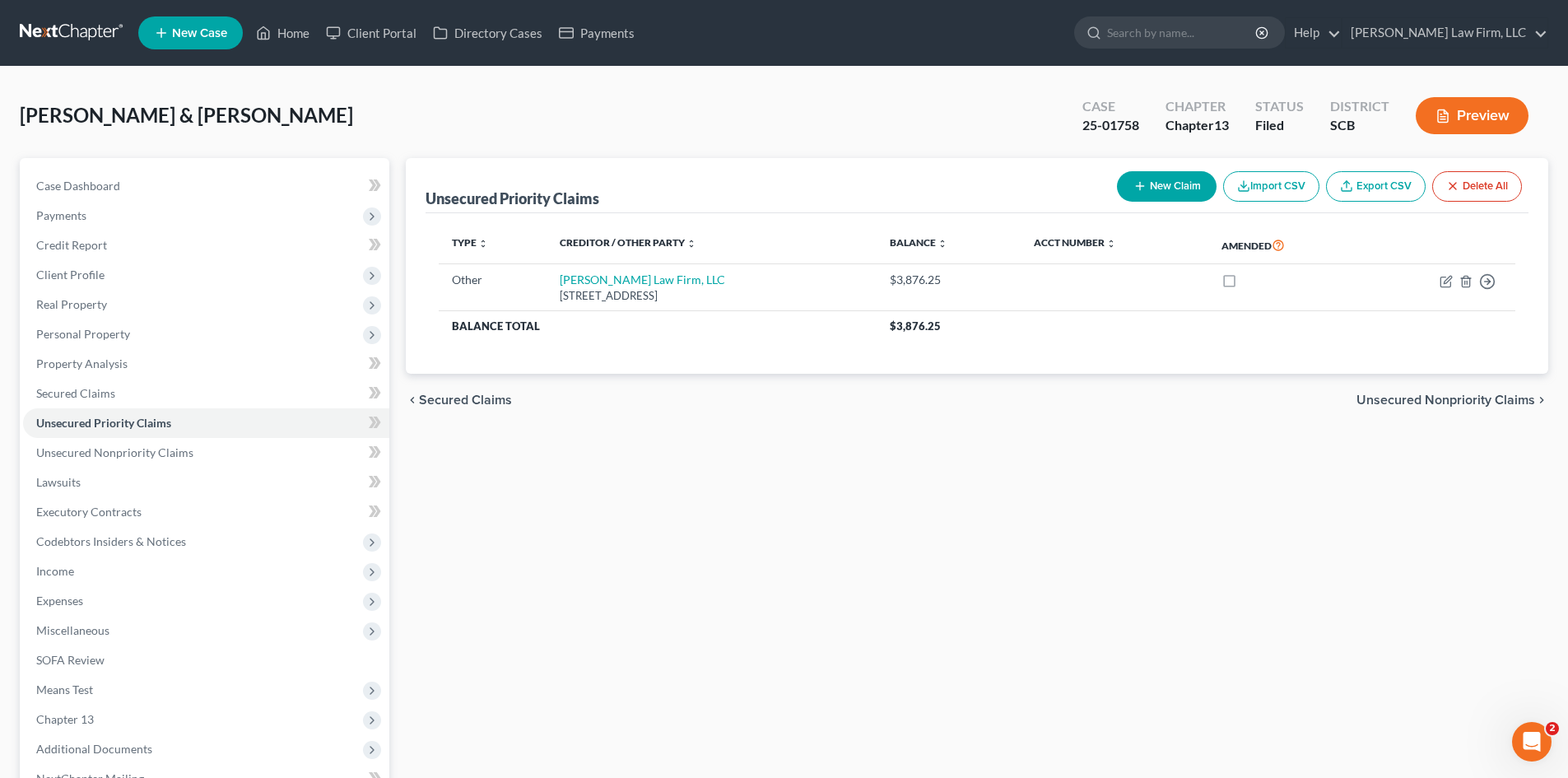
click at [445, 395] on span "Secured Claims" at bounding box center [465, 401] width 93 height 14
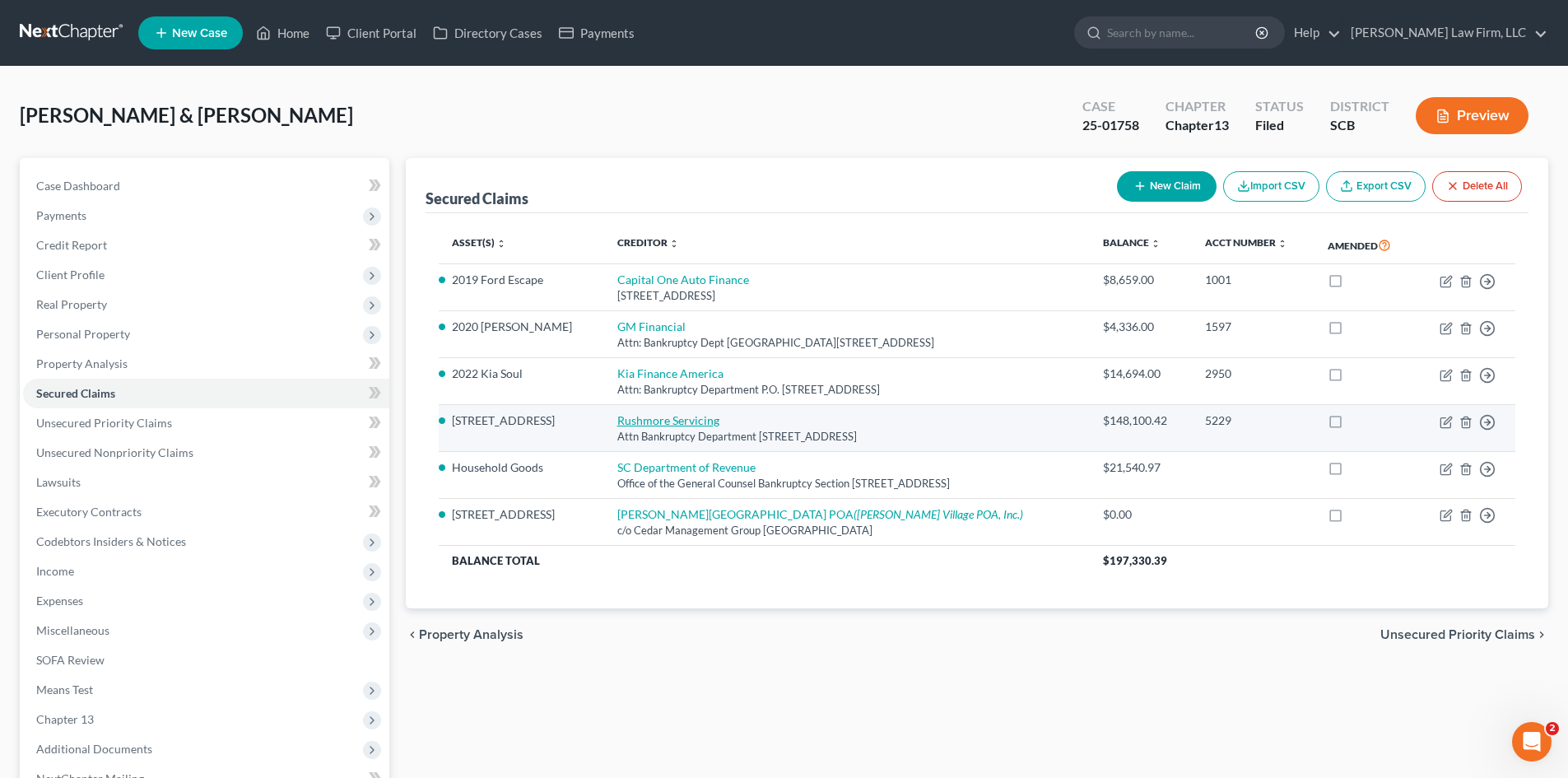
click at [670, 418] on link "Rushmore Servicing" at bounding box center [669, 420] width 102 height 14
select select "45"
select select "3"
select select "36"
select select "0"
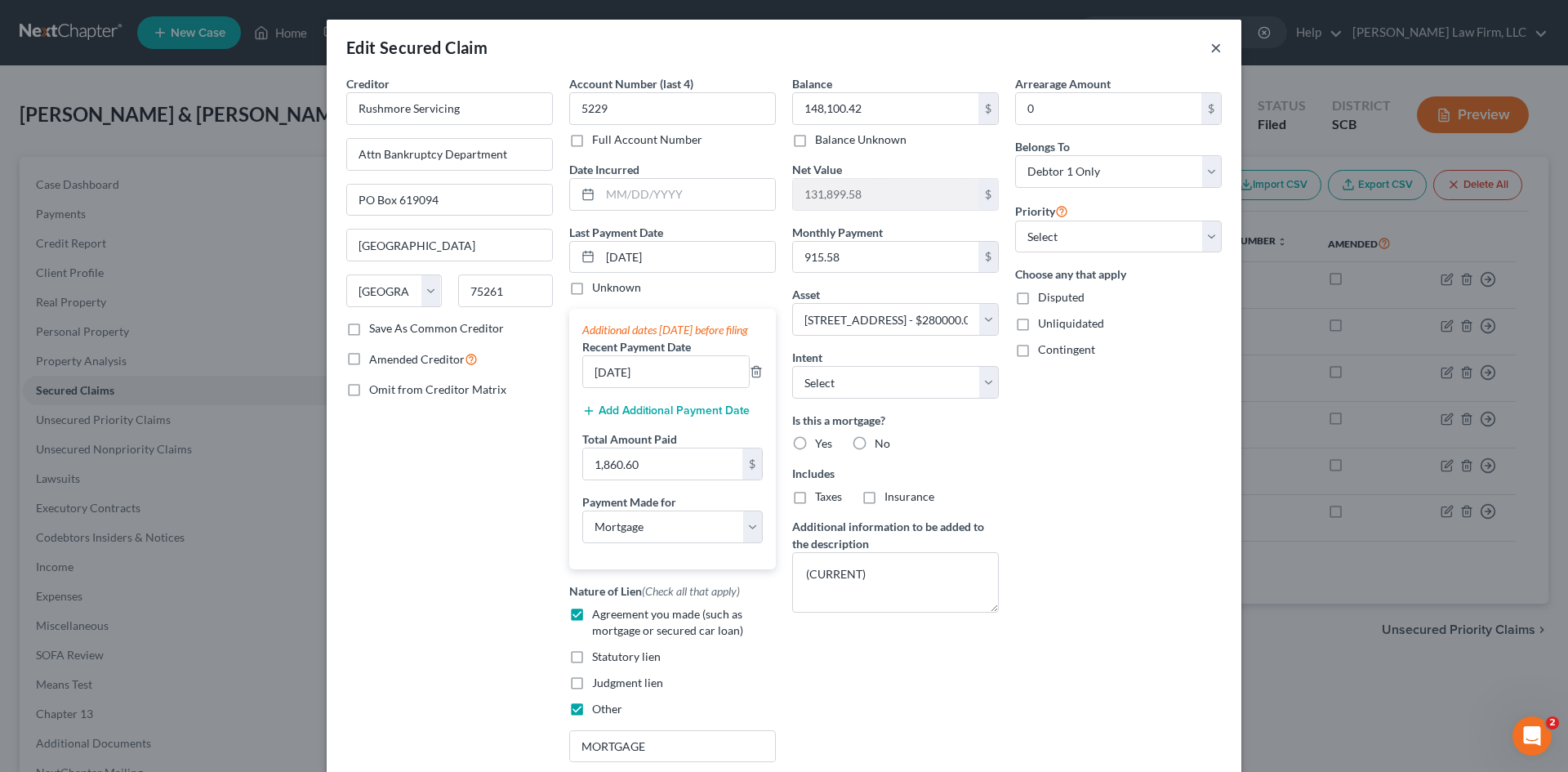
click at [1213, 52] on button "×" at bounding box center [1216, 47] width 11 height 19
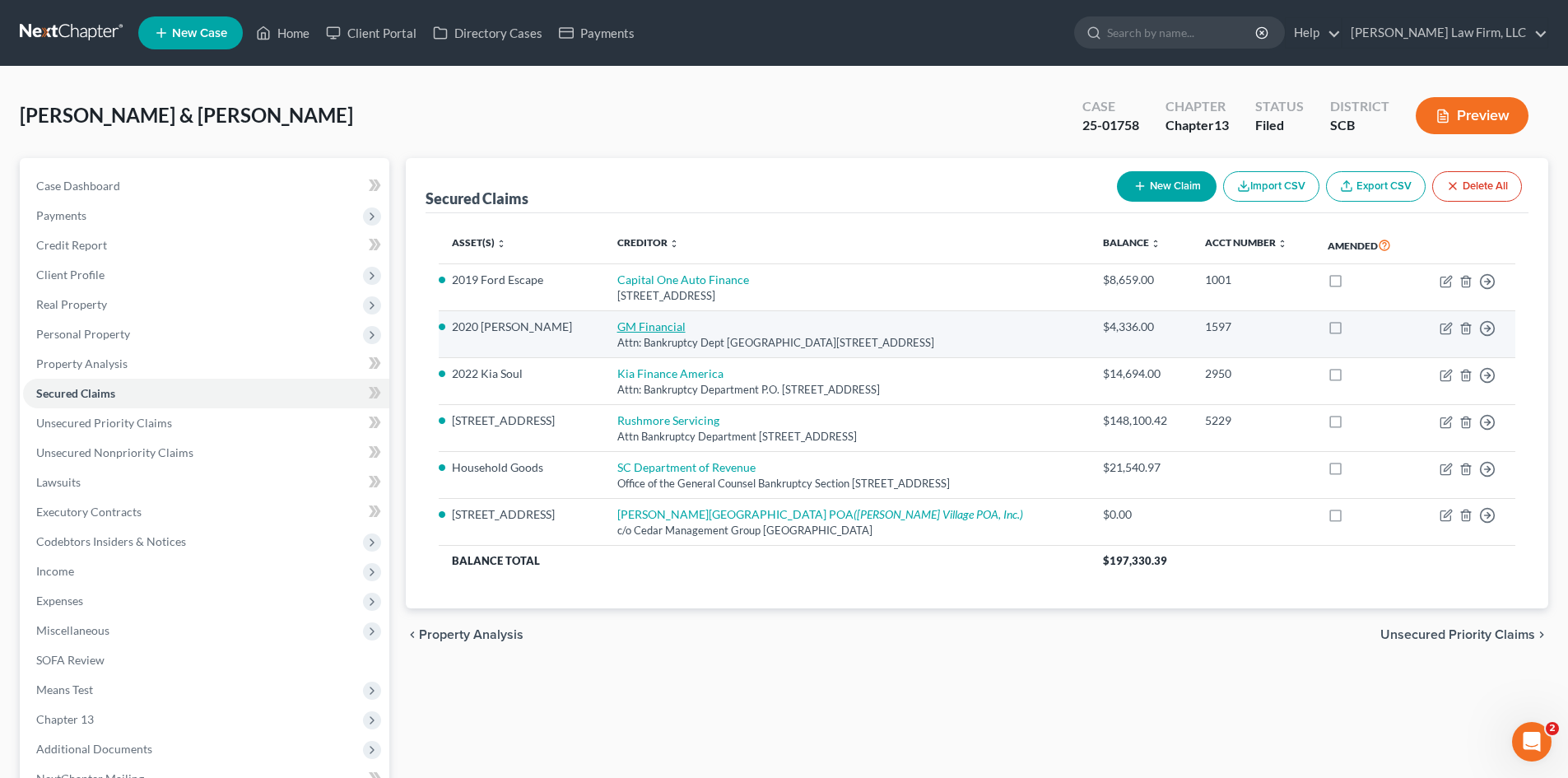
click at [618, 324] on link "GM Financial" at bounding box center [651, 326] width 69 height 14
select select "45"
select select "0"
select select "35"
select select "2"
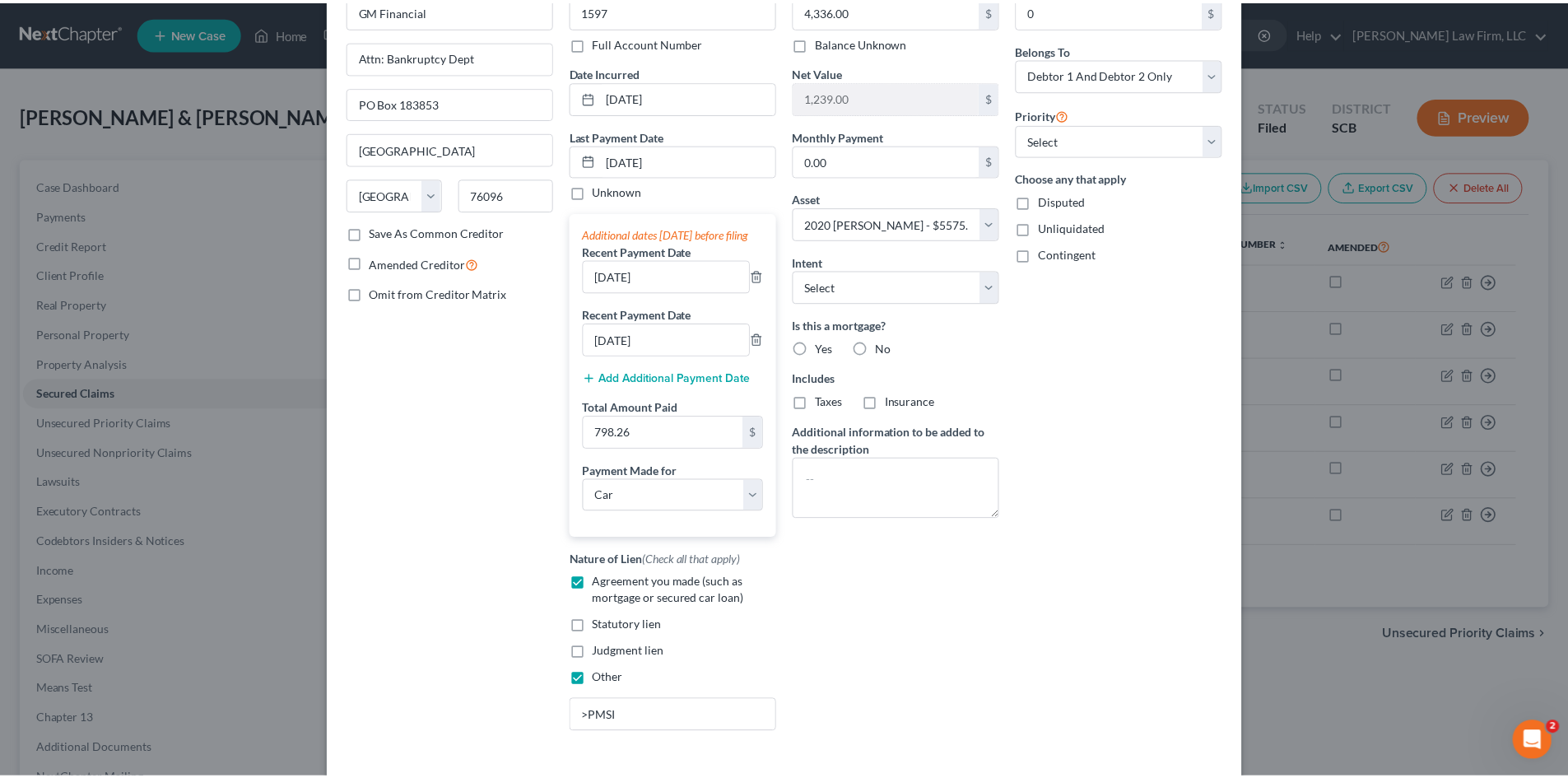
scroll to position [234, 0]
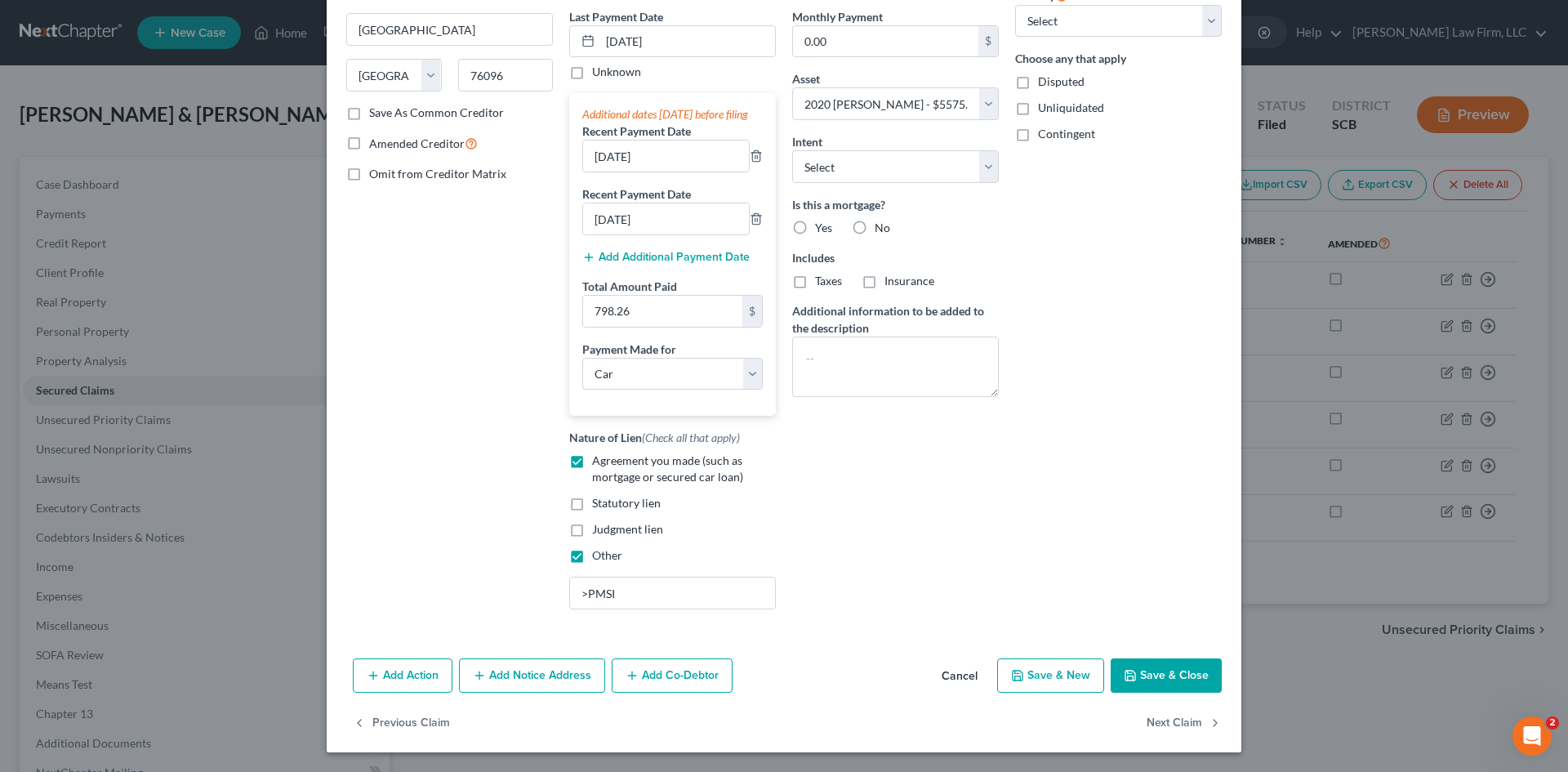
click at [1175, 677] on button "Save & Close" at bounding box center [1166, 676] width 111 height 34
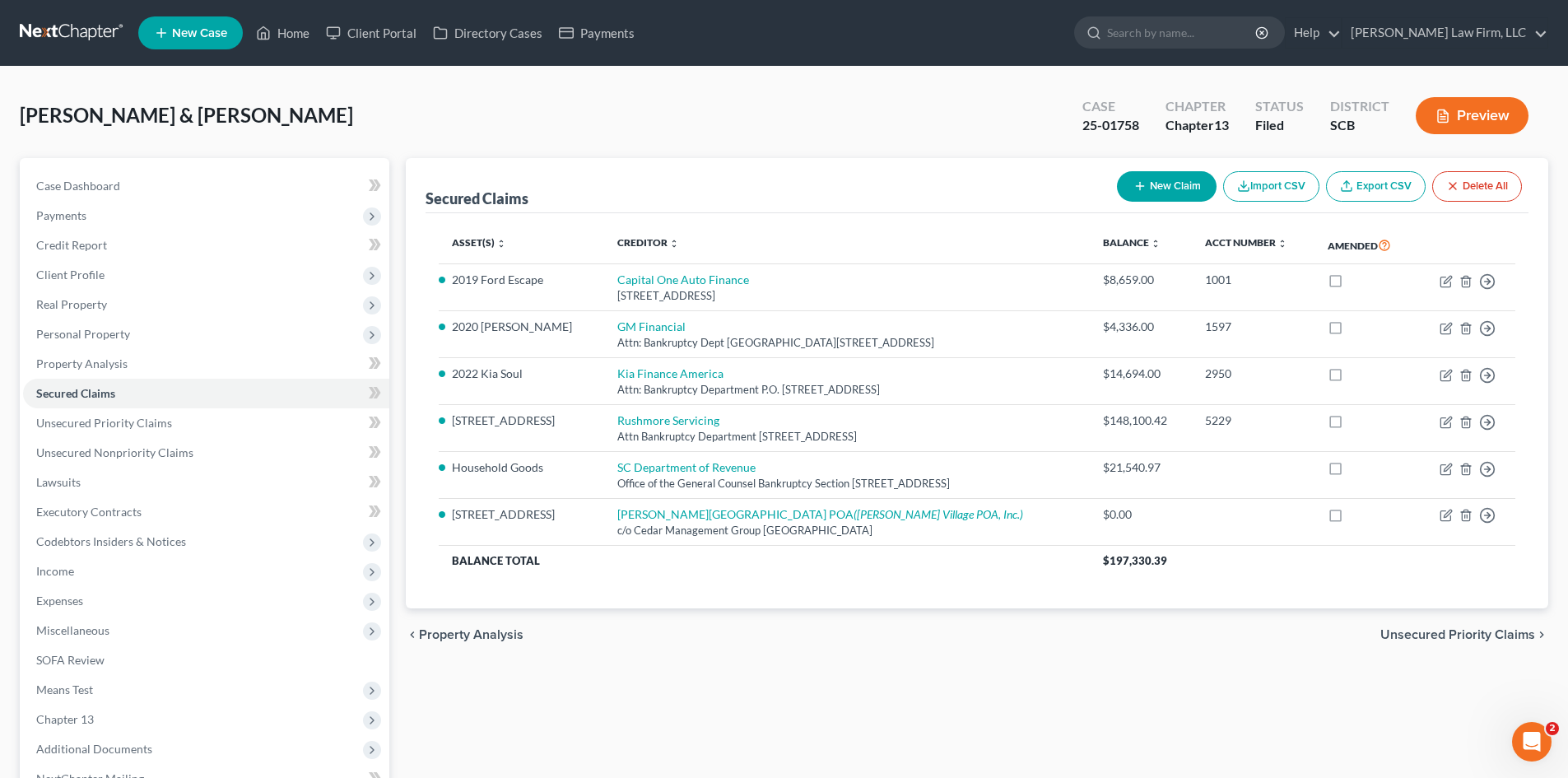
click at [1409, 631] on span "Unsecured Priority Claims" at bounding box center [1458, 635] width 154 height 14
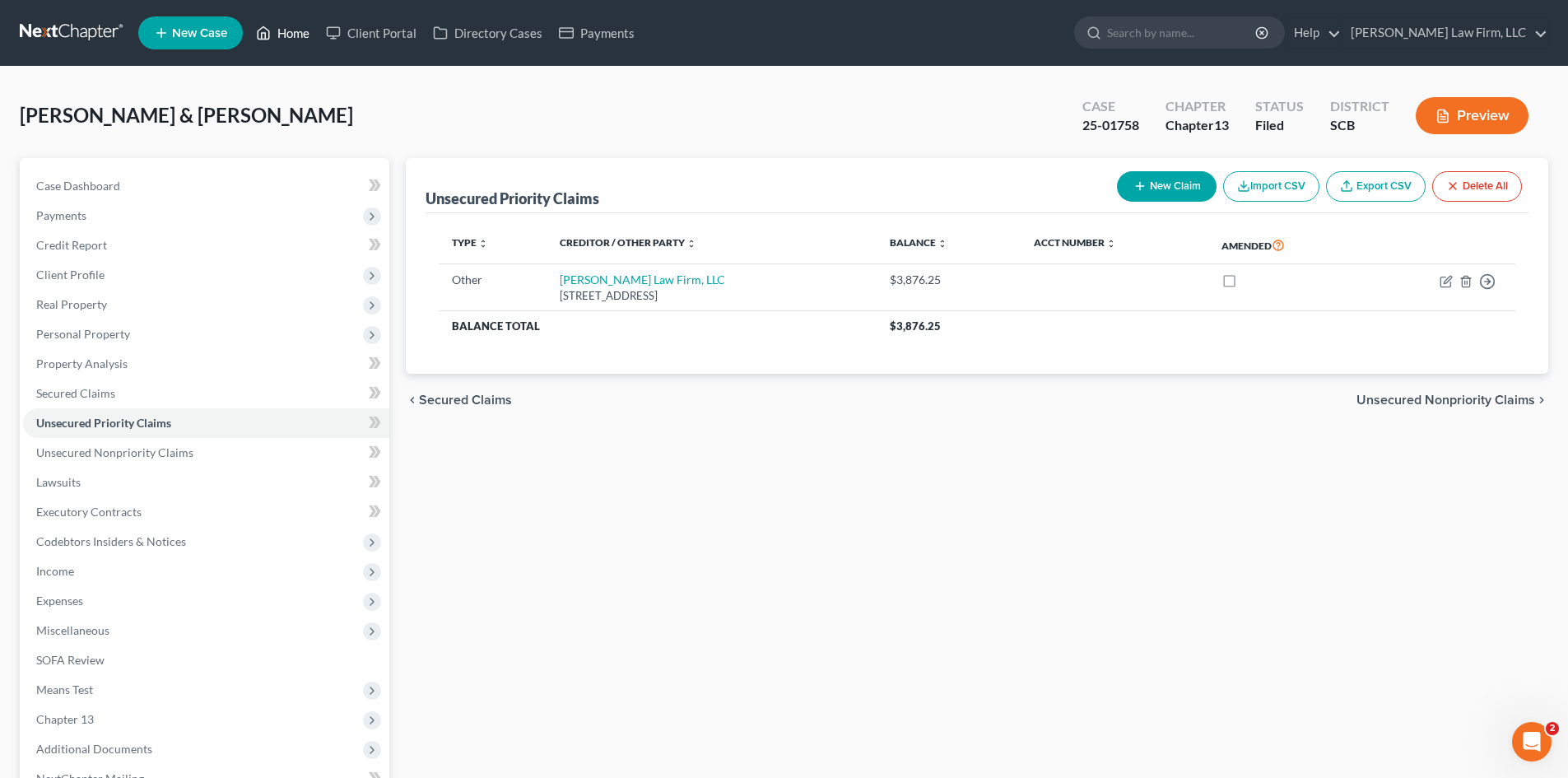
click at [283, 31] on link "Home" at bounding box center [283, 33] width 70 height 30
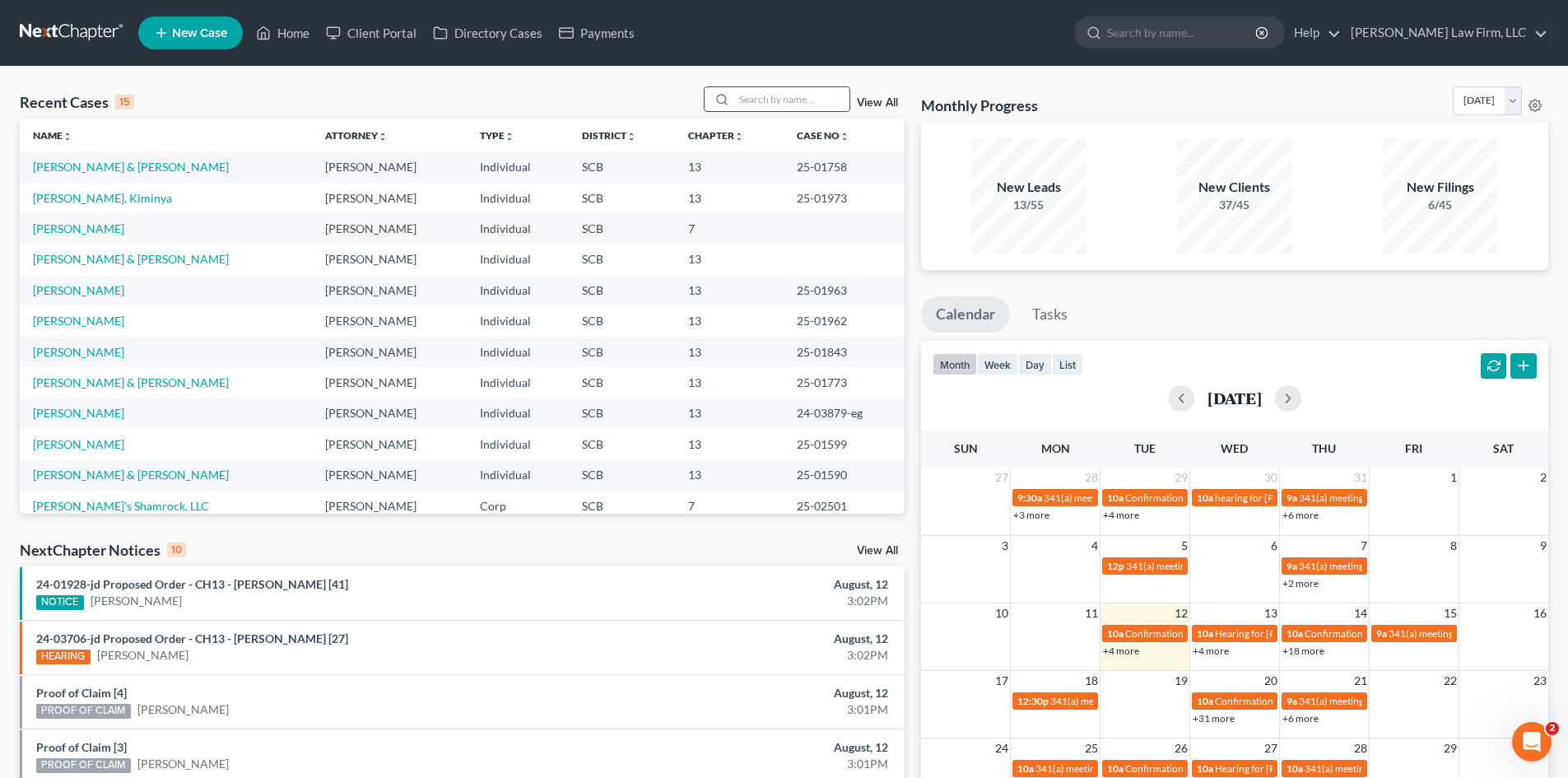
click at [734, 97] on div at bounding box center [719, 98] width 30 height 24
click at [769, 103] on input "search" at bounding box center [791, 98] width 115 height 24
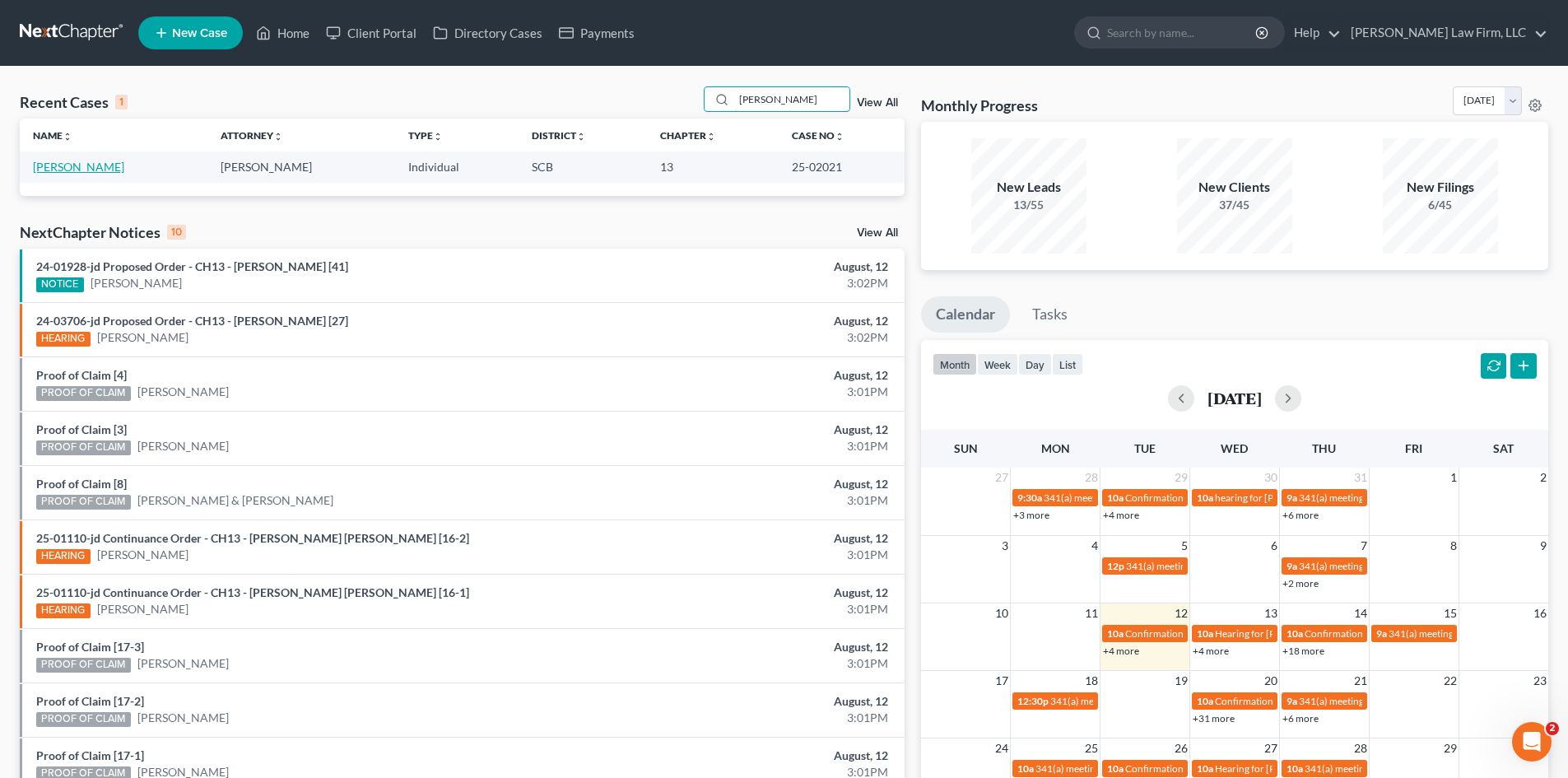
type input "trump"
click at [91, 173] on link "Trump, Daniel" at bounding box center [78, 166] width 92 height 14
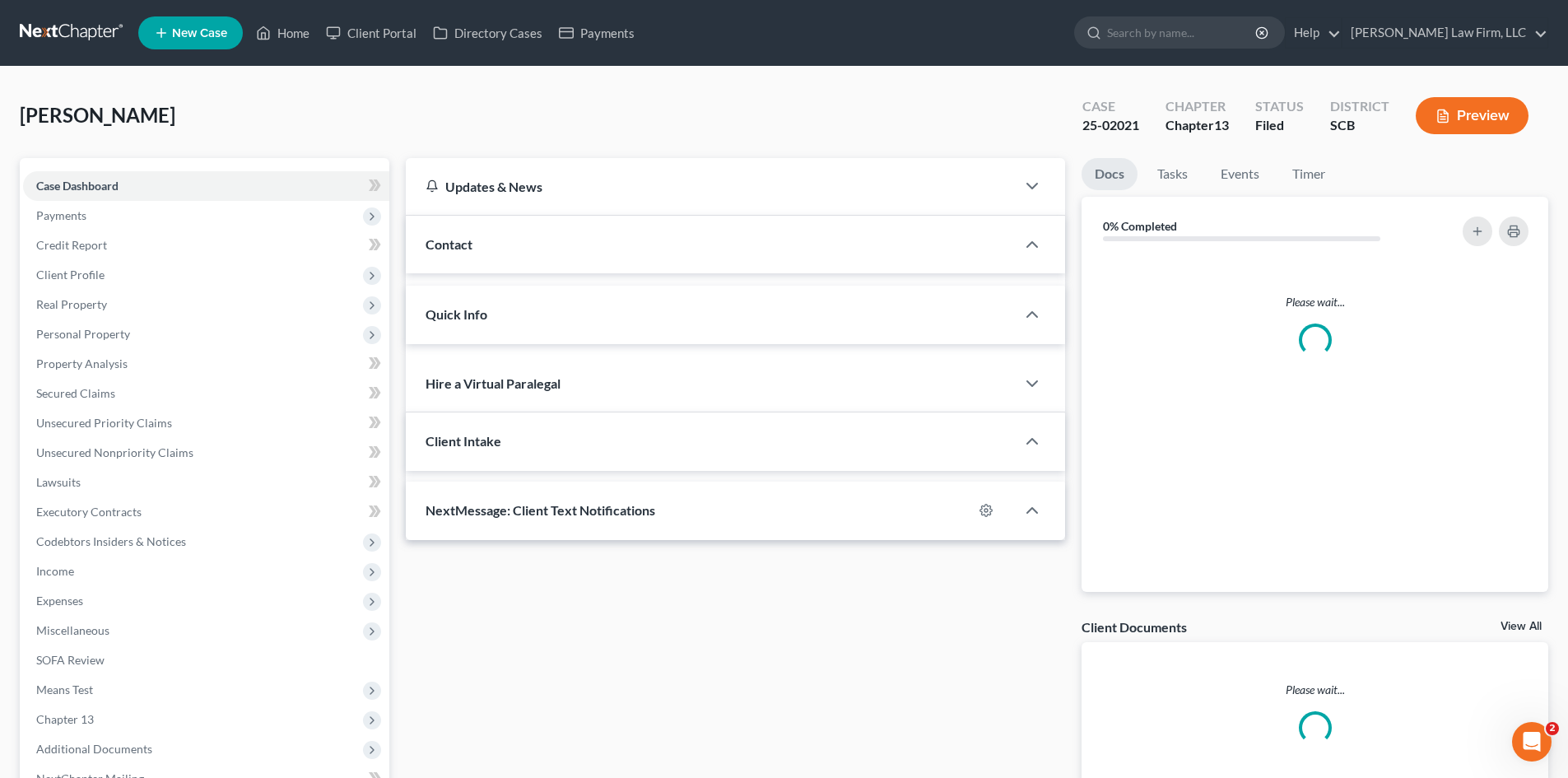
select select "0"
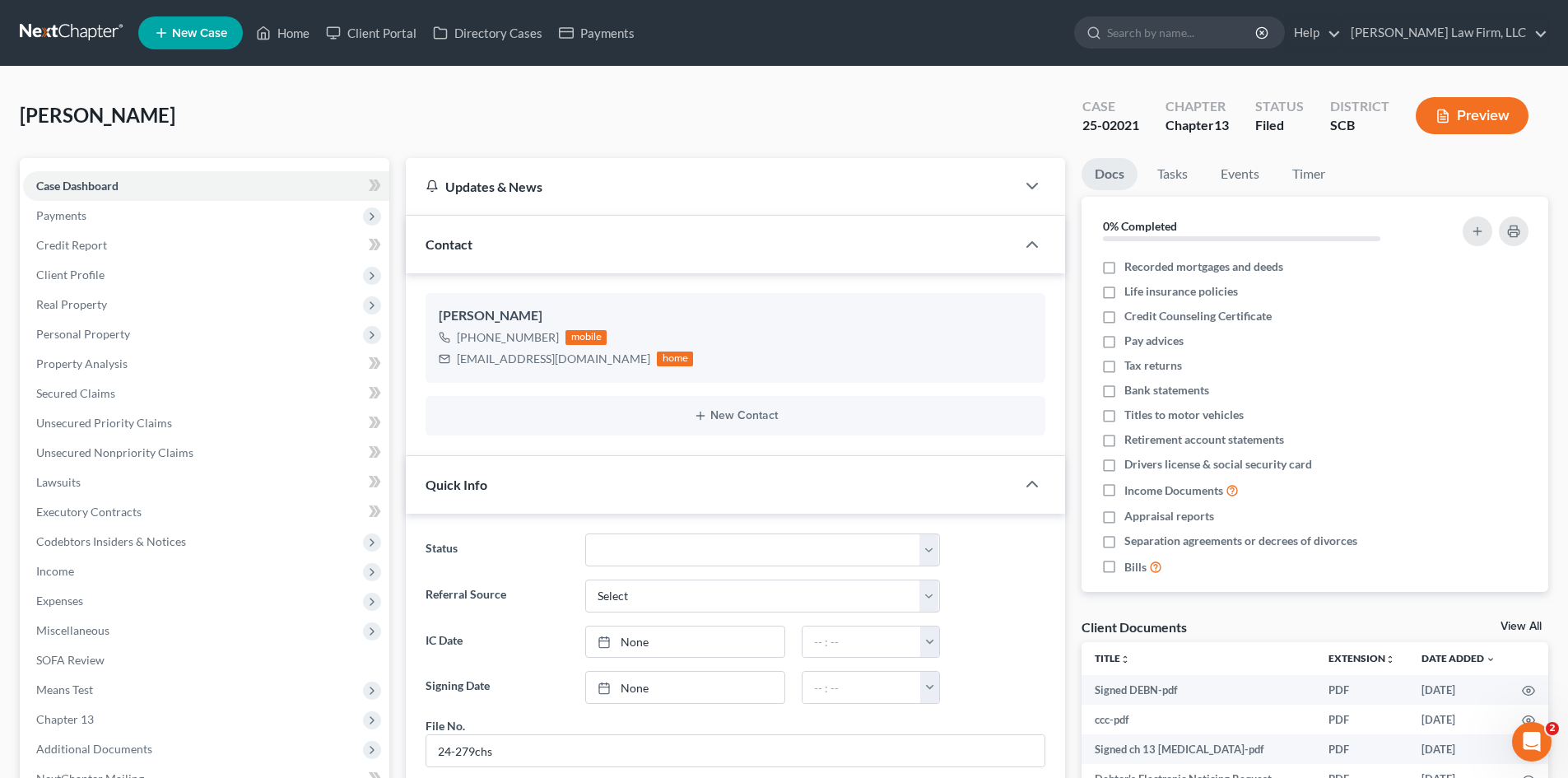
scroll to position [1044, 0]
click at [51, 383] on link "Secured Claims" at bounding box center [206, 393] width 367 height 30
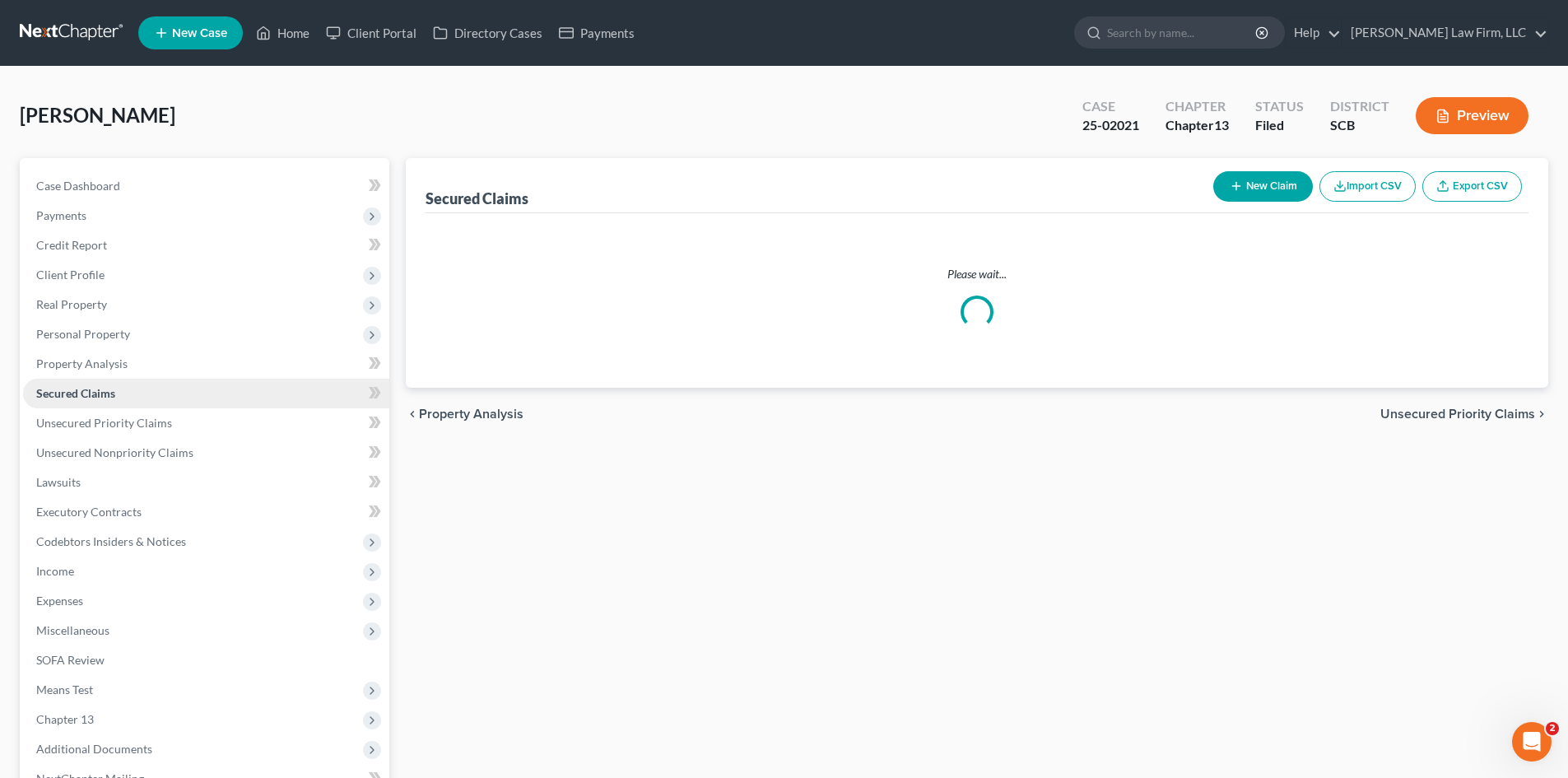
click at [107, 396] on span "Secured Claims" at bounding box center [76, 393] width 79 height 14
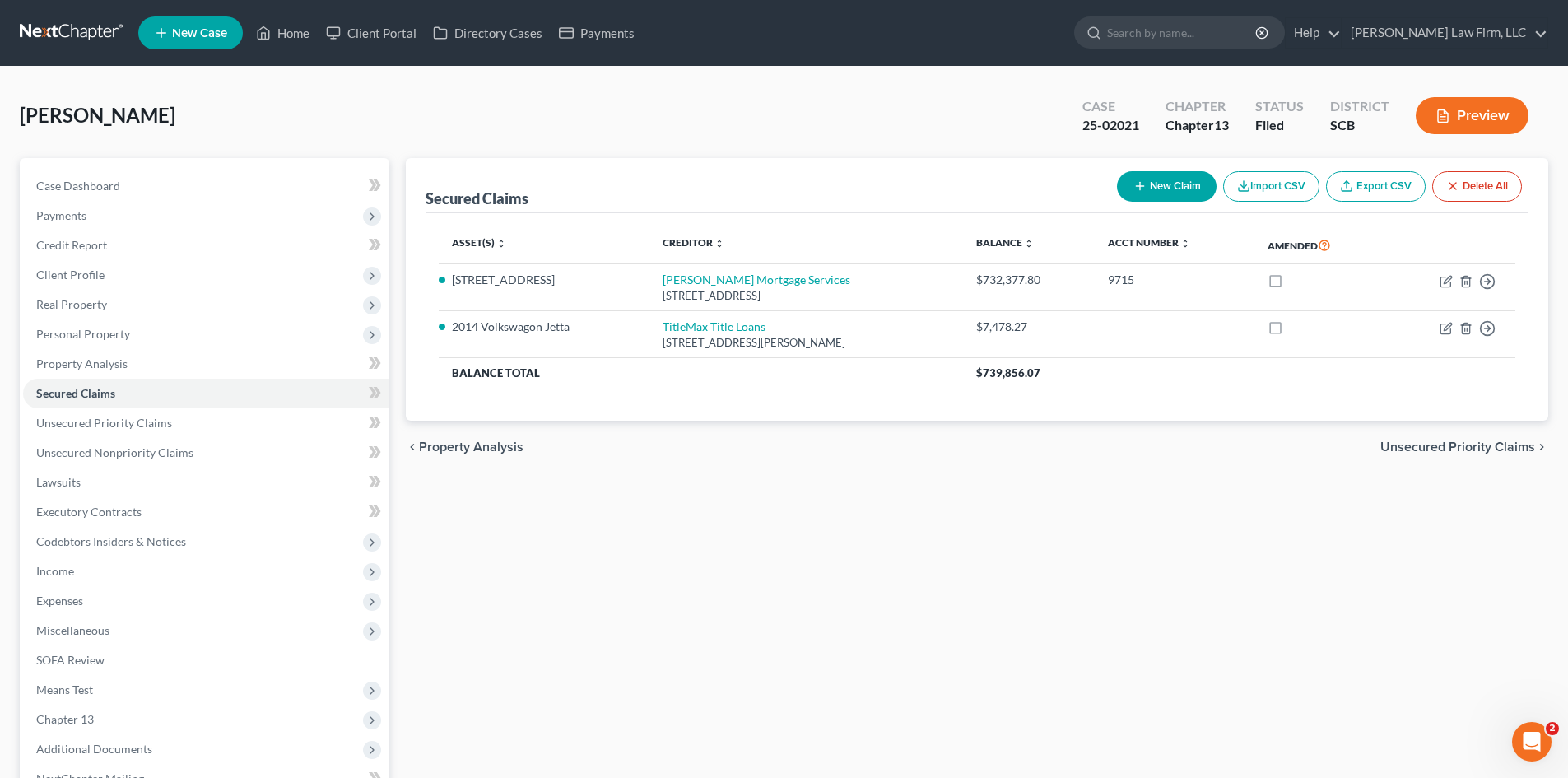
click at [1421, 451] on span "Unsecured Priority Claims" at bounding box center [1458, 447] width 154 height 14
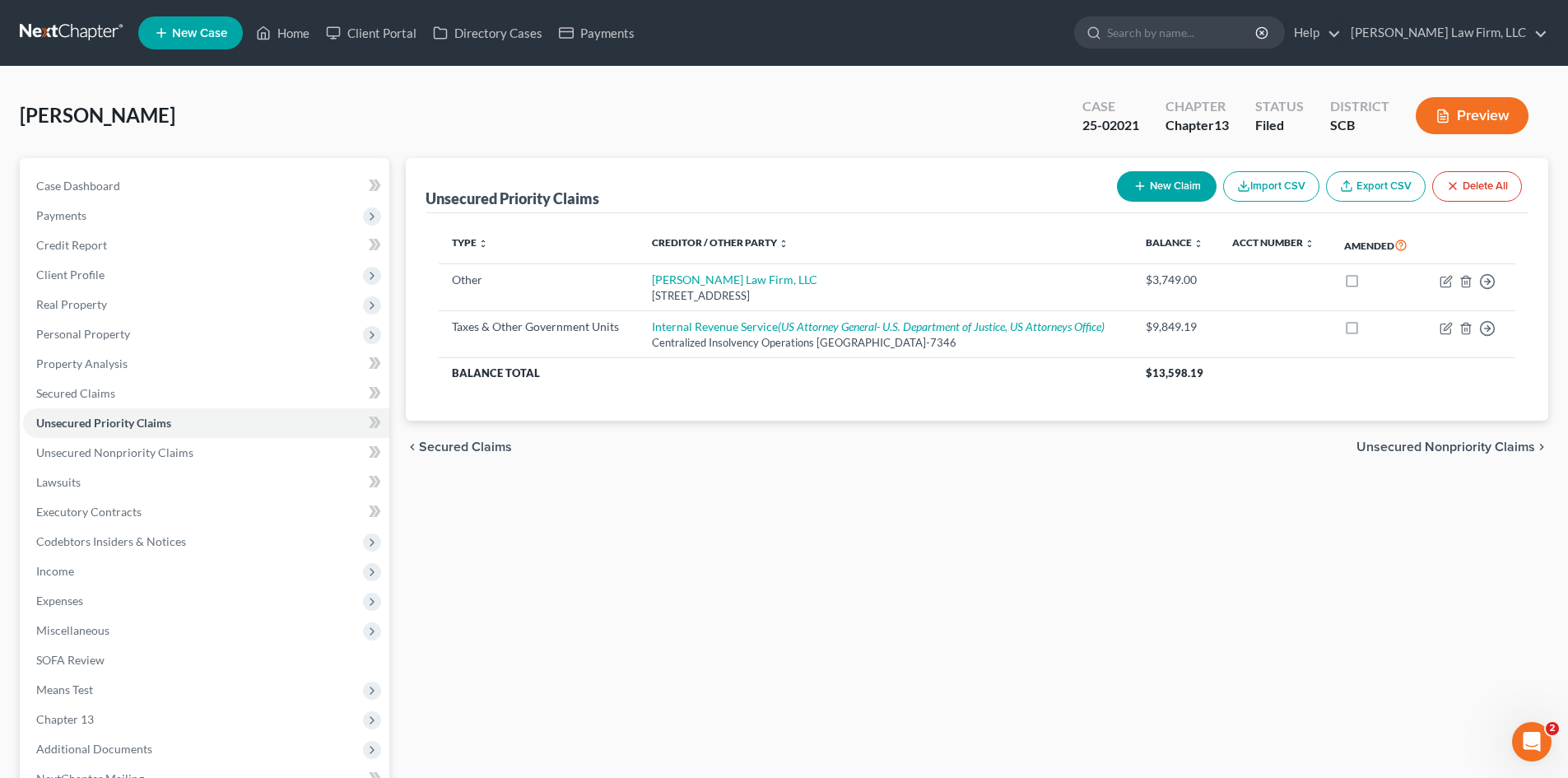
click at [475, 443] on span "Secured Claims" at bounding box center [465, 447] width 93 height 14
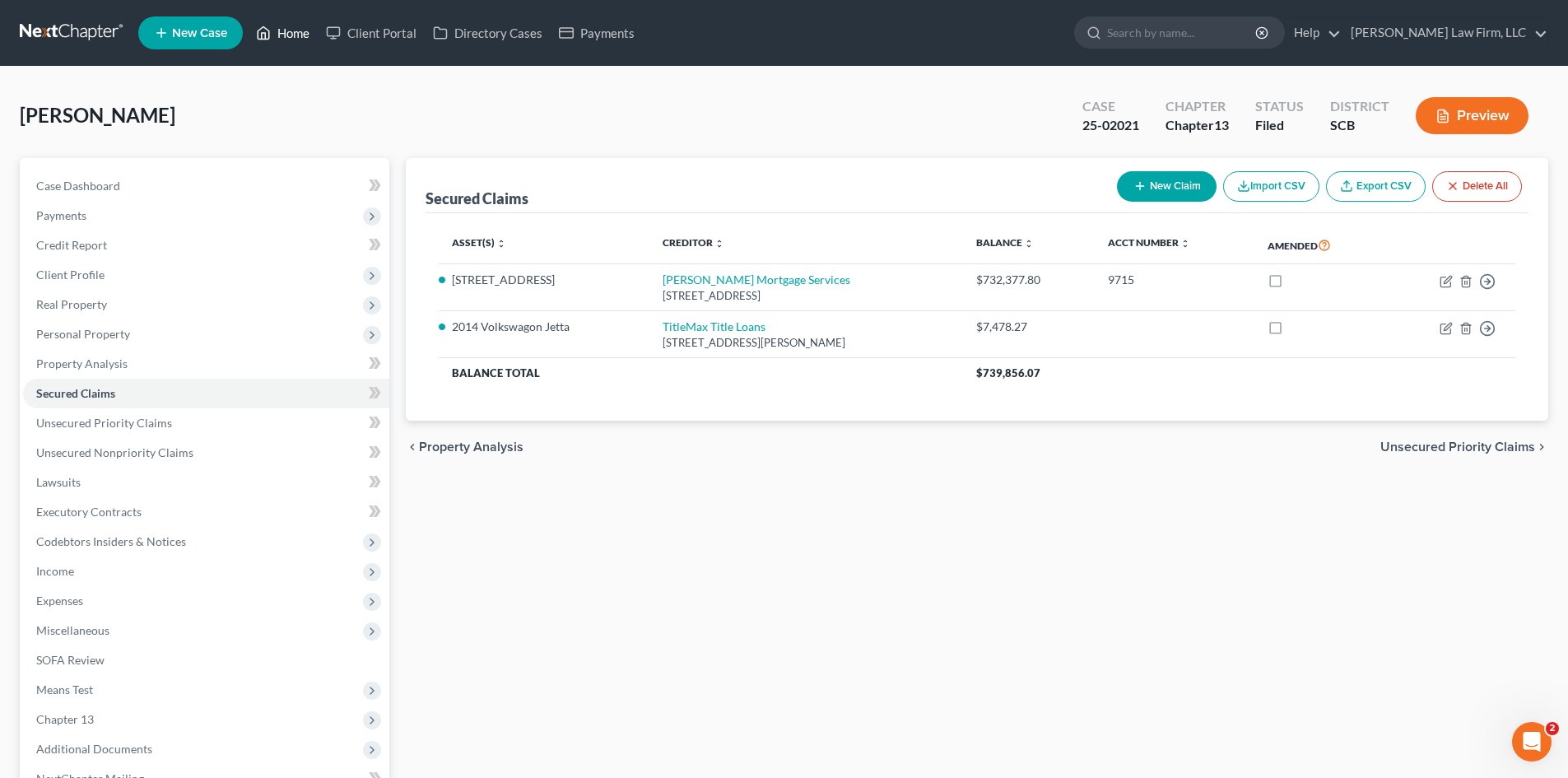
drag, startPoint x: 272, startPoint y: 39, endPoint x: 876, endPoint y: 59, distance: 604.3
click at [272, 39] on link "Home" at bounding box center [283, 33] width 70 height 30
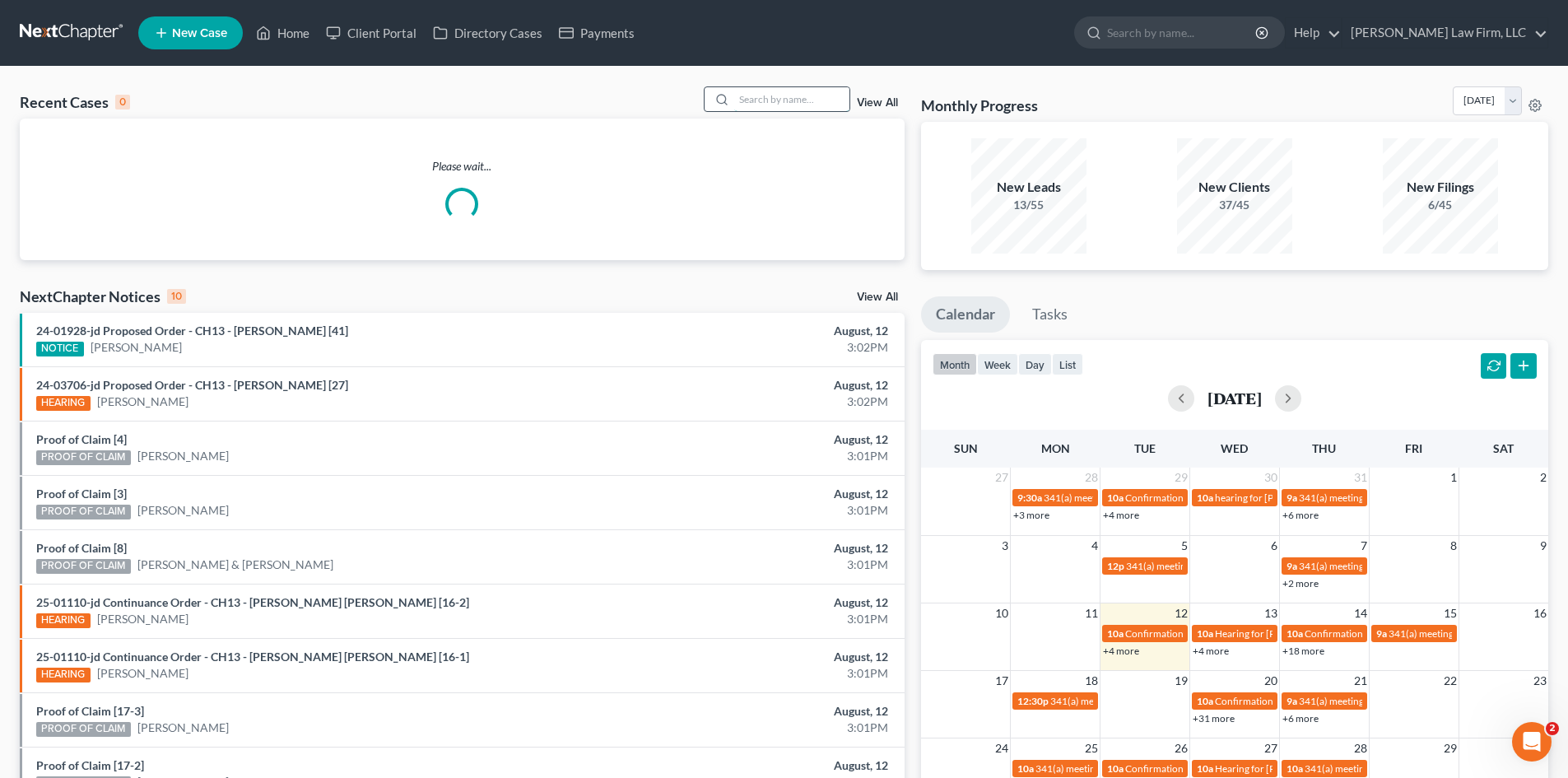
click at [764, 99] on input "search" at bounding box center [791, 98] width 115 height 24
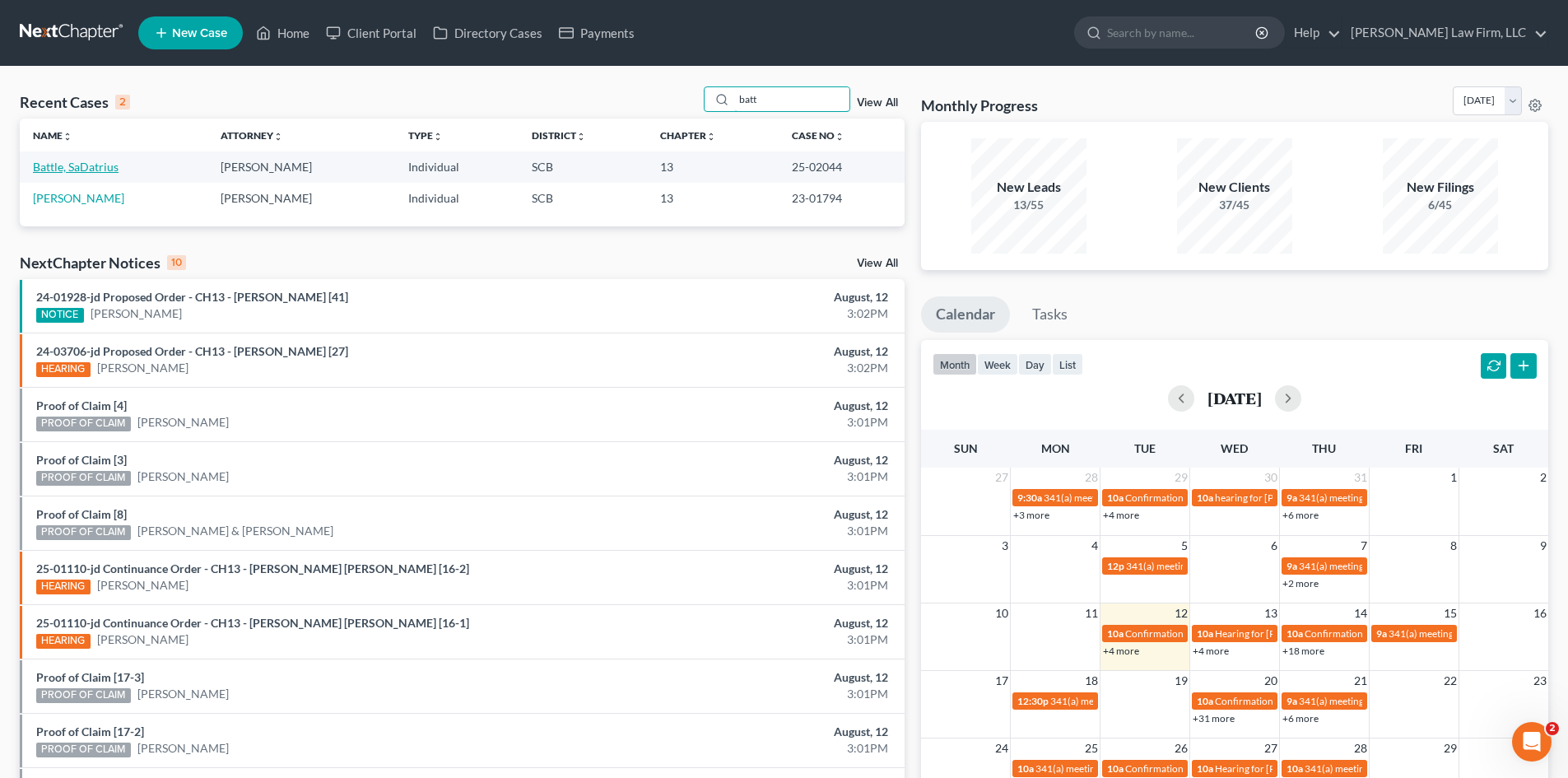
type input "batt"
click at [103, 170] on link "Battle, SaDatrius" at bounding box center [75, 166] width 86 height 14
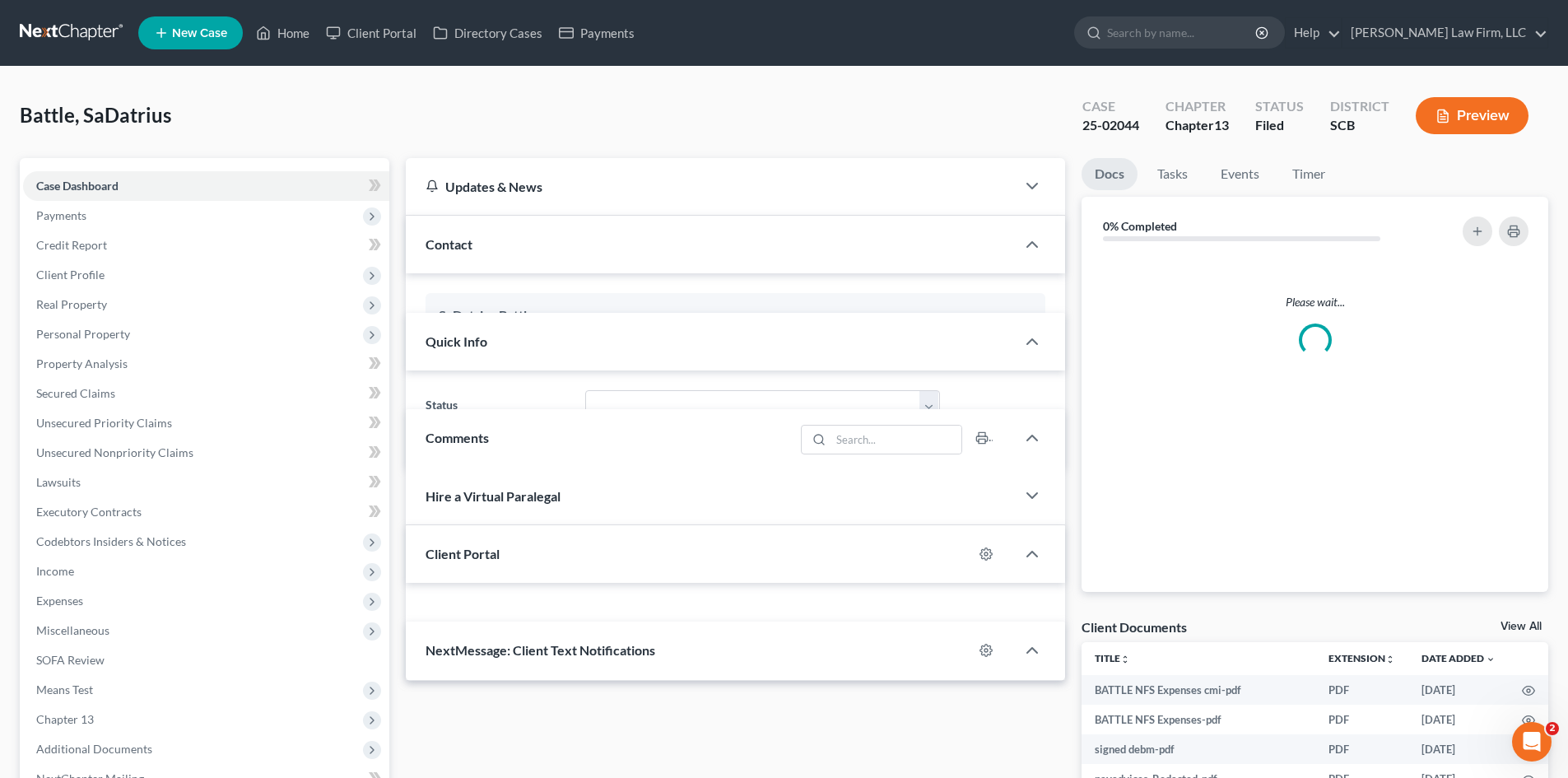
select select "0"
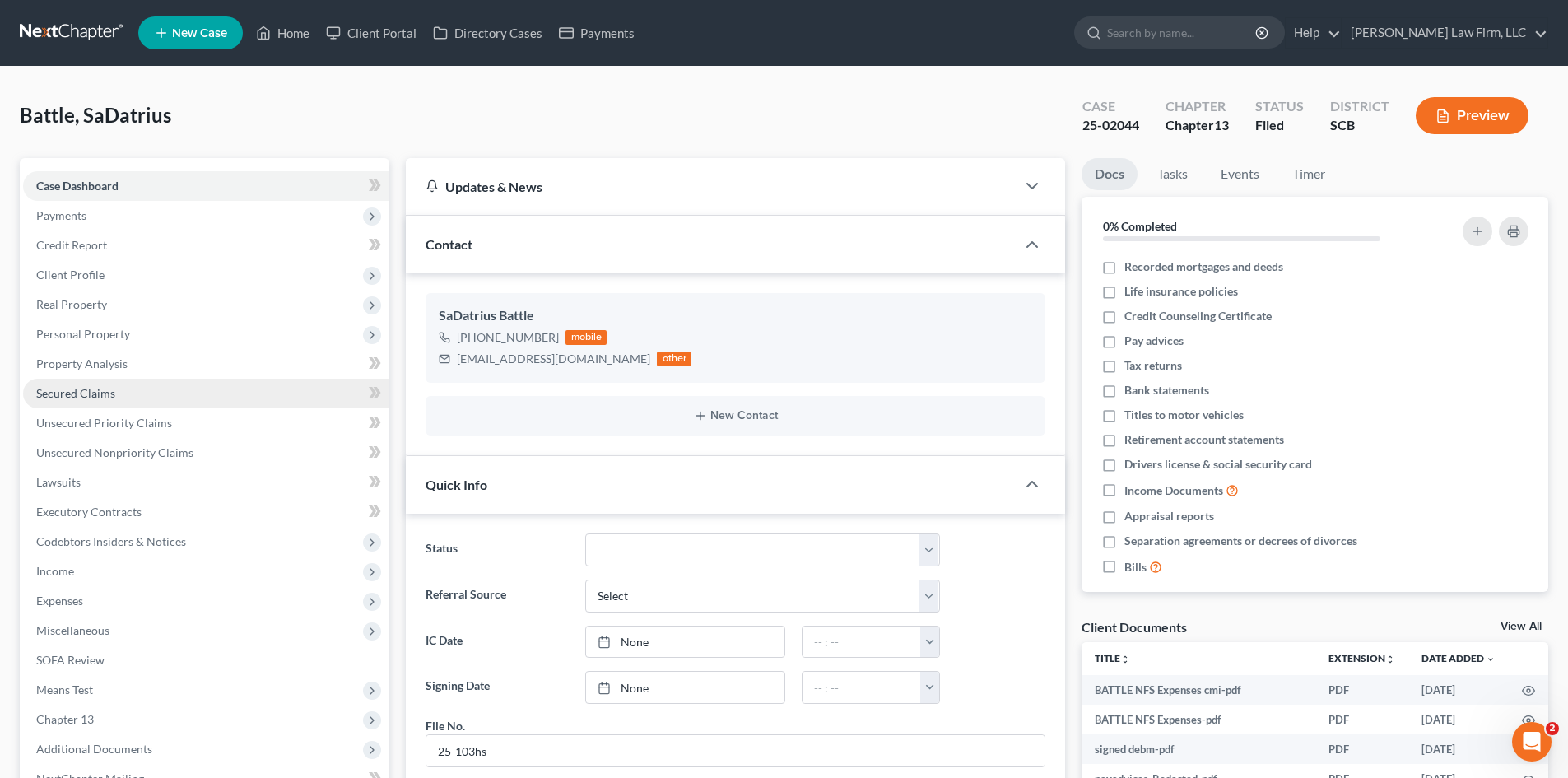
scroll to position [605, 0]
click at [93, 401] on link "Secured Claims" at bounding box center [206, 393] width 367 height 30
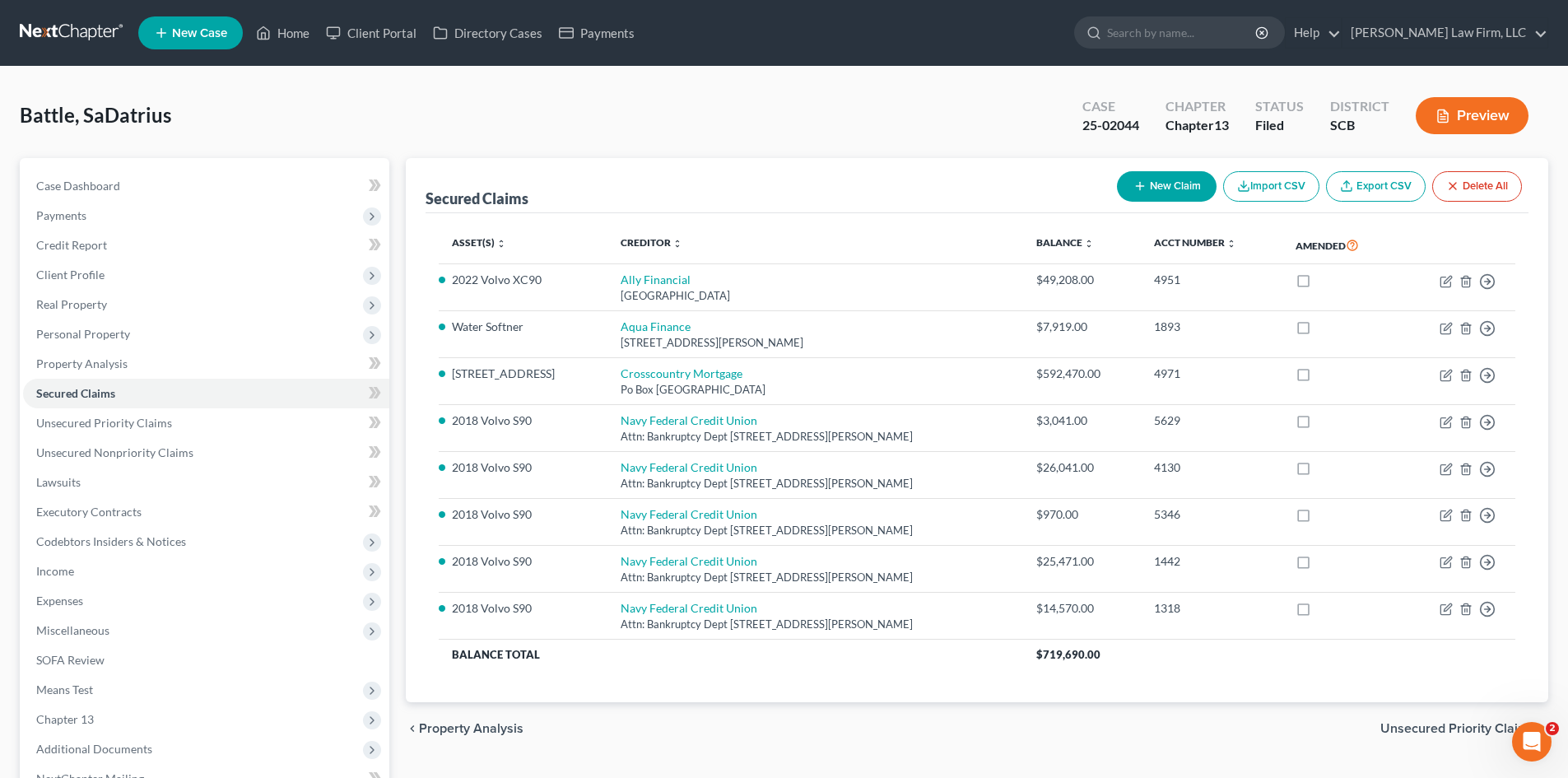
click at [1397, 728] on span "Unsecured Priority Claims" at bounding box center [1458, 729] width 154 height 14
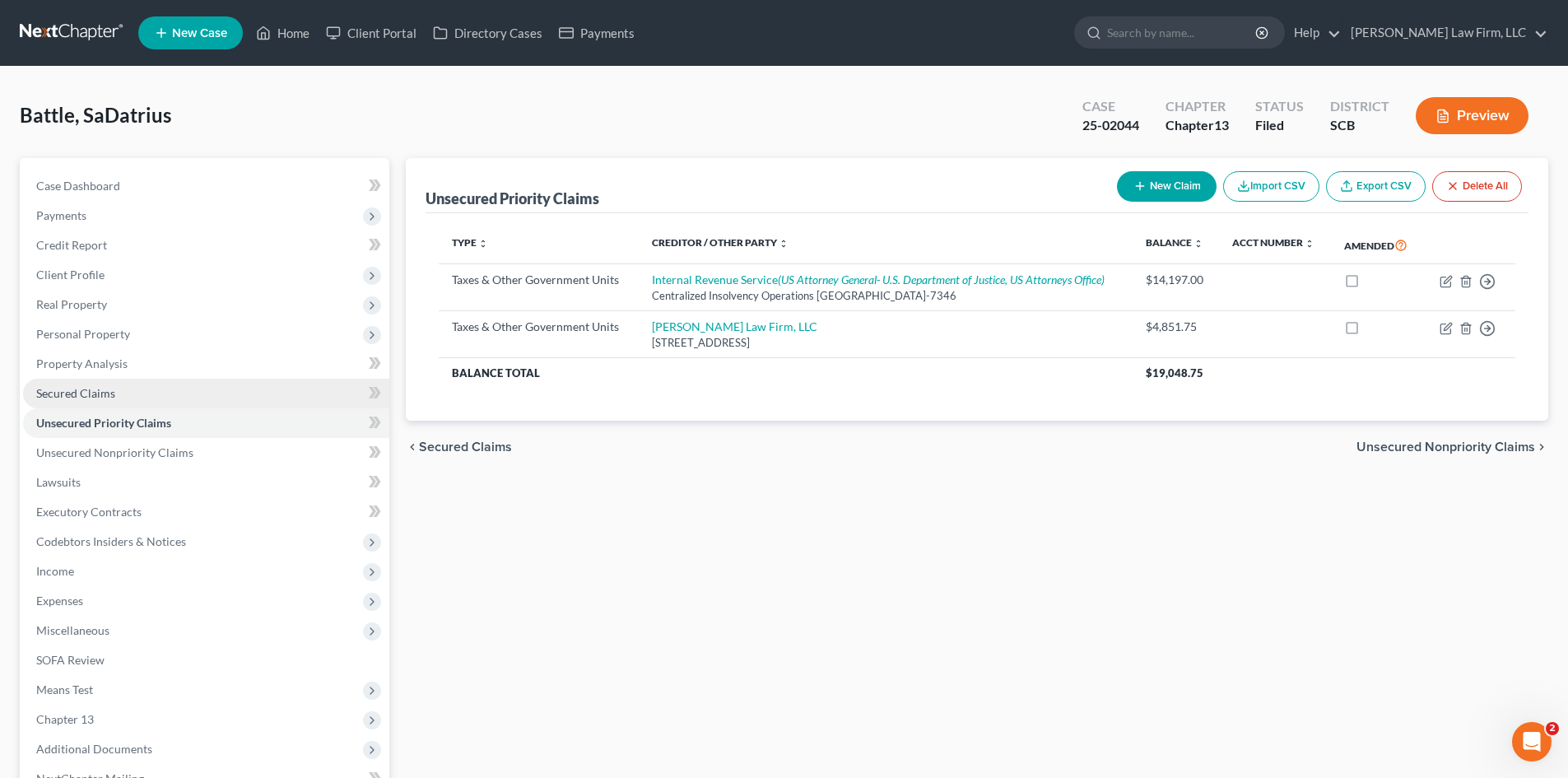
click at [79, 394] on span "Secured Claims" at bounding box center [76, 393] width 79 height 14
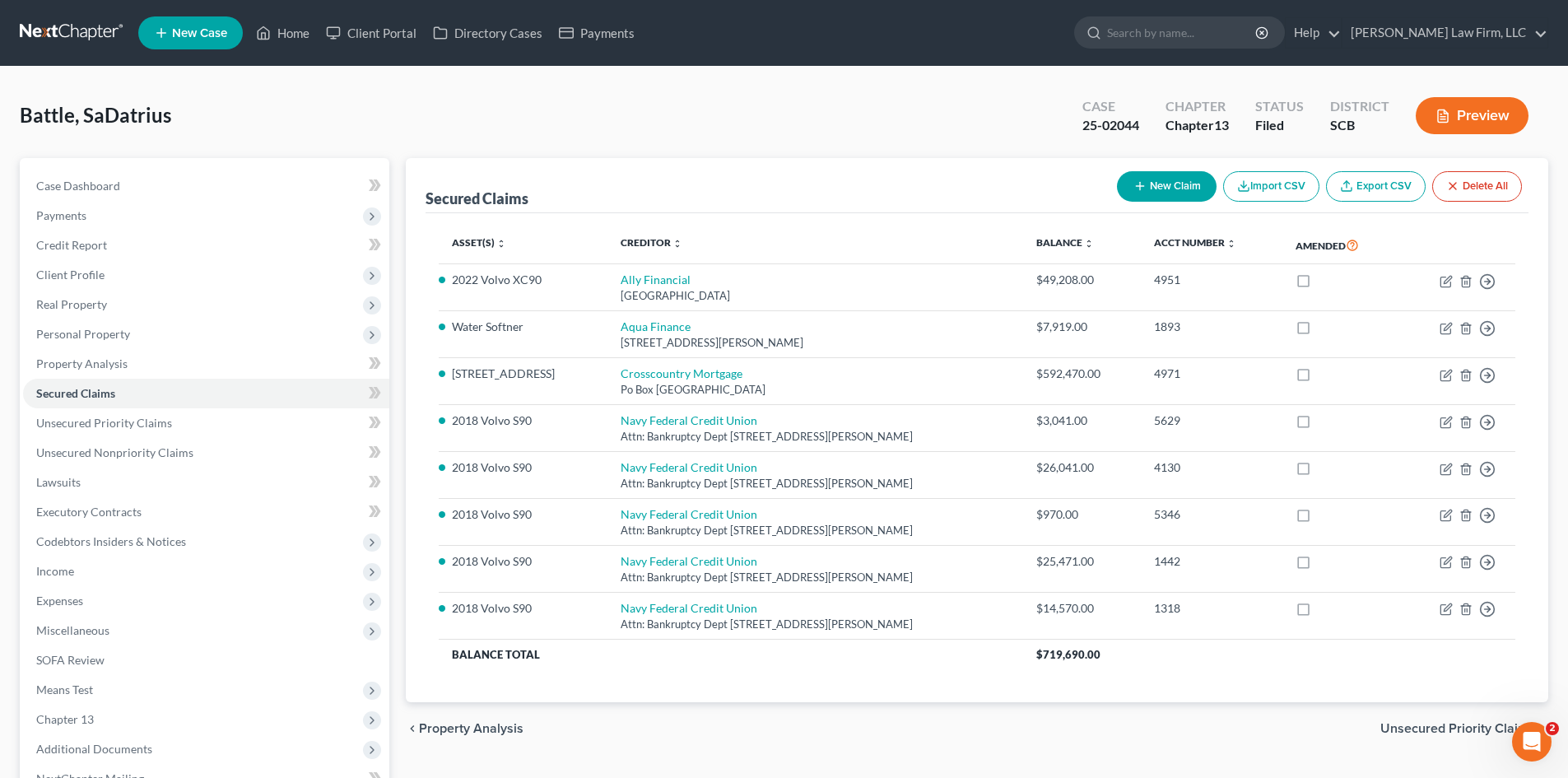
click at [1397, 729] on span "Unsecured Priority Claims" at bounding box center [1458, 729] width 154 height 14
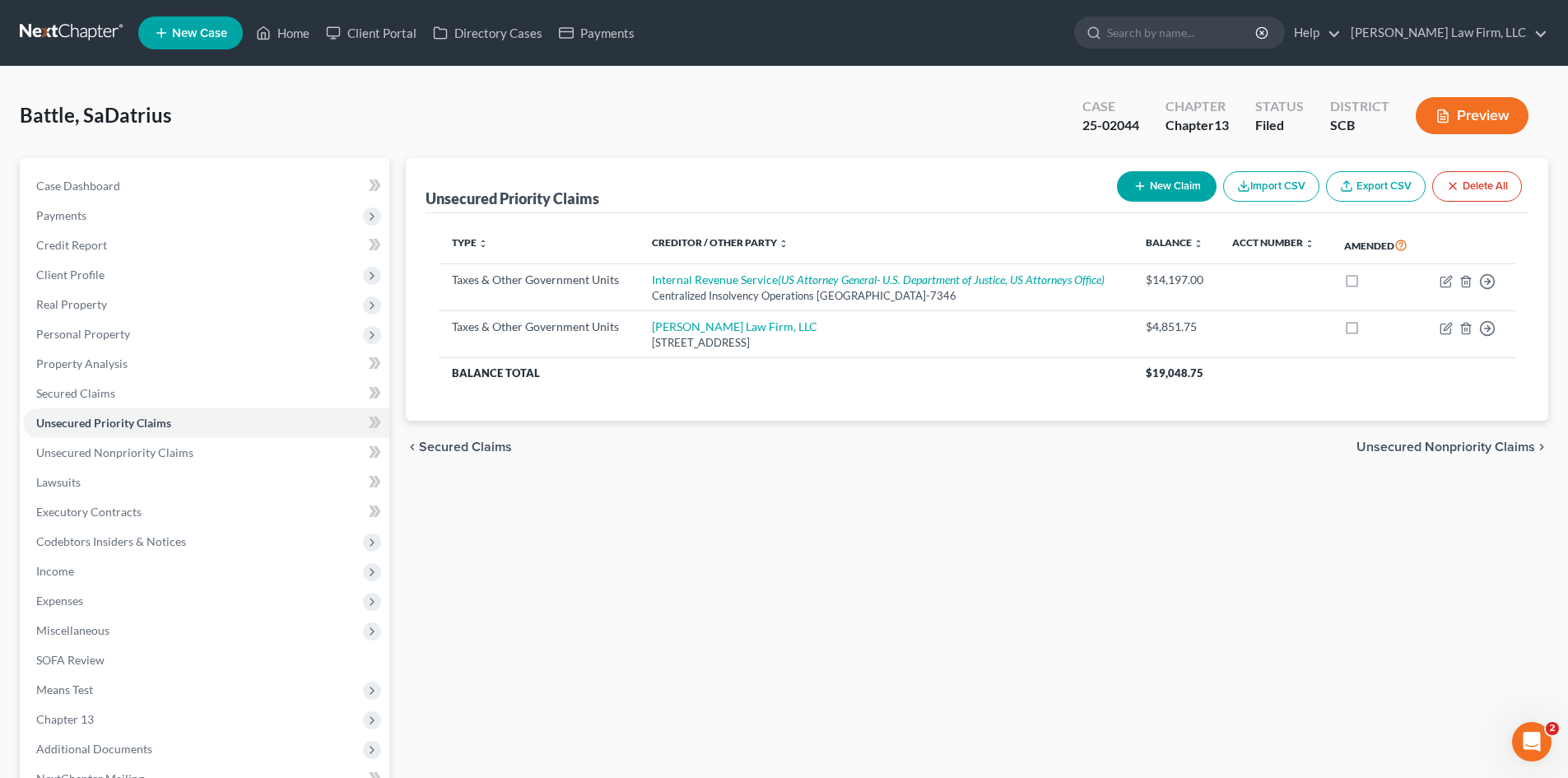
click at [469, 445] on span "Secured Claims" at bounding box center [465, 447] width 93 height 14
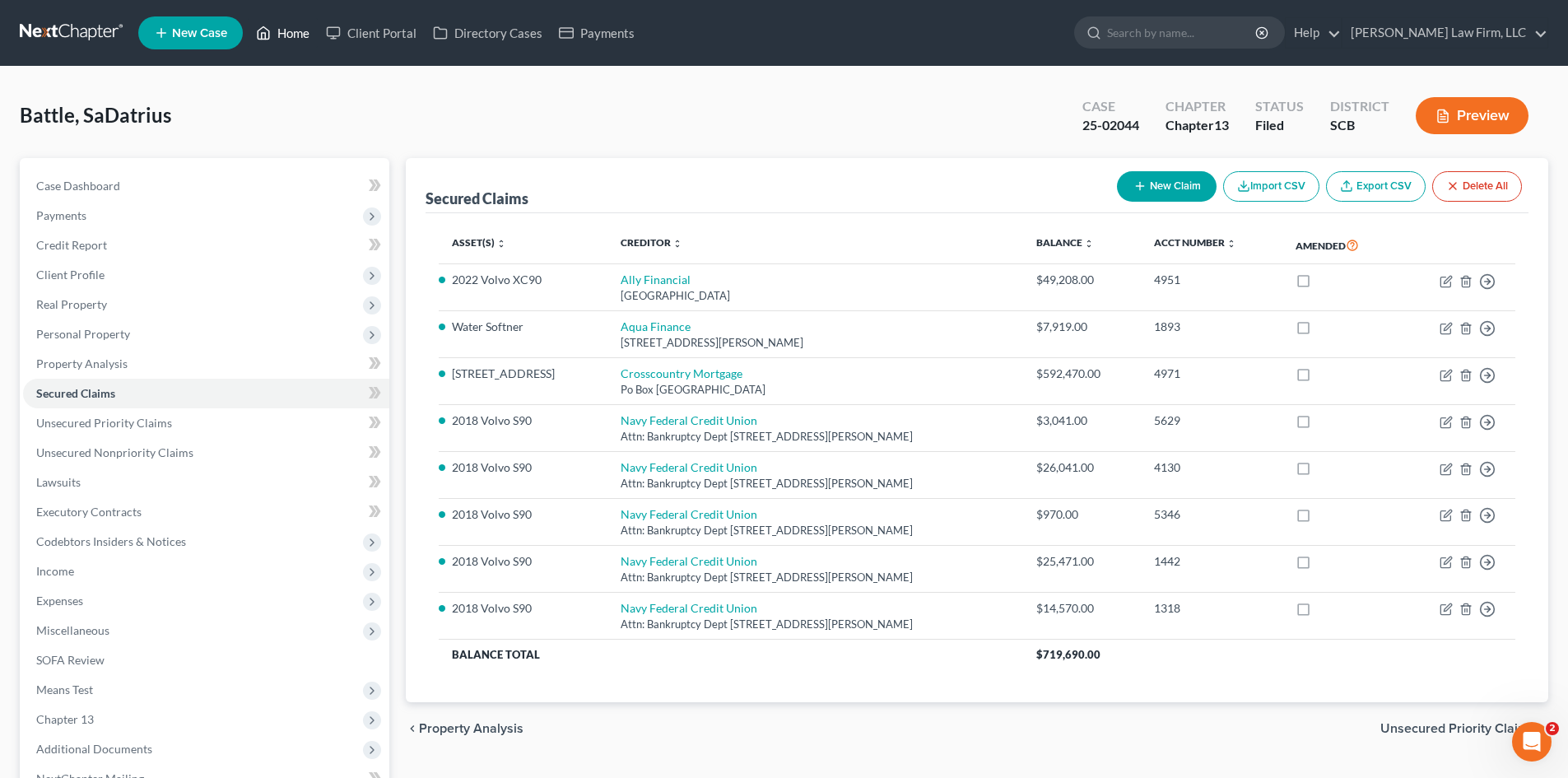
click at [298, 33] on link "Home" at bounding box center [283, 33] width 70 height 30
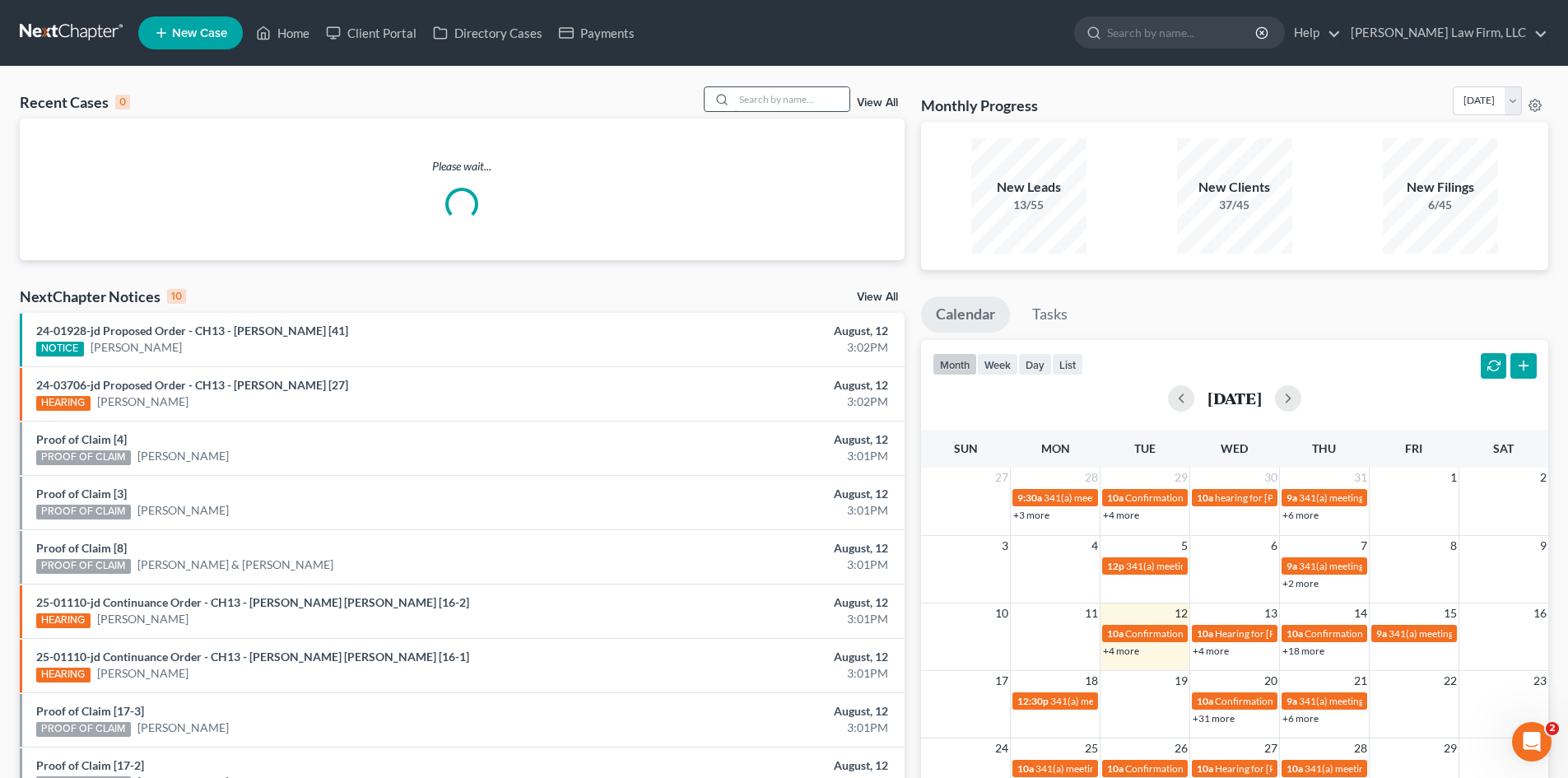
click at [774, 97] on input "search" at bounding box center [791, 98] width 115 height 24
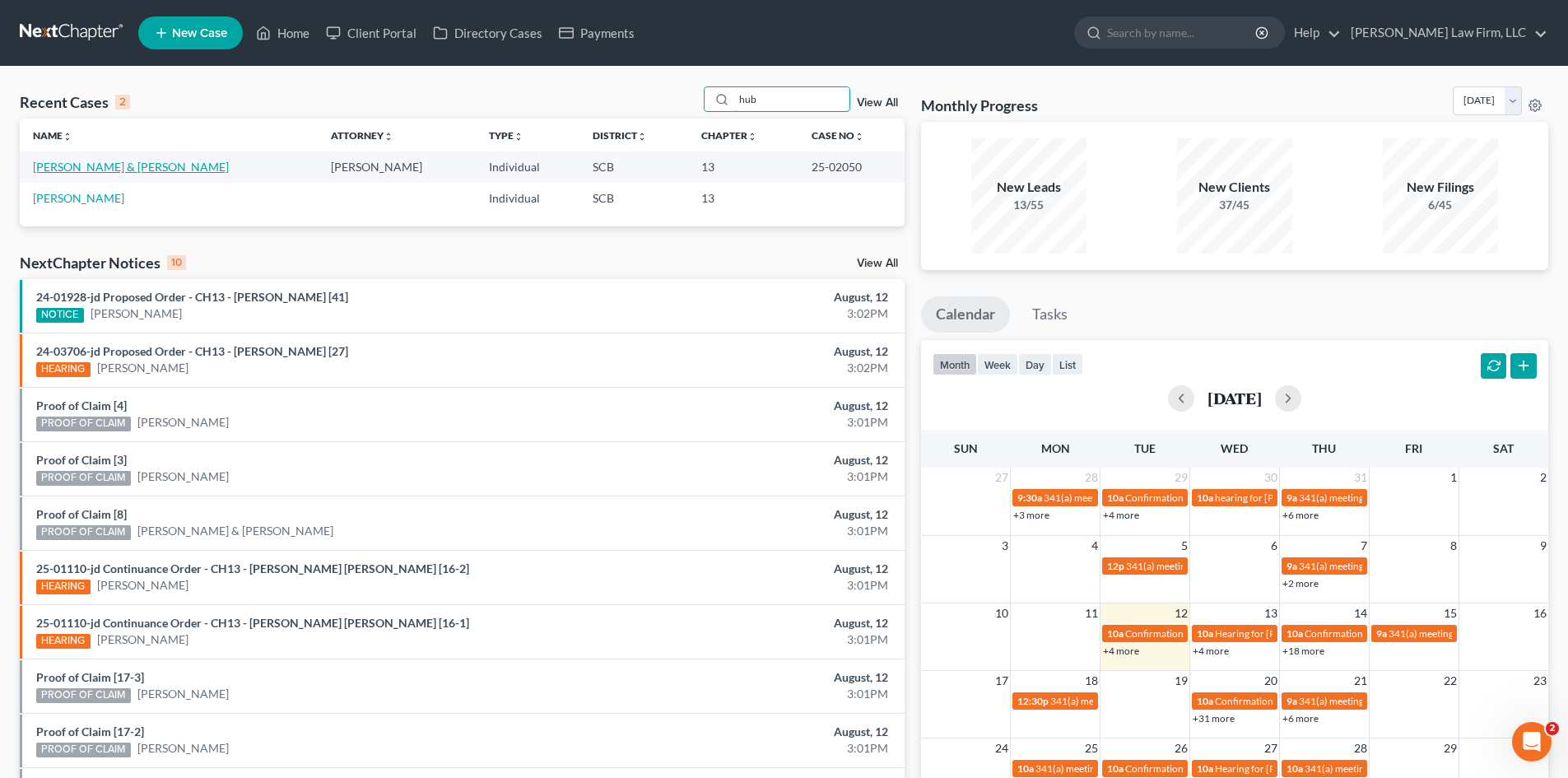
type input "hub"
click at [124, 171] on link "Hubatch, Shawn & Kristyn" at bounding box center [130, 166] width 196 height 14
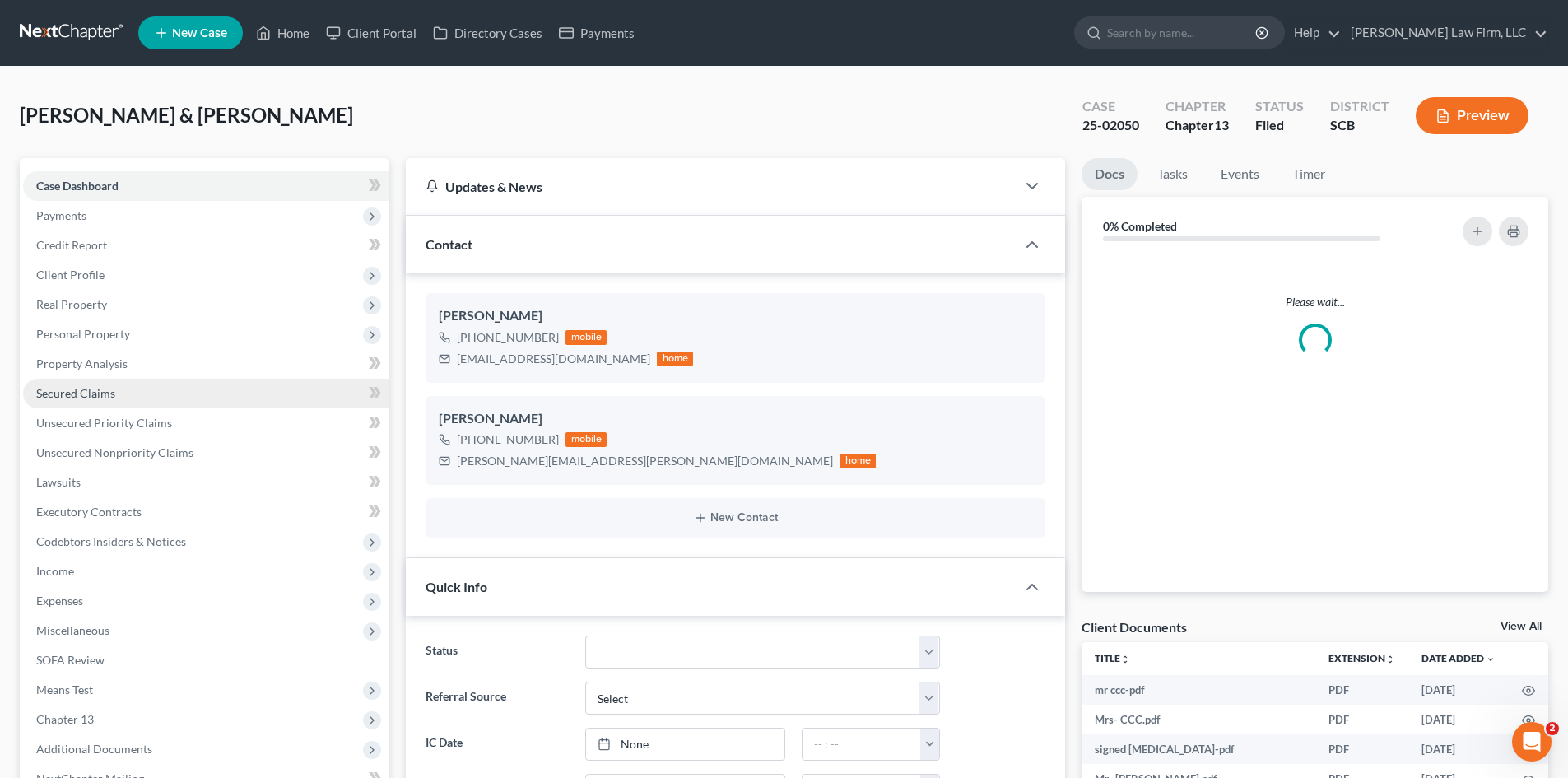
click at [103, 386] on span "Secured Claims" at bounding box center [76, 393] width 79 height 14
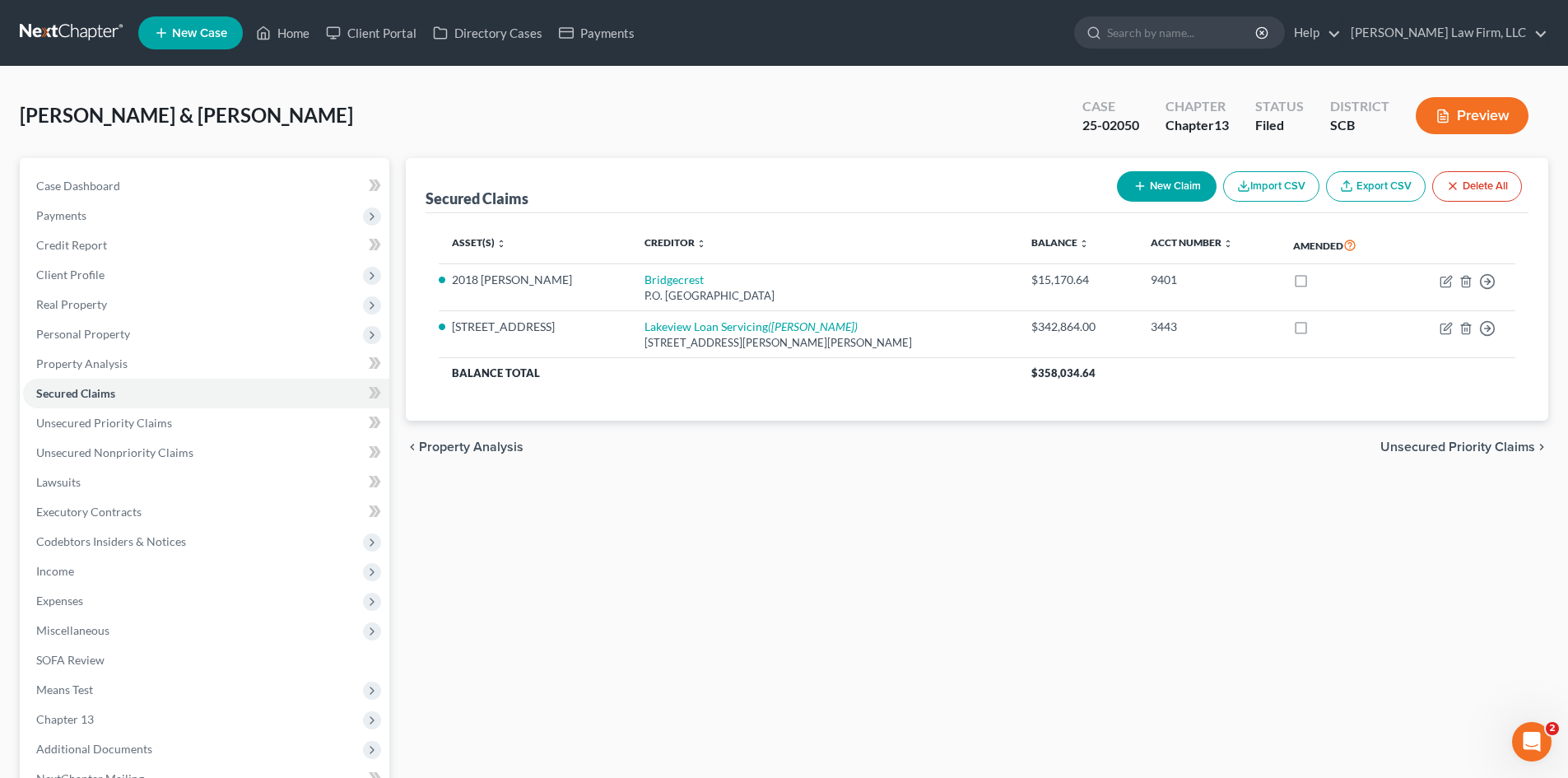
click at [1482, 448] on span "Unsecured Priority Claims" at bounding box center [1458, 447] width 154 height 14
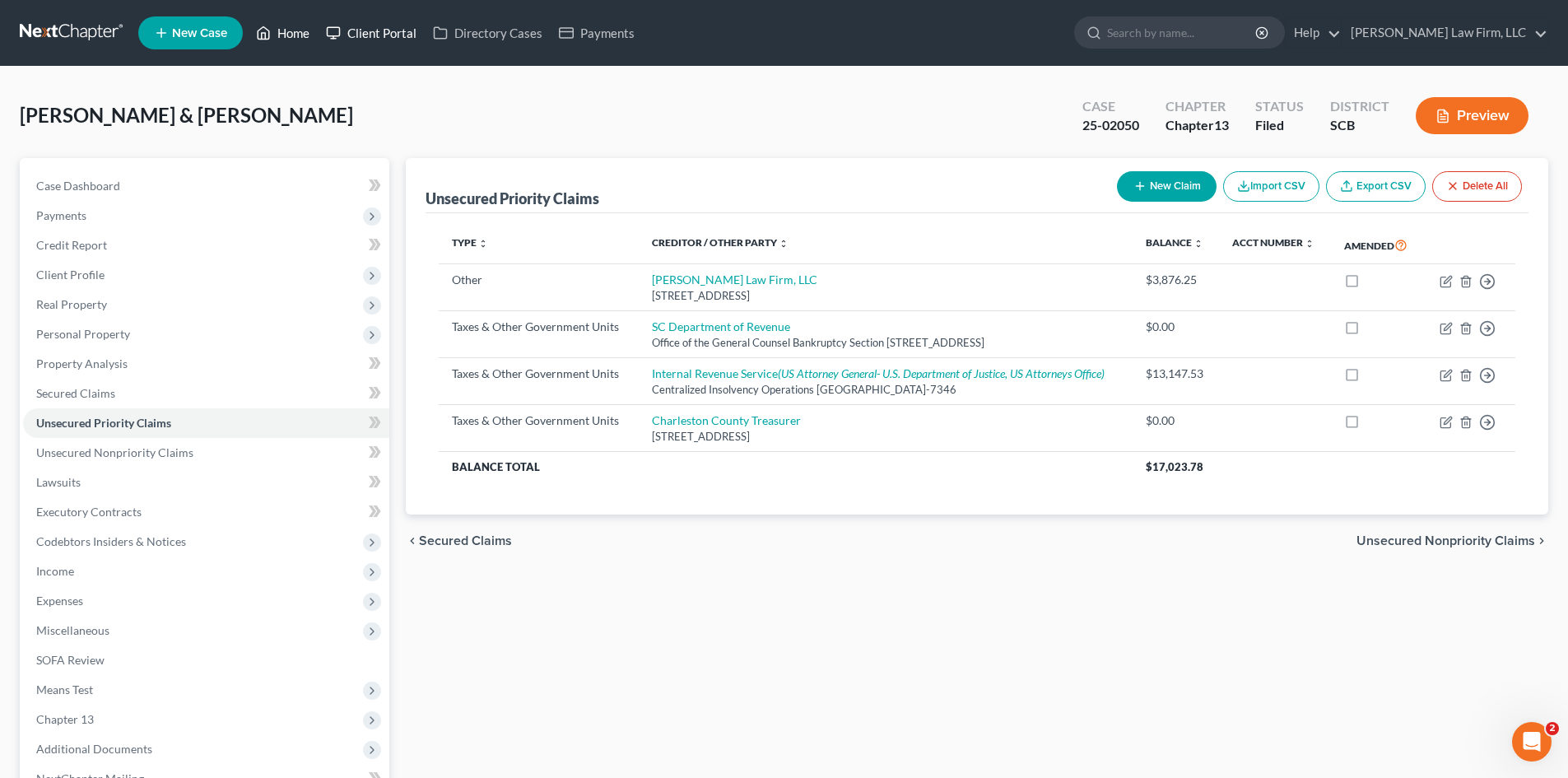
drag, startPoint x: 282, startPoint y: 33, endPoint x: 322, endPoint y: 27, distance: 40.4
click at [283, 33] on link "Home" at bounding box center [283, 33] width 70 height 30
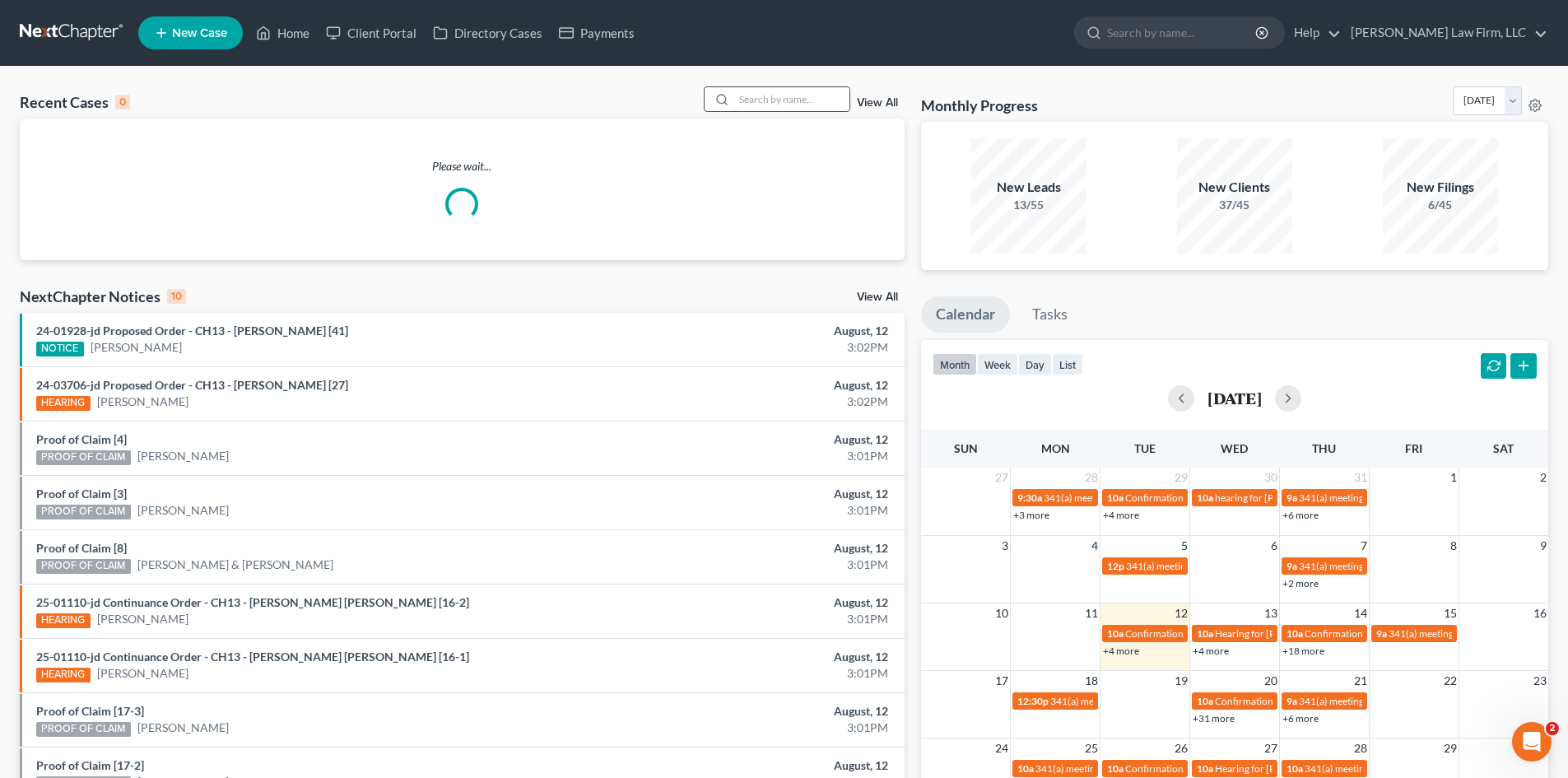
click at [776, 89] on input "search" at bounding box center [791, 98] width 115 height 24
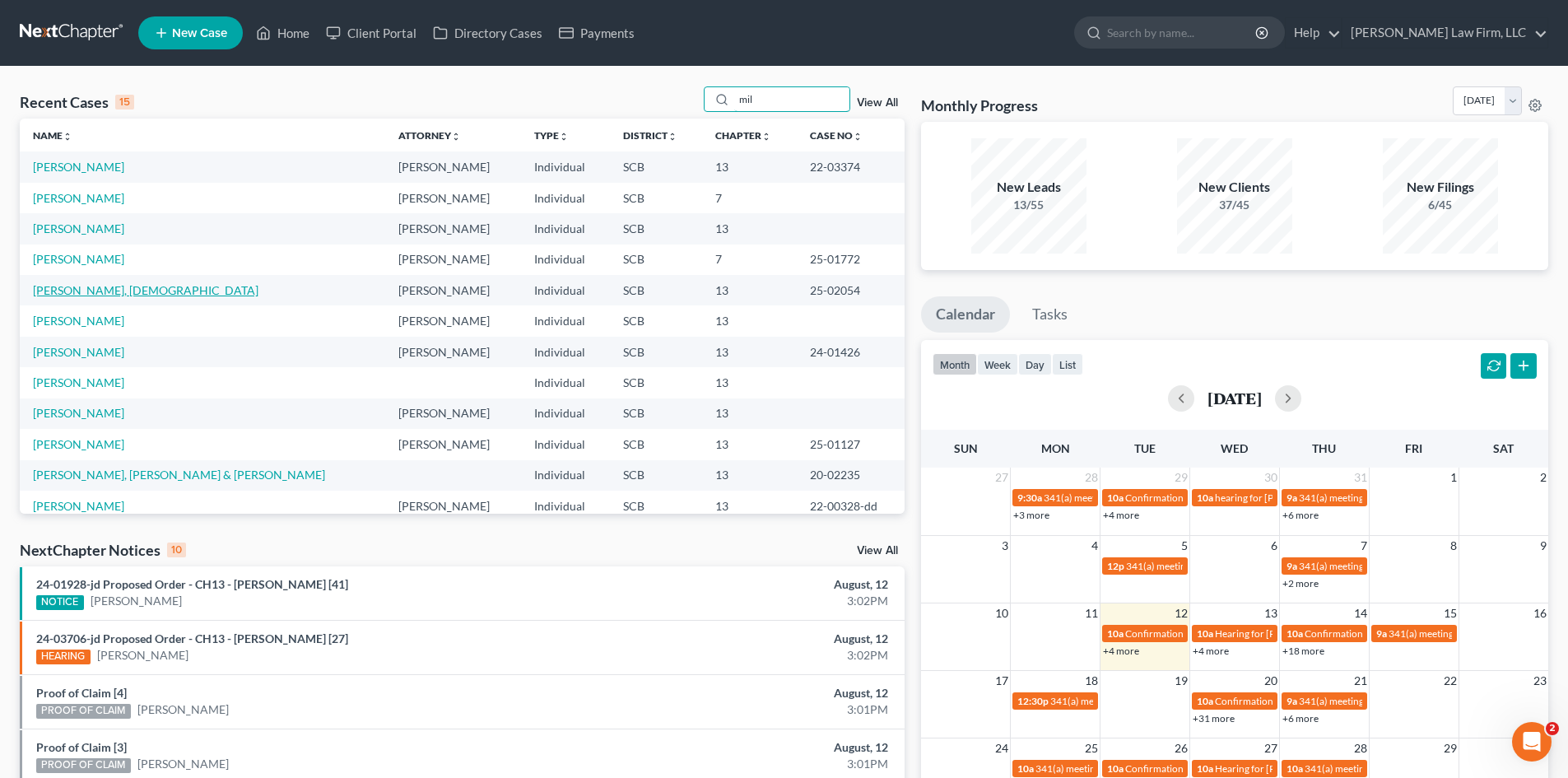
type input "mil"
click at [95, 287] on link "Miley, Christian" at bounding box center [146, 290] width 226 height 14
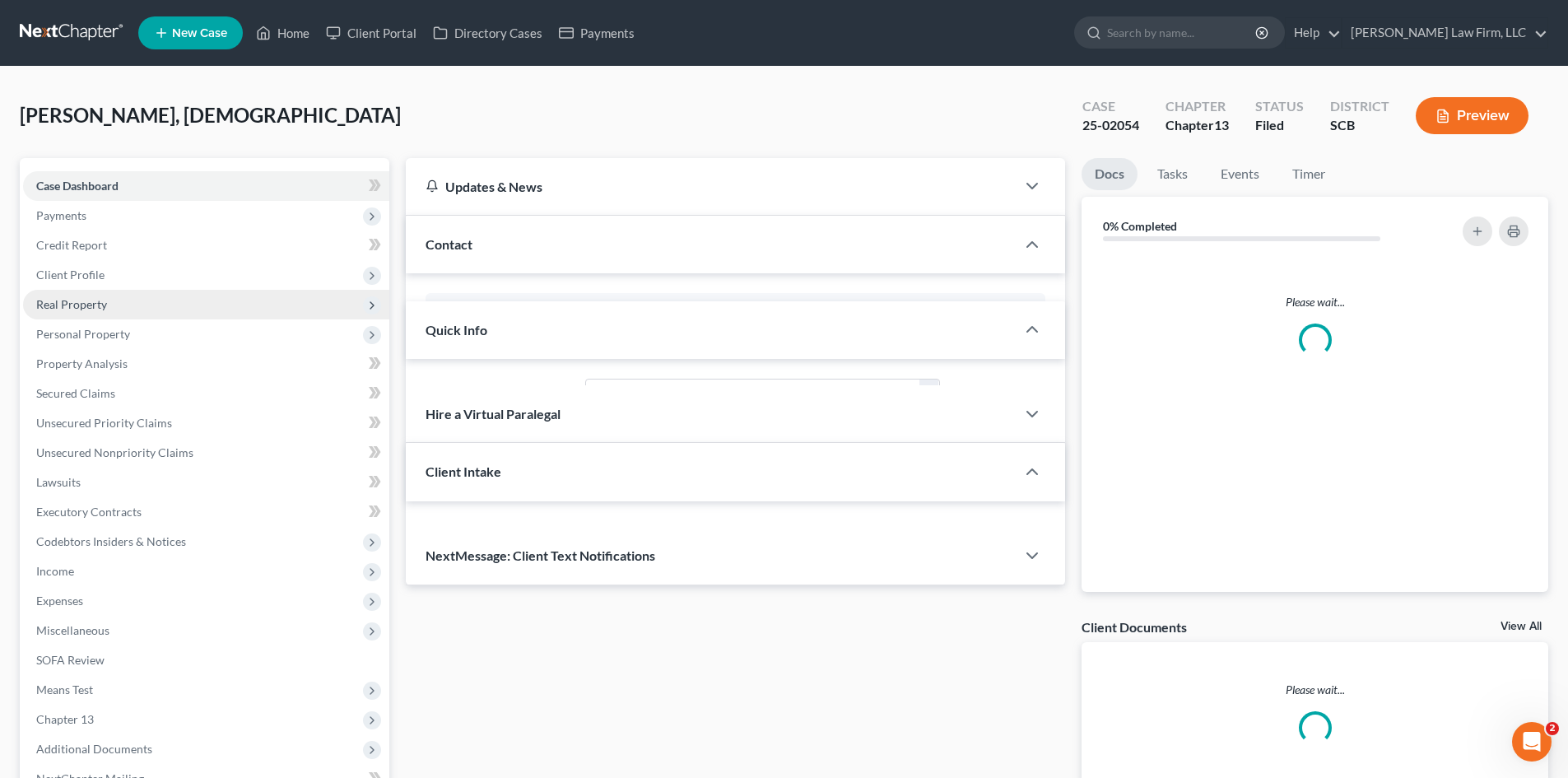
select select "1"
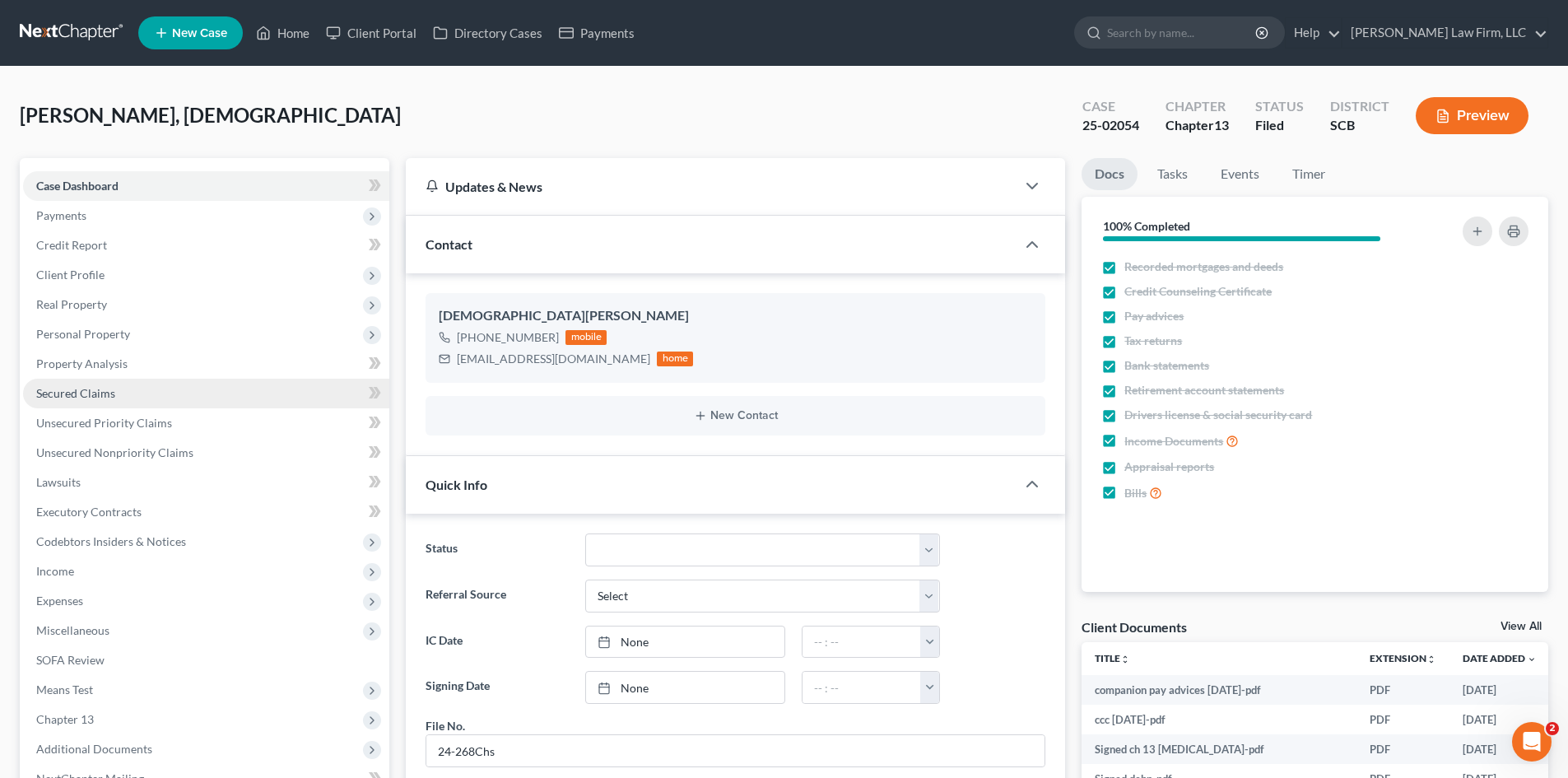
scroll to position [807, 0]
click at [72, 395] on span "Secured Claims" at bounding box center [76, 393] width 79 height 14
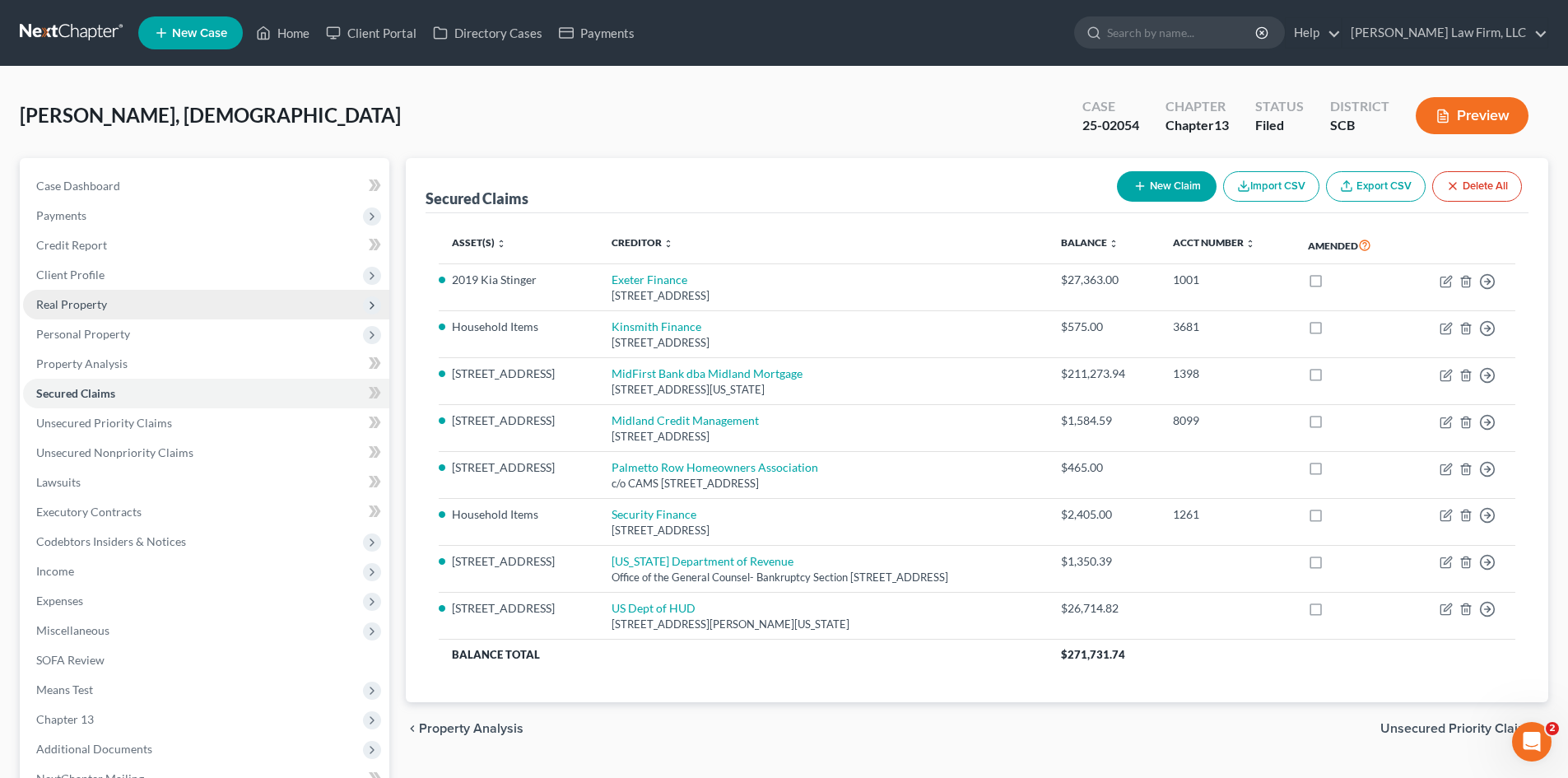
click at [70, 306] on span "Real Property" at bounding box center [71, 304] width 70 height 14
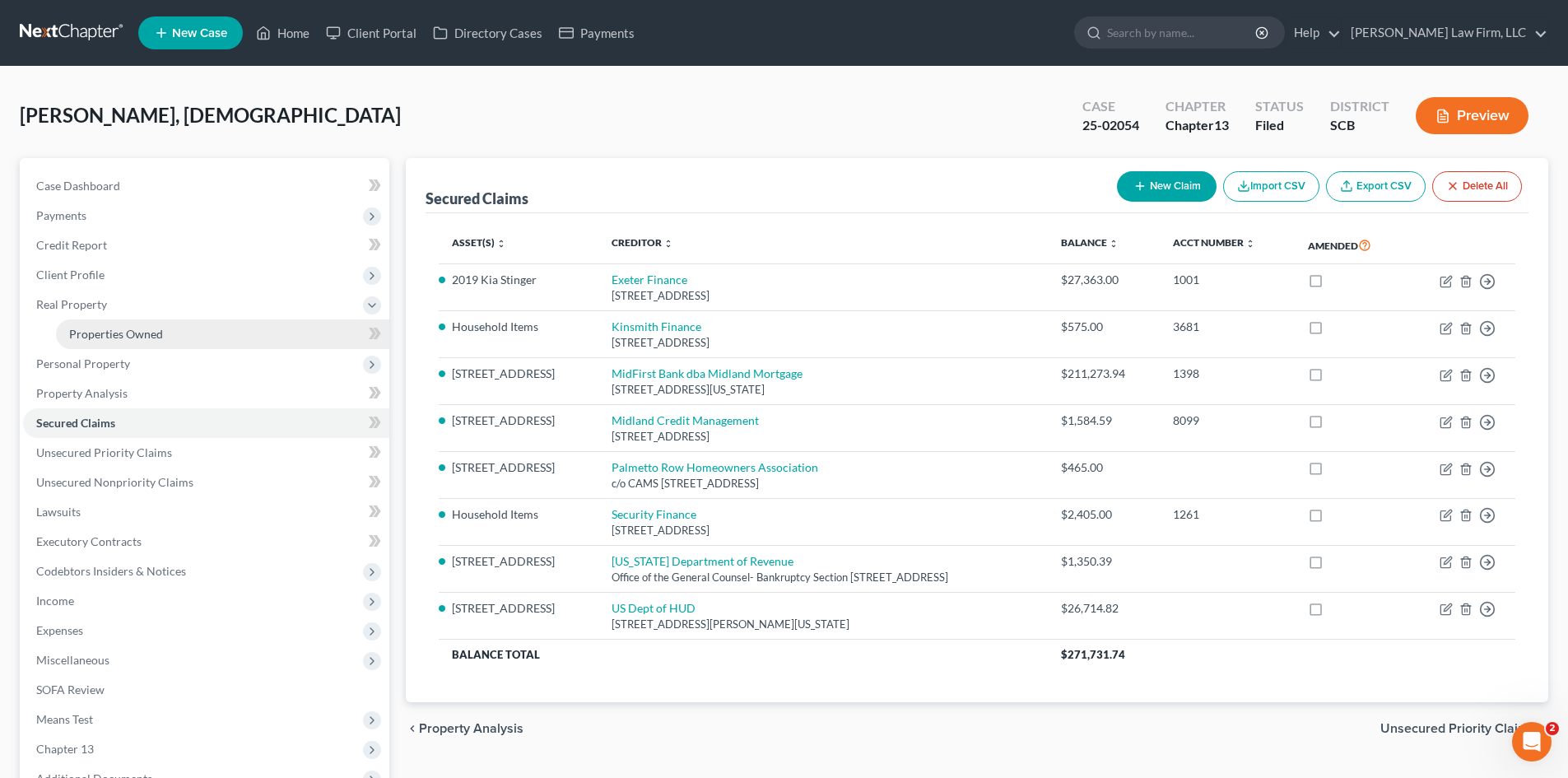
click at [78, 327] on span "Properties Owned" at bounding box center [116, 334] width 94 height 14
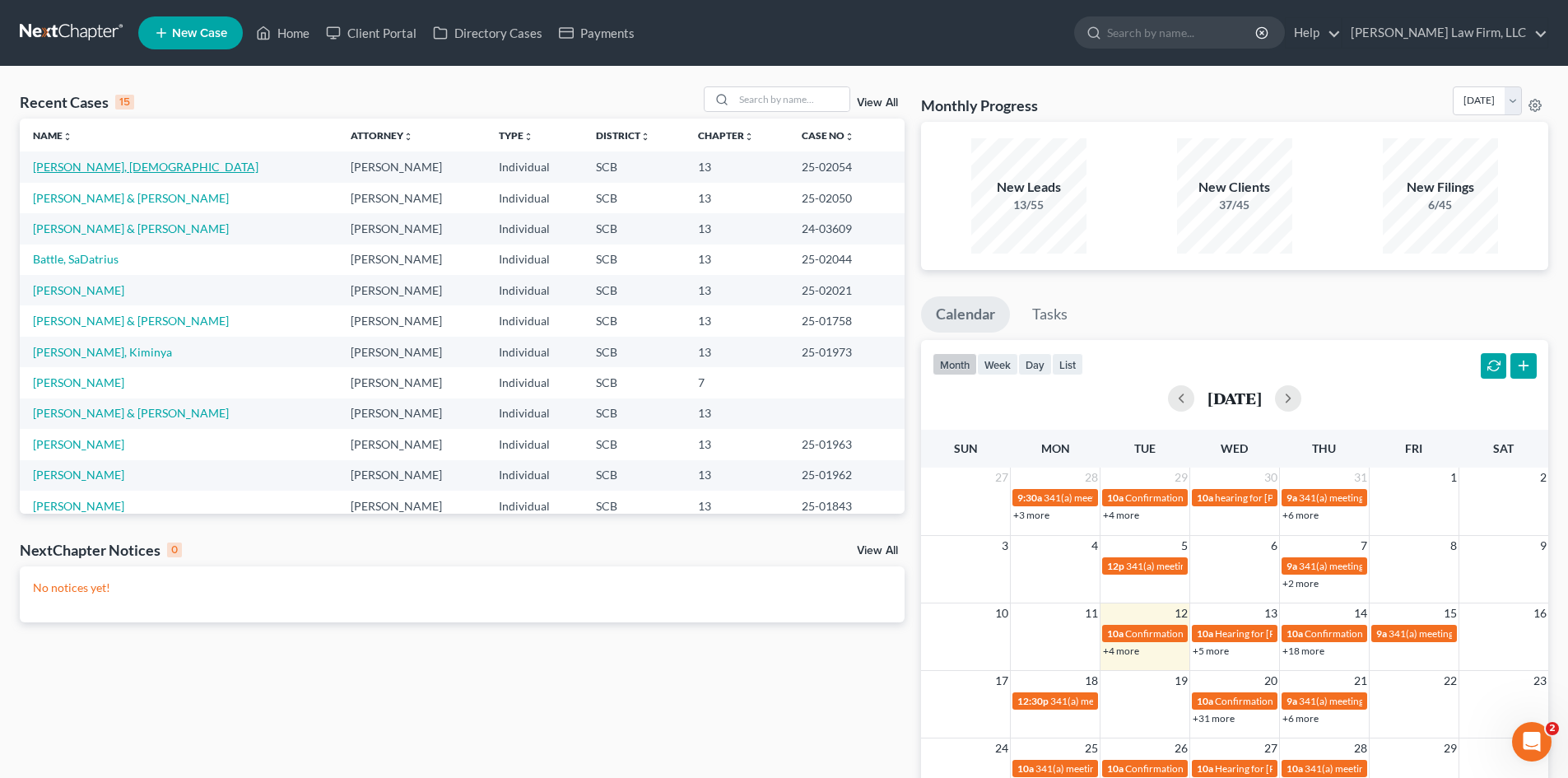
click at [99, 167] on link "Miley, Christian" at bounding box center [146, 166] width 226 height 14
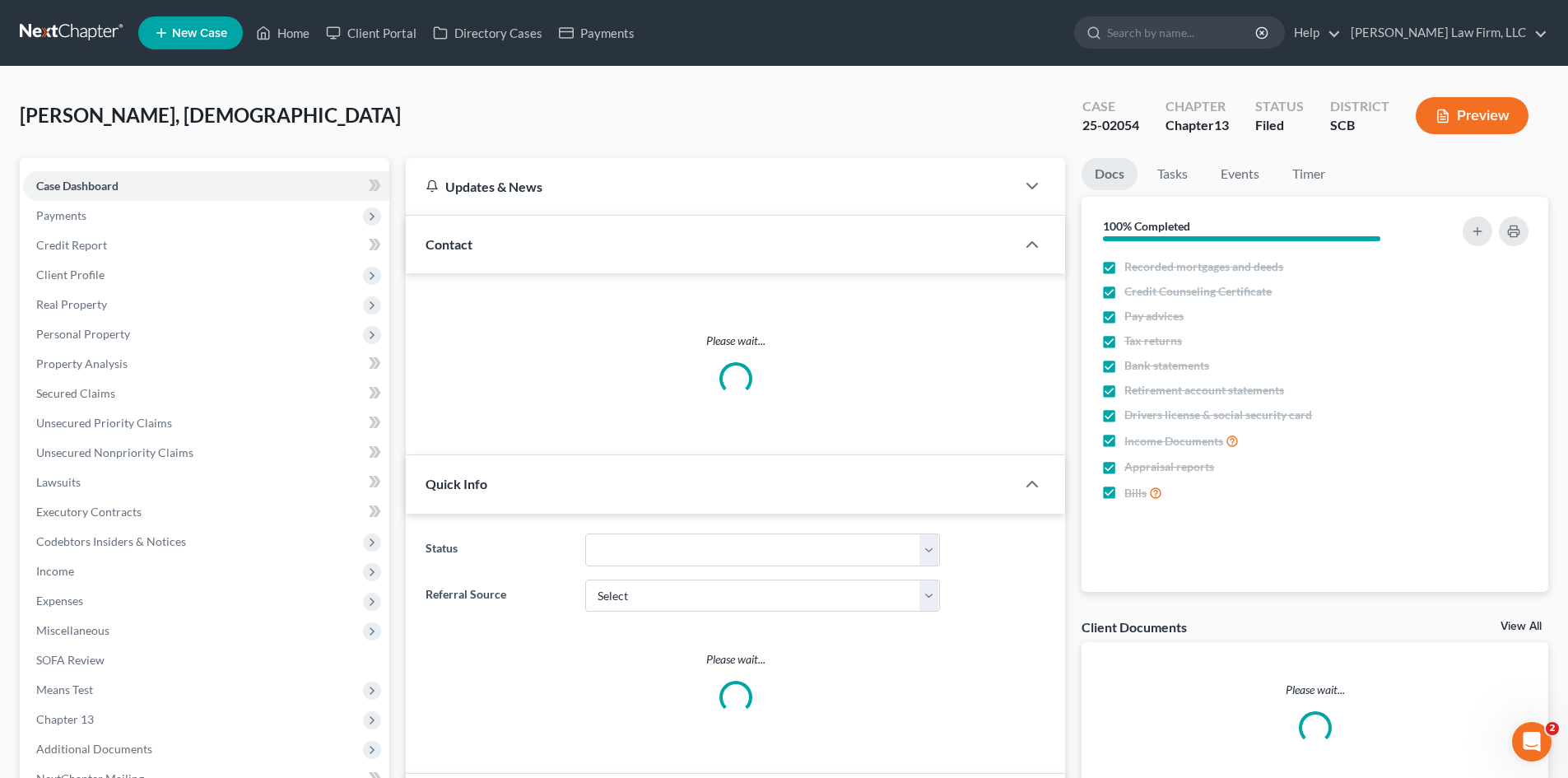
scroll to position [807, 0]
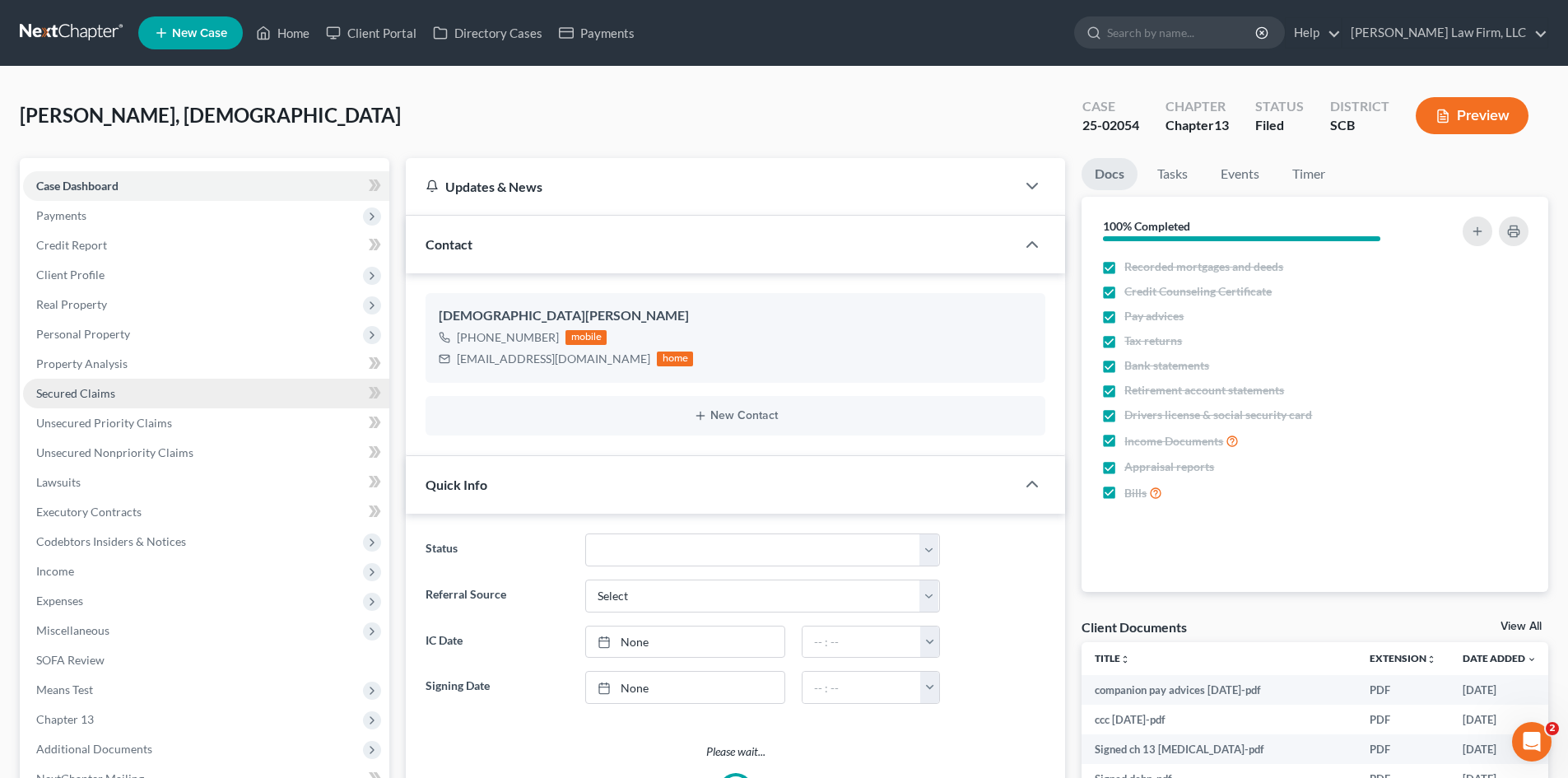
select select "1"
click at [63, 395] on span "Secured Claims" at bounding box center [76, 393] width 79 height 14
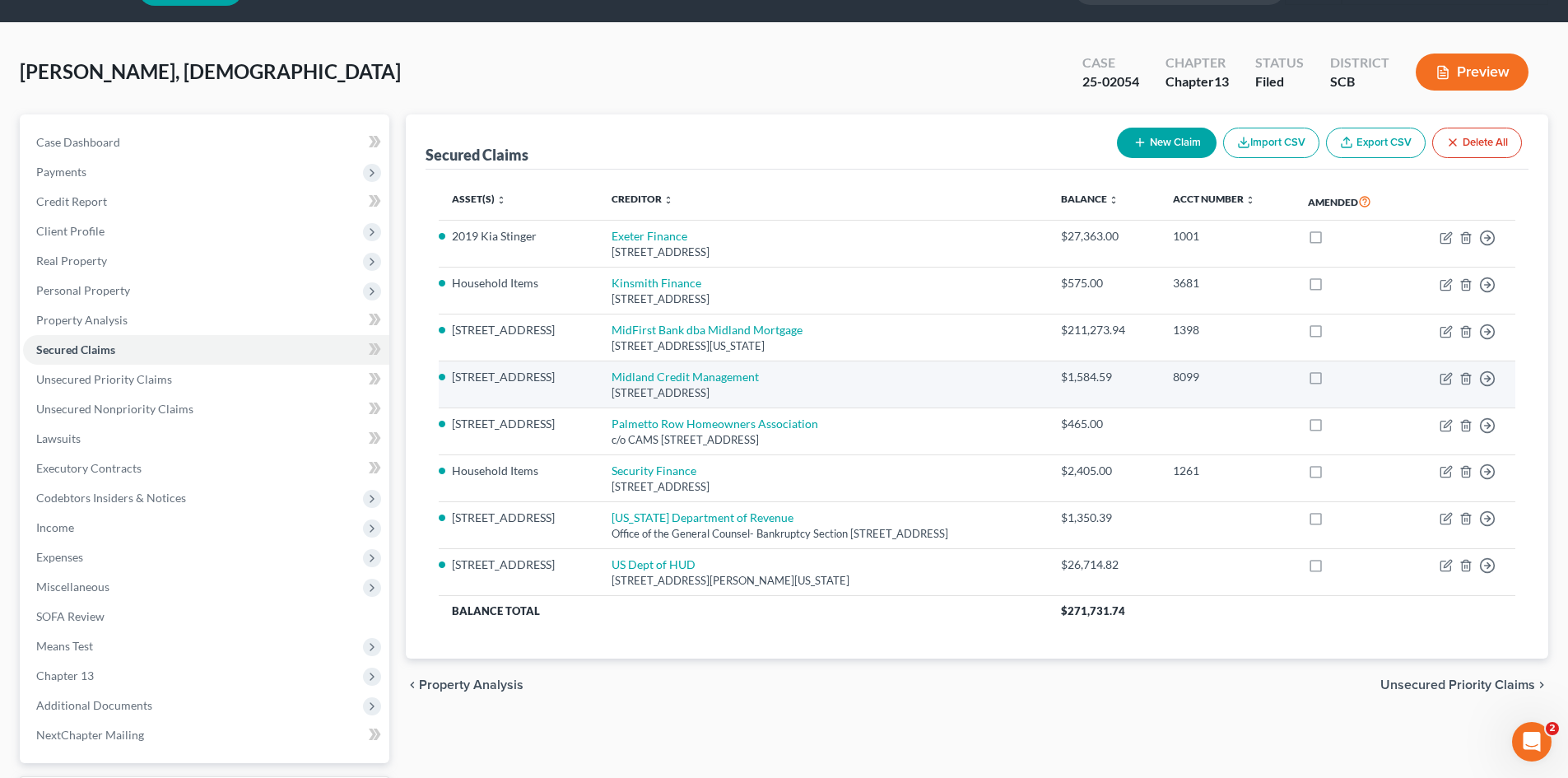
scroll to position [82, 0]
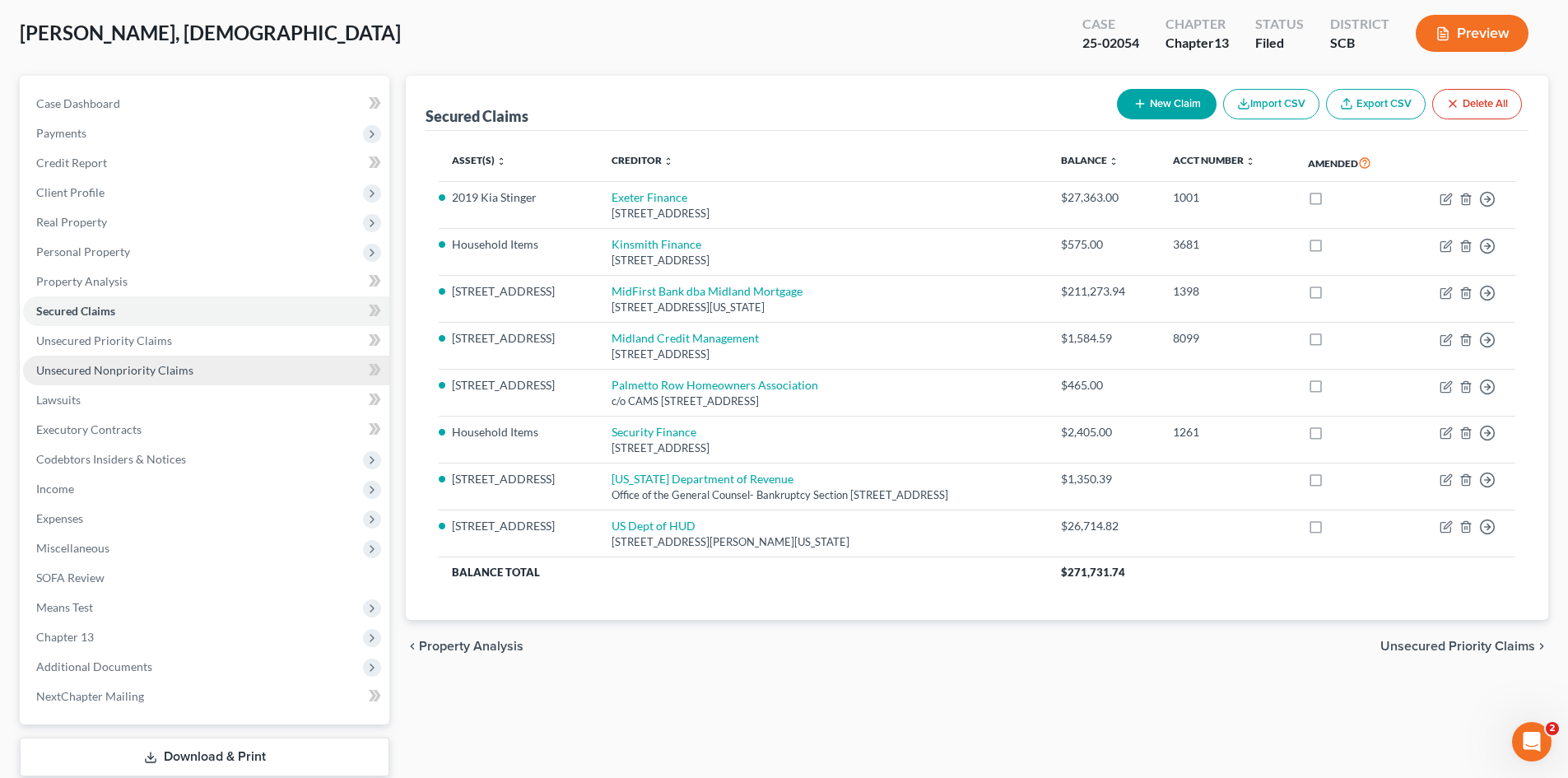
click at [138, 361] on link "Unsecured Nonpriority Claims" at bounding box center [206, 371] width 367 height 30
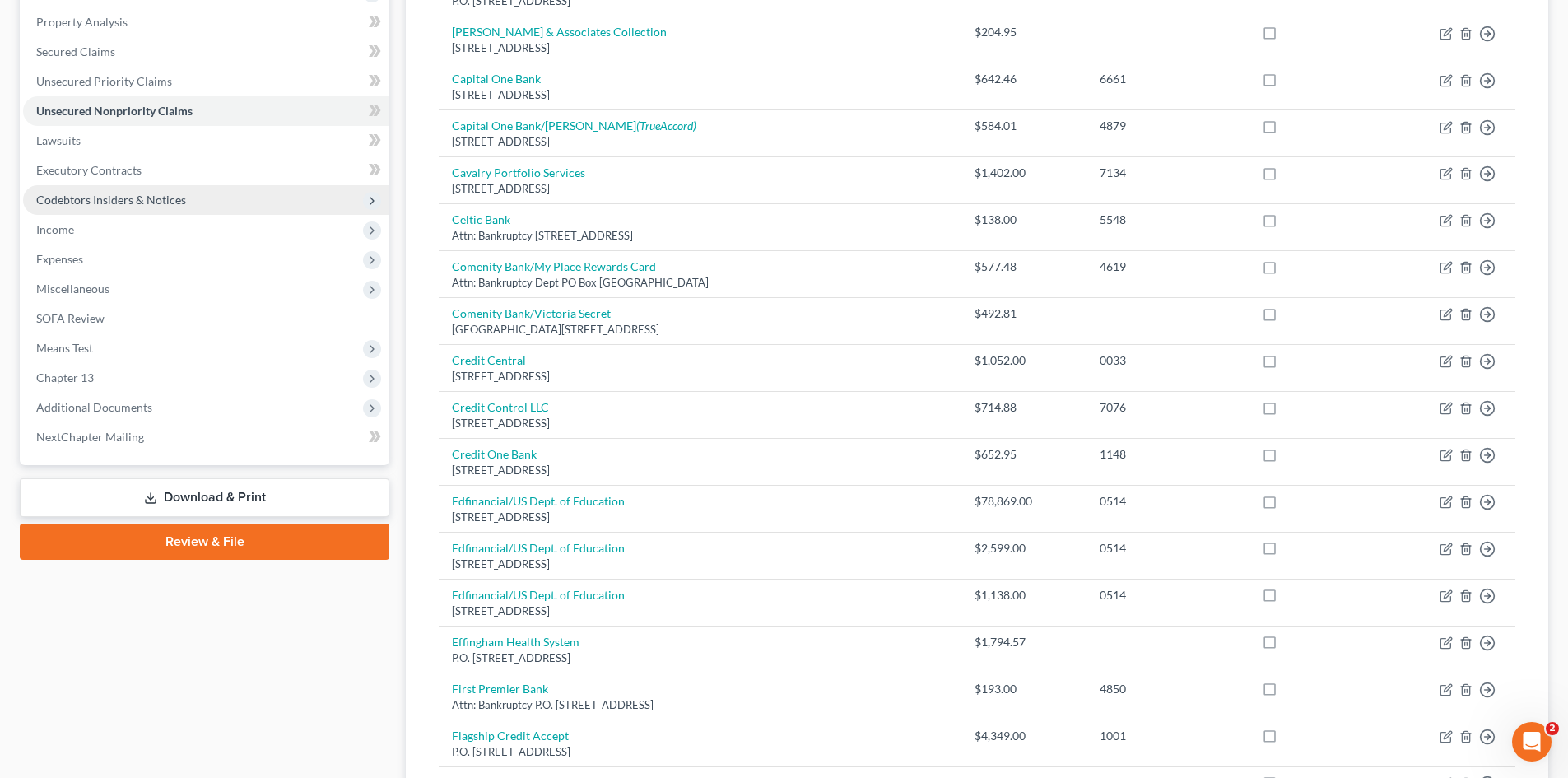
scroll to position [247, 0]
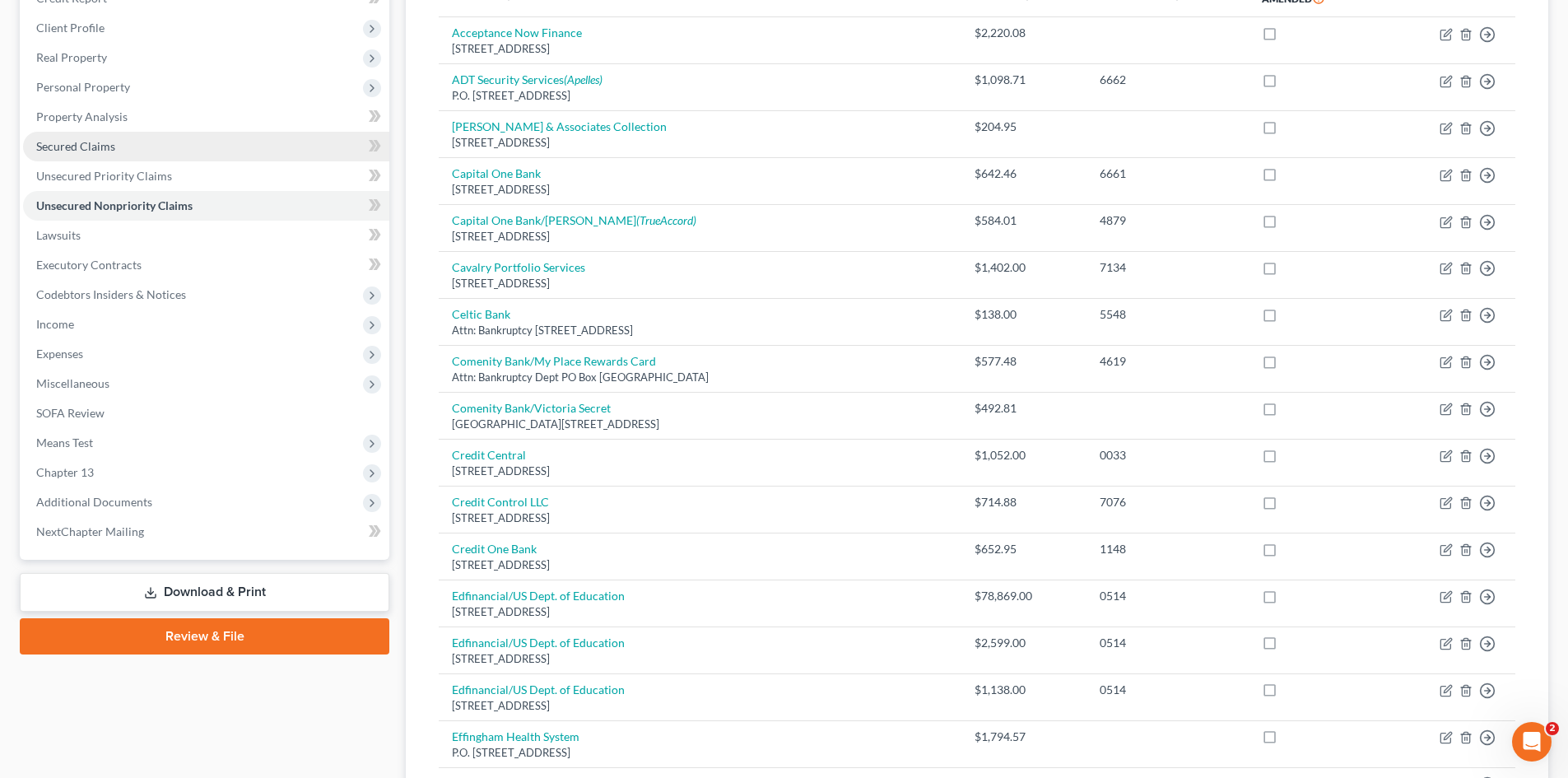
click at [83, 150] on span "Secured Claims" at bounding box center [76, 146] width 79 height 14
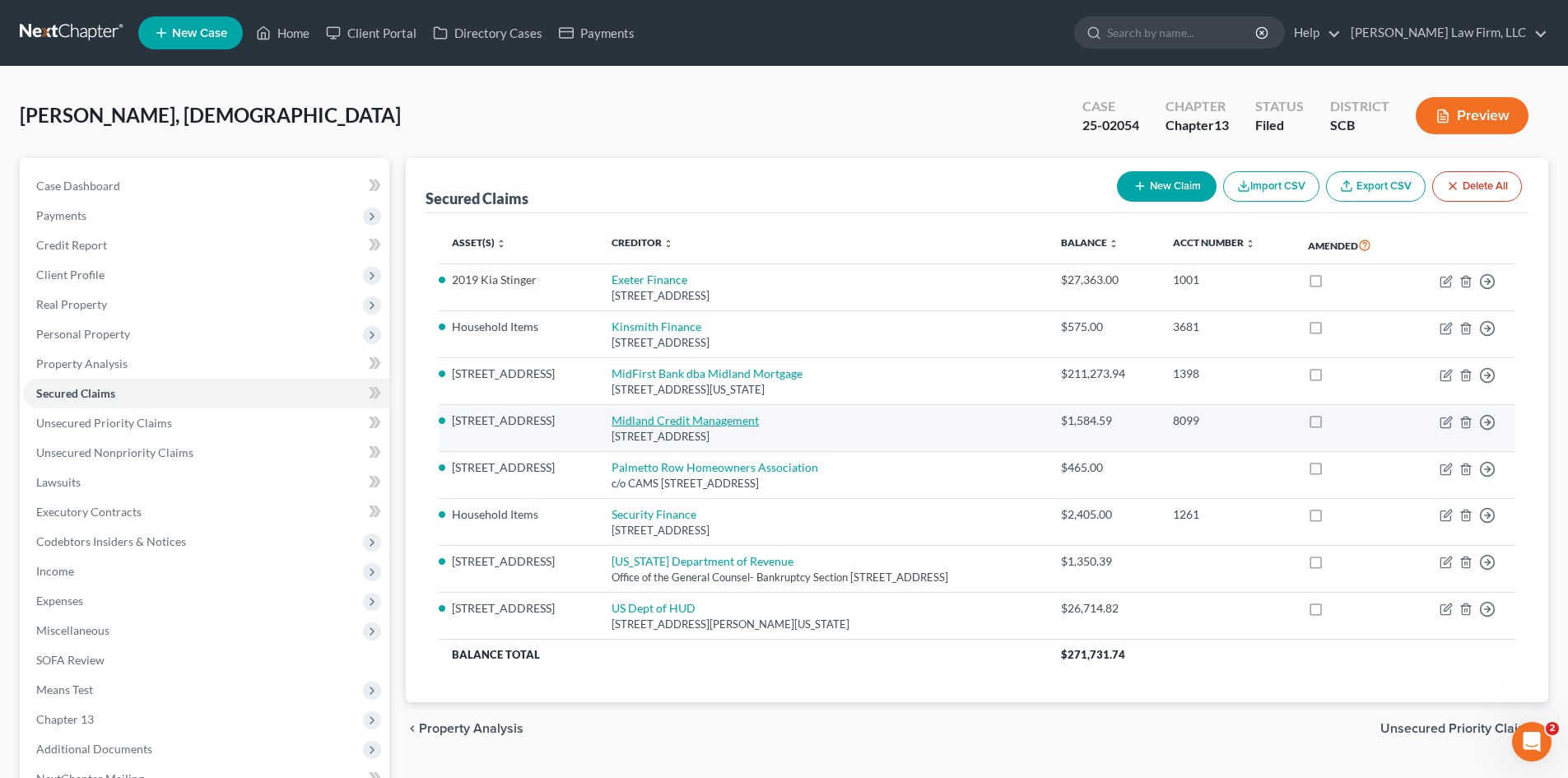
click at [674, 418] on link "Midland Credit Management" at bounding box center [685, 420] width 148 height 14
select select "4"
select select "3"
select select "0"
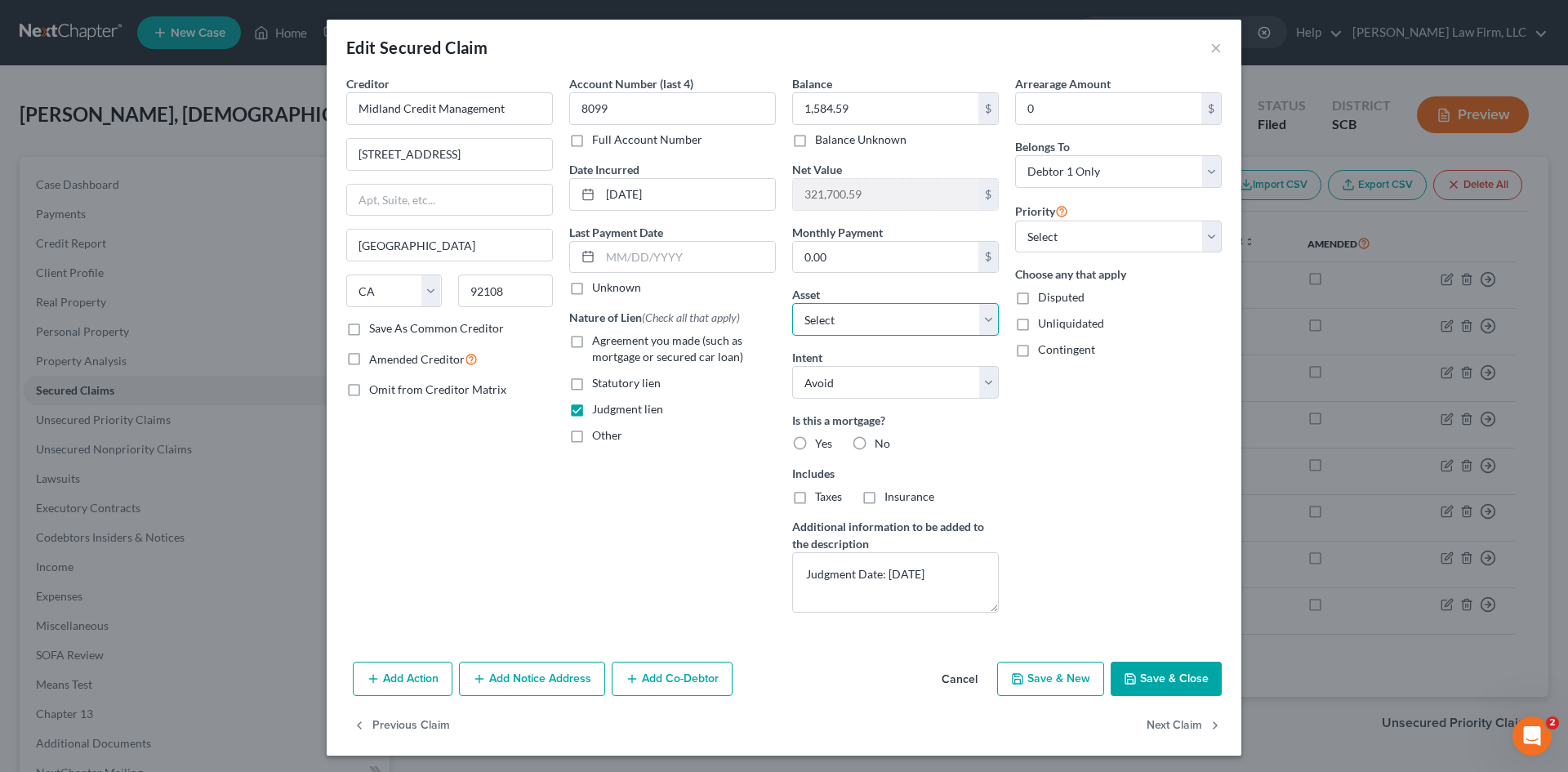
click at [927, 320] on select "Select Other Multiple Assets Jewelry - Costume Jewelry - $200.0 Electronics - 3…" at bounding box center [895, 319] width 207 height 33
drag, startPoint x: 1180, startPoint y: 725, endPoint x: 1172, endPoint y: 687, distance: 38.8
click at [1174, 691] on div "Edit Secured Claim × Creditor * Midland Credit Management 350 Camino De La Rein…" at bounding box center [783, 387] width 914 height 737
click at [1169, 680] on button "Save & Close" at bounding box center [1166, 679] width 111 height 34
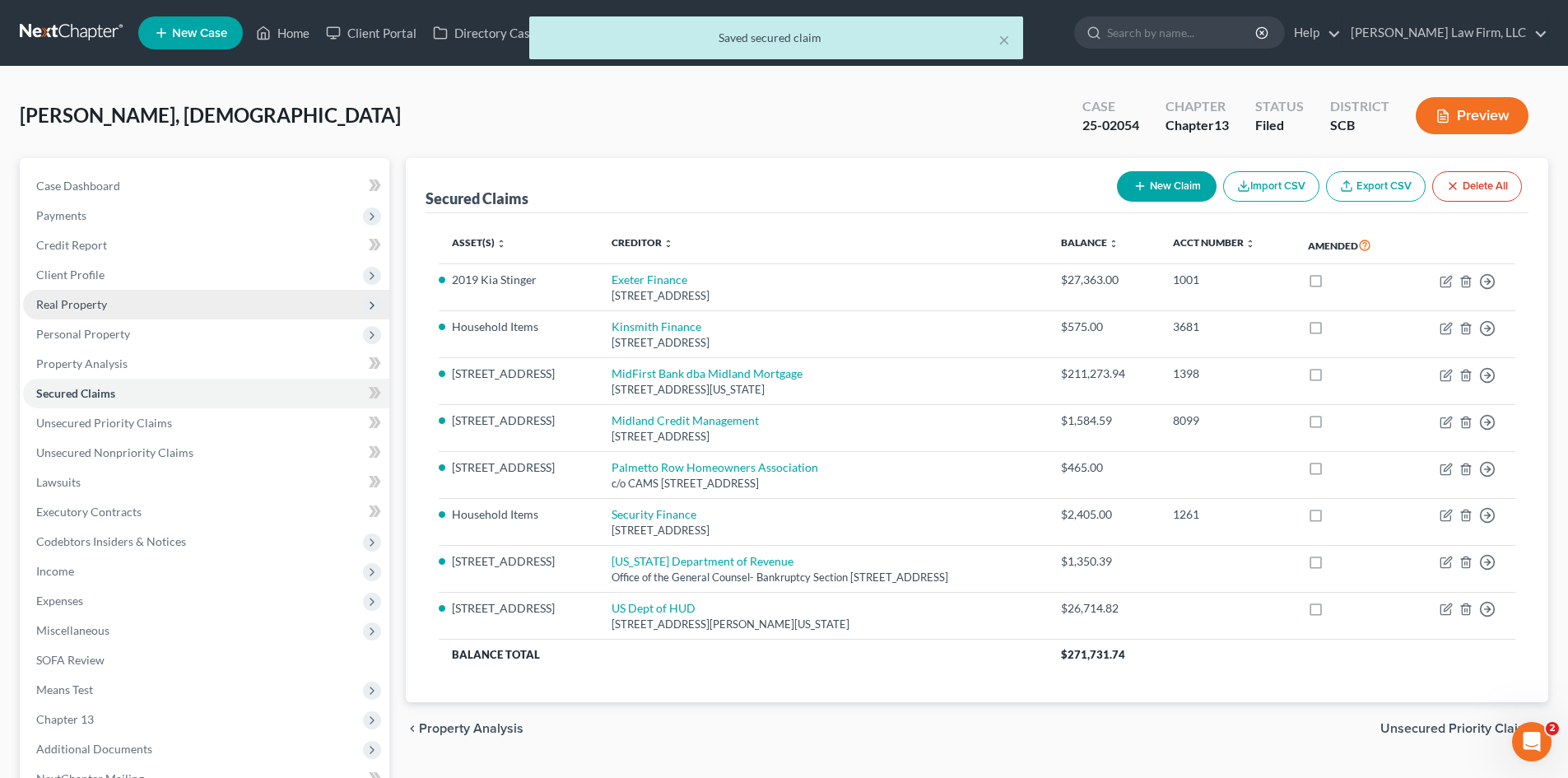
click at [73, 300] on span "Real Property" at bounding box center [71, 304] width 70 height 14
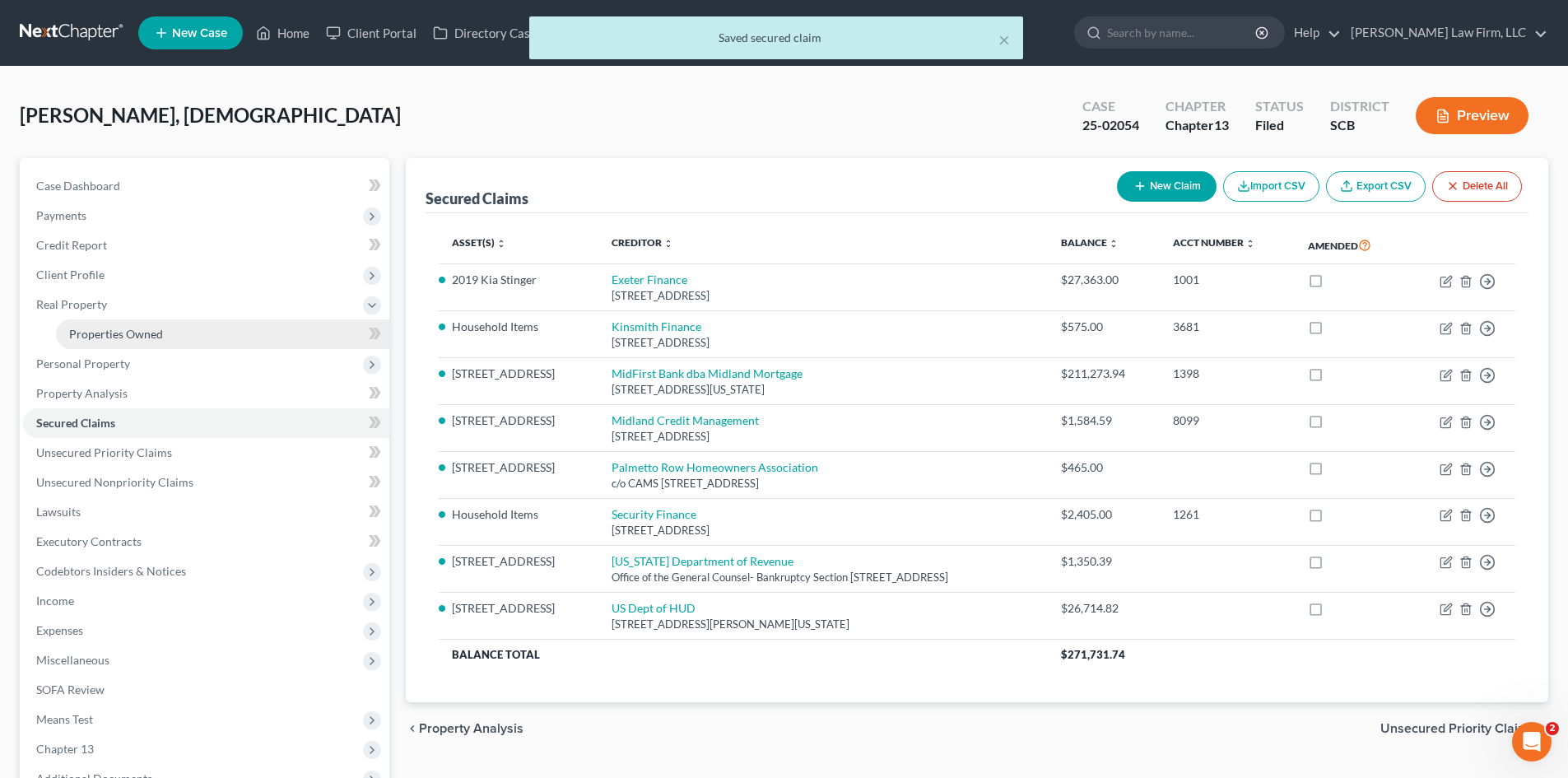
click at [86, 327] on span "Properties Owned" at bounding box center [116, 334] width 94 height 14
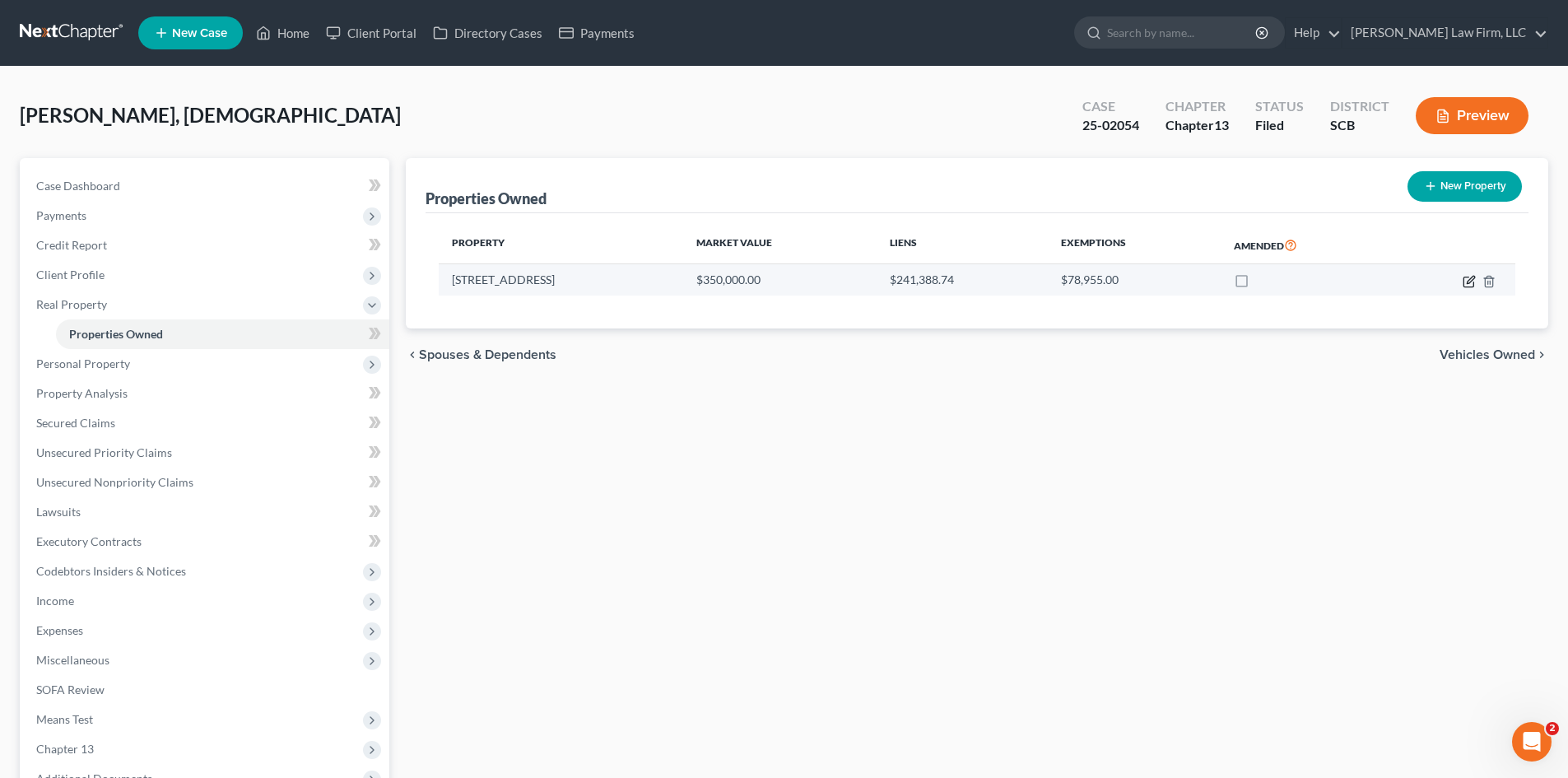
click at [1469, 287] on icon "button" at bounding box center [1469, 282] width 10 height 10
select select "42"
select select "0"
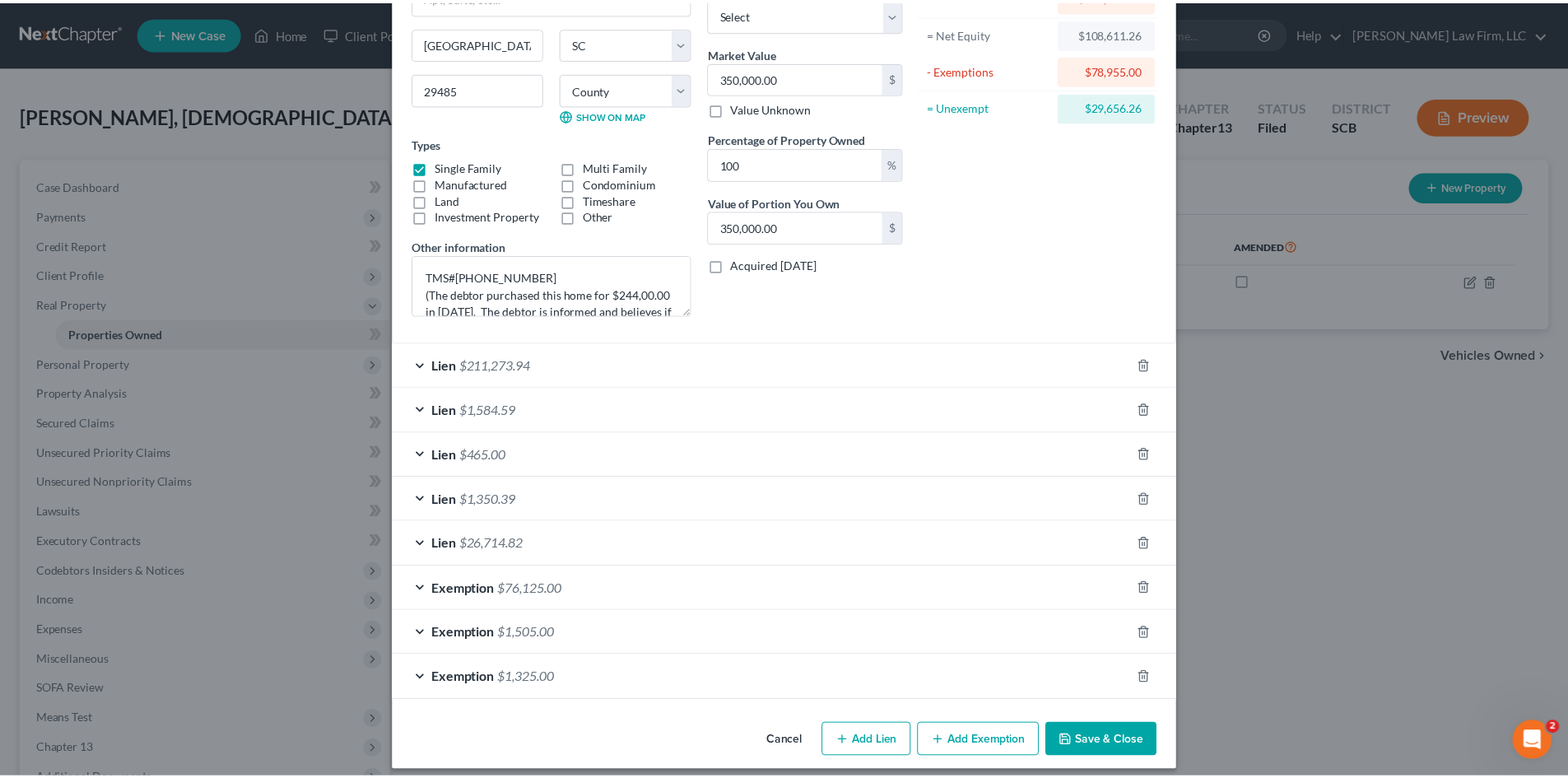
scroll to position [171, 0]
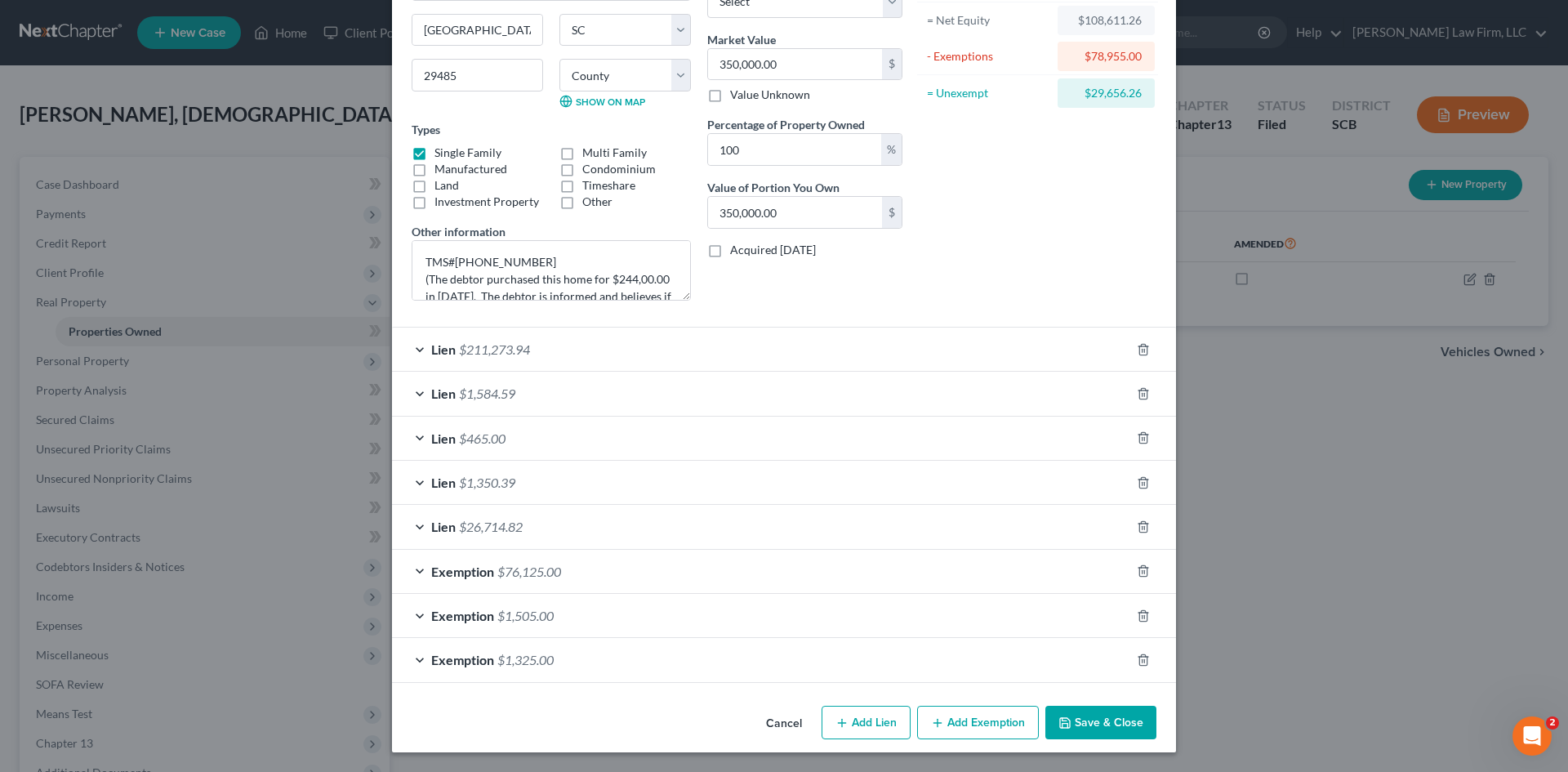
drag, startPoint x: 1119, startPoint y: 716, endPoint x: 1097, endPoint y: 714, distance: 22.1
click at [1118, 715] on button "Save & Close" at bounding box center [1101, 723] width 111 height 34
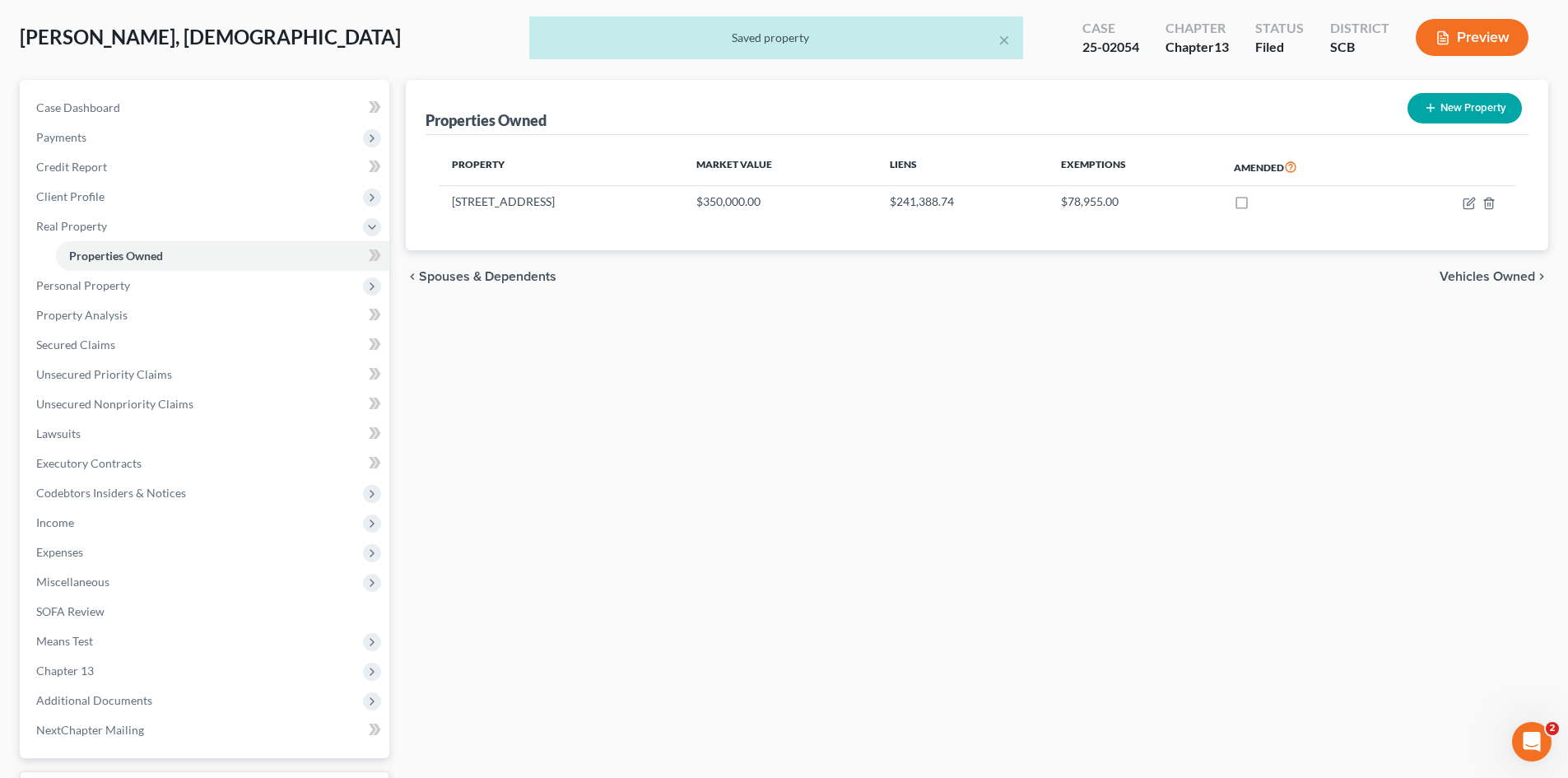
scroll to position [215, 0]
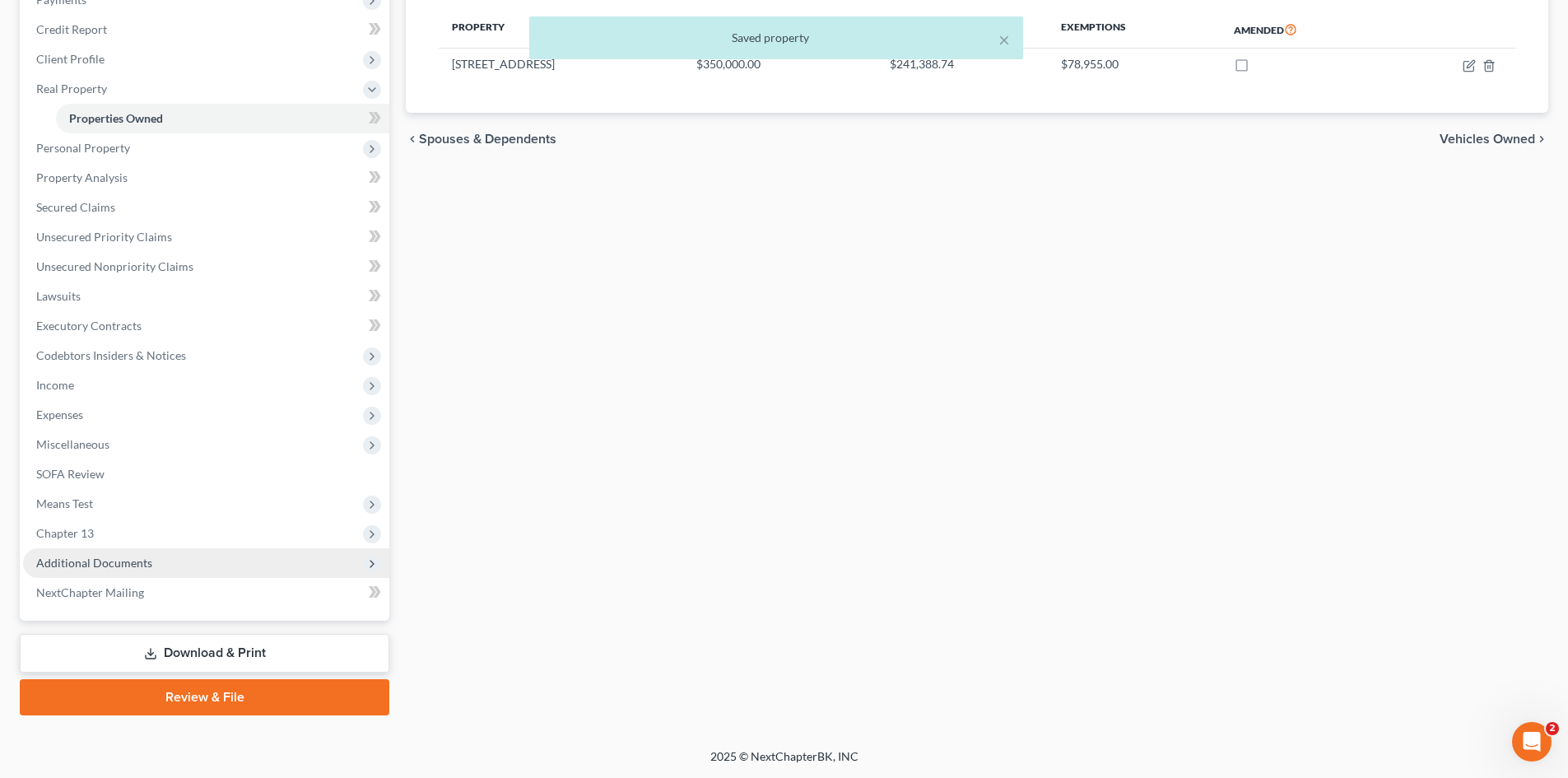
click at [76, 568] on span "Additional Documents" at bounding box center [95, 563] width 116 height 14
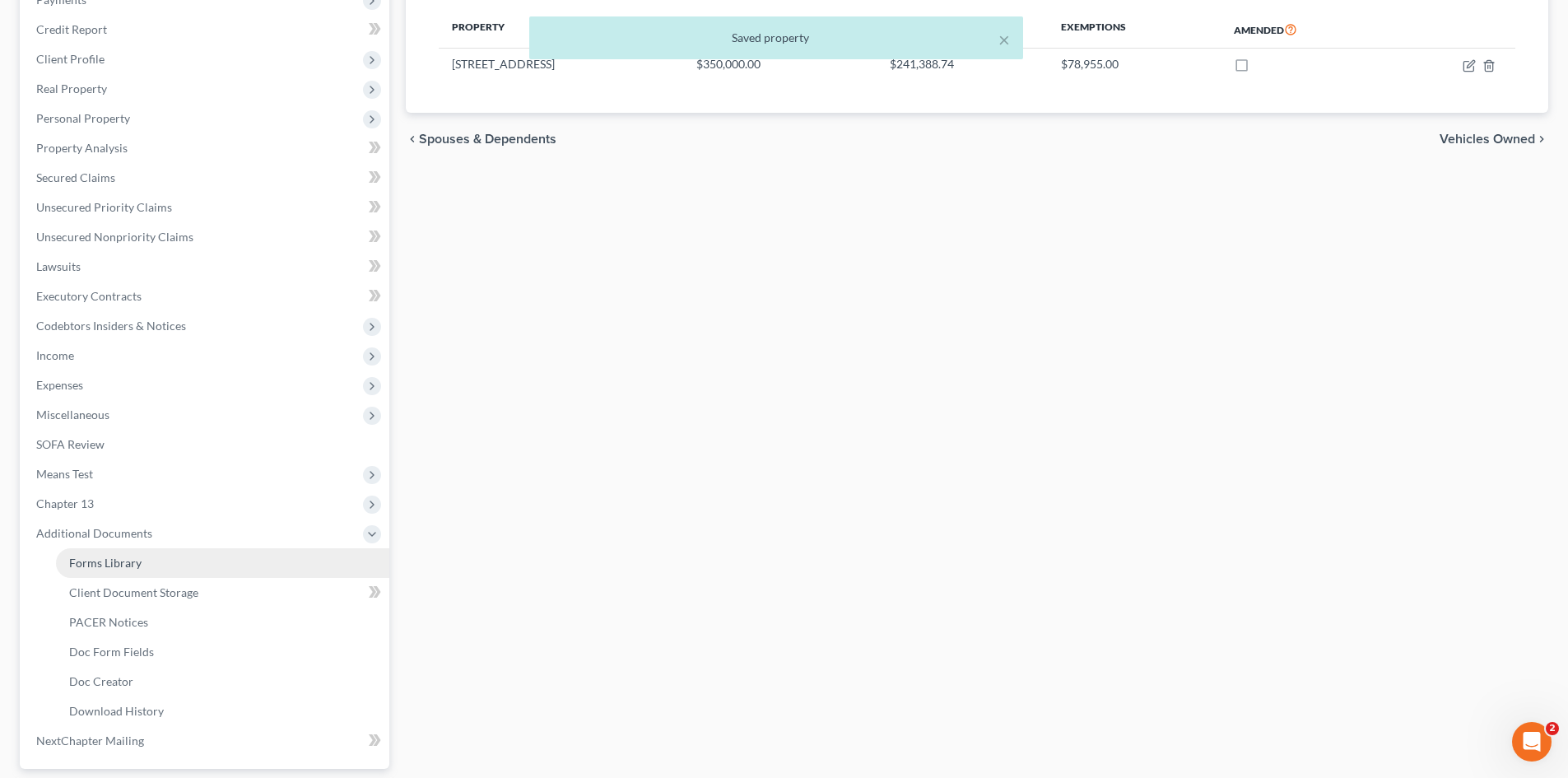
click at [93, 564] on span "Forms Library" at bounding box center [105, 563] width 72 height 14
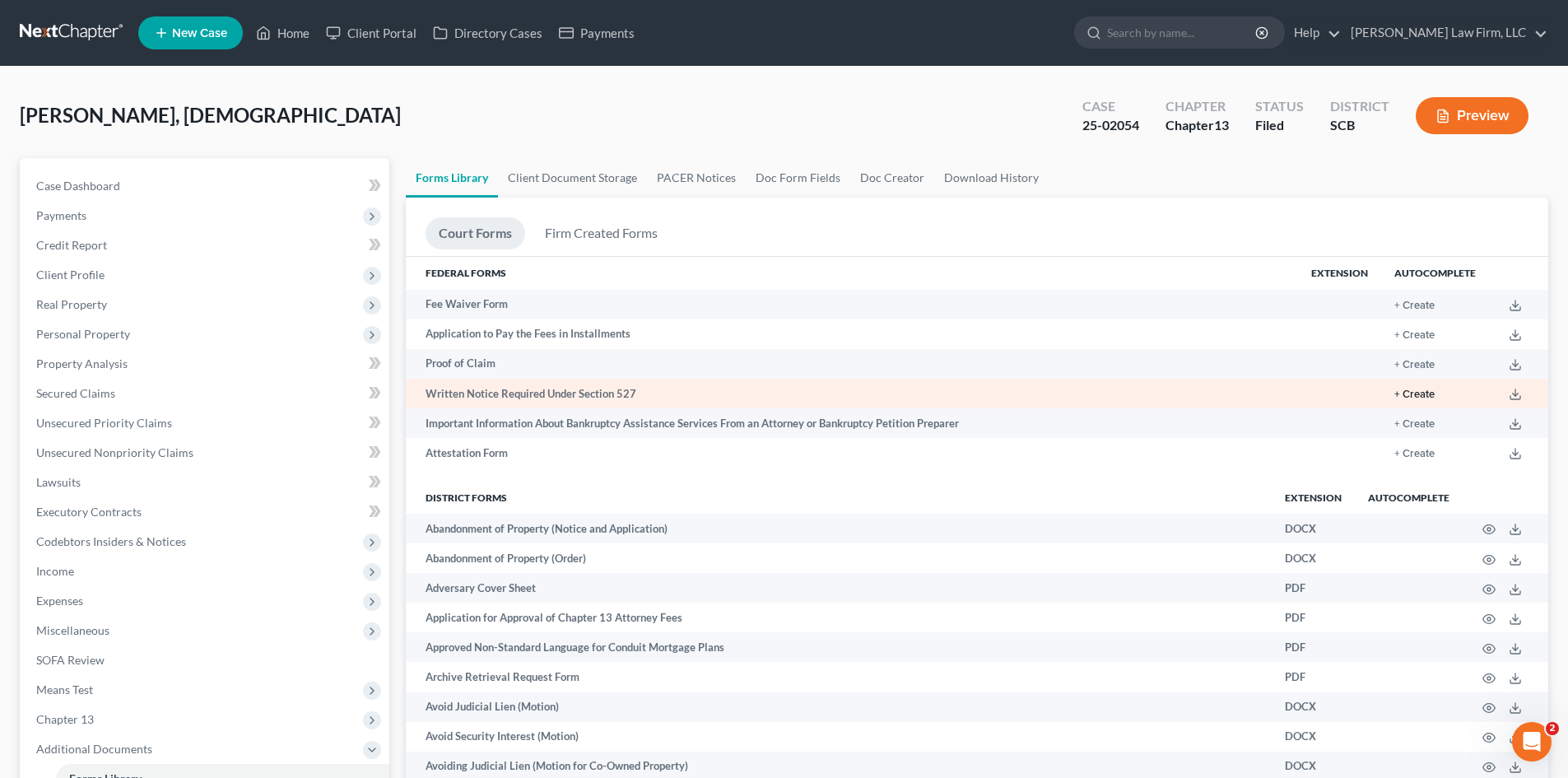
click at [1428, 390] on button "+ Create" at bounding box center [1415, 394] width 41 height 11
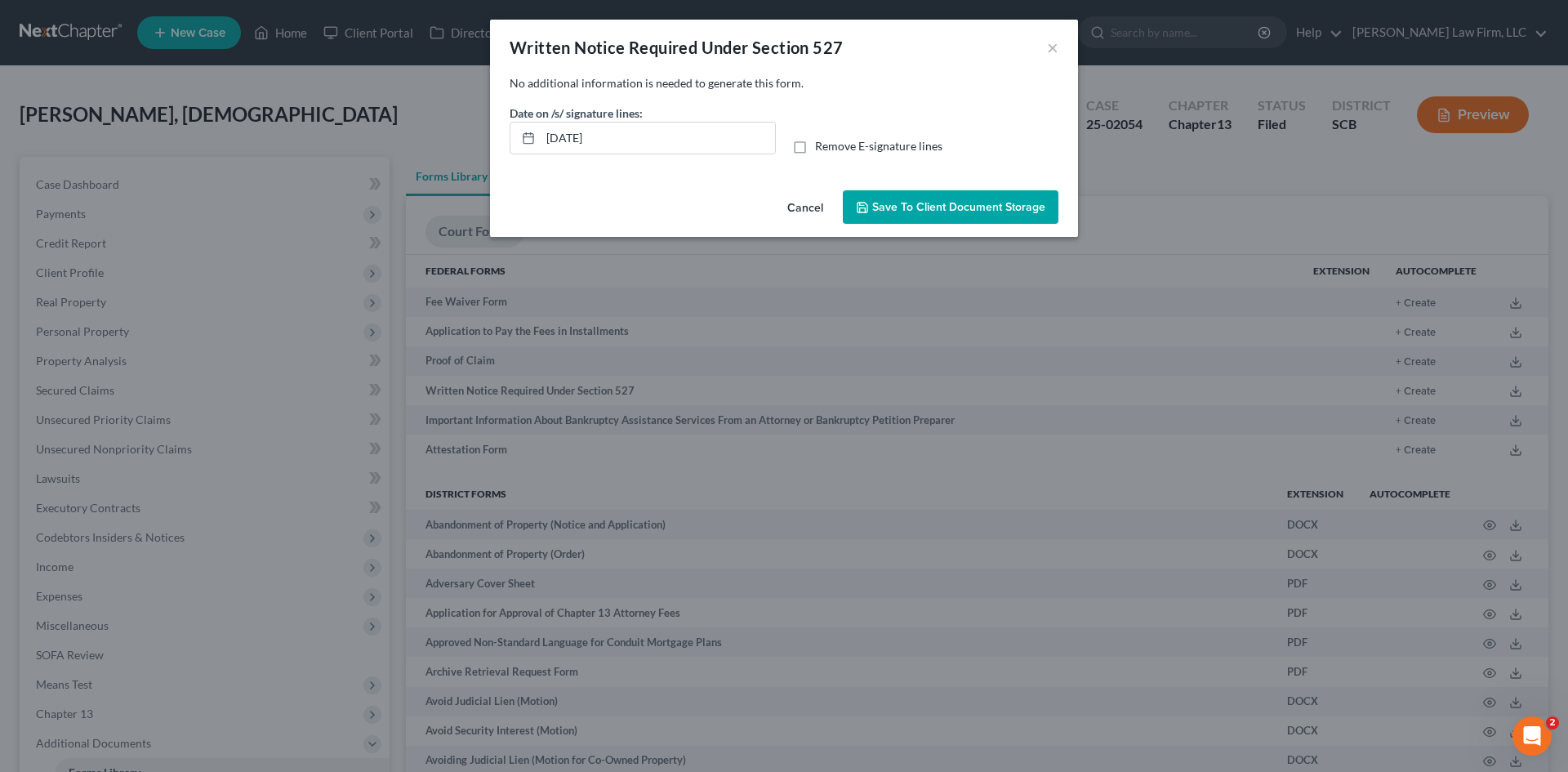
click at [792, 203] on button "Cancel" at bounding box center [805, 208] width 62 height 33
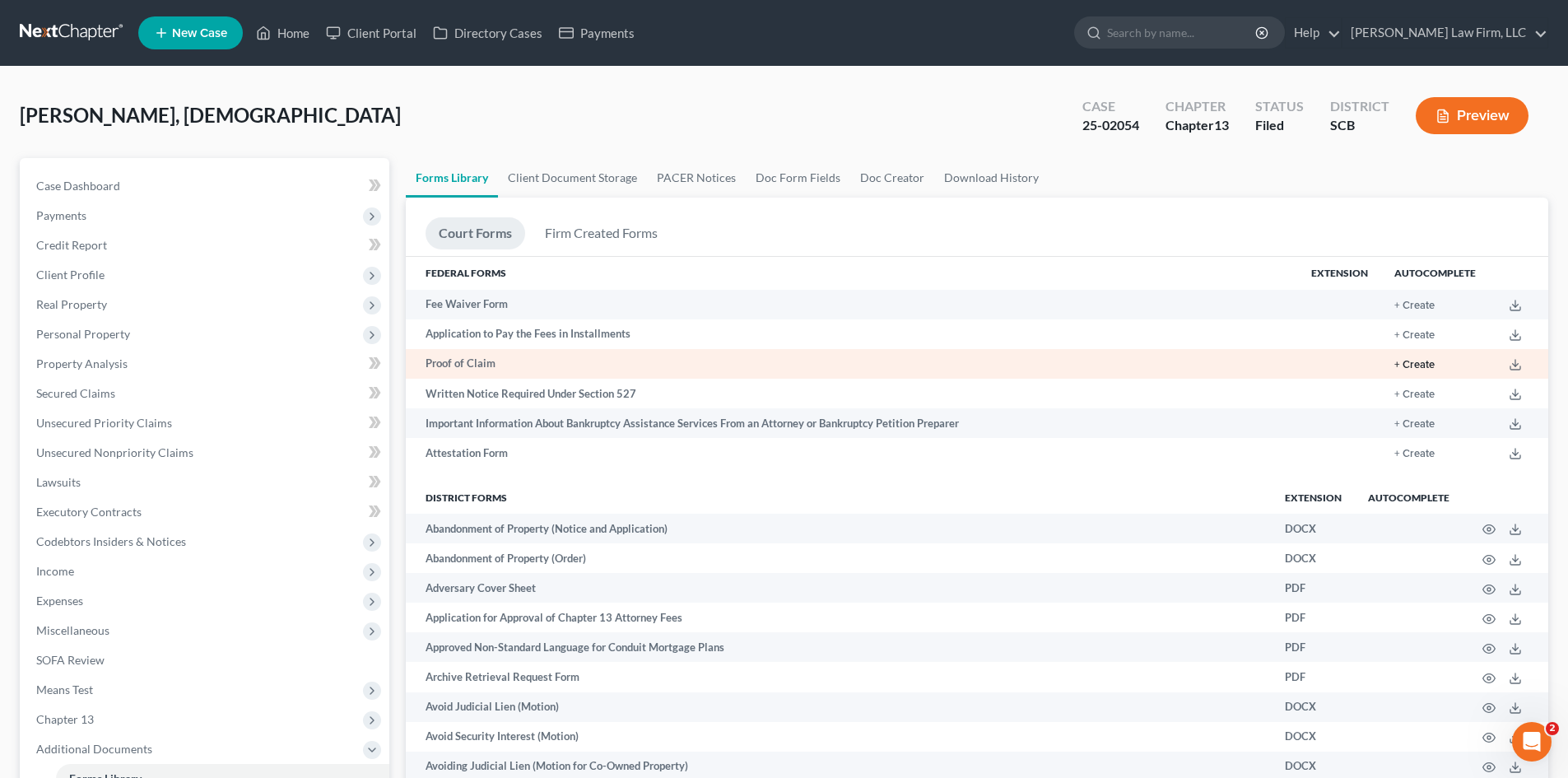
click at [1416, 367] on button "+ Create" at bounding box center [1415, 365] width 41 height 11
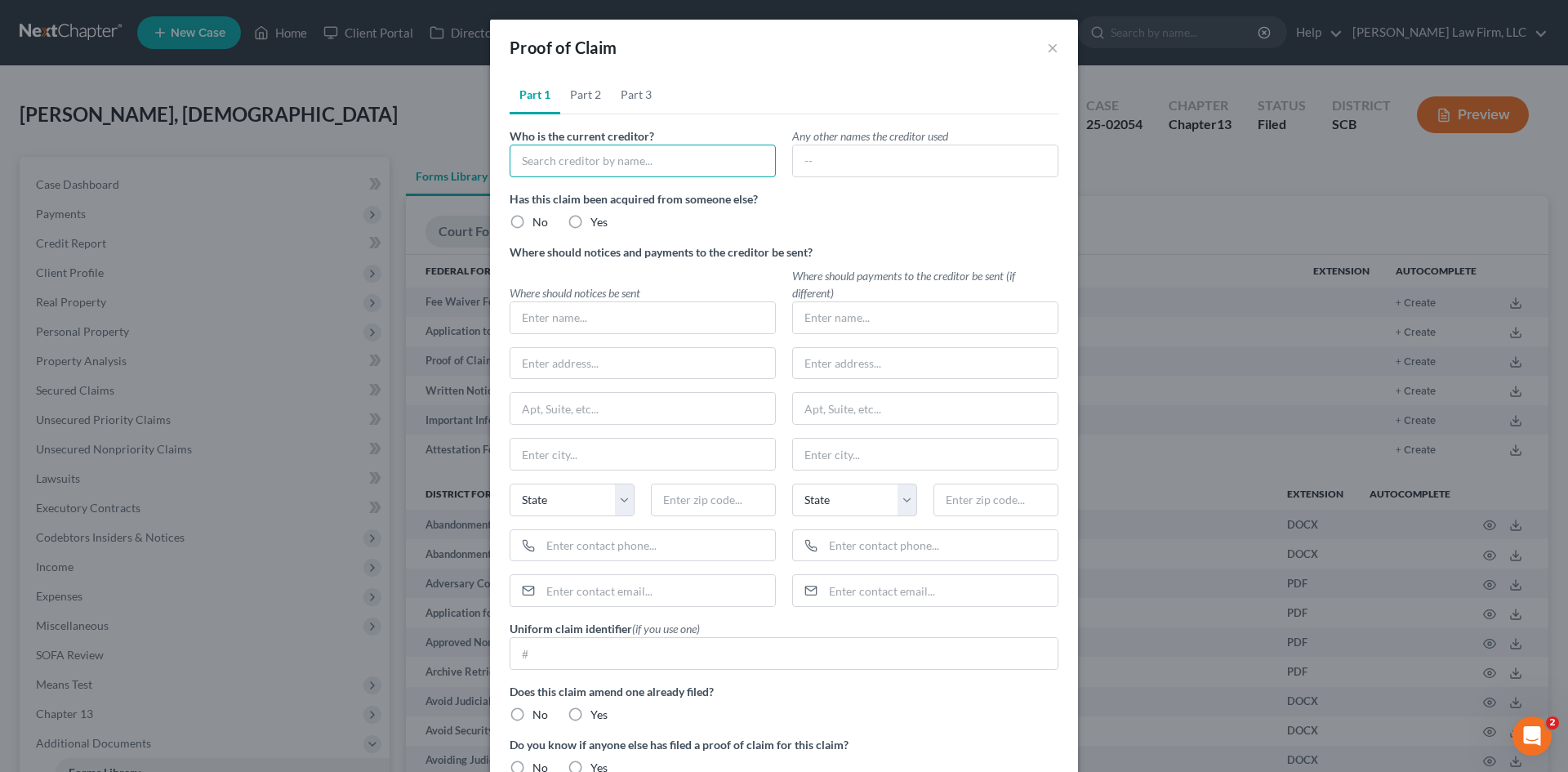
click at [665, 174] on input "text" at bounding box center [642, 161] width 266 height 33
click at [633, 215] on div "Midland Credit Management" at bounding box center [617, 214] width 190 height 16
type input "Midland Credit Management"
type input "350 Camino De La Reina, Suite 100"
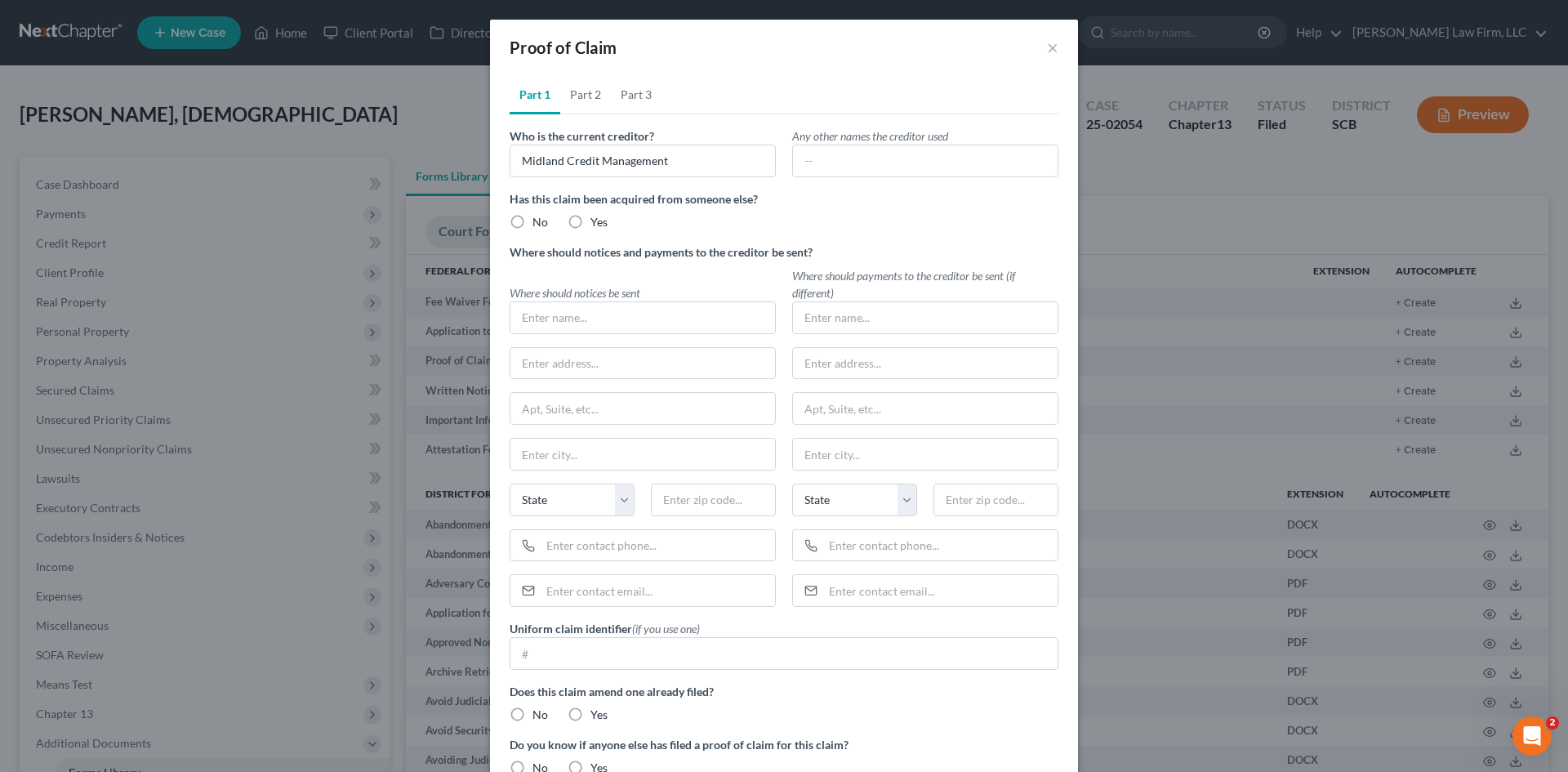
type input "San Diego"
select select "4"
type input "92108"
click at [586, 102] on link "Part 2" at bounding box center [585, 94] width 51 height 39
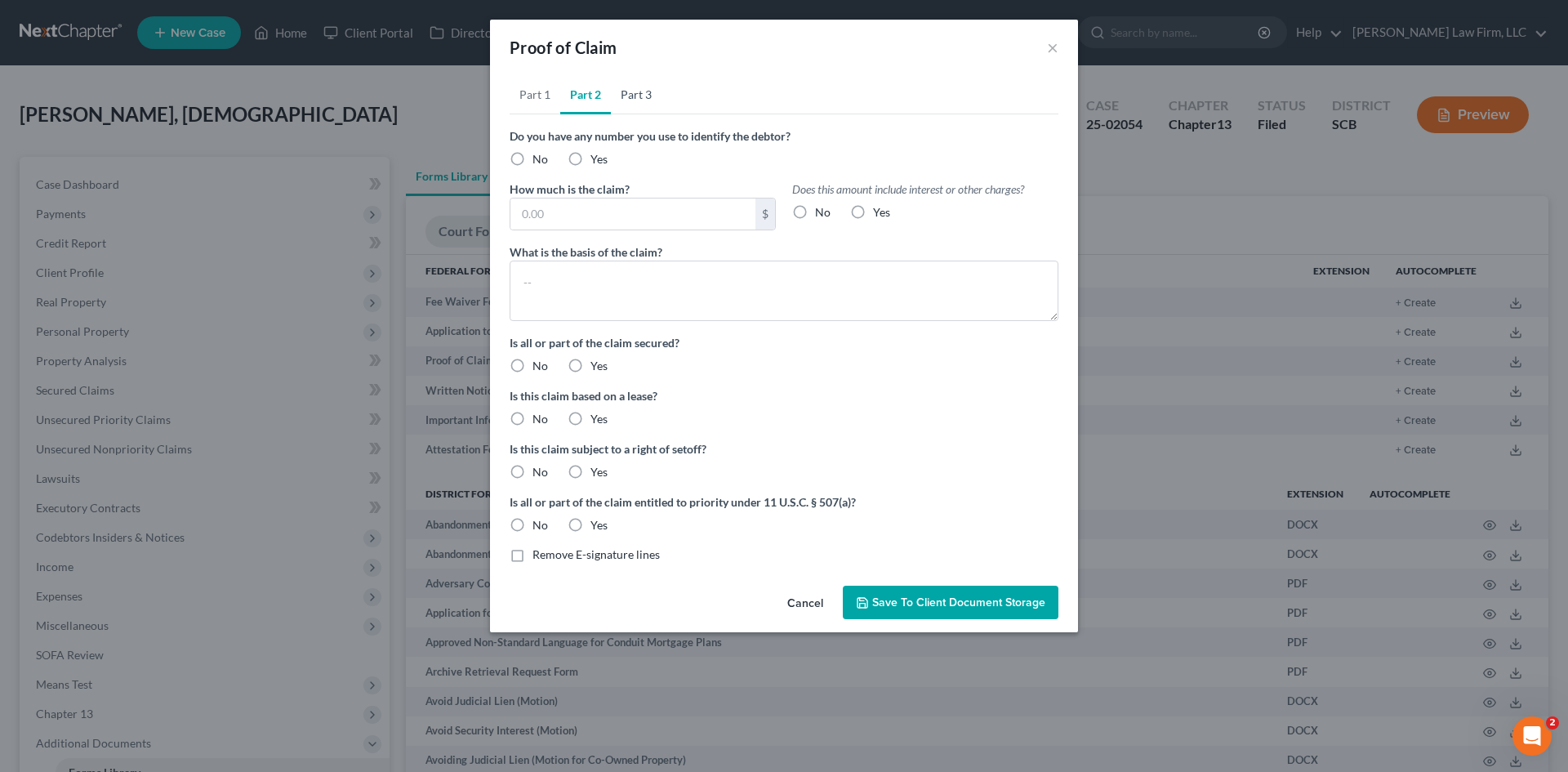
click at [631, 100] on link "Part 3" at bounding box center [636, 94] width 51 height 39
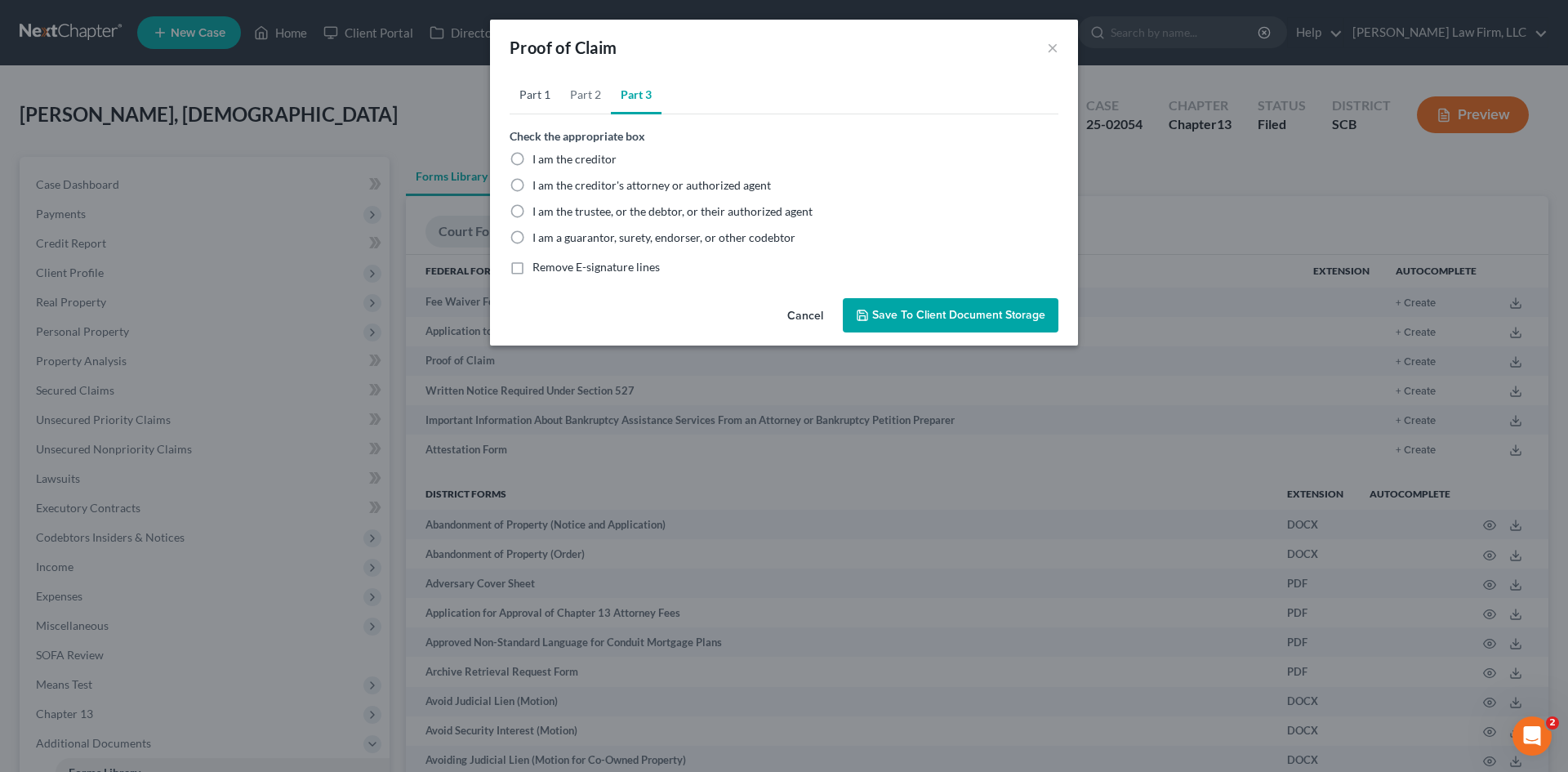
click at [531, 102] on link "Part 1" at bounding box center [534, 94] width 51 height 39
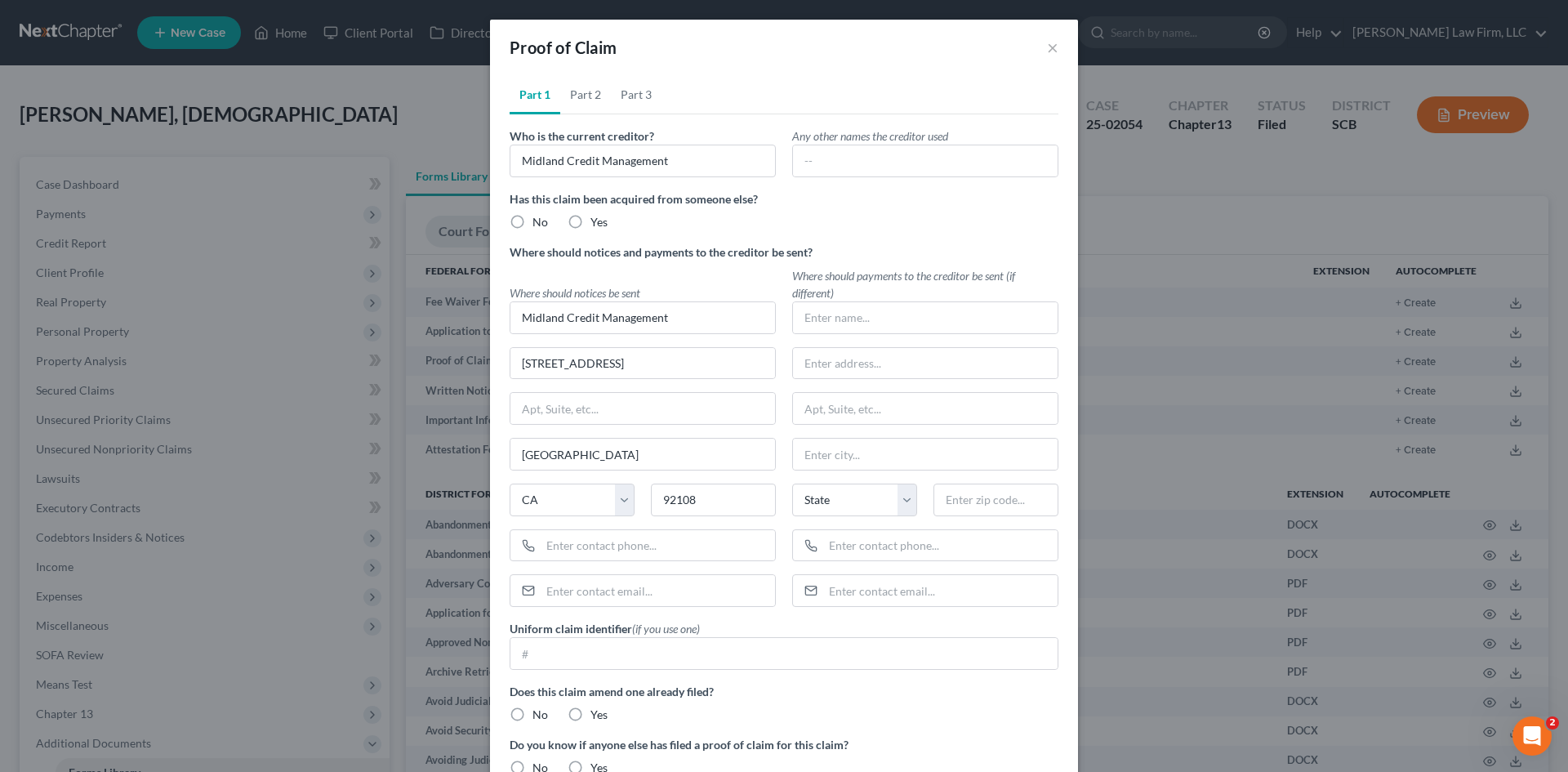
click at [532, 224] on label "No" at bounding box center [540, 221] width 15 height 16
click at [539, 224] on input "No" at bounding box center [544, 218] width 11 height 11
radio input "true"
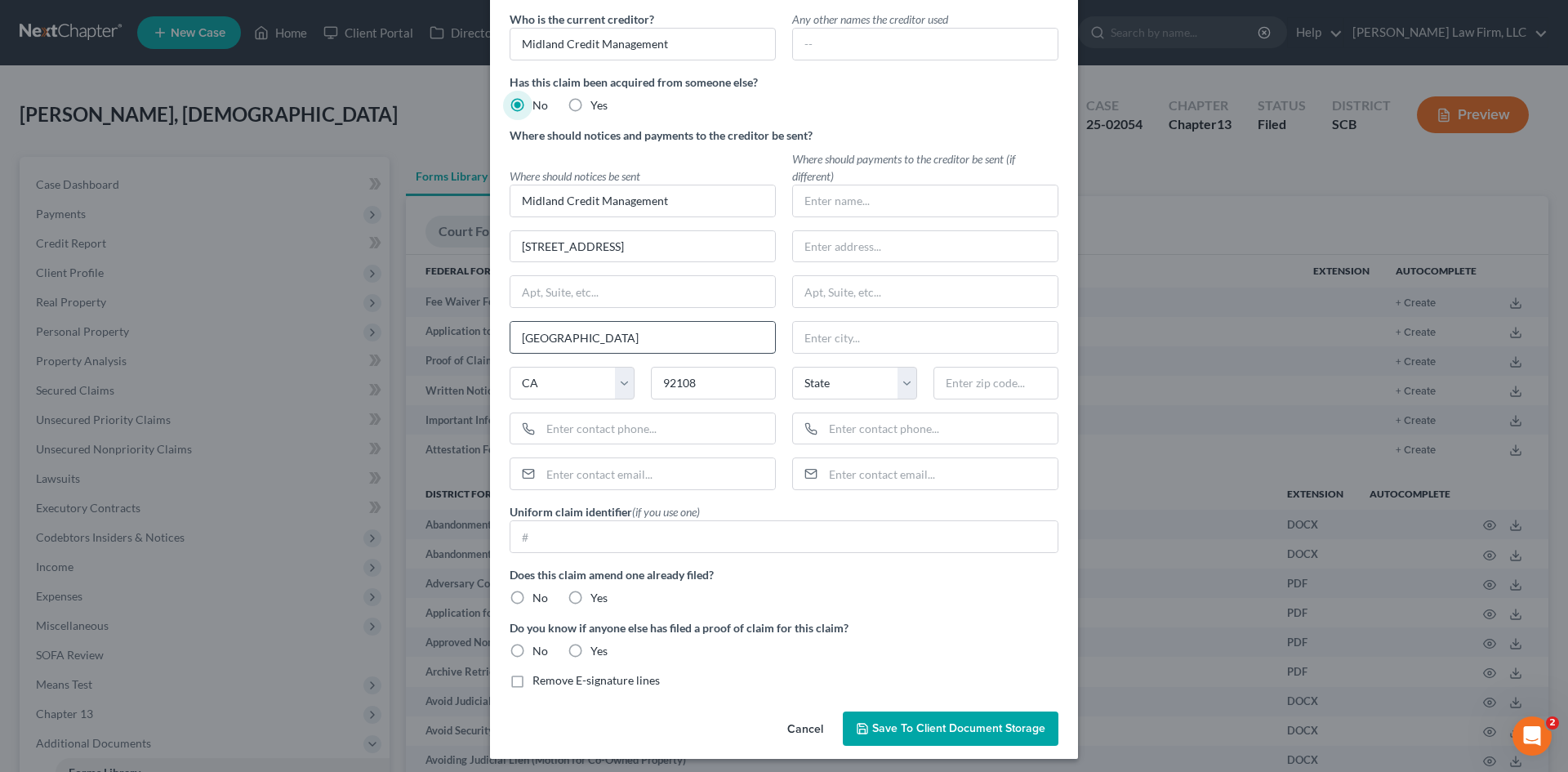
scroll to position [124, 0]
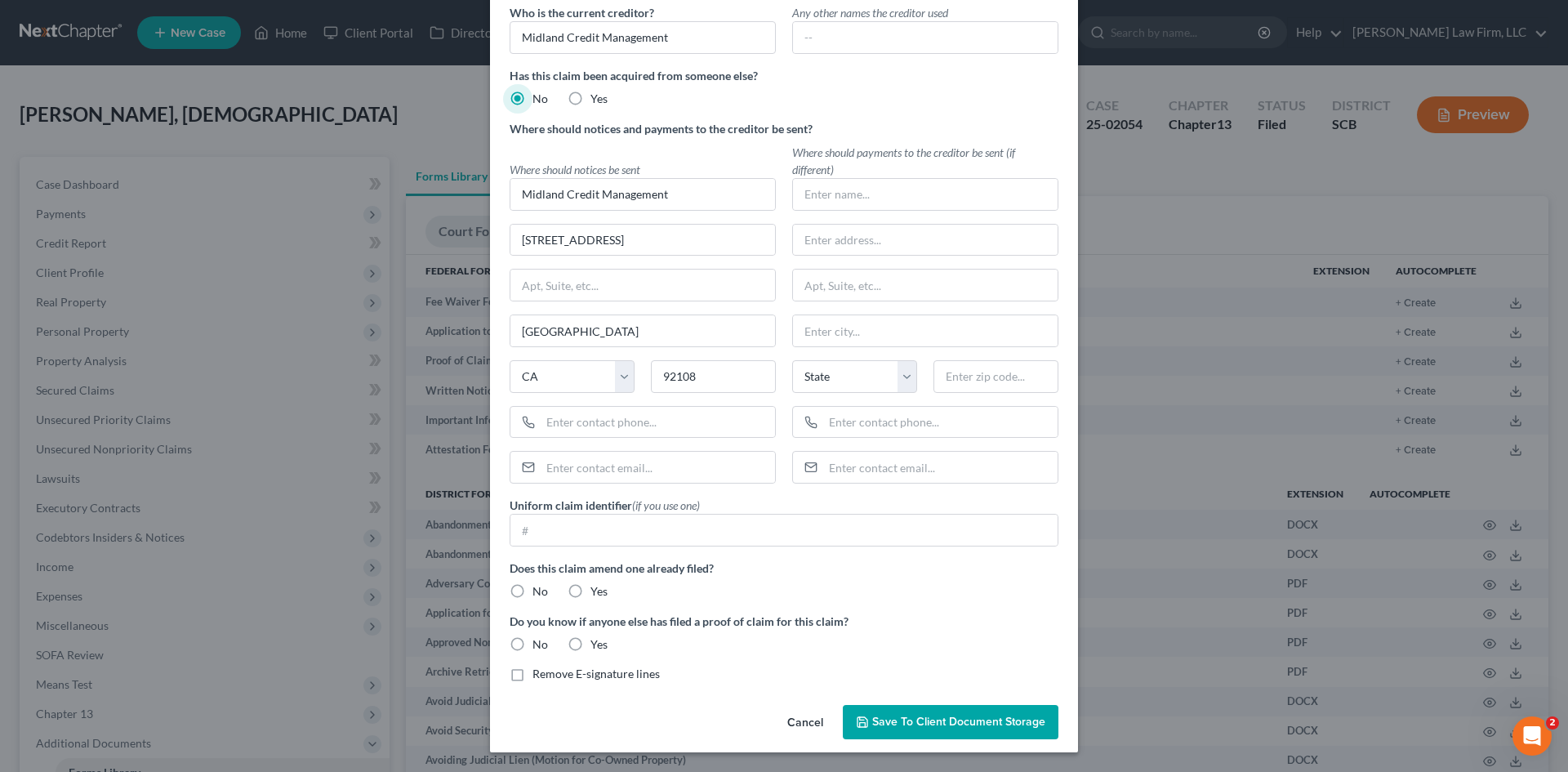
click at [532, 596] on label "No" at bounding box center [540, 591] width 15 height 16
click at [539, 594] on input "No" at bounding box center [544, 588] width 11 height 11
radio input "true"
click at [532, 637] on label "No" at bounding box center [540, 645] width 15 height 16
click at [539, 637] on input "No" at bounding box center [544, 642] width 11 height 11
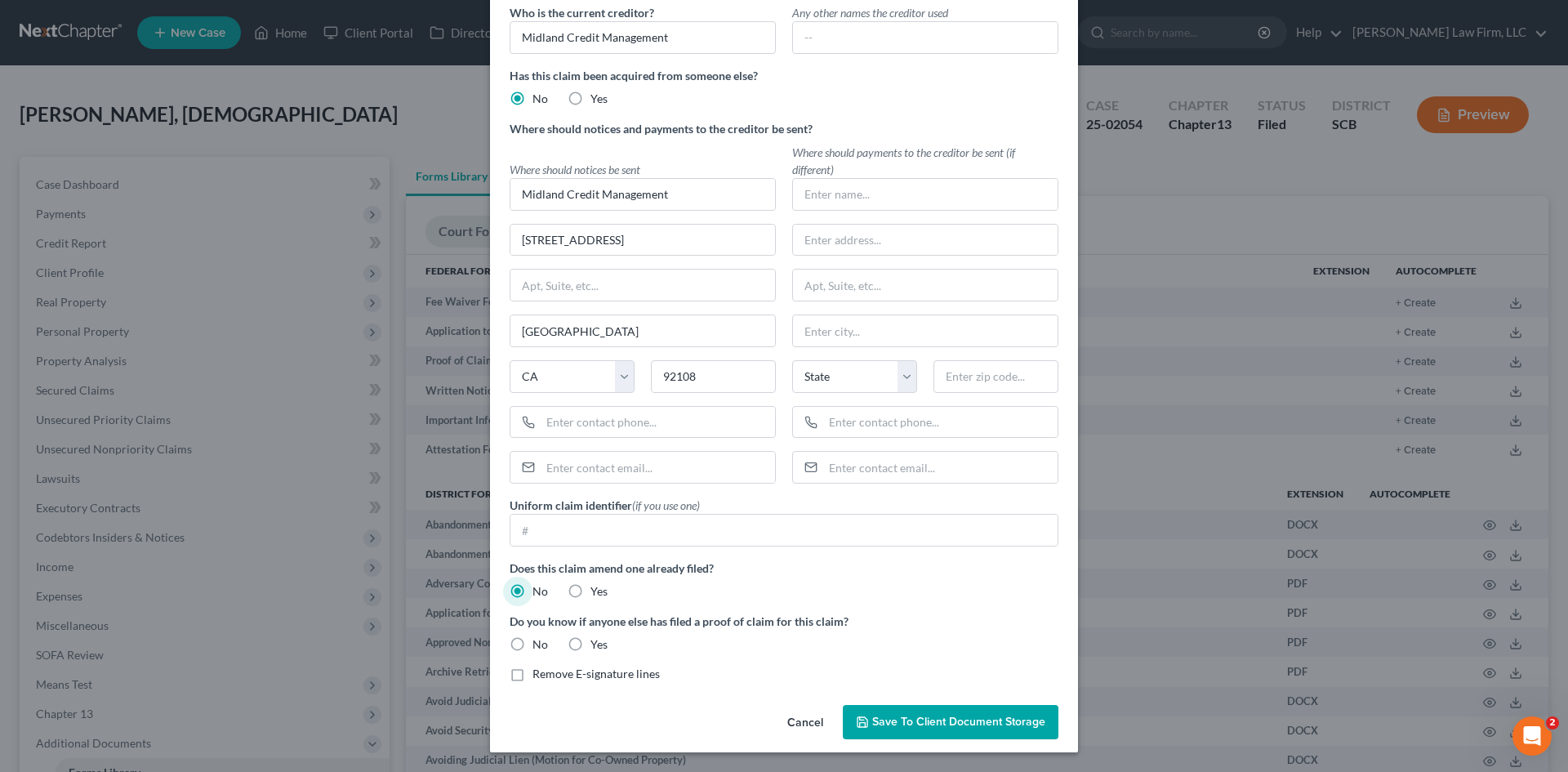
radio input "true"
click at [532, 681] on label "Remove E-signature lines" at bounding box center [595, 673] width 127 height 16
click at [539, 676] on input "Remove E-signature lines" at bounding box center [544, 670] width 11 height 11
checkbox input "true"
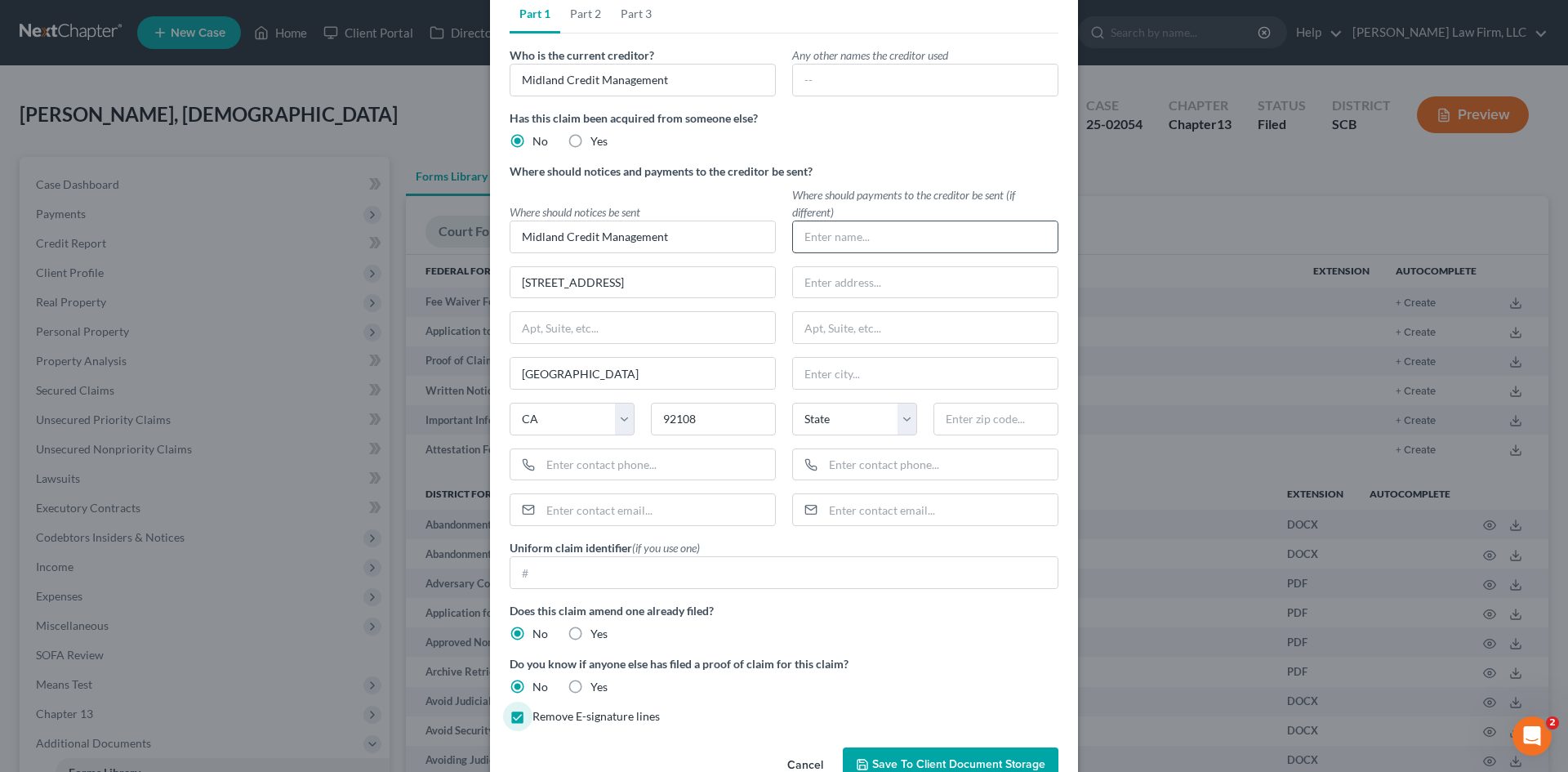
scroll to position [0, 0]
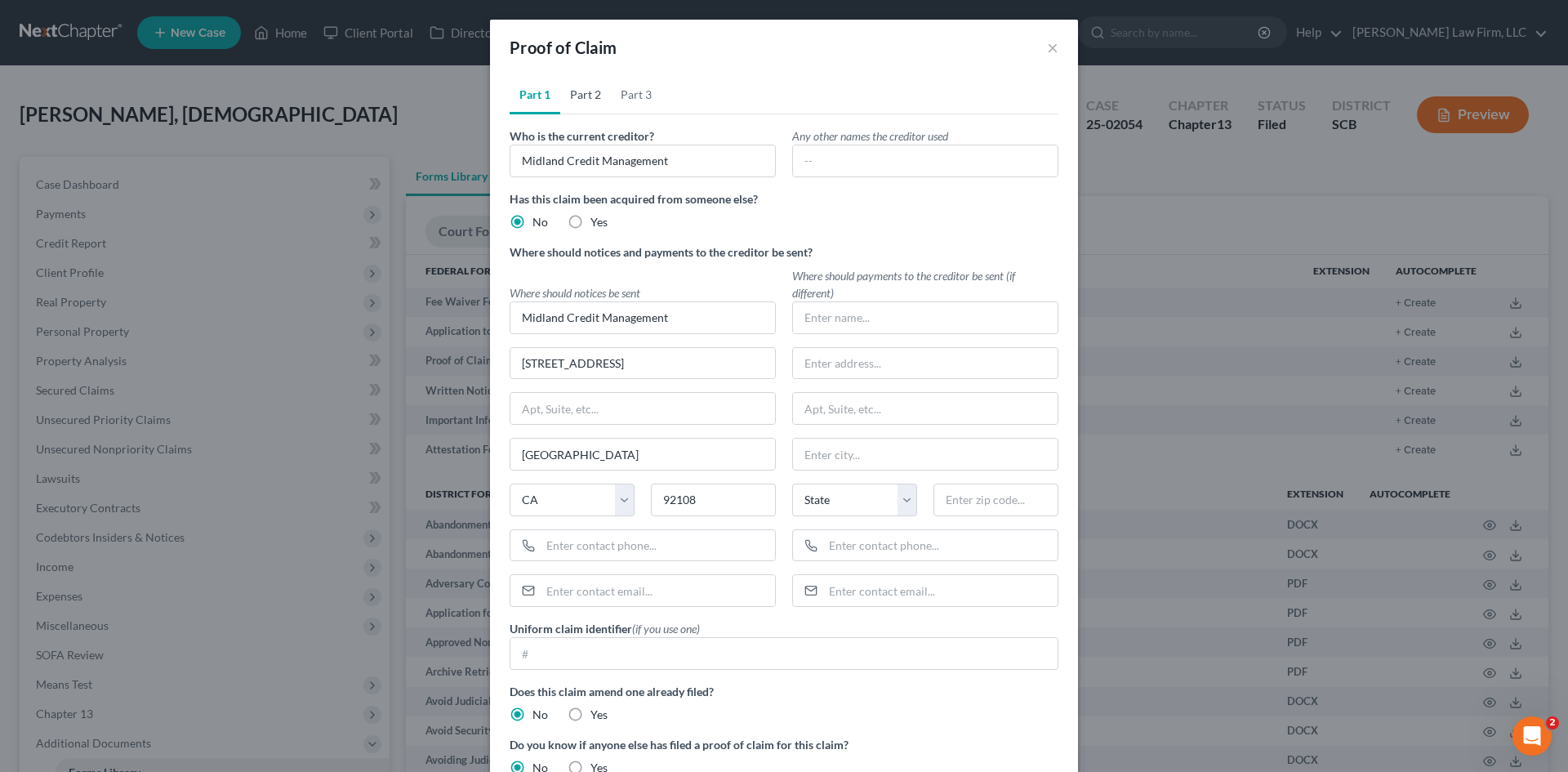
click at [571, 98] on link "Part 2" at bounding box center [585, 94] width 51 height 39
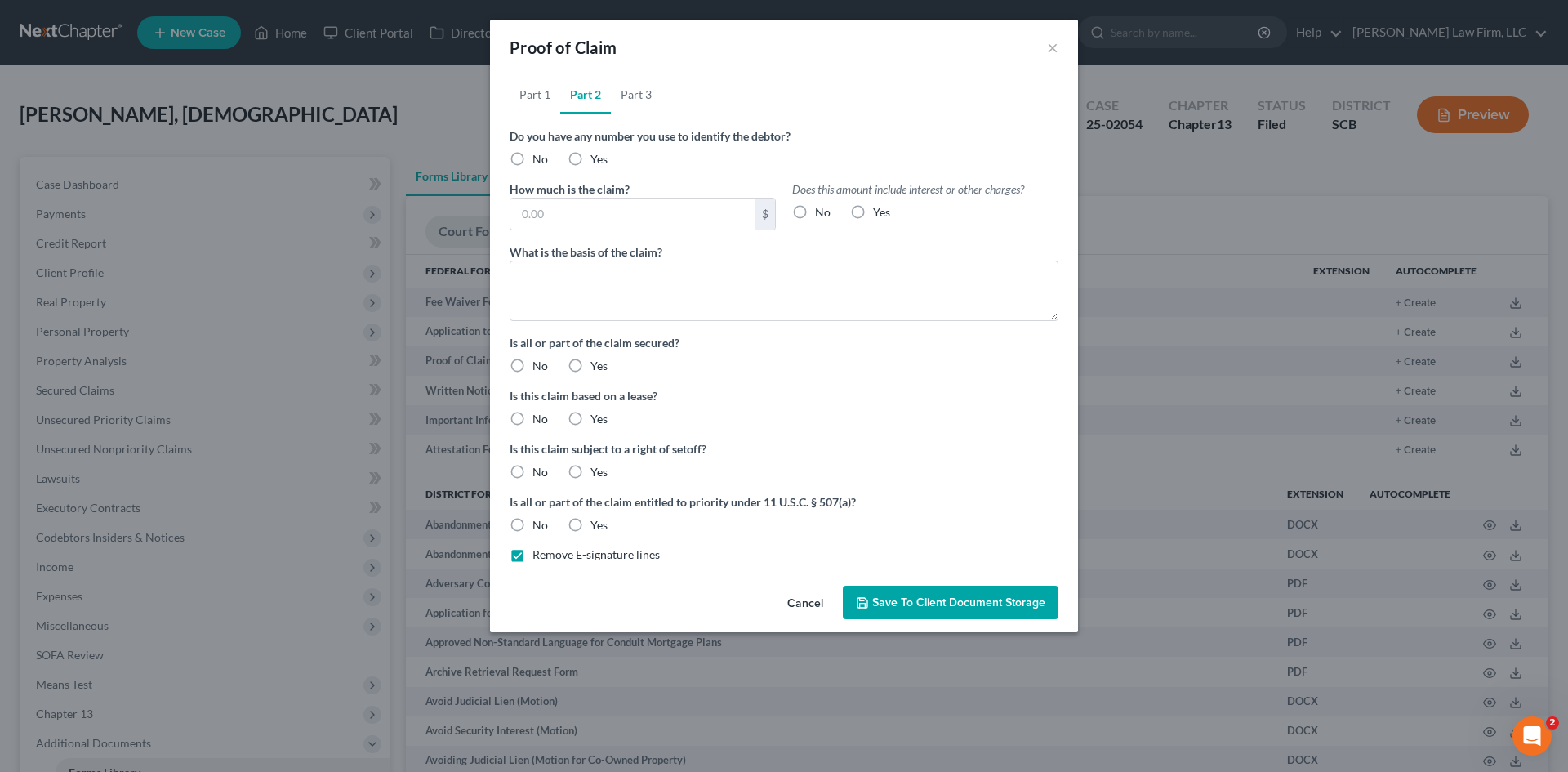
click at [591, 155] on label "Yes" at bounding box center [599, 159] width 17 height 16
click at [597, 155] on input "Yes" at bounding box center [602, 156] width 11 height 11
radio input "true"
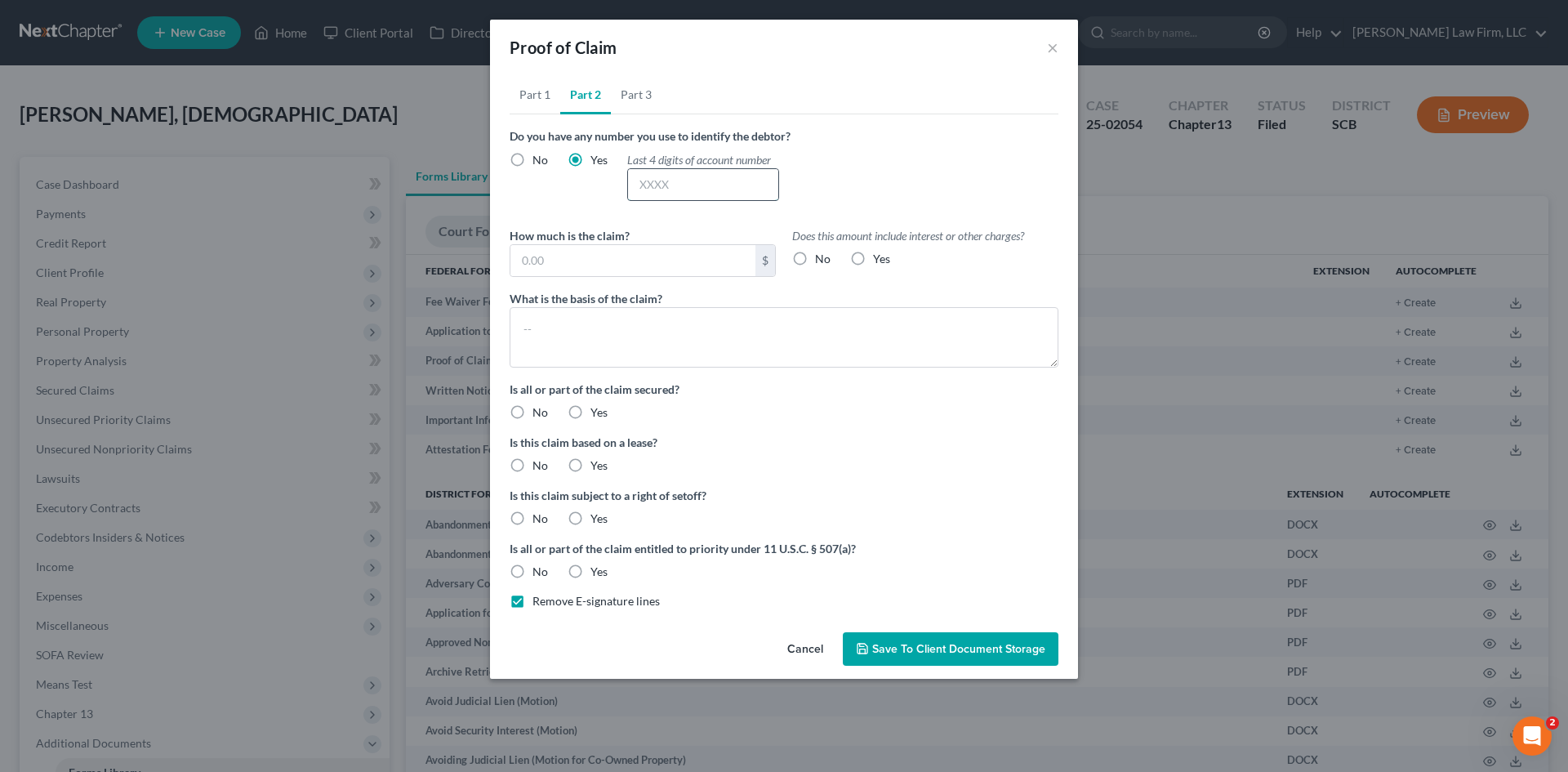
click at [669, 190] on input "text" at bounding box center [703, 185] width 150 height 31
type input "8099"
click at [666, 254] on input "text" at bounding box center [633, 261] width 245 height 31
type input "1,584.59"
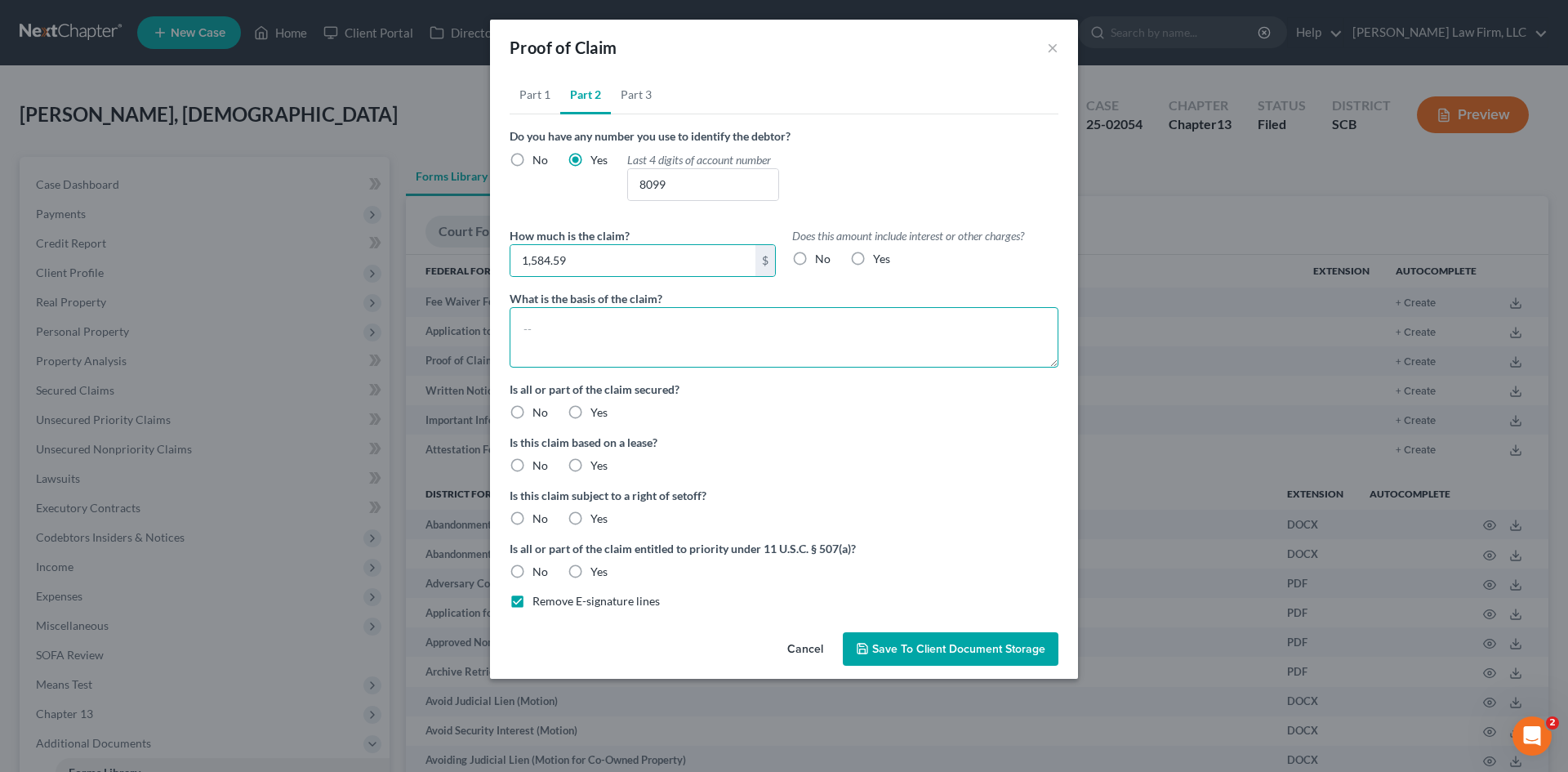
click at [669, 326] on textarea at bounding box center [783, 337] width 549 height 60
type textarea "Judgment Lien"
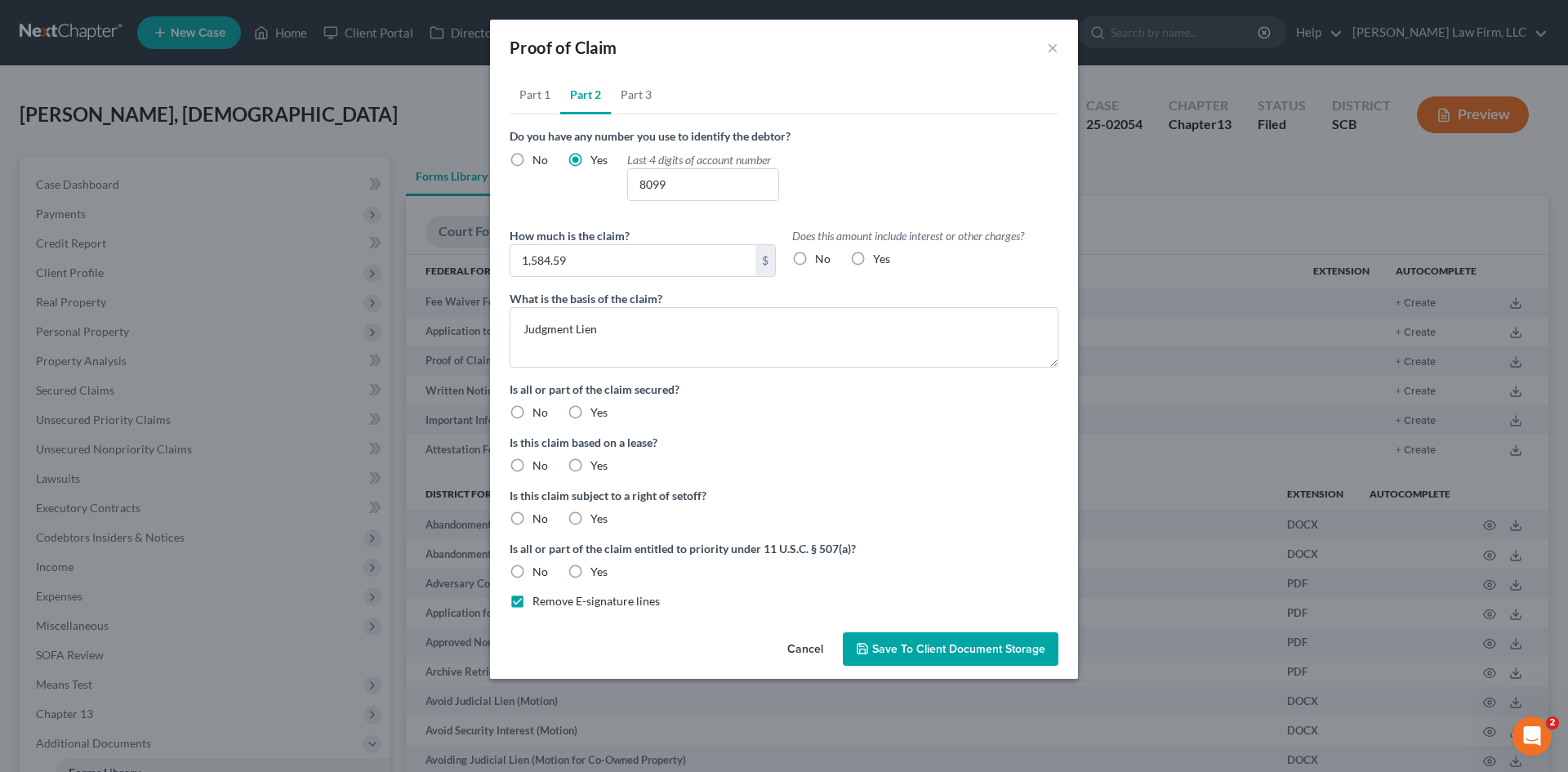
click at [591, 410] on label "Yes" at bounding box center [599, 412] width 17 height 16
click at [597, 410] on input "Yes" at bounding box center [602, 409] width 11 height 11
radio input "true"
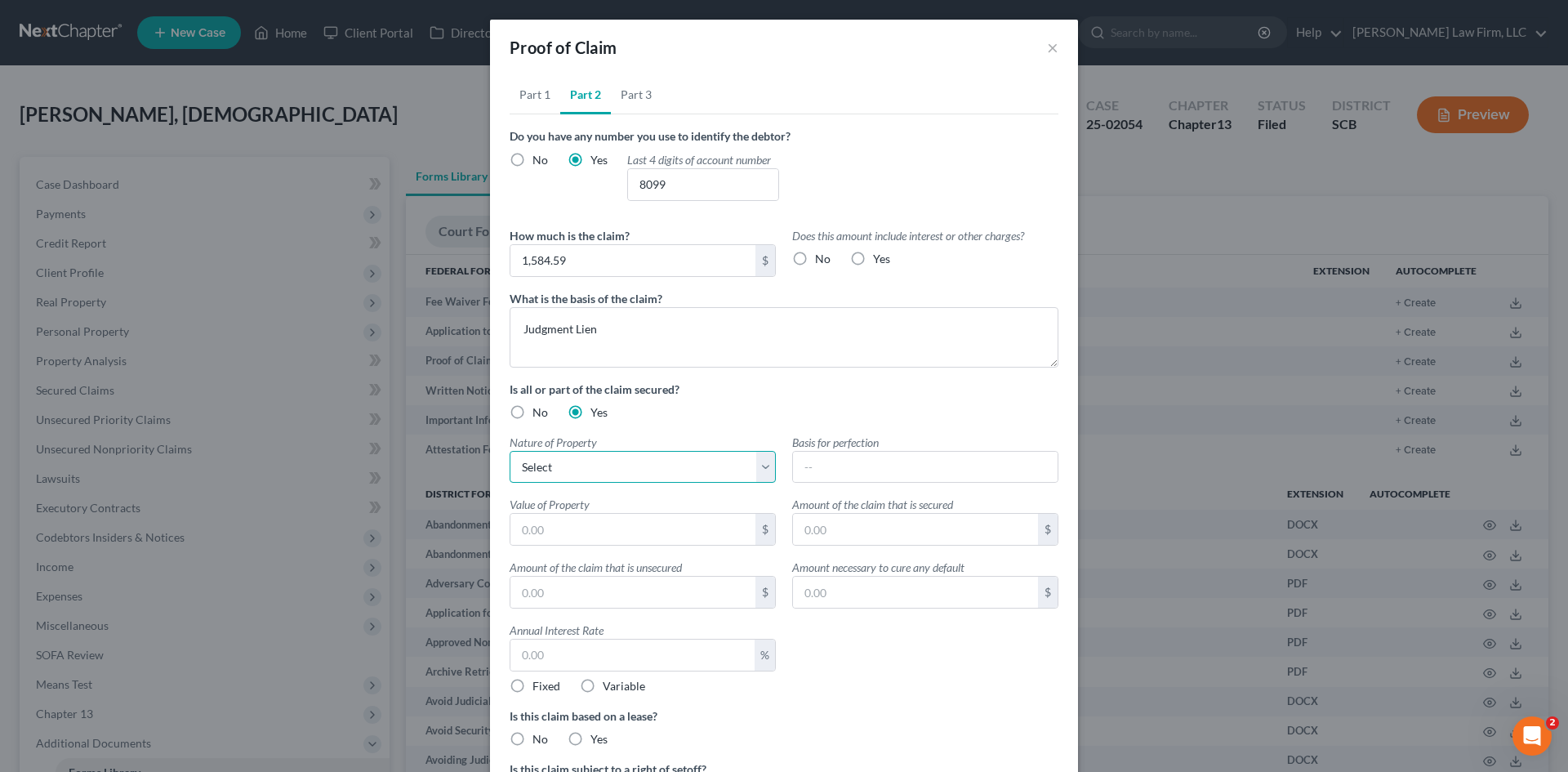
click at [617, 458] on select "Select Real Estate Motor Vehicle Other" at bounding box center [642, 467] width 266 height 33
select select "0"
click at [509, 451] on select "Select Real Estate Motor Vehicle Other" at bounding box center [642, 467] width 266 height 33
click at [854, 474] on input "text" at bounding box center [925, 467] width 264 height 31
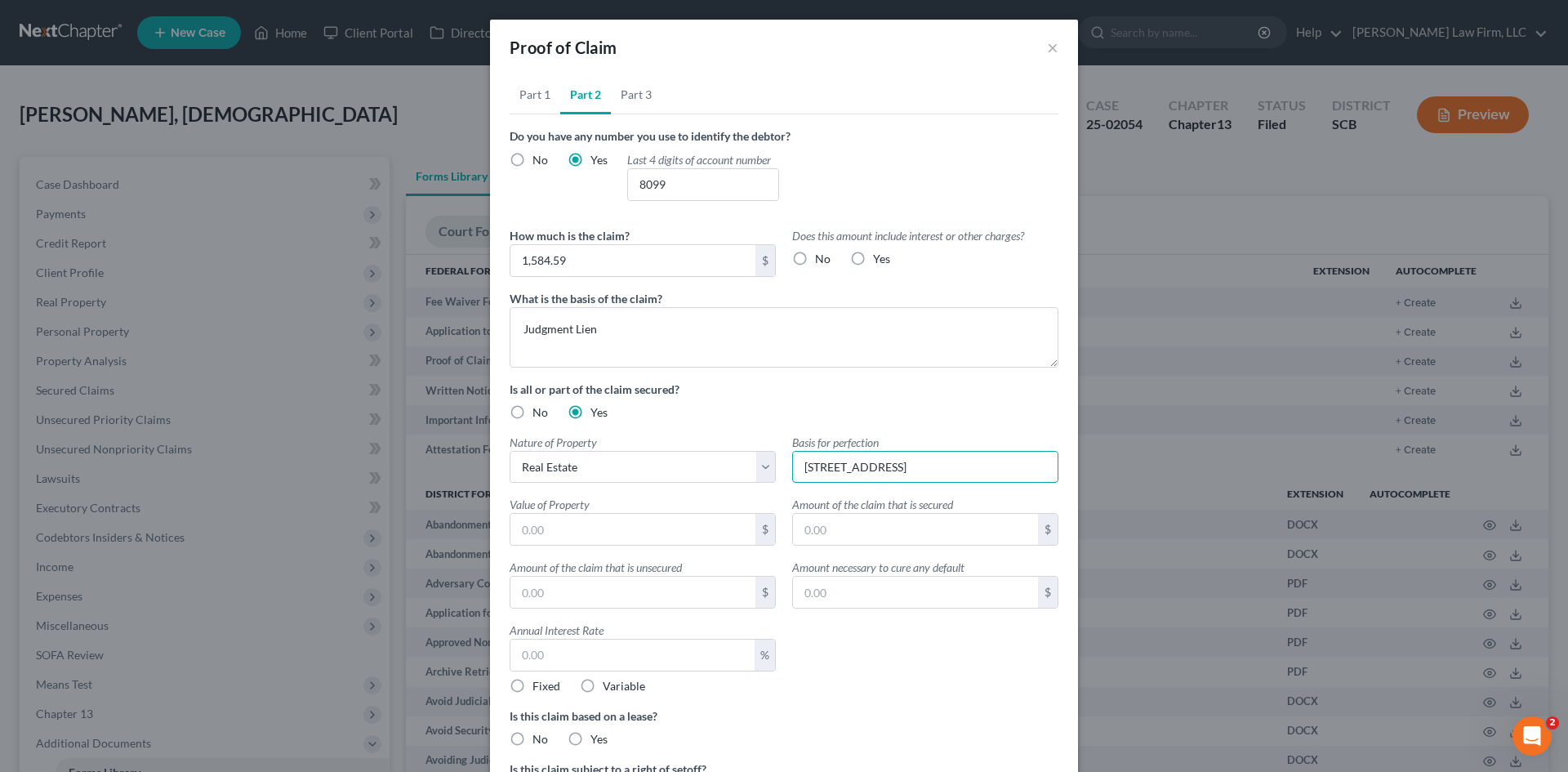
type input "303 Grand Palm Lane, Summerville, SC 29485"
type input "350,000"
click at [891, 529] on input "text" at bounding box center [915, 530] width 245 height 31
type input "1,584.59"
click at [692, 596] on input "text" at bounding box center [633, 592] width 245 height 31
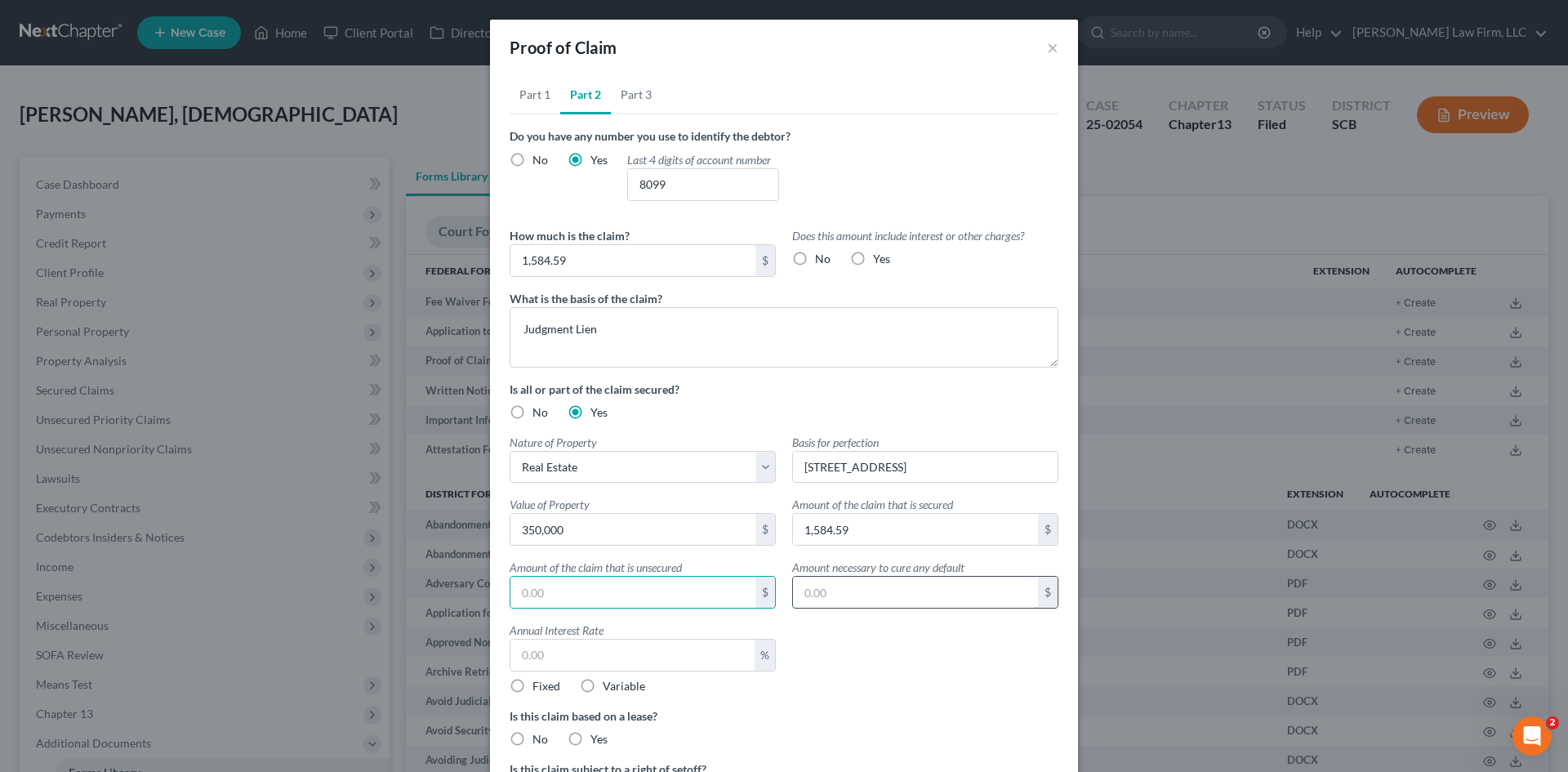
click at [869, 580] on input "text" at bounding box center [915, 592] width 245 height 31
click at [669, 634] on div "Annual Interest Rate % Fixed Variable" at bounding box center [642, 658] width 282 height 73
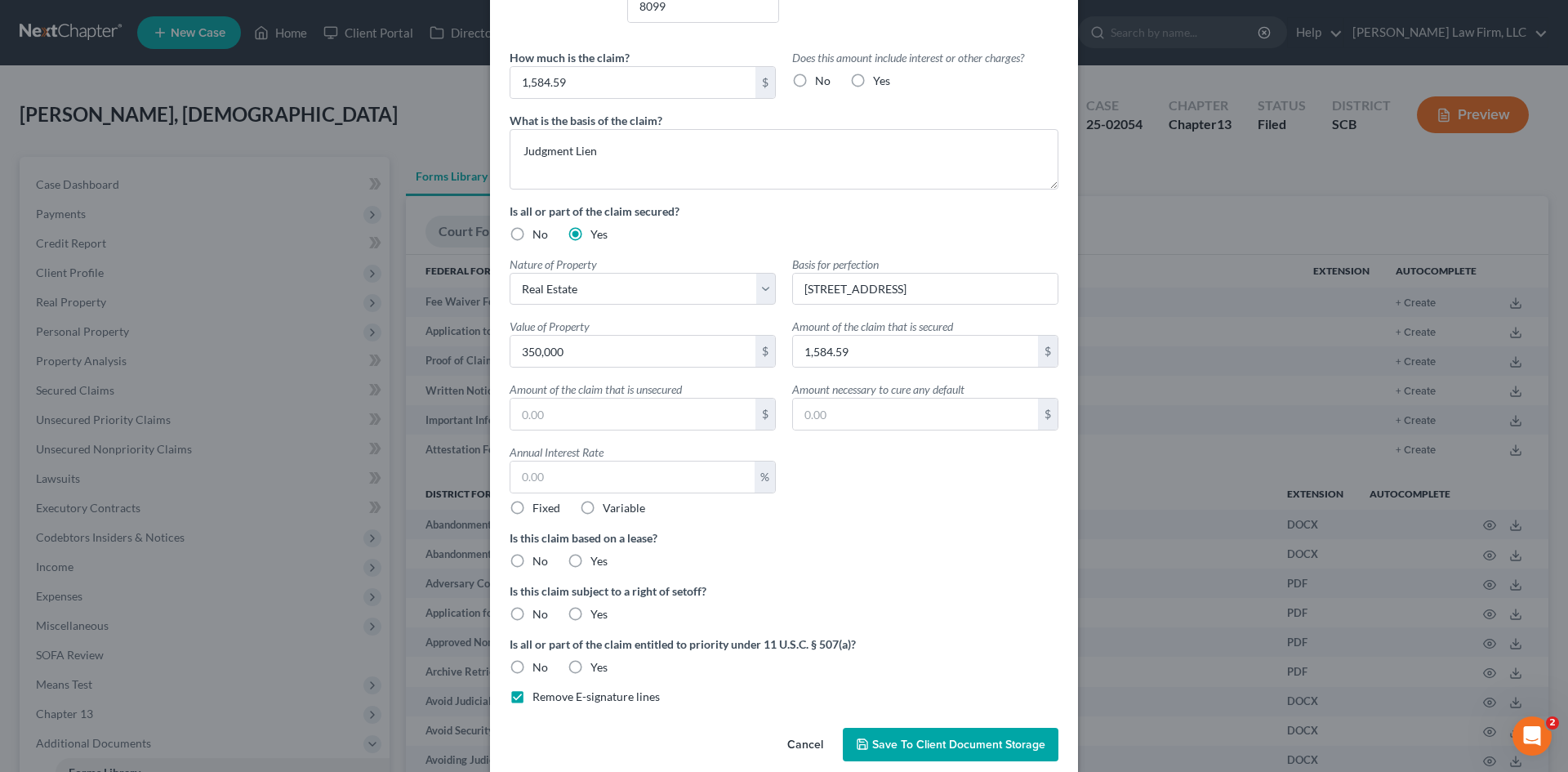
scroll to position [200, 0]
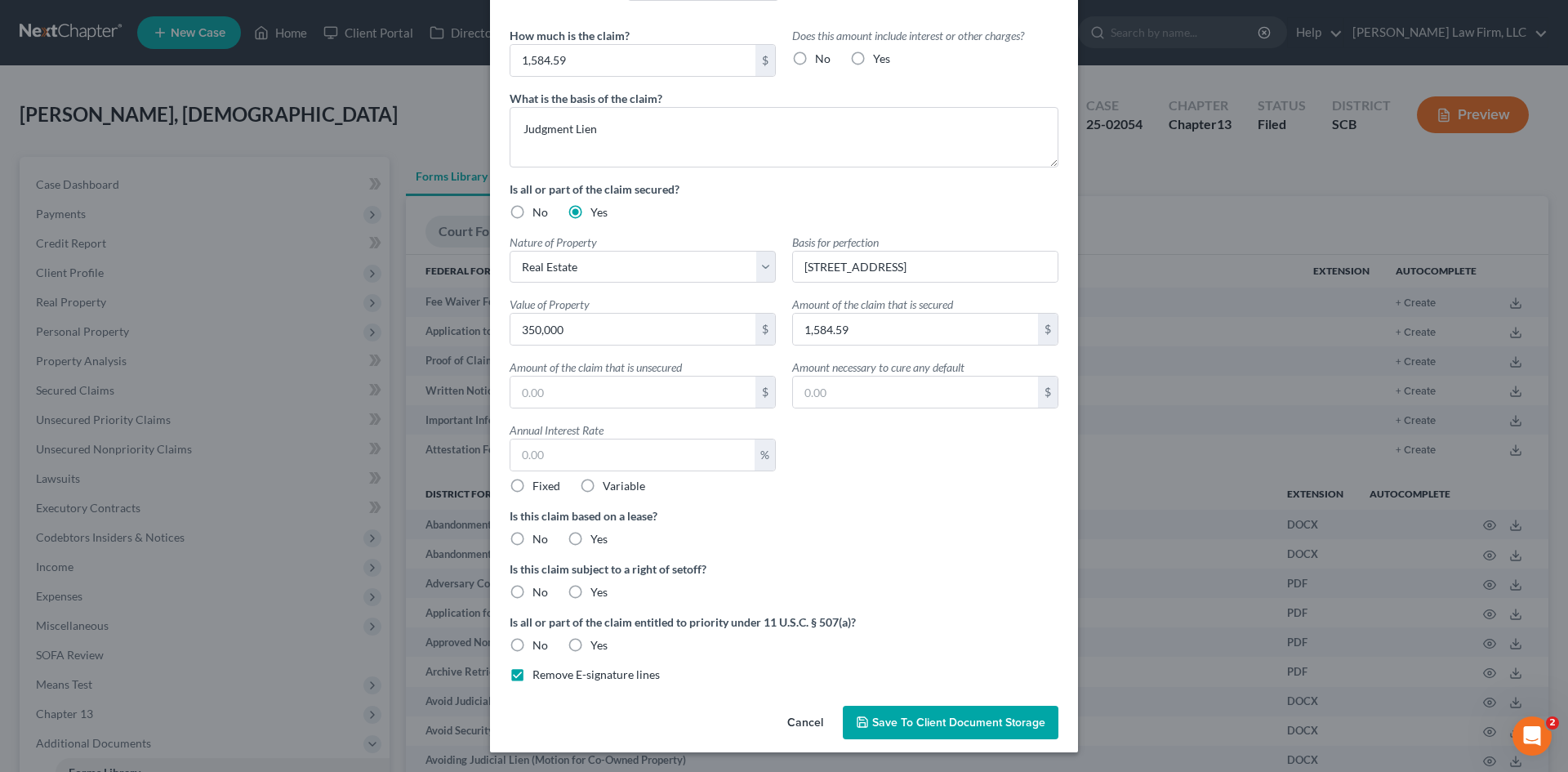
click at [532, 537] on label "No" at bounding box center [540, 538] width 15 height 16
click at [539, 537] on input "No" at bounding box center [544, 535] width 11 height 11
radio input "true"
click at [532, 590] on label "No" at bounding box center [540, 592] width 15 height 16
click at [539, 590] on input "No" at bounding box center [544, 589] width 11 height 11
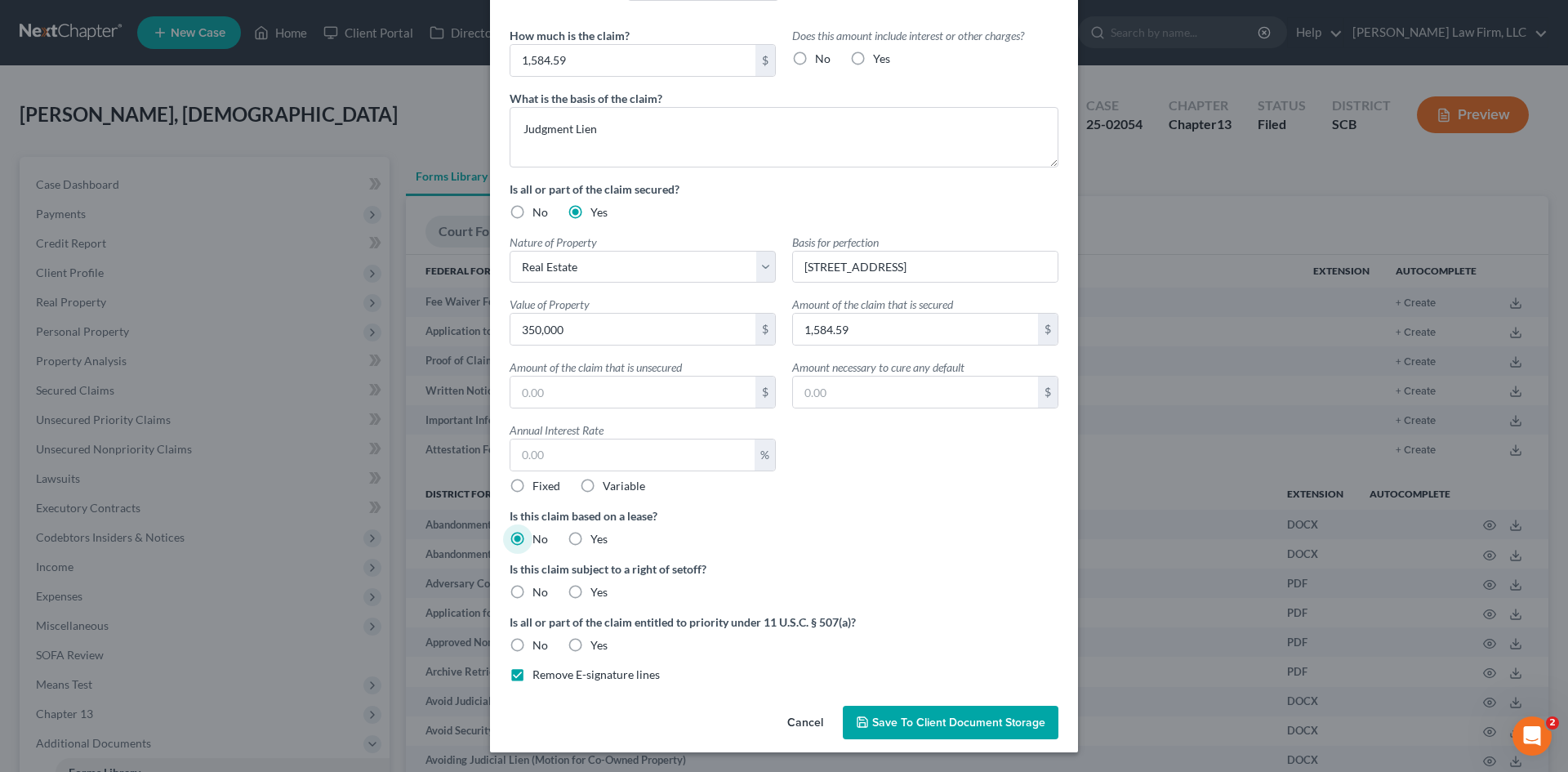
radio input "true"
click at [532, 647] on label "No" at bounding box center [540, 645] width 15 height 16
click at [539, 647] on input "No" at bounding box center [544, 642] width 11 height 11
radio input "true"
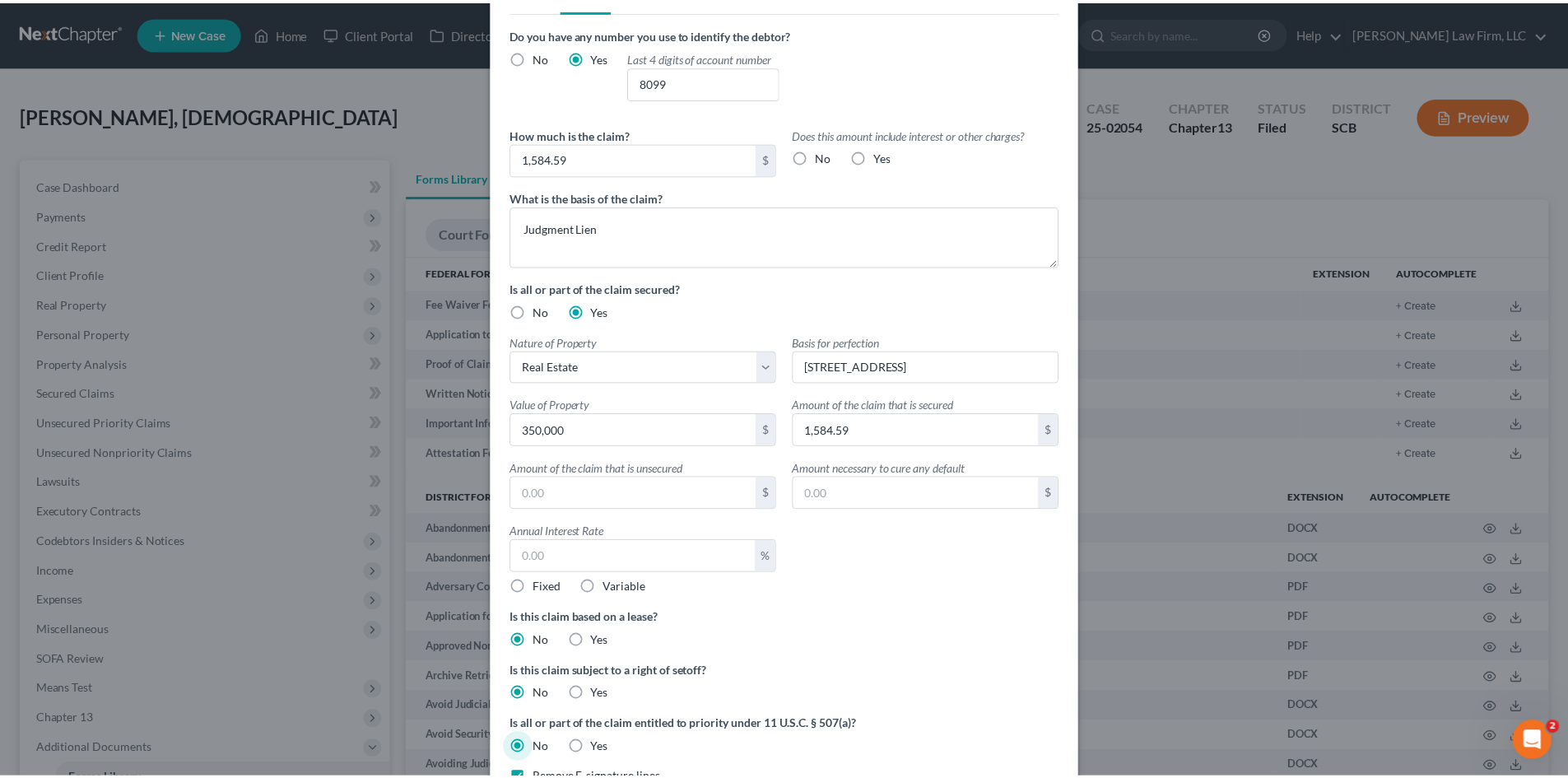
scroll to position [0, 0]
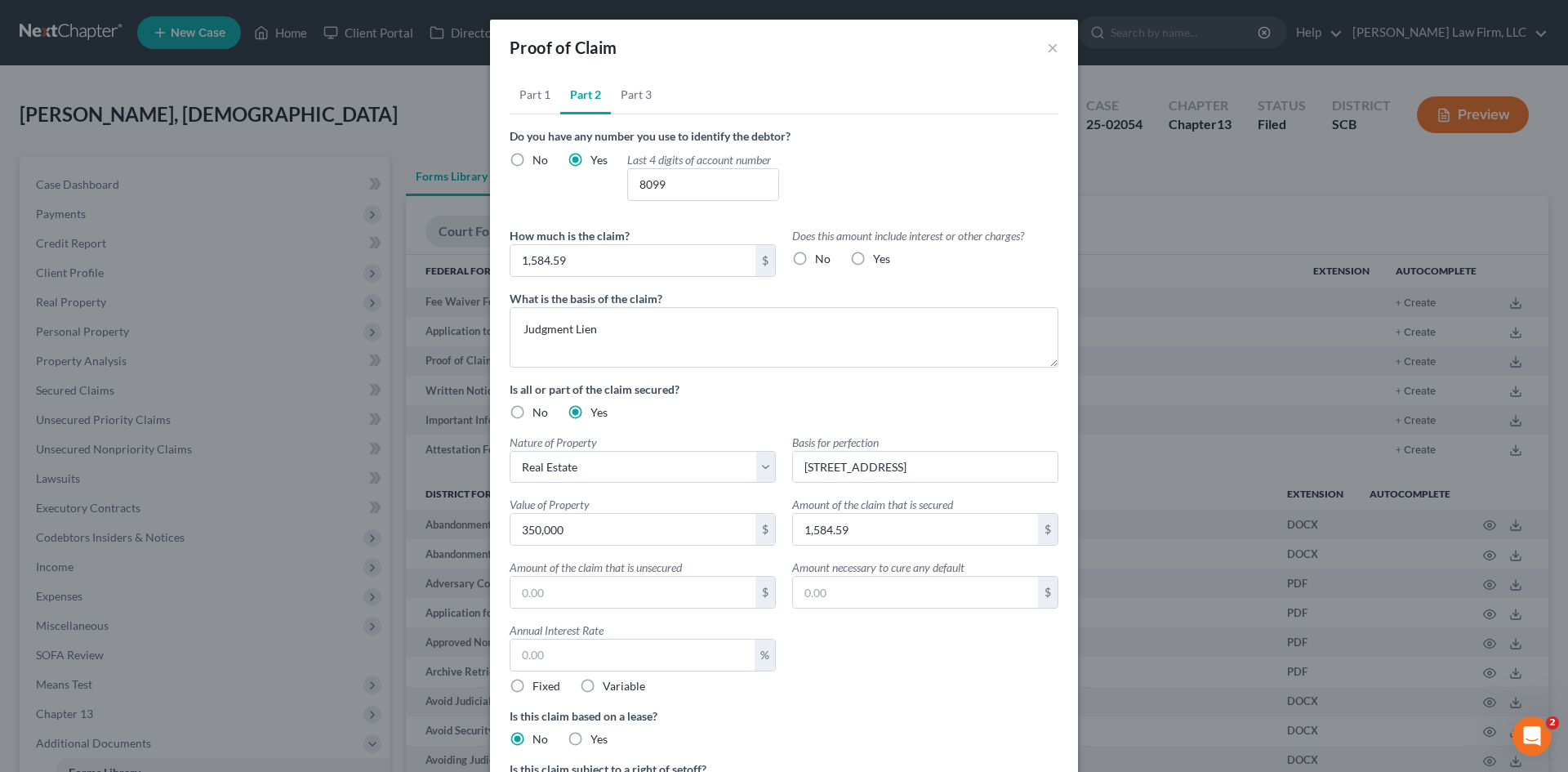
click at [599, 57] on div "Proof of Claim" at bounding box center [563, 48] width 108 height 23
click at [639, 98] on link "Part 3" at bounding box center [636, 94] width 51 height 39
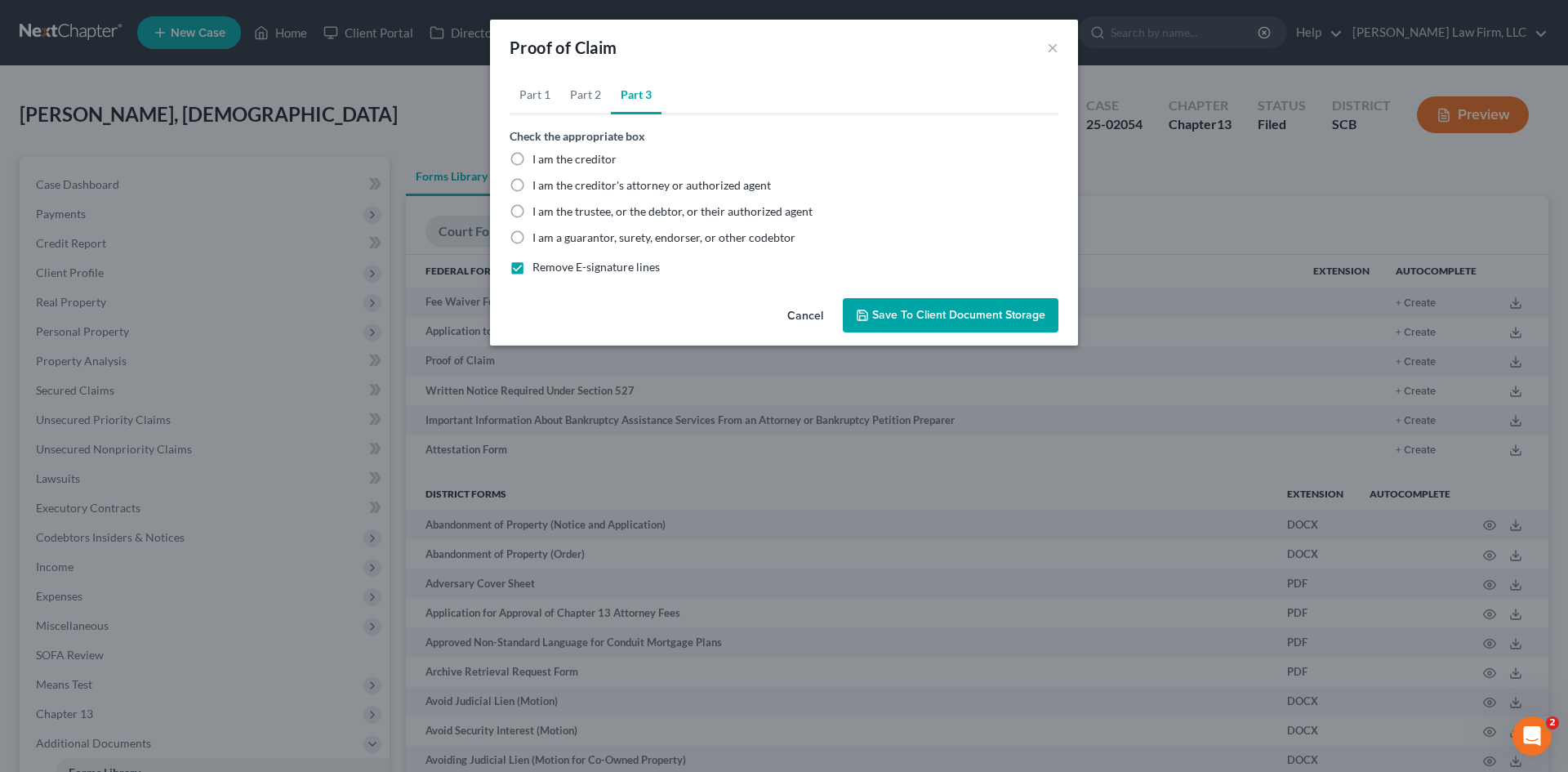
click at [532, 209] on label "I am the trustee, or the debtor, or their authorized agent" at bounding box center [672, 211] width 280 height 16
click at [539, 209] on input "I am the trustee, or the debtor, or their authorized agent" at bounding box center [544, 208] width 11 height 11
radio input "true"
click at [897, 320] on span "Save to Client Document Storage" at bounding box center [958, 315] width 173 height 14
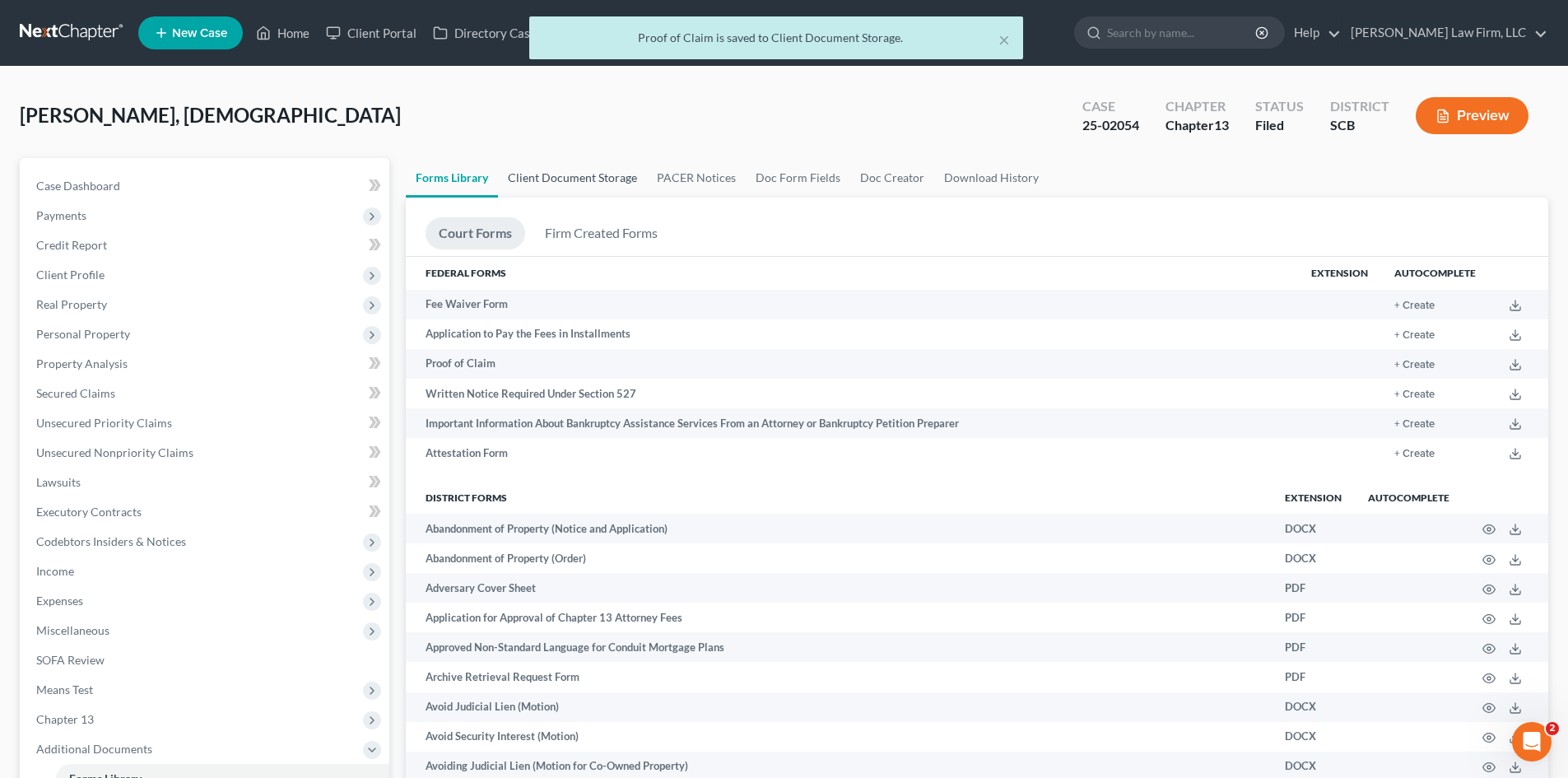
click at [599, 169] on link "Client Document Storage" at bounding box center [572, 178] width 149 height 40
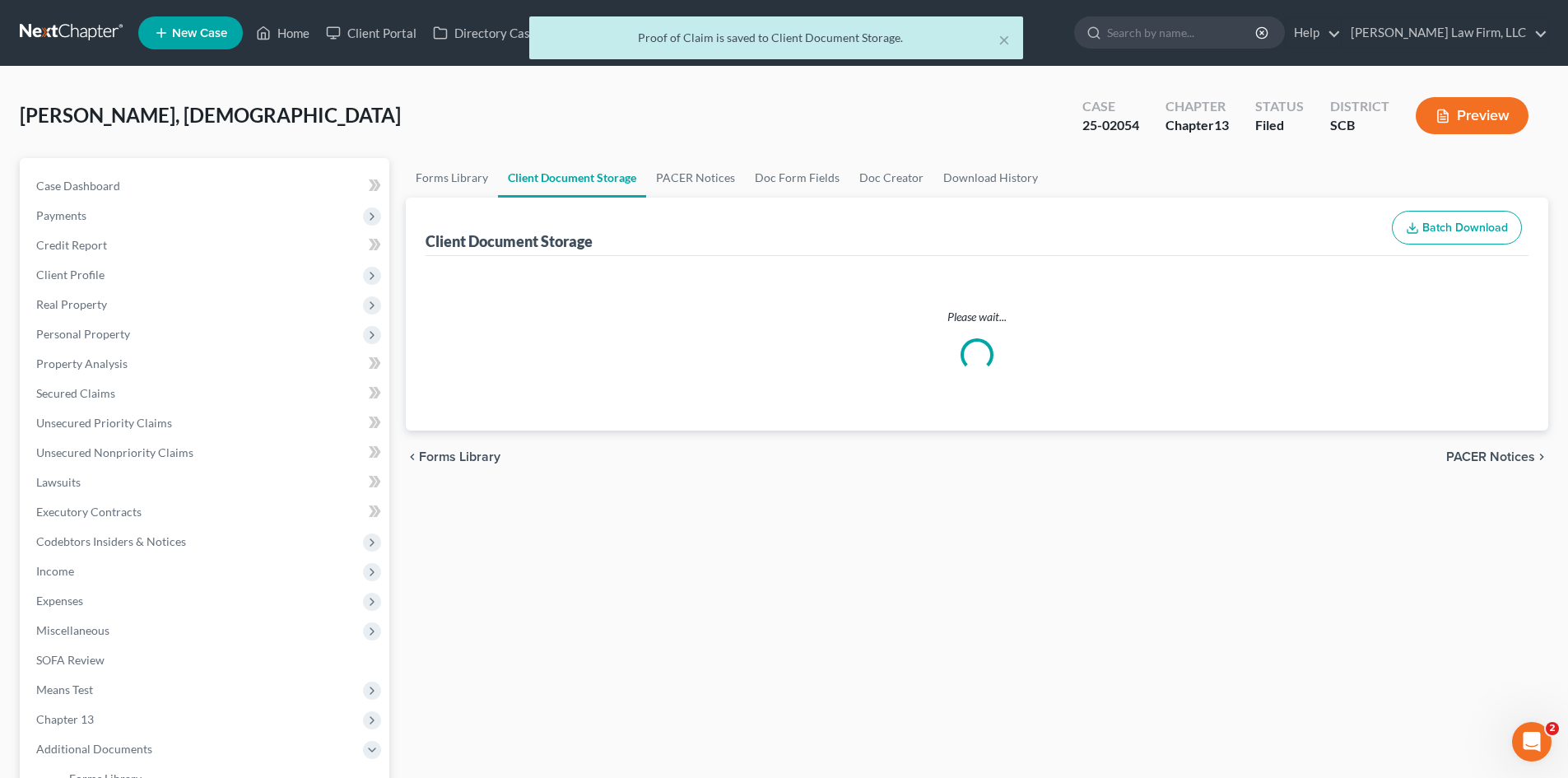
select select "16"
select select "6"
select select "15"
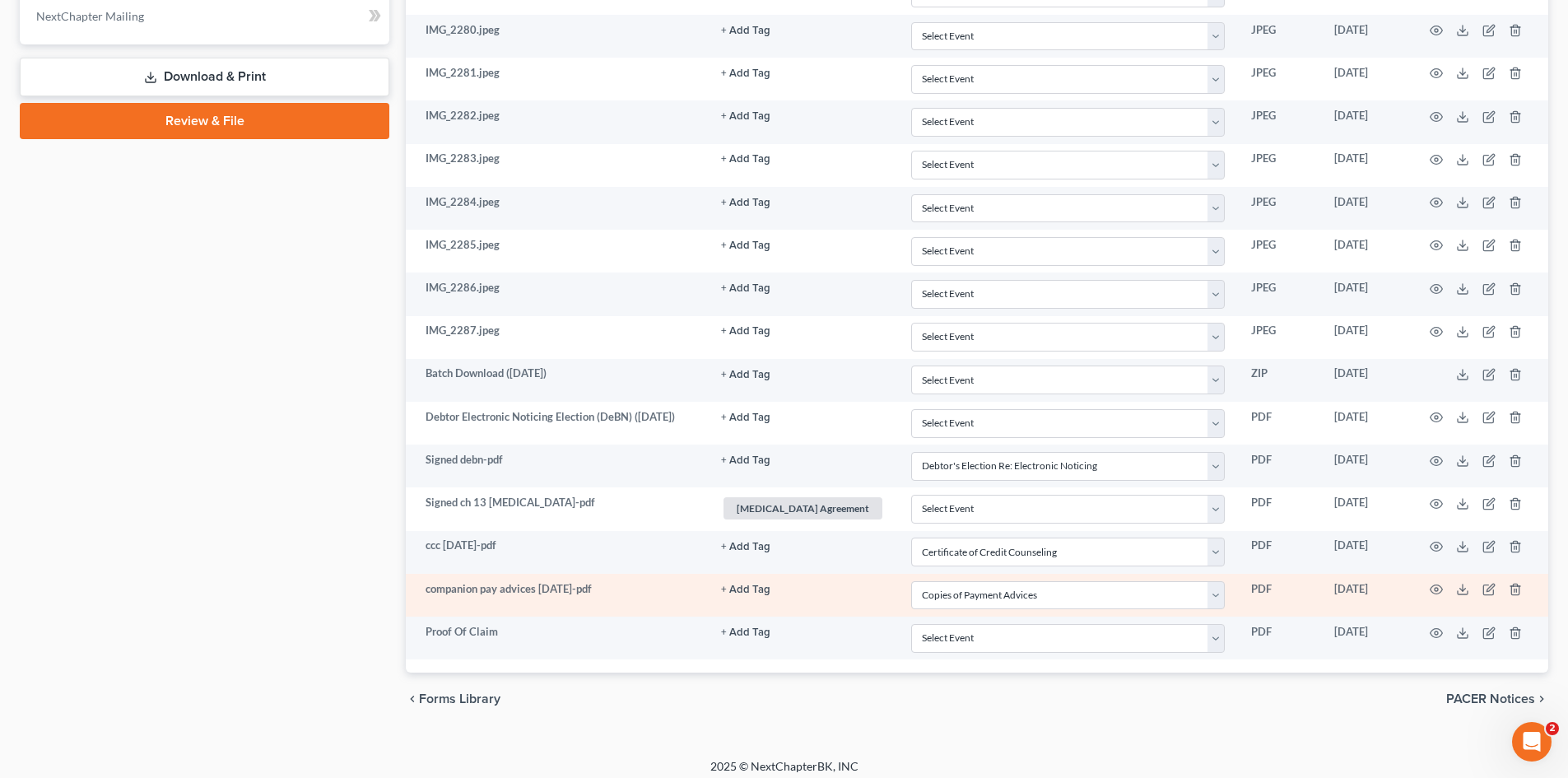
scroll to position [950, 0]
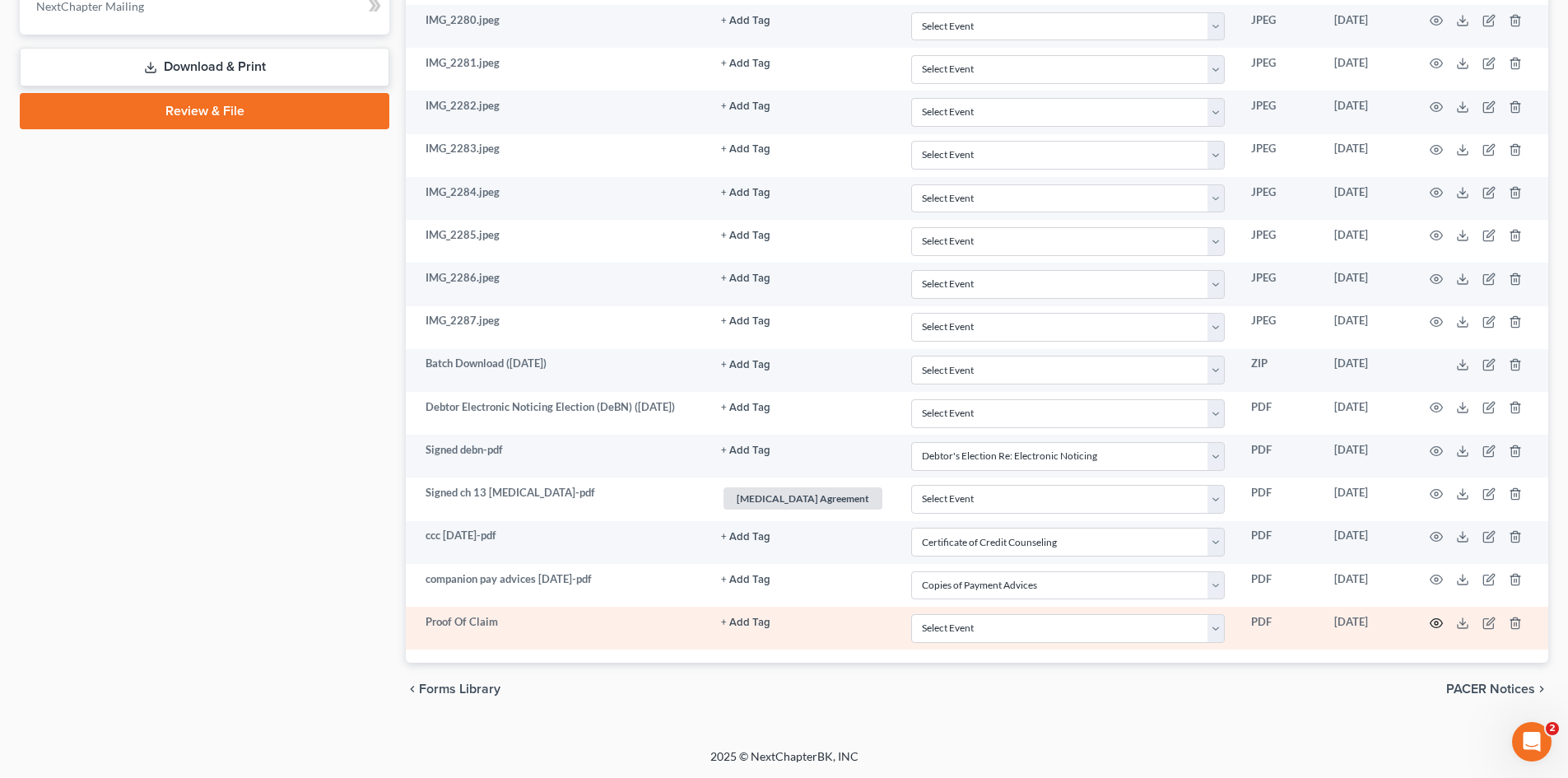
click at [1437, 627] on icon "button" at bounding box center [1437, 623] width 13 height 9
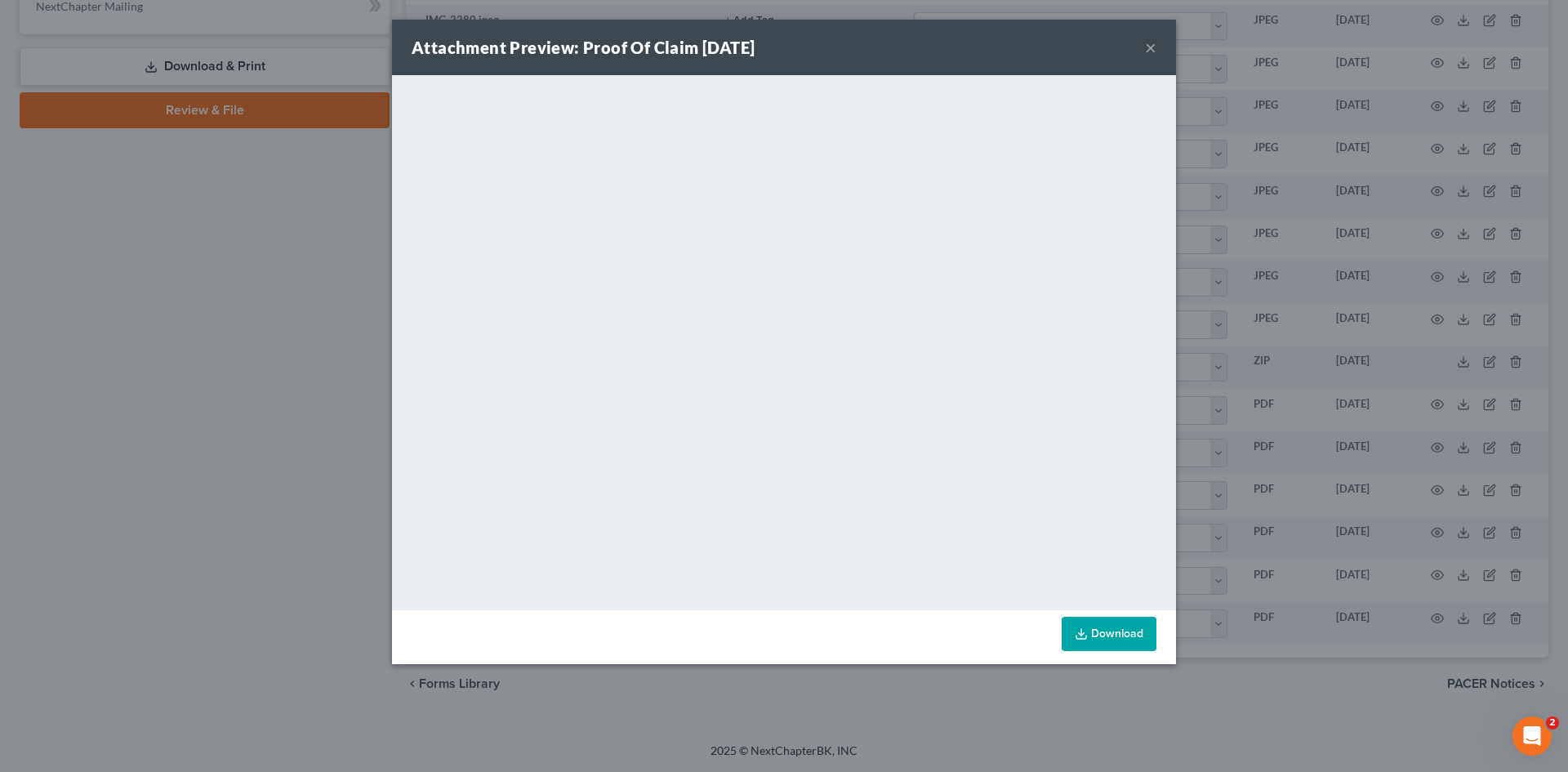
click at [1155, 48] on div "Attachment Preview: Proof Of Claim 08/12/2025 ×" at bounding box center [783, 47] width 784 height 56
click at [1148, 49] on button "×" at bounding box center [1151, 47] width 11 height 19
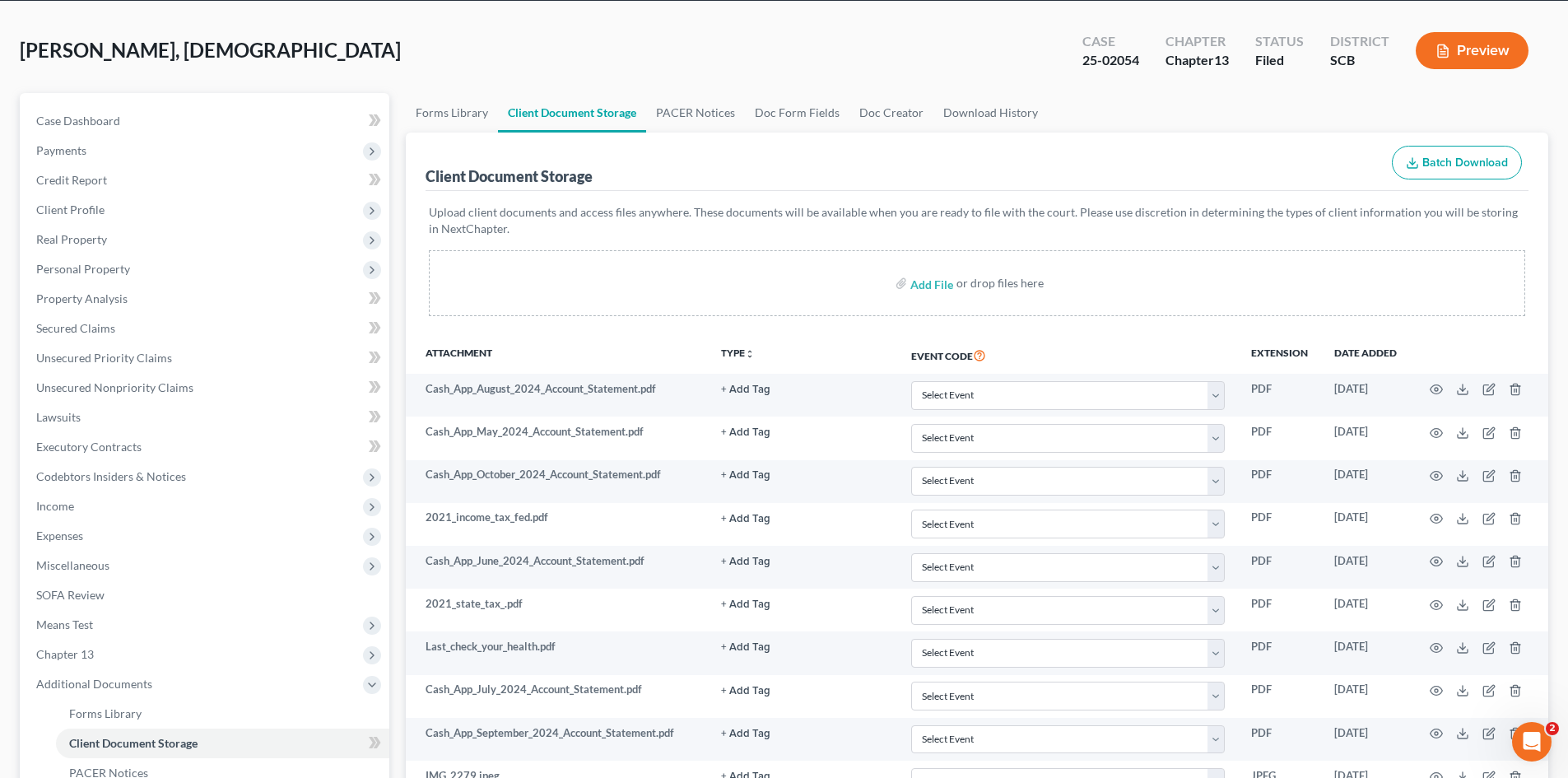
scroll to position [0, 0]
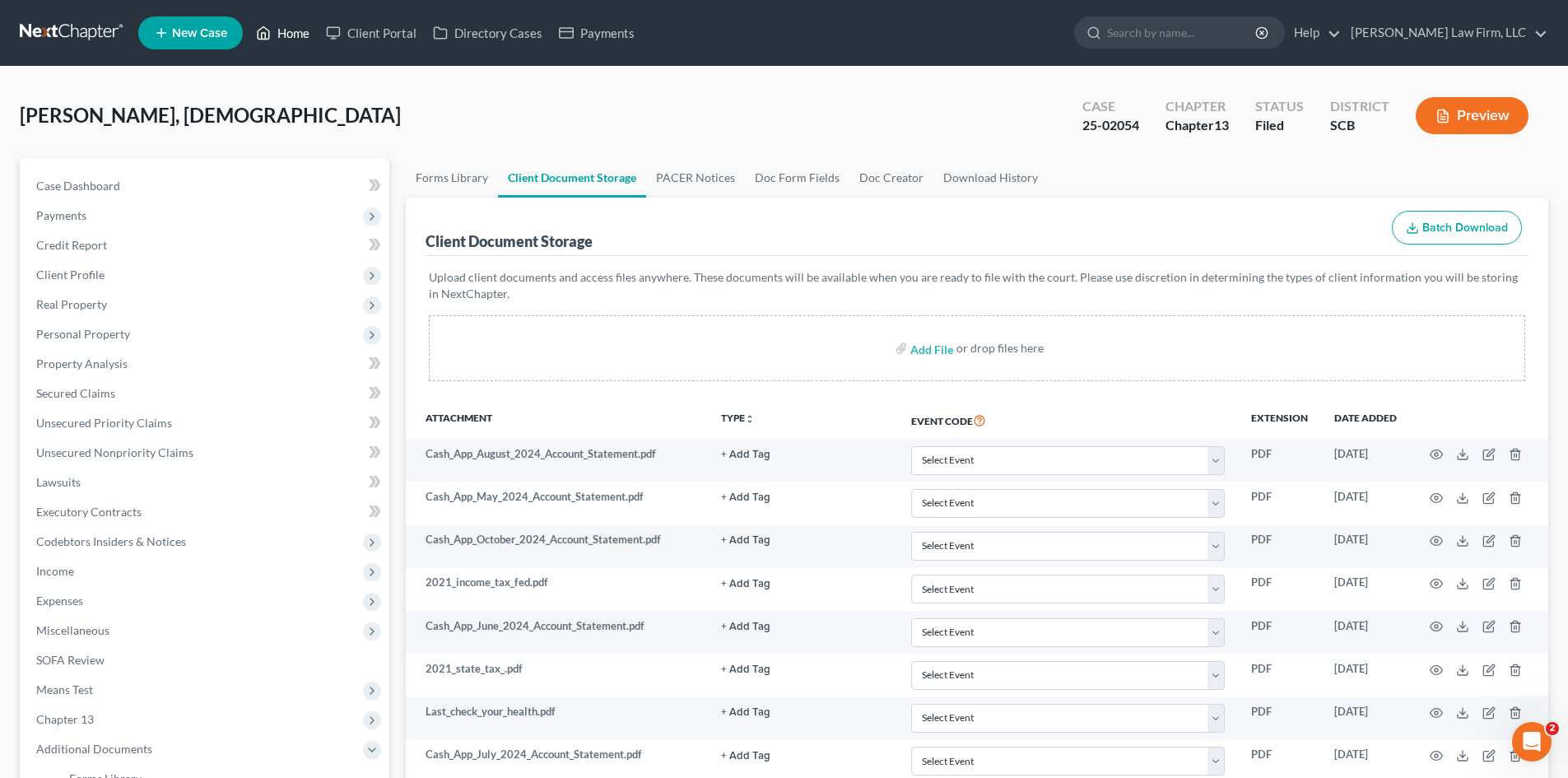
click at [277, 36] on link "Home" at bounding box center [283, 33] width 70 height 30
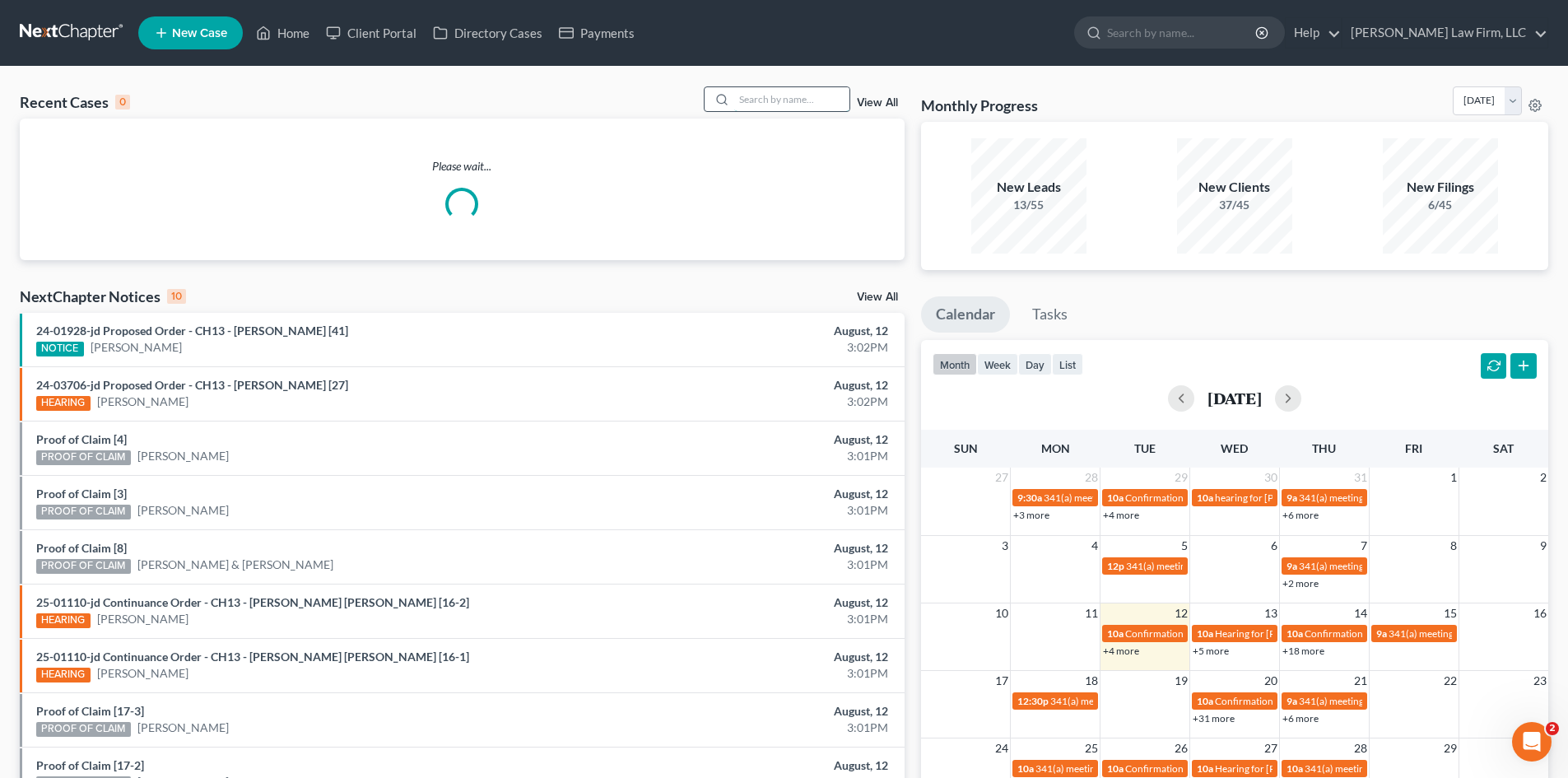
click at [753, 103] on input "search" at bounding box center [791, 98] width 115 height 24
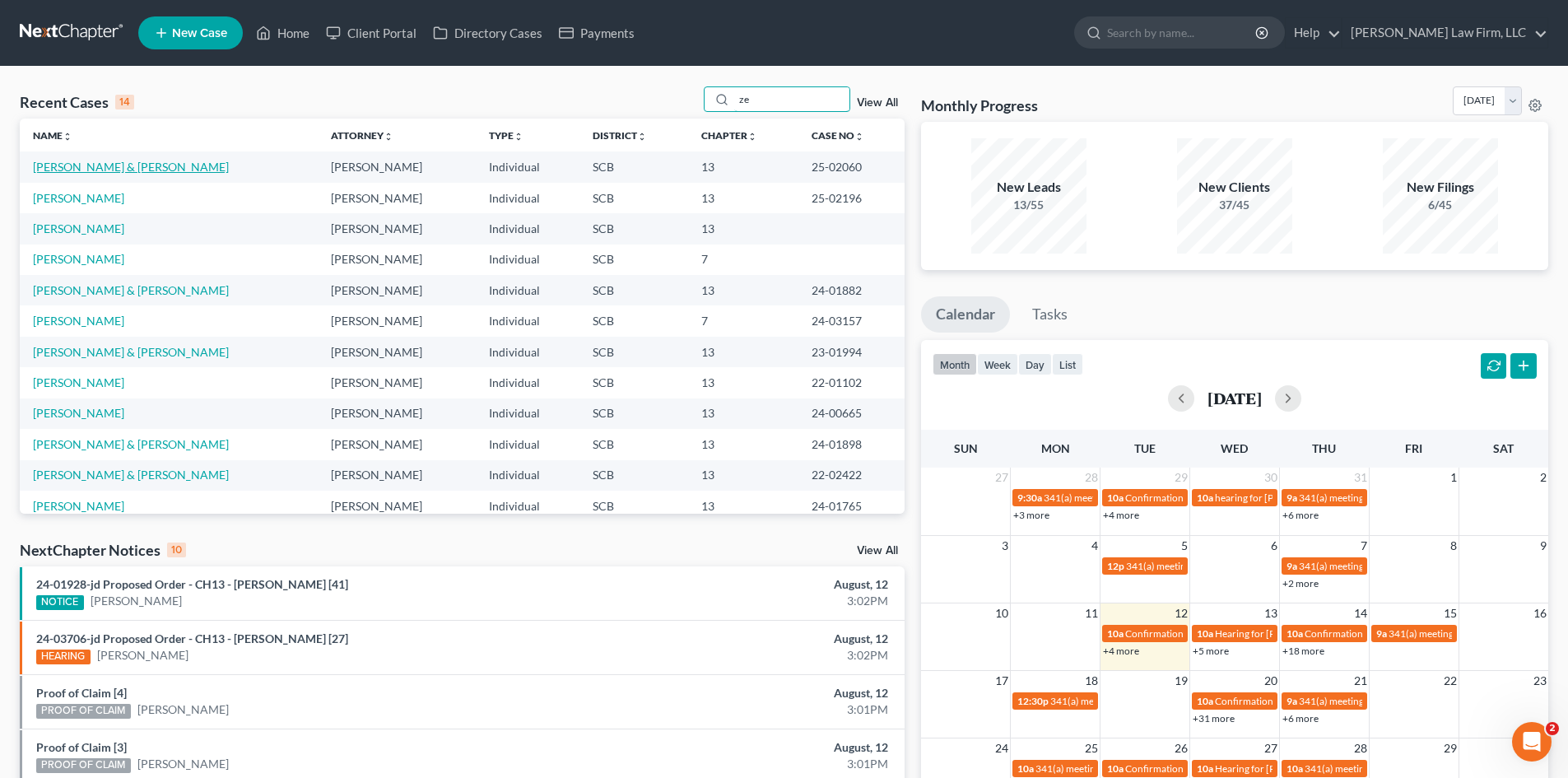
type input "ze"
click at [98, 169] on link "Zeigler, Jermaine & Deondra" at bounding box center [130, 166] width 196 height 14
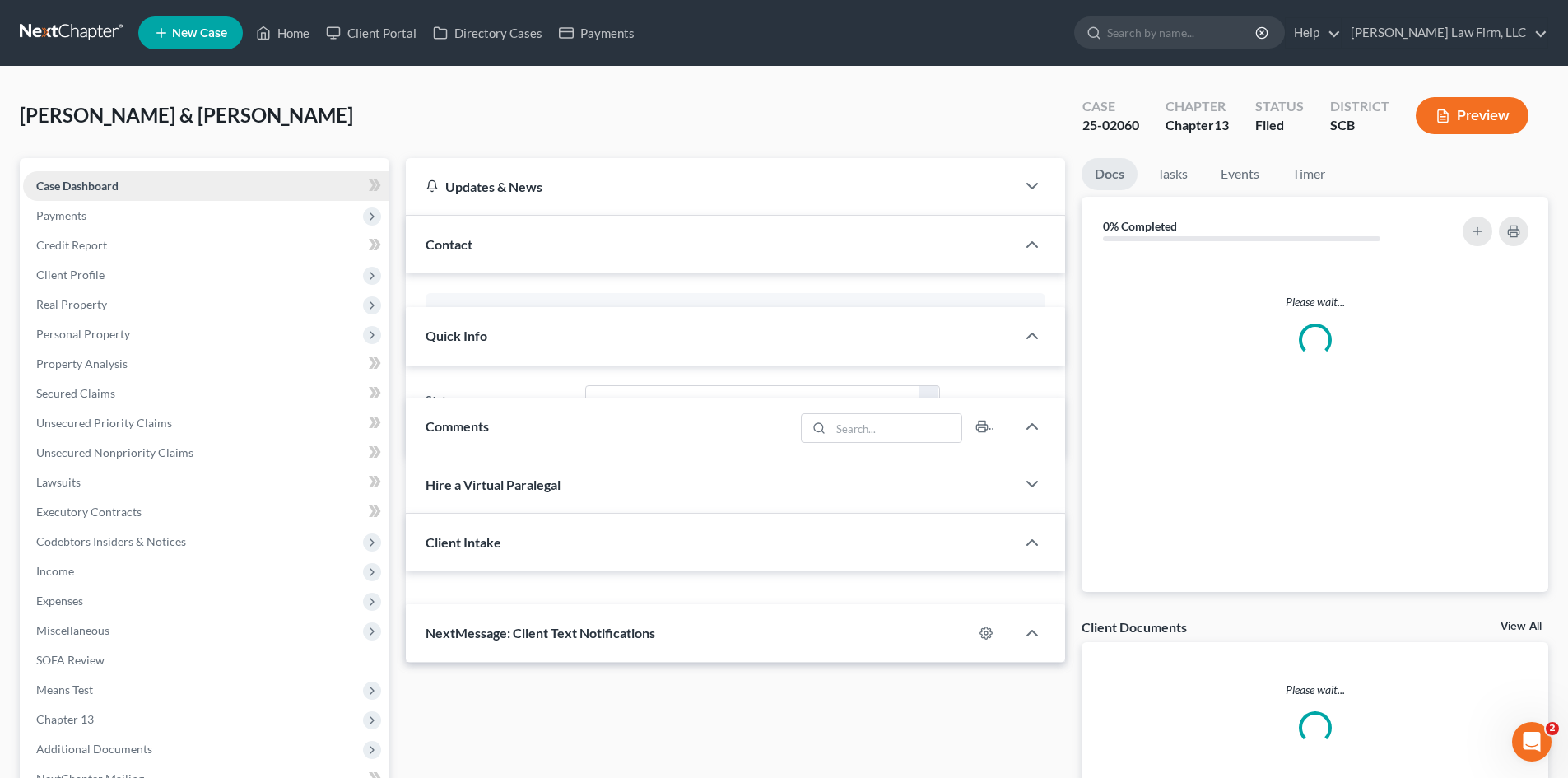
select select "0"
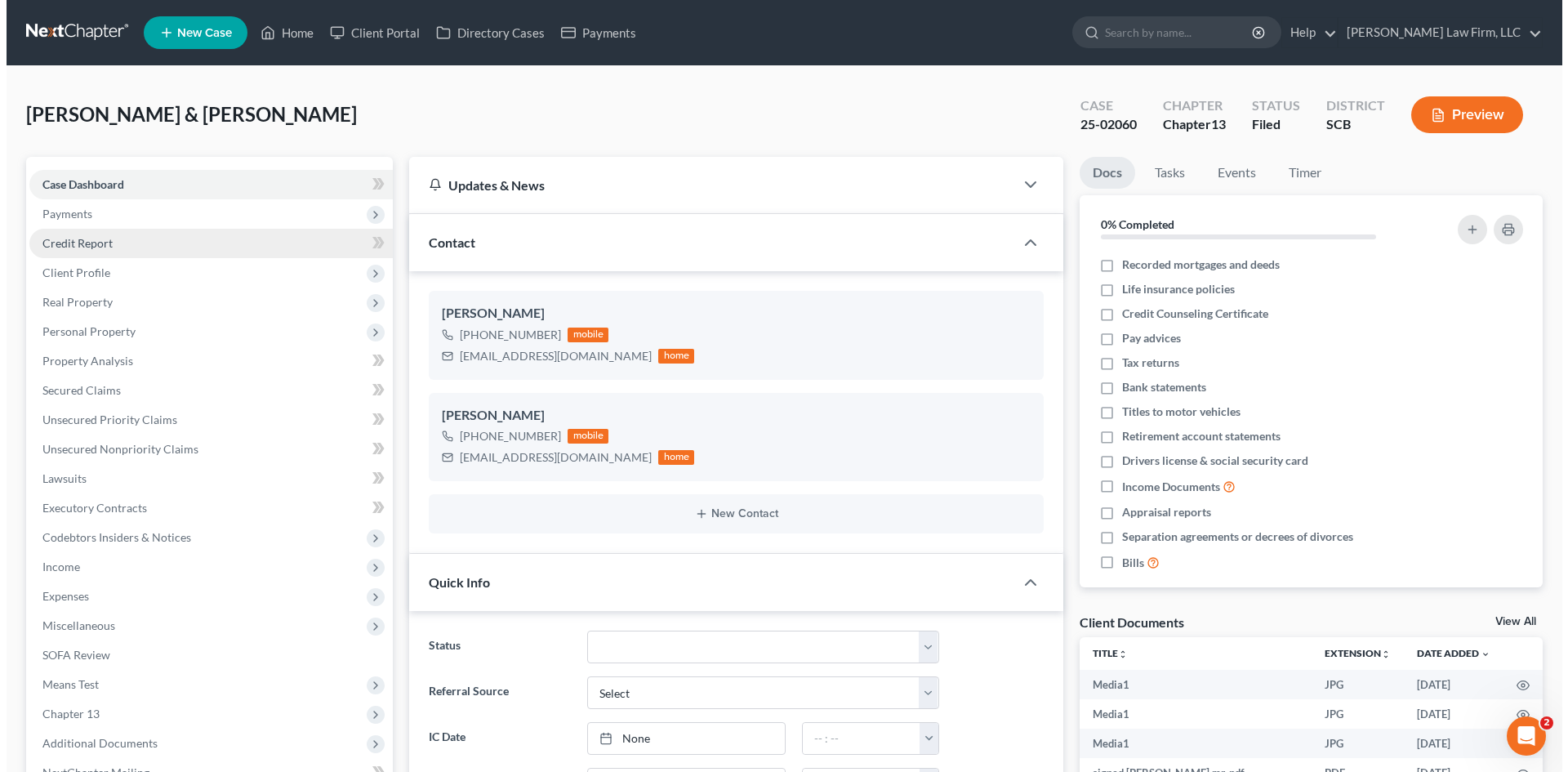
scroll to position [1881, 0]
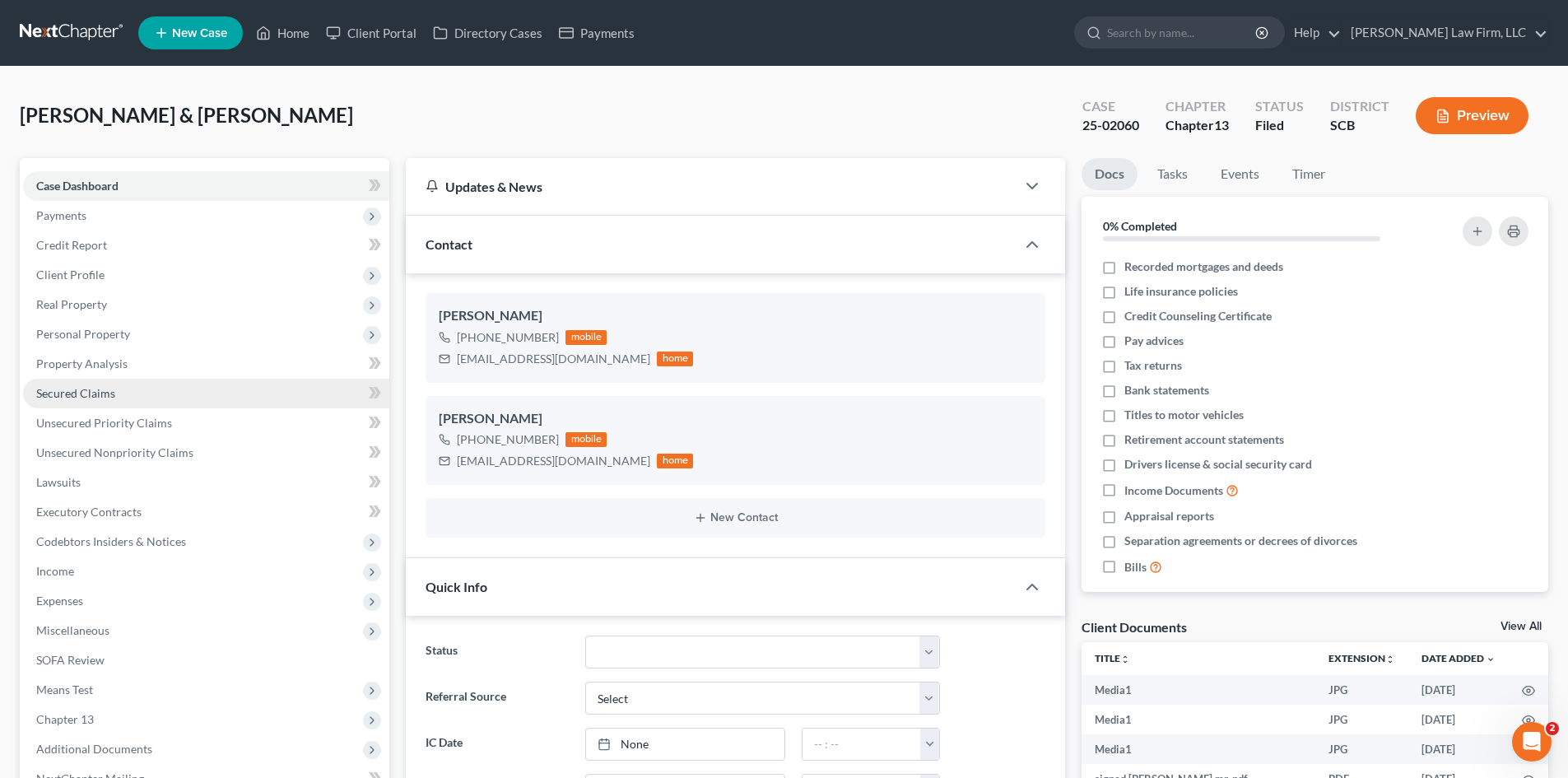
click at [103, 384] on link "Secured Claims" at bounding box center [206, 393] width 367 height 30
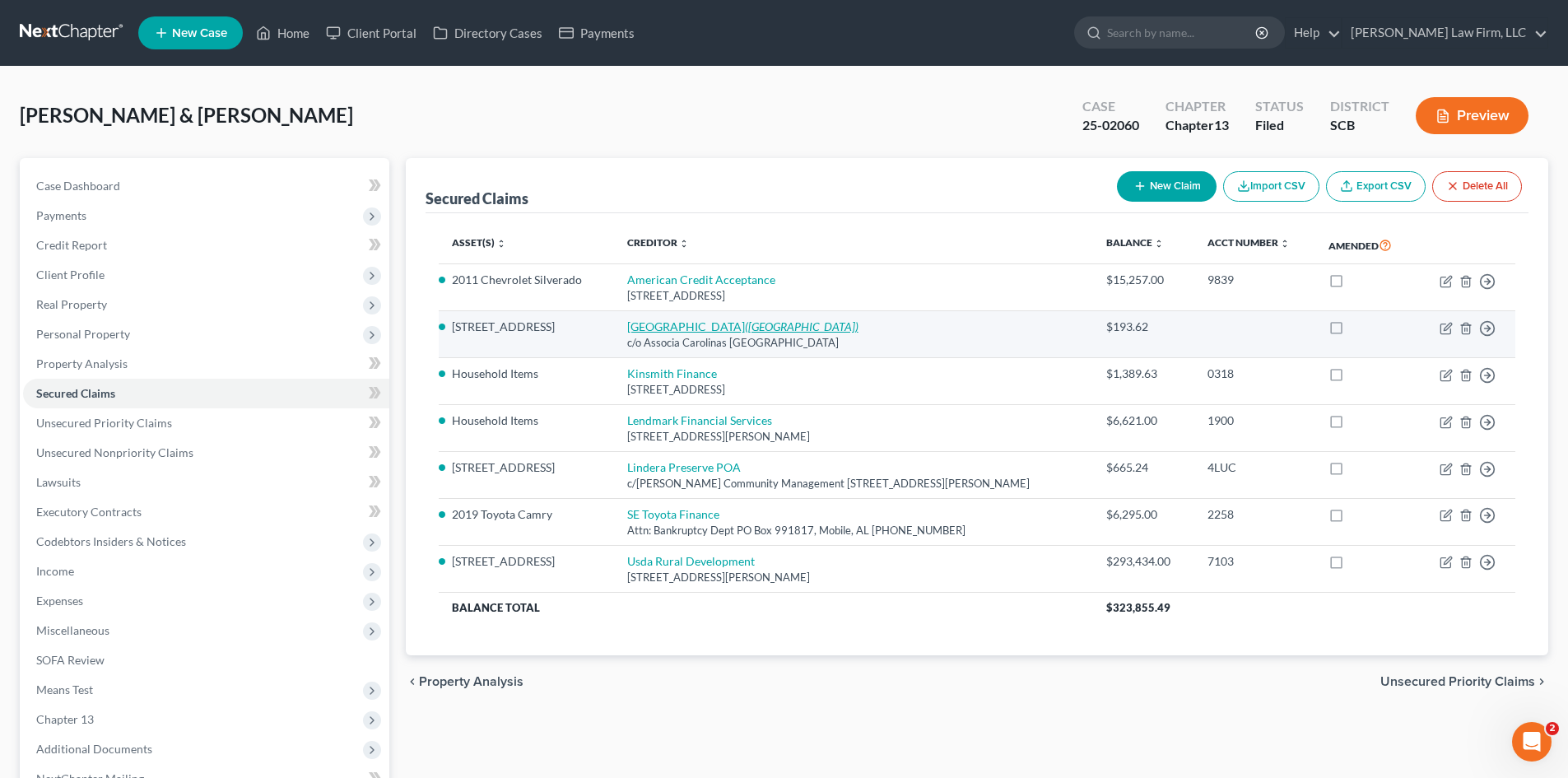
click at [721, 328] on link "Cane Bay Plantation (Cane Bay Plantation)" at bounding box center [743, 326] width 232 height 14
select select "10"
select select "0"
select select "28"
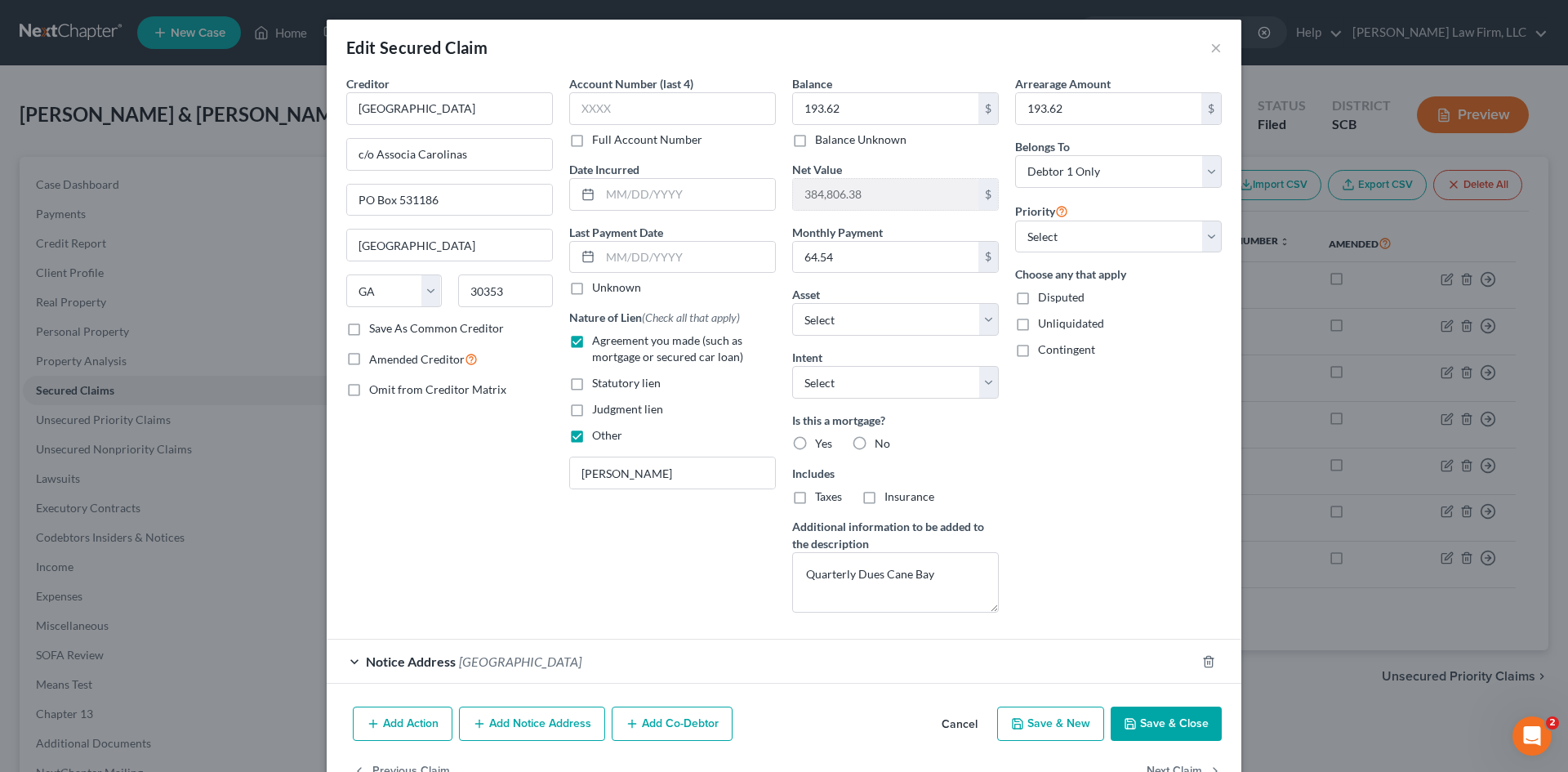
click at [495, 659] on span "Cane Bay Plantation" at bounding box center [520, 661] width 123 height 15
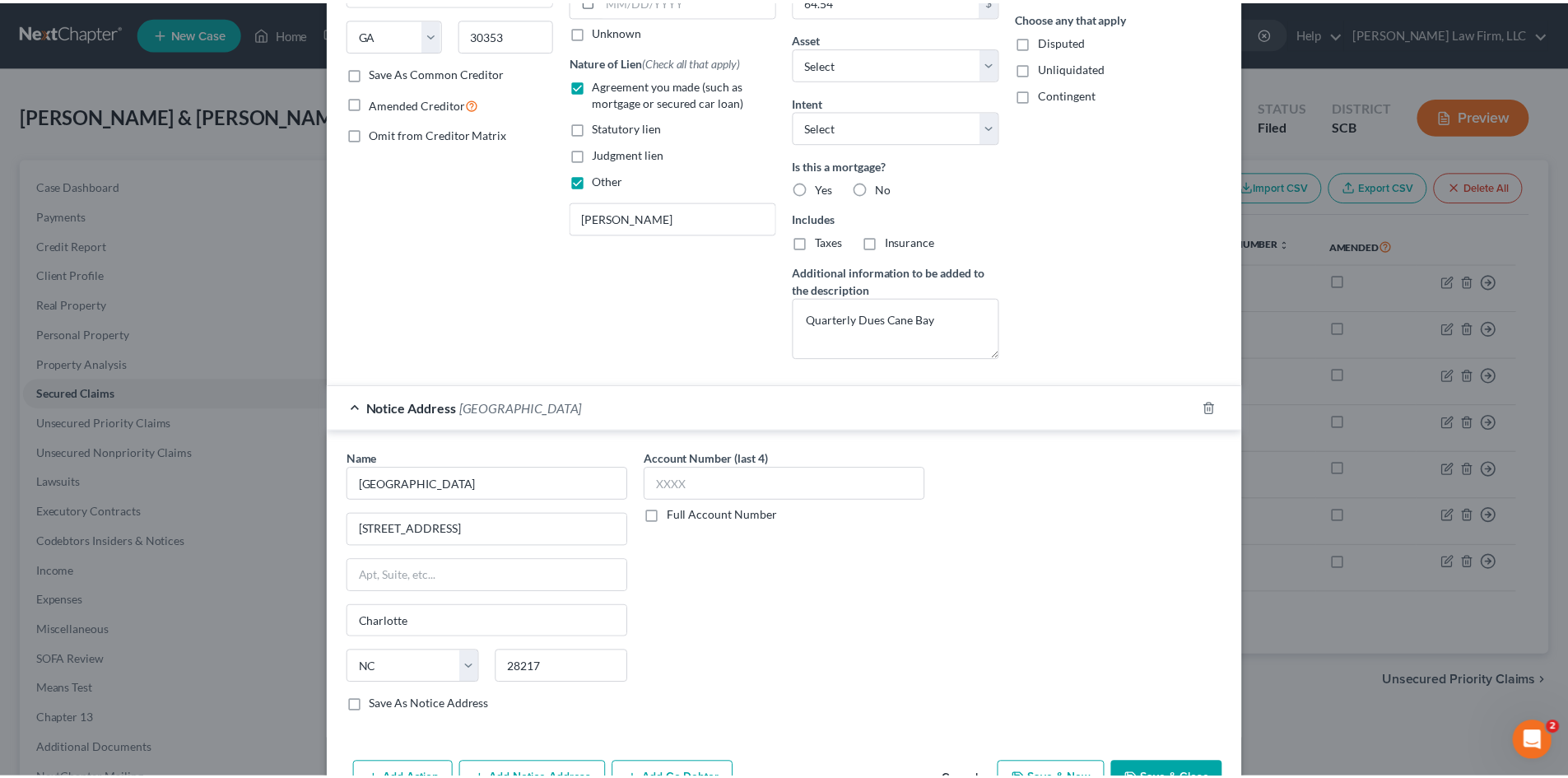
scroll to position [358, 0]
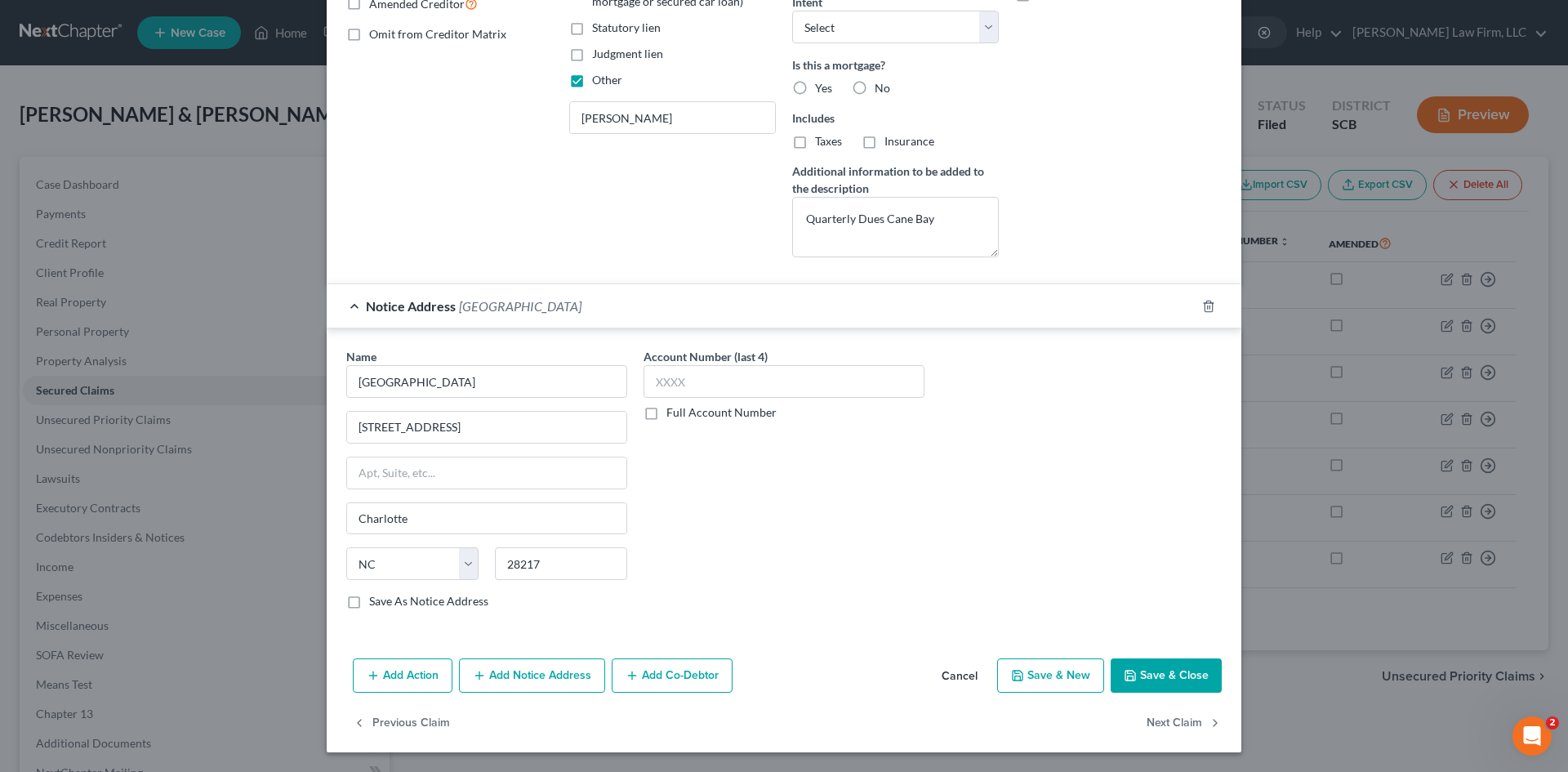
click at [1138, 682] on button "Save & Close" at bounding box center [1166, 676] width 111 height 34
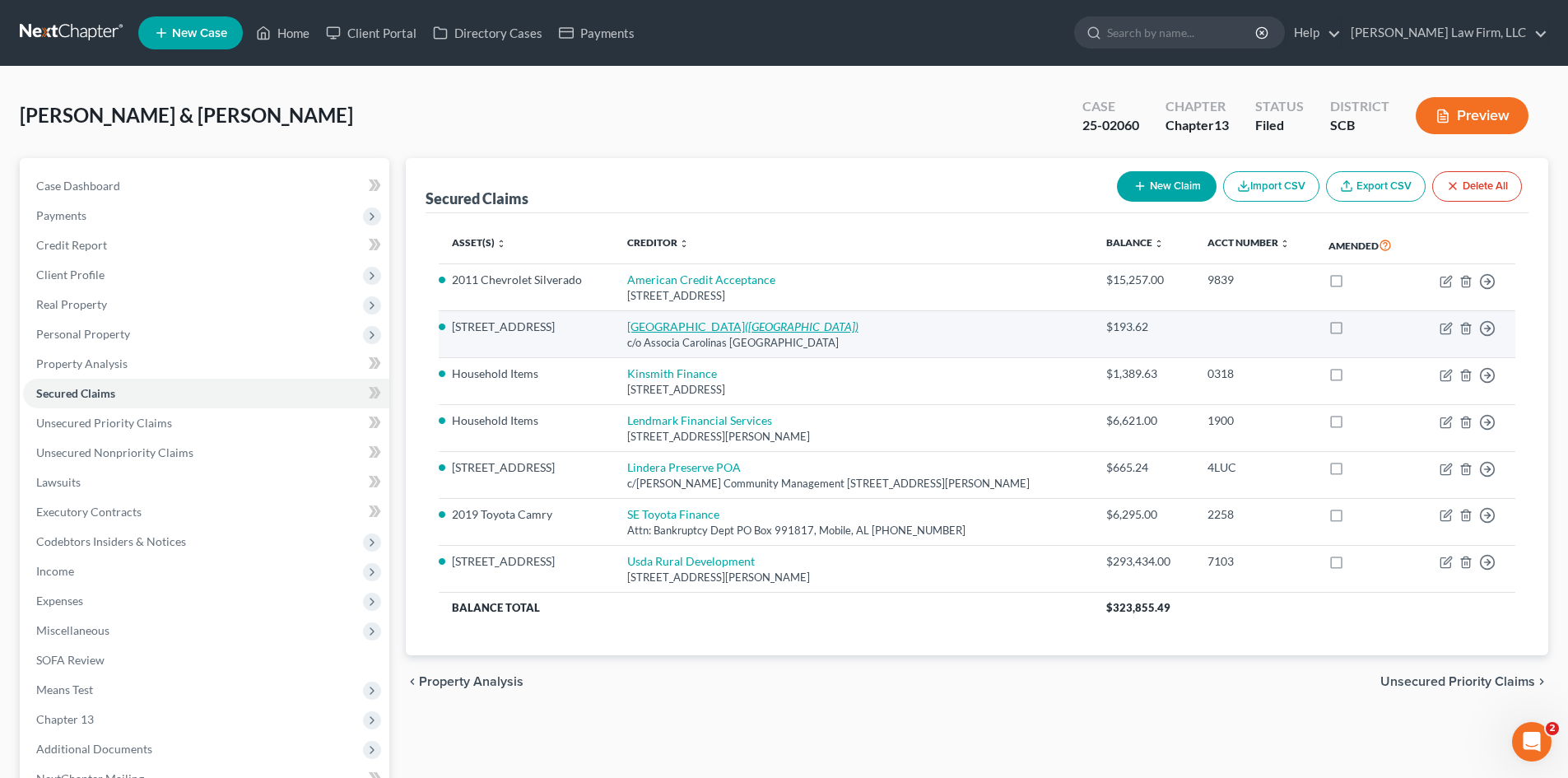
click at [745, 322] on icon "(Cane Bay Plantation)" at bounding box center [802, 326] width 114 height 14
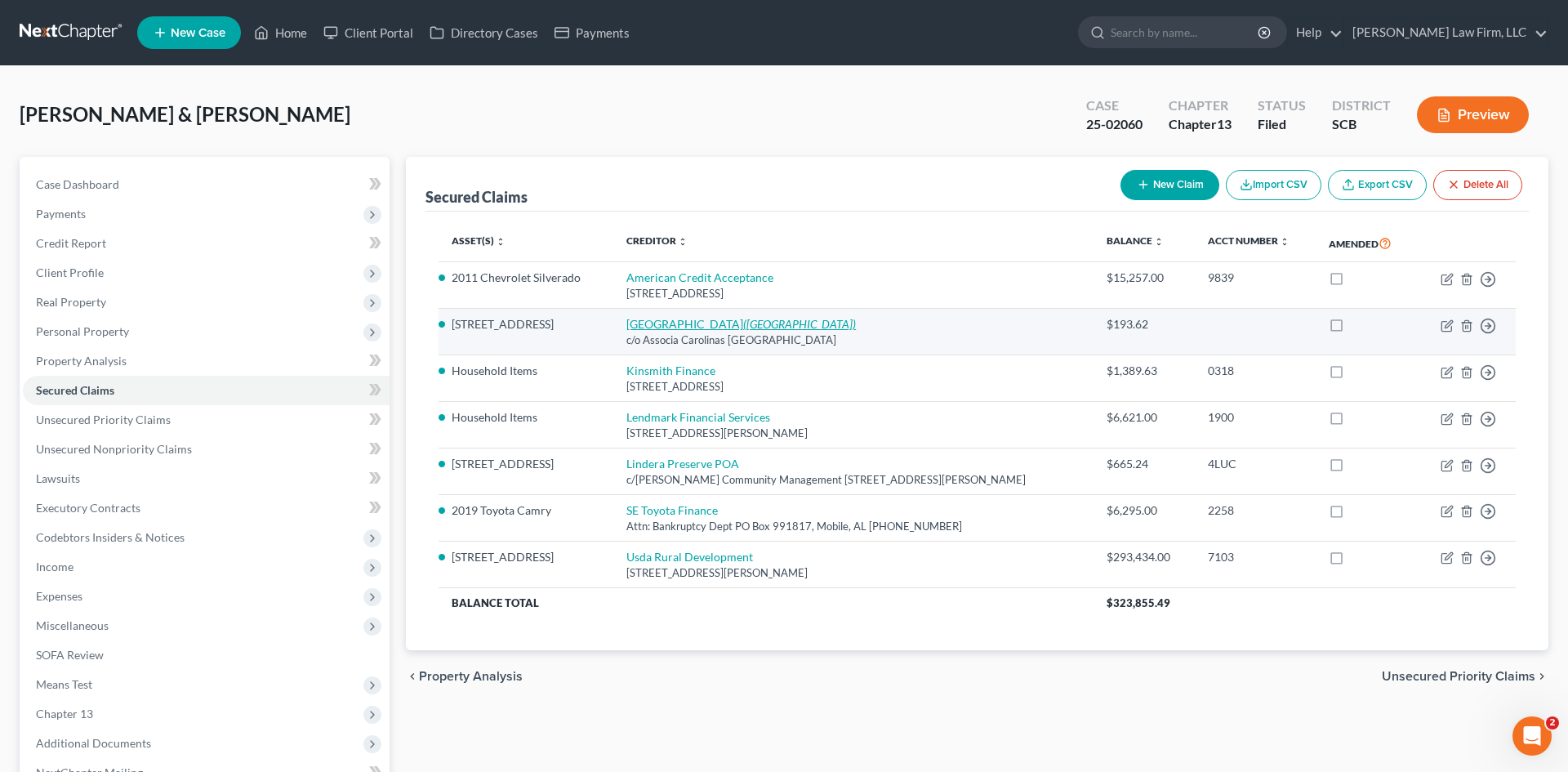
select select "10"
select select "0"
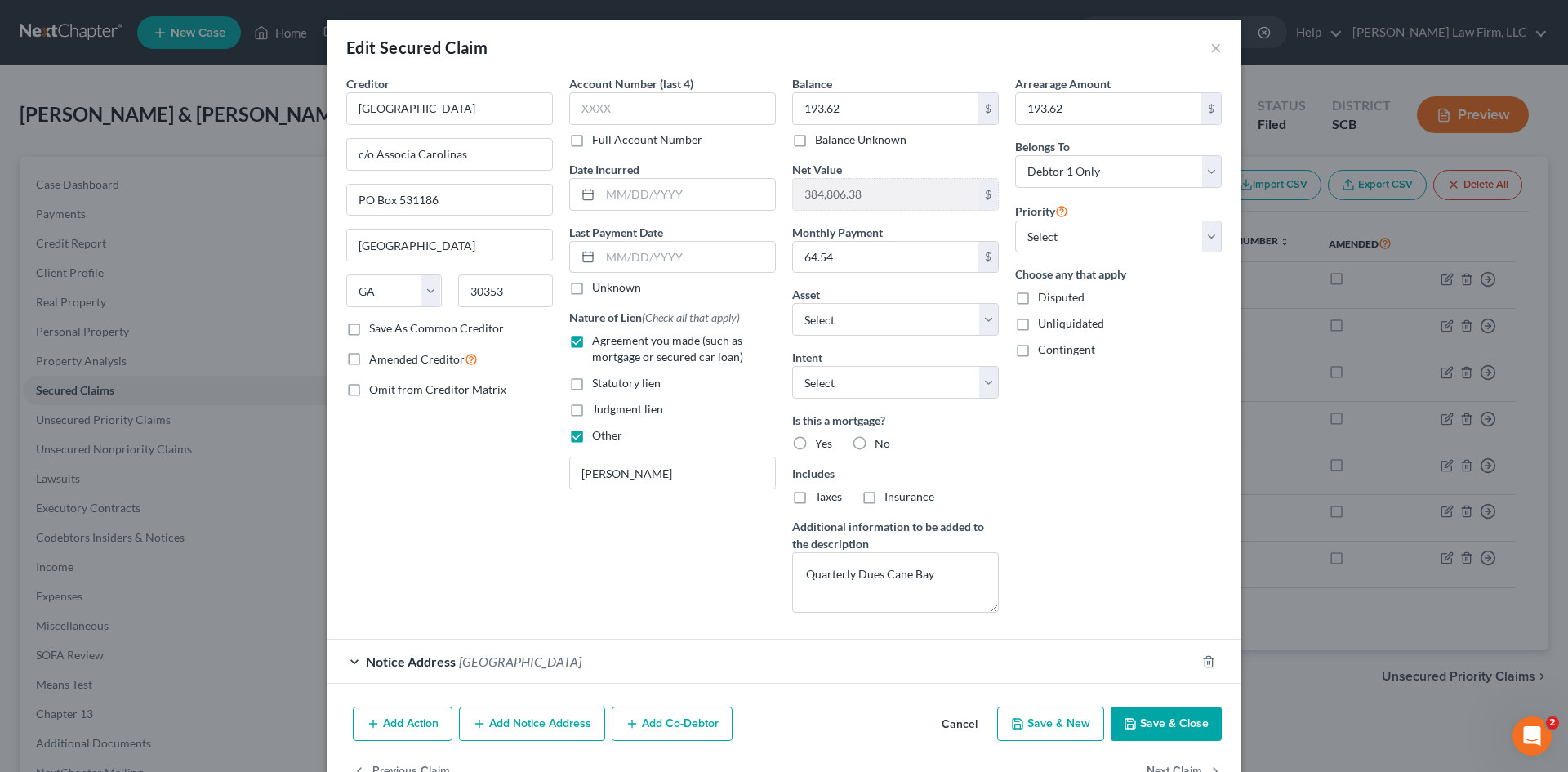
click at [1129, 714] on button "Save & Close" at bounding box center [1166, 724] width 111 height 34
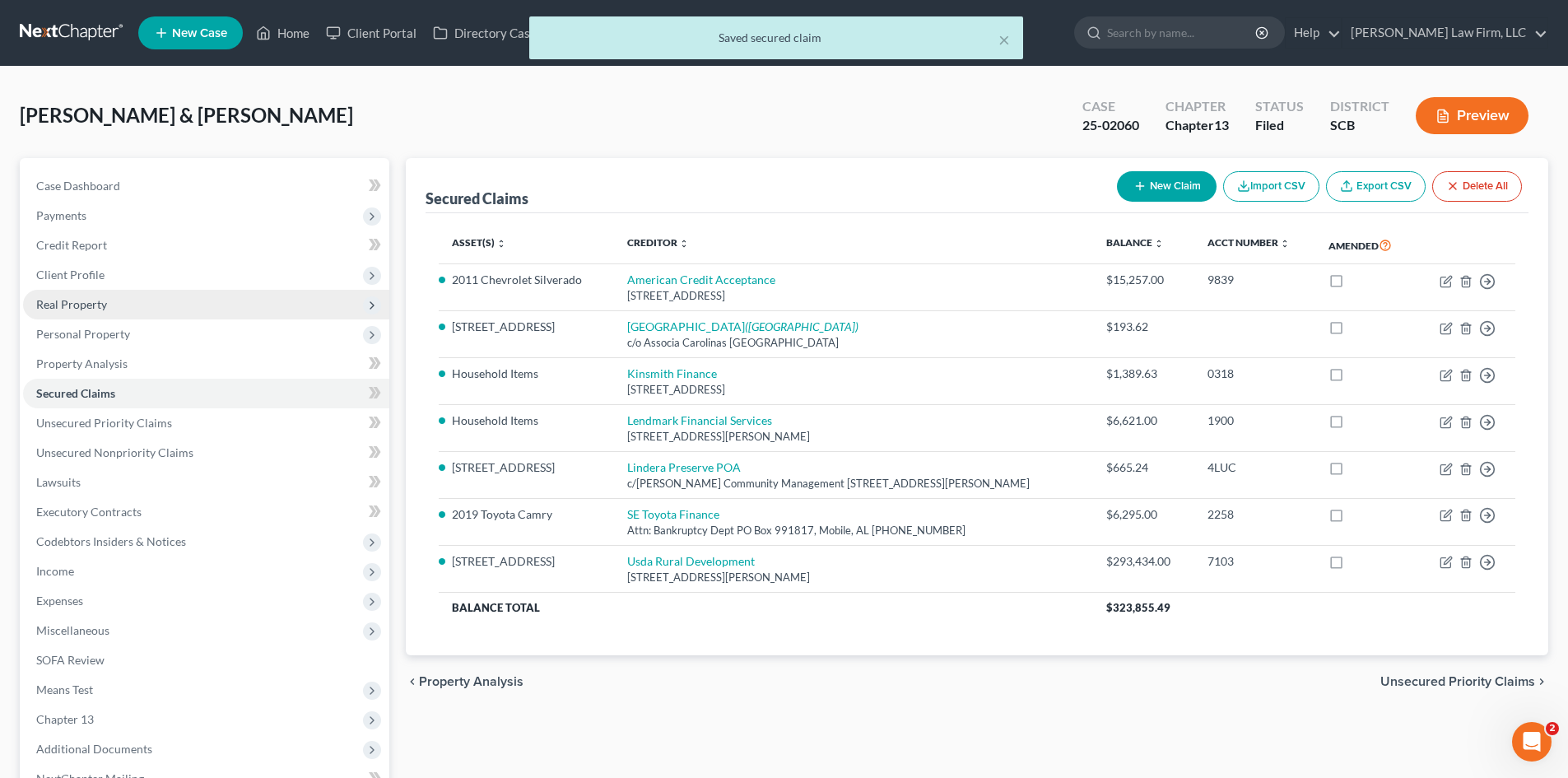
click at [81, 299] on span "Real Property" at bounding box center [71, 304] width 70 height 14
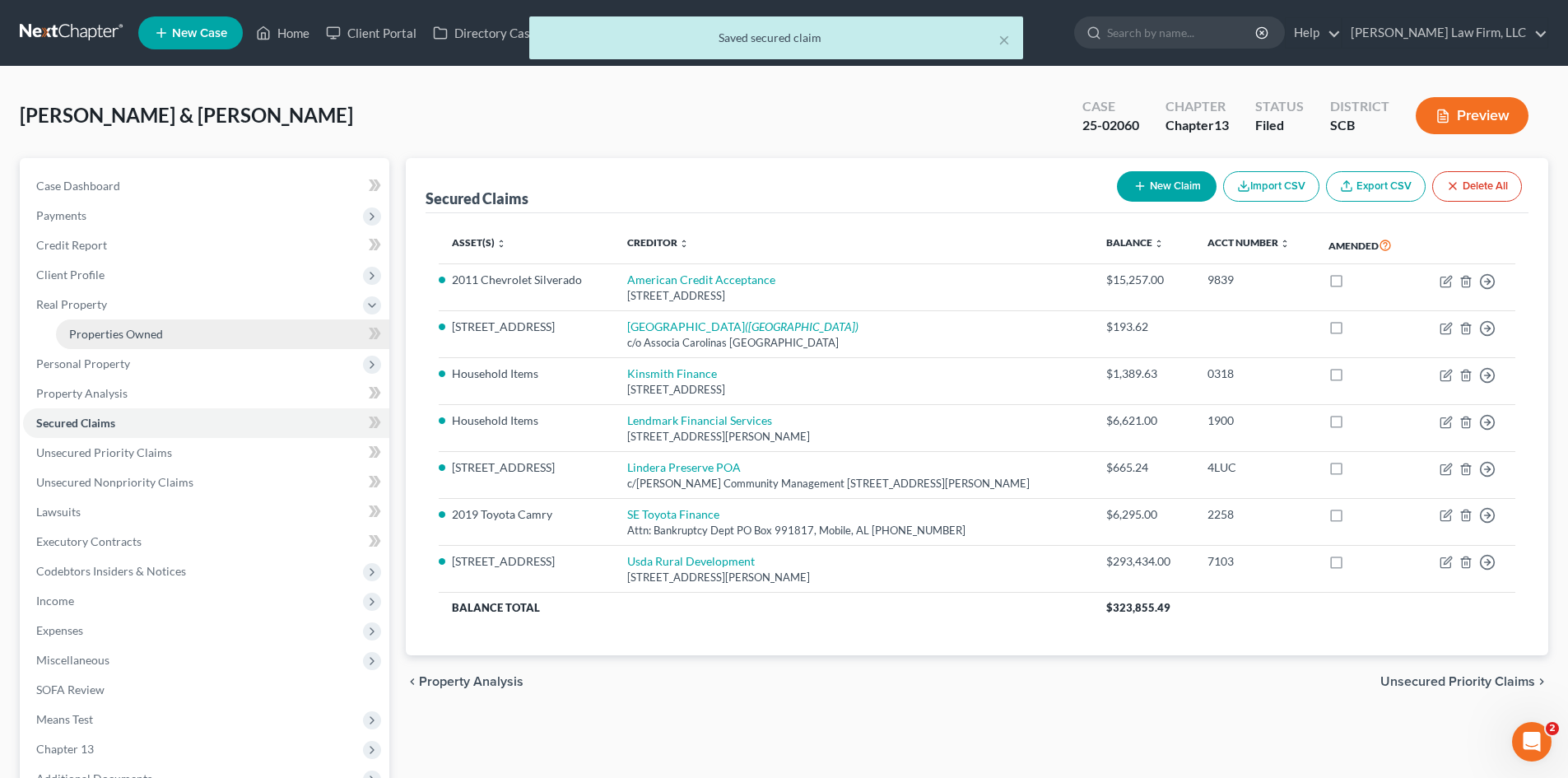
click at [87, 327] on span "Properties Owned" at bounding box center [116, 334] width 94 height 14
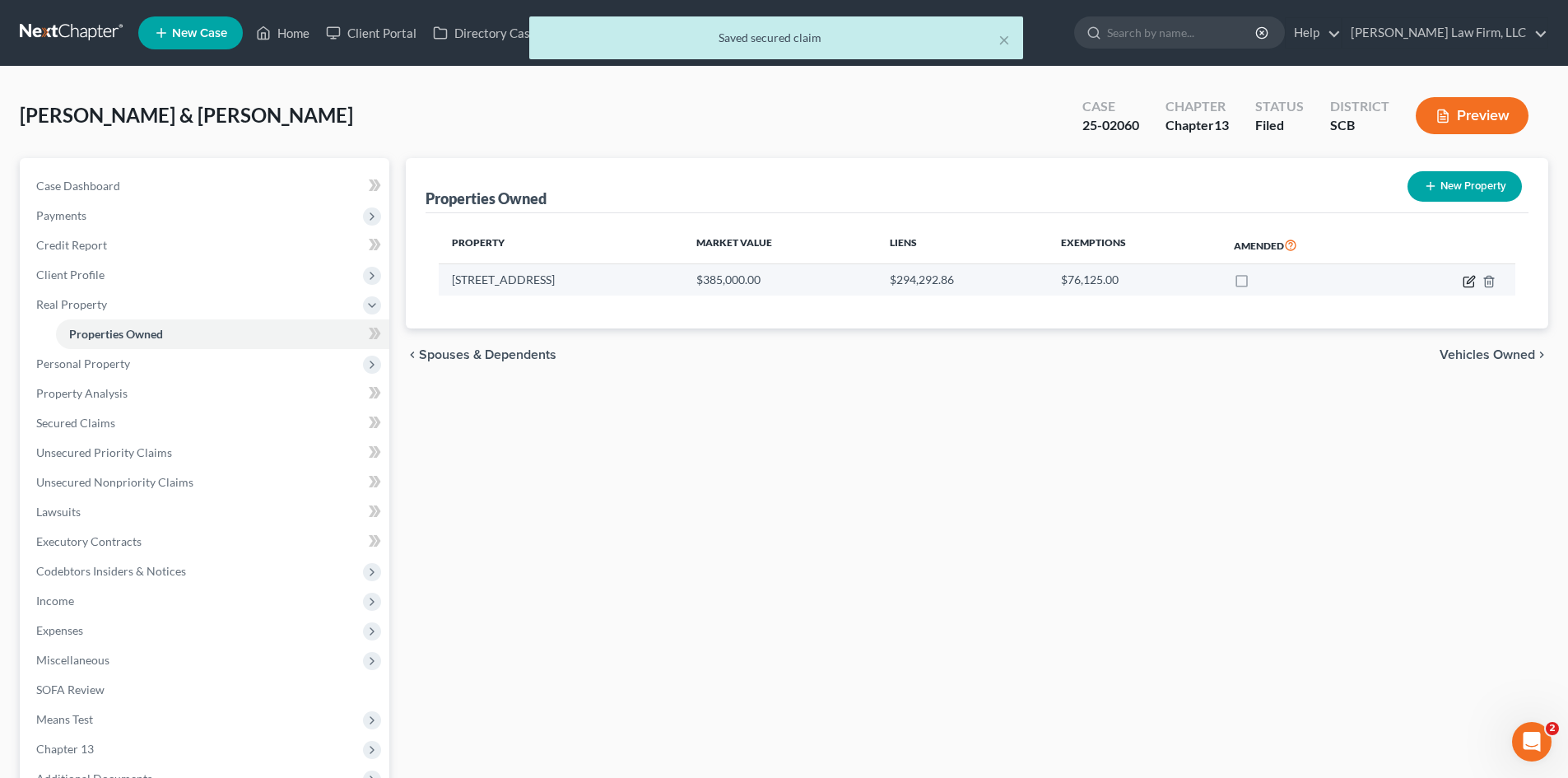
click at [1465, 280] on icon "button" at bounding box center [1470, 282] width 14 height 14
select select "42"
select select "7"
select select "0"
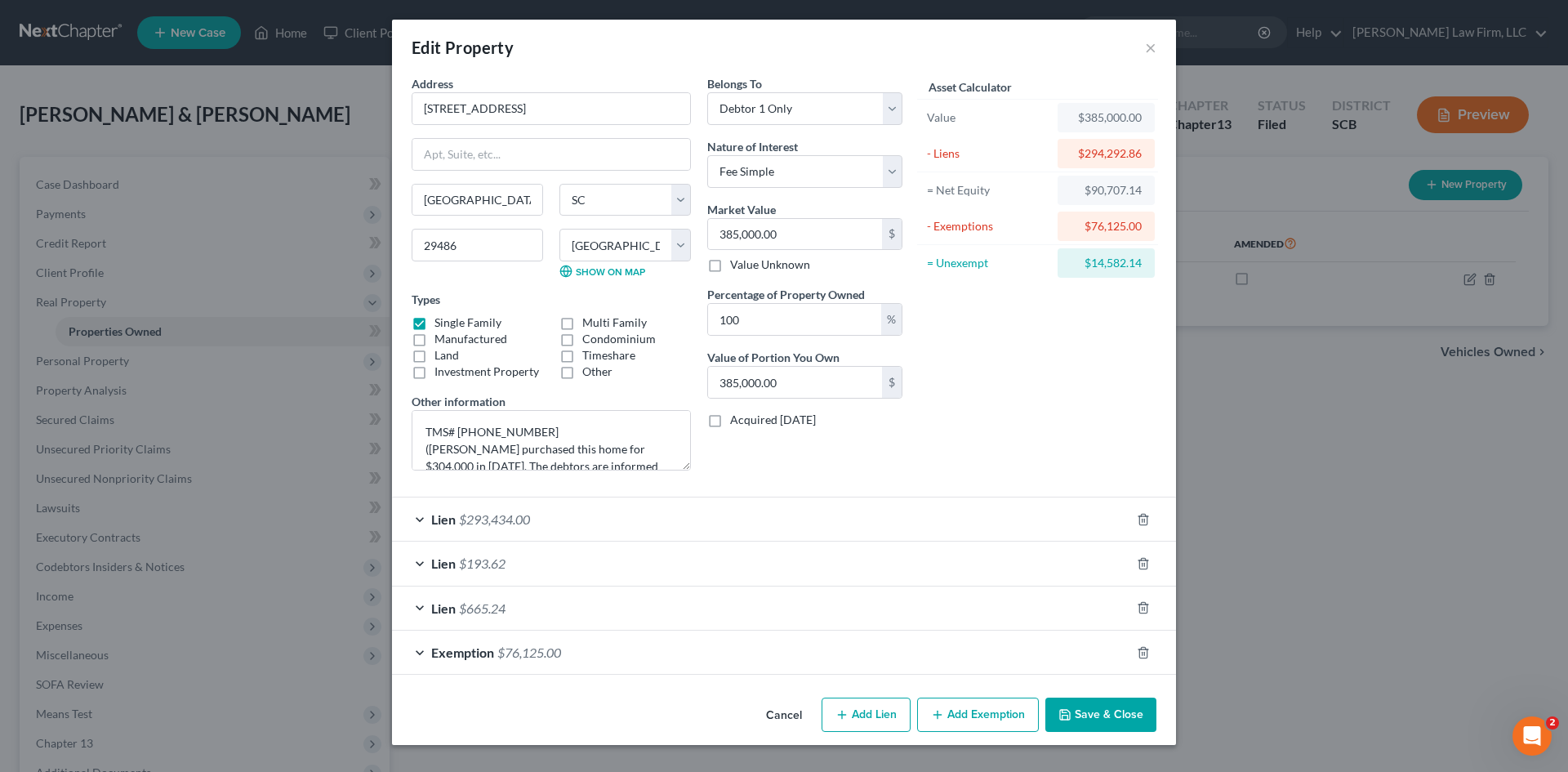
click at [1105, 693] on div "Cancel Add Lien Add Lease Add Exemption Save & Close" at bounding box center [783, 718] width 784 height 54
click at [1099, 711] on button "Save & Close" at bounding box center [1101, 715] width 111 height 34
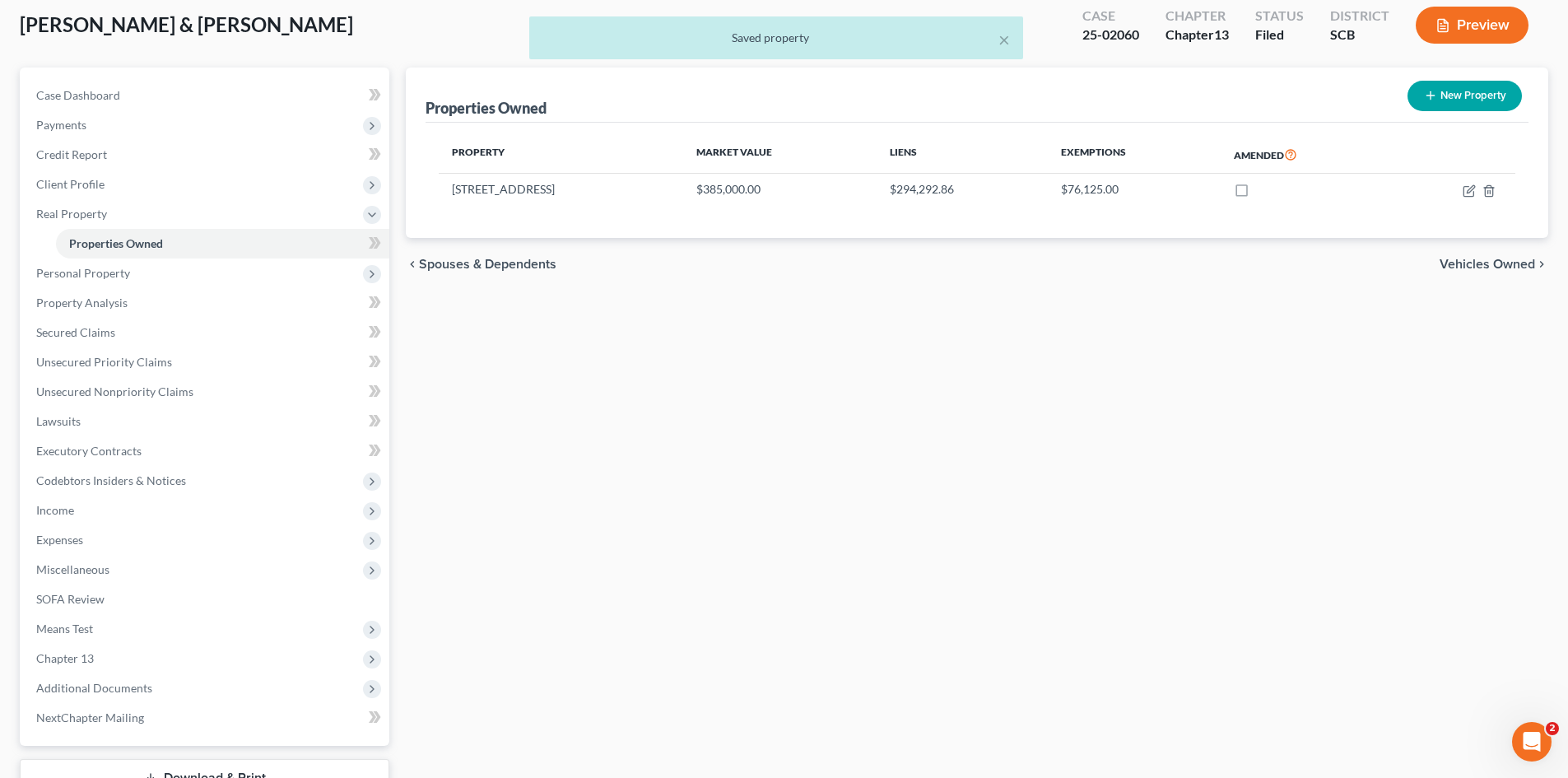
scroll to position [215, 0]
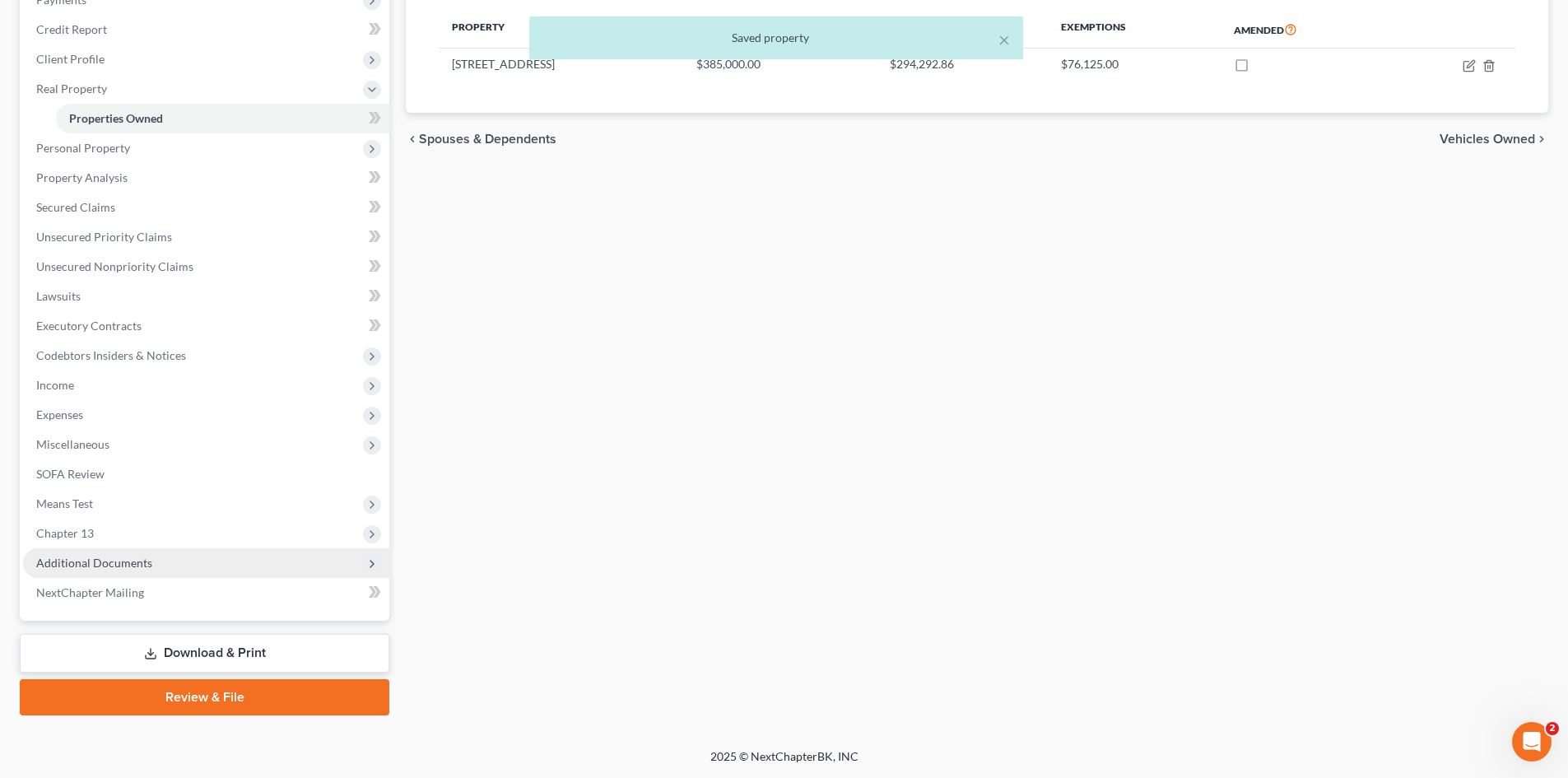
click at [75, 564] on span "Additional Documents" at bounding box center [95, 563] width 116 height 14
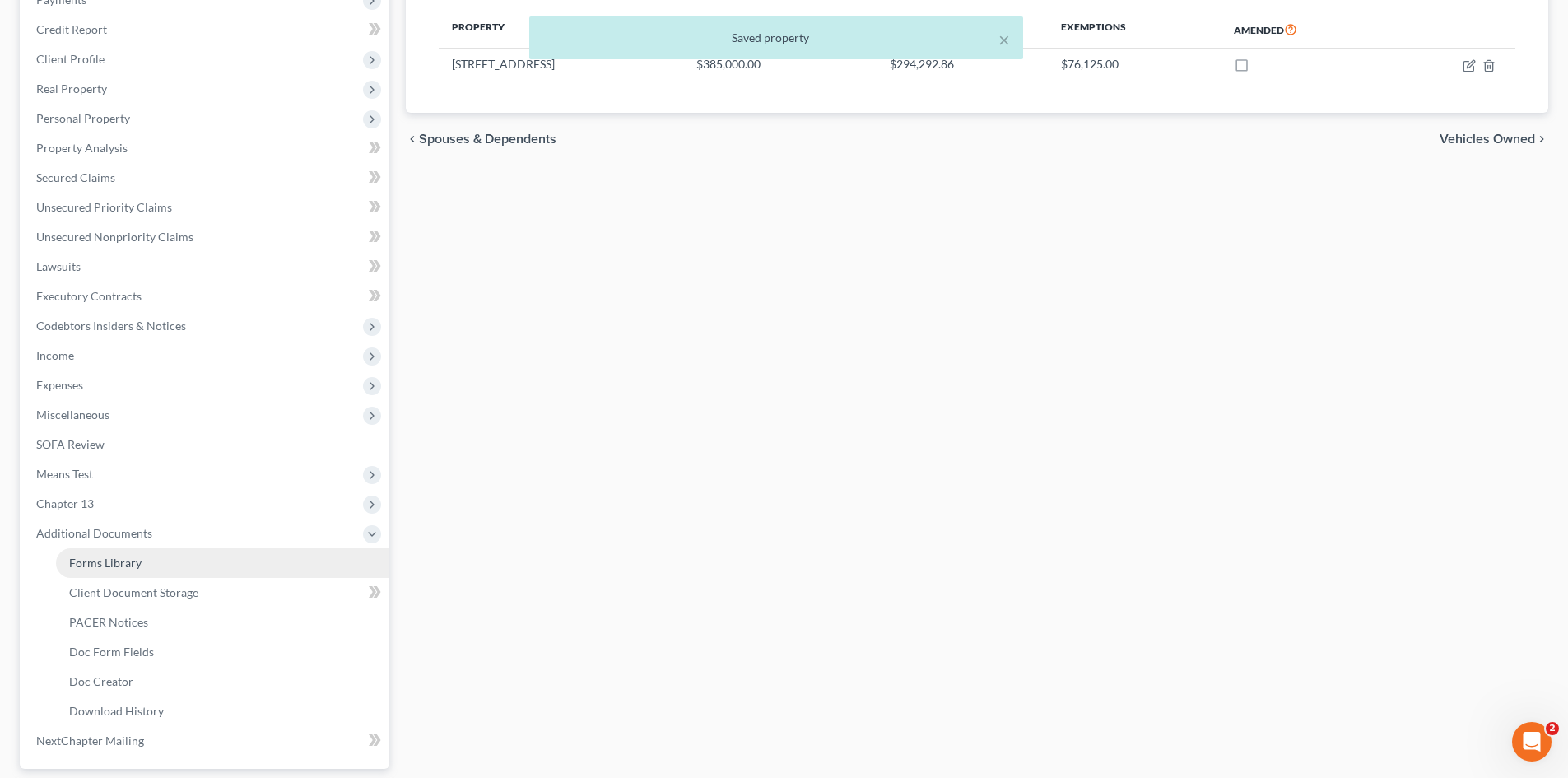
click at [75, 567] on span "Forms Library" at bounding box center [105, 563] width 72 height 14
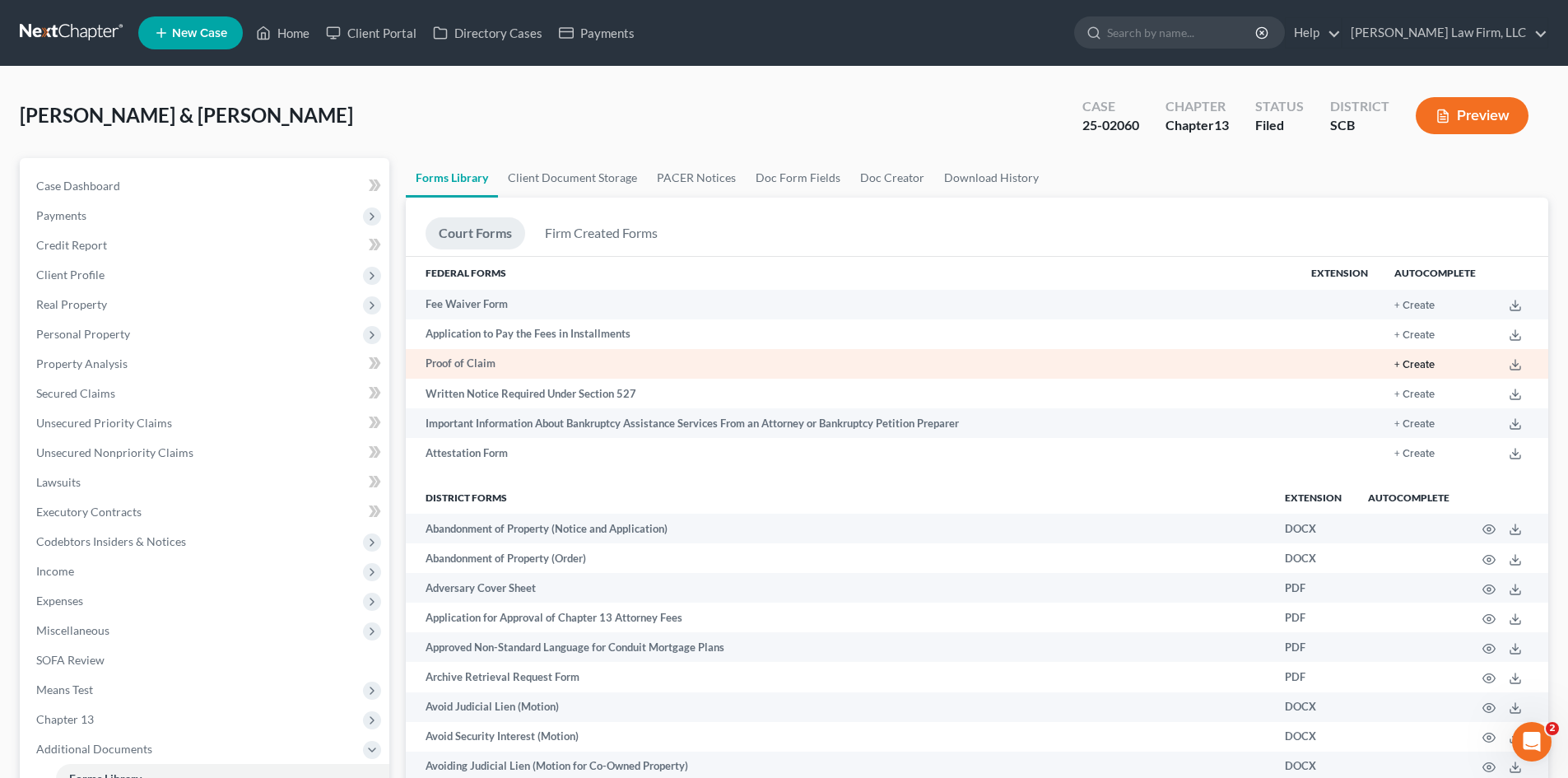
click at [1424, 367] on button "+ Create" at bounding box center [1415, 365] width 41 height 11
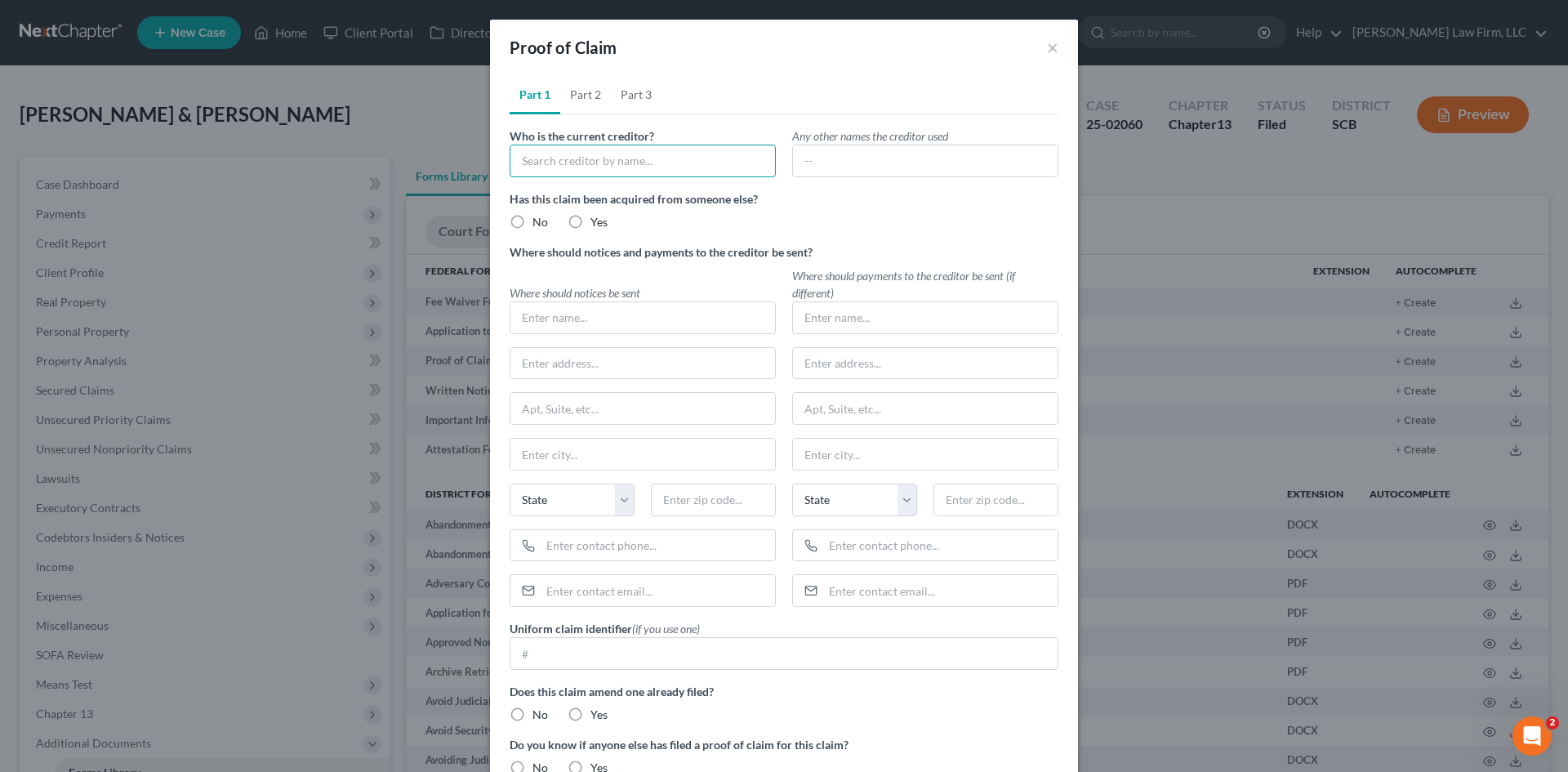
click at [671, 154] on input "text" at bounding box center [642, 161] width 266 height 33
click at [561, 189] on div "Cane Bay Plantation" at bounding box center [607, 189] width 169 height 16
type input "Cane Bay Plantation"
type input "c/o Associa Carolinas"
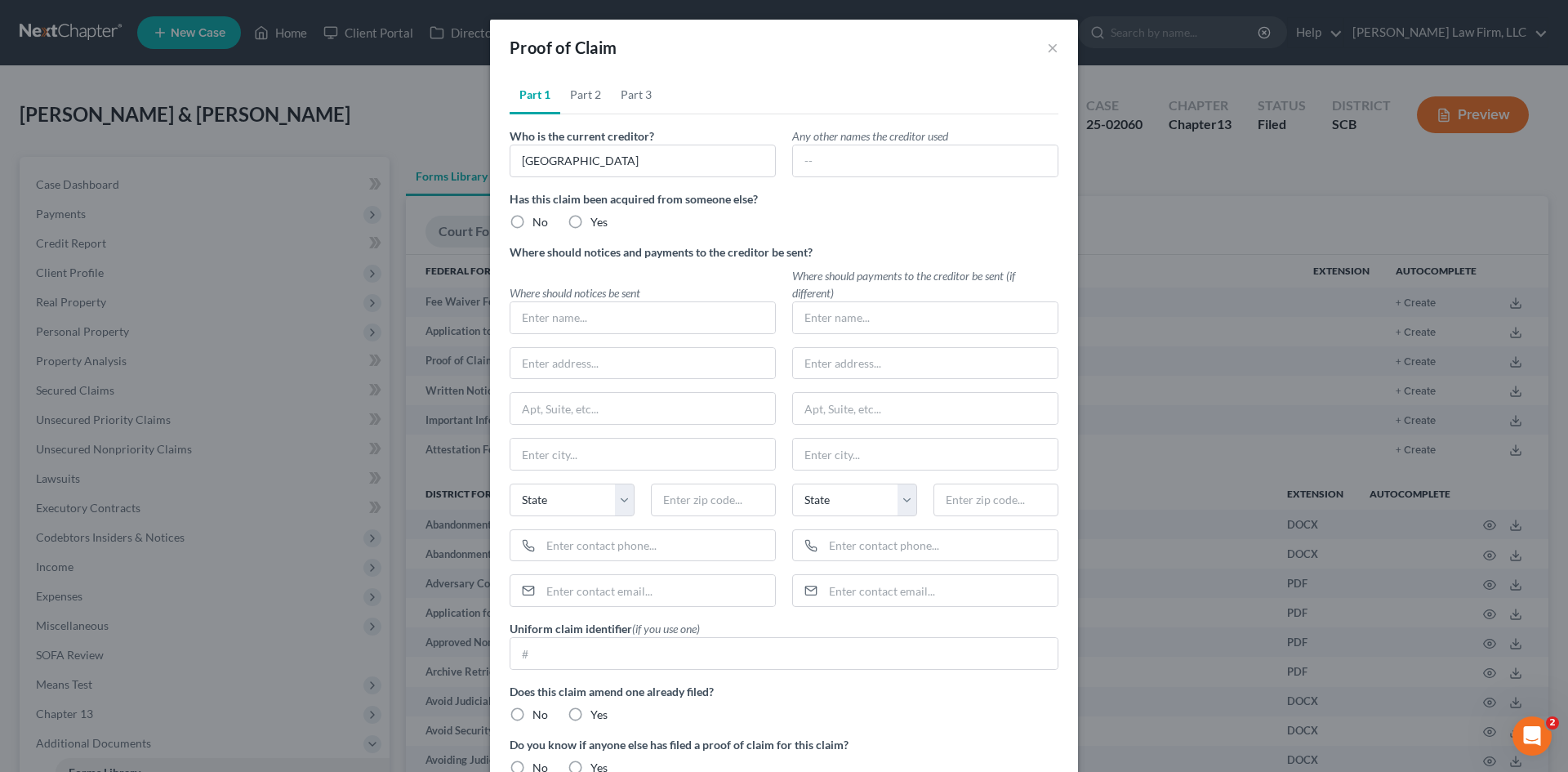
type input "PO Box 531186"
type input "Atlanta"
select select "10"
type input "30353"
click at [532, 222] on label "No" at bounding box center [540, 221] width 15 height 16
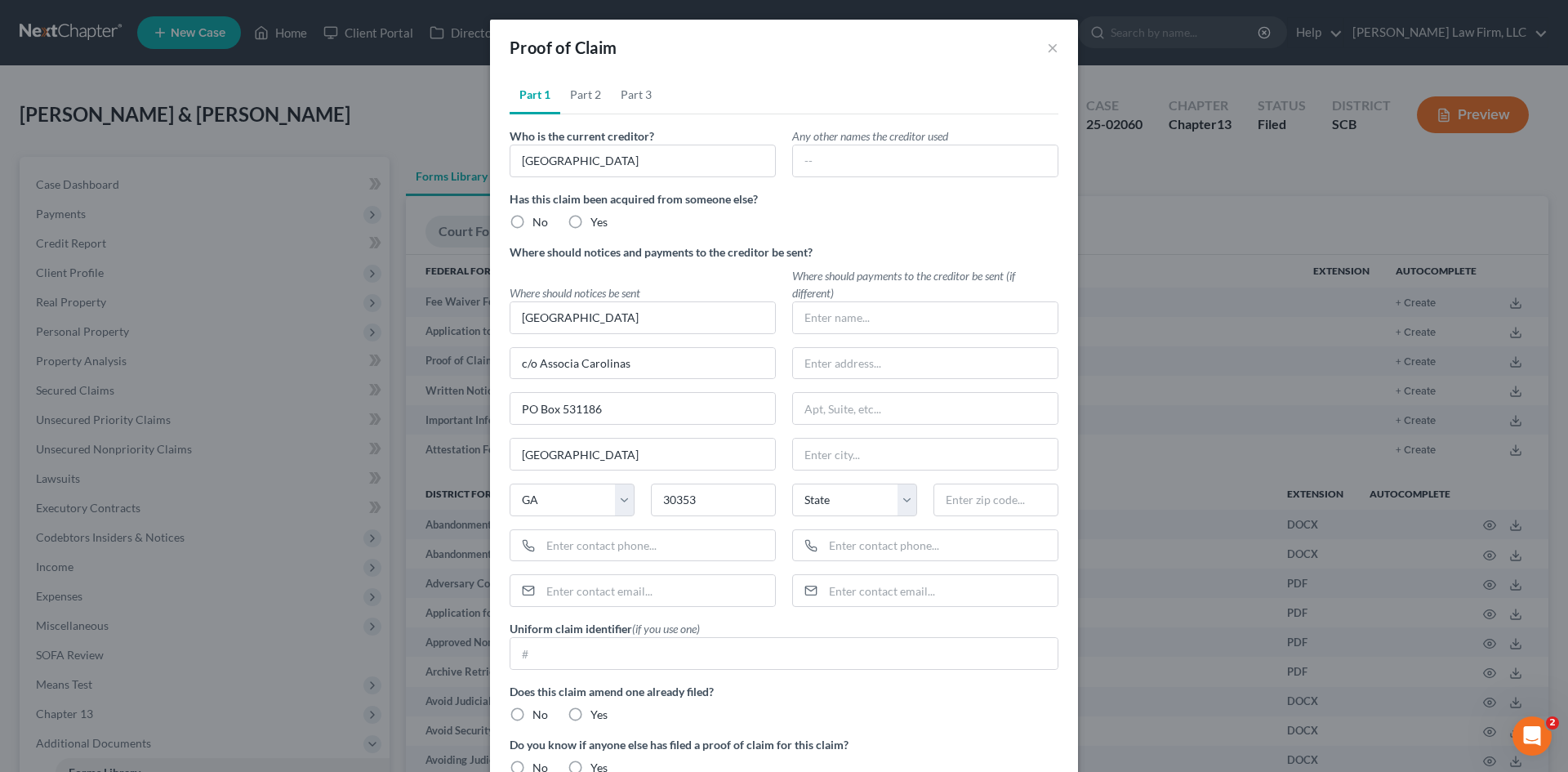
click at [539, 222] on input "No" at bounding box center [544, 218] width 11 height 11
radio input "true"
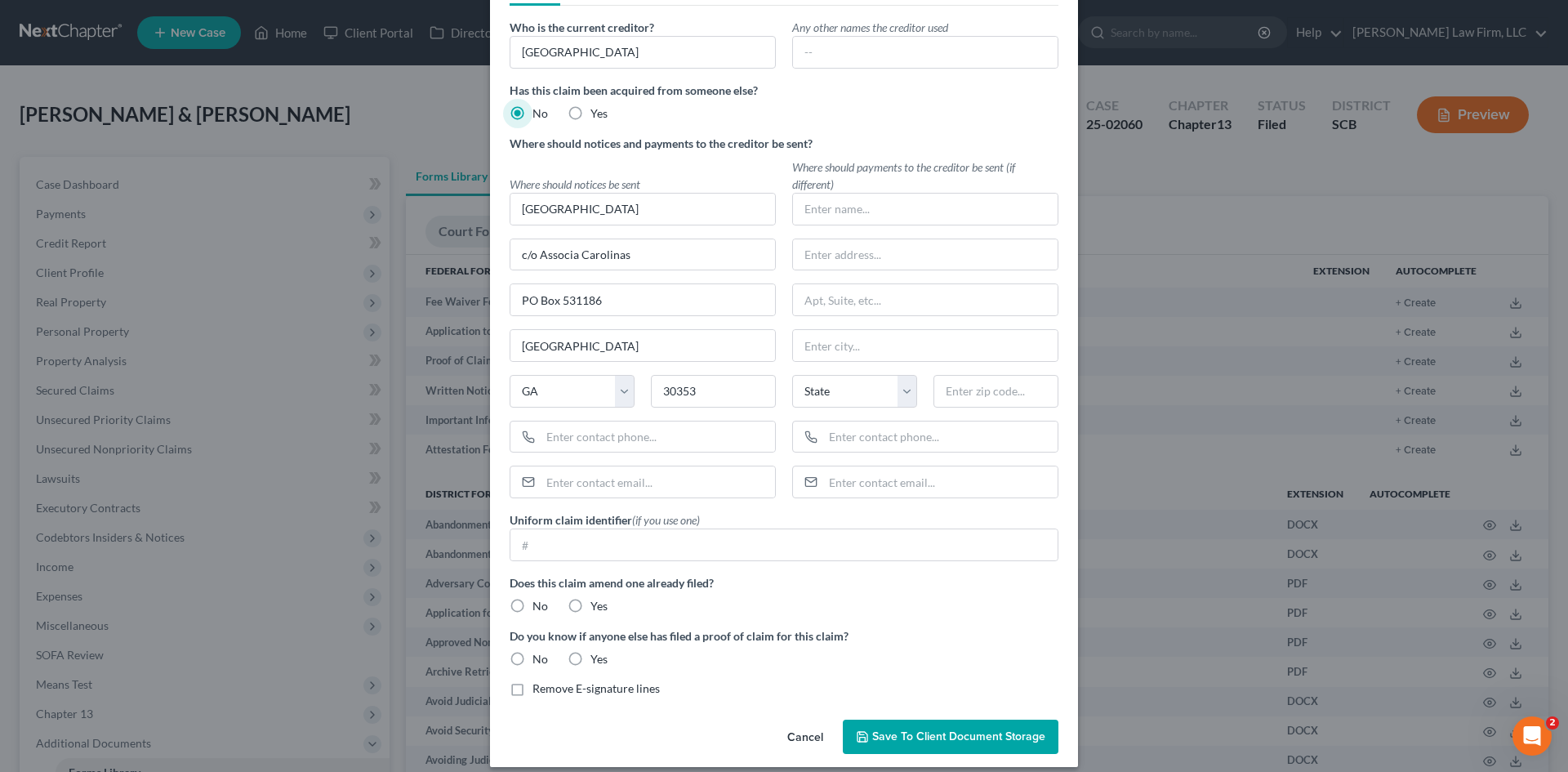
scroll to position [124, 0]
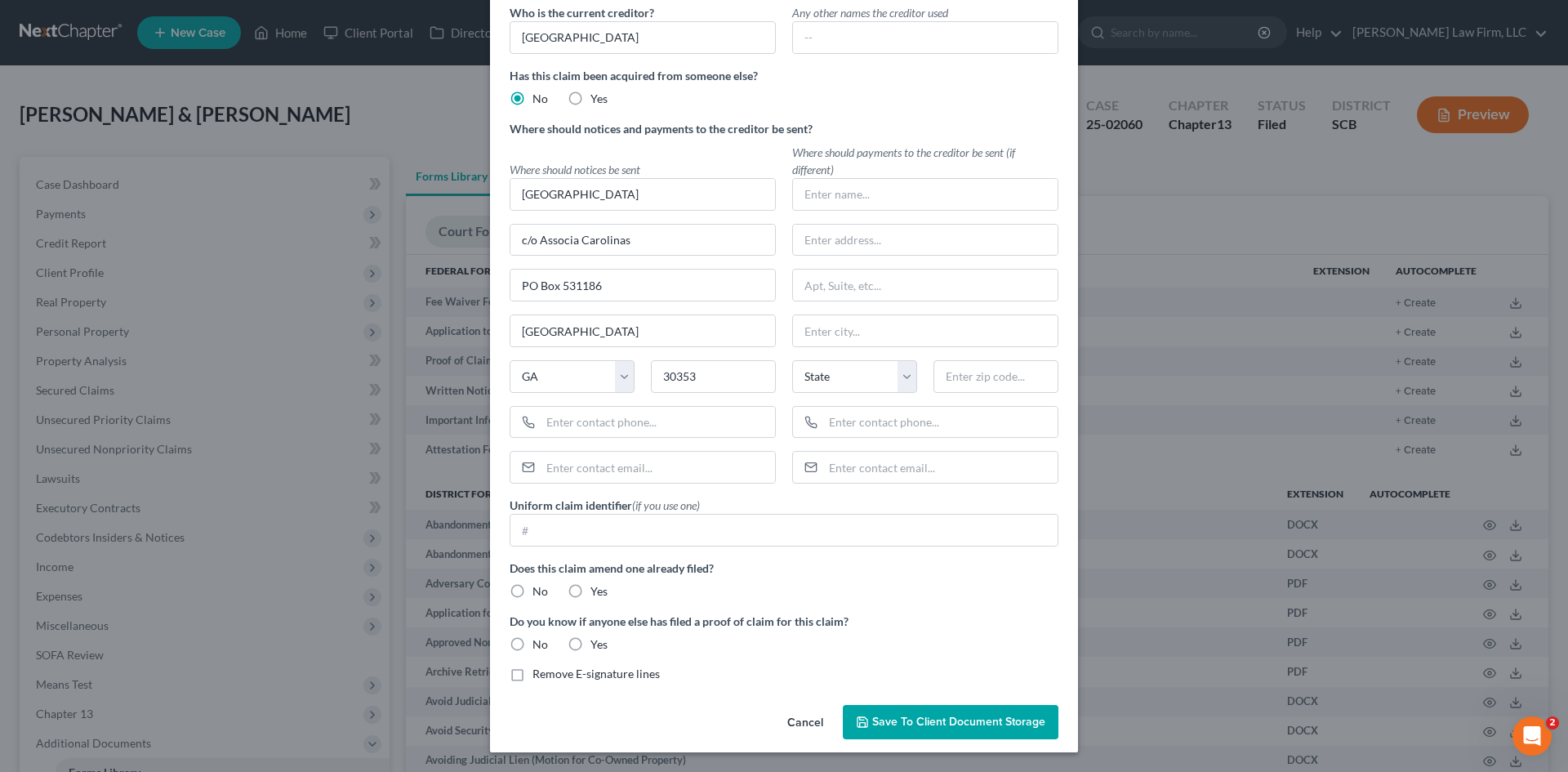
click at [532, 587] on label "No" at bounding box center [540, 591] width 15 height 16
click at [539, 587] on input "No" at bounding box center [544, 588] width 11 height 11
radio input "true"
click at [532, 638] on label "No" at bounding box center [540, 645] width 15 height 16
click at [539, 638] on input "No" at bounding box center [544, 642] width 11 height 11
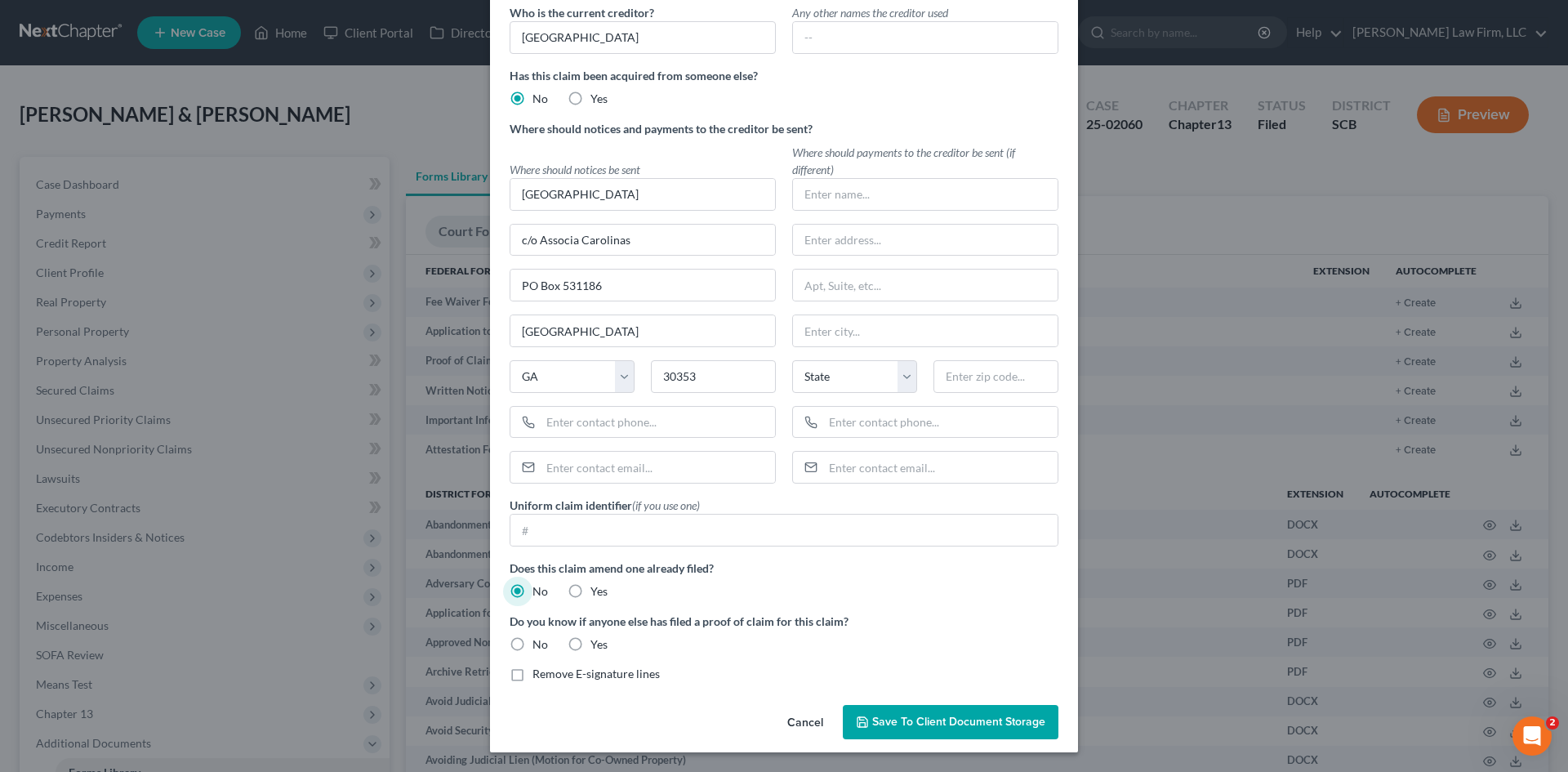
radio input "true"
click at [532, 677] on label "Remove E-signature lines" at bounding box center [595, 673] width 127 height 16
click at [539, 676] on input "Remove E-signature lines" at bounding box center [544, 670] width 11 height 11
checkbox input "true"
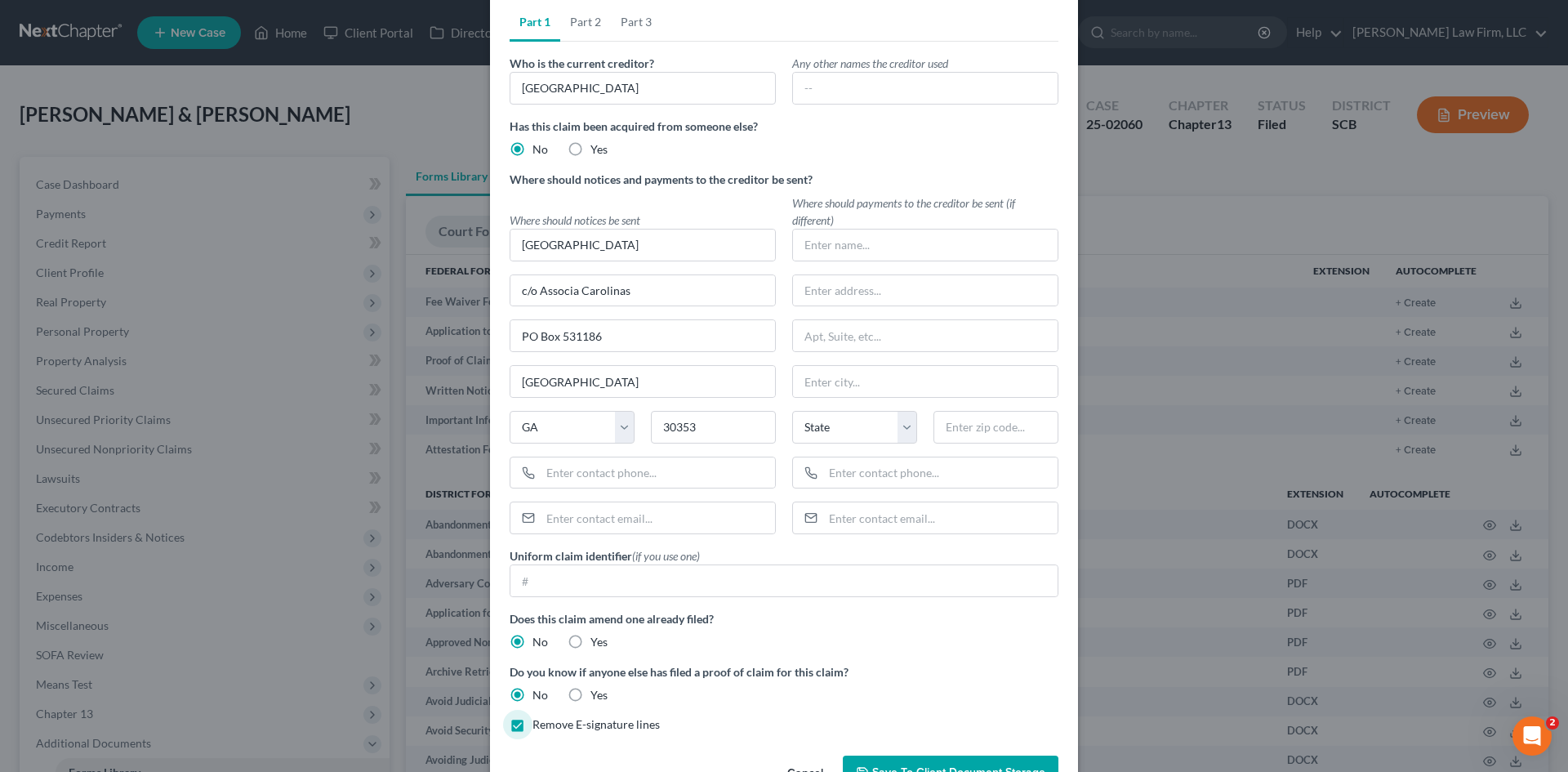
scroll to position [0, 0]
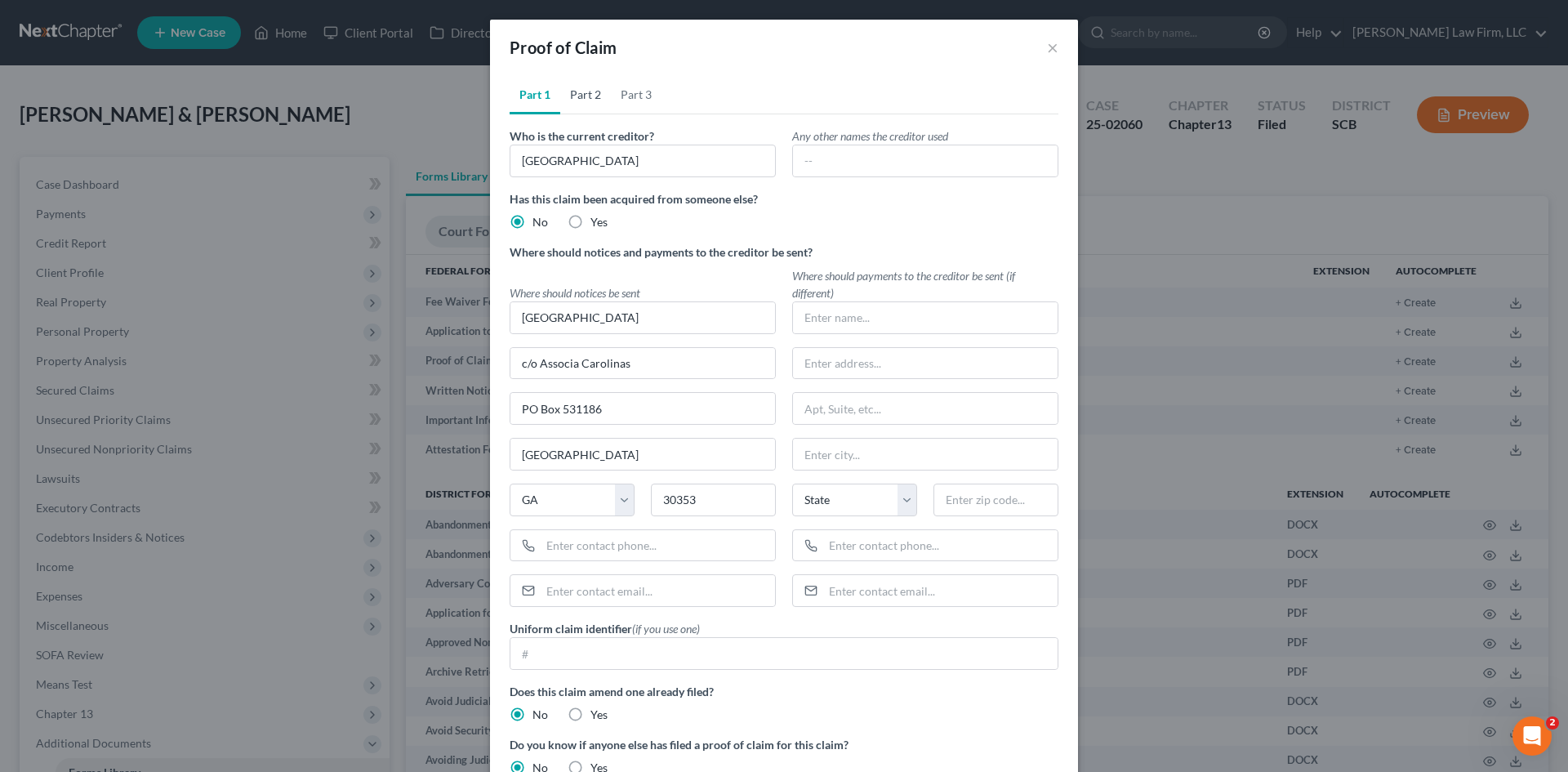
click at [587, 100] on link "Part 2" at bounding box center [585, 94] width 51 height 39
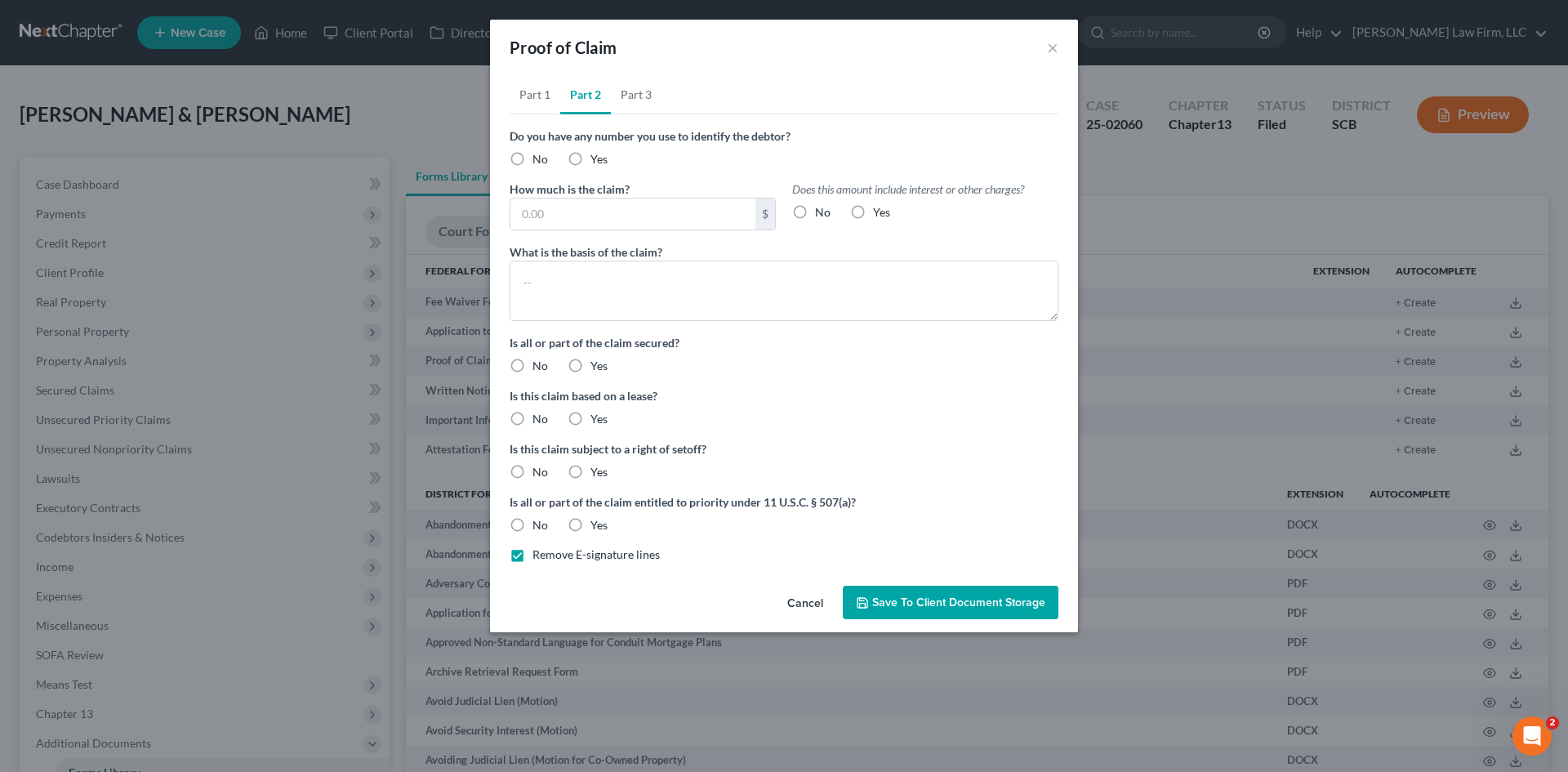
click at [538, 156] on span "No" at bounding box center [540, 159] width 15 height 14
click at [539, 156] on input "No" at bounding box center [544, 156] width 11 height 11
radio input "true"
click at [560, 210] on input "text" at bounding box center [633, 214] width 245 height 31
type input "193.62"
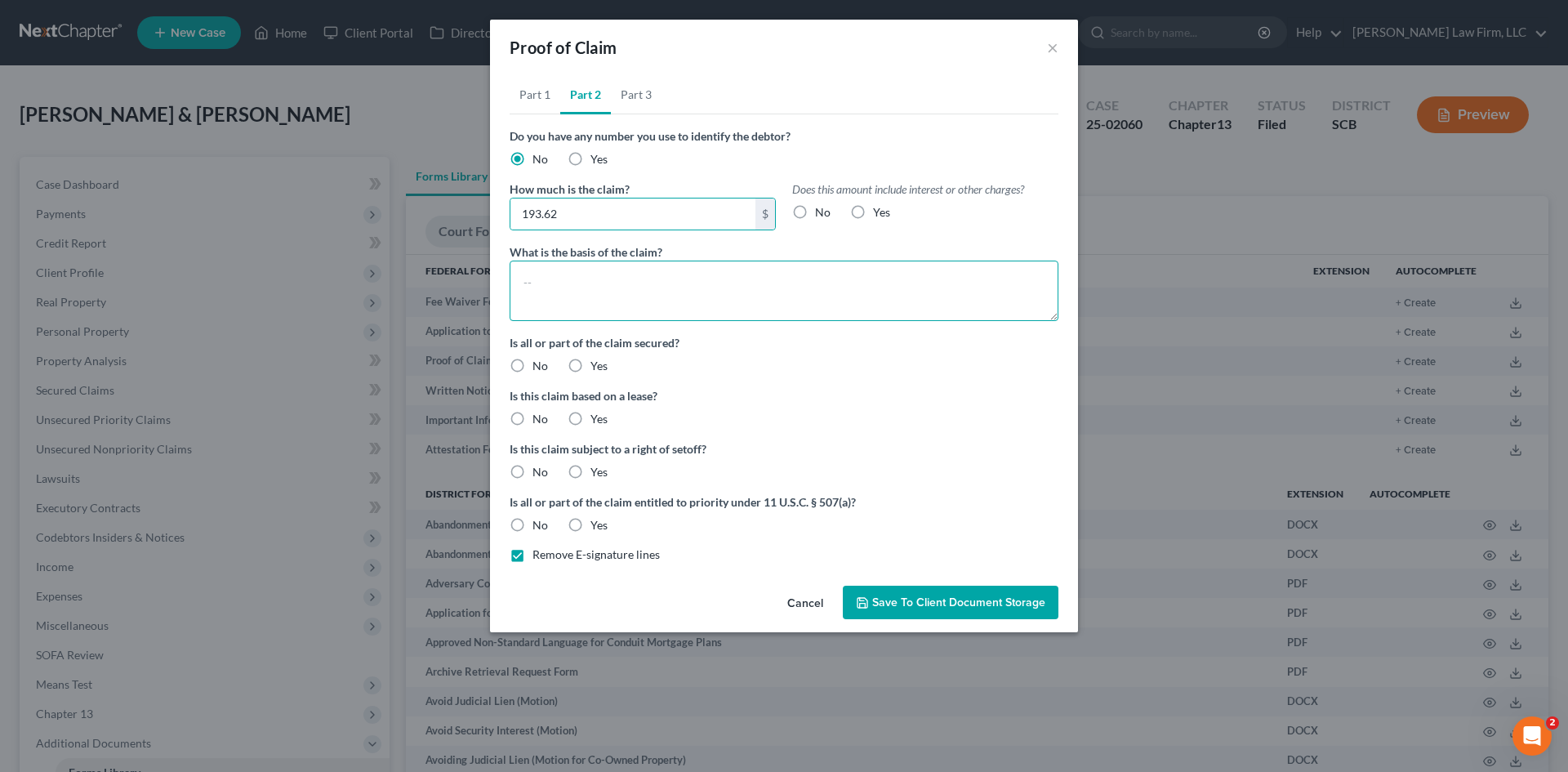
click at [618, 281] on textarea at bounding box center [783, 290] width 549 height 60
drag, startPoint x: 566, startPoint y: 281, endPoint x: 508, endPoint y: 290, distance: 58.7
click at [508, 290] on div "What is the basis of the claim? HOA" at bounding box center [784, 282] width 565 height 78
click at [714, 299] on textarea "HOA" at bounding box center [783, 290] width 549 height 60
type textarea "HOA Dues"
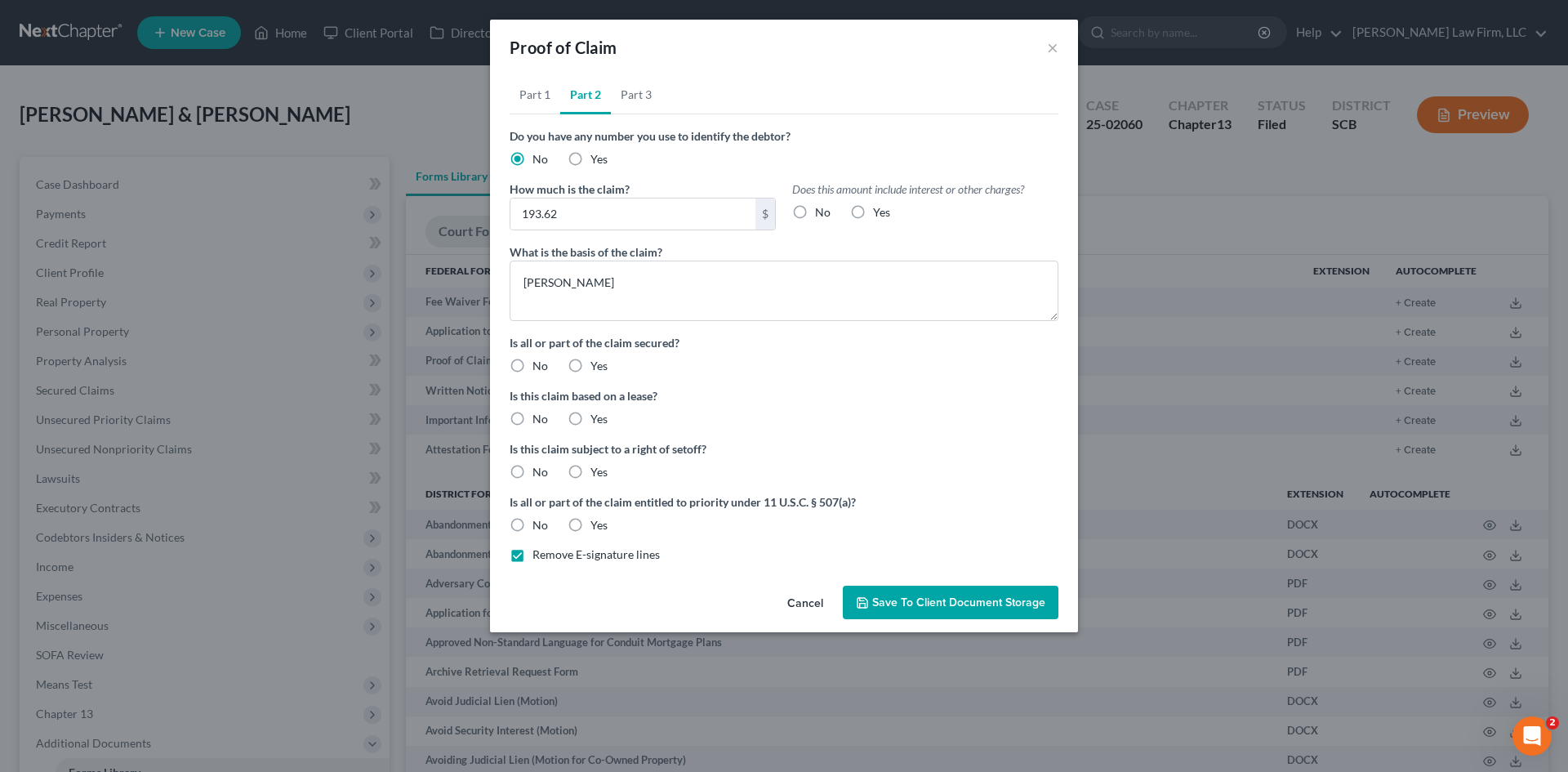
click at [591, 368] on label "Yes" at bounding box center [599, 366] width 17 height 16
click at [597, 368] on input "Yes" at bounding box center [602, 363] width 11 height 11
radio input "true"
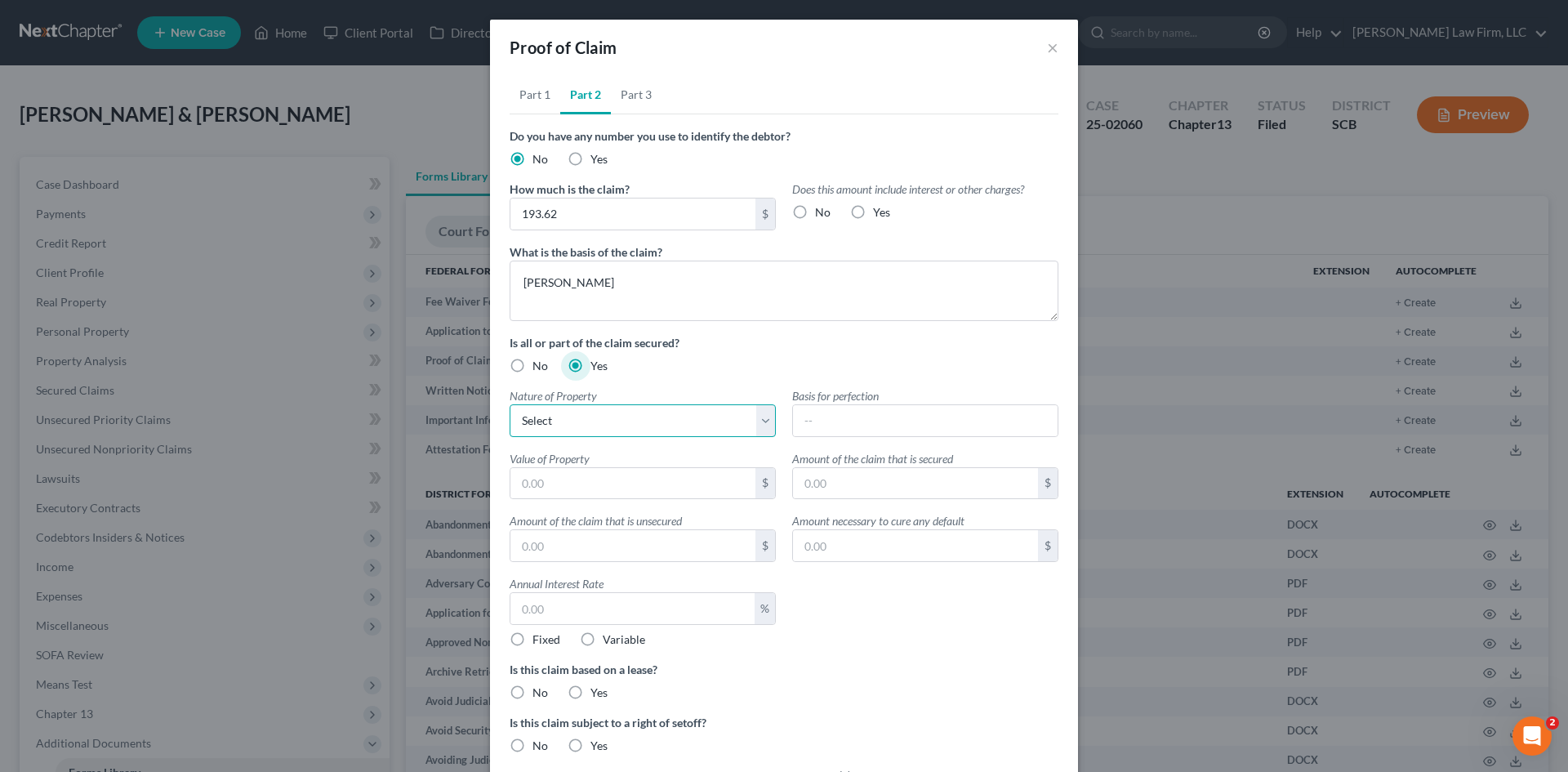
click at [616, 420] on select "Select Real Estate Motor Vehicle Other" at bounding box center [642, 420] width 266 height 33
select select "0"
click at [509, 404] on select "Select Real Estate Motor Vehicle Other" at bounding box center [642, 420] width 266 height 33
click at [847, 420] on input "text" at bounding box center [925, 420] width 264 height 31
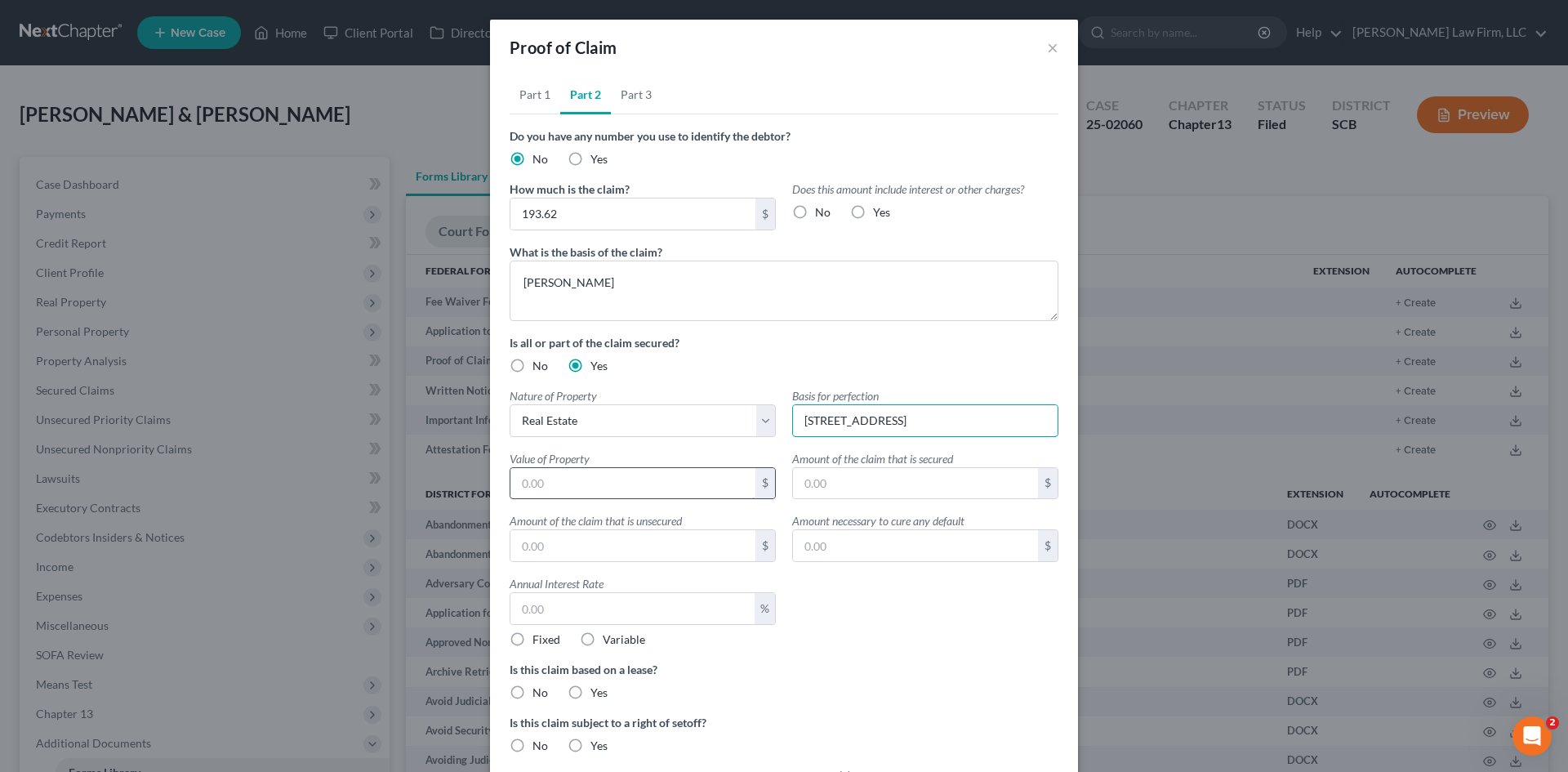
type input "104 Lucky Day Drive, Summerville, SC 29485"
click at [720, 473] on input "text" at bounding box center [633, 484] width 245 height 31
type input "385,000"
click at [925, 492] on input "text" at bounding box center [915, 484] width 245 height 31
type input "193.62"
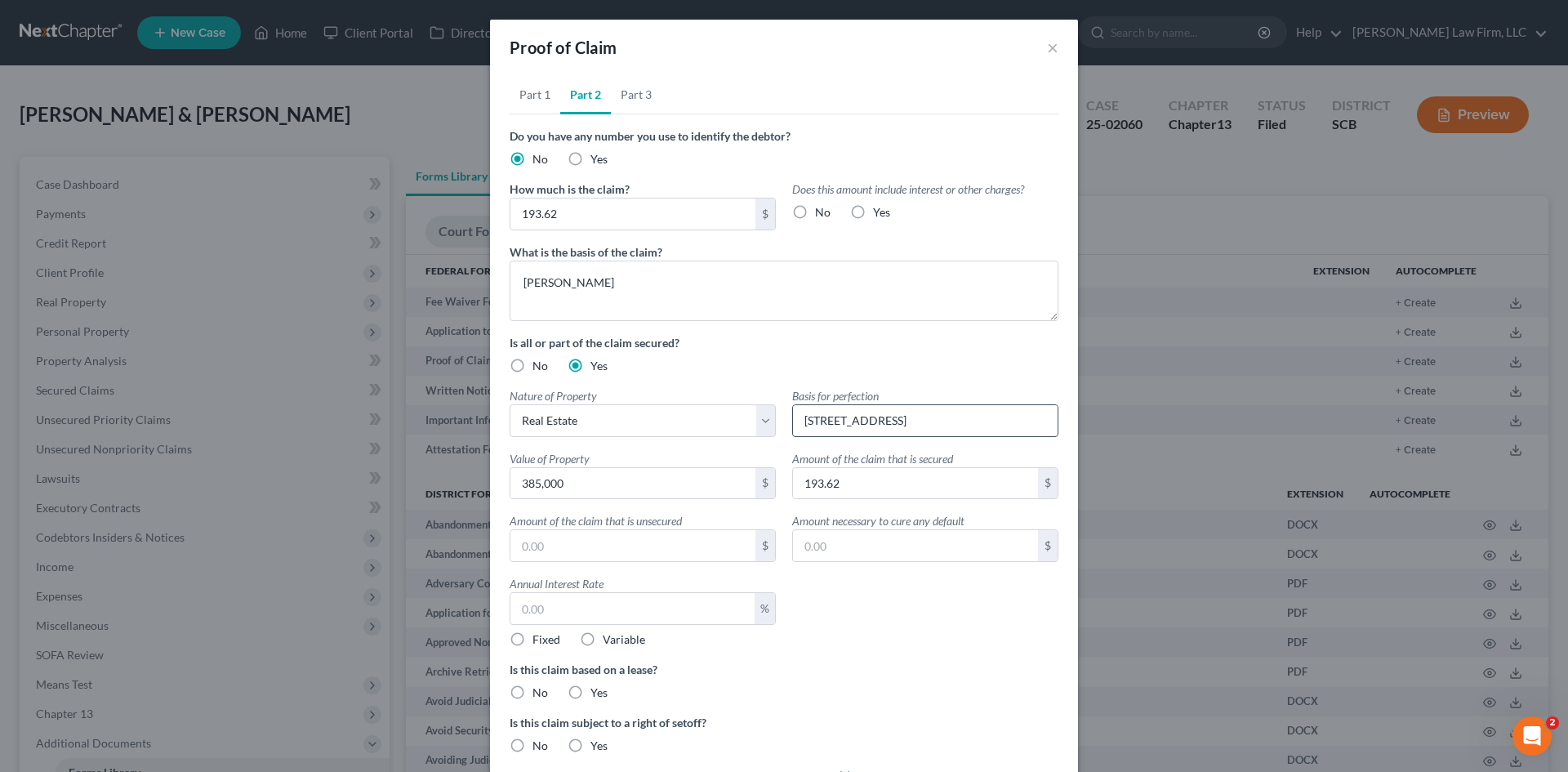
click at [1019, 420] on input "104 Lucky Day Drive, Summerville, SC 29485" at bounding box center [925, 420] width 264 height 31
type input "104 Lucky Day Drive, Summerville, SC 29486"
click at [532, 638] on span "Fixed" at bounding box center [546, 639] width 28 height 14
click at [539, 638] on input "Fixed" at bounding box center [544, 636] width 11 height 11
radio input "true"
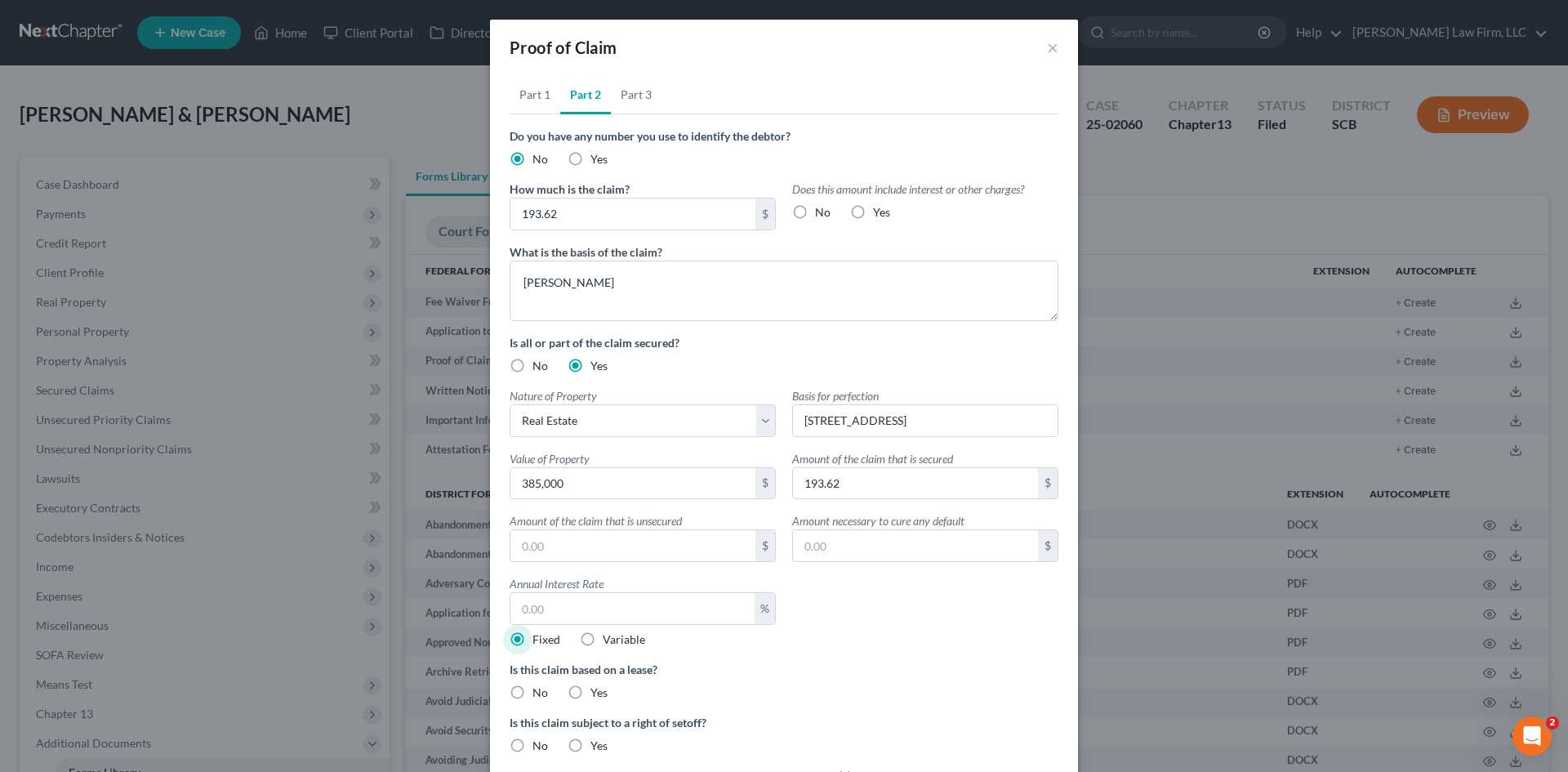
click at [532, 638] on span "Fixed" at bounding box center [546, 639] width 28 height 14
click at [539, 638] on input "Fixed" at bounding box center [544, 636] width 11 height 11
click at [532, 641] on span "Fixed" at bounding box center [546, 639] width 28 height 14
click at [547, 622] on input "text" at bounding box center [632, 608] width 244 height 31
drag, startPoint x: 509, startPoint y: 640, endPoint x: 585, endPoint y: 637, distance: 76.1
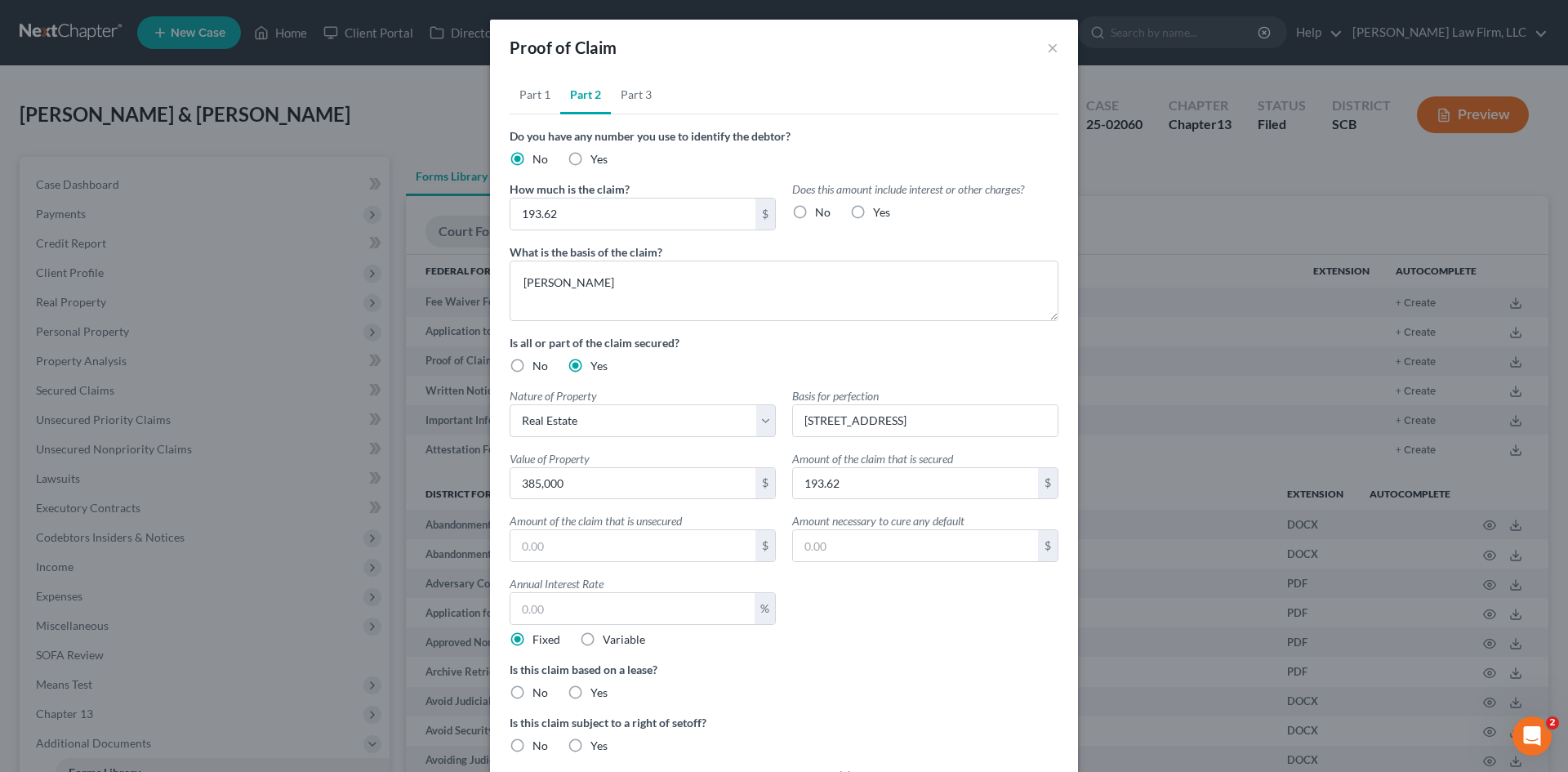
click at [532, 640] on label "Fixed" at bounding box center [546, 639] width 28 height 16
click at [539, 640] on input "Fixed" at bounding box center [544, 636] width 11 height 11
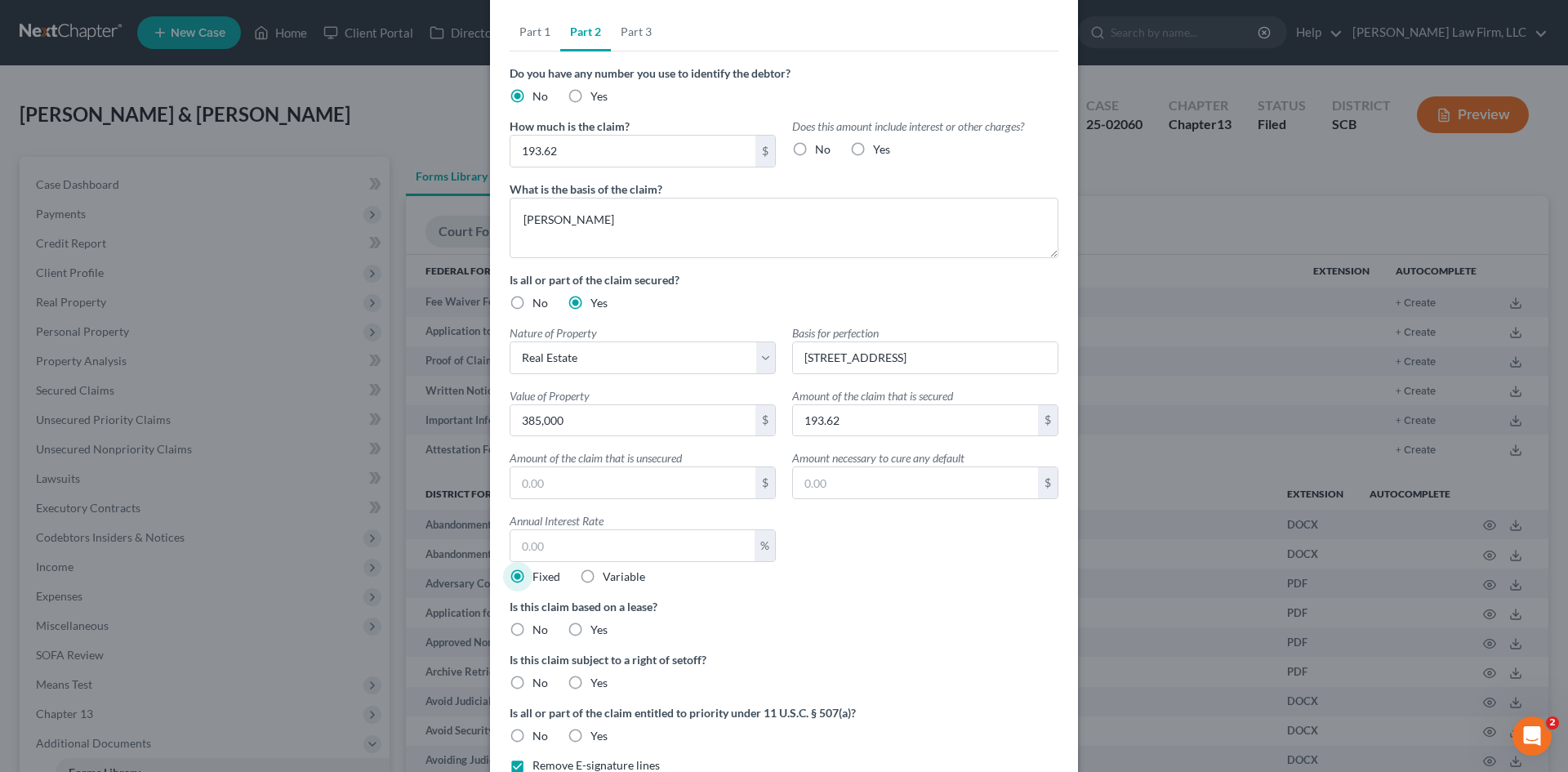
scroll to position [154, 0]
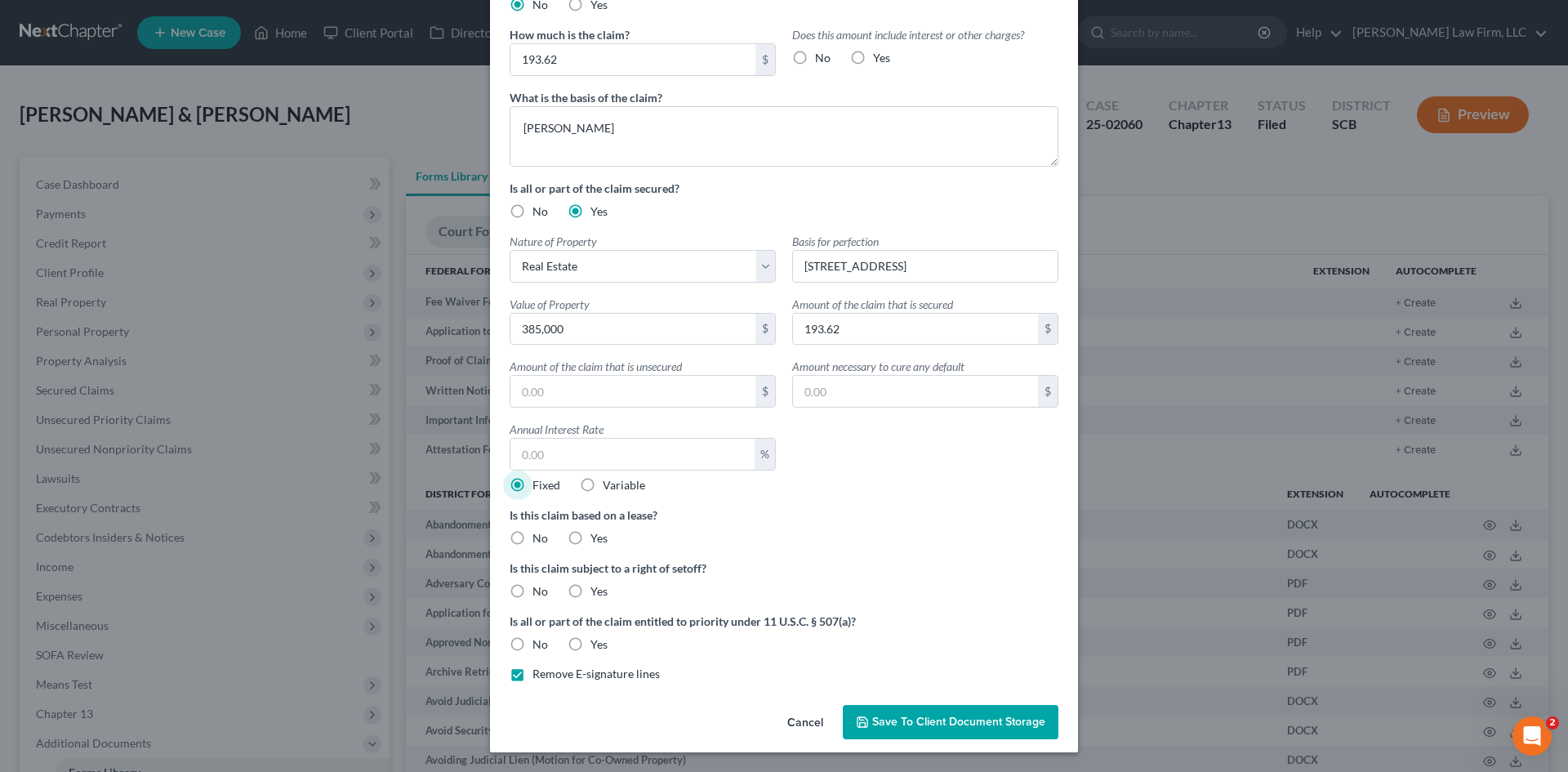
click at [603, 490] on label "Variable" at bounding box center [624, 485] width 42 height 16
click at [609, 488] on input "Variable" at bounding box center [614, 482] width 11 height 11
radio input "true"
click at [532, 539] on label "No" at bounding box center [540, 538] width 15 height 16
click at [539, 539] on input "No" at bounding box center [544, 535] width 11 height 11
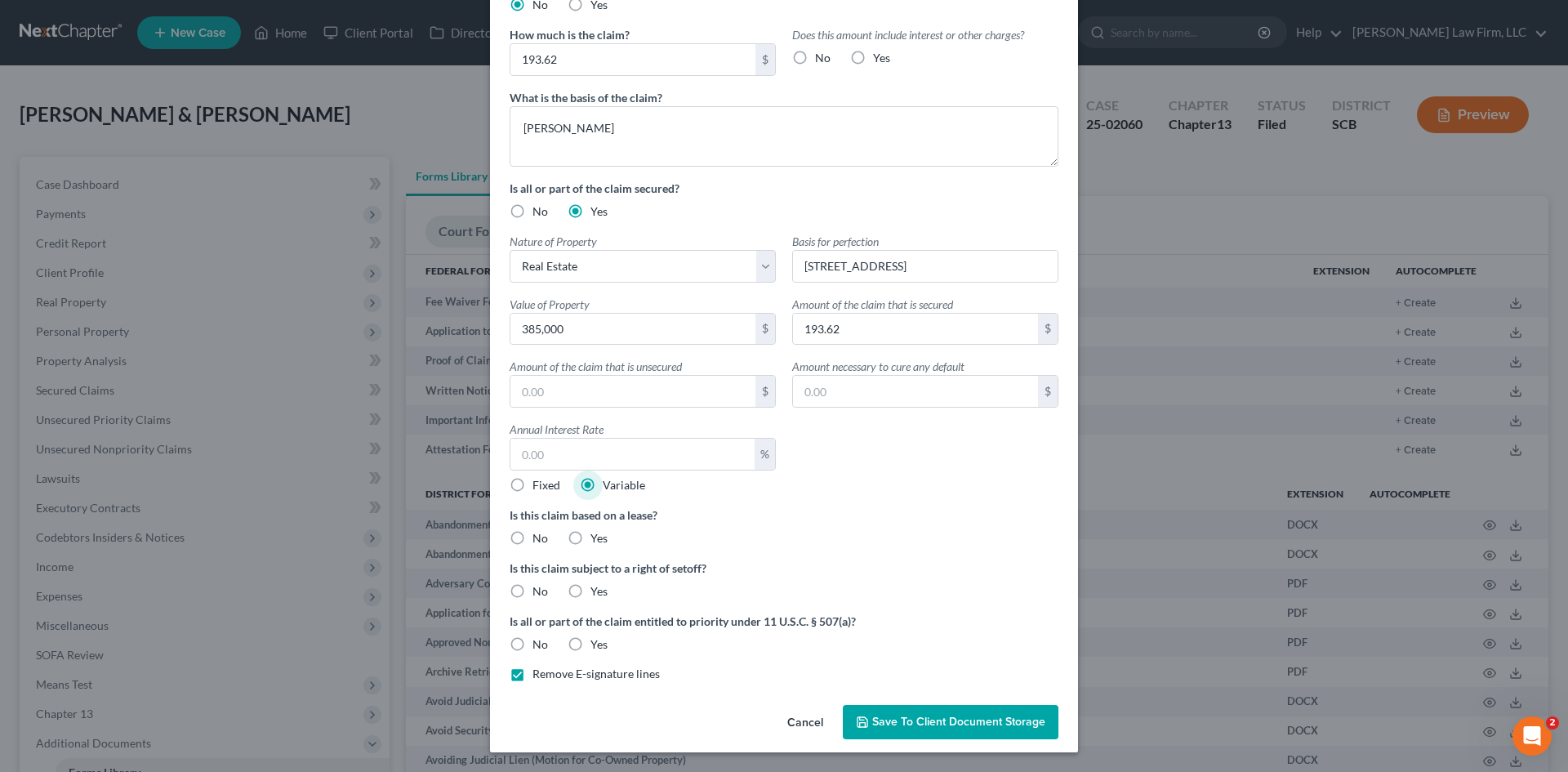
radio input "true"
click at [532, 592] on label "No" at bounding box center [540, 591] width 15 height 16
click at [539, 592] on input "No" at bounding box center [544, 588] width 11 height 11
radio input "true"
click at [532, 644] on label "No" at bounding box center [540, 645] width 15 height 16
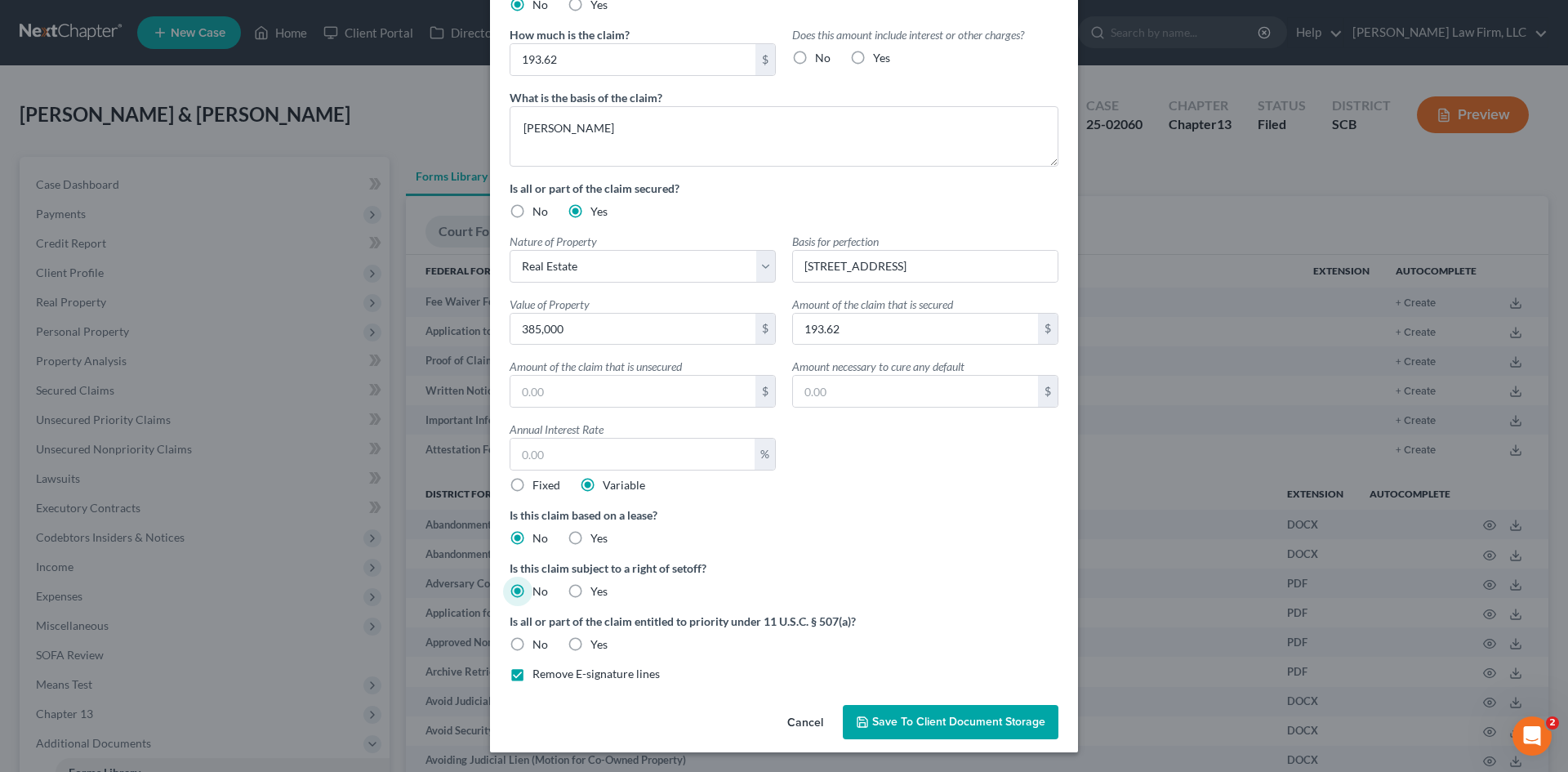
click at [539, 644] on input "No" at bounding box center [544, 642] width 11 height 11
radio input "true"
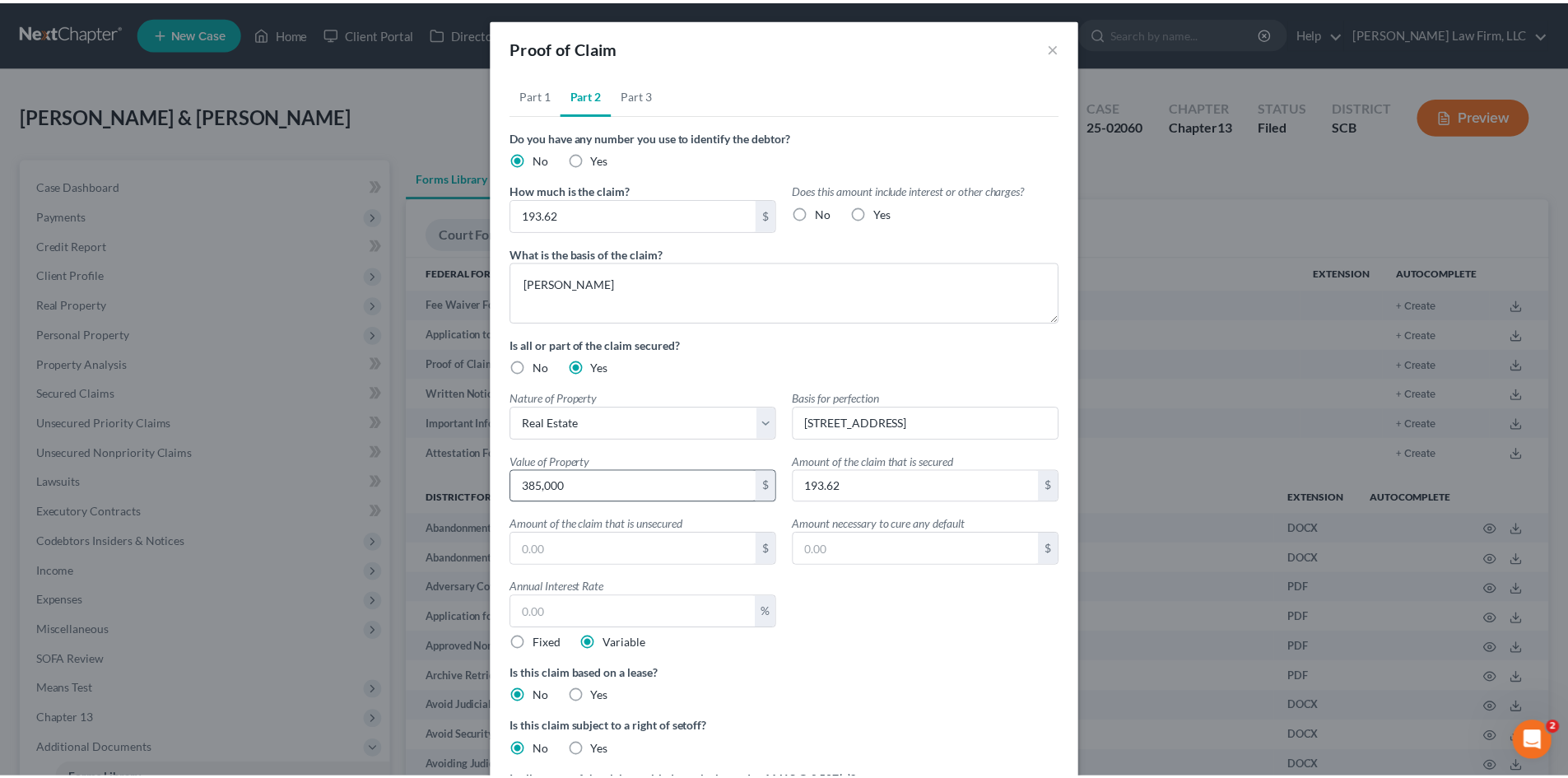
scroll to position [0, 0]
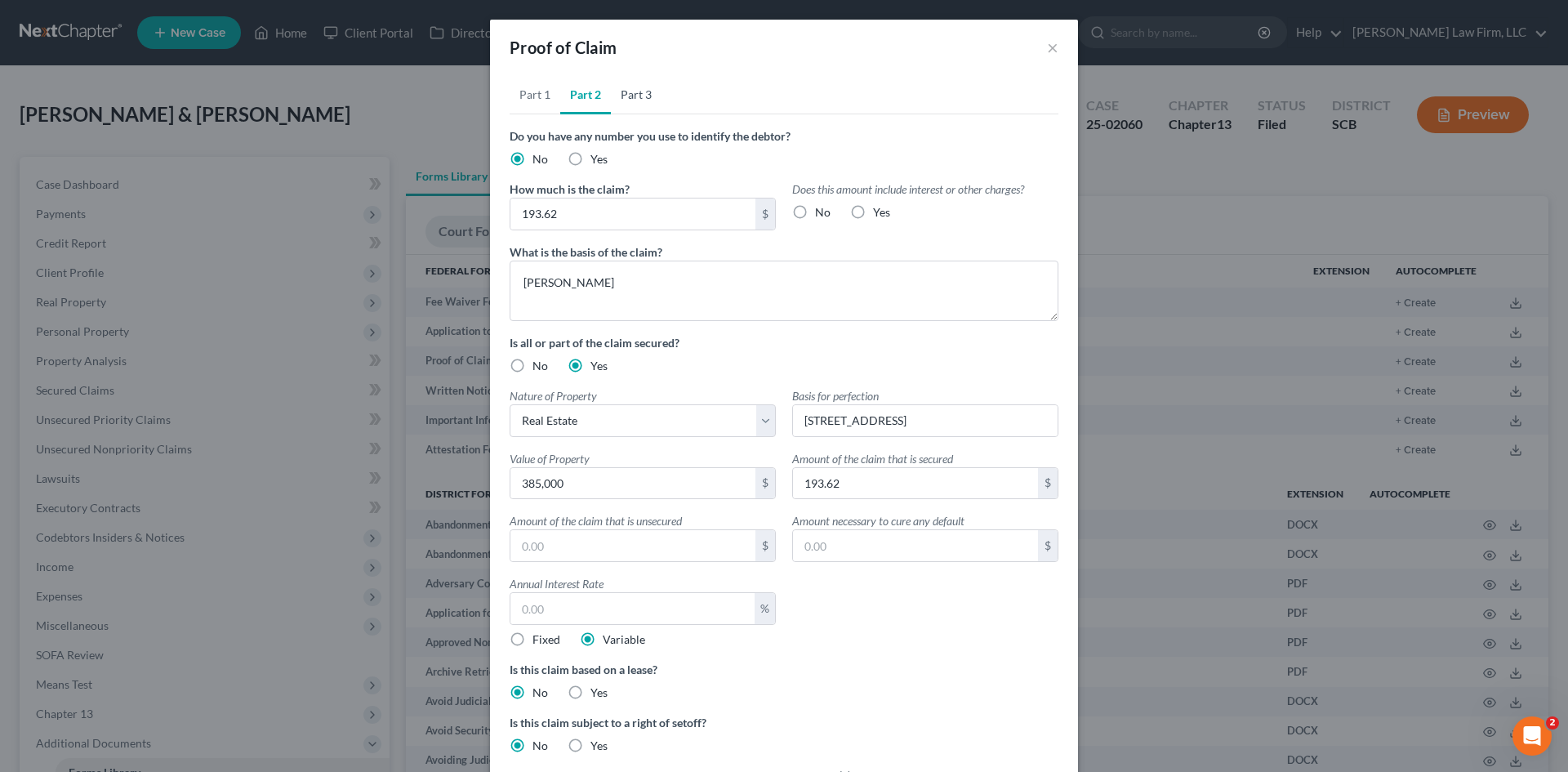
click at [612, 102] on link "Part 3" at bounding box center [636, 94] width 51 height 39
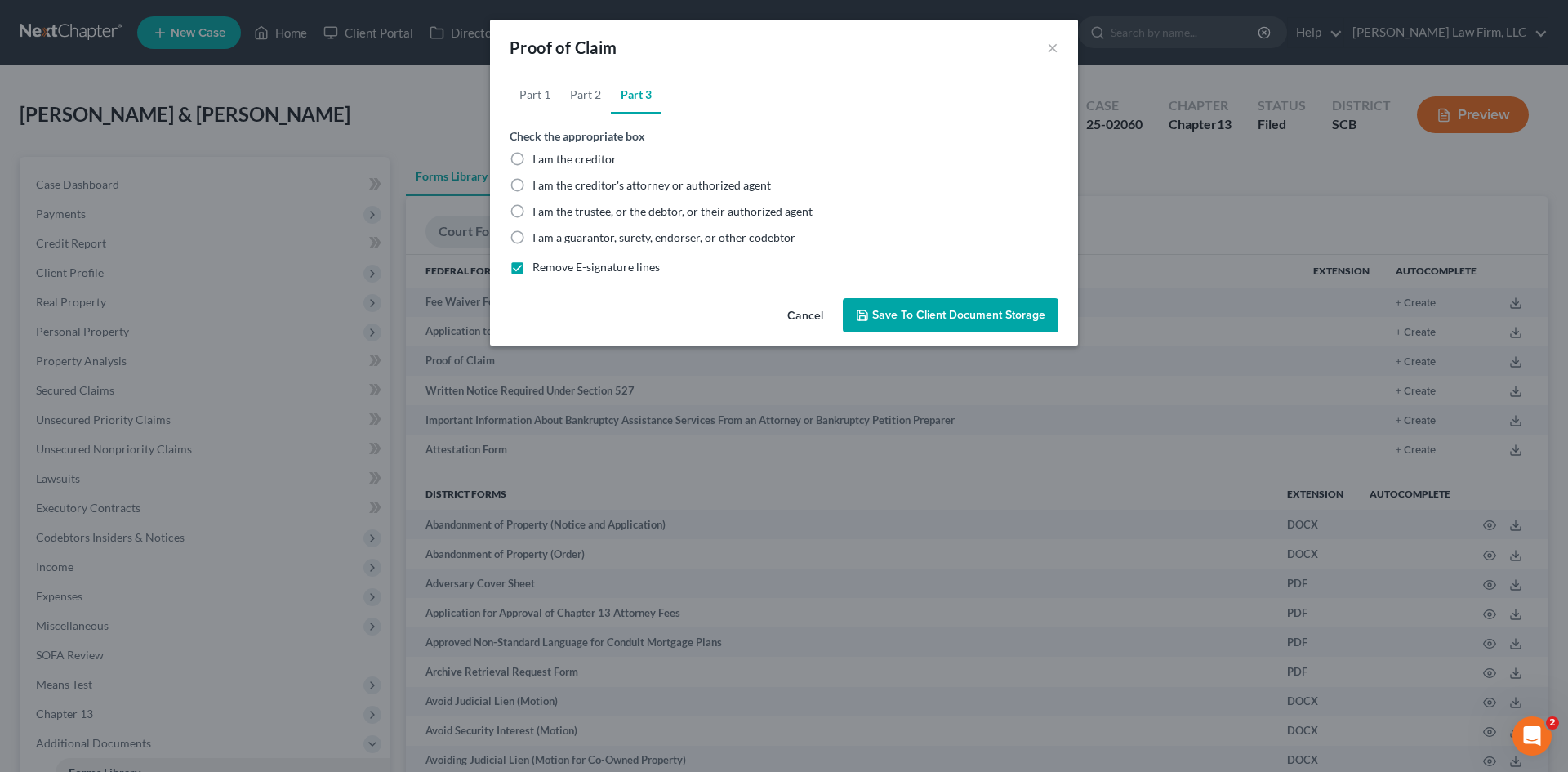
click at [532, 206] on label "I am the trustee, or the debtor, or their authorized agent" at bounding box center [672, 211] width 280 height 16
click at [539, 206] on input "I am the trustee, or the debtor, or their authorized agent" at bounding box center [544, 208] width 11 height 11
radio input "true"
click at [964, 324] on button "Save to Client Document Storage" at bounding box center [950, 315] width 215 height 34
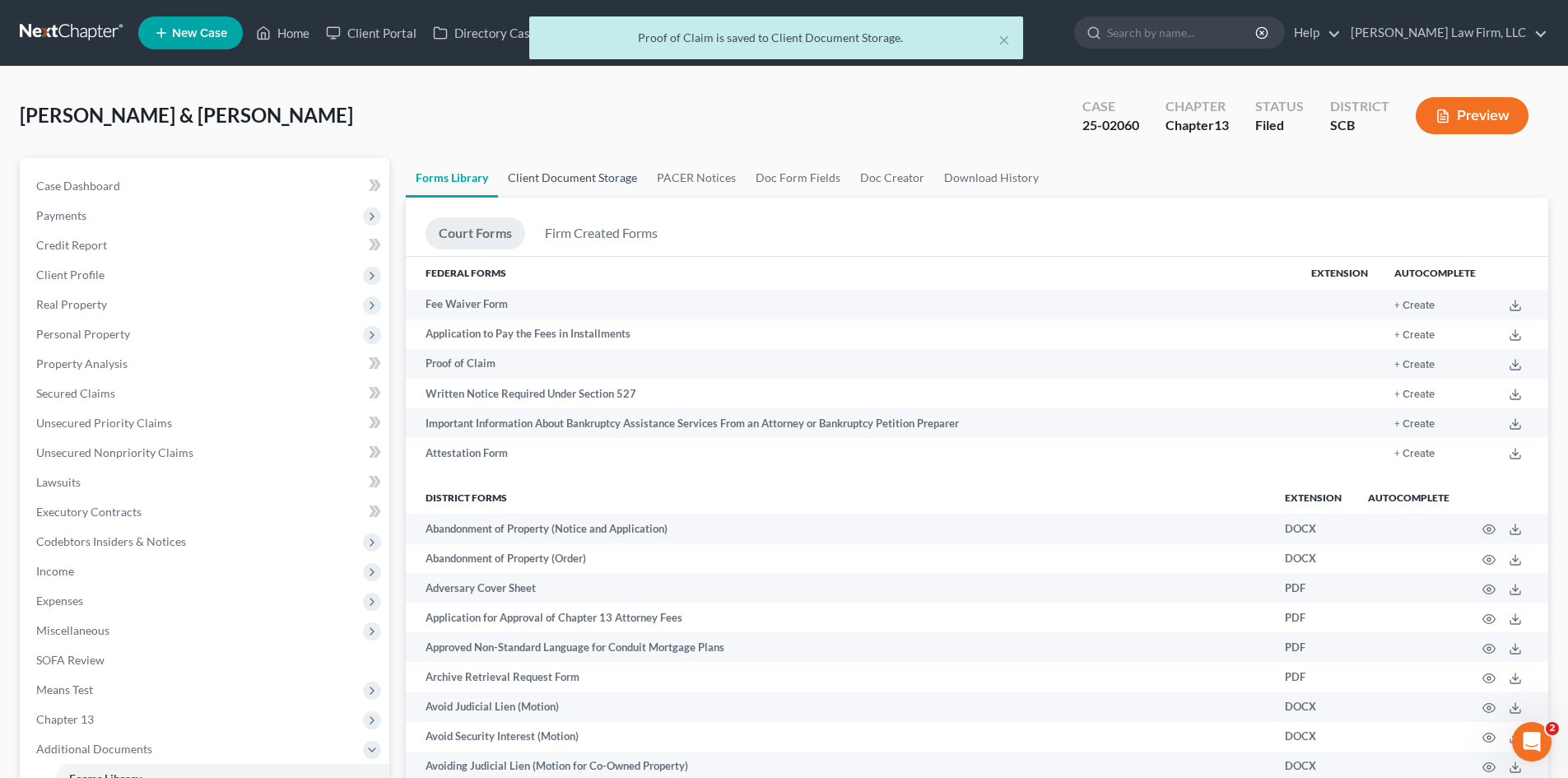
drag, startPoint x: 602, startPoint y: 181, endPoint x: 612, endPoint y: 187, distance: 11.7
click at [602, 181] on link "Client Document Storage" at bounding box center [572, 178] width 149 height 40
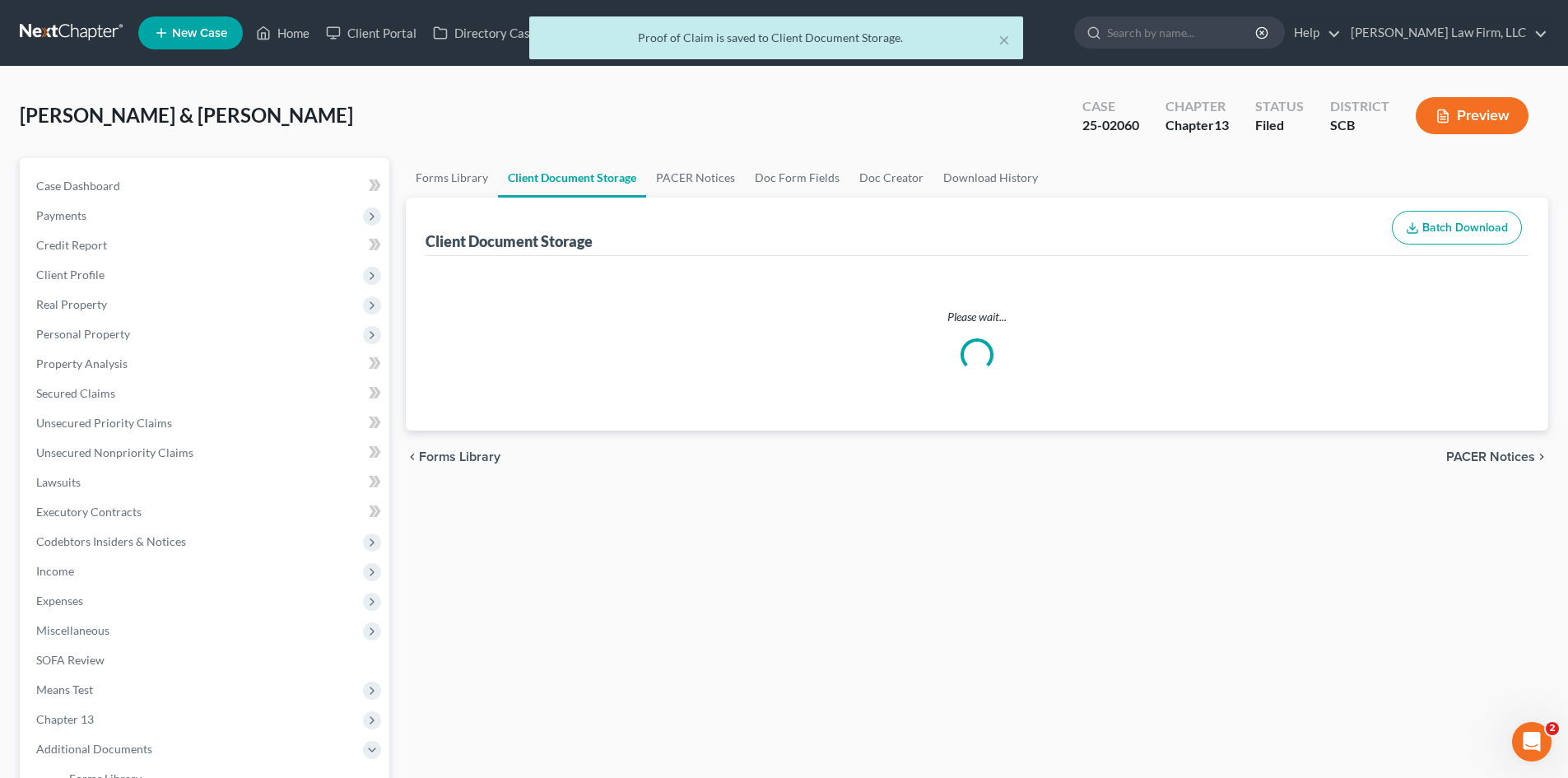
select select "6"
select select "16"
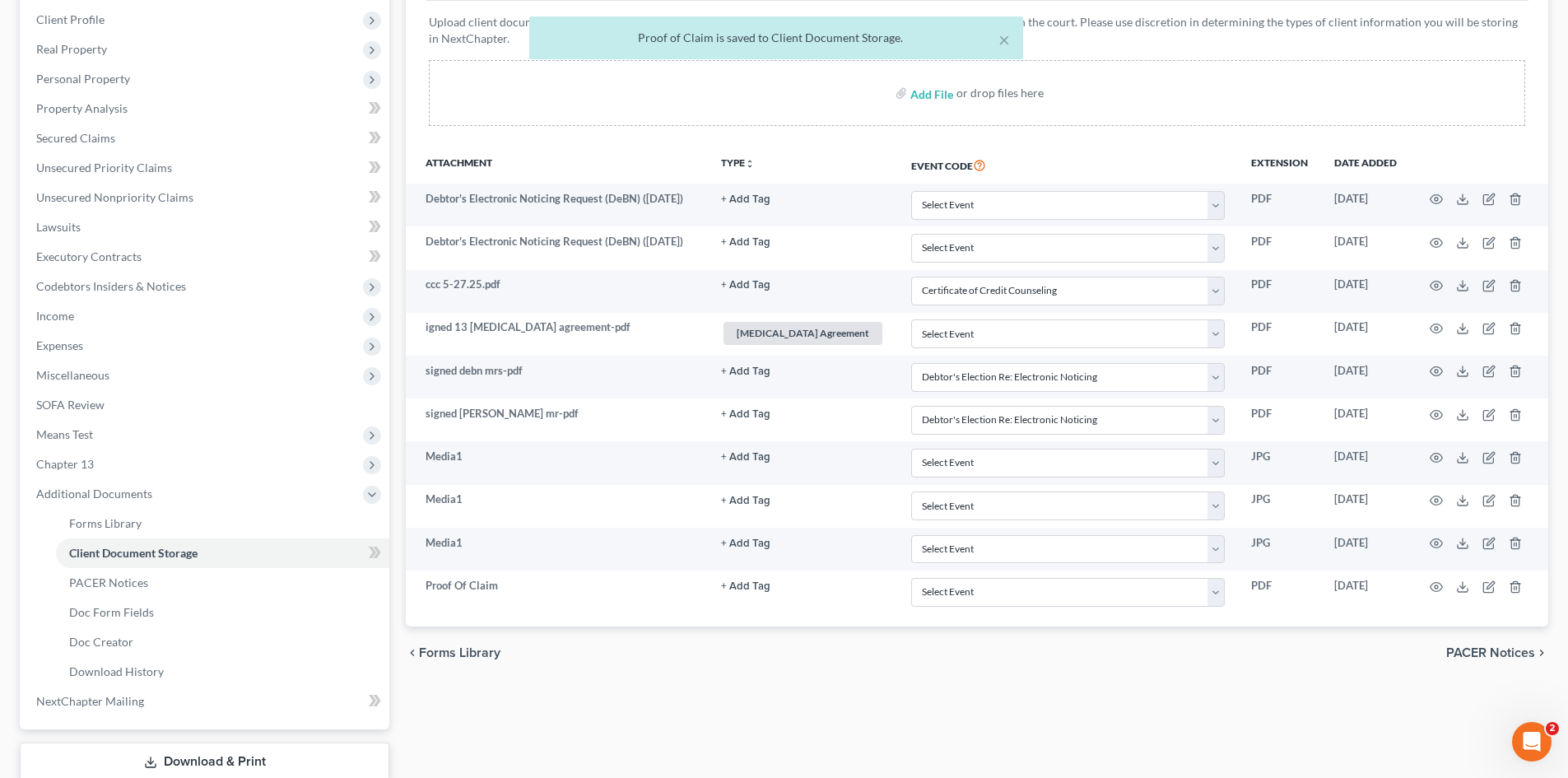
scroll to position [364, 0]
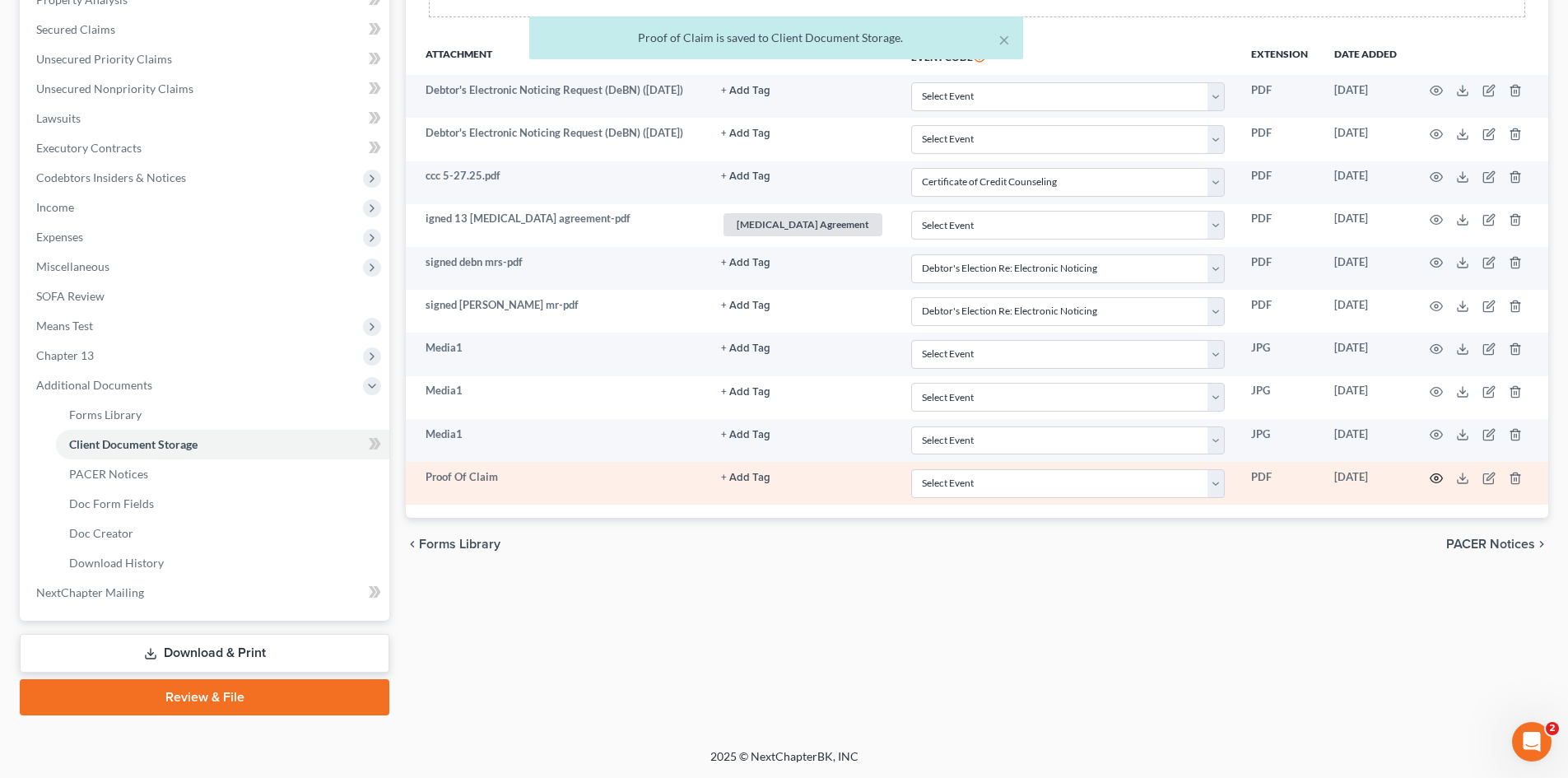
click at [1433, 480] on icon "button" at bounding box center [1437, 479] width 14 height 14
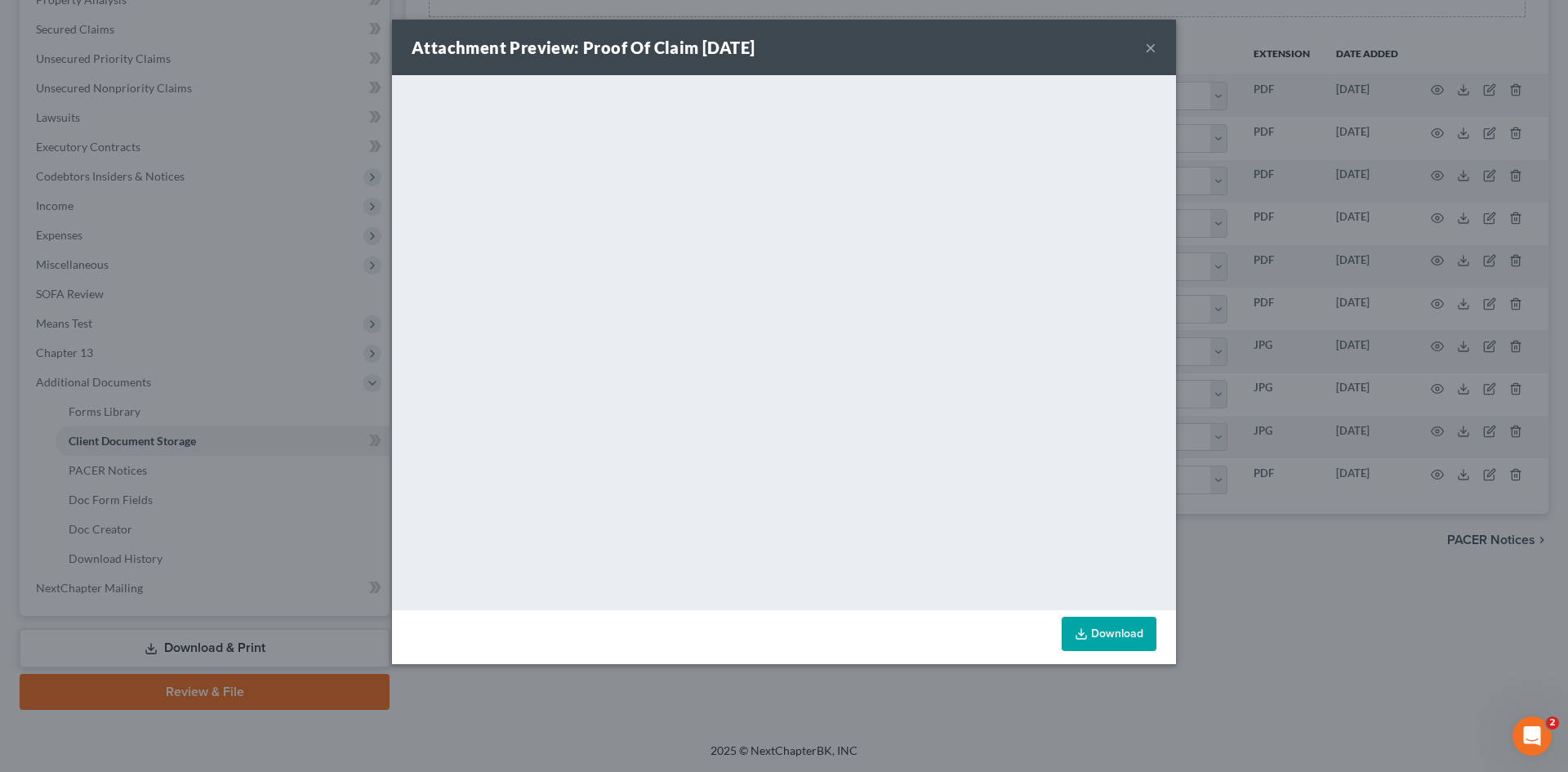
click at [1147, 50] on button "×" at bounding box center [1151, 47] width 11 height 19
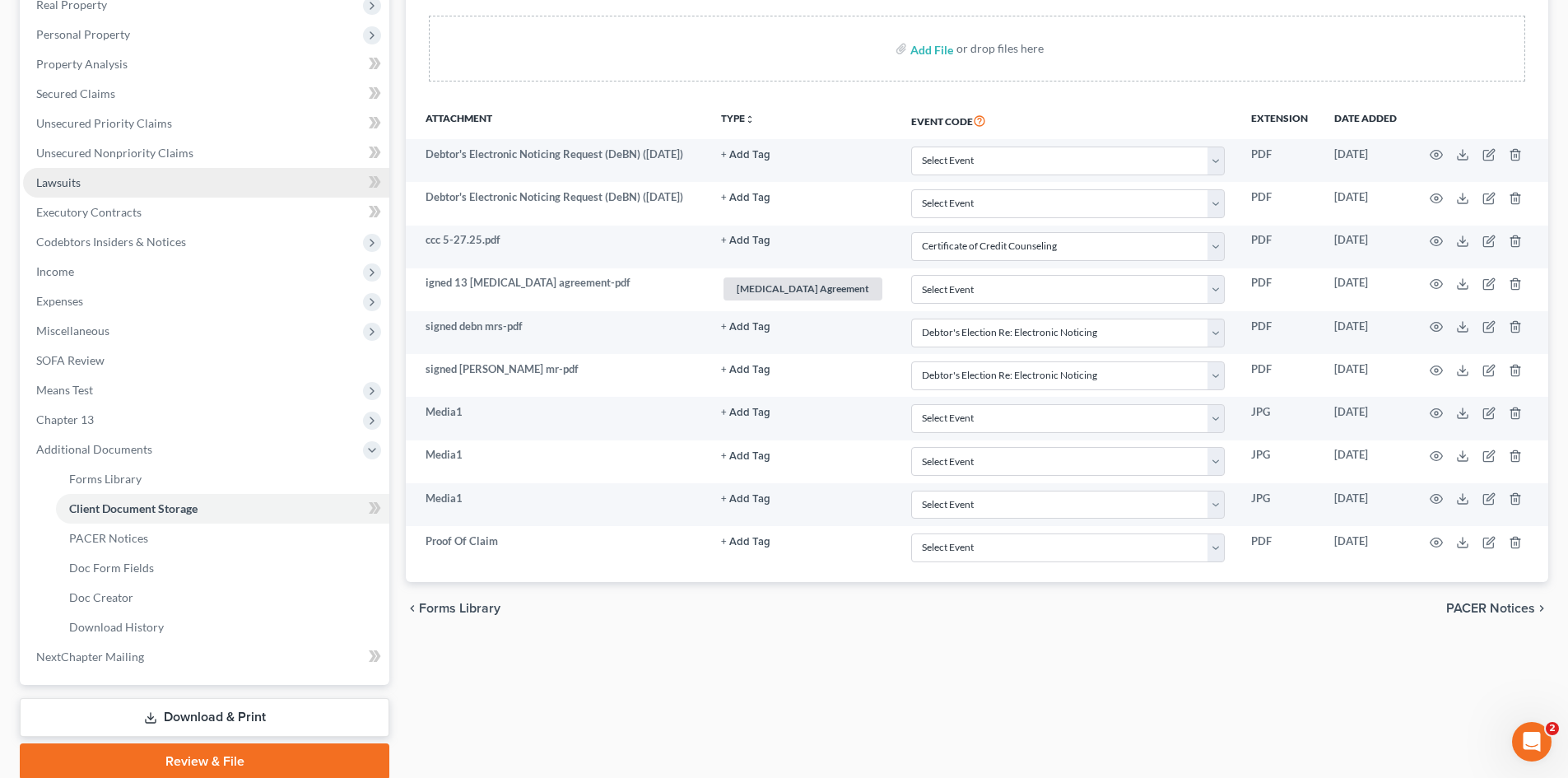
scroll to position [282, 0]
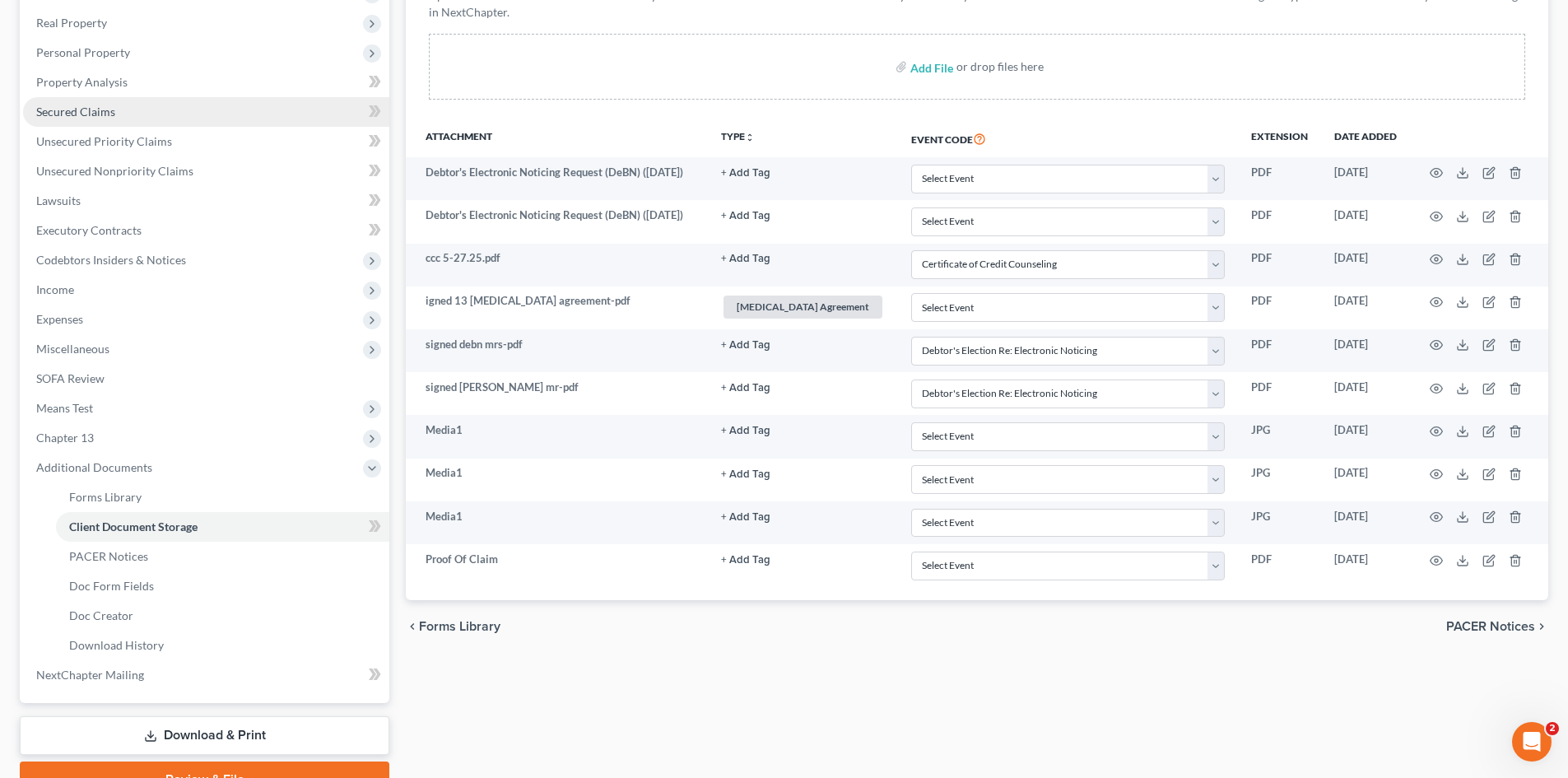
click at [100, 118] on span "Secured Claims" at bounding box center [76, 111] width 79 height 14
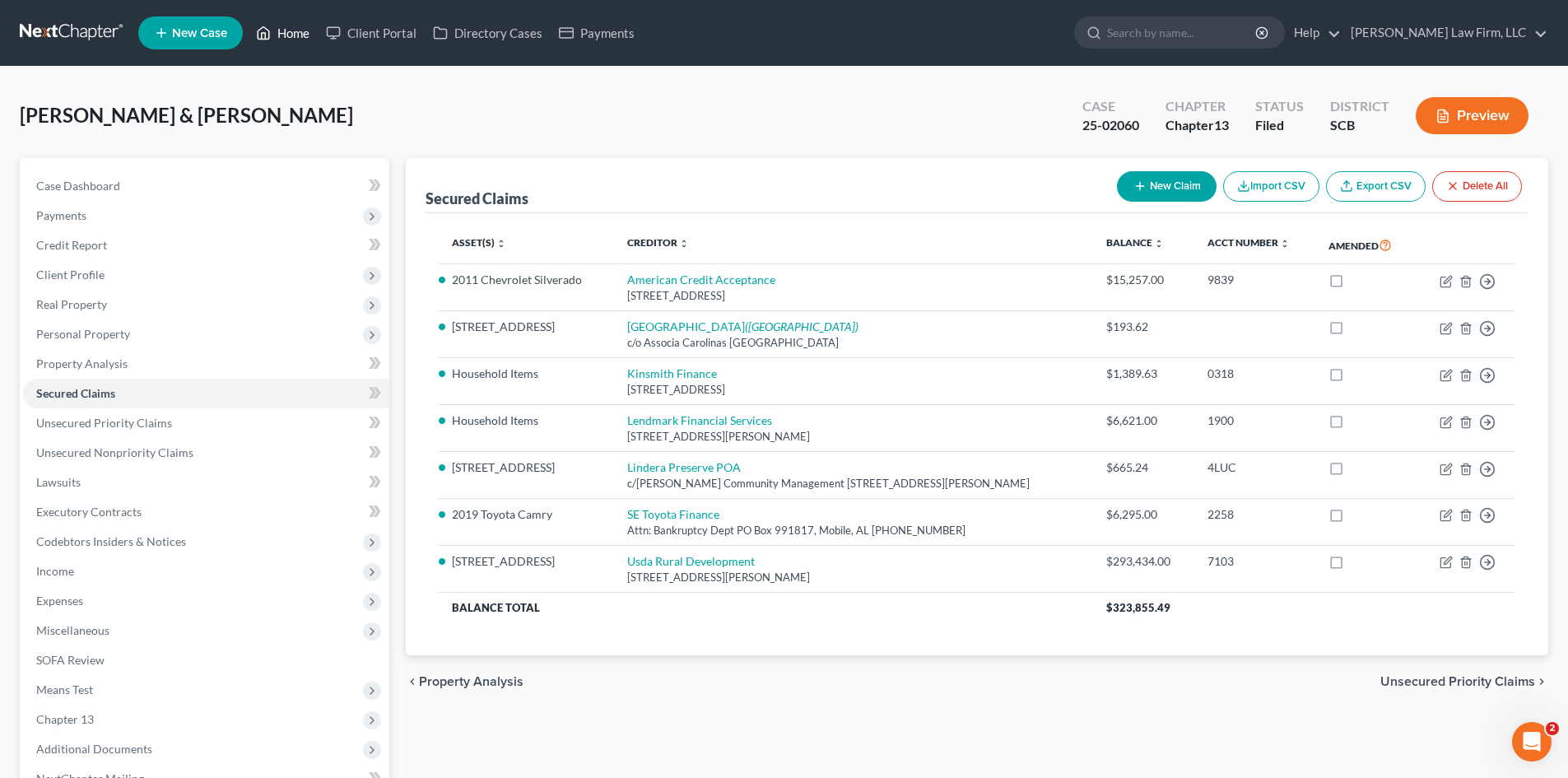
drag, startPoint x: 282, startPoint y: 34, endPoint x: 294, endPoint y: 37, distance: 12.4
click at [283, 36] on link "Home" at bounding box center [283, 33] width 70 height 30
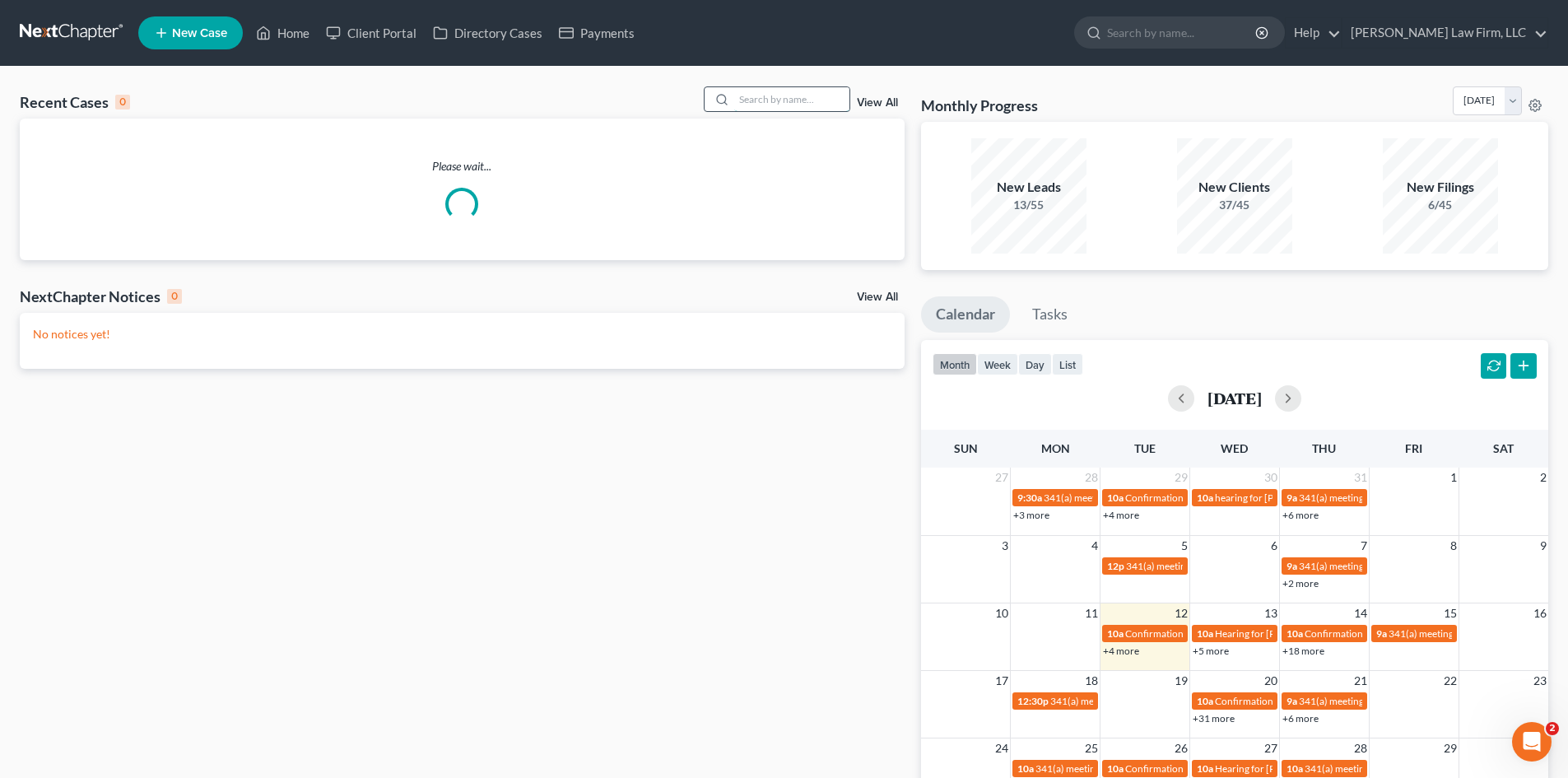
click at [768, 97] on input "search" at bounding box center [791, 98] width 115 height 24
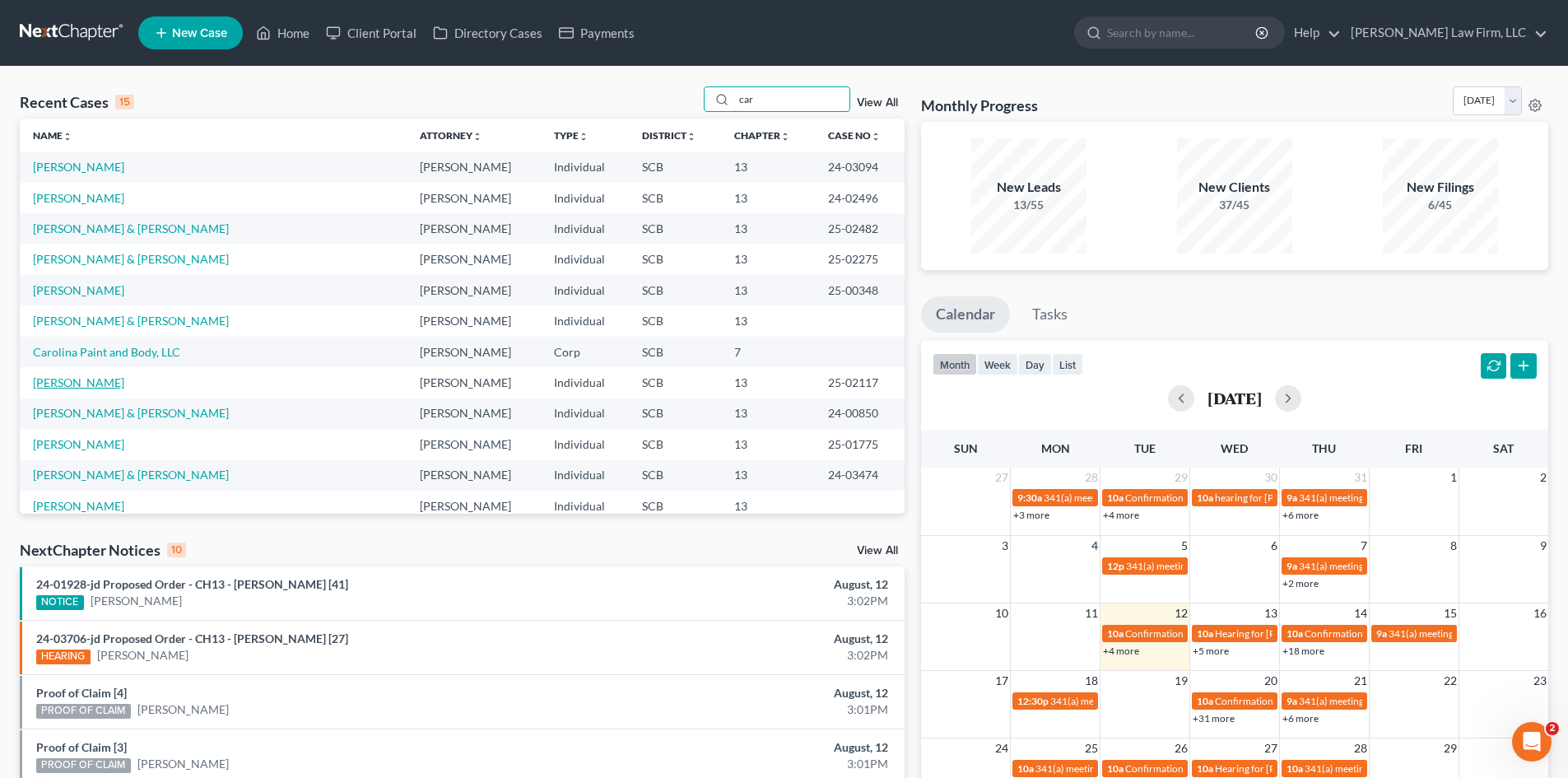
type input "car"
click at [68, 376] on link "Carlson, Eric" at bounding box center [78, 382] width 92 height 14
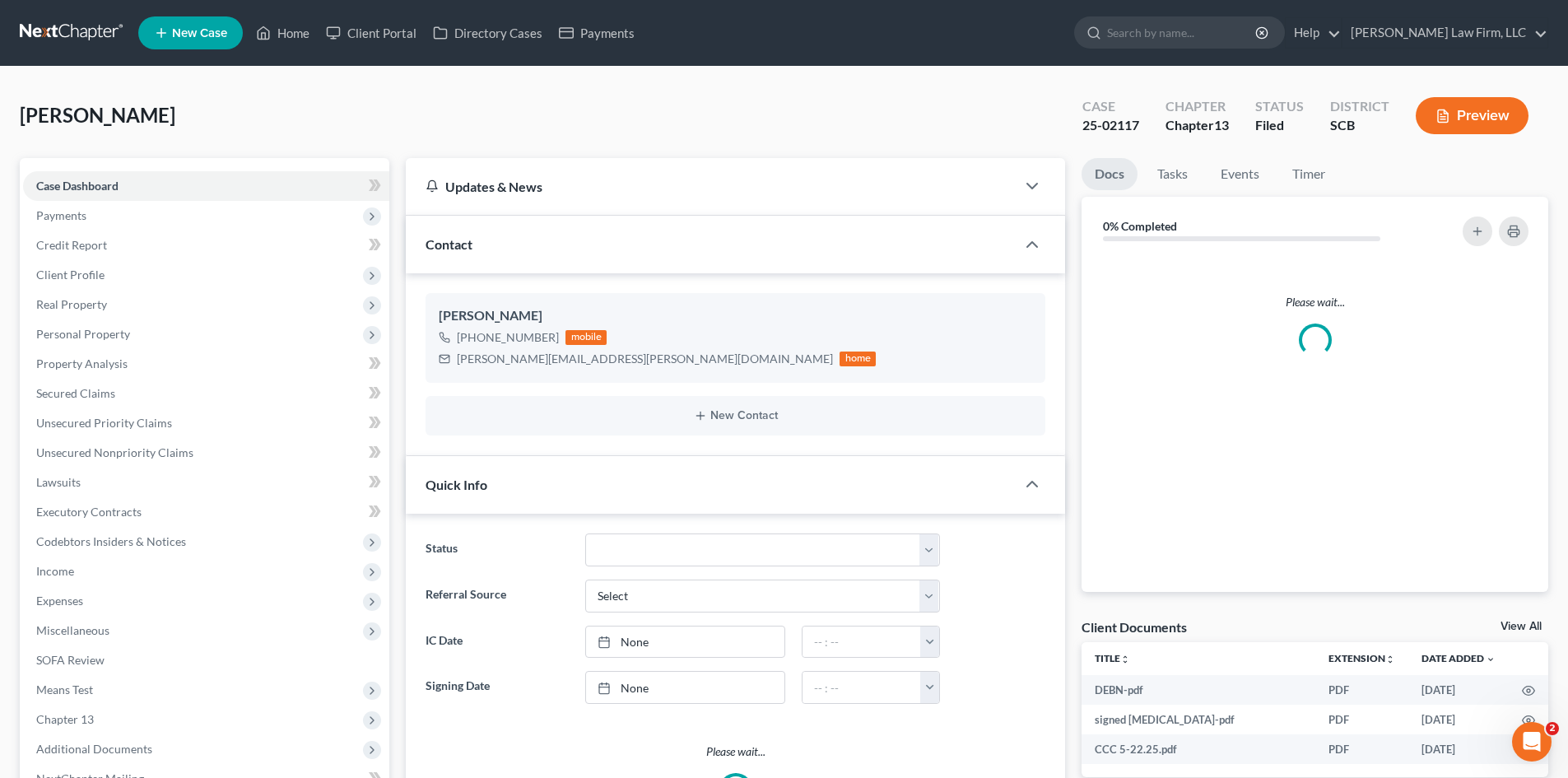
select select "0"
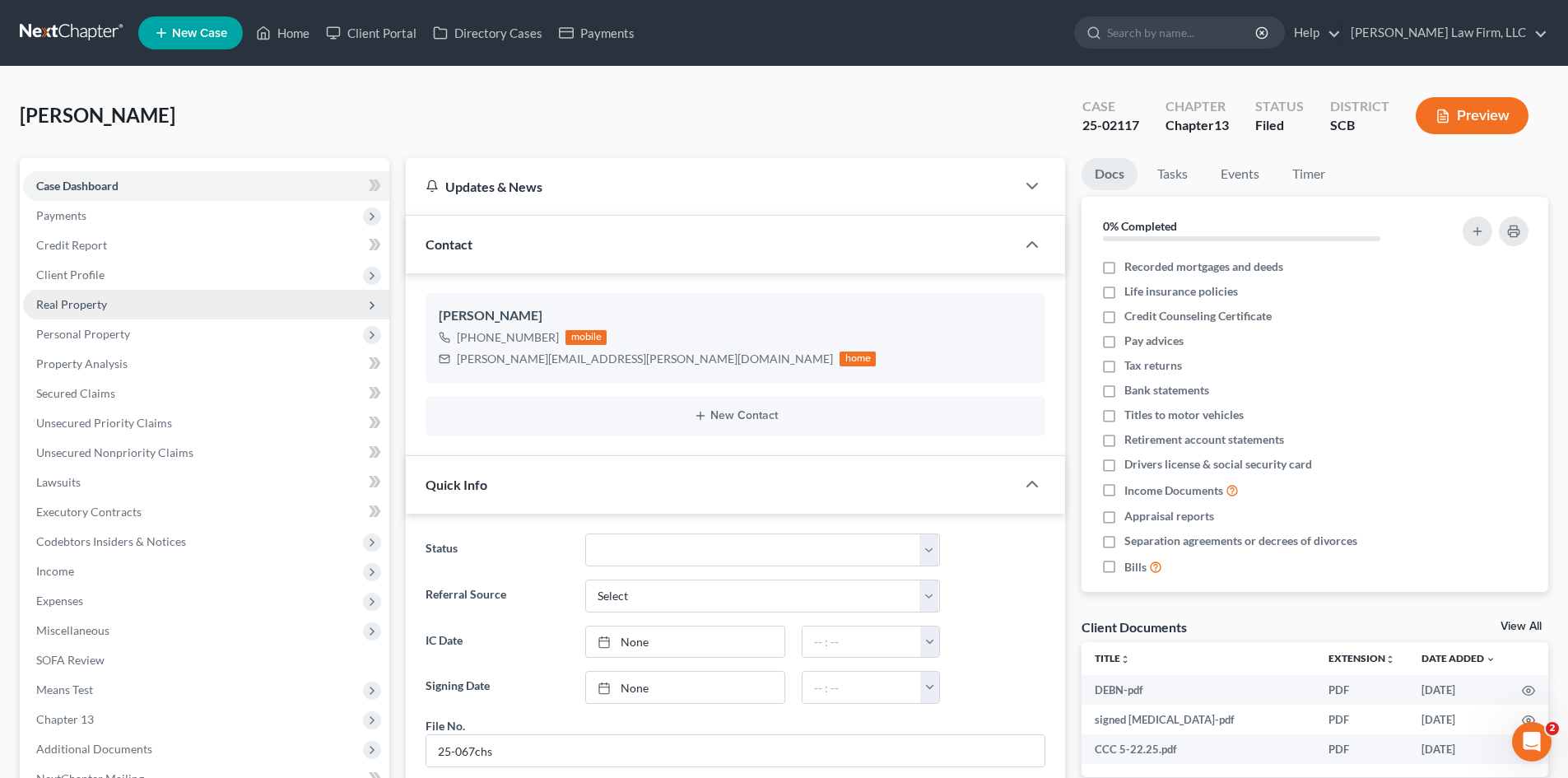
scroll to position [838, 0]
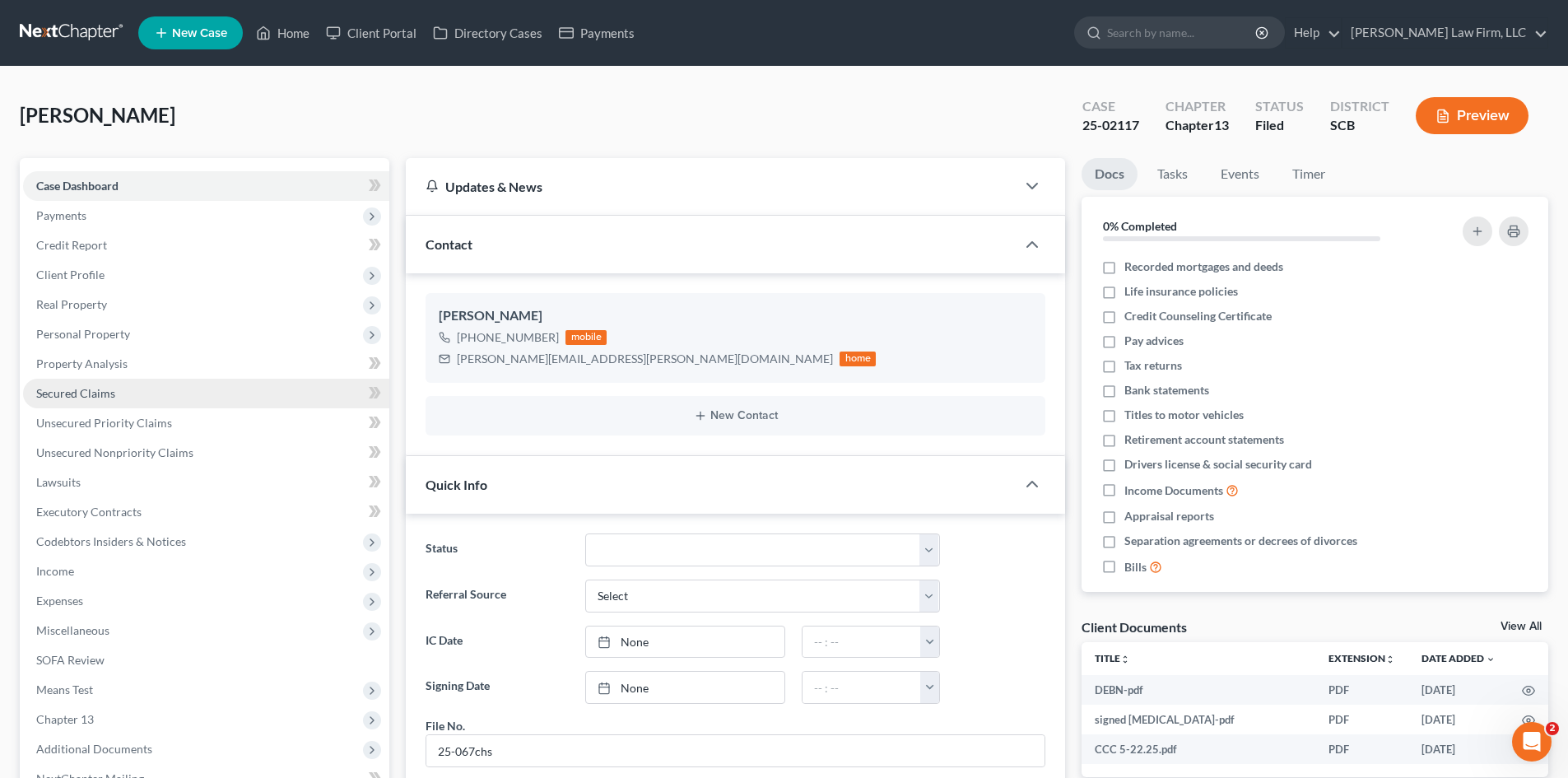
click at [68, 393] on span "Secured Claims" at bounding box center [76, 393] width 79 height 14
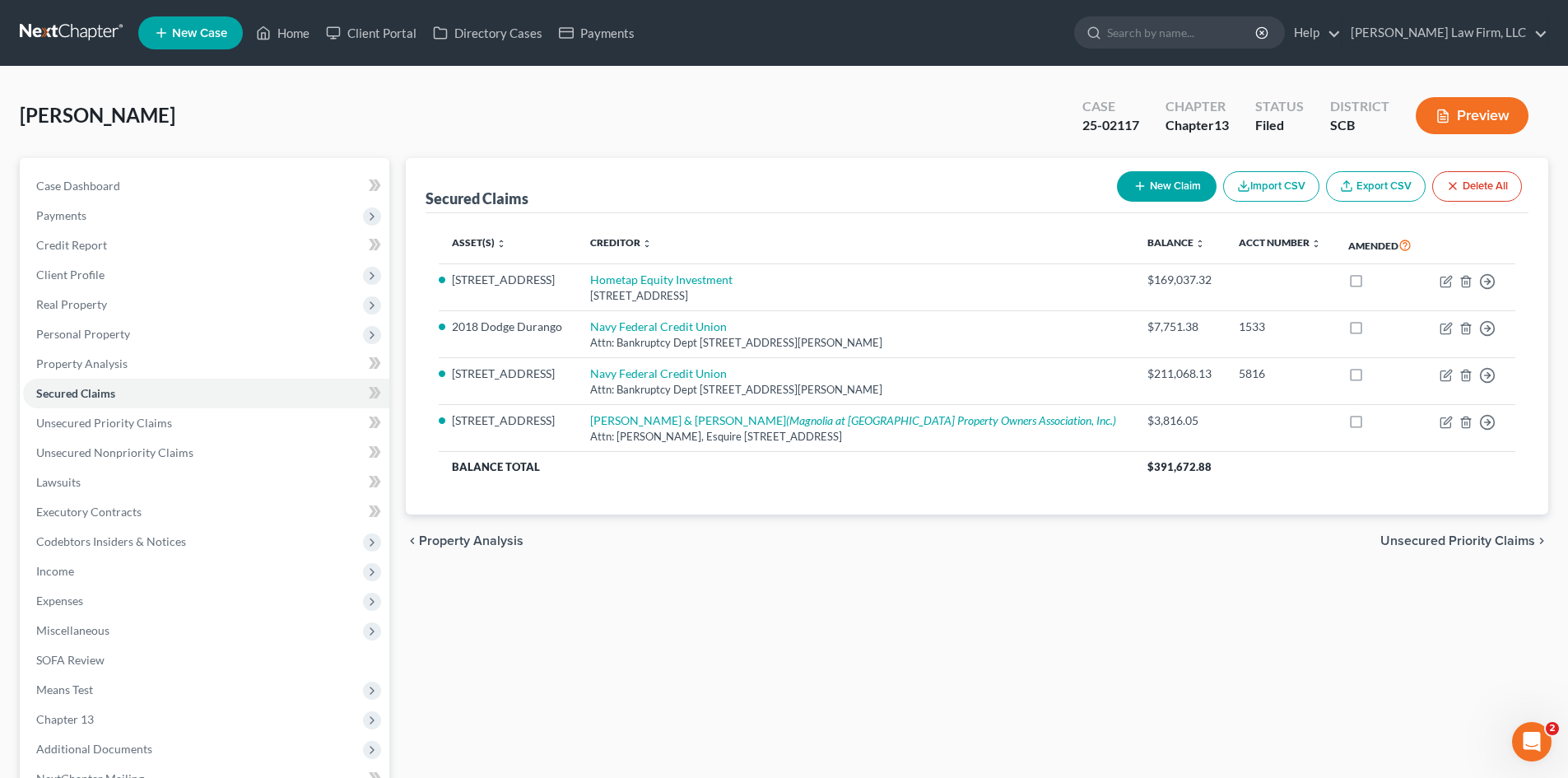
click at [1413, 542] on span "Unsecured Priority Claims" at bounding box center [1458, 542] width 154 height 14
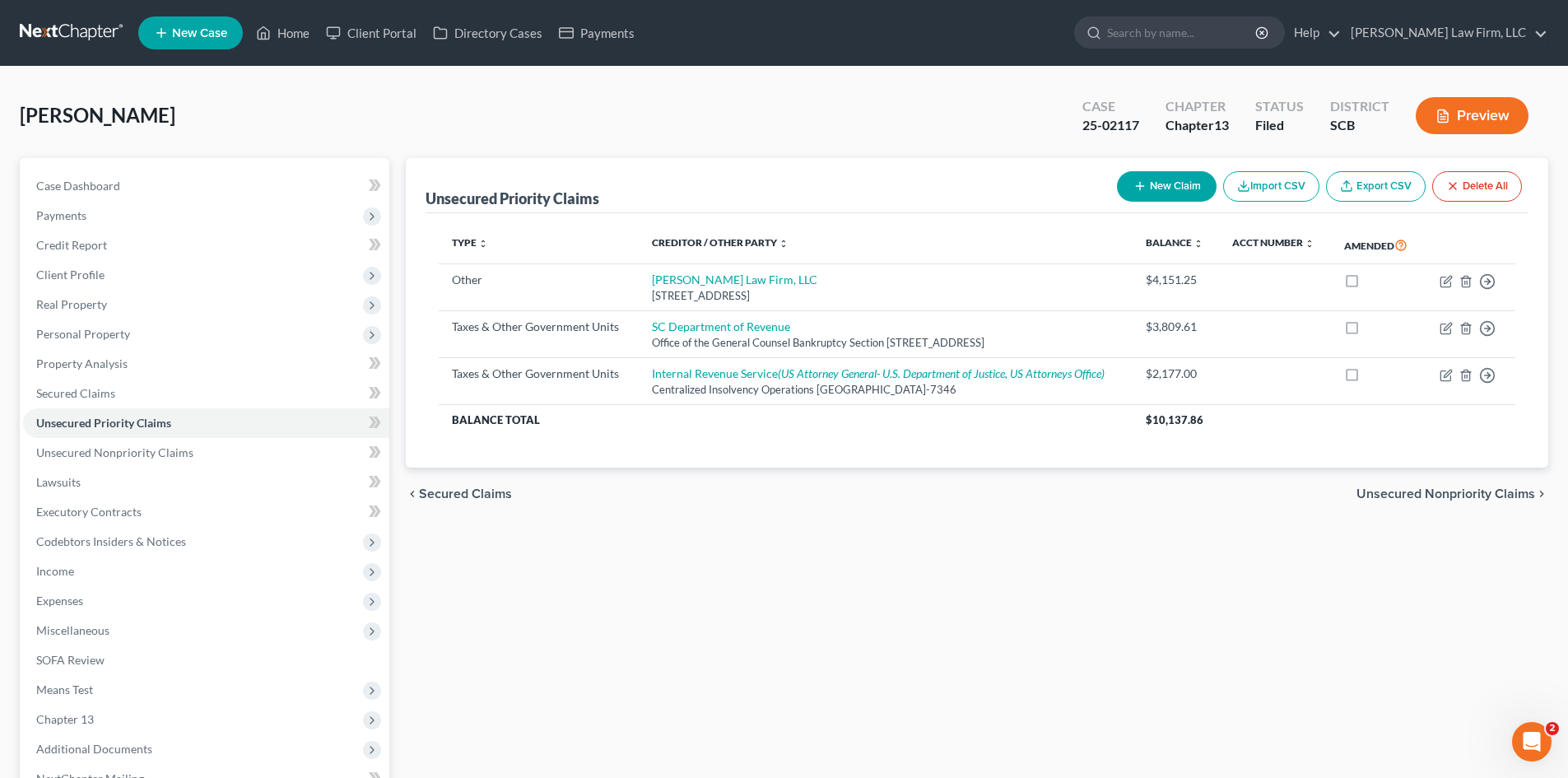
click at [444, 493] on span "Secured Claims" at bounding box center [465, 494] width 93 height 14
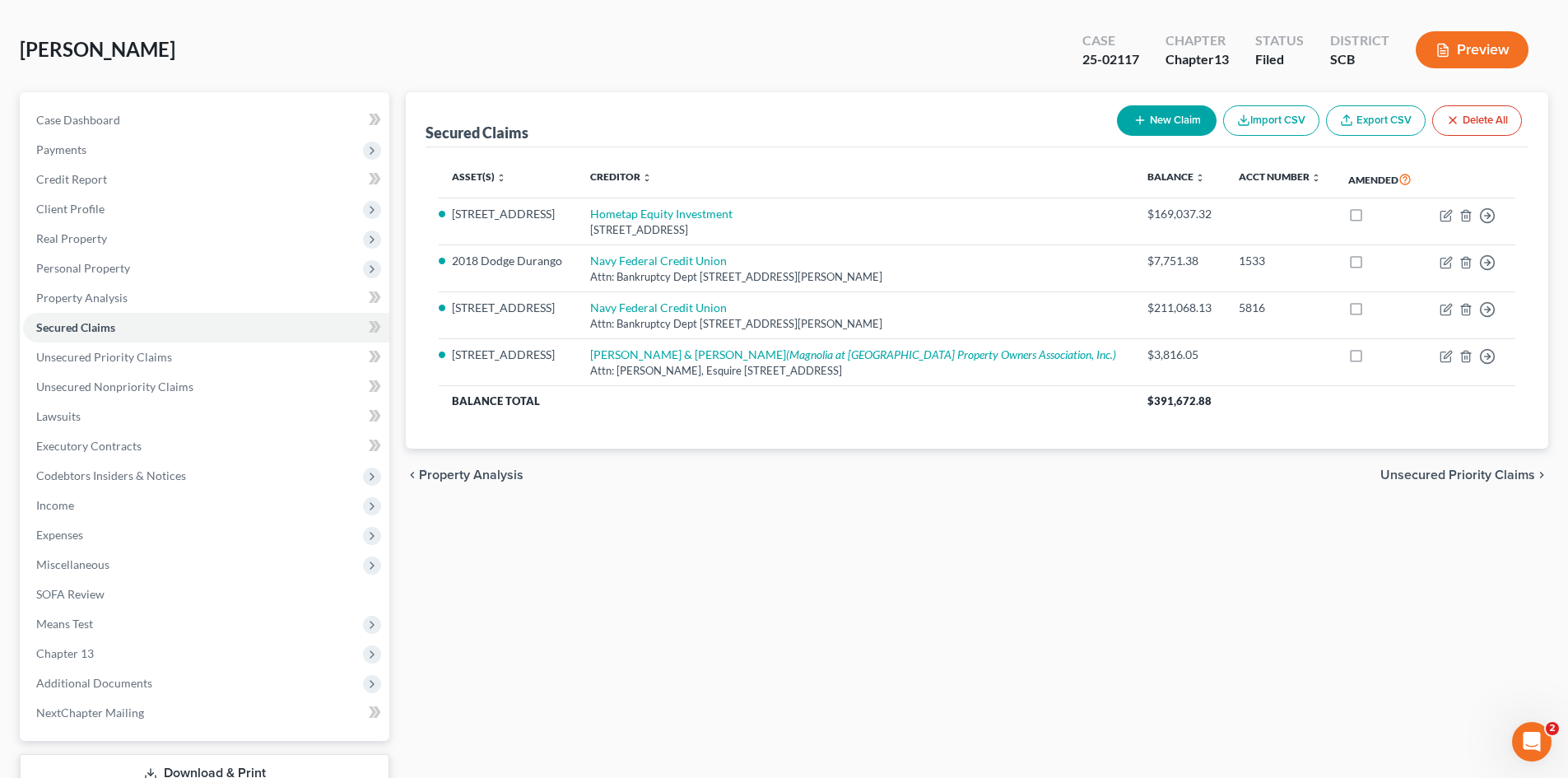
scroll to position [82, 0]
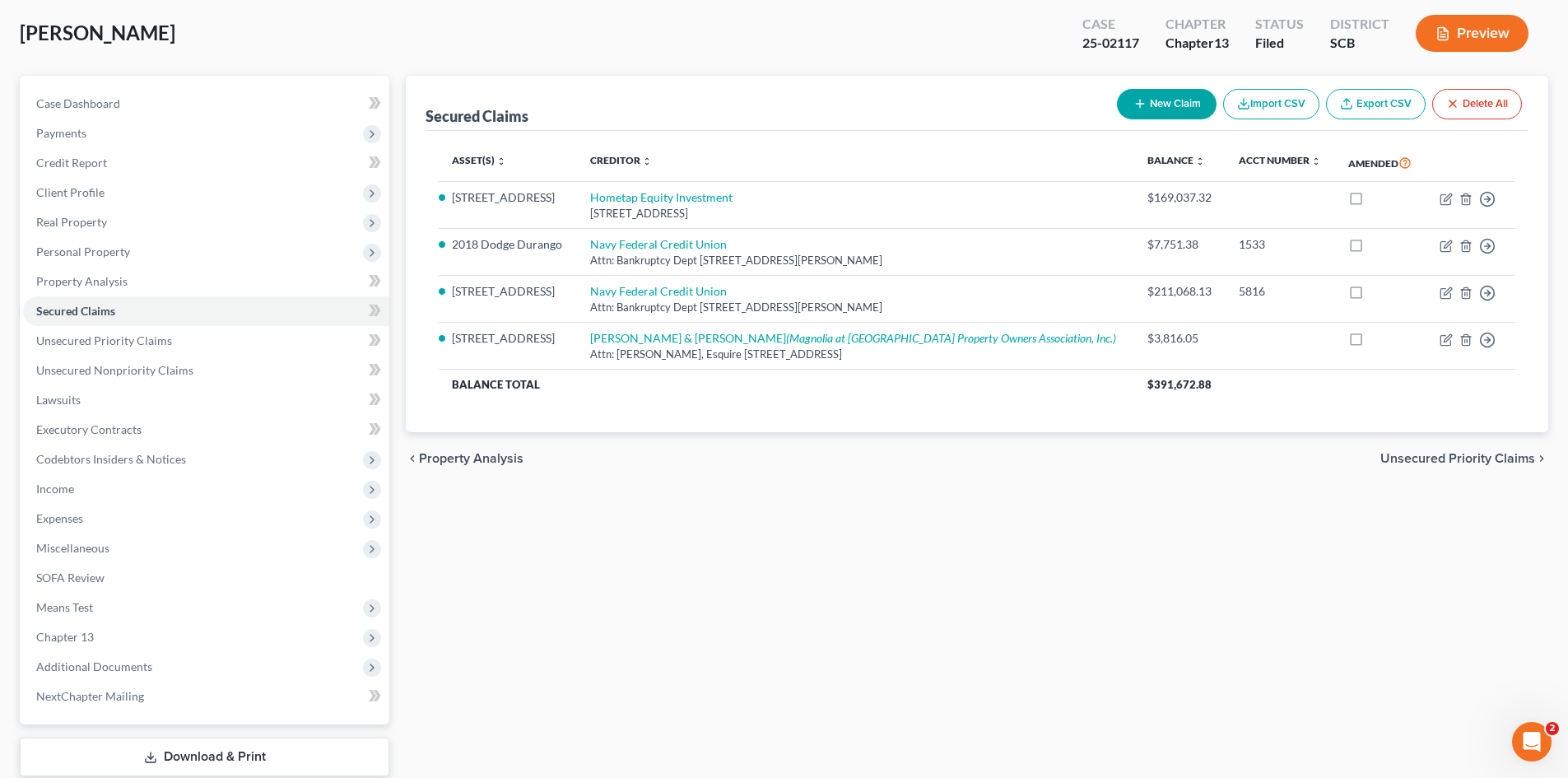
click at [1416, 457] on span "Unsecured Priority Claims" at bounding box center [1458, 458] width 154 height 14
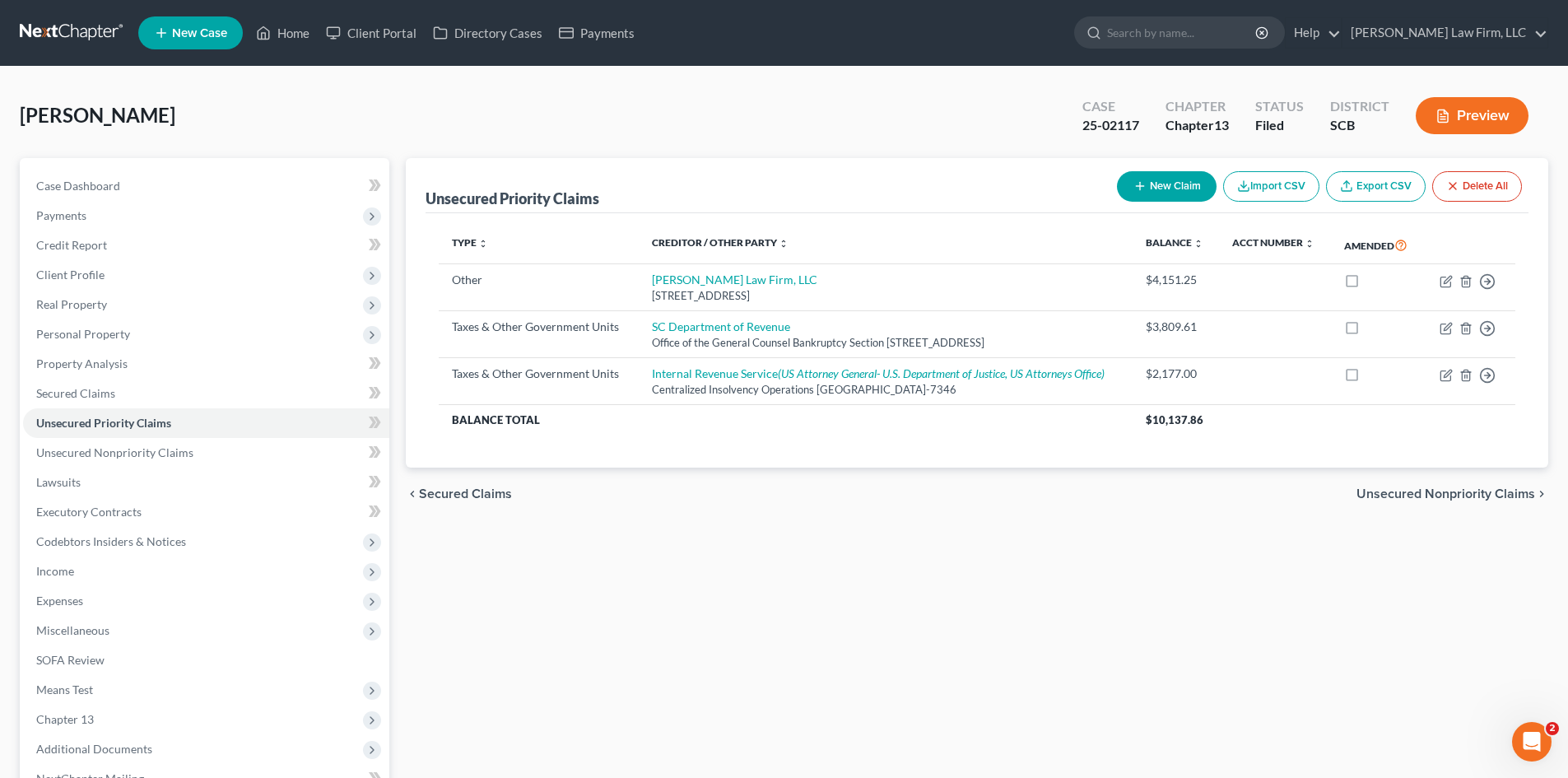
click at [469, 491] on span "Secured Claims" at bounding box center [465, 494] width 93 height 14
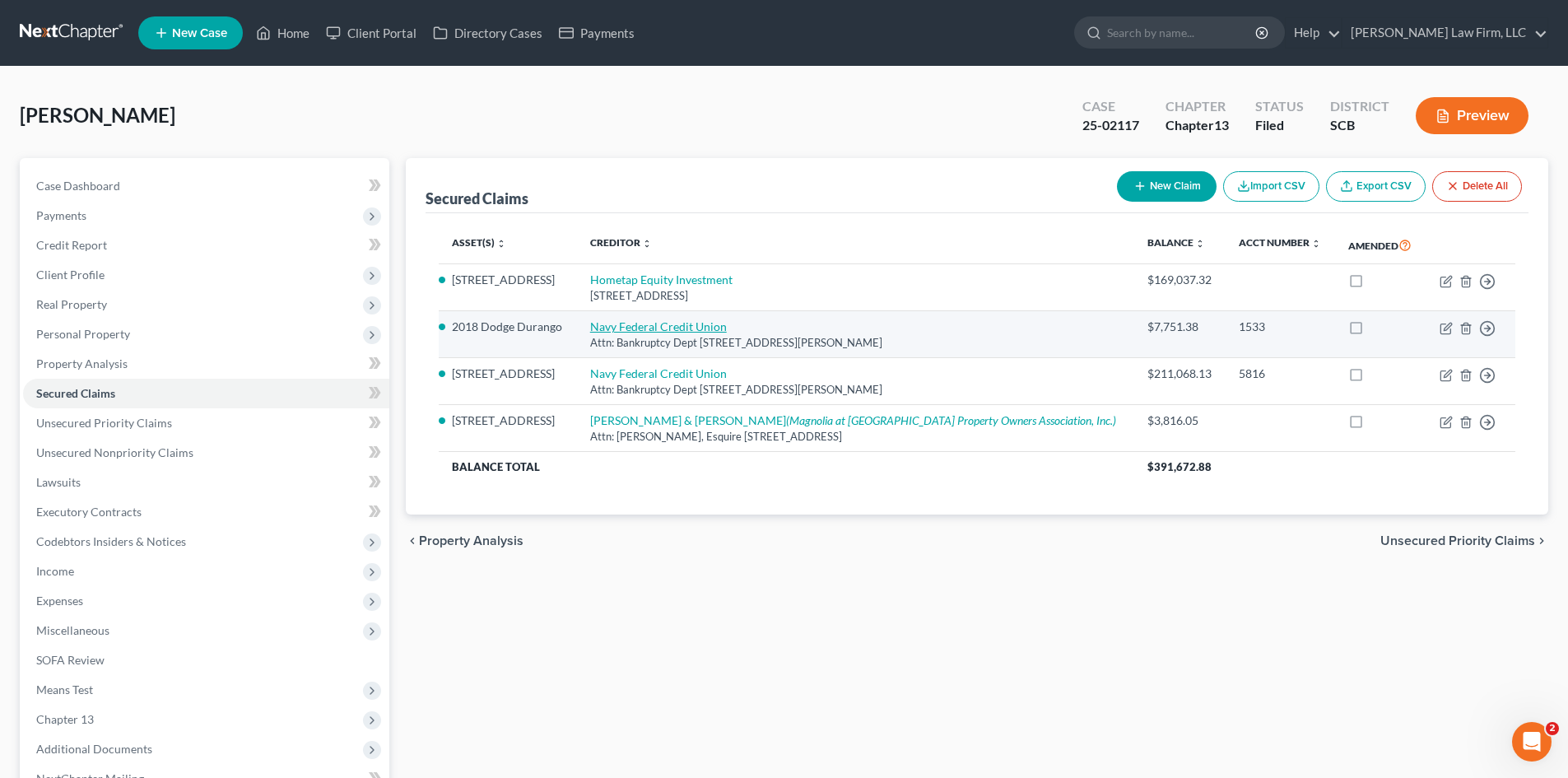
click at [711, 328] on link "Navy Federal Credit Union" at bounding box center [659, 326] width 137 height 14
select select "48"
select select "4"
select select "0"
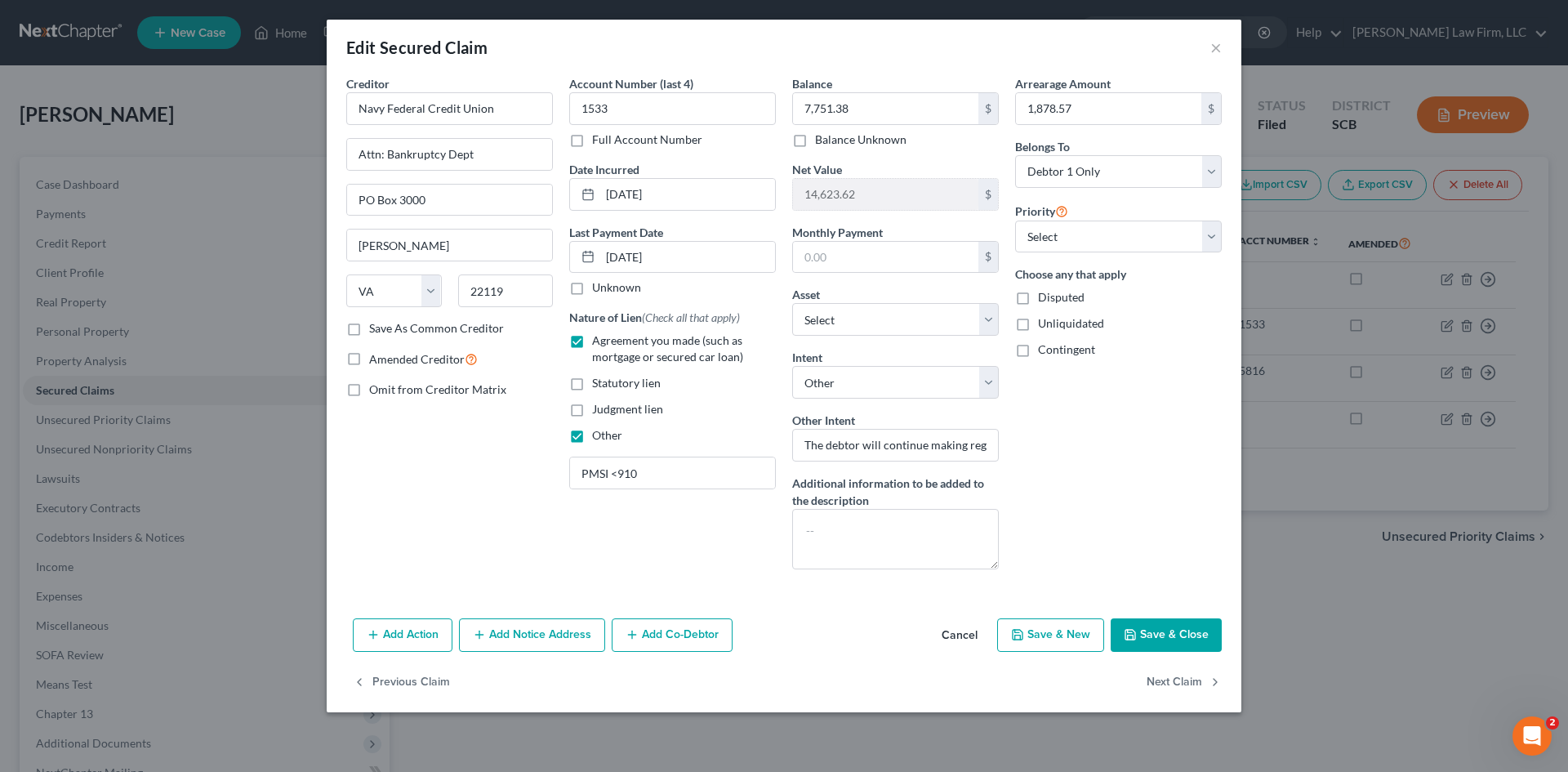
click at [1160, 633] on button "Save & Close" at bounding box center [1166, 636] width 111 height 34
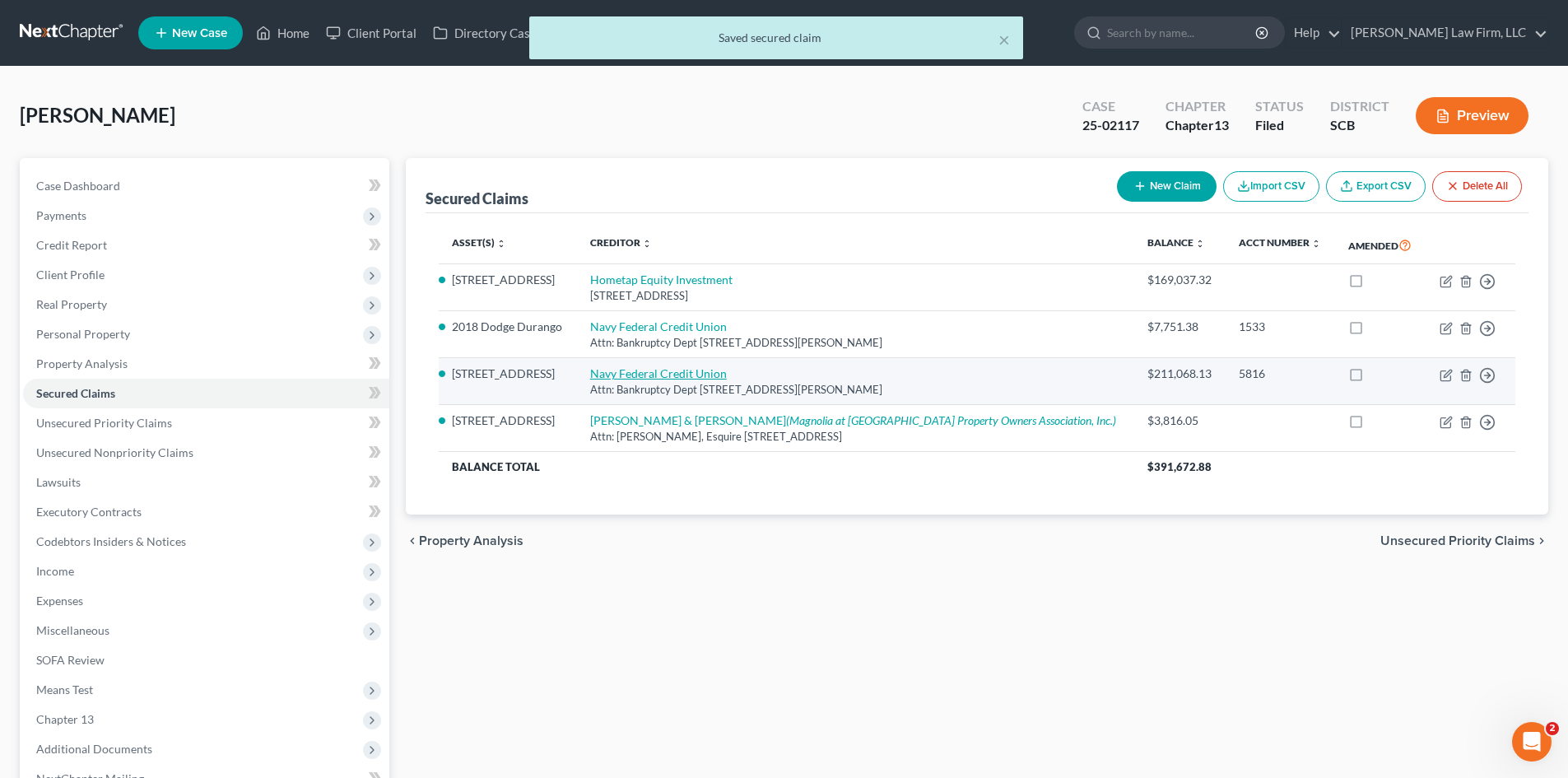
click at [651, 375] on link "Navy Federal Credit Union" at bounding box center [659, 374] width 137 height 14
select select "48"
select select "3"
select select "18"
select select "4"
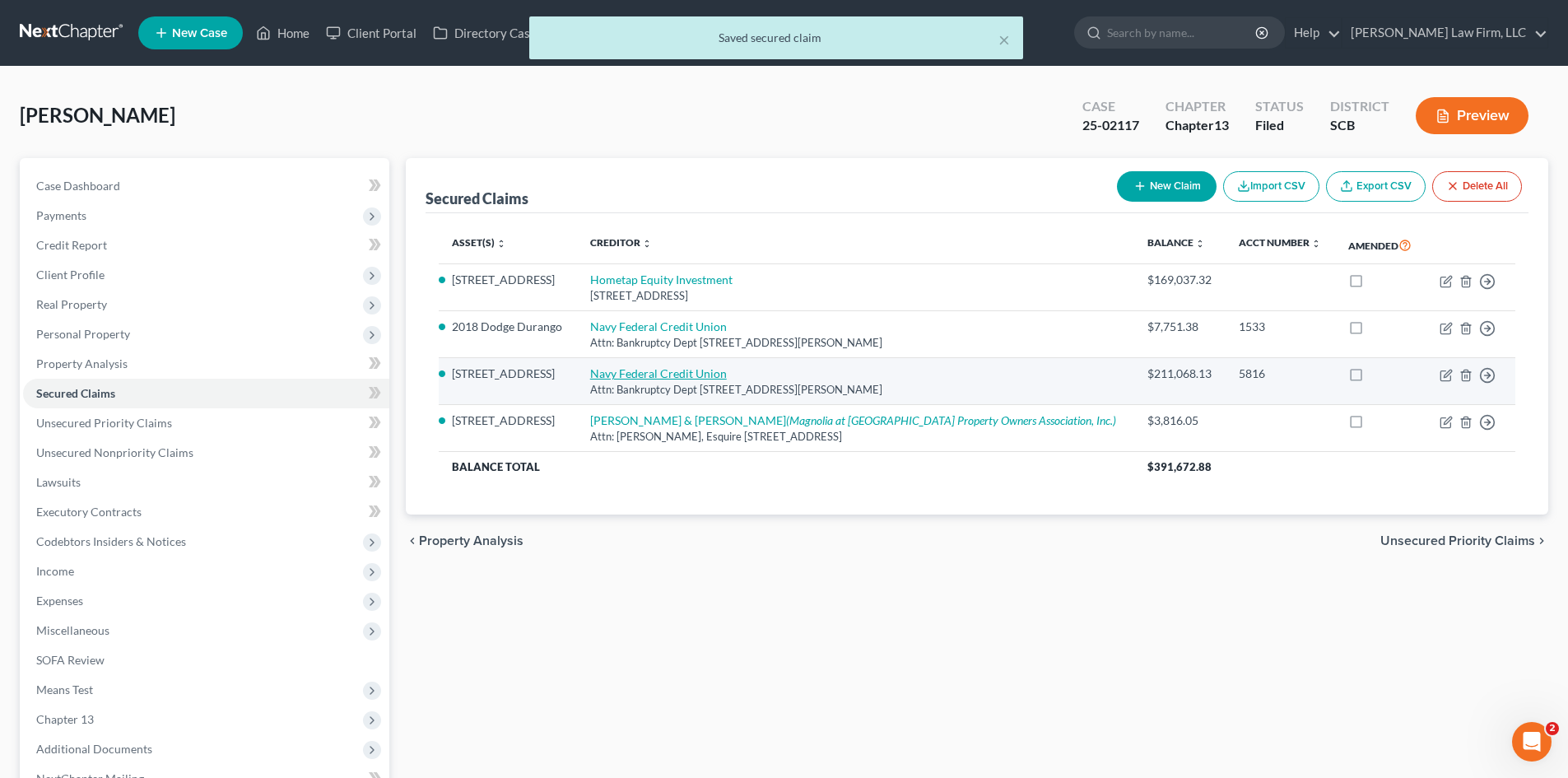
select select "0"
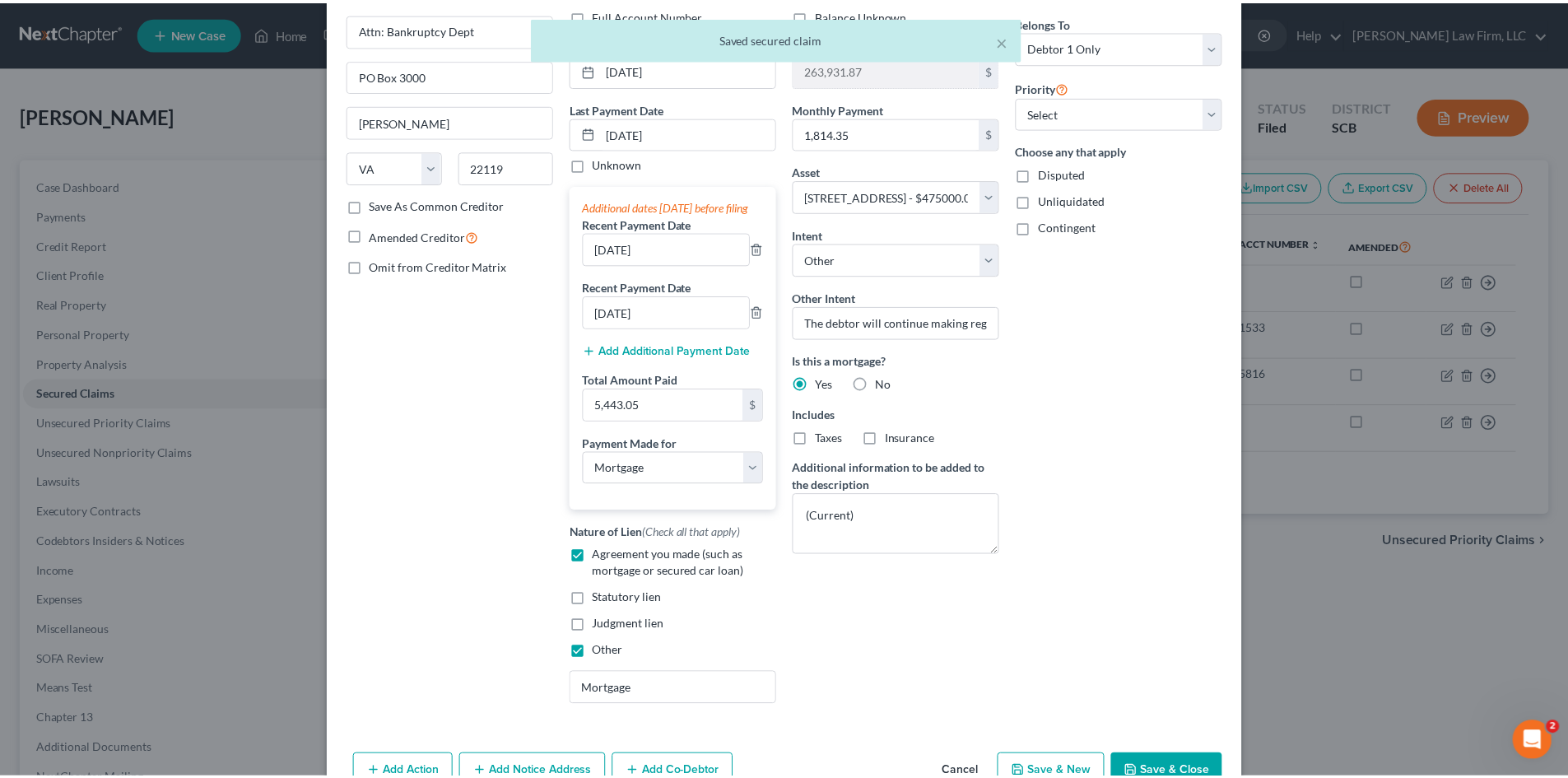
scroll to position [165, 0]
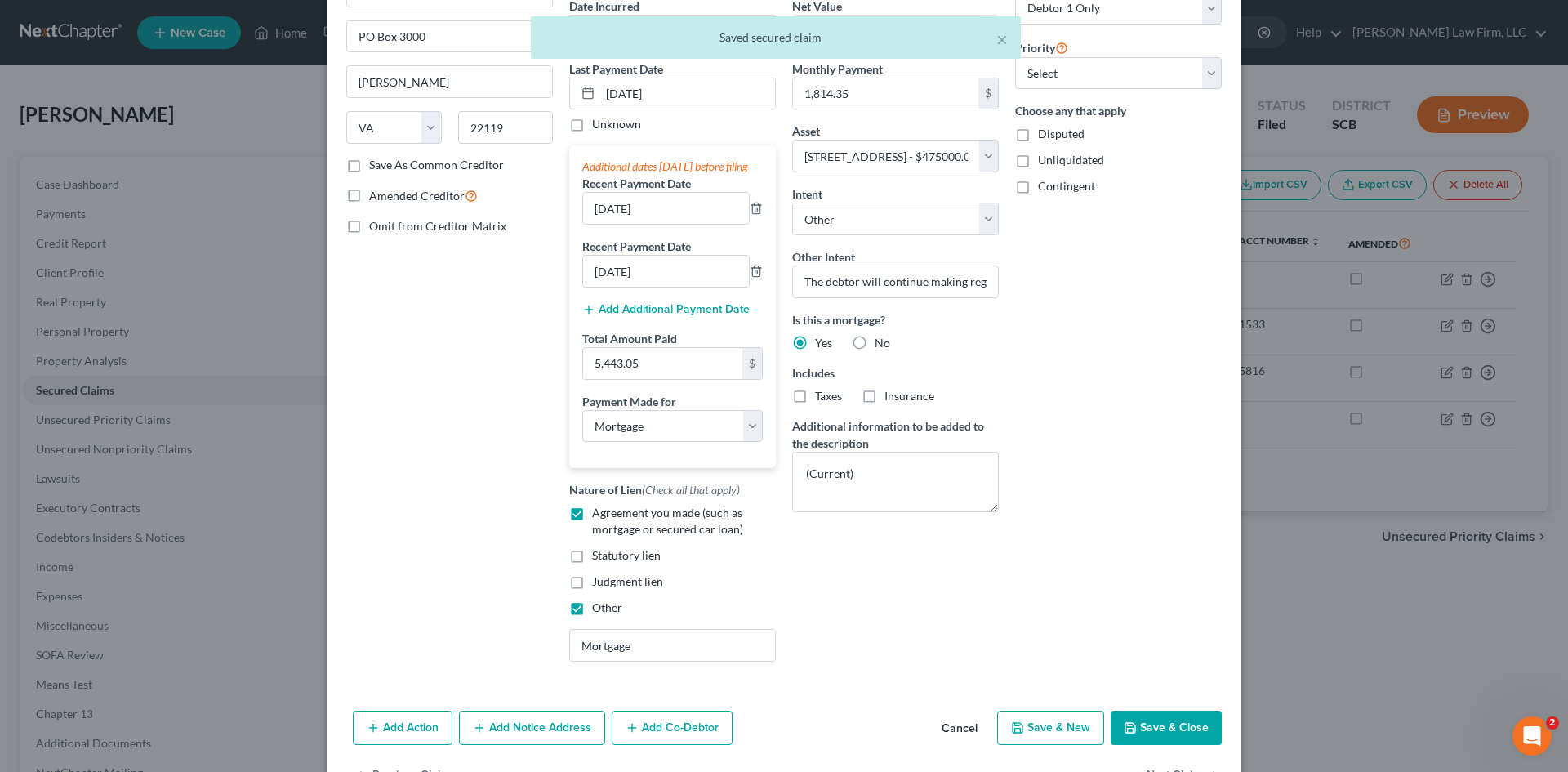
click at [1147, 740] on button "Save & Close" at bounding box center [1166, 728] width 111 height 34
select select
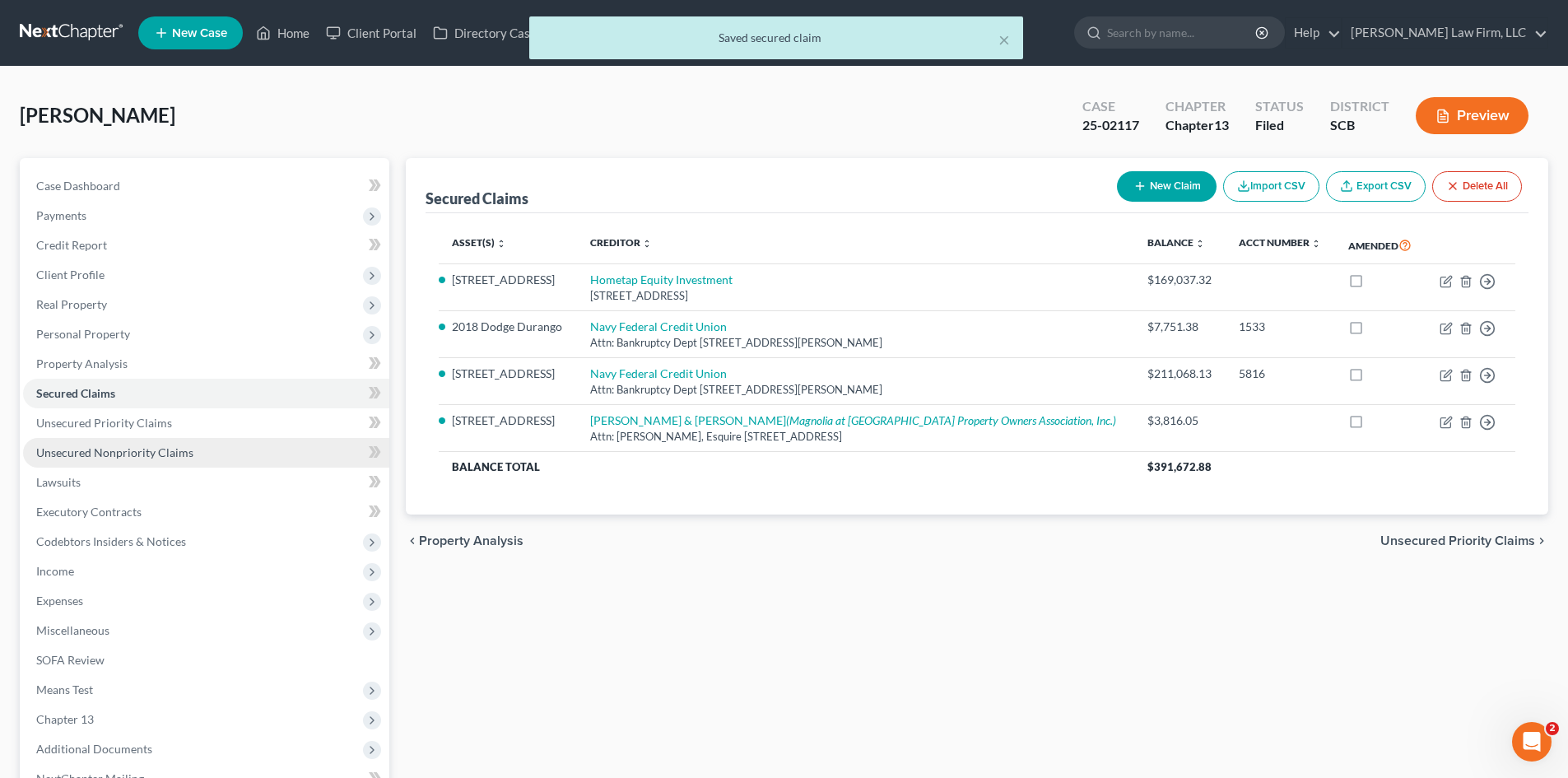
click at [120, 456] on span "Unsecured Nonpriority Claims" at bounding box center [115, 452] width 157 height 14
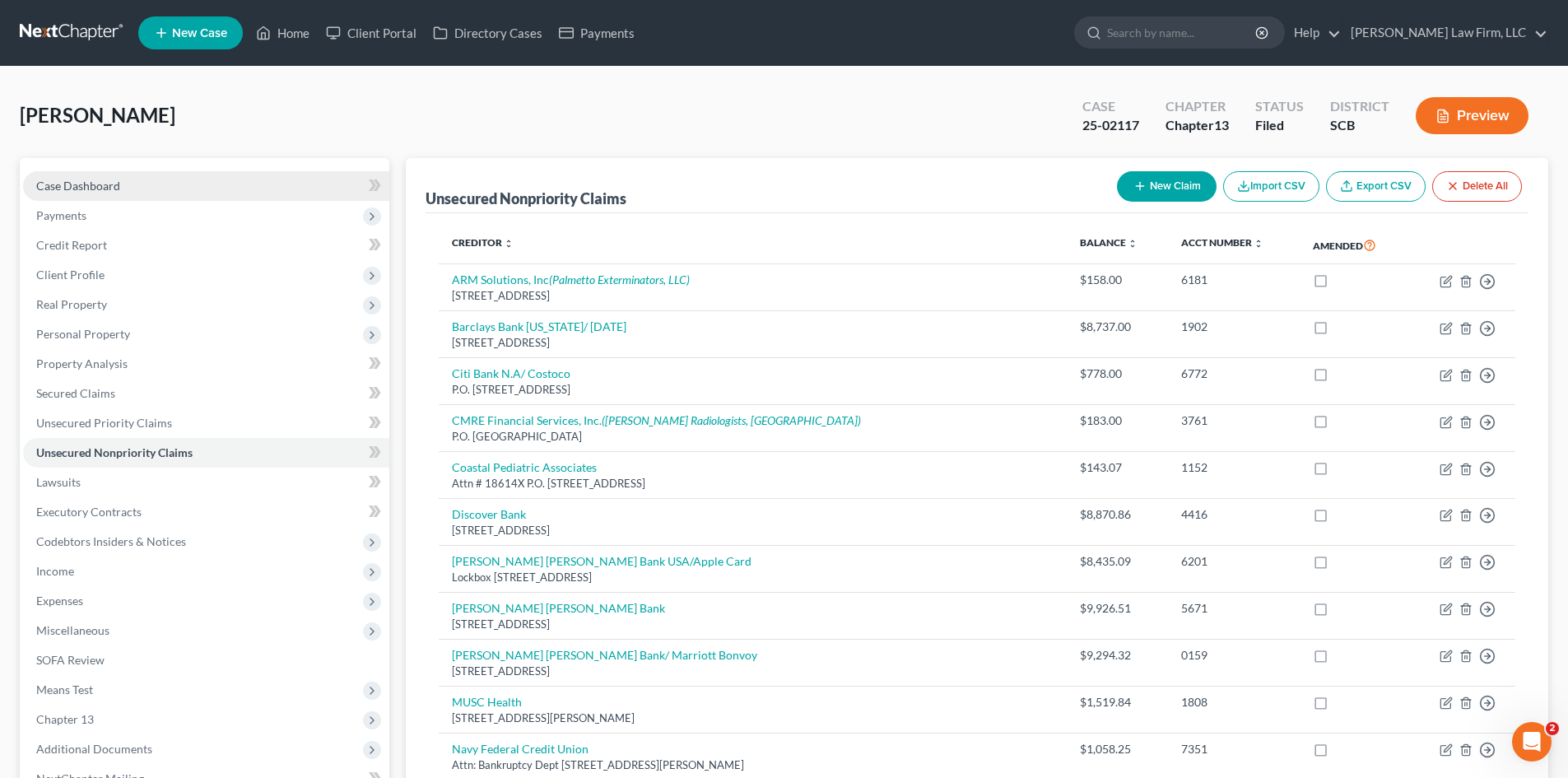
click at [69, 186] on span "Case Dashboard" at bounding box center [78, 185] width 84 height 14
select select "0"
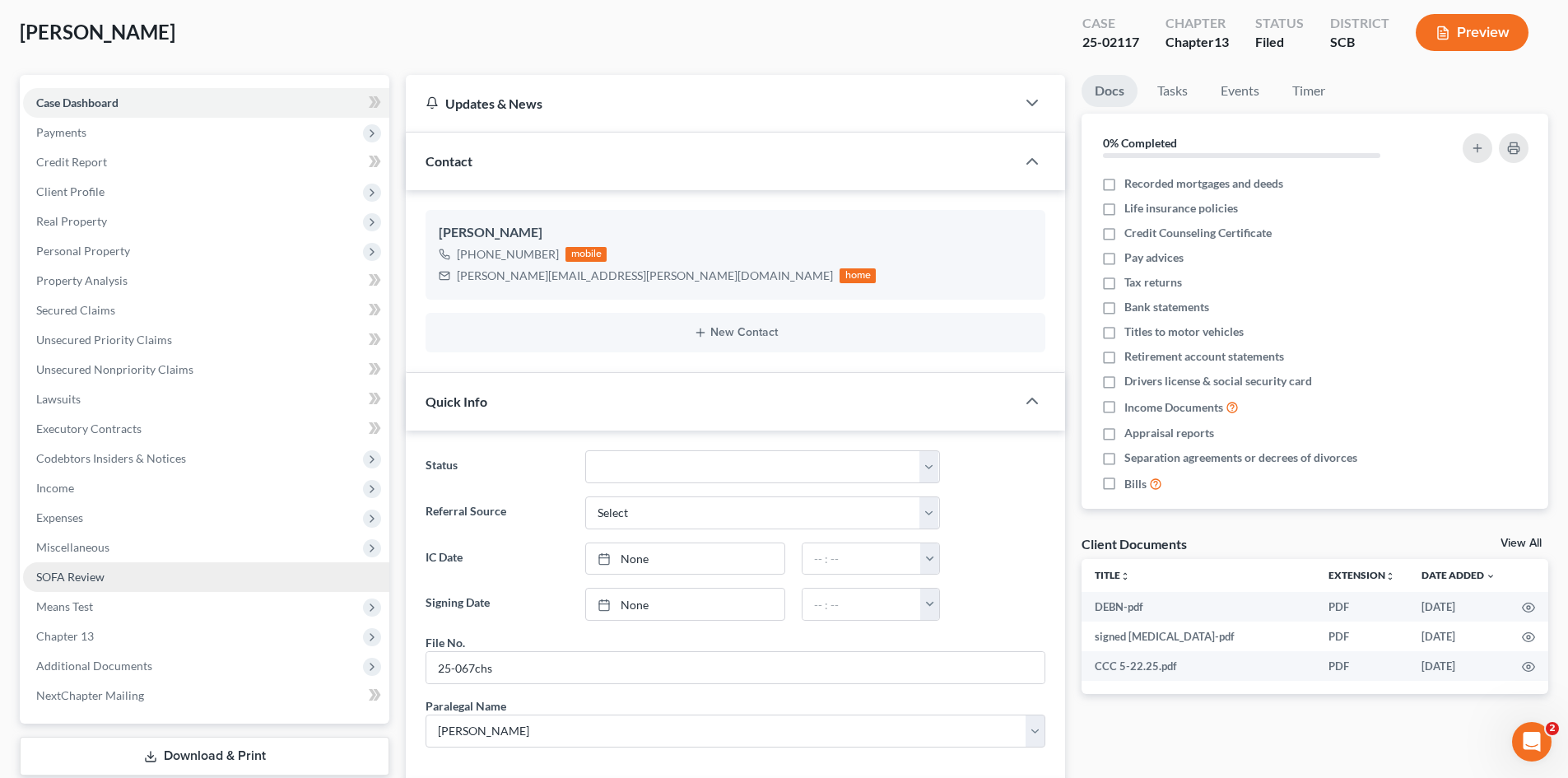
scroll to position [82, 0]
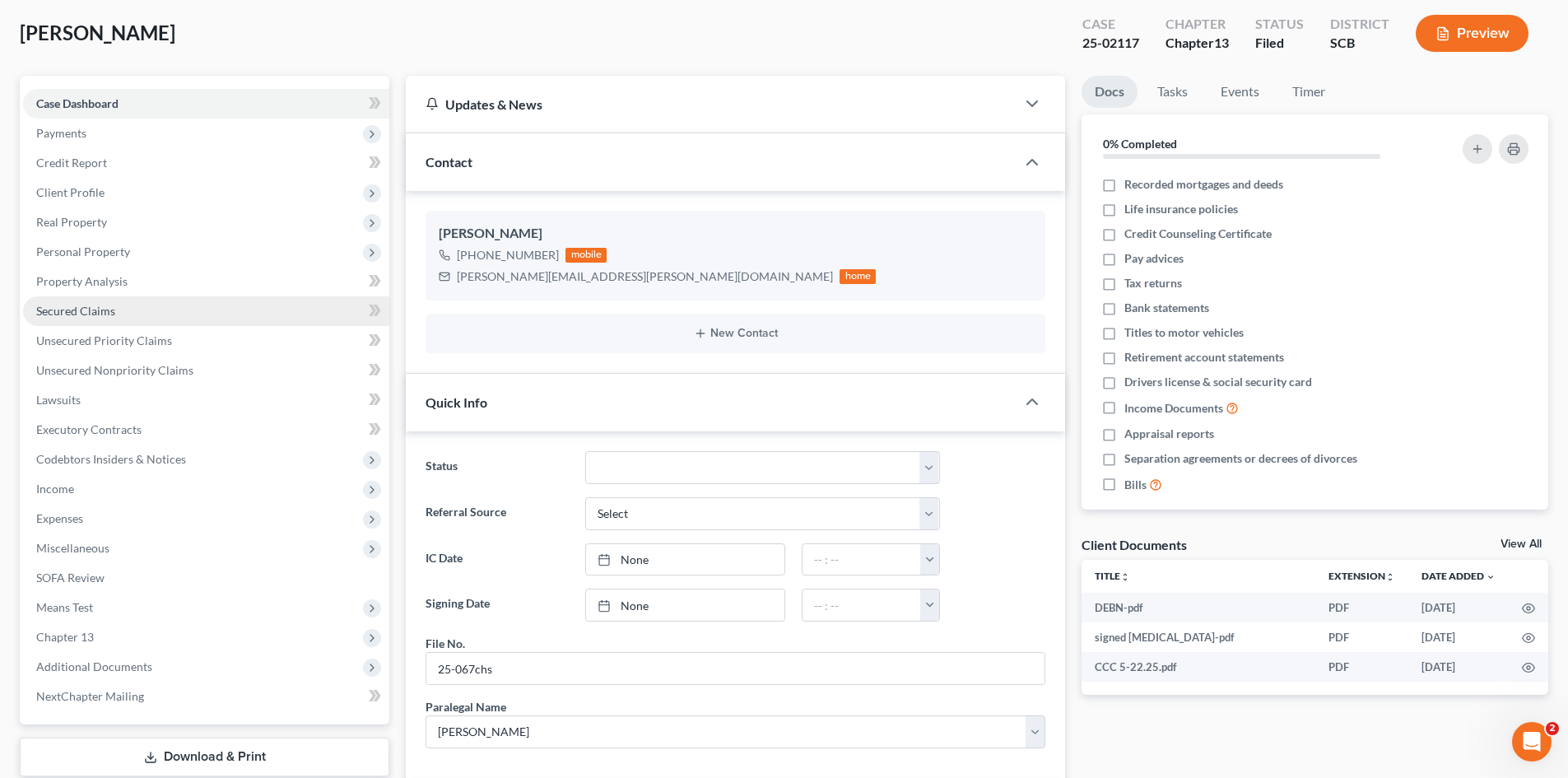
click at [85, 315] on span "Secured Claims" at bounding box center [76, 311] width 79 height 14
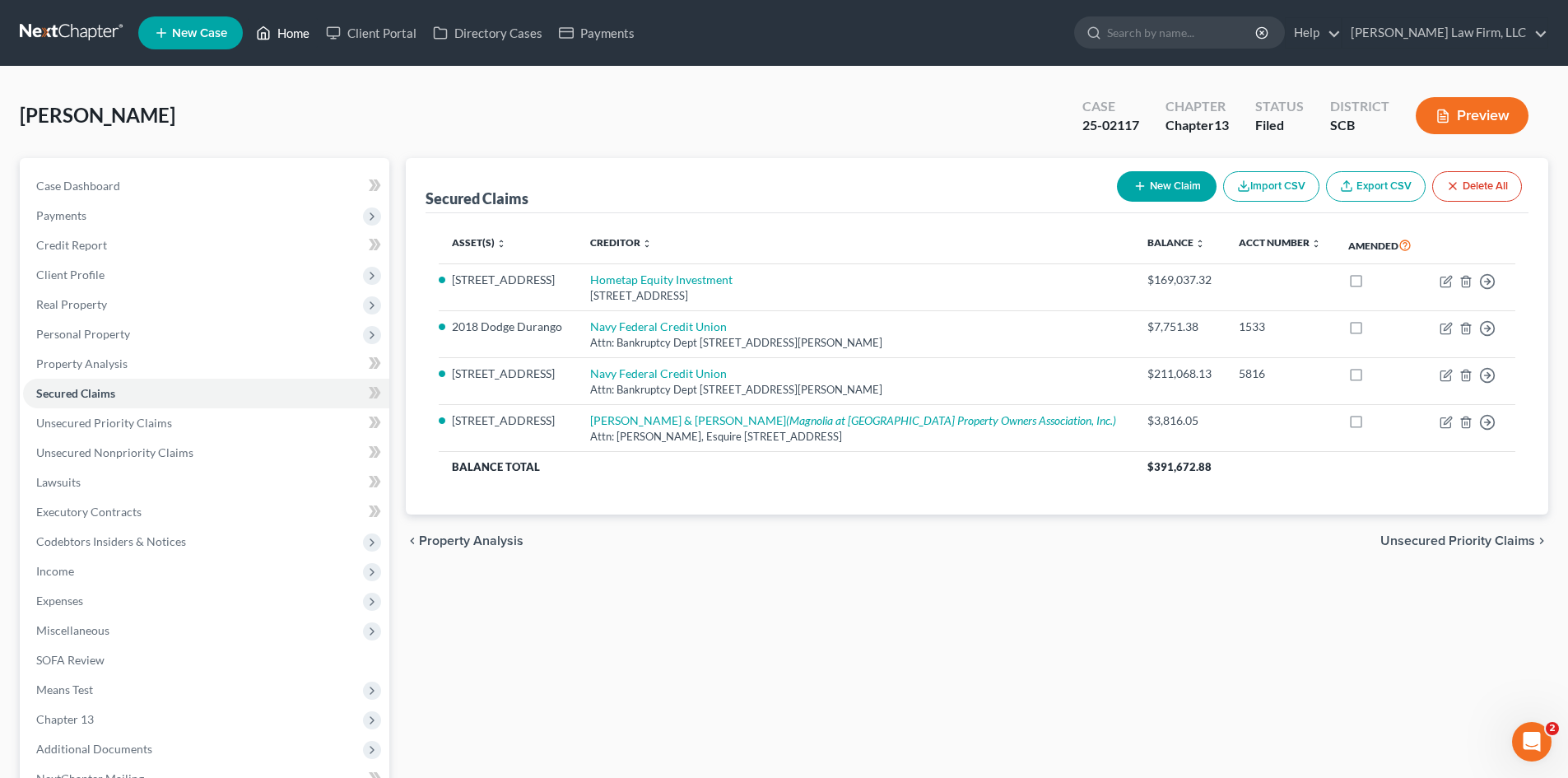
click at [279, 32] on link "Home" at bounding box center [283, 33] width 70 height 30
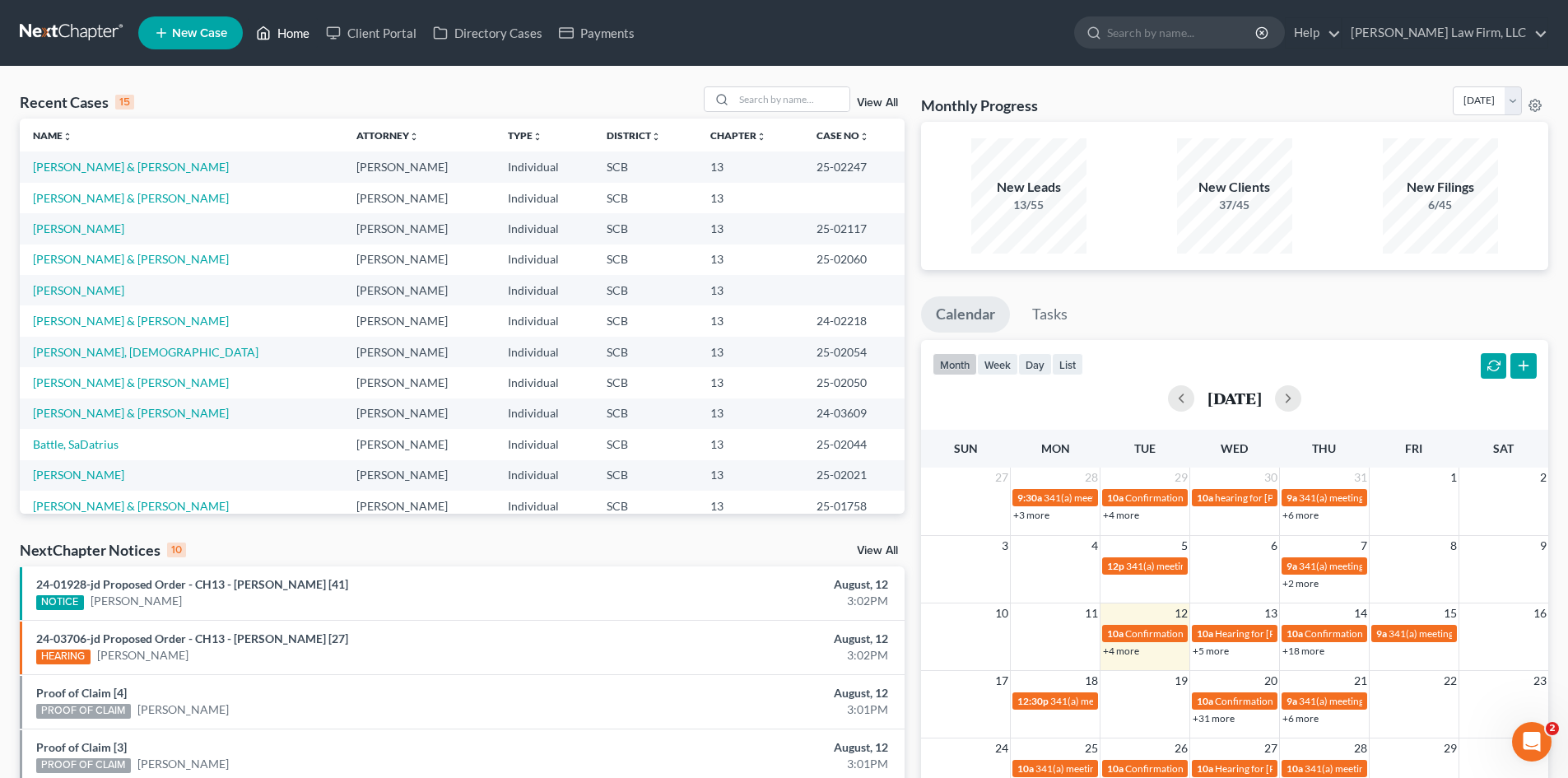
click at [283, 37] on link "Home" at bounding box center [283, 33] width 70 height 30
click at [794, 103] on input "search" at bounding box center [791, 98] width 115 height 24
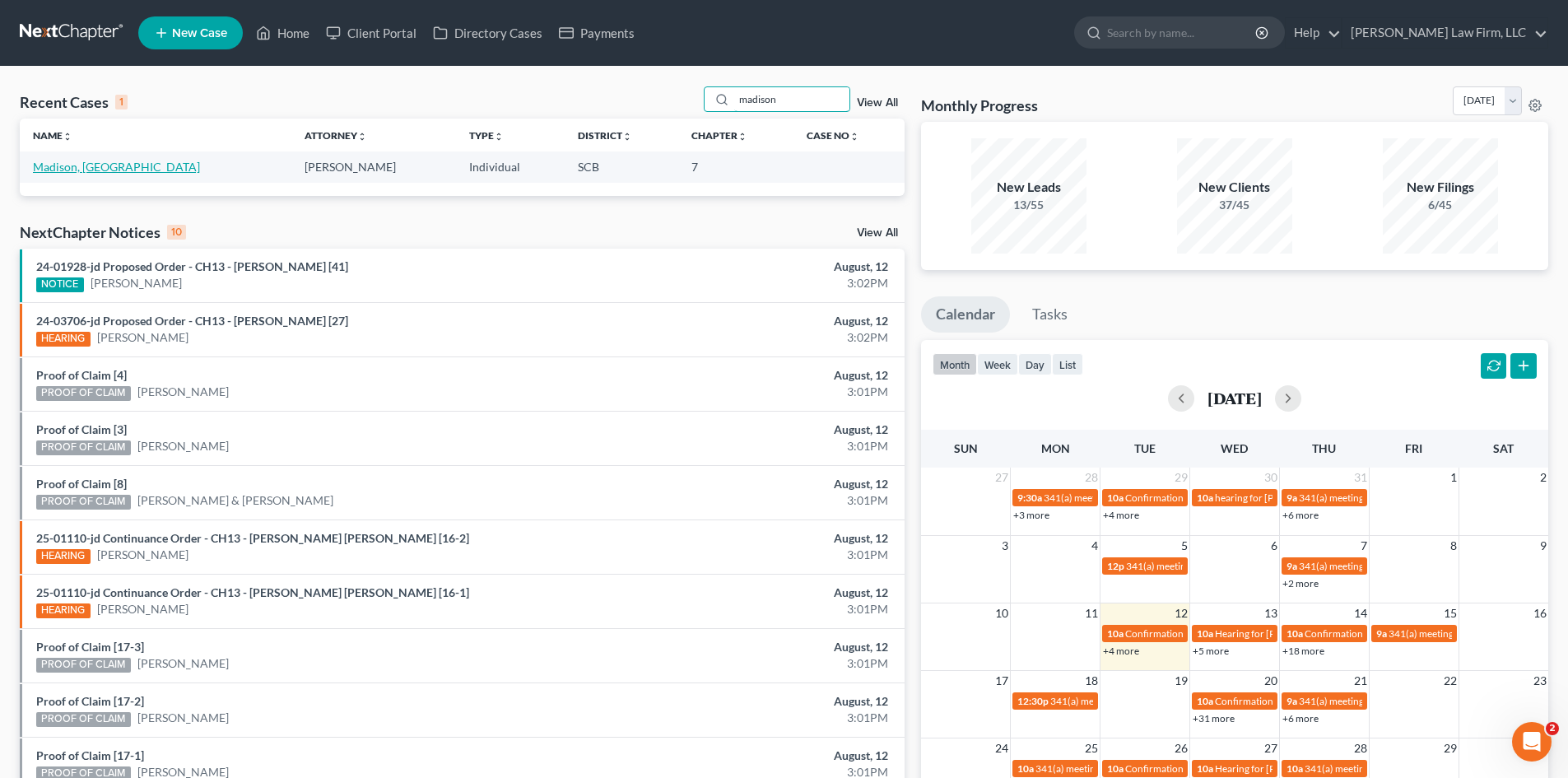
type input "madison"
click at [83, 165] on link "Madison, [GEOGRAPHIC_DATA]" at bounding box center [116, 166] width 167 height 14
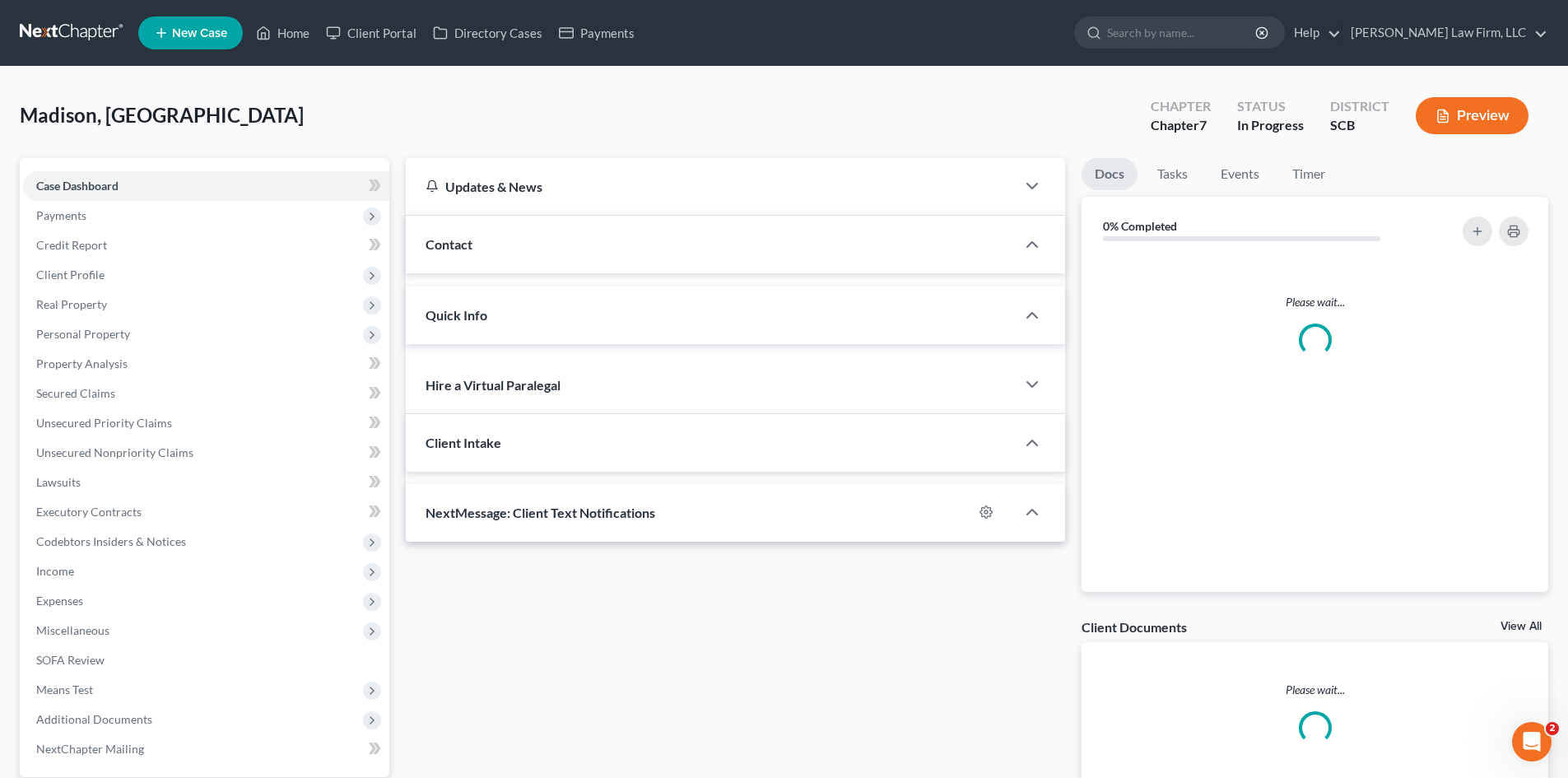
select select "0"
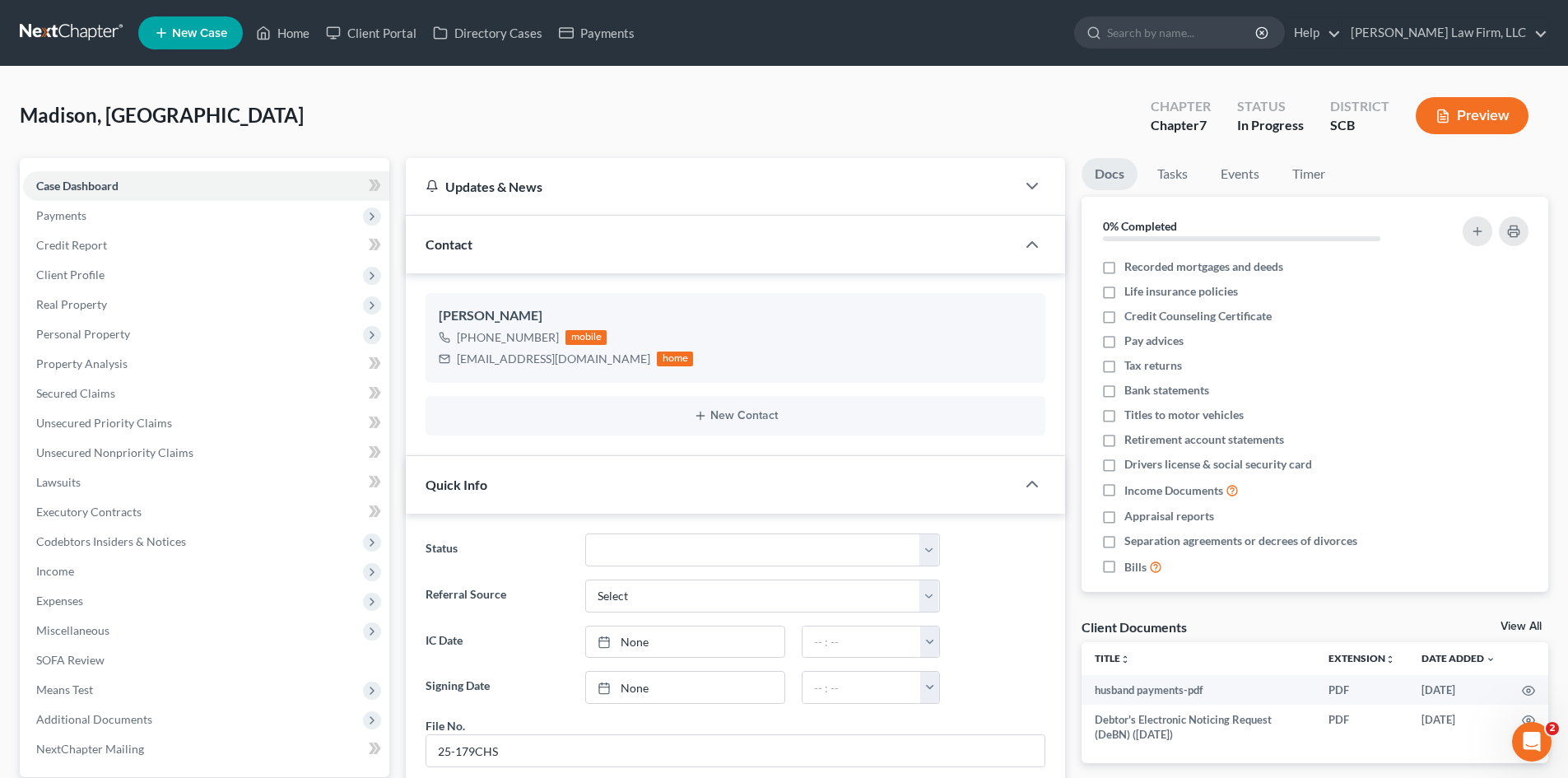
scroll to position [245, 0]
click at [56, 219] on span "Payments" at bounding box center [62, 215] width 50 height 14
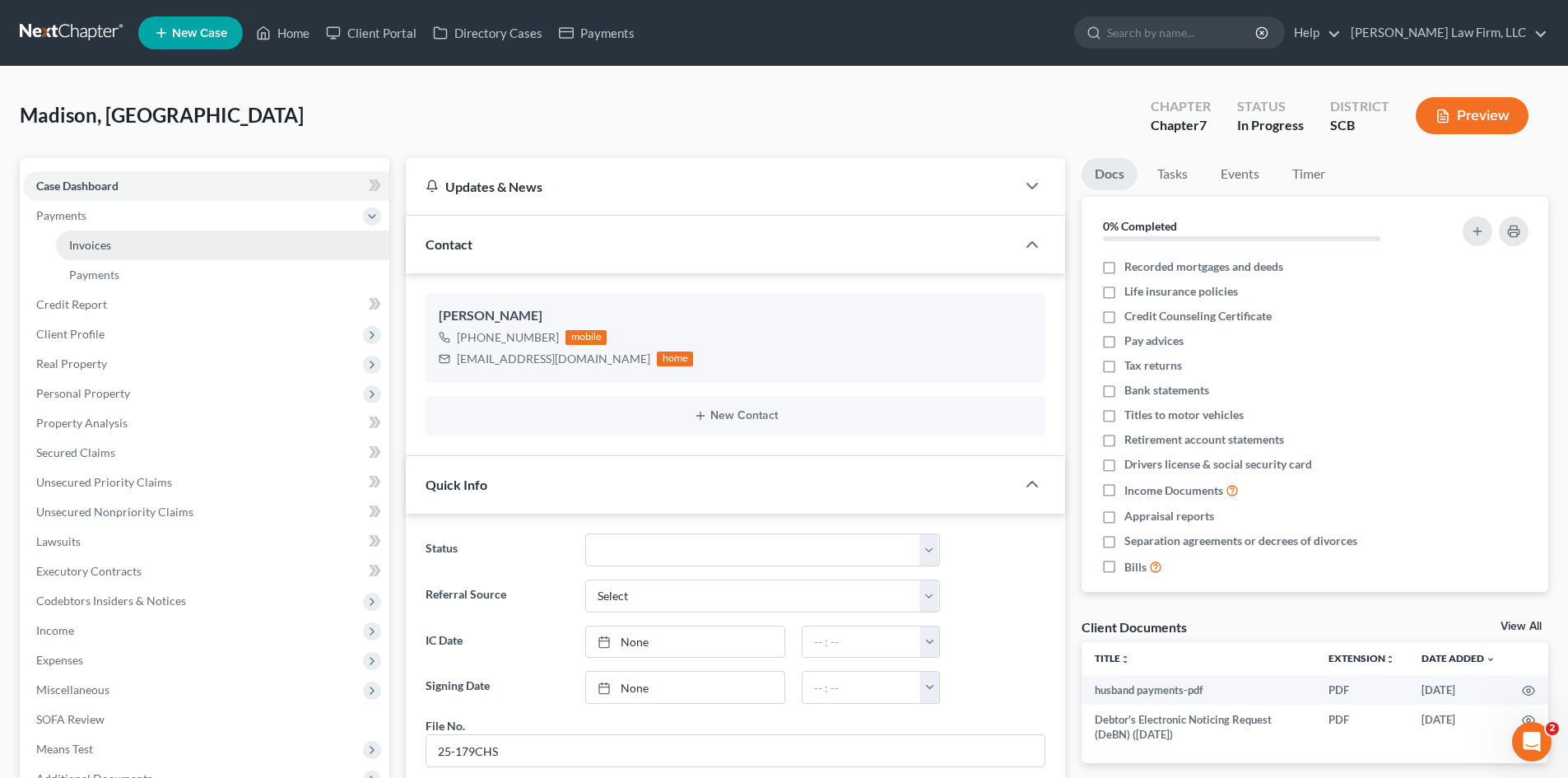
click at [68, 242] on link "Invoices" at bounding box center [222, 245] width 333 height 30
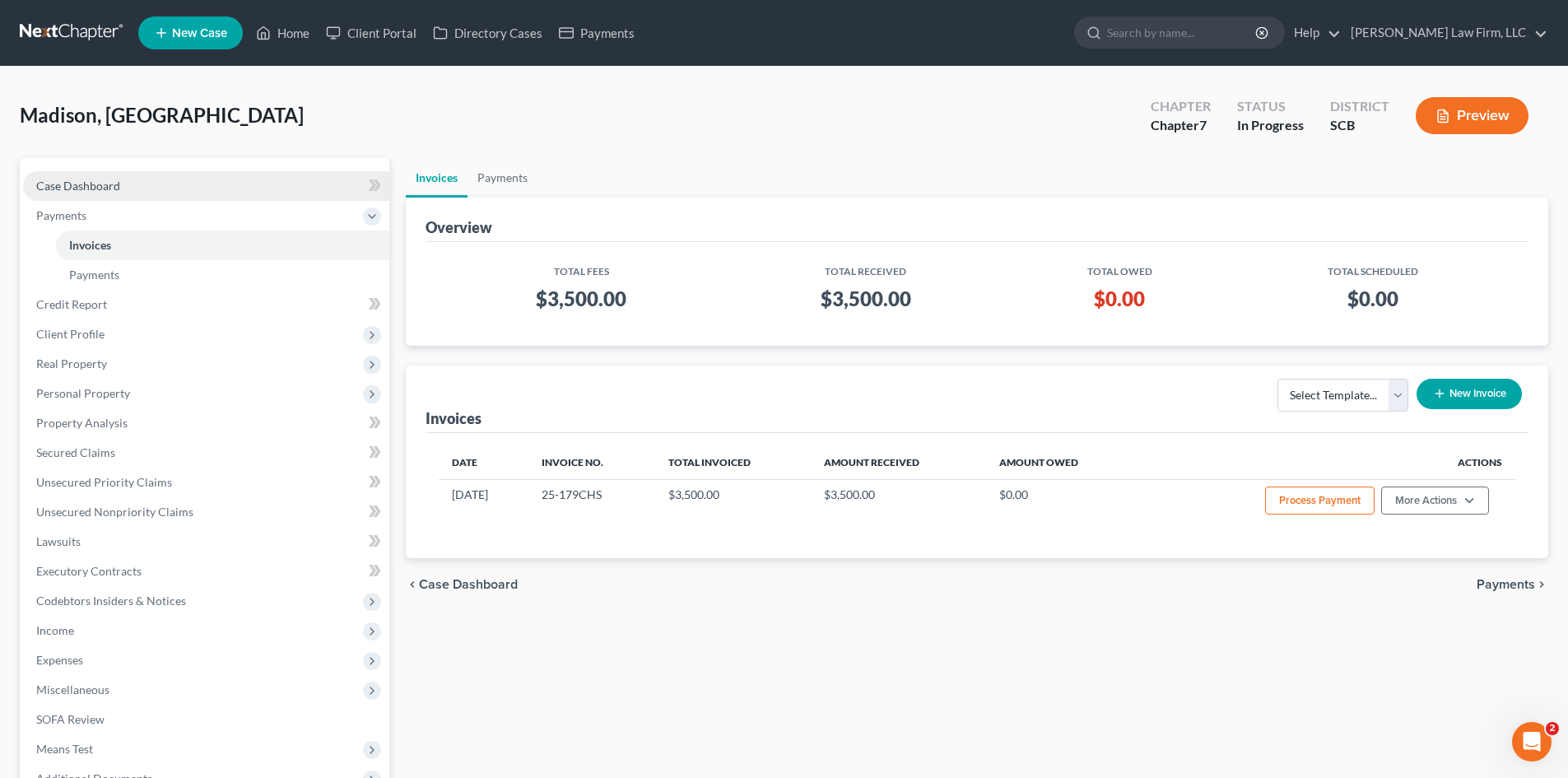
click at [93, 182] on span "Case Dashboard" at bounding box center [78, 185] width 84 height 14
select select "3"
select select "0"
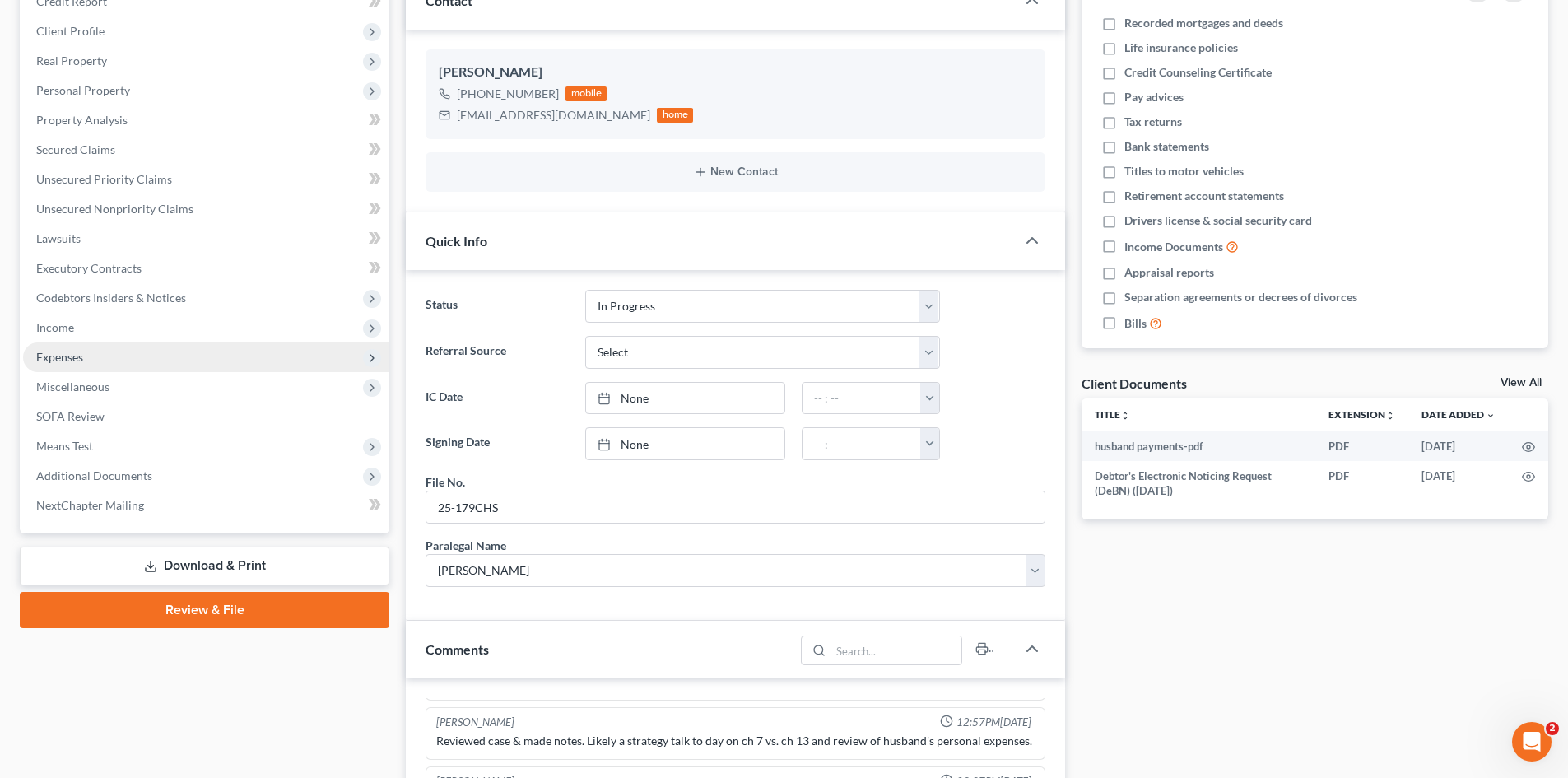
scroll to position [247, 0]
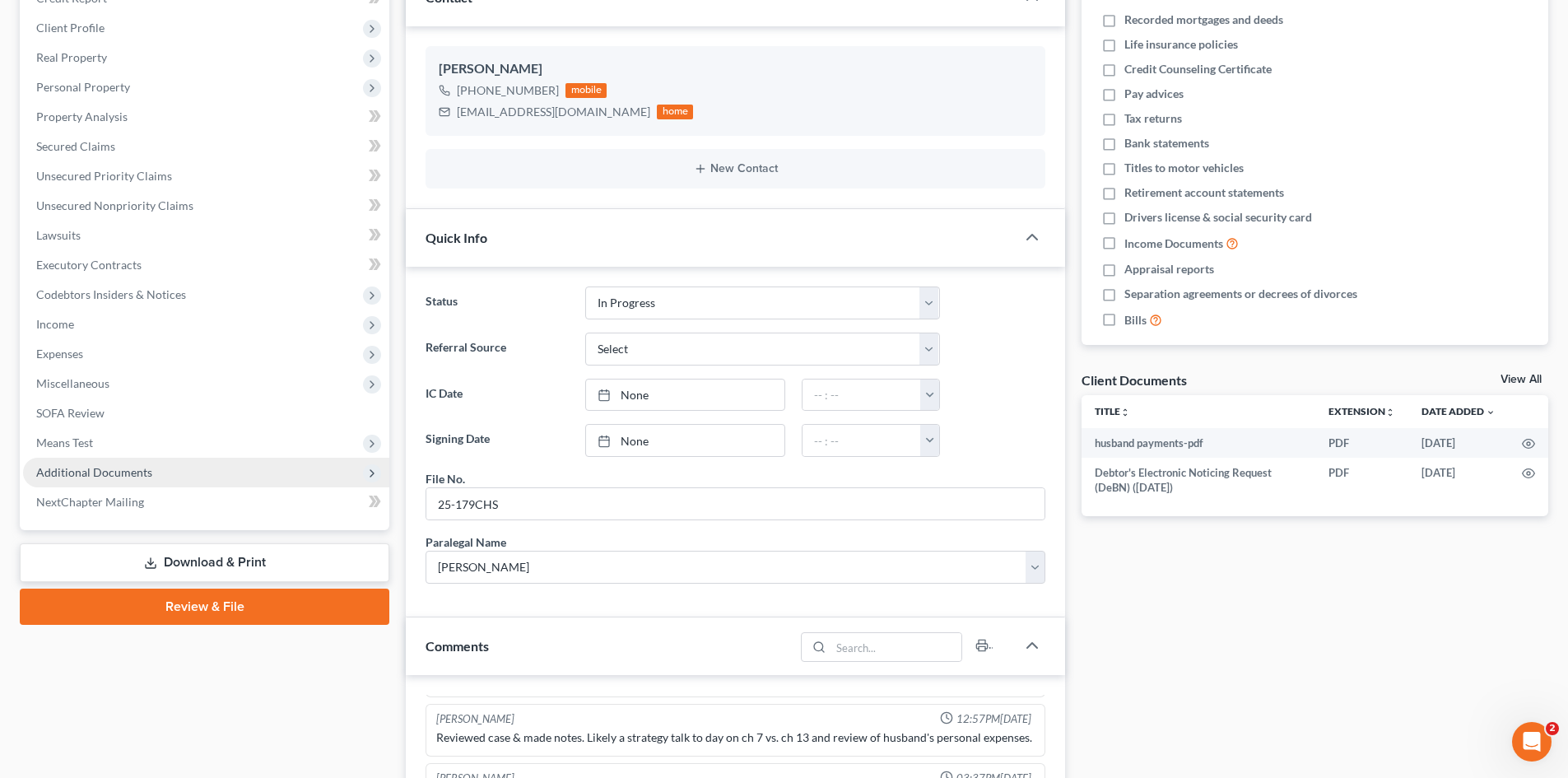
click at [96, 471] on span "Additional Documents" at bounding box center [95, 472] width 116 height 14
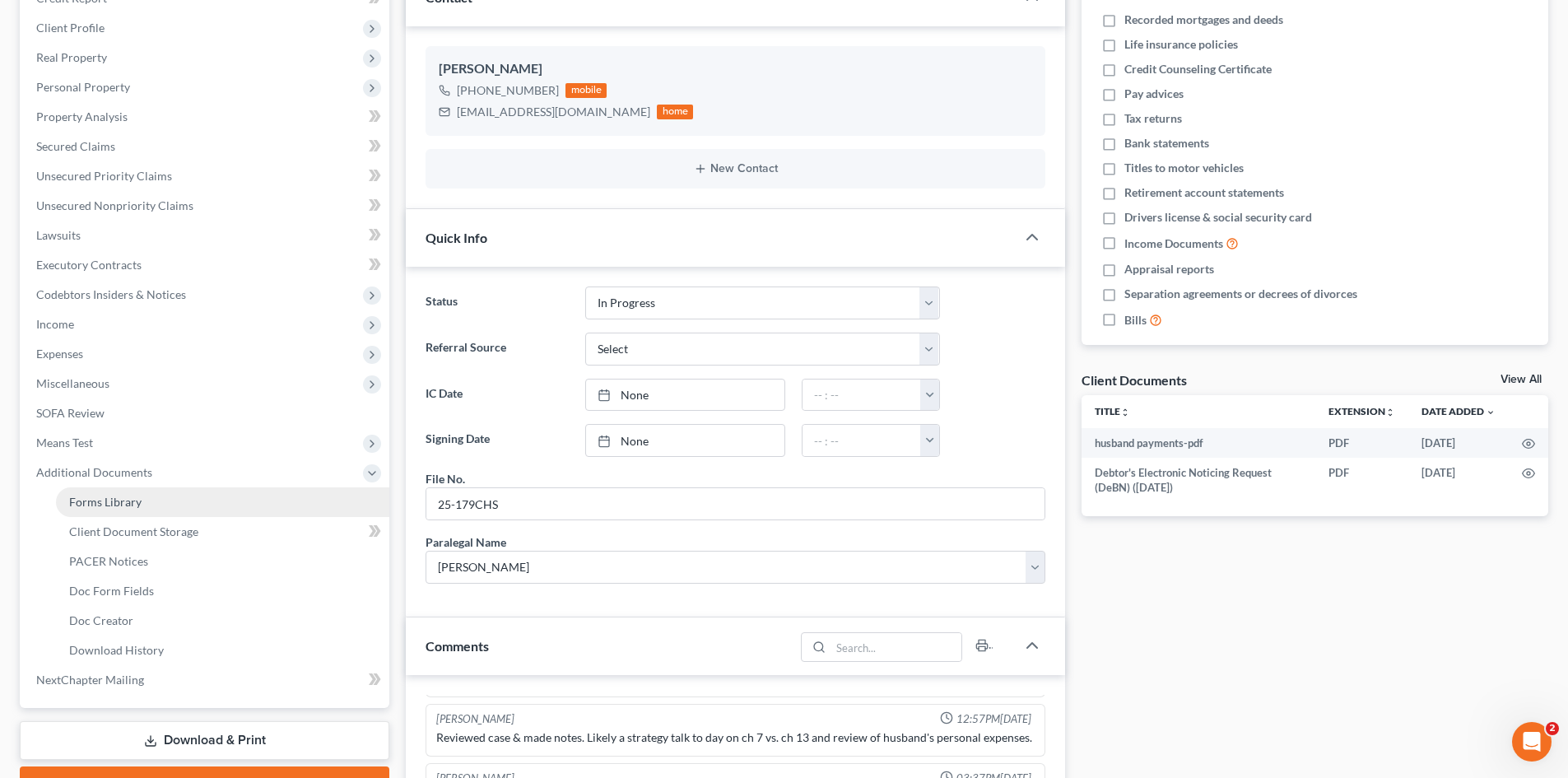
click at [123, 493] on link "Forms Library" at bounding box center [222, 502] width 333 height 30
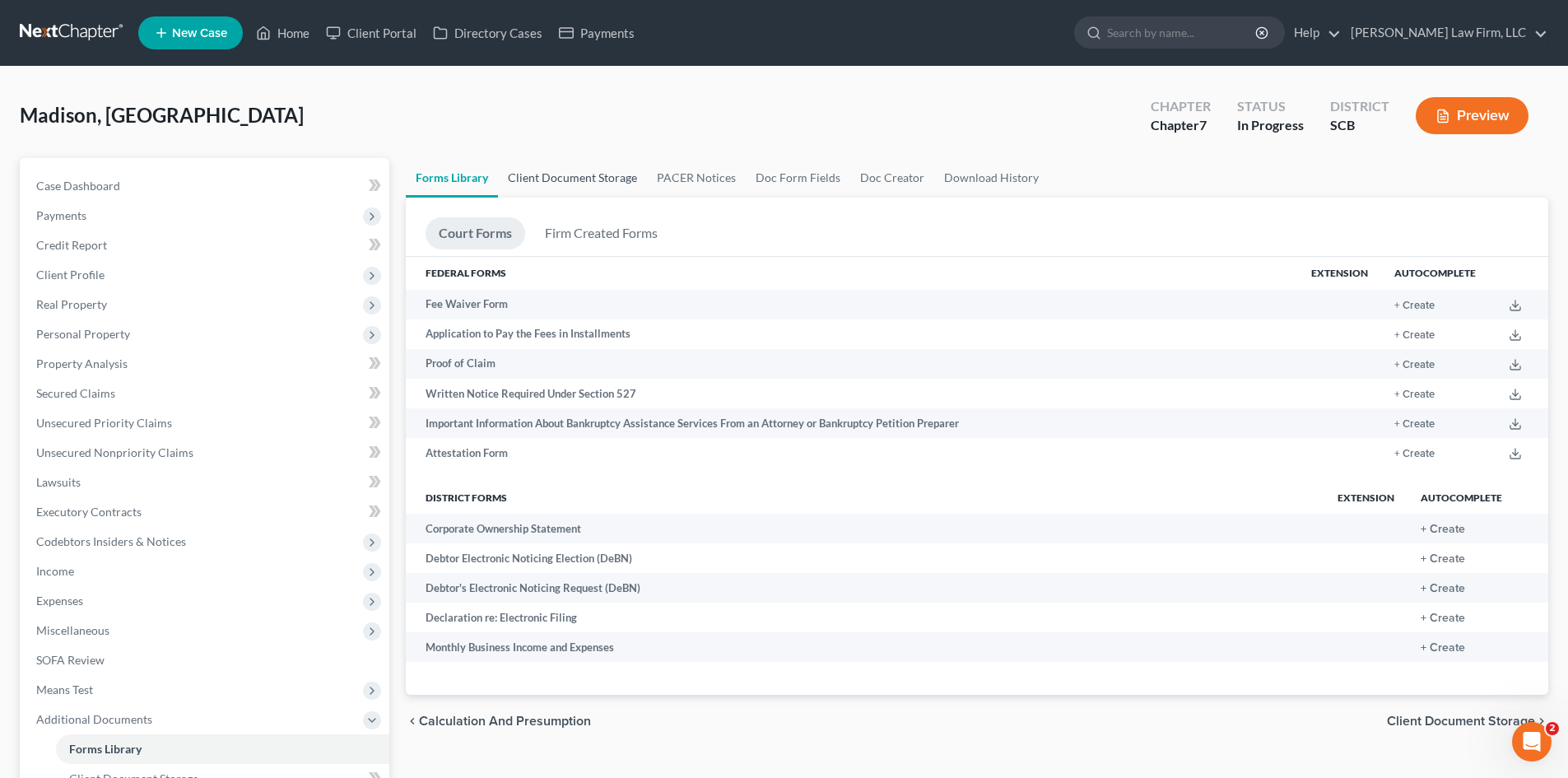
click at [588, 191] on link "Client Document Storage" at bounding box center [572, 178] width 149 height 40
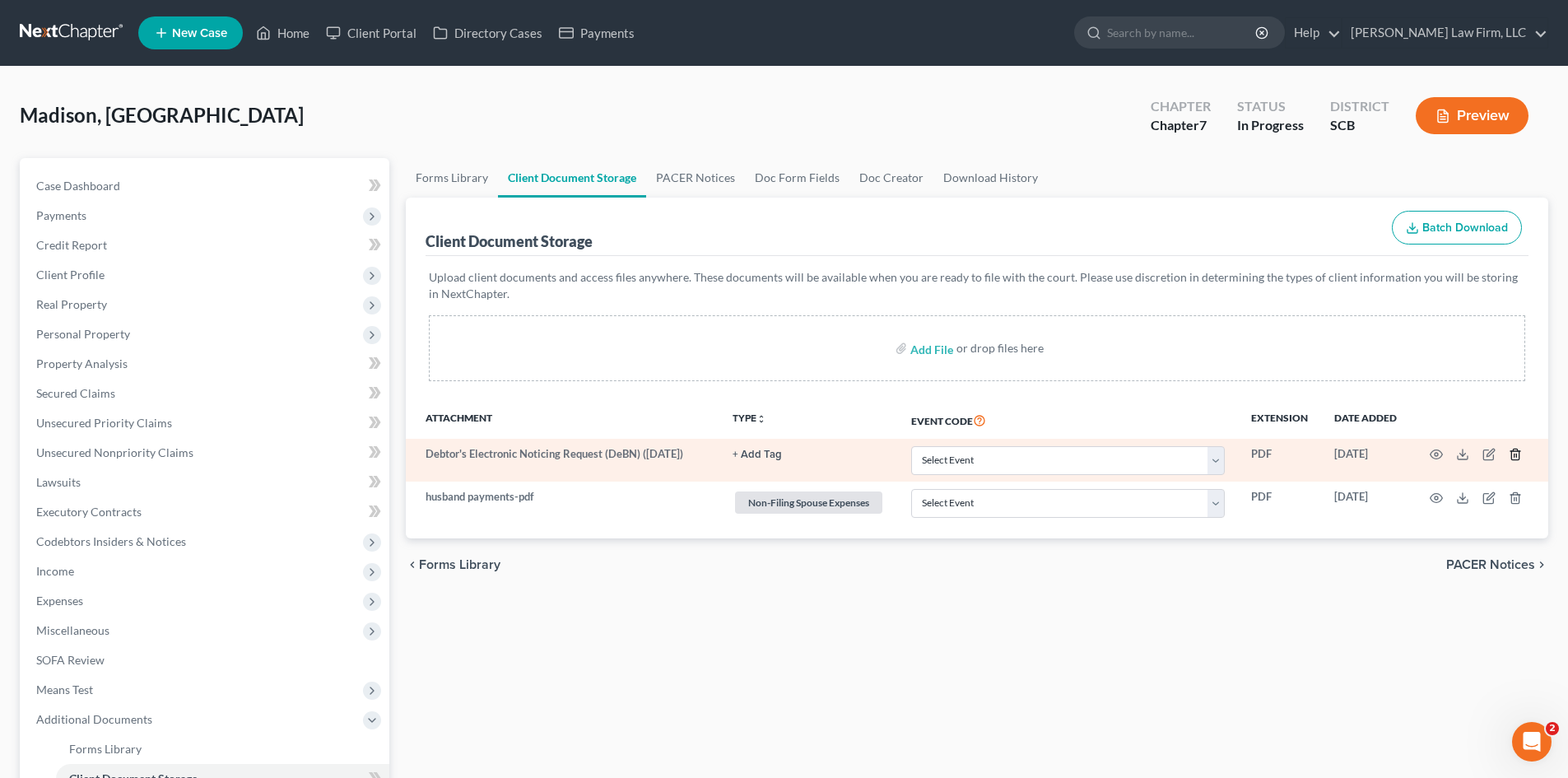
click at [1515, 457] on icon "button" at bounding box center [1516, 455] width 14 height 14
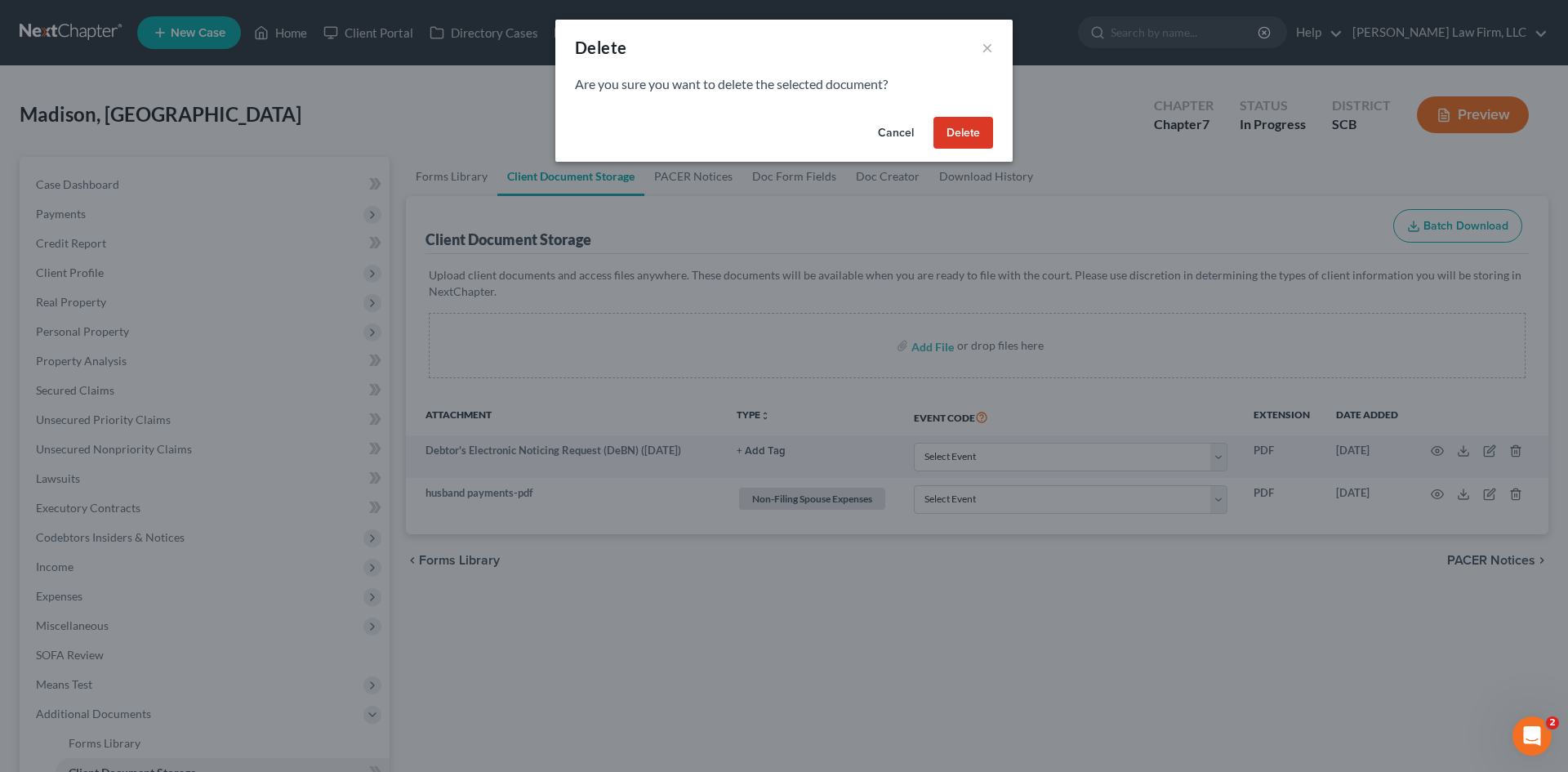
click at [975, 136] on button "Delete" at bounding box center [963, 133] width 59 height 33
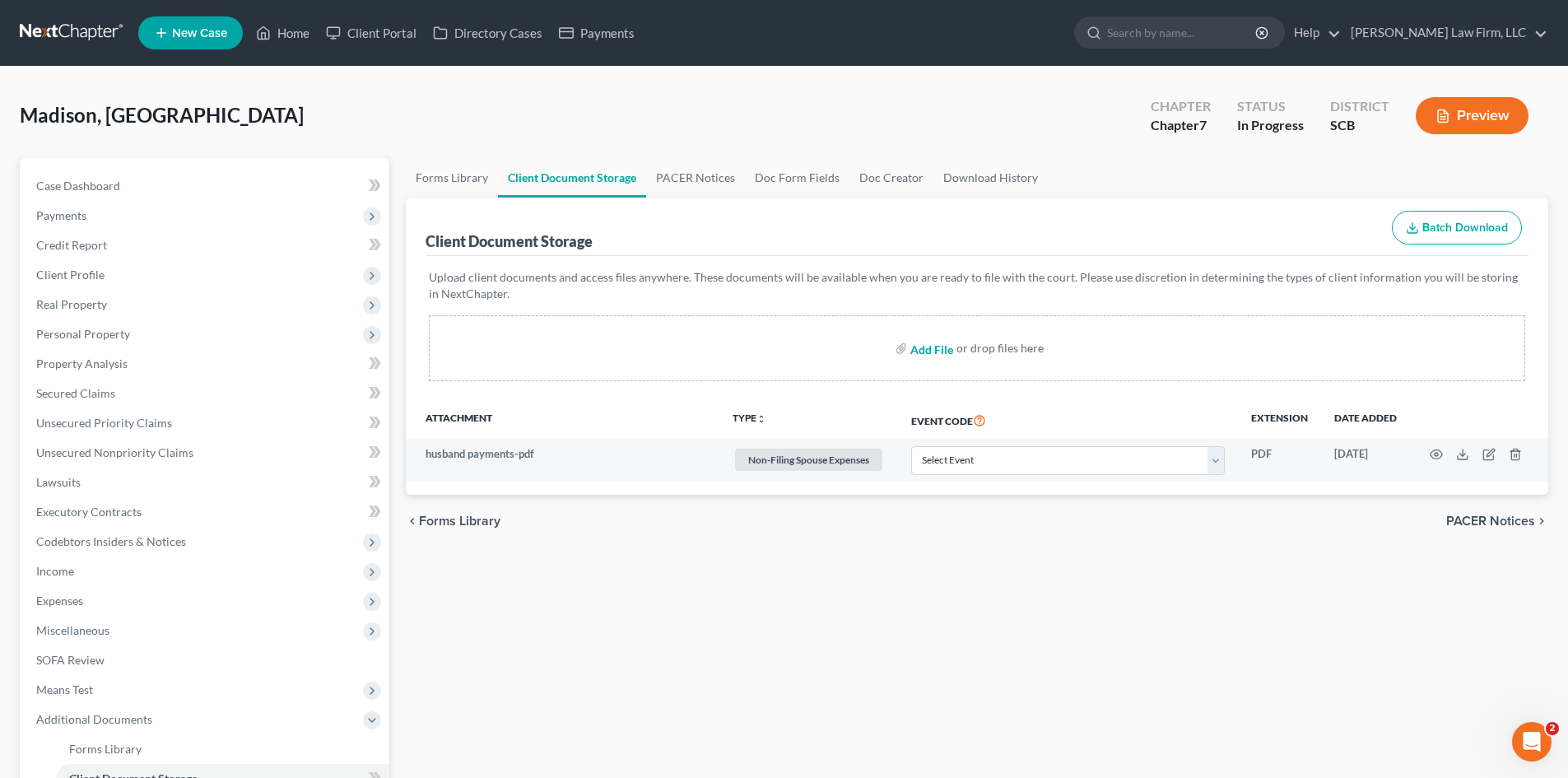
click at [944, 347] on input "file" at bounding box center [929, 347] width 40 height 30
type input "C:\fakepath\13858-SC-CC-039801056.pdf"
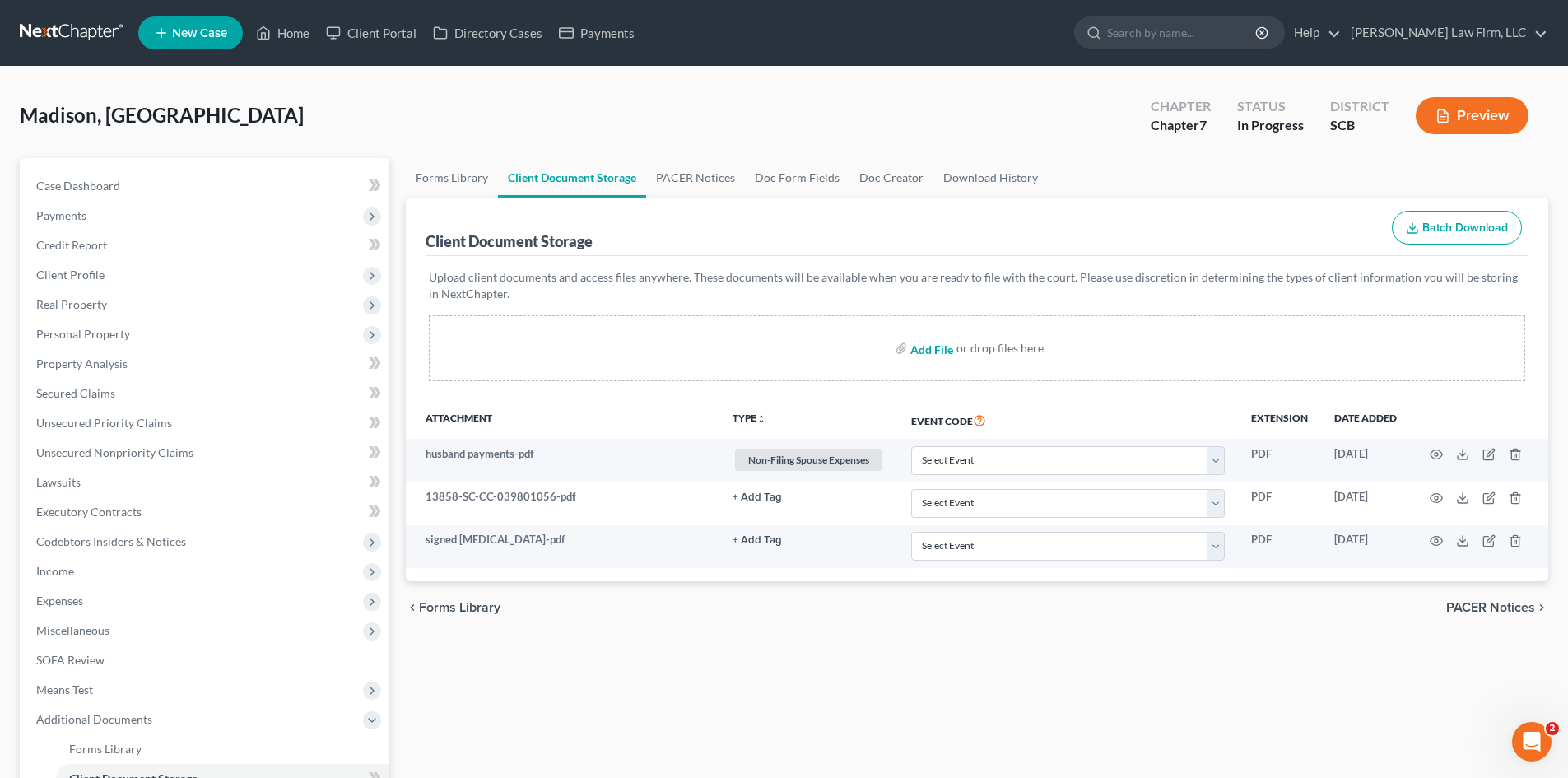
click at [935, 355] on input "file" at bounding box center [929, 347] width 40 height 30
type input "C:\fakepath\debn.pdf"
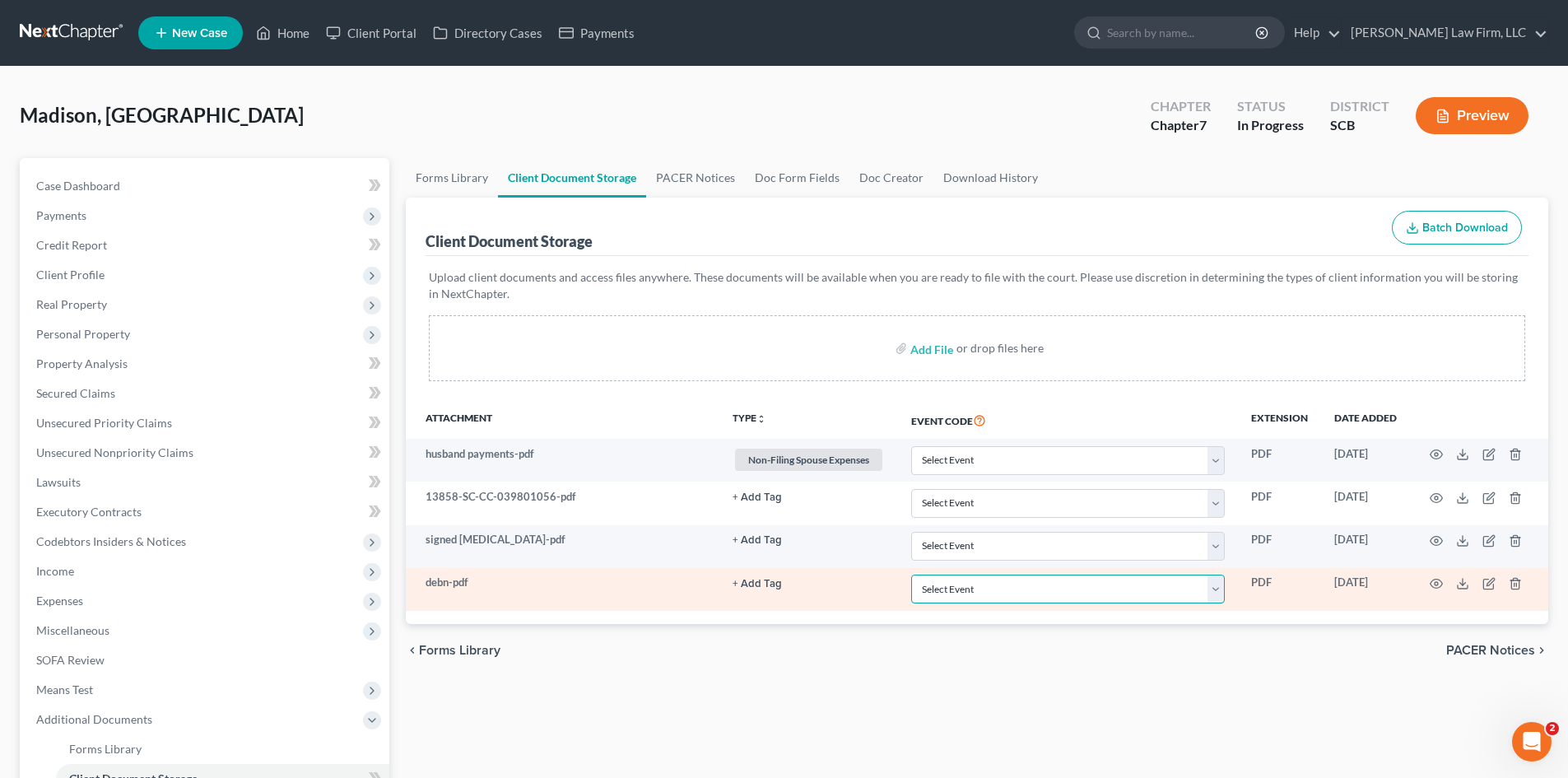
click at [1045, 602] on select "Select Event Amended Application Amended Document Amended Schedules/Statements …" at bounding box center [1067, 589] width 314 height 29
select select "16"
click at [911, 574] on select "Select Event Amended Application Amended Document Amended Schedules/Statements …" at bounding box center [1067, 589] width 314 height 29
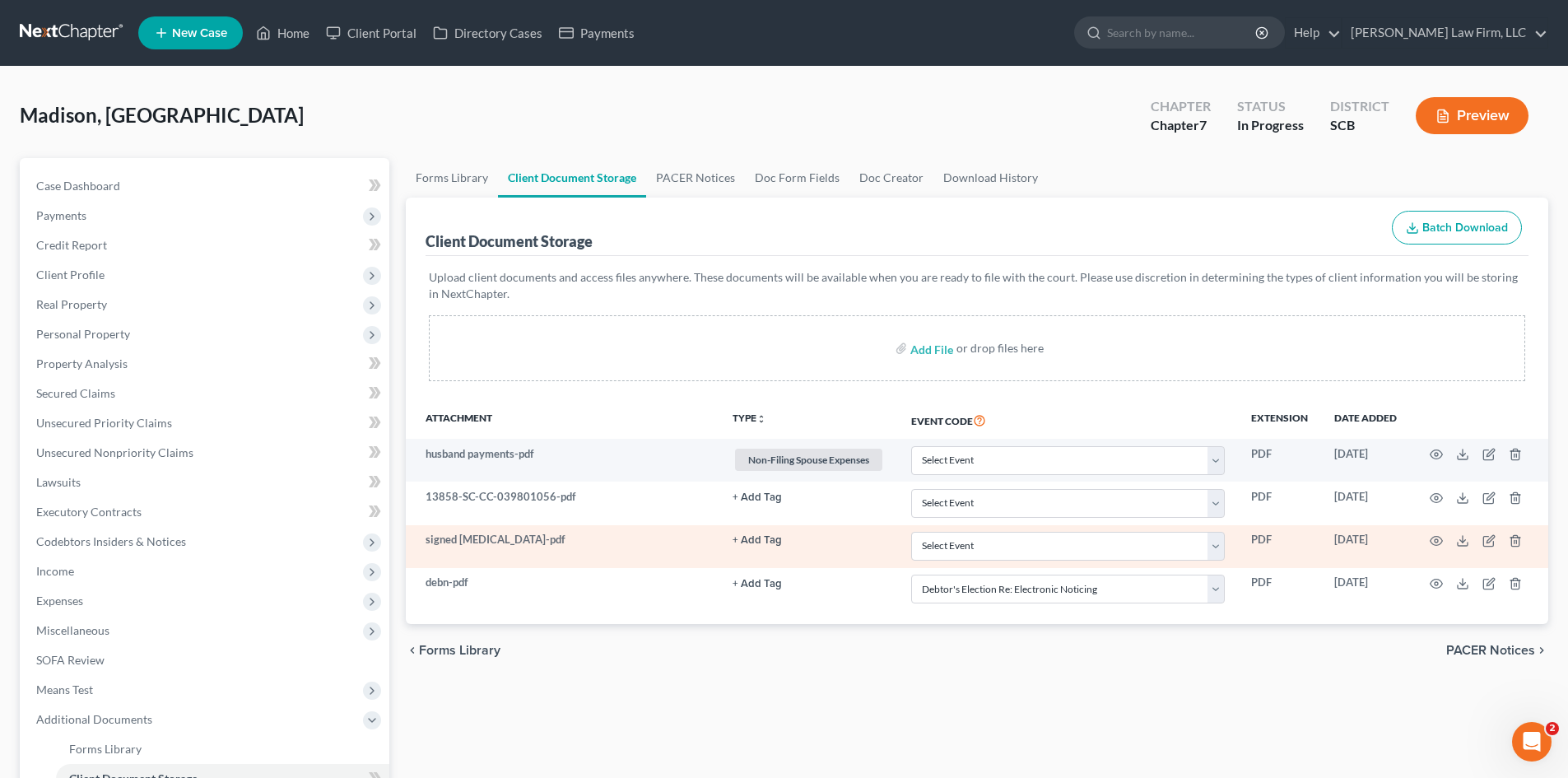
click at [754, 503] on button "+ Add Tag" at bounding box center [756, 497] width 49 height 11
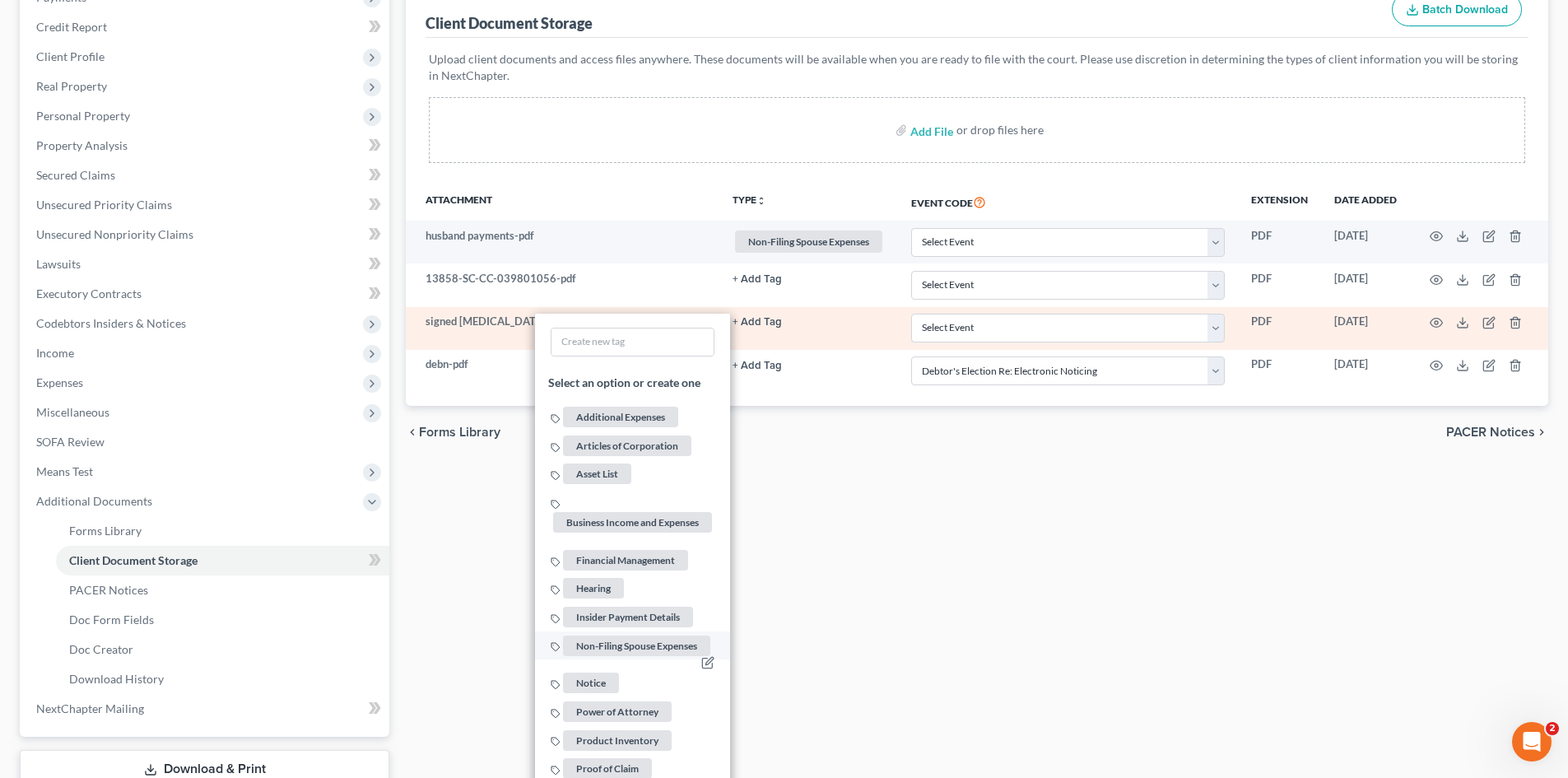
scroll to position [247, 0]
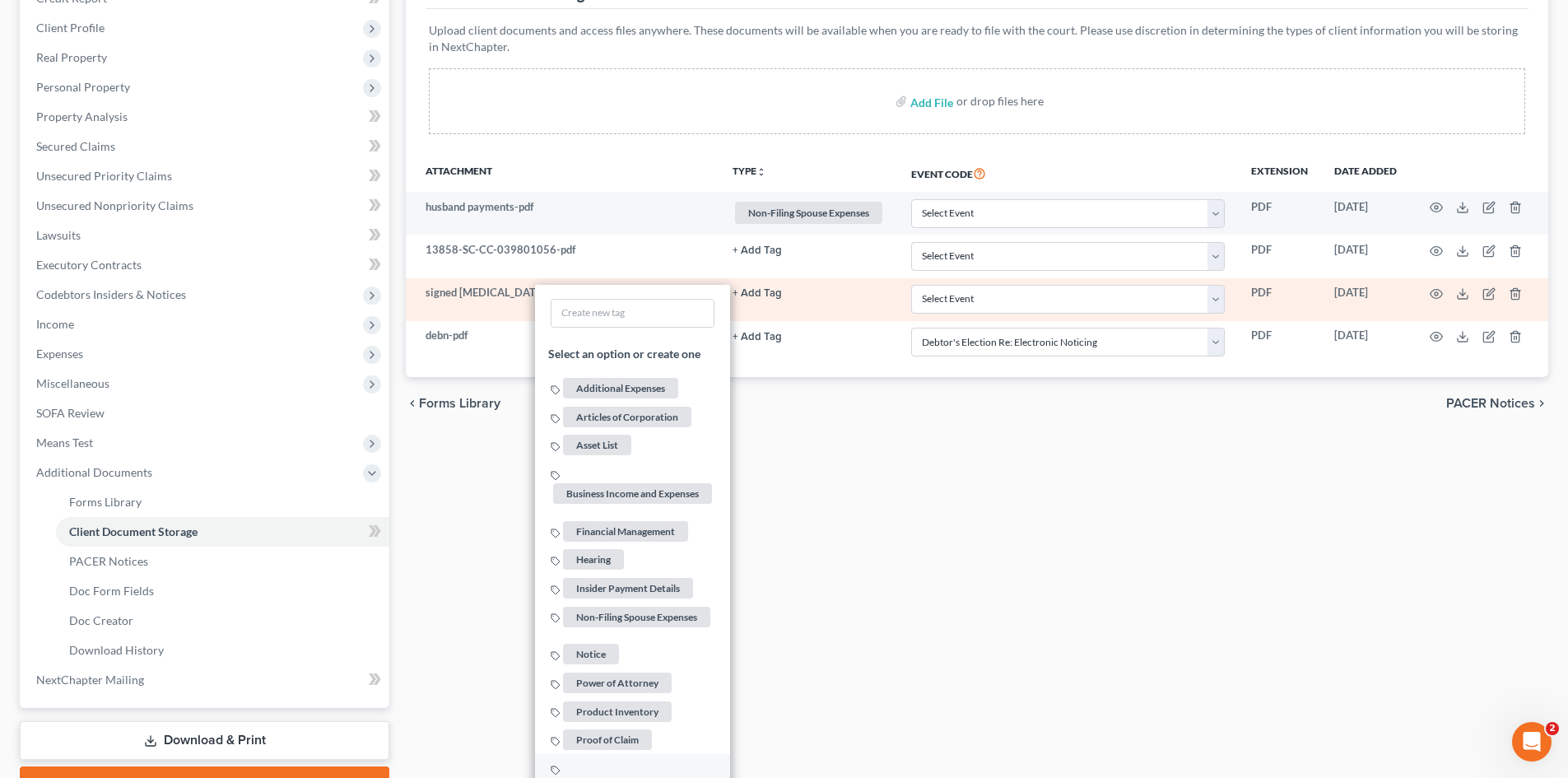
click at [628, 777] on span "[MEDICAL_DATA] Agreement" at bounding box center [632, 788] width 159 height 20
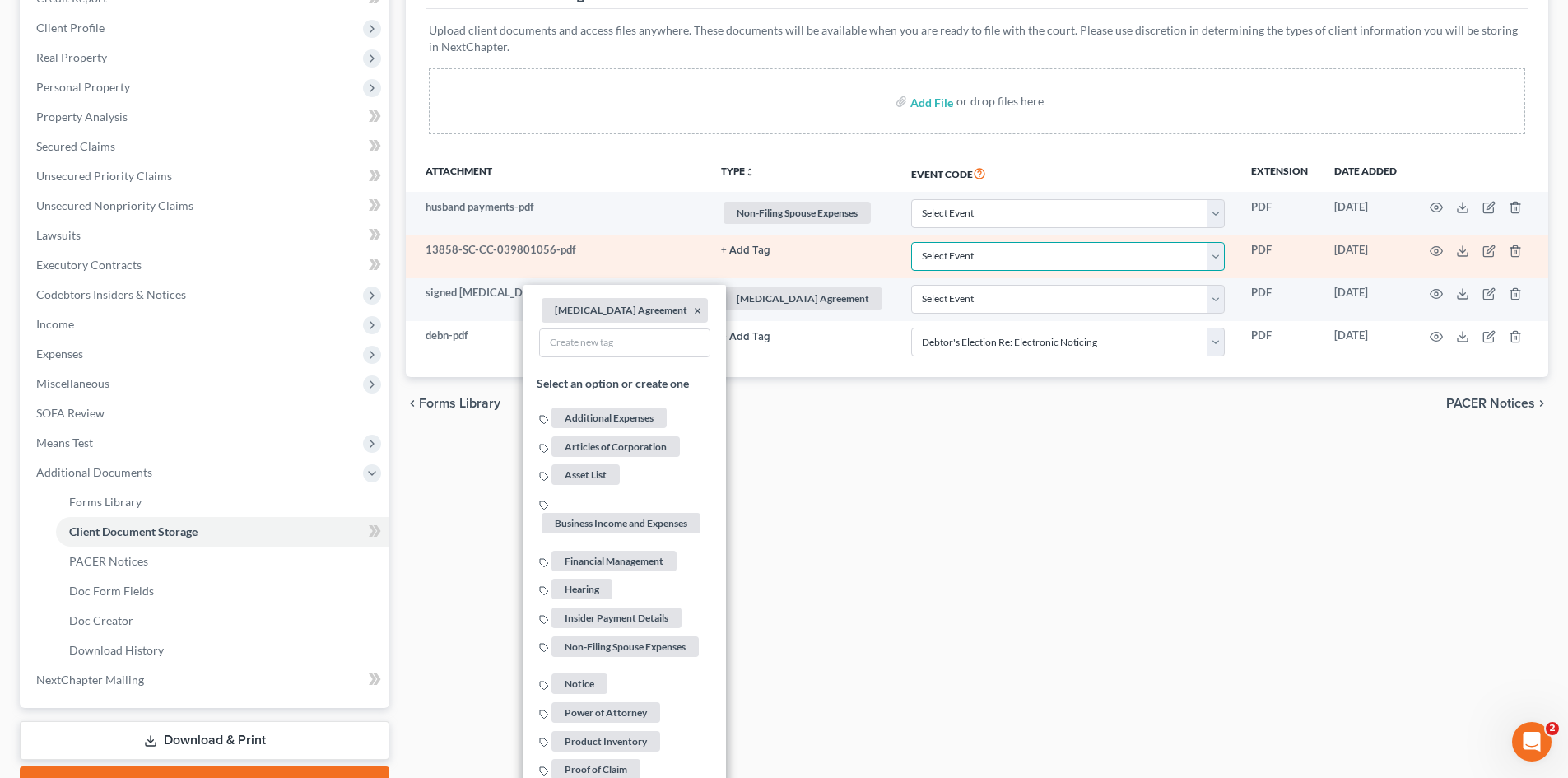
click at [993, 258] on select "Select Event Amended Application Amended Document Amended Schedules/Statements …" at bounding box center [1067, 257] width 314 height 29
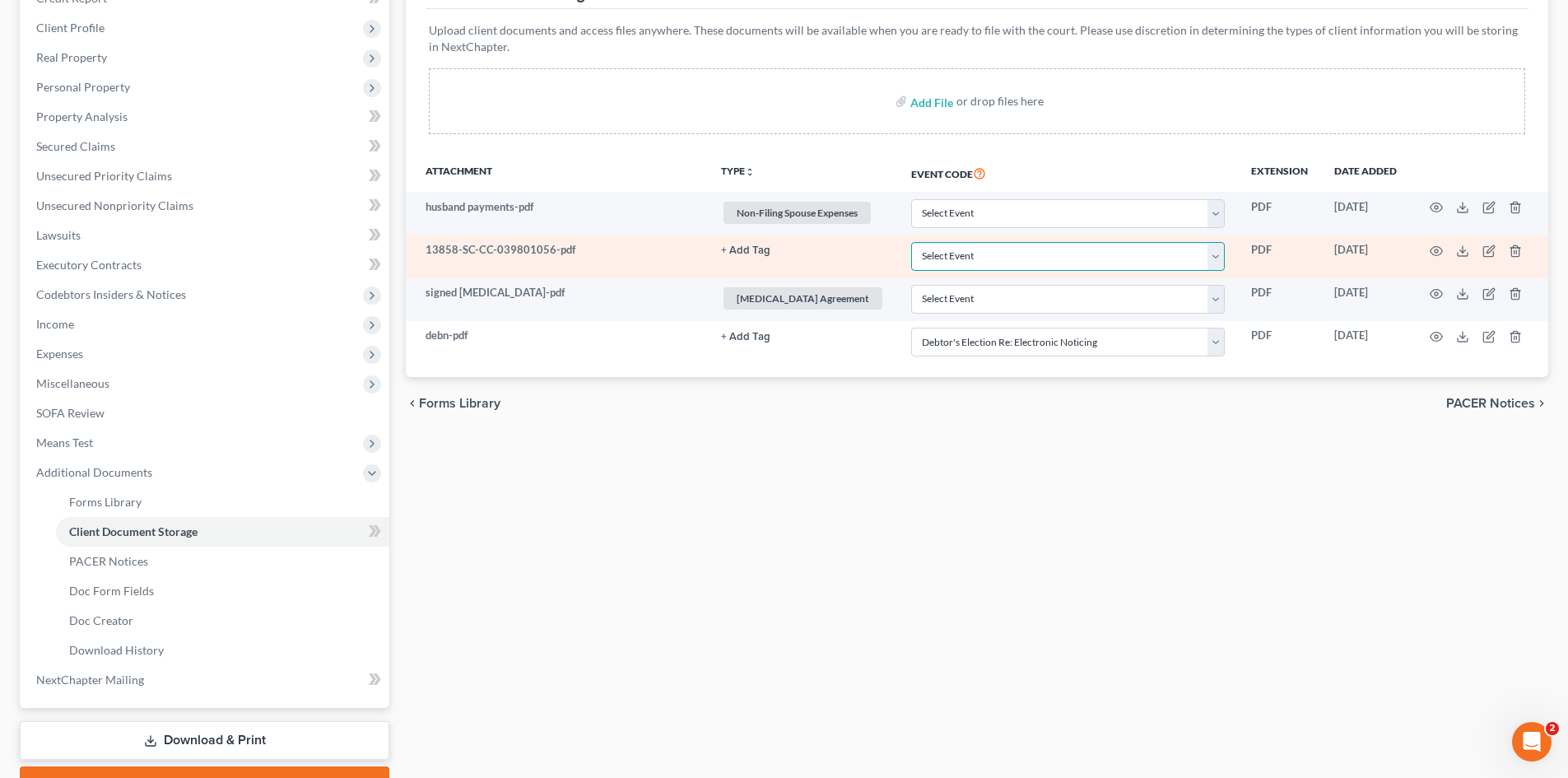
select select "6"
click at [911, 242] on select "Select Event Amended Application Amended Document Amended Schedules/Statements …" at bounding box center [1067, 257] width 314 height 29
click at [1435, 249] on circle "button" at bounding box center [1436, 250] width 3 height 3
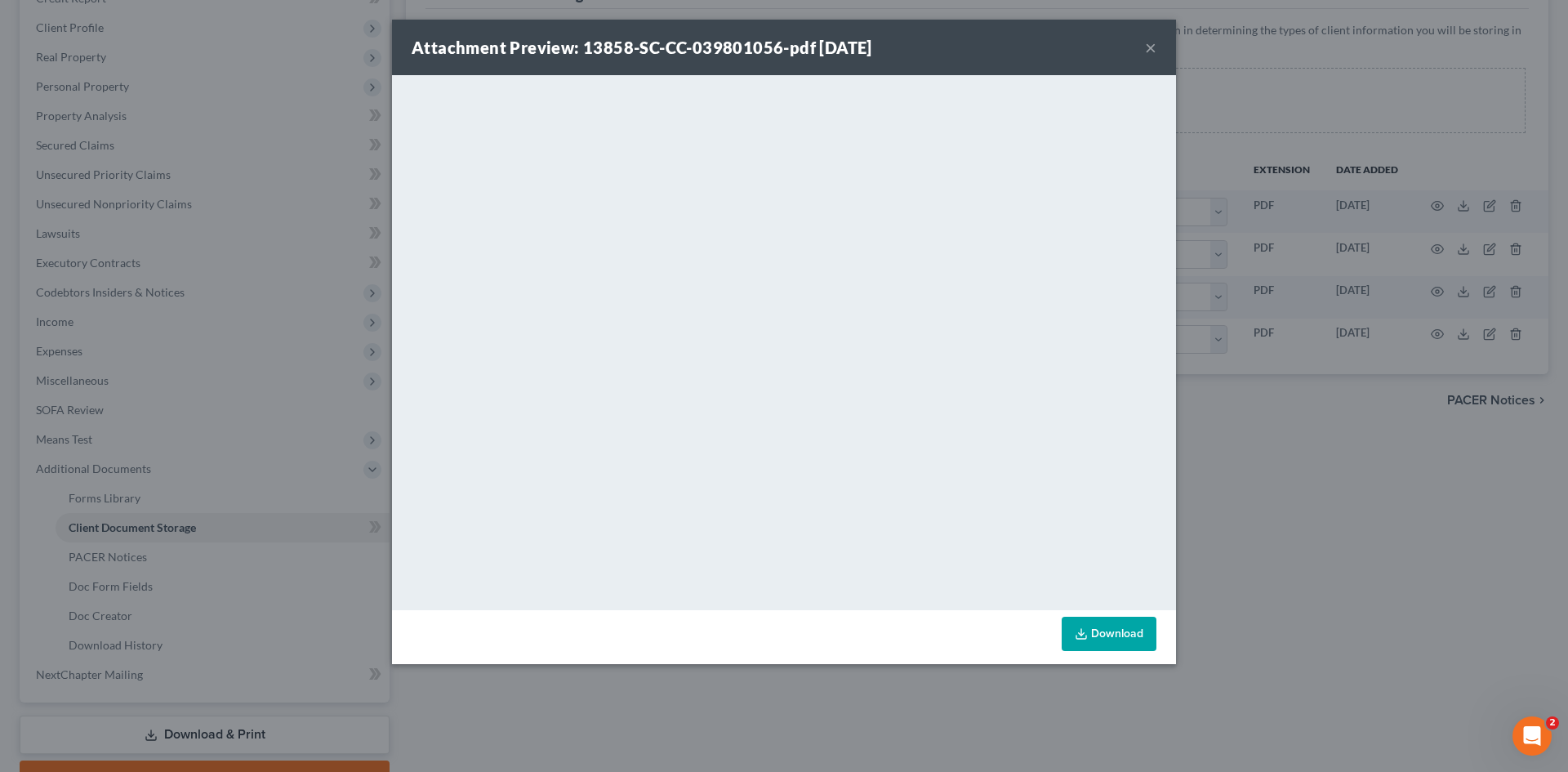
click at [1154, 47] on button "×" at bounding box center [1151, 47] width 11 height 19
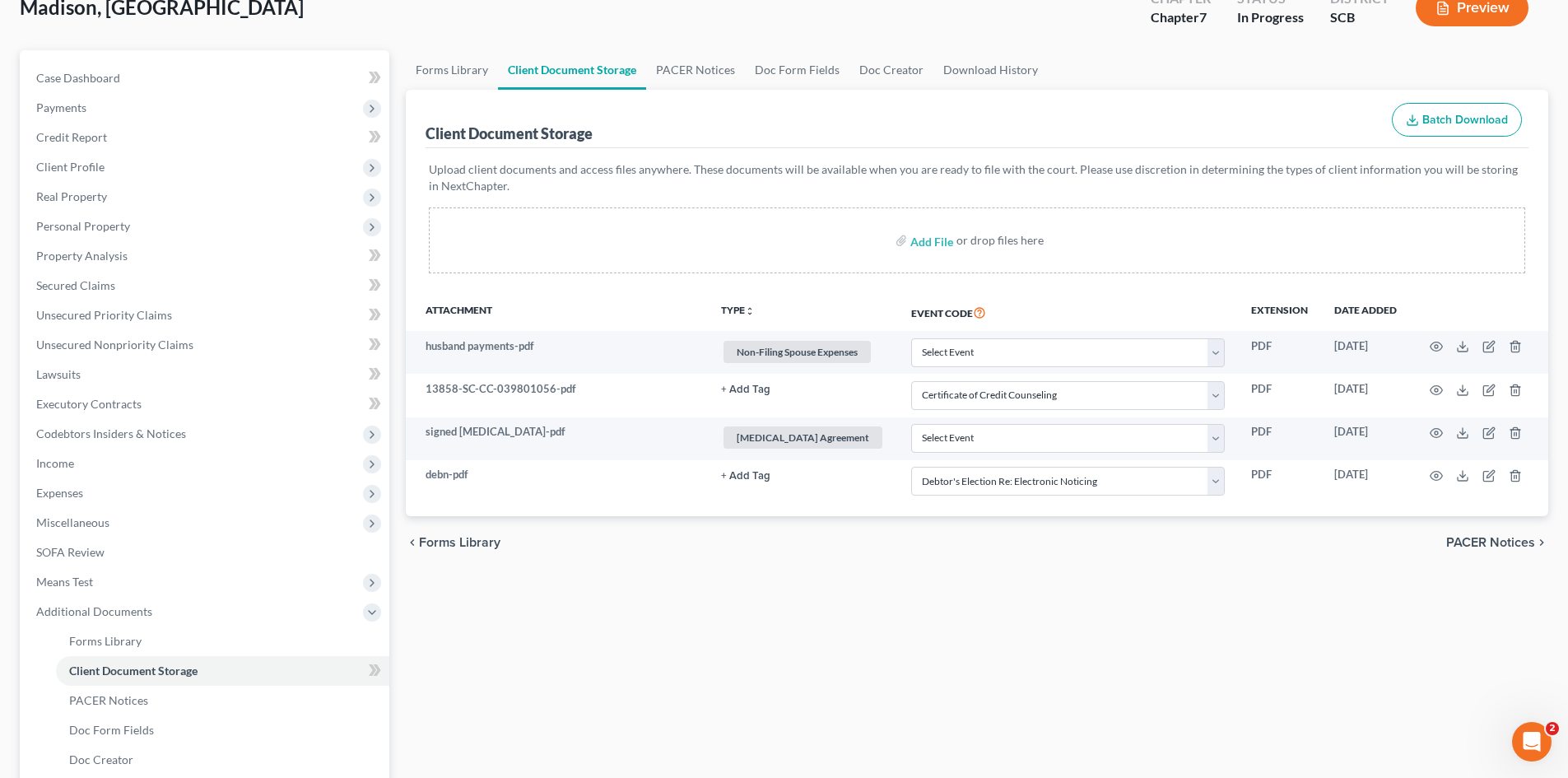
scroll to position [0, 0]
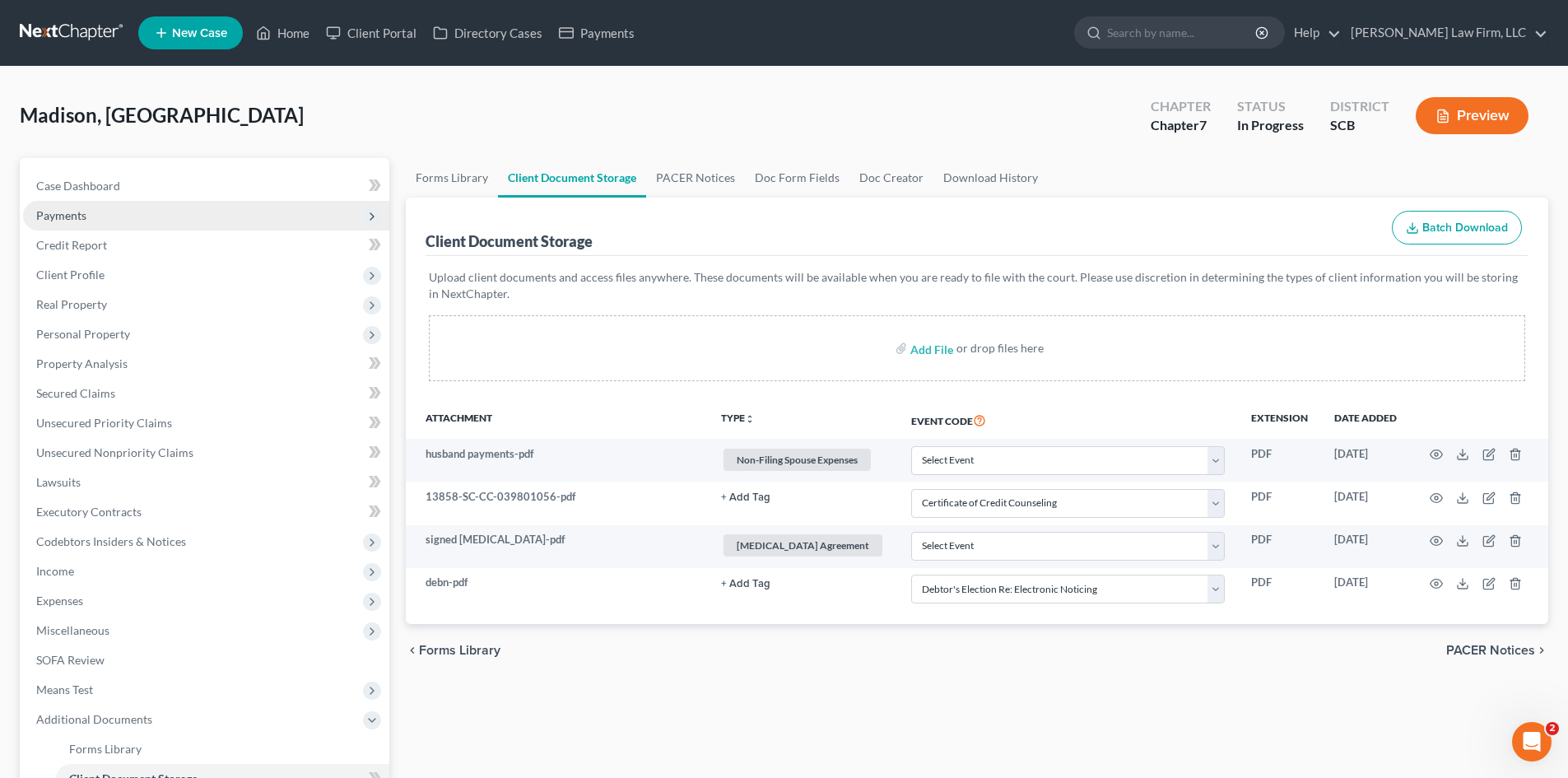
click at [70, 213] on span "Payments" at bounding box center [62, 215] width 50 height 14
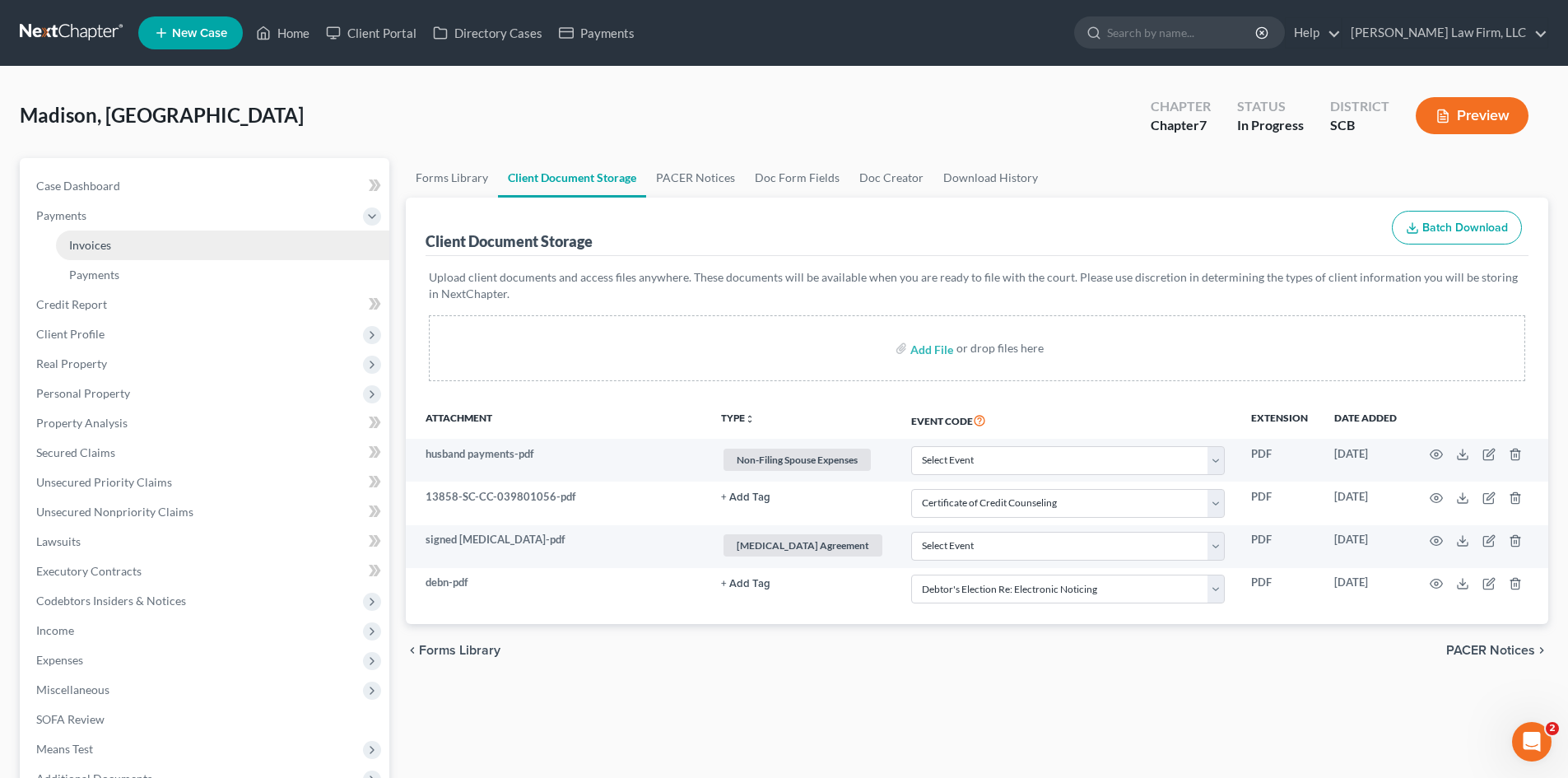
click at [81, 234] on link "Invoices" at bounding box center [222, 245] width 333 height 30
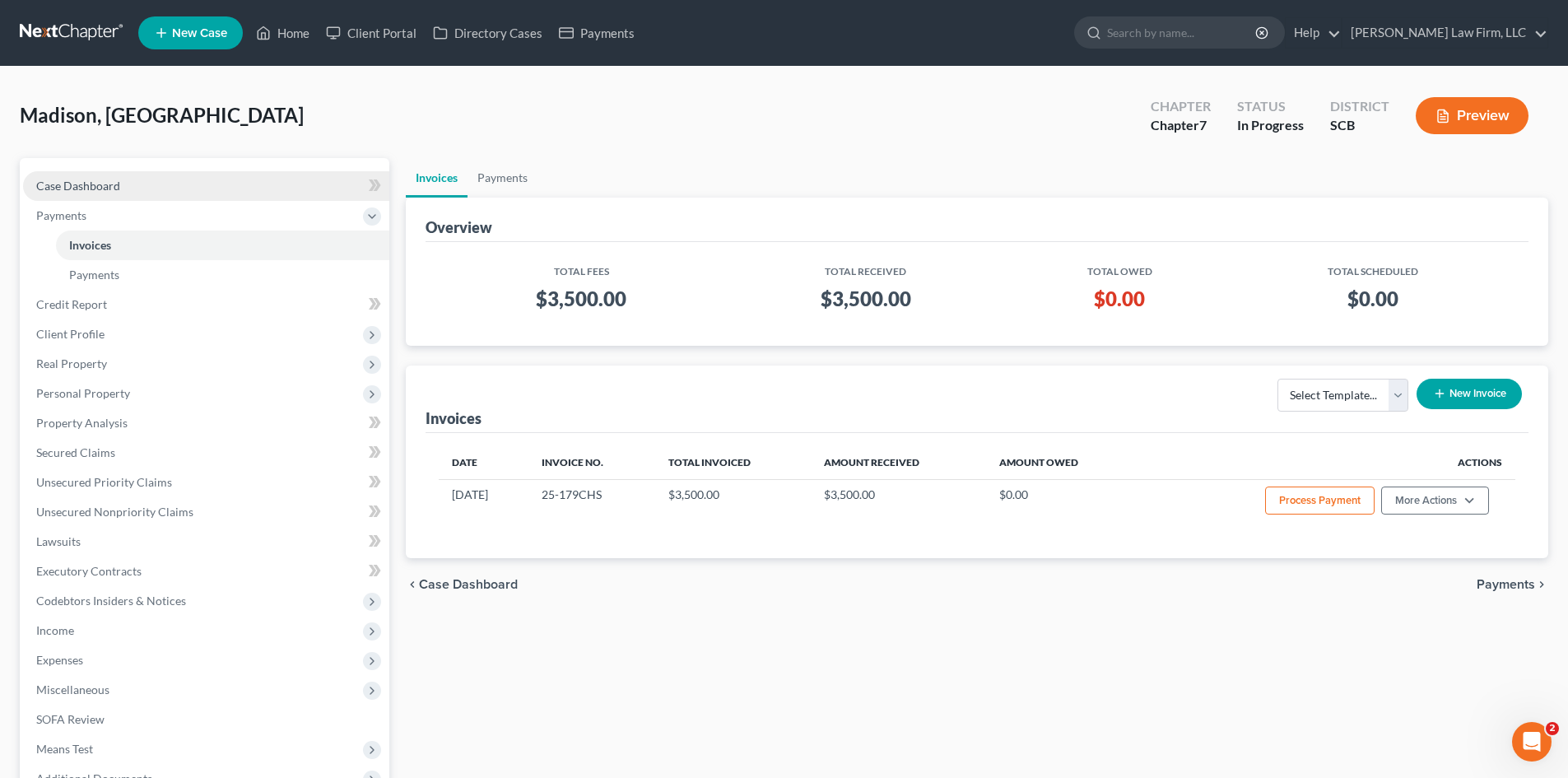
click at [83, 188] on span "Case Dashboard" at bounding box center [78, 185] width 84 height 14
select select "0"
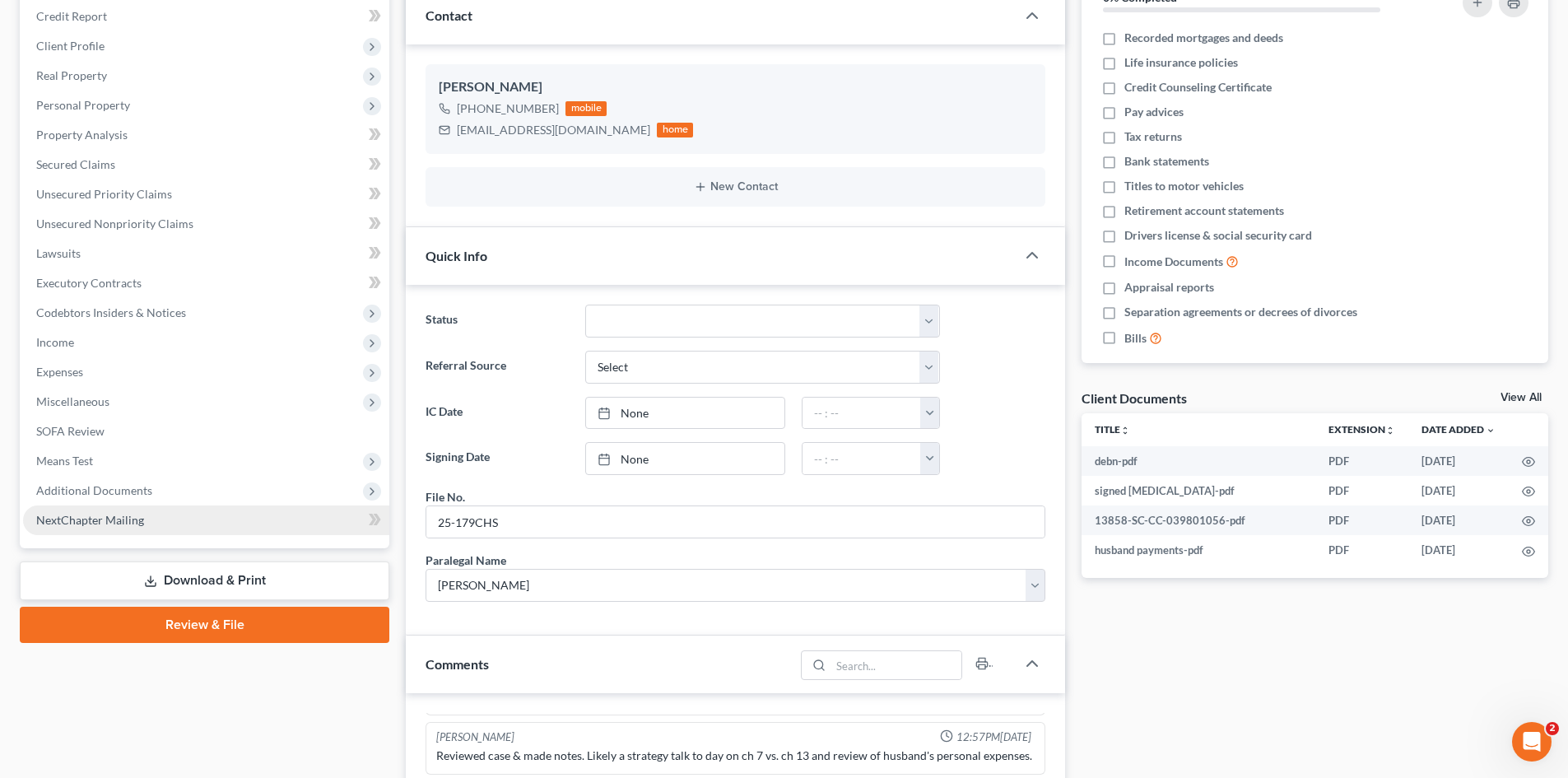
scroll to position [247, 0]
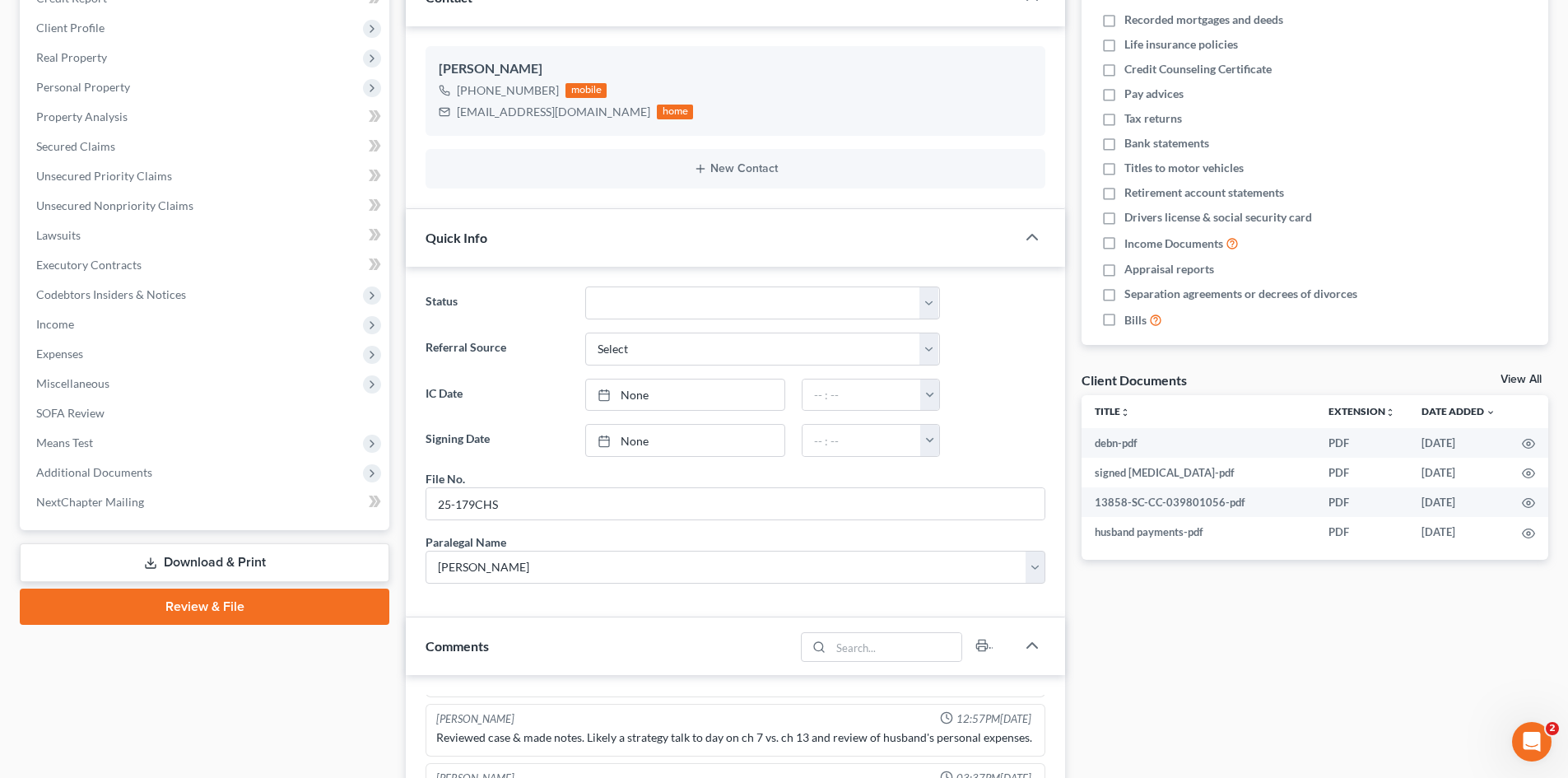
click at [132, 614] on link "Review & File" at bounding box center [204, 607] width 370 height 37
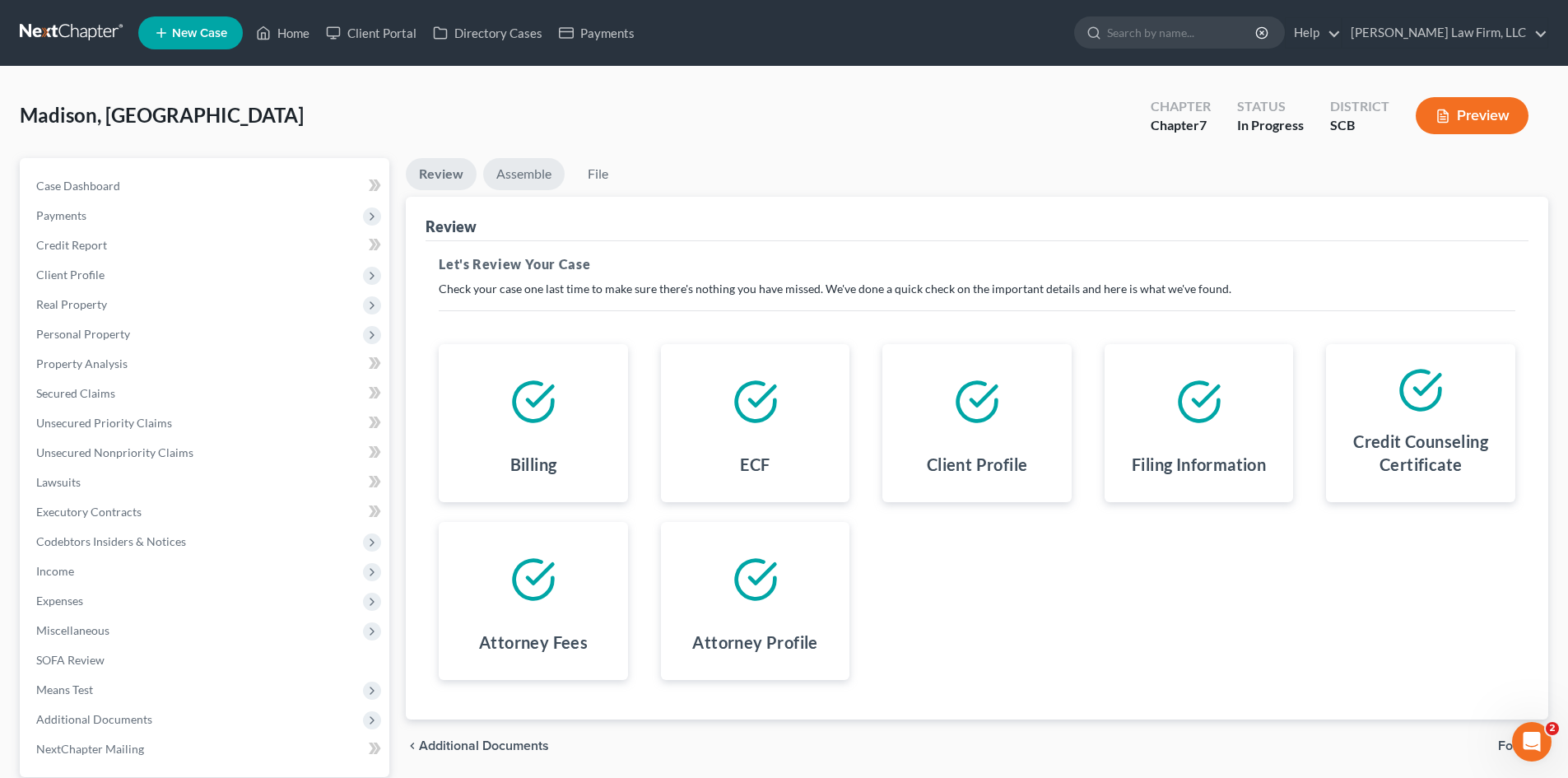
click at [546, 181] on link "Assemble" at bounding box center [524, 174] width 81 height 32
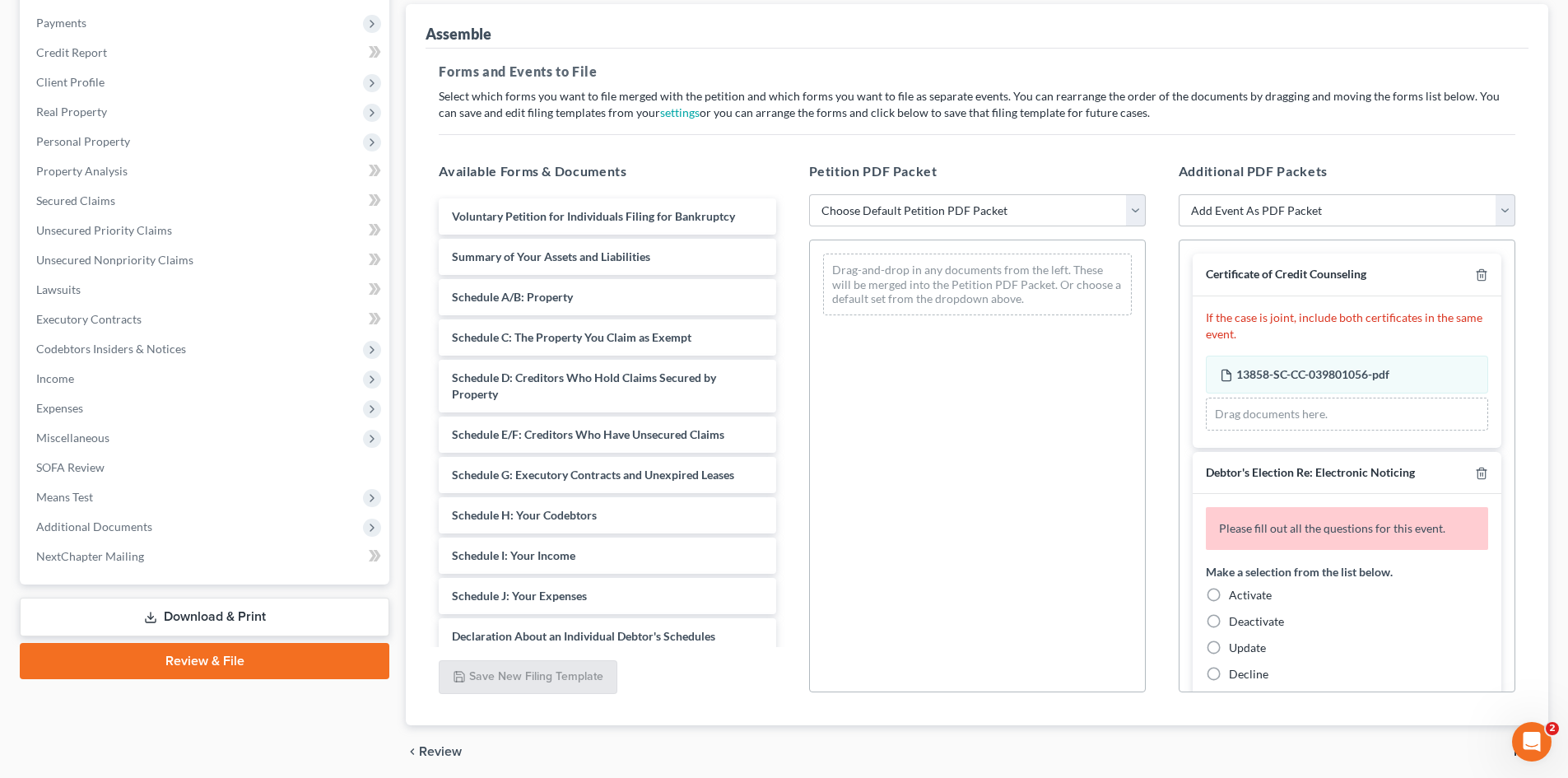
scroll to position [247, 0]
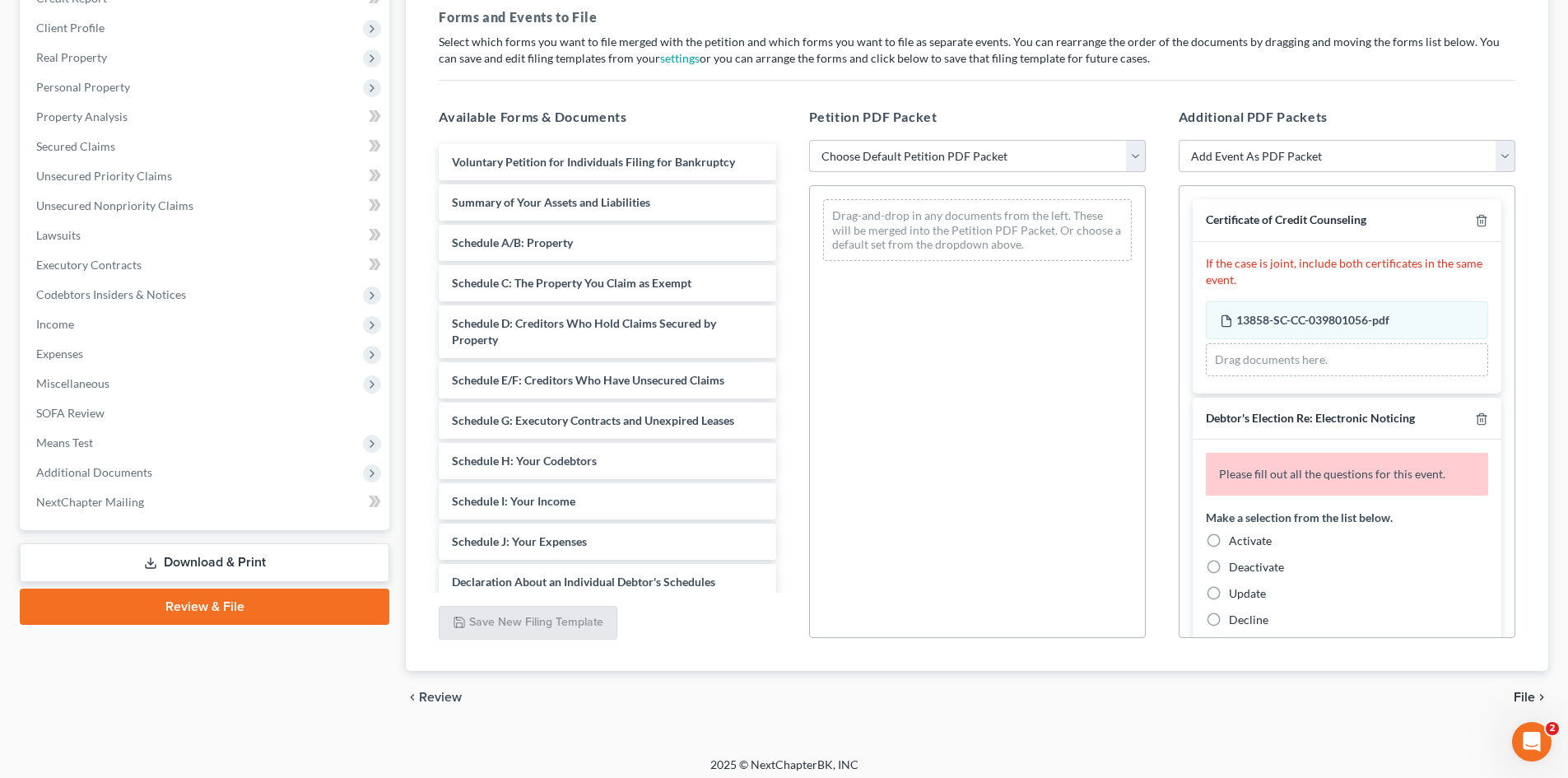
click at [998, 167] on select "Choose Default Petition PDF Packet Complete Bankruptcy Petition (all forms and …" at bounding box center [977, 156] width 337 height 33
select select "0"
click at [810, 140] on select "Choose Default Petition PDF Packet Complete Bankruptcy Petition (all forms and …" at bounding box center [977, 156] width 337 height 33
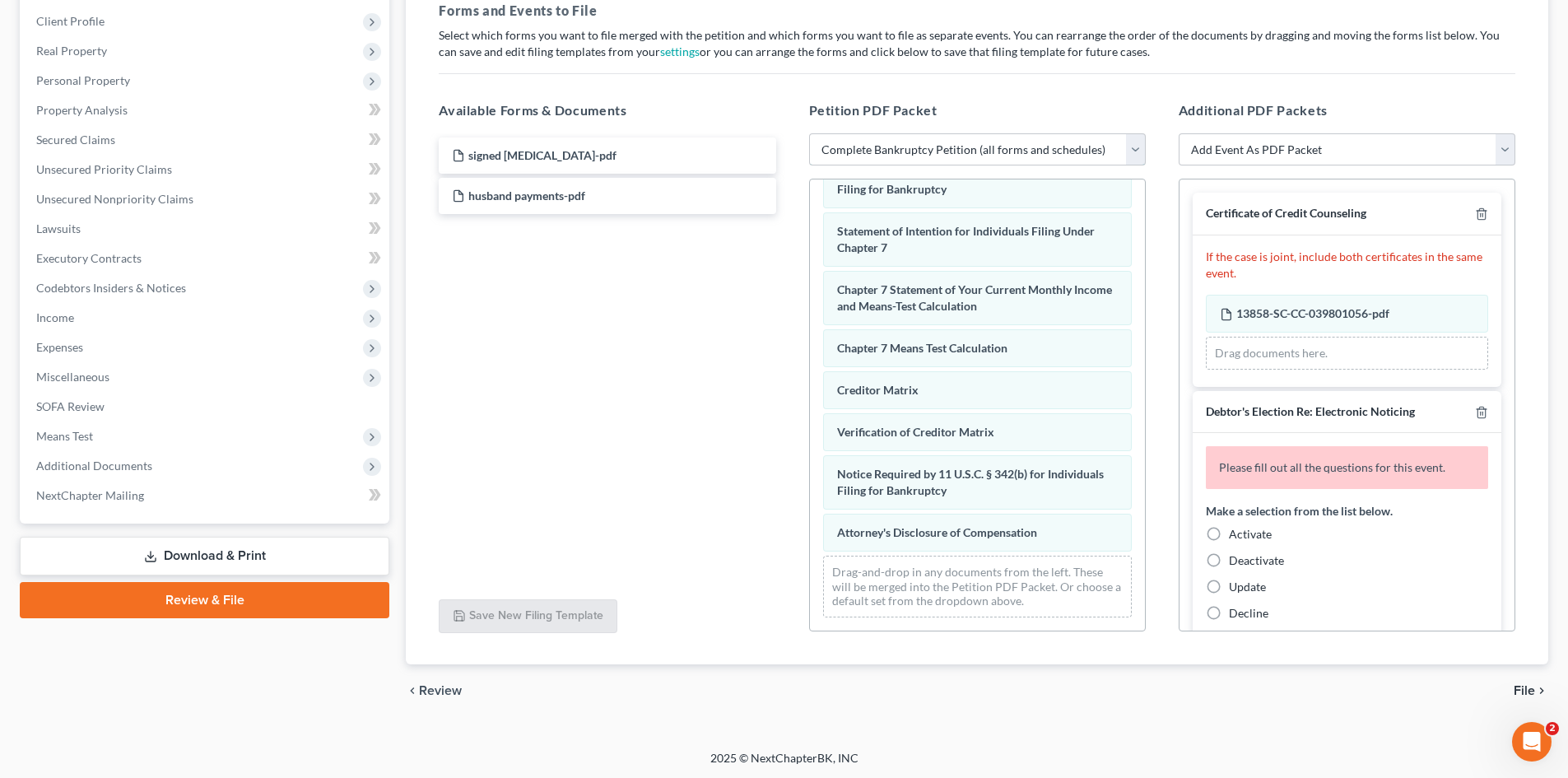
scroll to position [255, 0]
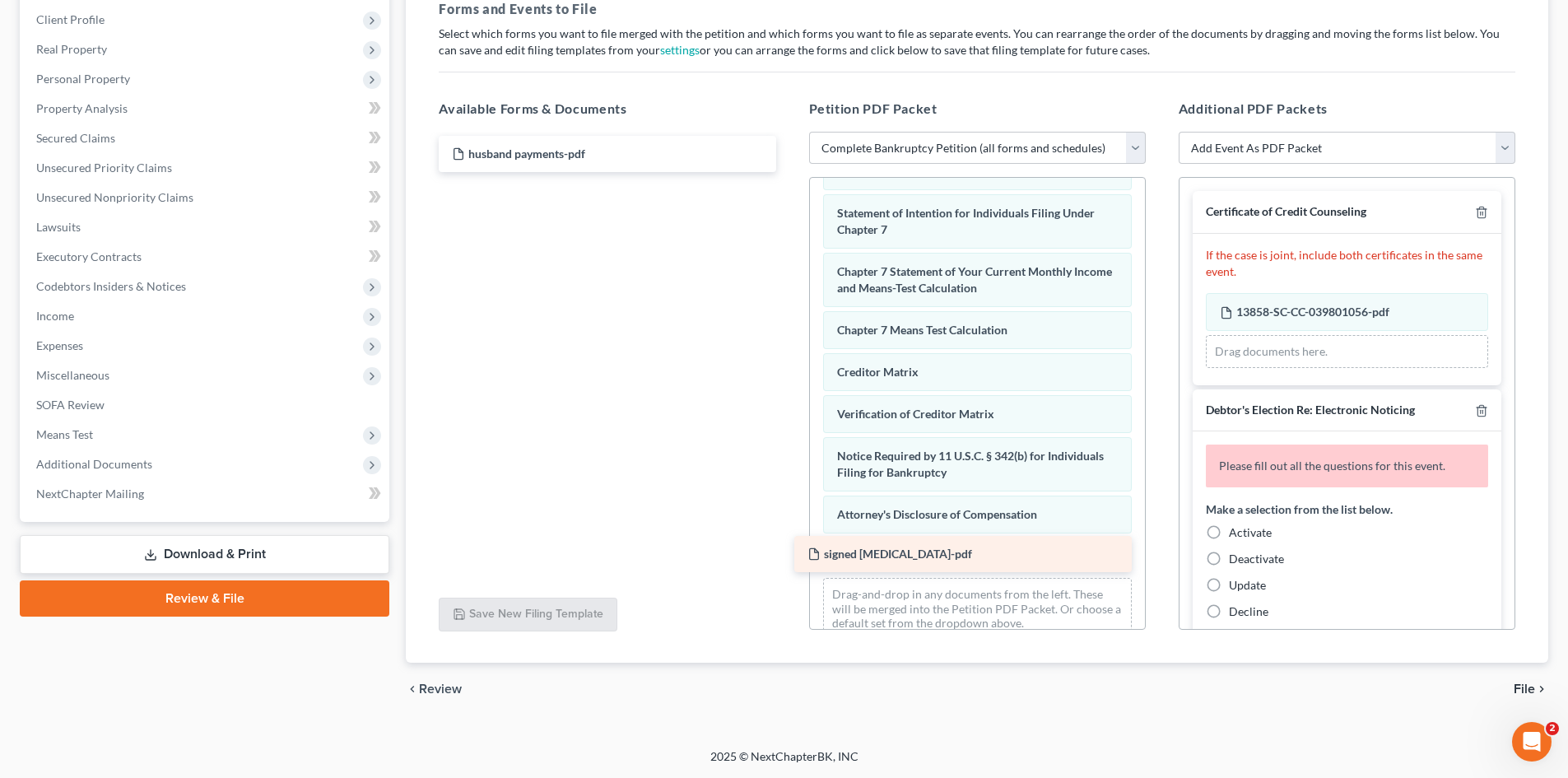
drag, startPoint x: 528, startPoint y: 158, endPoint x: 885, endPoint y: 556, distance: 534.7
click at [788, 172] on div "signed retainer-pdf signed retainer-pdf husband payments-pdf" at bounding box center [607, 154] width 363 height 37
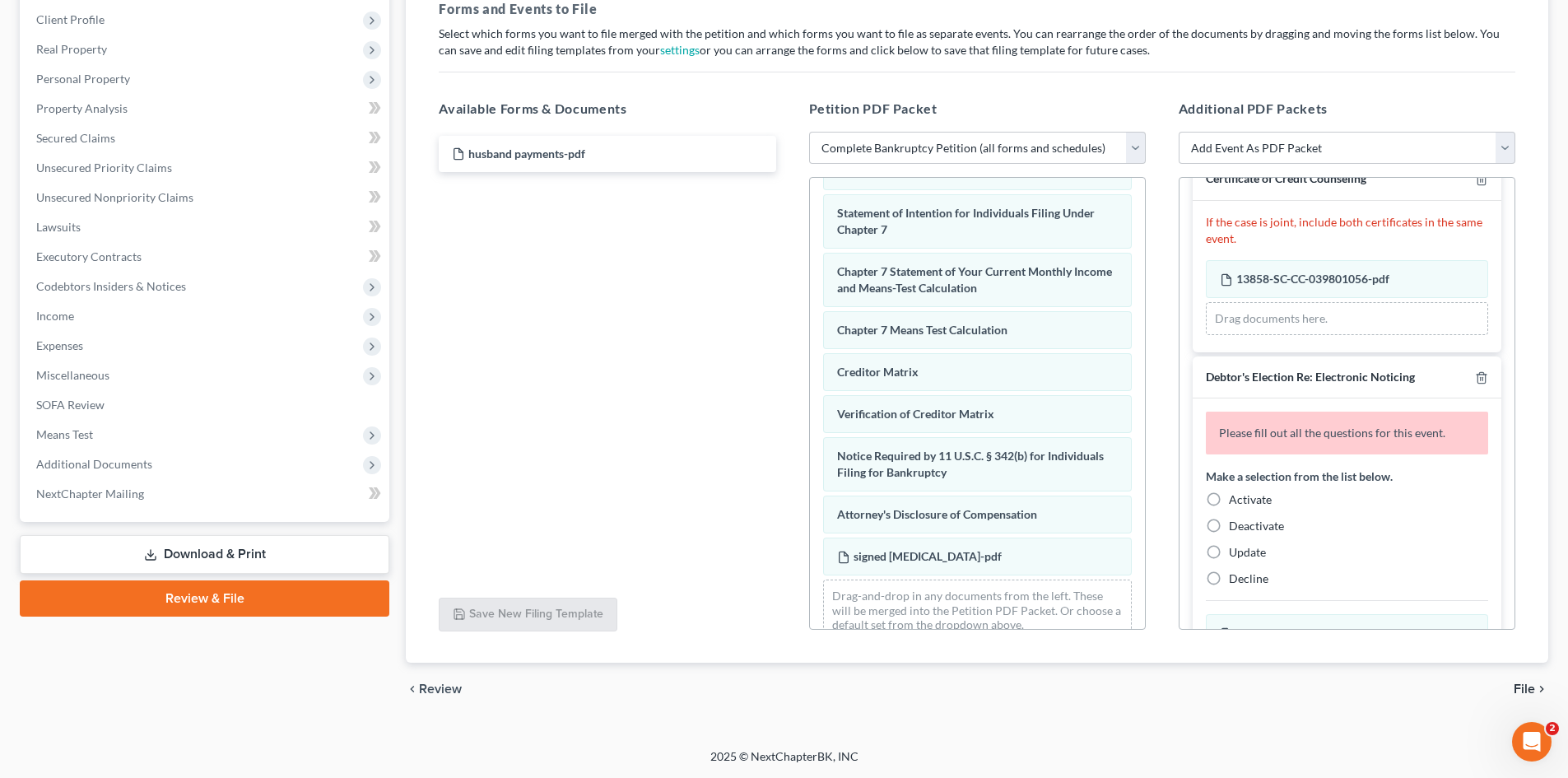
scroll to position [82, 0]
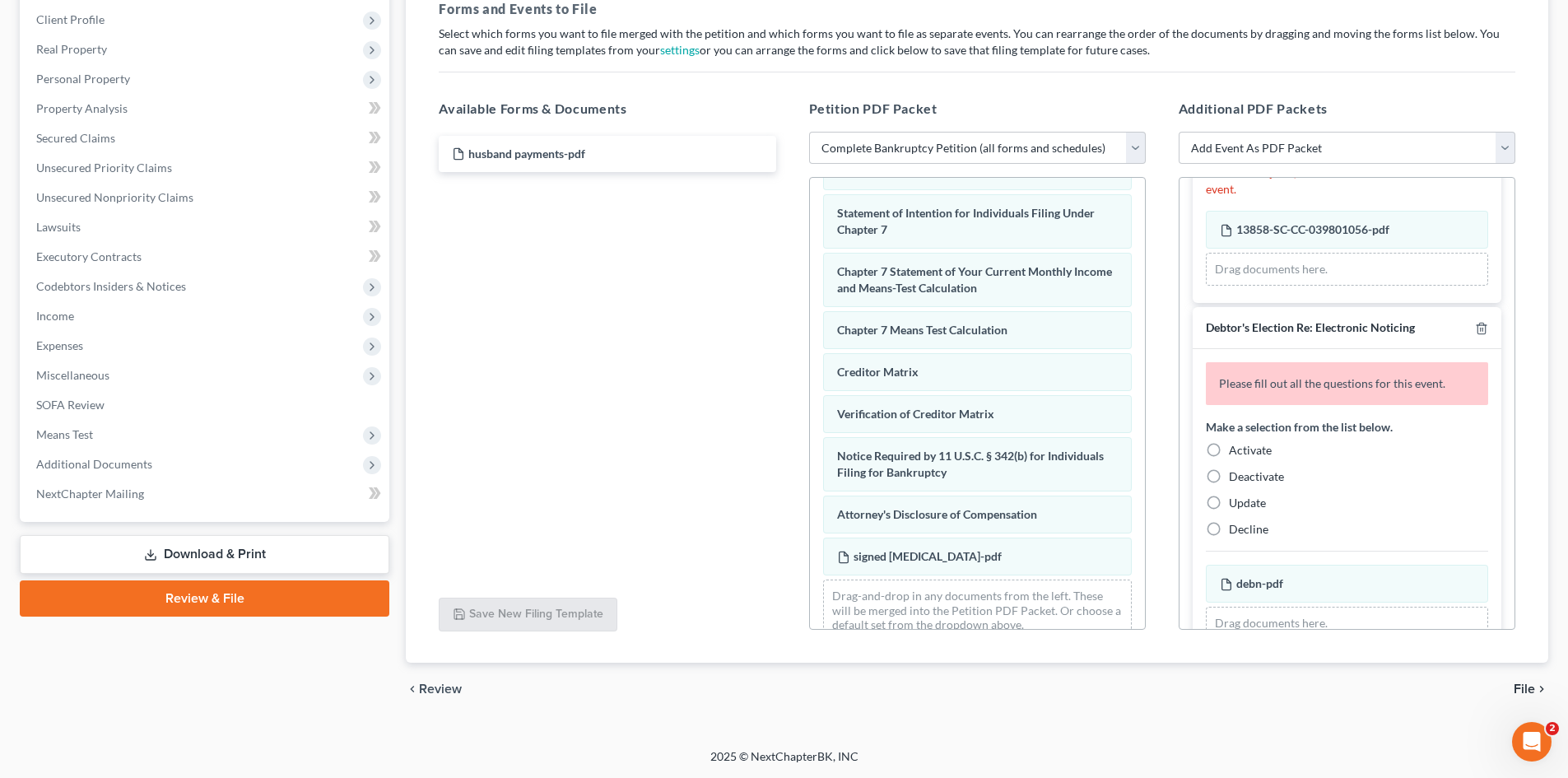
click at [1229, 451] on label "Activate" at bounding box center [1251, 450] width 42 height 16
click at [1235, 451] on input "Activate" at bounding box center [1240, 447] width 11 height 11
radio input "true"
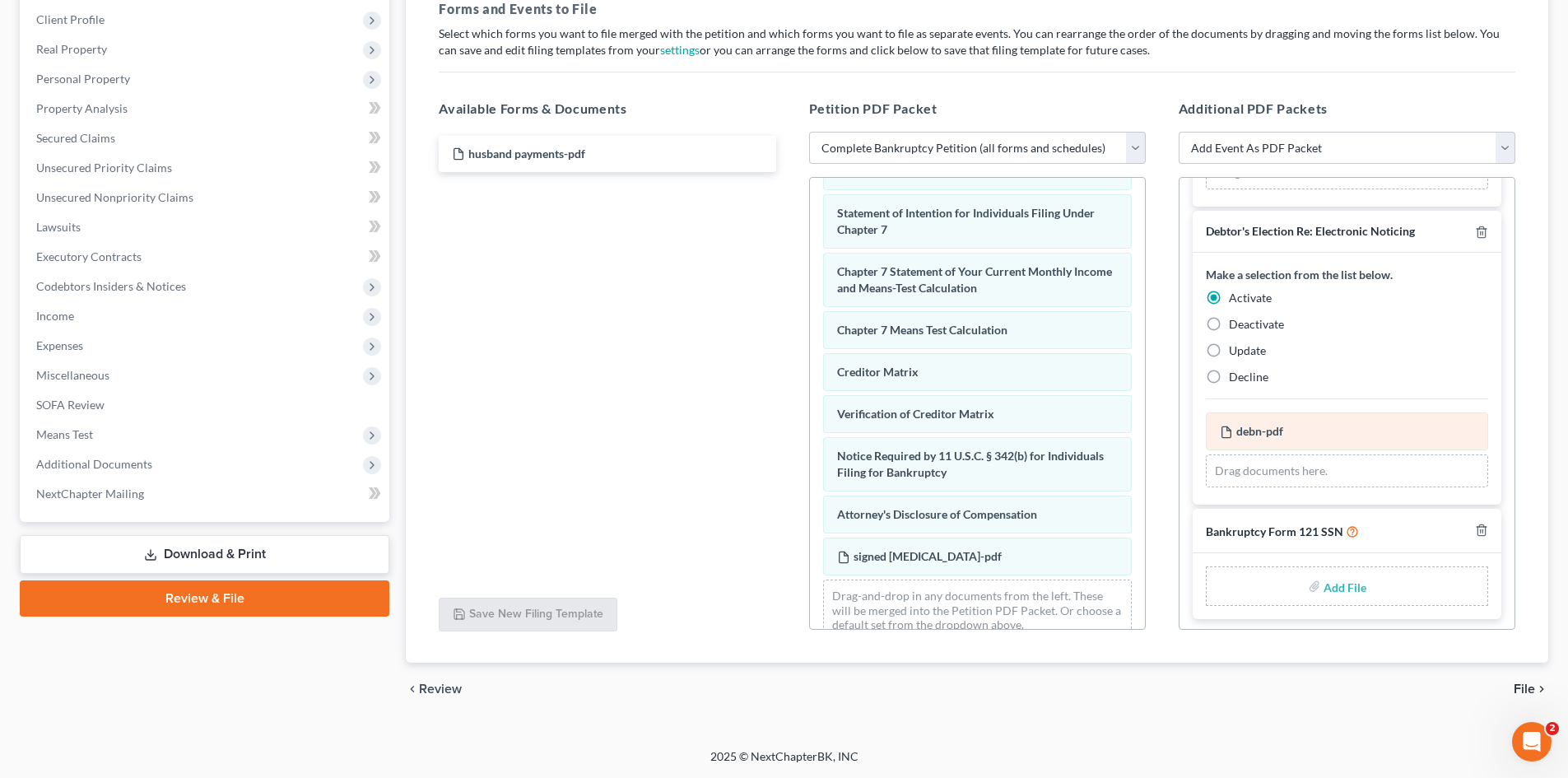
scroll to position [182, 0]
click at [1324, 581] on label "Add File" at bounding box center [1347, 585] width 46 height 30
click at [1339, 585] on input "file" at bounding box center [1343, 583] width 40 height 30
type input "C:\fakepath\b121.pdf"
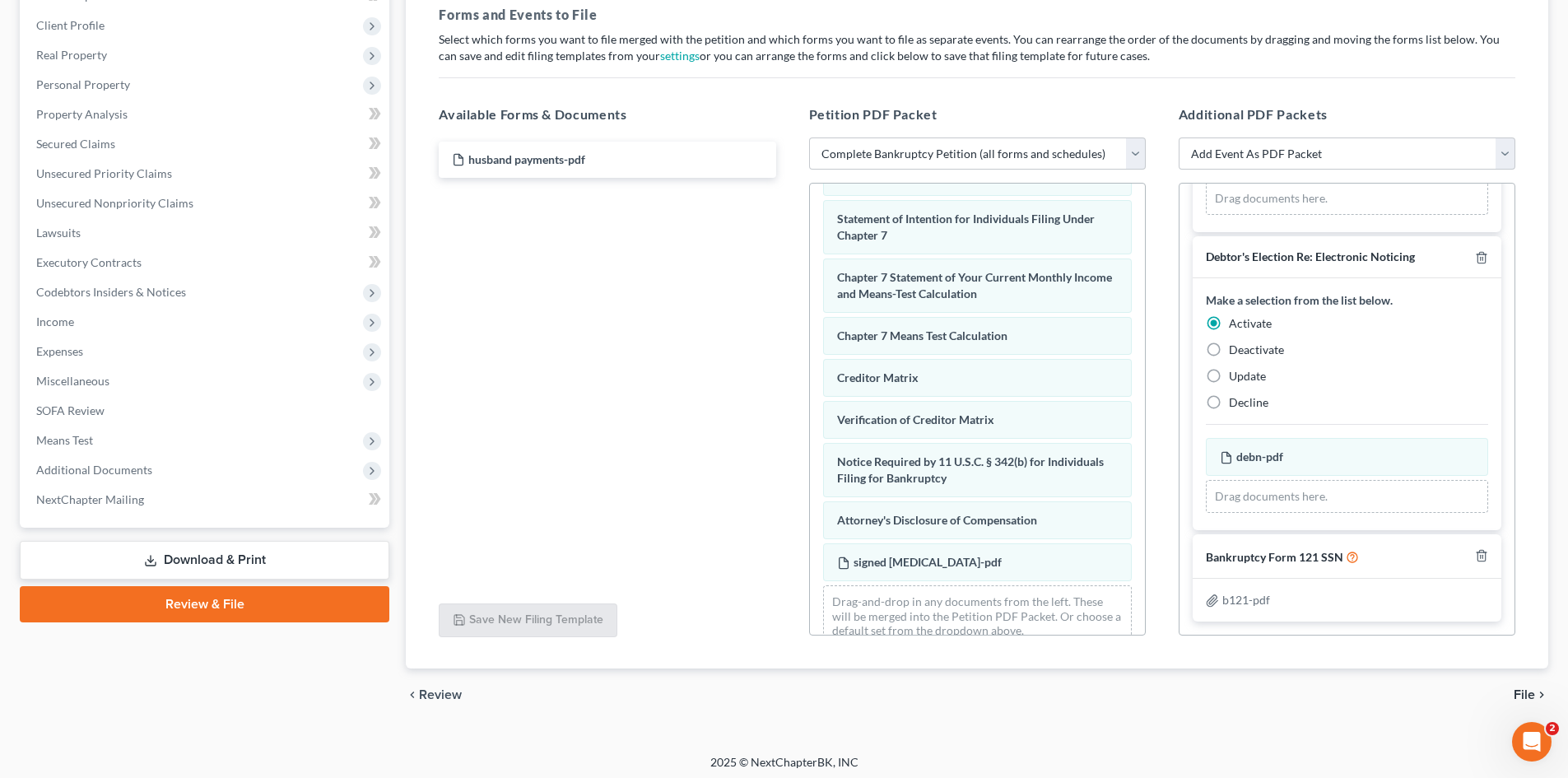
scroll to position [255, 0]
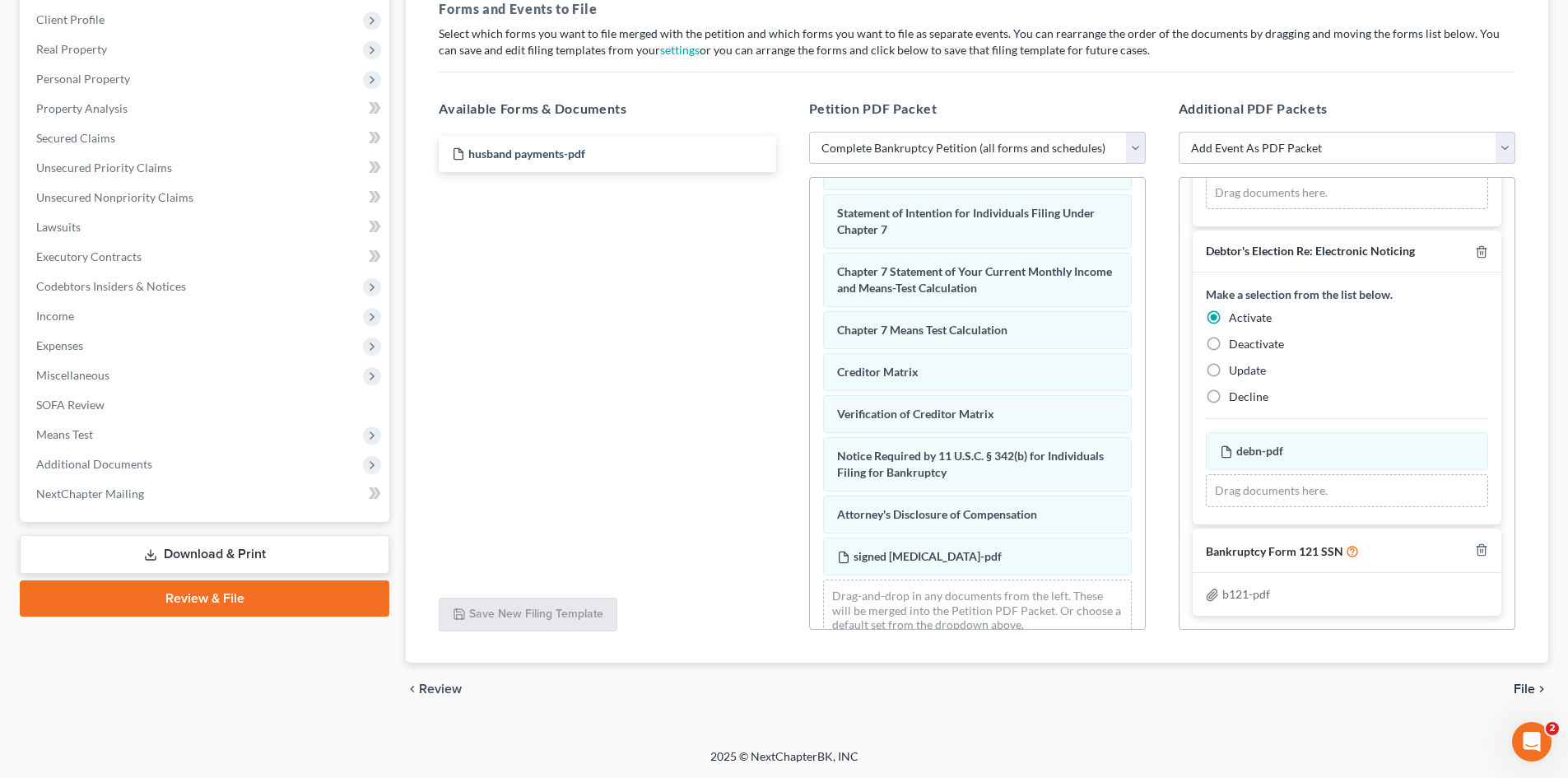
click at [1527, 691] on span "File" at bounding box center [1525, 689] width 21 height 14
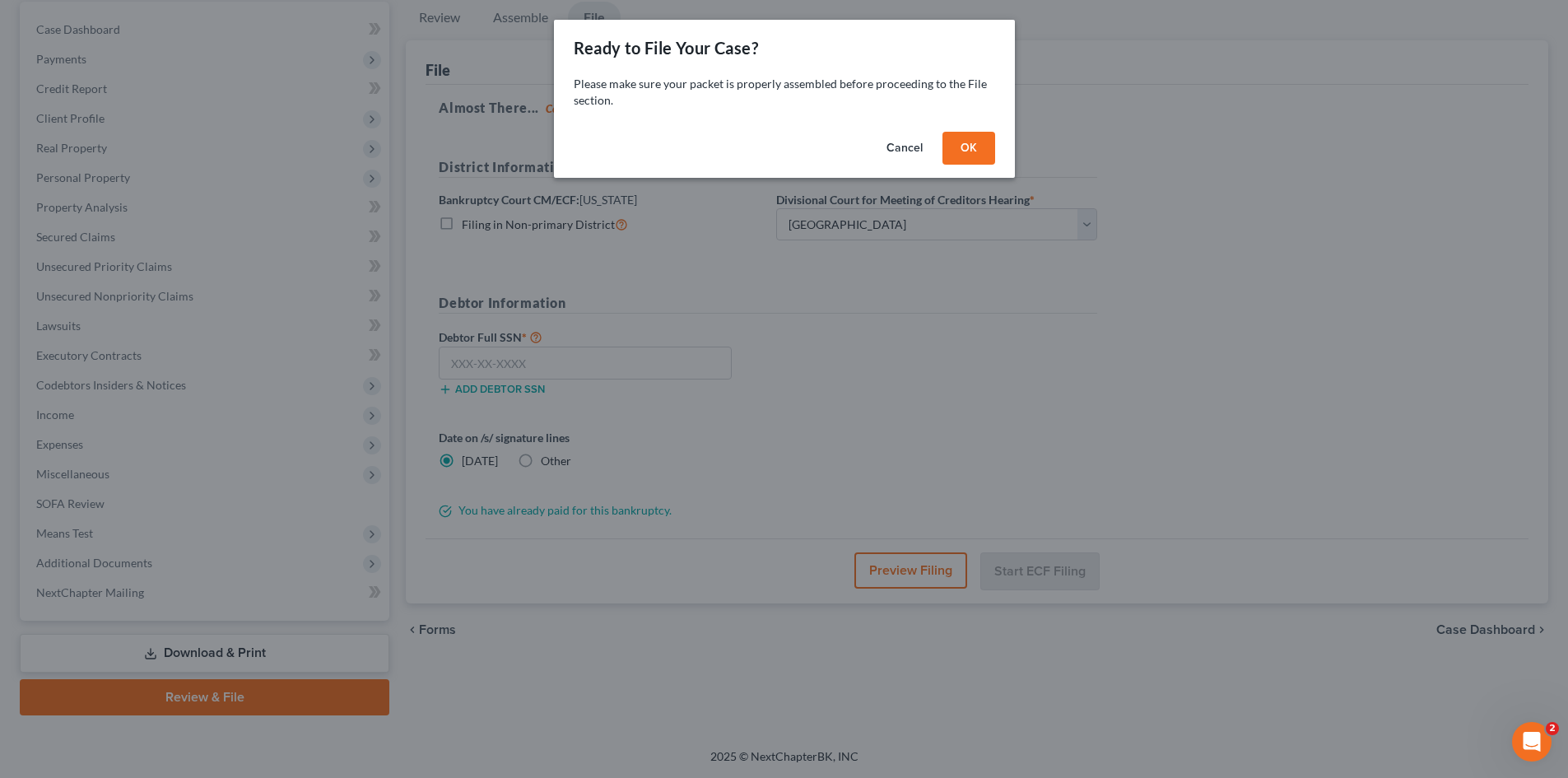
scroll to position [156, 0]
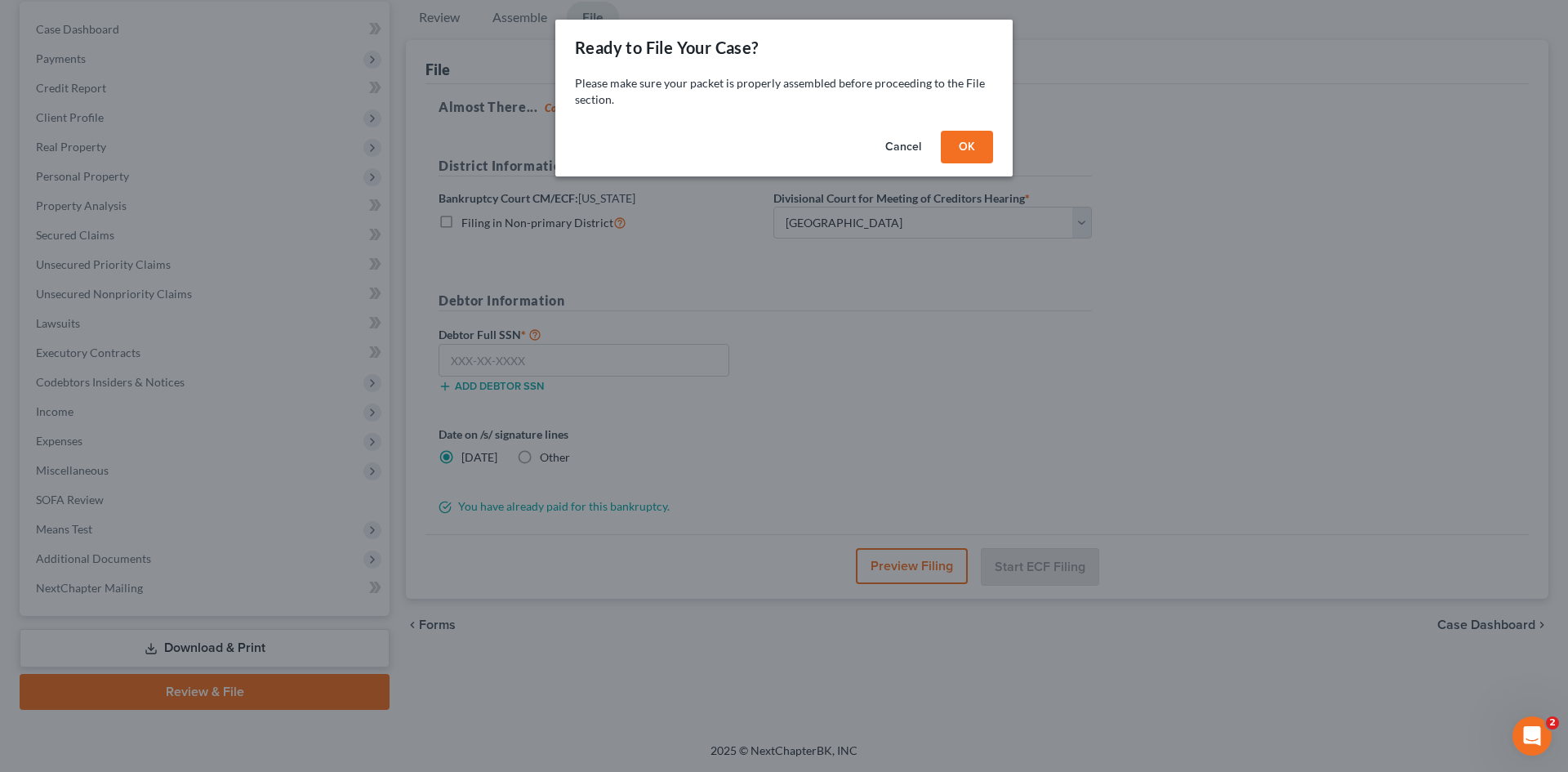
click at [960, 142] on button "OK" at bounding box center [967, 147] width 53 height 33
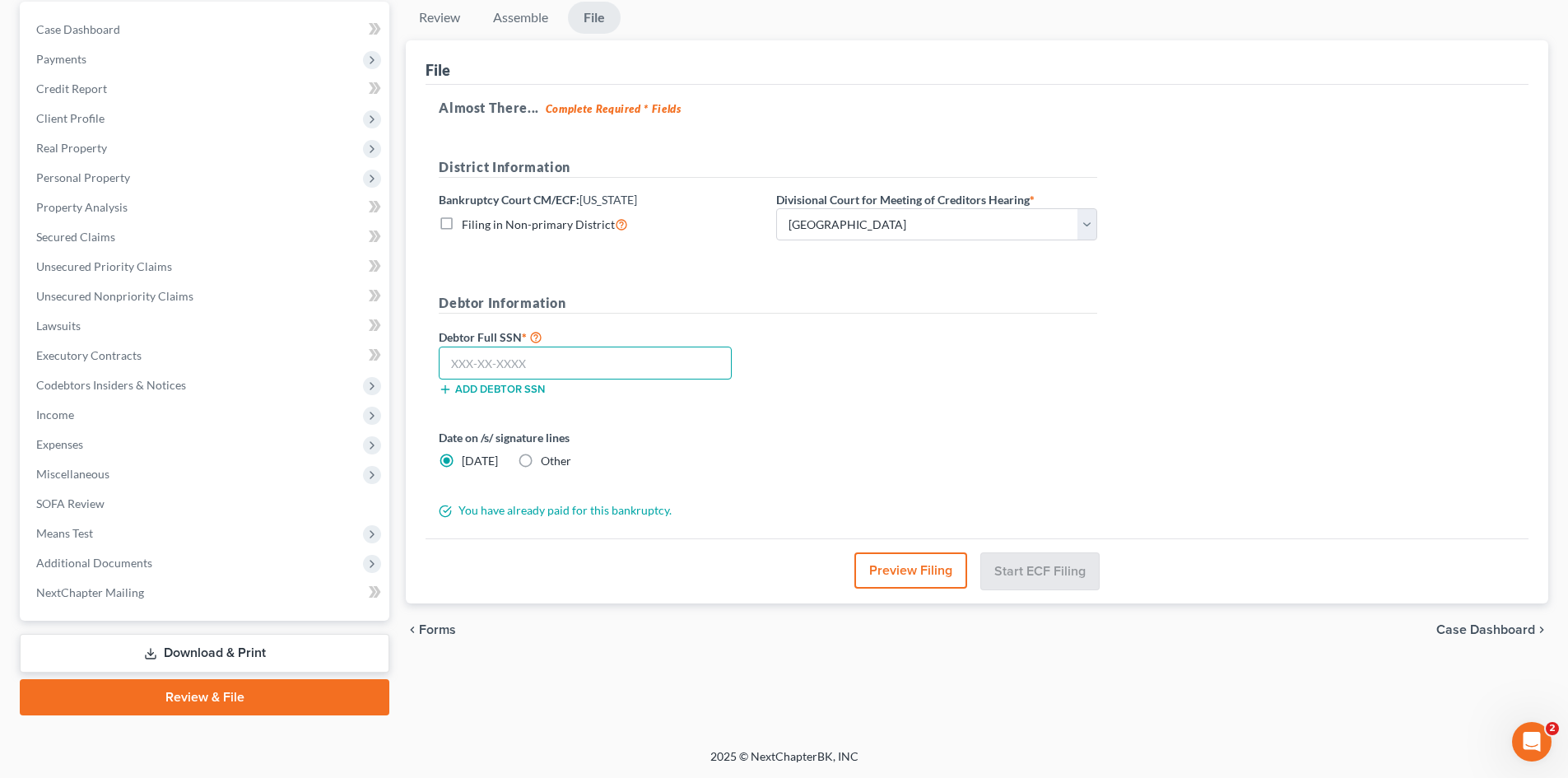
click at [618, 353] on input "text" at bounding box center [586, 363] width 293 height 33
type input "805-41-6589"
click at [1082, 579] on button "Start ECF Filing" at bounding box center [1040, 570] width 118 height 37
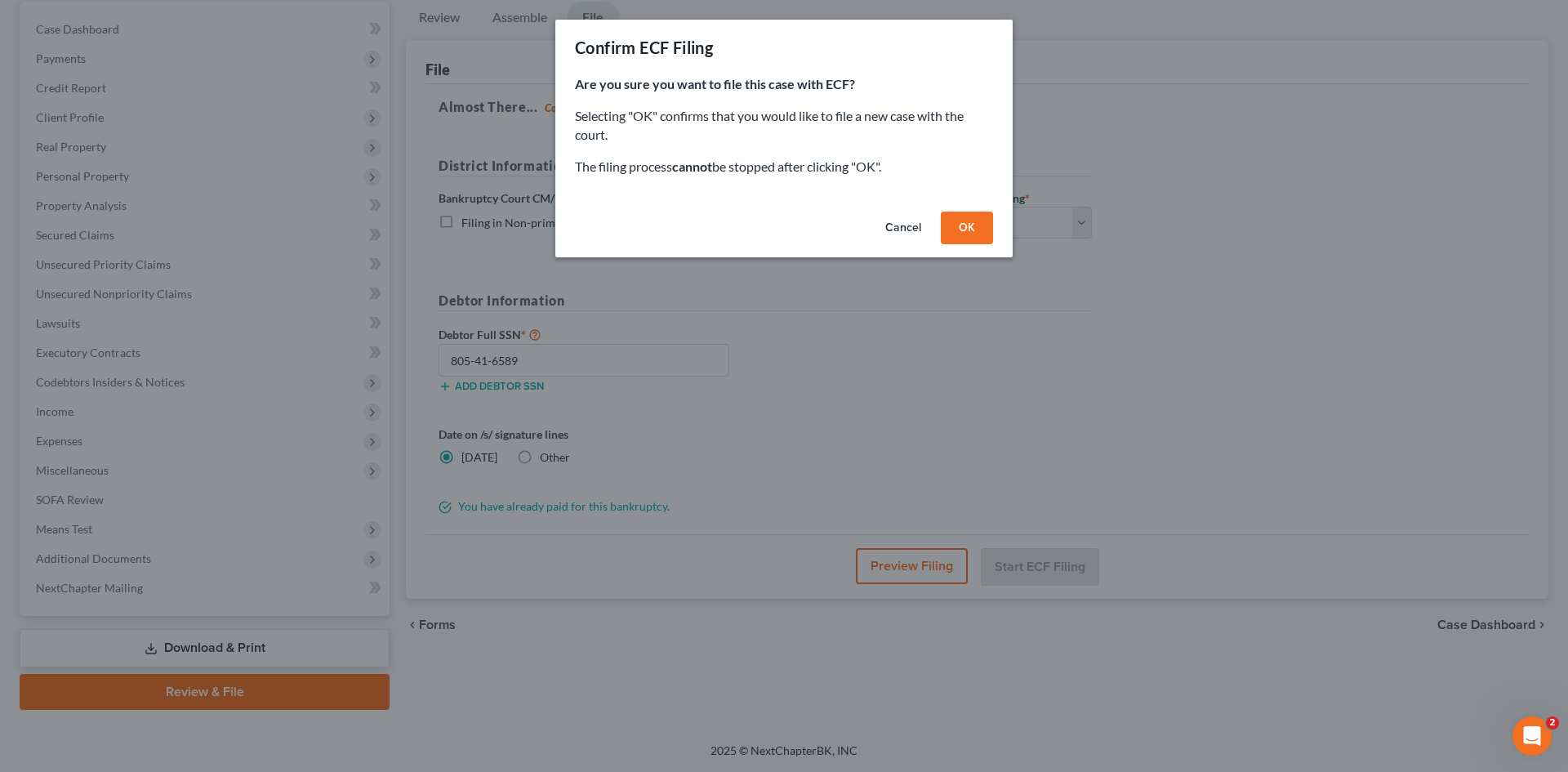
click at [961, 236] on button "OK" at bounding box center [967, 228] width 53 height 33
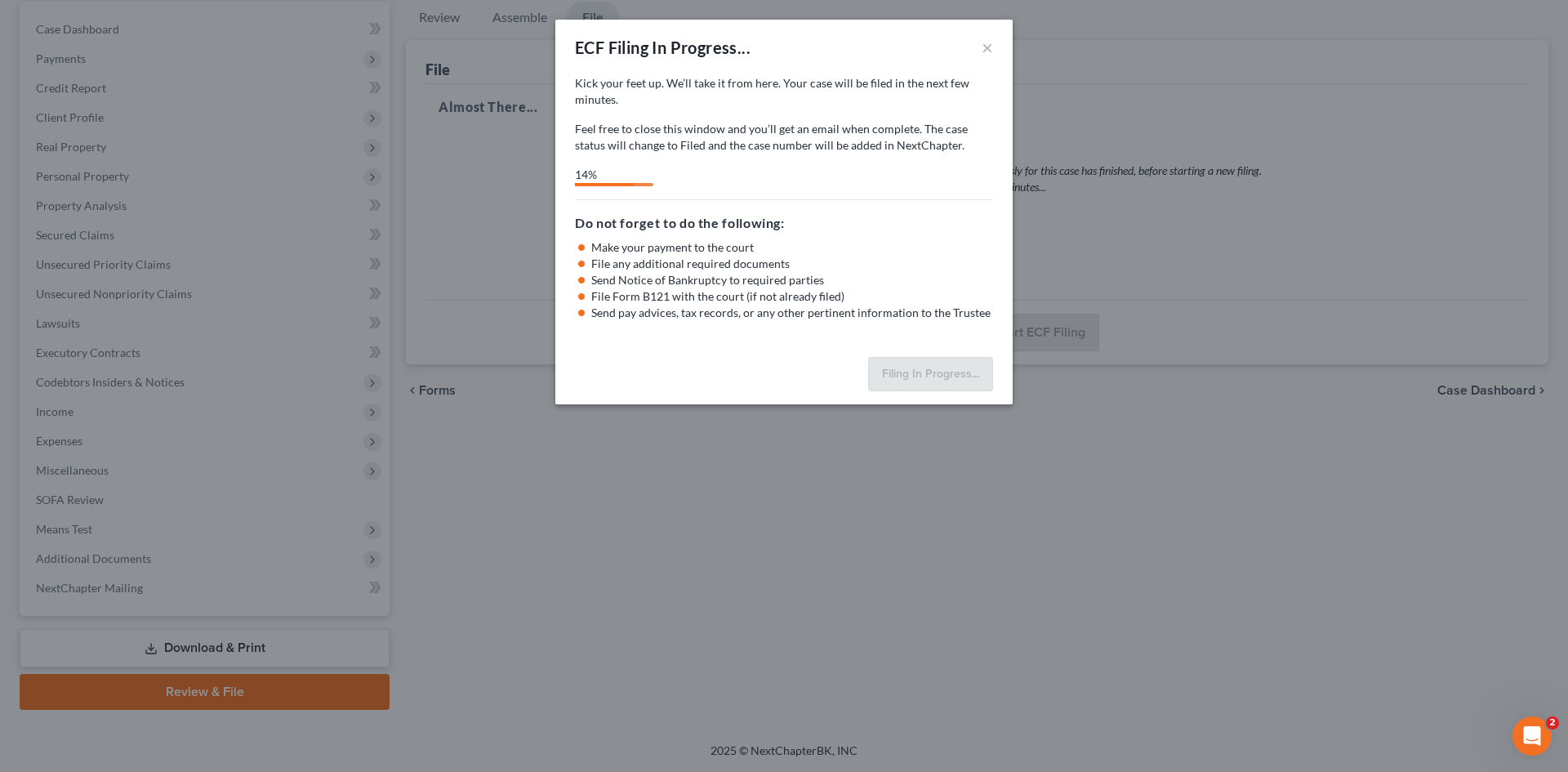
select select "0"
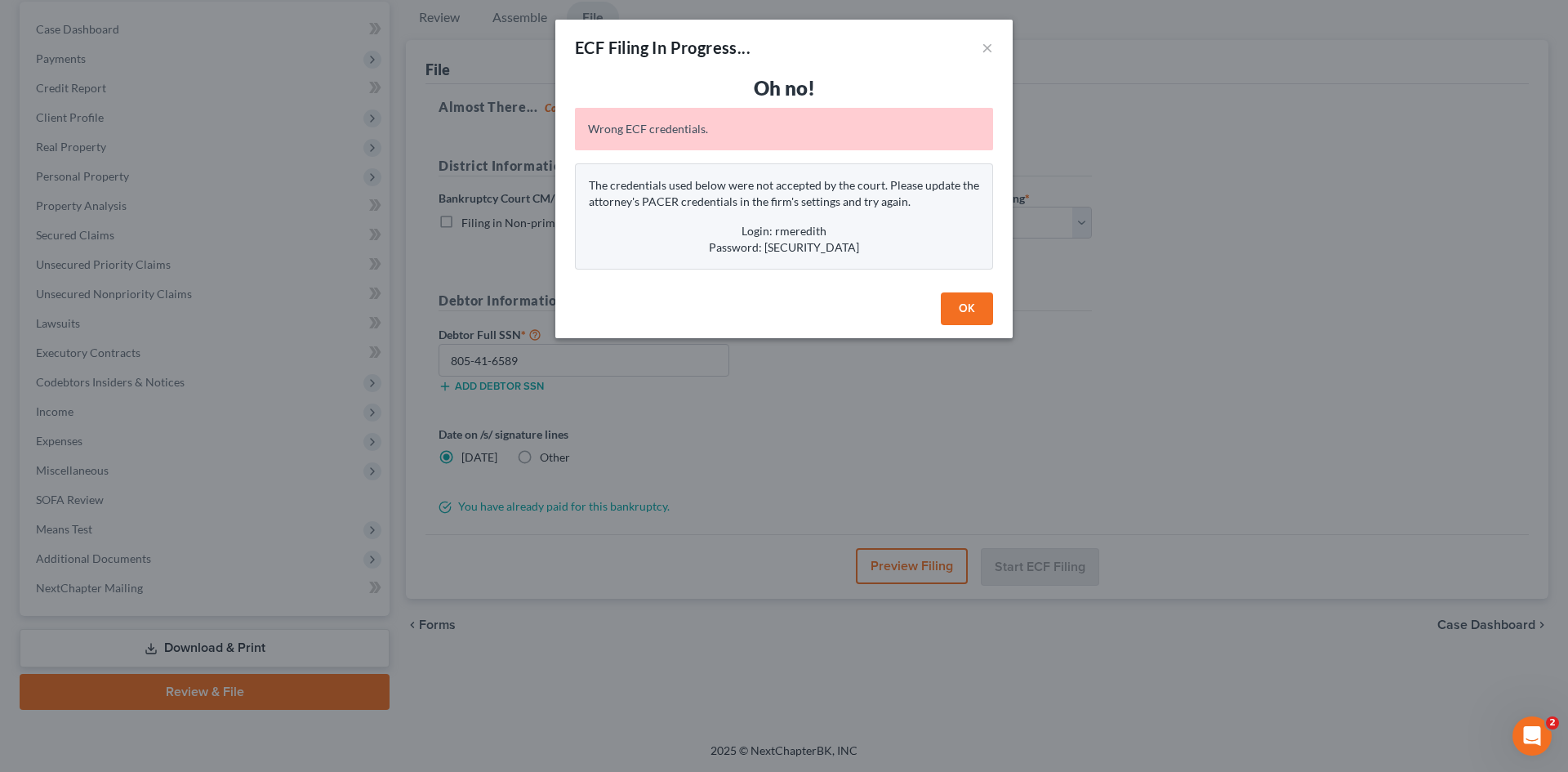
click at [964, 305] on button "OK" at bounding box center [967, 308] width 53 height 33
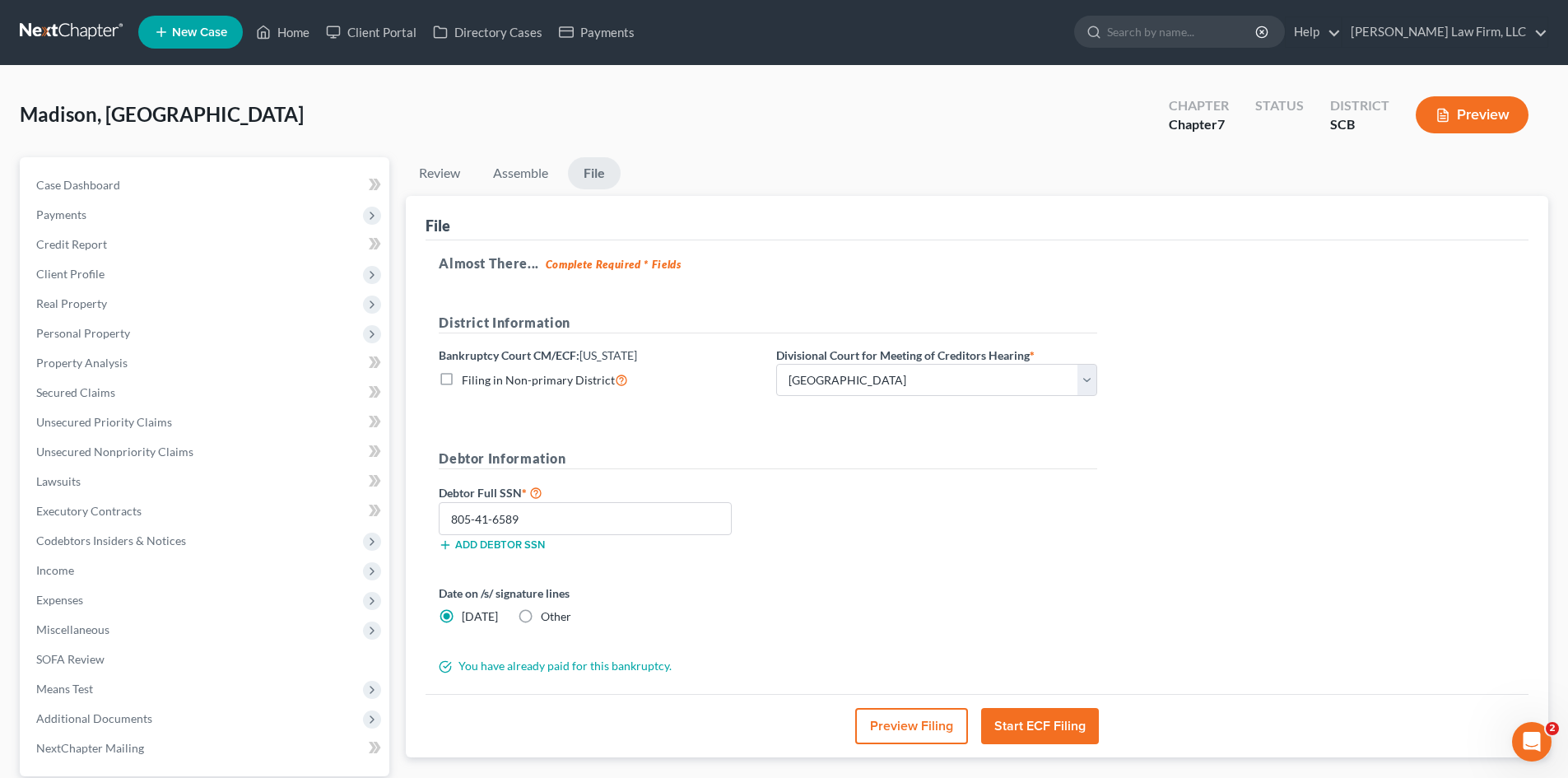
scroll to position [0, 0]
click at [880, 373] on select "Choose Division Charleston Columbia Greenville" at bounding box center [936, 381] width 321 height 33
click at [776, 365] on select "Choose Division Charleston Columbia Greenville" at bounding box center [936, 381] width 321 height 33
click at [667, 513] on input "805-41-6589" at bounding box center [586, 519] width 293 height 33
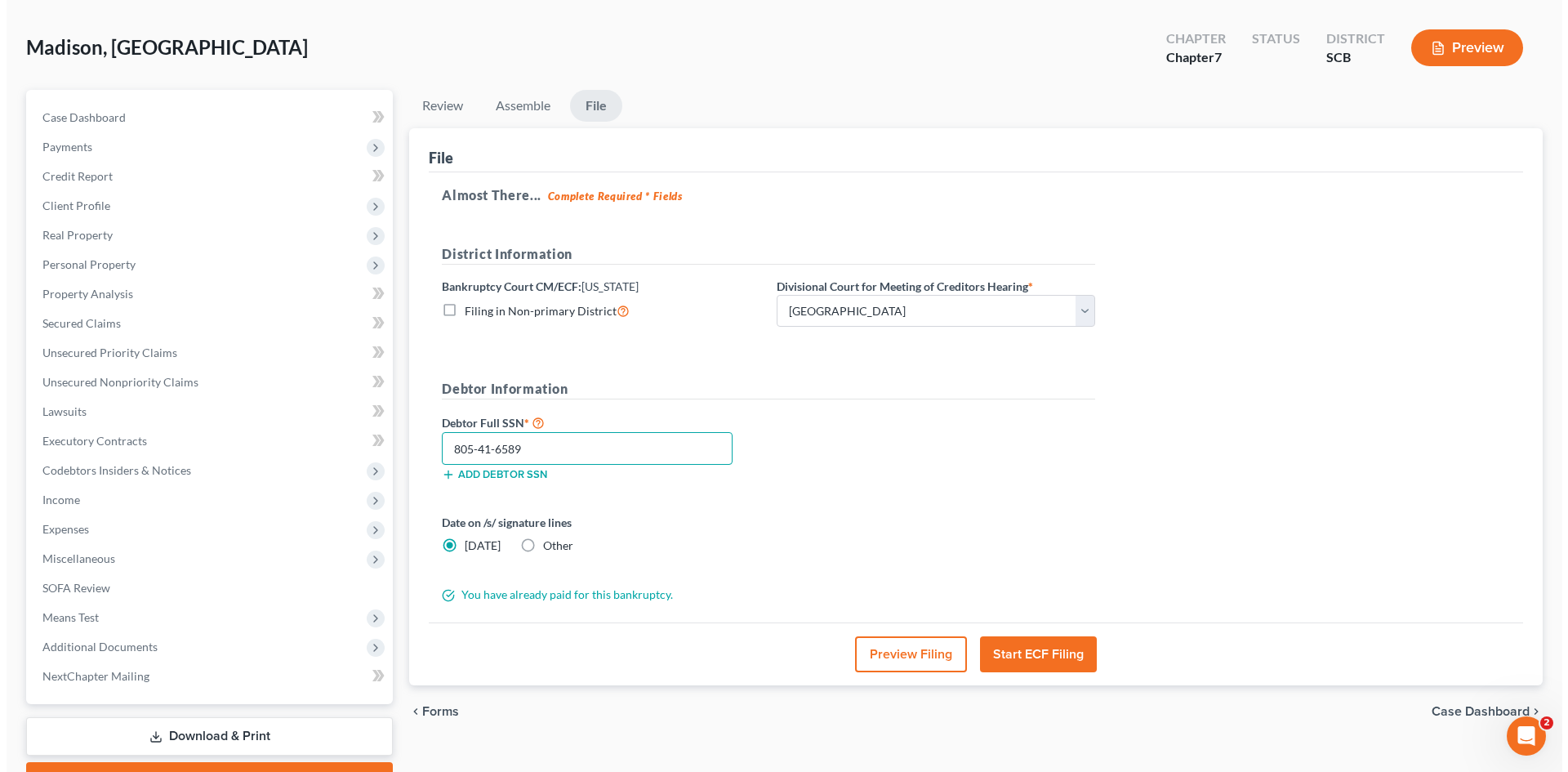
scroll to position [155, 0]
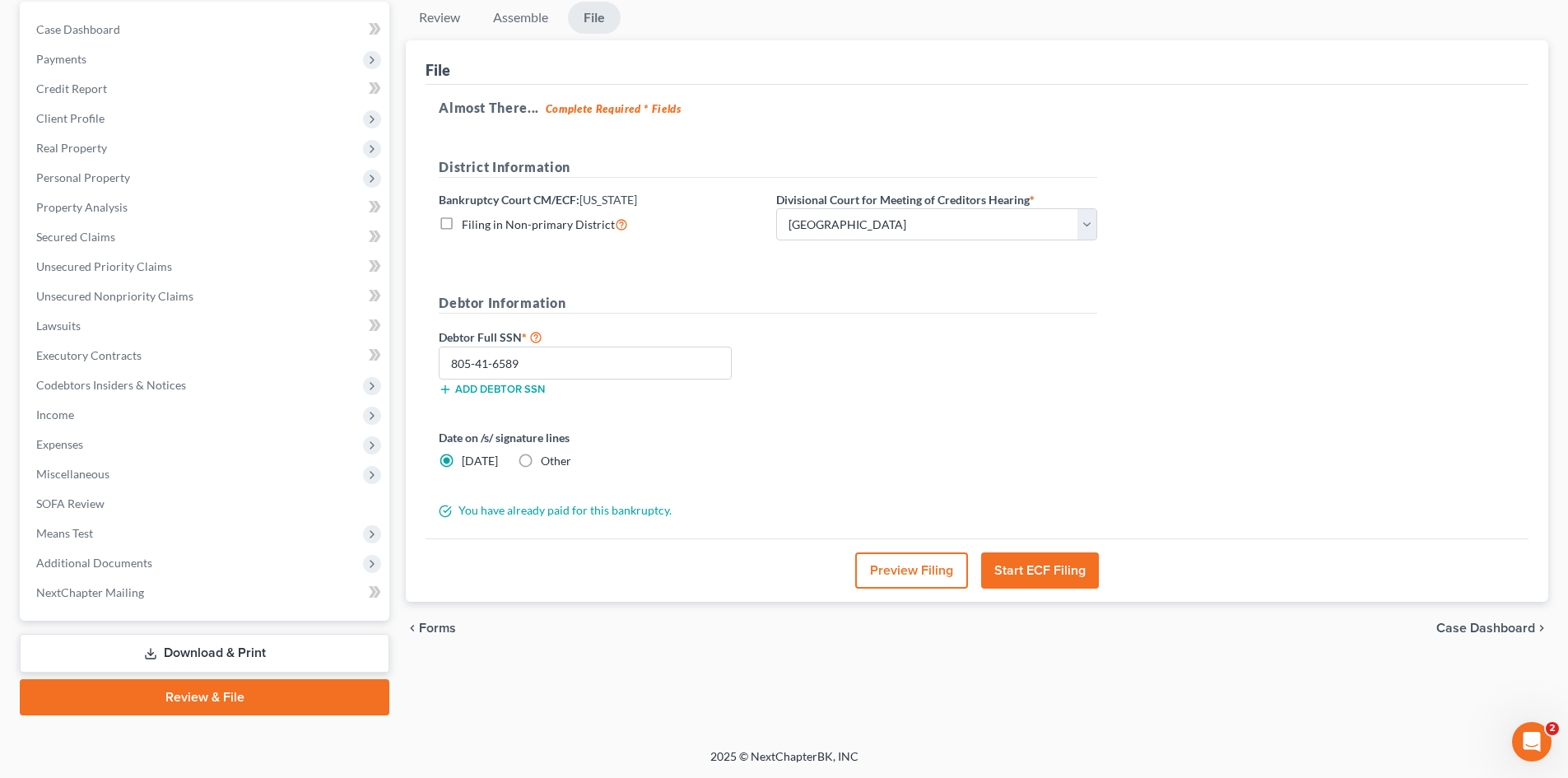
click at [1030, 566] on button "Start ECF Filing" at bounding box center [1040, 570] width 118 height 37
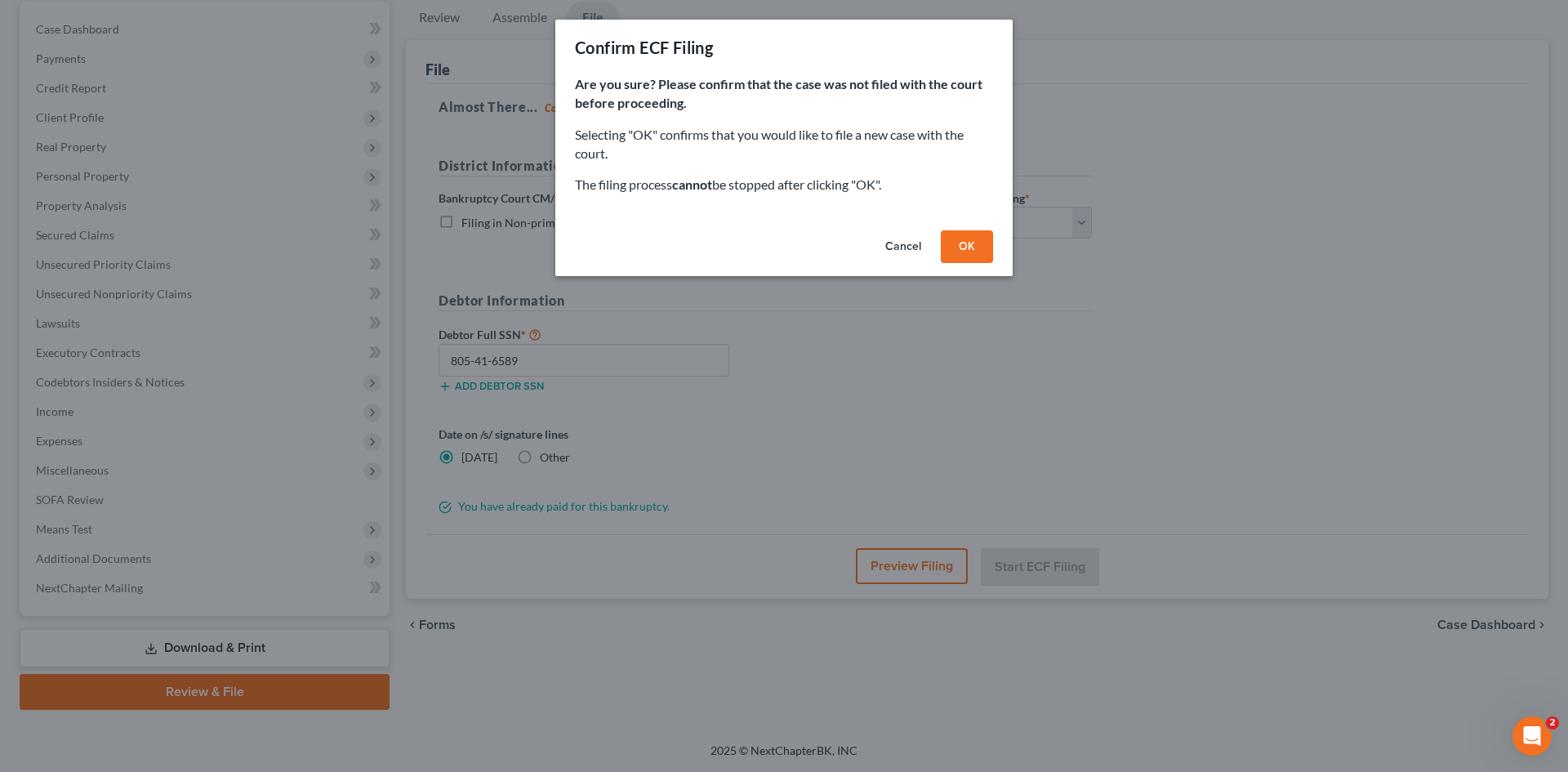
click at [971, 249] on button "OK" at bounding box center [967, 247] width 53 height 33
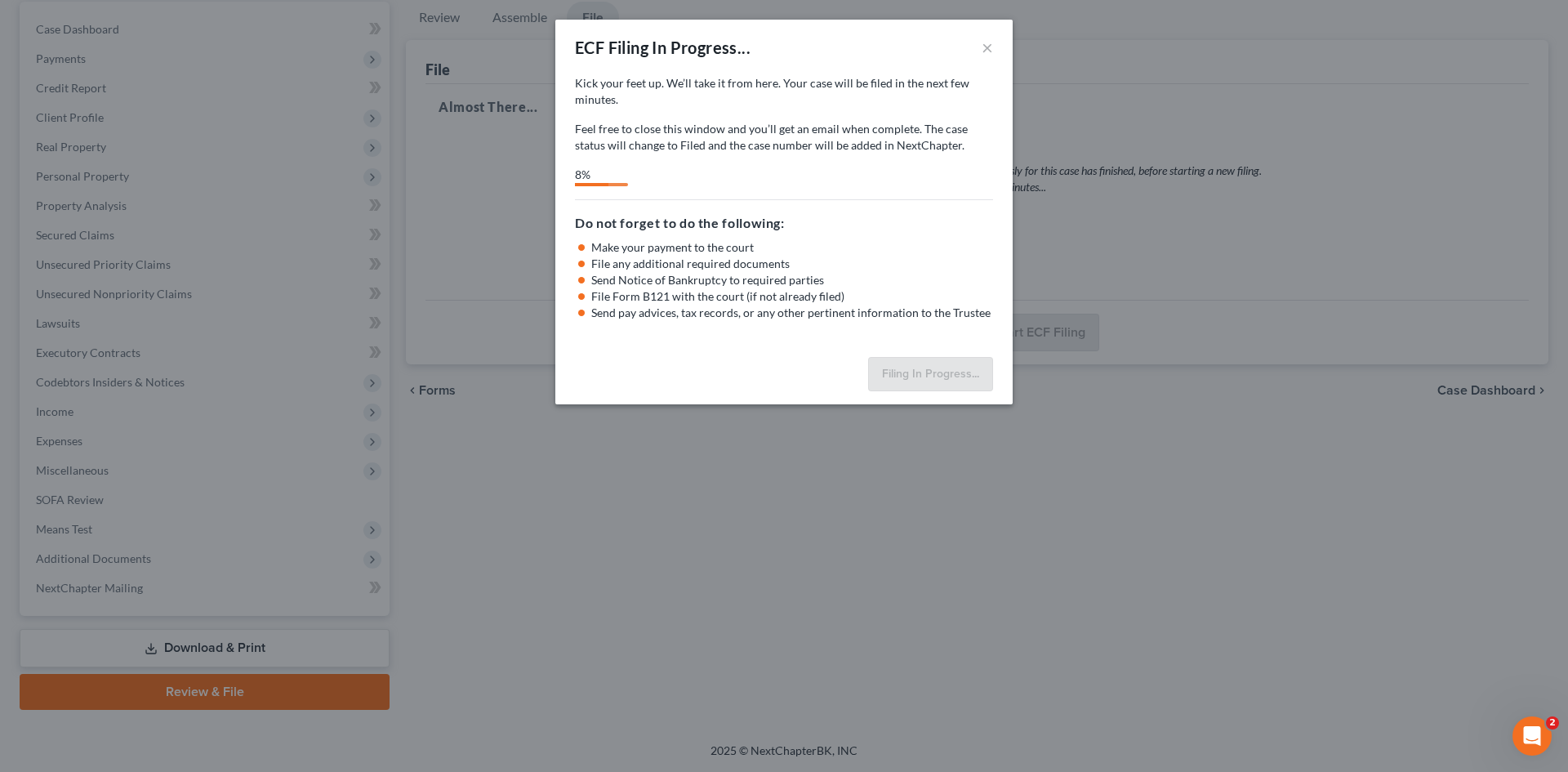
select select "0"
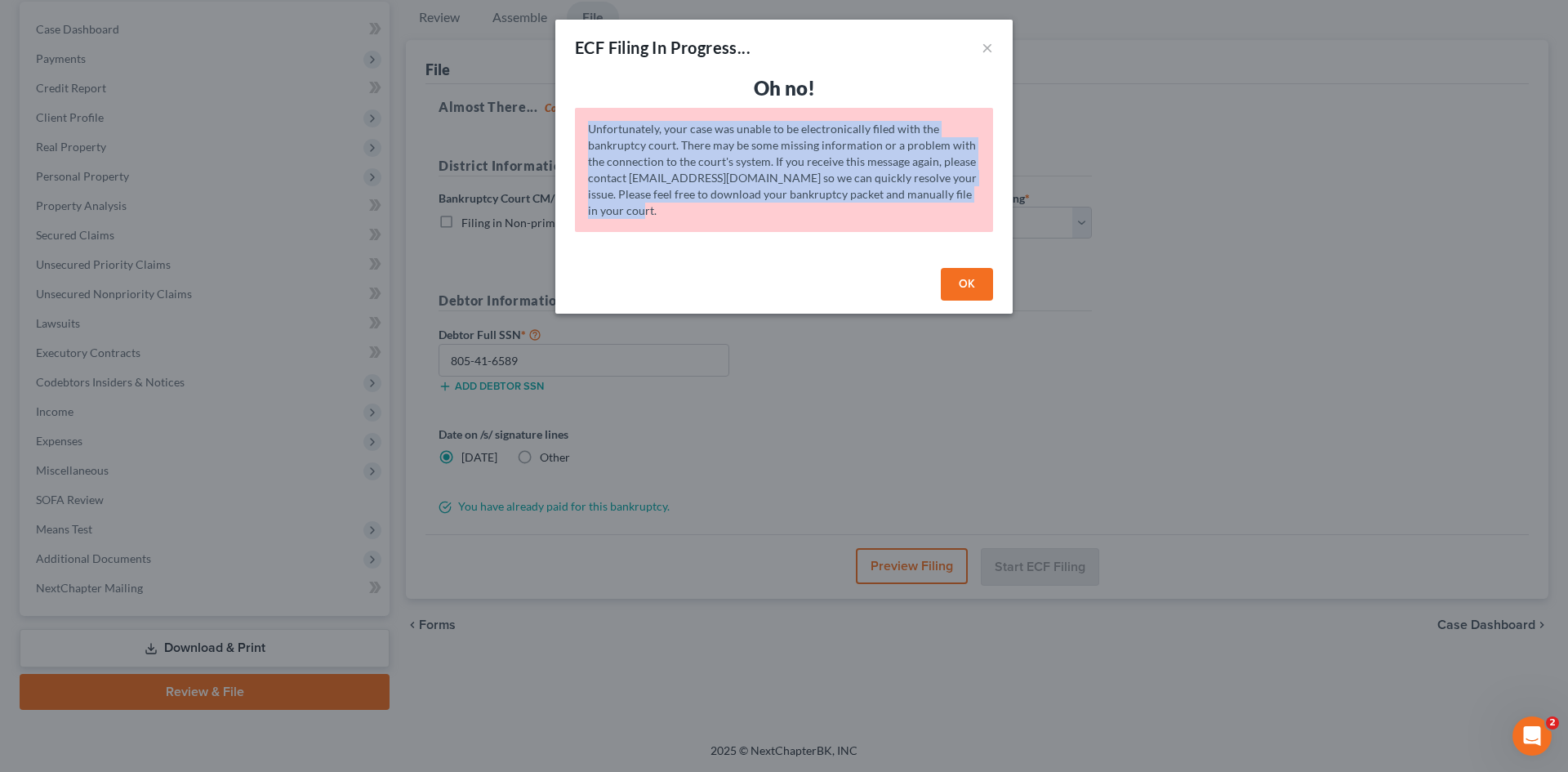
drag, startPoint x: 590, startPoint y: 127, endPoint x: 686, endPoint y: 224, distance: 136.5
click at [686, 224] on div "Unfortunately, your case was unable to be electronically filed with the bankrup…" at bounding box center [784, 170] width 418 height 125
copy div "Unfortunately, your case was unable to be electronically filed with the bankrup…"
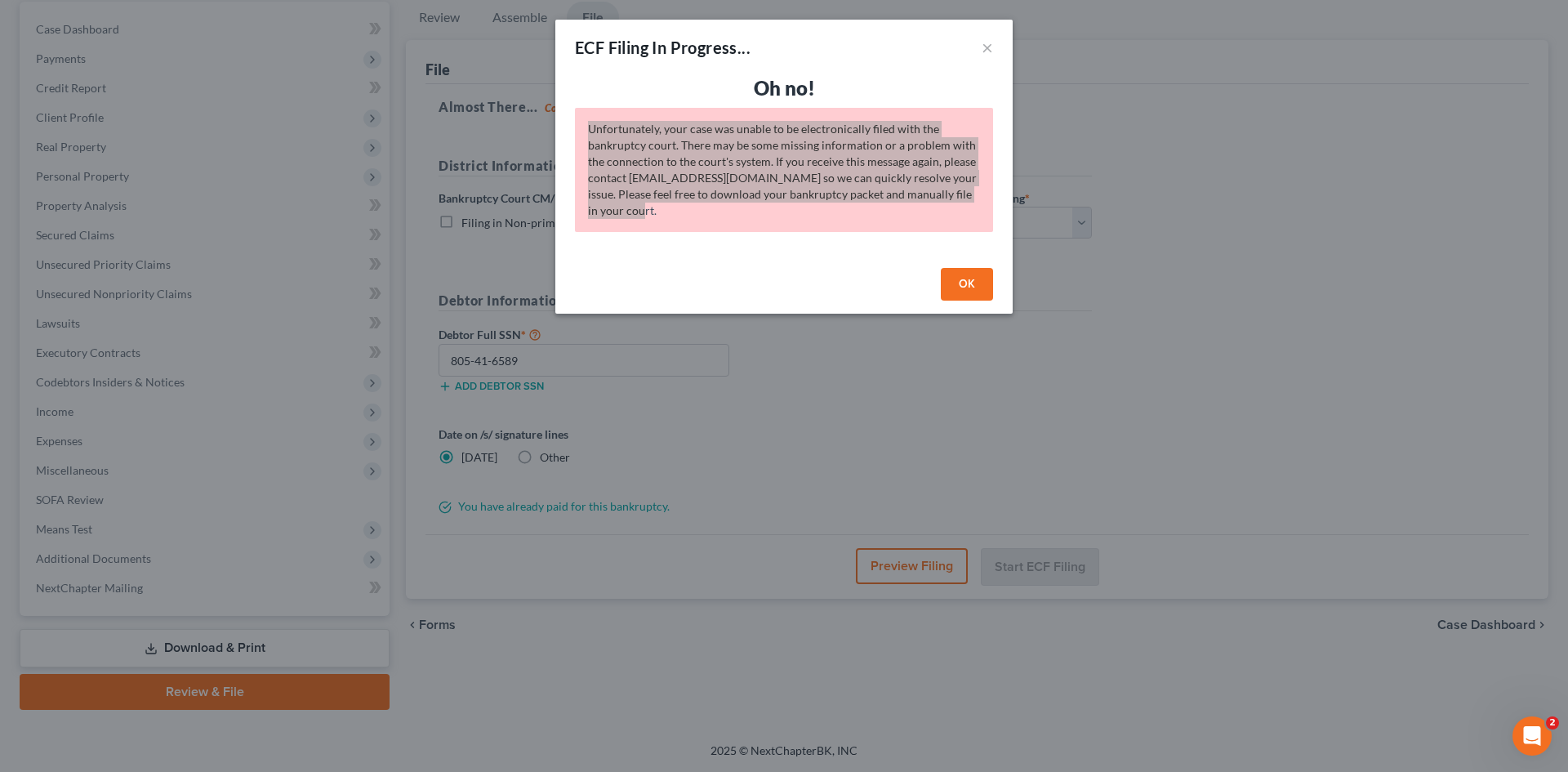
click at [1532, 733] on icon "Open Intercom Messenger" at bounding box center [1533, 737] width 27 height 27
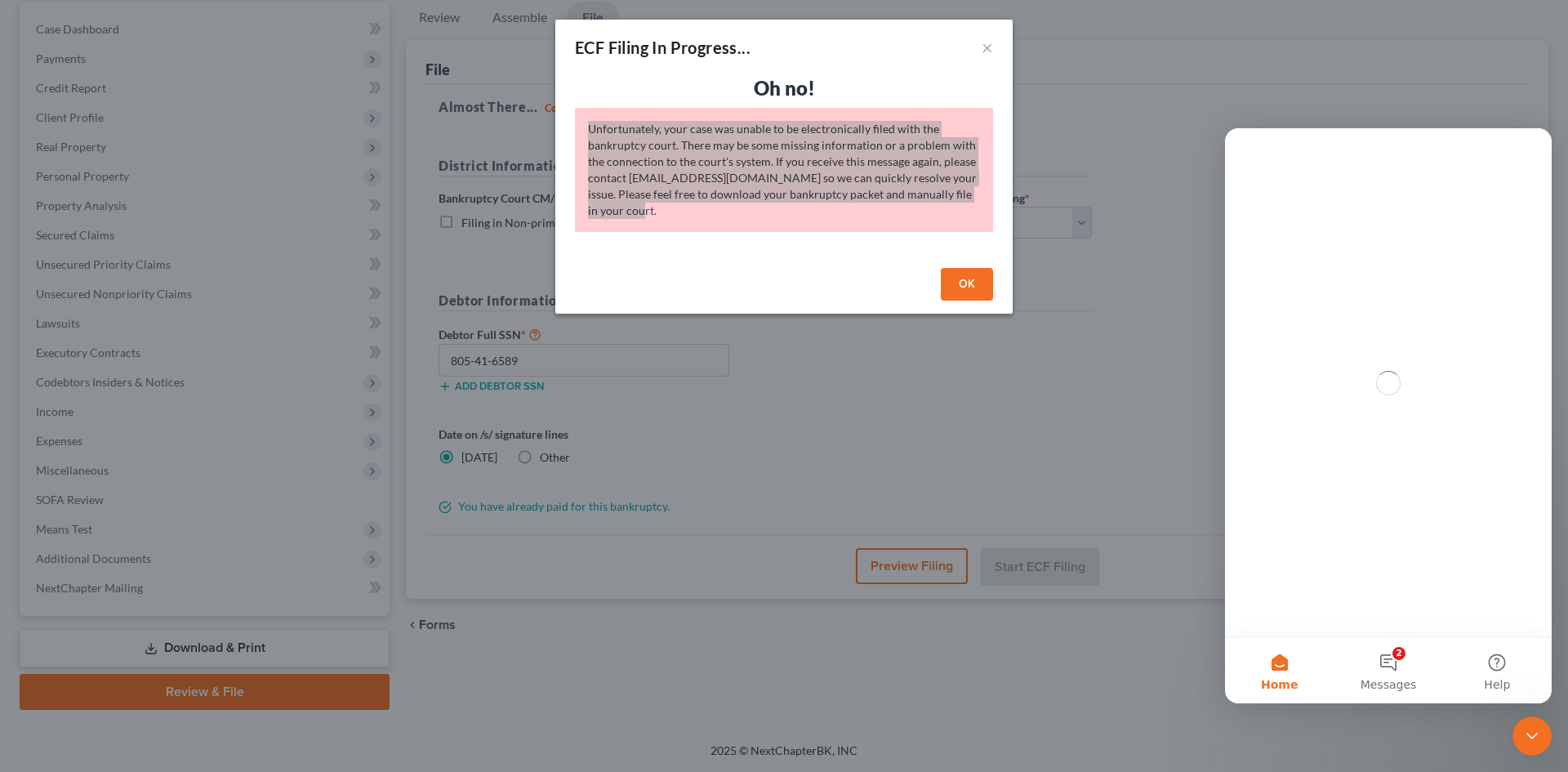
scroll to position [0, 0]
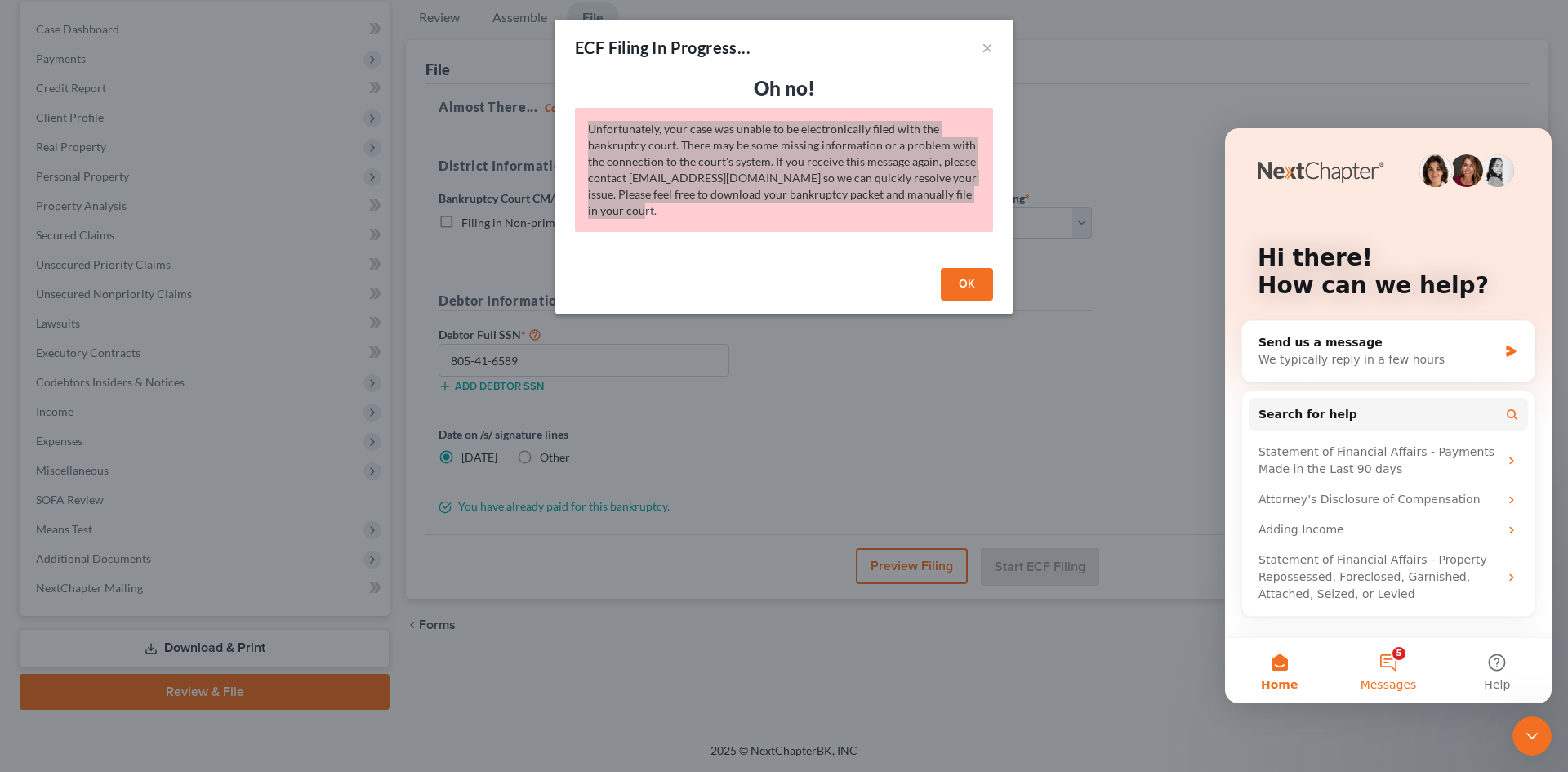
click at [1400, 669] on button "5 Messages" at bounding box center [1387, 670] width 108 height 65
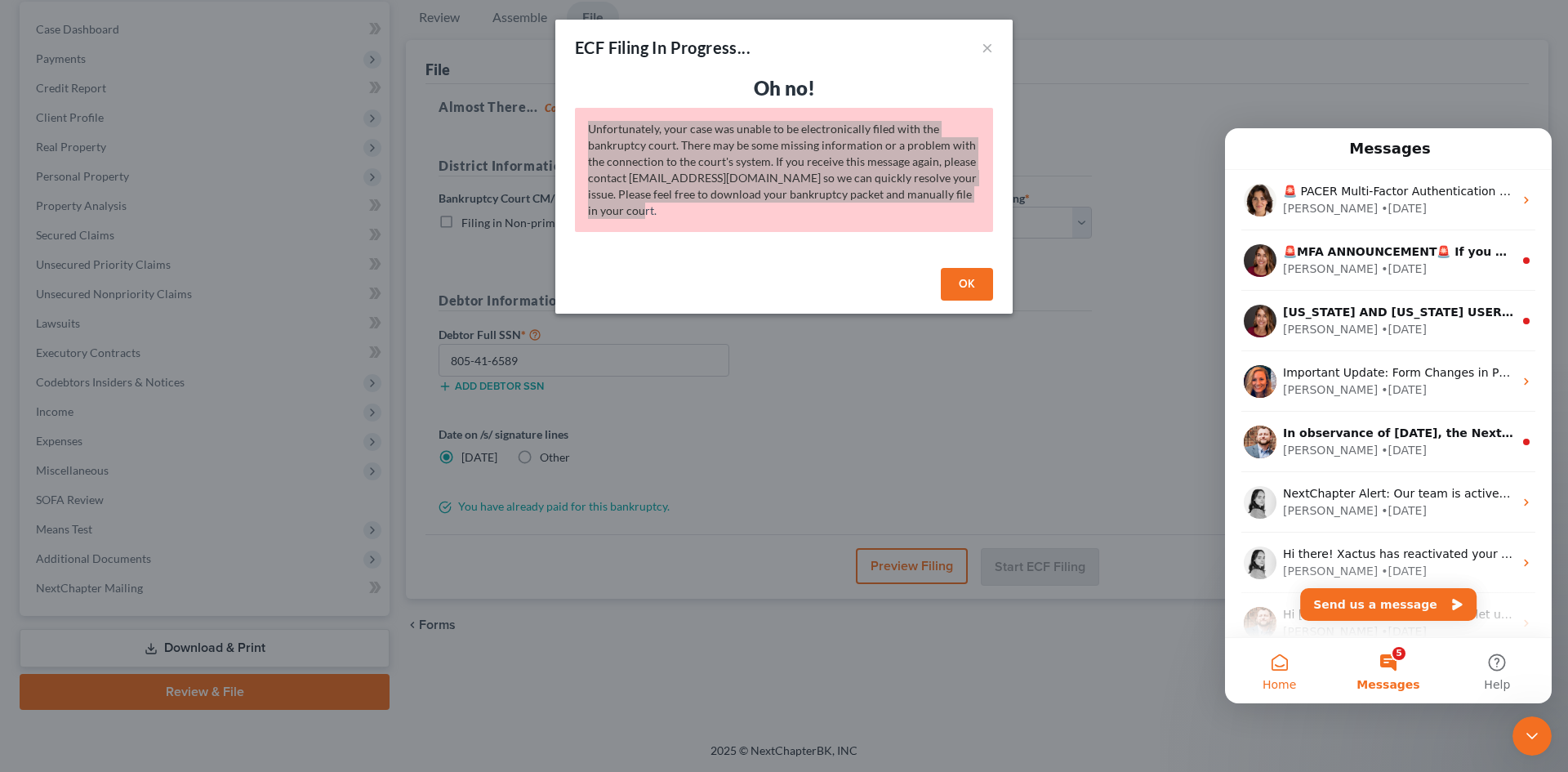
click at [1292, 679] on span "Home" at bounding box center [1279, 685] width 34 height 11
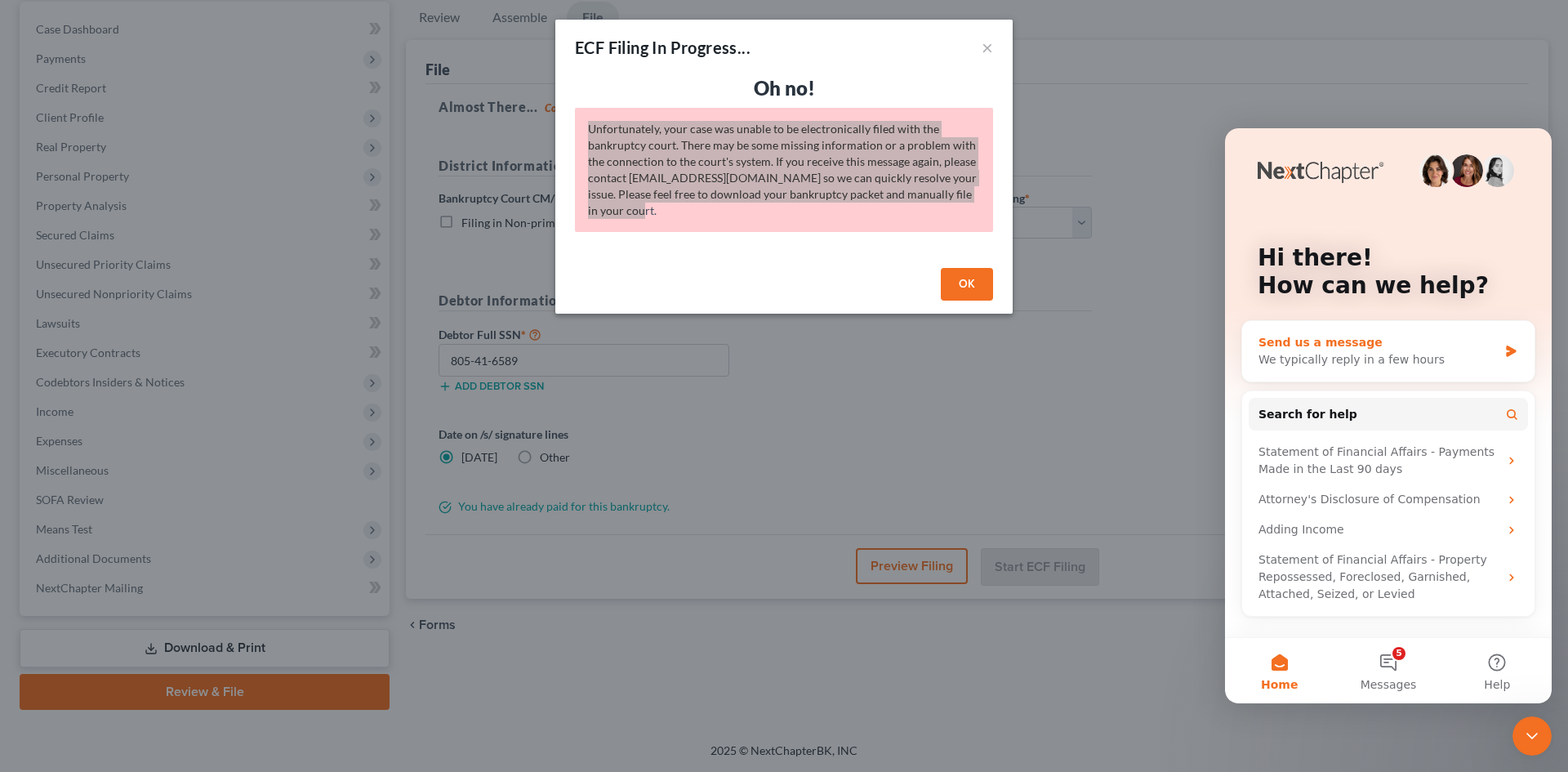
click at [1369, 375] on div "Send us a message We typically reply in a few hours" at bounding box center [1387, 351] width 292 height 60
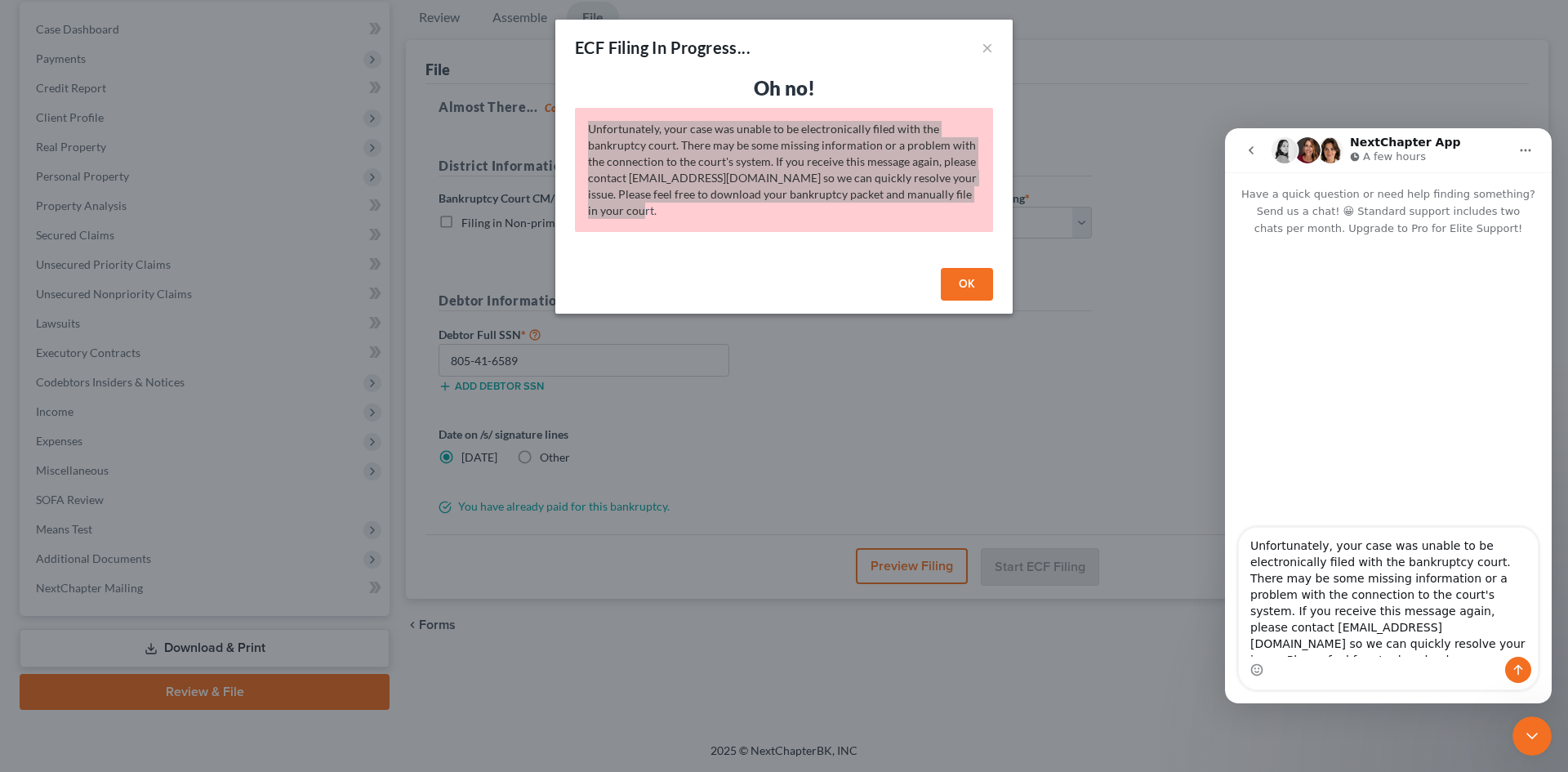
click at [1252, 550] on textarea "Unfortunately, your case was unable to be electronically filed with the bankrup…" at bounding box center [1388, 592] width 299 height 129
drag, startPoint x: 1461, startPoint y: 552, endPoint x: 1481, endPoint y: 547, distance: 20.6
click at [1486, 542] on textarea "First I received a message saying our creditionals wereUnfortunately, your case…" at bounding box center [1388, 592] width 299 height 129
click at [1470, 548] on textarea "First I received a message saying our creditionals wereUnfortunately, your case…" at bounding box center [1388, 592] width 299 height 129
click at [1466, 547] on textarea "First I received a message saying our creditionals wereUnfortunately, your case…" at bounding box center [1388, 592] width 299 height 129
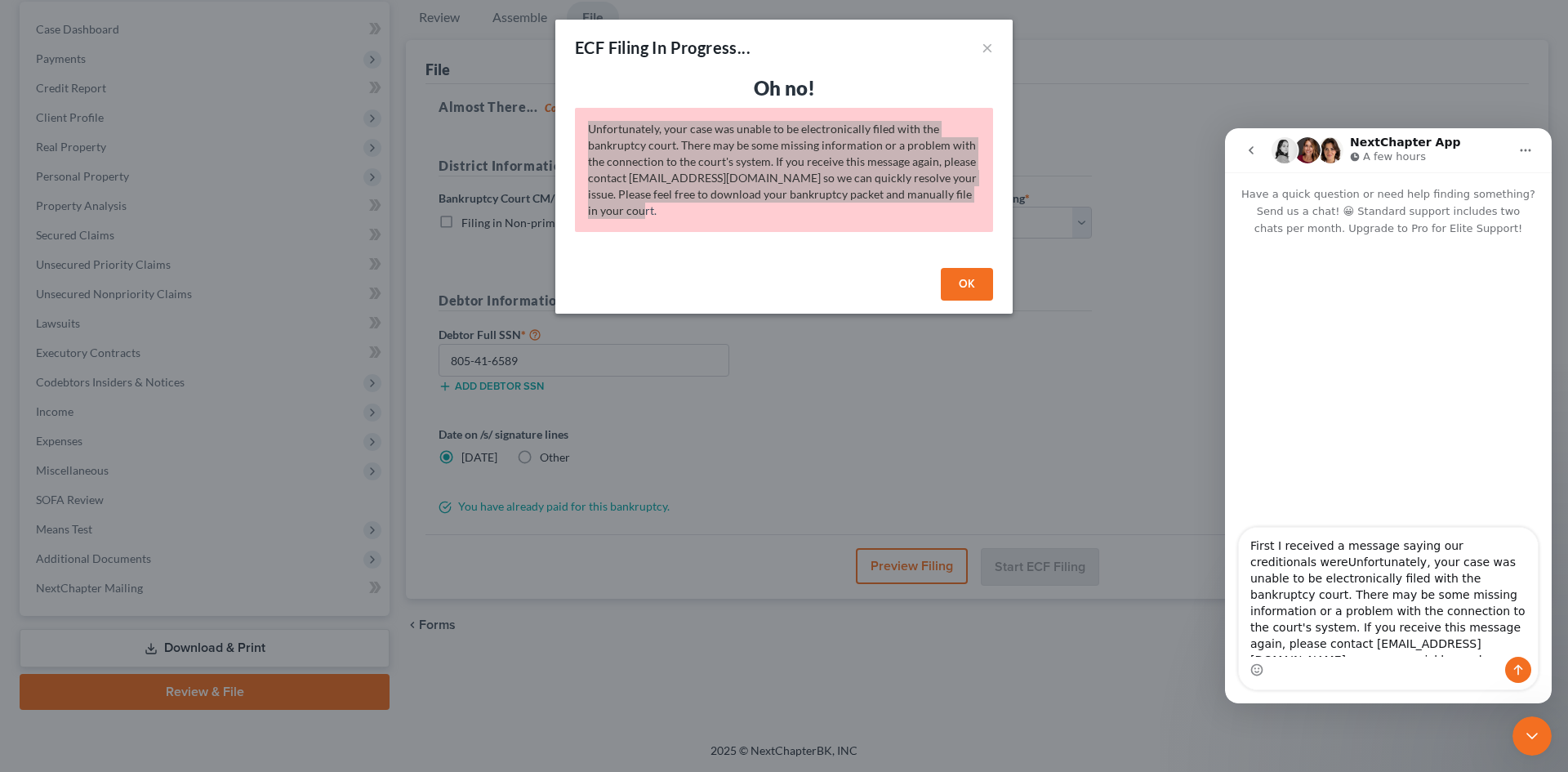
click at [1499, 547] on textarea "First I received a message saying our creditionals wereUnfortunately, your case…" at bounding box center [1388, 592] width 299 height 129
click at [1481, 548] on textarea "First I received a message saying our creditionals wereUnfortunately, your case…" at bounding box center [1388, 592] width 299 height 129
click at [1472, 546] on textarea "First I received a message saying our creditionals wereUnfortunately, your case…" at bounding box center [1388, 592] width 299 height 129
click at [1463, 545] on textarea "First I received a message saying our creditionals wereUnfortunately, your case…" at bounding box center [1388, 592] width 299 height 129
click at [1275, 566] on textarea "First I received a message saying our credentials wereUnfortunately, your case …" at bounding box center [1388, 592] width 299 height 129
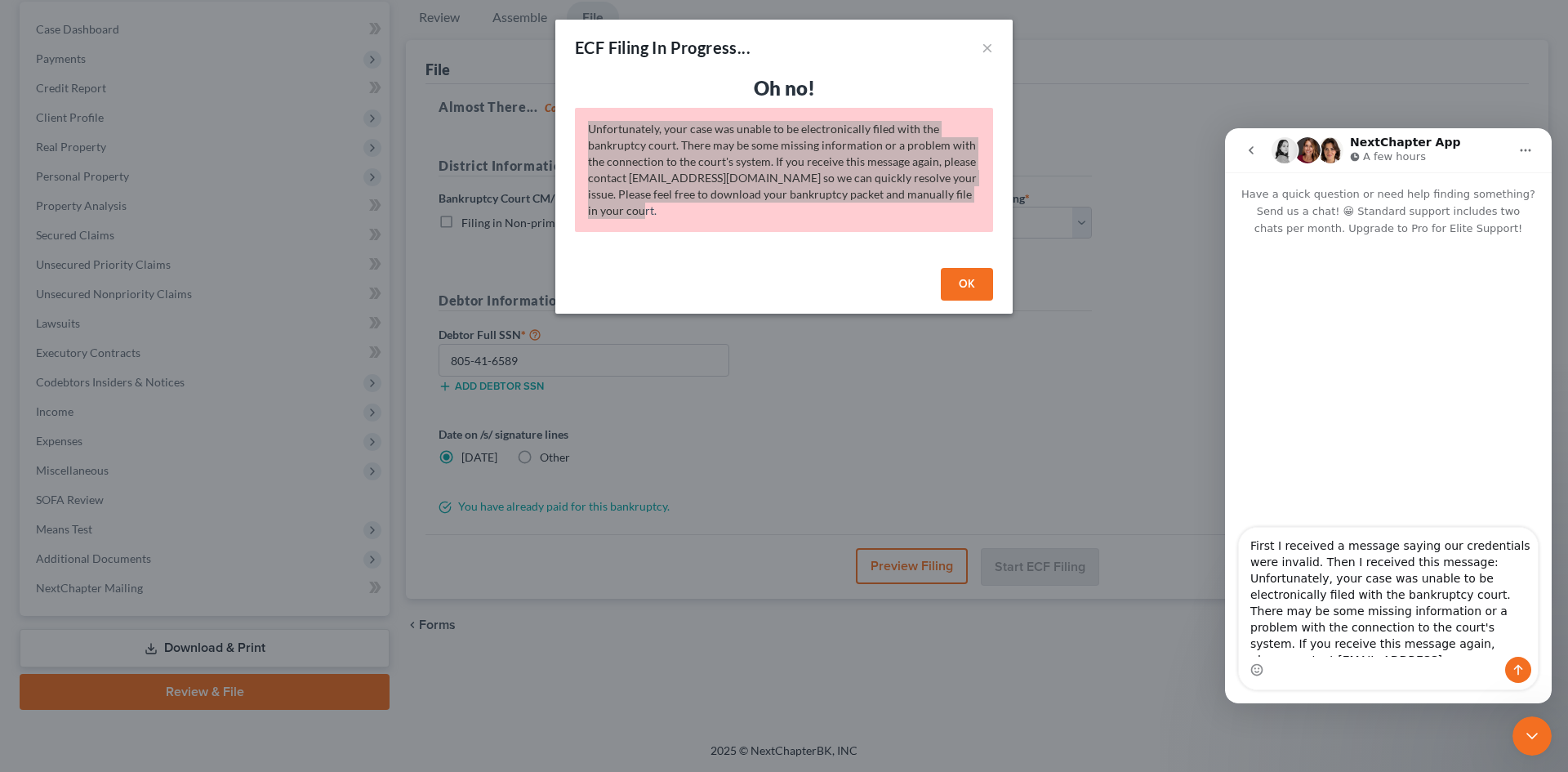
scroll to position [46, 0]
type textarea "First I received a message saying our credentials were invalid. Then I received…"
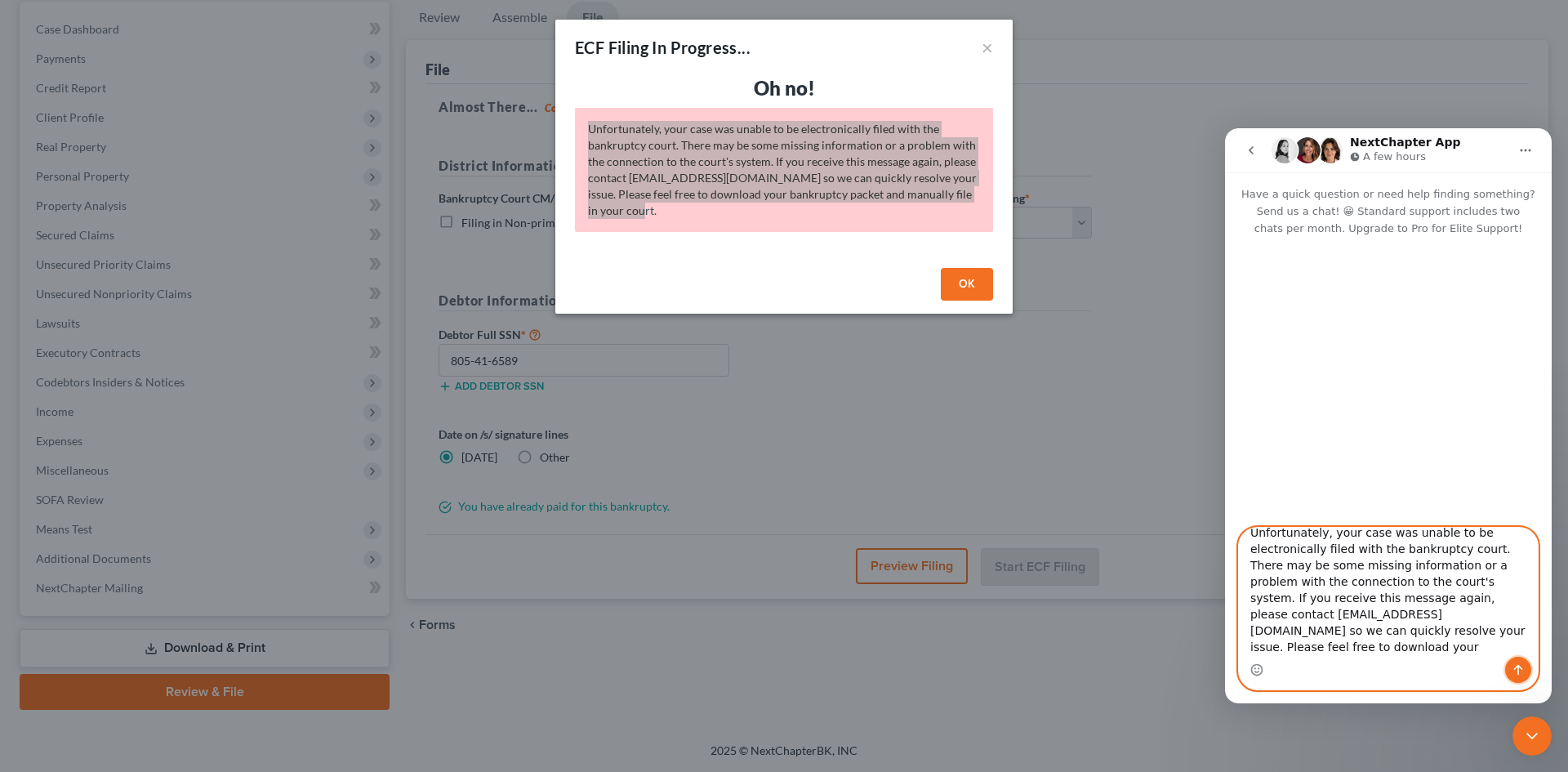
click at [1510, 670] on button "Send a message…" at bounding box center [1517, 670] width 26 height 26
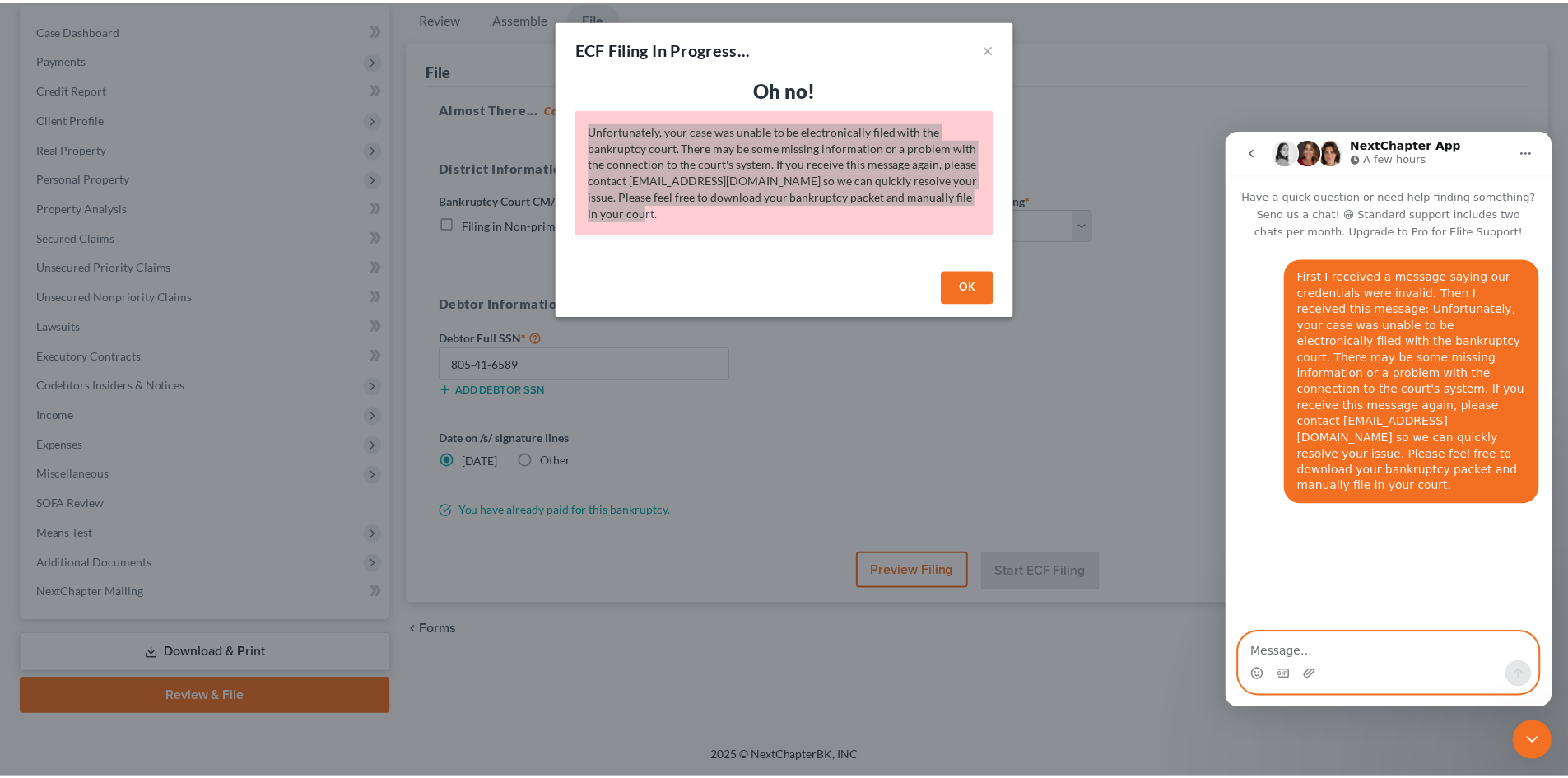
scroll to position [0, 0]
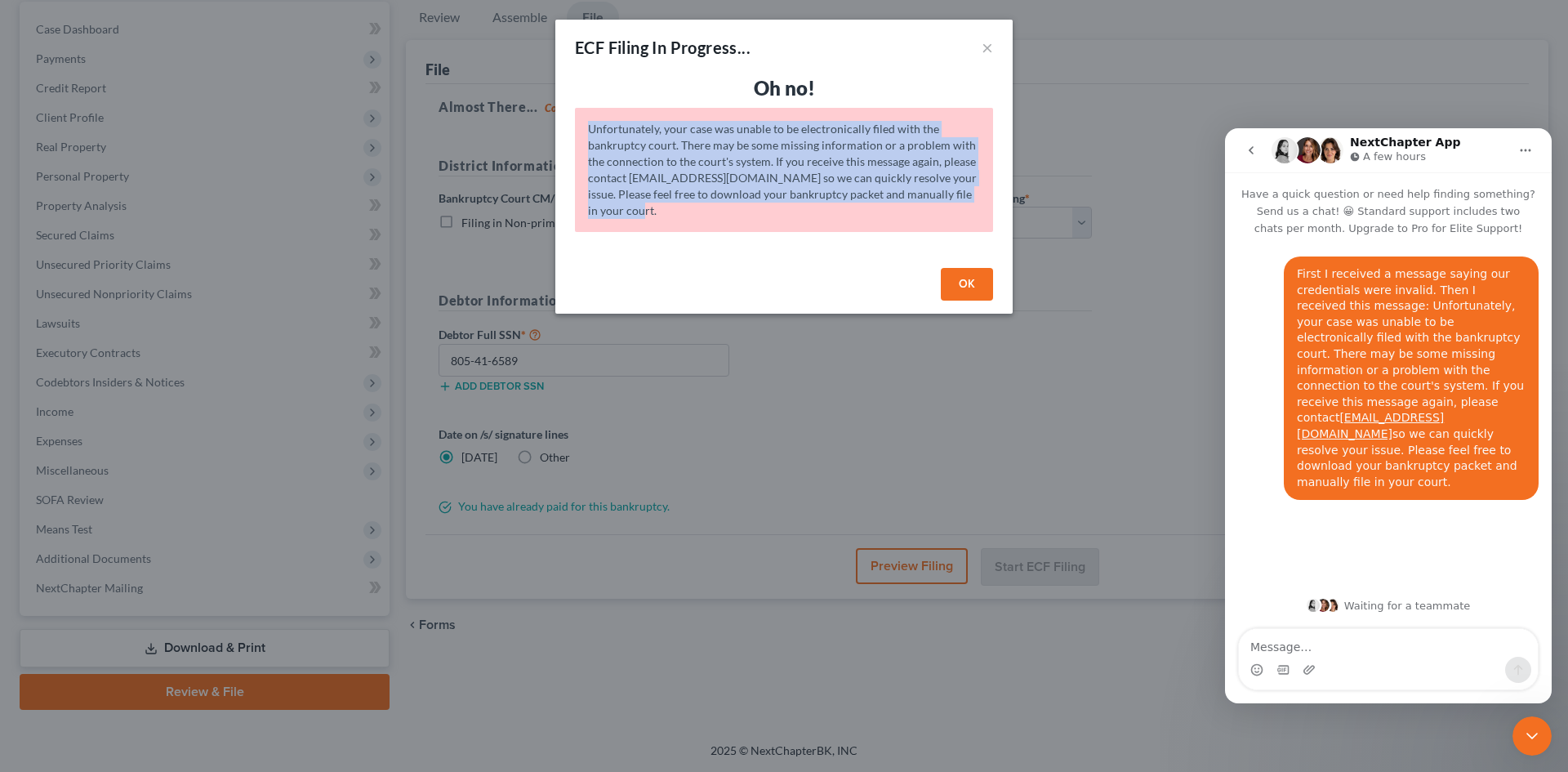
click at [973, 292] on button "OK" at bounding box center [967, 284] width 53 height 33
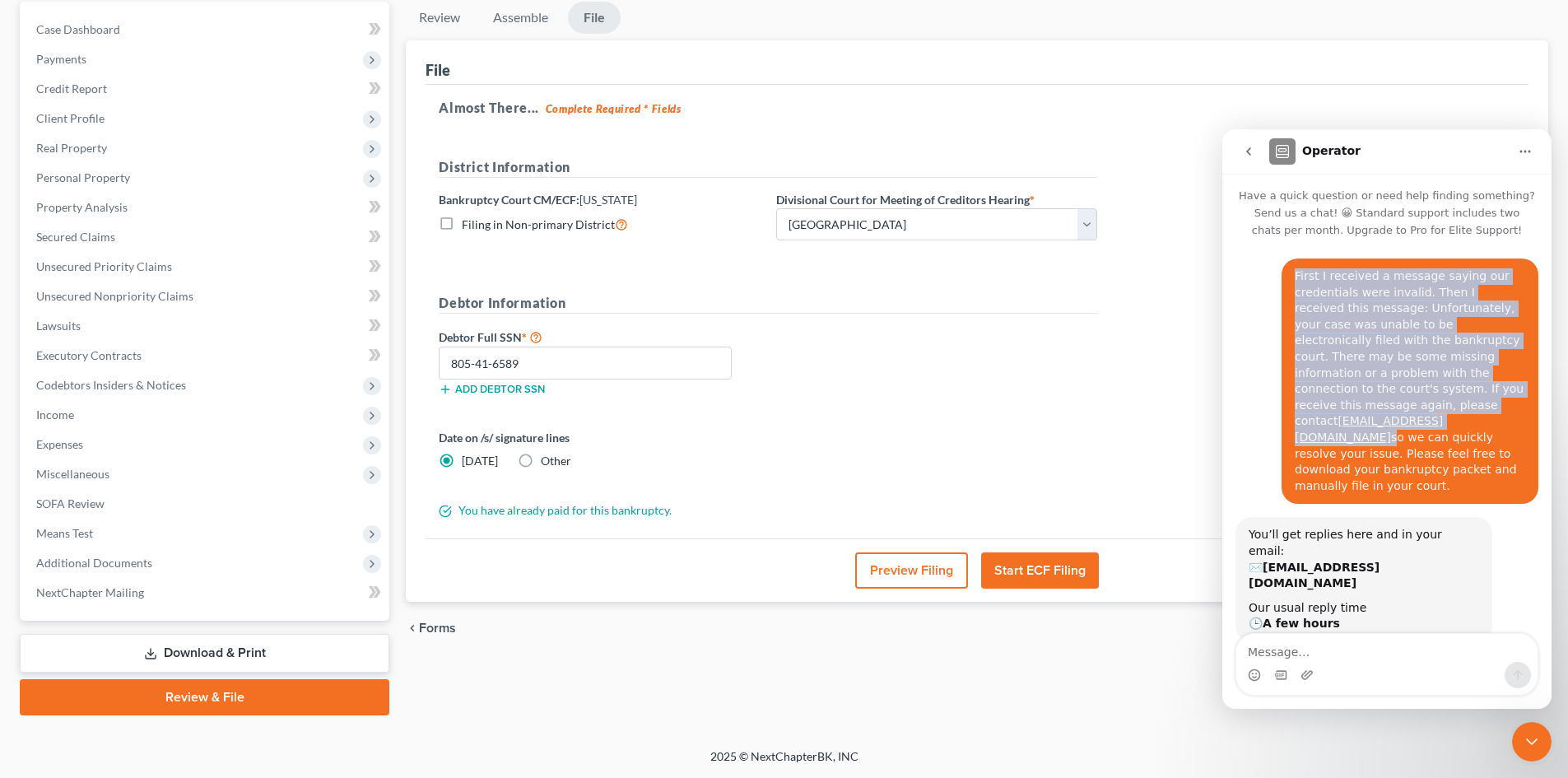
drag, startPoint x: 1296, startPoint y: 275, endPoint x: 1445, endPoint y: 401, distance: 195.1
click at [1445, 401] on div "First I received a message saying our credentials were invalid. Then I received…" at bounding box center [1410, 381] width 231 height 226
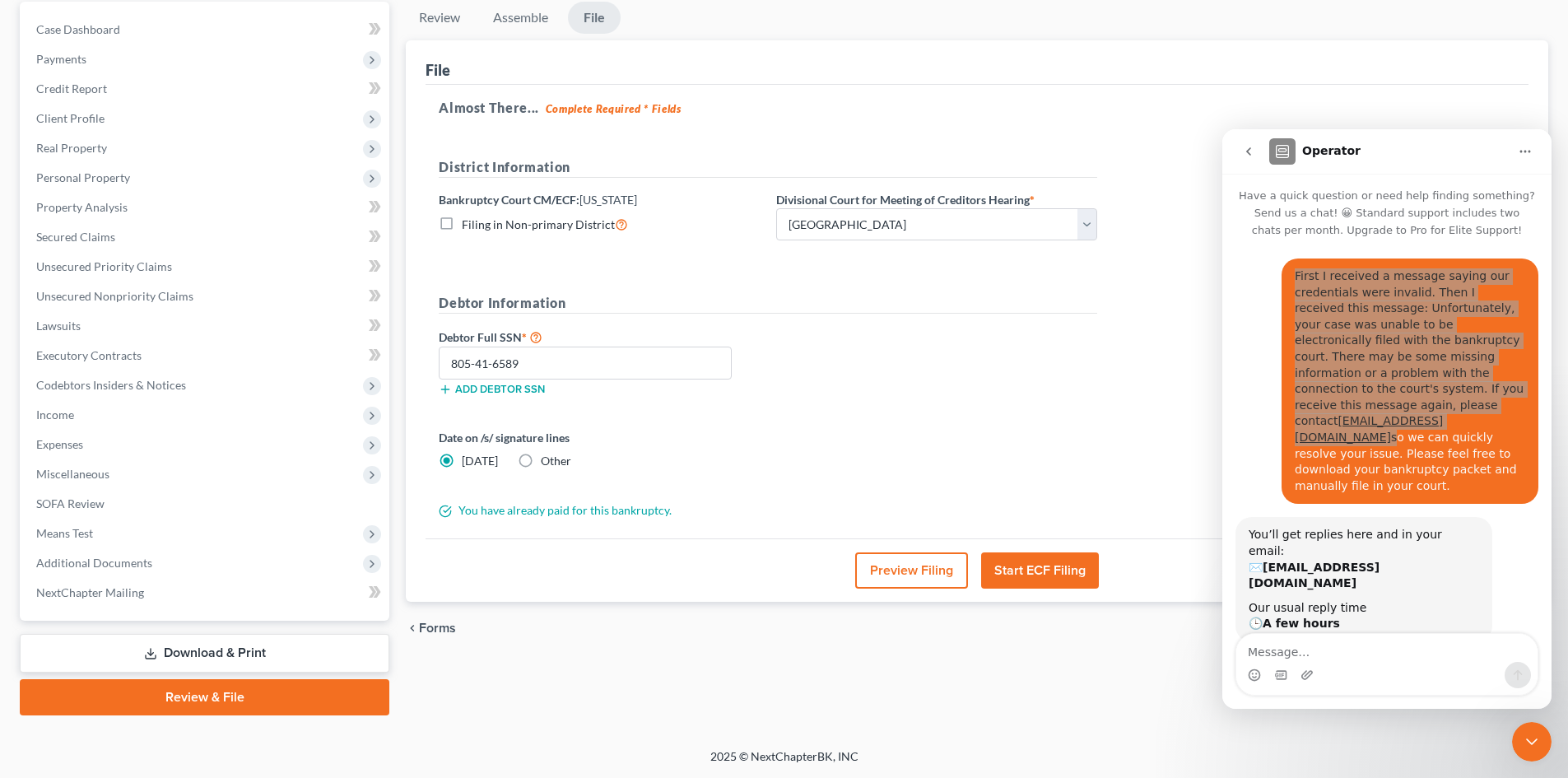
click at [982, 359] on div "Debtor Full SSN * 805-41-6589 Add debtor SSN" at bounding box center [767, 368] width 674 height 82
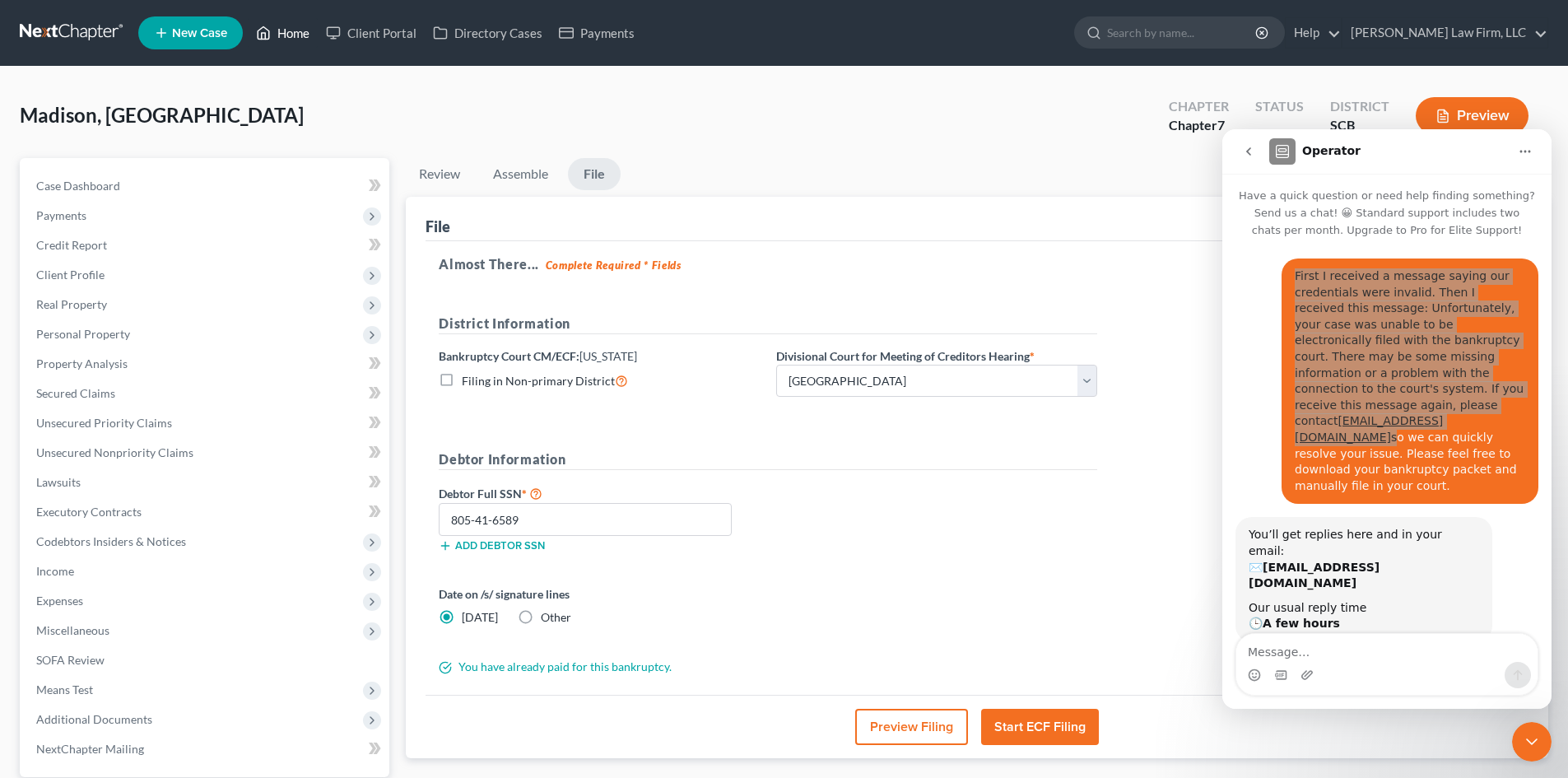
click at [312, 31] on link "Home" at bounding box center [283, 33] width 70 height 30
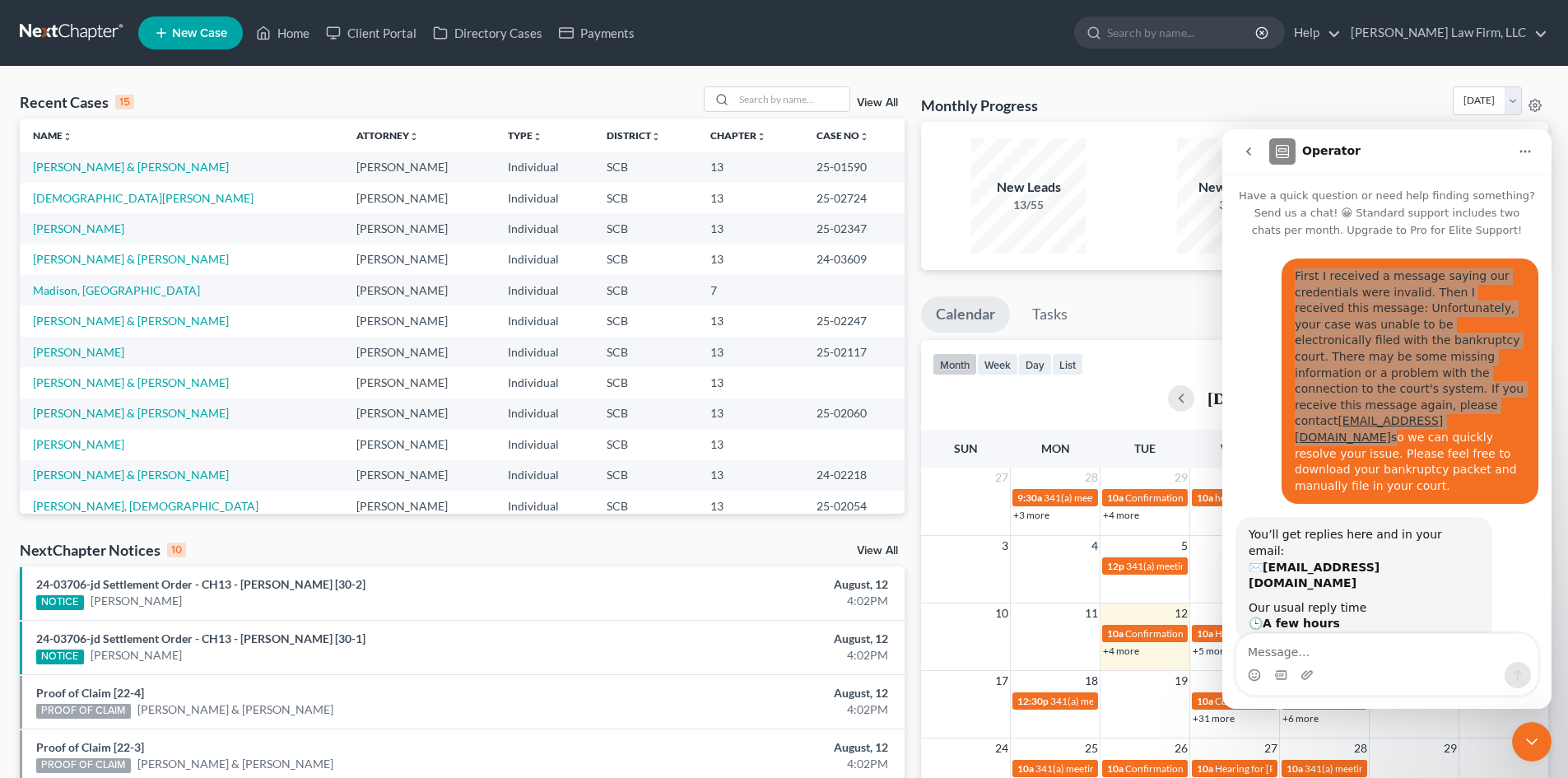
click at [1535, 747] on icon "Close Intercom Messenger" at bounding box center [1531, 741] width 19 height 19
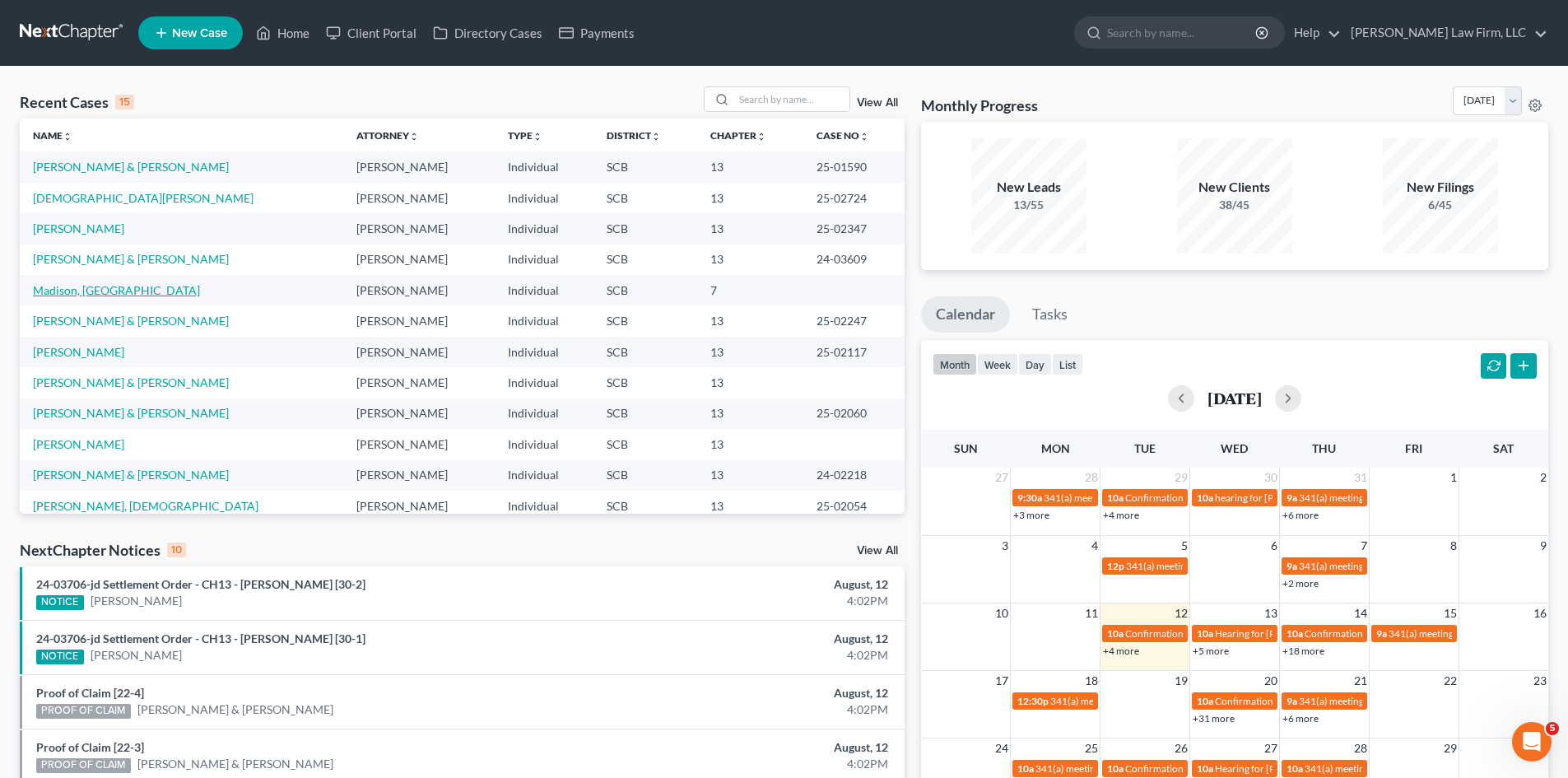
click at [121, 294] on link "Madison, [GEOGRAPHIC_DATA]" at bounding box center [116, 290] width 167 height 14
select select "0"
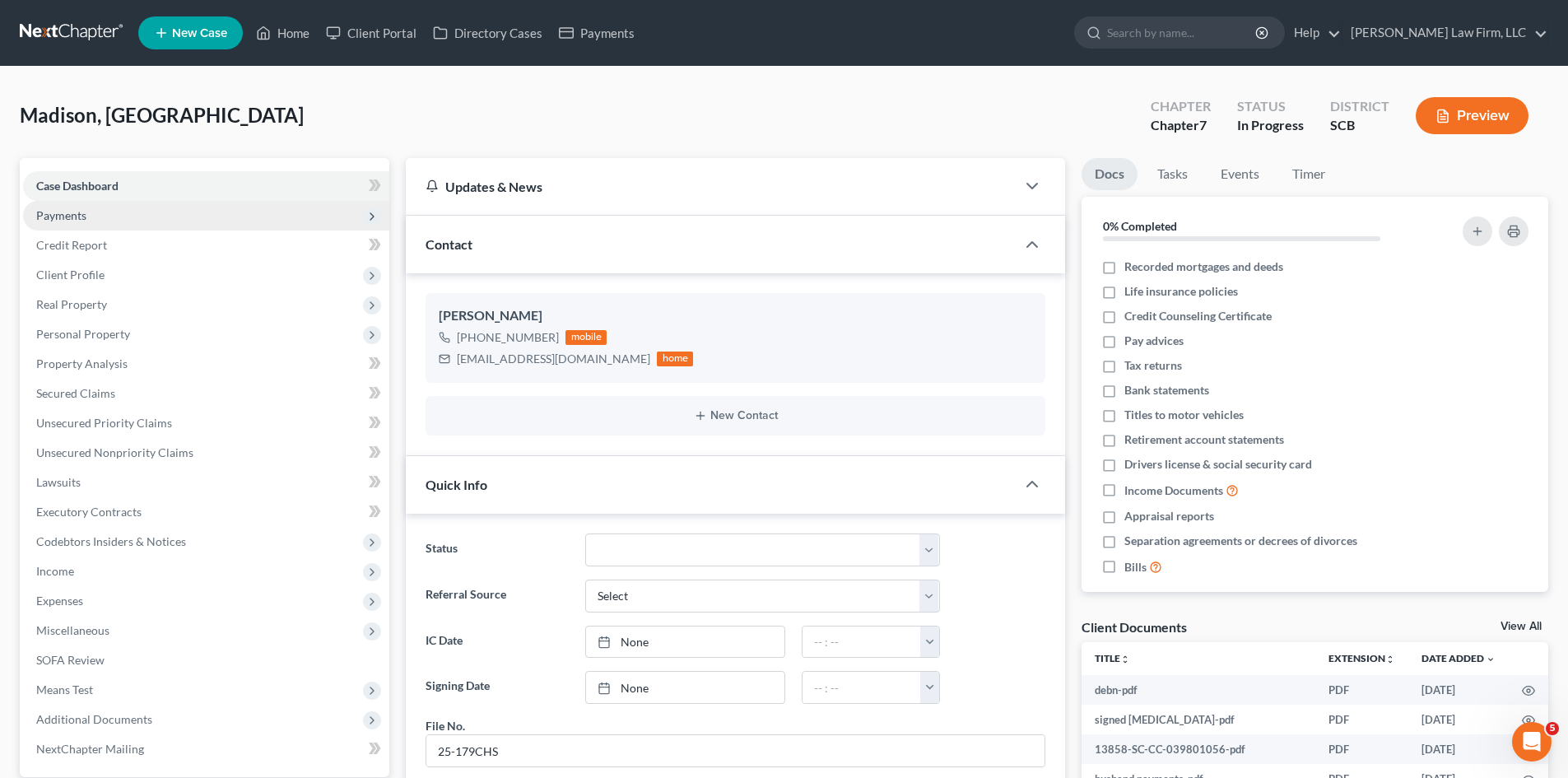
click at [66, 217] on span "Payments" at bounding box center [62, 215] width 50 height 14
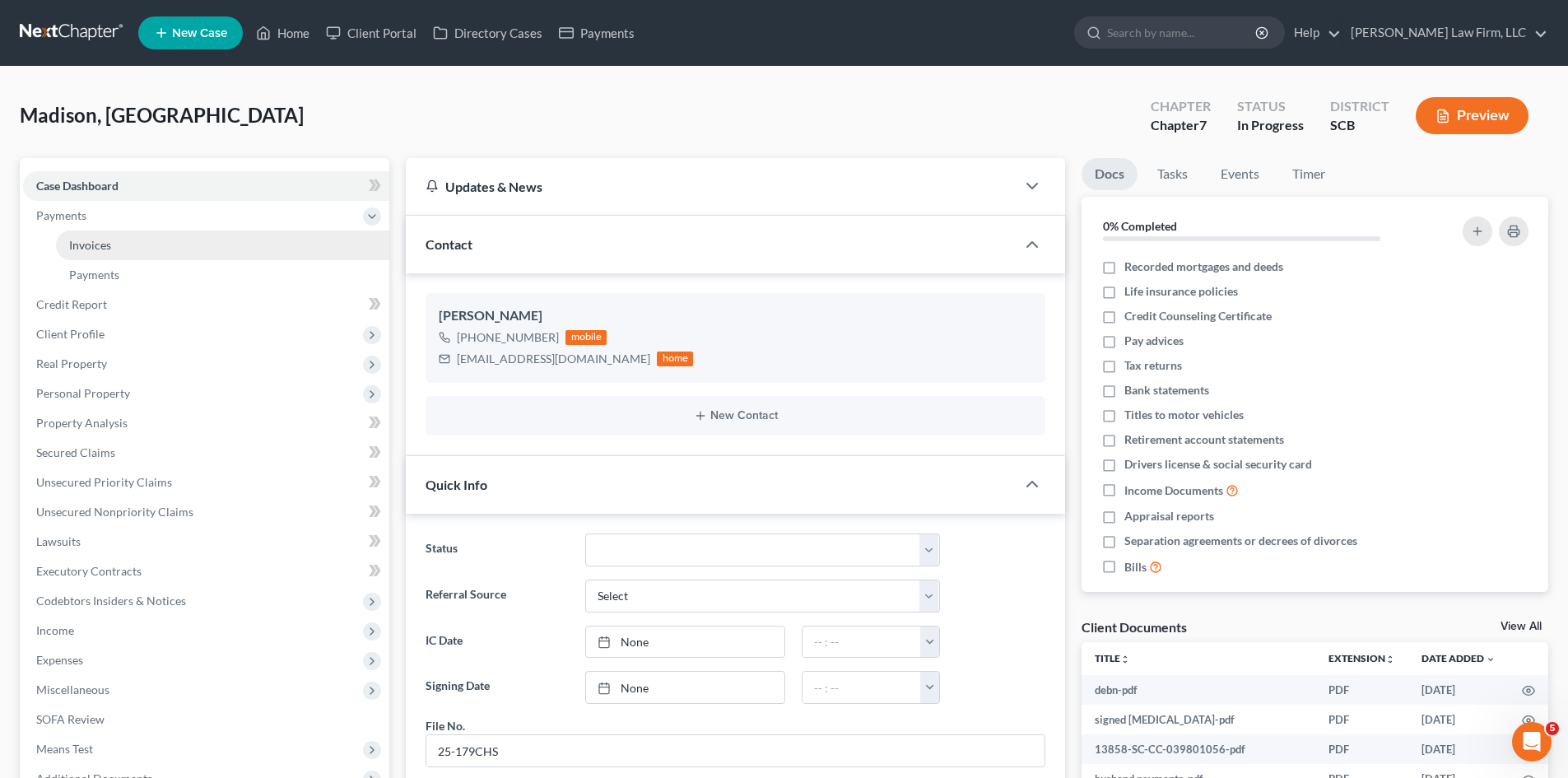
click at [74, 237] on link "Invoices" at bounding box center [222, 245] width 333 height 30
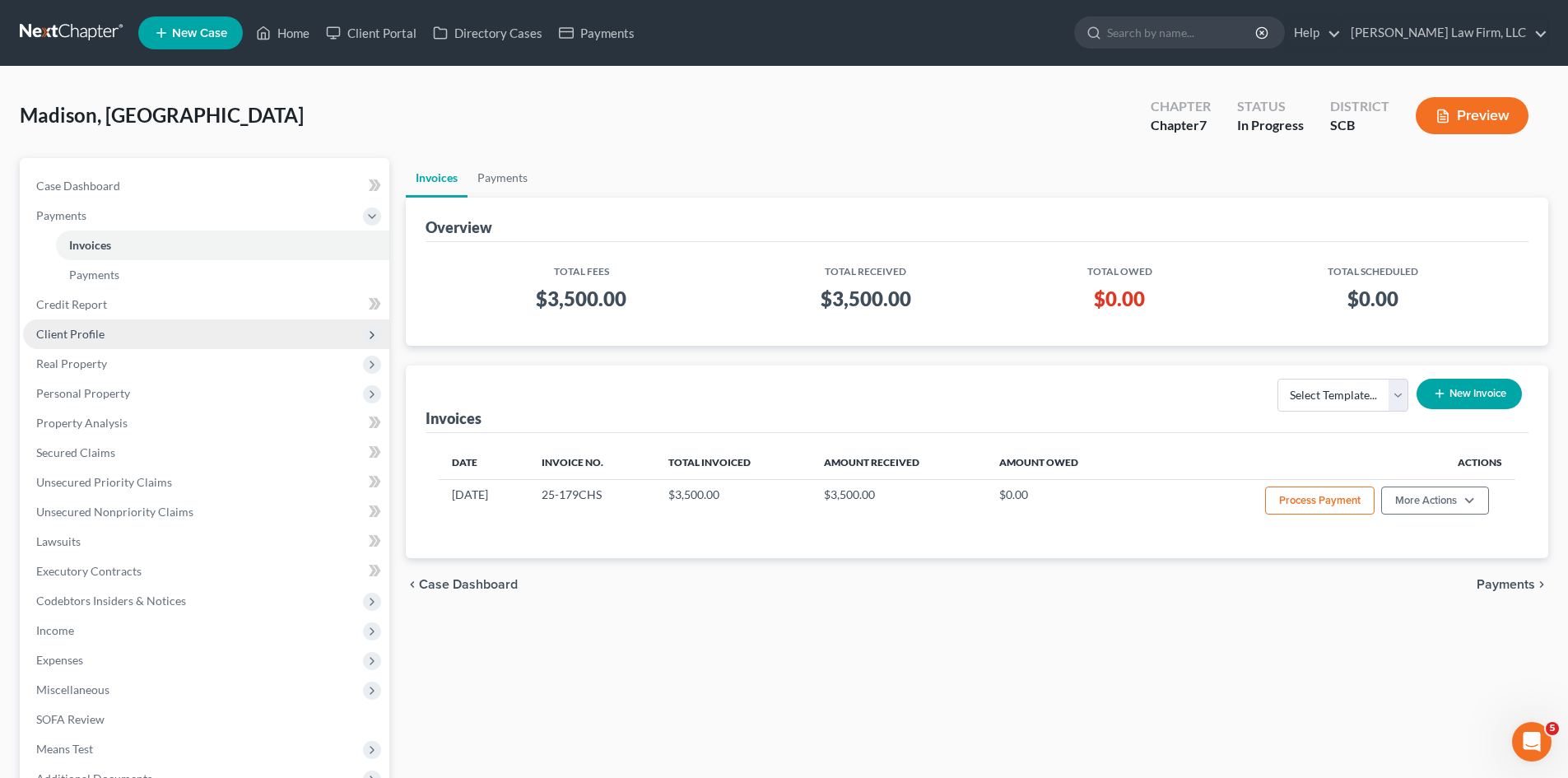
click at [81, 329] on span "Client Profile" at bounding box center [70, 334] width 69 height 14
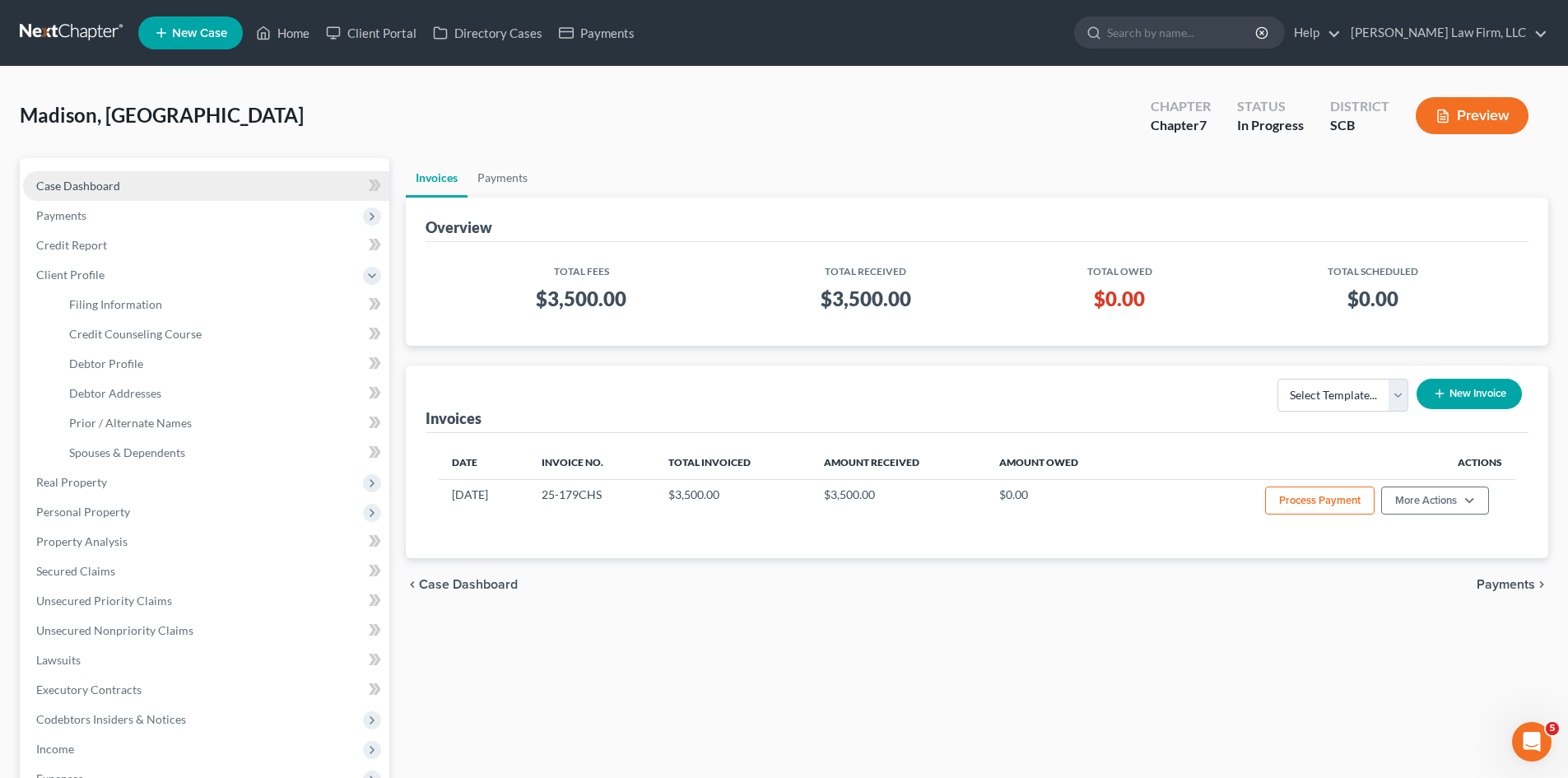
click at [102, 194] on link "Case Dashboard" at bounding box center [206, 185] width 367 height 30
select select "0"
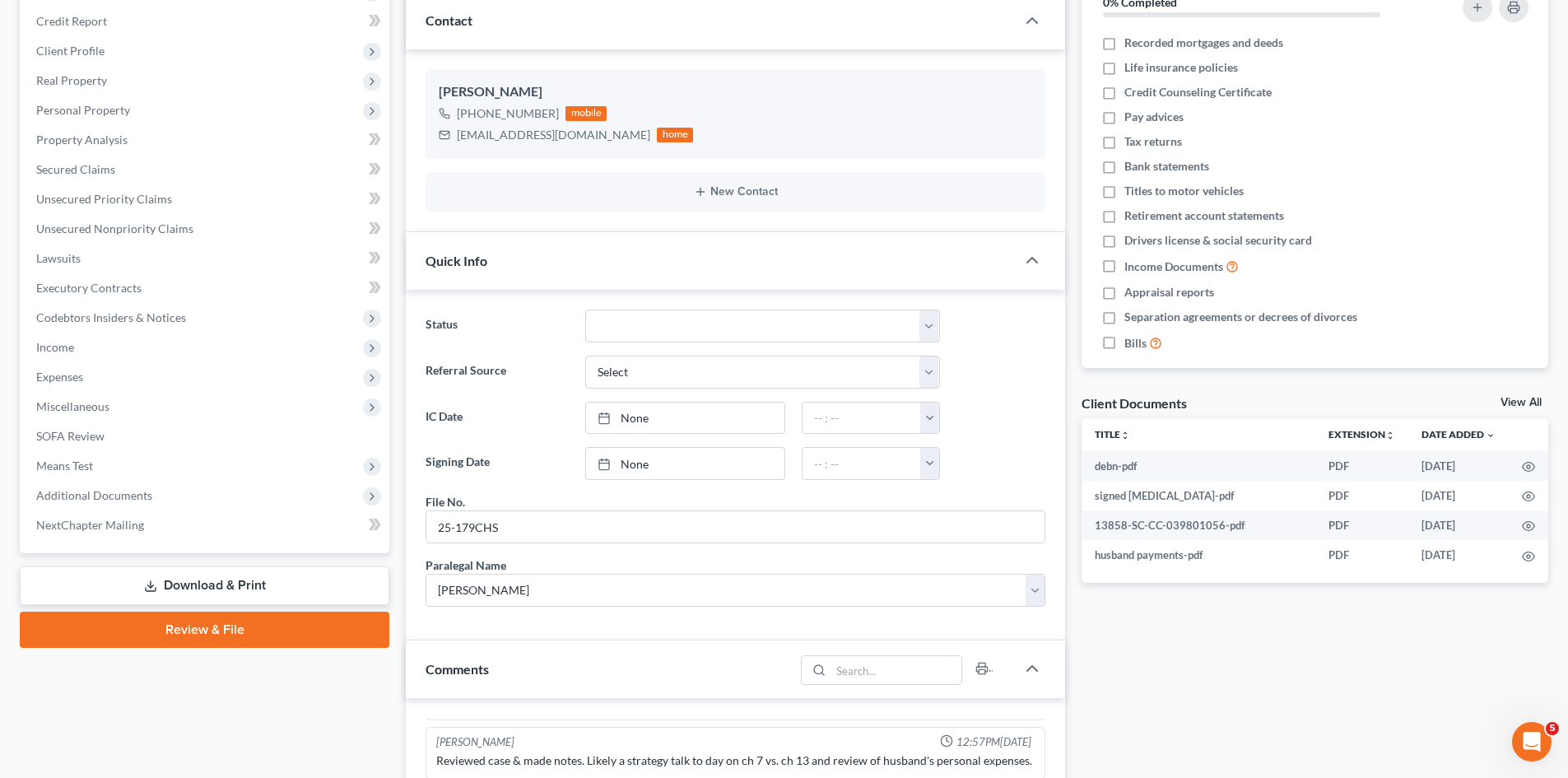
scroll to position [207, 0]
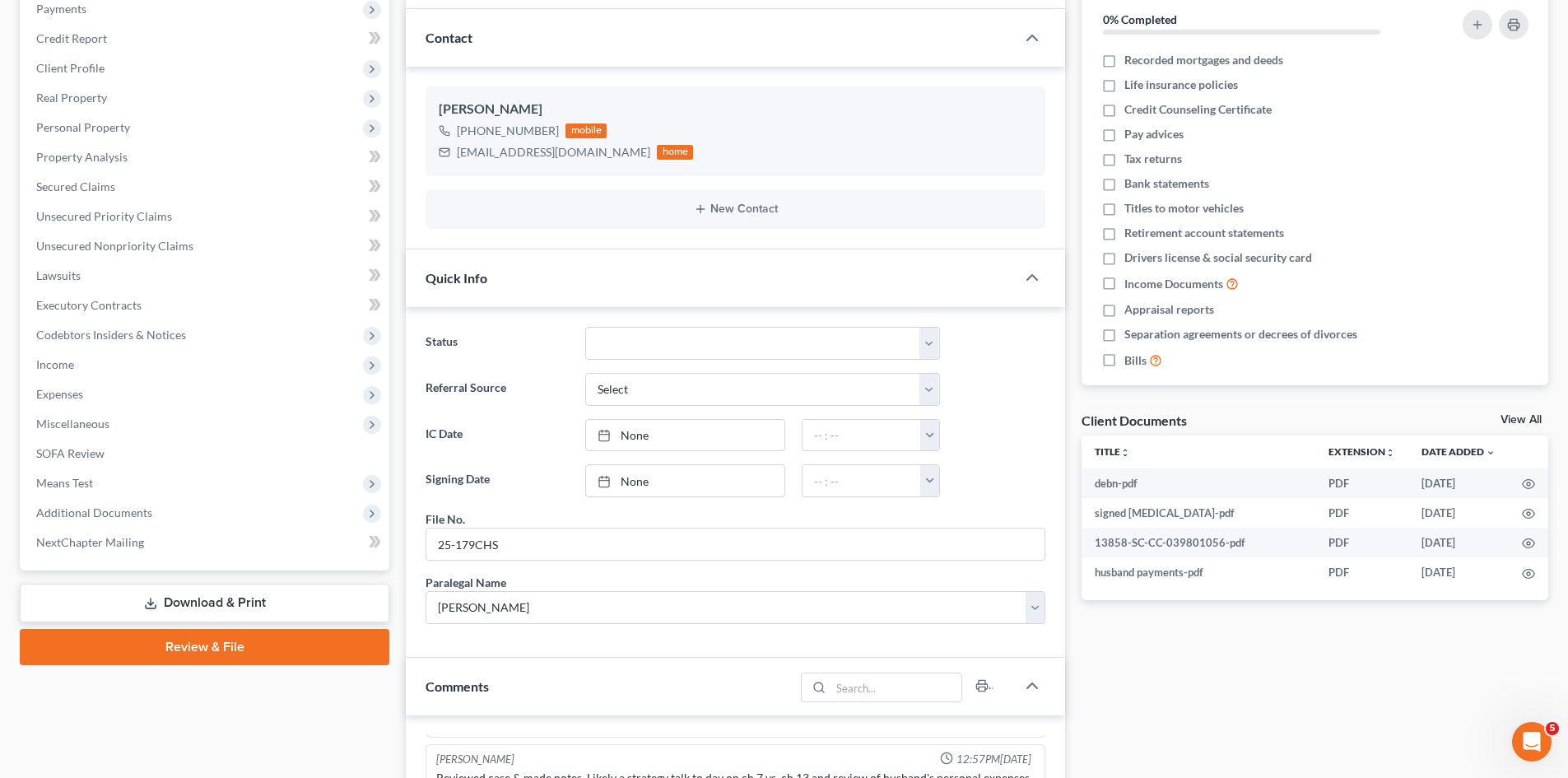
click at [169, 645] on link "Review & File" at bounding box center [204, 648] width 370 height 37
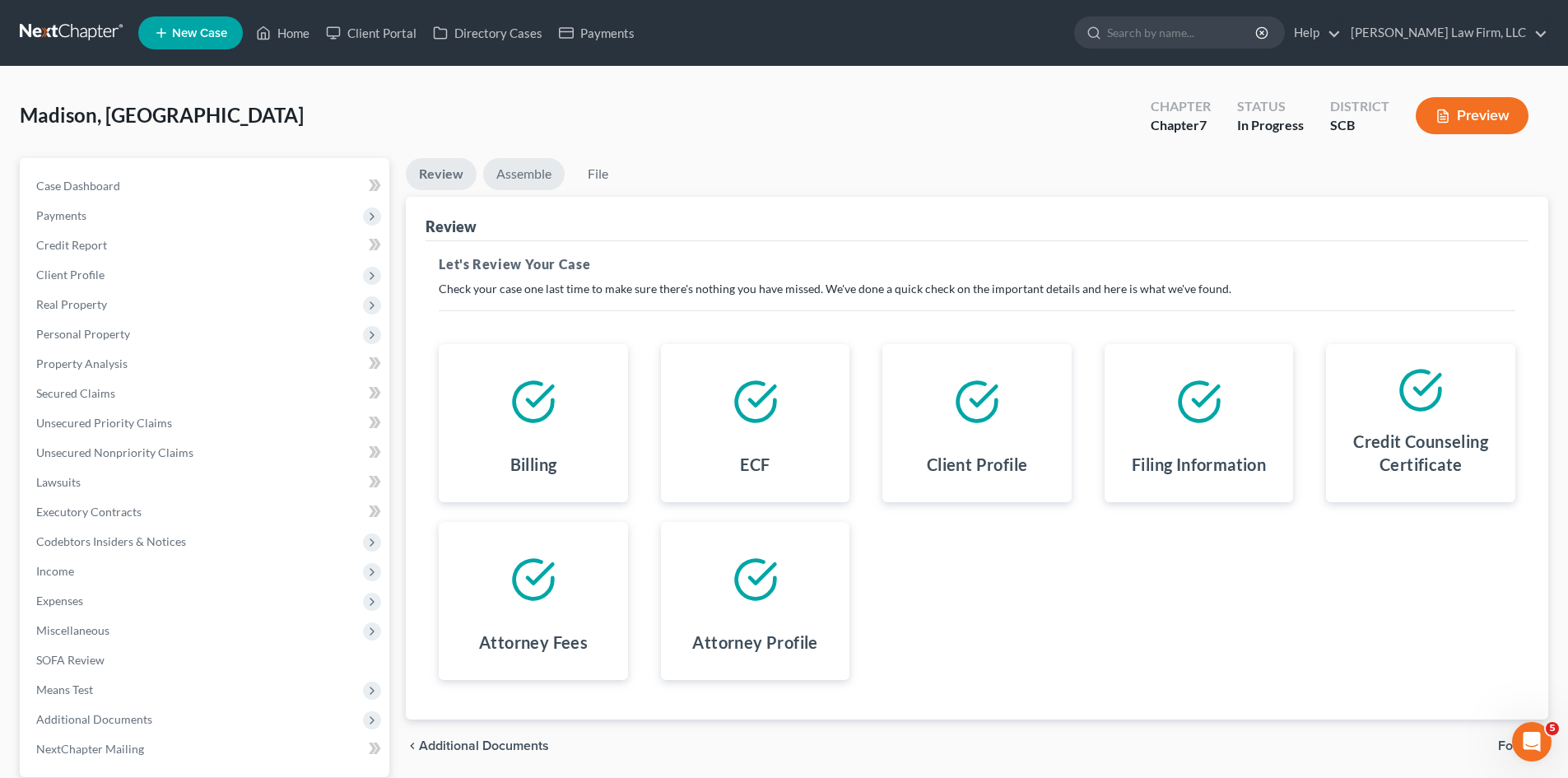
click at [529, 181] on link "Assemble" at bounding box center [524, 174] width 81 height 32
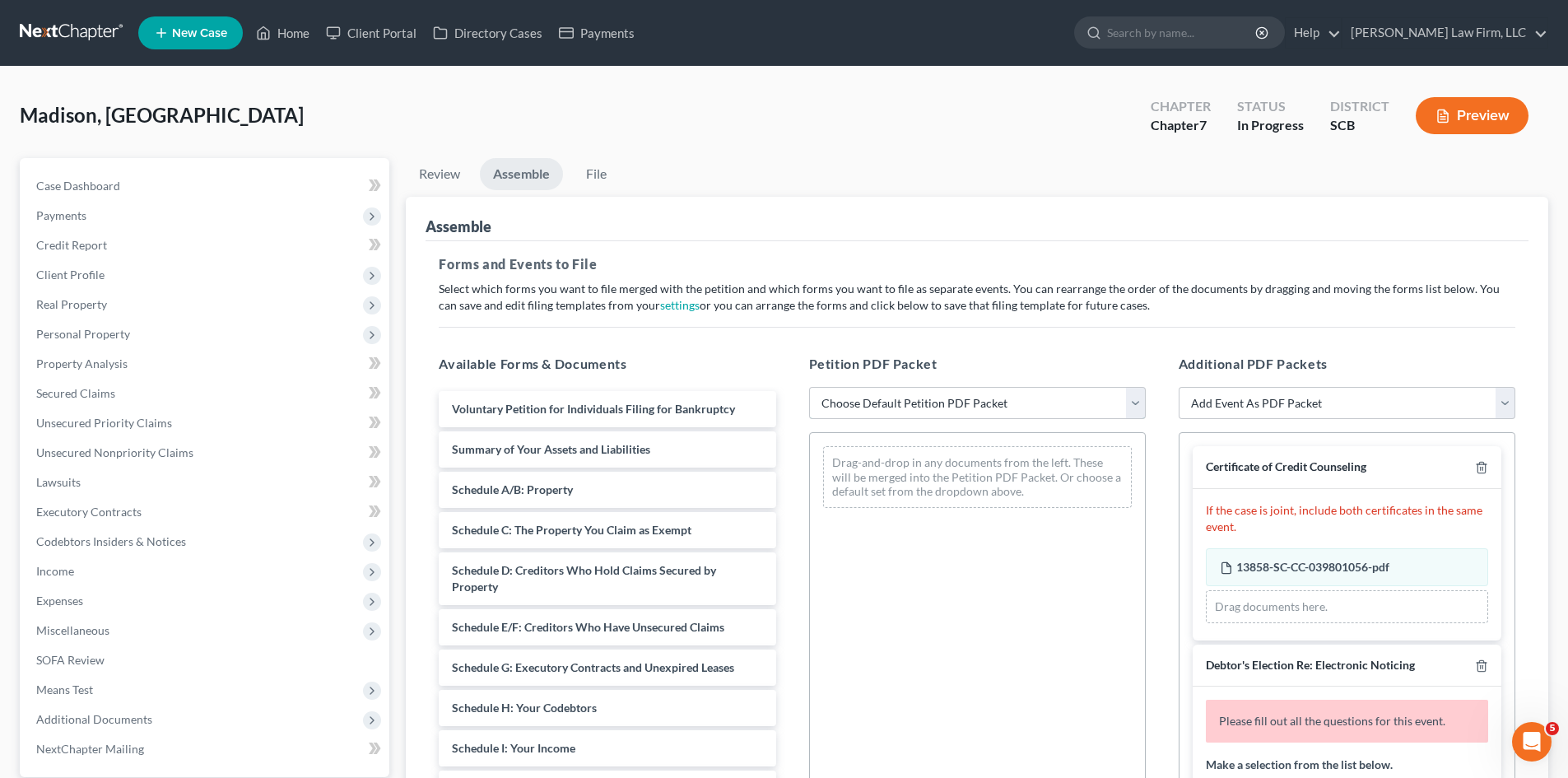
click at [857, 412] on select "Choose Default Petition PDF Packet Complete Bankruptcy Petition (all forms and …" at bounding box center [977, 403] width 337 height 33
select select "0"
click at [810, 387] on select "Choose Default Petition PDF Packet Complete Bankruptcy Petition (all forms and …" at bounding box center [977, 403] width 337 height 33
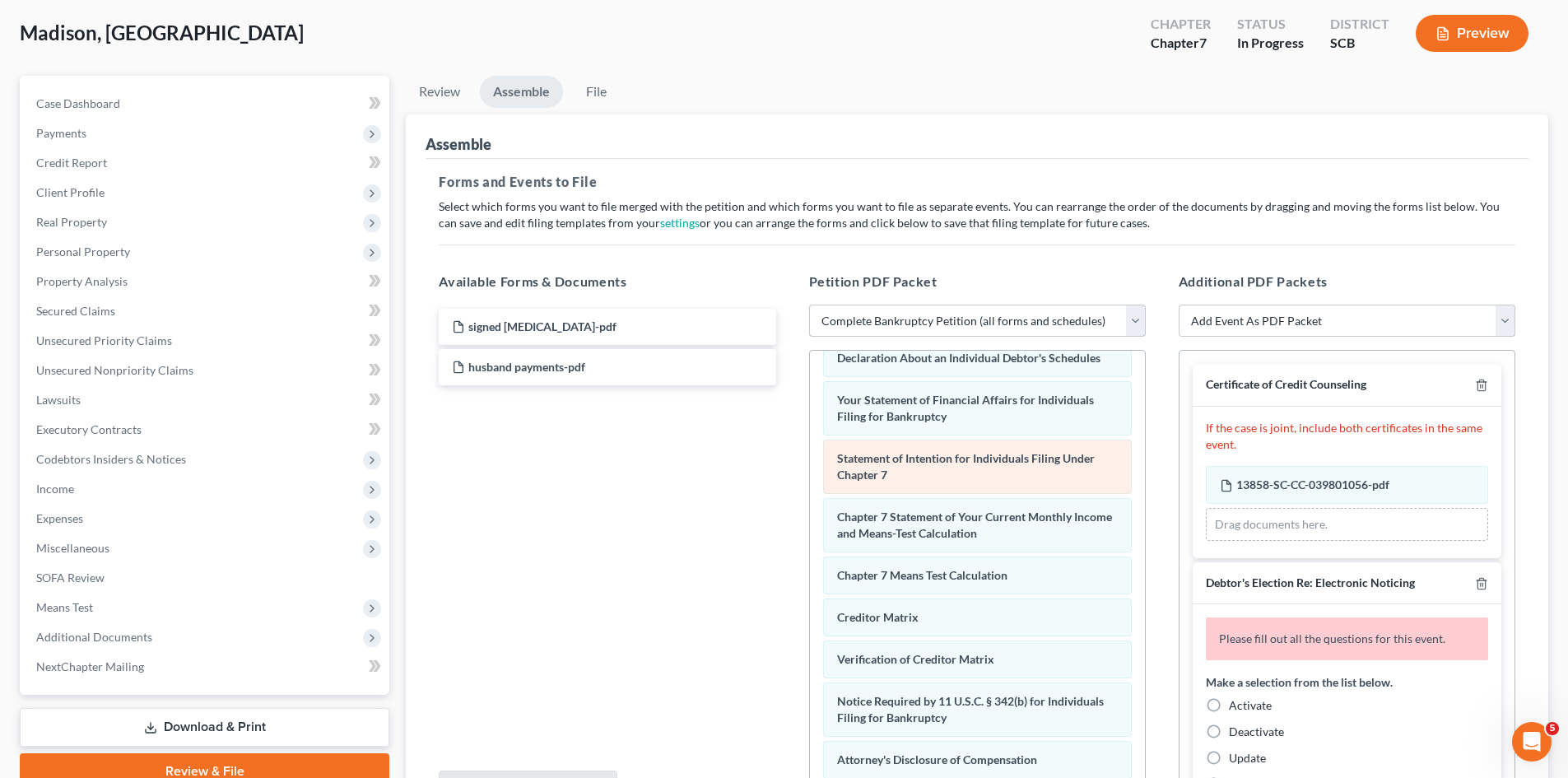
scroll to position [567, 0]
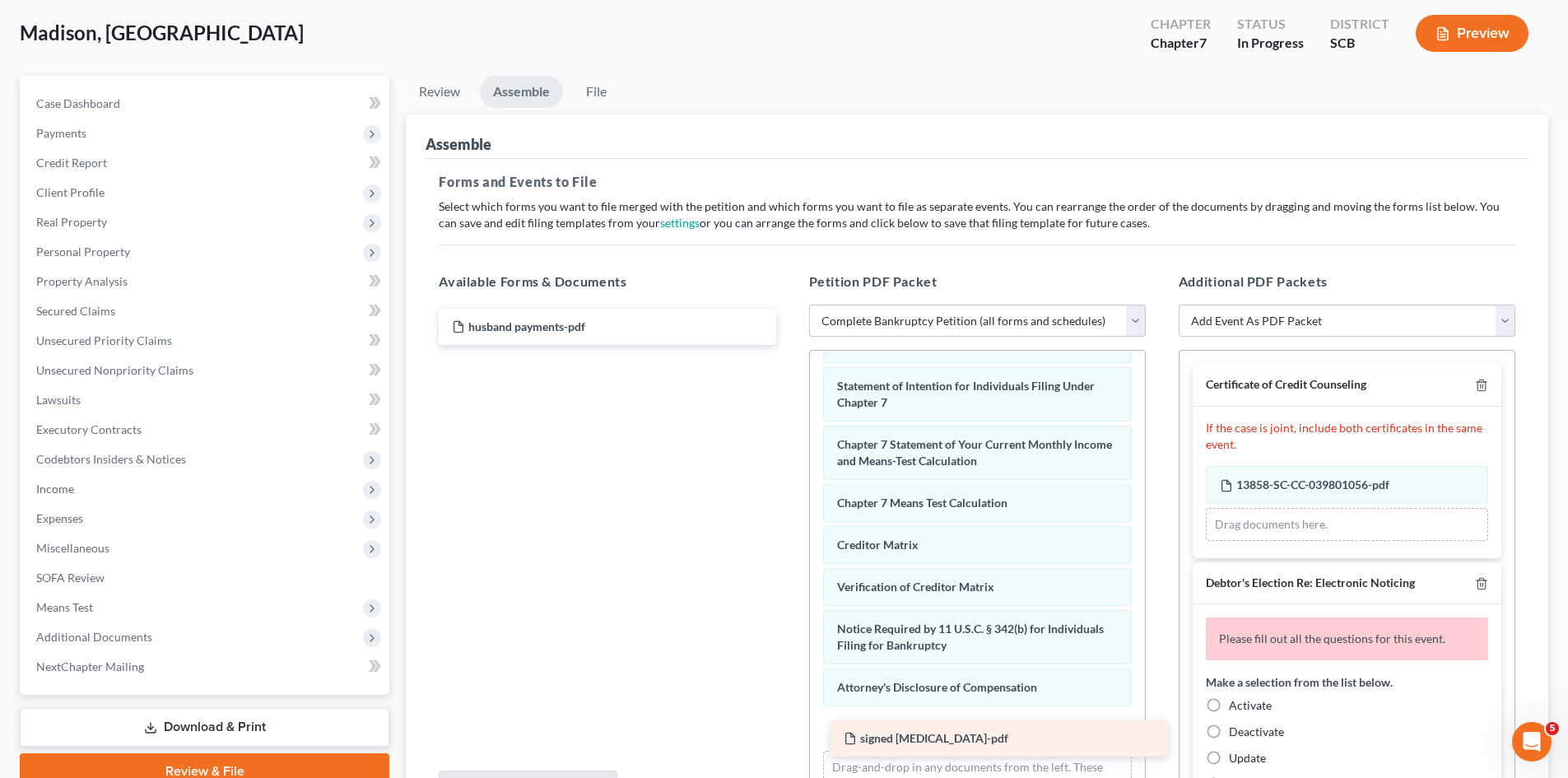
drag, startPoint x: 495, startPoint y: 328, endPoint x: 881, endPoint y: 745, distance: 568.2
click at [788, 345] on div "signed retainer-pdf signed retainer-pdf husband payments-pdf" at bounding box center [607, 327] width 363 height 37
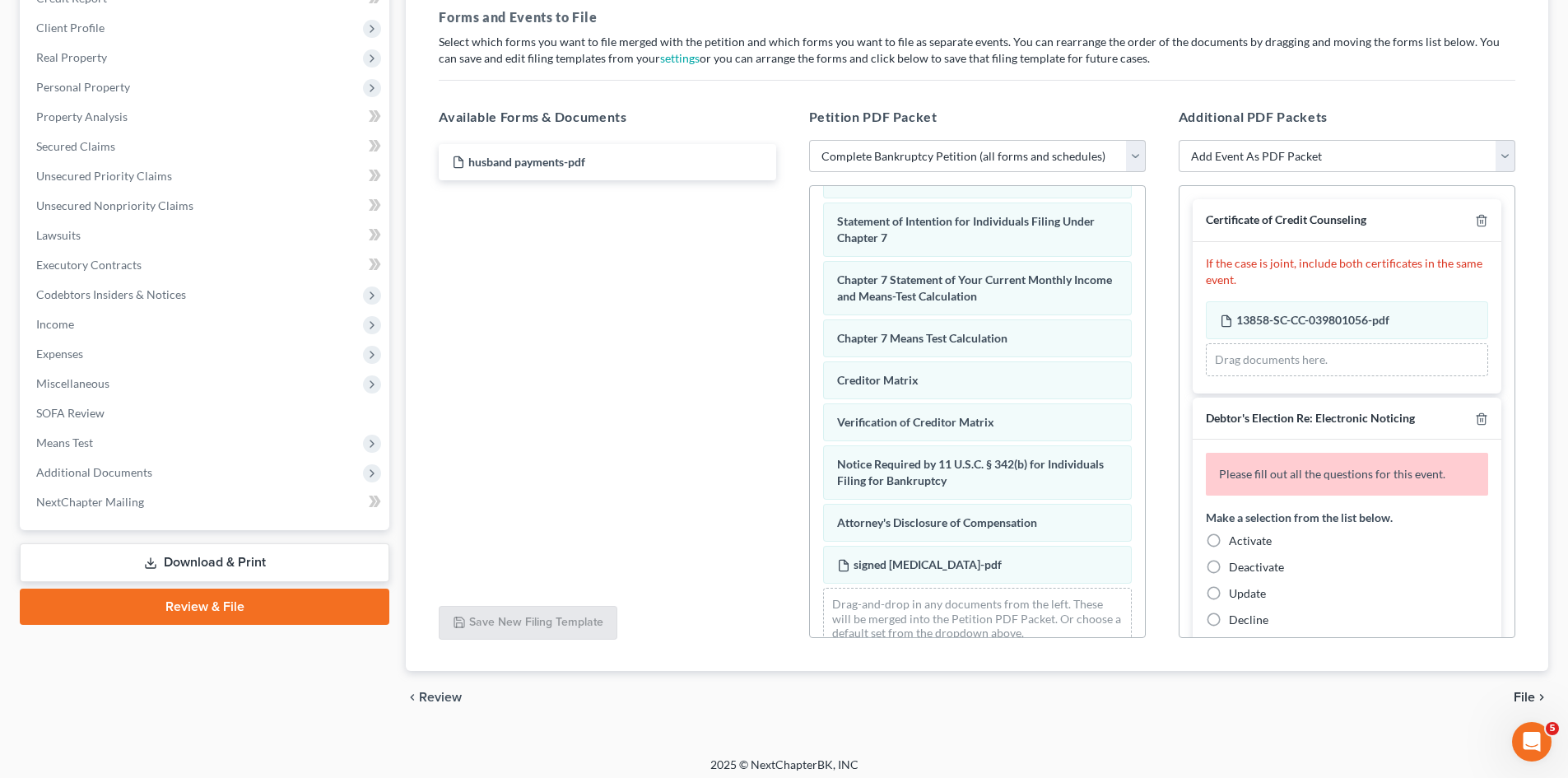
scroll to position [82, 0]
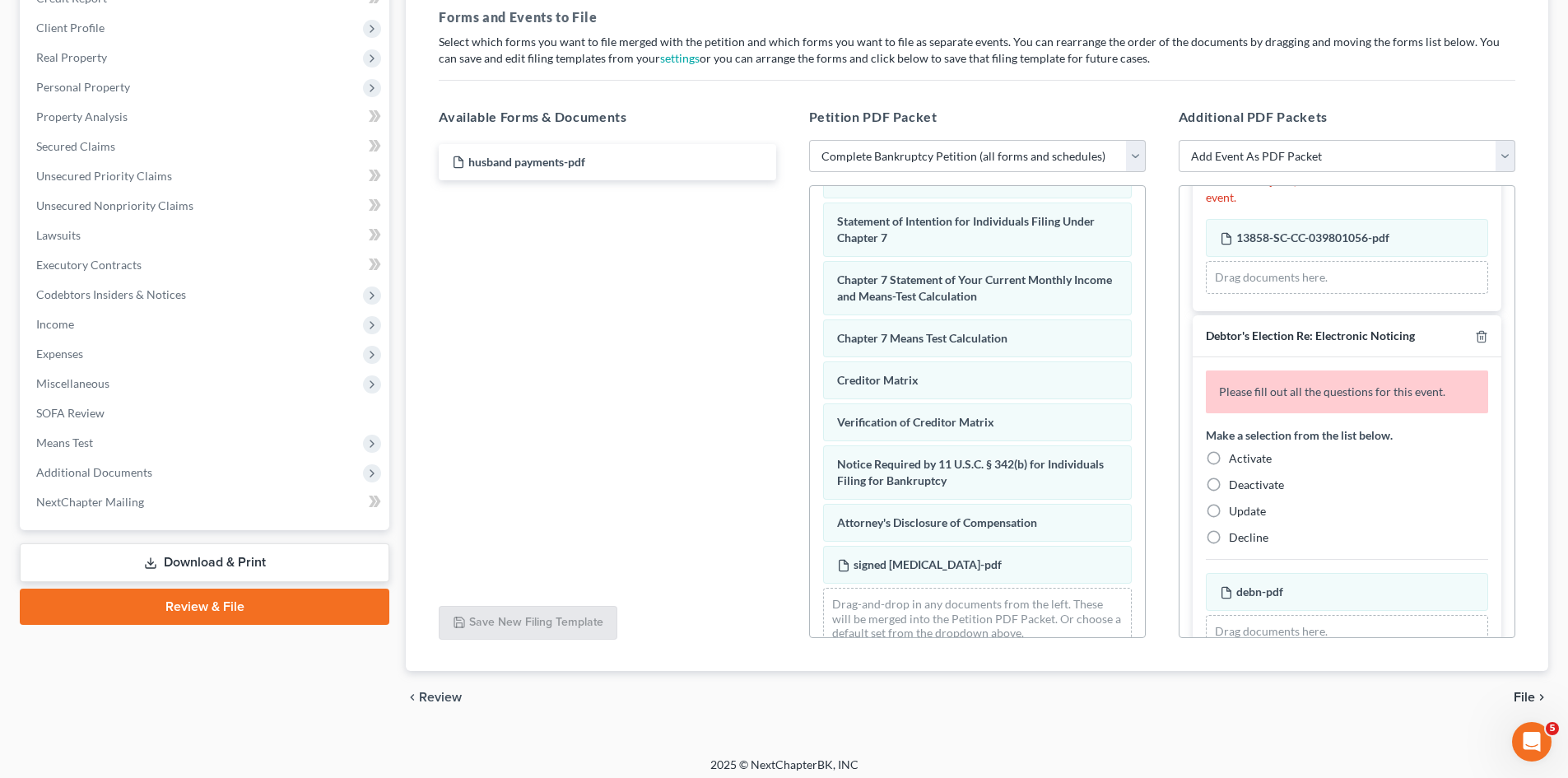
click at [1229, 461] on label "Activate" at bounding box center [1251, 458] width 42 height 16
click at [1235, 461] on input "Activate" at bounding box center [1240, 456] width 11 height 11
radio input "true"
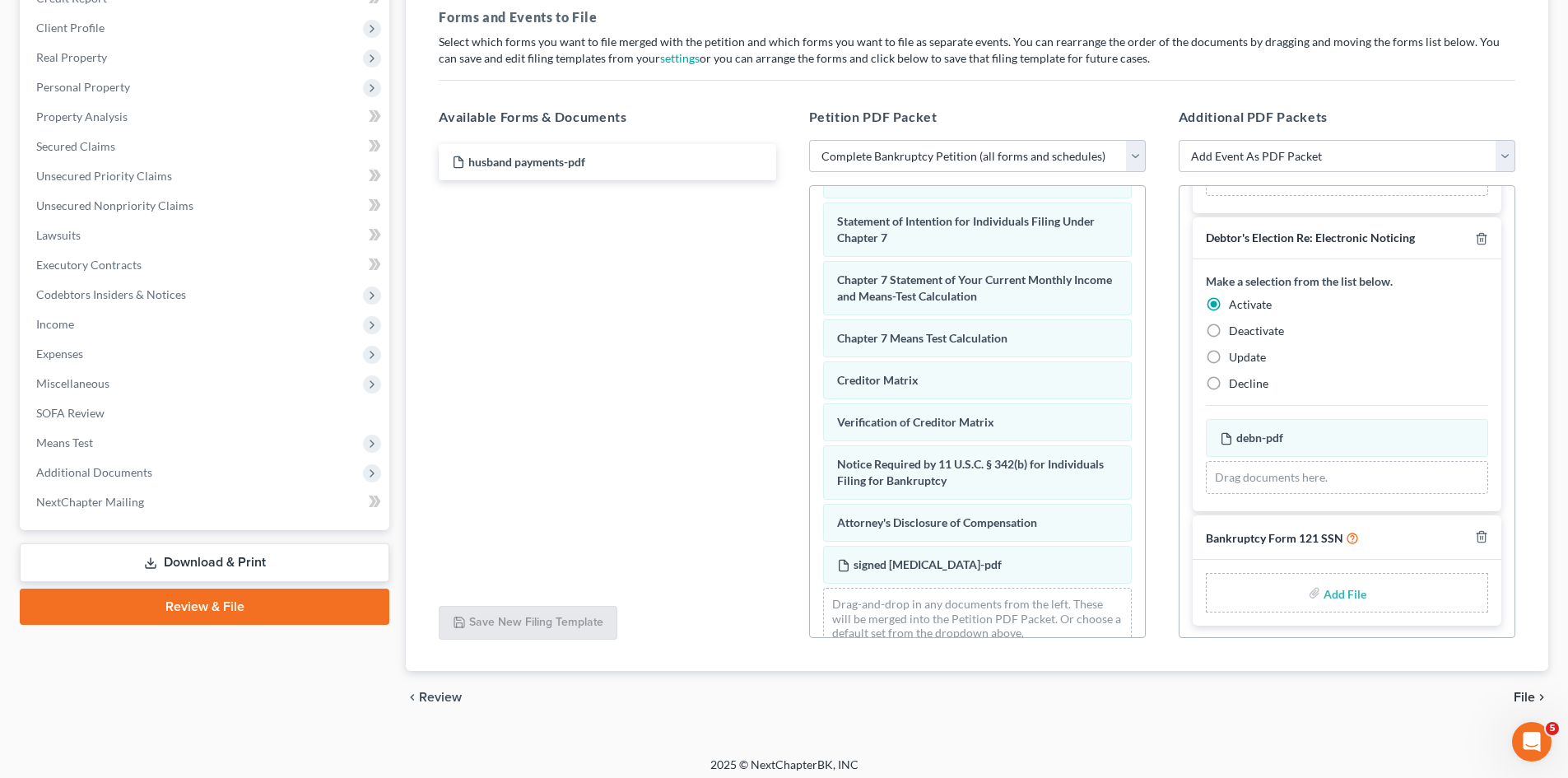
scroll to position [182, 0]
click at [1338, 596] on input "file" at bounding box center [1343, 591] width 40 height 30
type input "C:\fakepath\b121.pdf"
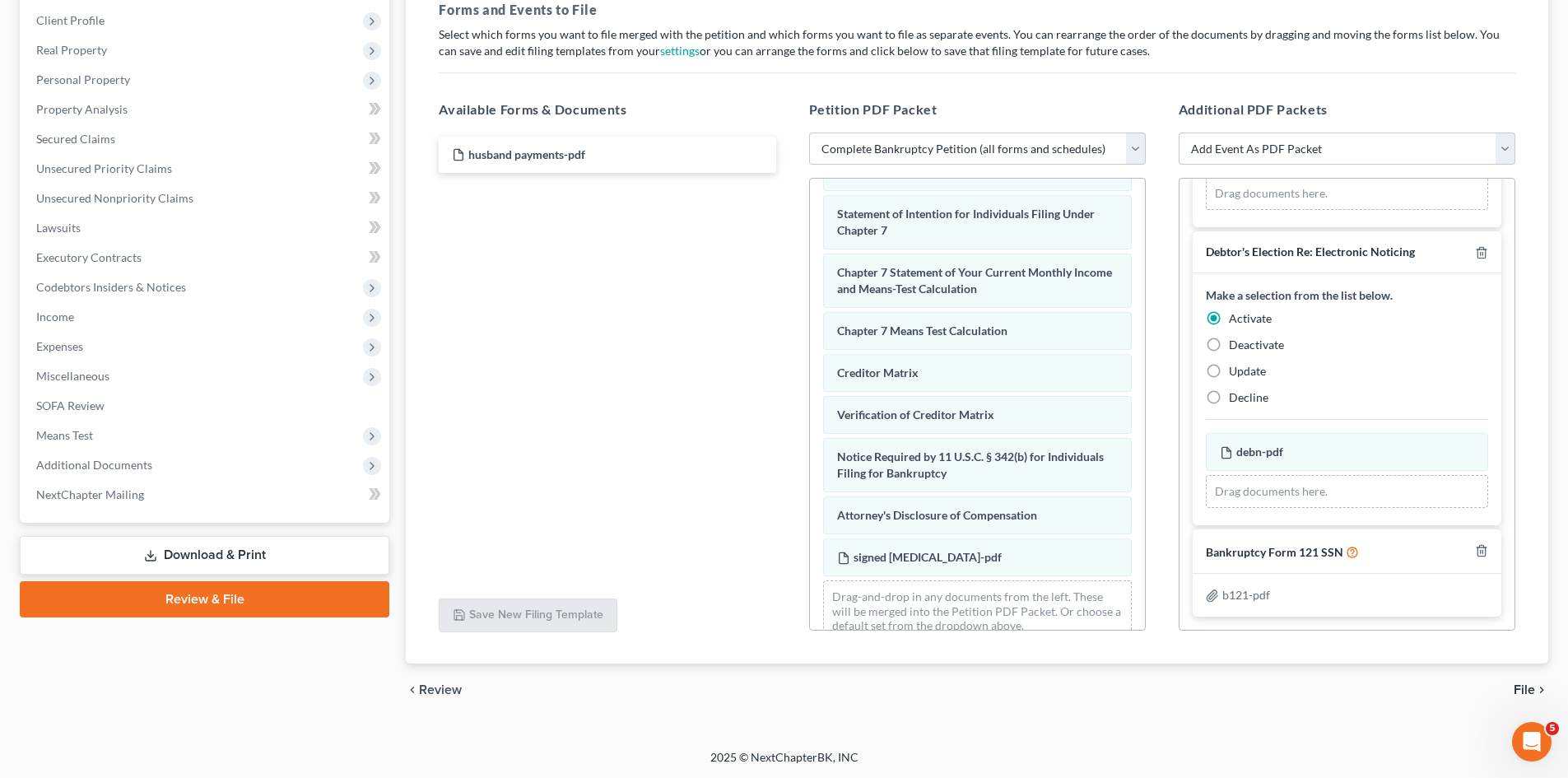
scroll to position [255, 0]
click at [1527, 689] on span "File" at bounding box center [1525, 689] width 21 height 14
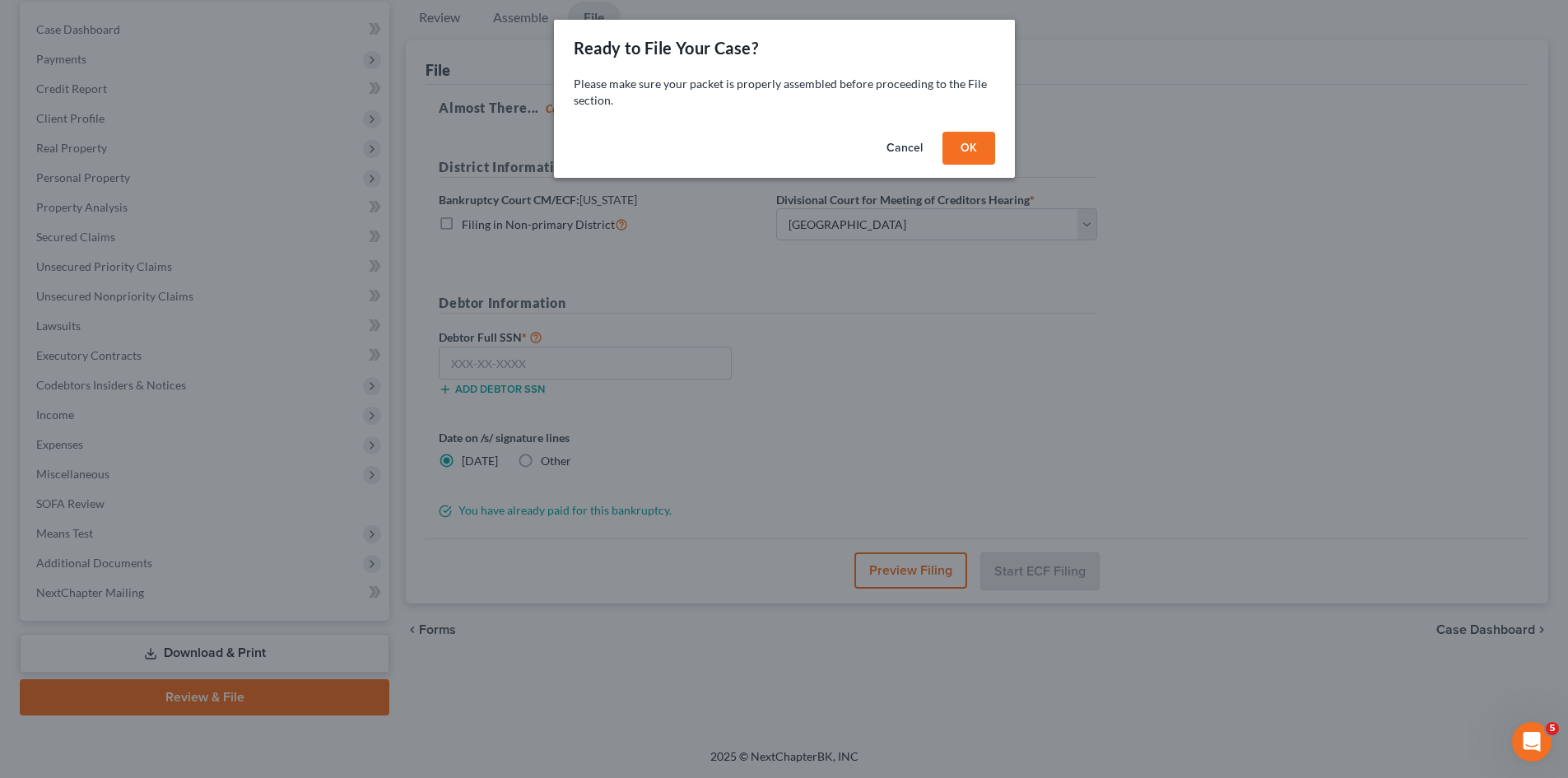
scroll to position [156, 0]
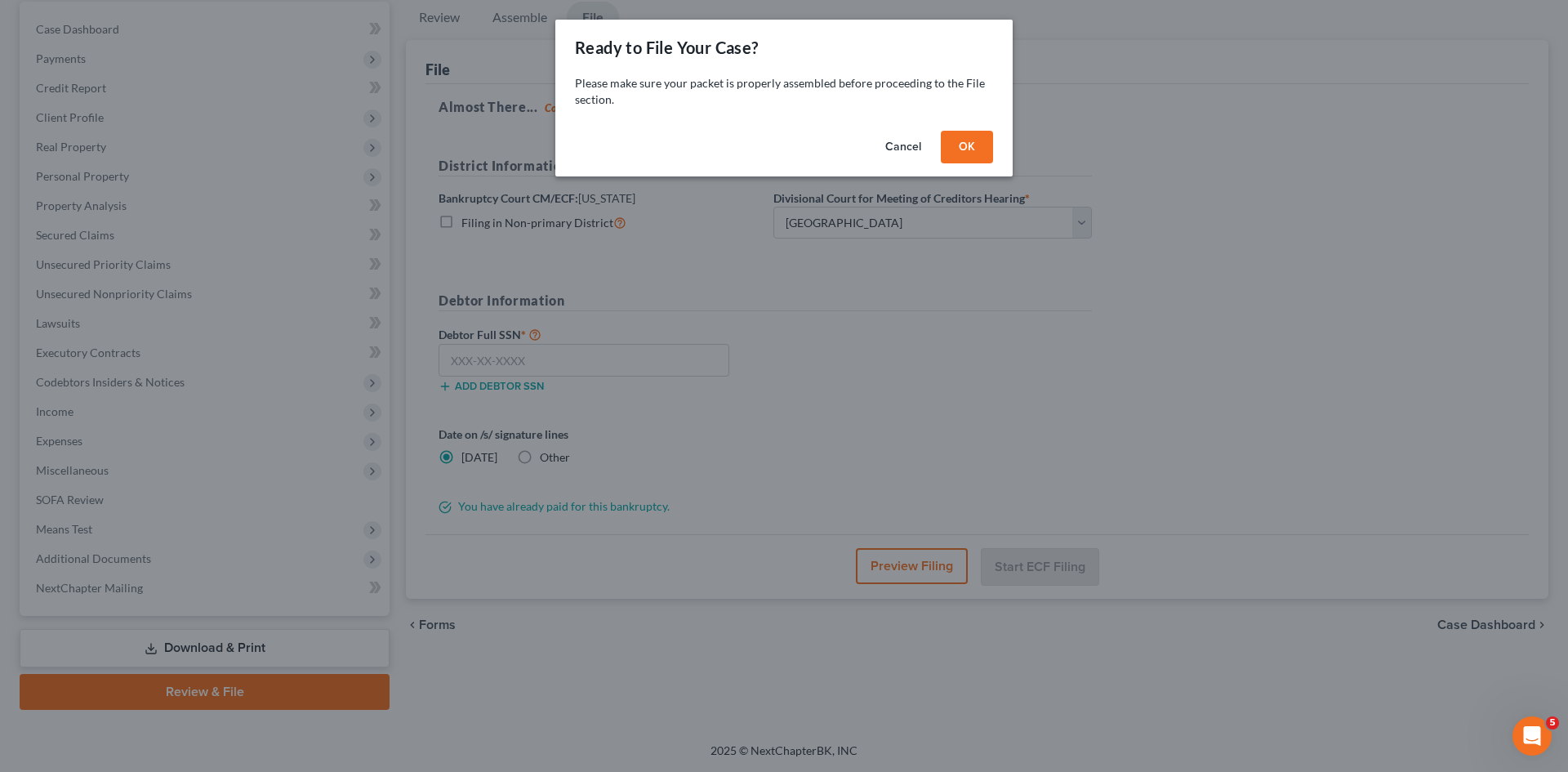
click at [966, 159] on button "OK" at bounding box center [967, 147] width 53 height 33
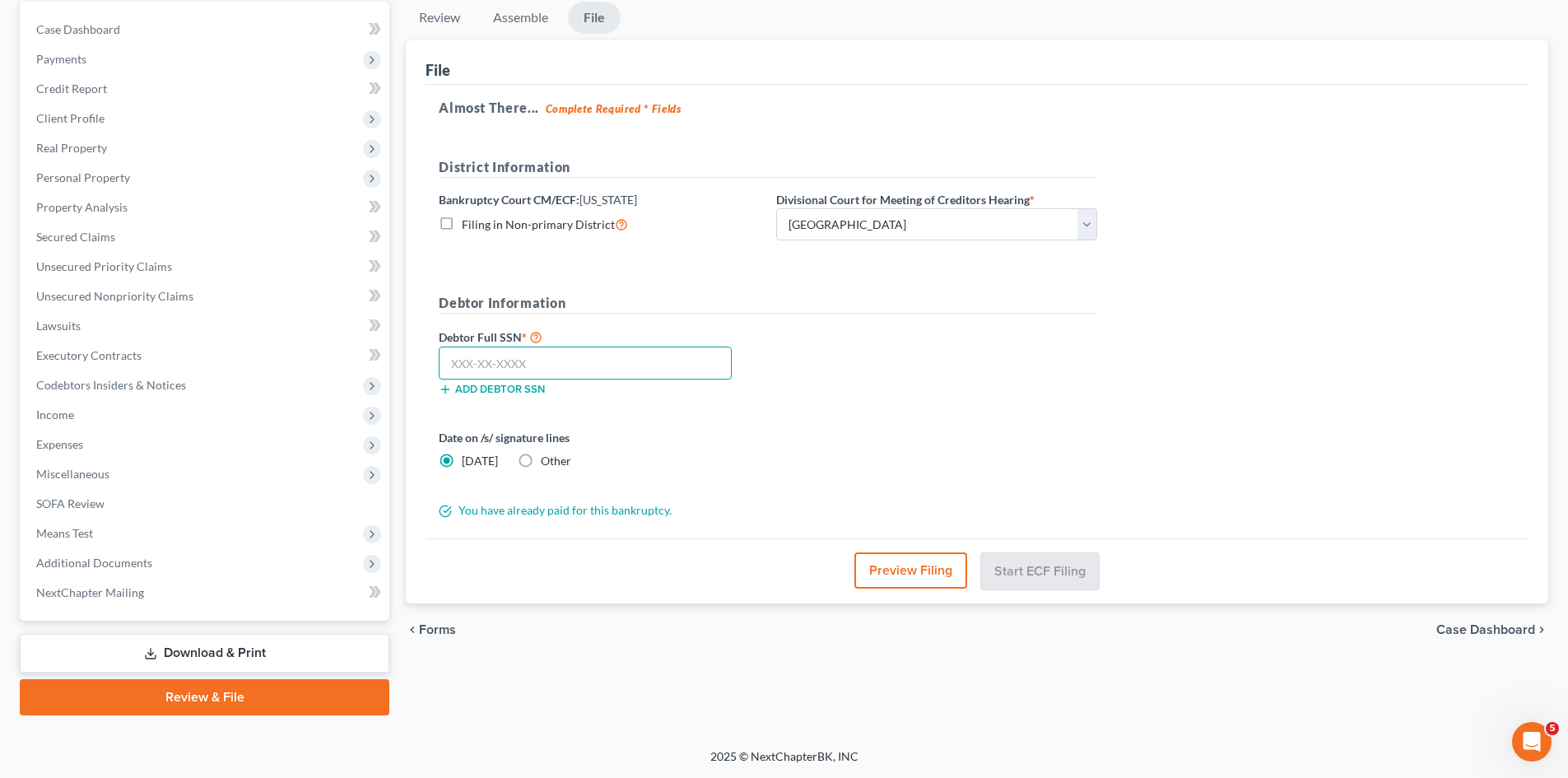
click at [588, 368] on input "text" at bounding box center [586, 363] width 293 height 33
type input "805-41-6589"
click at [1020, 378] on div "Debtor Full SSN * 805-41-6589 Add debtor SSN" at bounding box center [767, 368] width 674 height 82
click at [1521, 751] on div "Open Intercom Messenger" at bounding box center [1531, 741] width 54 height 54
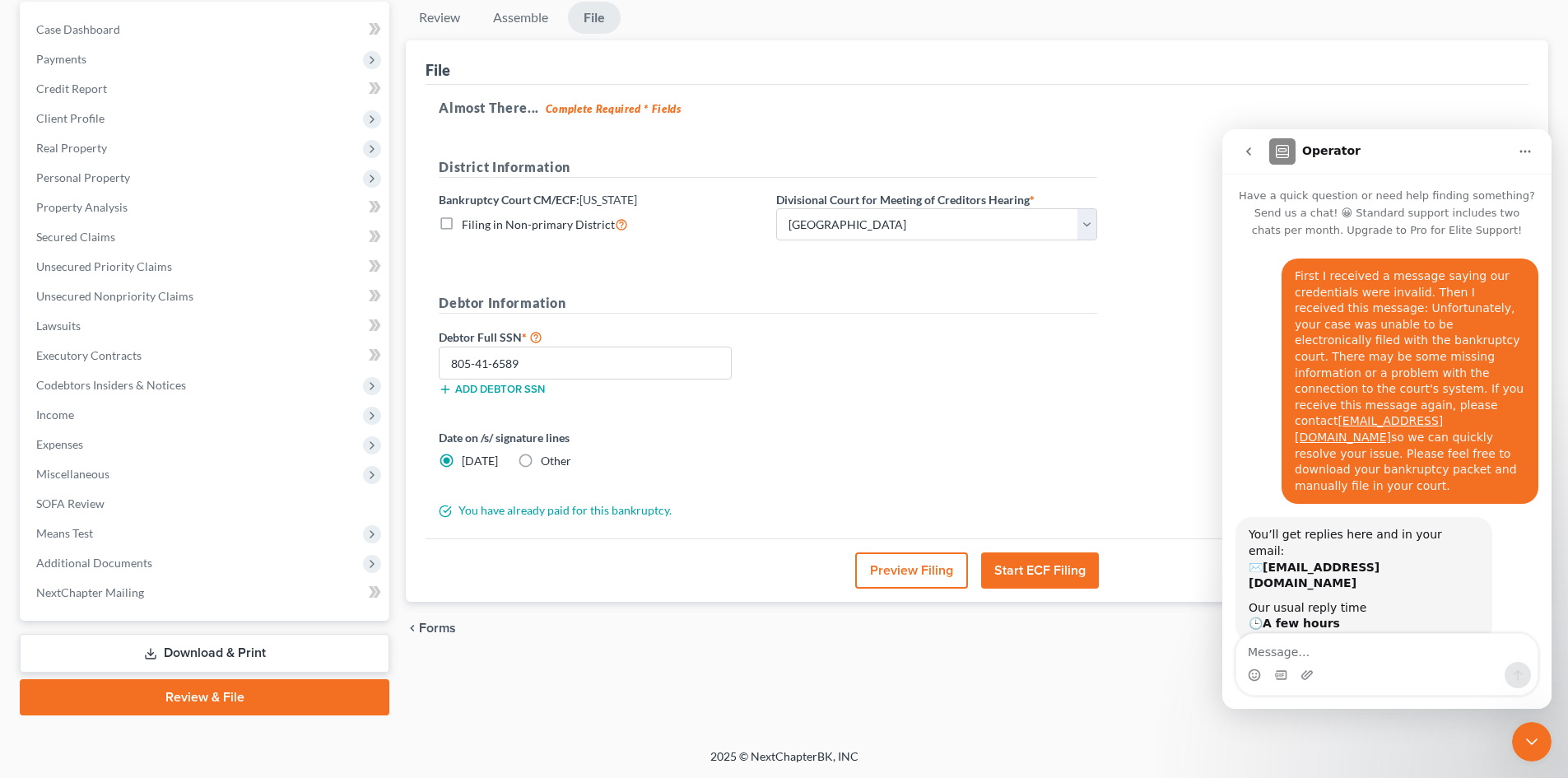
click at [1530, 754] on div "Close Intercom Messenger" at bounding box center [1531, 741] width 40 height 40
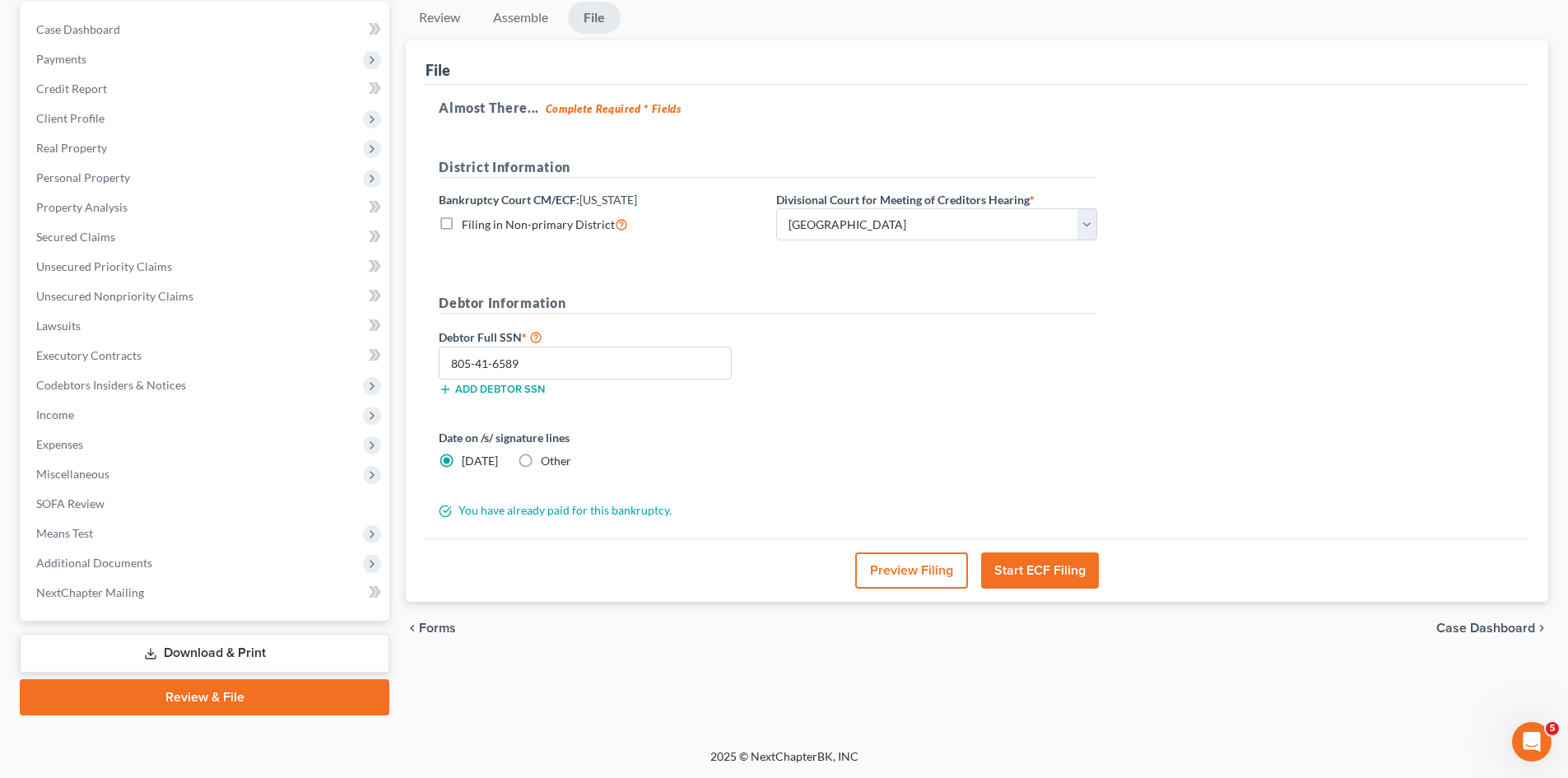
click at [1005, 585] on button "Start ECF Filing" at bounding box center [1040, 570] width 118 height 37
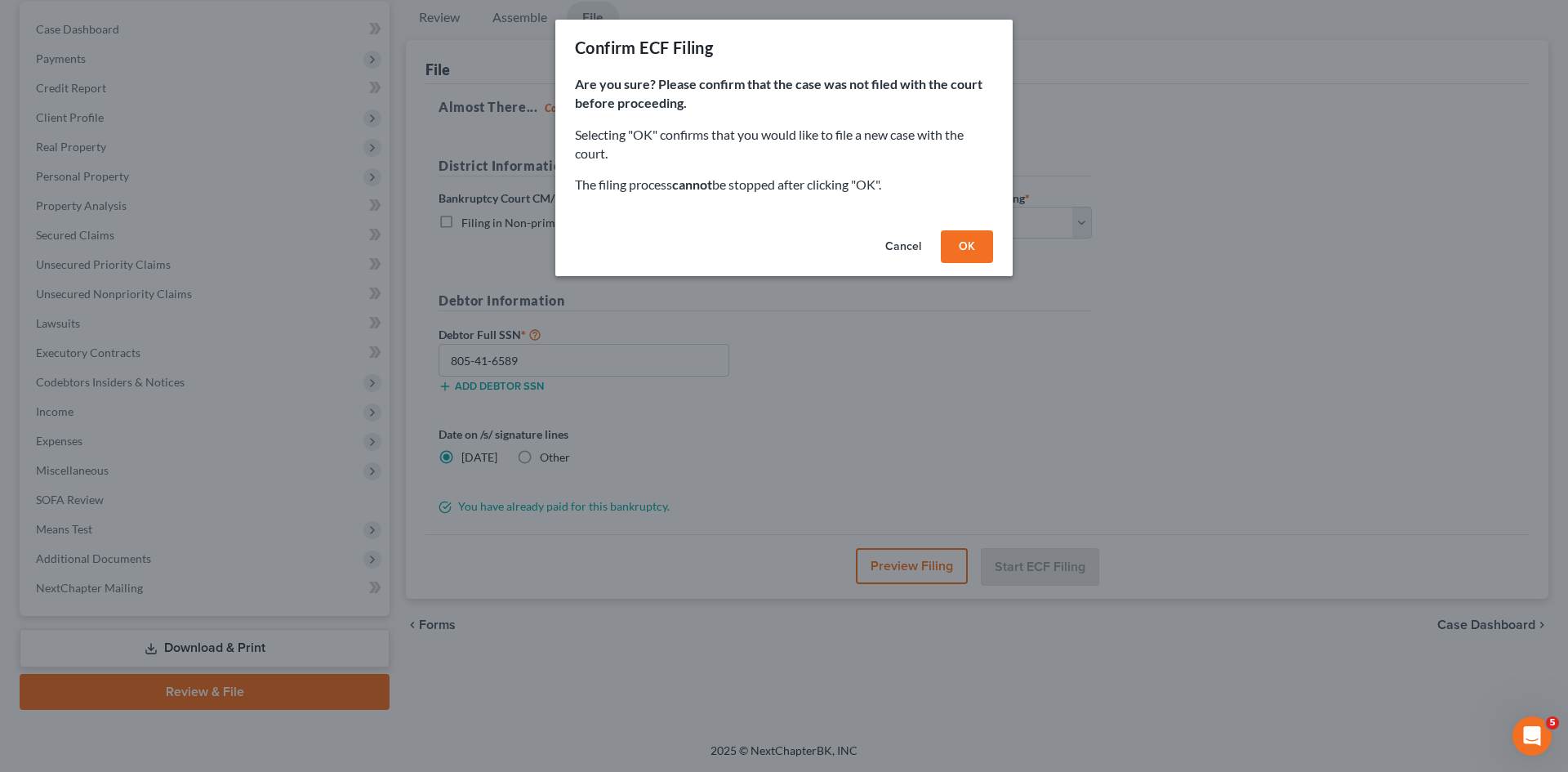
click at [970, 253] on button "OK" at bounding box center [967, 247] width 53 height 33
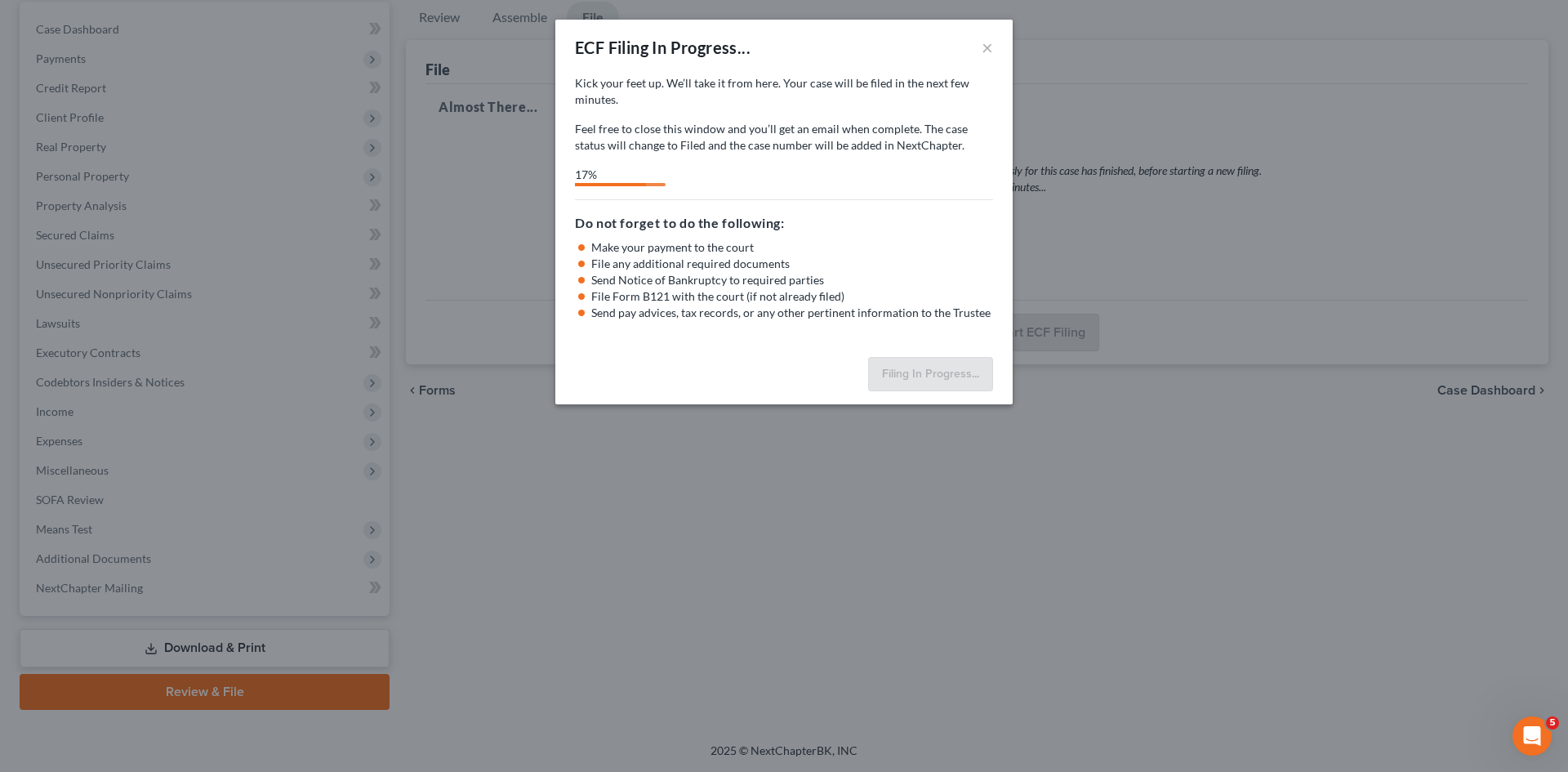
select select "0"
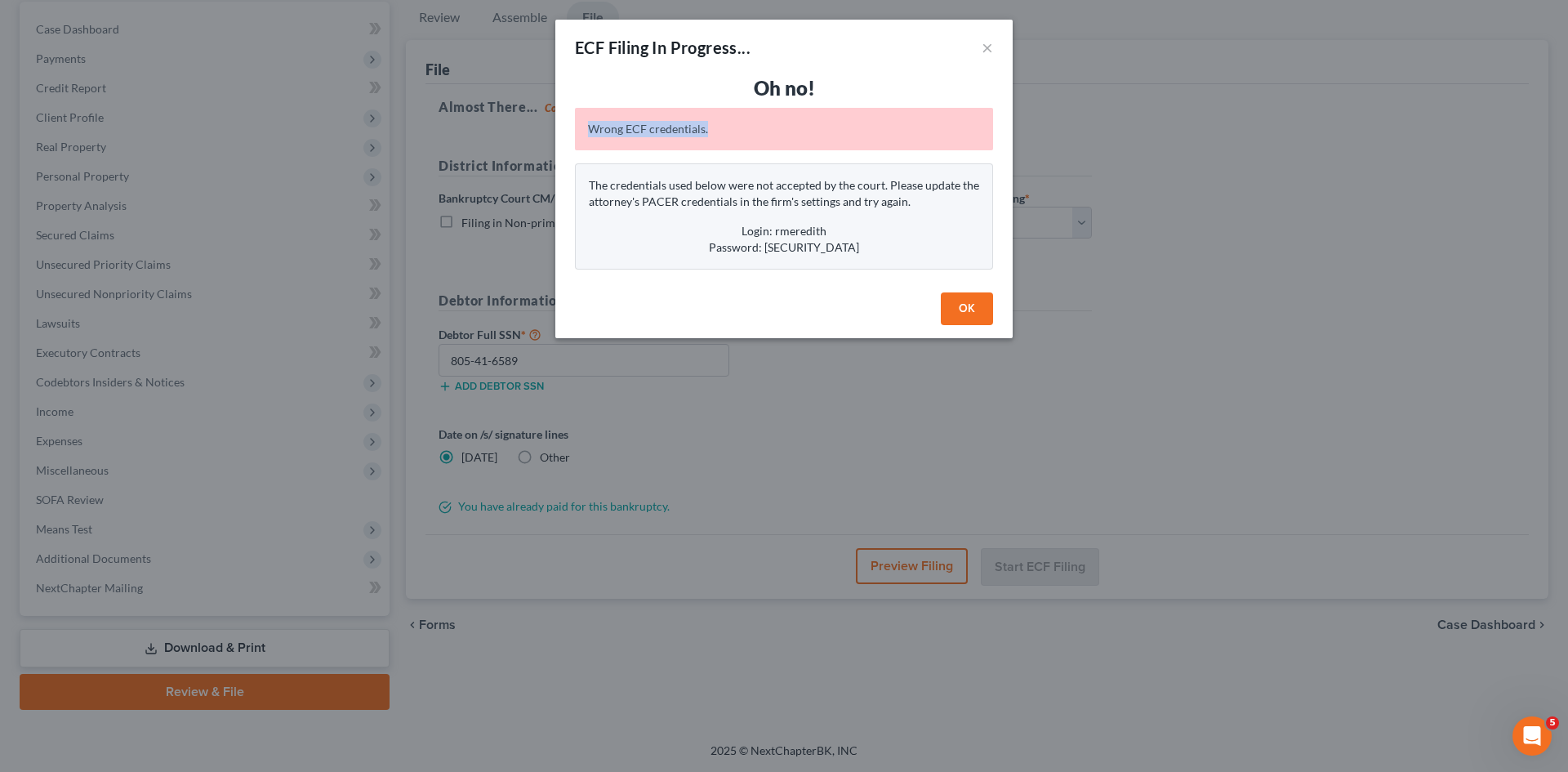
drag, startPoint x: 587, startPoint y: 127, endPoint x: 708, endPoint y: 124, distance: 121.0
click at [708, 124] on div "Wrong ECF credentials." at bounding box center [784, 129] width 418 height 42
copy div "Wrong ECF credentials."
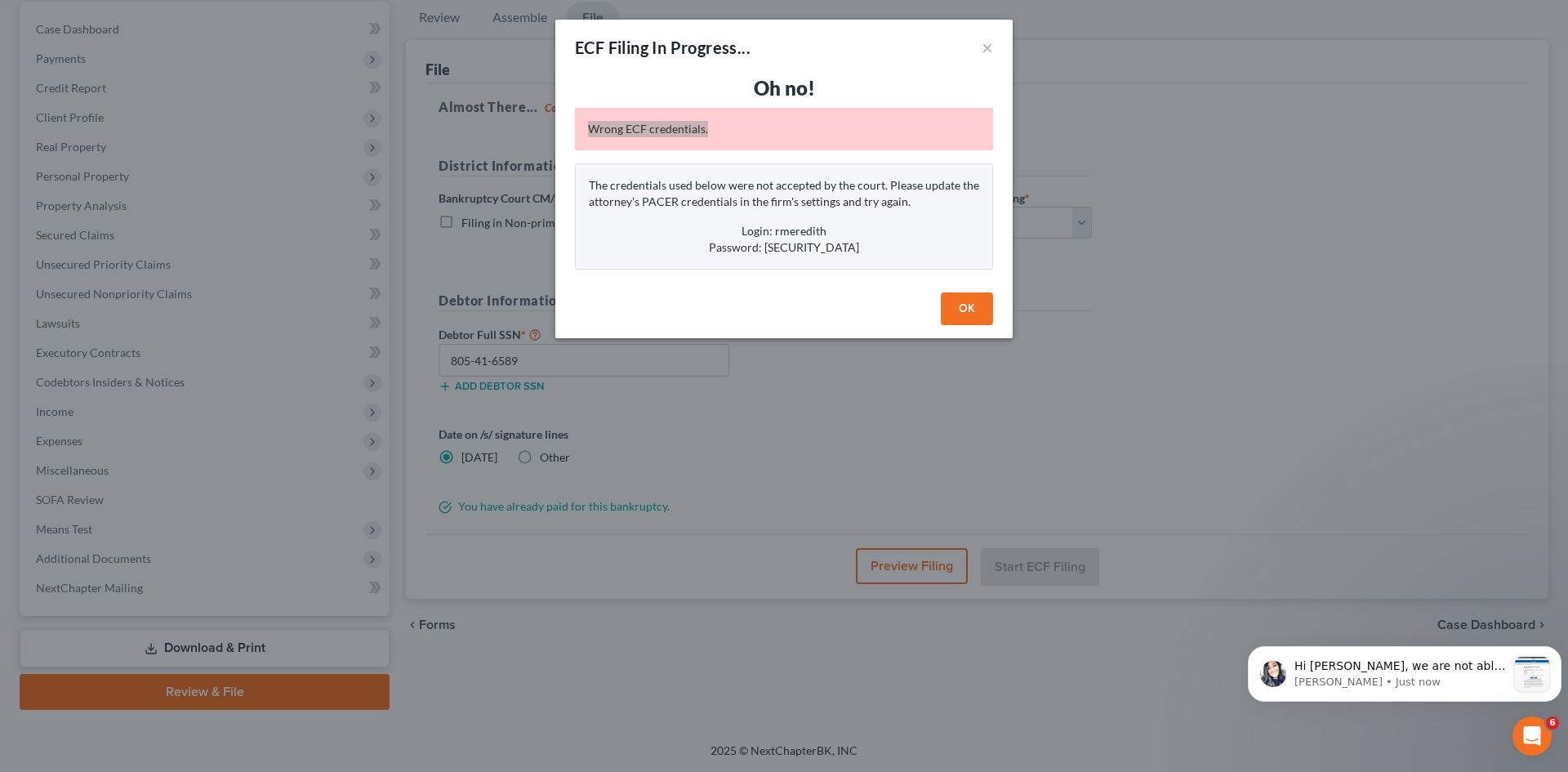
scroll to position [237, 0]
click at [1477, 673] on p "Hi Shawnda, we are not able to log into your account due to the ECF credentials…" at bounding box center [1400, 667] width 213 height 16
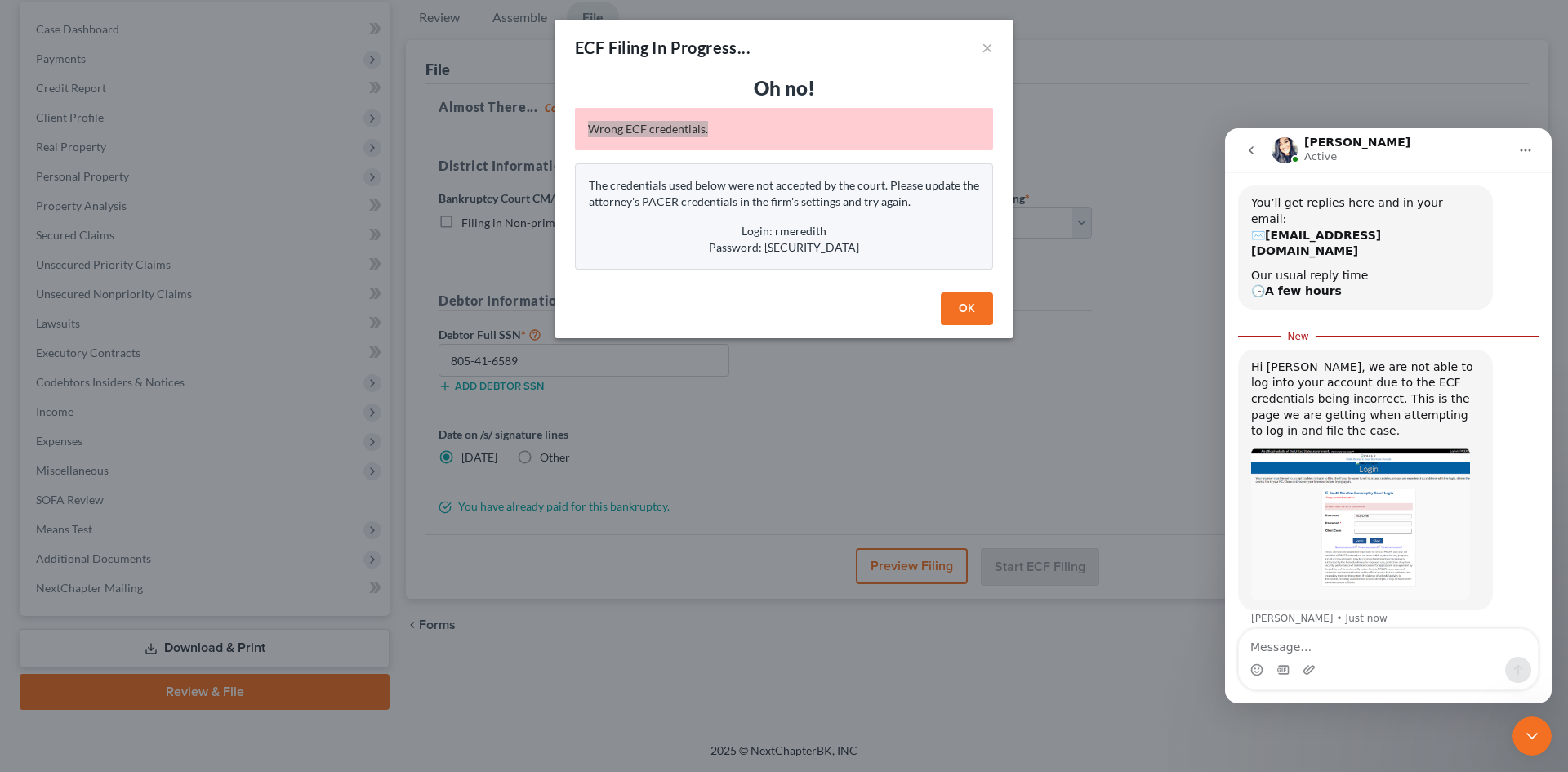
scroll to position [326, 0]
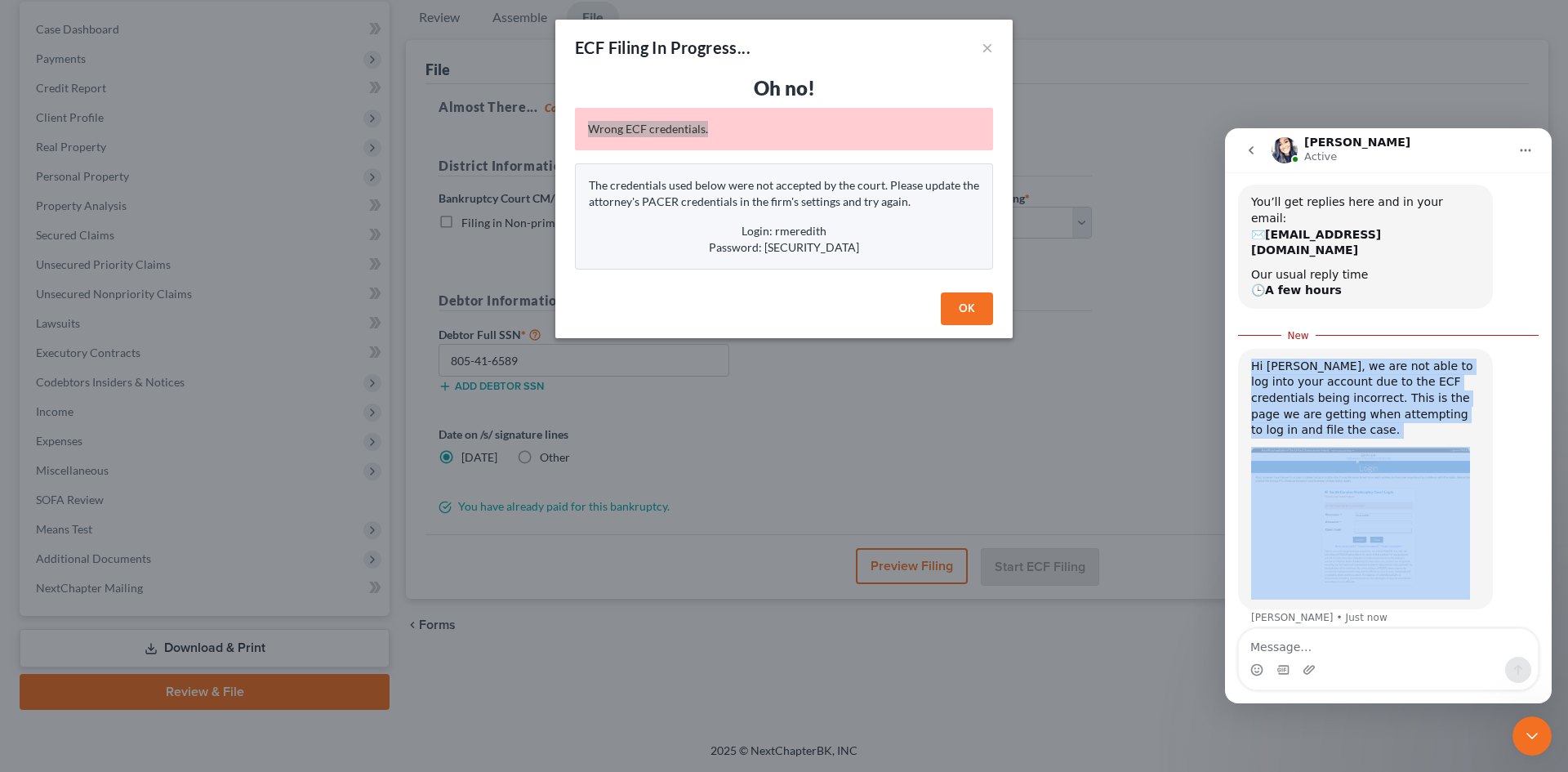
drag, startPoint x: 1252, startPoint y: 304, endPoint x: 1423, endPoint y: 479, distance: 244.7
click at [1423, 479] on div "Hi Shawnda, we are not able to log into your account due to the ECF credentials…" at bounding box center [1365, 479] width 229 height 241
copy div "Hi Shawnda, we are not able to log into your account due to the ECF credentials…"
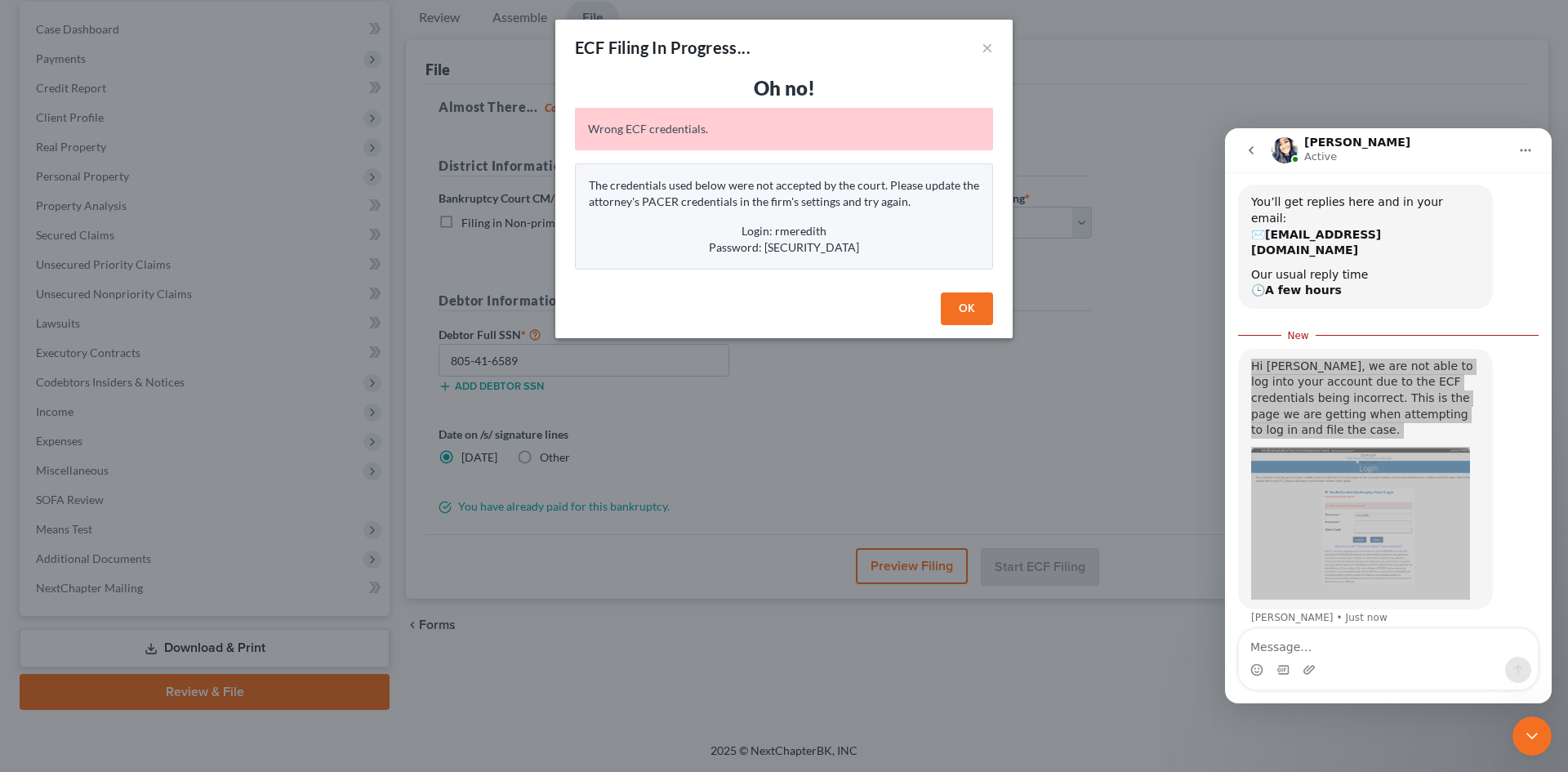
click at [725, 72] on div "ECF Filing In Progress... ×" at bounding box center [784, 47] width 458 height 56
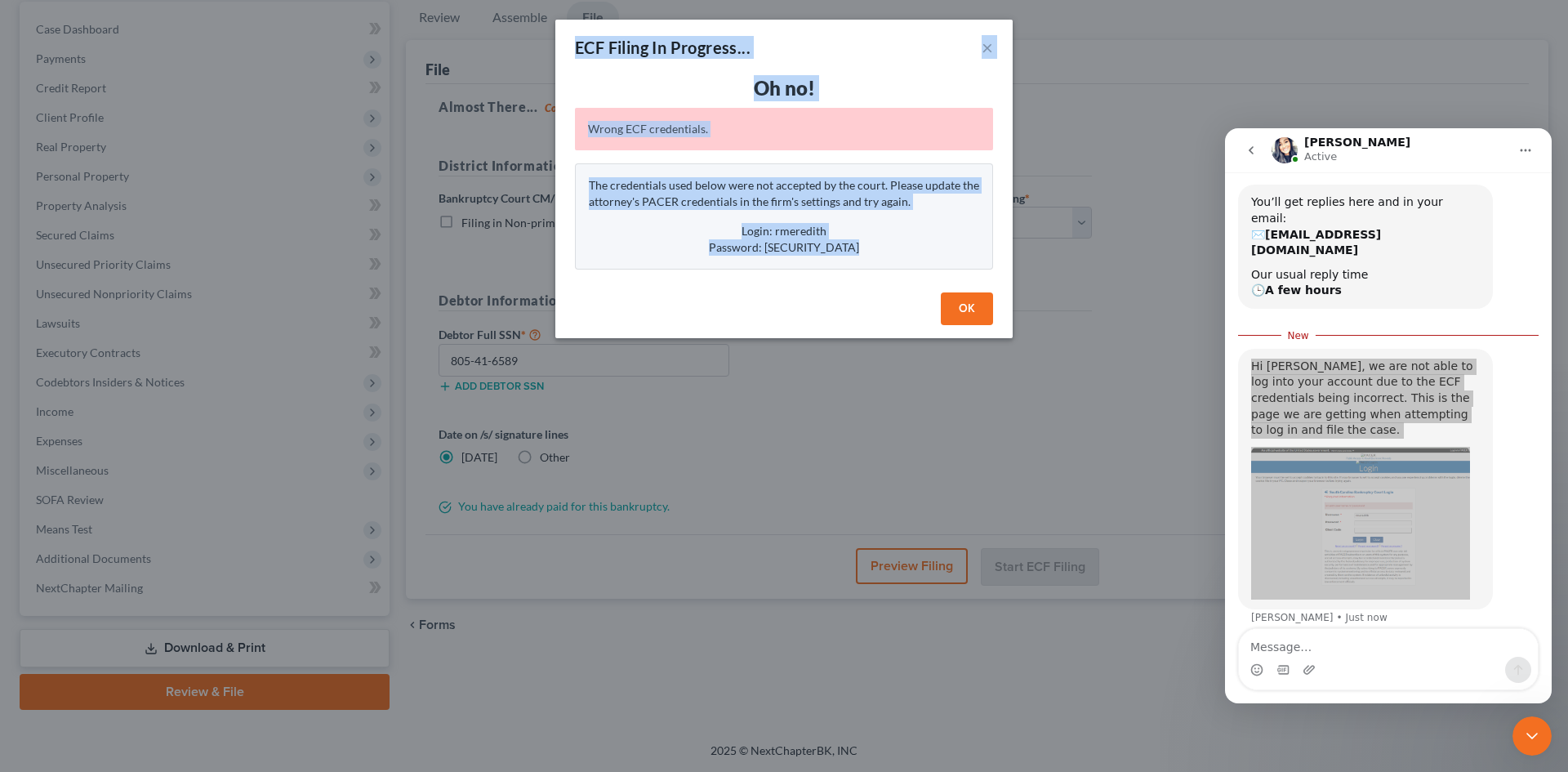
drag, startPoint x: 575, startPoint y: 47, endPoint x: 862, endPoint y: 244, distance: 348.1
click at [862, 244] on div "ECF Filing In Progress... × Oh no! Wrong ECF credentials. The credentials used …" at bounding box center [784, 178] width 458 height 319
copy div "ECF Filing In Progress... × Oh no! Wrong ECF credentials. The credentials used …"
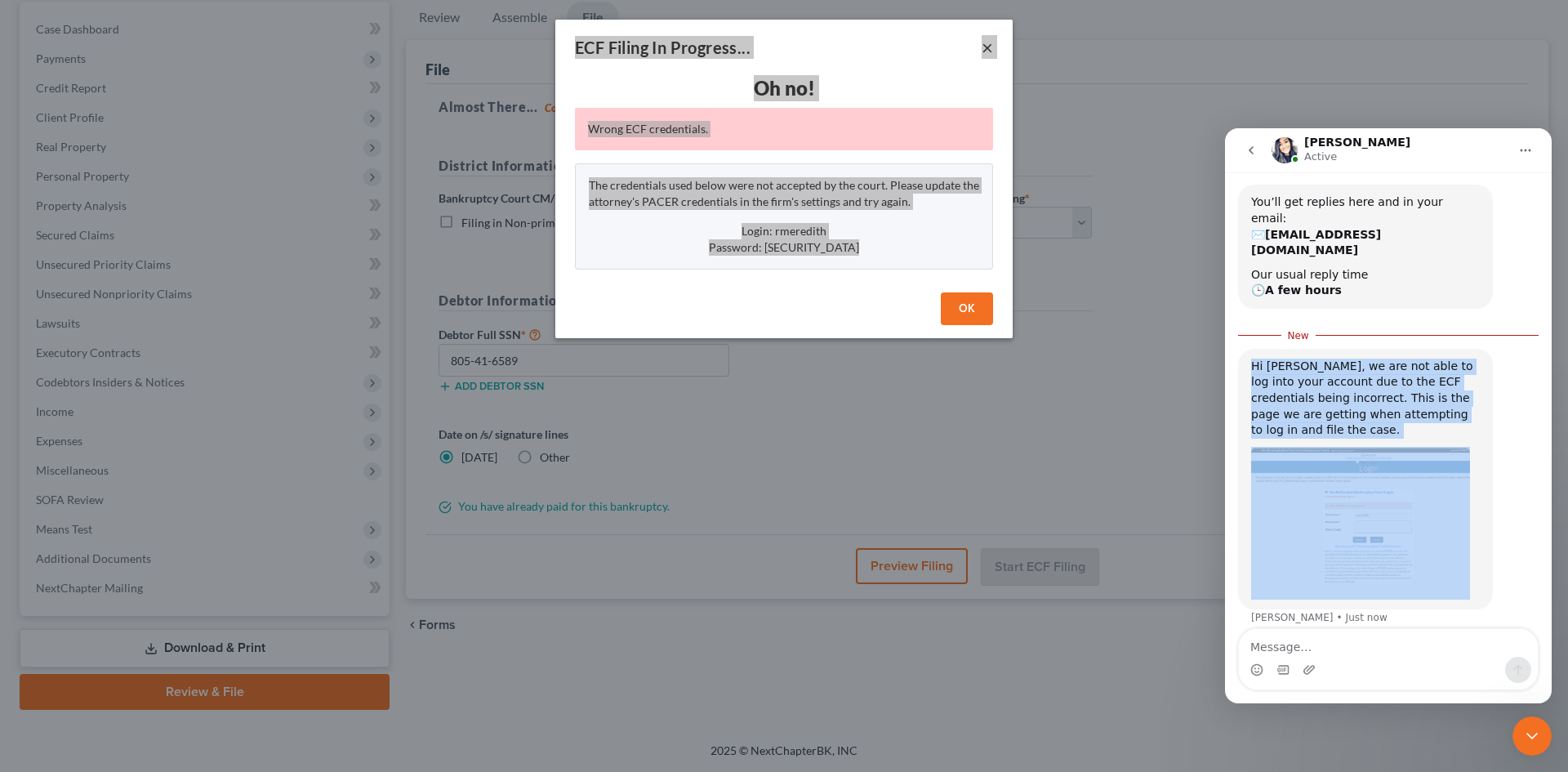
click at [1331, 662] on div "Intercom messenger" at bounding box center [1388, 670] width 299 height 26
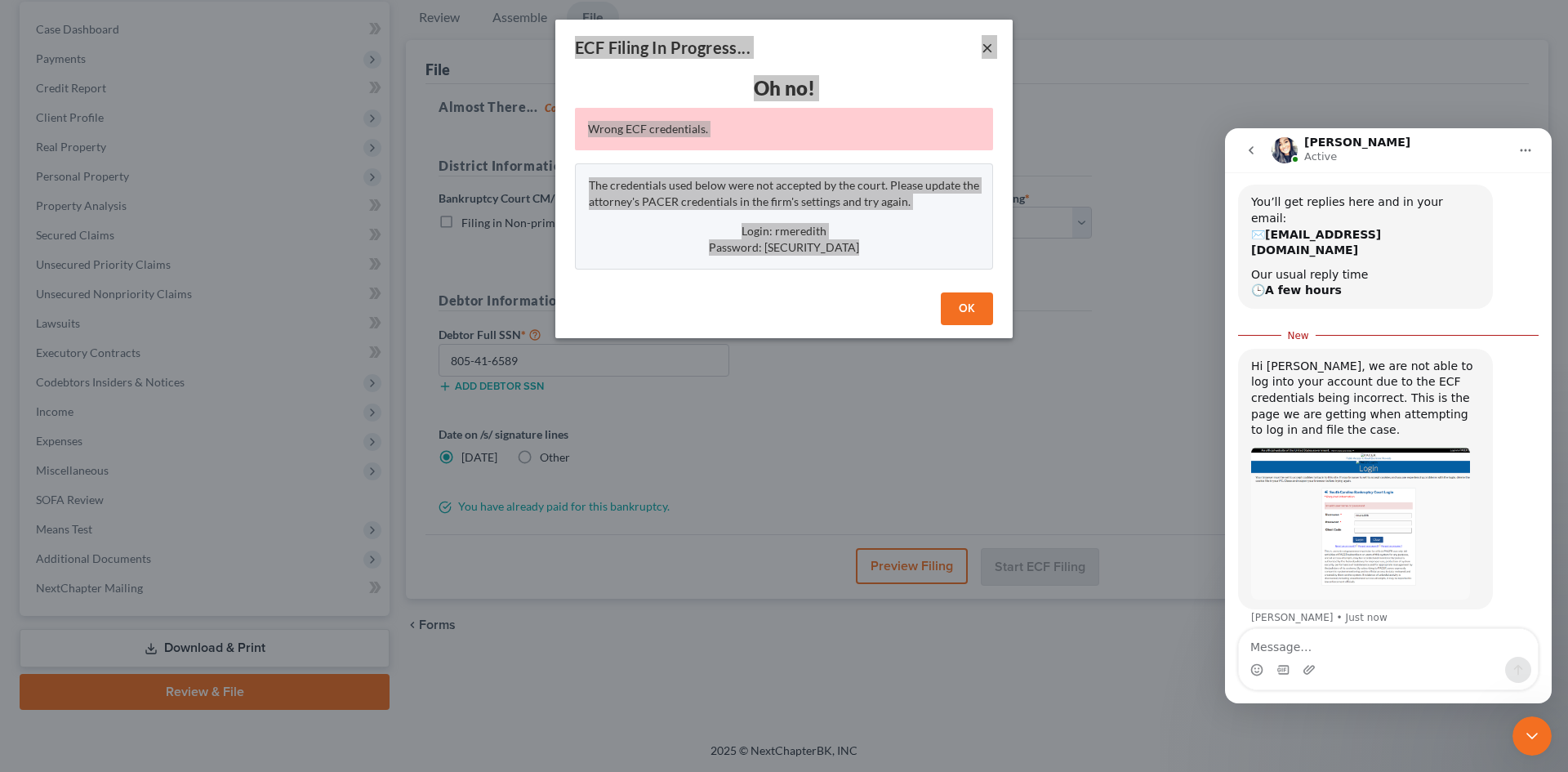
click at [1377, 451] on img "Sara says…" at bounding box center [1360, 524] width 219 height 153
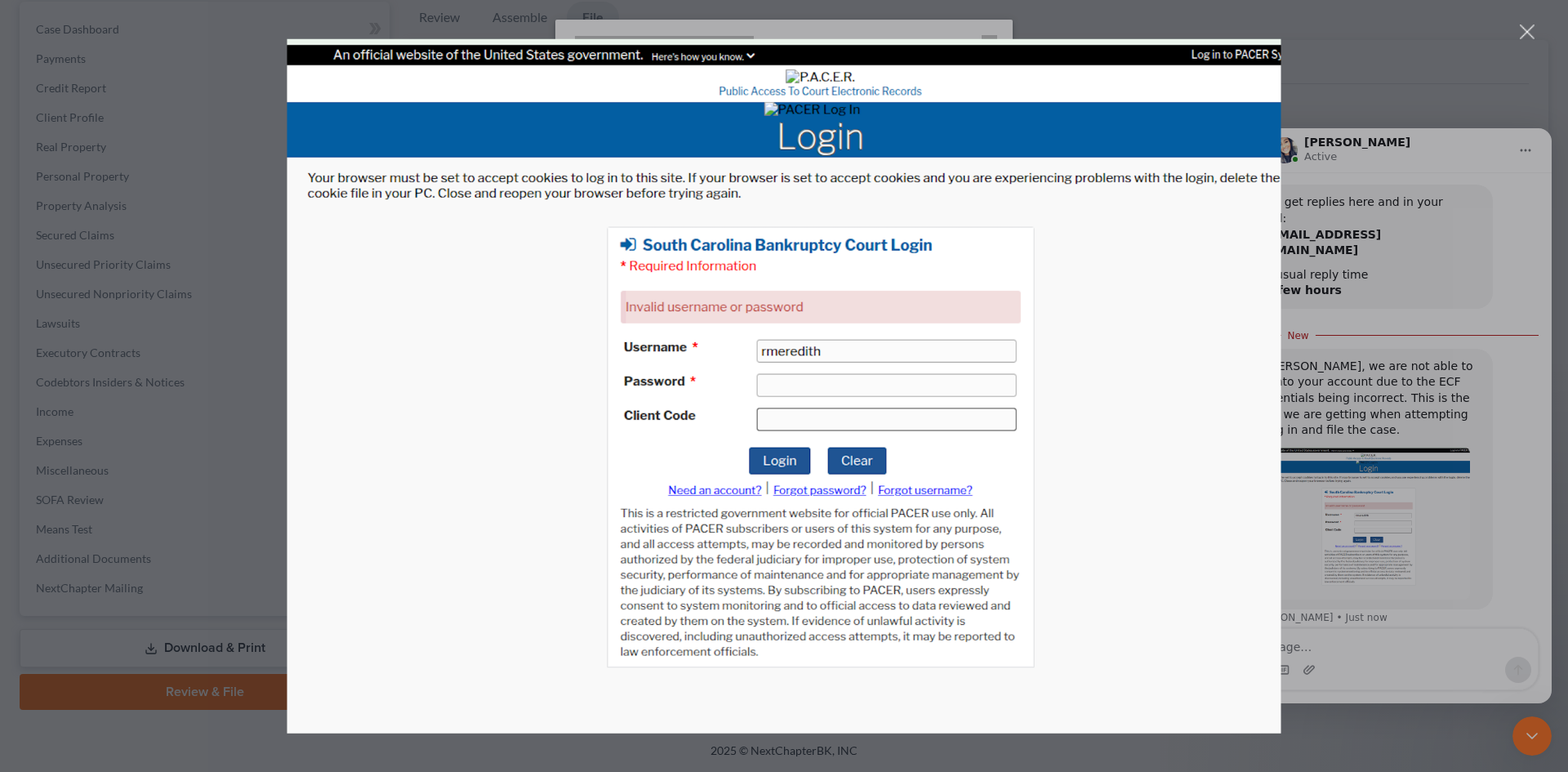
click at [1403, 52] on div "Intercom messenger" at bounding box center [784, 386] width 1568 height 772
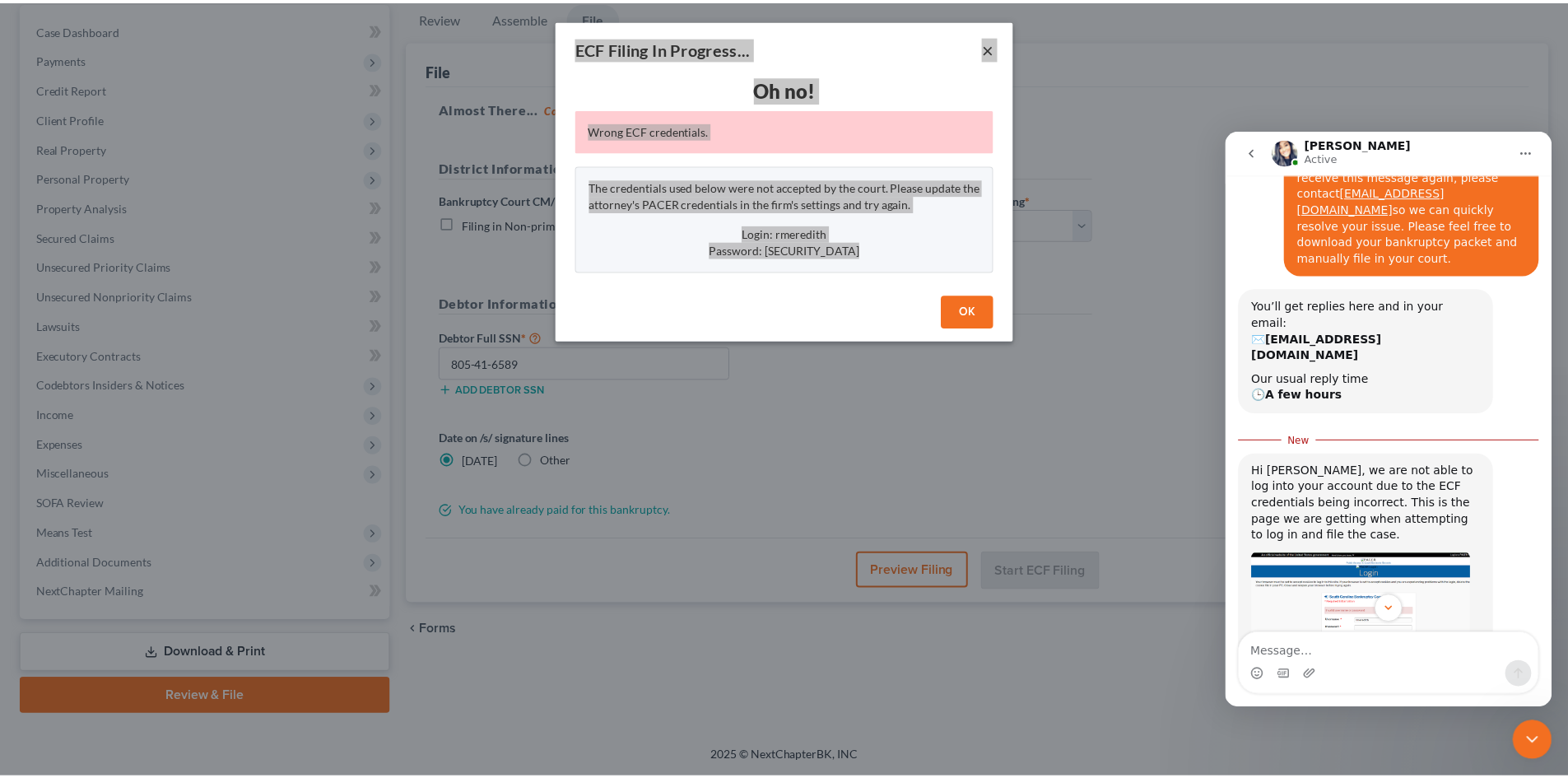
scroll to position [265, 0]
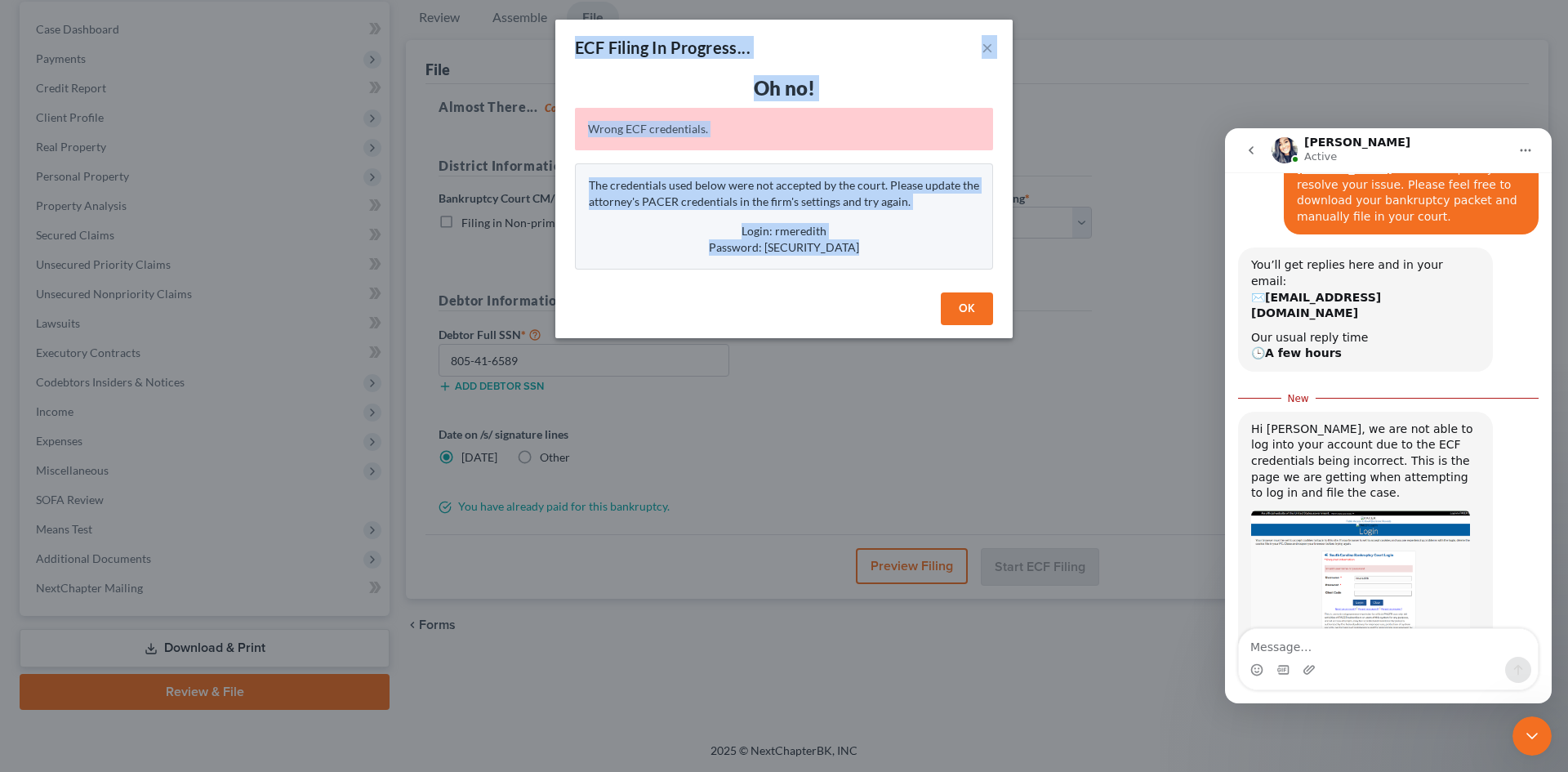
click at [972, 314] on button "OK" at bounding box center [967, 308] width 53 height 33
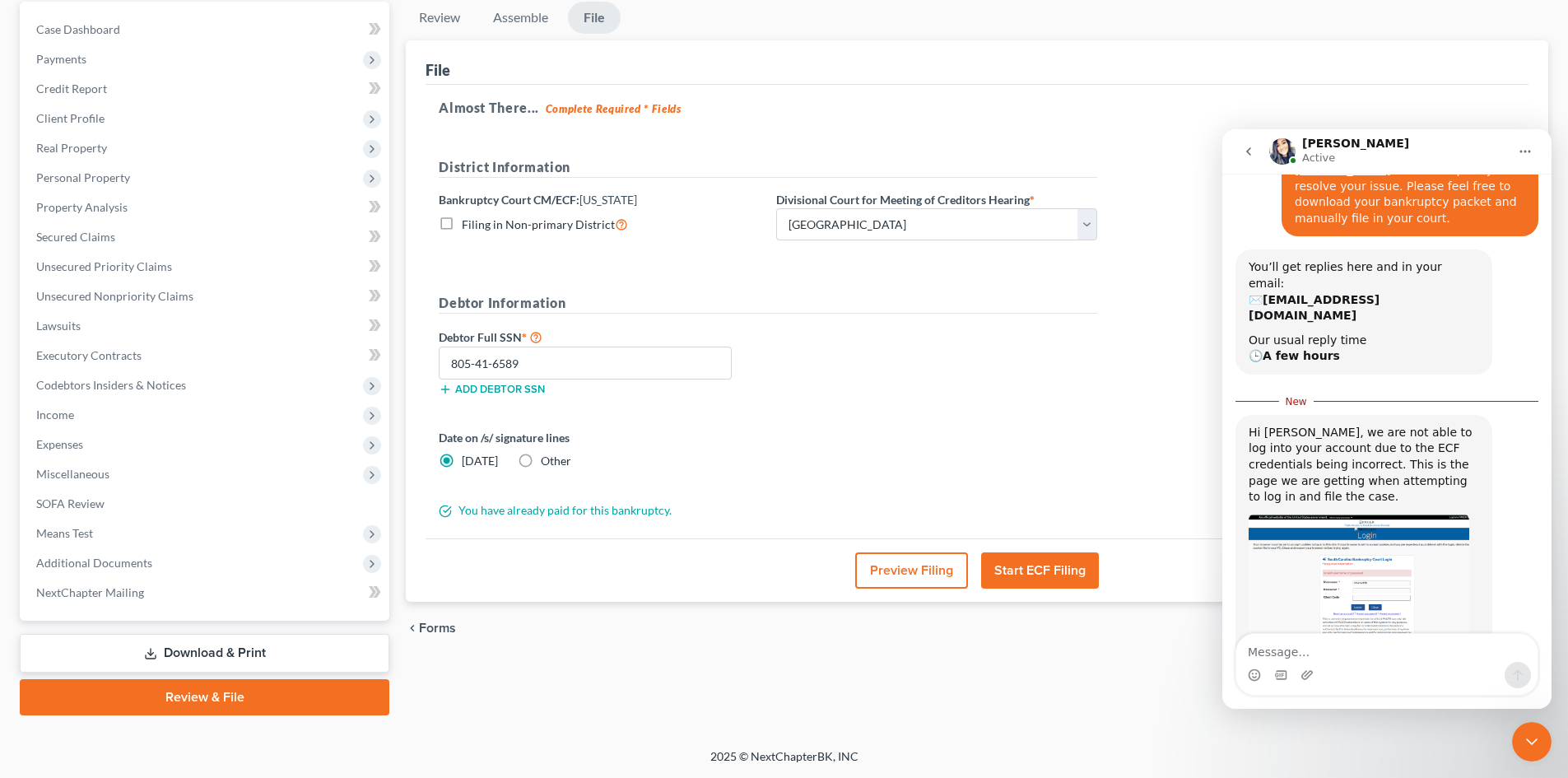
click at [1536, 736] on icon "Close Intercom Messenger" at bounding box center [1531, 741] width 19 height 19
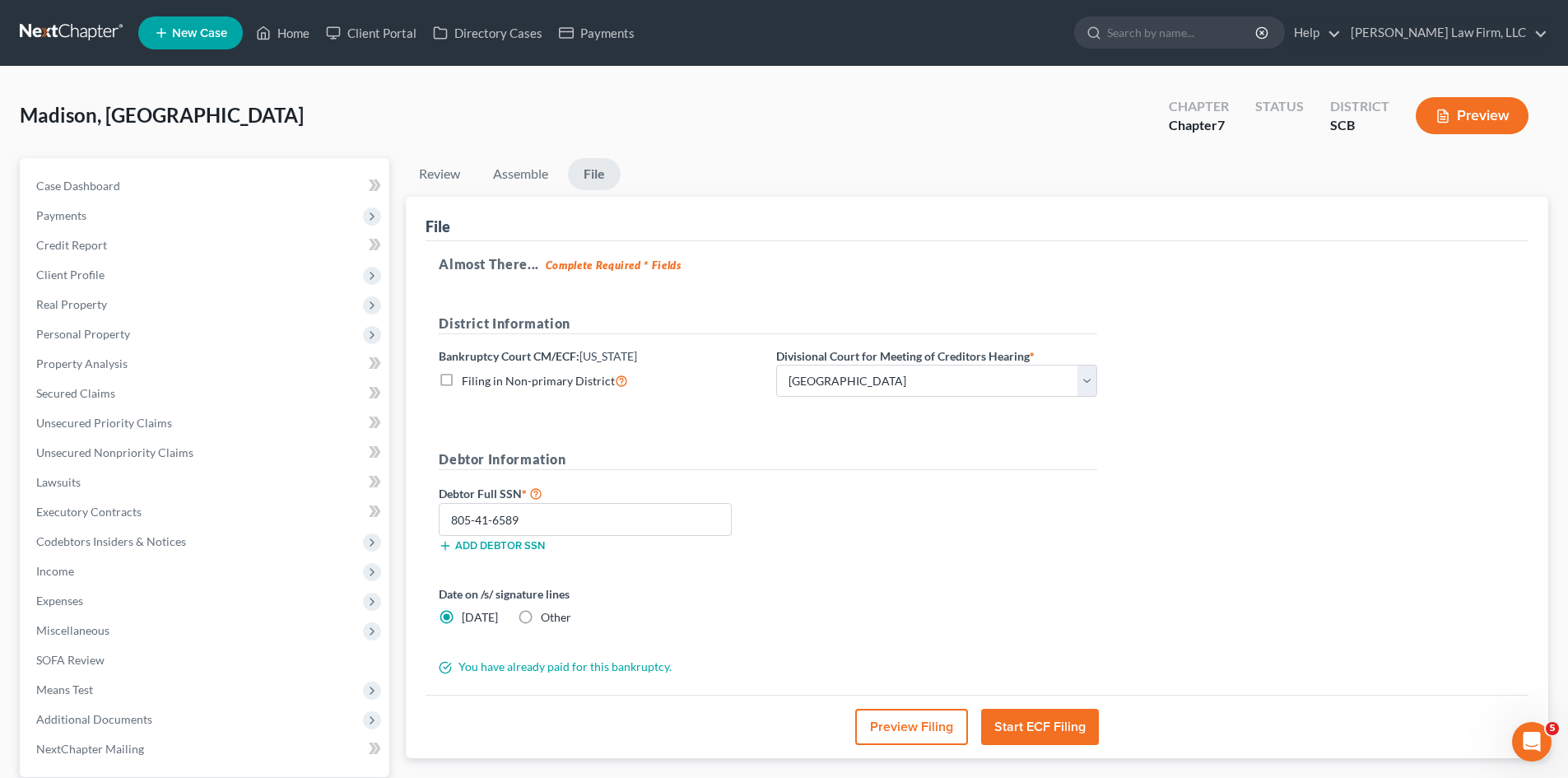
scroll to position [328, 0]
click at [1528, 743] on icon "Open Intercom Messenger" at bounding box center [1532, 742] width 27 height 27
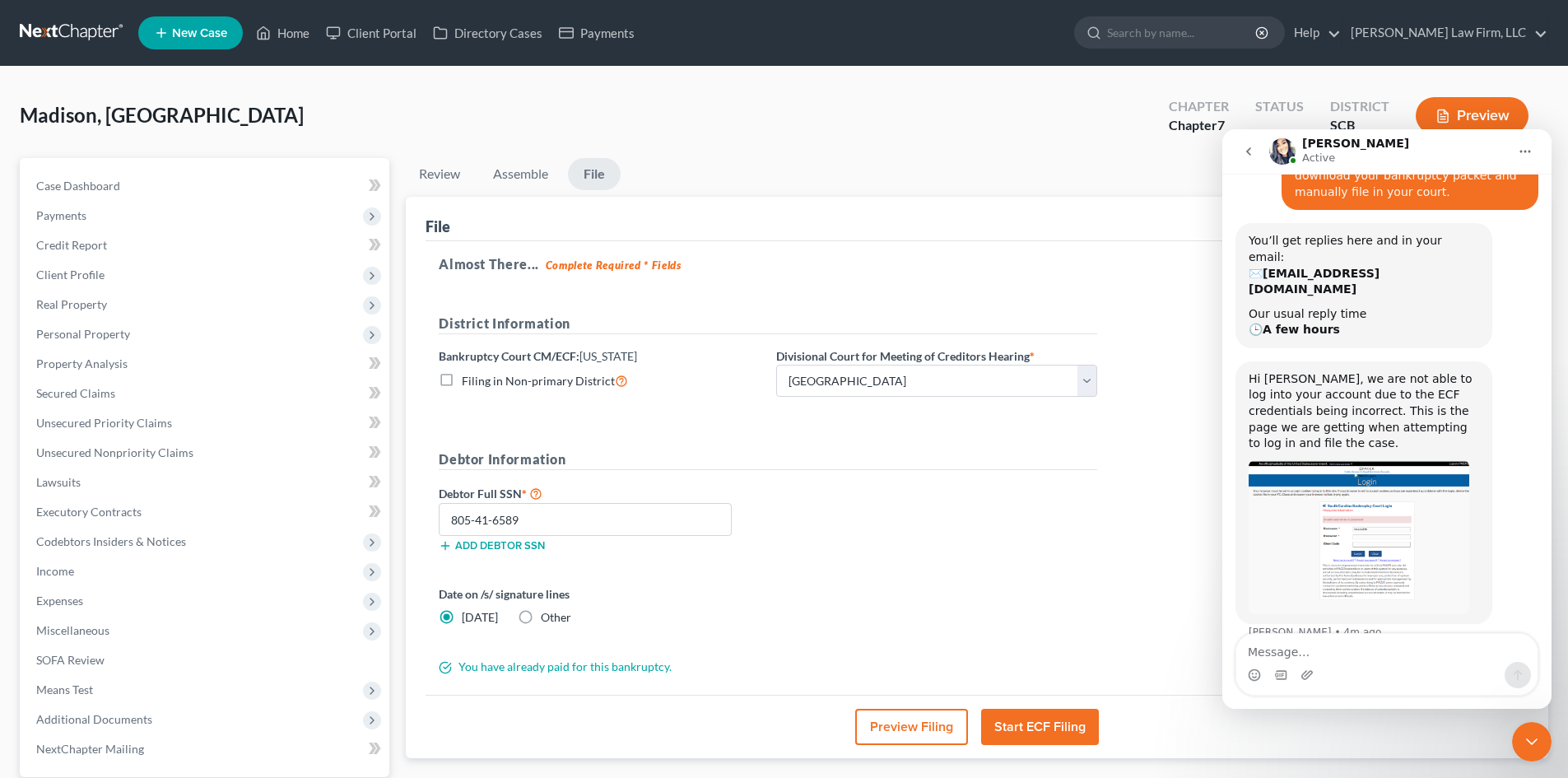
scroll to position [301, 0]
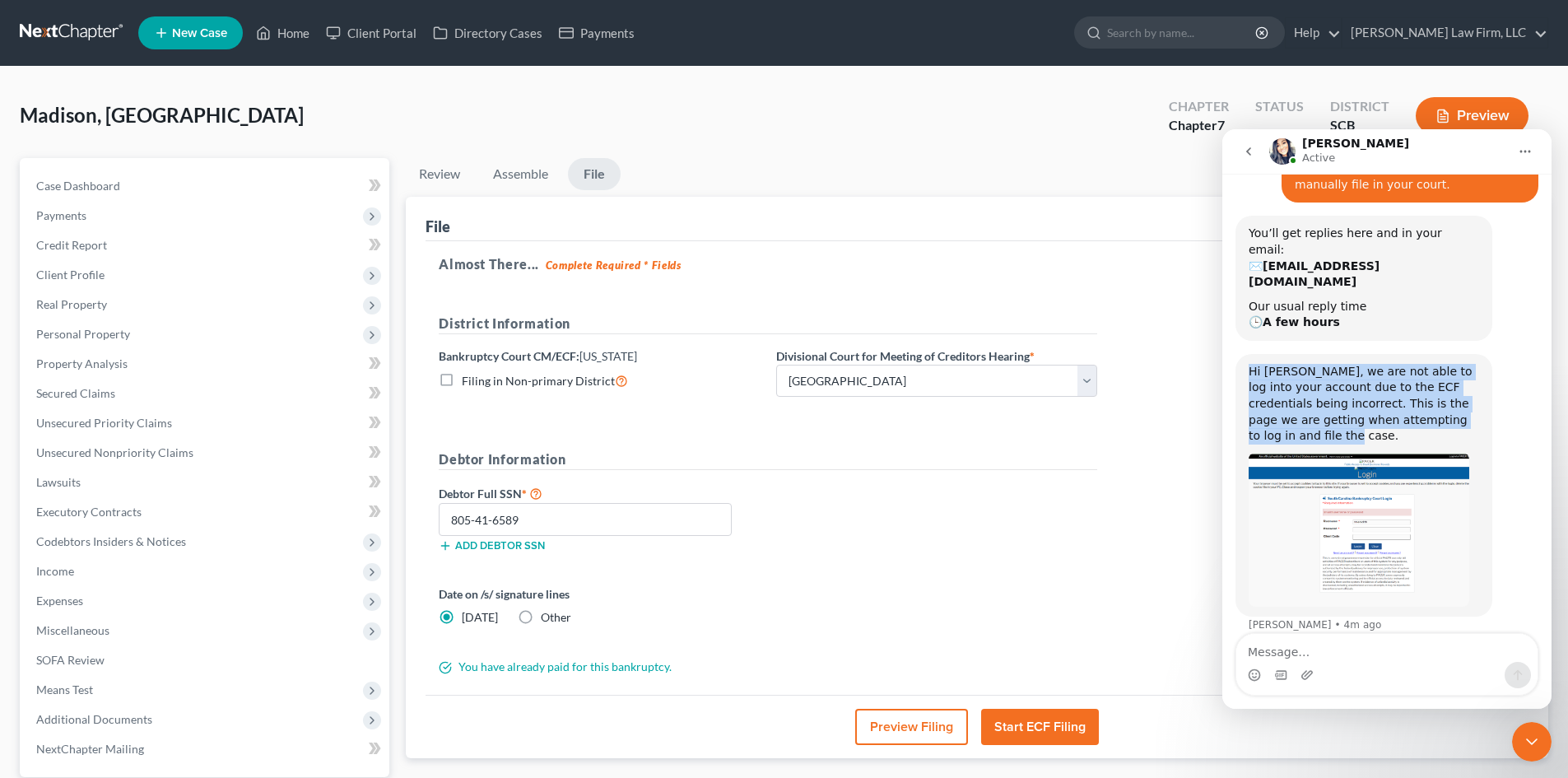
drag, startPoint x: 1252, startPoint y: 307, endPoint x: 1470, endPoint y: 353, distance: 222.8
click at [1470, 364] on div "Hi Shawnda, we are not able to log into your account due to the ECF credentials…" at bounding box center [1363, 404] width 231 height 81
copy div "Hi Shawnda, we are not able to log into your account due to the ECF credentials…"
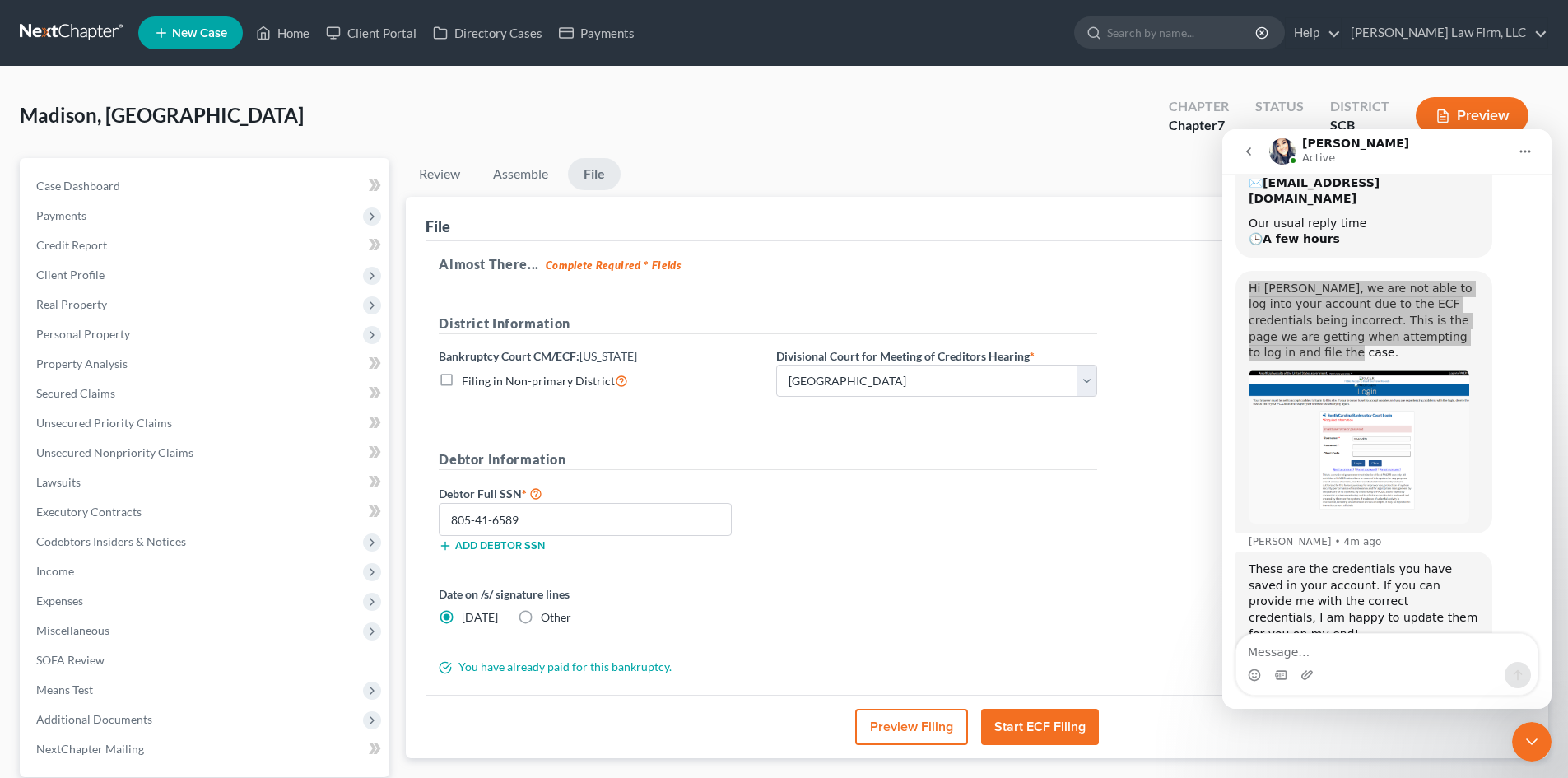
scroll to position [387, 0]
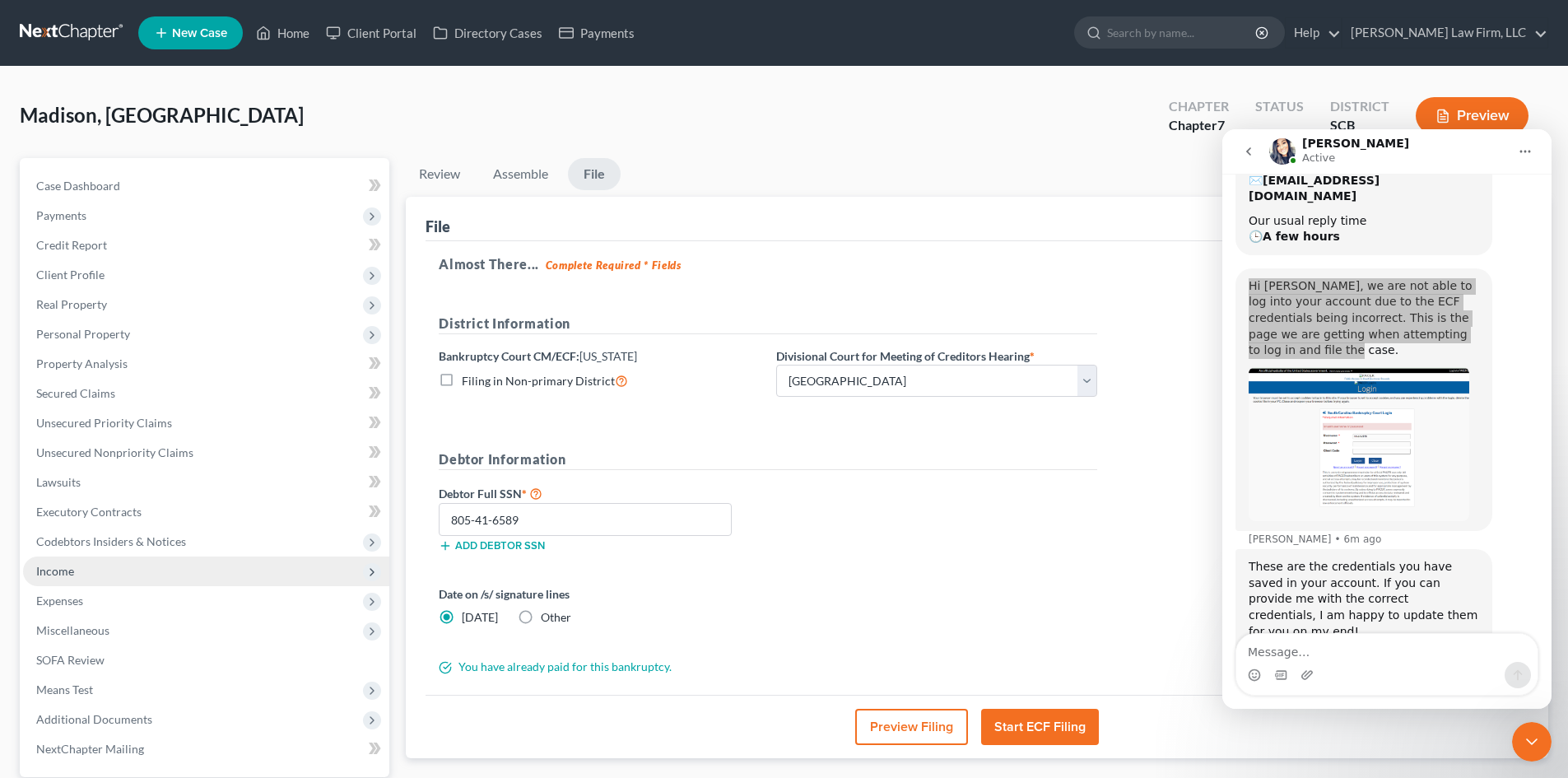
click at [95, 567] on span "Income" at bounding box center [206, 571] width 367 height 30
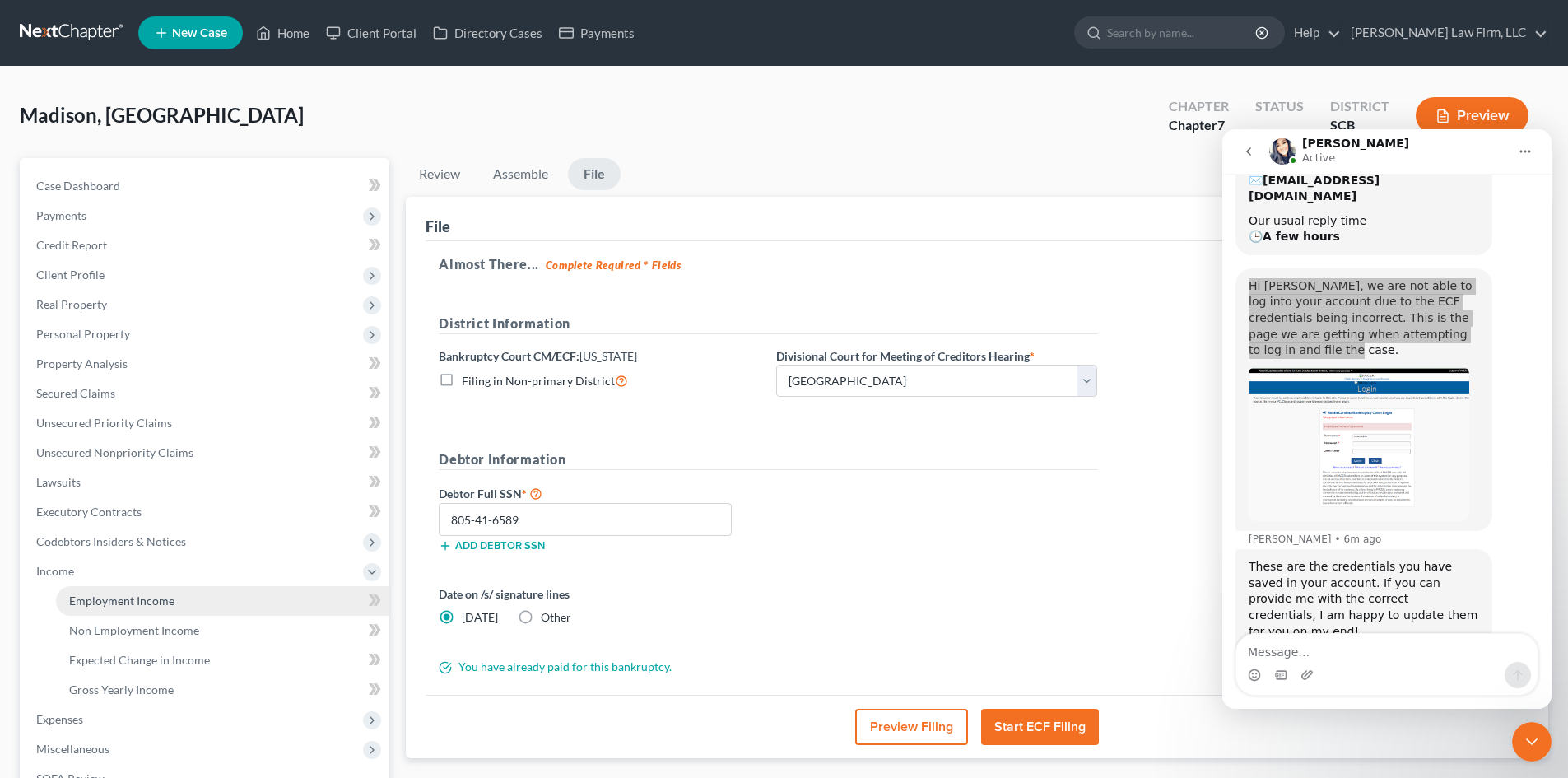
click at [96, 591] on link "Employment Income" at bounding box center [222, 600] width 333 height 30
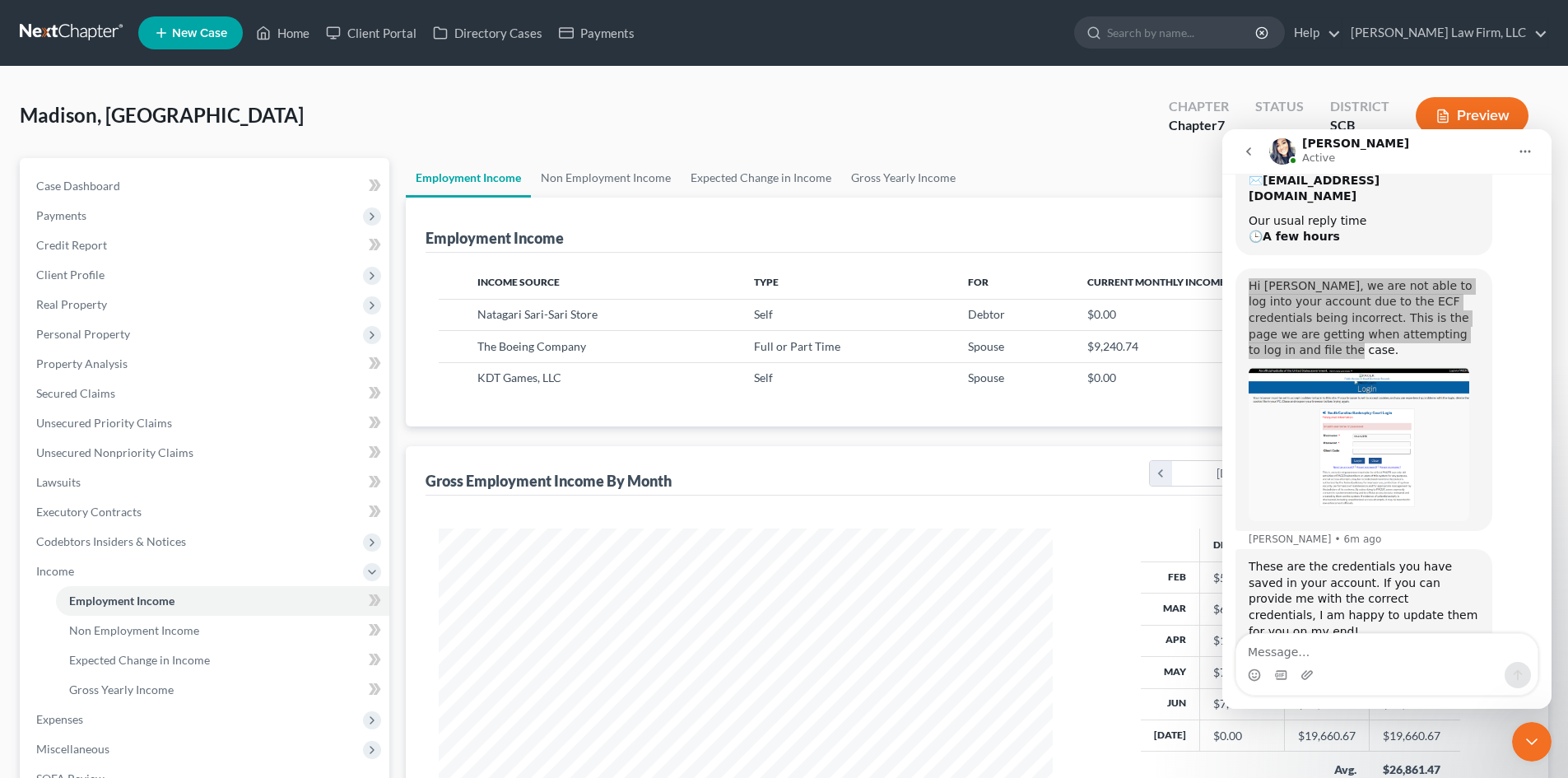
scroll to position [307, 646]
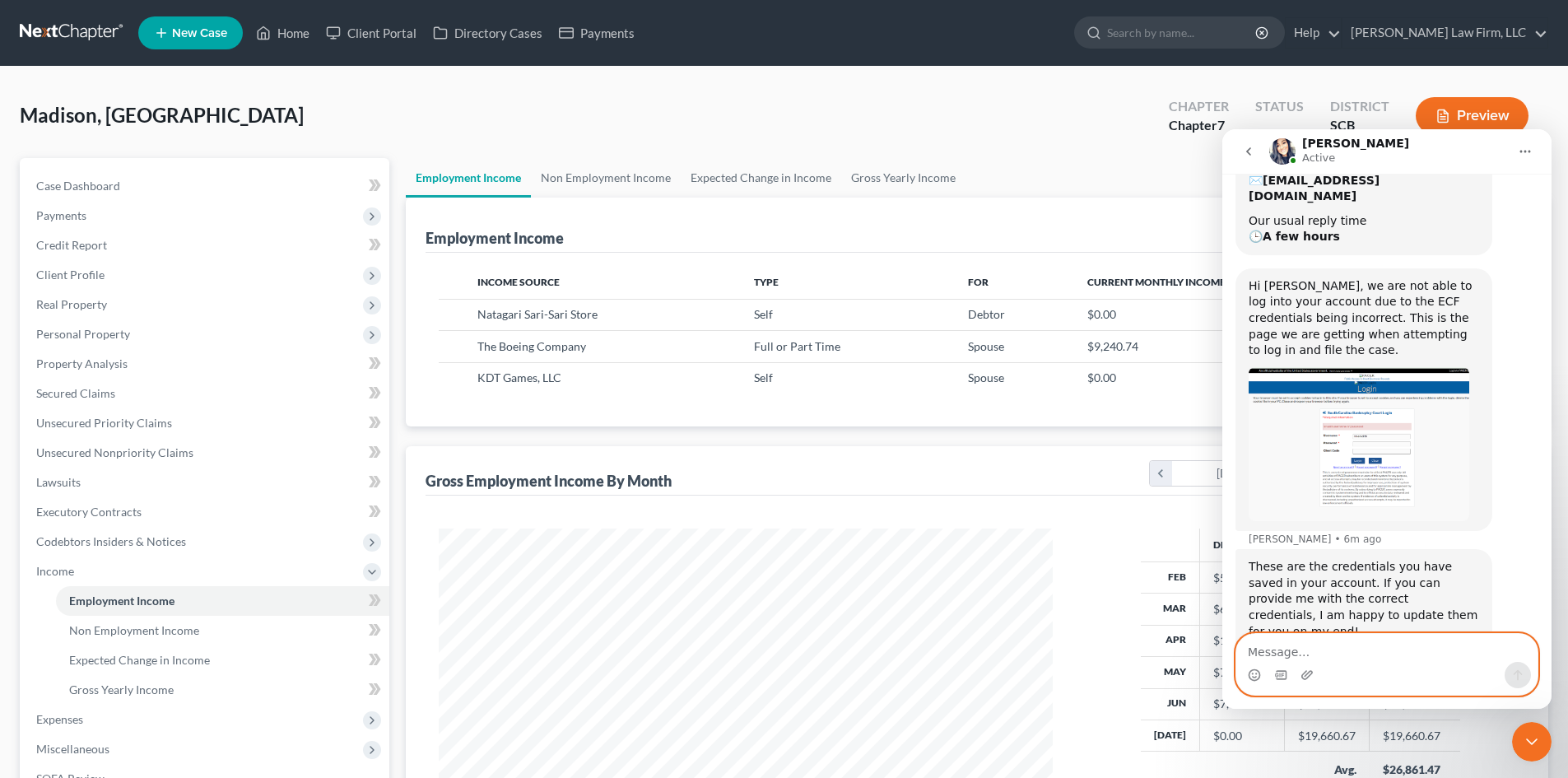
click at [1334, 649] on textarea "Message…" at bounding box center [1387, 648] width 301 height 28
type textarea "thanks I'll be in touch."
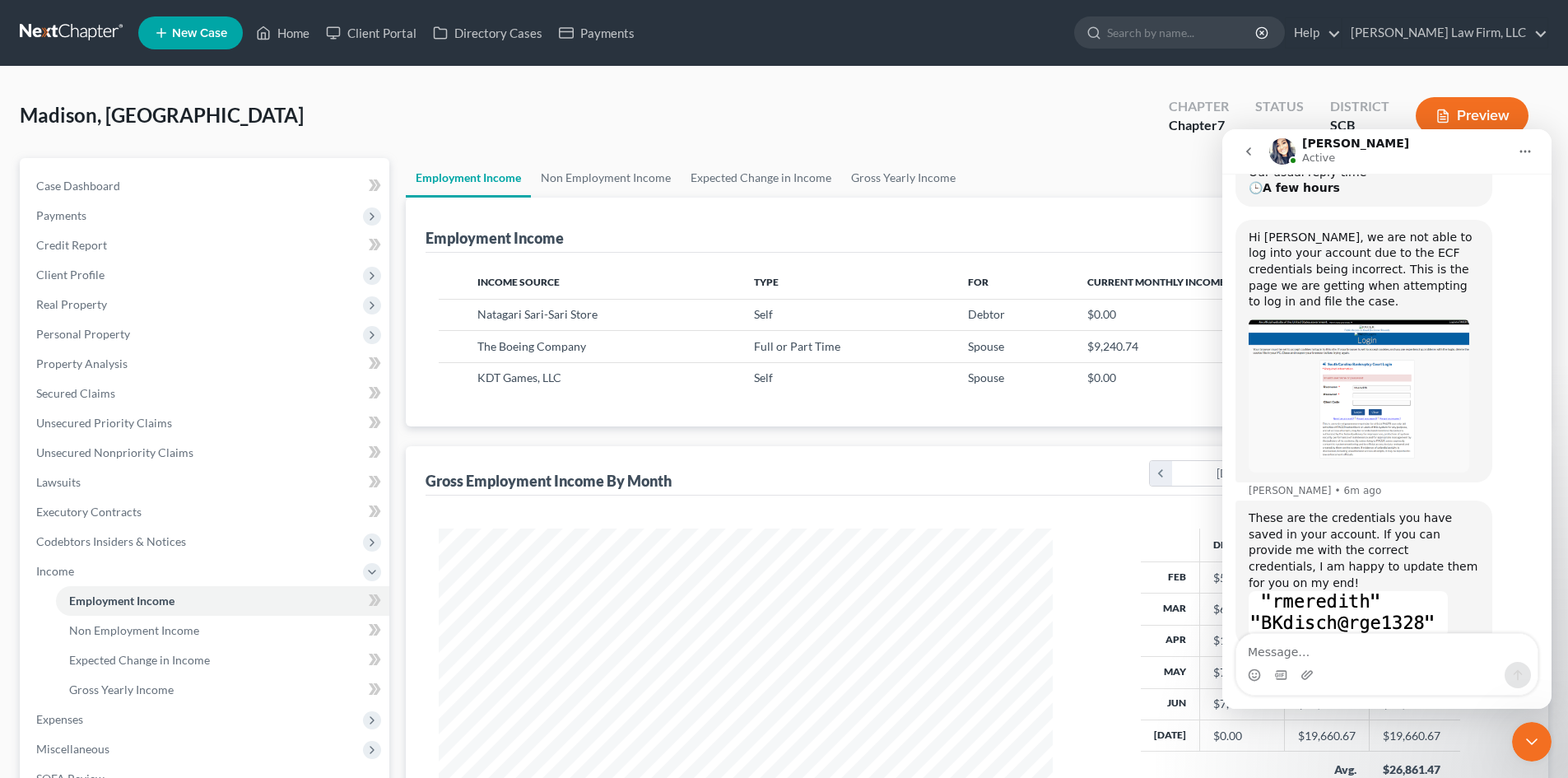
click at [1249, 151] on icon "go back" at bounding box center [1248, 152] width 5 height 9
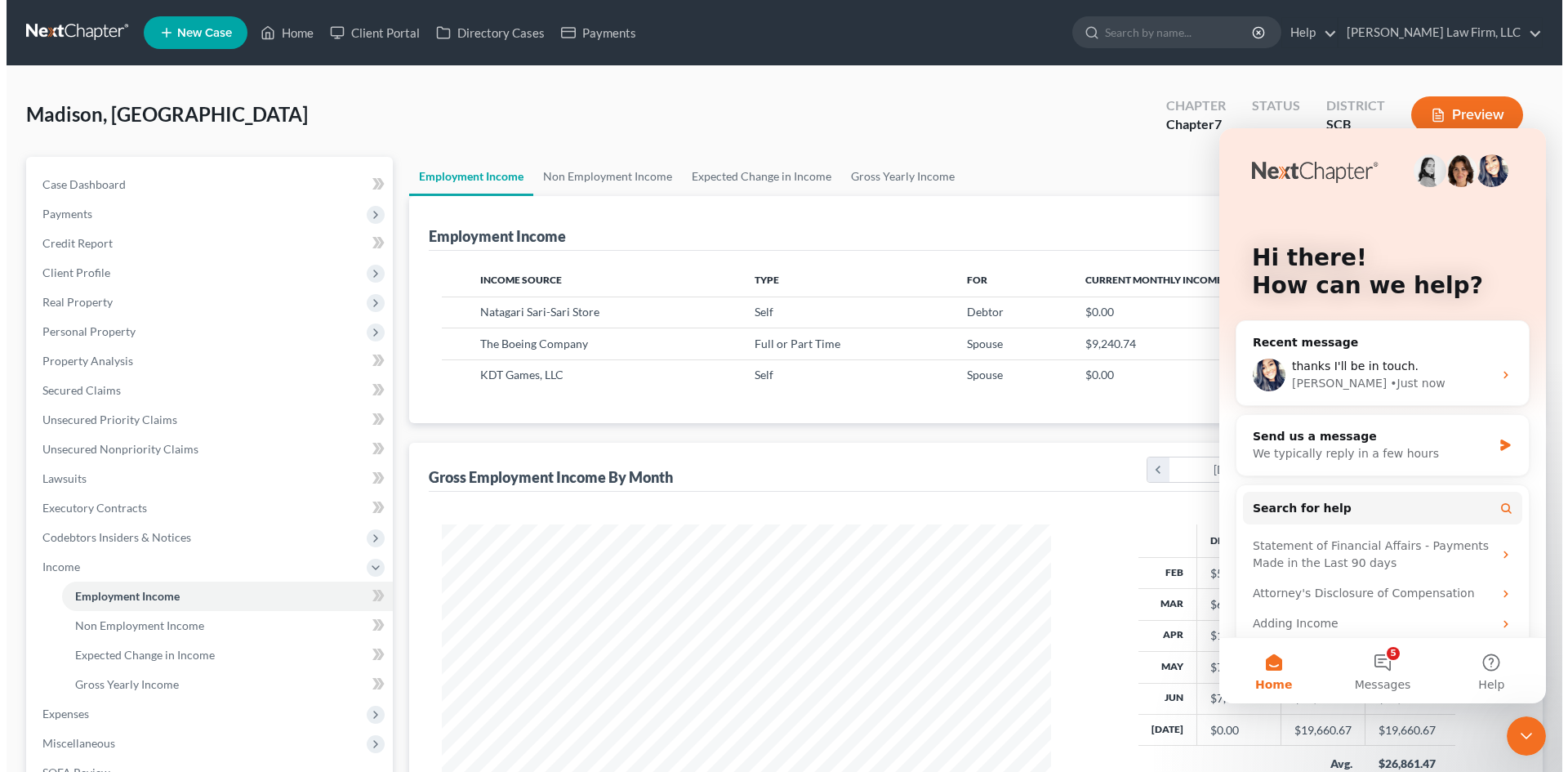
scroll to position [0, 0]
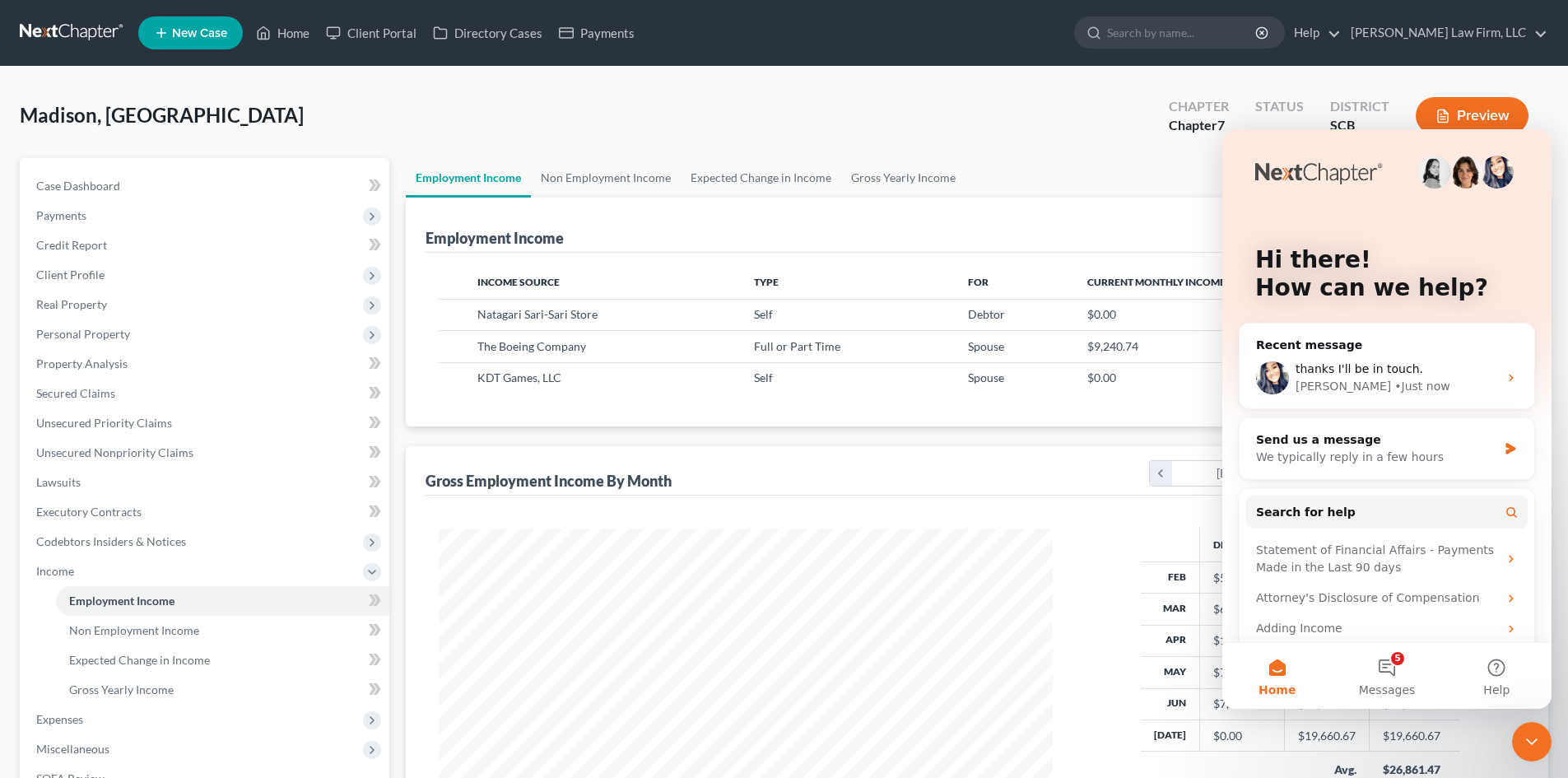
click at [1525, 744] on icon "Close Intercom Messenger" at bounding box center [1531, 741] width 19 height 19
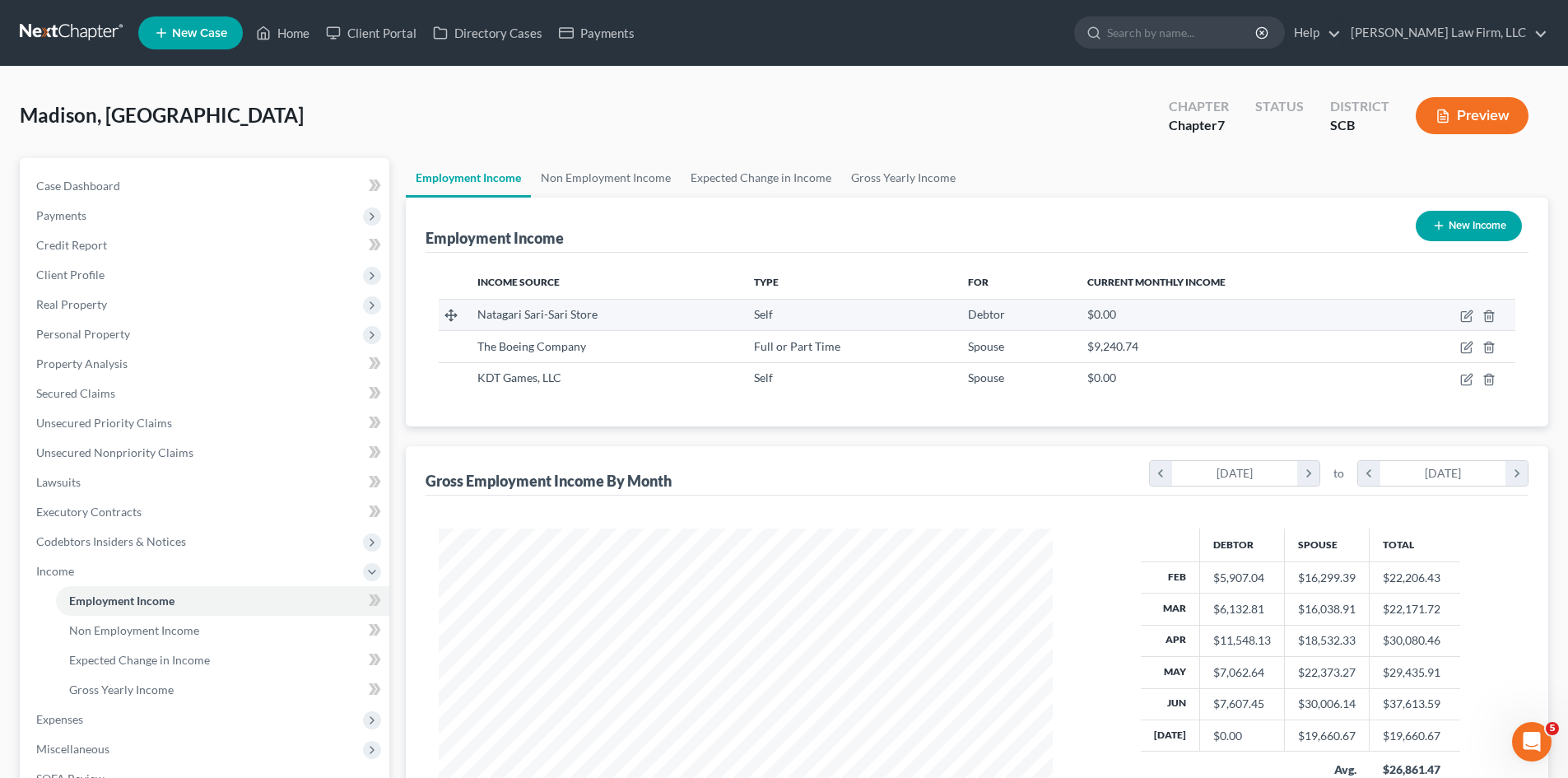
click at [1459, 315] on td at bounding box center [1450, 315] width 129 height 31
click at [1462, 319] on icon "button" at bounding box center [1466, 317] width 10 height 10
select select "1"
select select "42"
select select "0"
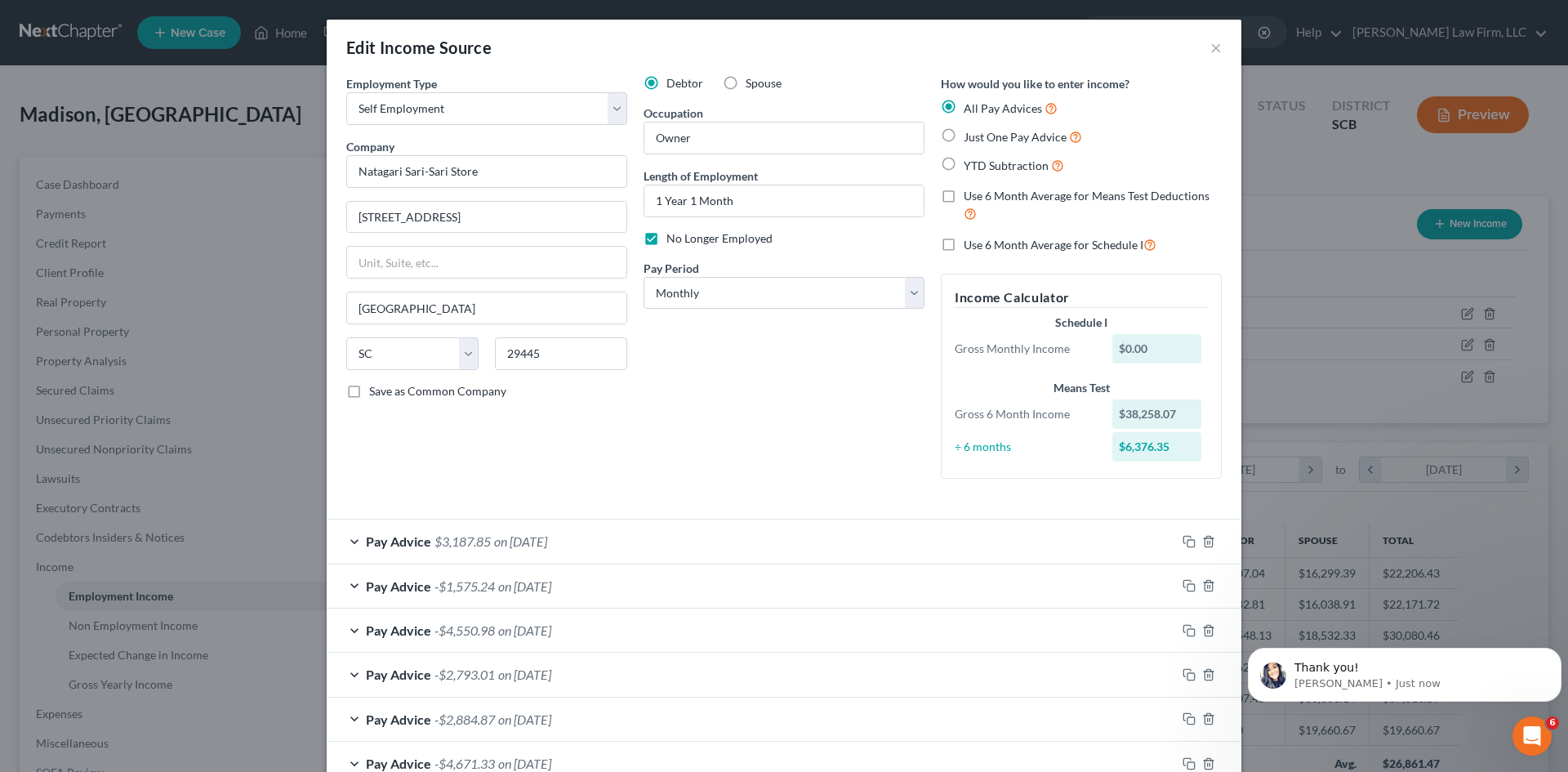
click at [548, 542] on span "on 06/30/2025" at bounding box center [520, 541] width 53 height 15
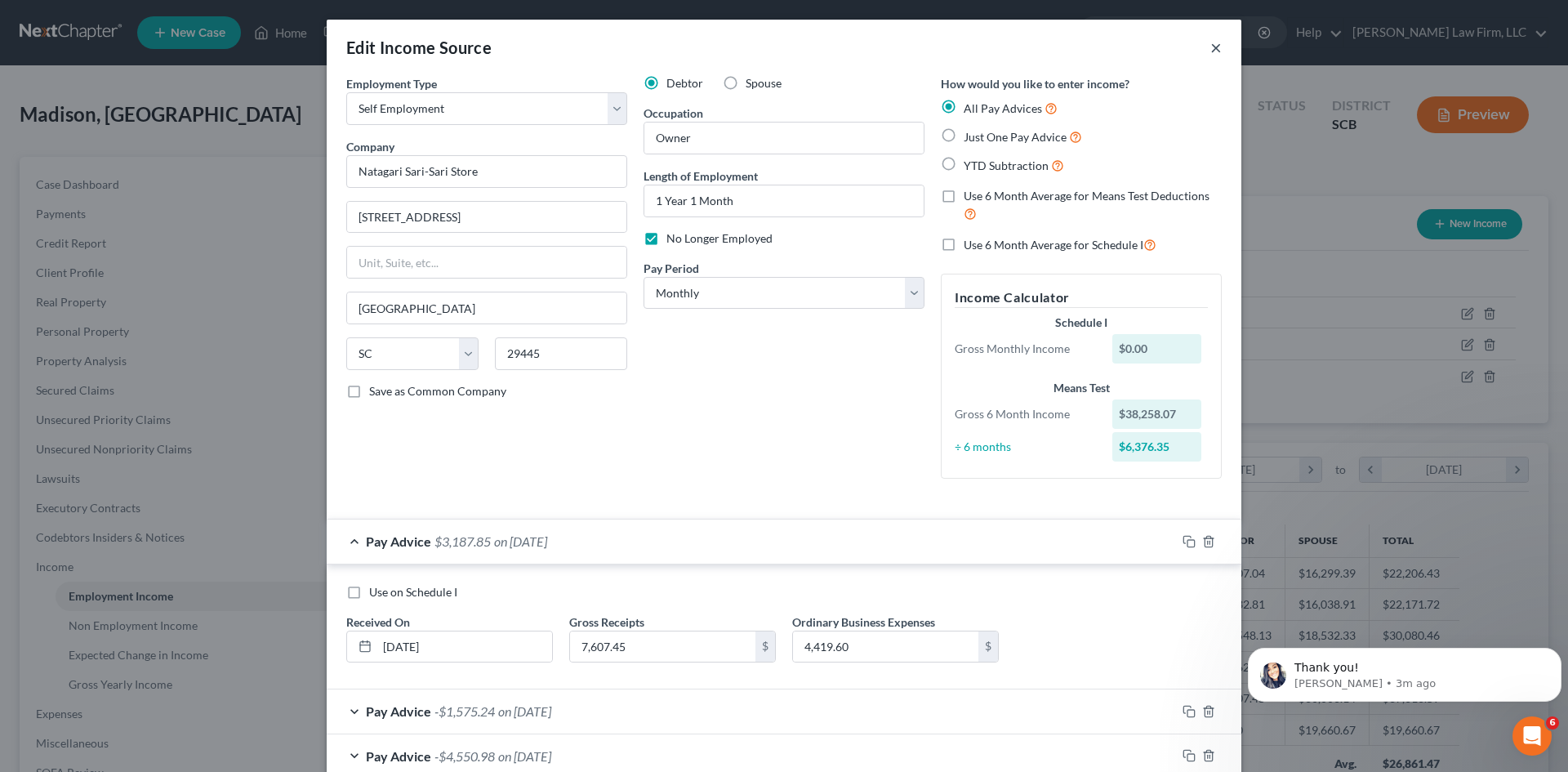
click at [1210, 52] on button "×" at bounding box center [1216, 47] width 11 height 19
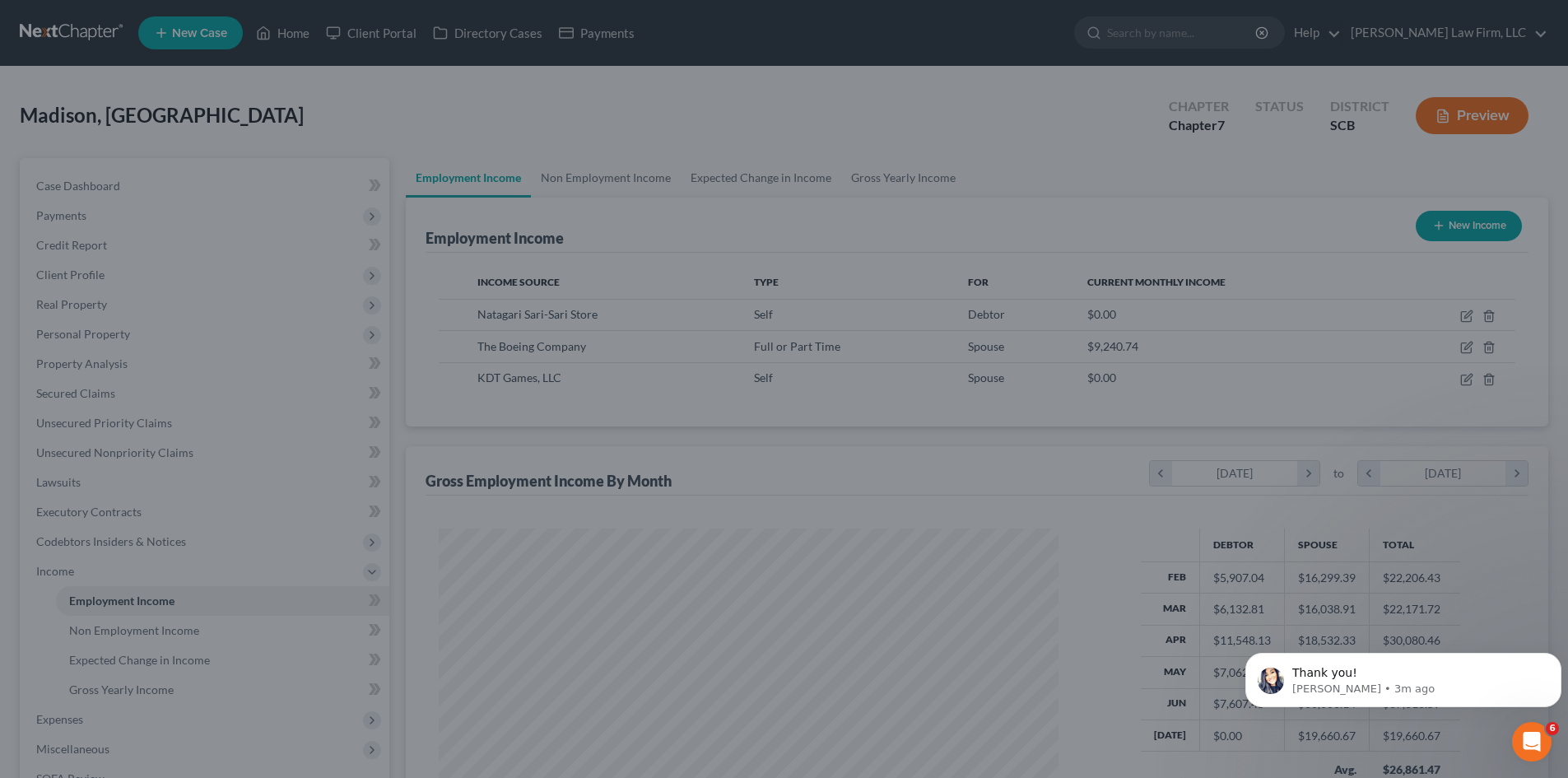
scroll to position [823079, 822450]
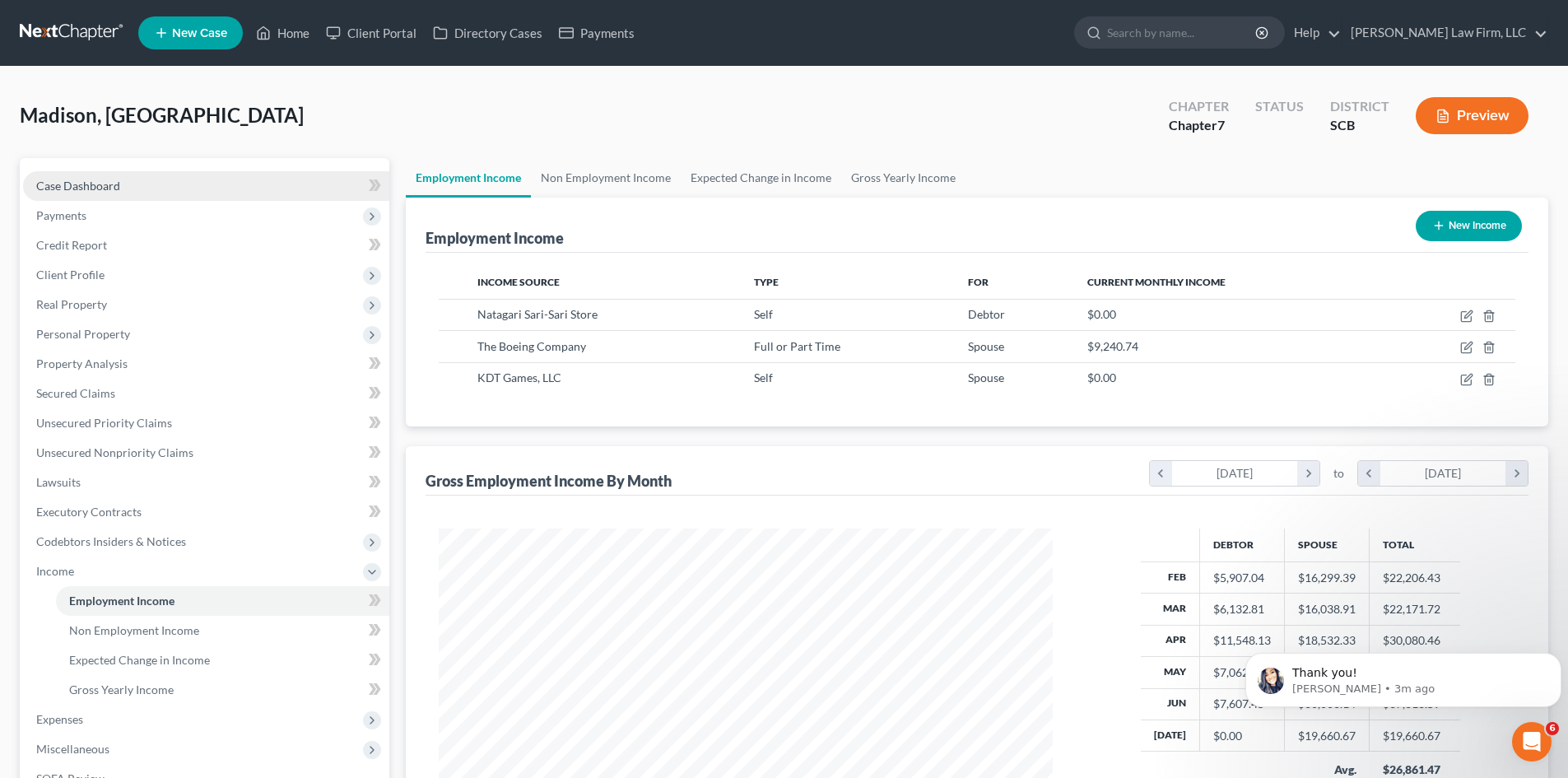
click at [65, 185] on span "Case Dashboard" at bounding box center [78, 185] width 84 height 14
select select "0"
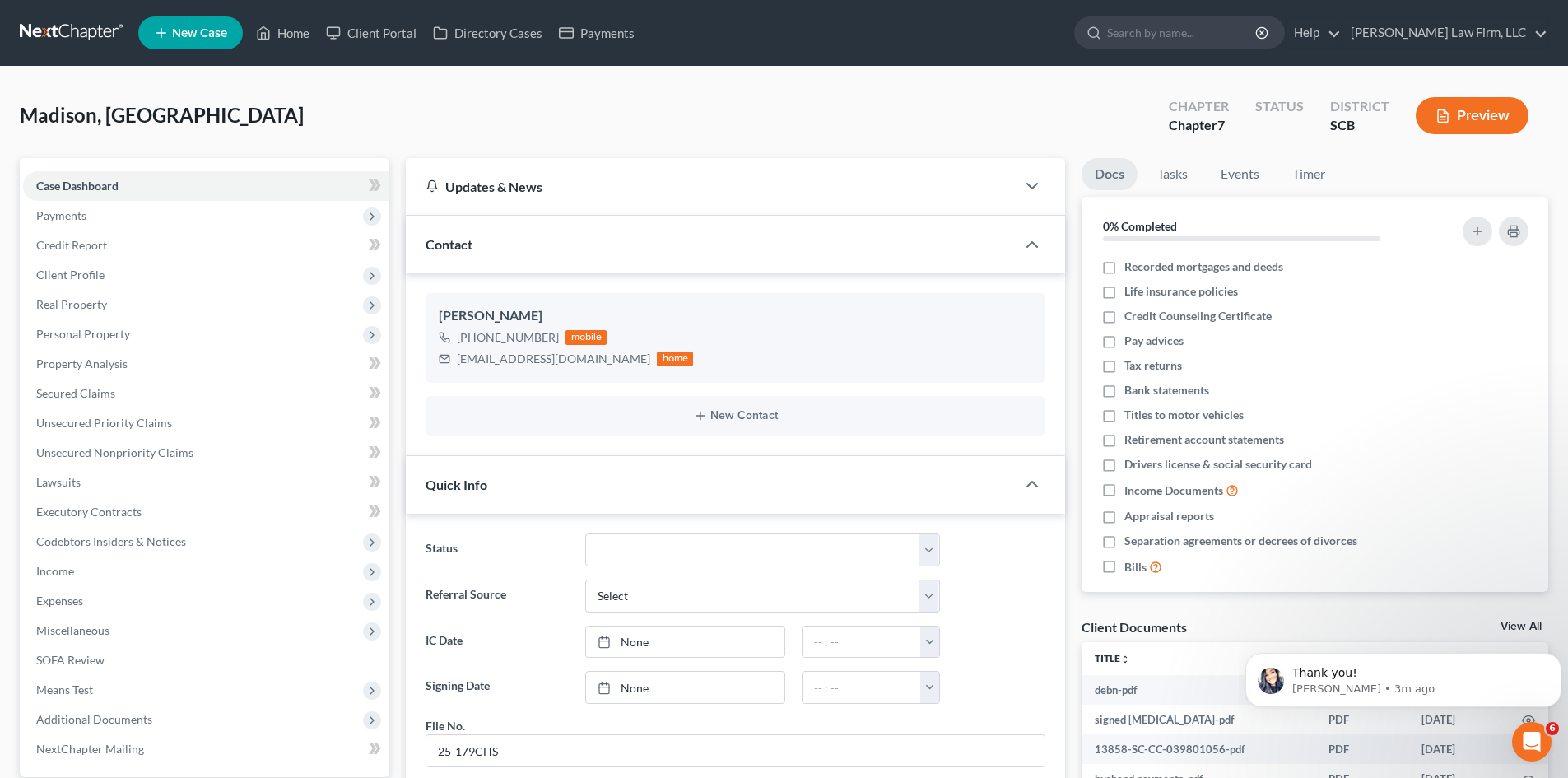
scroll to position [245, 0]
click at [300, 39] on link "Home" at bounding box center [283, 33] width 70 height 30
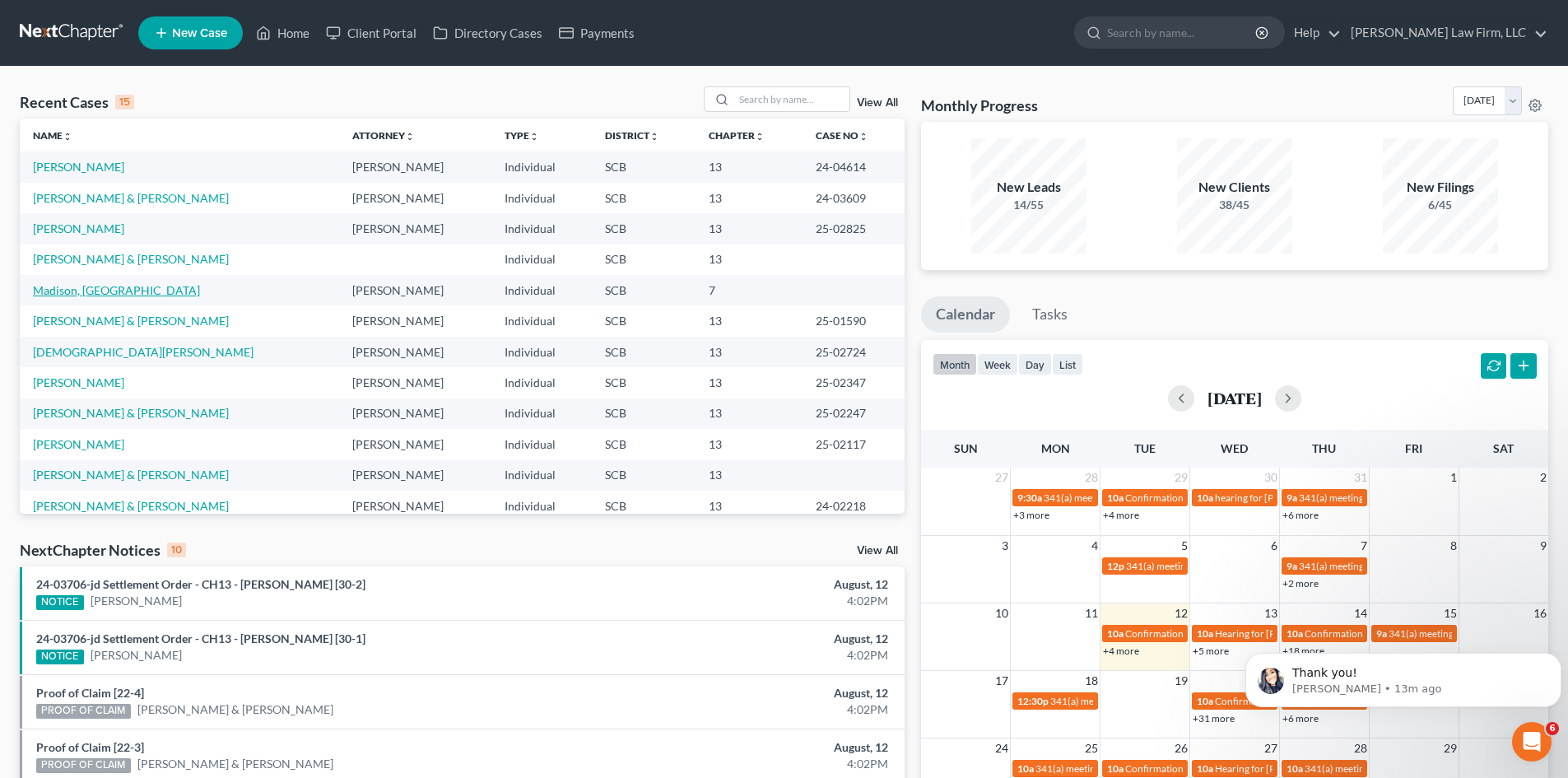
click at [78, 290] on link "Madison, [GEOGRAPHIC_DATA]" at bounding box center [116, 290] width 167 height 14
select select "0"
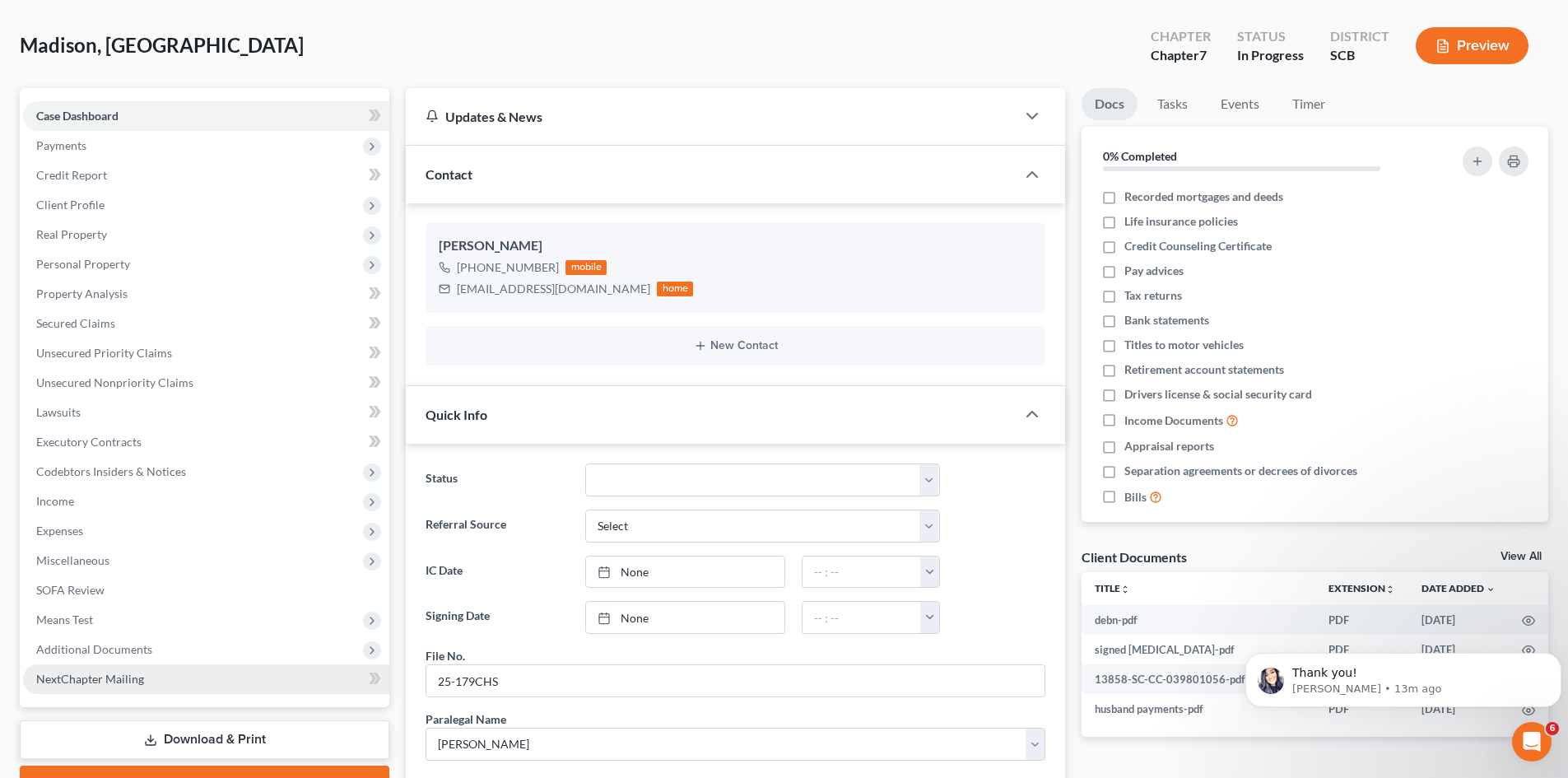
scroll to position [165, 0]
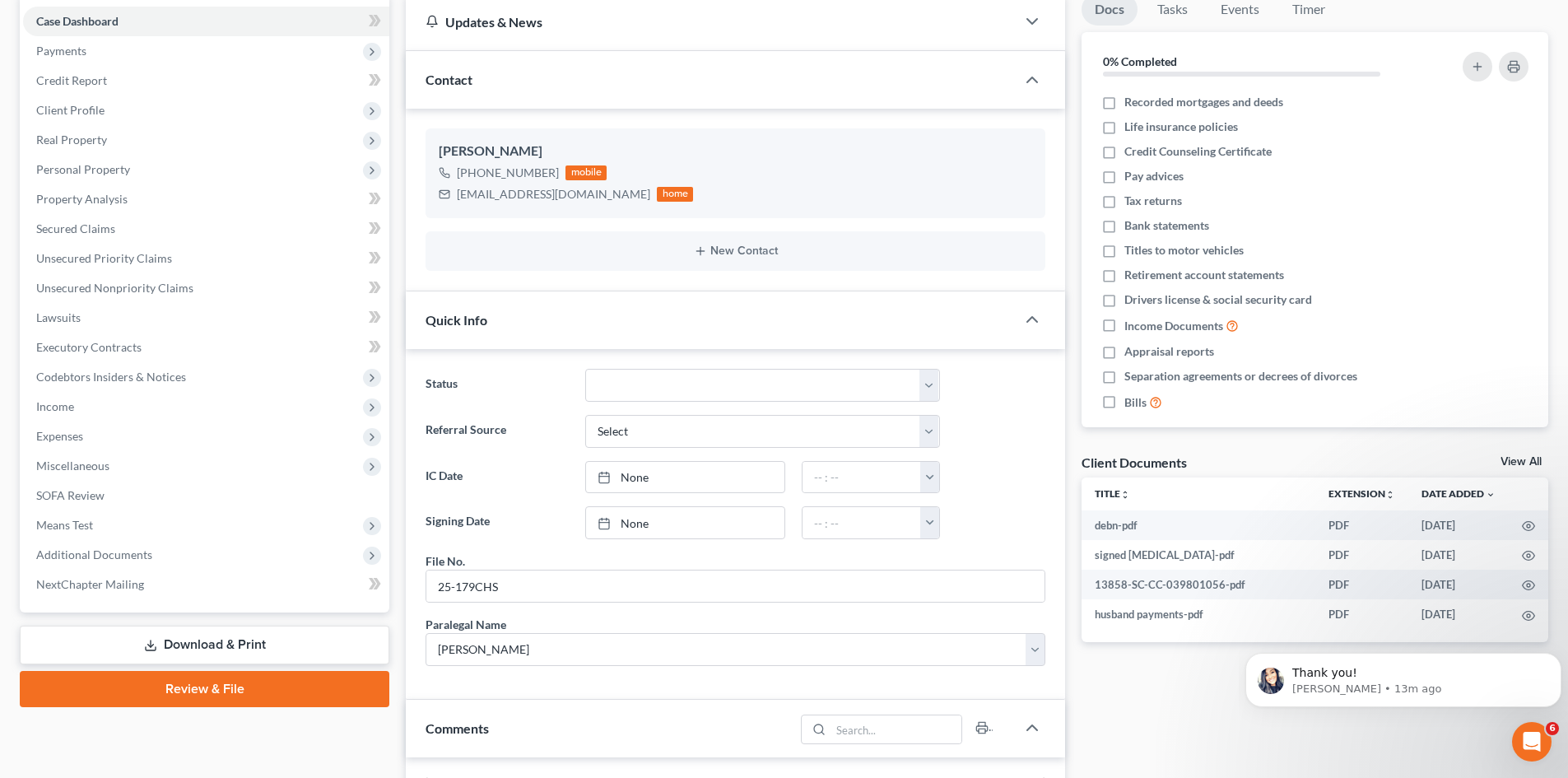
drag, startPoint x: 203, startPoint y: 674, endPoint x: 289, endPoint y: 664, distance: 86.6
click at [200, 671] on link "Review & File" at bounding box center [204, 689] width 370 height 37
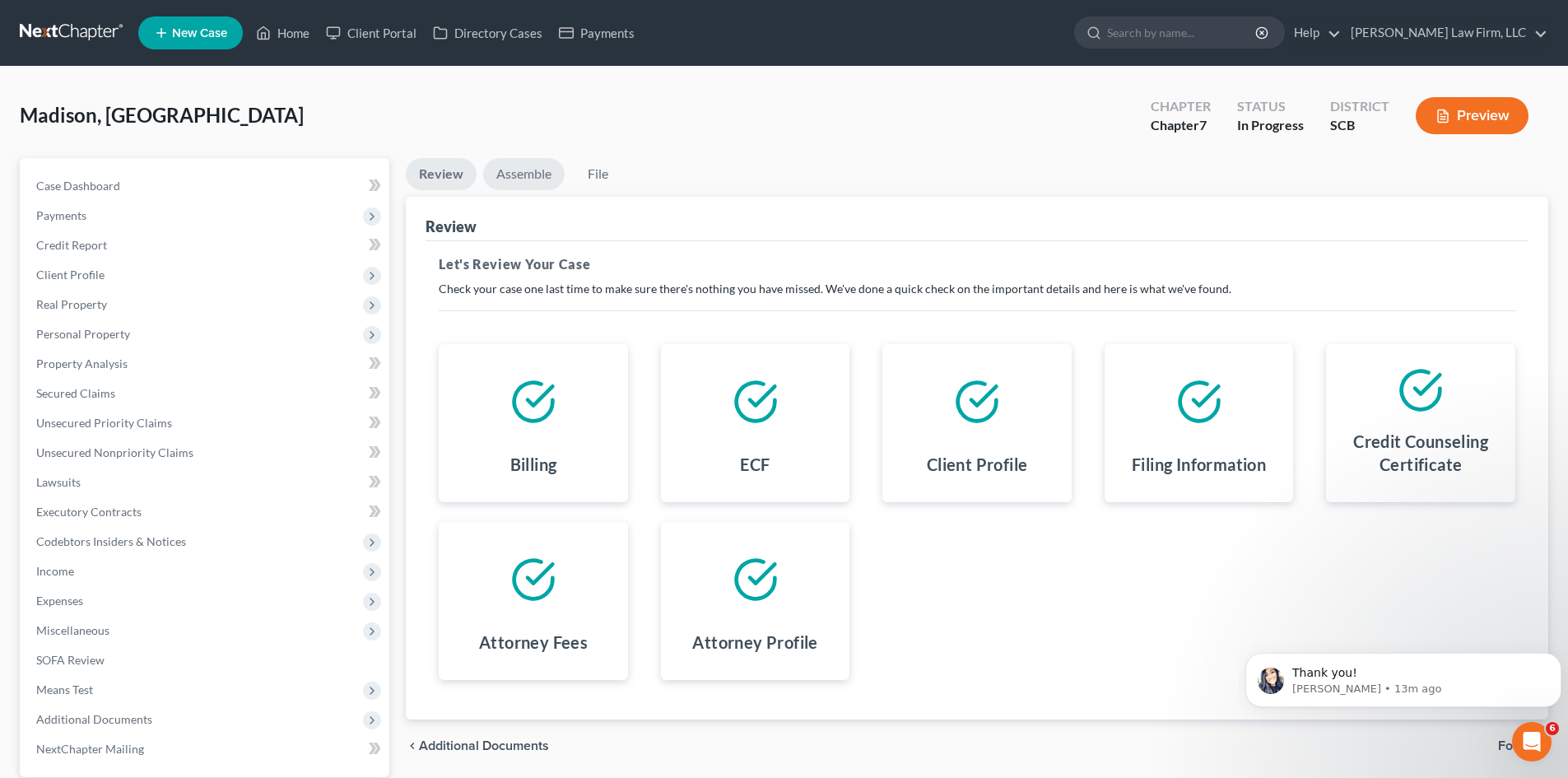
click at [531, 178] on link "Assemble" at bounding box center [524, 174] width 81 height 32
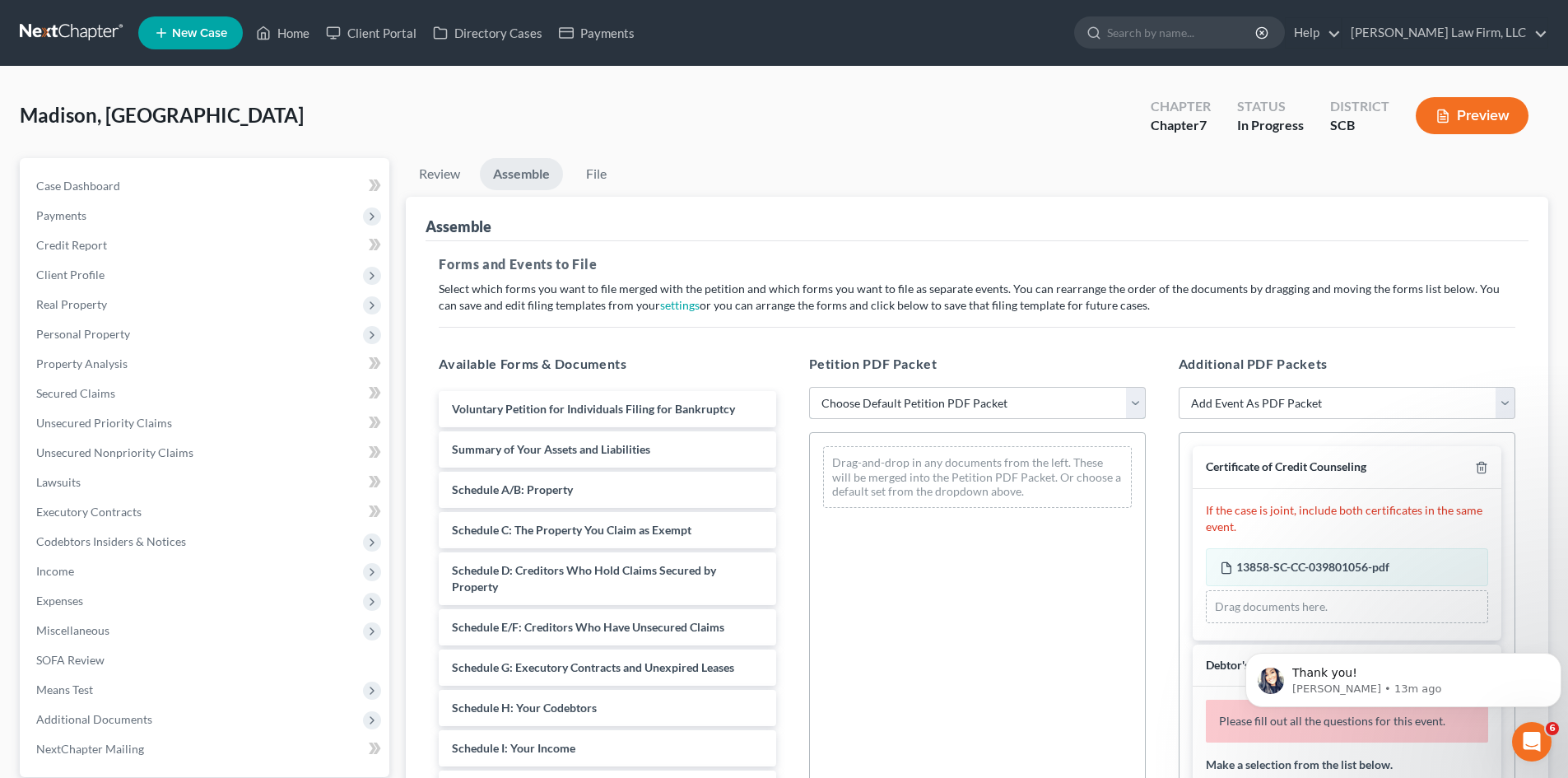
drag, startPoint x: 904, startPoint y: 404, endPoint x: 894, endPoint y: 484, distance: 80.6
click at [904, 404] on select "Choose Default Petition PDF Packet Complete Bankruptcy Petition (all forms and …" at bounding box center [977, 403] width 337 height 33
select select "0"
click at [810, 387] on select "Choose Default Petition PDF Packet Complete Bankruptcy Petition (all forms and …" at bounding box center [977, 403] width 337 height 33
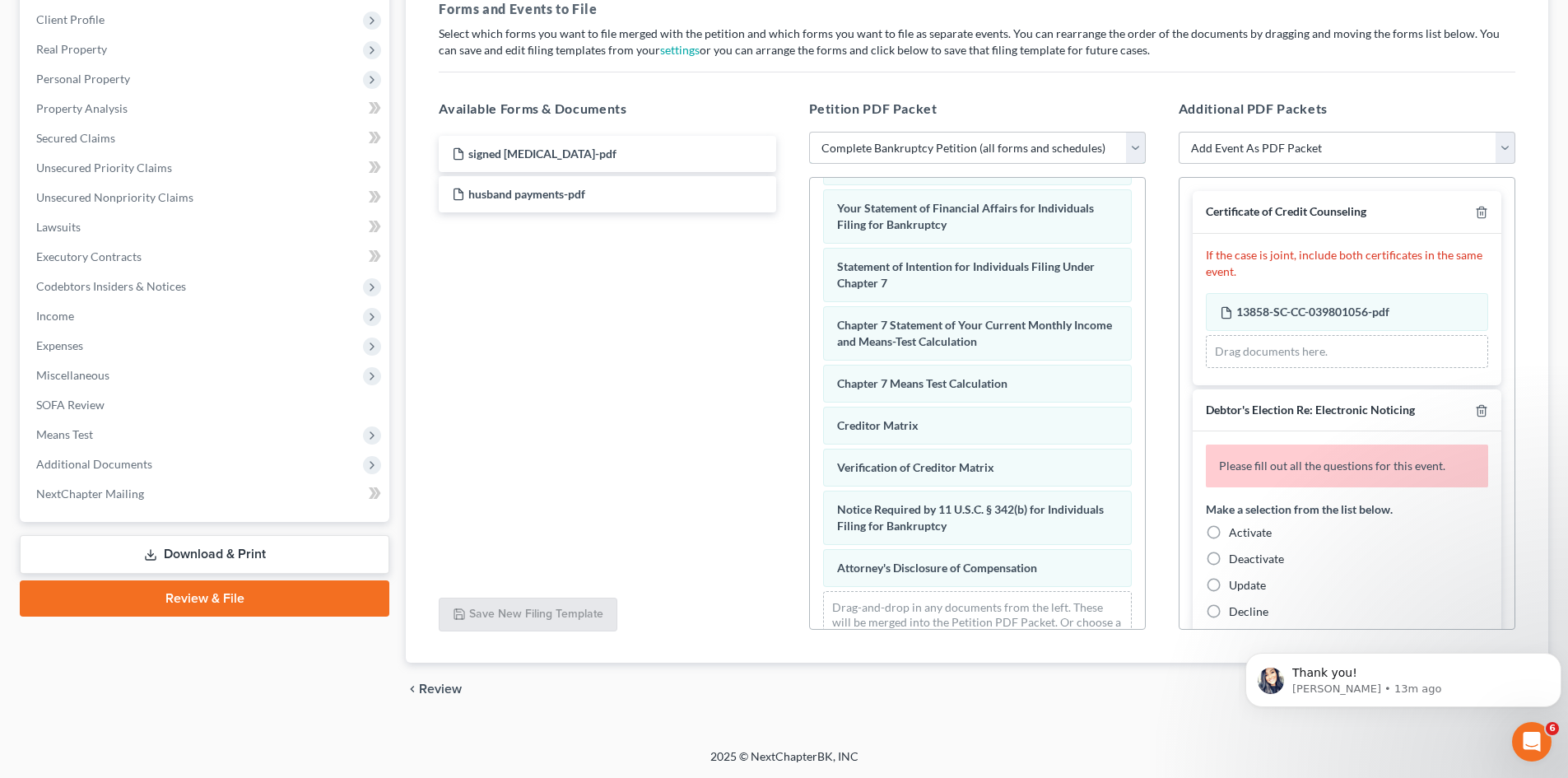
scroll to position [529, 0]
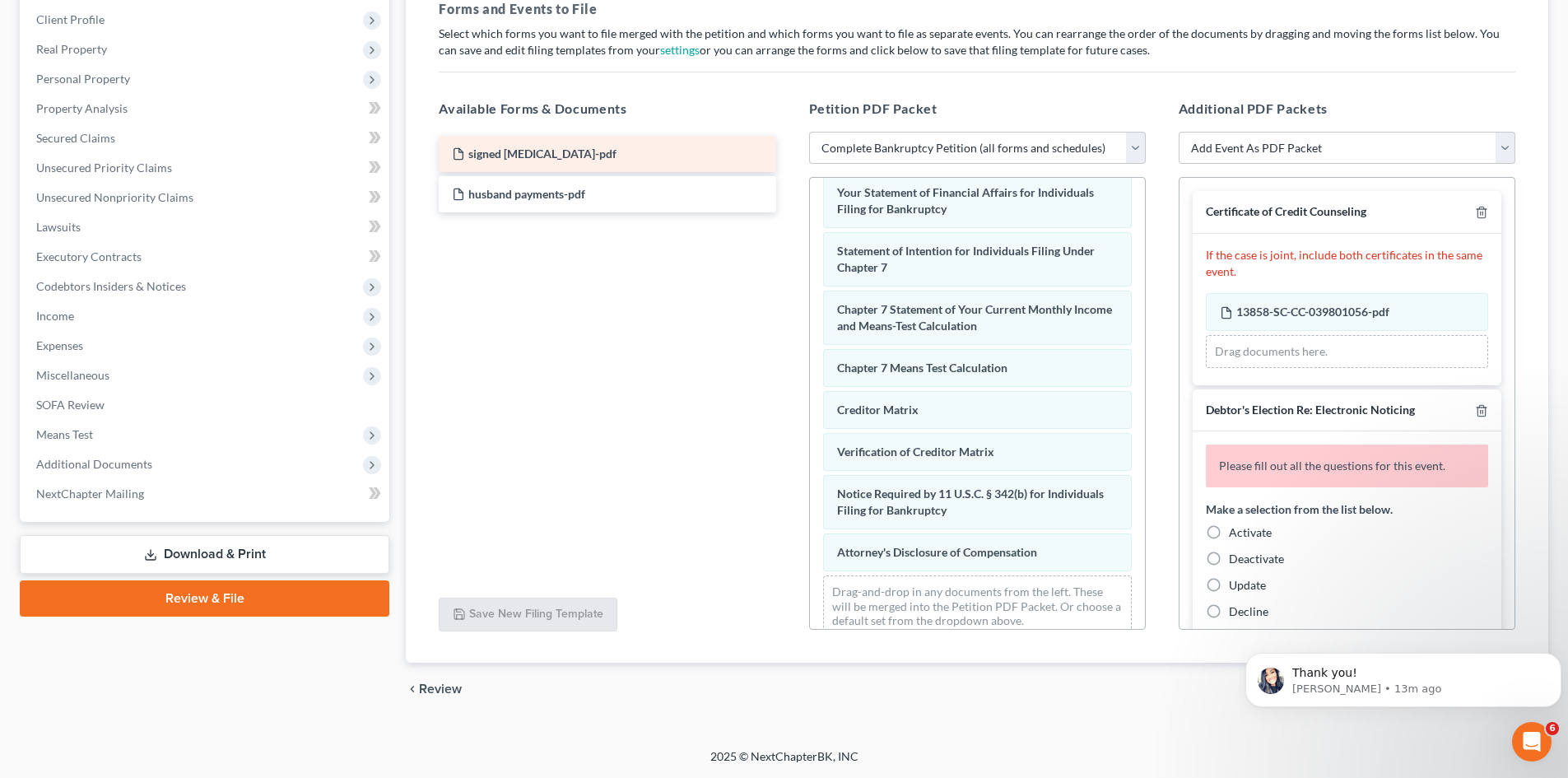
click at [525, 149] on div "signed retainer-pdf husband payments-pdf" at bounding box center [607, 174] width 363 height 76
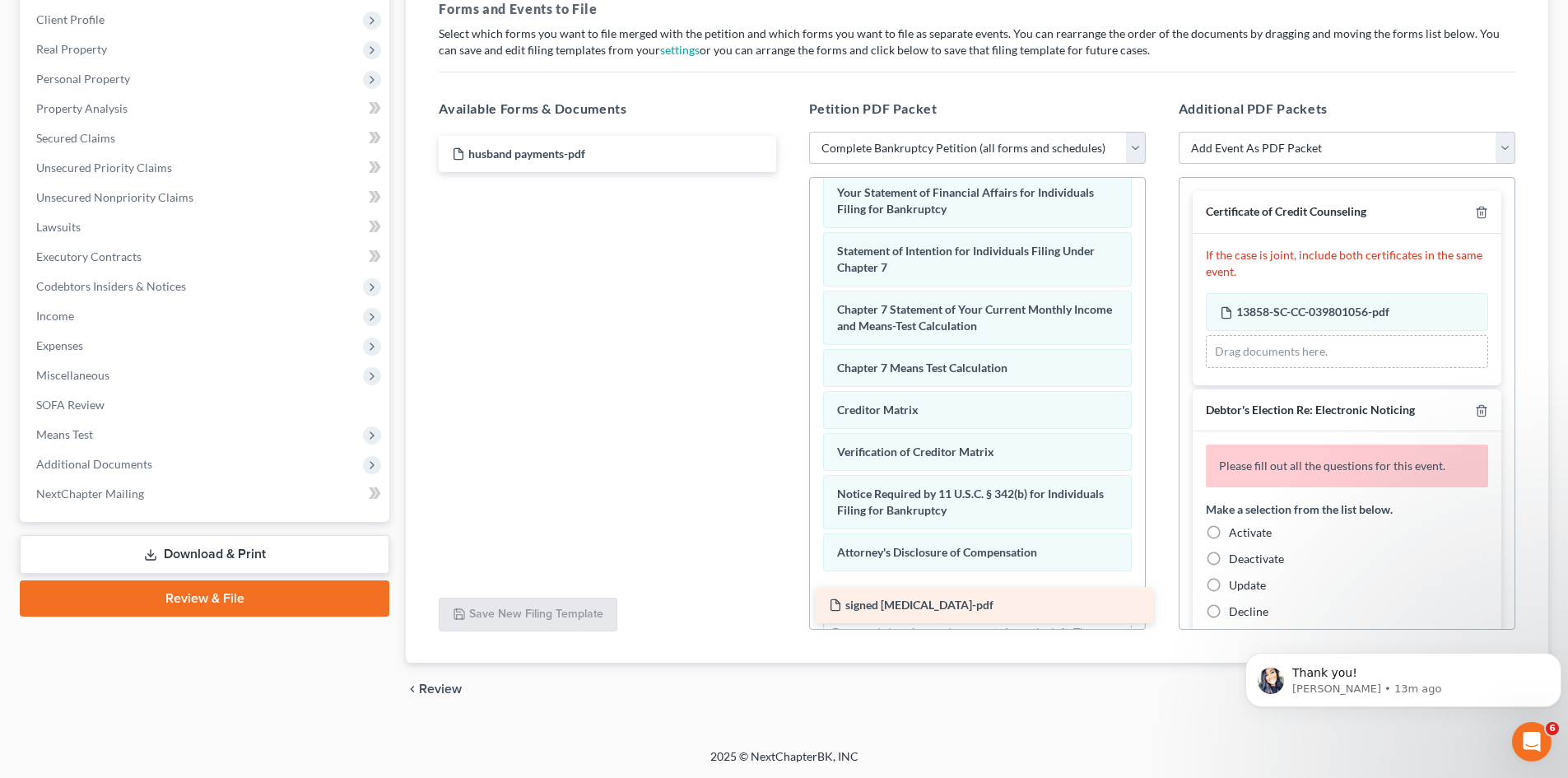
drag, startPoint x: 527, startPoint y: 140, endPoint x: 899, endPoint y: 606, distance: 596.3
click at [788, 172] on div "signed retainer-pdf signed retainer-pdf husband payments-pdf" at bounding box center [607, 154] width 363 height 37
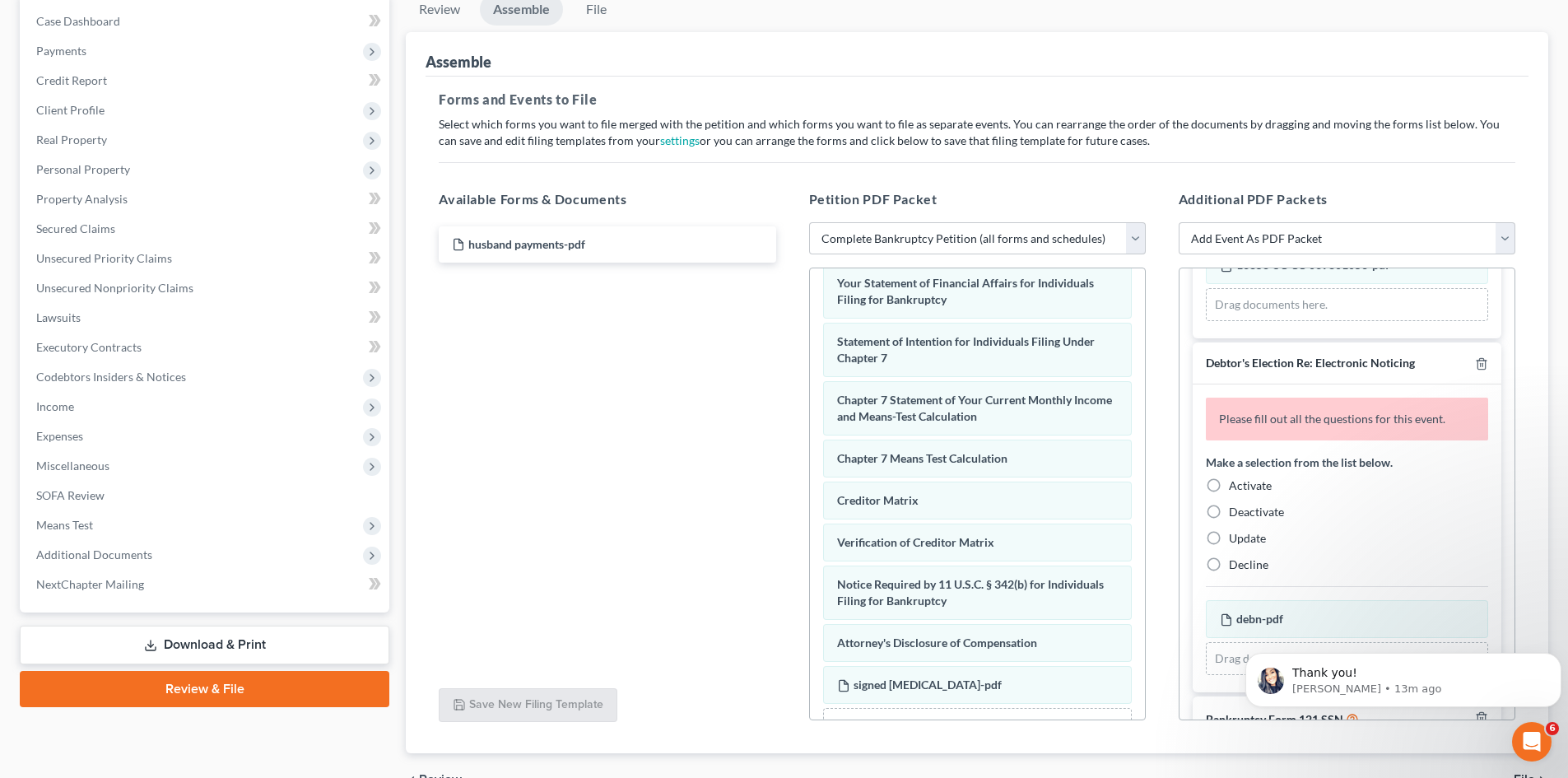
scroll to position [165, 0]
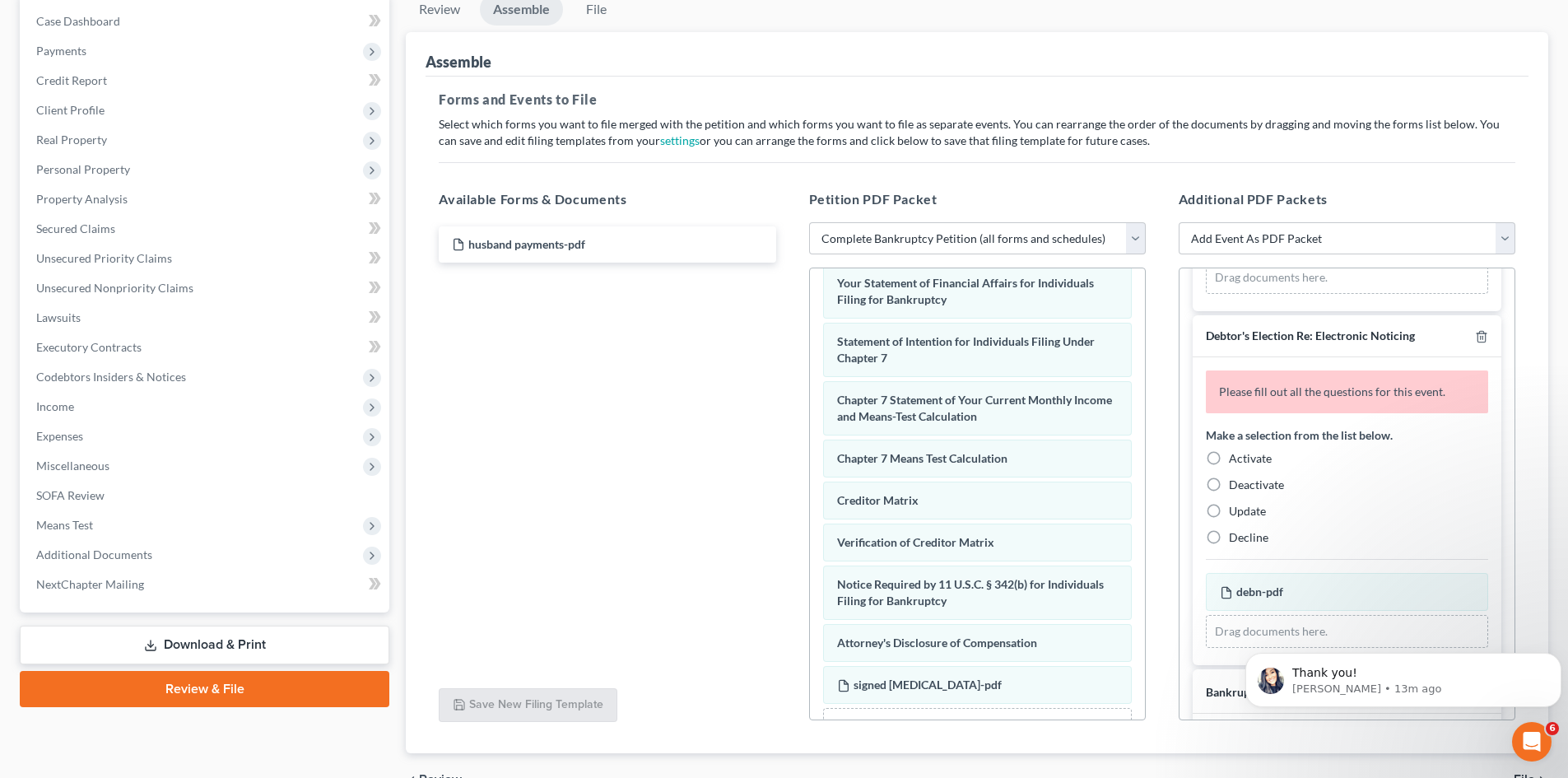
click at [1229, 462] on label "Activate" at bounding box center [1251, 458] width 42 height 16
click at [1235, 461] on input "Activate" at bounding box center [1240, 456] width 11 height 11
radio input "true"
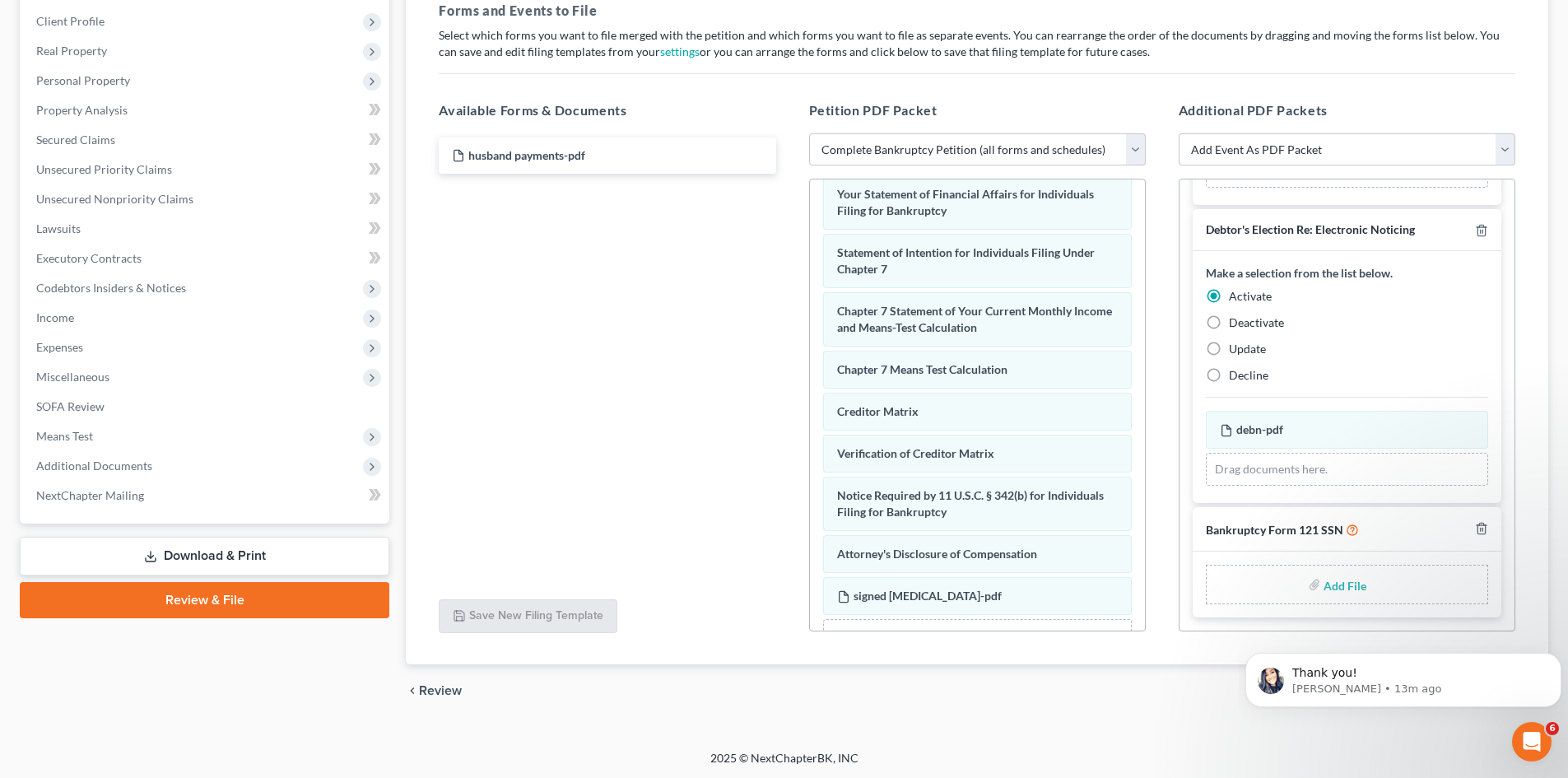
scroll to position [255, 0]
click at [1344, 583] on input "file" at bounding box center [1343, 583] width 40 height 30
type input "C:\fakepath\b121.pdf"
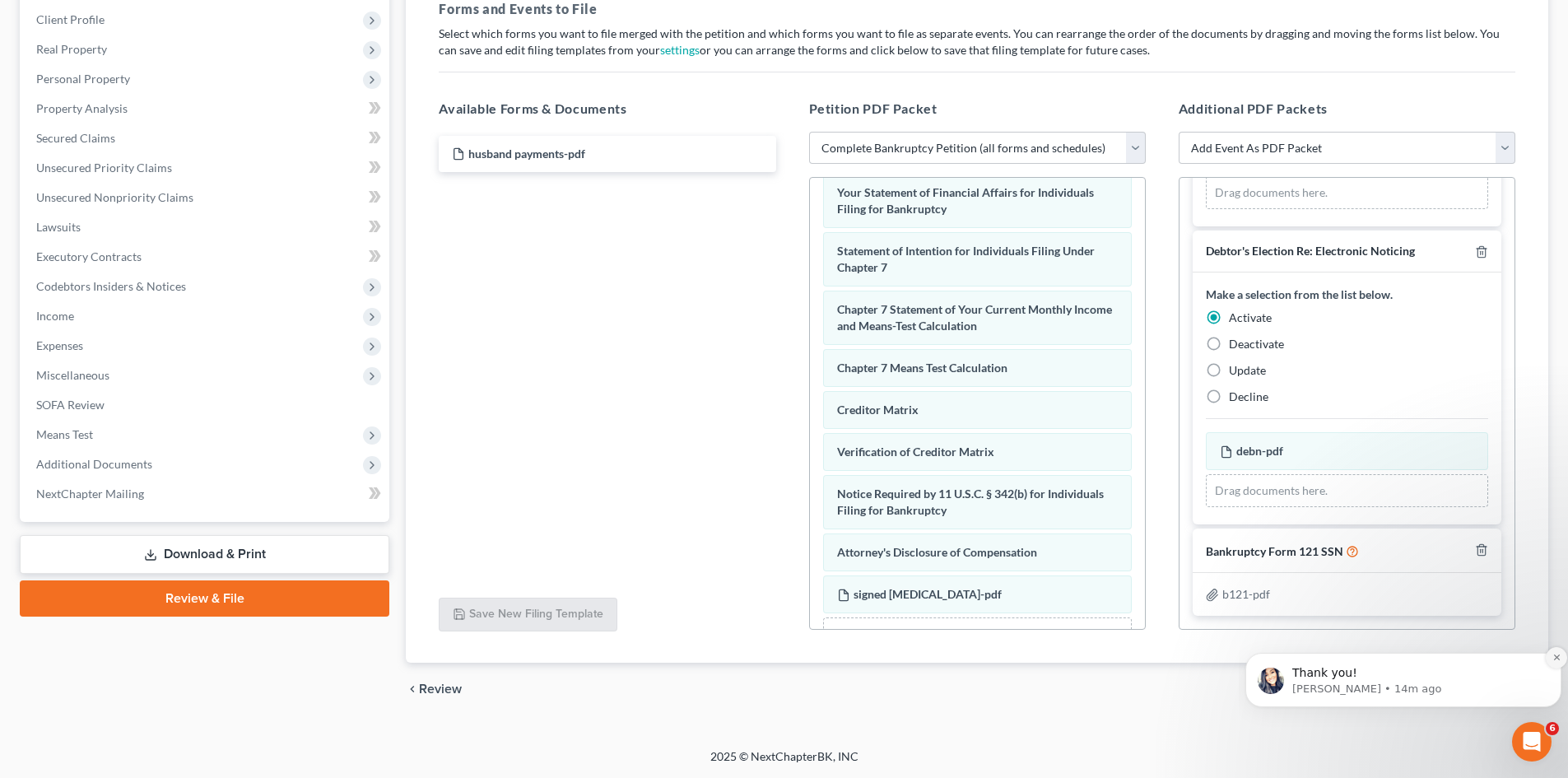
click at [1556, 657] on icon "Dismiss notification" at bounding box center [1556, 656] width 9 height 9
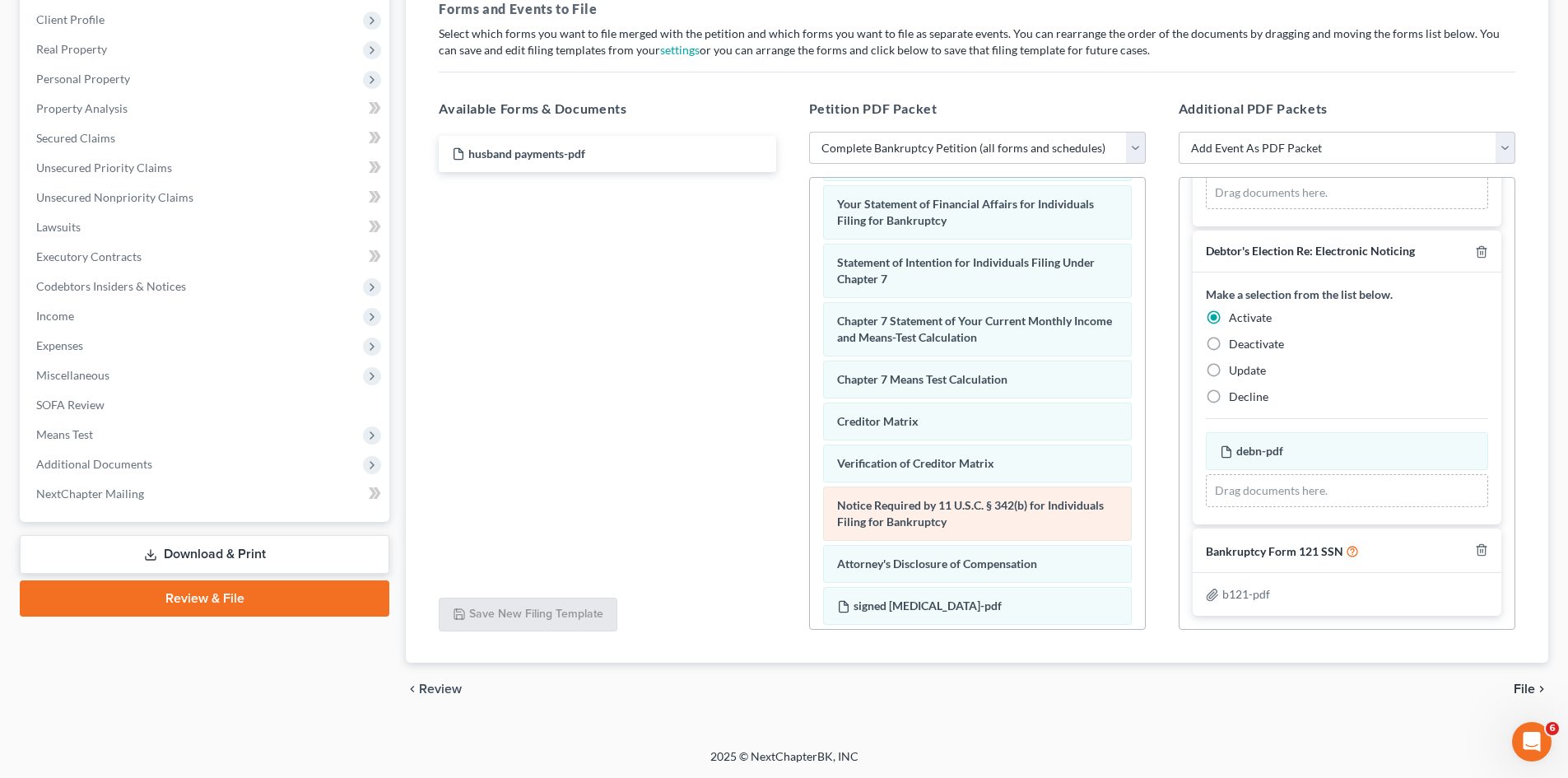
scroll to position [608, 0]
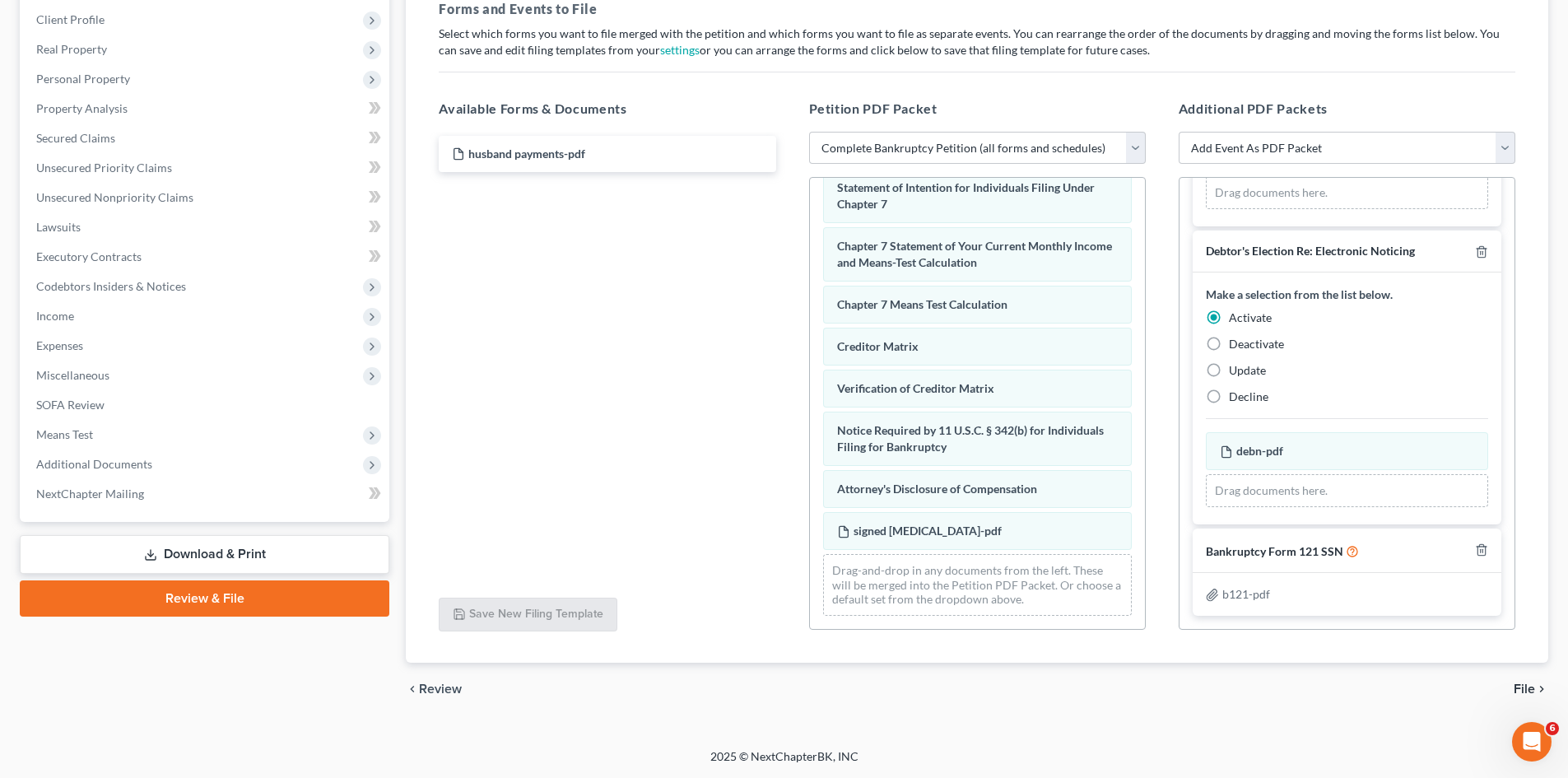
click at [1528, 689] on span "File" at bounding box center [1525, 689] width 21 height 14
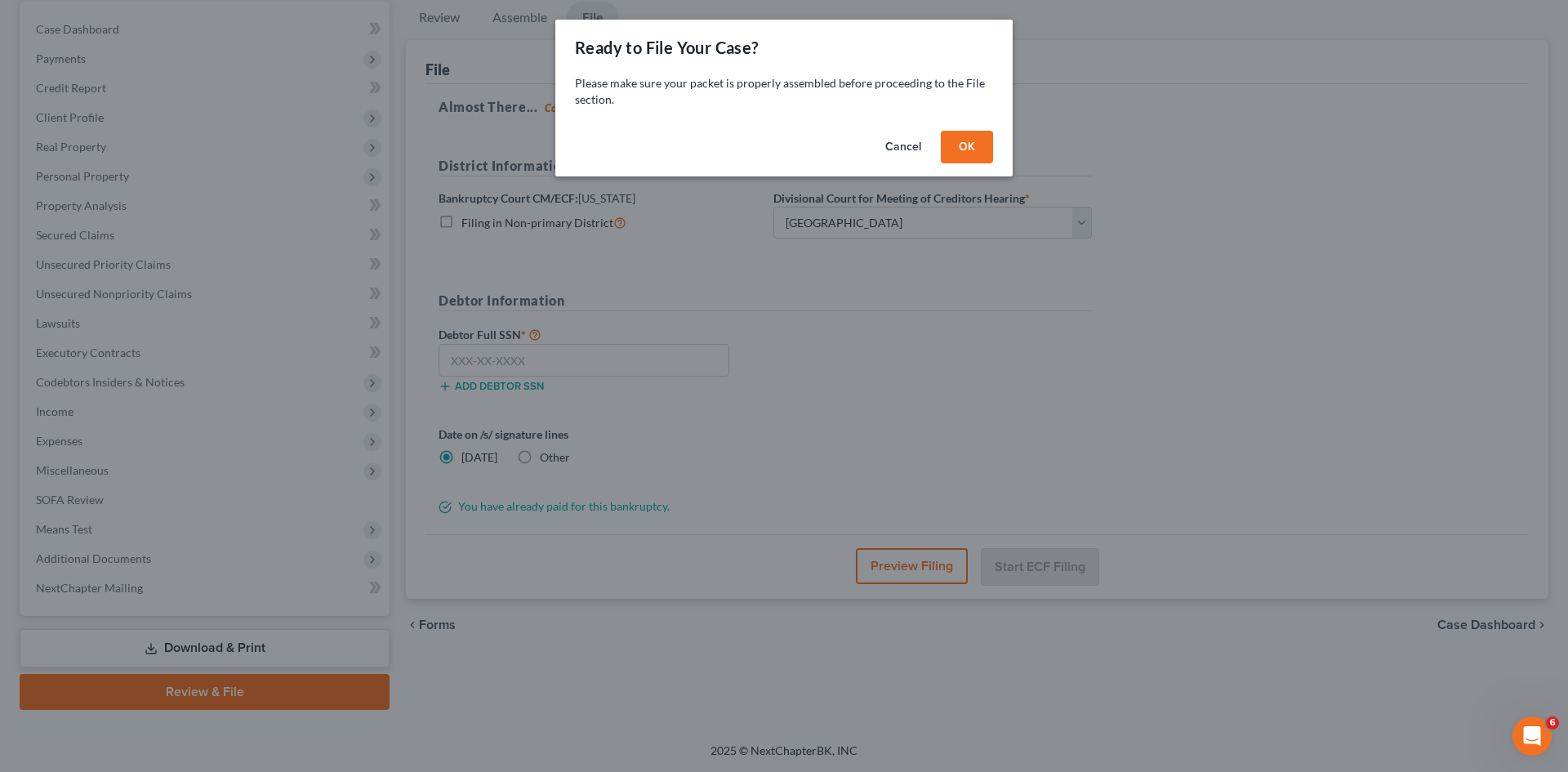
click at [959, 149] on button "OK" at bounding box center [967, 147] width 53 height 33
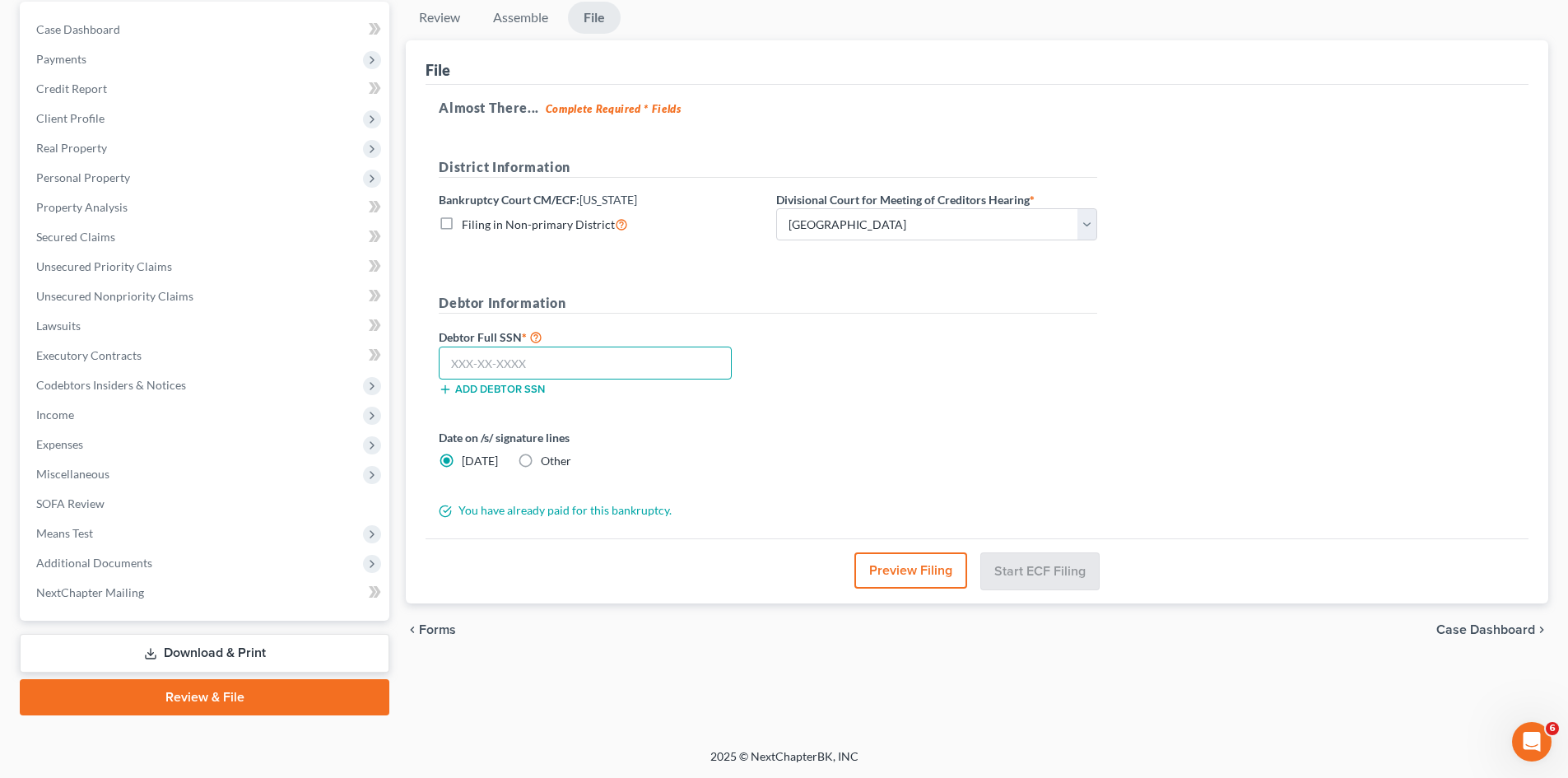
click at [626, 352] on input "text" at bounding box center [586, 363] width 293 height 33
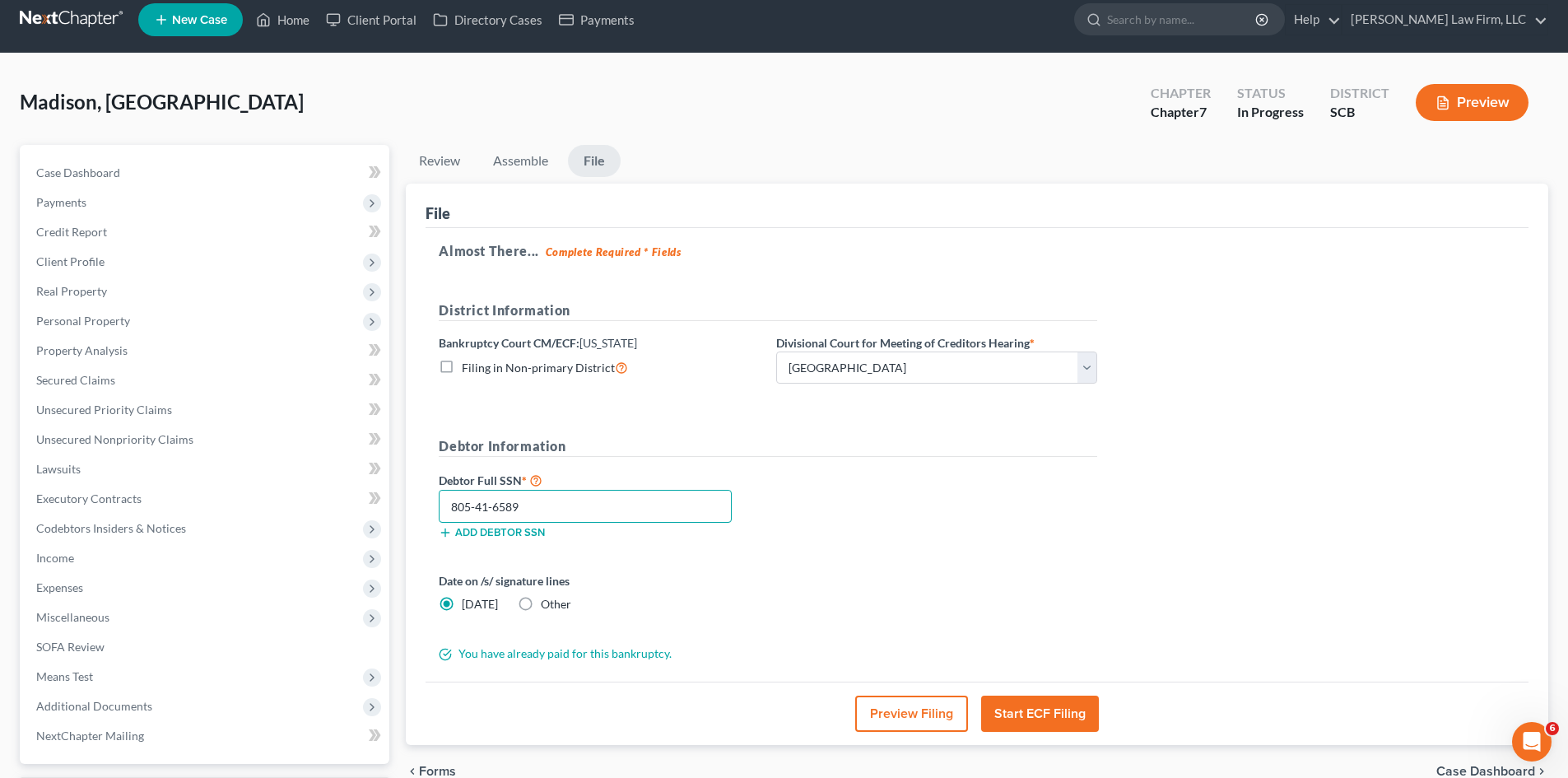
scroll to position [0, 0]
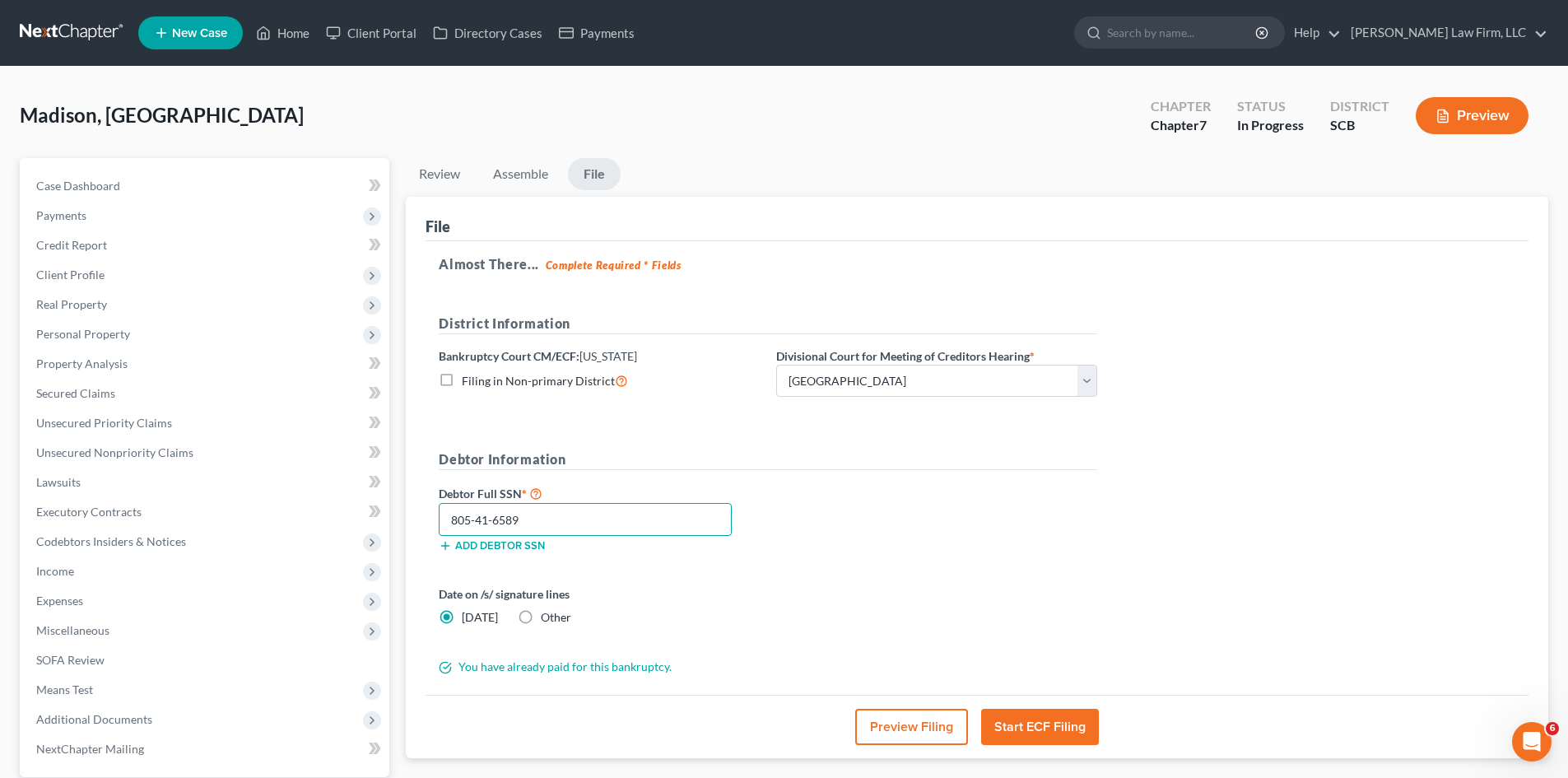
type input "805-41-6589"
click at [1068, 723] on button "Start ECF Filing" at bounding box center [1040, 727] width 118 height 37
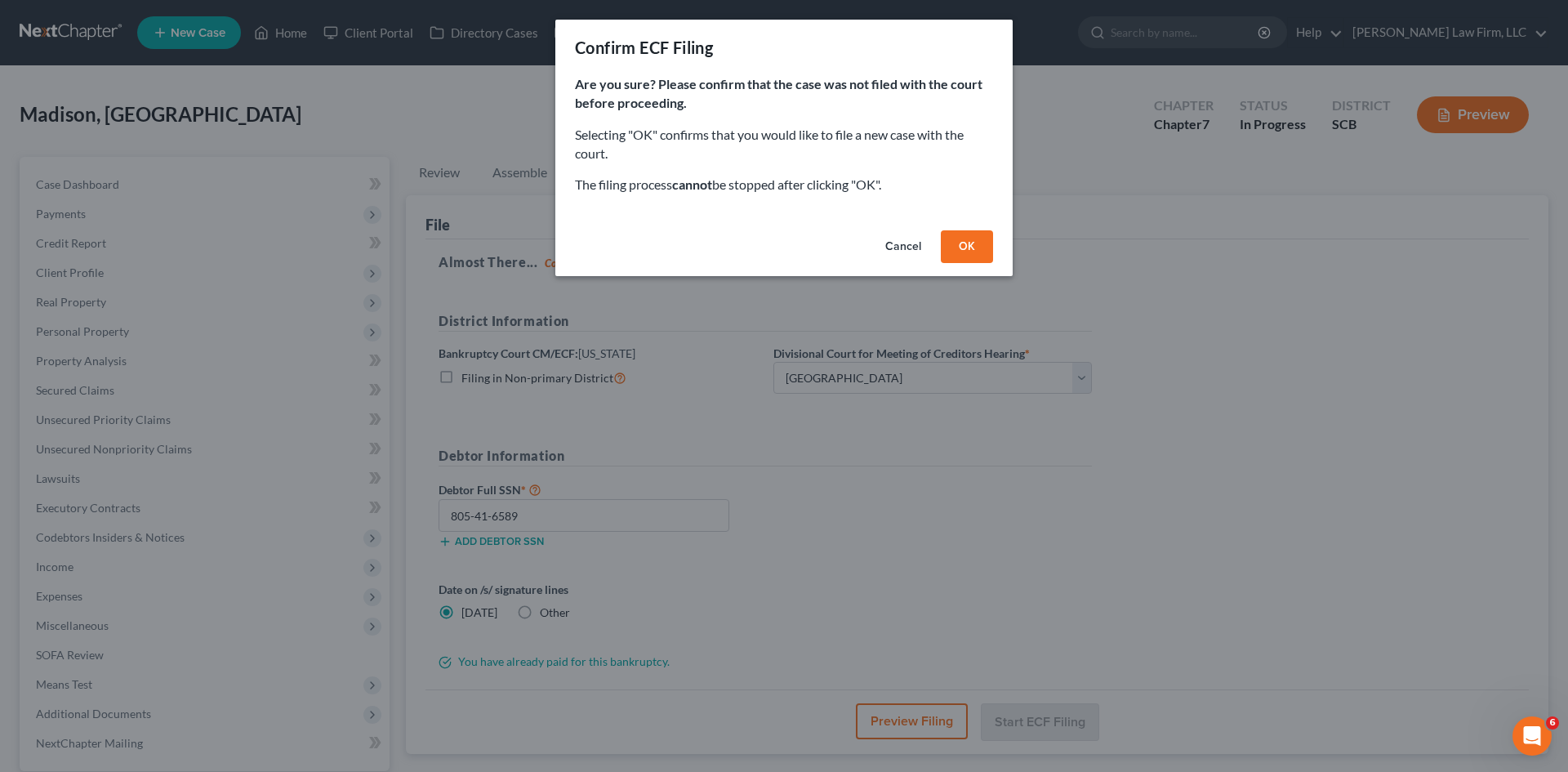
click at [972, 248] on button "OK" at bounding box center [967, 247] width 53 height 33
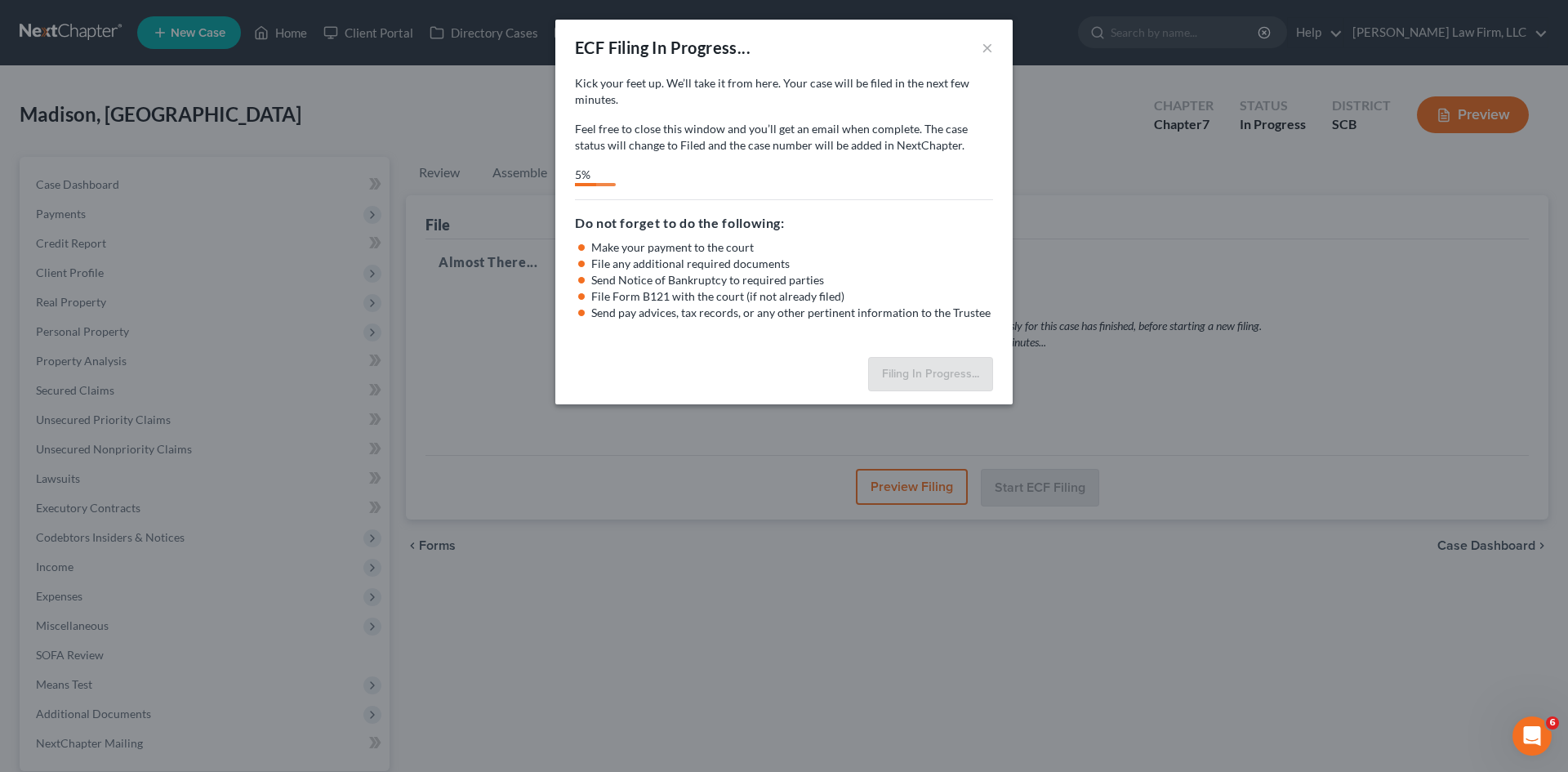
select select "0"
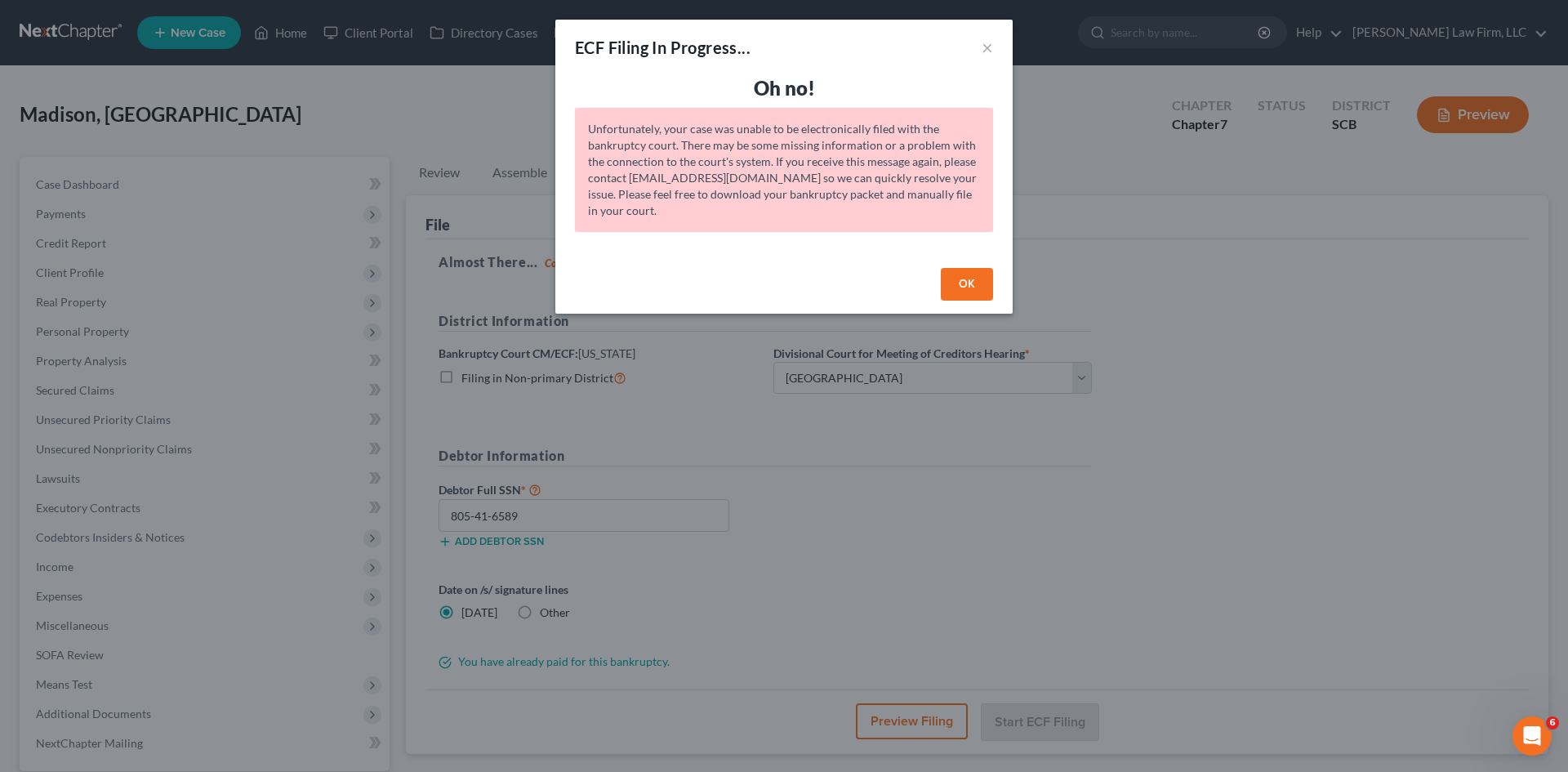
click at [973, 281] on button "OK" at bounding box center [967, 284] width 53 height 33
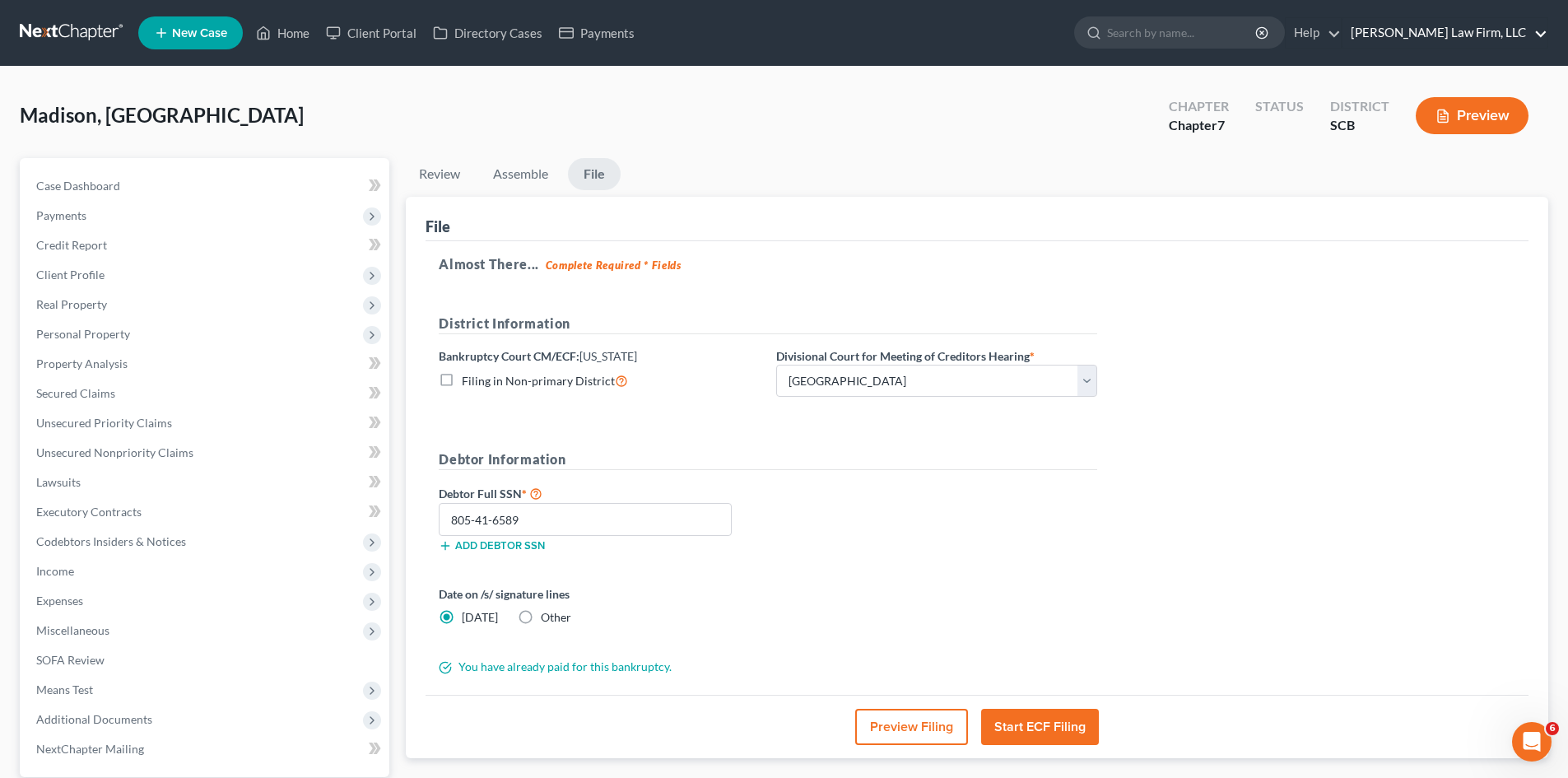
click at [1443, 42] on link "[PERSON_NAME] Law Firm, LLC" at bounding box center [1444, 33] width 205 height 30
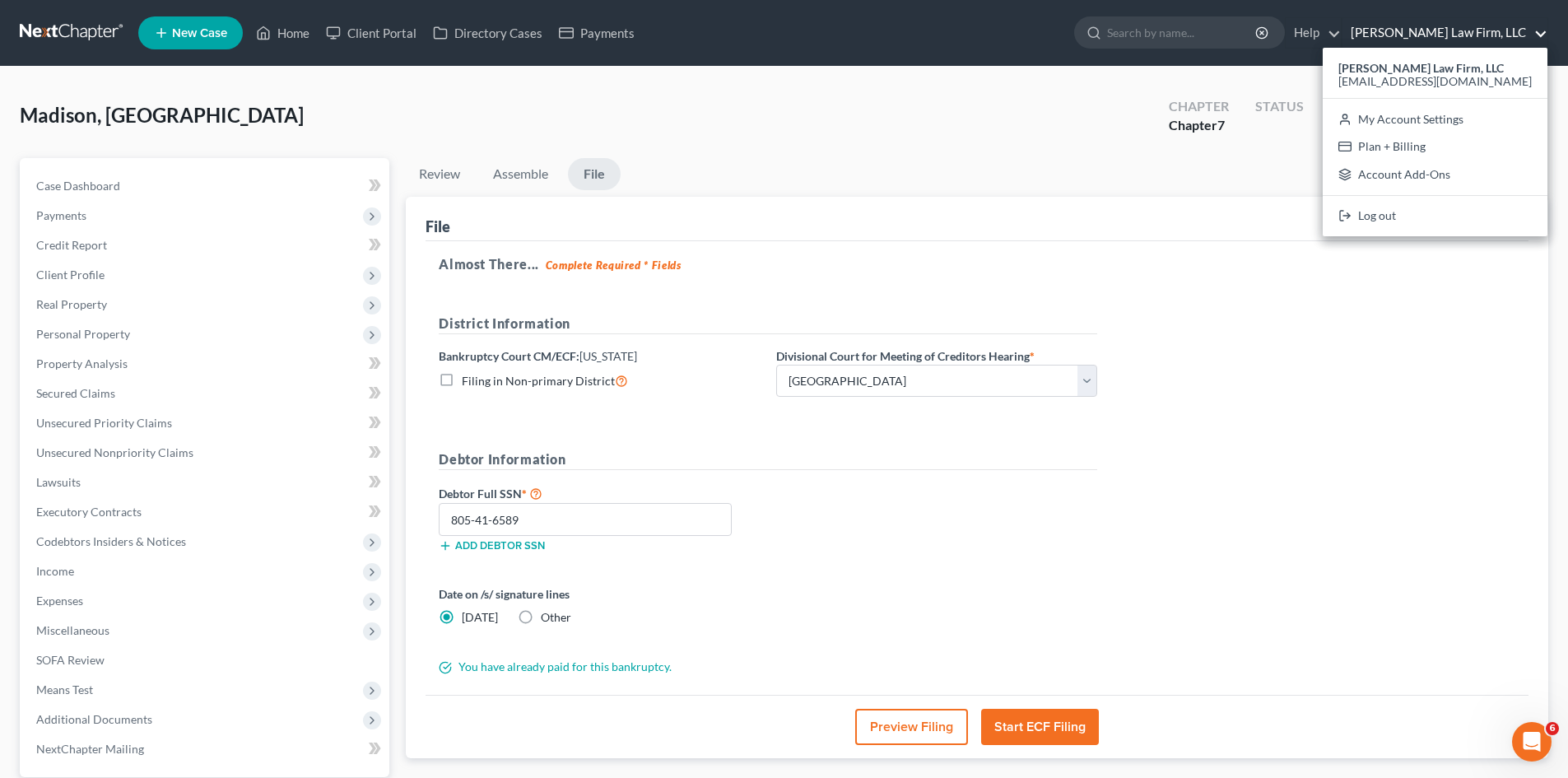
click at [1526, 742] on icon "Open Intercom Messenger" at bounding box center [1532, 742] width 27 height 27
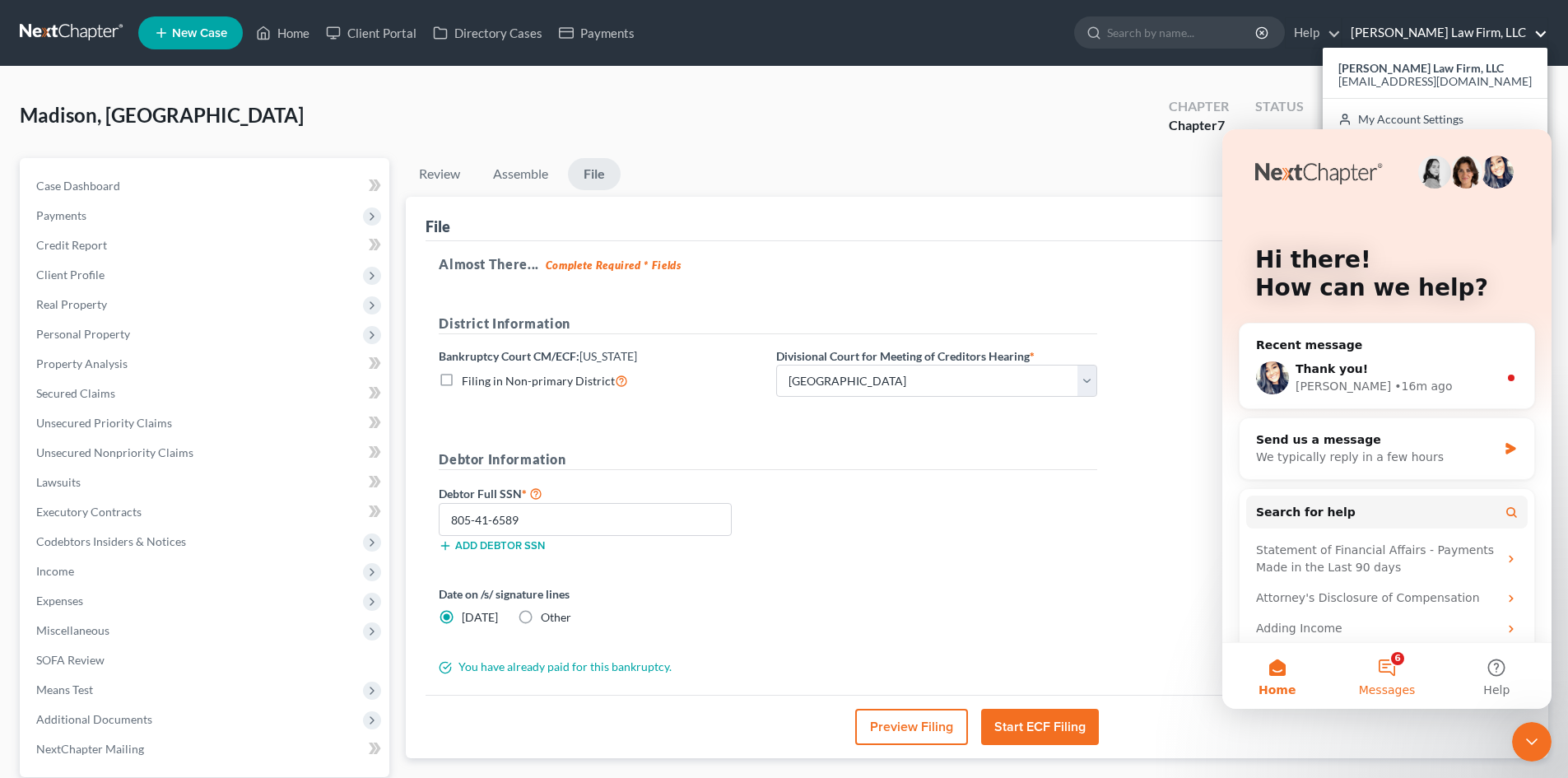
click at [1391, 684] on span "Messages" at bounding box center [1387, 690] width 57 height 12
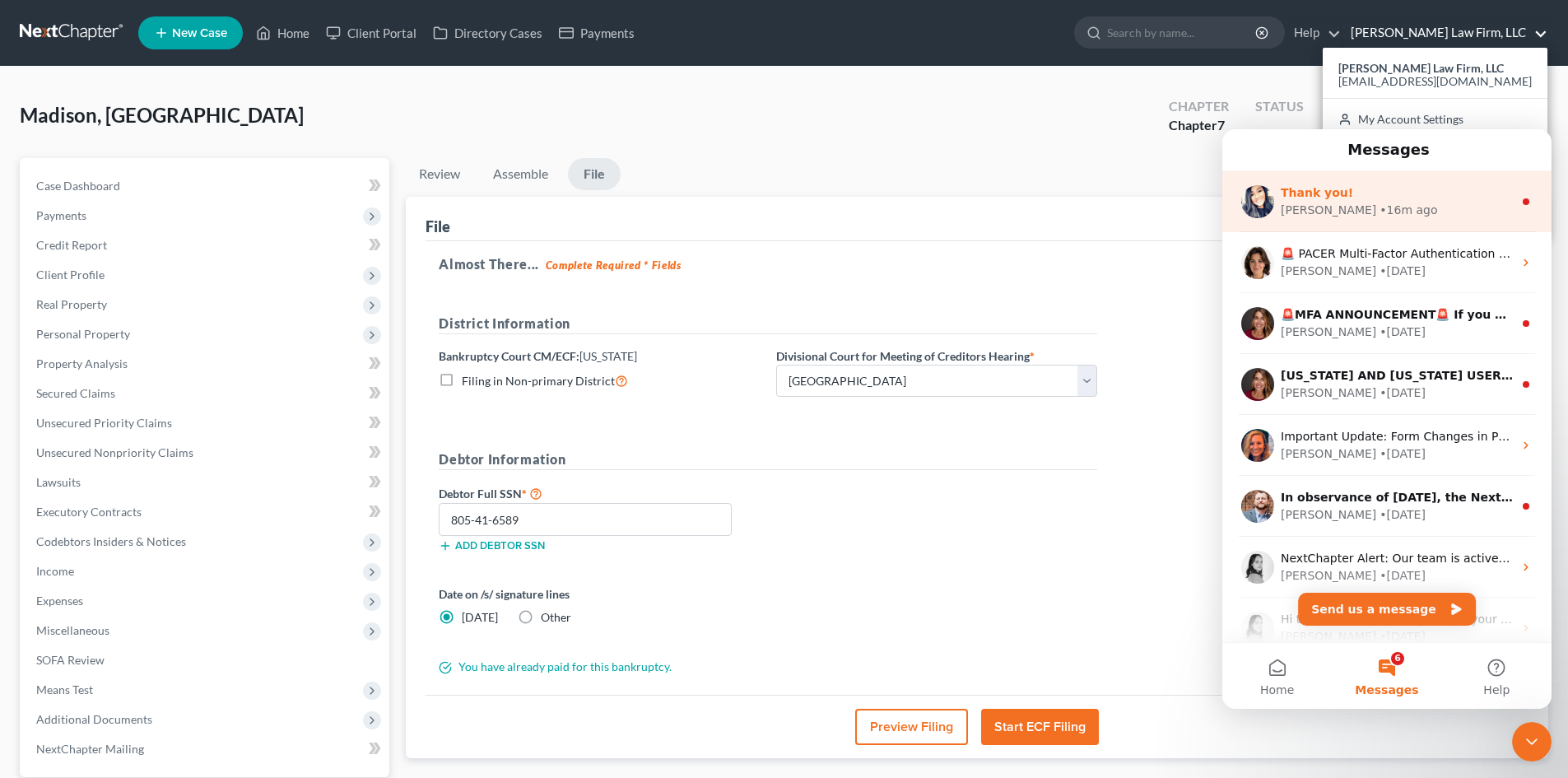
click at [1373, 213] on div "Sara • 16m ago" at bounding box center [1396, 210] width 233 height 17
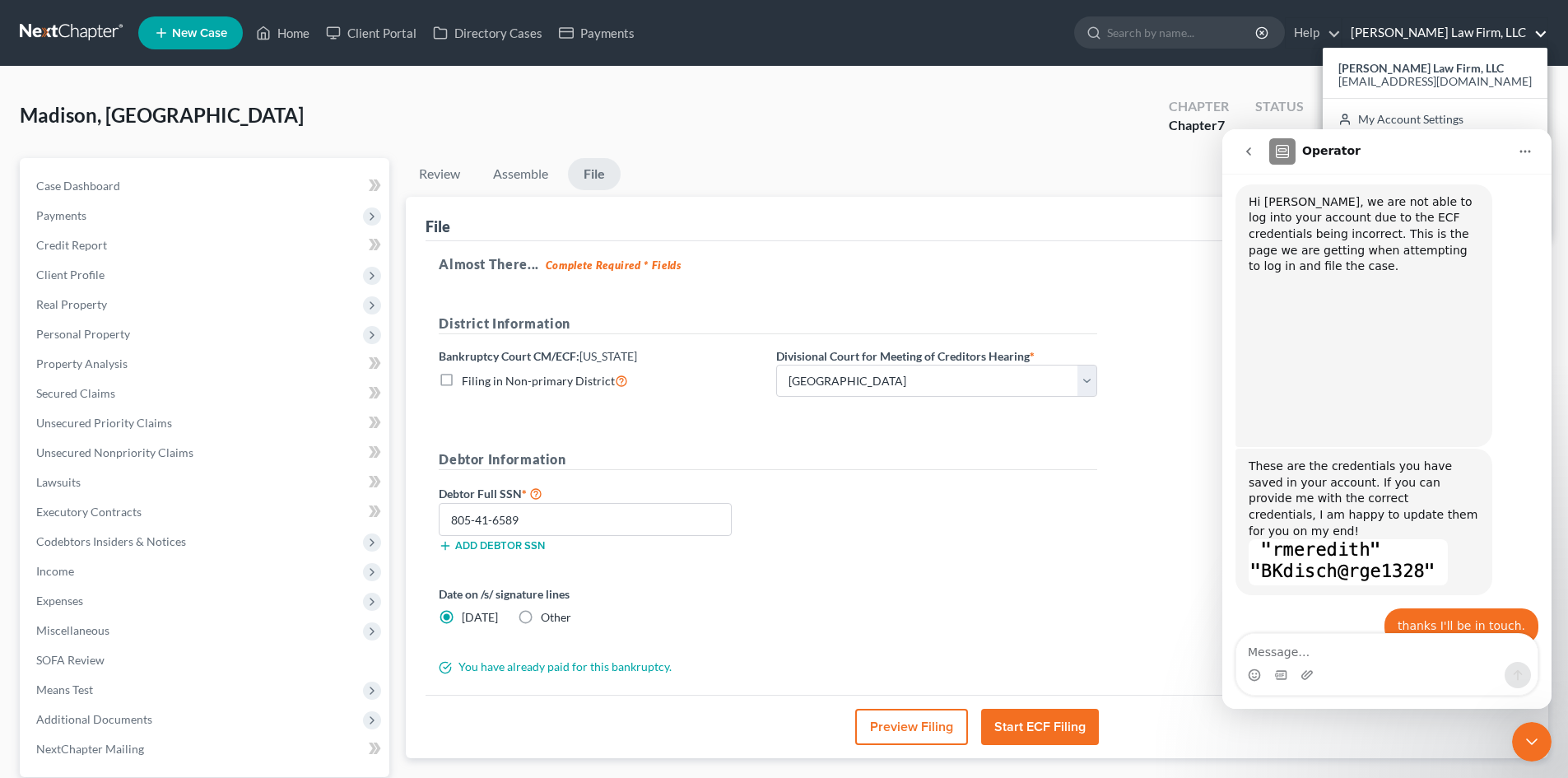
scroll to position [496, 0]
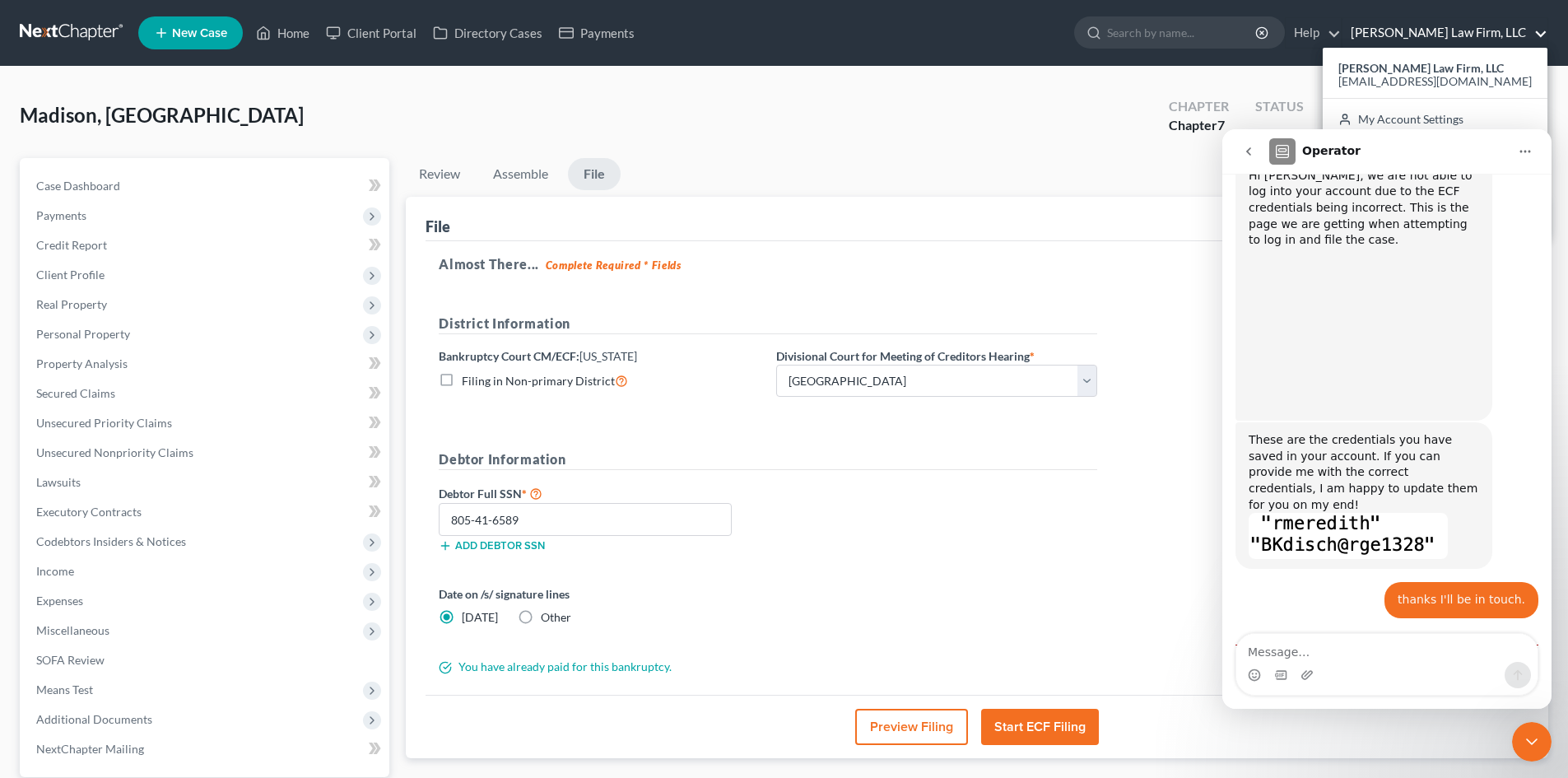
click at [1432, 650] on textarea "Message…" at bounding box center [1387, 648] width 301 height 28
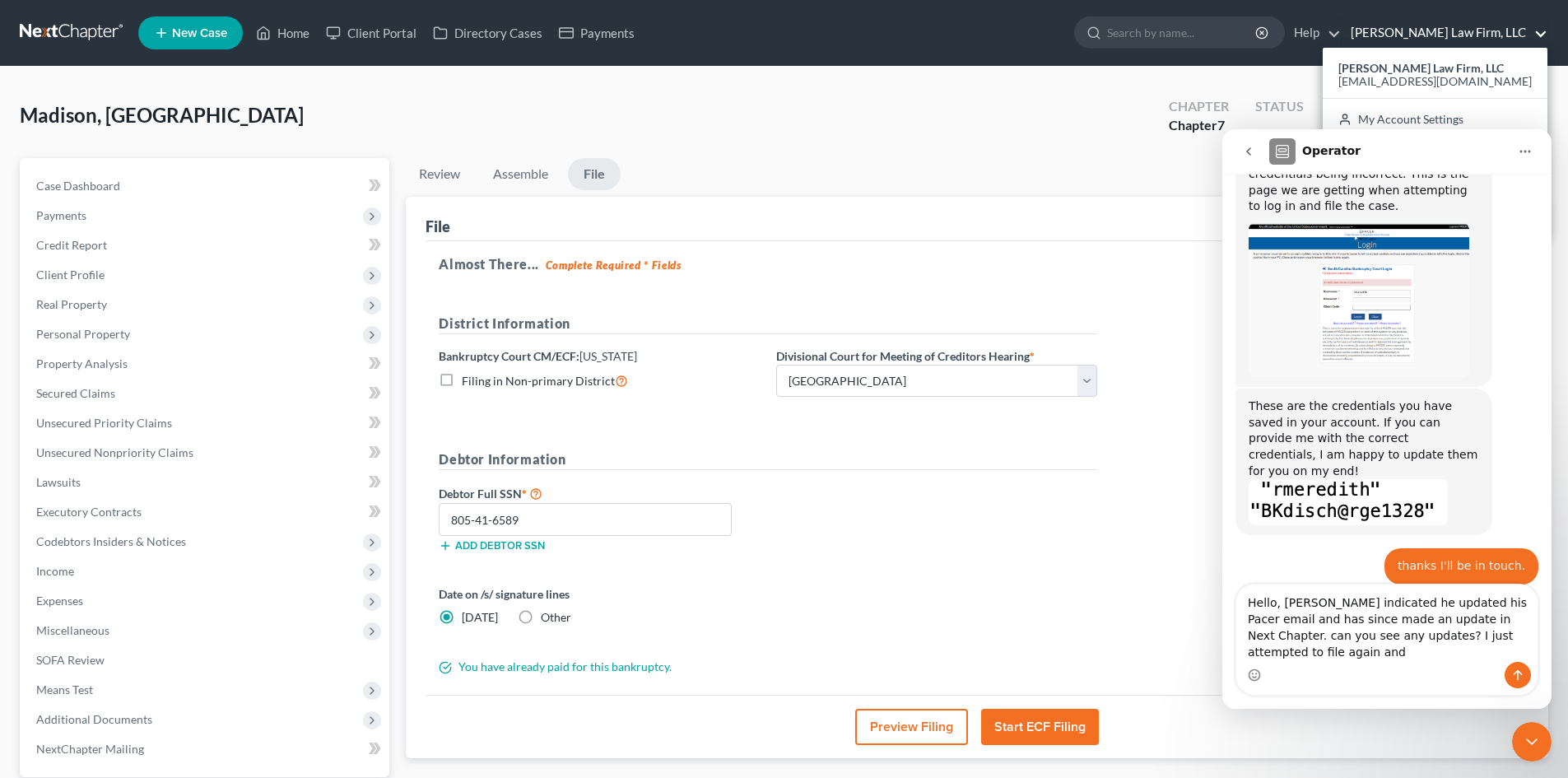
scroll to position [545, 0]
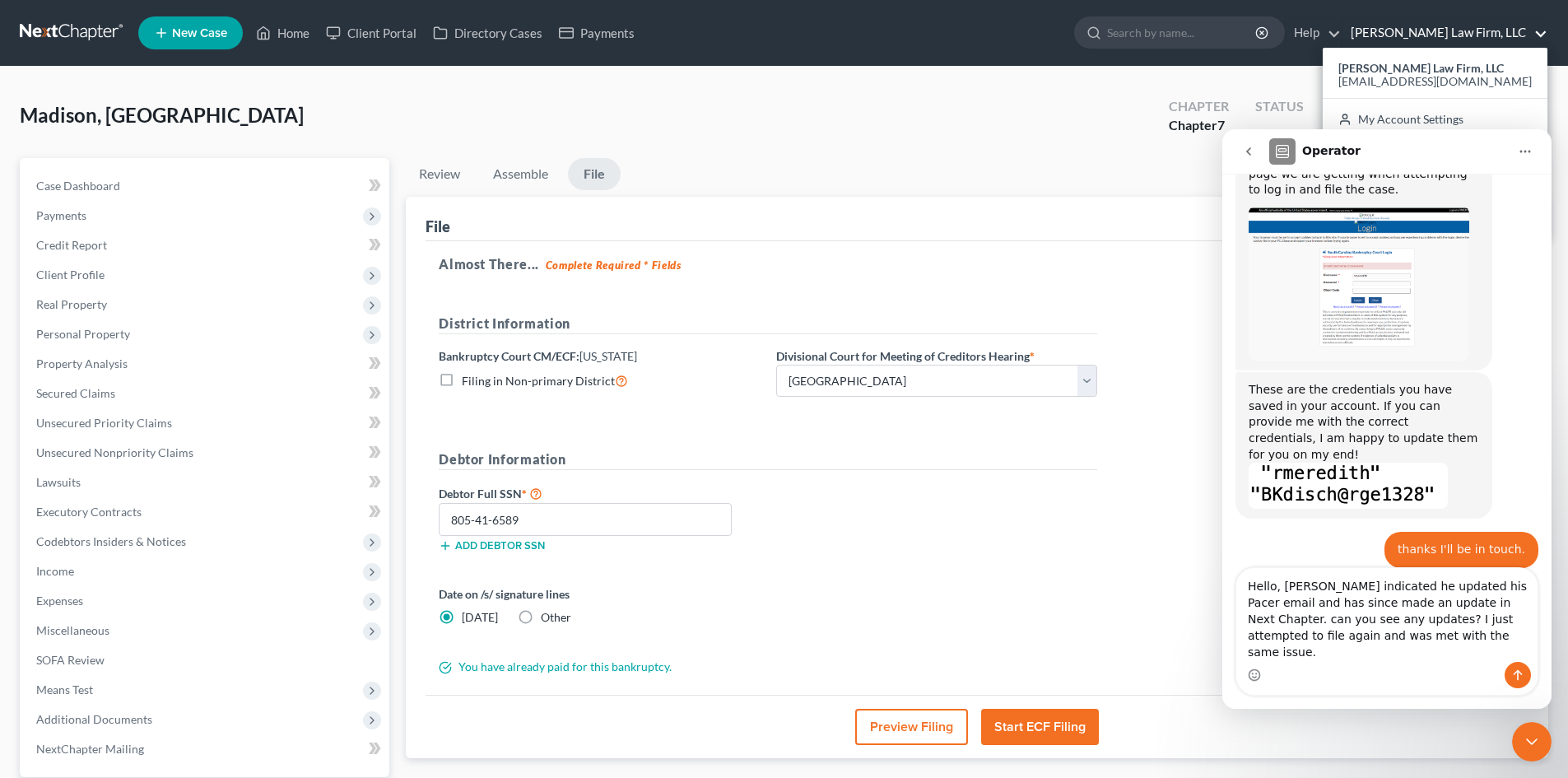
type textarea "Hello, Mr. Meredith indicated he updated his Pacer email and has since made an …"
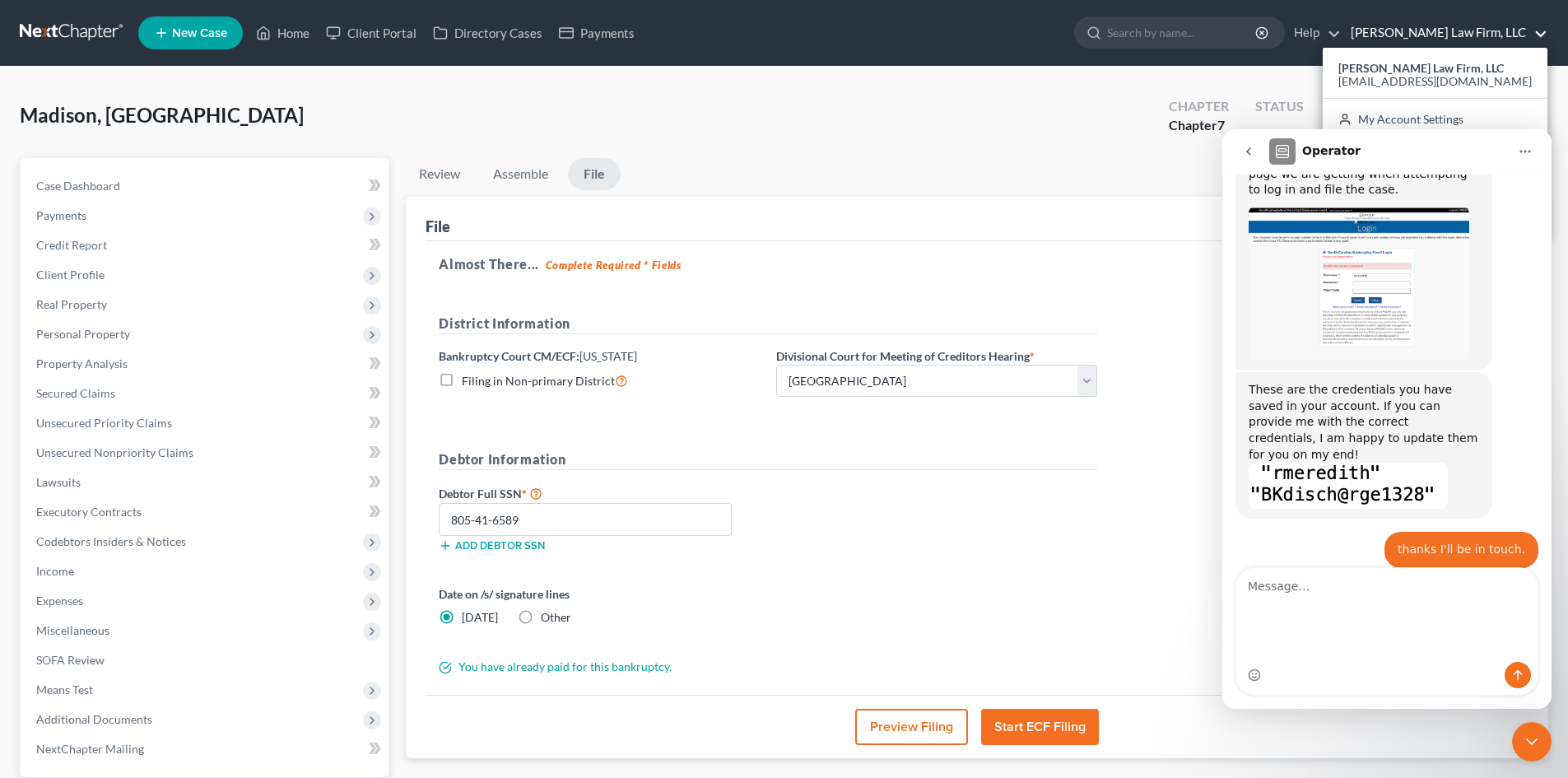
scroll to position [582, 0]
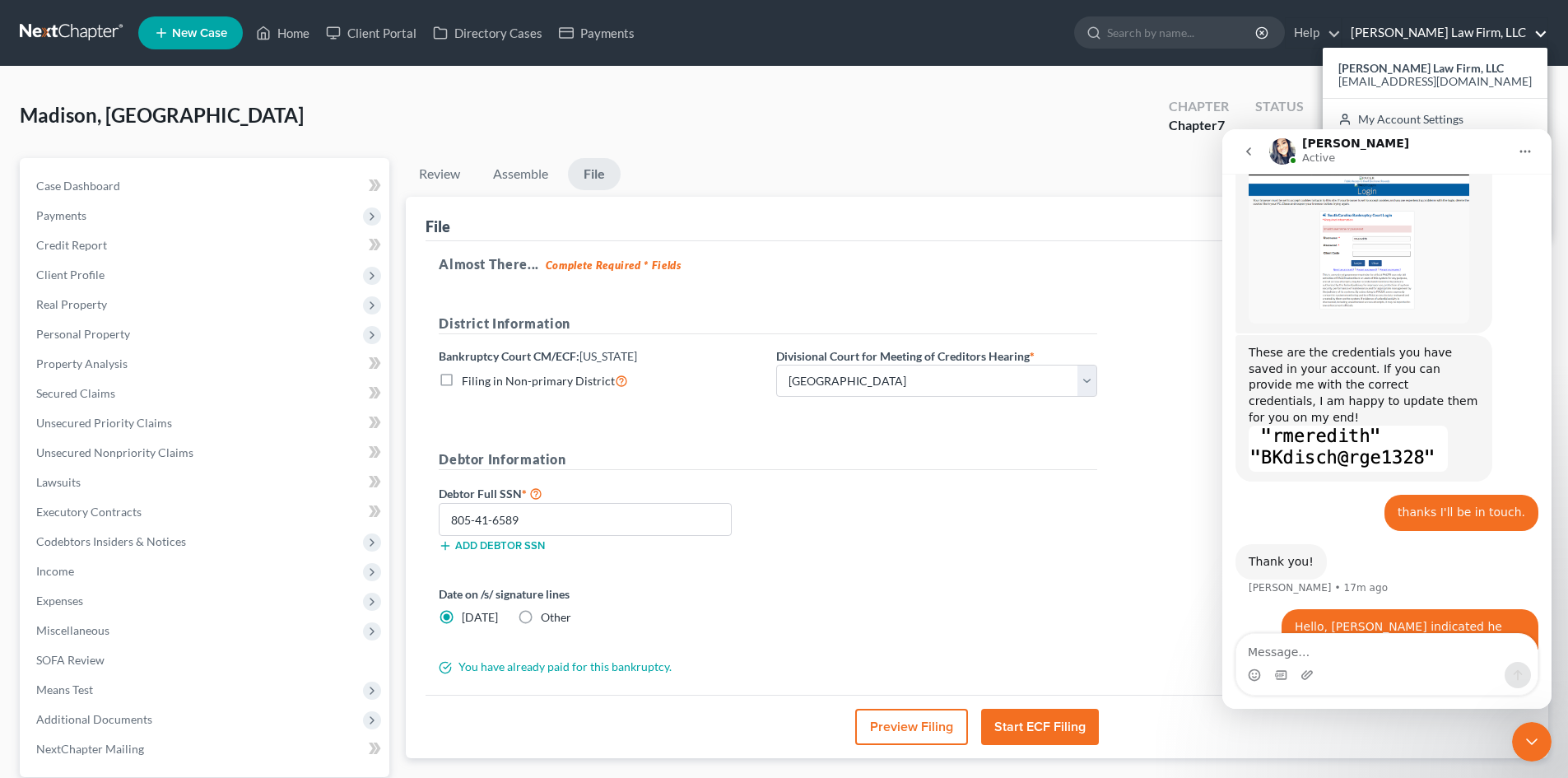
click at [1023, 45] on ul "New Case Home Client Portal Directory Cases Payments - No Result - See all resu…" at bounding box center [842, 33] width 1410 height 42
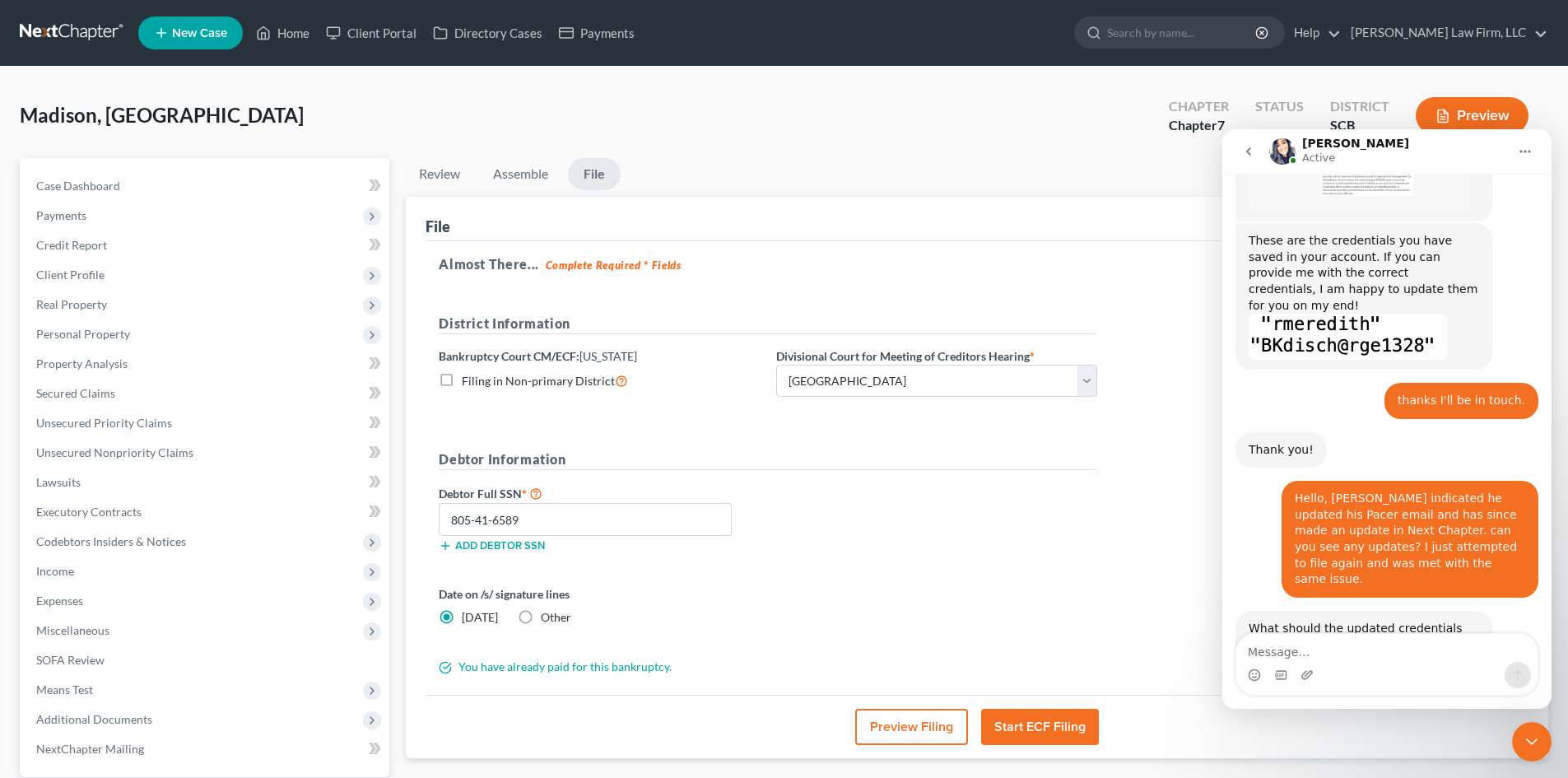
scroll to position [630, 0]
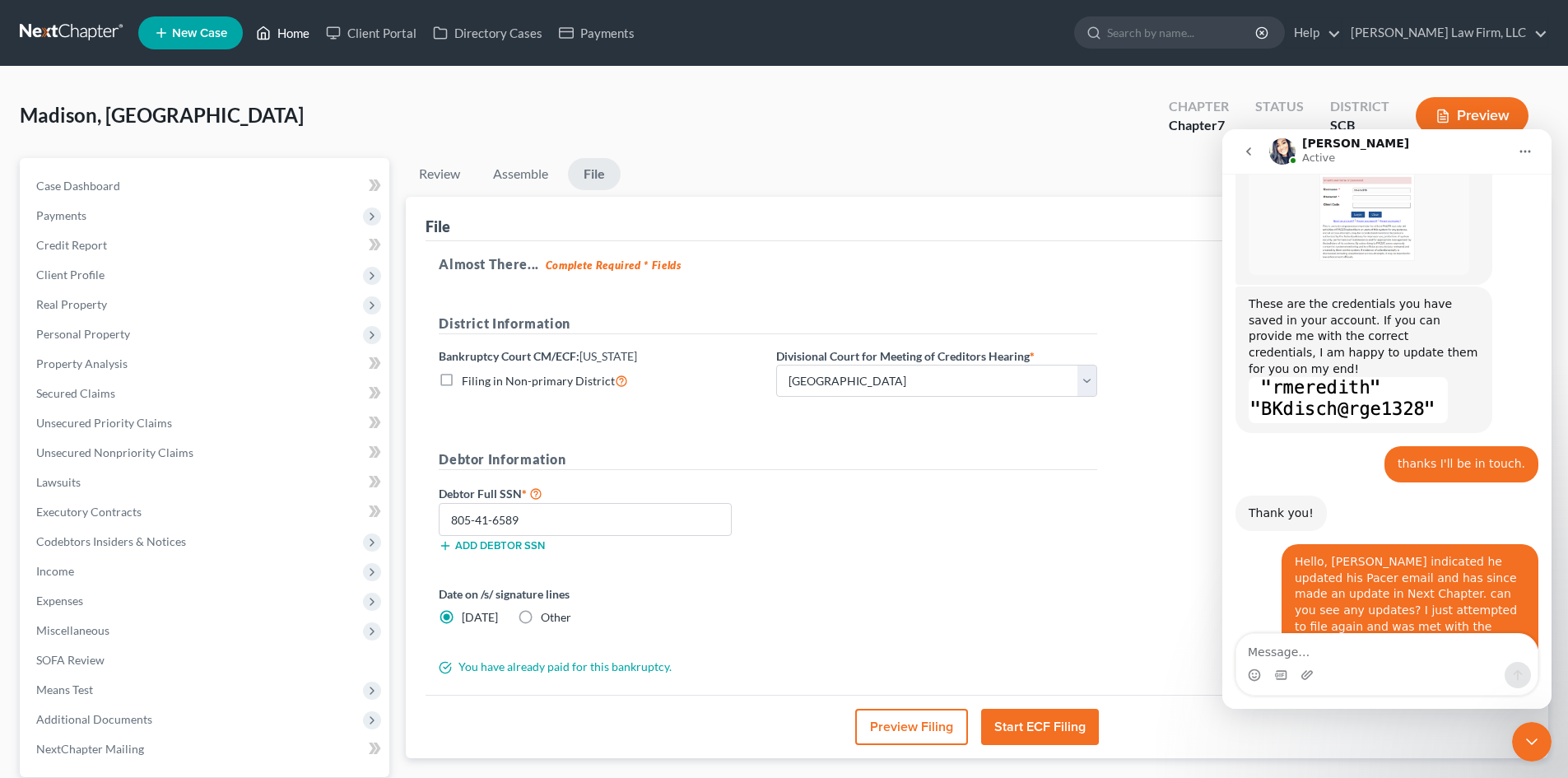
click at [289, 37] on link "Home" at bounding box center [283, 33] width 70 height 30
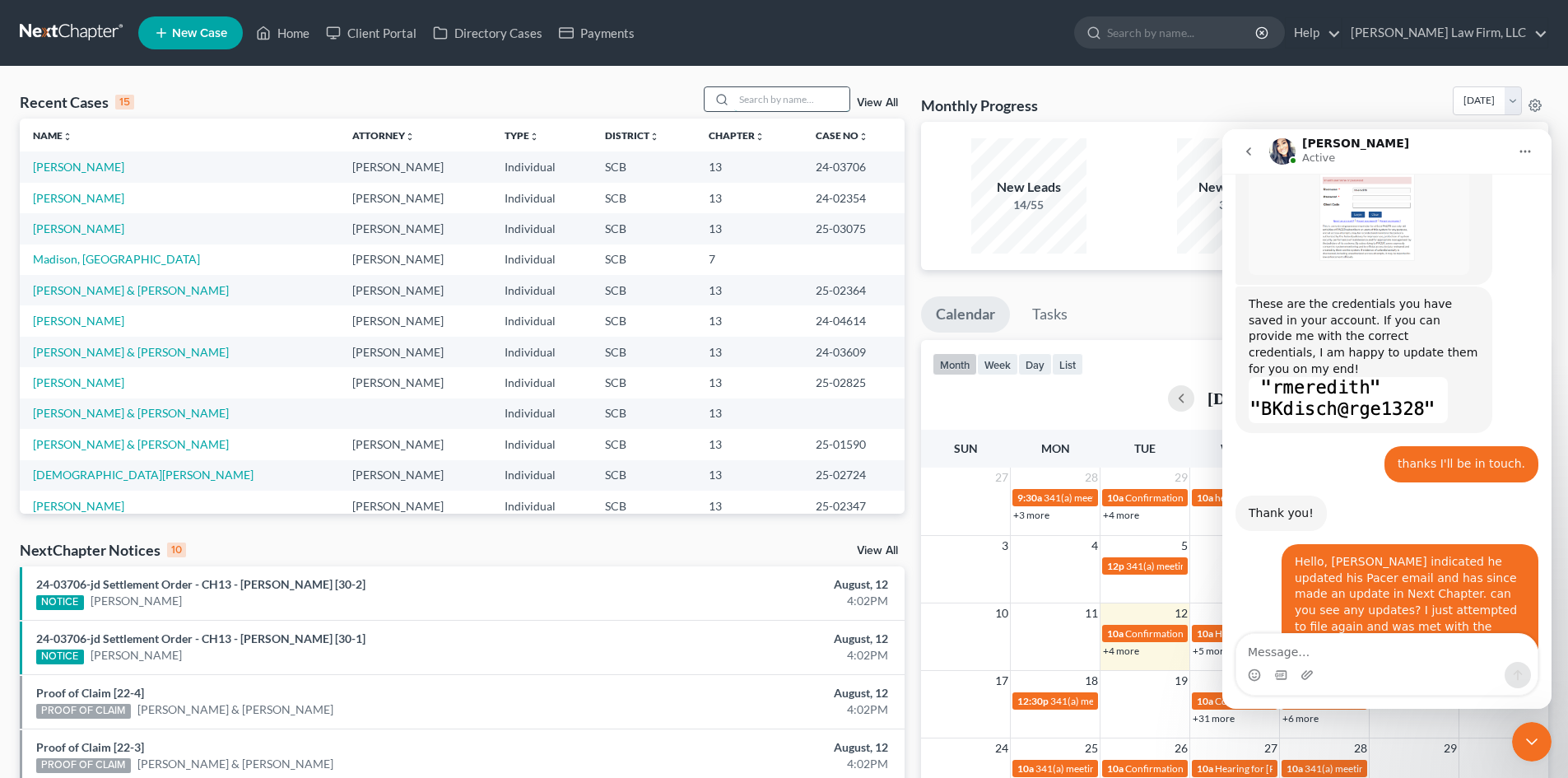
click at [753, 103] on input "search" at bounding box center [791, 98] width 115 height 24
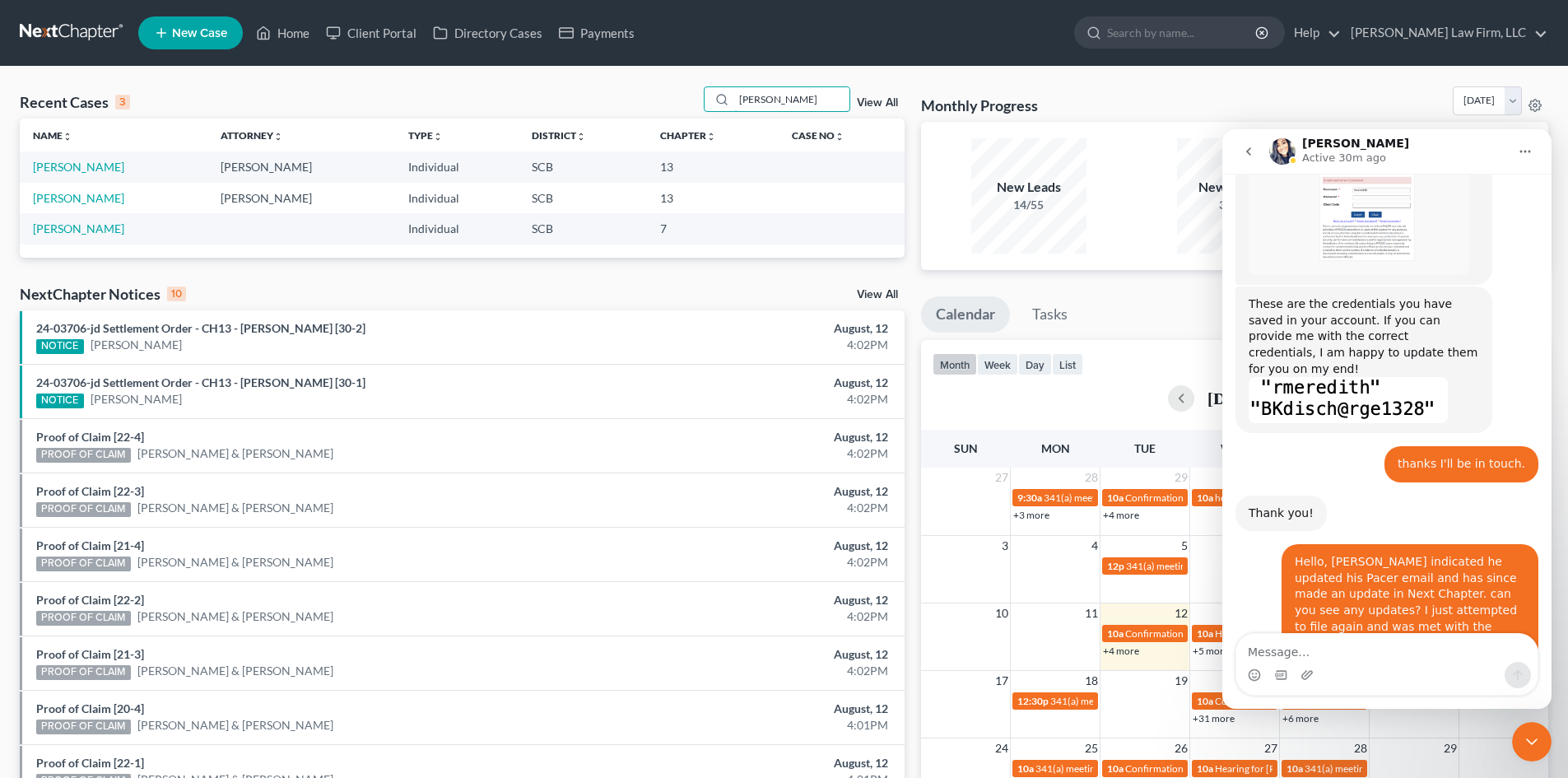
type input "[PERSON_NAME]"
click at [981, 29] on ul "New Case Home Client Portal Directory Cases Payments - No Result - See all resu…" at bounding box center [842, 33] width 1410 height 42
click at [1464, 26] on link "[PERSON_NAME] Law Firm, LLC" at bounding box center [1444, 33] width 205 height 30
click at [1534, 739] on icon "Close Intercom Messenger" at bounding box center [1531, 741] width 19 height 19
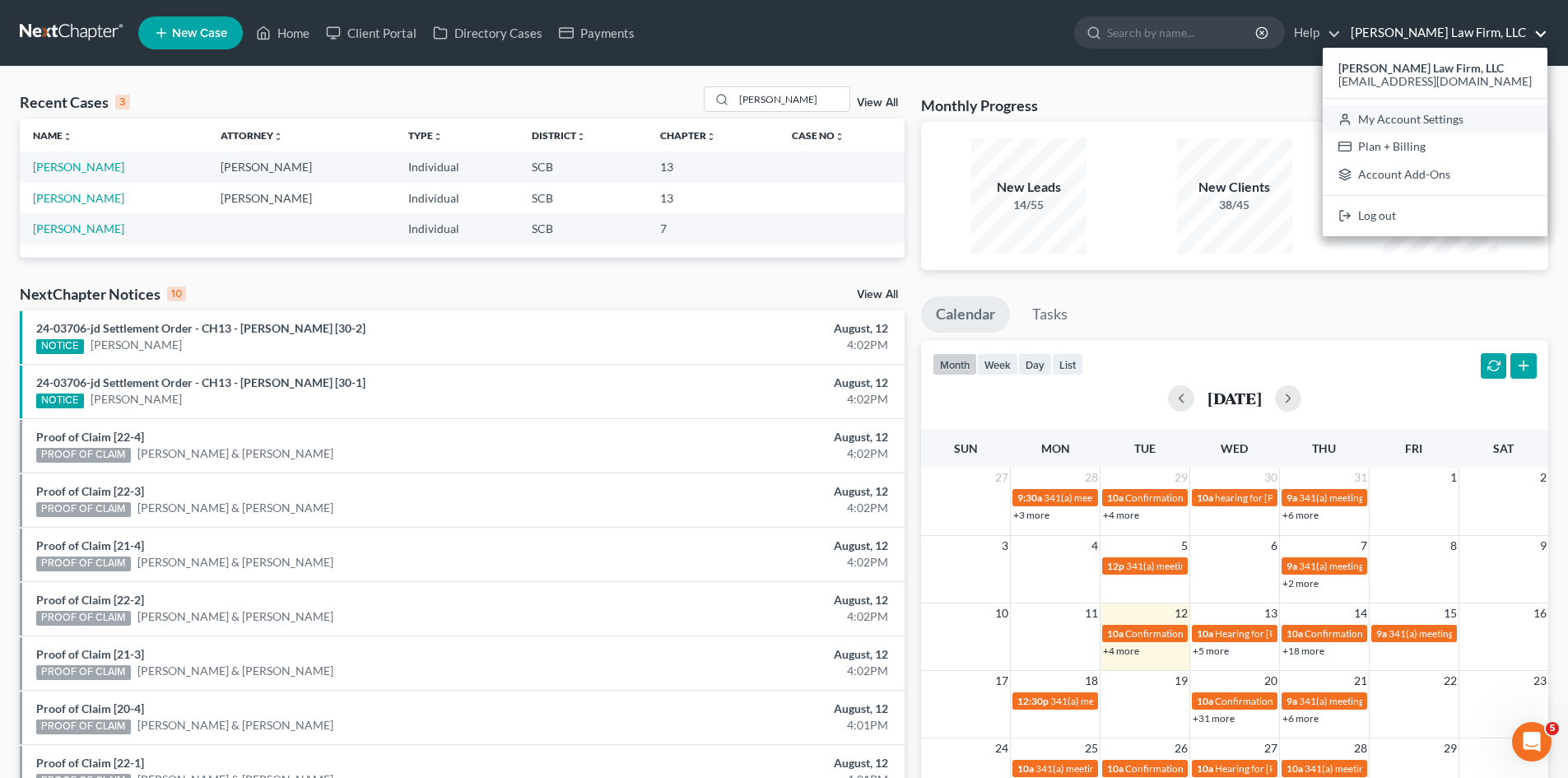
click at [1465, 124] on link "My Account Settings" at bounding box center [1435, 119] width 225 height 28
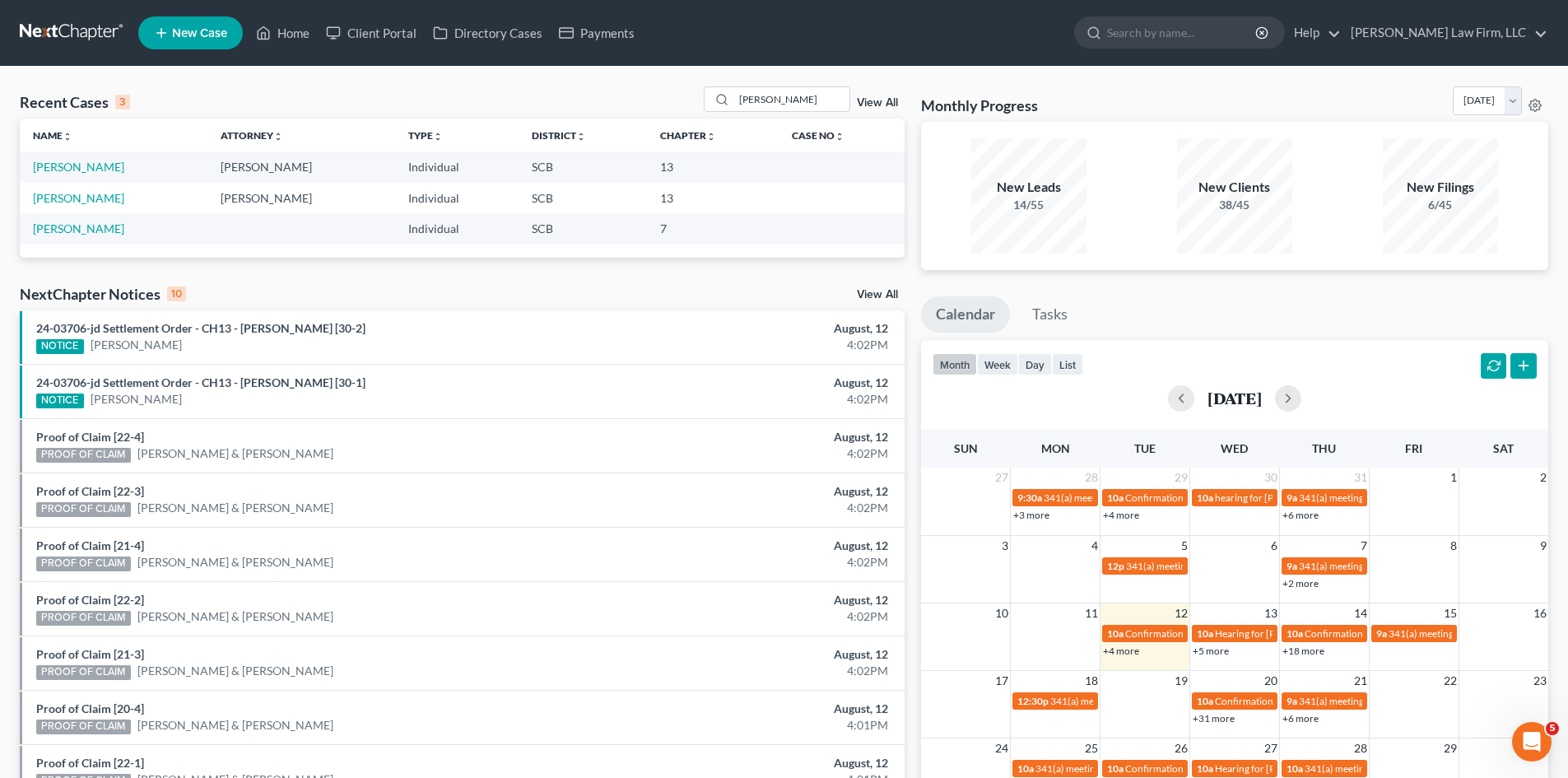
select select "24"
select select "42"
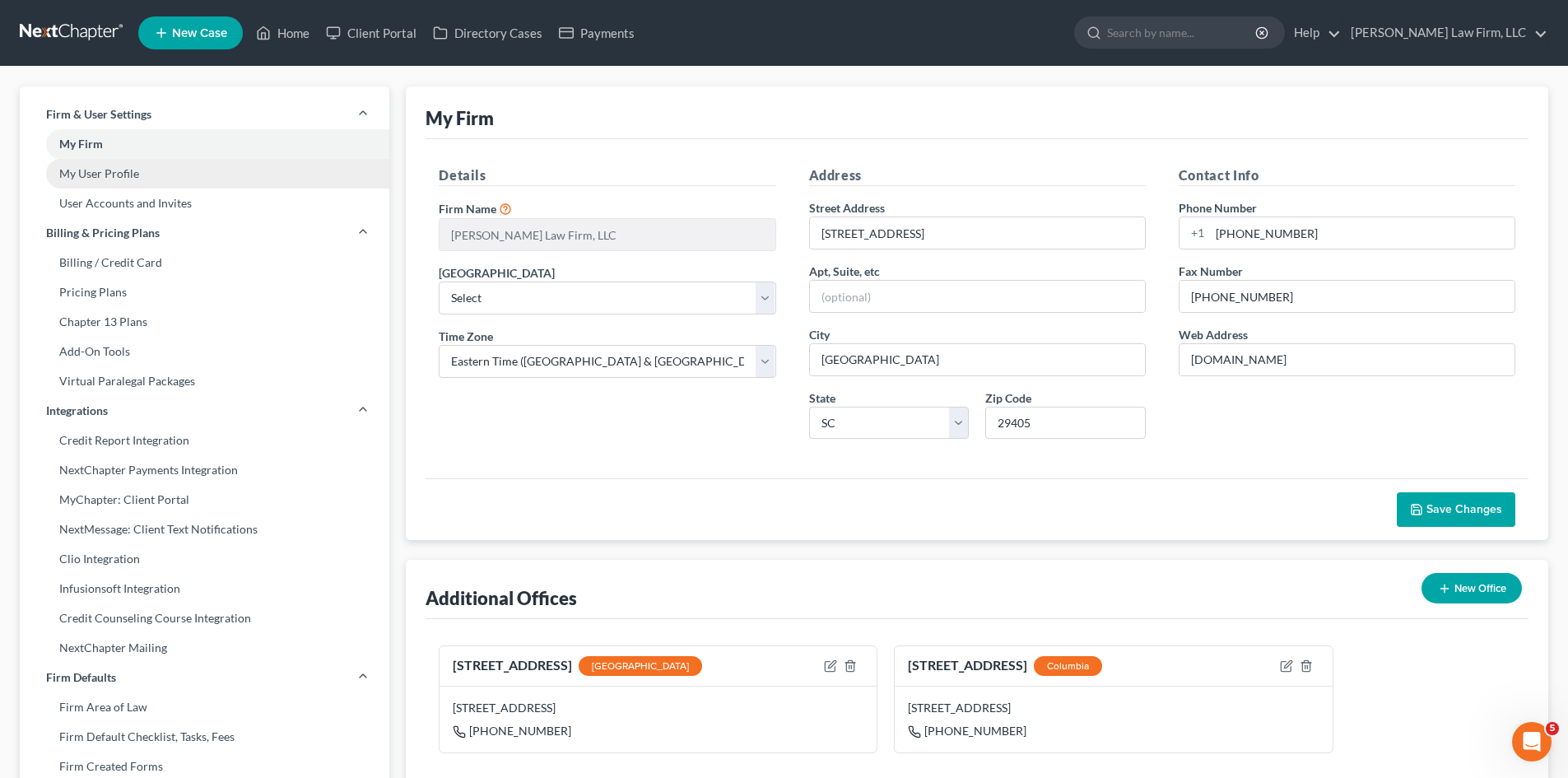
click at [93, 180] on link "My User Profile" at bounding box center [204, 174] width 370 height 30
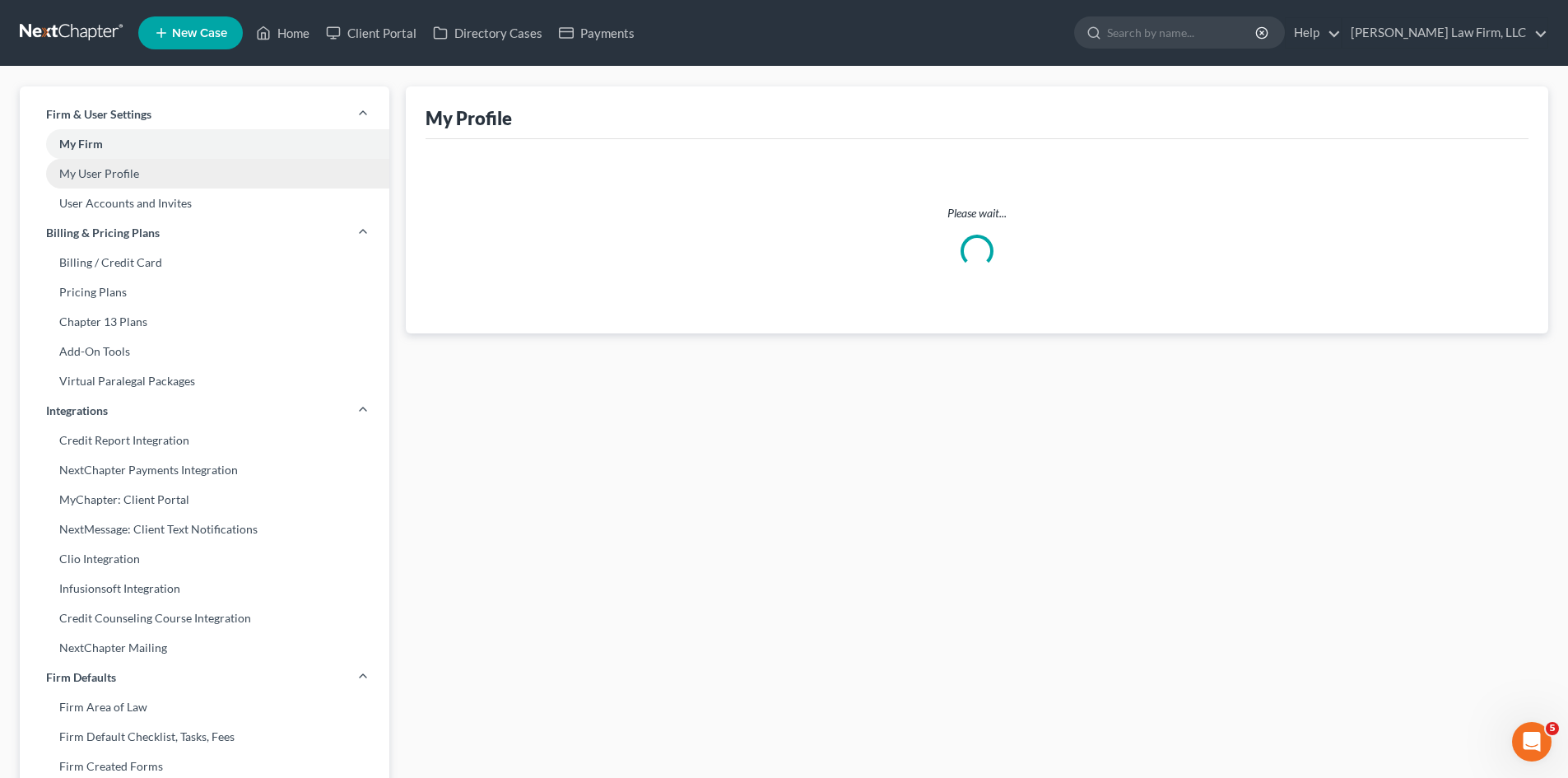
select select "42"
select select "paralegal"
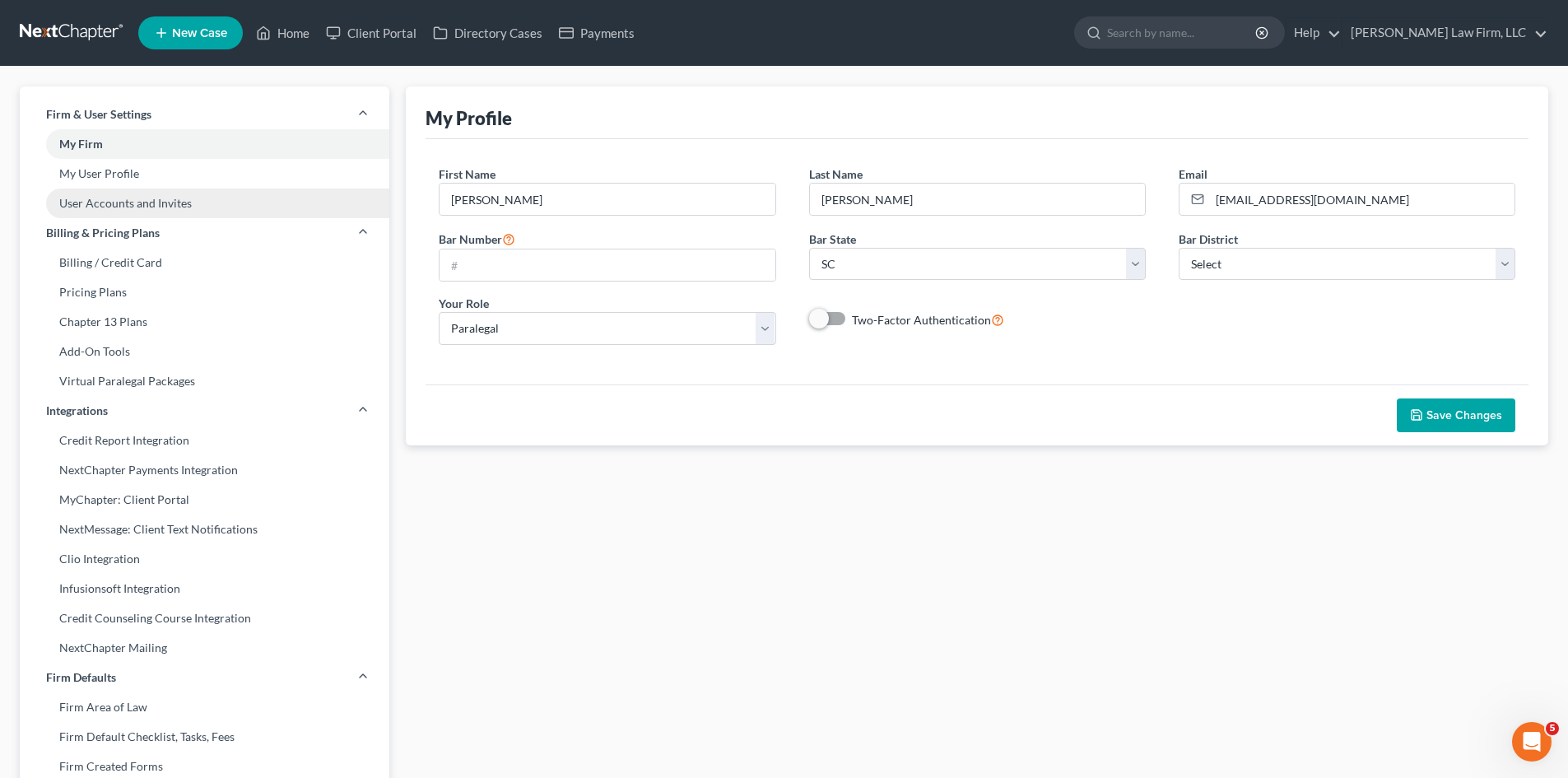
click at [93, 201] on link "User Accounts and Invites" at bounding box center [204, 203] width 370 height 30
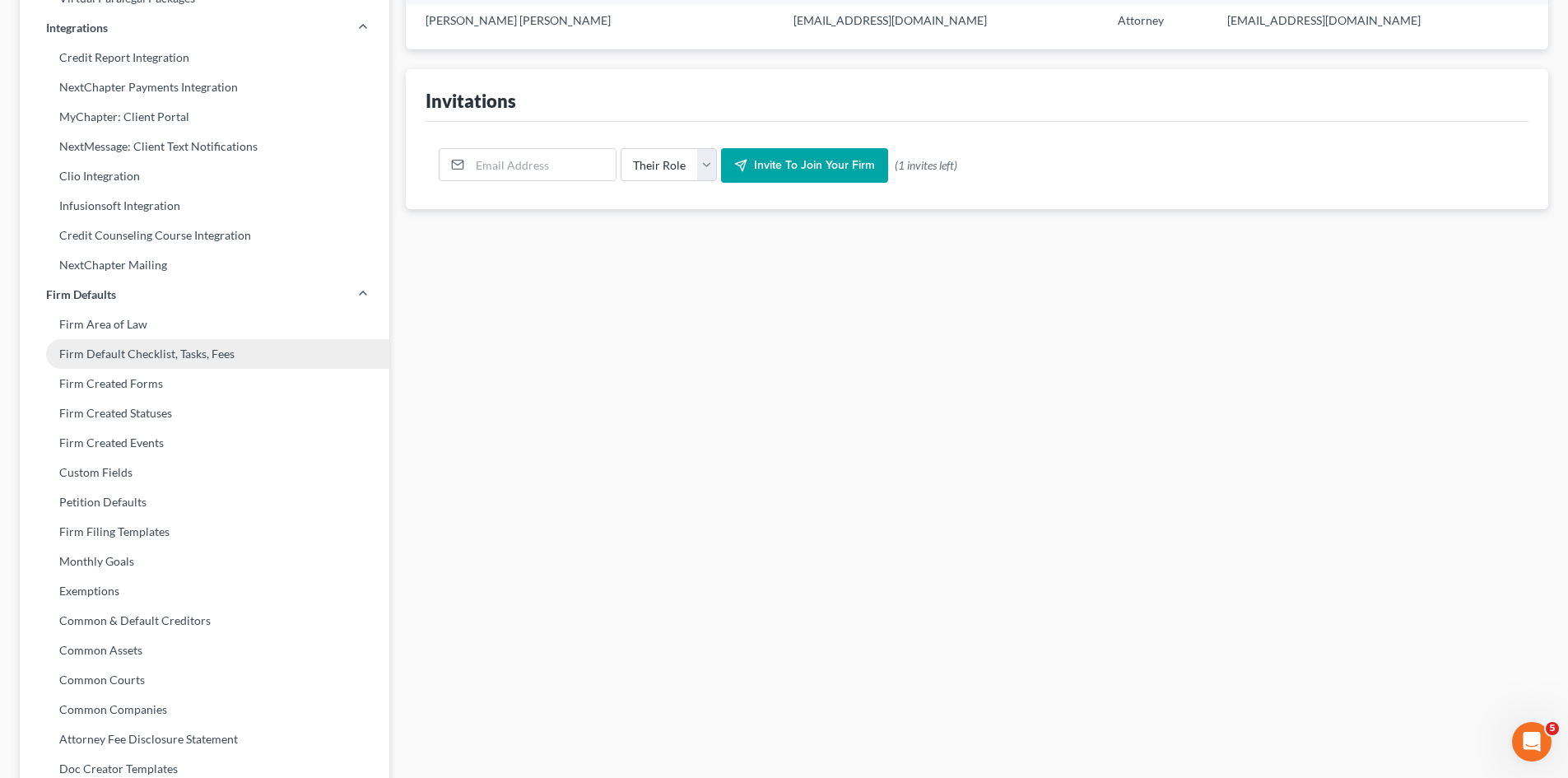
scroll to position [412, 0]
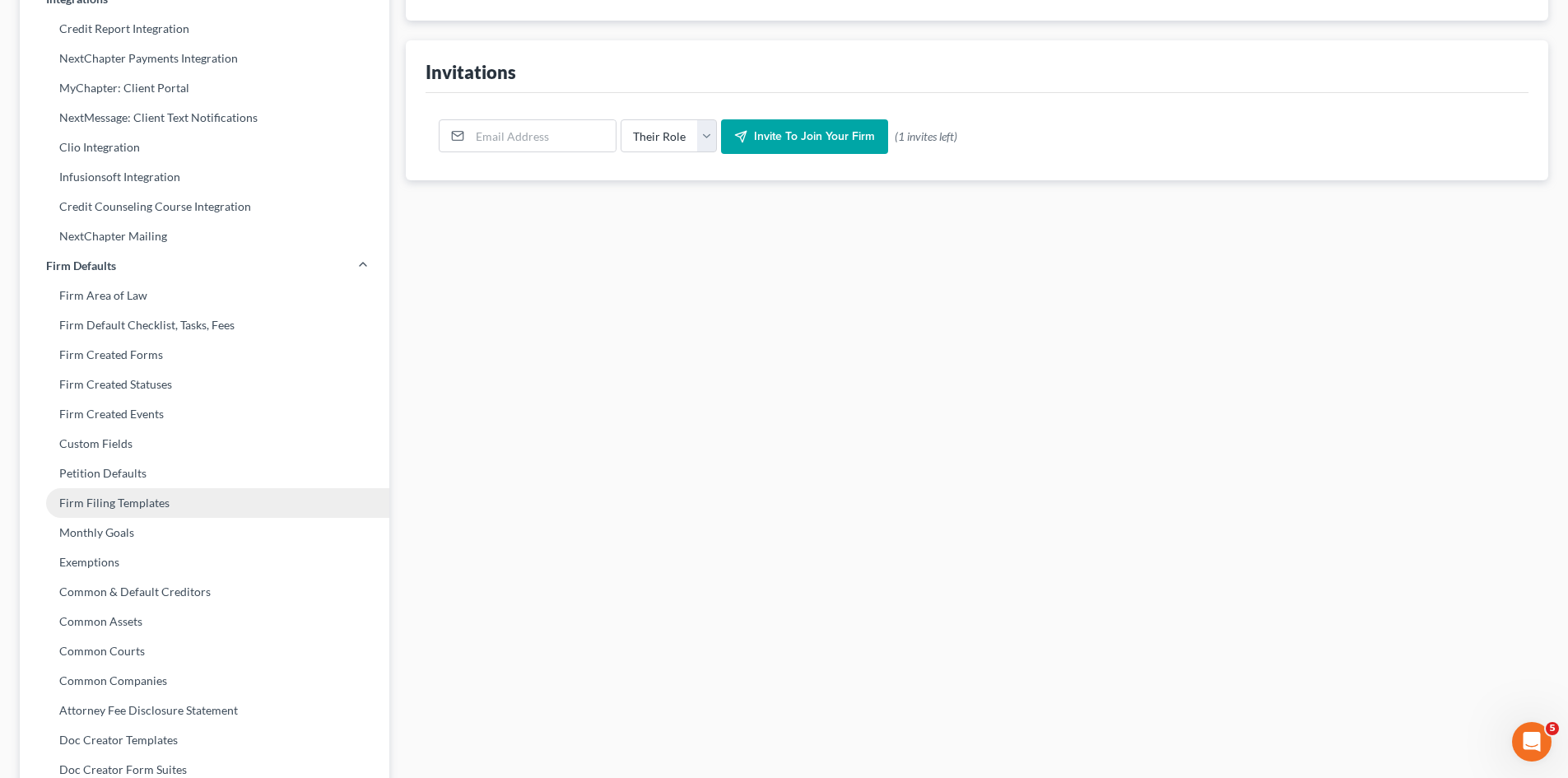
click at [120, 508] on link "Firm Filing Templates" at bounding box center [204, 503] width 370 height 30
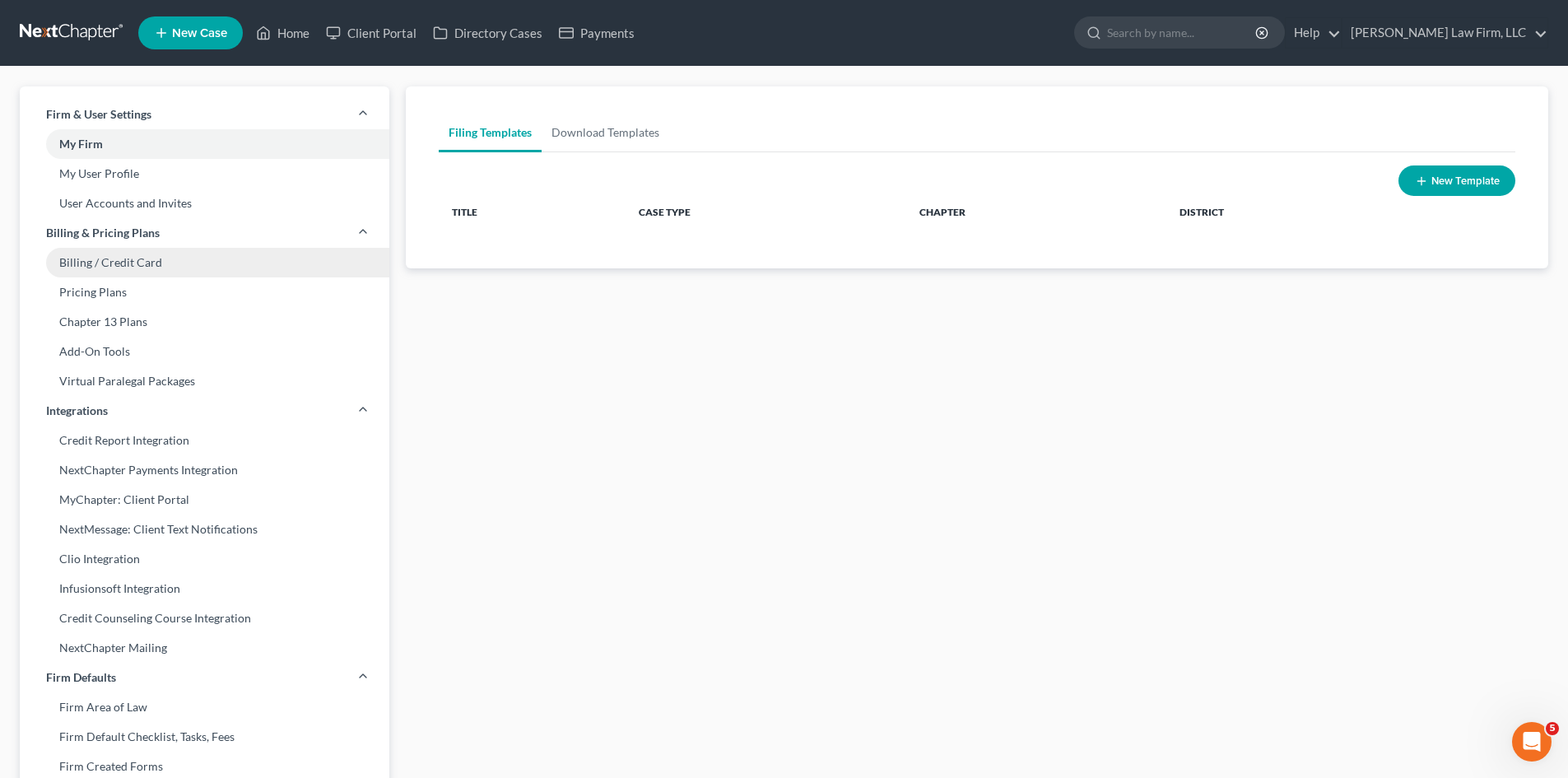
click at [115, 264] on link "Billing / Credit Card" at bounding box center [204, 263] width 370 height 30
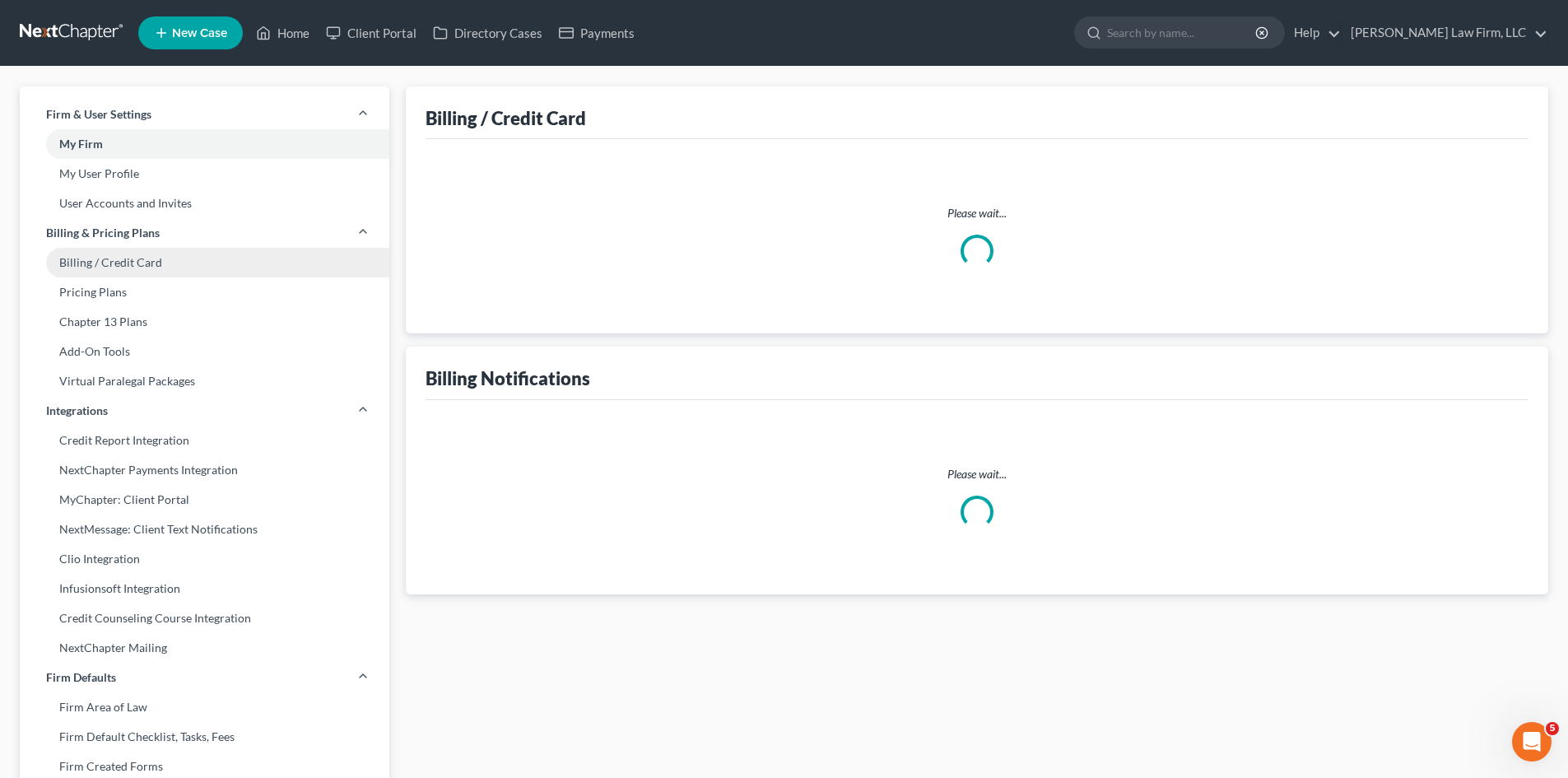
select select "42"
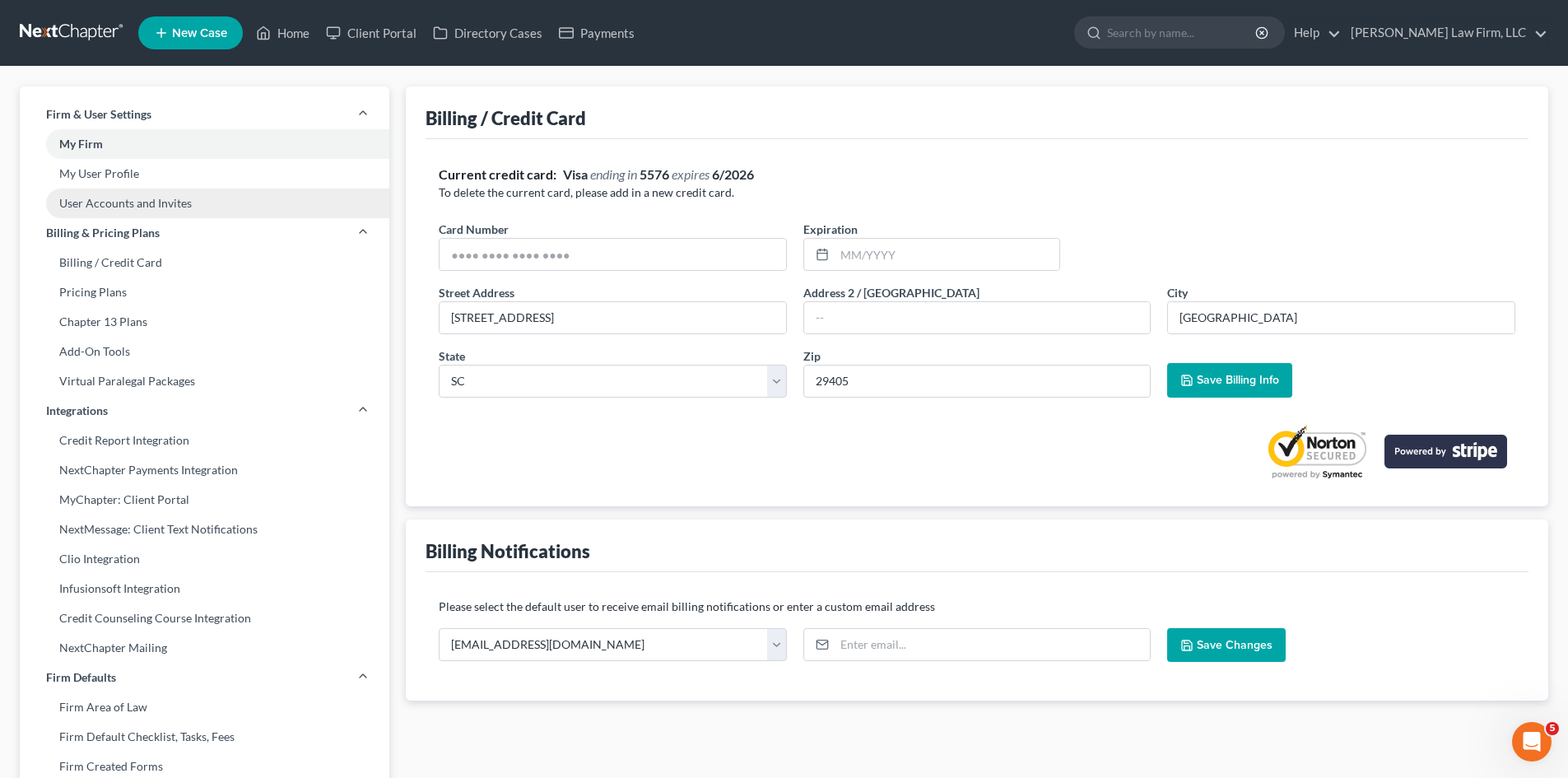
click at [109, 214] on link "User Accounts and Invites" at bounding box center [204, 203] width 370 height 30
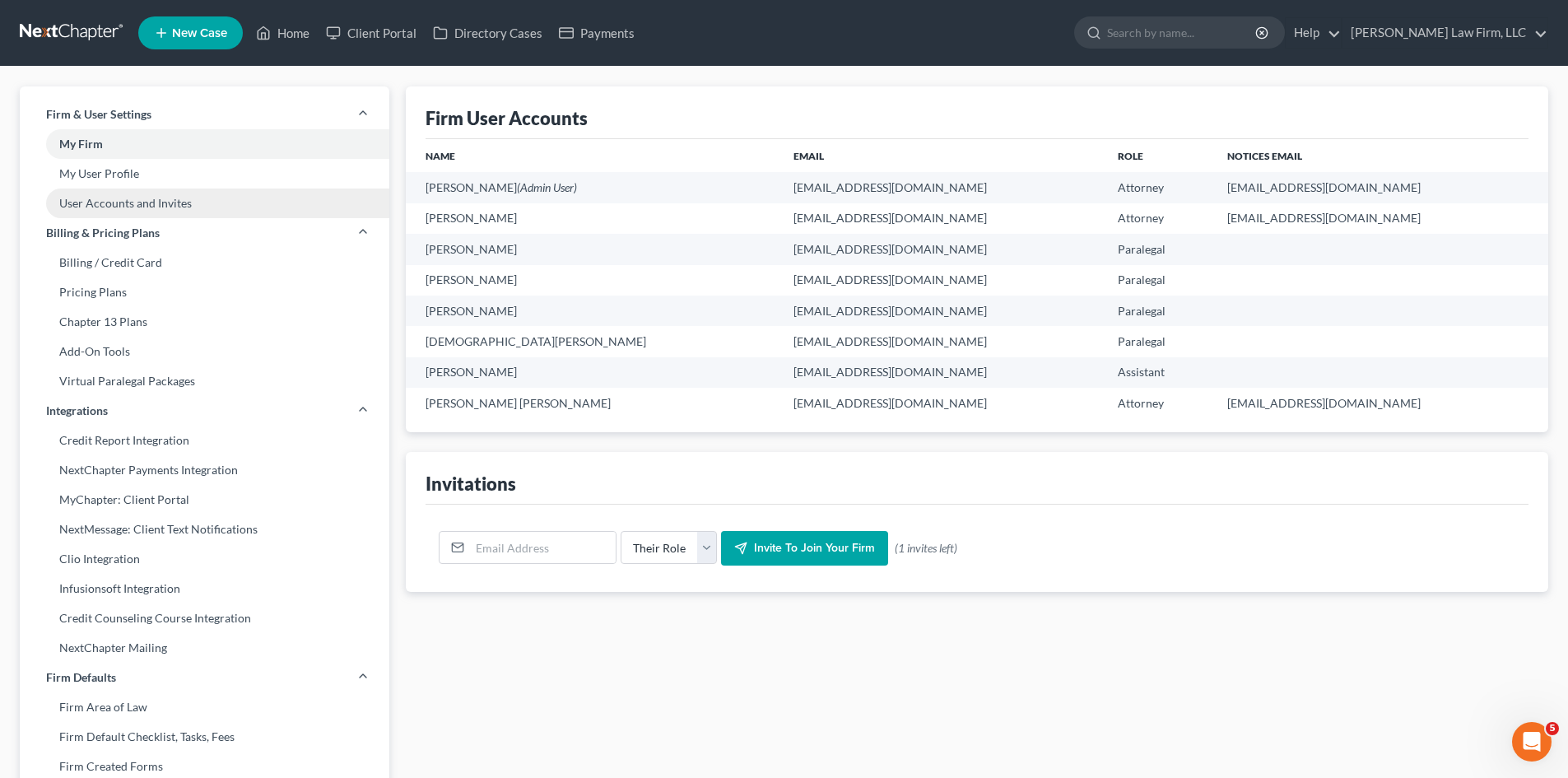
click at [118, 208] on link "User Accounts and Invites" at bounding box center [204, 203] width 370 height 30
click at [103, 181] on link "My User Profile" at bounding box center [204, 174] width 370 height 30
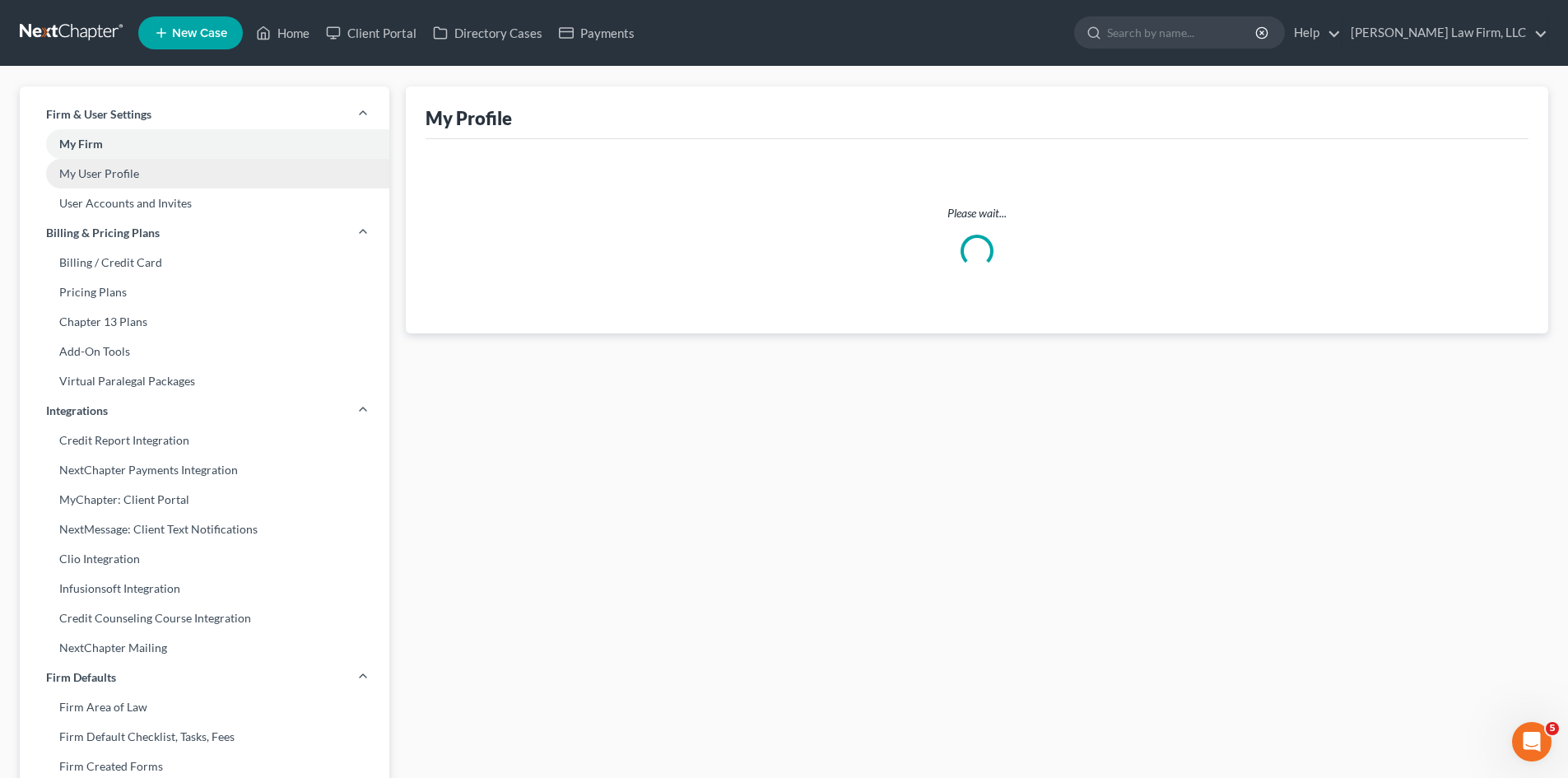
select select "42"
select select "paralegal"
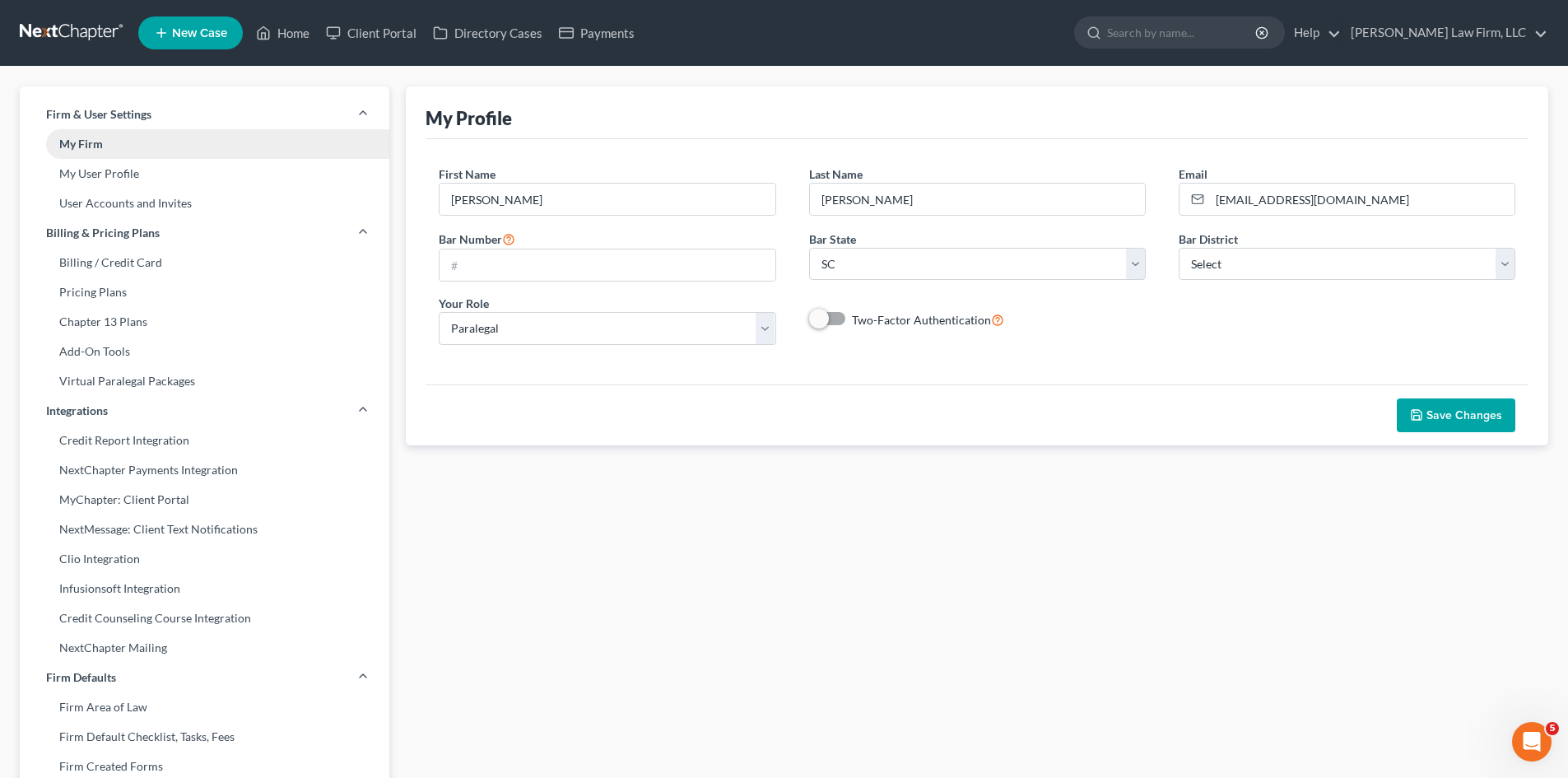
click at [91, 151] on link "My Firm" at bounding box center [204, 144] width 370 height 30
select select "72"
select select "24"
select select "42"
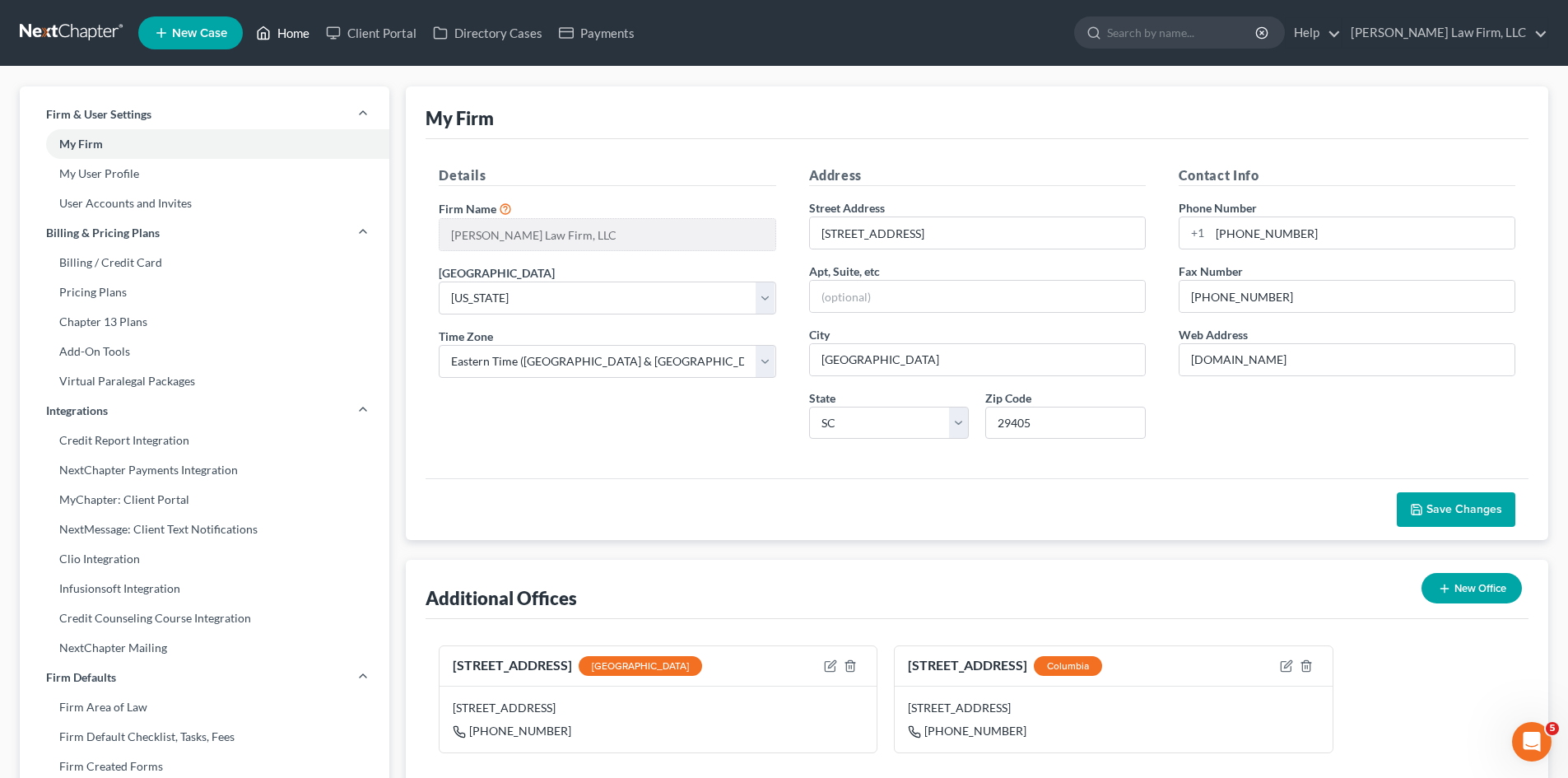
click at [292, 43] on link "Home" at bounding box center [283, 33] width 70 height 30
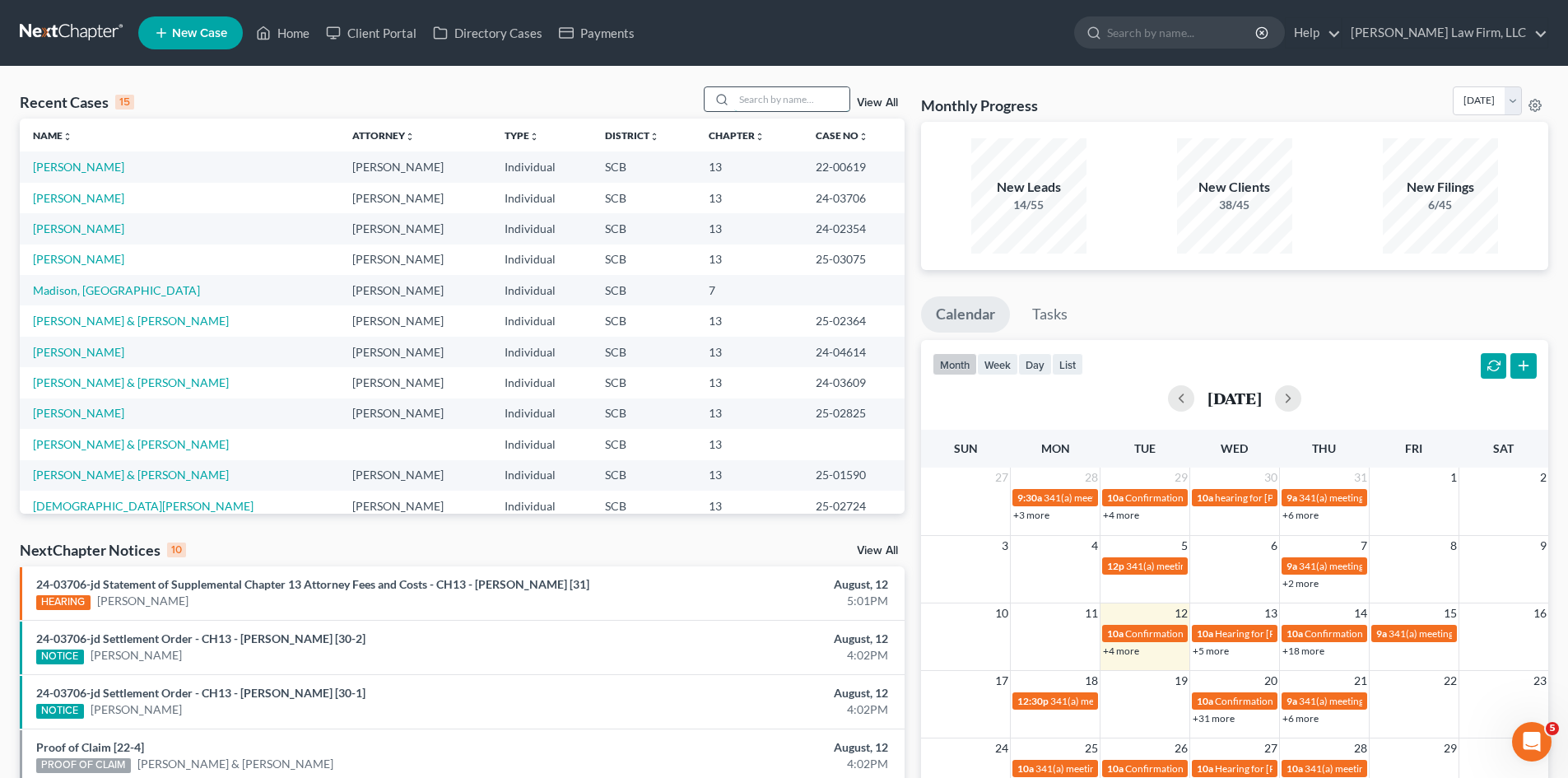
click at [746, 98] on input "search" at bounding box center [791, 98] width 115 height 24
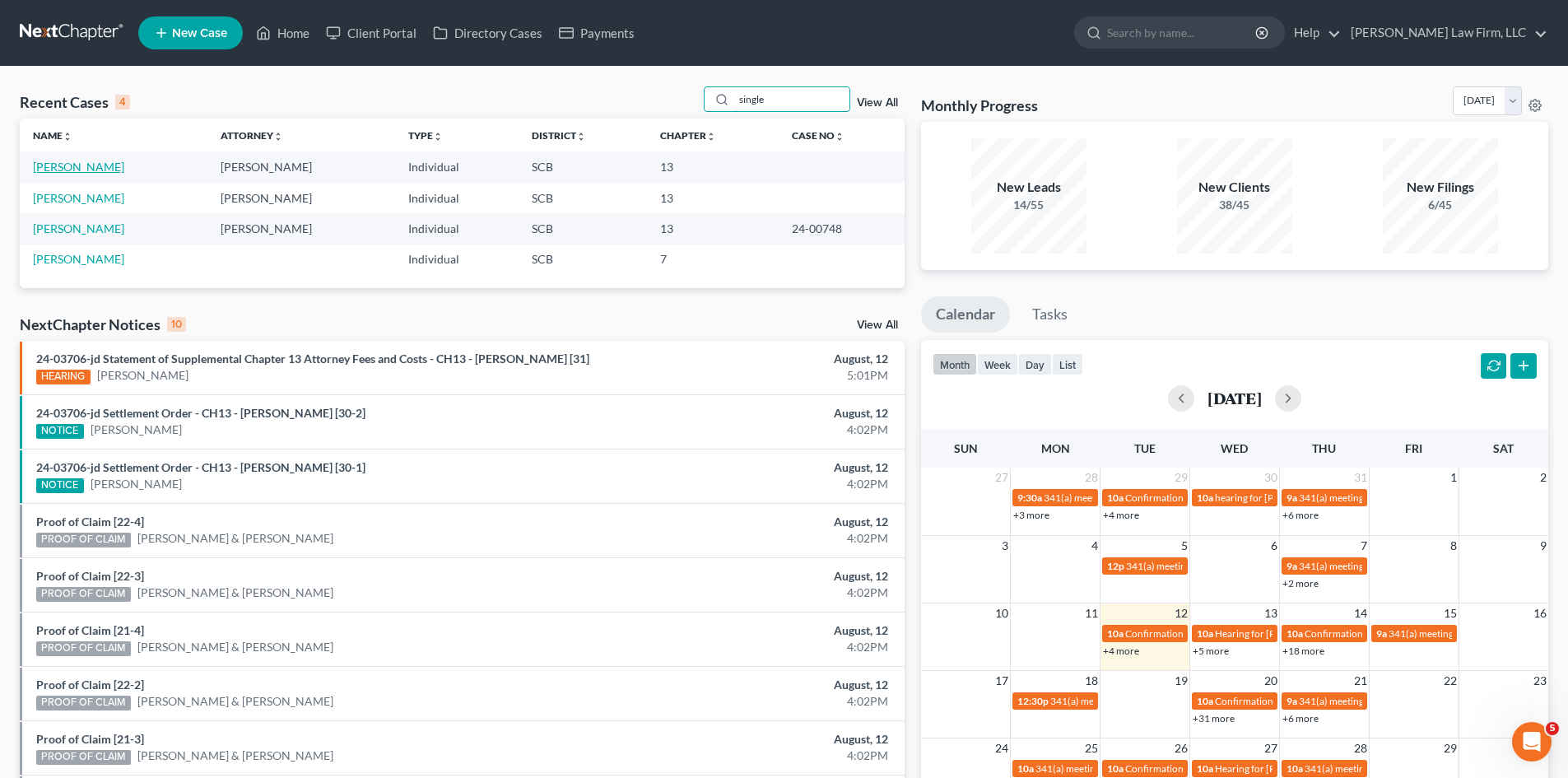
type input "single"
click at [114, 167] on link "[PERSON_NAME]" at bounding box center [78, 166] width 92 height 14
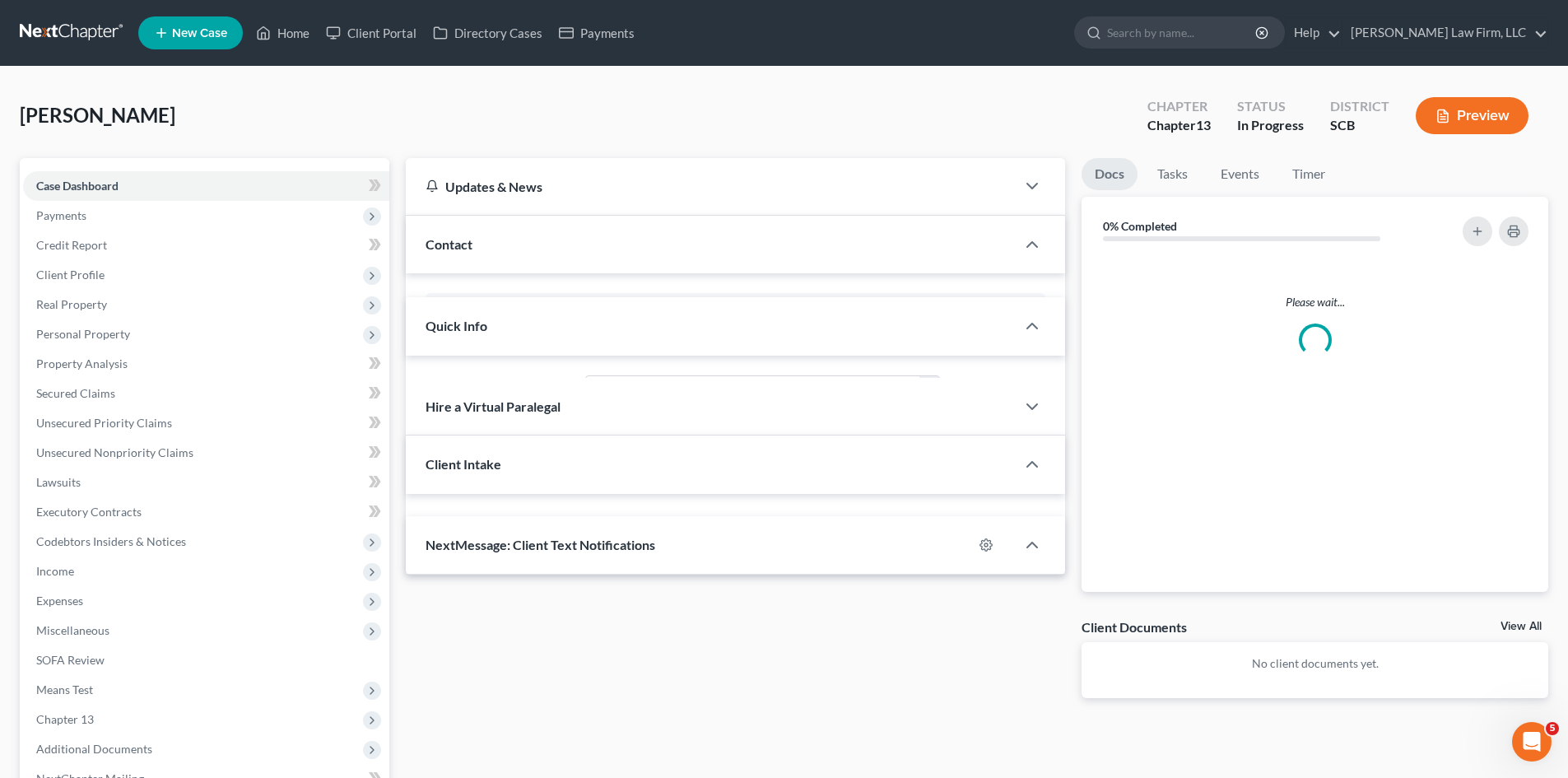
select select "0"
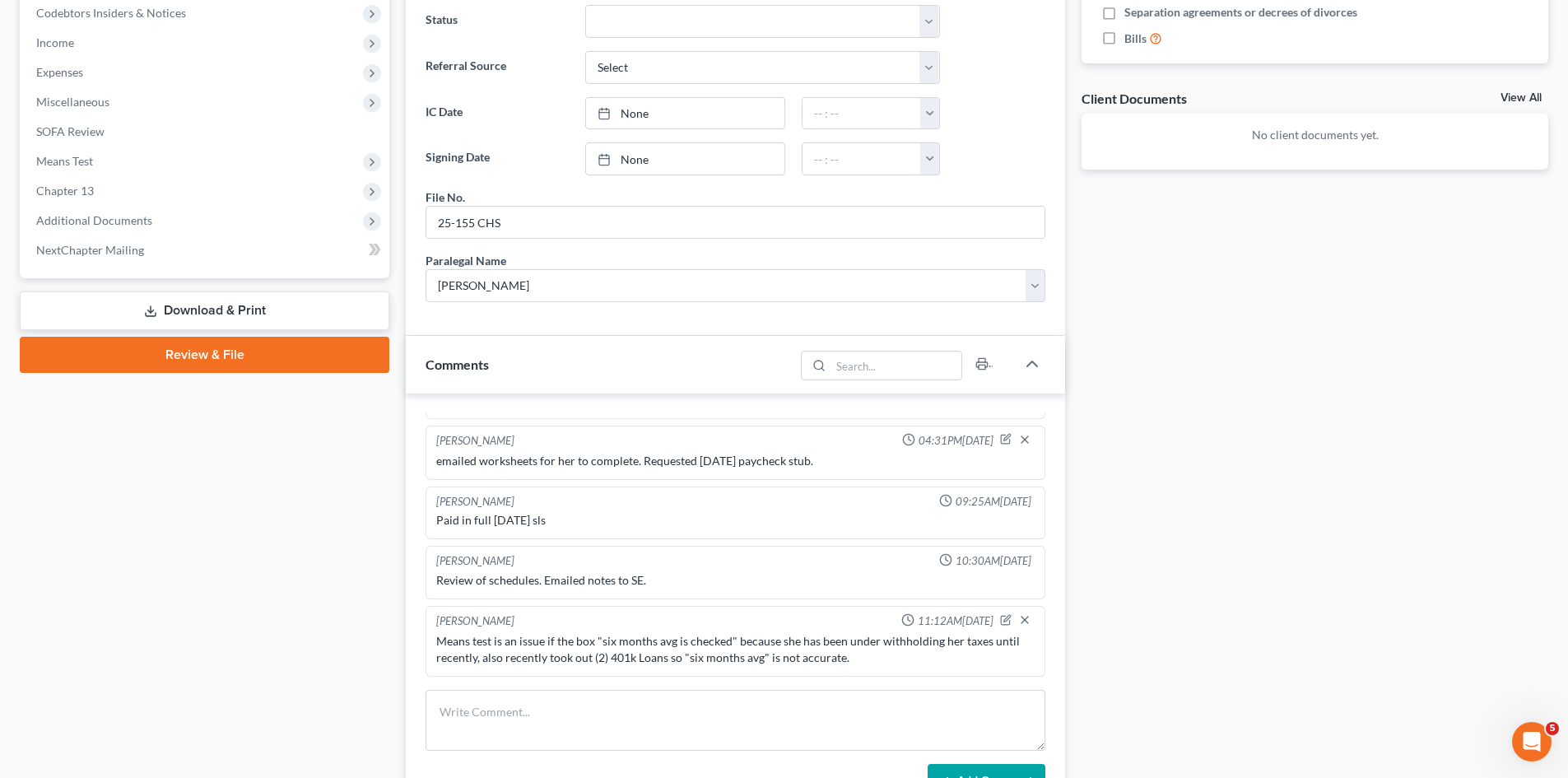
scroll to position [494, 0]
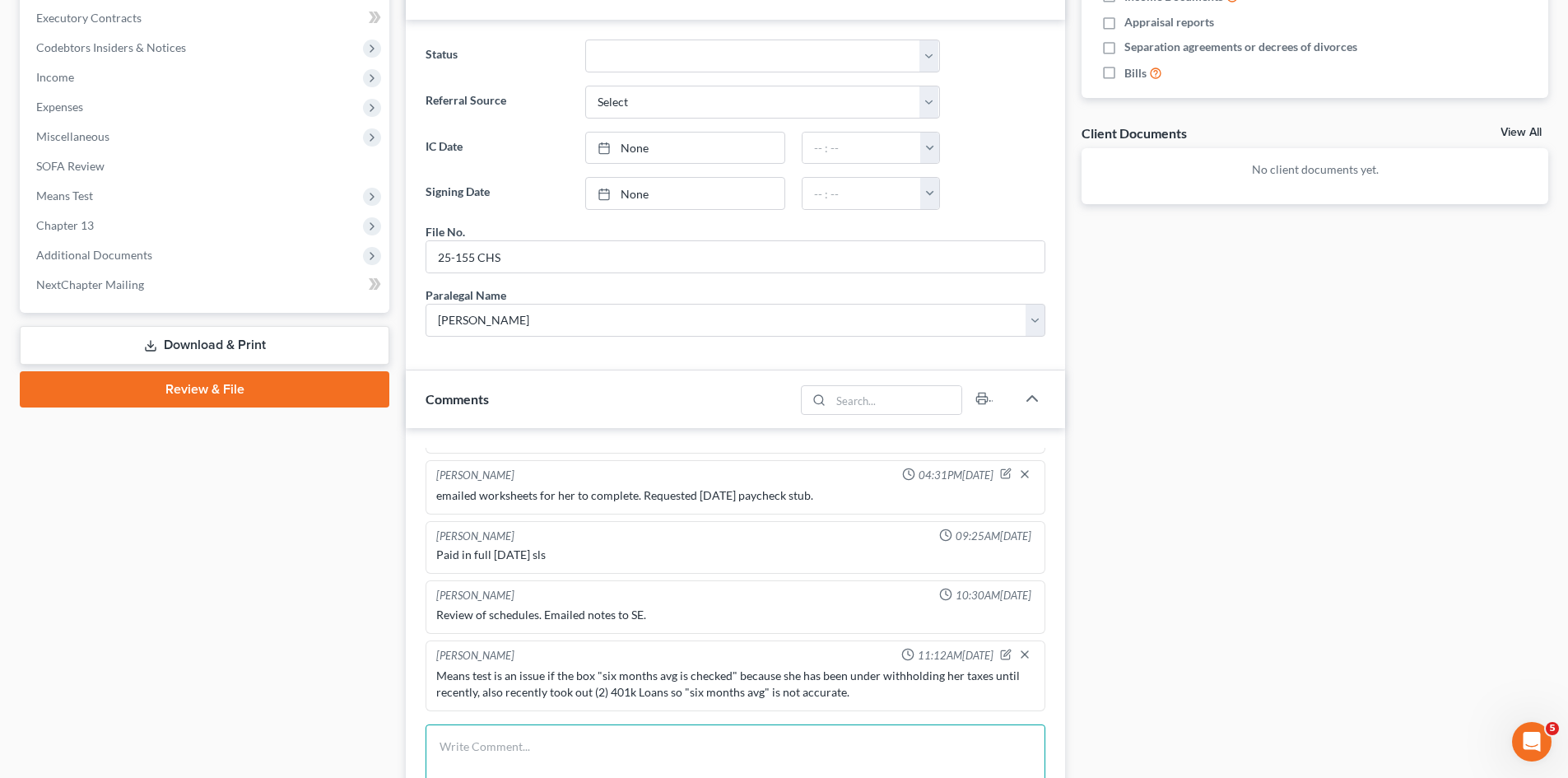
click at [605, 726] on textarea at bounding box center [735, 755] width 619 height 61
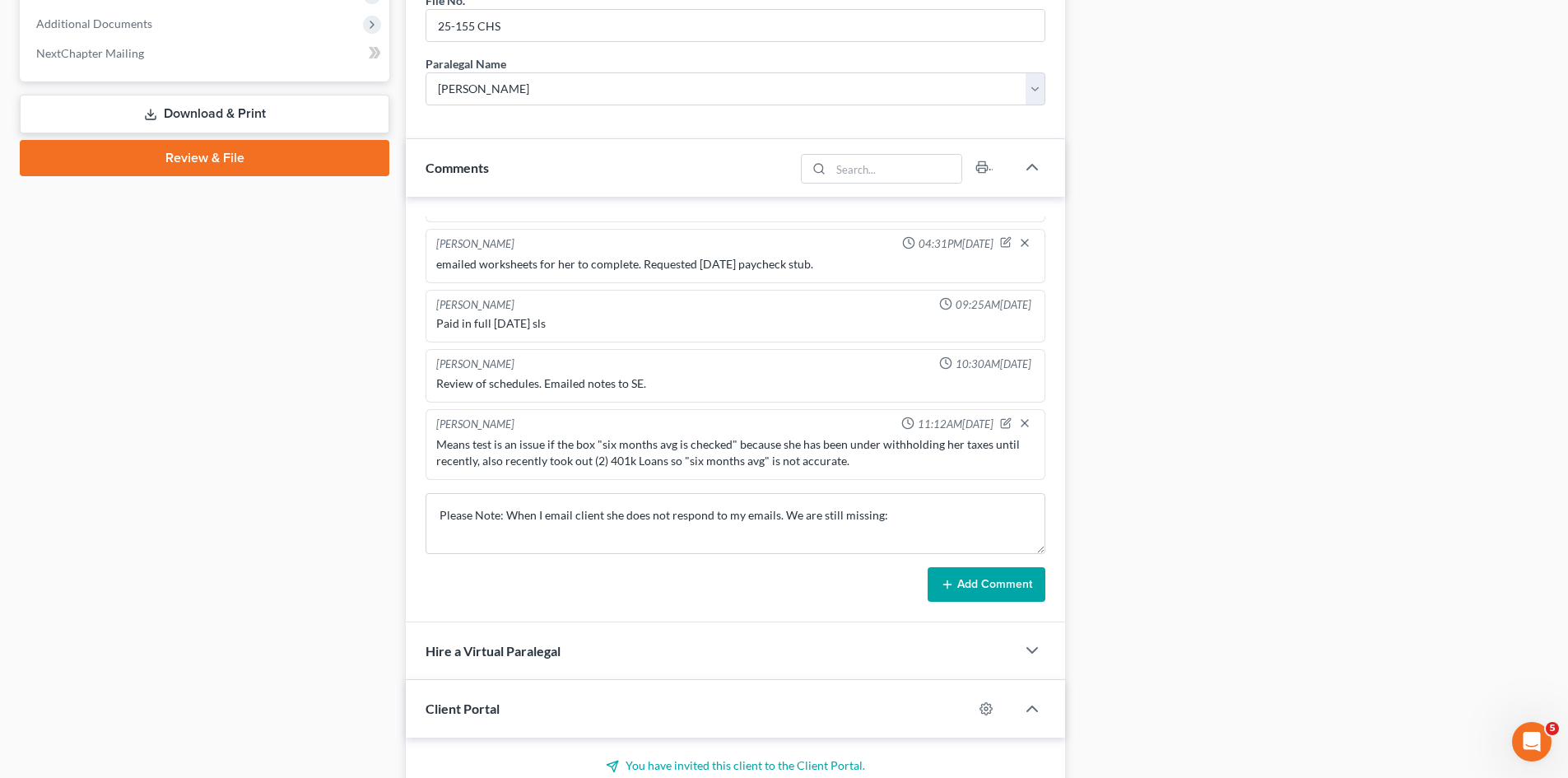
scroll to position [741, 0]
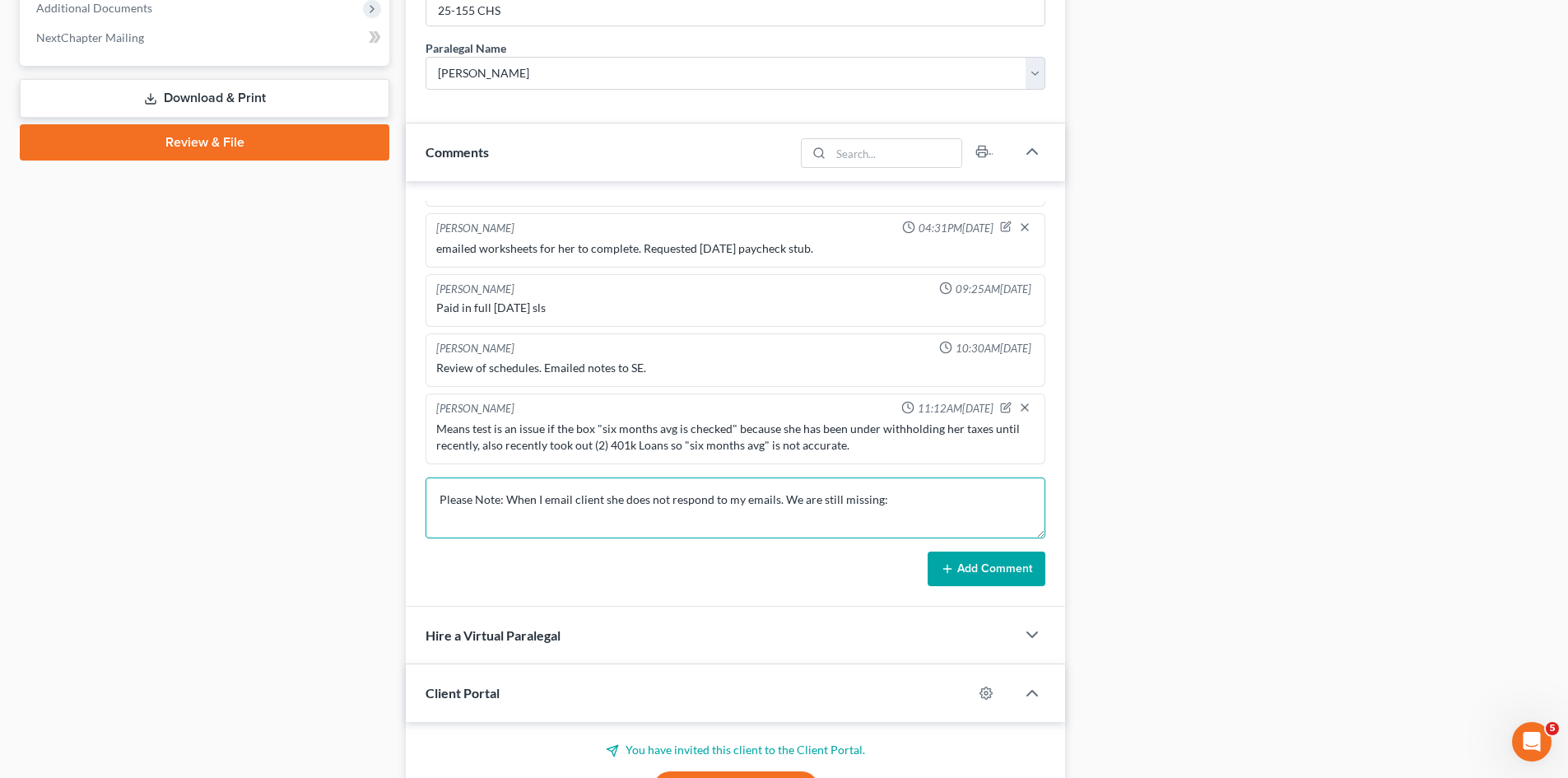
click at [903, 503] on textarea "Please Note: When I email client she does not respond to my emails. We are stil…" at bounding box center [735, 508] width 619 height 61
paste textarea "Which one contributes? How much do they contribute? When did U-Haul end? Was th…"
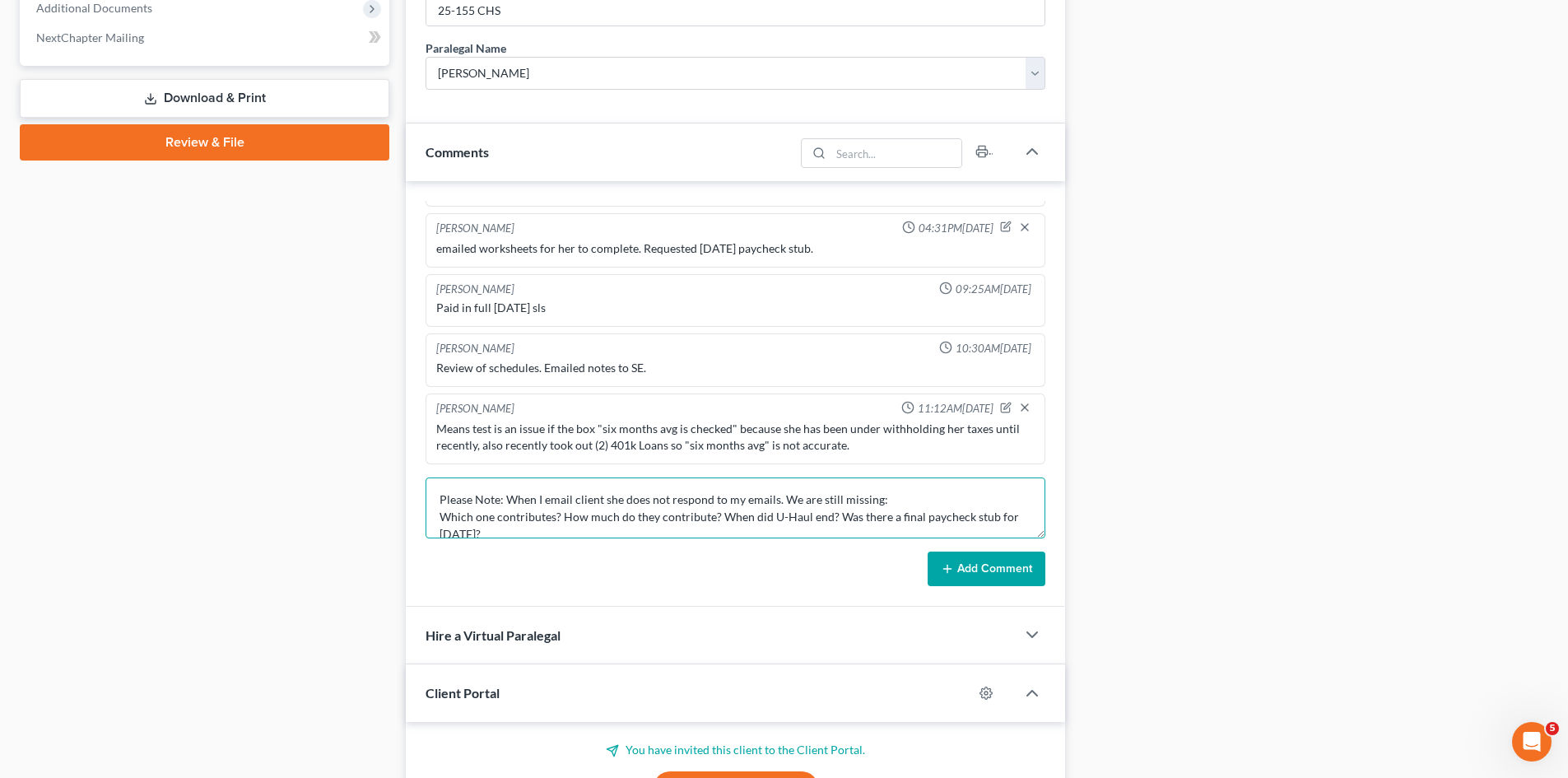
scroll to position [4, 0]
click at [708, 526] on textarea "Please Note: When I email client she does not respond to my emails. We are stil…" at bounding box center [735, 508] width 619 height 61
paste textarea "Is your car insurance $1100/month or is this every 6 months? I need a breakdown…"
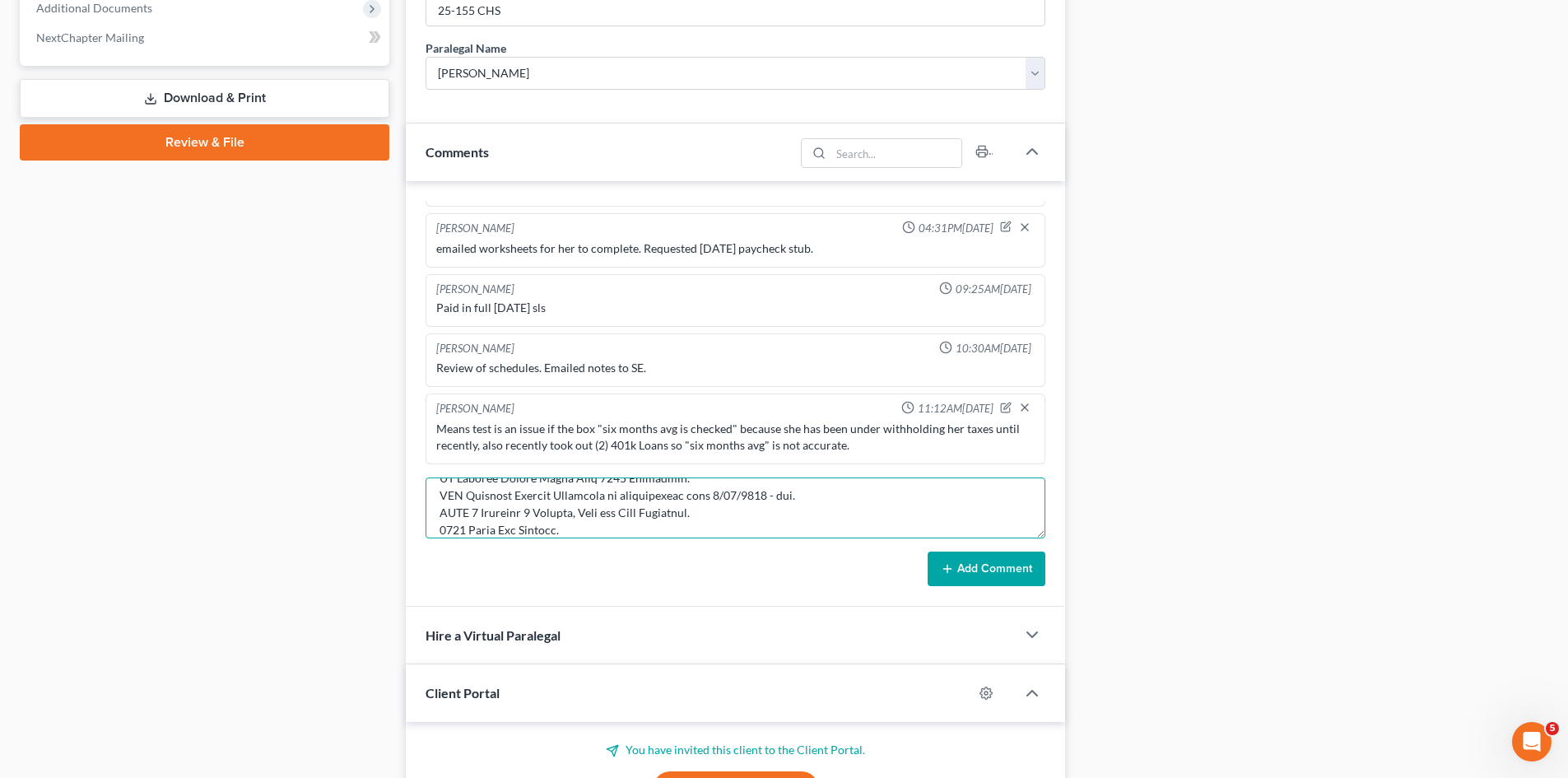
type textarea "Please Note: When I email client she does not respond to my emails. We are stil…"
click at [986, 561] on button "Add Comment" at bounding box center [986, 570] width 118 height 35
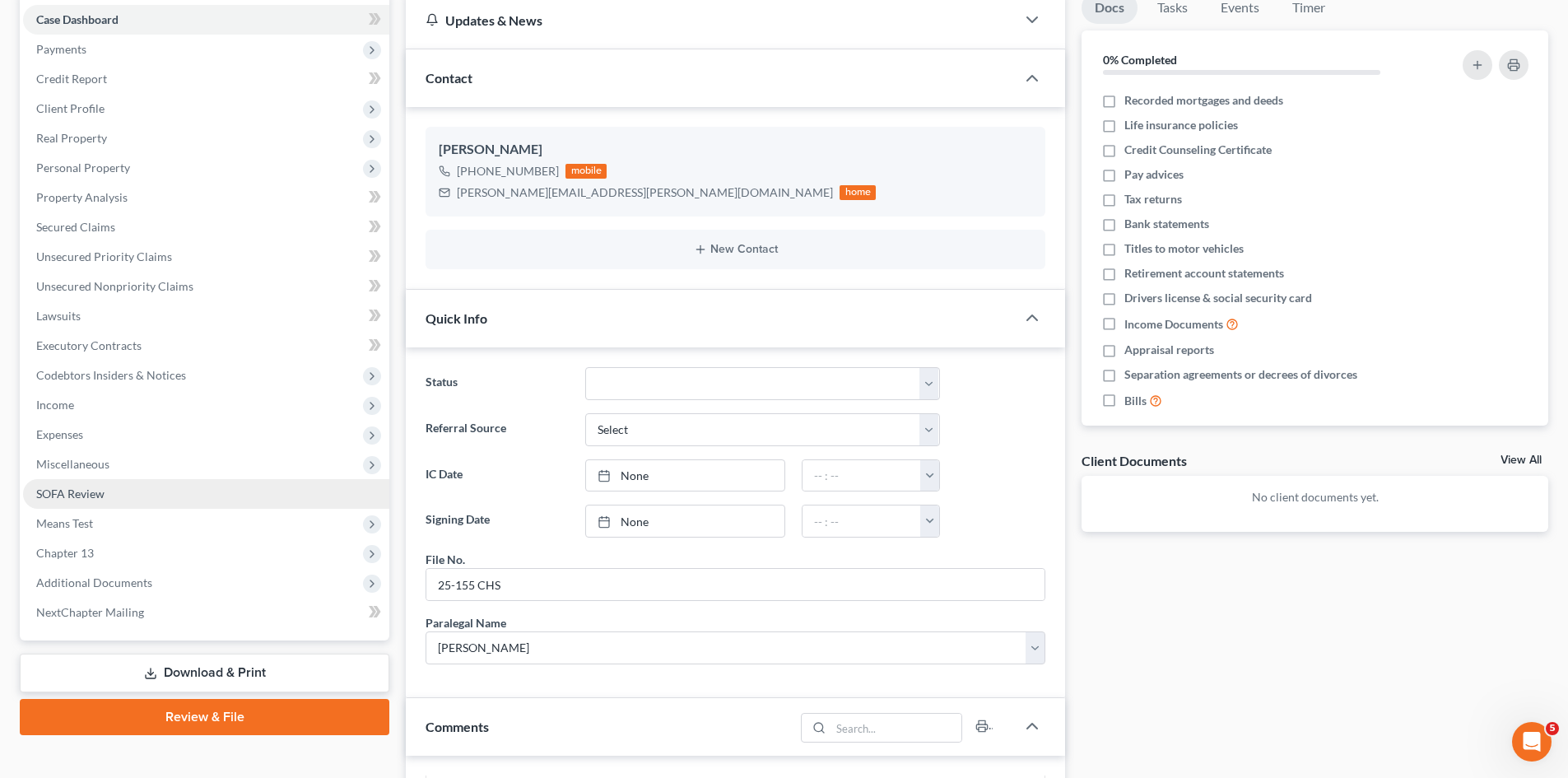
scroll to position [165, 0]
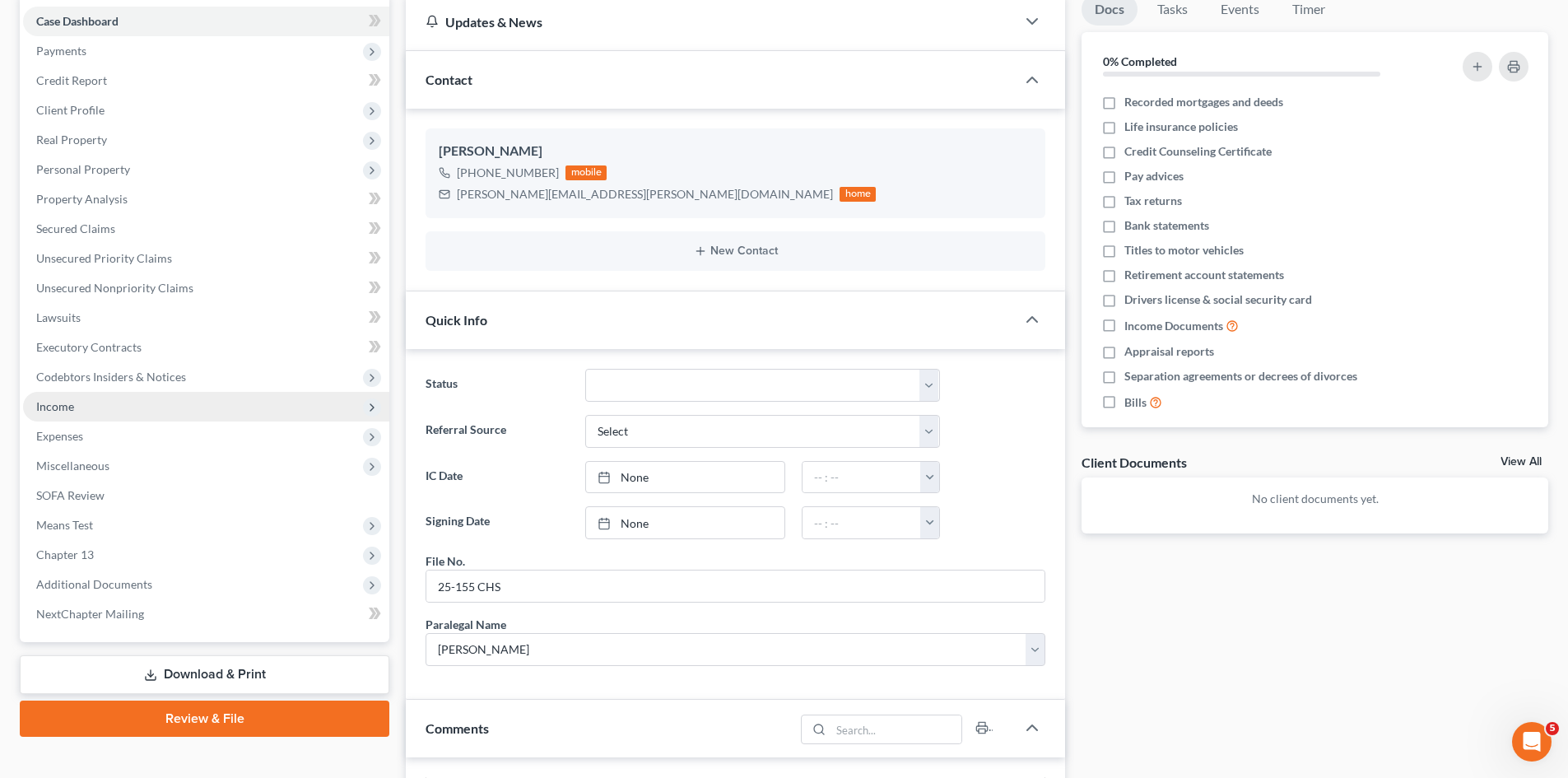
drag, startPoint x: 75, startPoint y: 408, endPoint x: 83, endPoint y: 417, distance: 12.0
click at [75, 408] on span "Income" at bounding box center [206, 406] width 367 height 30
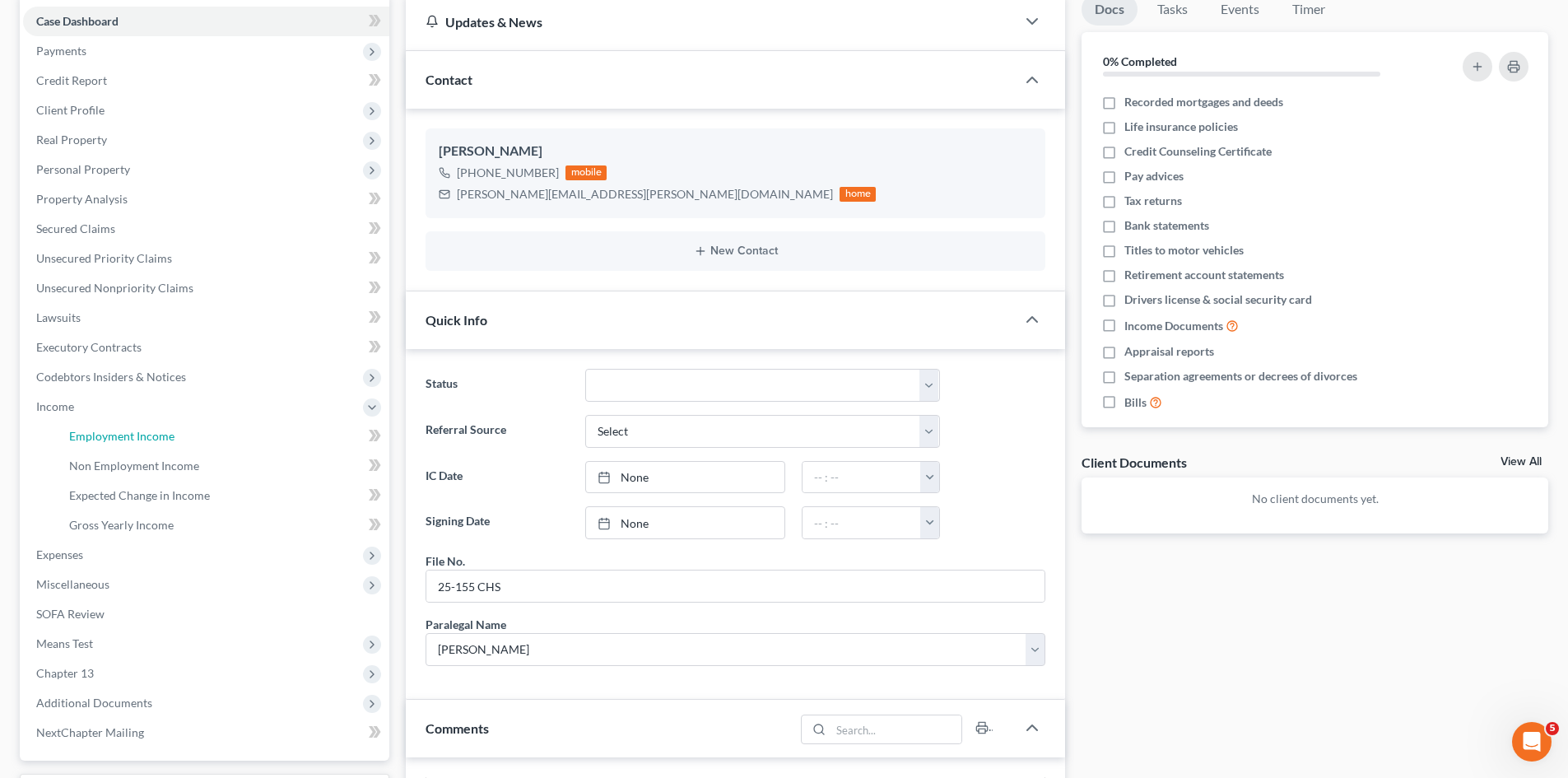
click at [91, 429] on span "Employment Income" at bounding box center [122, 435] width 105 height 14
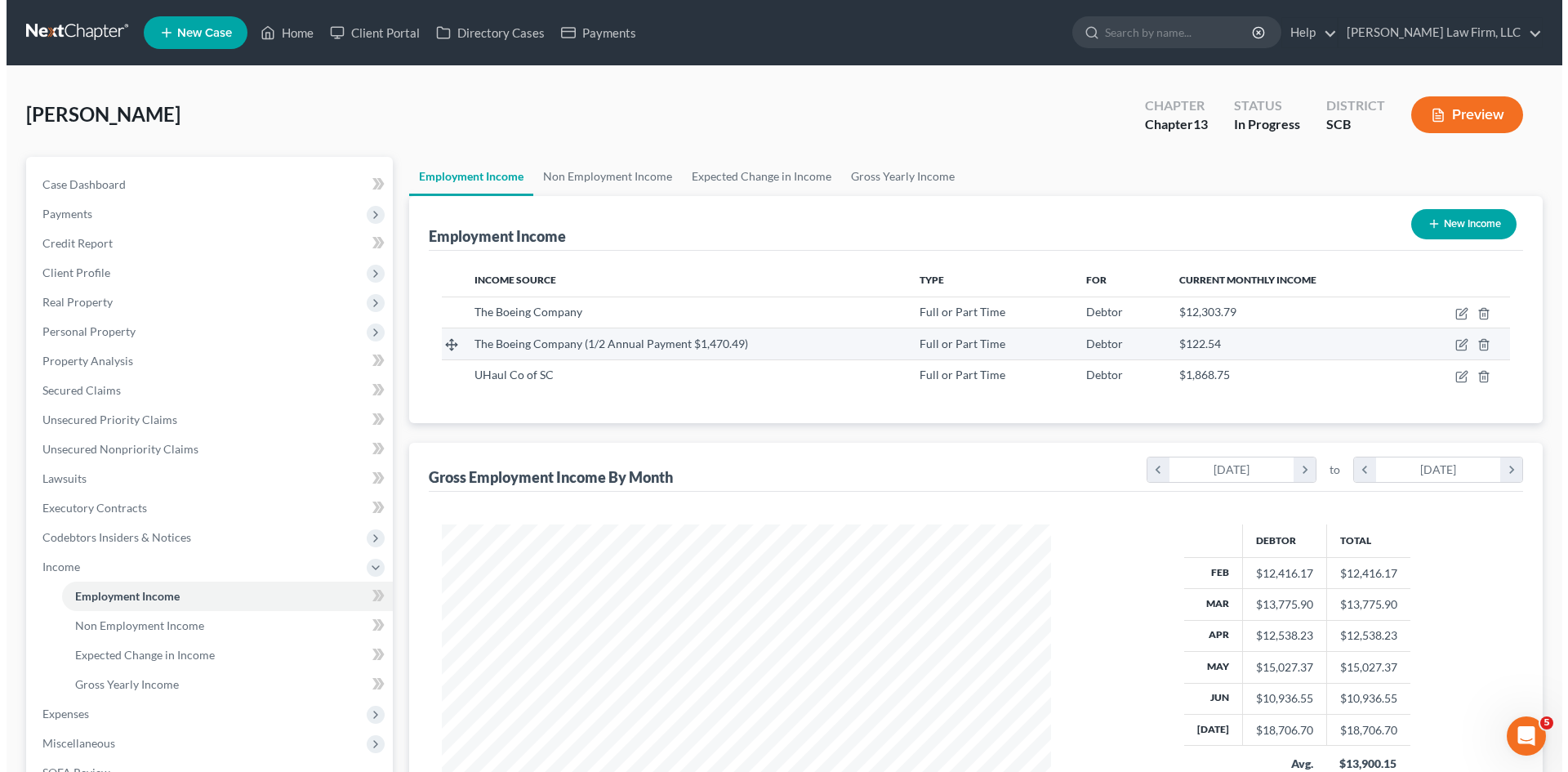
scroll to position [305, 641]
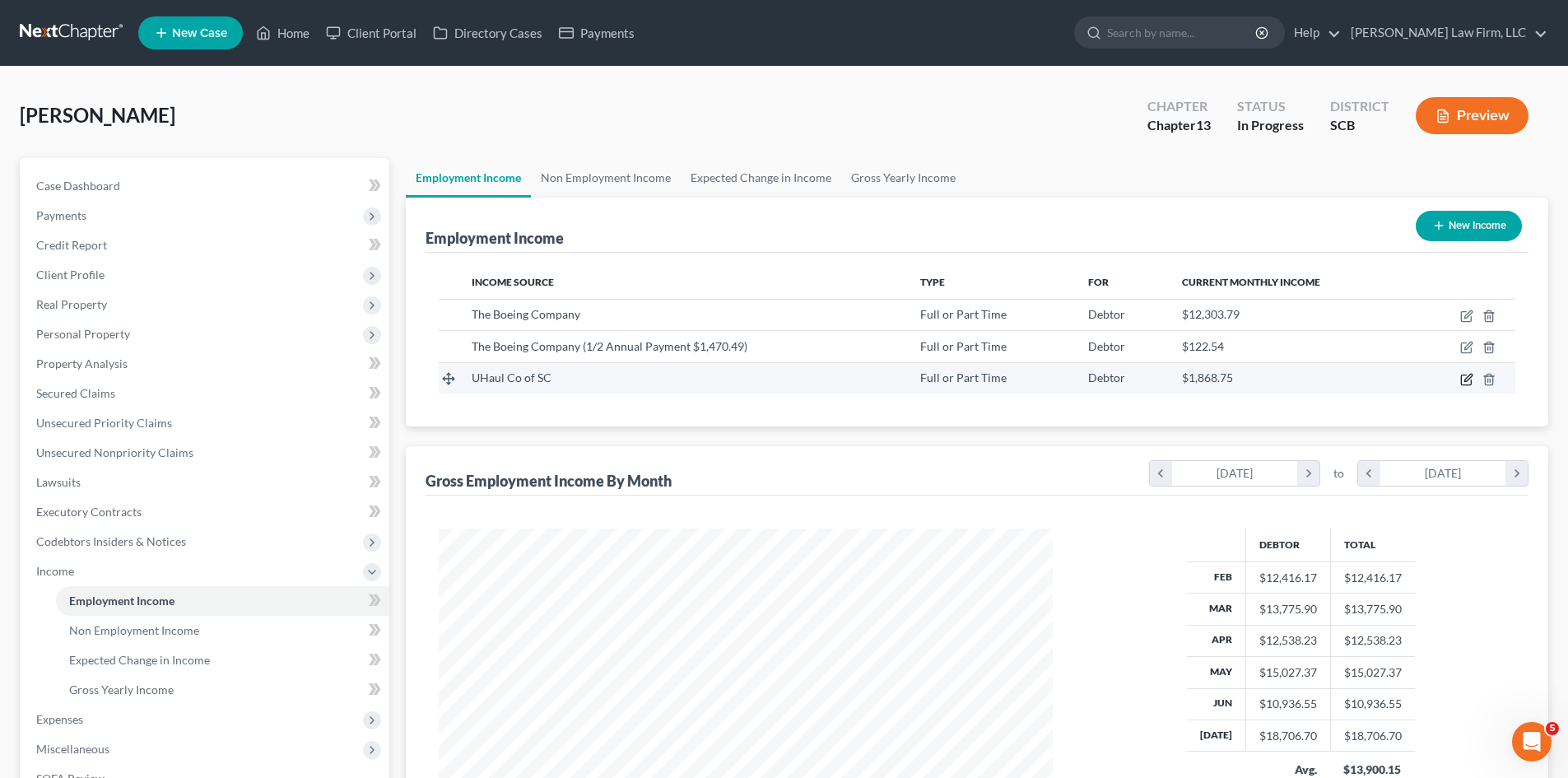
click at [1470, 380] on icon "button" at bounding box center [1467, 379] width 14 height 14
select select "0"
select select "42"
select select "2"
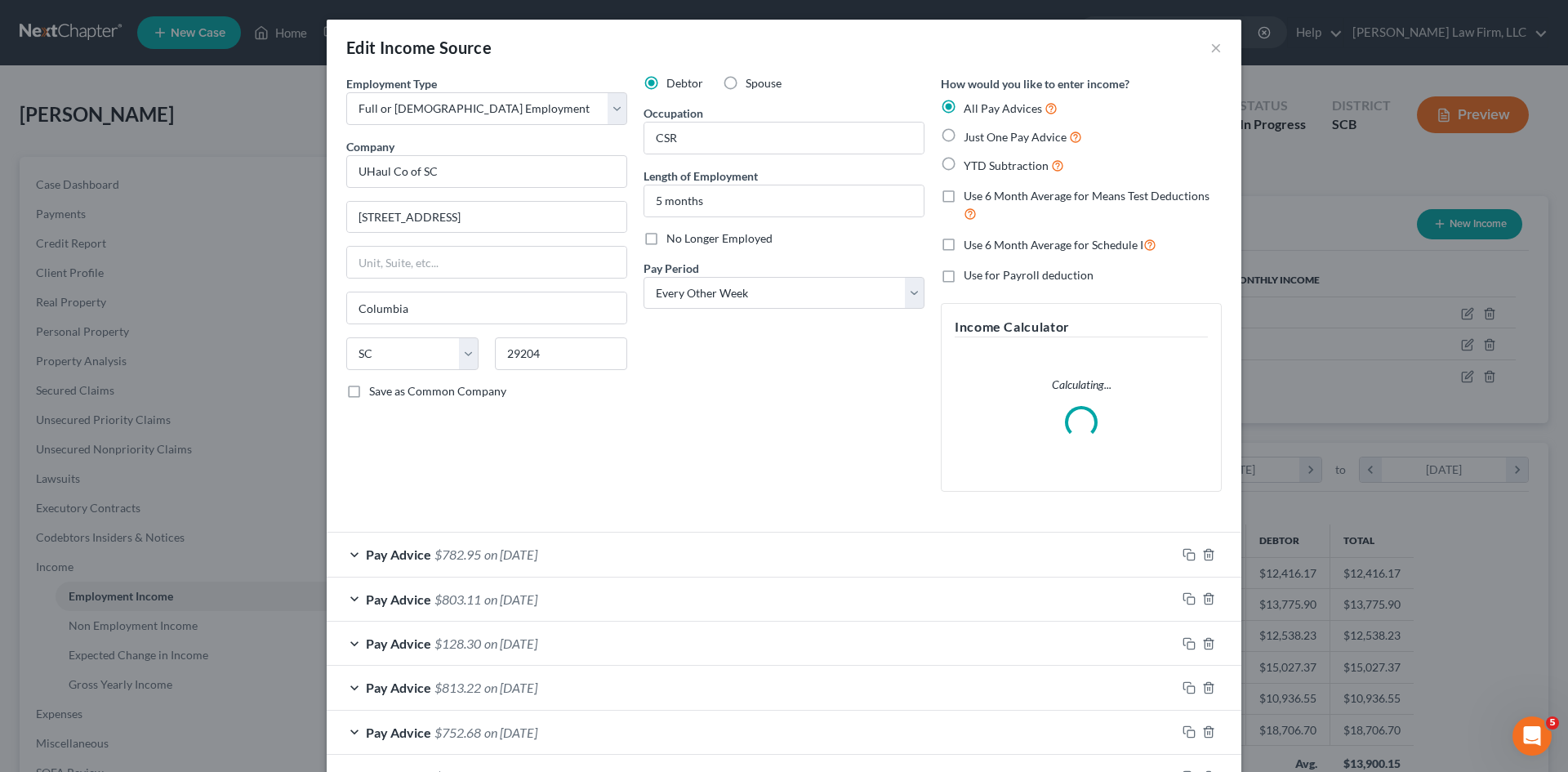
scroll to position [307, 647]
click at [666, 238] on label "No Longer Employed" at bounding box center [719, 238] width 106 height 16
click at [673, 238] on input "No Longer Employed" at bounding box center [678, 236] width 11 height 11
checkbox input "true"
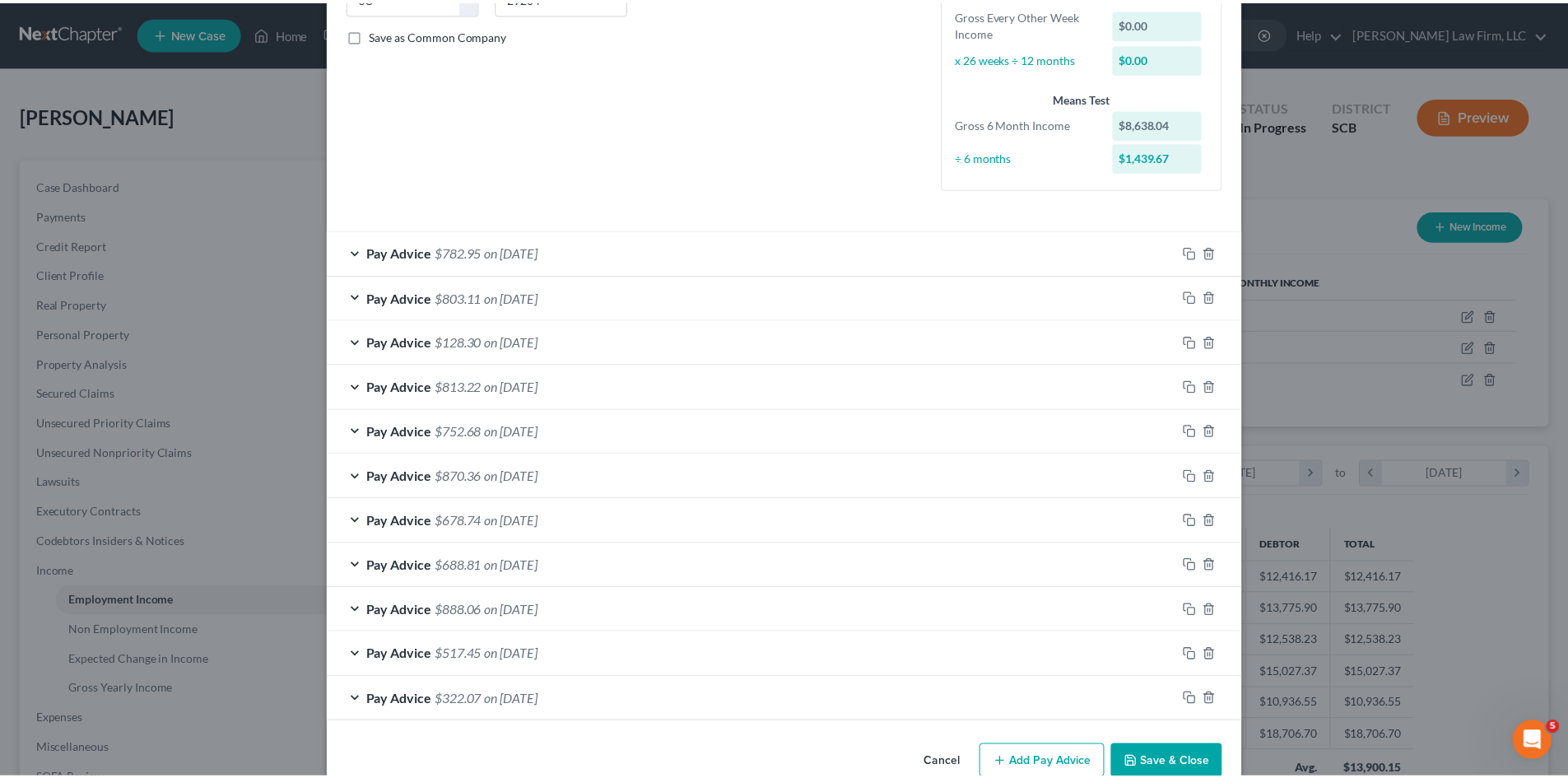
scroll to position [394, 0]
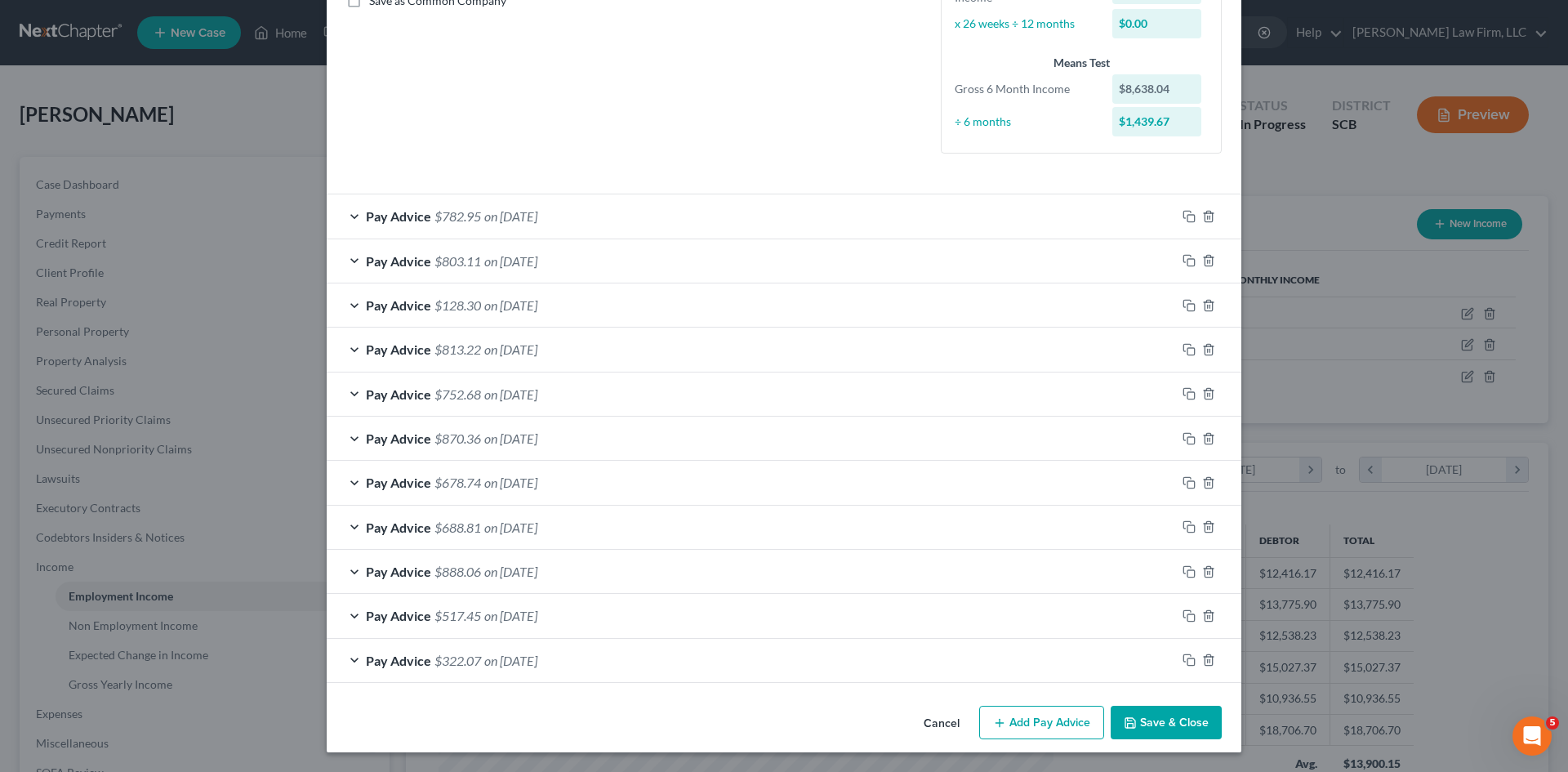
click at [1171, 716] on button "Save & Close" at bounding box center [1166, 723] width 111 height 34
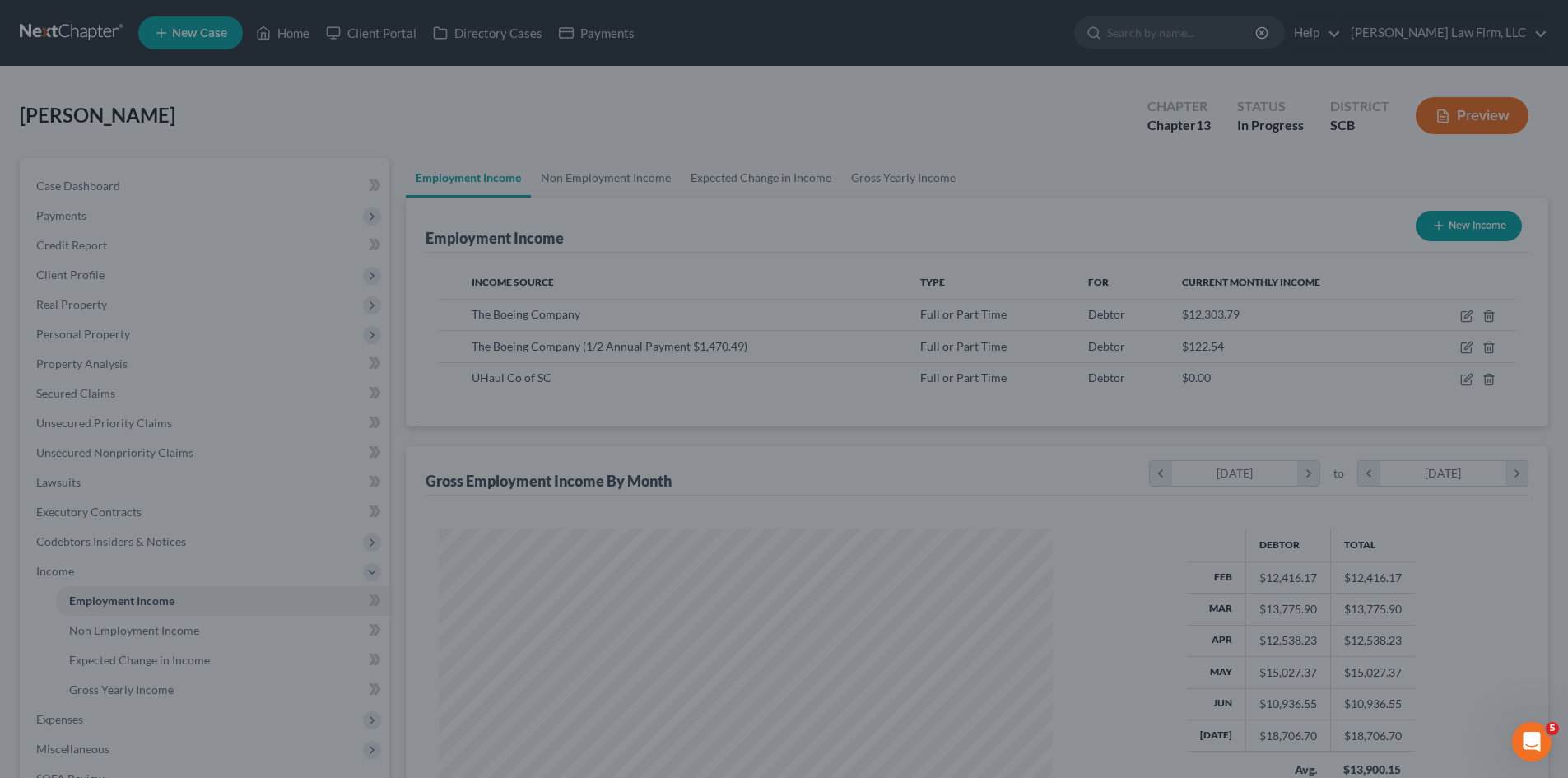
scroll to position [823079, 822450]
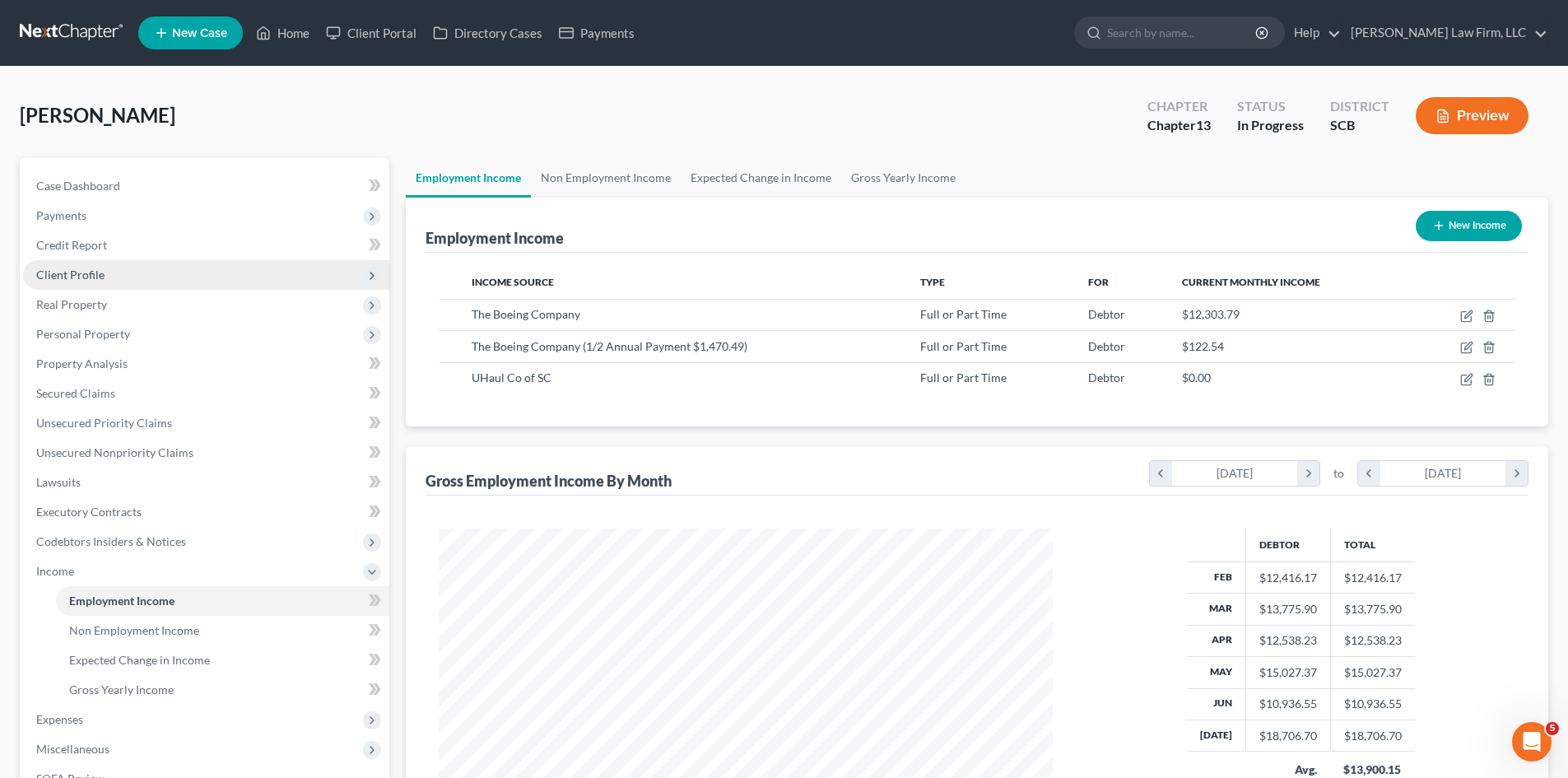
click at [87, 269] on span "Client Profile" at bounding box center [70, 274] width 69 height 14
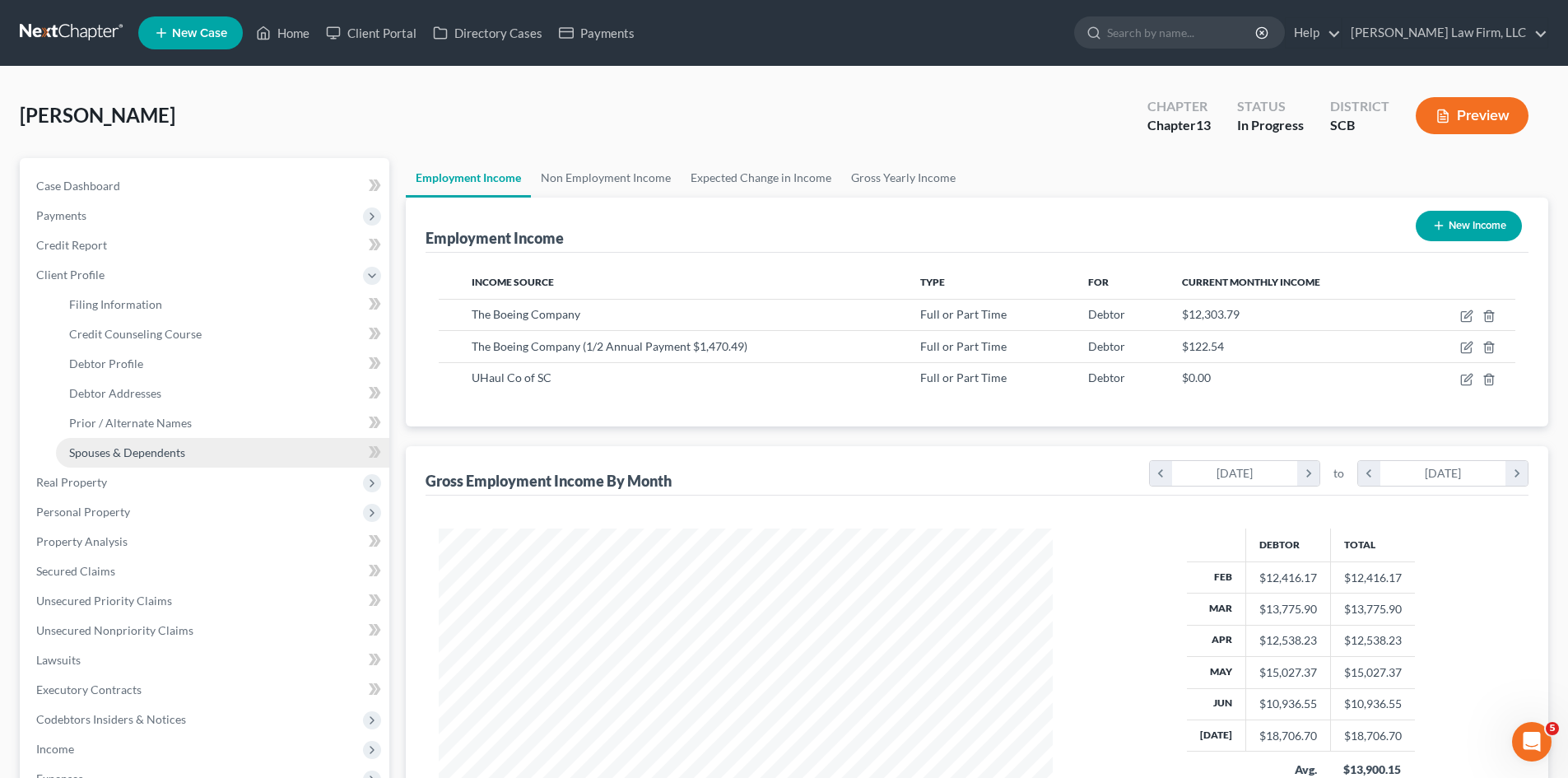
click at [150, 457] on span "Spouses & Dependents" at bounding box center [127, 452] width 116 height 14
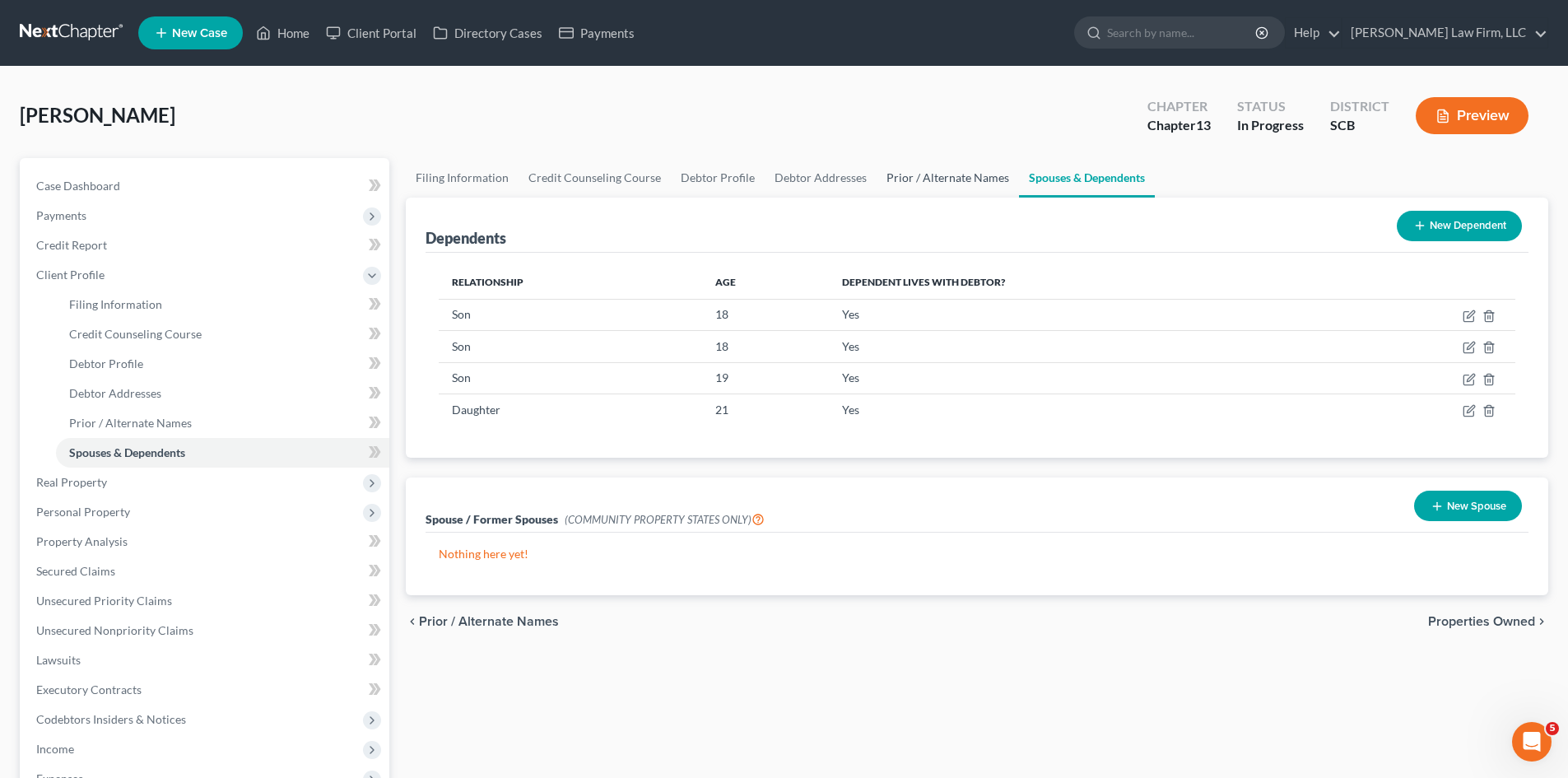
click at [924, 184] on link "Prior / Alternate Names" at bounding box center [948, 178] width 143 height 40
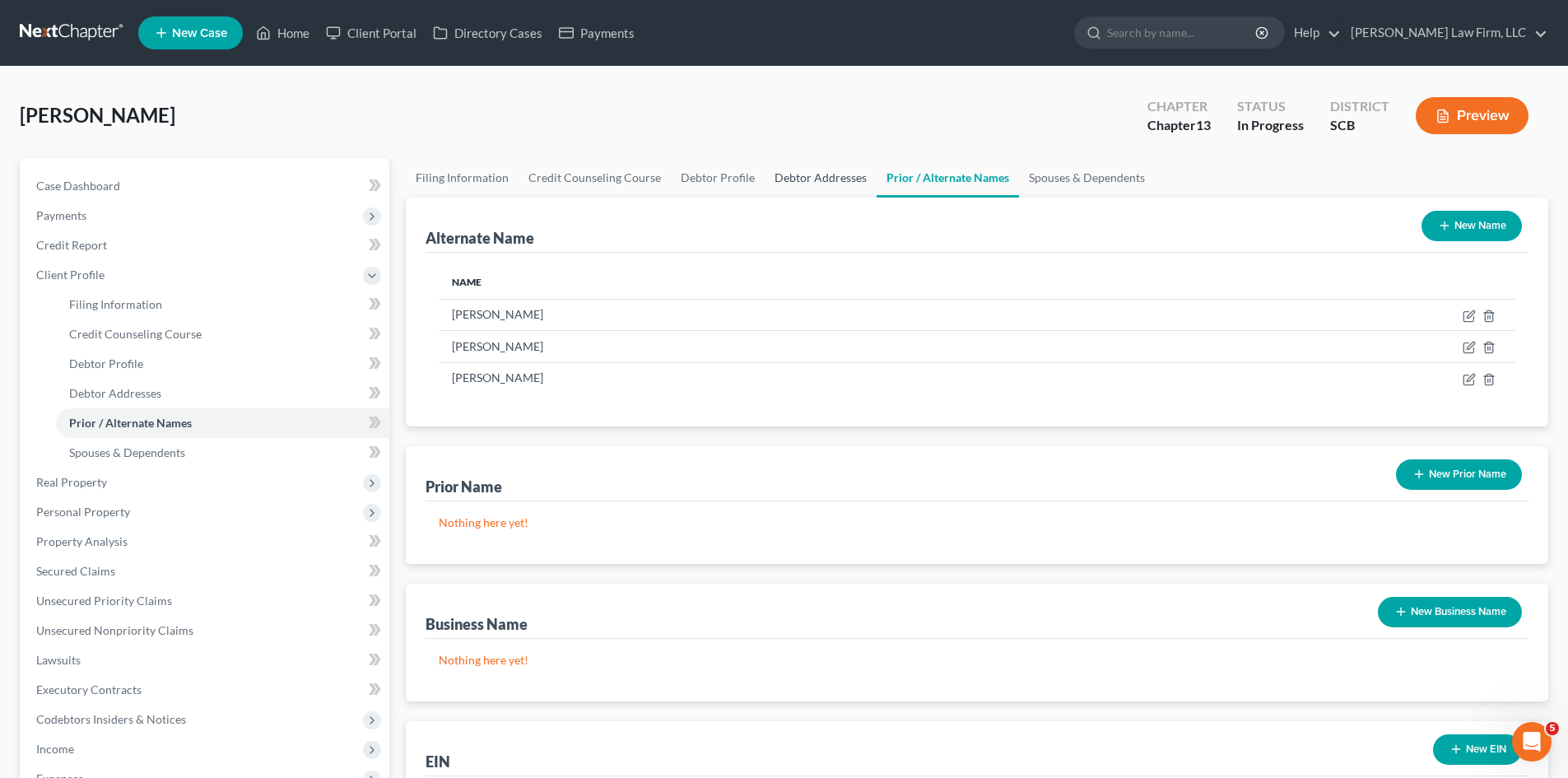
click at [792, 193] on link "Debtor Addresses" at bounding box center [820, 178] width 112 height 40
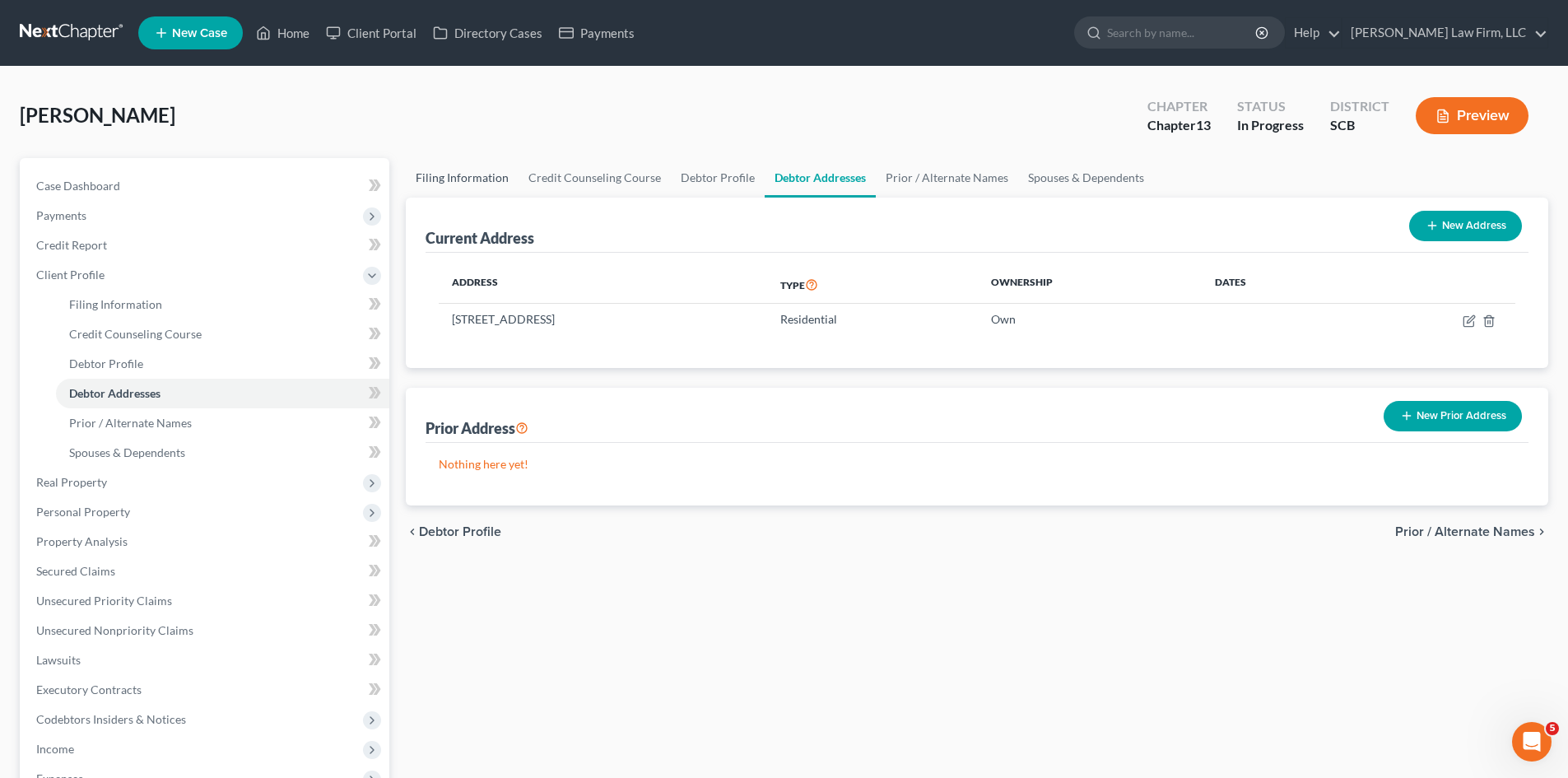
click at [469, 182] on link "Filing Information" at bounding box center [462, 178] width 113 height 40
select select "1"
select select "0"
select select "3"
select select "72"
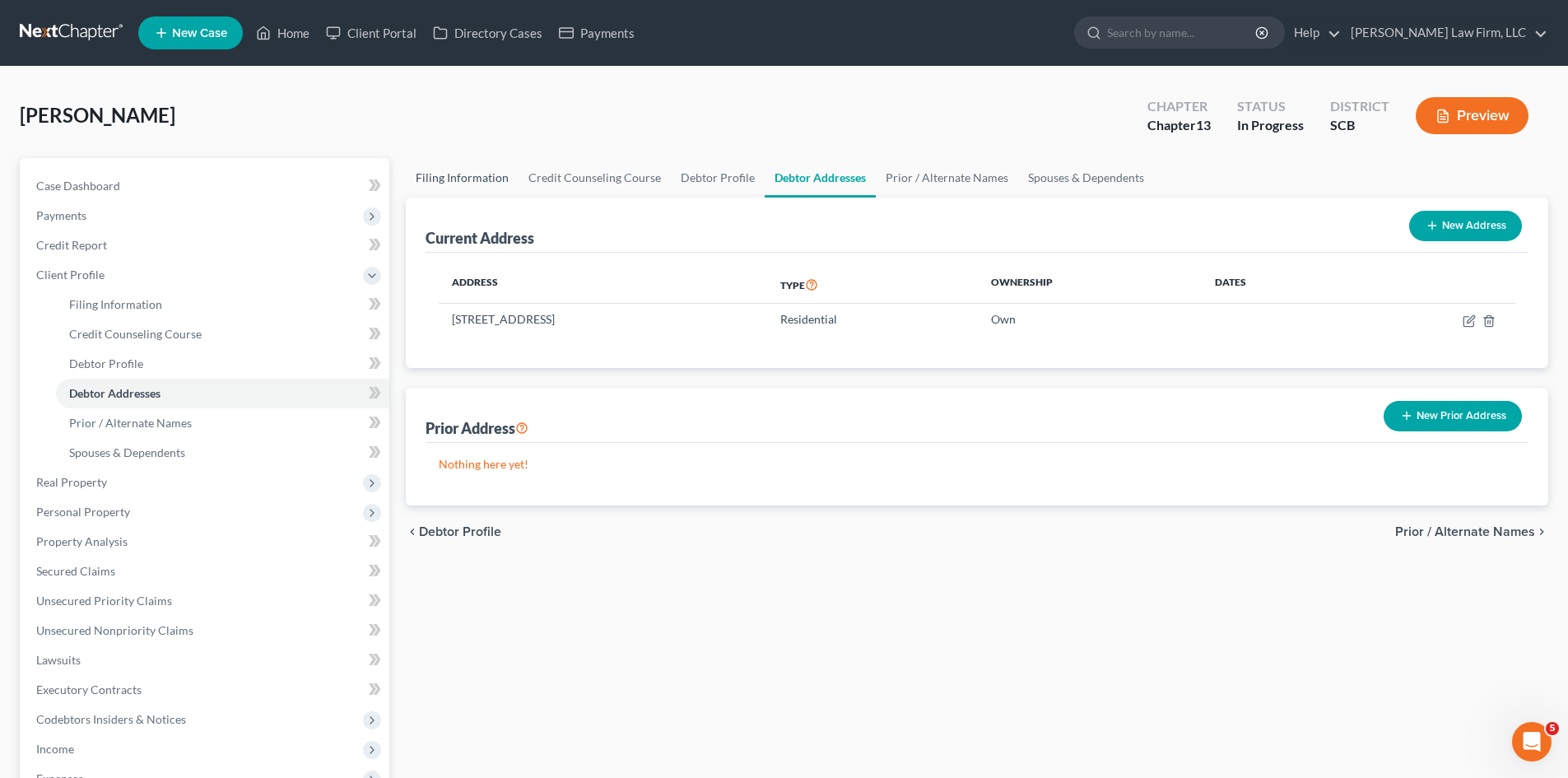
select select "42"
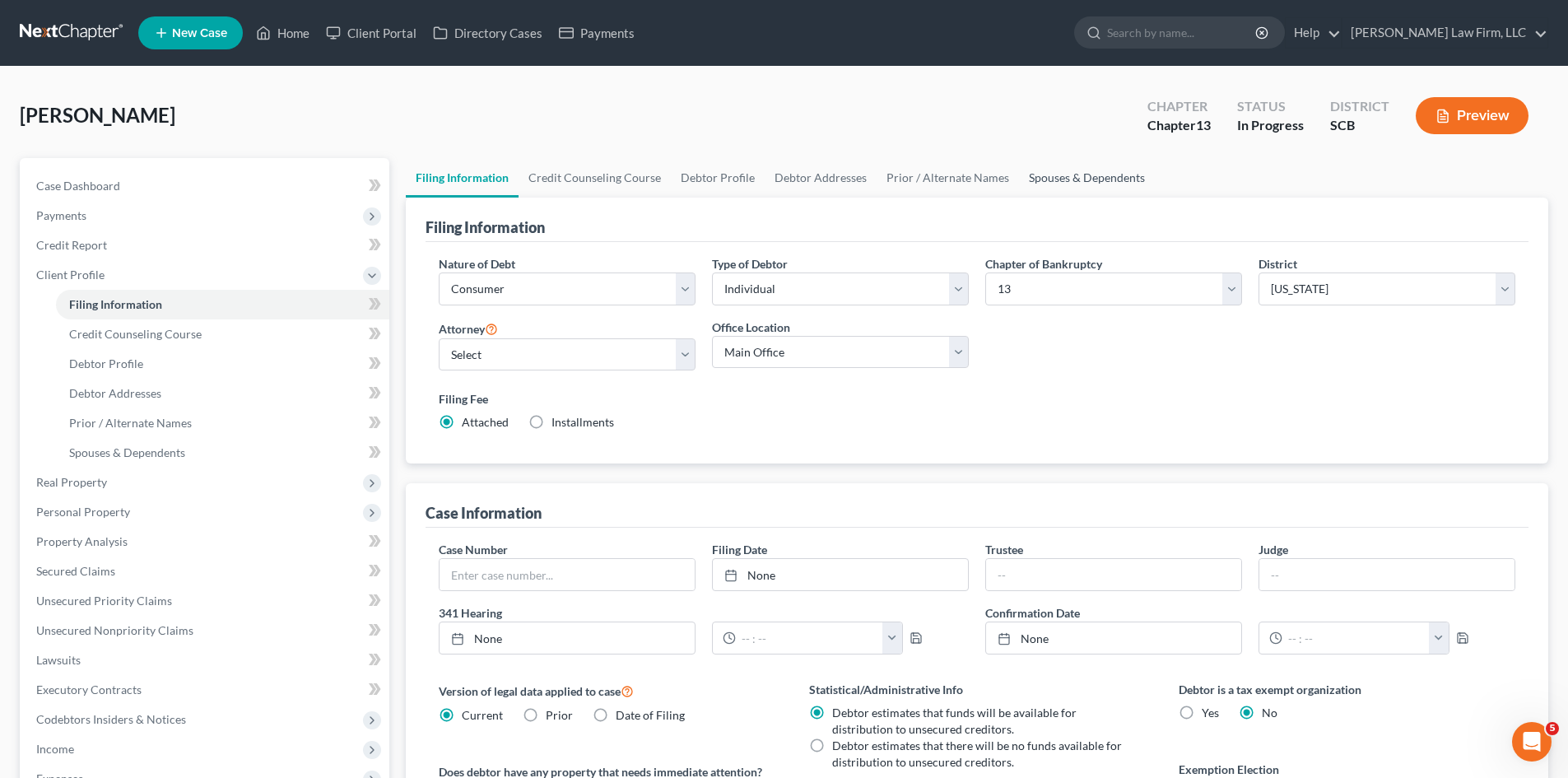
click at [1057, 167] on link "Spouses & Dependents" at bounding box center [1087, 178] width 136 height 40
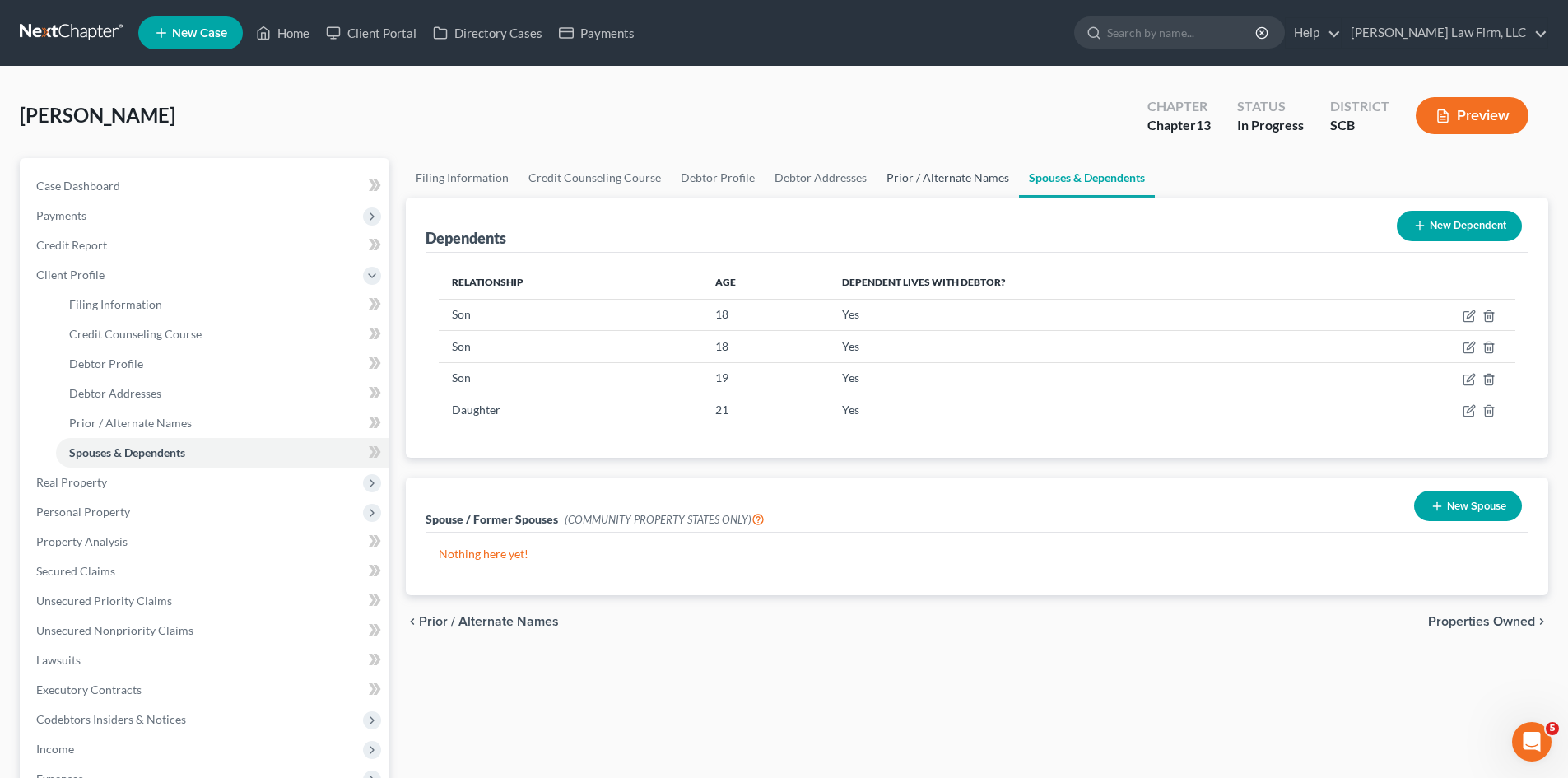
click at [951, 188] on link "Prior / Alternate Names" at bounding box center [948, 178] width 143 height 40
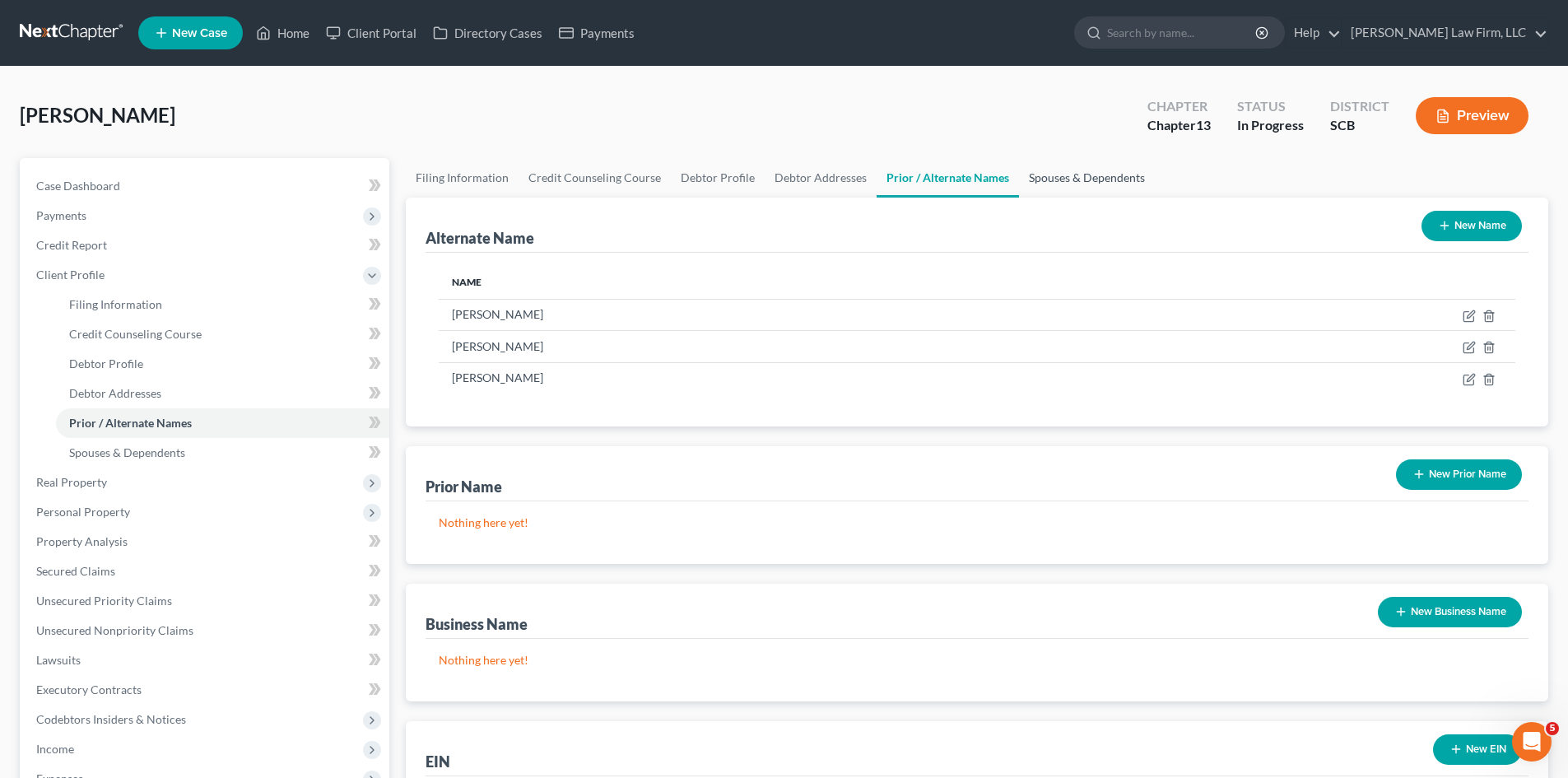
click at [1072, 181] on link "Spouses & Dependents" at bounding box center [1087, 178] width 136 height 40
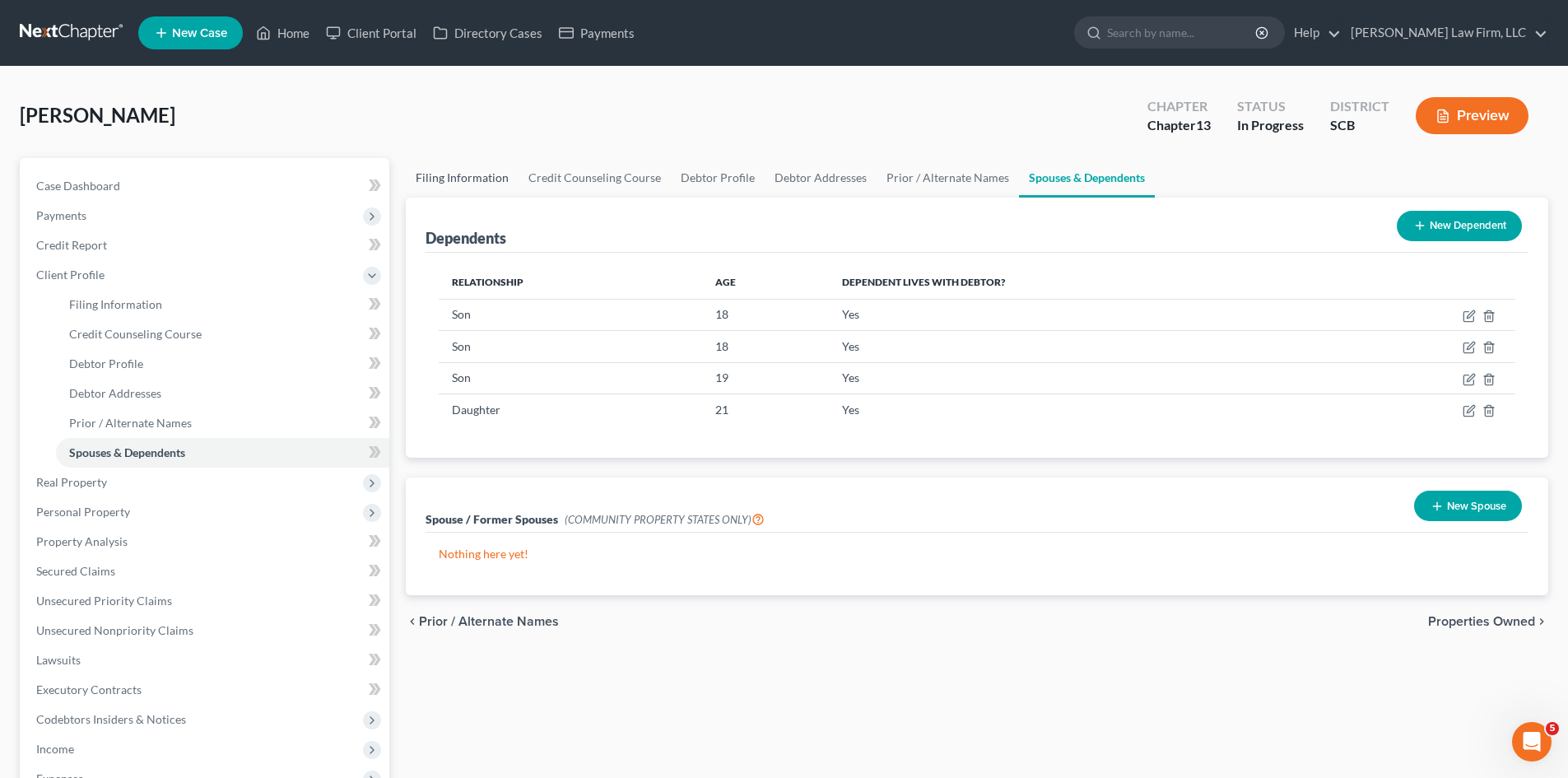
click at [503, 182] on link "Filing Information" at bounding box center [462, 178] width 113 height 40
select select "1"
select select "0"
select select "3"
select select "72"
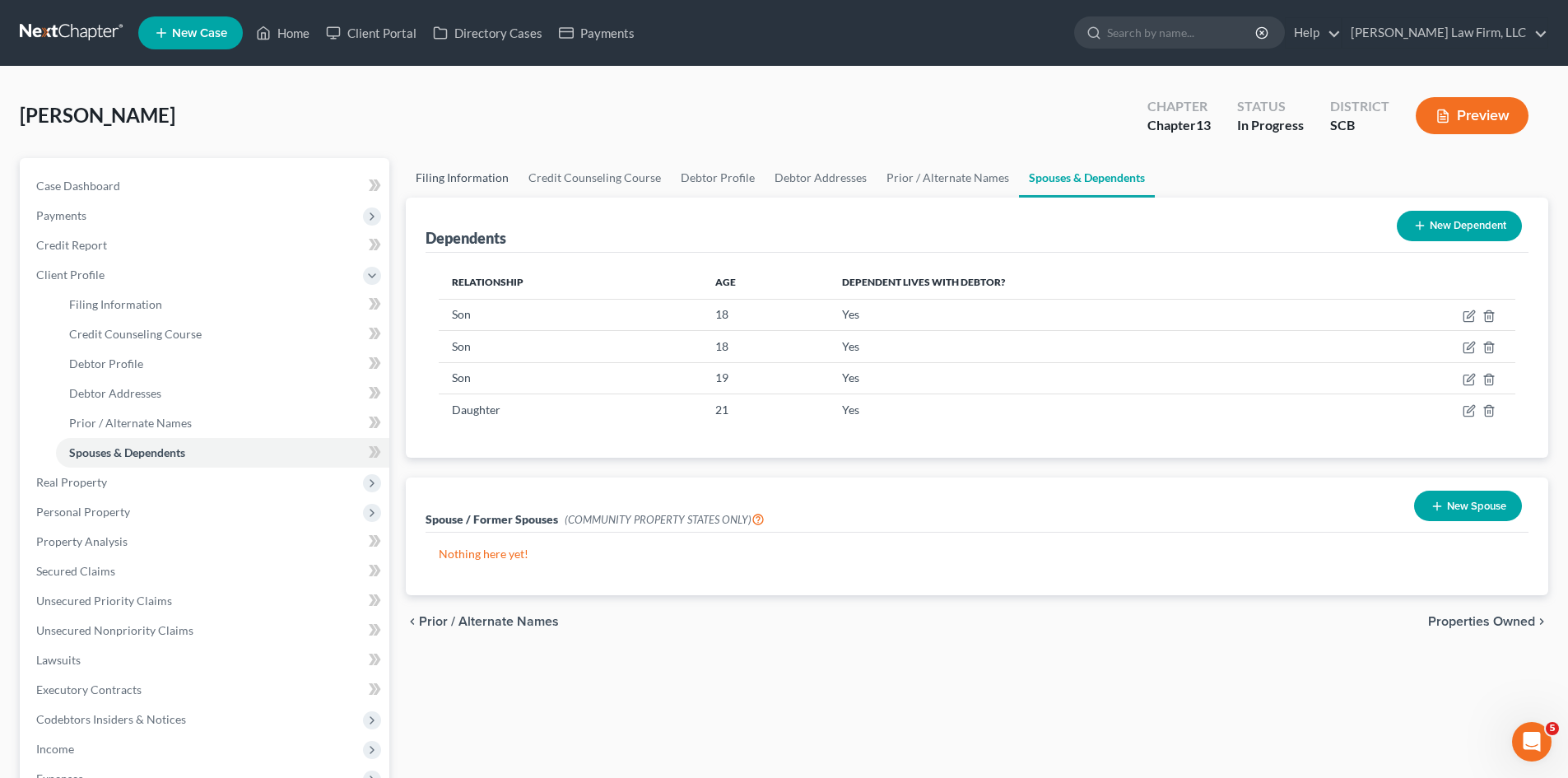
select select "0"
select select "42"
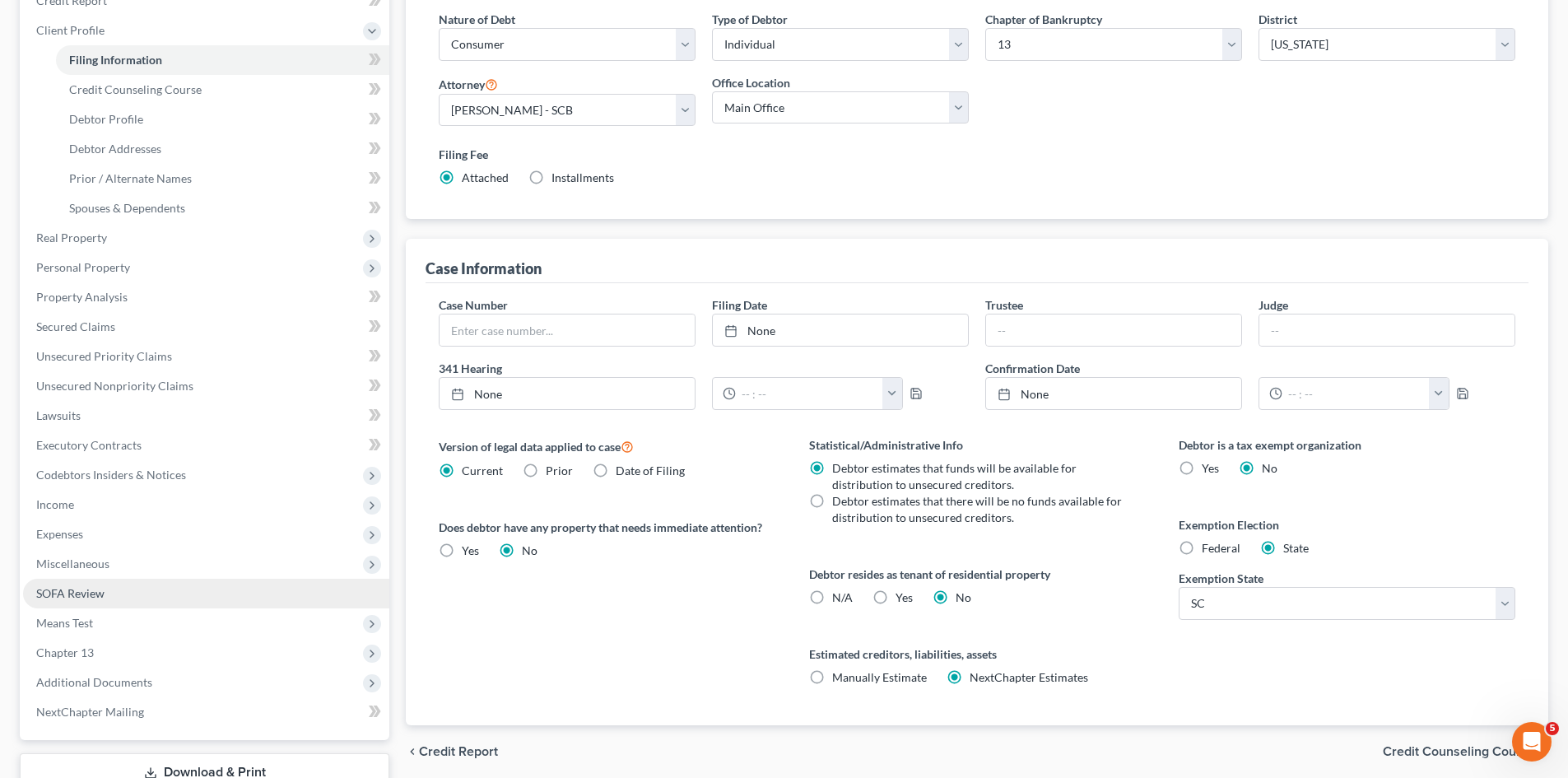
scroll to position [247, 0]
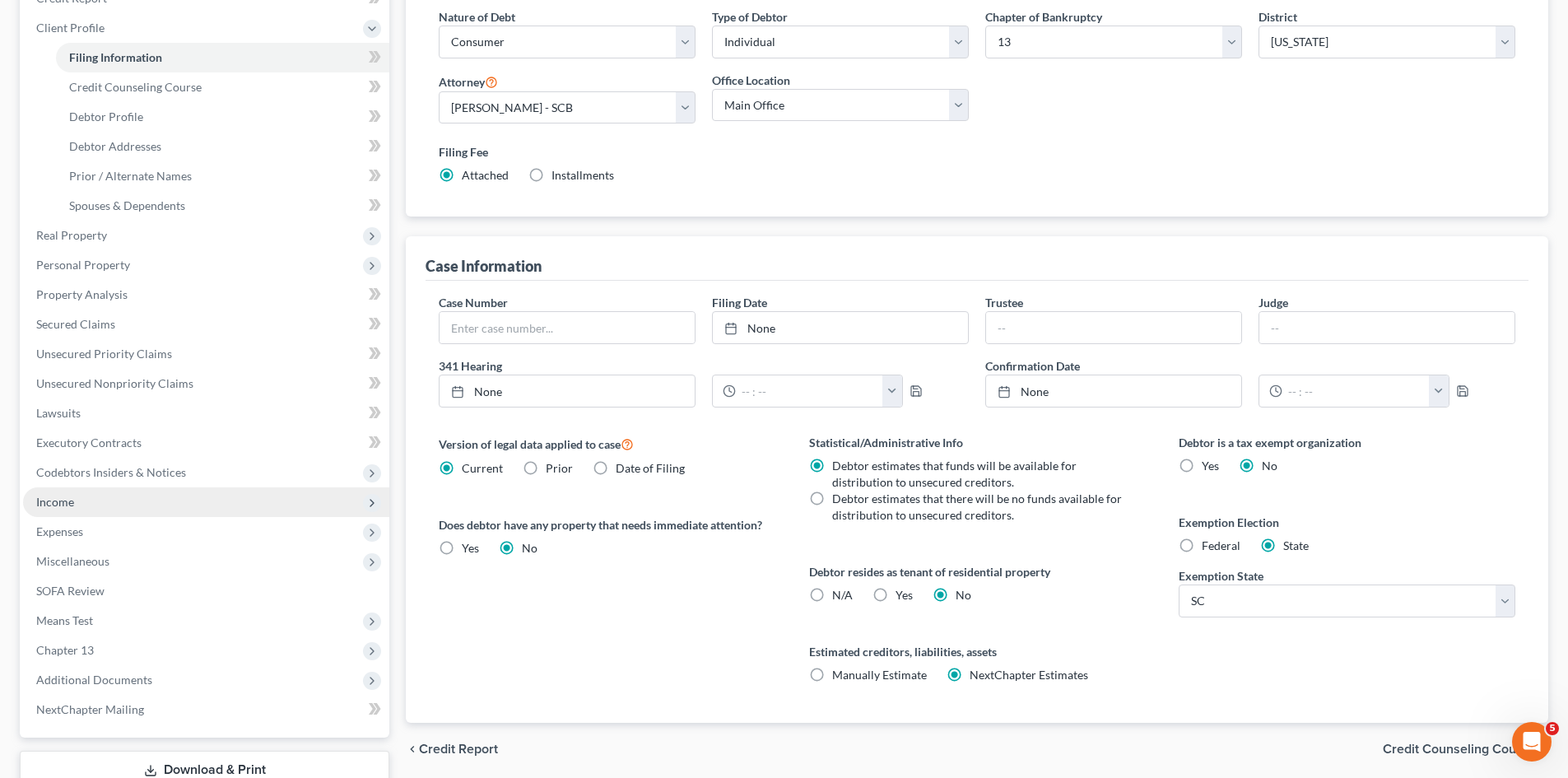
click at [60, 511] on span "Income" at bounding box center [206, 502] width 367 height 30
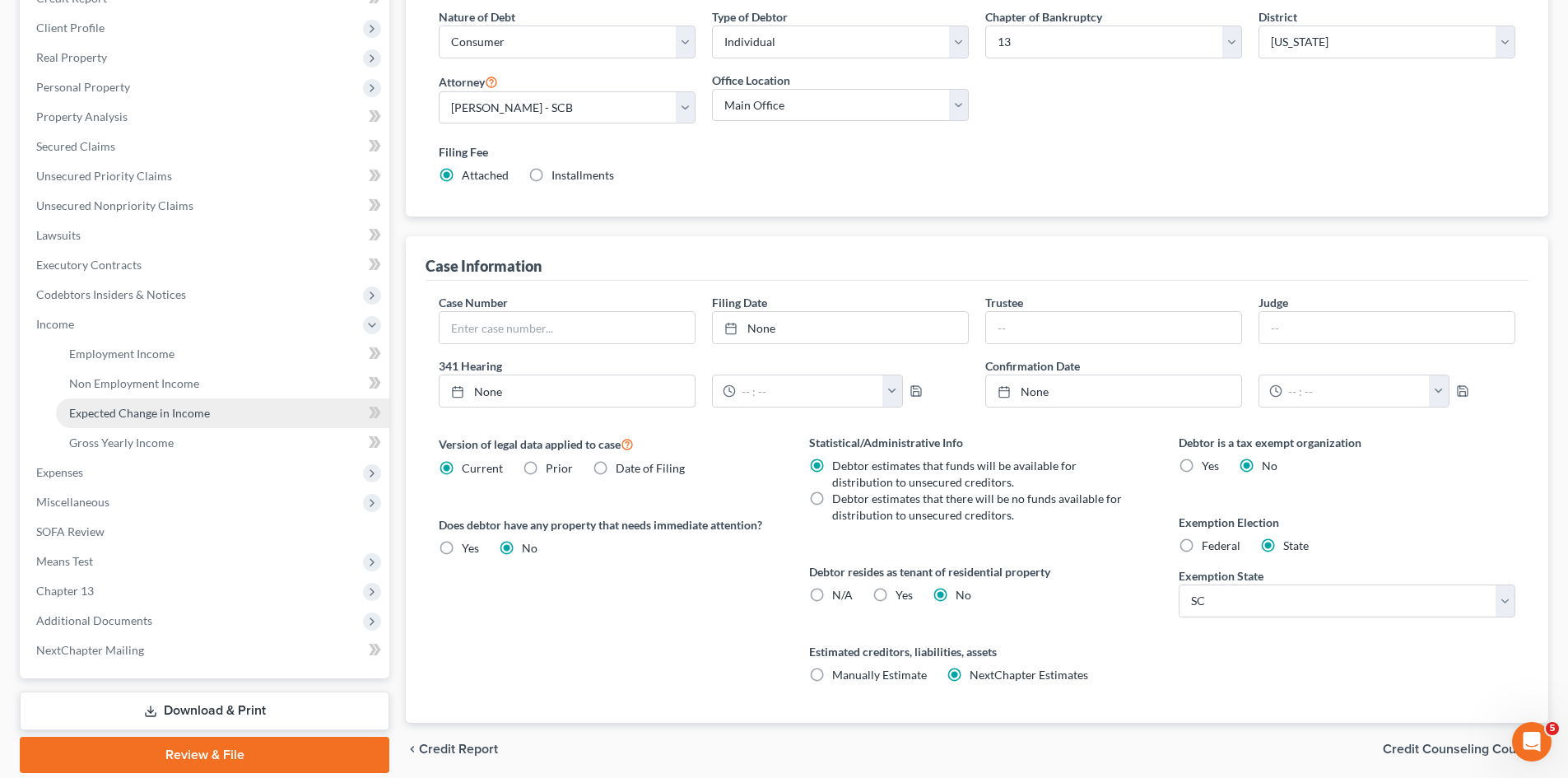
click at [151, 412] on span "Expected Change in Income" at bounding box center [140, 413] width 141 height 14
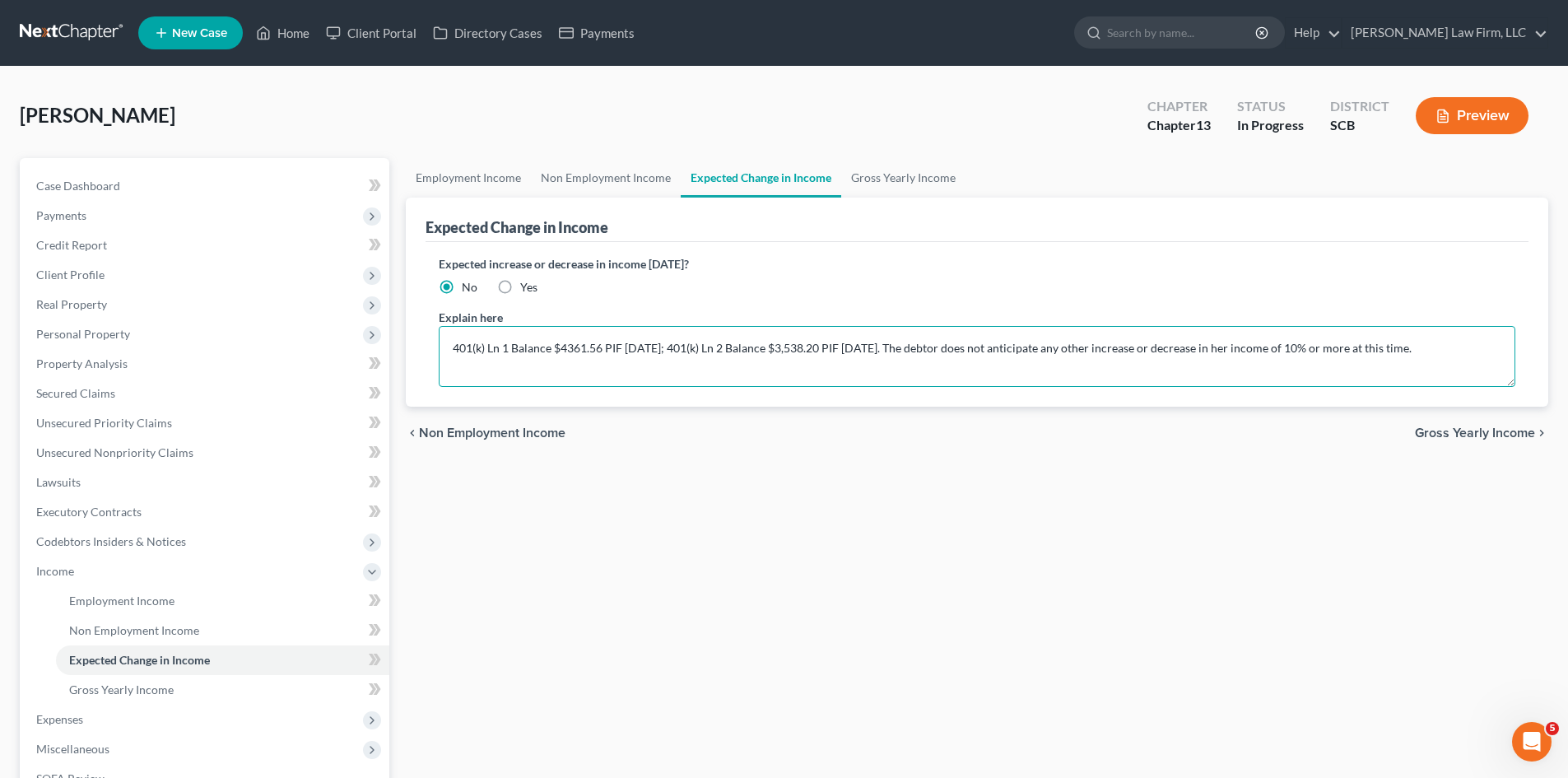
click at [921, 350] on textarea "401(k) Ln 1 Balance $4361.56 PIF [DATE]; 401(k) Ln 2 Balance $3,538.20 PIF [DAT…" at bounding box center [977, 356] width 1077 height 61
click at [479, 185] on link "Employment Income" at bounding box center [469, 178] width 125 height 40
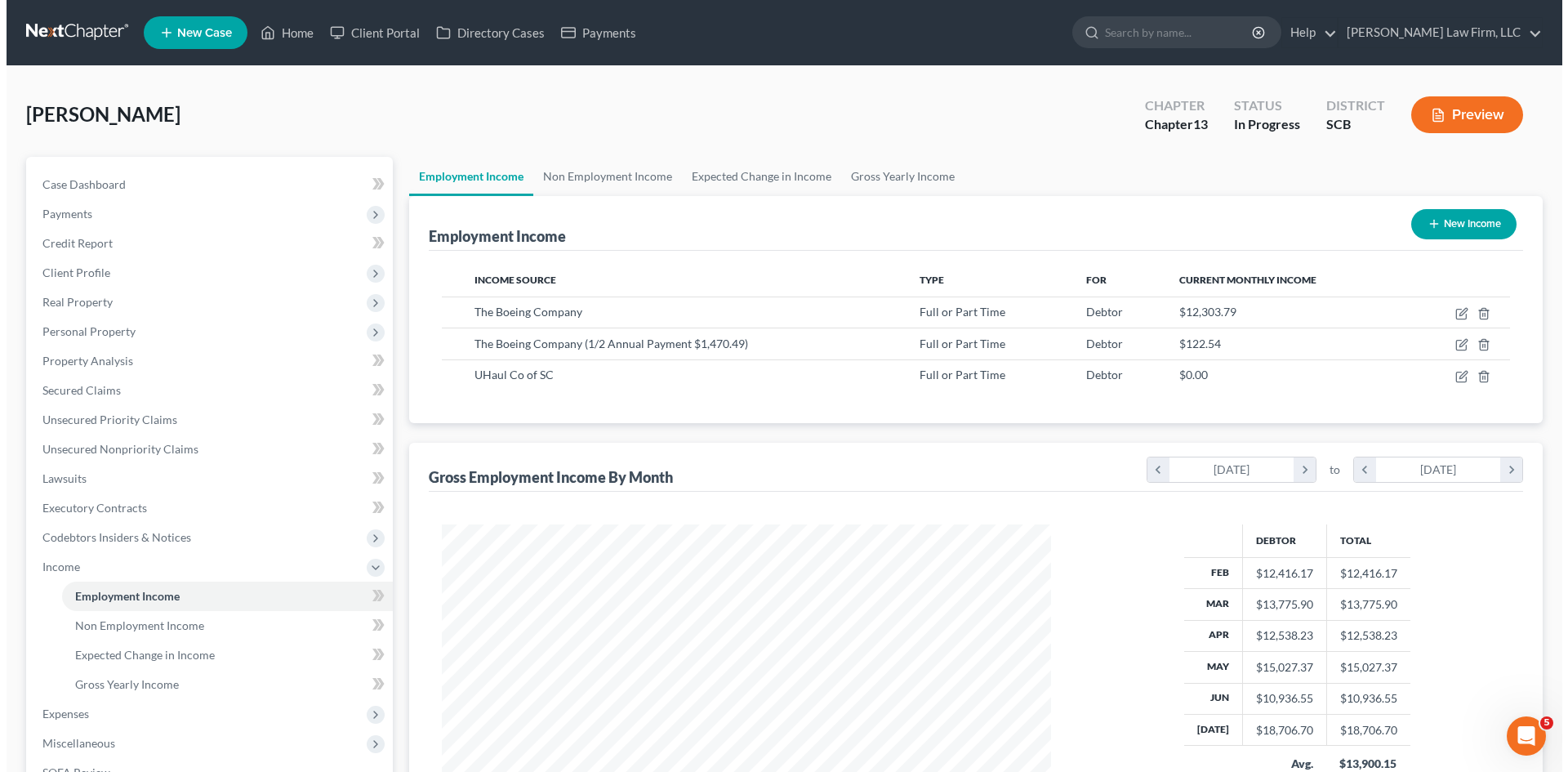
scroll to position [305, 641]
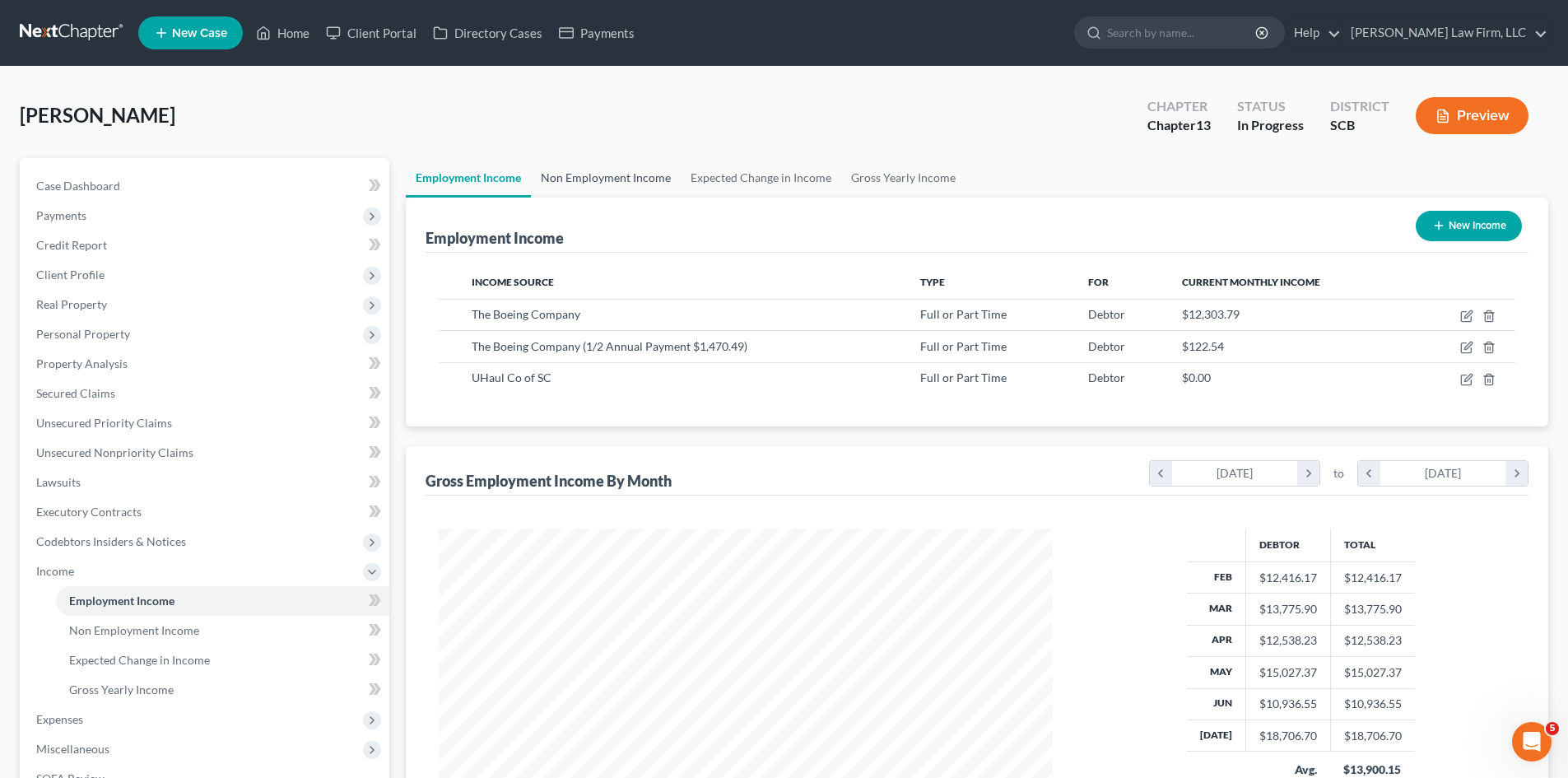
click at [596, 179] on link "Non Employment Income" at bounding box center [605, 178] width 150 height 40
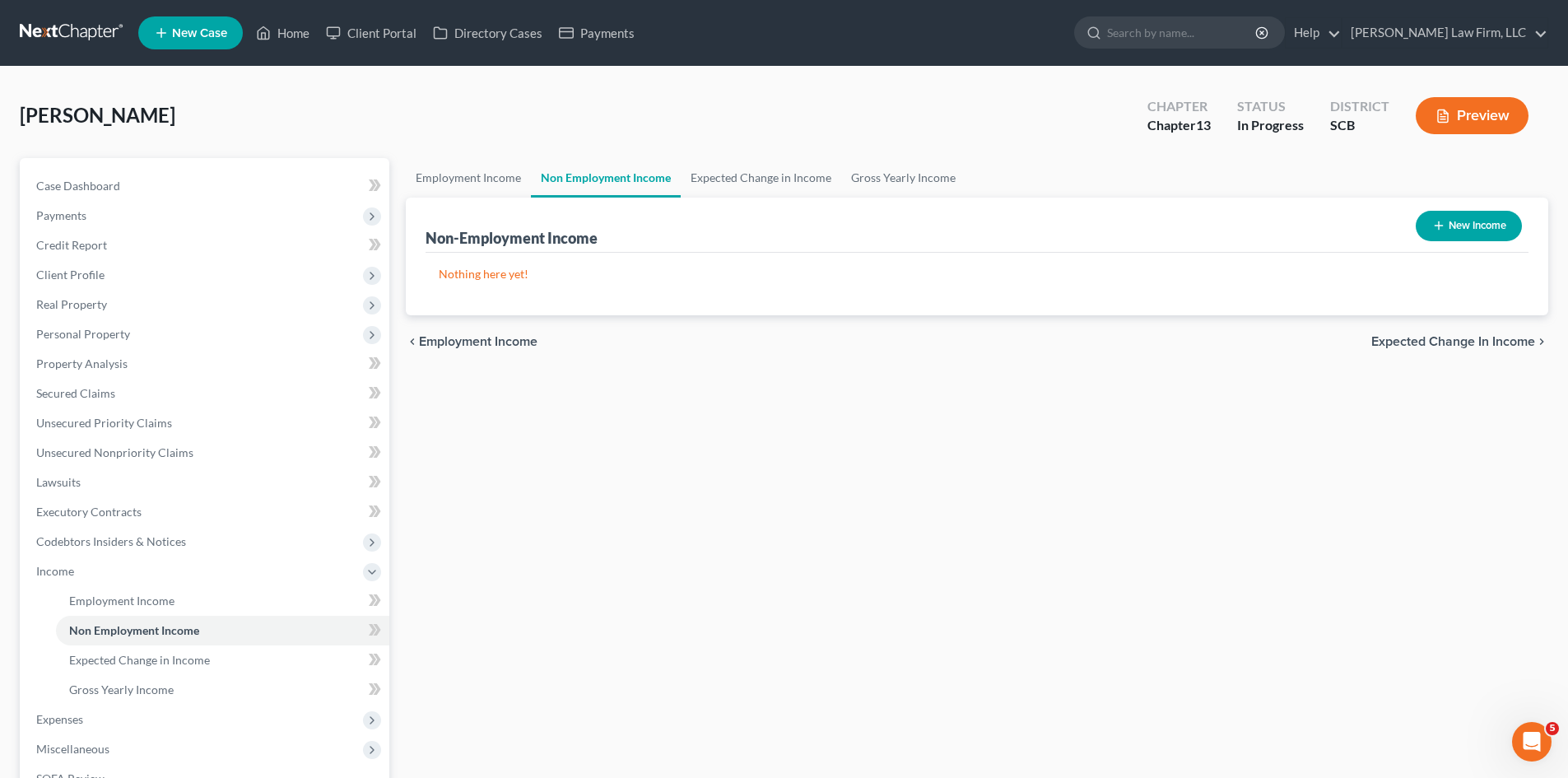
click at [1465, 230] on button "New Income" at bounding box center [1469, 226] width 106 height 31
select select "0"
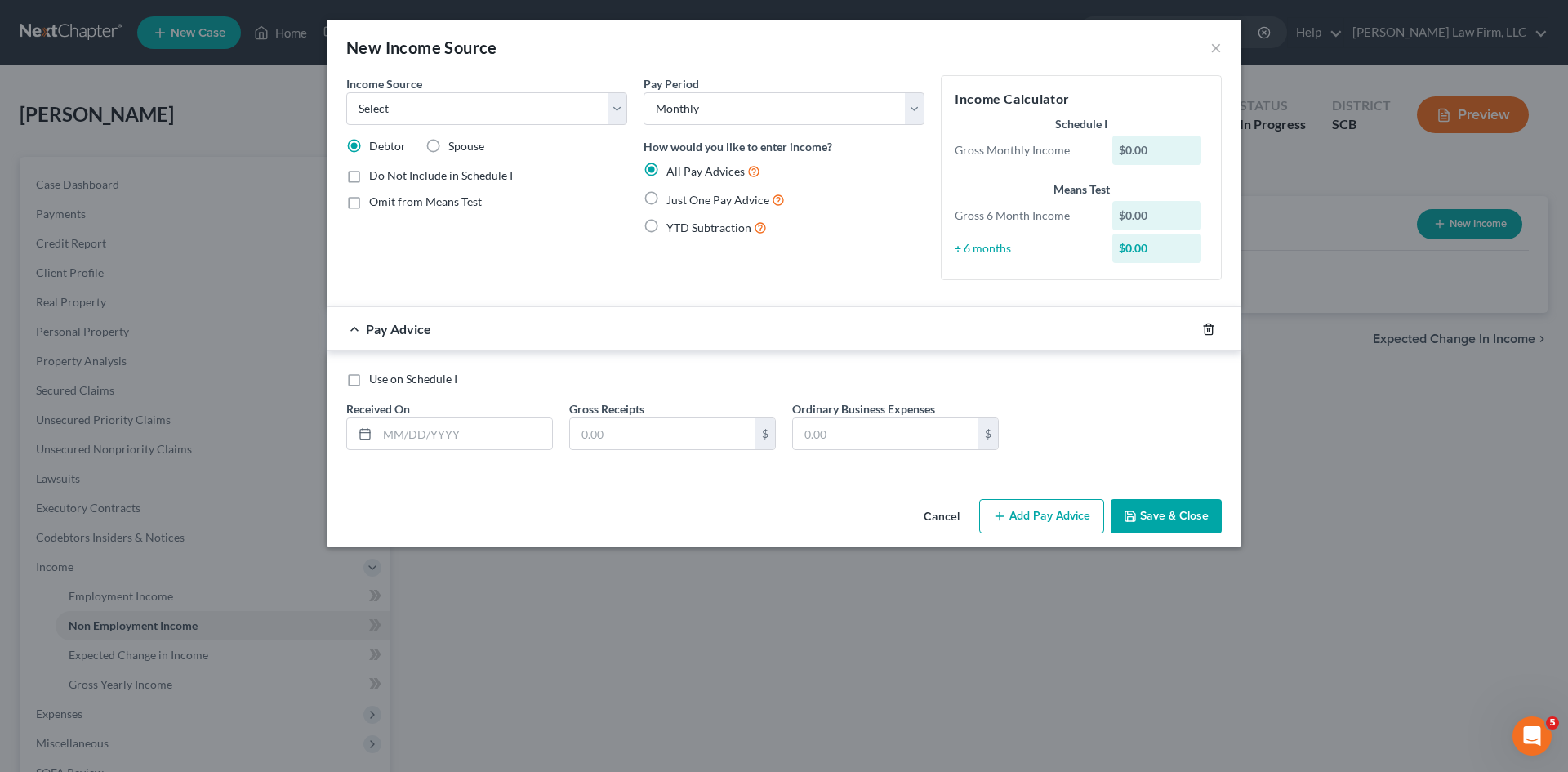
click at [1212, 328] on icon "button" at bounding box center [1208, 329] width 8 height 11
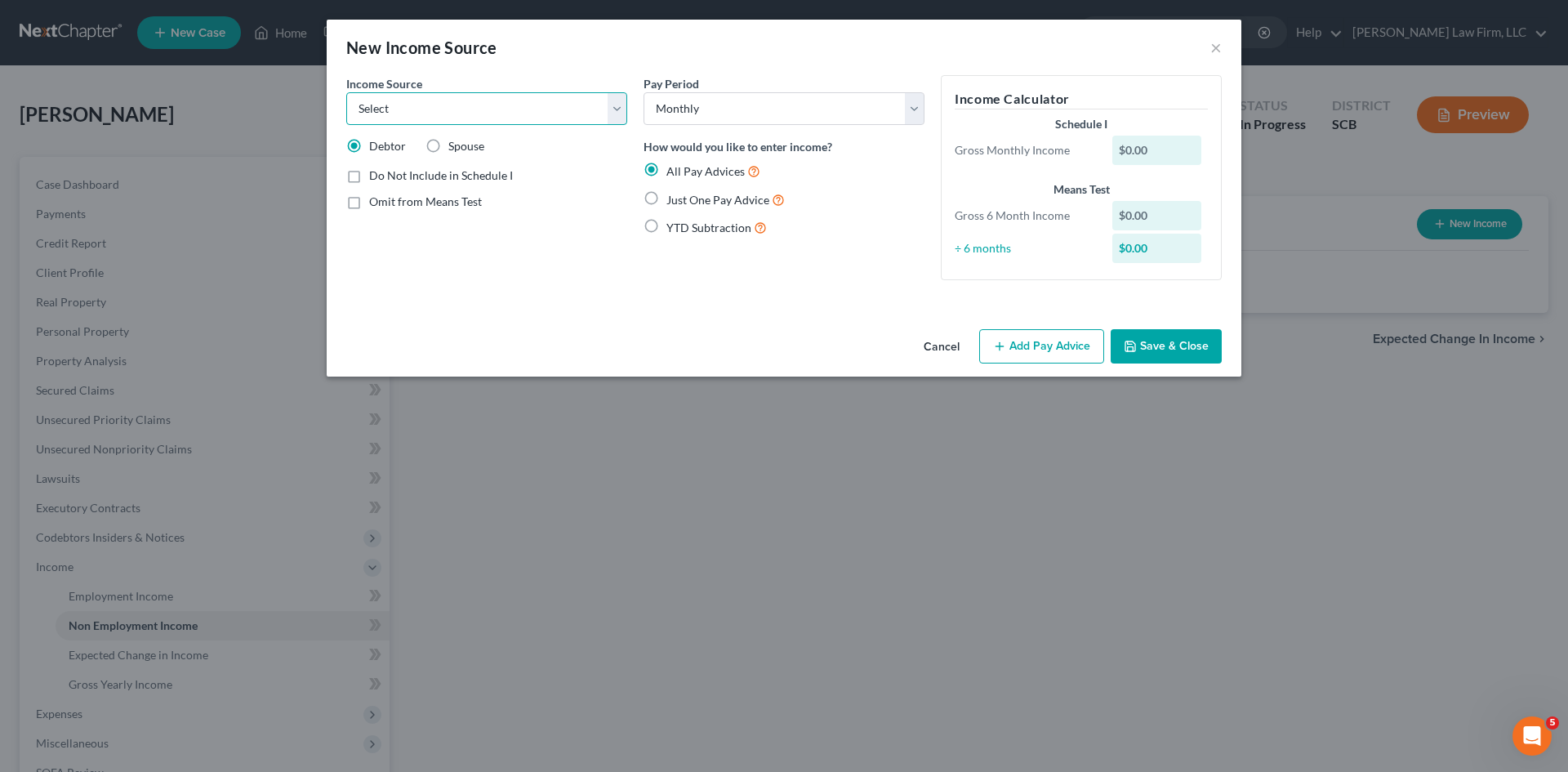
click at [423, 109] on select "Select Unemployment Disability (from employer) Pension Retirement Social Securi…" at bounding box center [486, 108] width 280 height 33
select select "13"
click at [347, 92] on select "Select Unemployment Disability (from employer) Pension Retirement Social Securi…" at bounding box center [486, 108] width 280 height 33
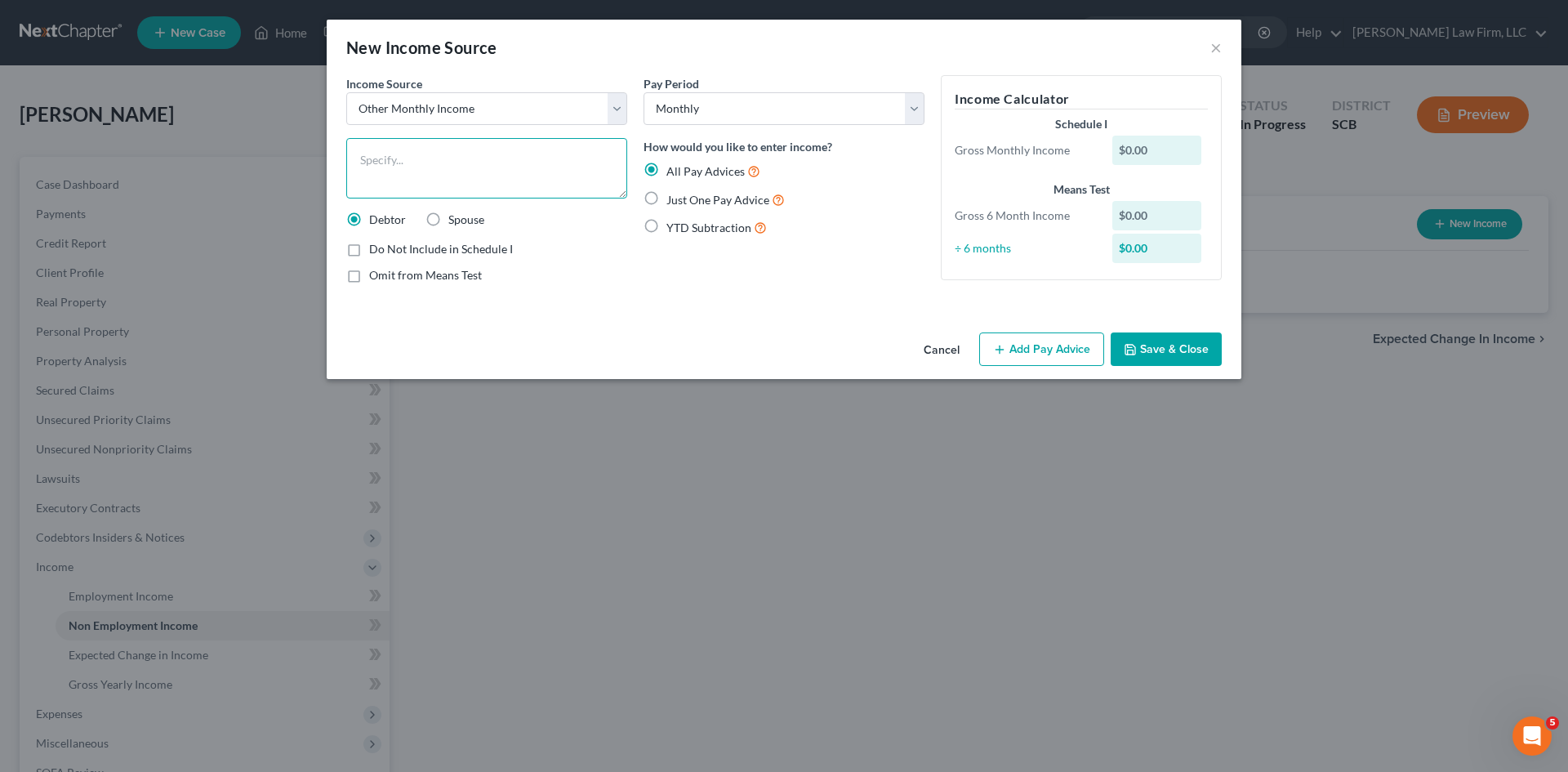
click at [469, 165] on textarea at bounding box center [486, 168] width 280 height 60
click at [534, 171] on textarea "Contributions from Adult Child" at bounding box center [486, 168] width 280 height 60
type textarea "Contributions from Adult Child (waiting on info)"
click at [1131, 364] on button "Save & Close" at bounding box center [1166, 350] width 111 height 34
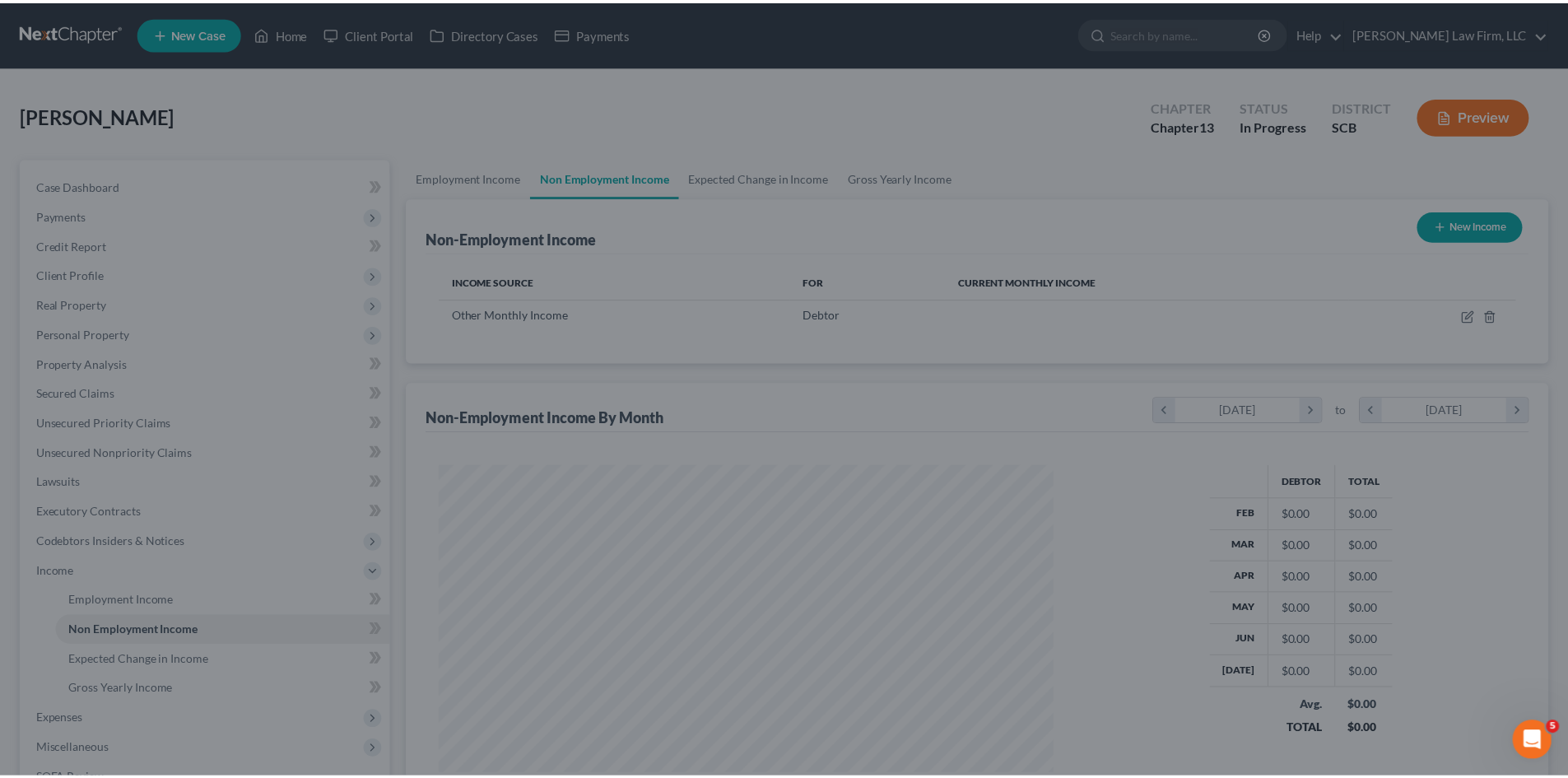
scroll to position [823079, 822450]
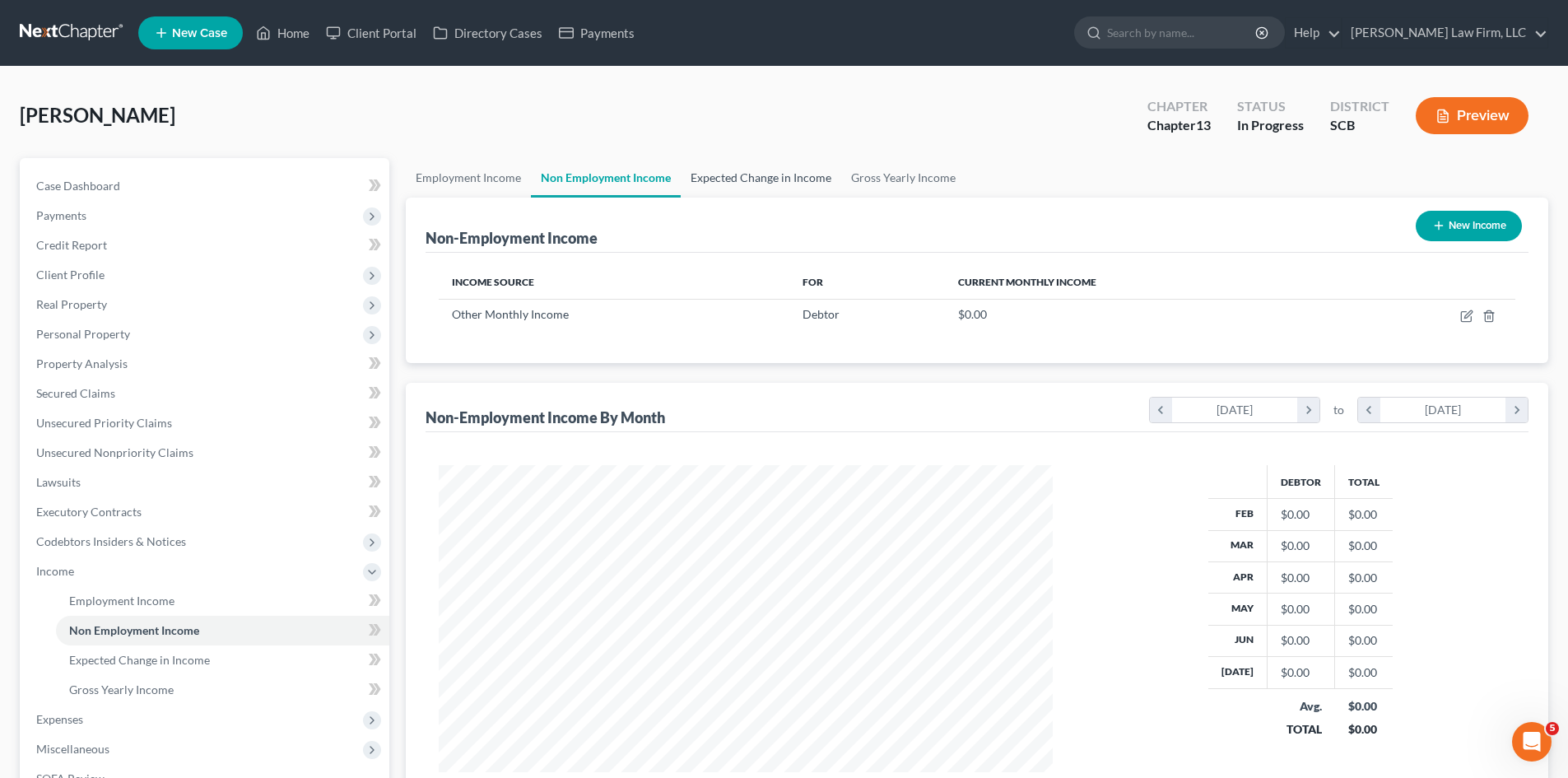
click at [772, 175] on link "Expected Change in Income" at bounding box center [760, 178] width 160 height 40
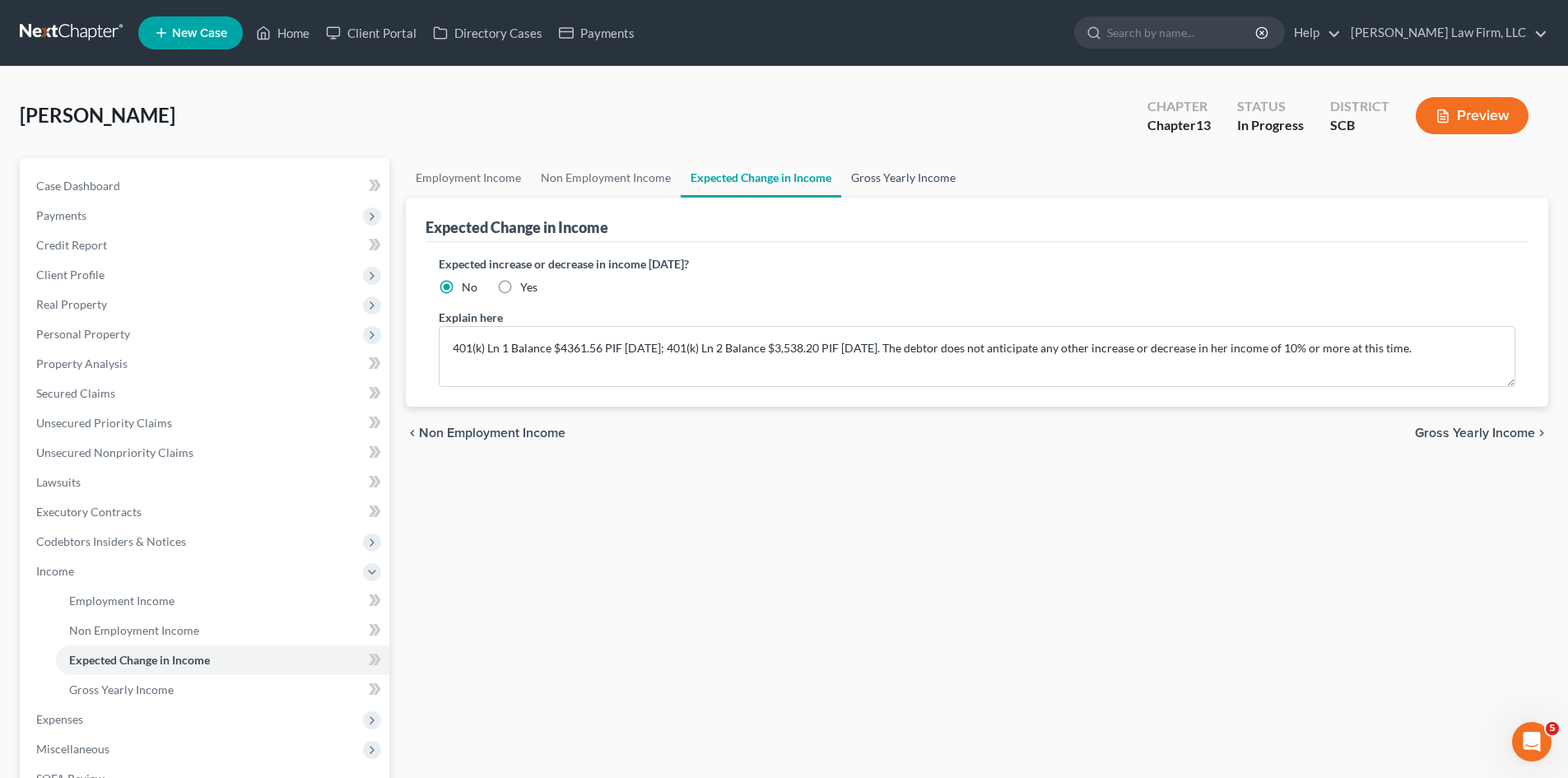
click at [904, 175] on link "Gross Yearly Income" at bounding box center [903, 178] width 124 height 40
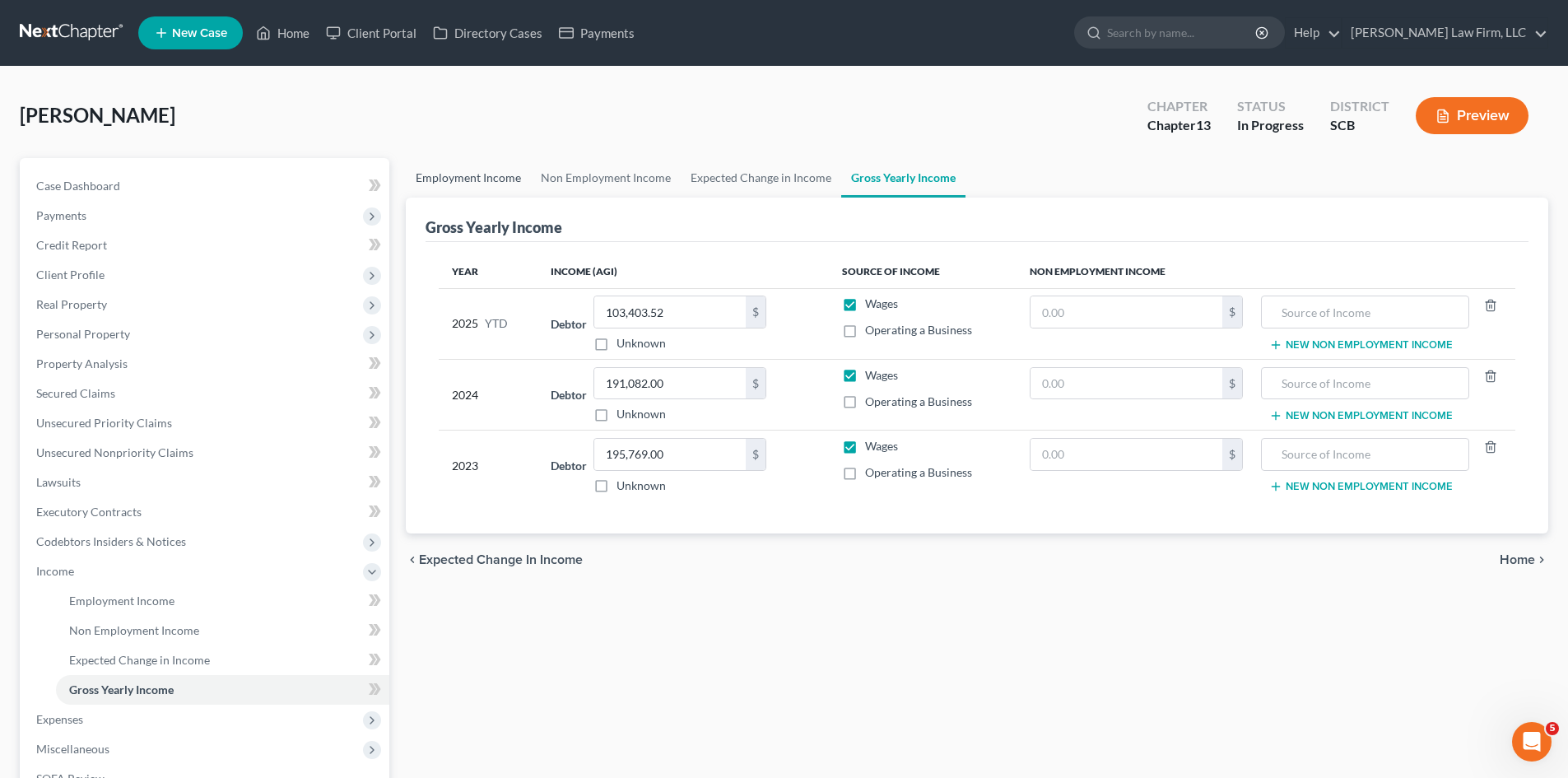
click at [512, 181] on link "Employment Income" at bounding box center [469, 178] width 125 height 40
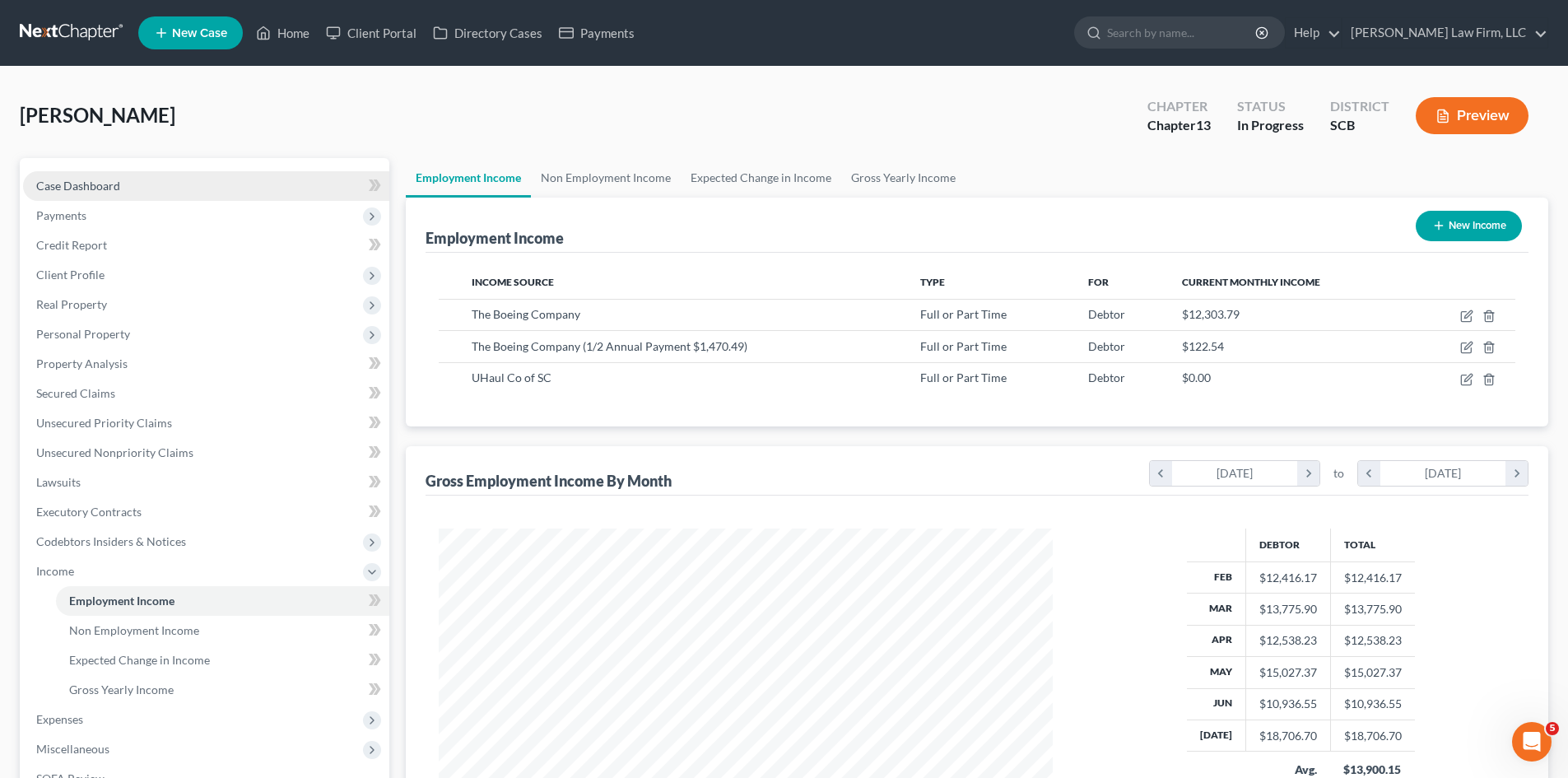
scroll to position [307, 646]
click at [112, 177] on link "Case Dashboard" at bounding box center [206, 185] width 367 height 30
select select "0"
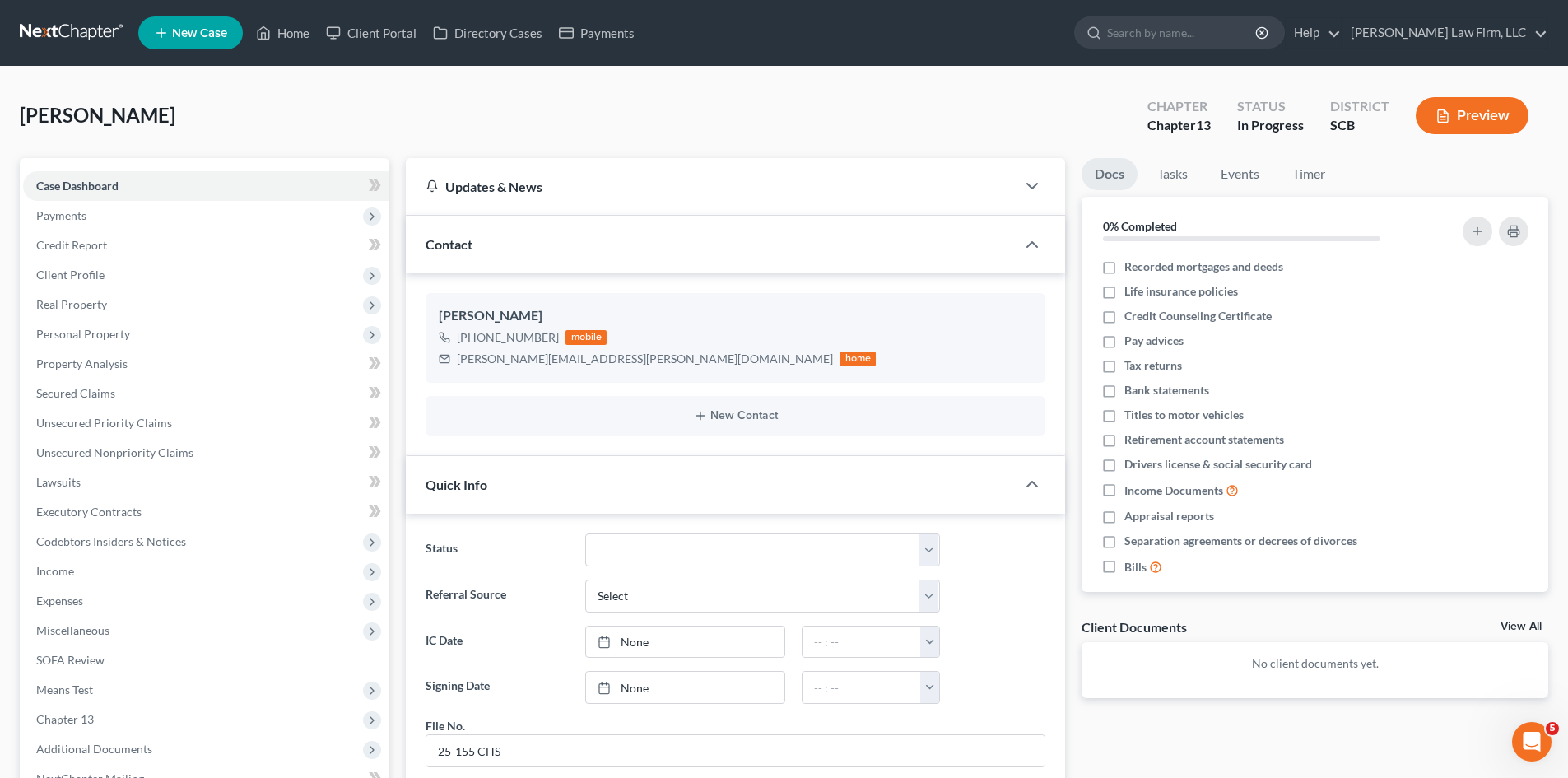
scroll to position [843, 0]
drag, startPoint x: 70, startPoint y: 562, endPoint x: 74, endPoint y: 570, distance: 8.9
click at [70, 562] on span "Income" at bounding box center [206, 571] width 367 height 30
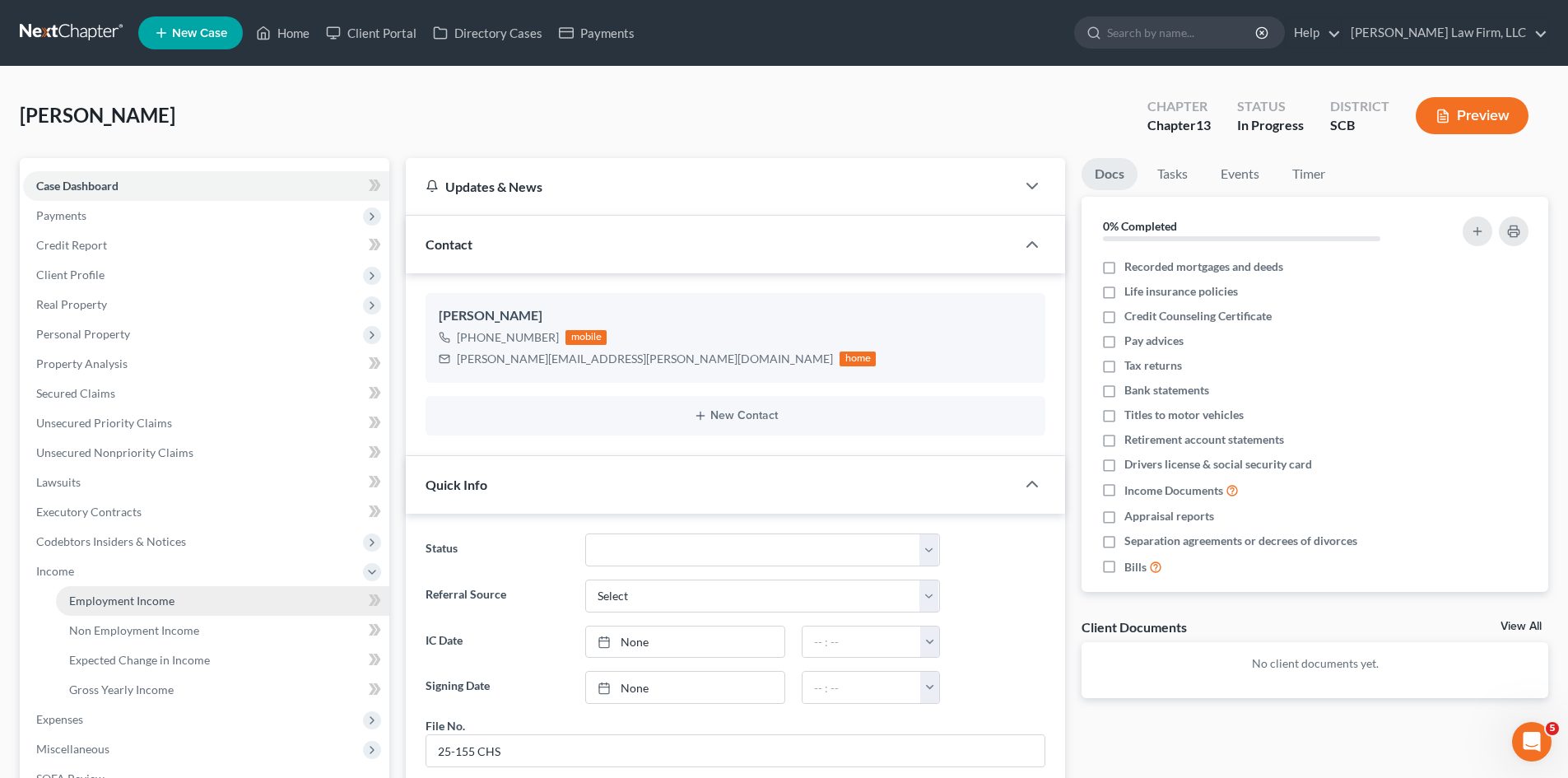
click at [103, 601] on span "Employment Income" at bounding box center [122, 600] width 105 height 14
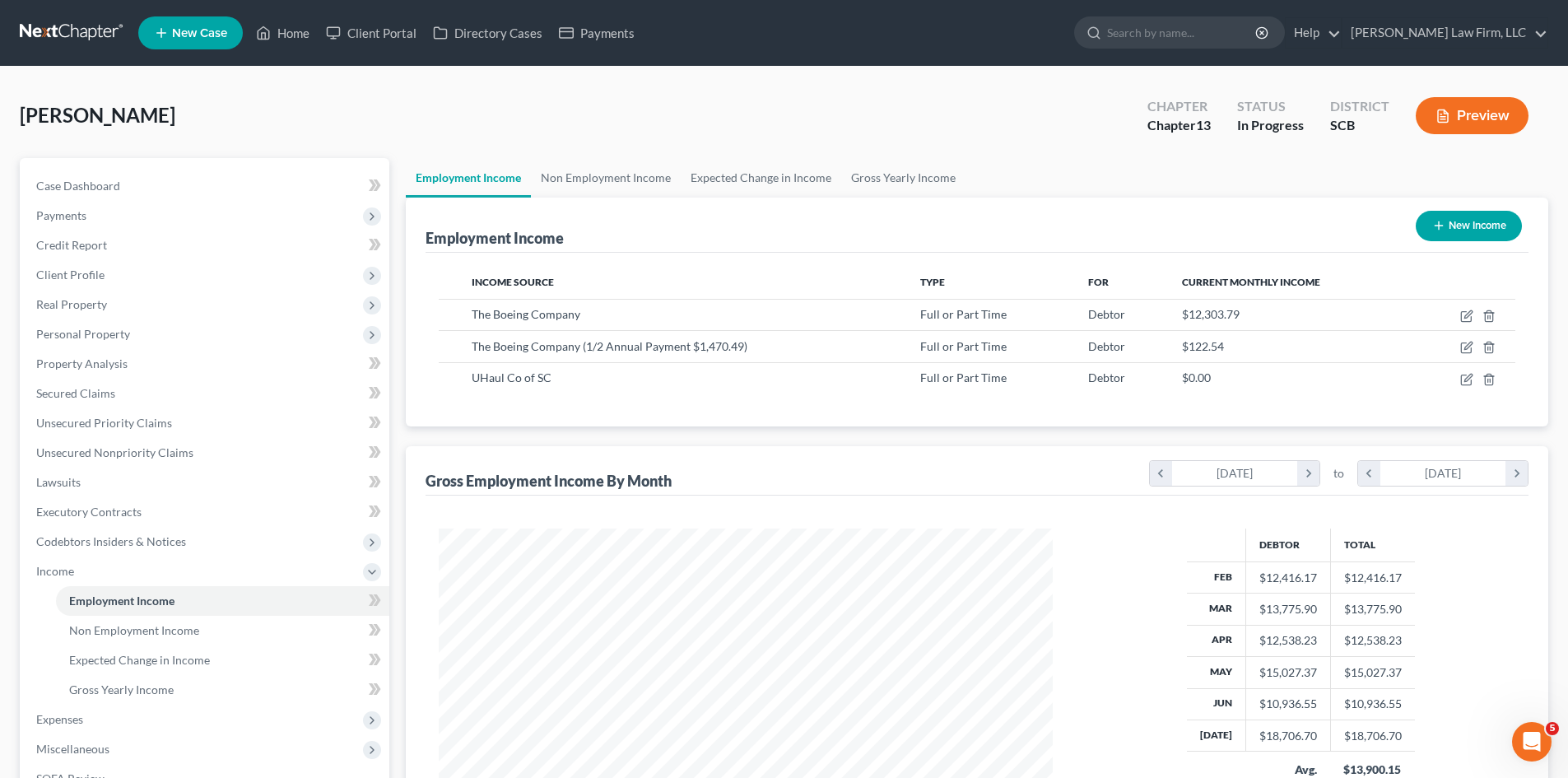
scroll to position [307, 646]
click at [627, 177] on link "Non Employment Income" at bounding box center [605, 178] width 150 height 40
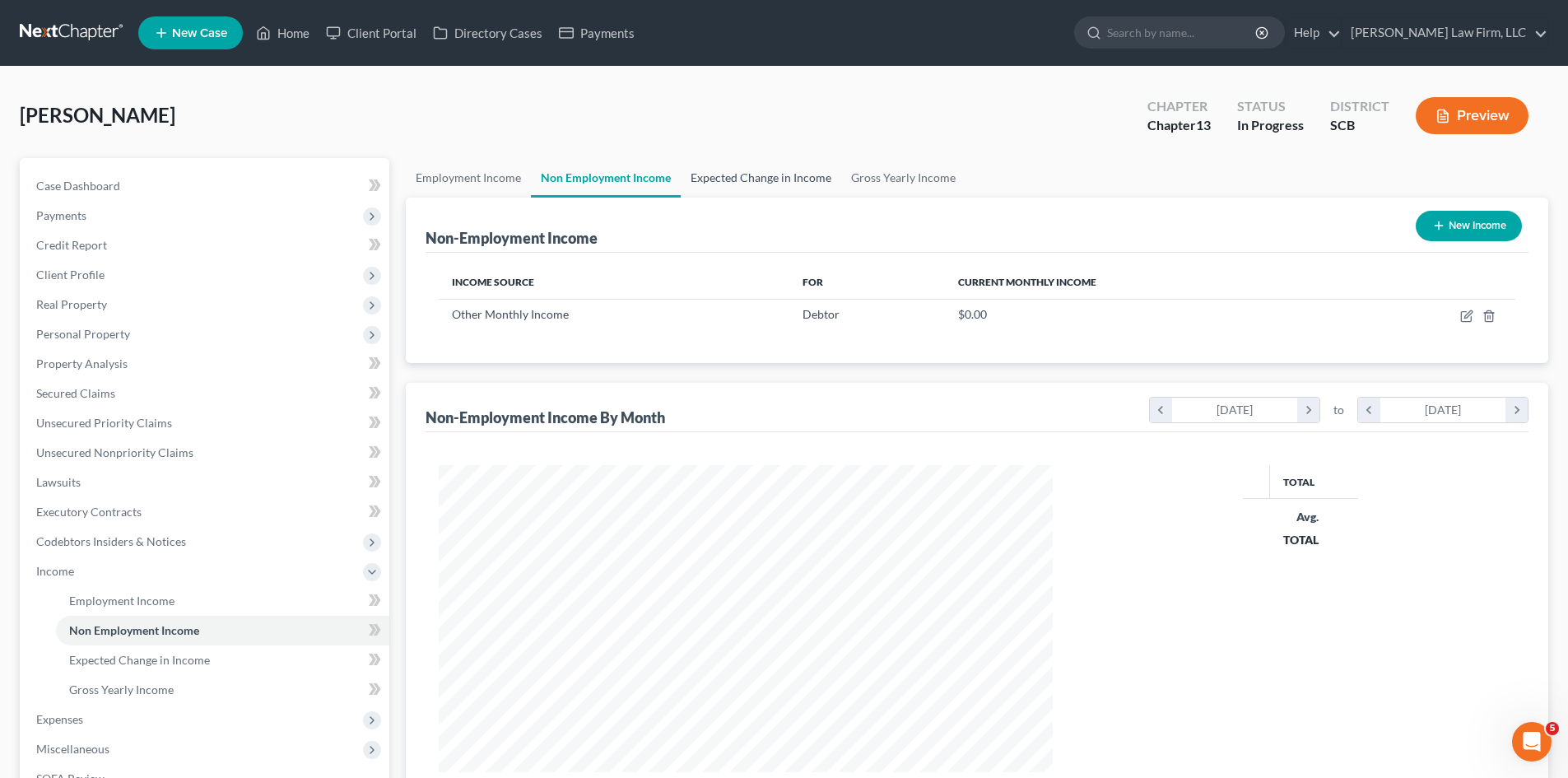
scroll to position [307, 646]
click at [730, 181] on link "Expected Change in Income" at bounding box center [760, 178] width 160 height 40
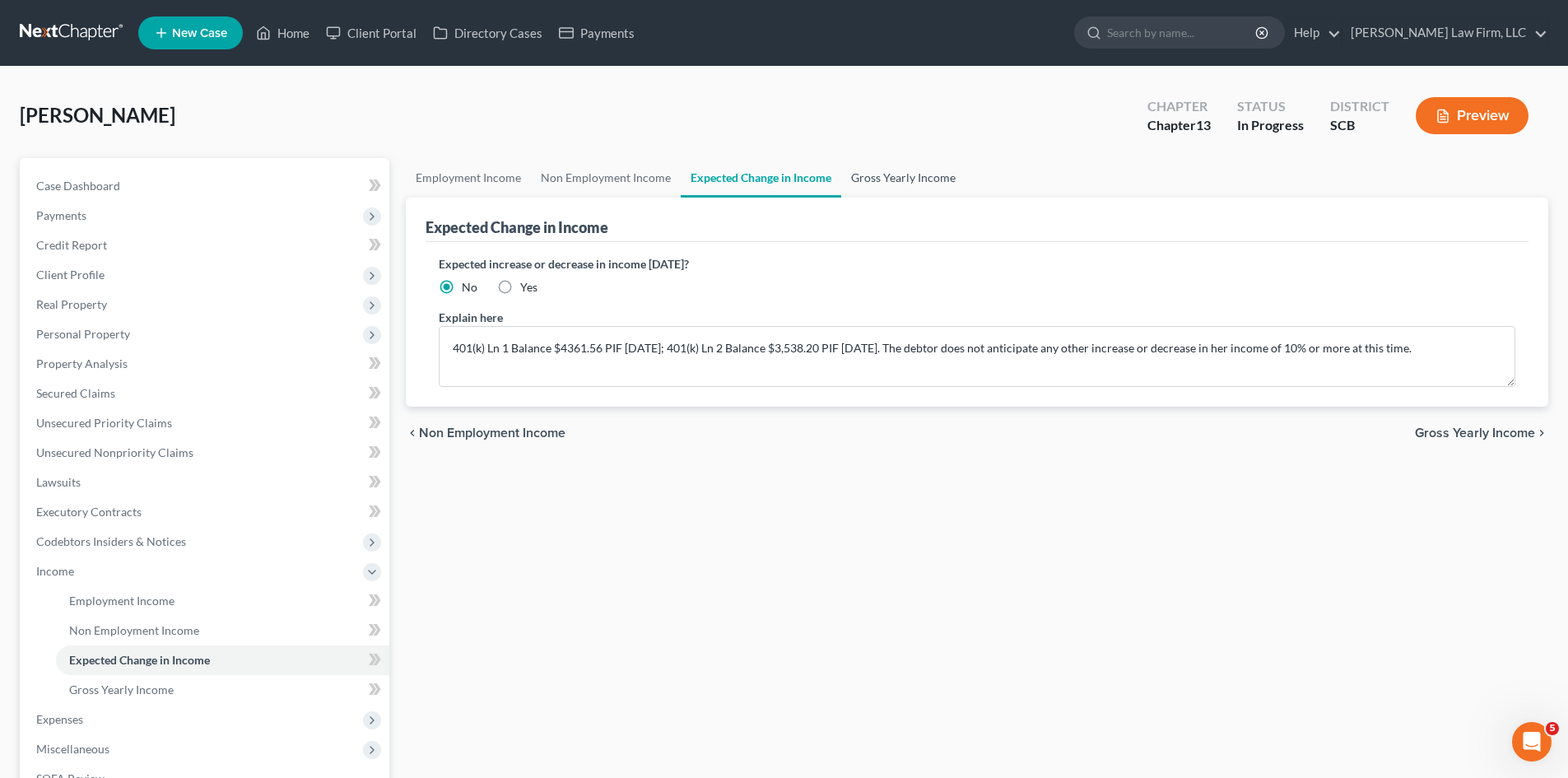
click at [880, 182] on link "Gross Yearly Income" at bounding box center [903, 178] width 124 height 40
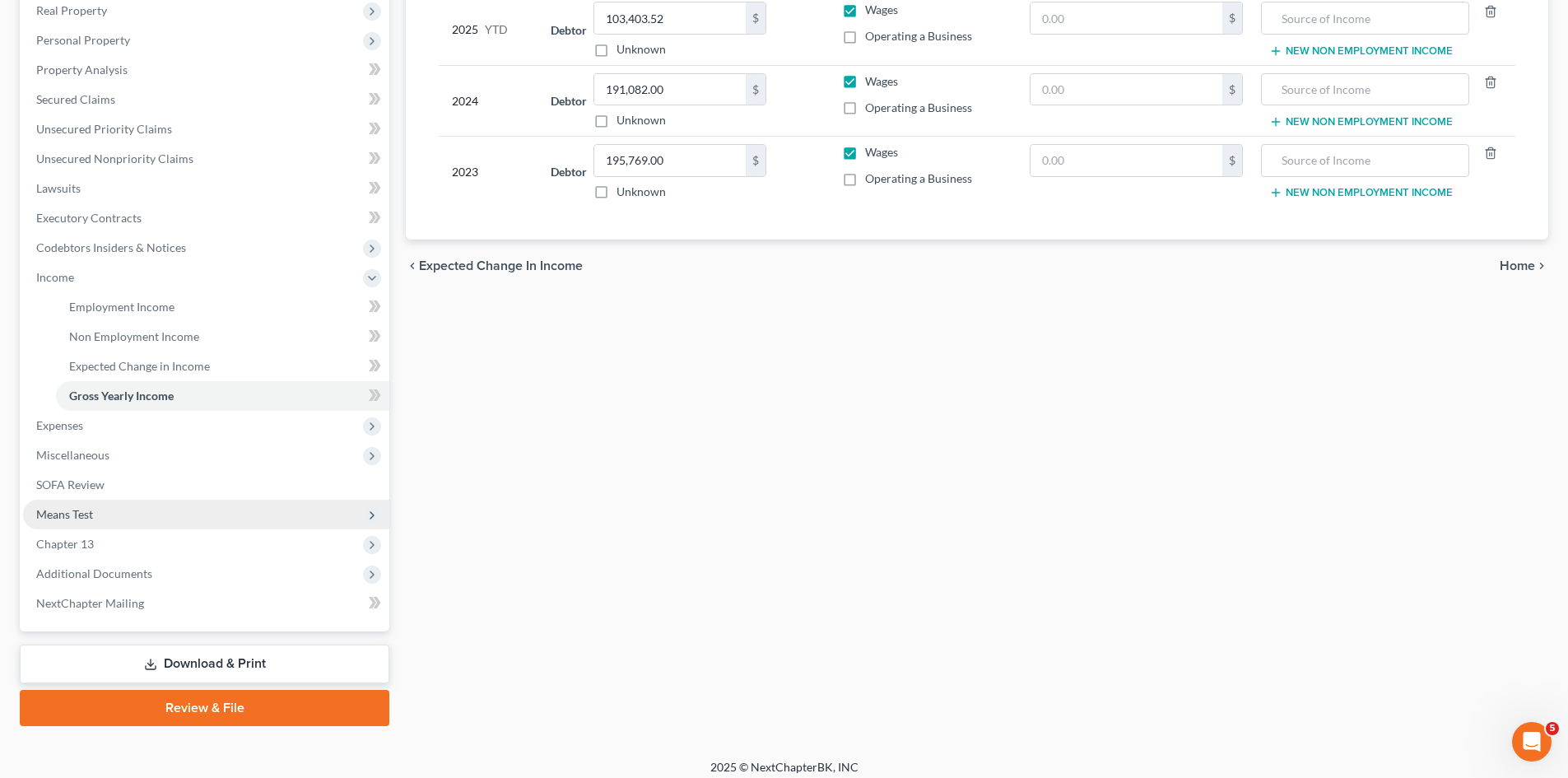
scroll to position [305, 0]
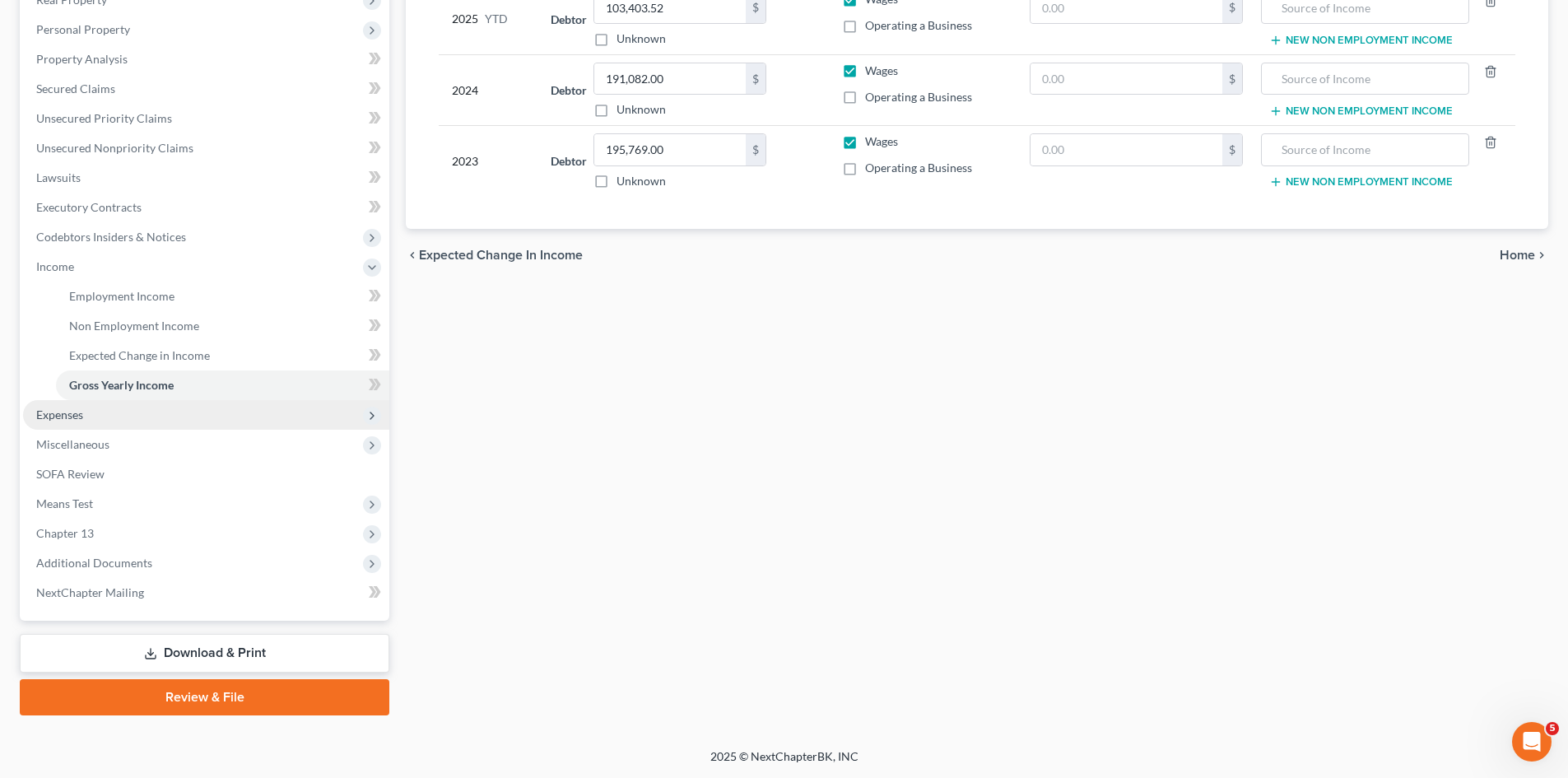
click at [64, 418] on span "Expenses" at bounding box center [60, 414] width 47 height 14
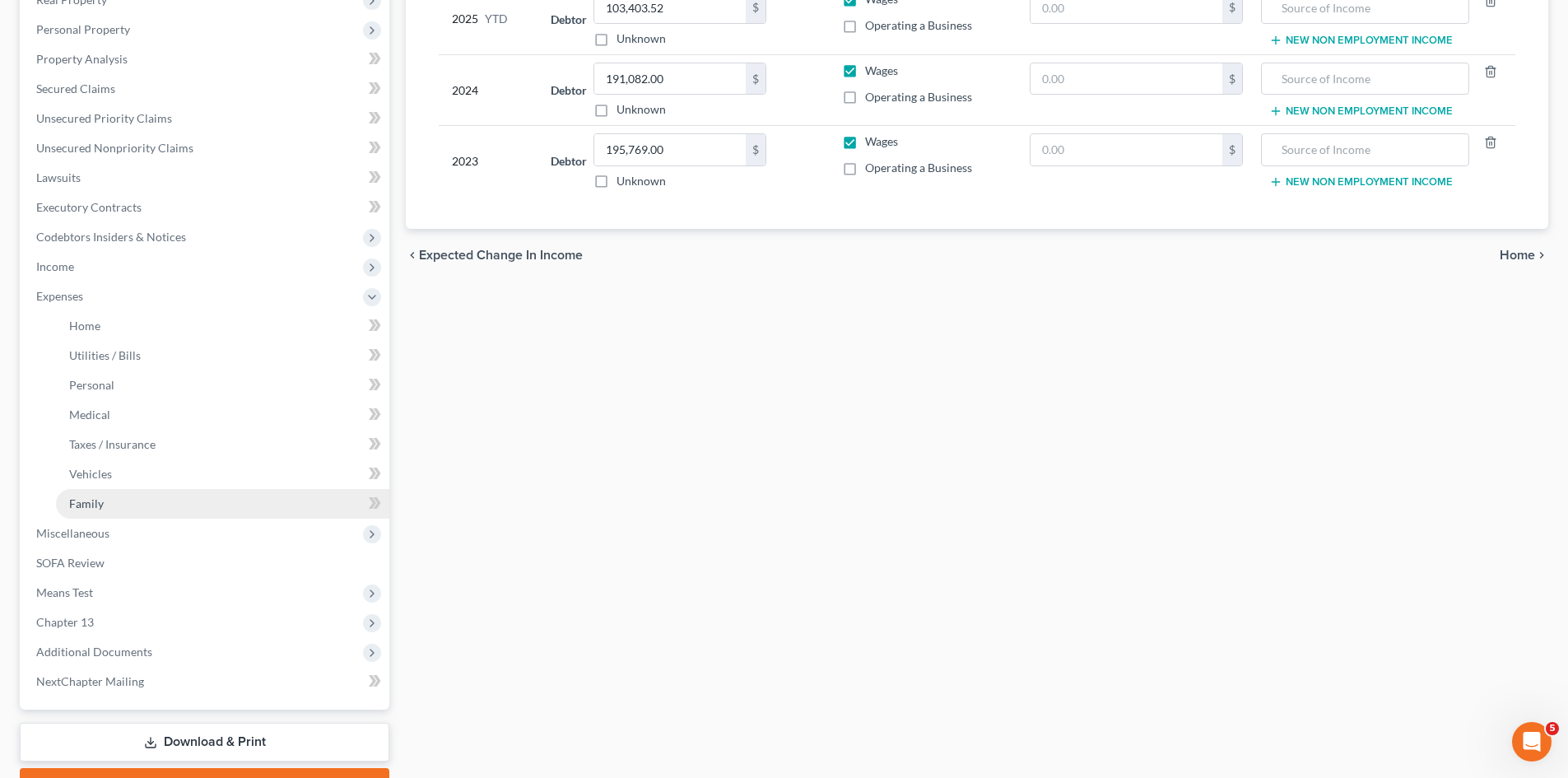
click at [90, 501] on span "Family" at bounding box center [87, 503] width 35 height 14
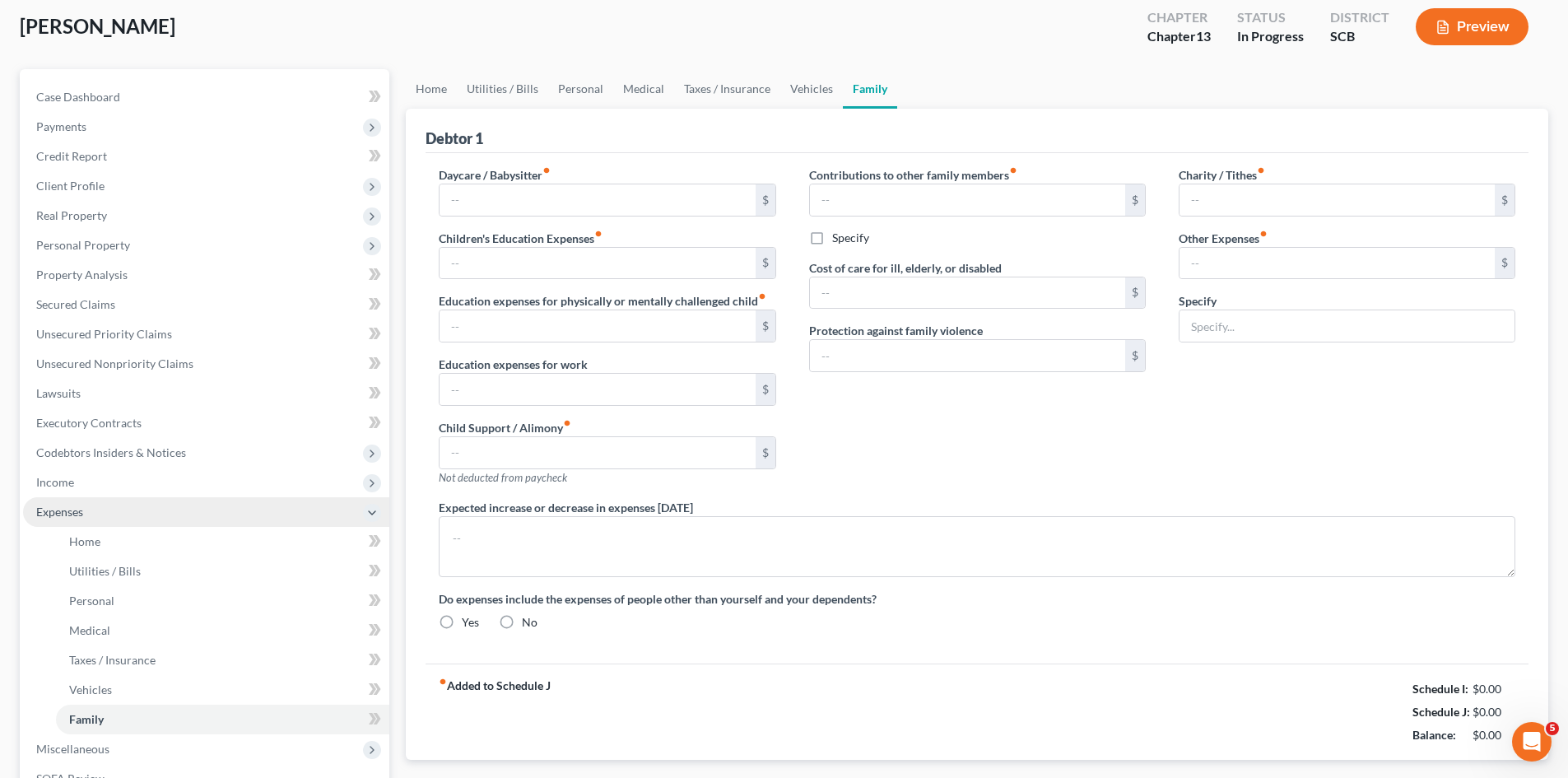
type input "0.00"
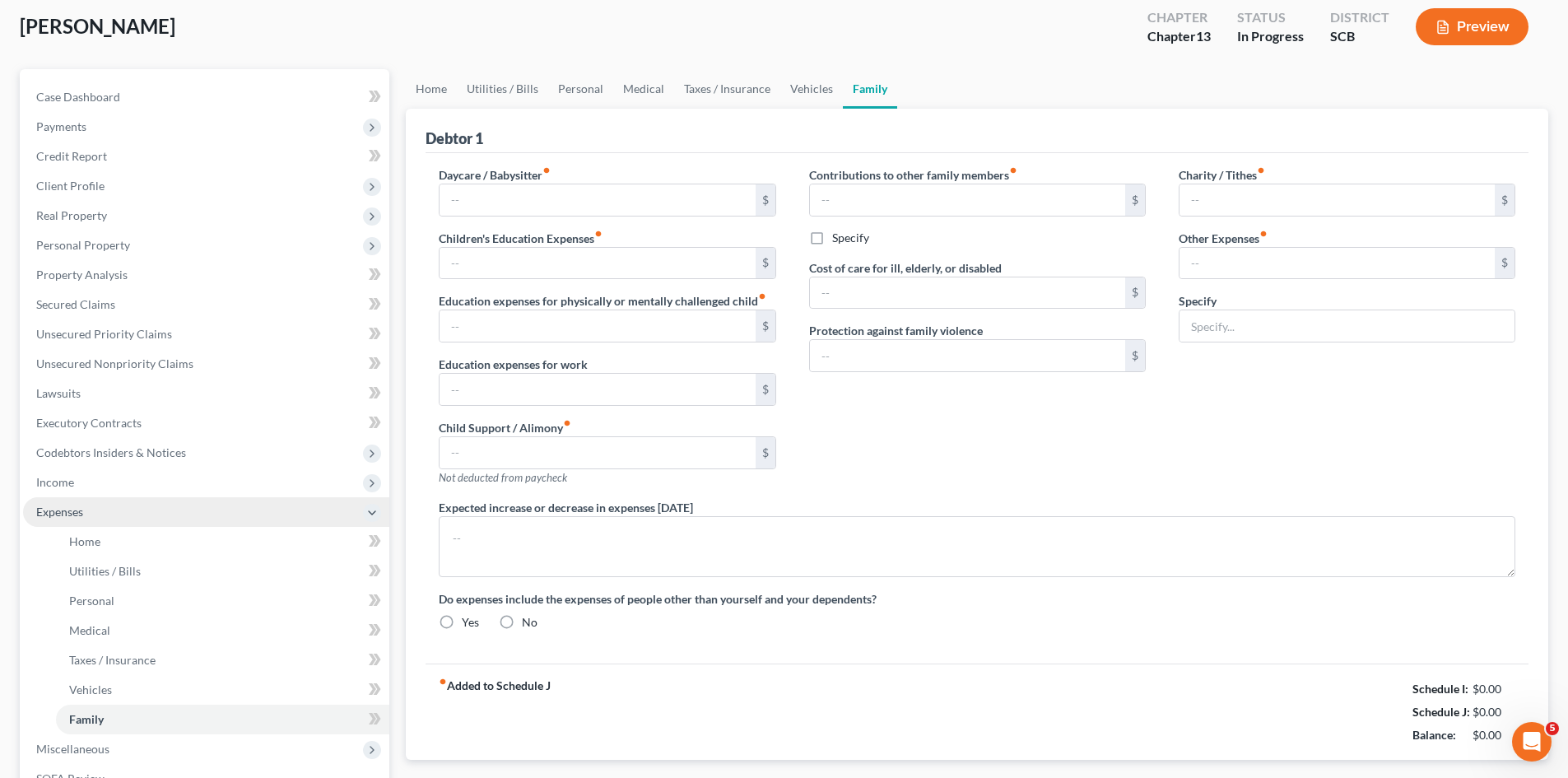
type input "0.00"
type input "75.00"
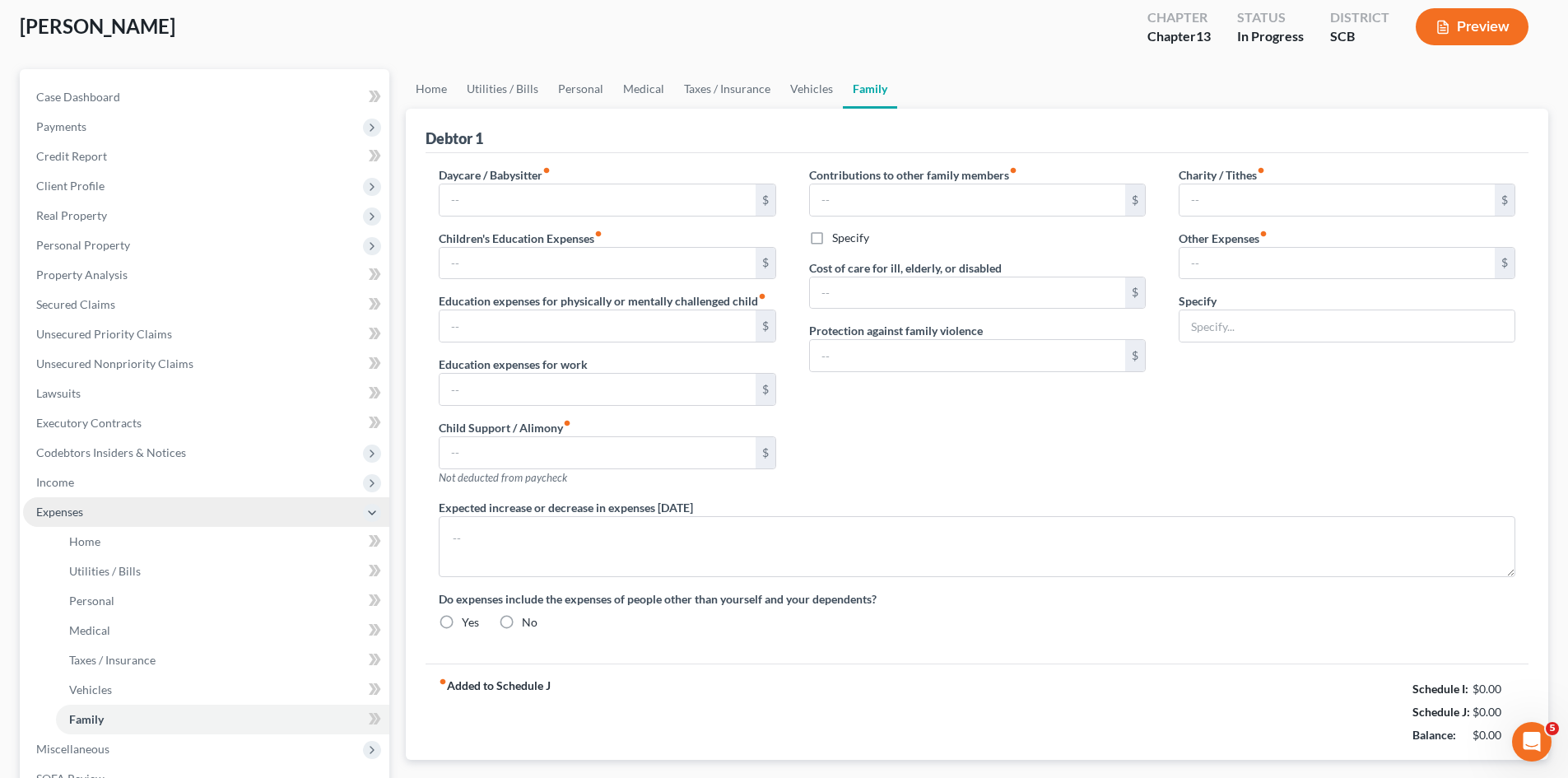
type input "Pet Expenses"
type textarea "The debtor does not anticipate an increase or decrease in her expenditures of 1…"
radio input "true"
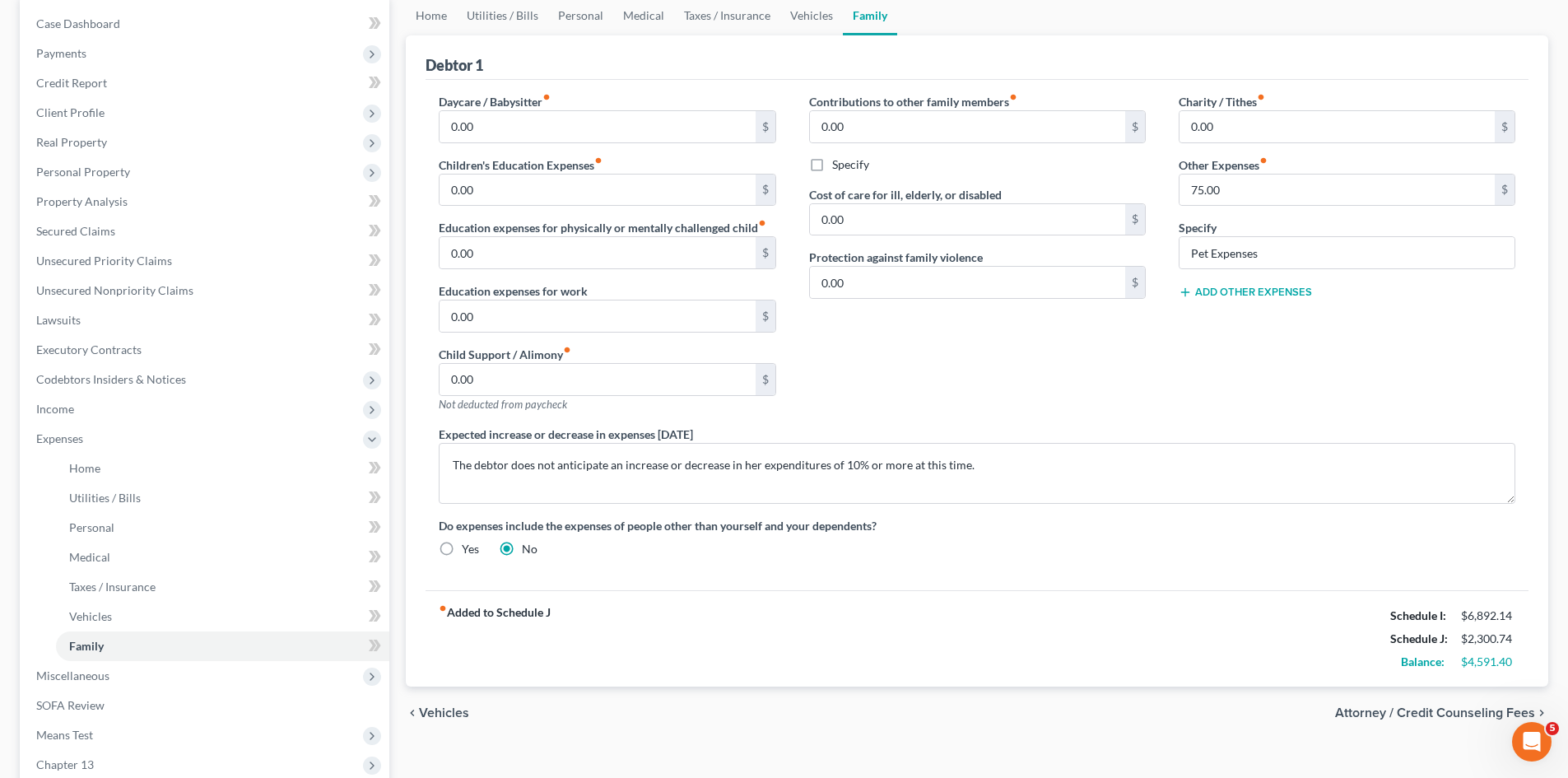
scroll to position [82, 0]
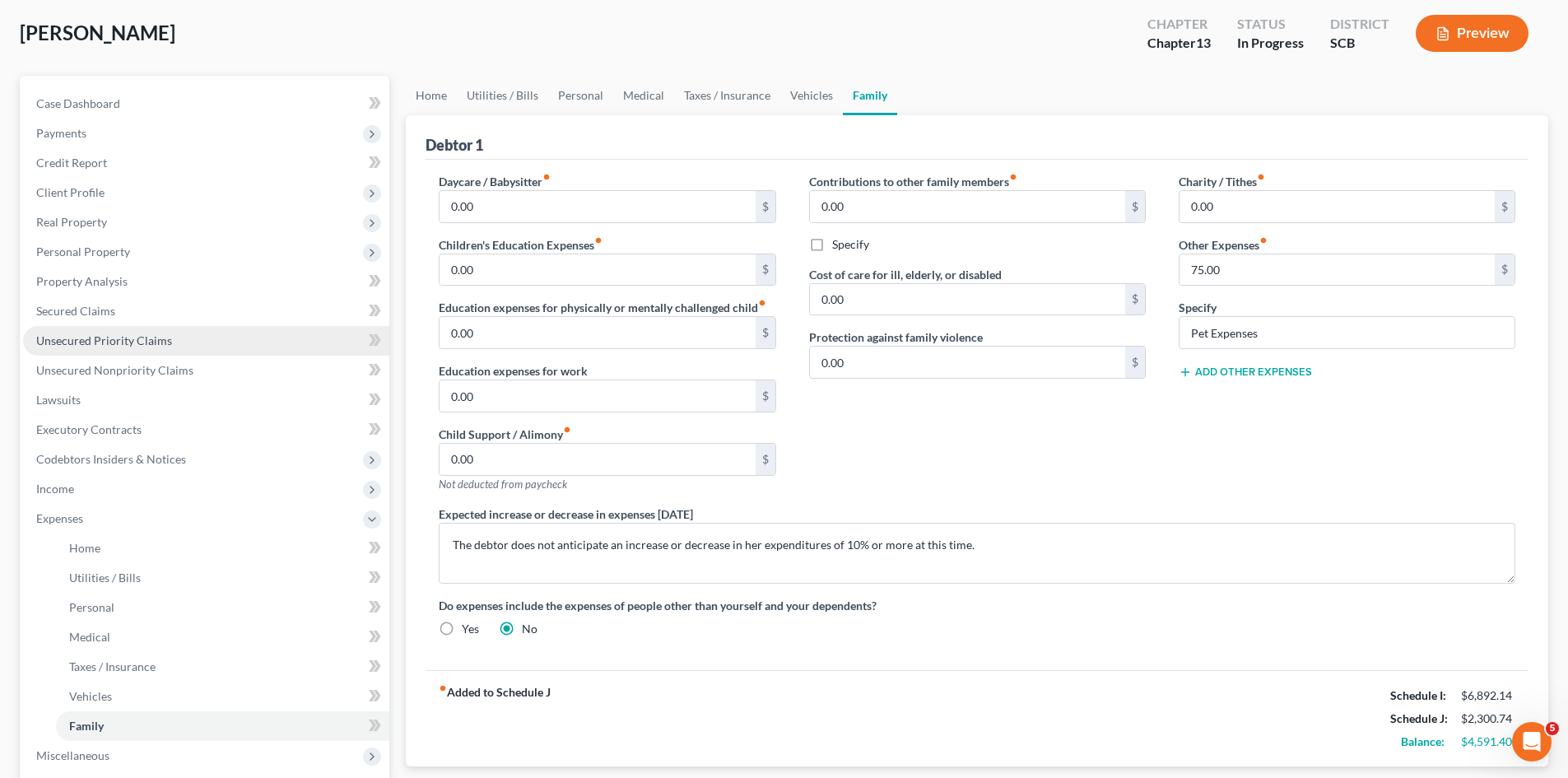
click at [115, 341] on span "Unsecured Priority Claims" at bounding box center [104, 340] width 136 height 14
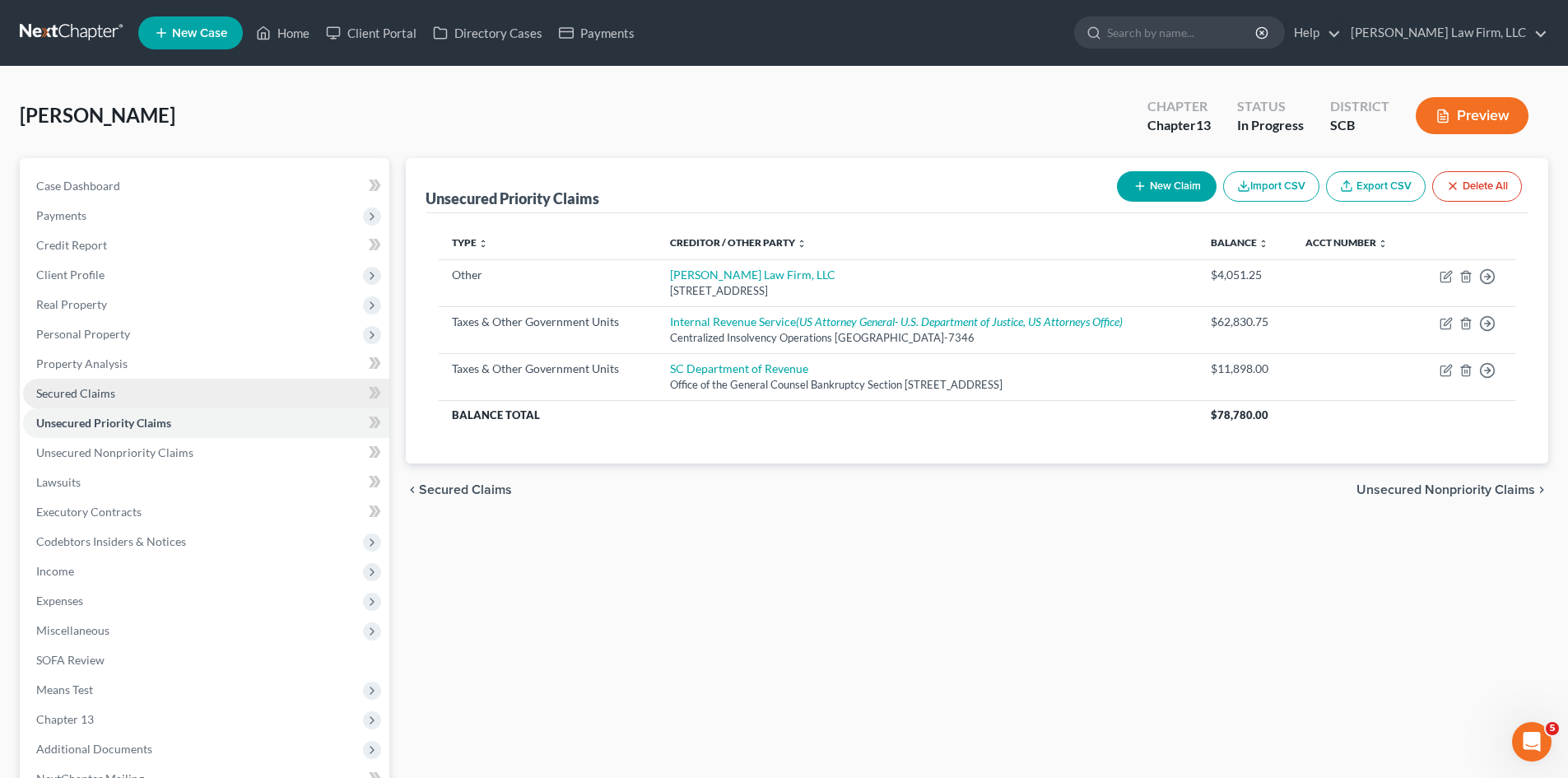
click at [124, 399] on link "Secured Claims" at bounding box center [206, 393] width 367 height 30
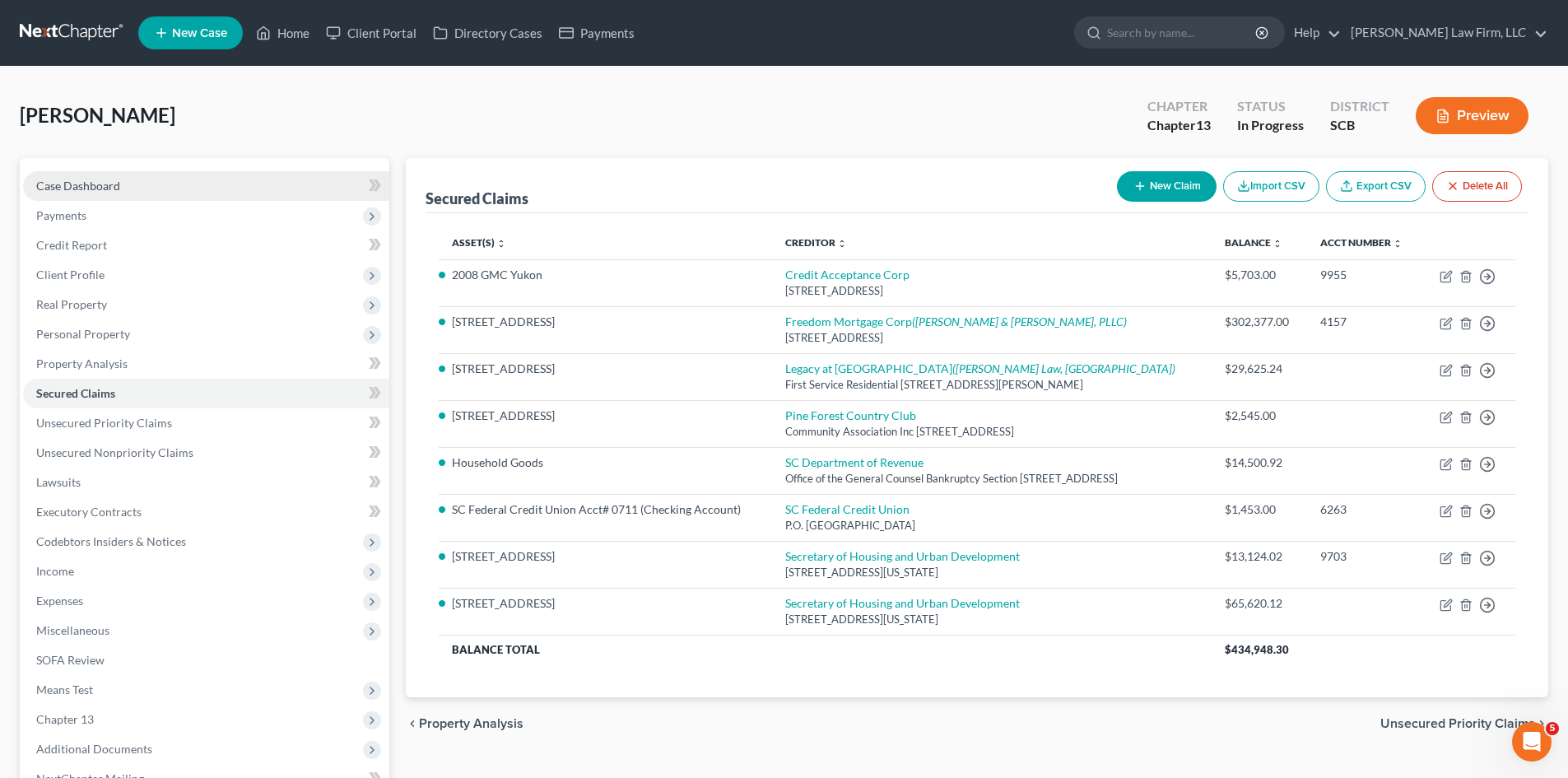
click at [98, 191] on span "Case Dashboard" at bounding box center [78, 185] width 84 height 14
select select "0"
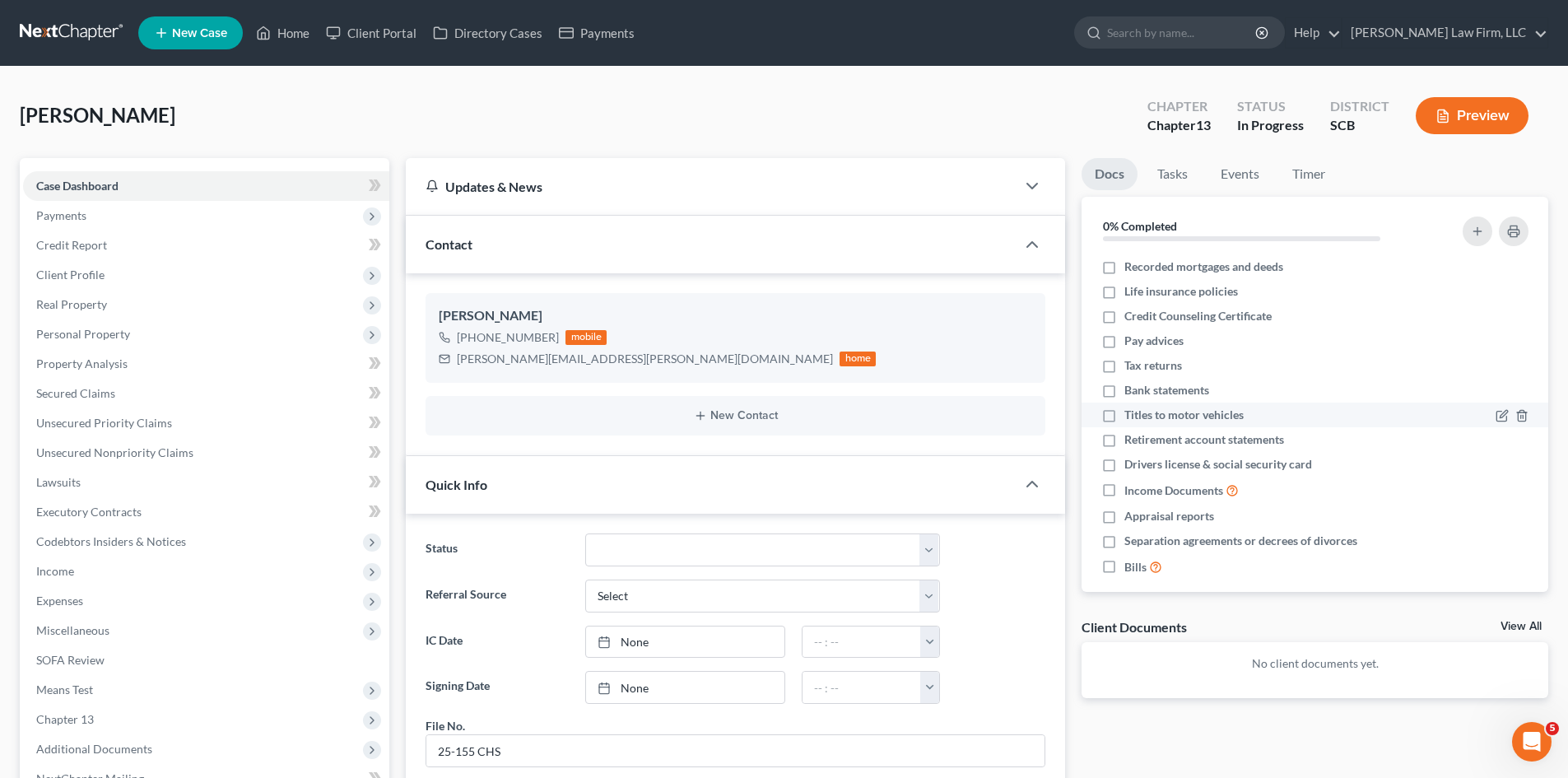
scroll to position [843, 0]
drag, startPoint x: 283, startPoint y: 34, endPoint x: 591, endPoint y: 205, distance: 352.3
click at [283, 34] on link "Home" at bounding box center [283, 33] width 70 height 30
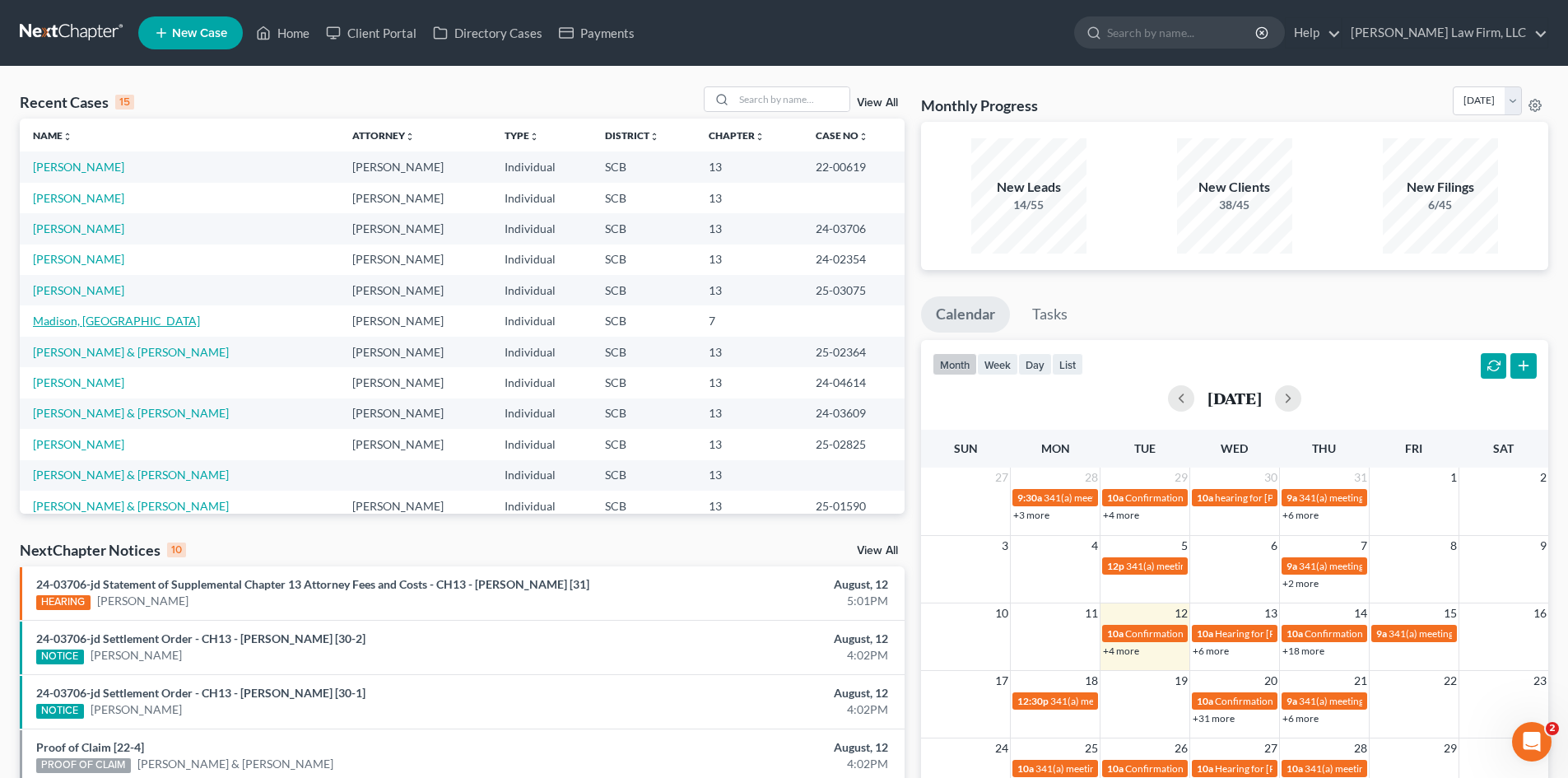
click at [84, 320] on link "Madison, [GEOGRAPHIC_DATA]" at bounding box center [116, 320] width 167 height 14
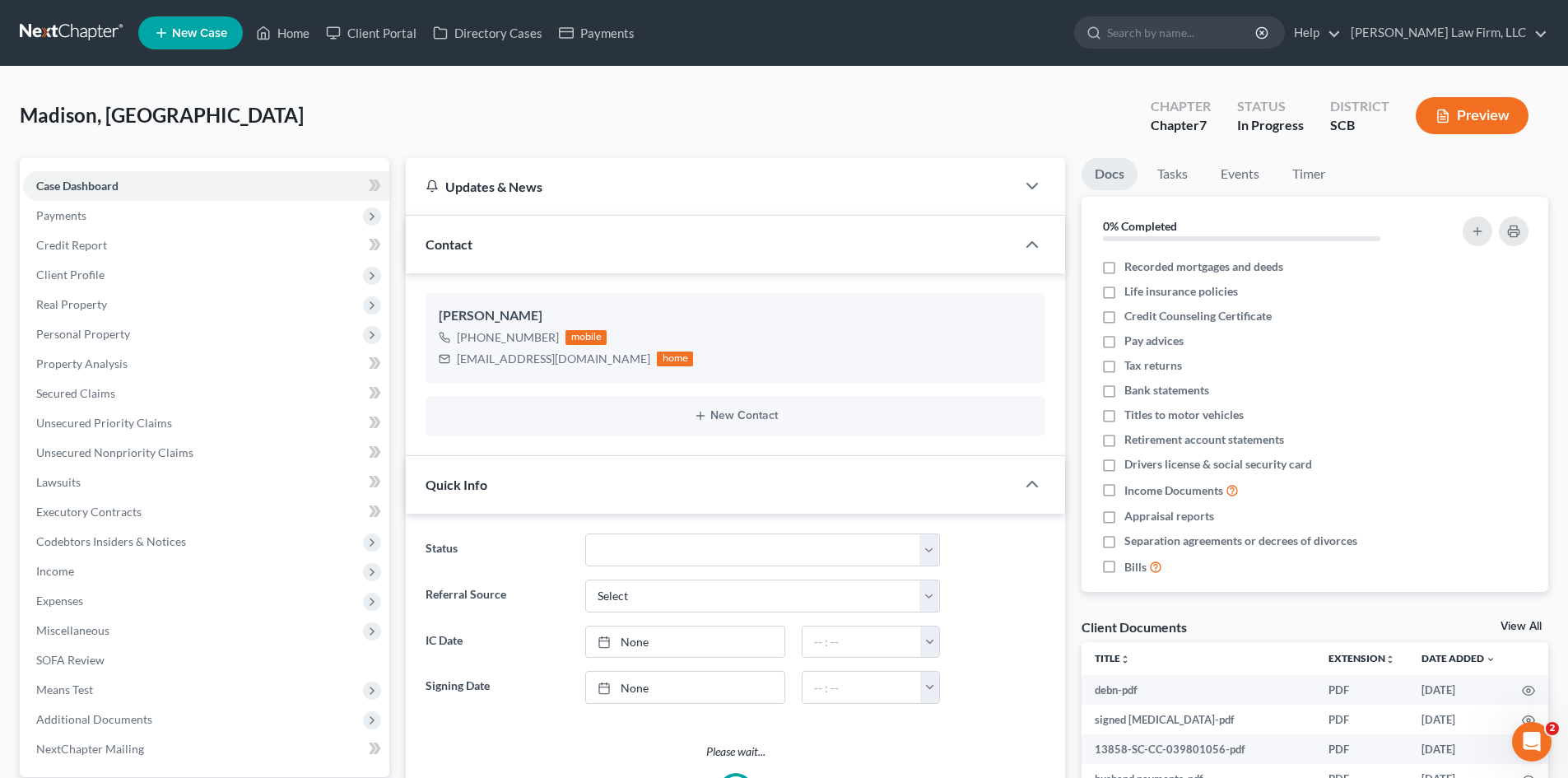
select select "0"
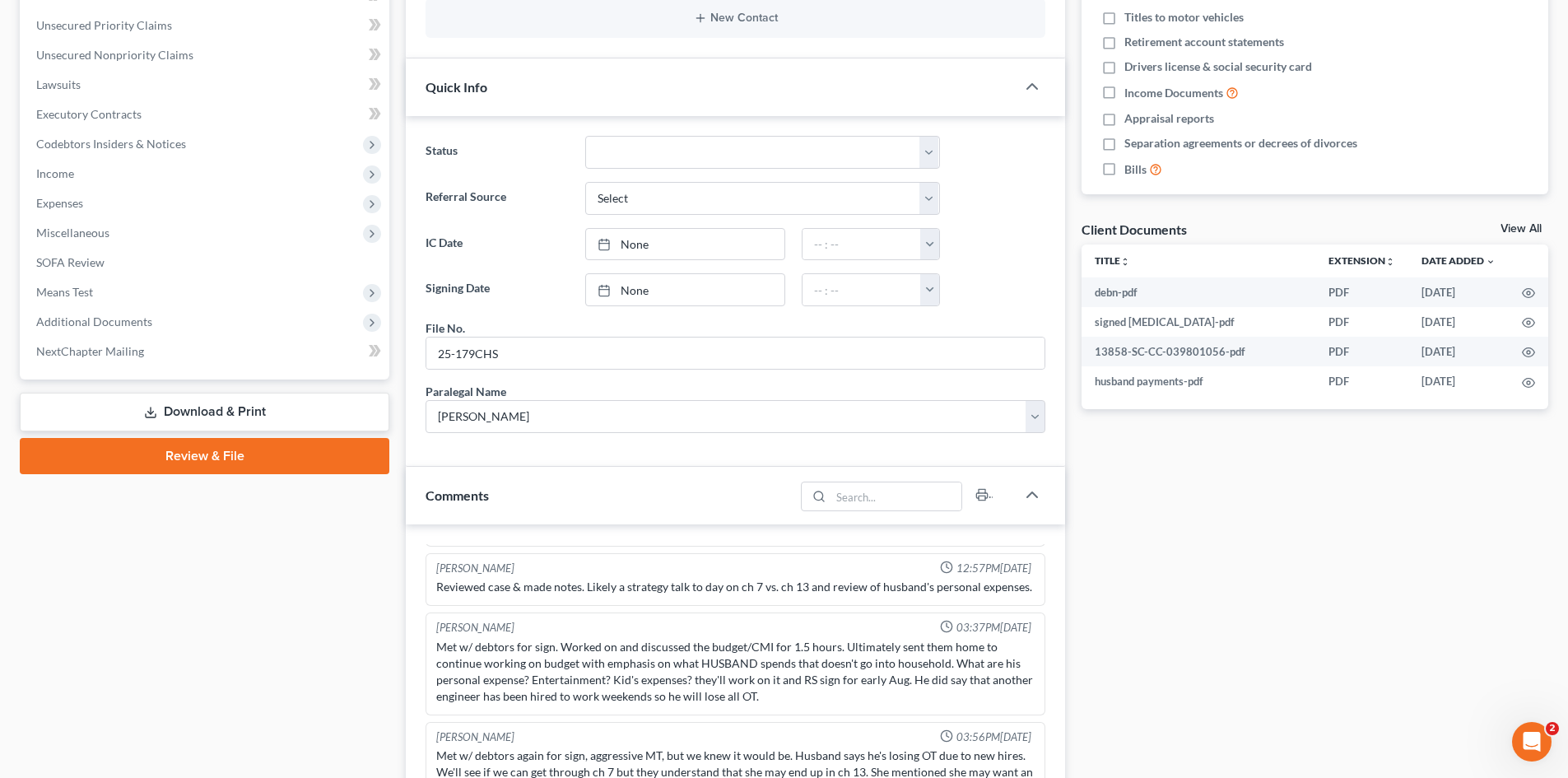
scroll to position [372, 0]
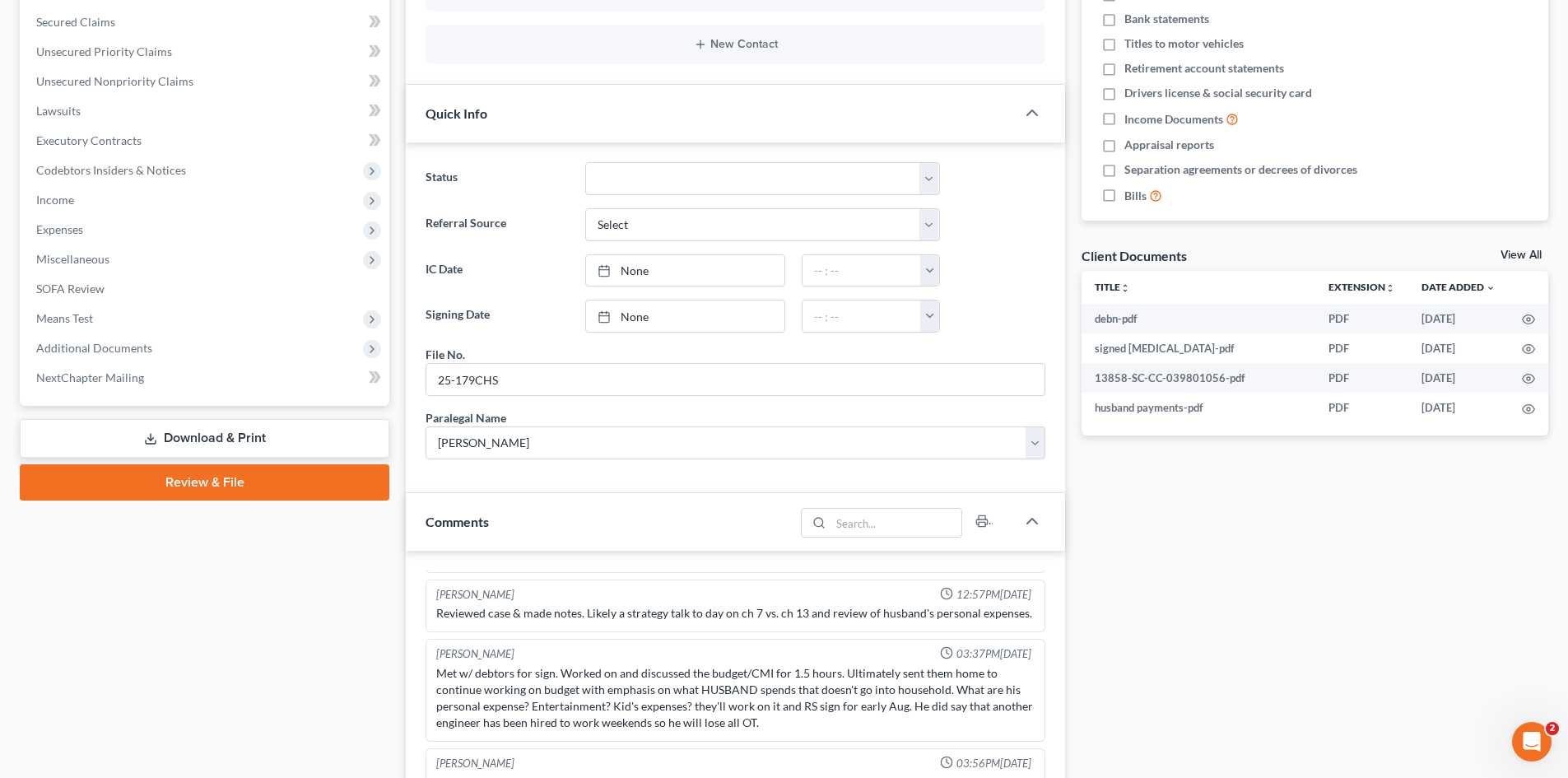
click at [93, 480] on link "Review & File" at bounding box center [204, 483] width 370 height 37
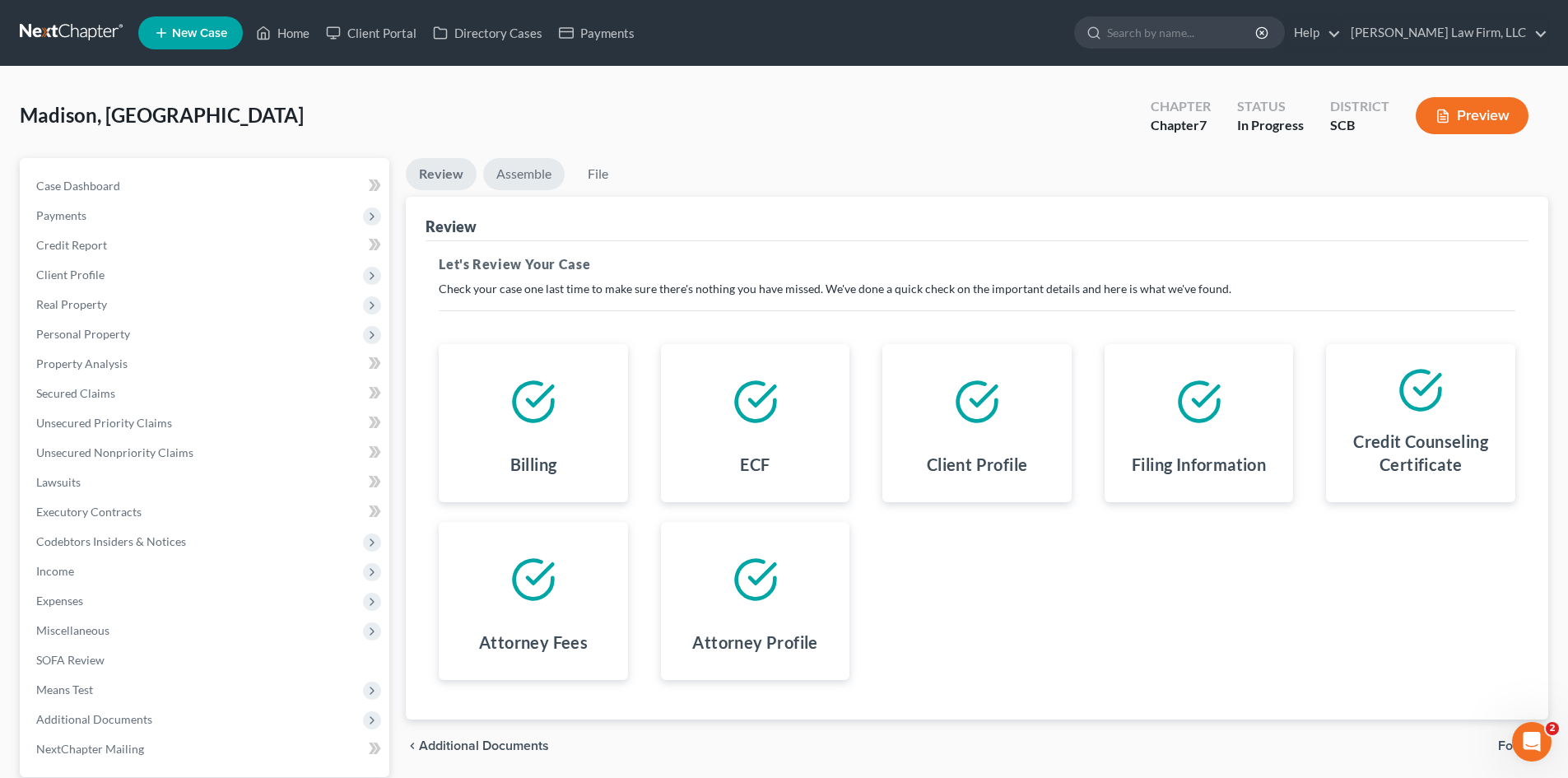
click at [504, 177] on link "Assemble" at bounding box center [524, 174] width 81 height 32
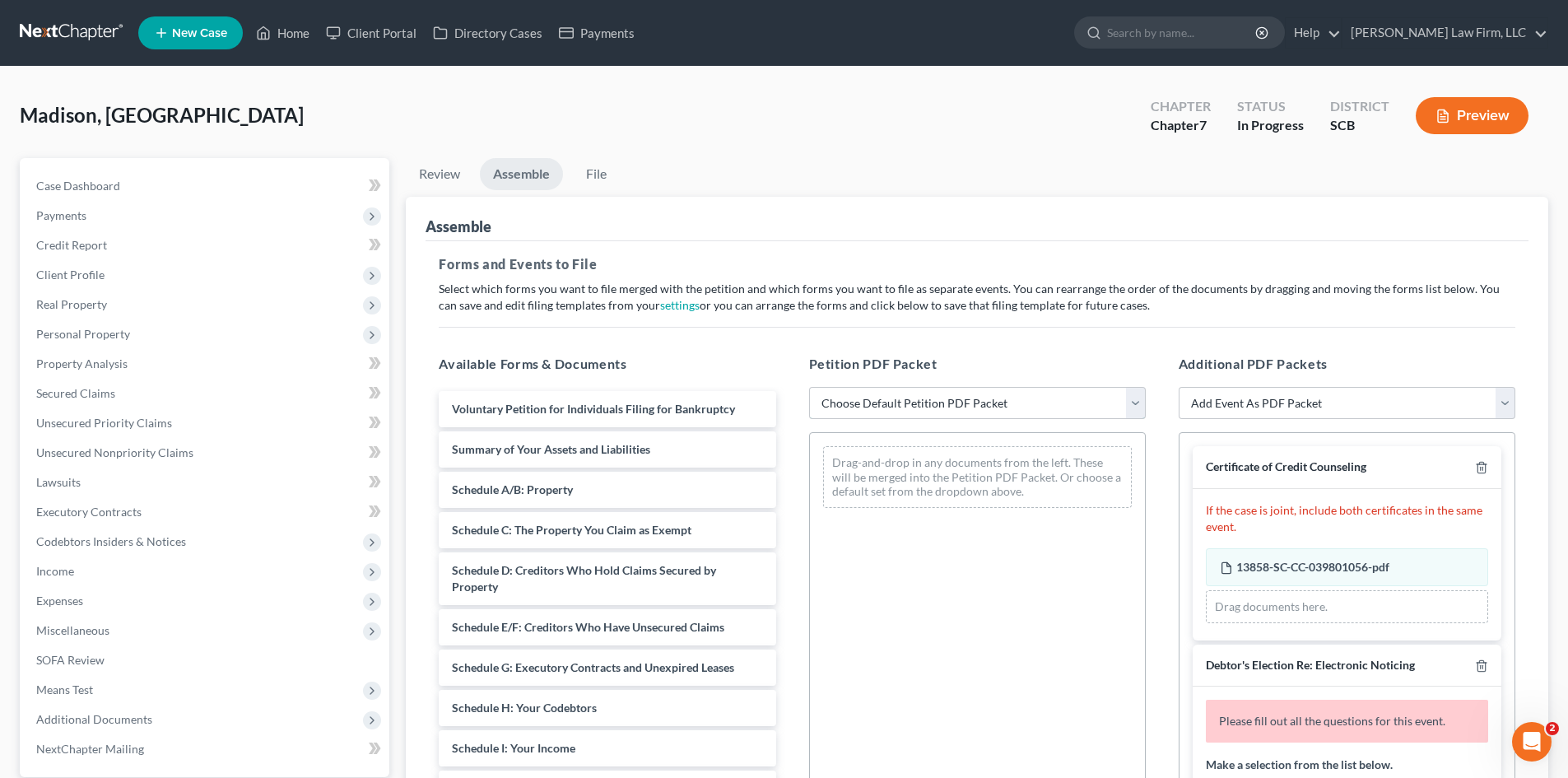
click at [929, 409] on select "Choose Default Petition PDF Packet Complete Bankruptcy Petition (all forms and …" at bounding box center [977, 403] width 337 height 33
select select "0"
click at [810, 387] on select "Choose Default Petition PDF Packet Complete Bankruptcy Petition (all forms and …" at bounding box center [977, 403] width 337 height 33
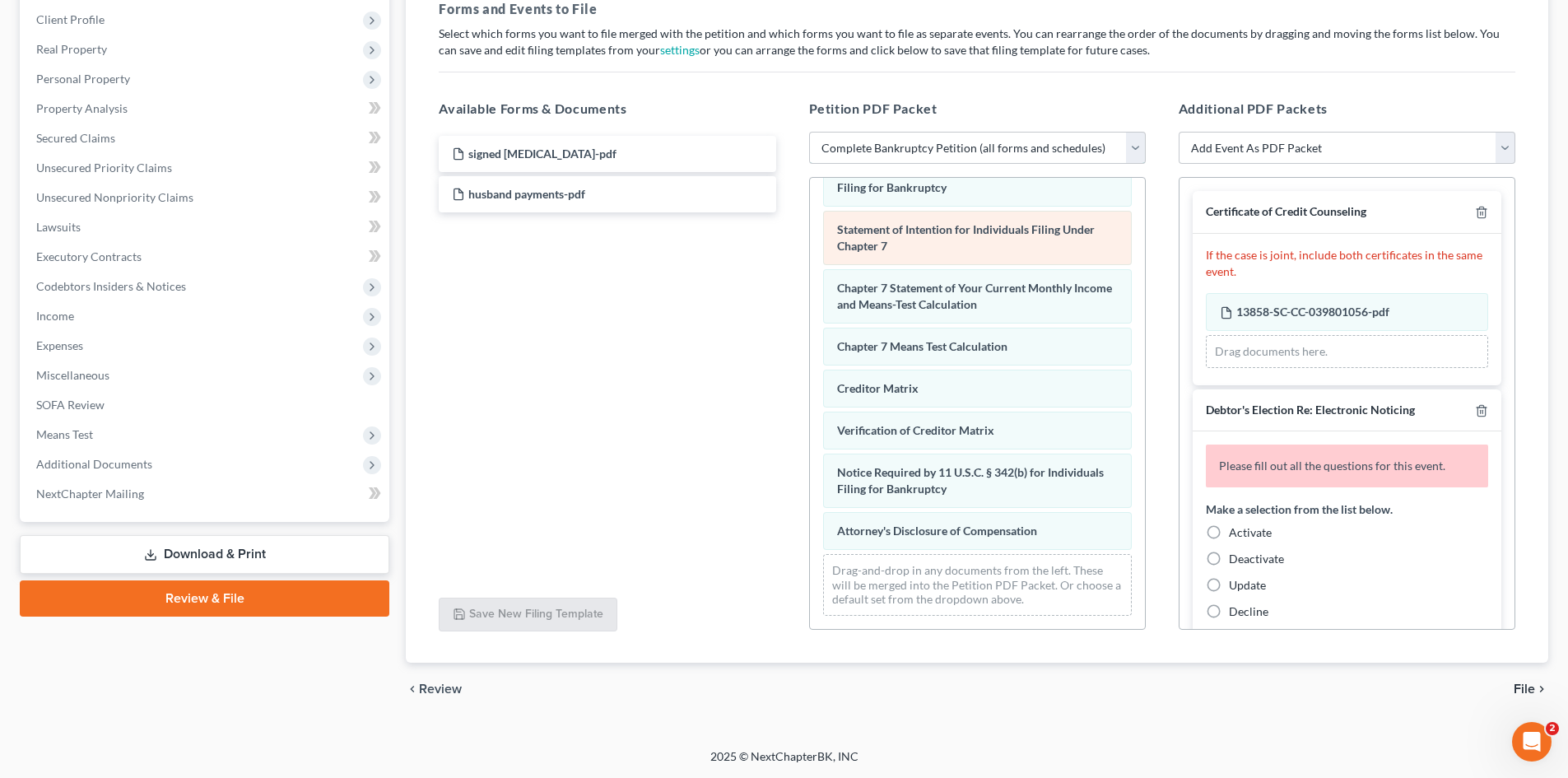
scroll to position [567, 0]
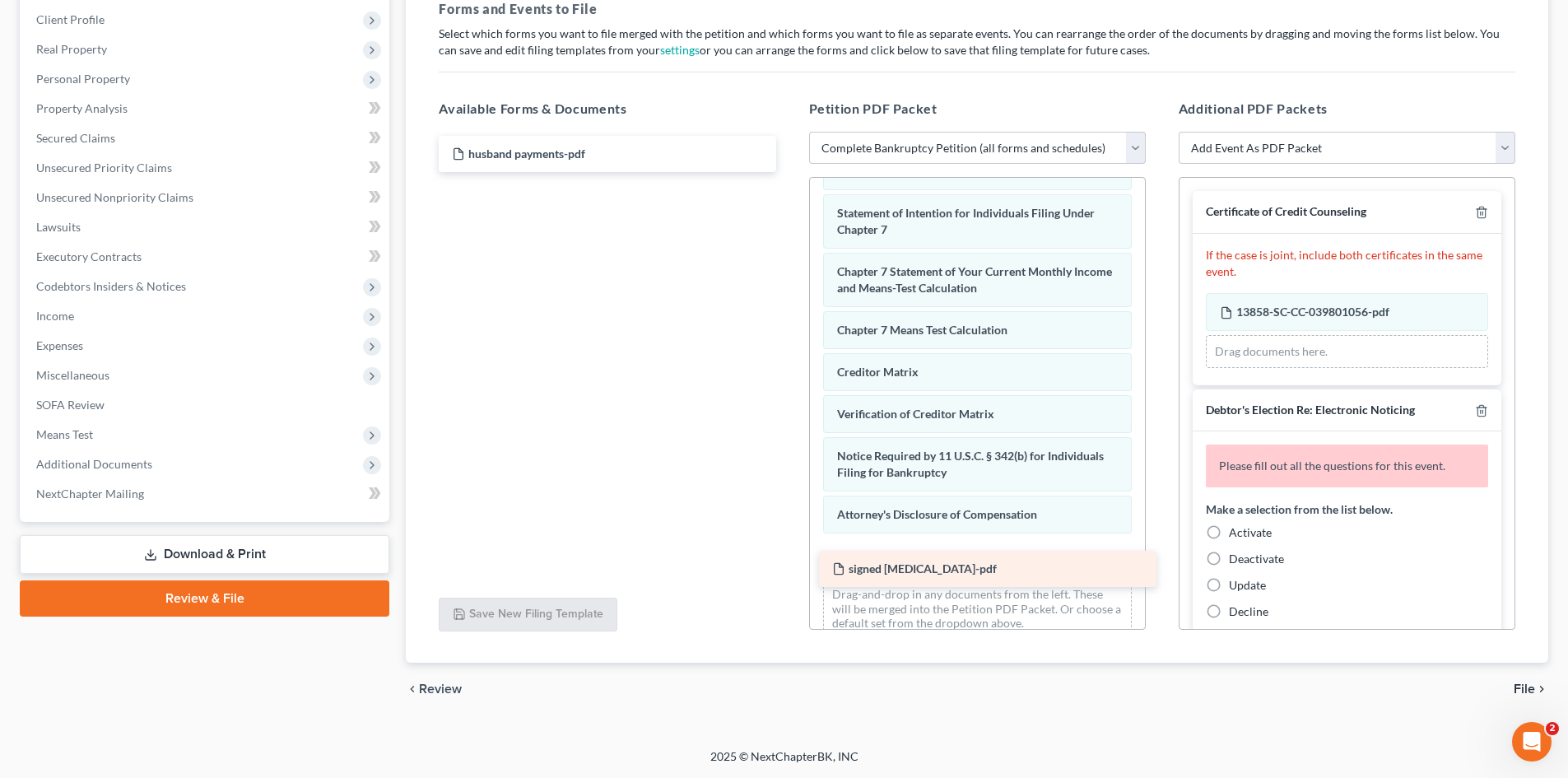
drag, startPoint x: 514, startPoint y: 153, endPoint x: 894, endPoint y: 569, distance: 563.4
click at [788, 172] on div "signed retainer-pdf signed retainer-pdf husband payments-pdf" at bounding box center [607, 154] width 363 height 37
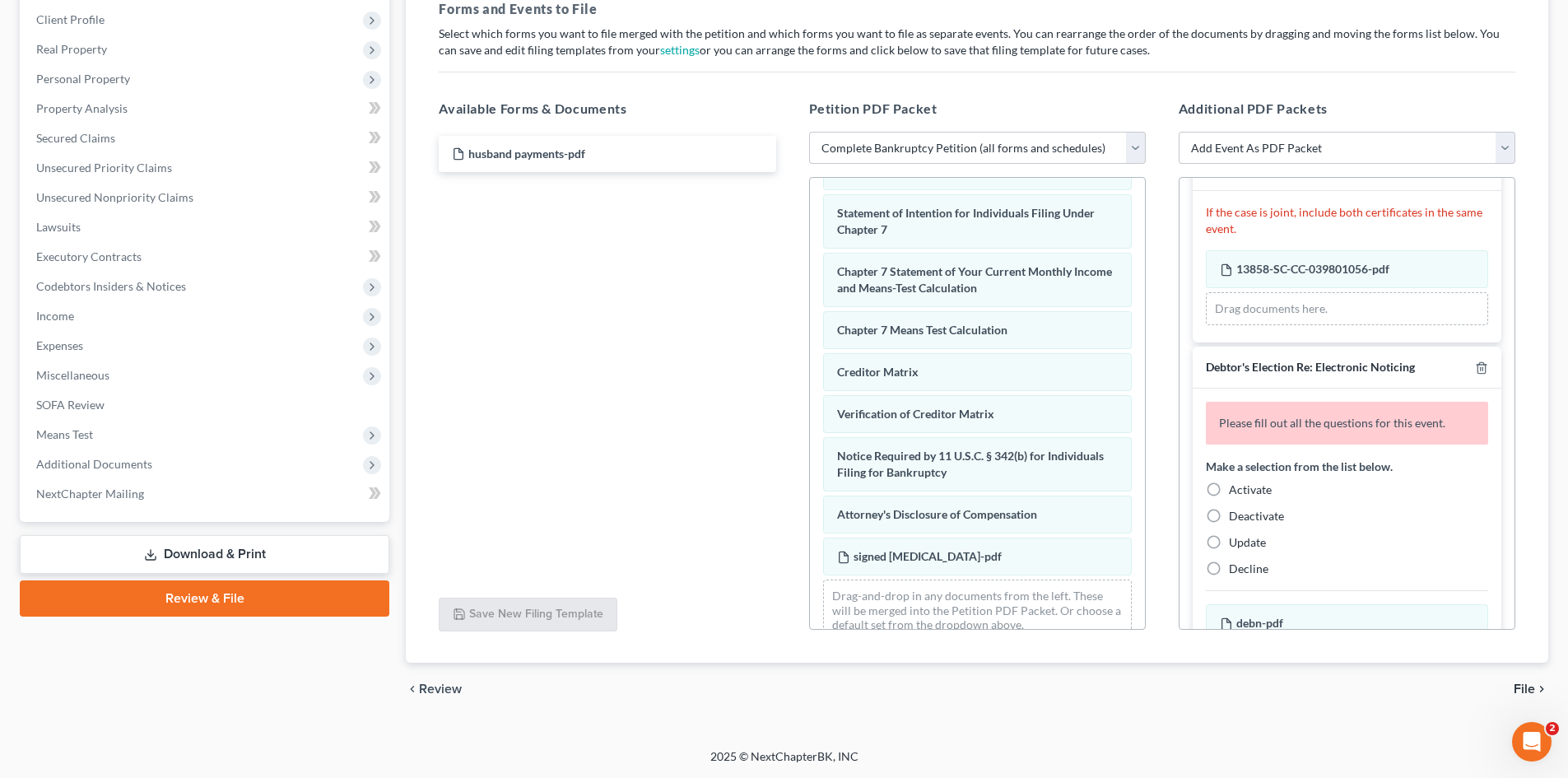
scroll to position [82, 0]
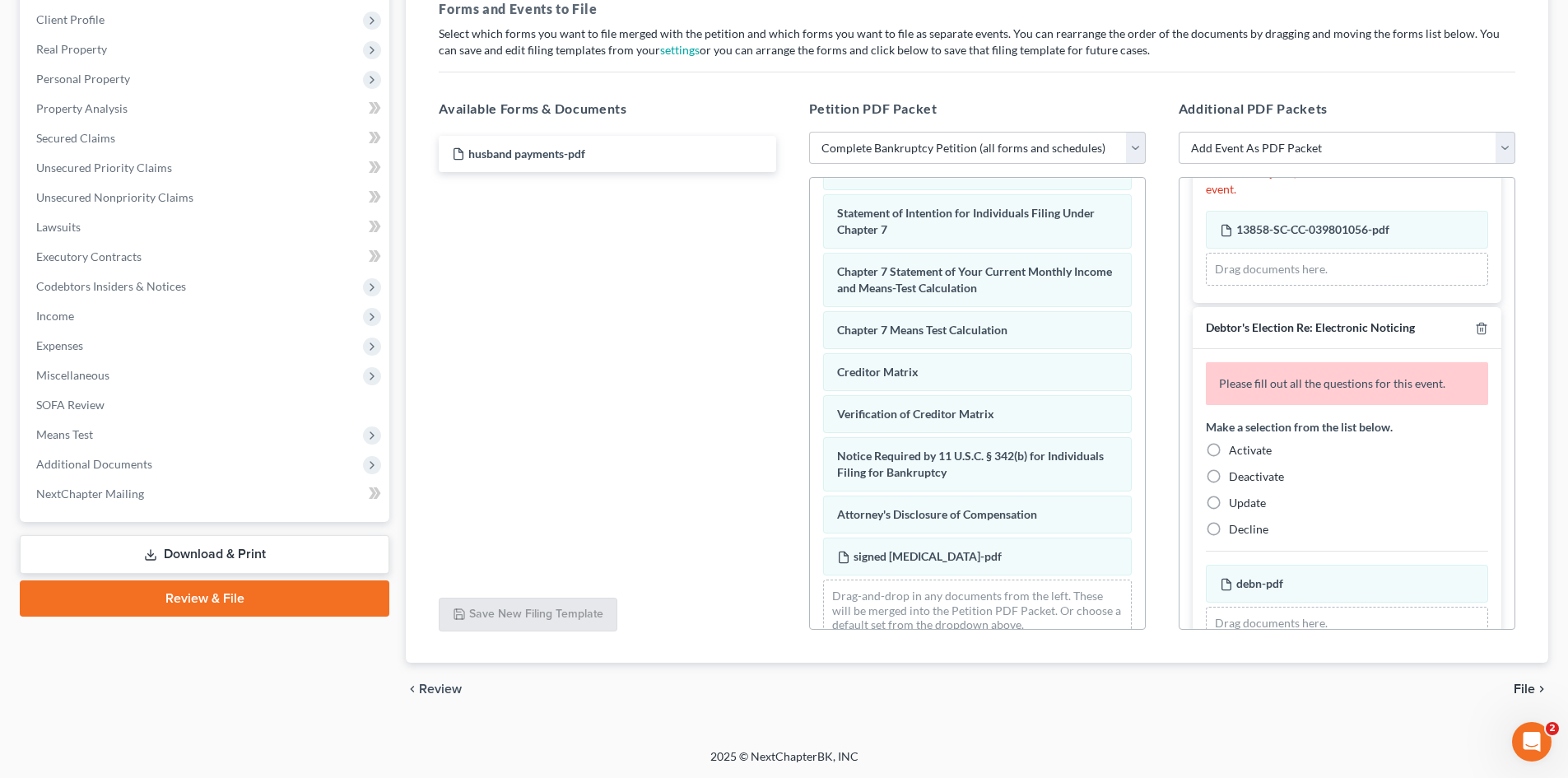
click at [1229, 450] on label "Activate" at bounding box center [1251, 450] width 42 height 16
click at [1235, 450] on input "Activate" at bounding box center [1240, 447] width 11 height 11
radio input "true"
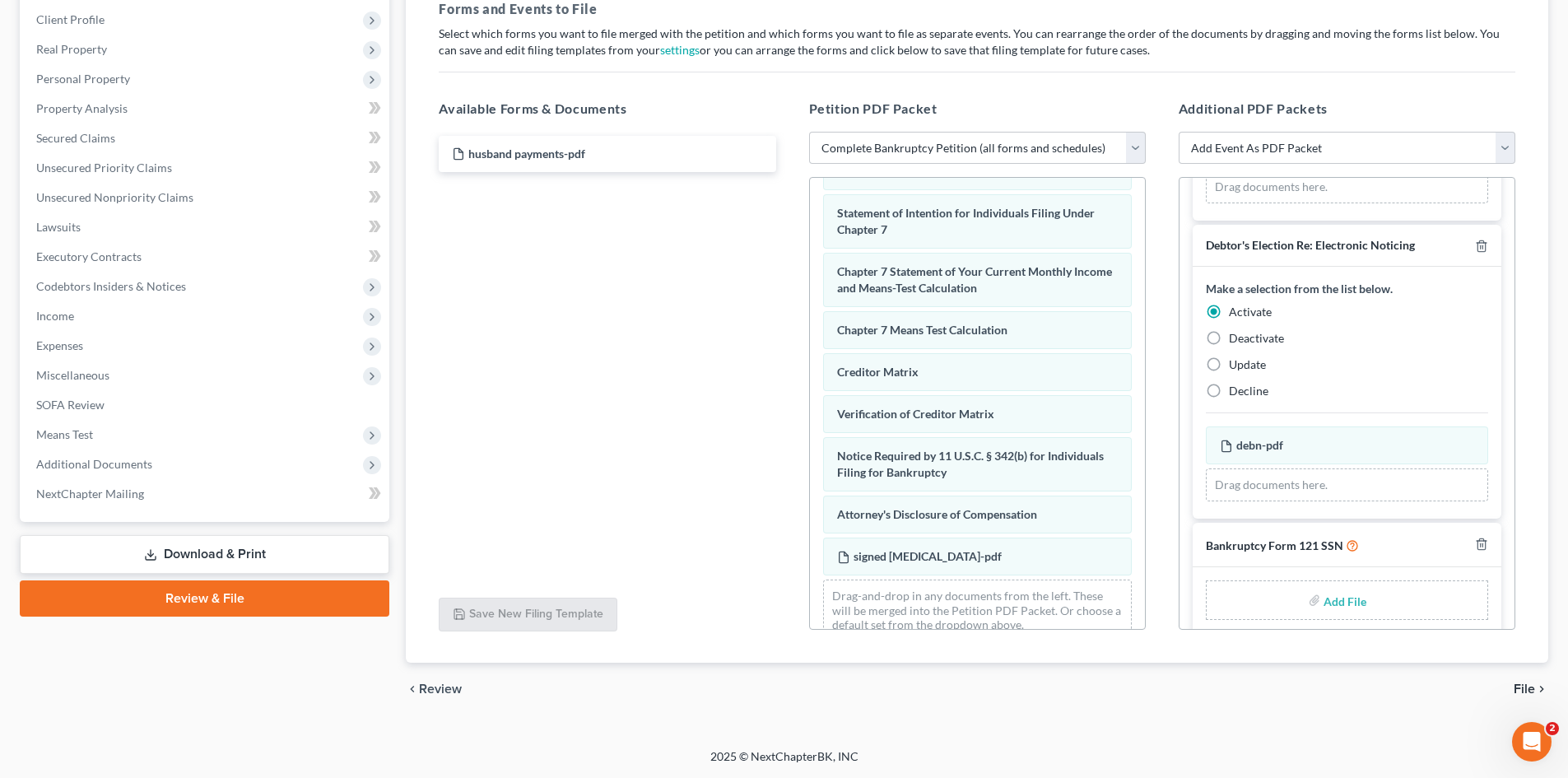
scroll to position [182, 0]
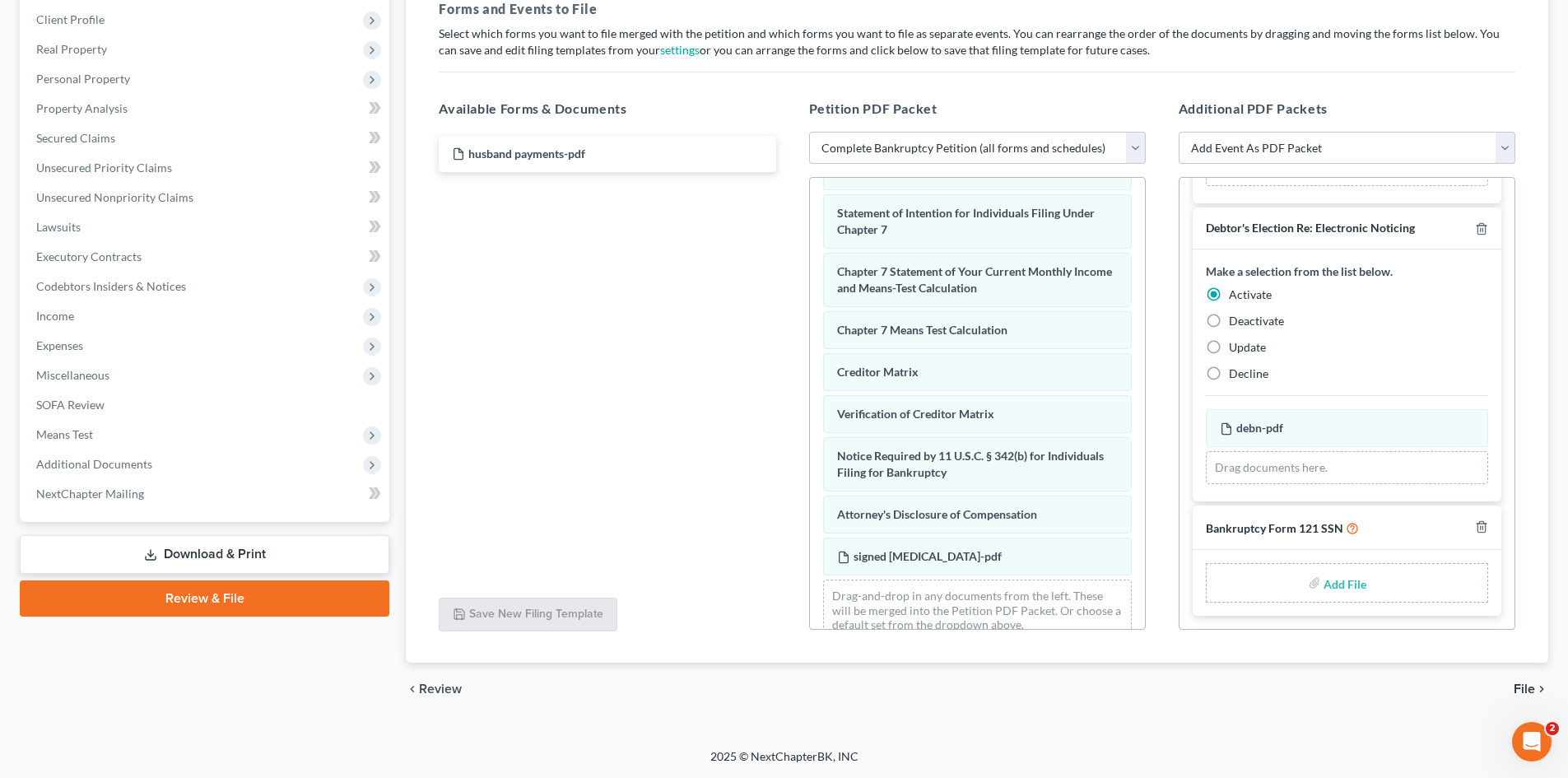
click at [1341, 575] on input "file" at bounding box center [1343, 583] width 40 height 30
type input "C:\fakepath\b121.pdf"
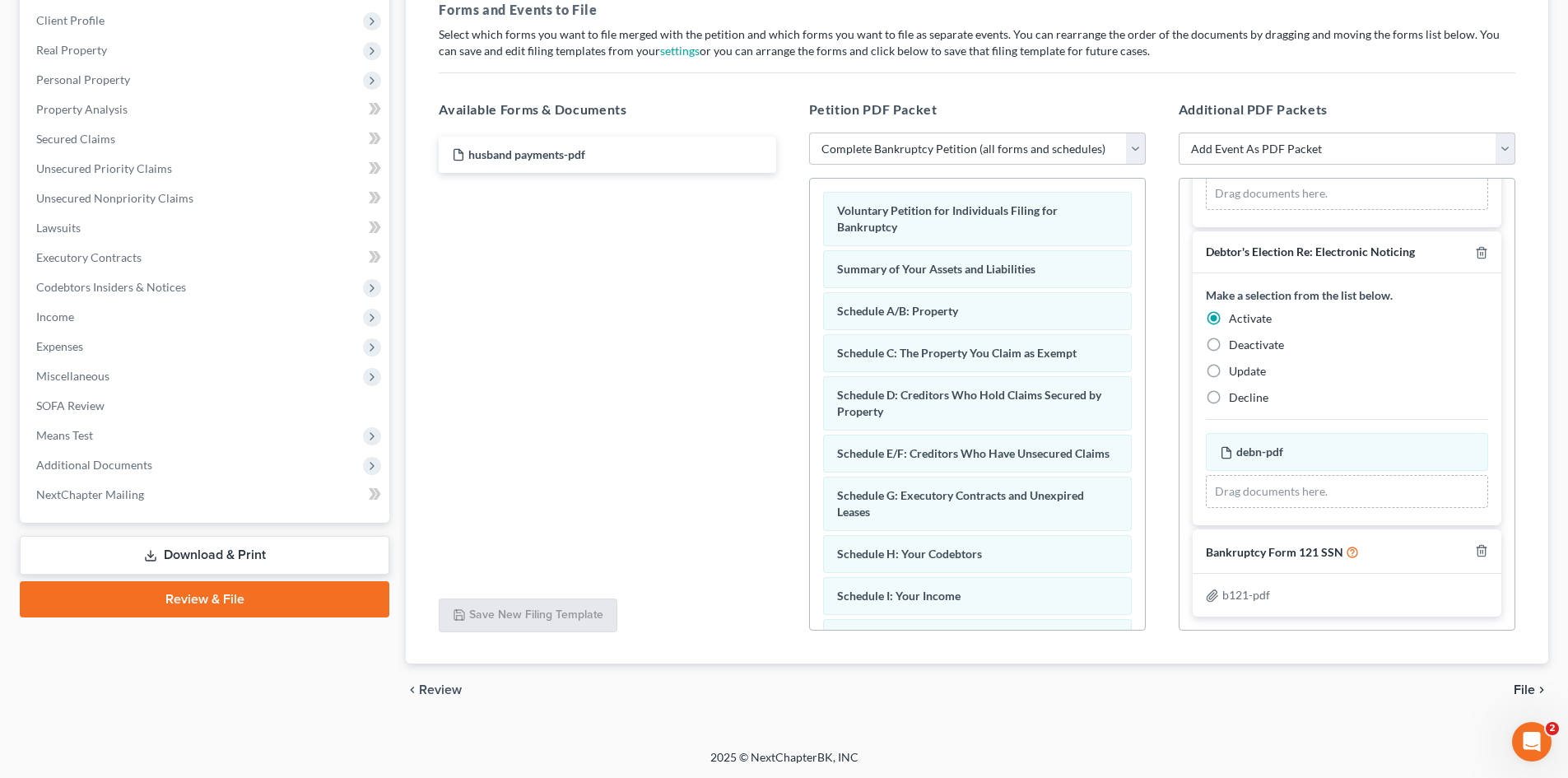
scroll to position [255, 0]
click at [1526, 685] on span "File" at bounding box center [1525, 689] width 21 height 14
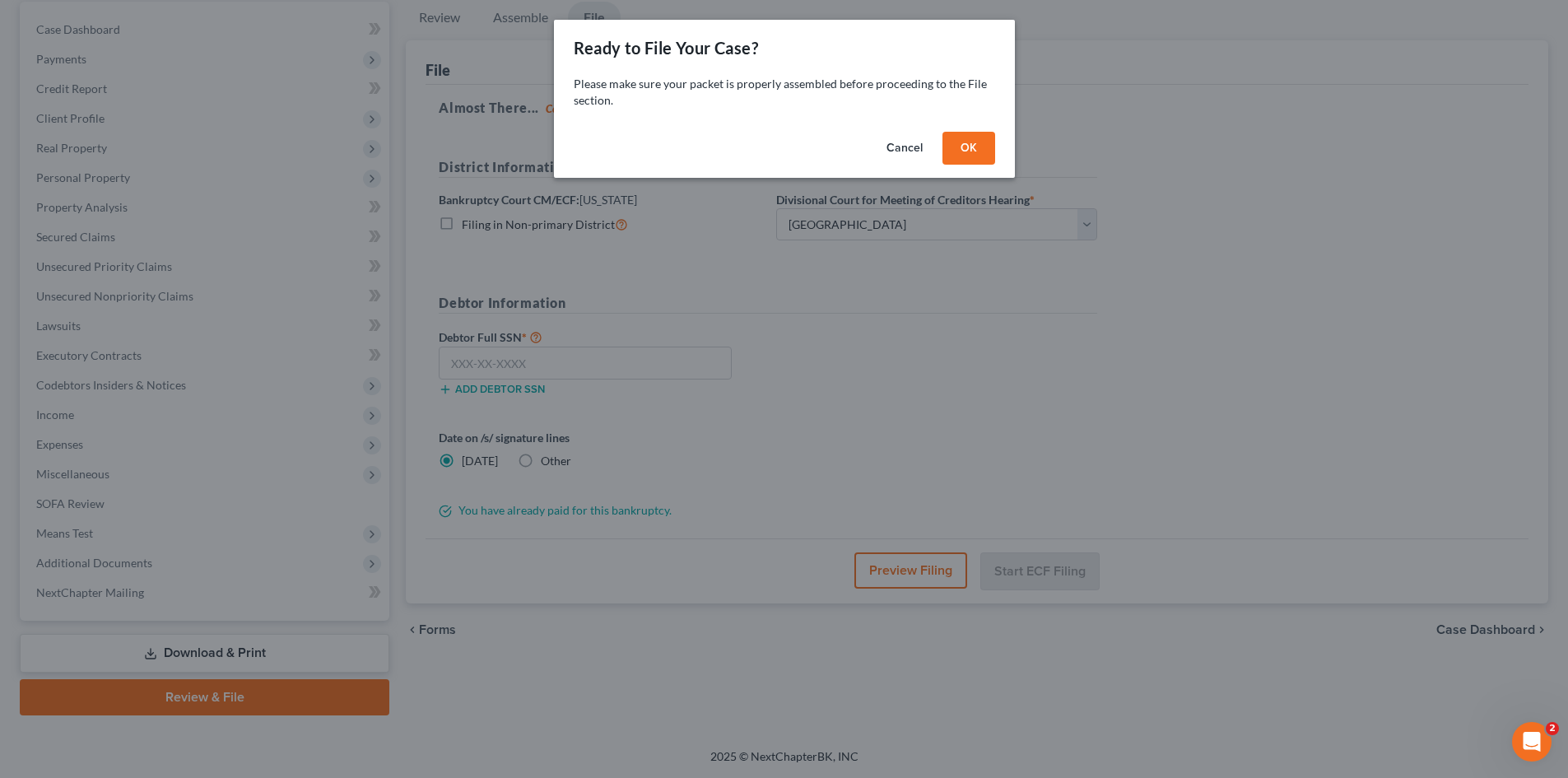
scroll to position [156, 0]
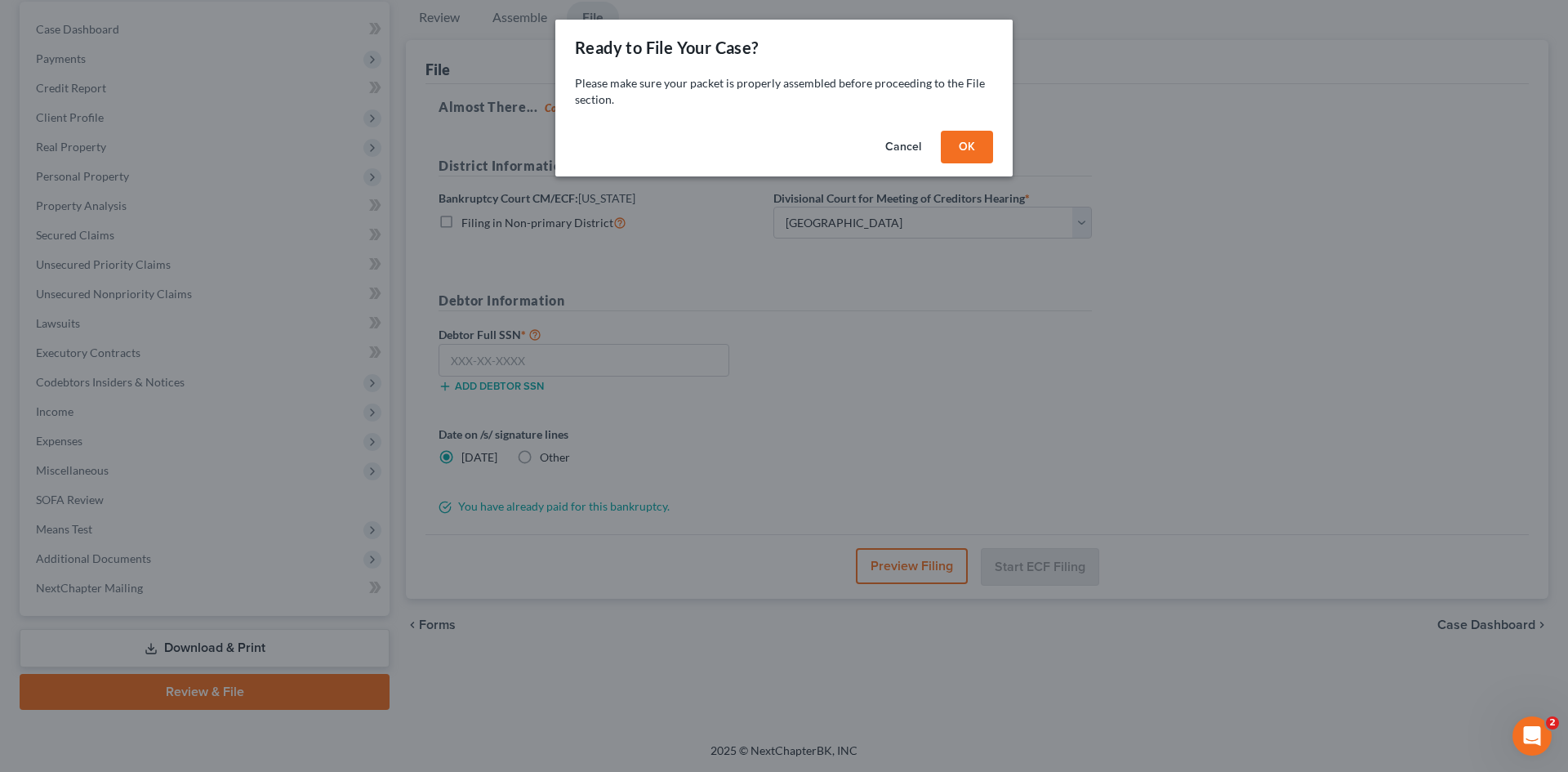
click at [969, 151] on button "OK" at bounding box center [967, 147] width 53 height 33
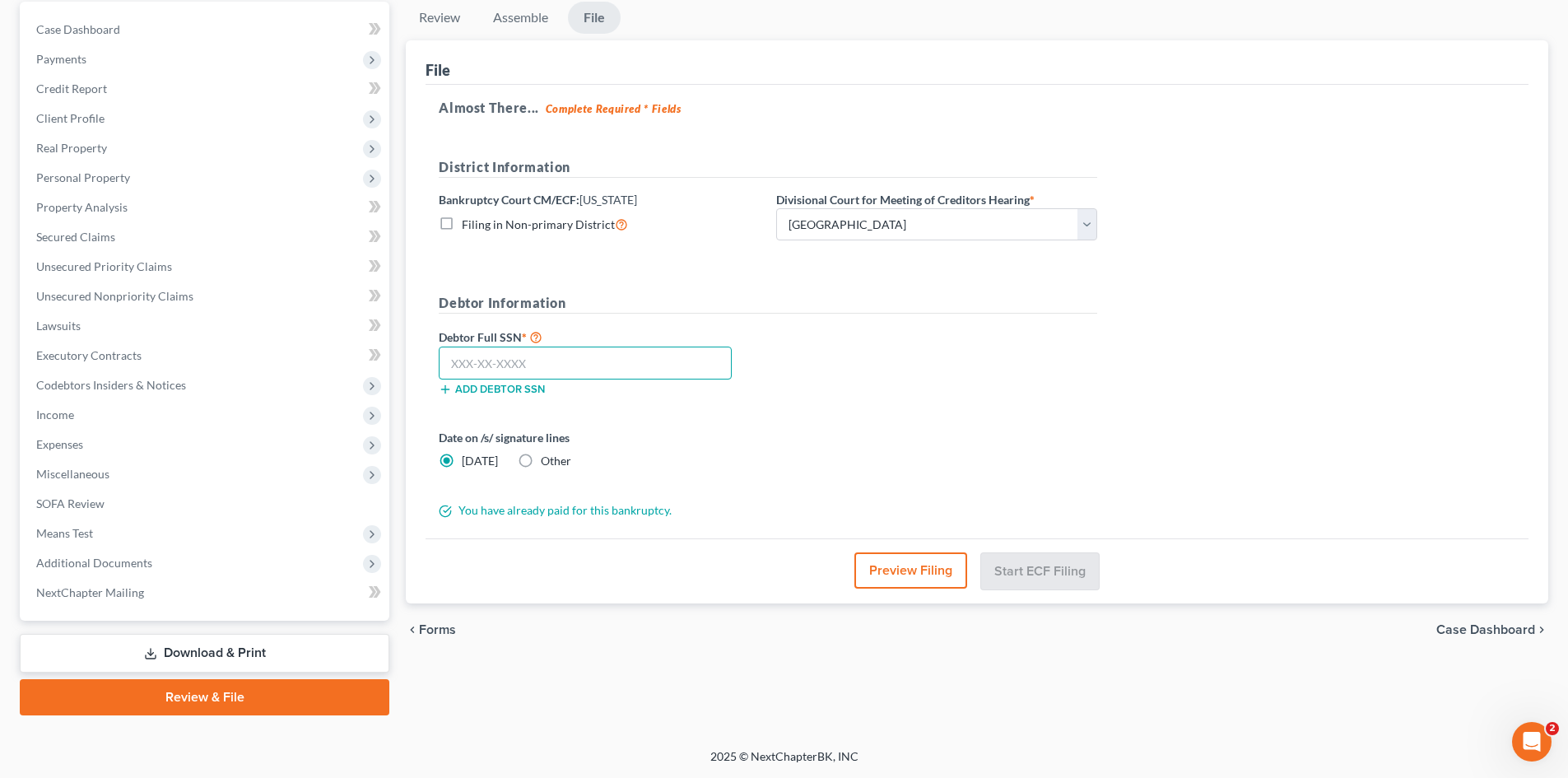
click at [609, 357] on input "text" at bounding box center [586, 363] width 293 height 33
type input "805-41-6589"
click at [1016, 569] on button "Start ECF Filing" at bounding box center [1040, 570] width 118 height 37
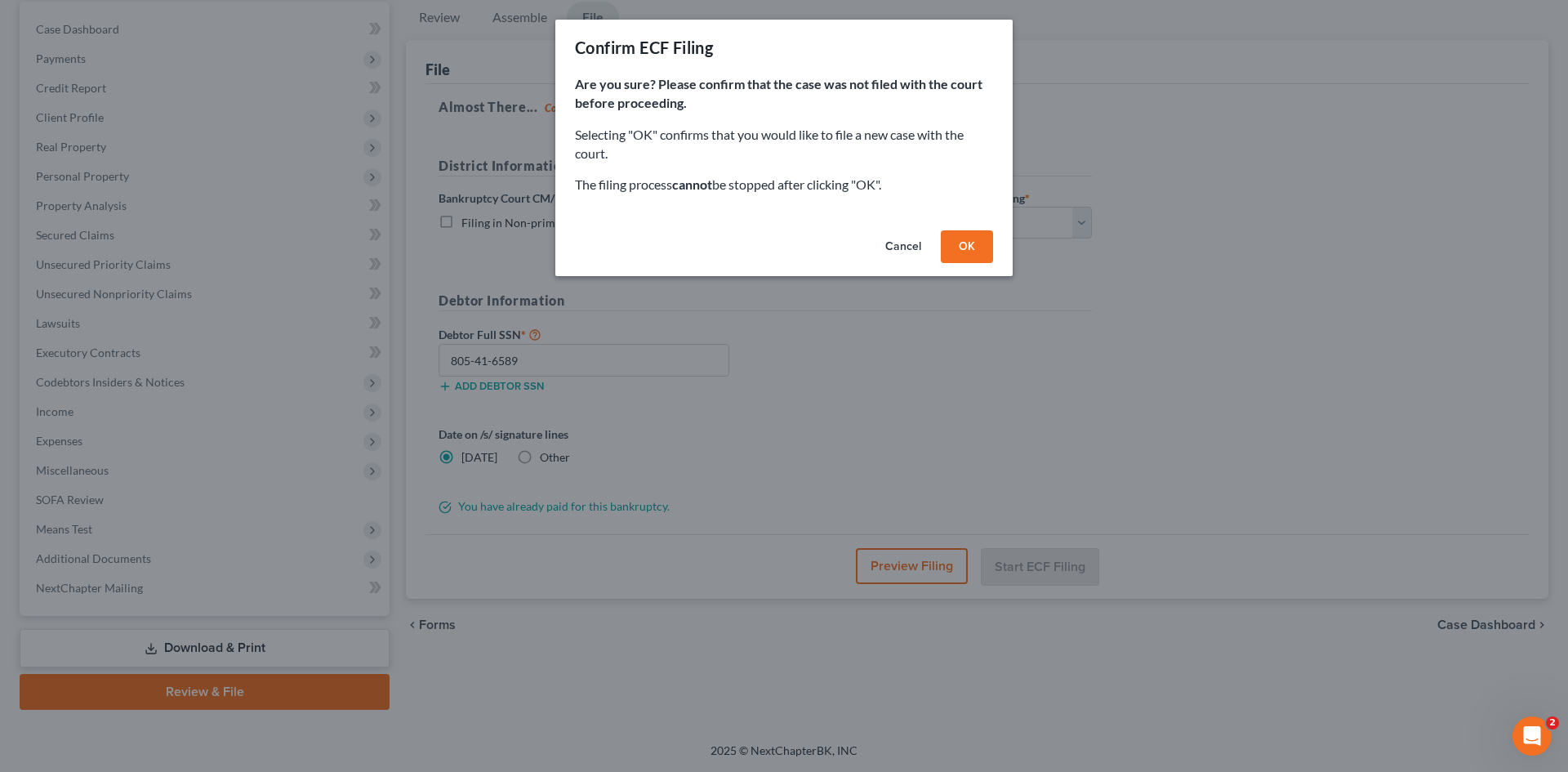
click at [984, 255] on button "OK" at bounding box center [967, 247] width 53 height 33
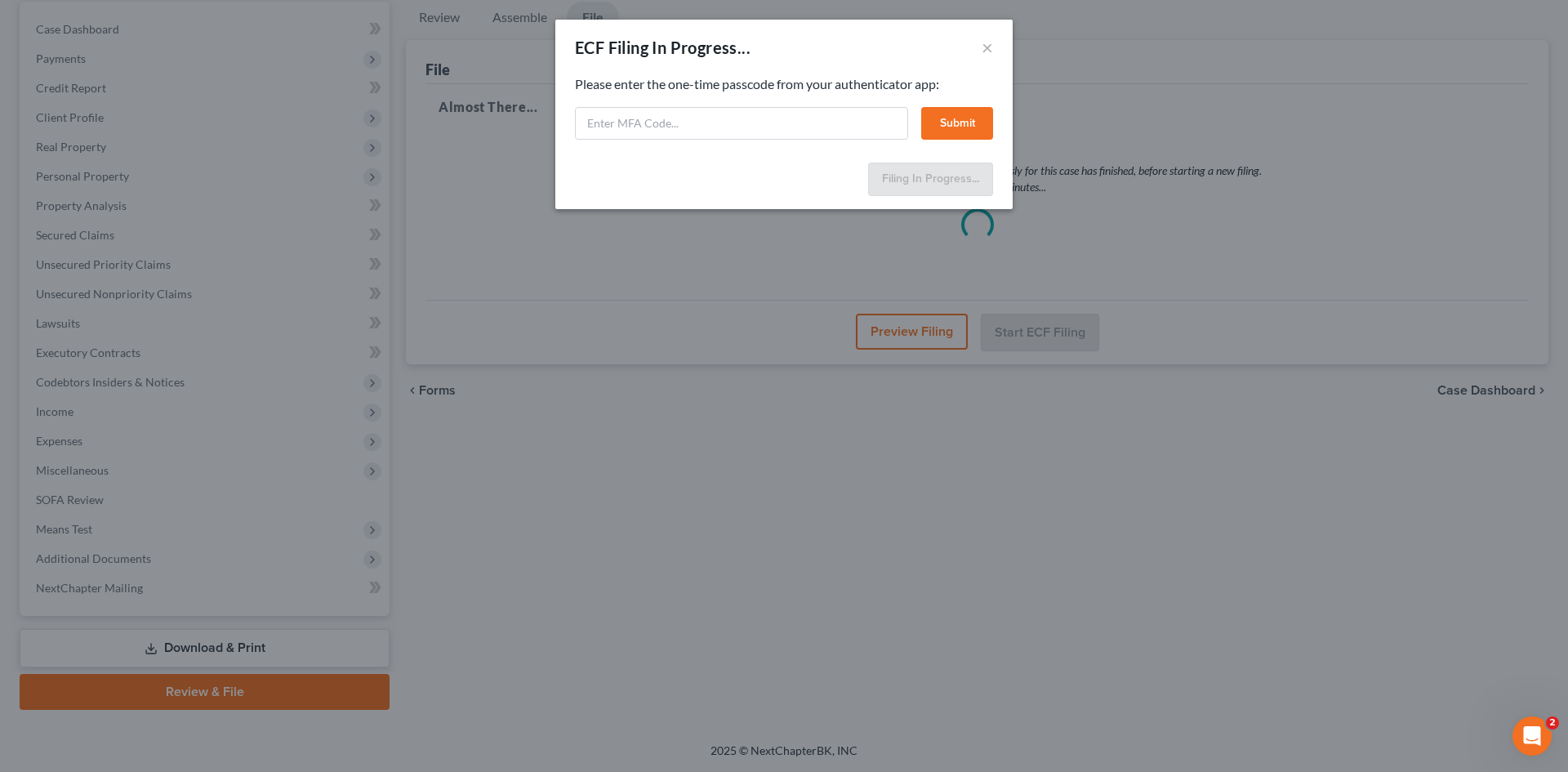
select select "0"
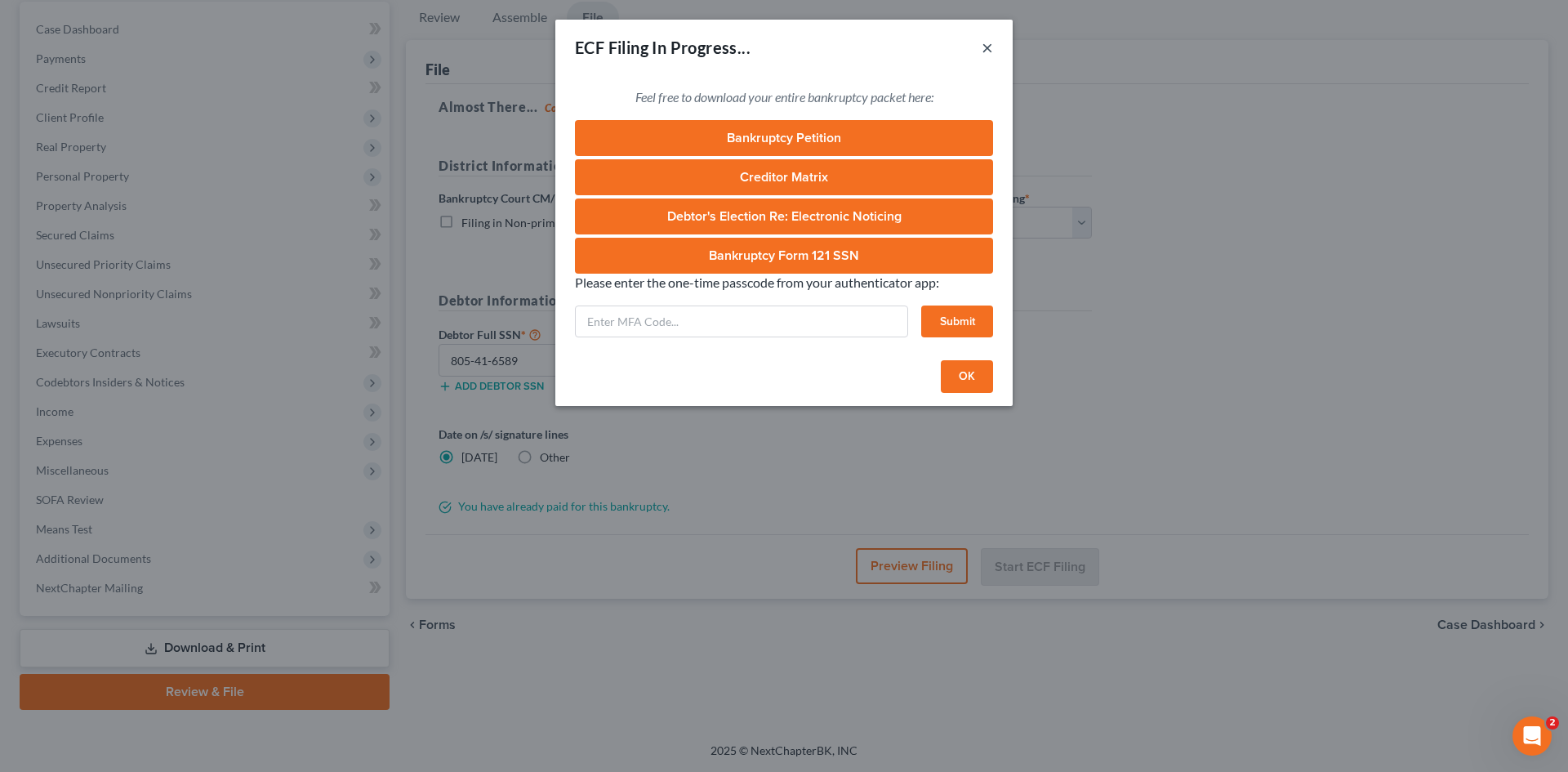
click at [987, 46] on button "×" at bounding box center [987, 47] width 11 height 19
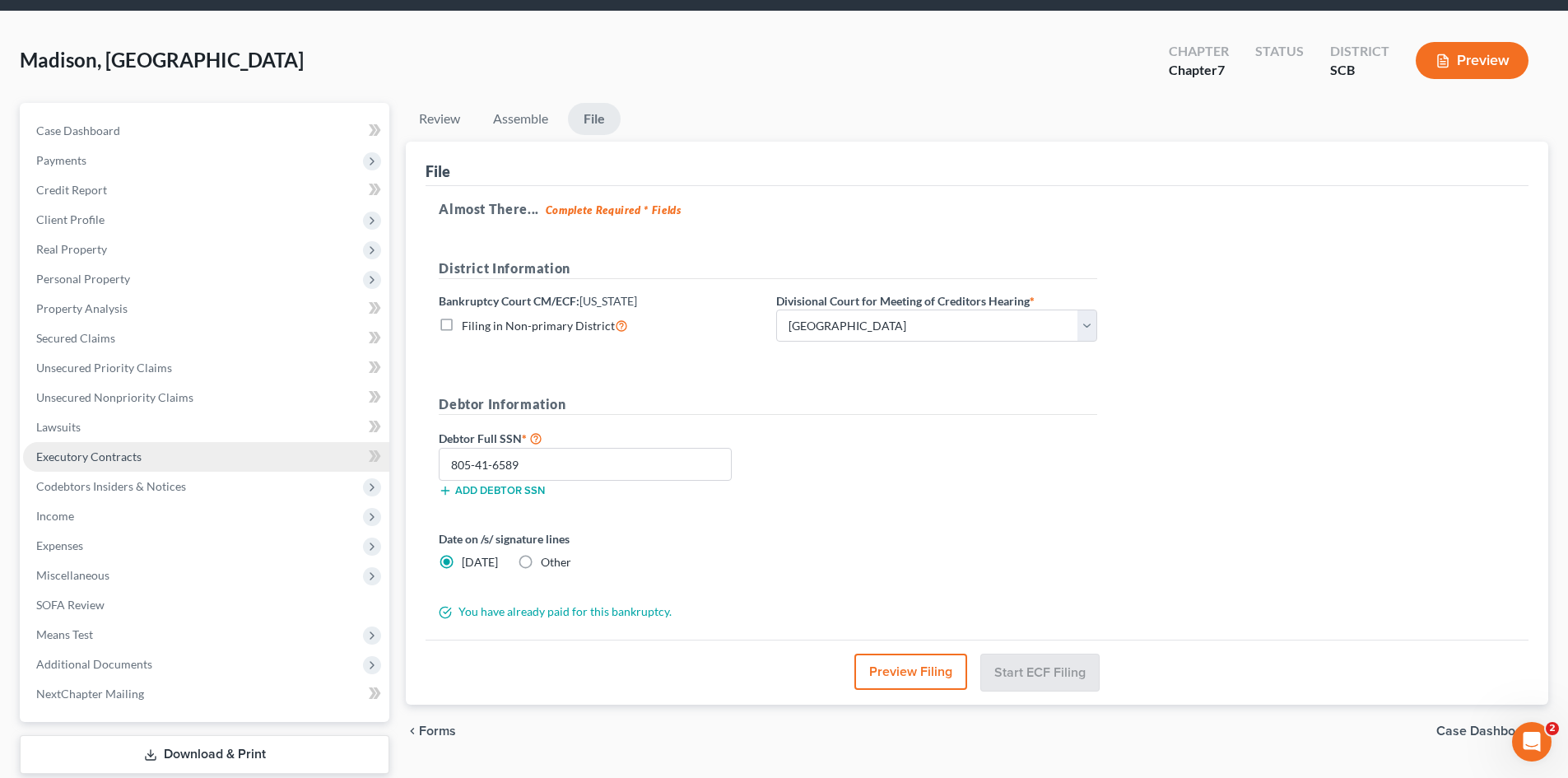
scroll to position [0, 0]
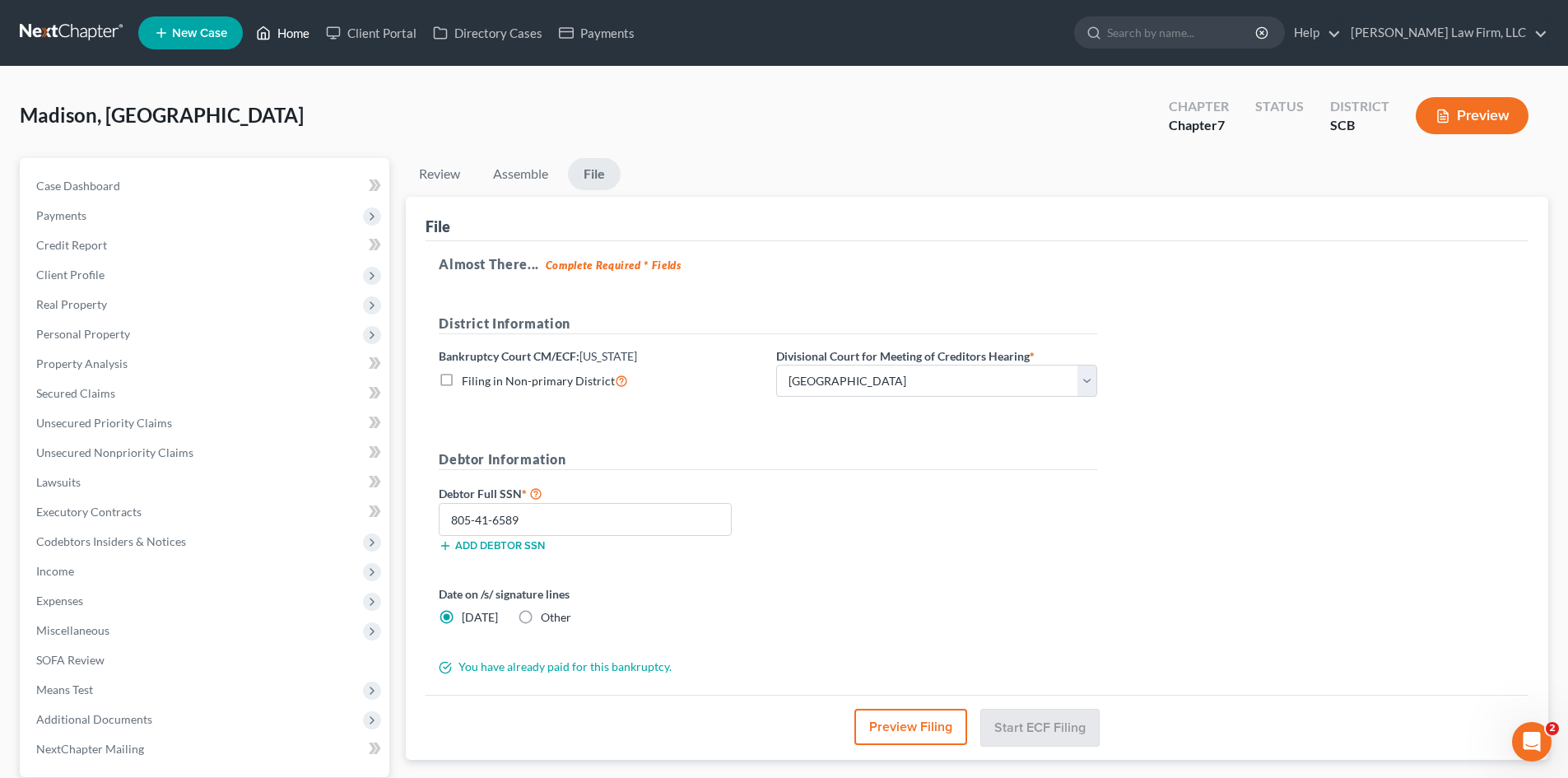
click at [305, 27] on link "Home" at bounding box center [283, 33] width 70 height 30
